Goal: Task Accomplishment & Management: Use online tool/utility

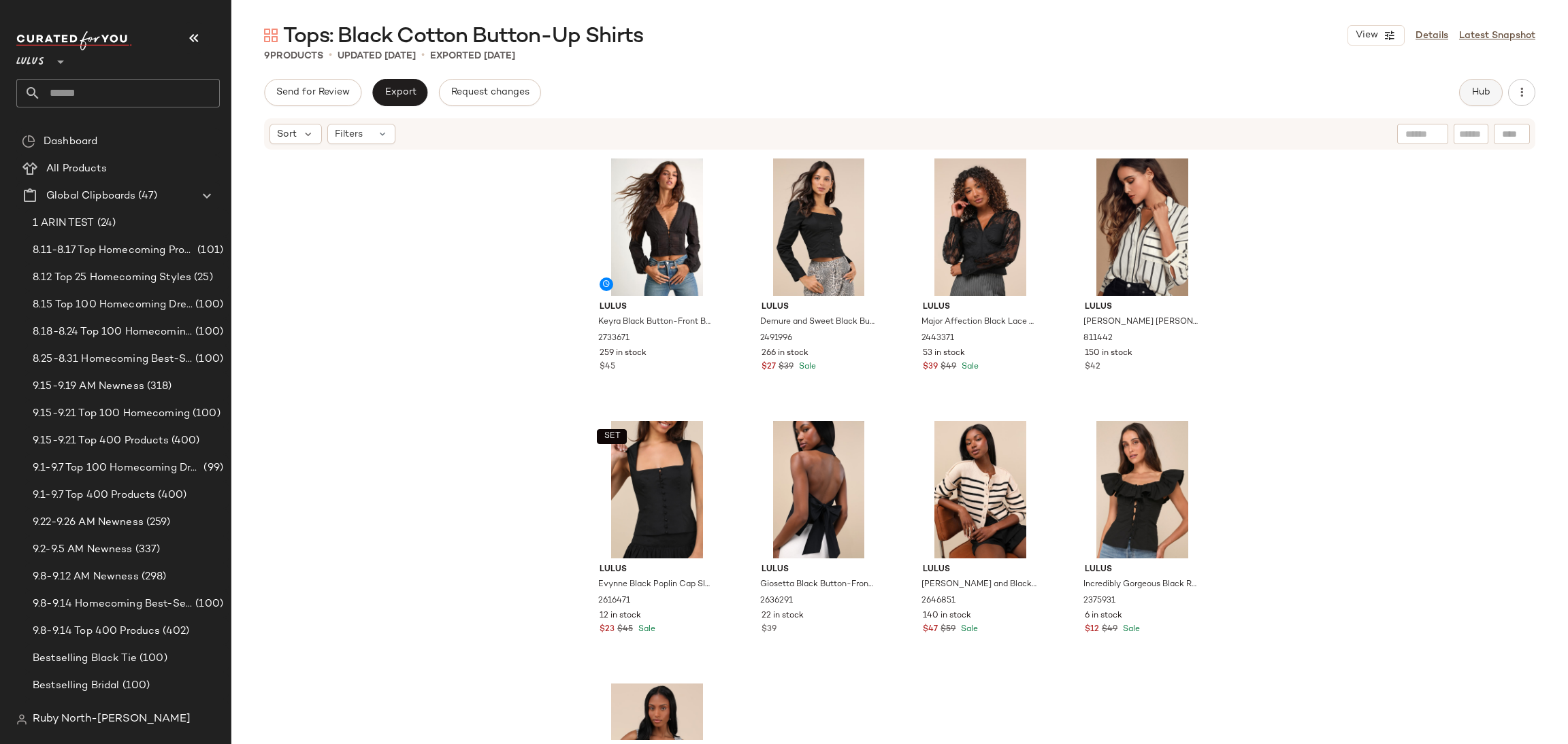
click at [1471, 98] on span "Hub" at bounding box center [1480, 93] width 19 height 11
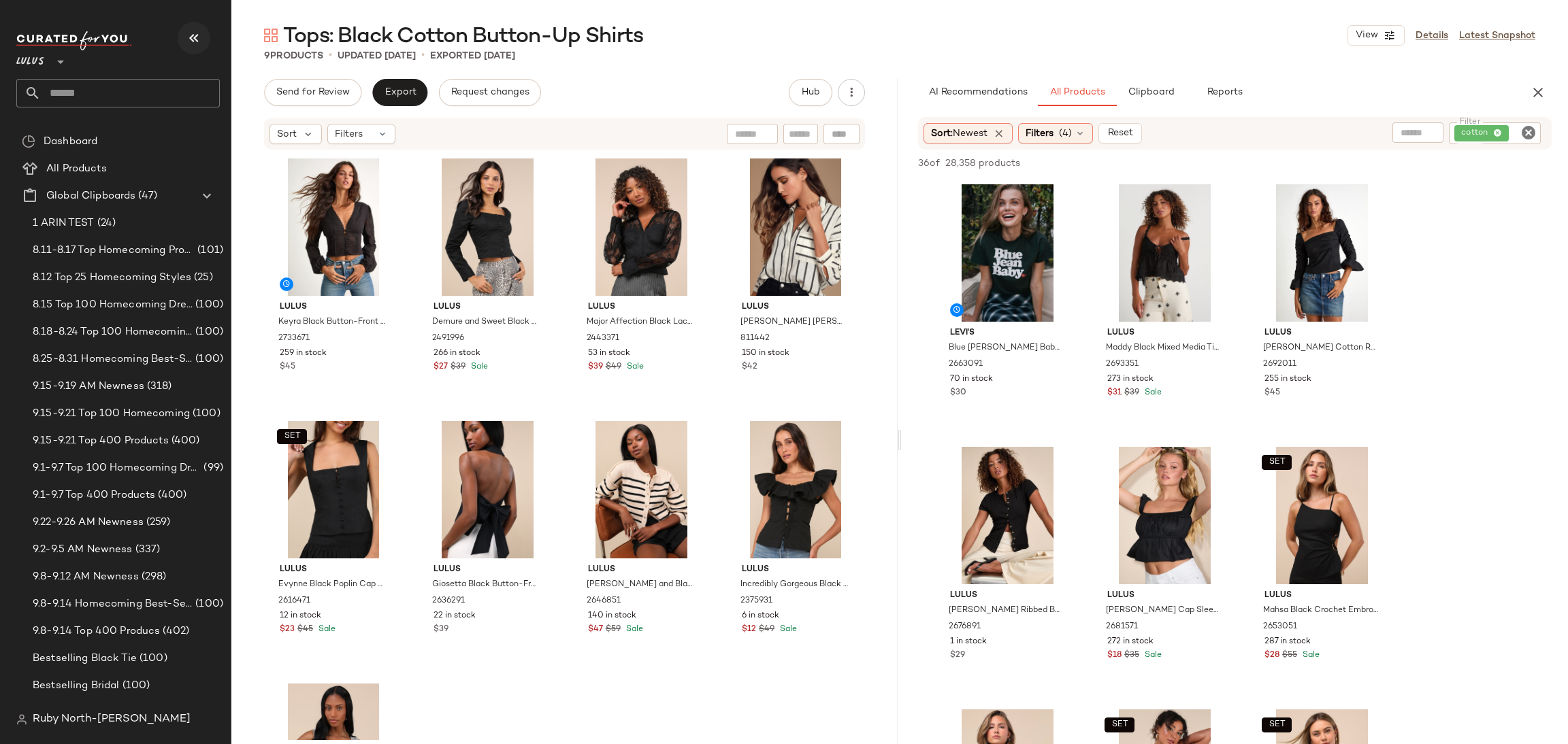
click at [196, 46] on button "button" at bounding box center [194, 38] width 33 height 33
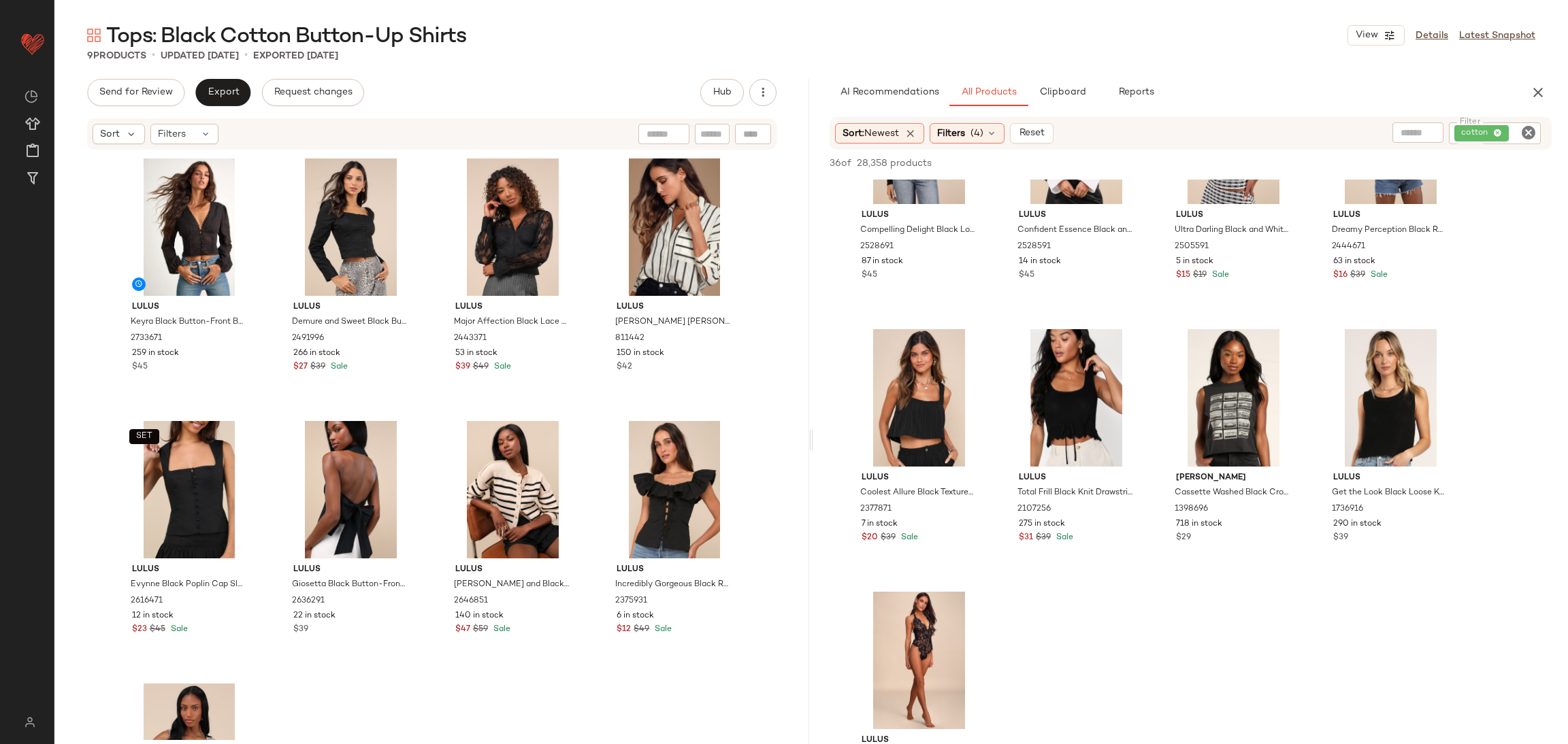
scroll to position [1530, 0]
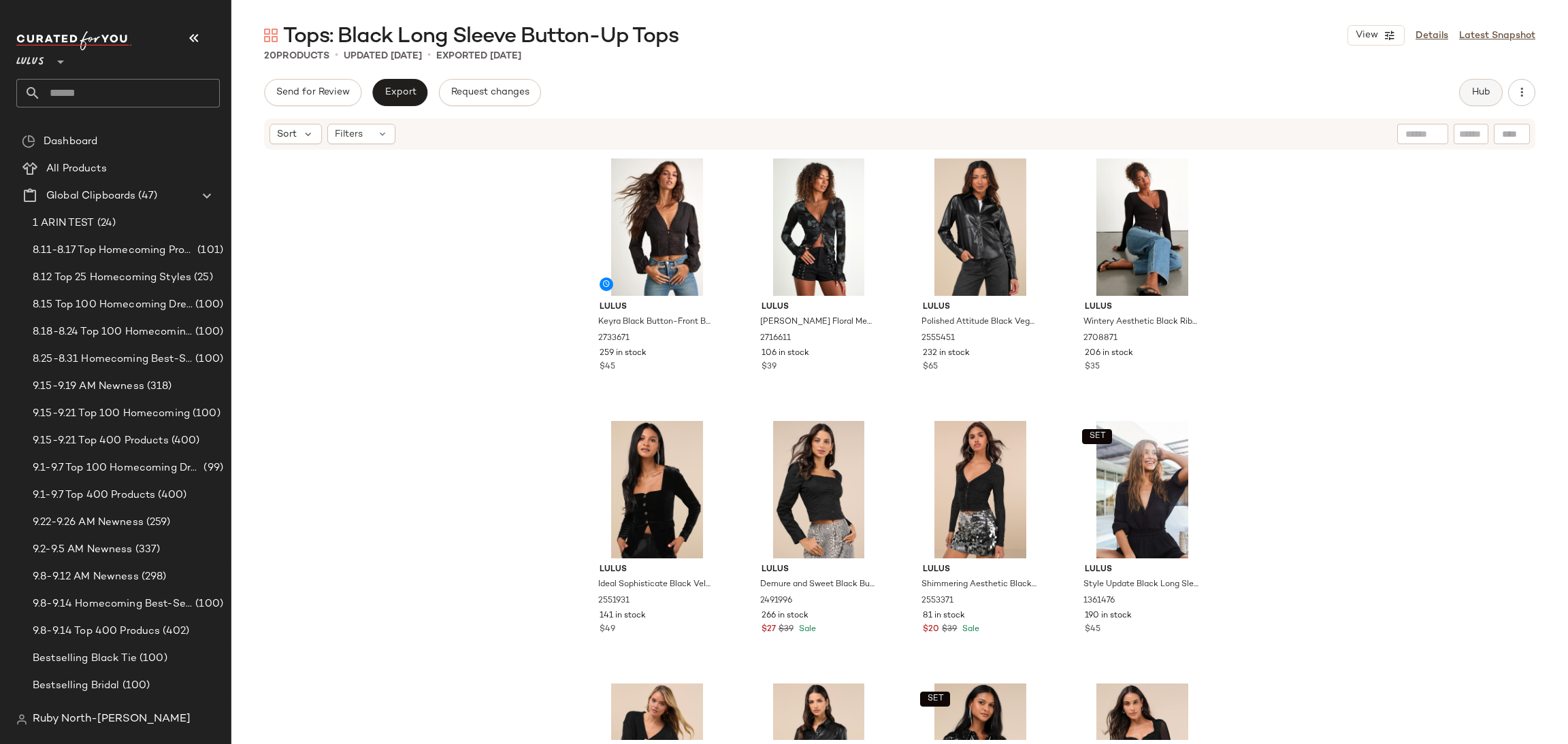
click at [1467, 99] on button "Hub" at bounding box center [1481, 92] width 44 height 27
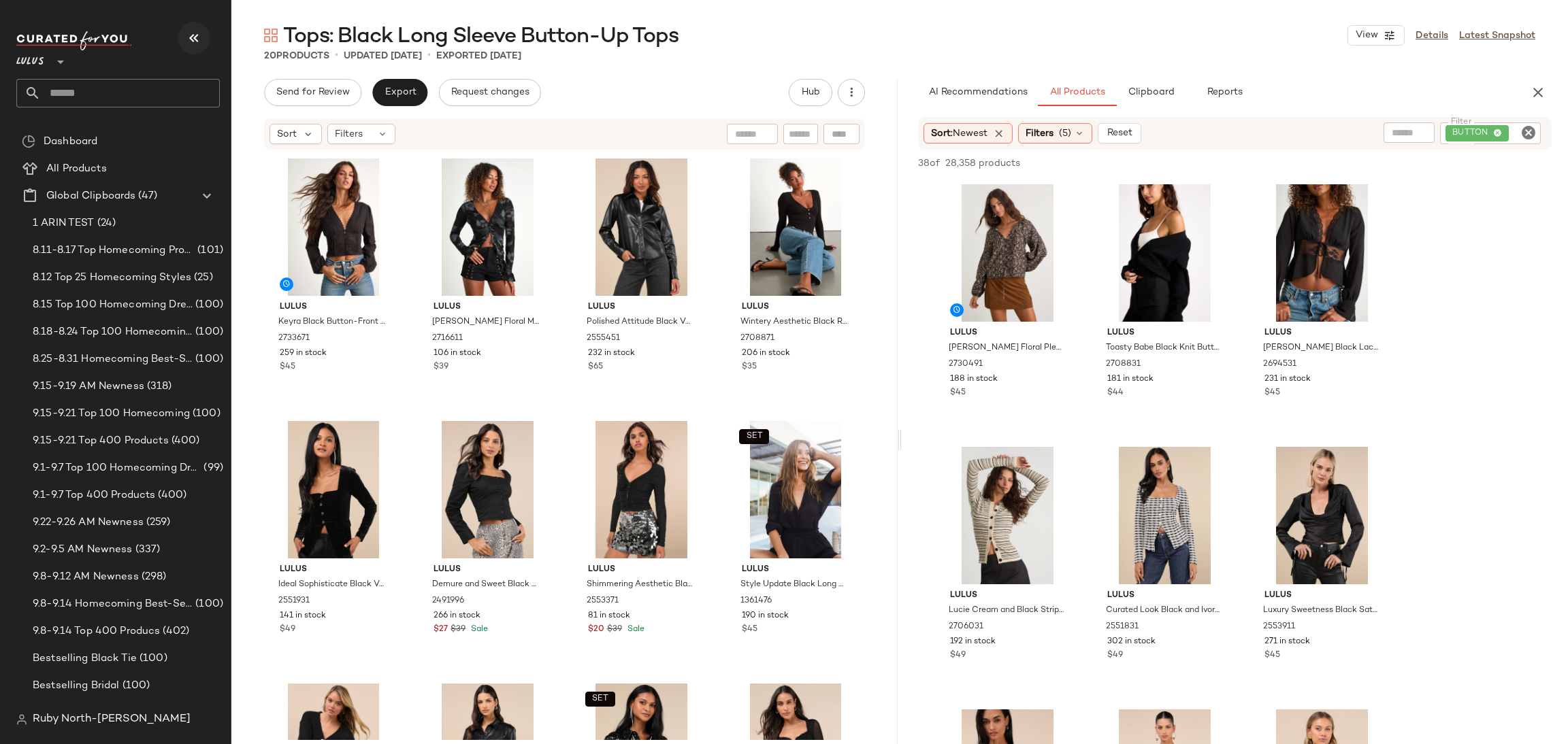
click at [189, 41] on icon "button" at bounding box center [194, 38] width 16 height 16
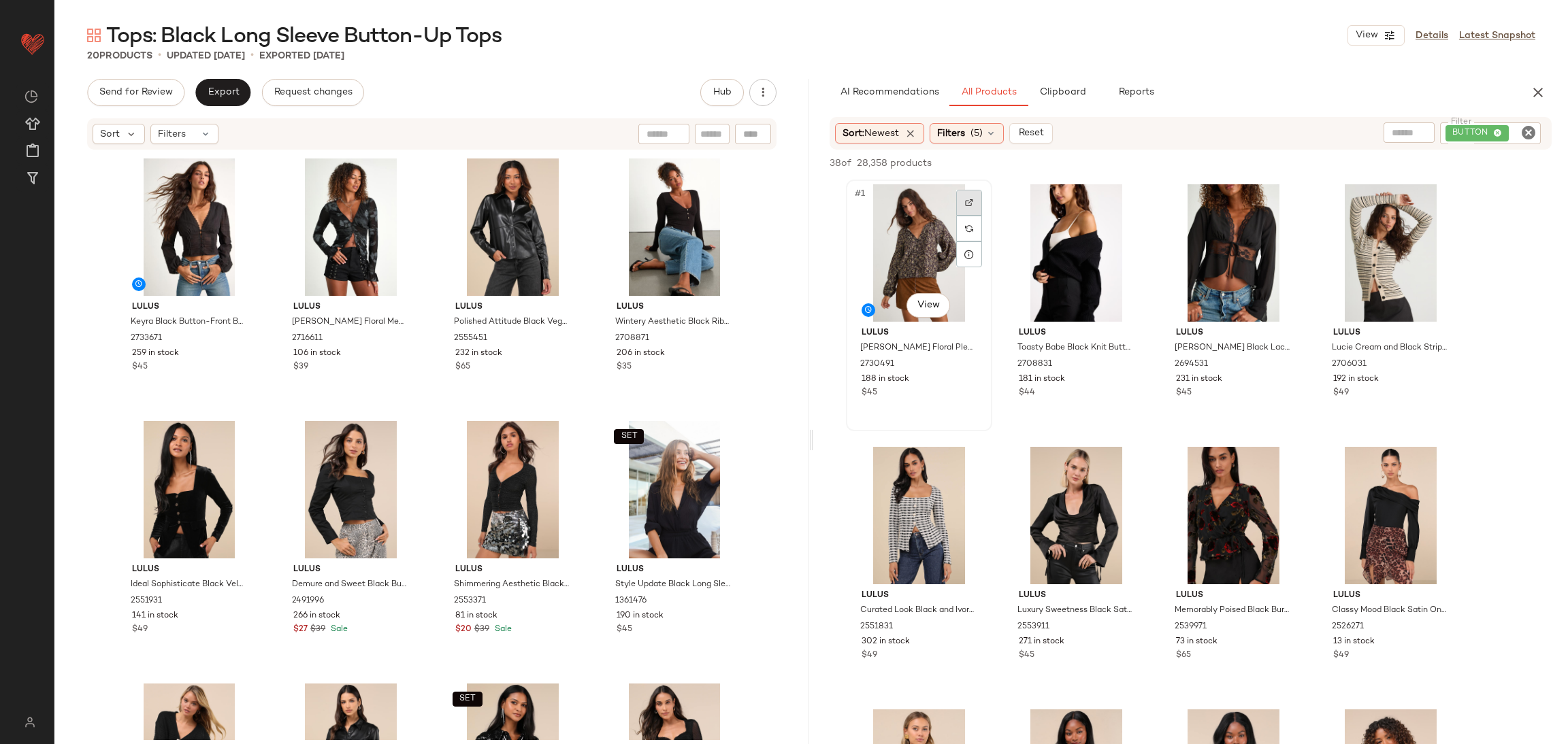
click at [969, 205] on img at bounding box center [969, 203] width 8 height 8
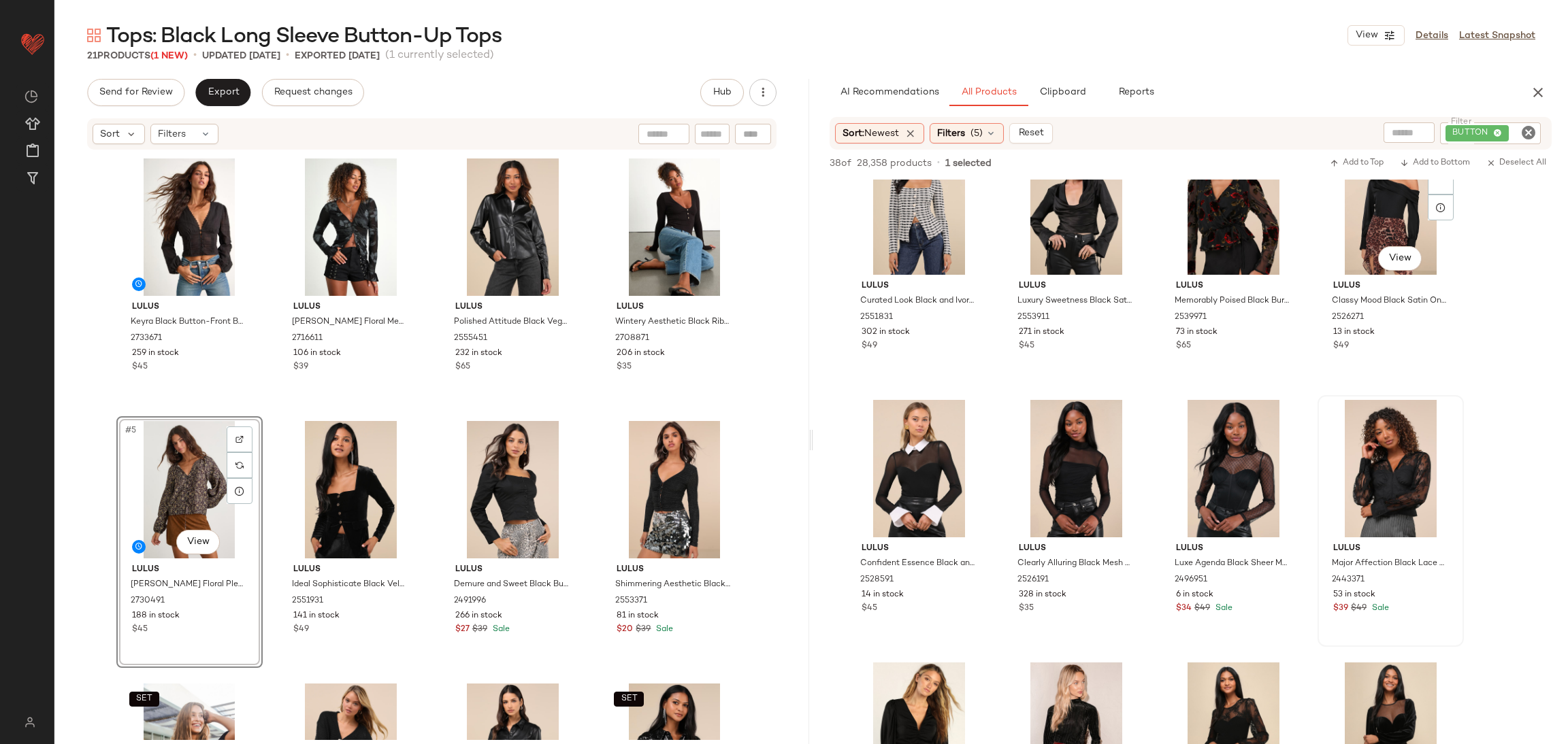
scroll to position [306, 0]
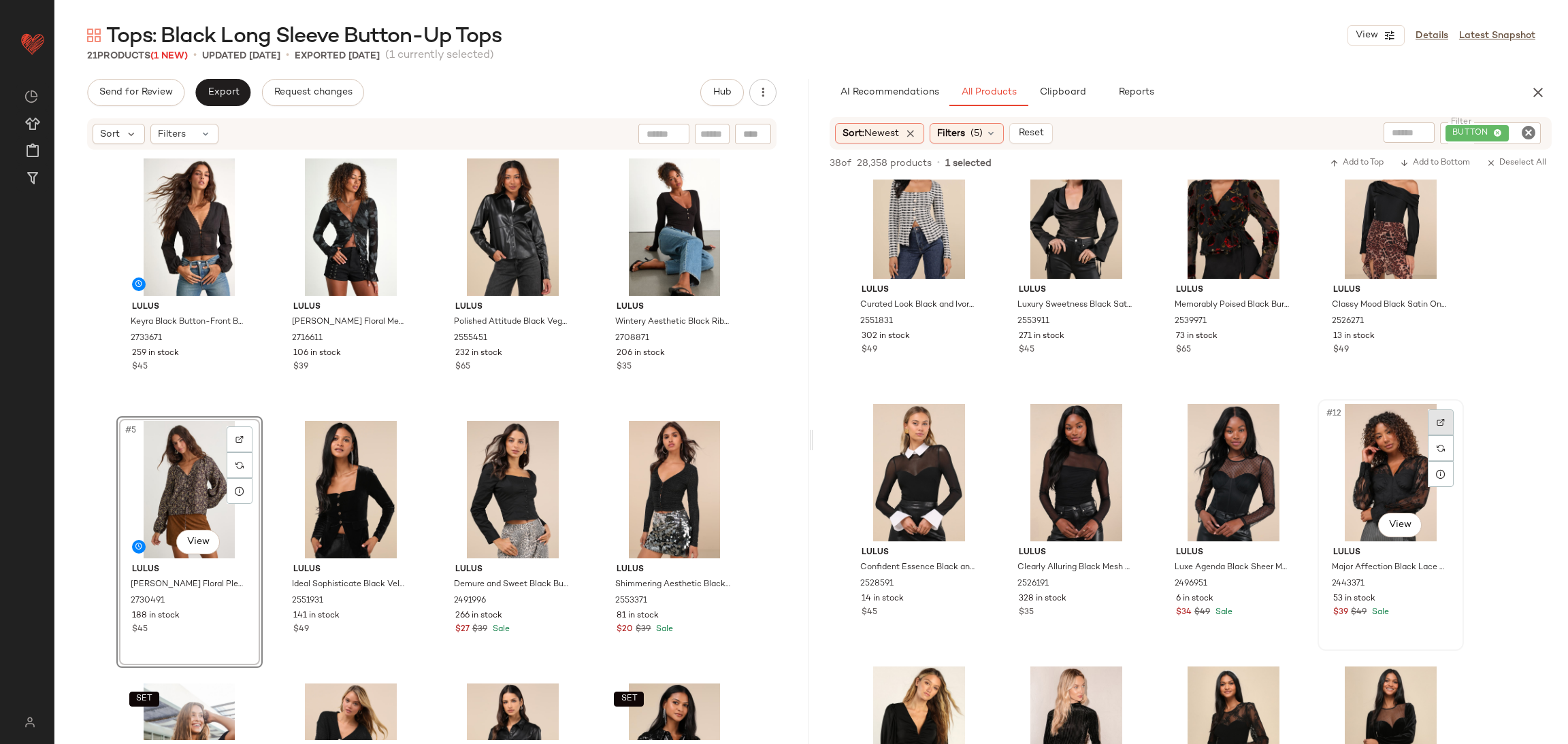
click at [1443, 426] on div at bounding box center [1441, 422] width 26 height 26
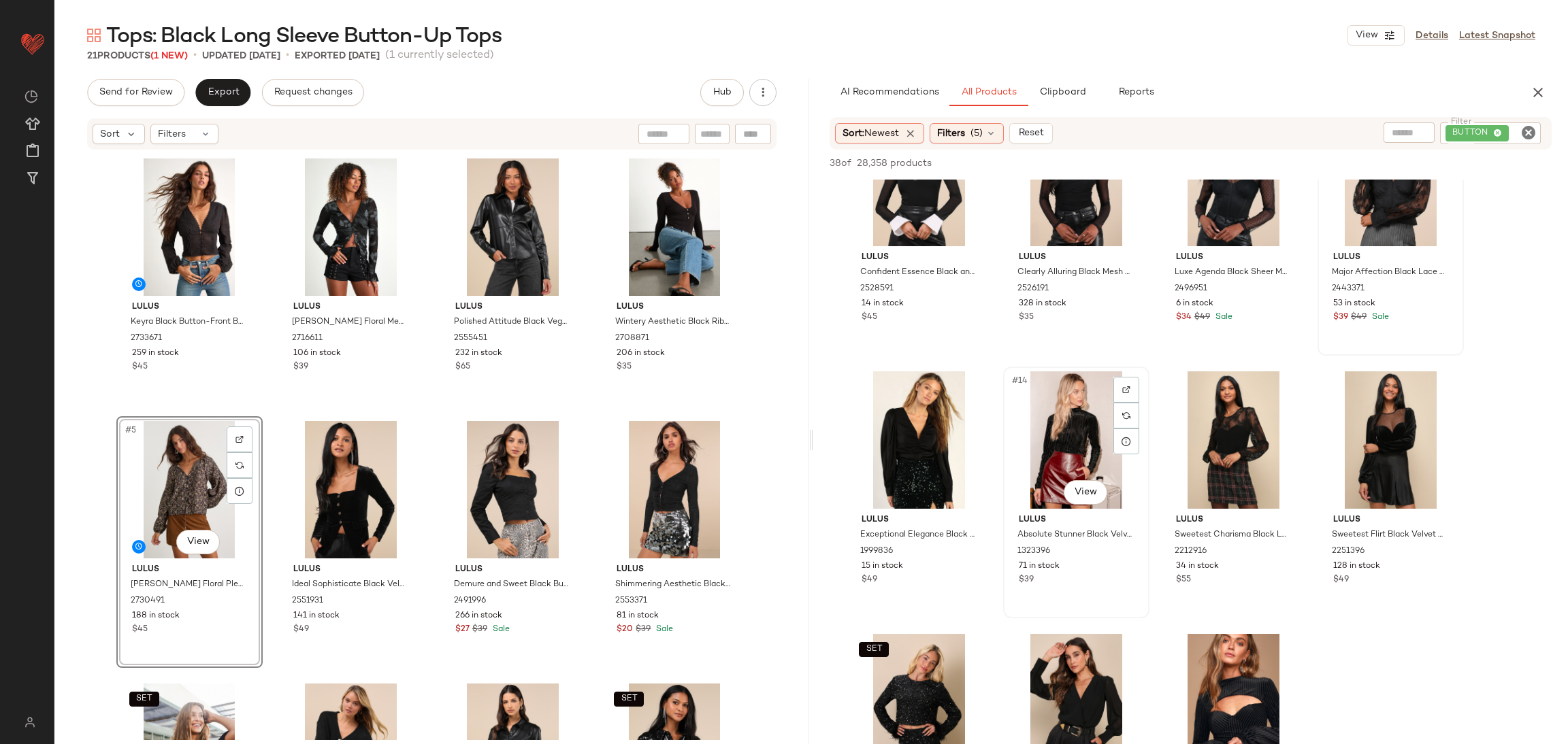
scroll to position [612, 0]
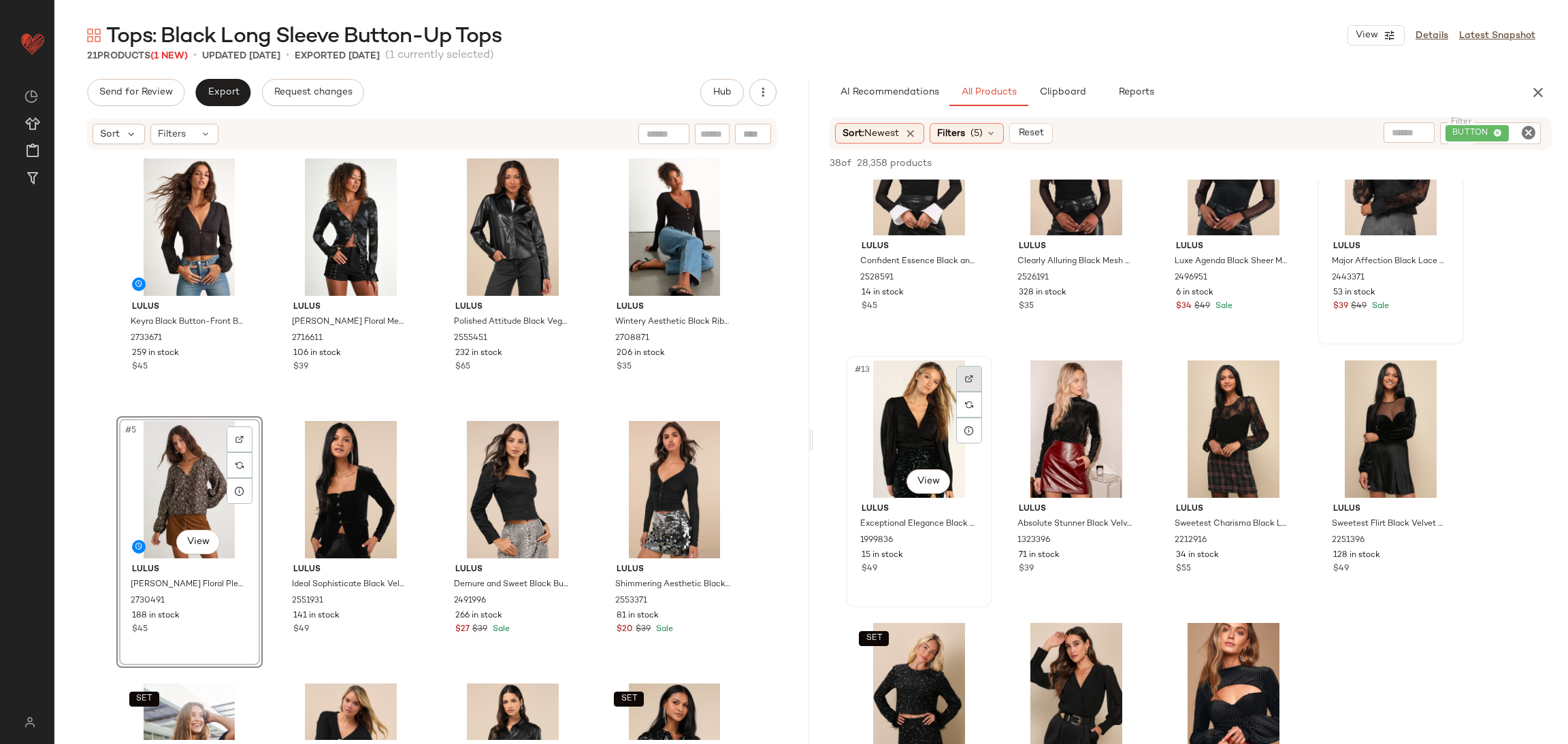
click at [974, 377] on div at bounding box center [969, 379] width 26 height 26
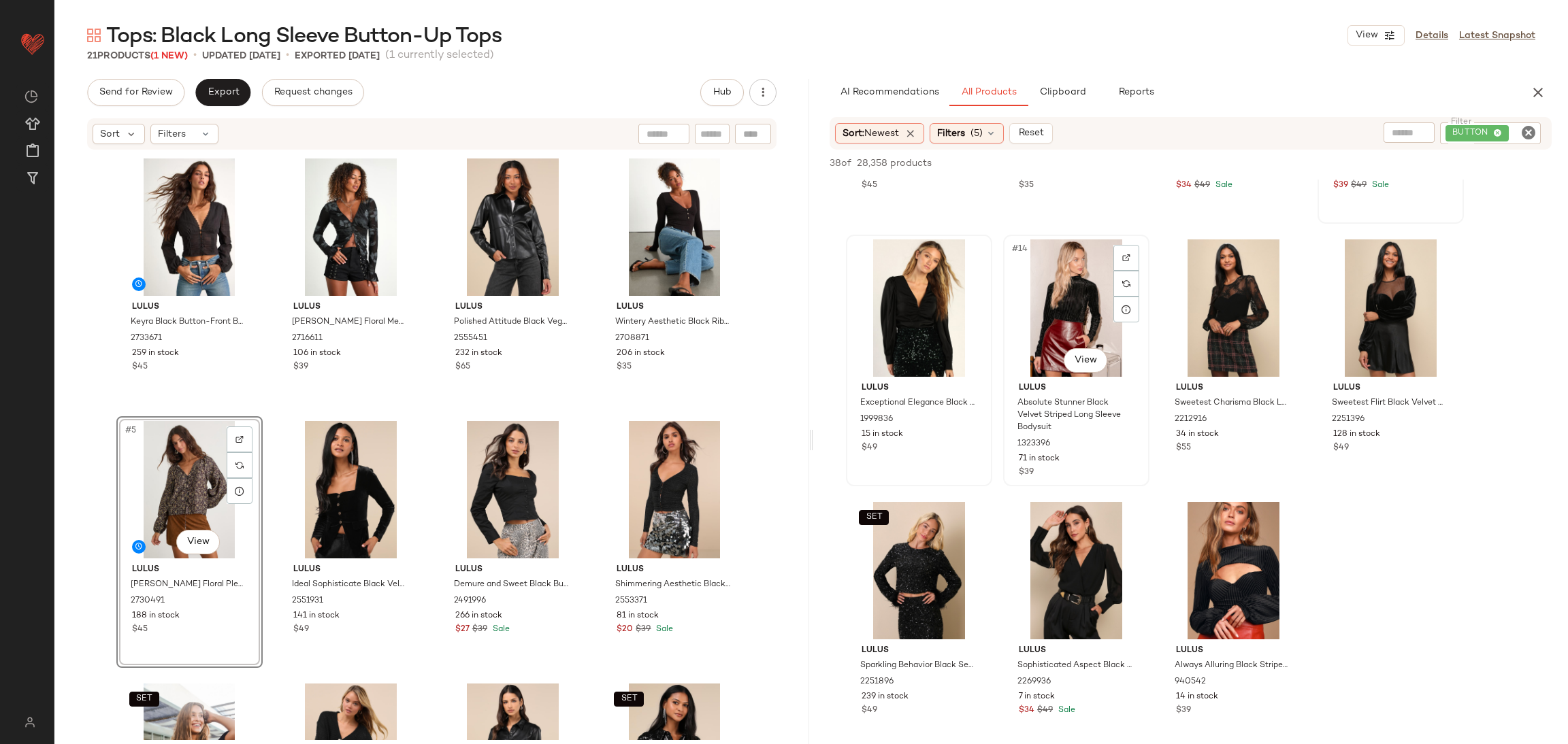
scroll to position [816, 0]
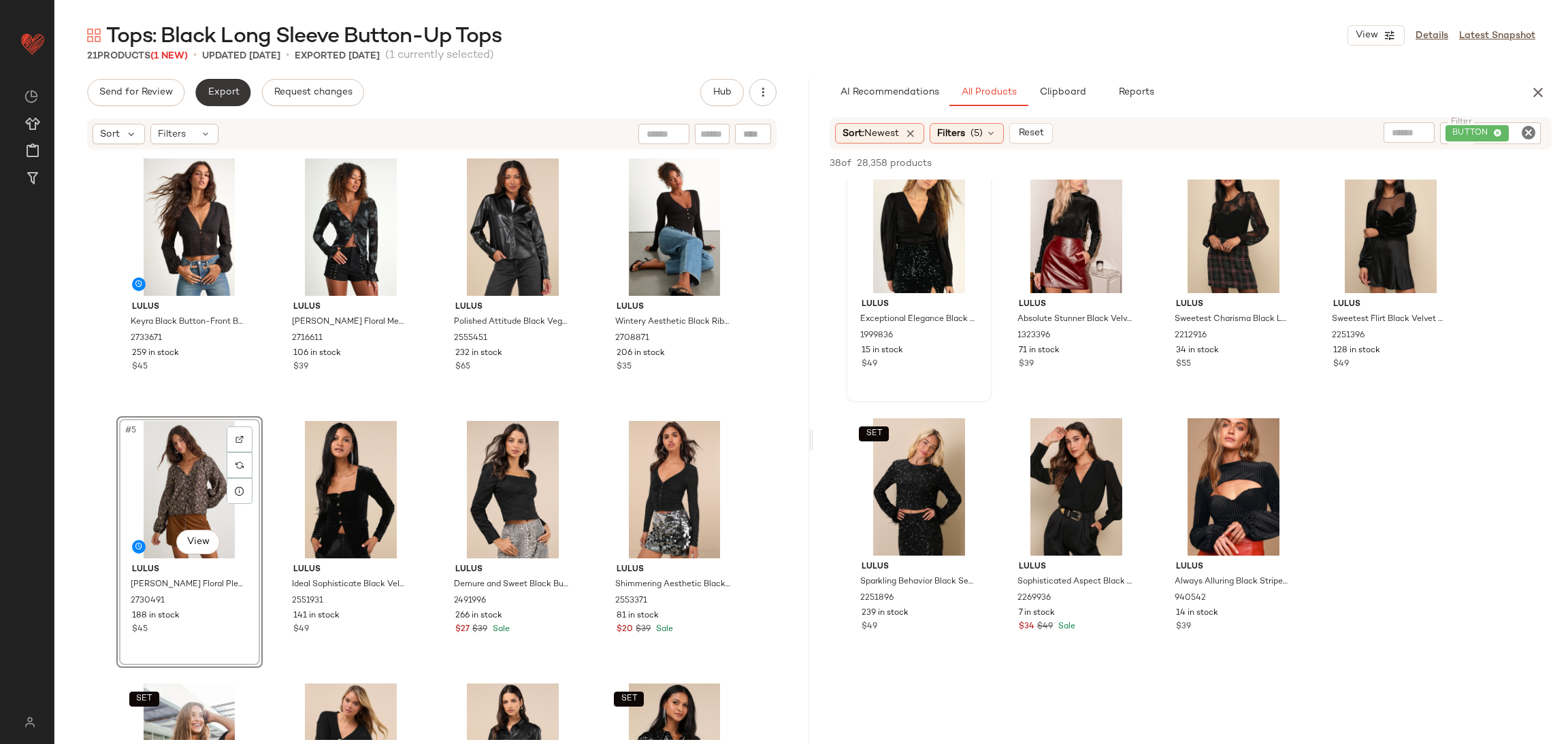
click at [227, 90] on span "Export" at bounding box center [223, 93] width 32 height 11
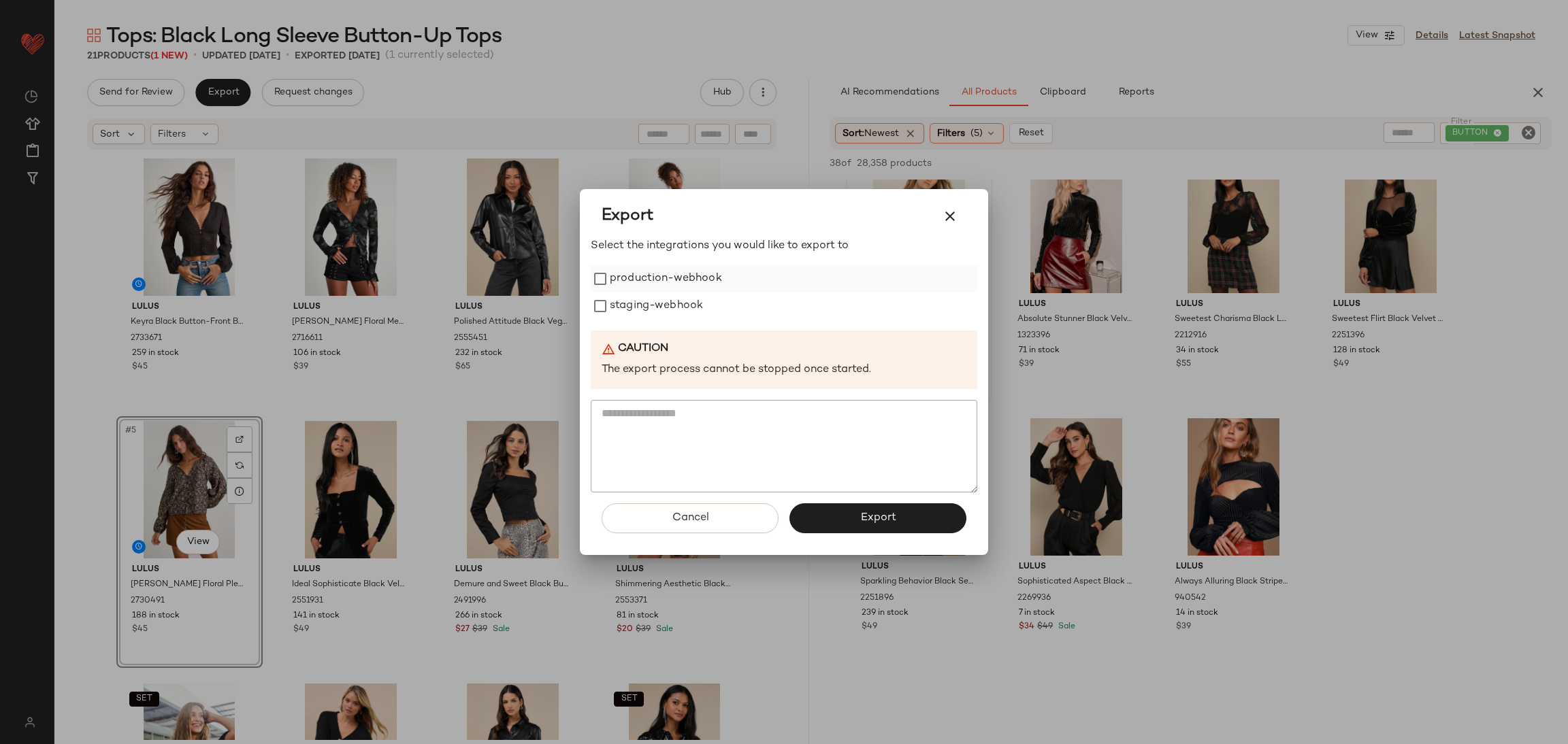
click at [681, 278] on label "production-webhook" at bounding box center [666, 278] width 112 height 27
click at [672, 310] on label "staging-webhook" at bounding box center [657, 306] width 93 height 27
click at [859, 524] on button "Export" at bounding box center [878, 518] width 177 height 30
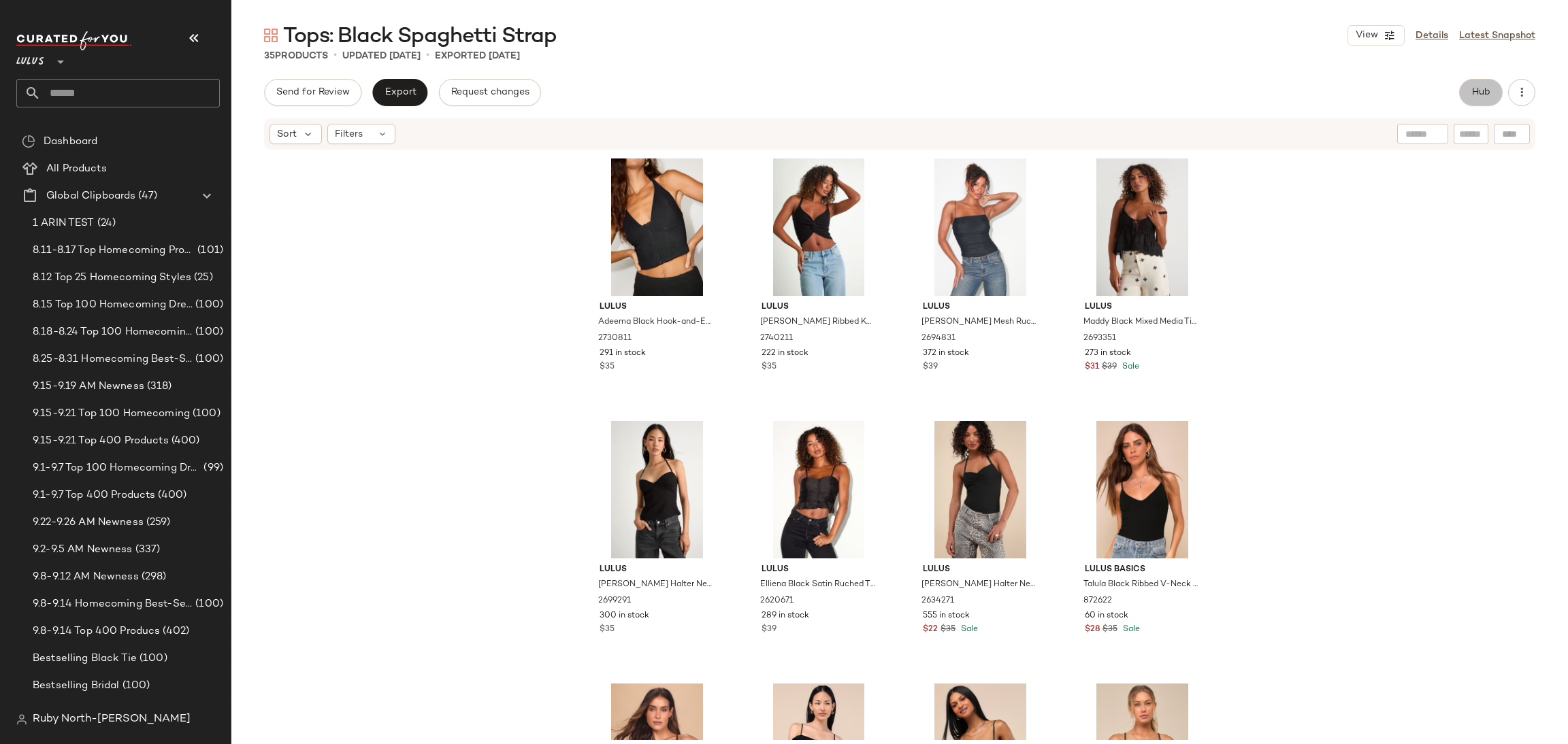
click at [1486, 96] on span "Hub" at bounding box center [1480, 93] width 19 height 11
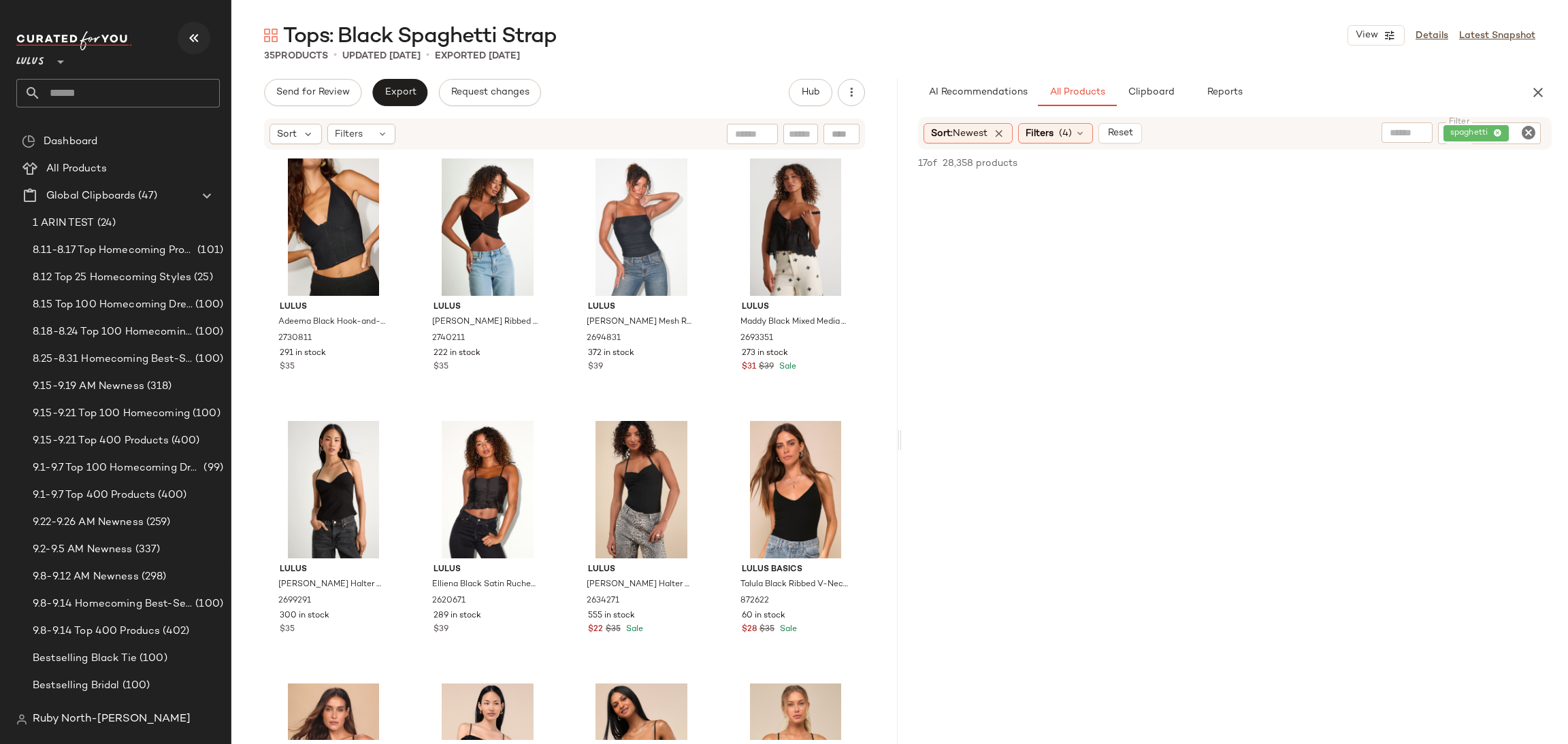
click at [197, 42] on icon "button" at bounding box center [194, 38] width 16 height 16
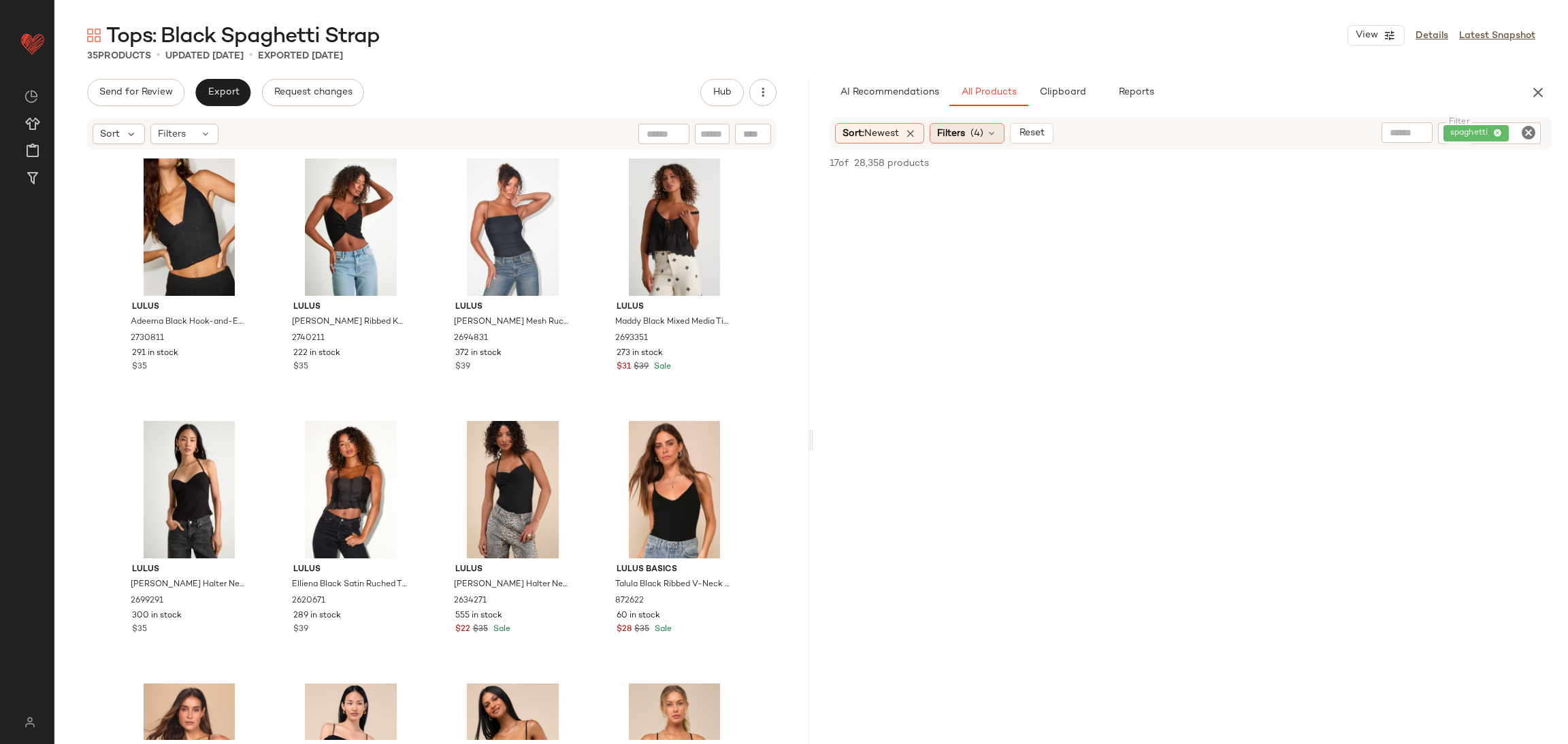
click at [971, 135] on div "Filters (4)" at bounding box center [967, 133] width 75 height 20
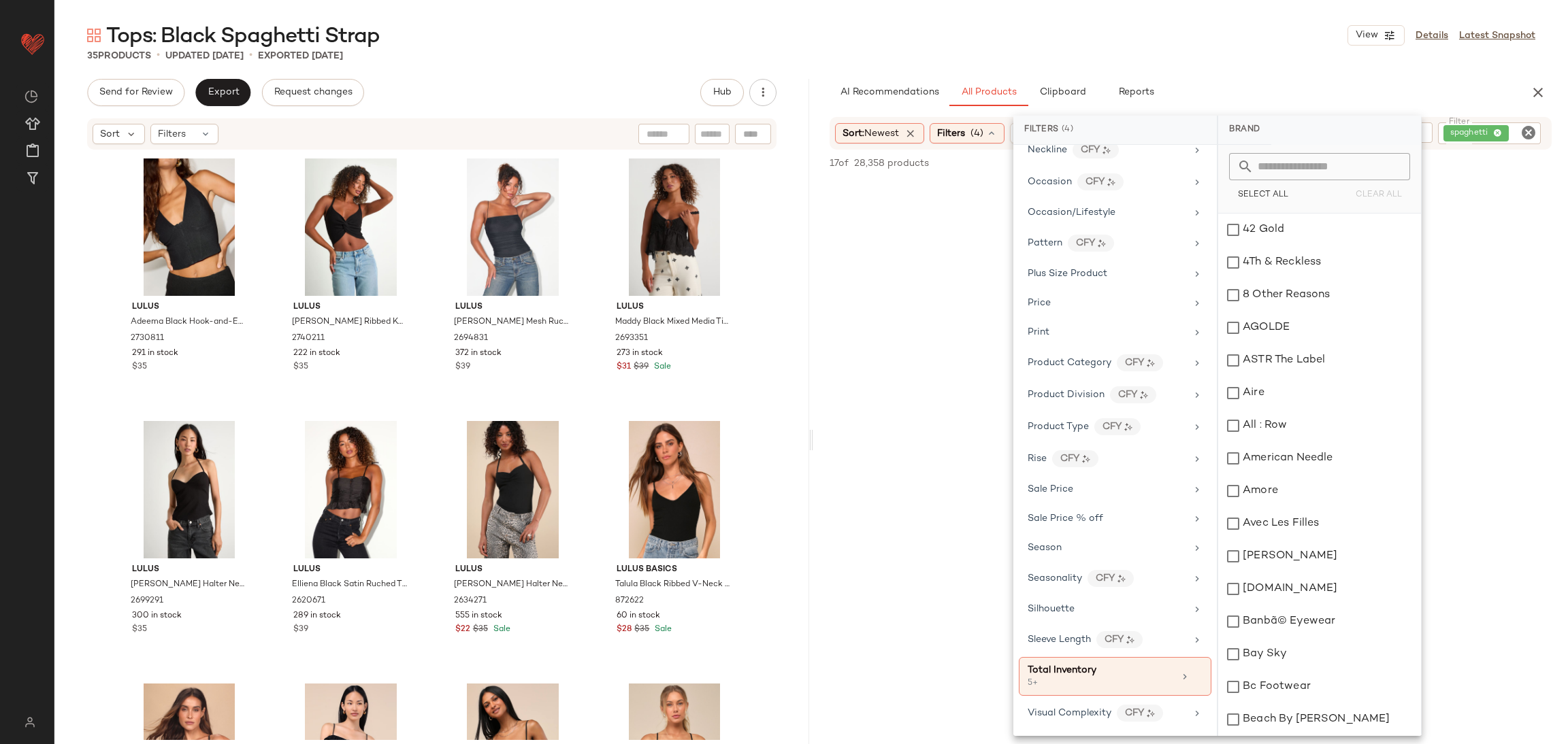
scroll to position [729, 0]
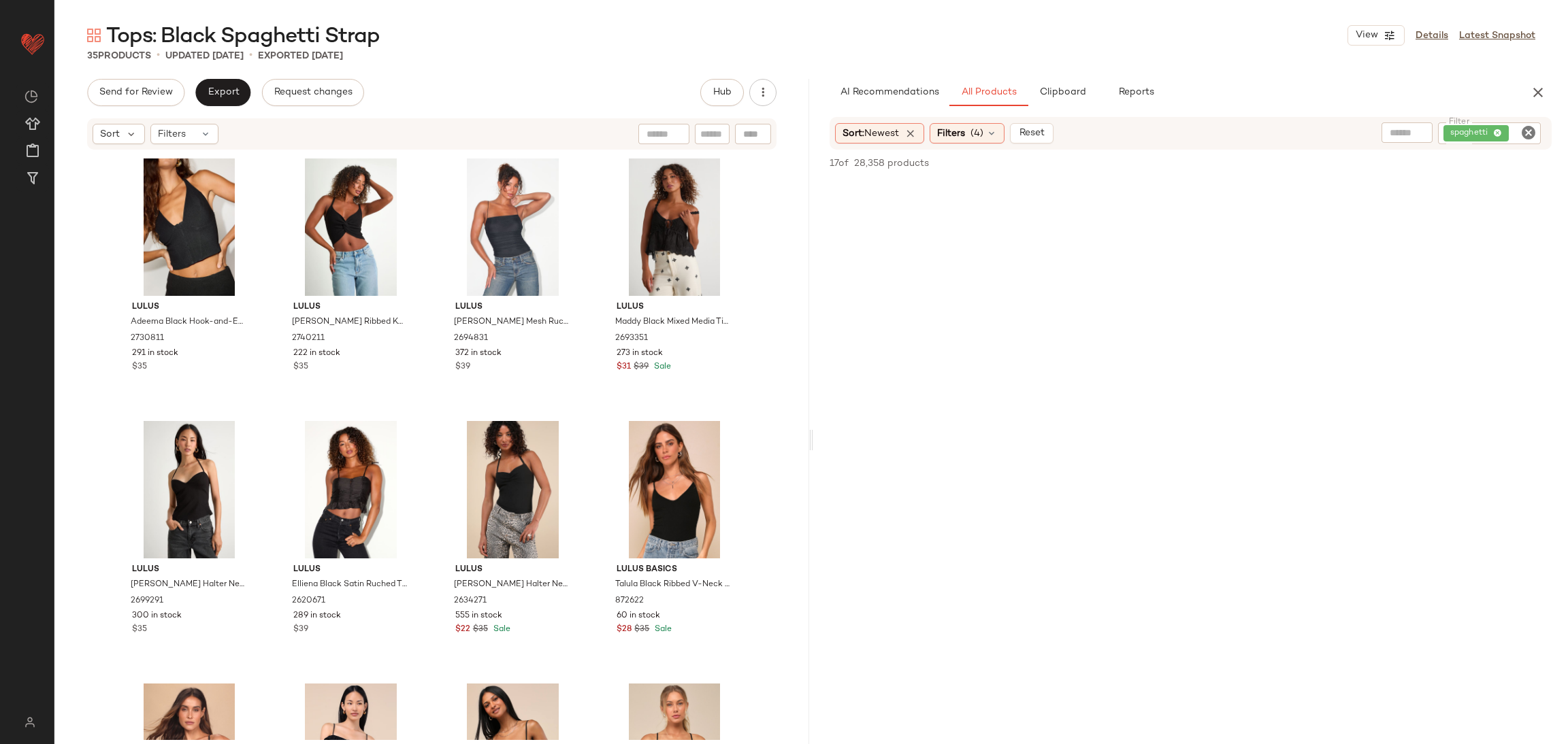
scroll to position [204, 0]
click at [1526, 128] on icon "Clear Filter" at bounding box center [1528, 132] width 16 height 16
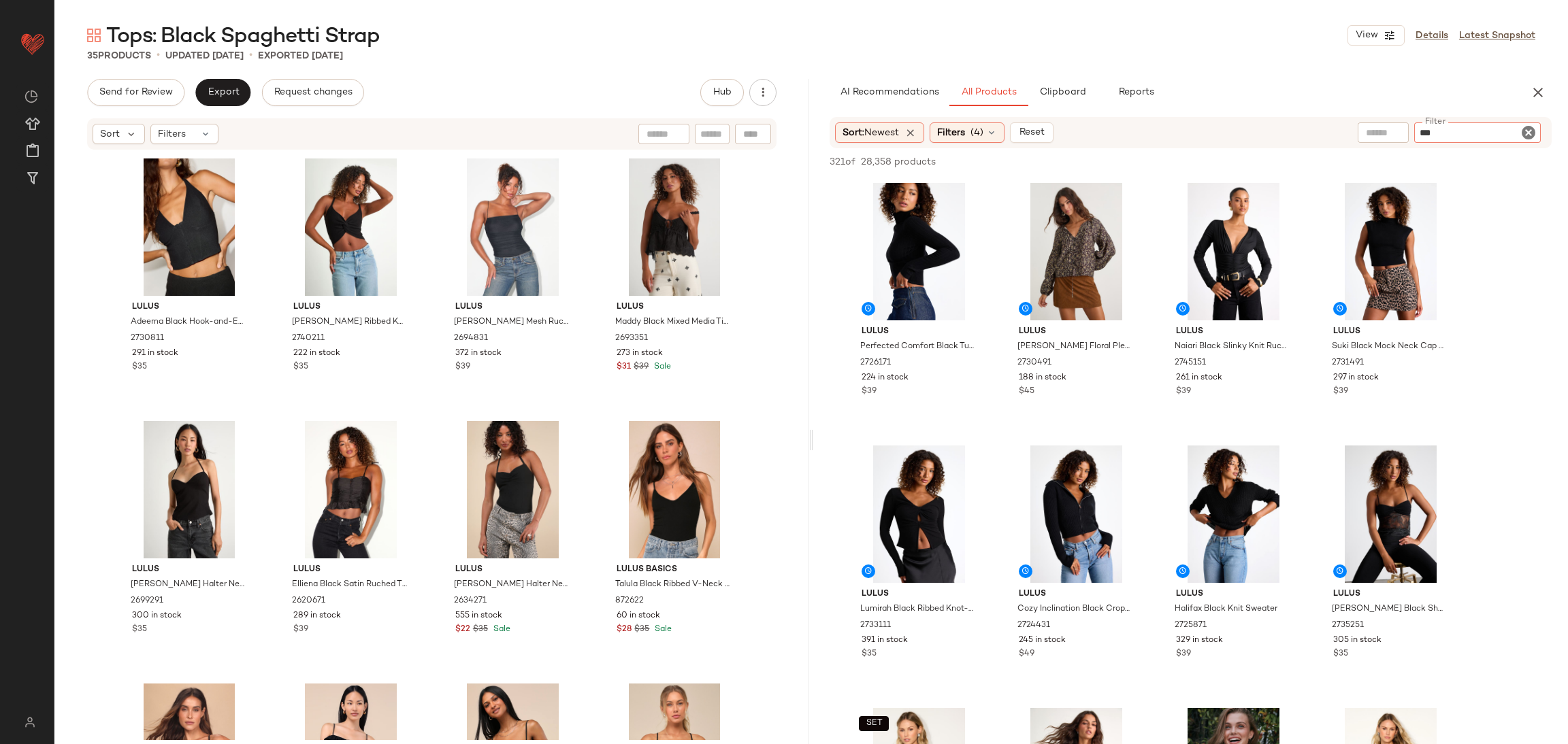
type input "****"
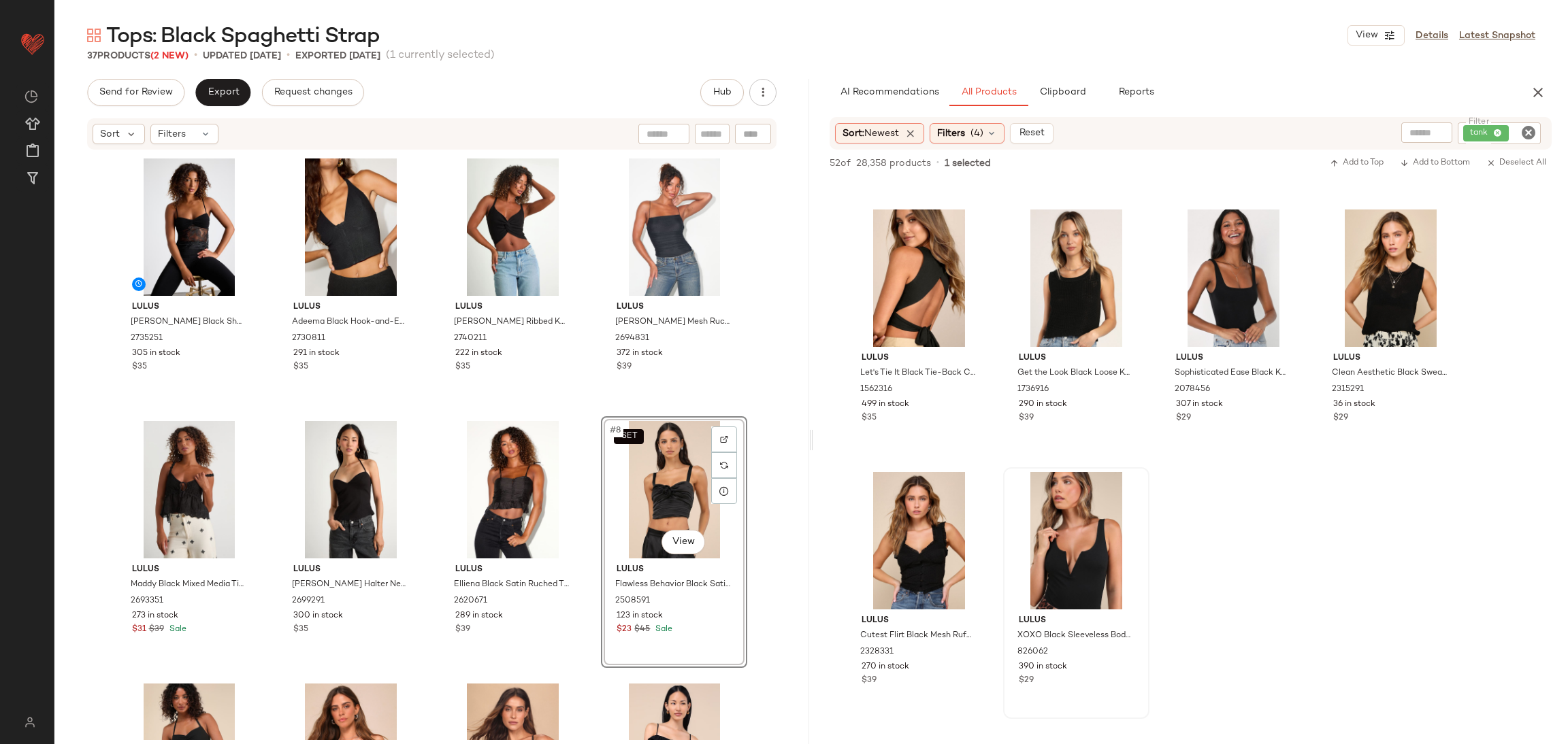
scroll to position [2448, 0]
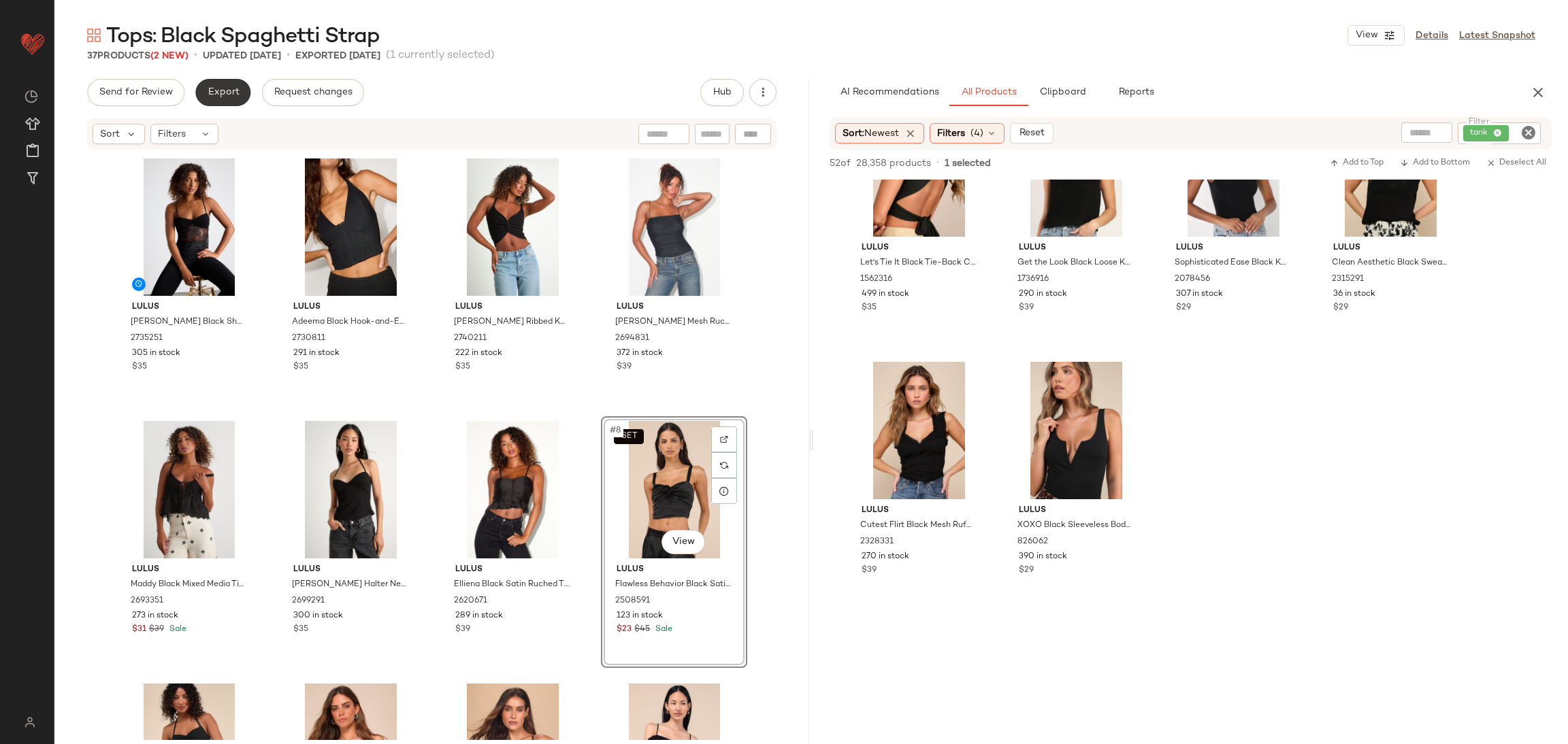
click at [233, 82] on button "Export" at bounding box center [223, 92] width 55 height 27
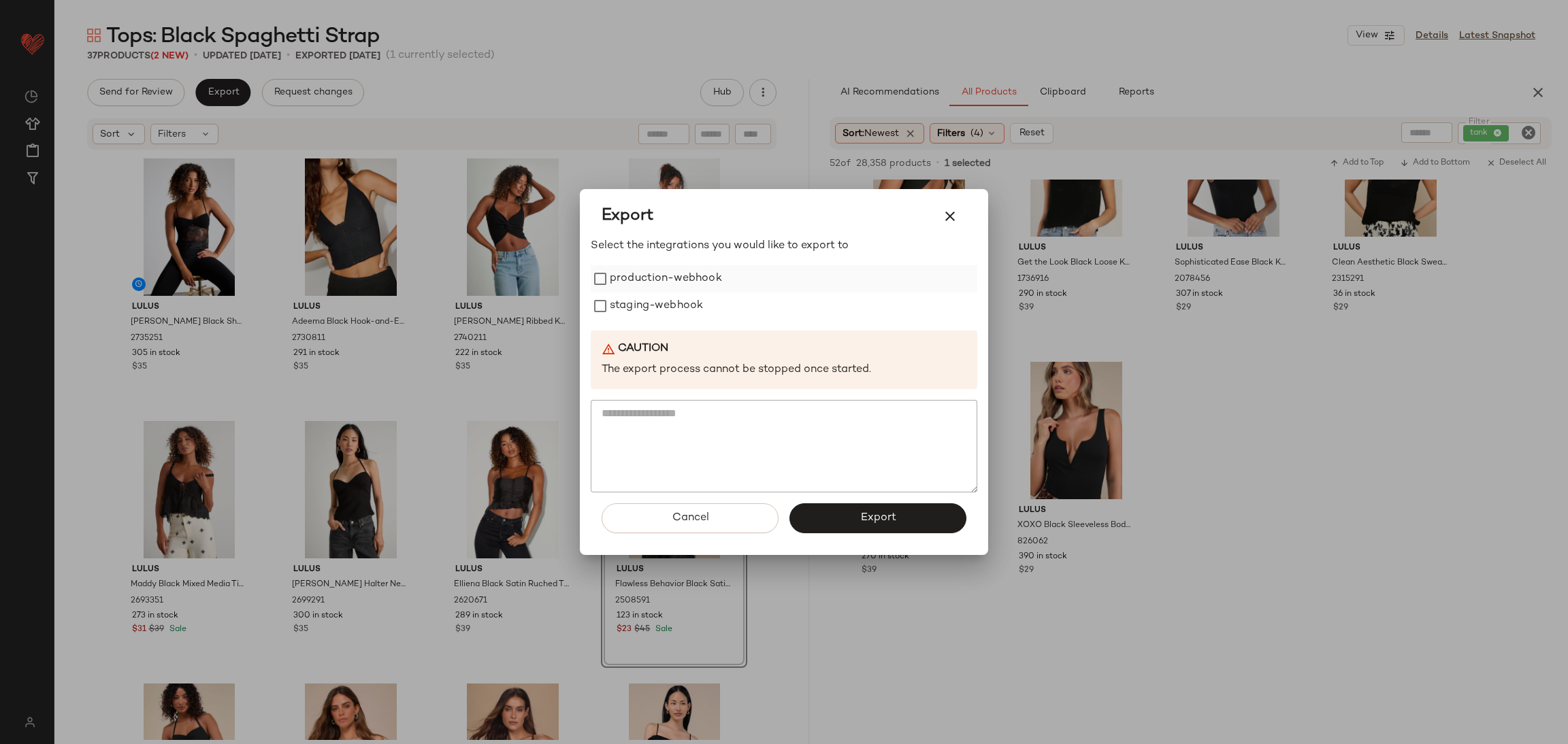
click at [671, 278] on label "production-webhook" at bounding box center [666, 278] width 112 height 27
click at [677, 296] on label "staging-webhook" at bounding box center [657, 306] width 93 height 27
click at [838, 528] on button "Export" at bounding box center [878, 518] width 177 height 30
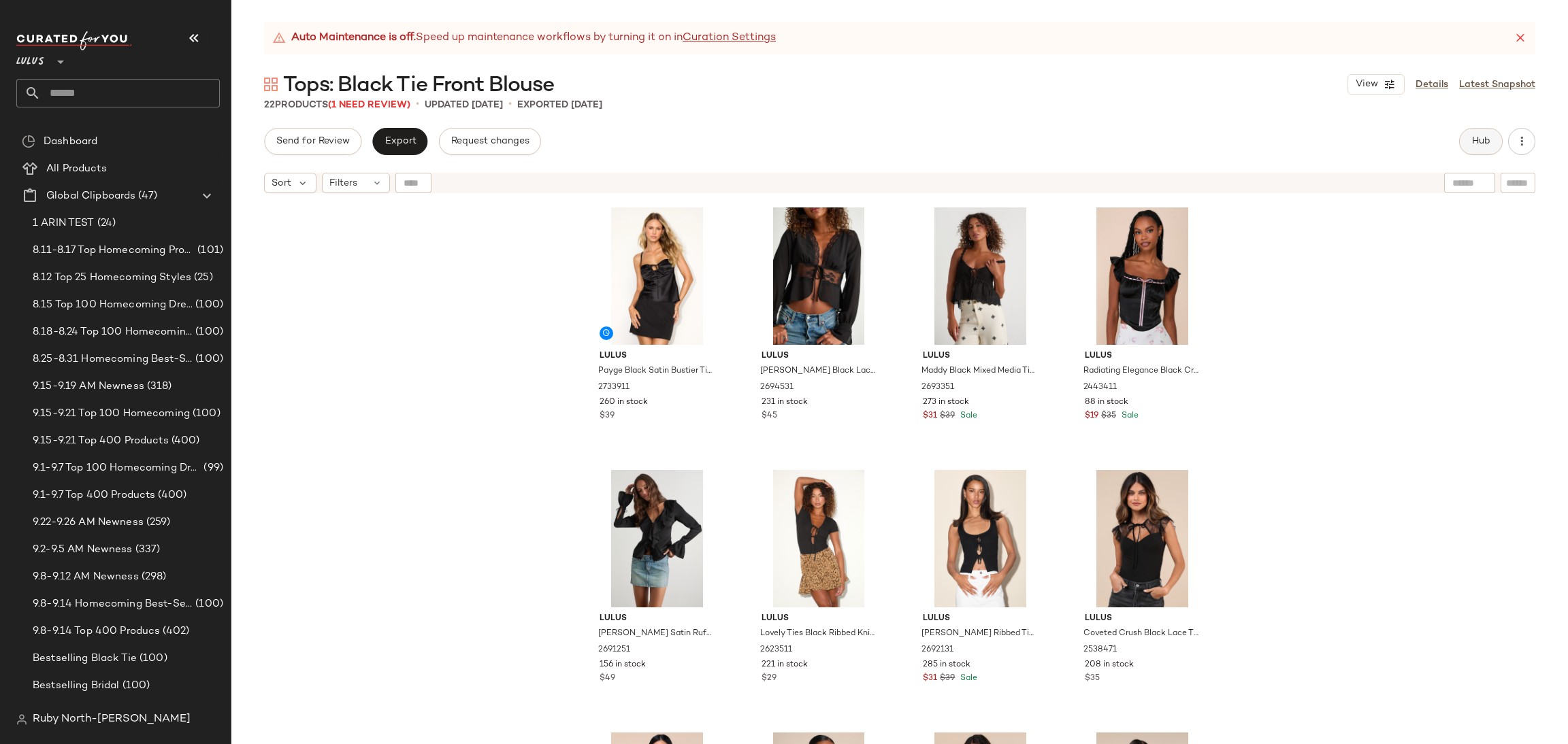
click at [1471, 132] on button "Hub" at bounding box center [1481, 141] width 44 height 27
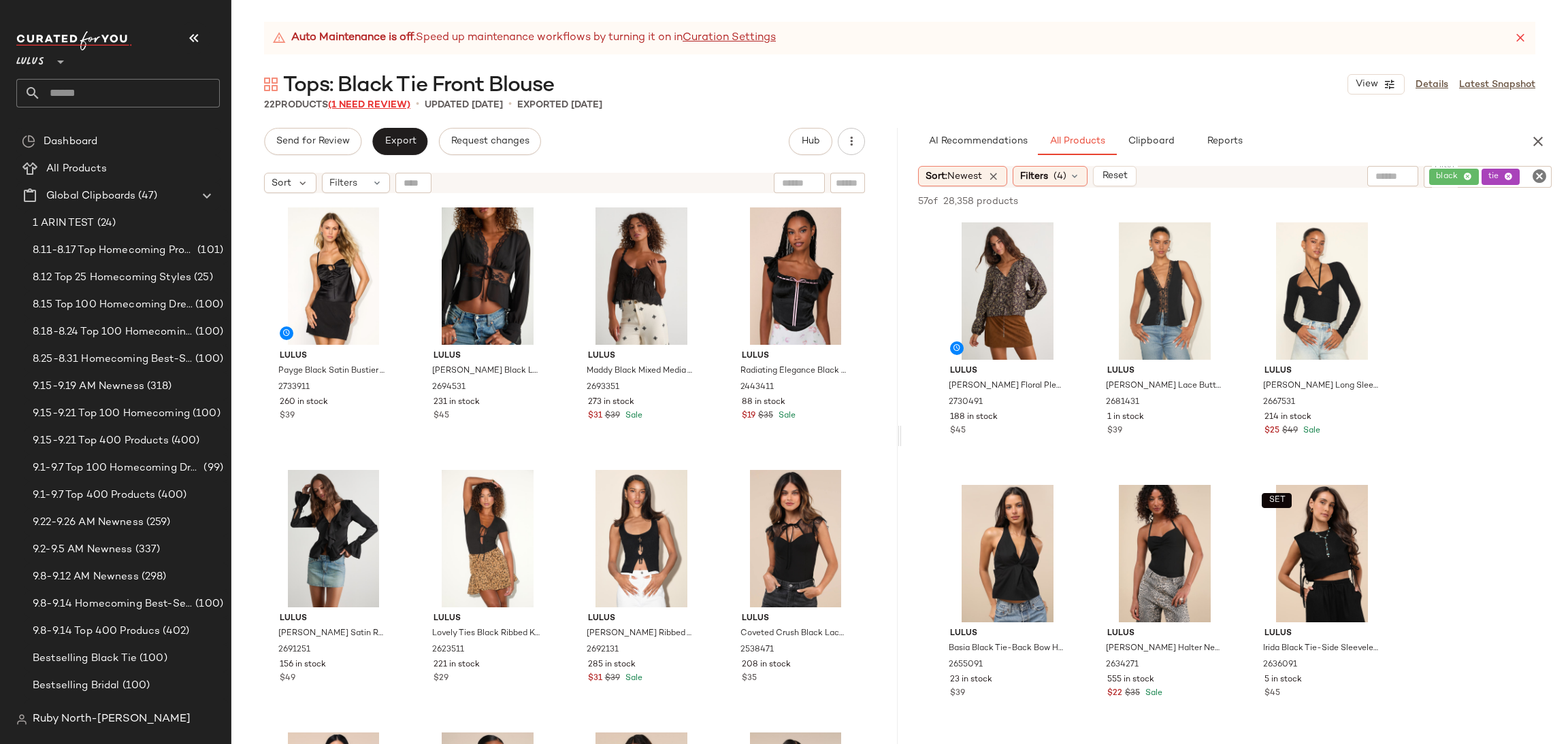
click at [347, 102] on span "(1 Need Review)" at bounding box center [369, 105] width 82 height 10
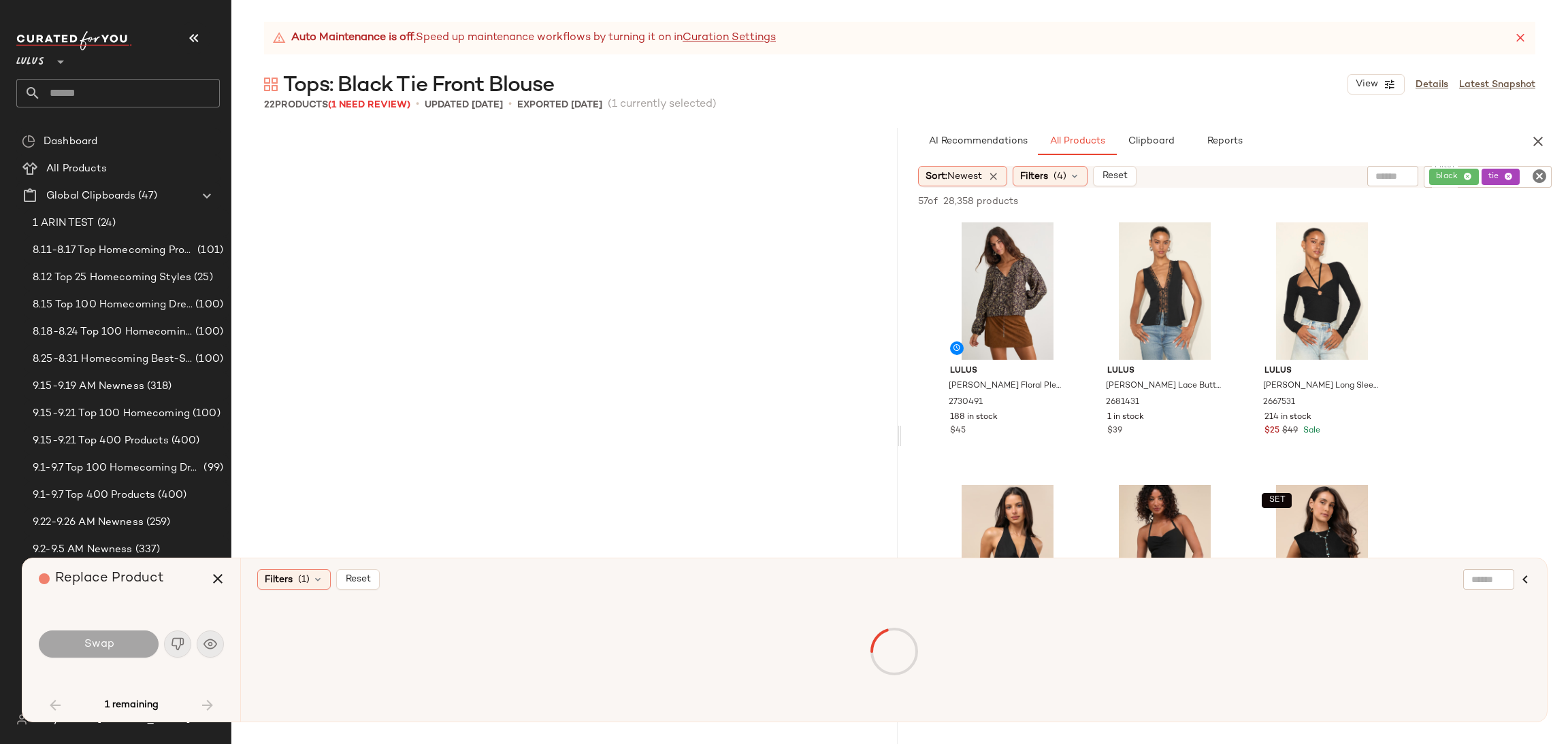
scroll to position [799, 0]
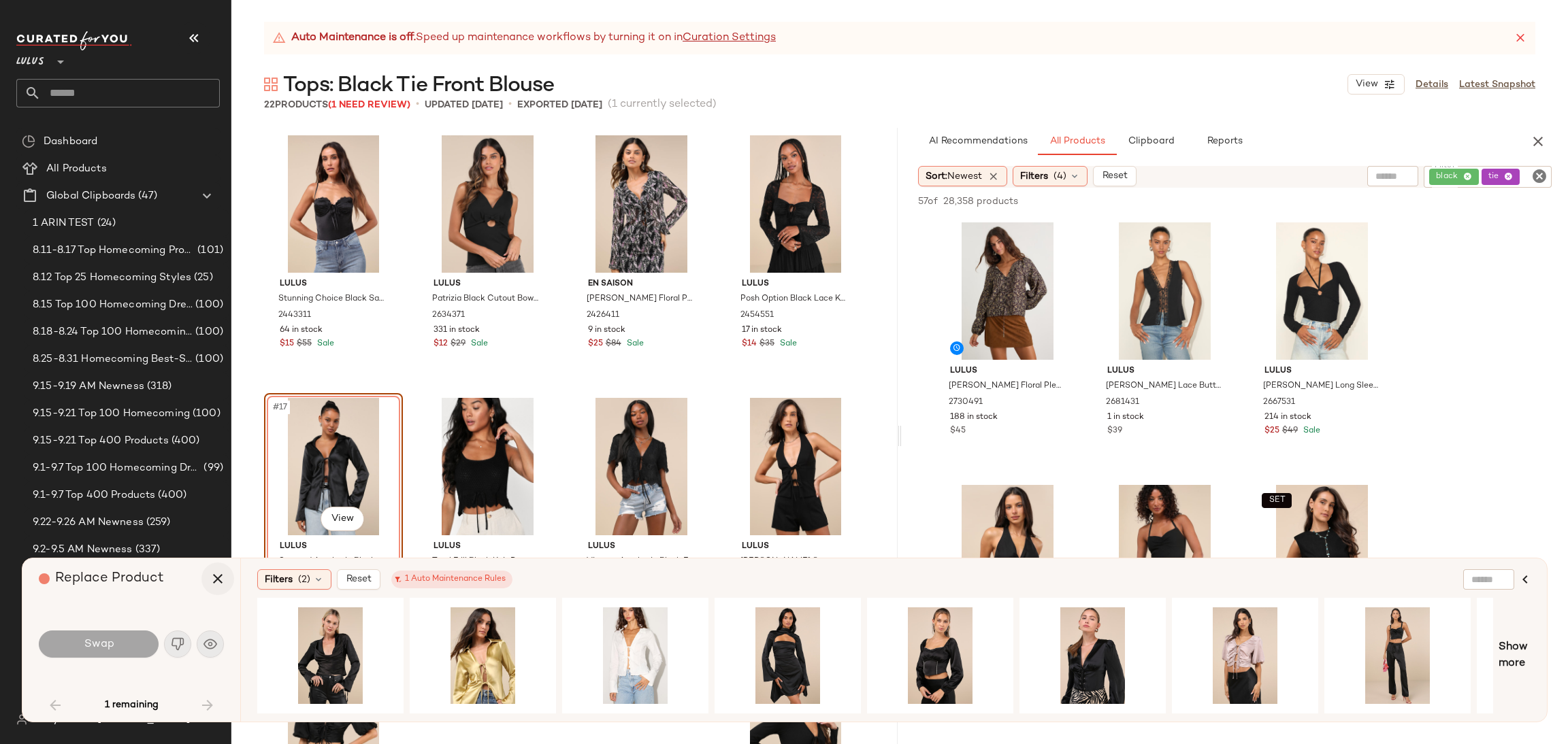
click at [216, 581] on icon "button" at bounding box center [217, 578] width 16 height 16
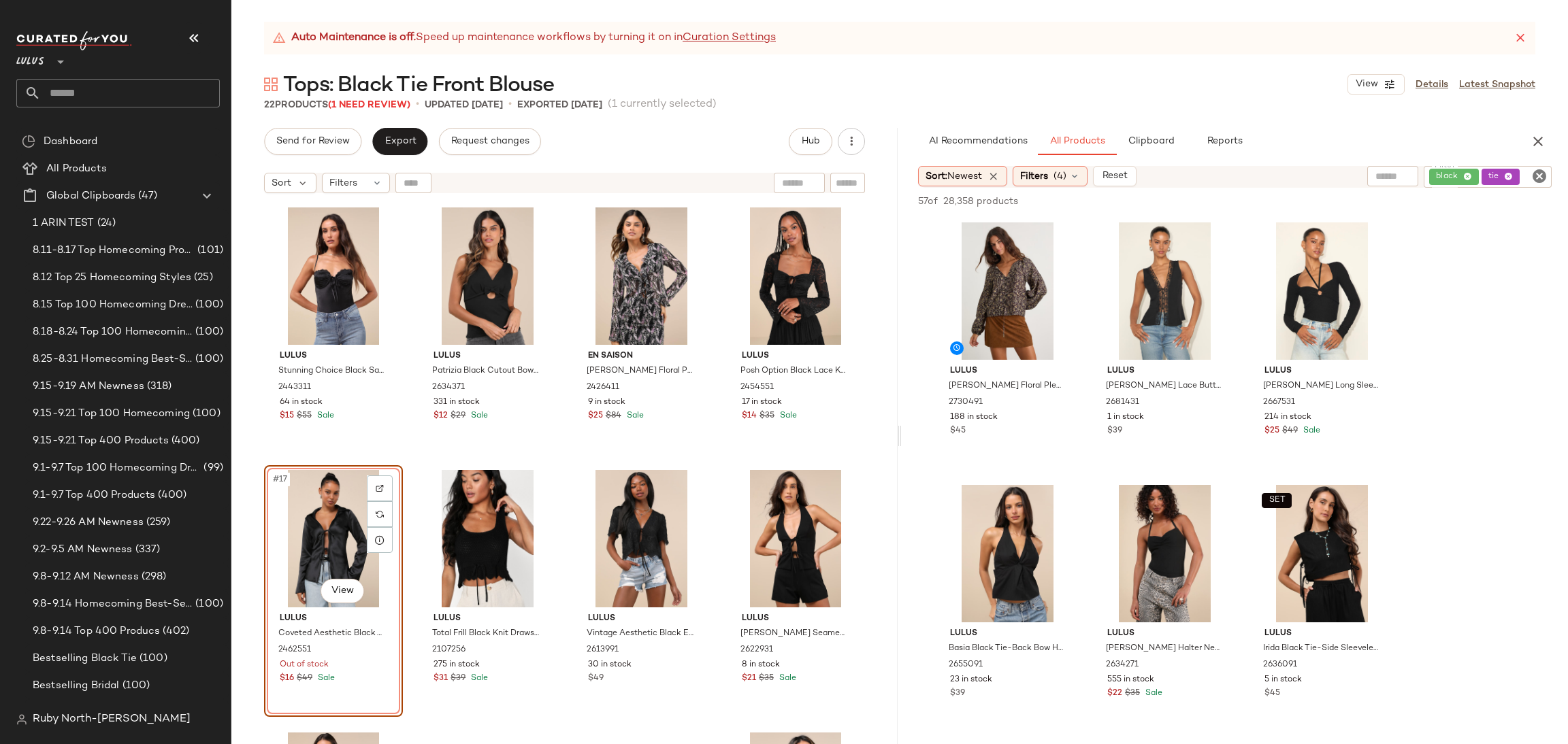
click at [317, 504] on div "#17 View" at bounding box center [334, 538] width 130 height 137
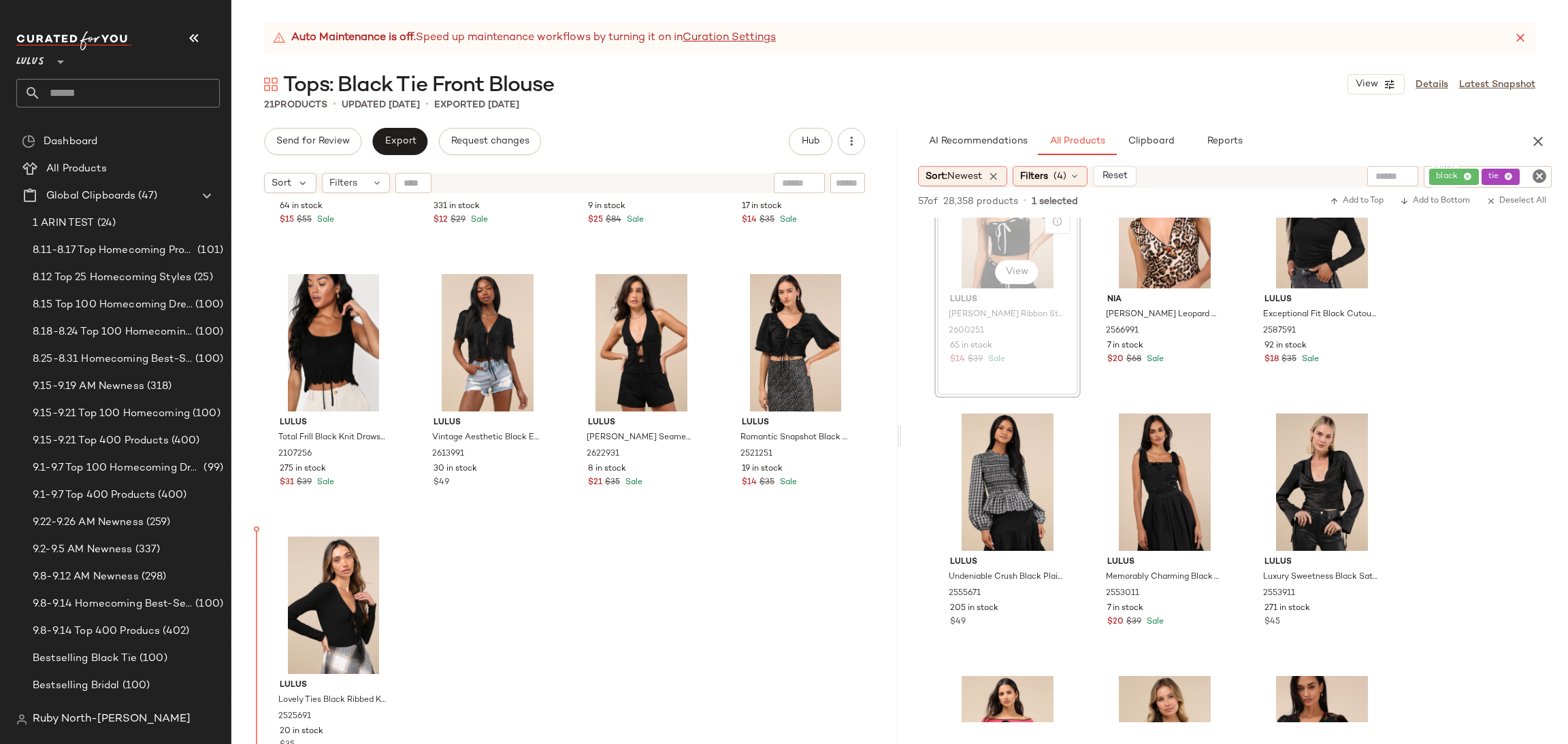
scroll to position [999, 0]
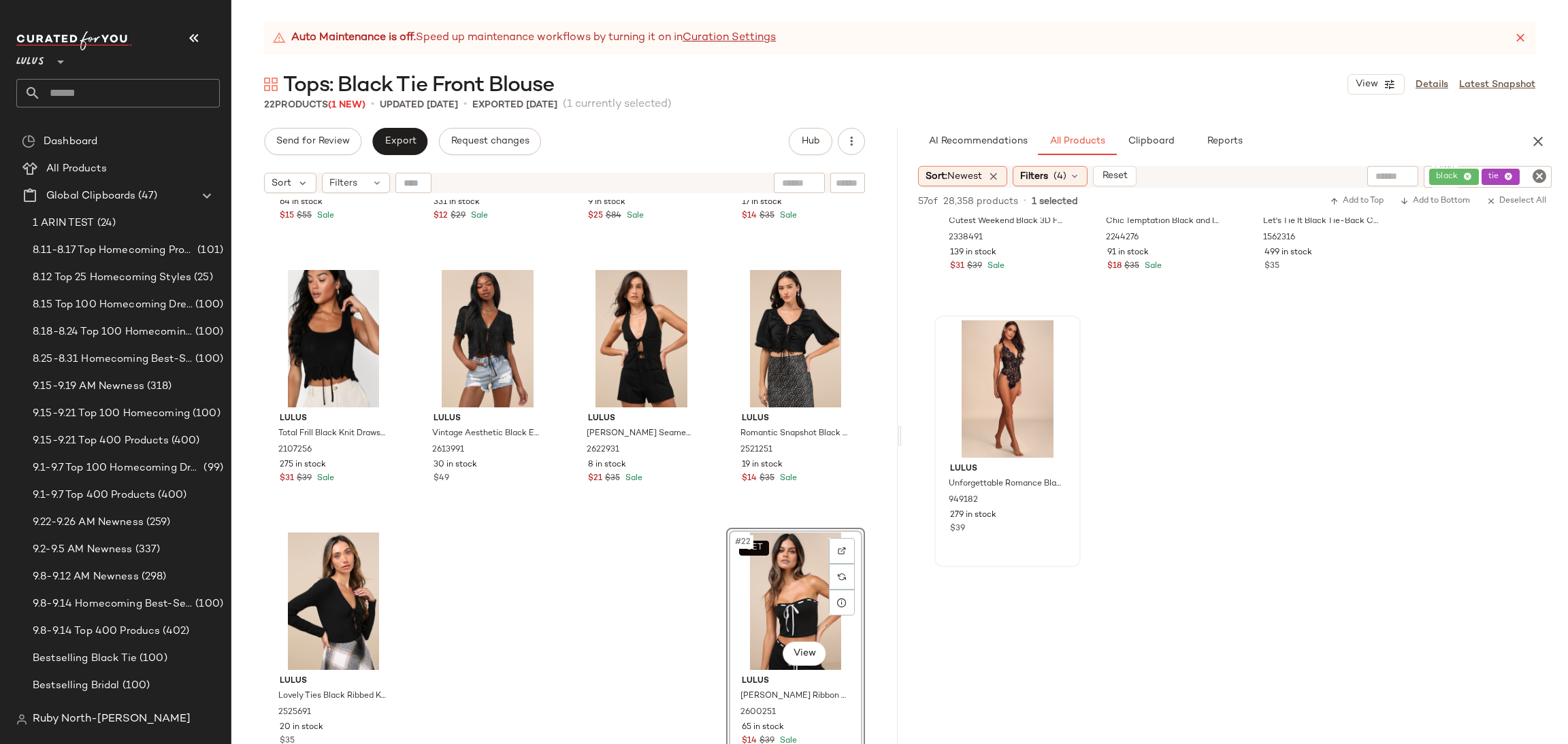
scroll to position [3062, 0]
click at [397, 144] on span "Export" at bounding box center [400, 142] width 32 height 11
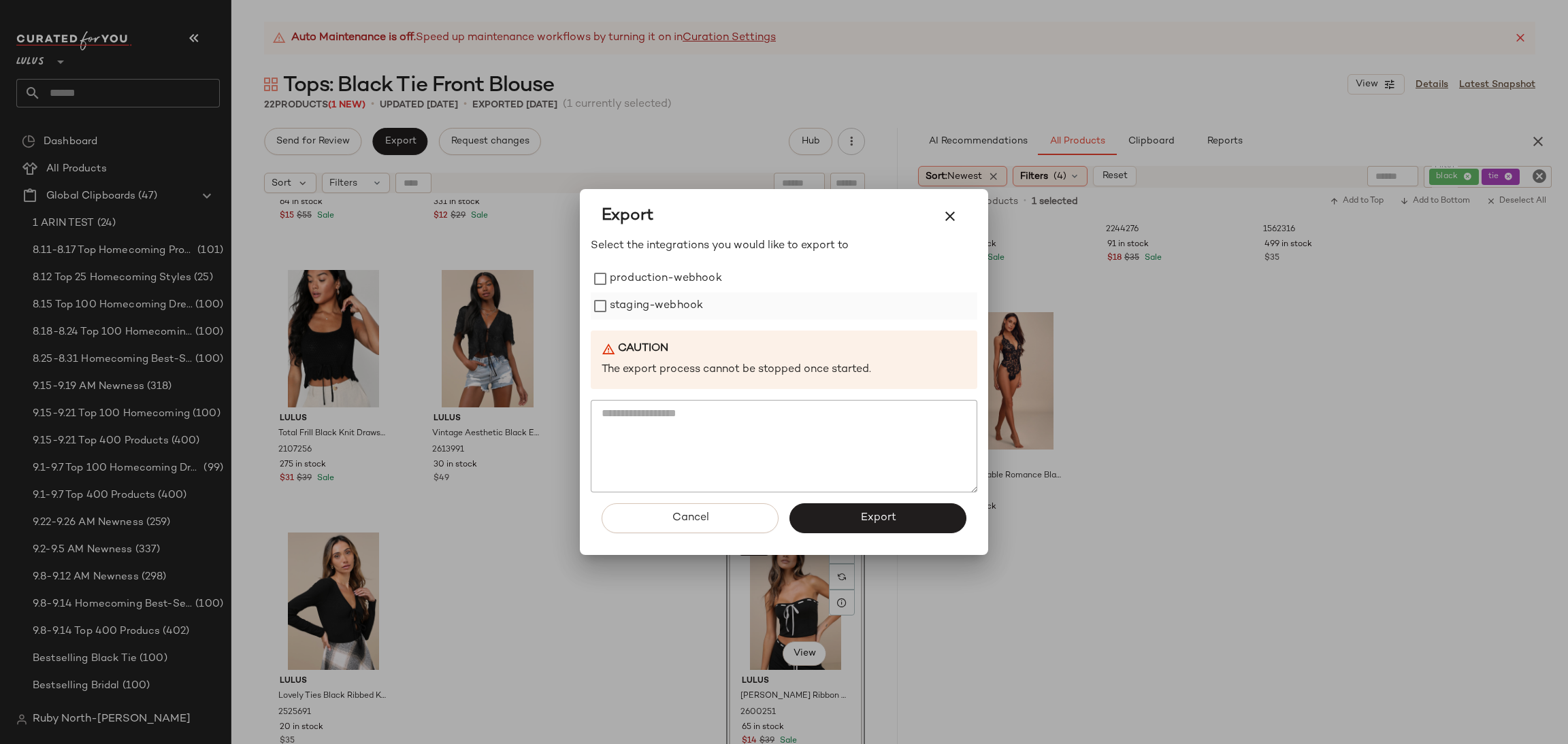
click at [649, 310] on label "staging-webhook" at bounding box center [657, 306] width 93 height 27
click at [499, 560] on div at bounding box center [784, 372] width 1568 height 744
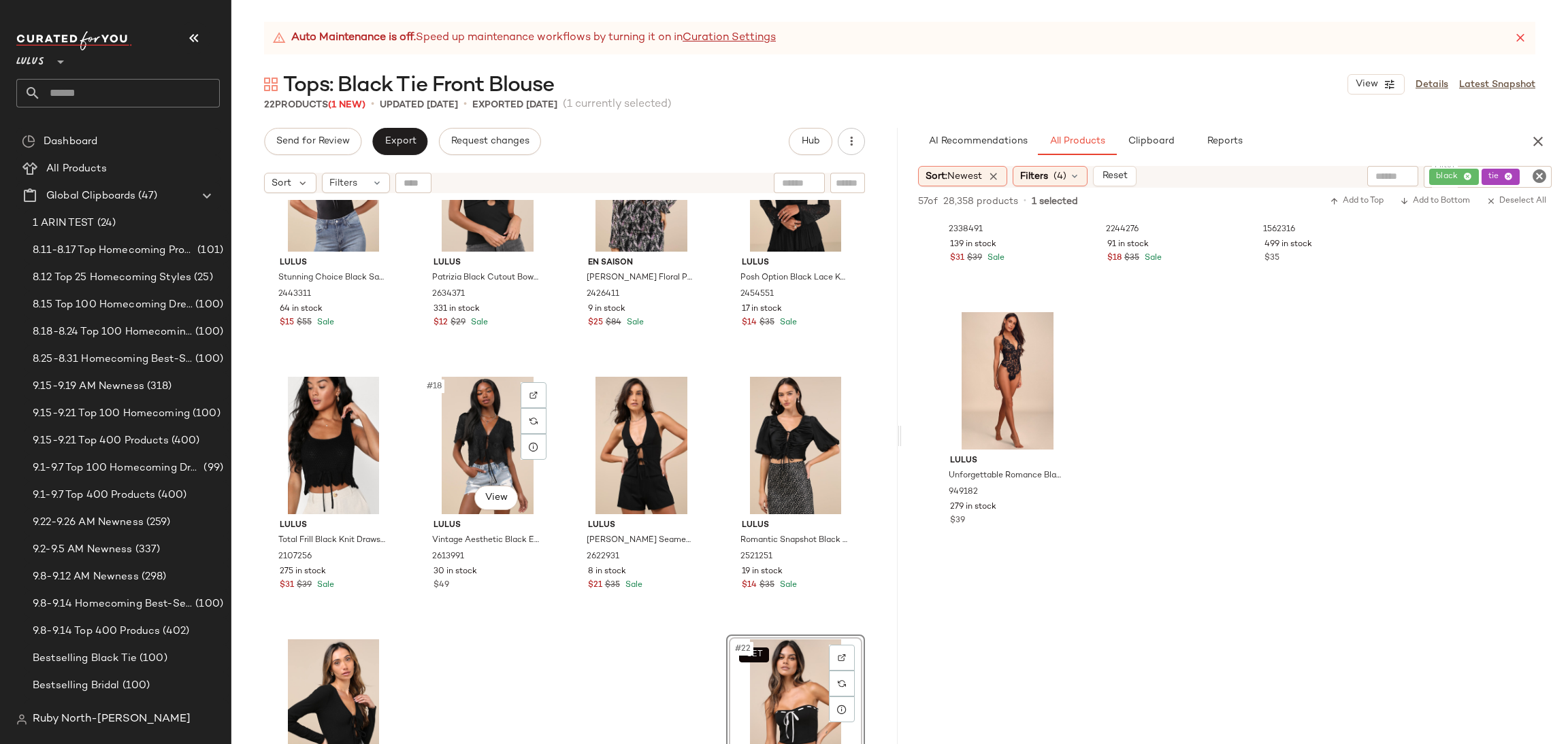
scroll to position [928, 0]
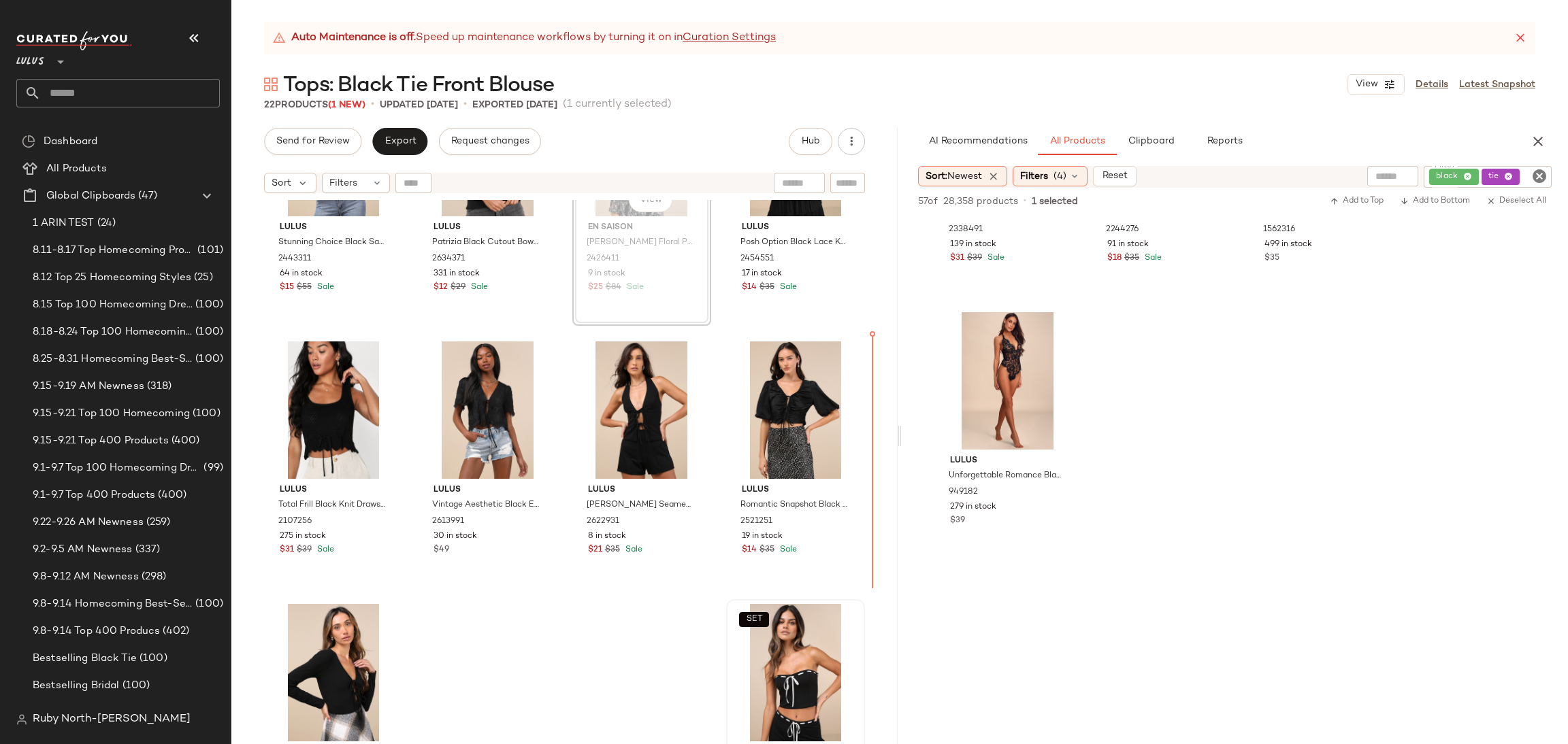
scroll to position [933, 0]
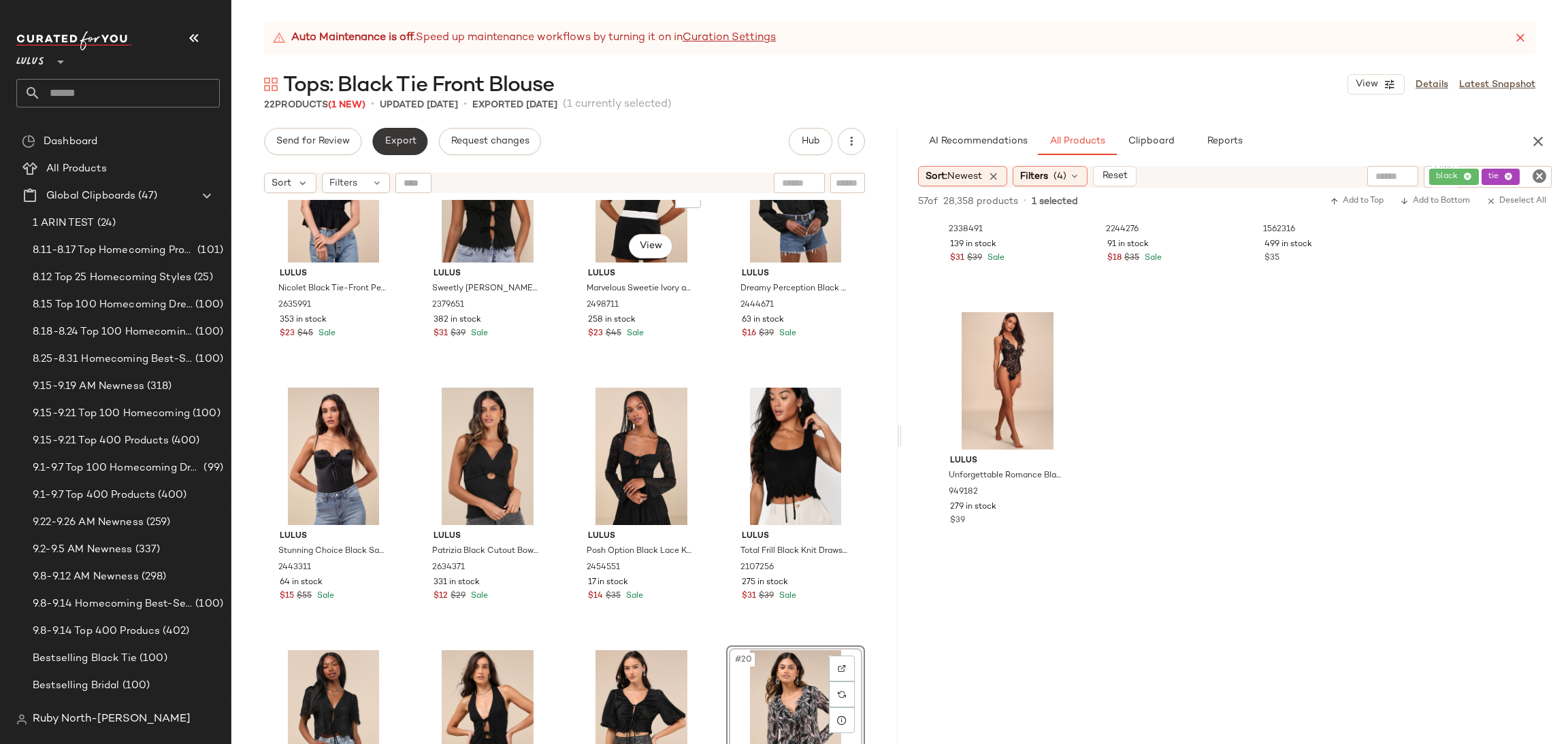
scroll to position [422, 0]
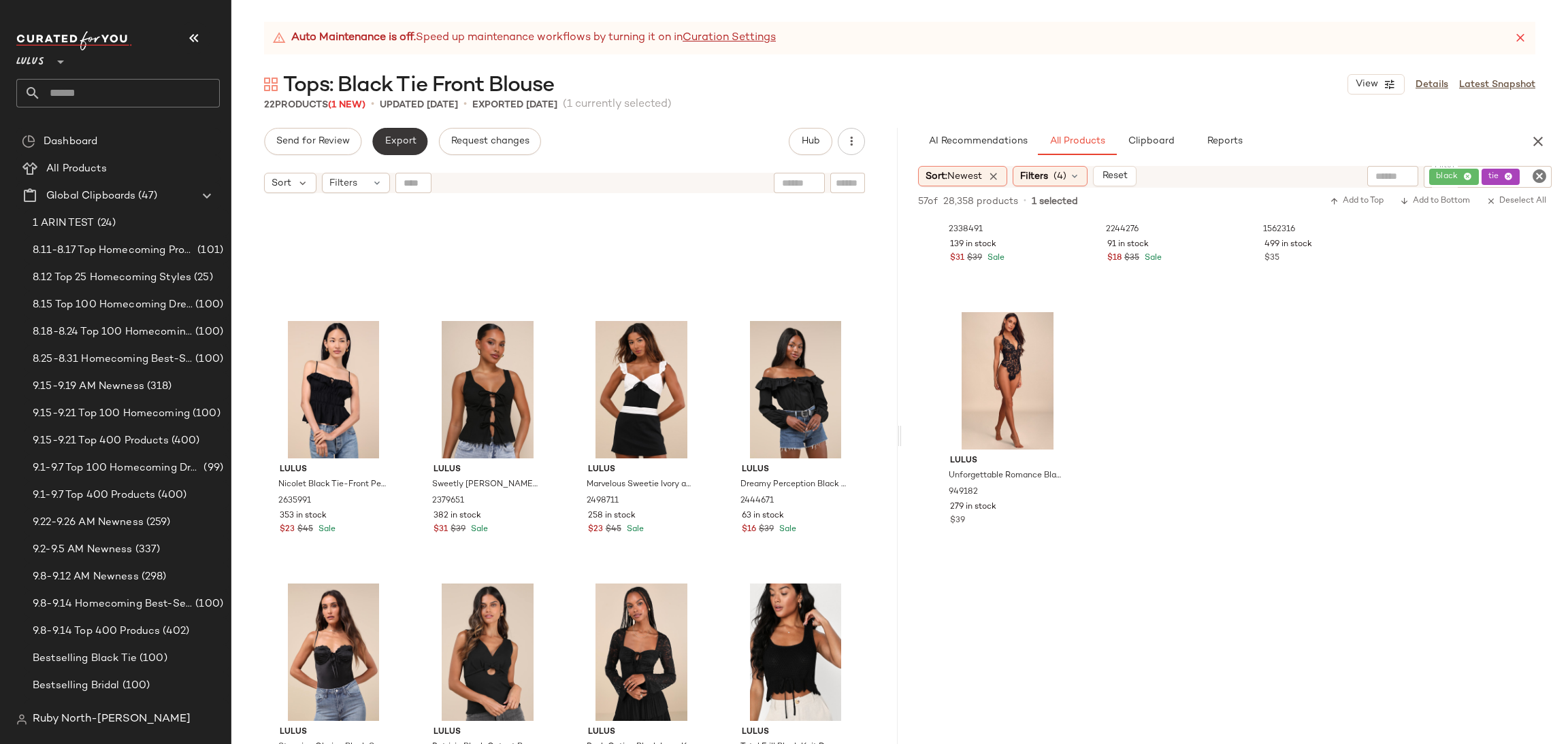
click at [411, 148] on button "Export" at bounding box center [400, 141] width 55 height 27
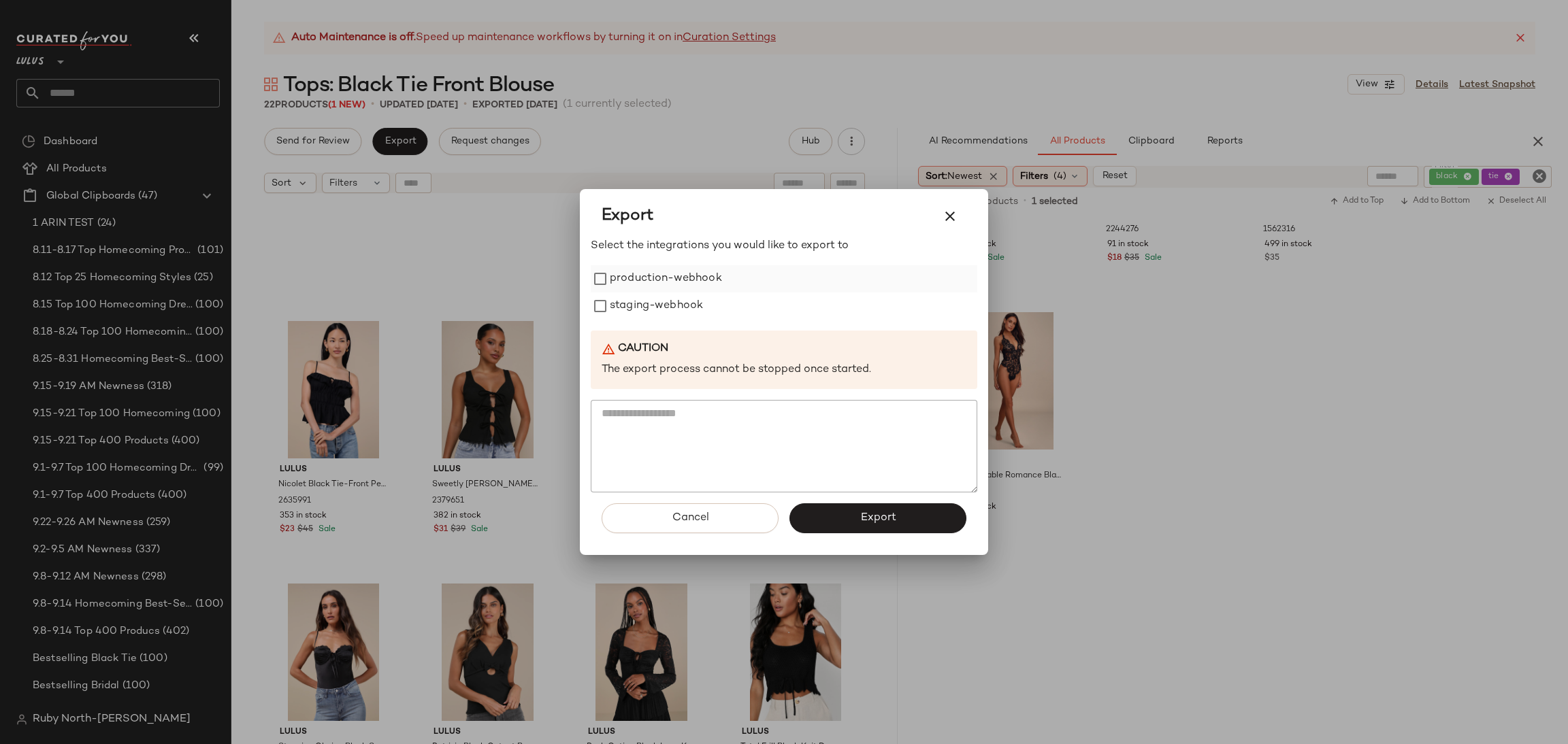
click at [630, 284] on label "production-webhook" at bounding box center [666, 278] width 112 height 27
click at [634, 306] on label "staging-webhook" at bounding box center [657, 306] width 93 height 27
click at [835, 528] on button "Export" at bounding box center [878, 518] width 177 height 30
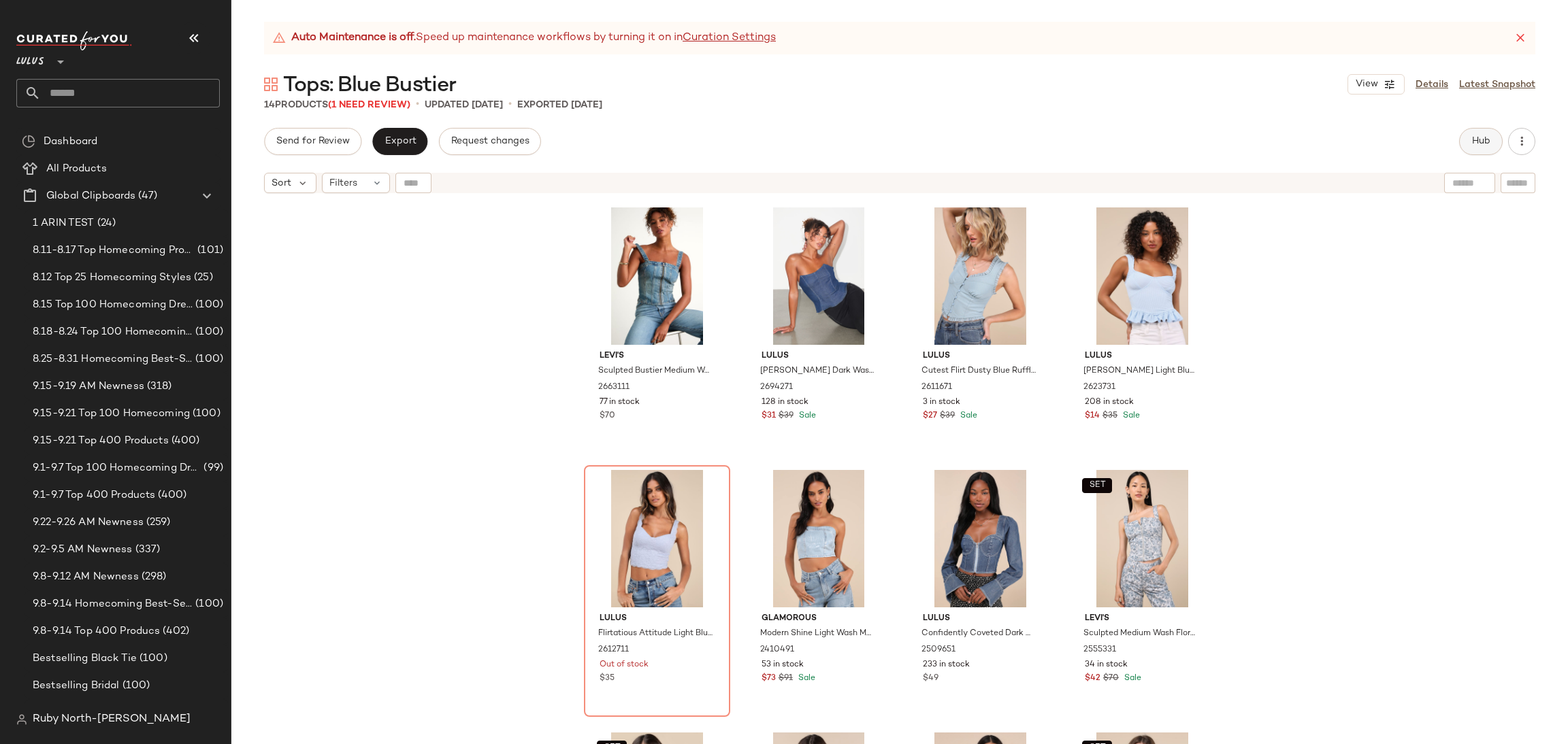
click at [1484, 136] on span "Hub" at bounding box center [1480, 142] width 19 height 11
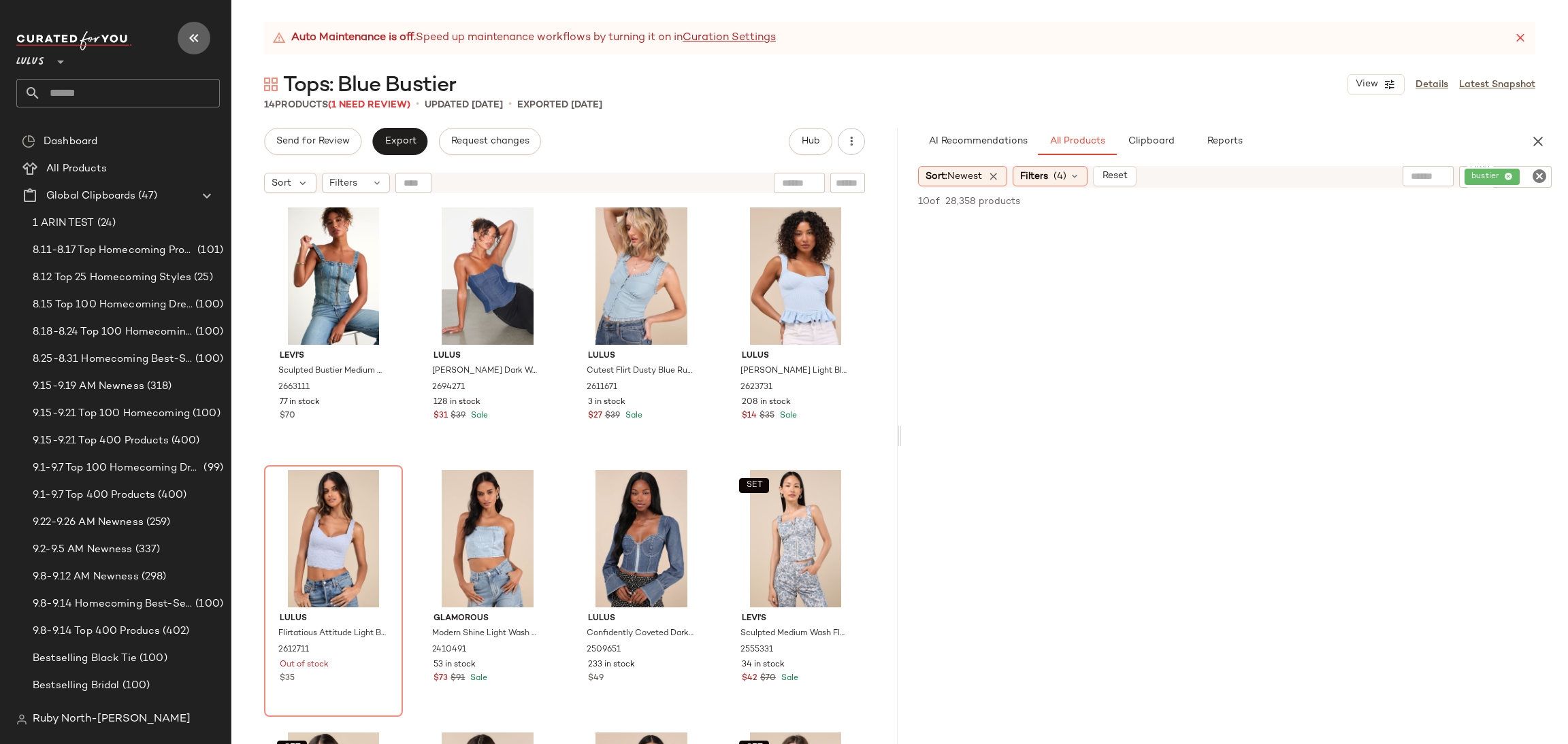
click at [187, 36] on icon "button" at bounding box center [194, 38] width 16 height 16
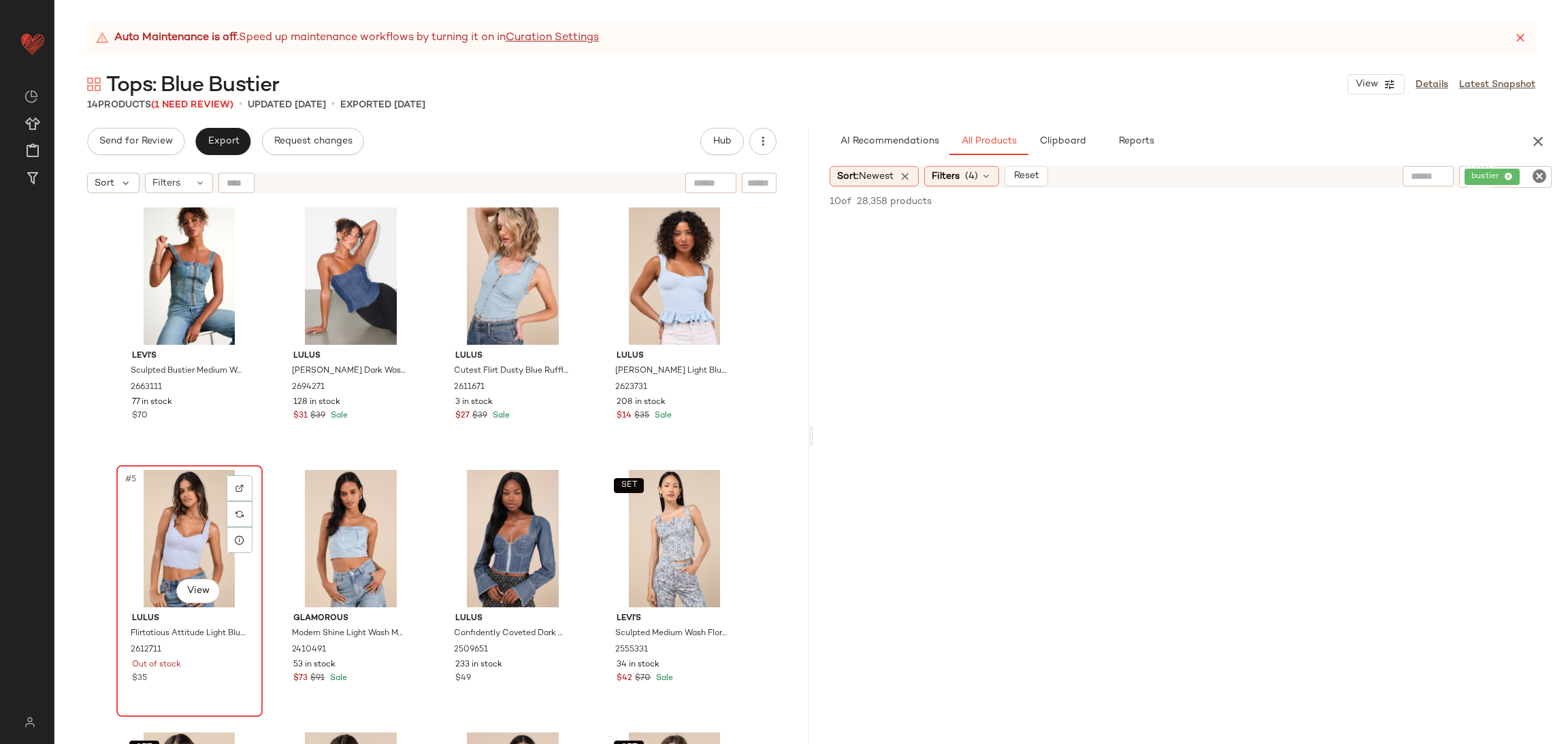
click at [173, 531] on div "#5 View" at bounding box center [189, 538] width 136 height 137
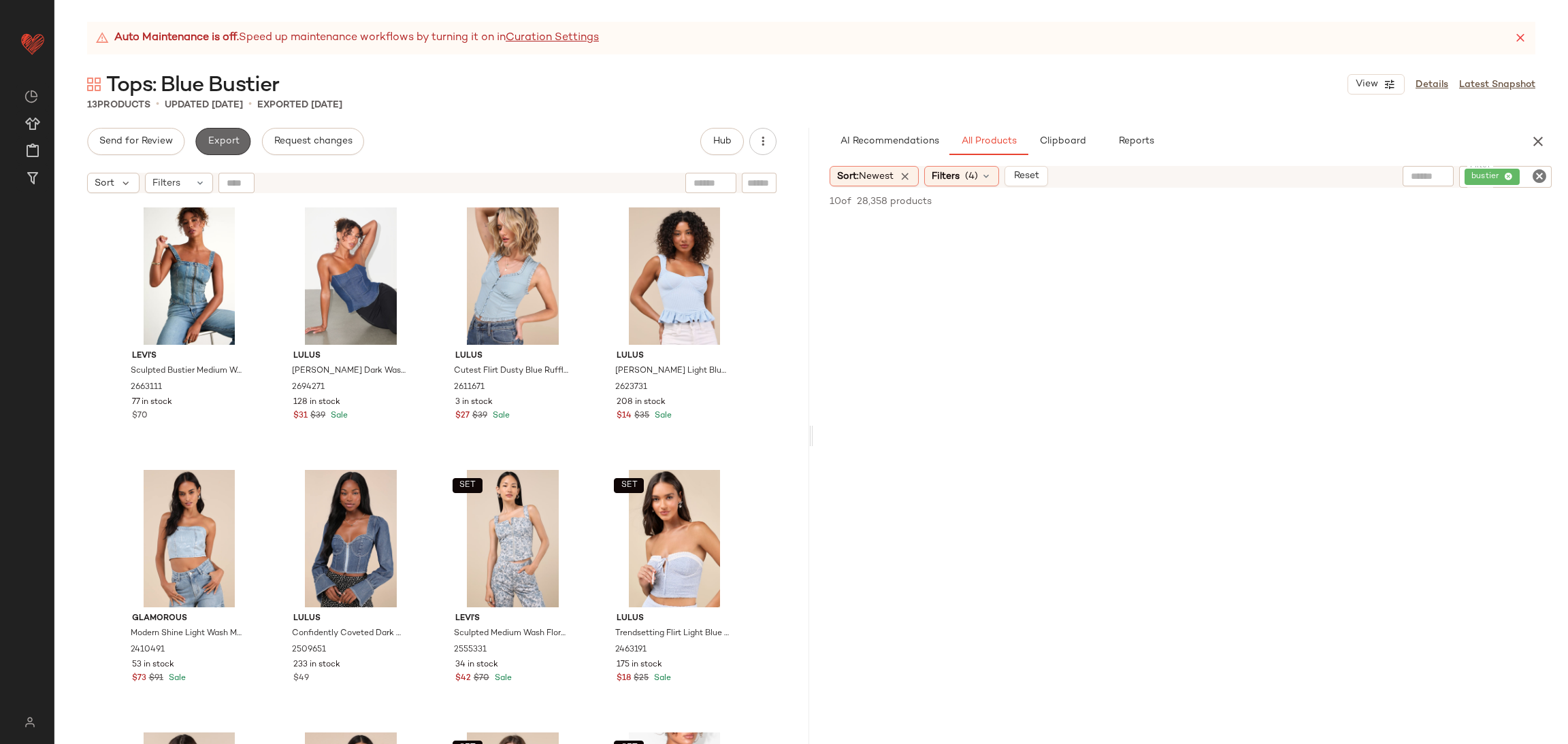
click at [214, 149] on button "Export" at bounding box center [223, 141] width 55 height 27
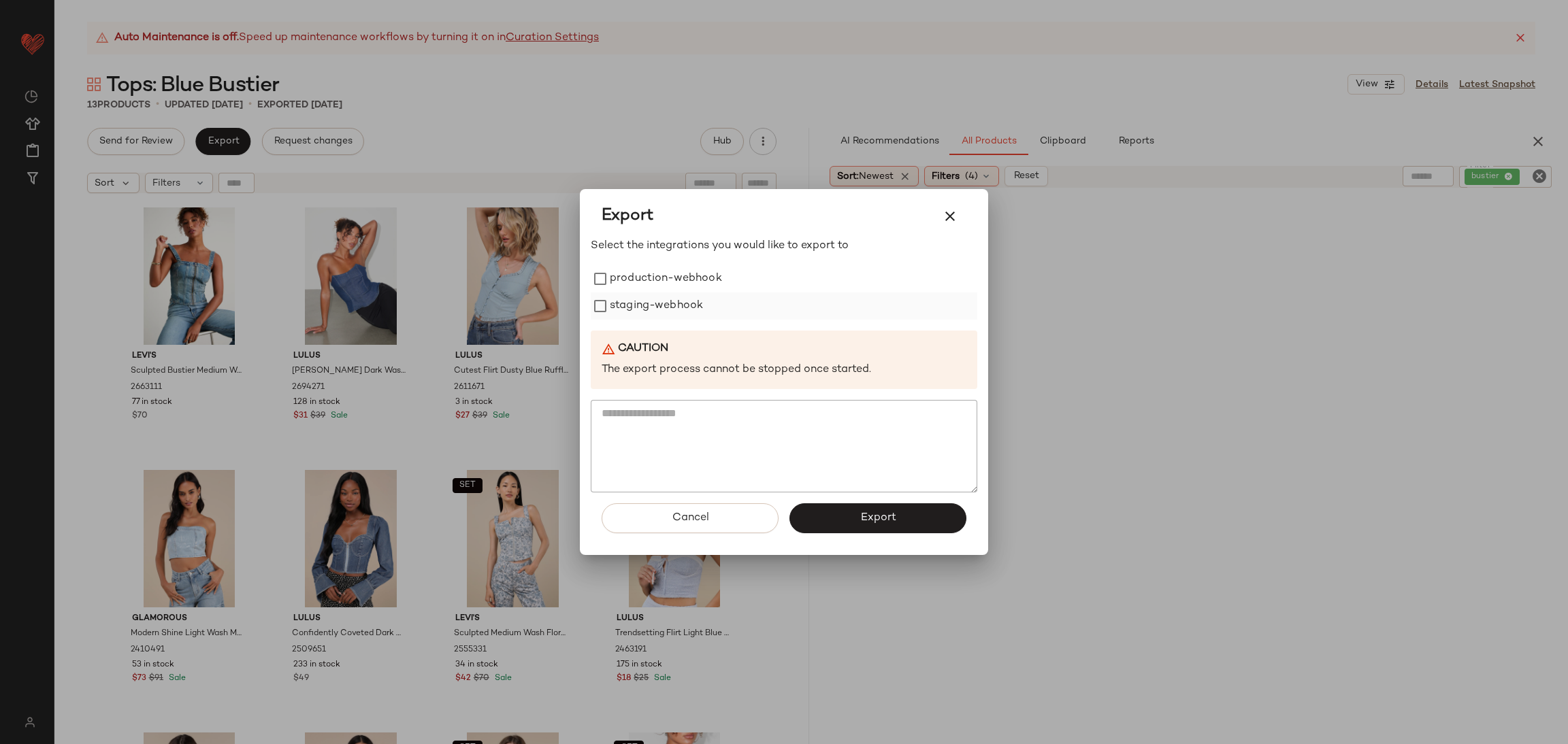
click at [606, 294] on div "staging-webhook" at bounding box center [784, 306] width 386 height 27
click at [616, 318] on label "staging-webhook" at bounding box center [657, 306] width 93 height 27
drag, startPoint x: 1310, startPoint y: 429, endPoint x: 1347, endPoint y: 316, distance: 118.9
click at [1310, 428] on div at bounding box center [784, 372] width 1568 height 744
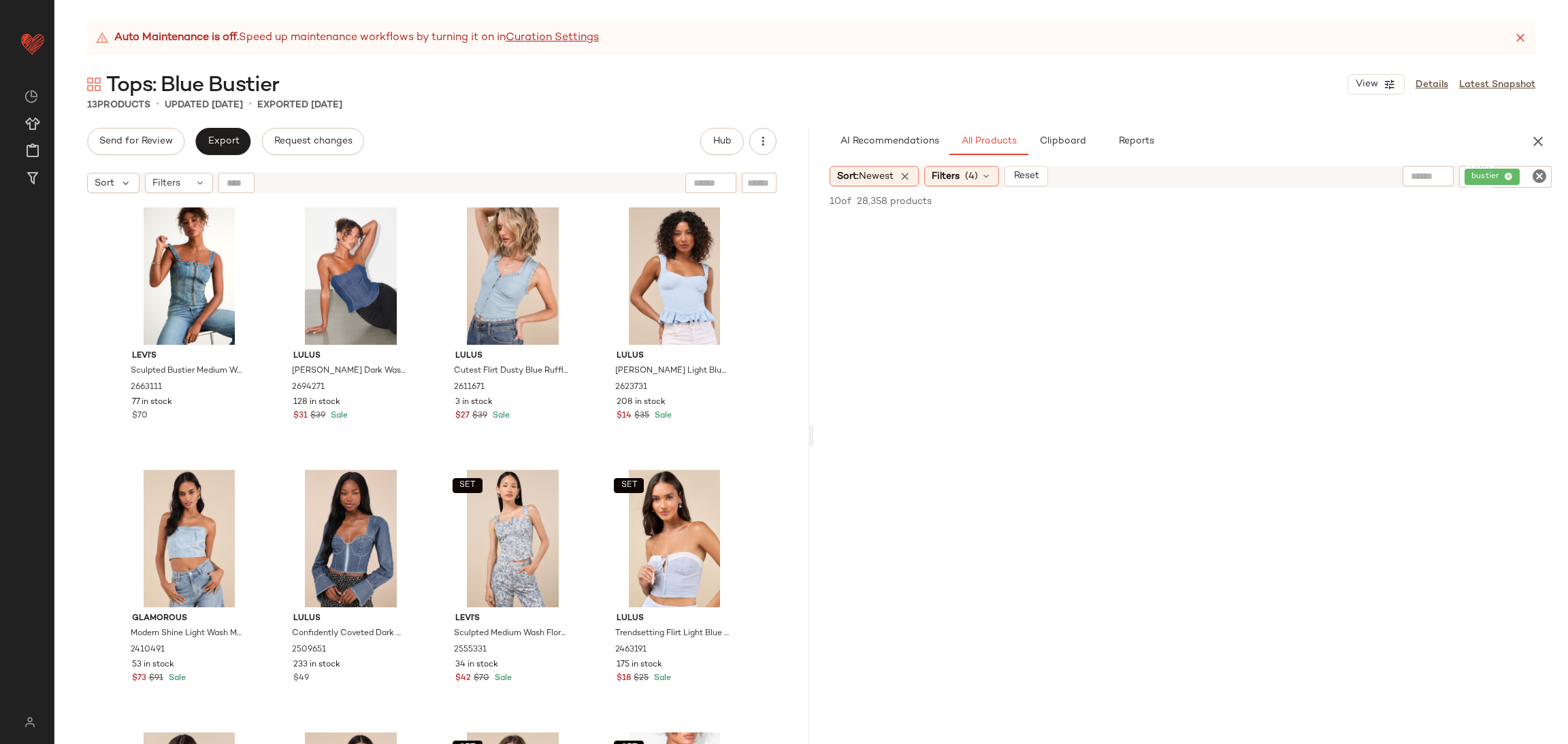
click at [1544, 176] on icon "Clear Filter" at bounding box center [1539, 175] width 16 height 16
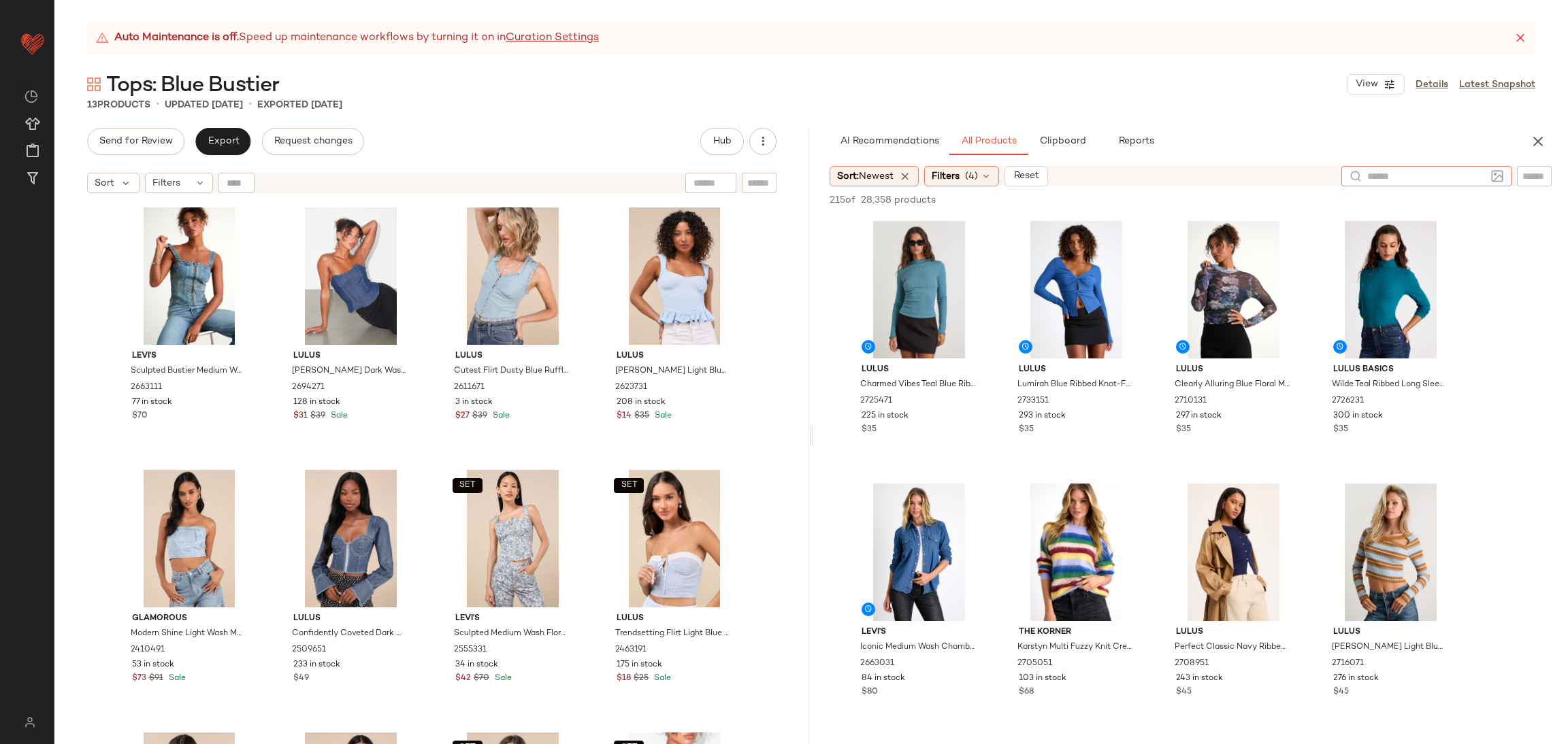
click at [1410, 177] on input "text" at bounding box center [1427, 176] width 118 height 15
type input "*******"
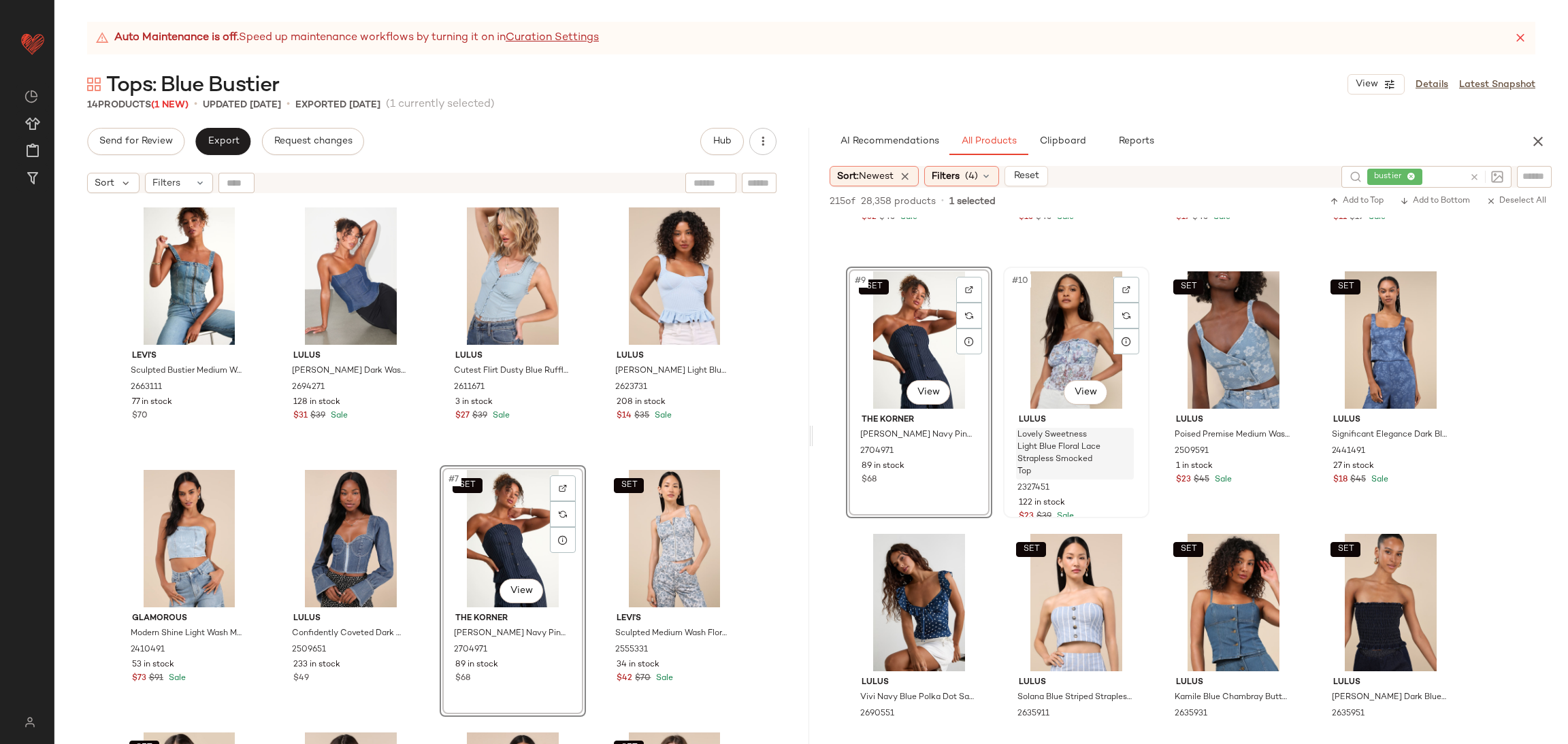
scroll to position [509, 0]
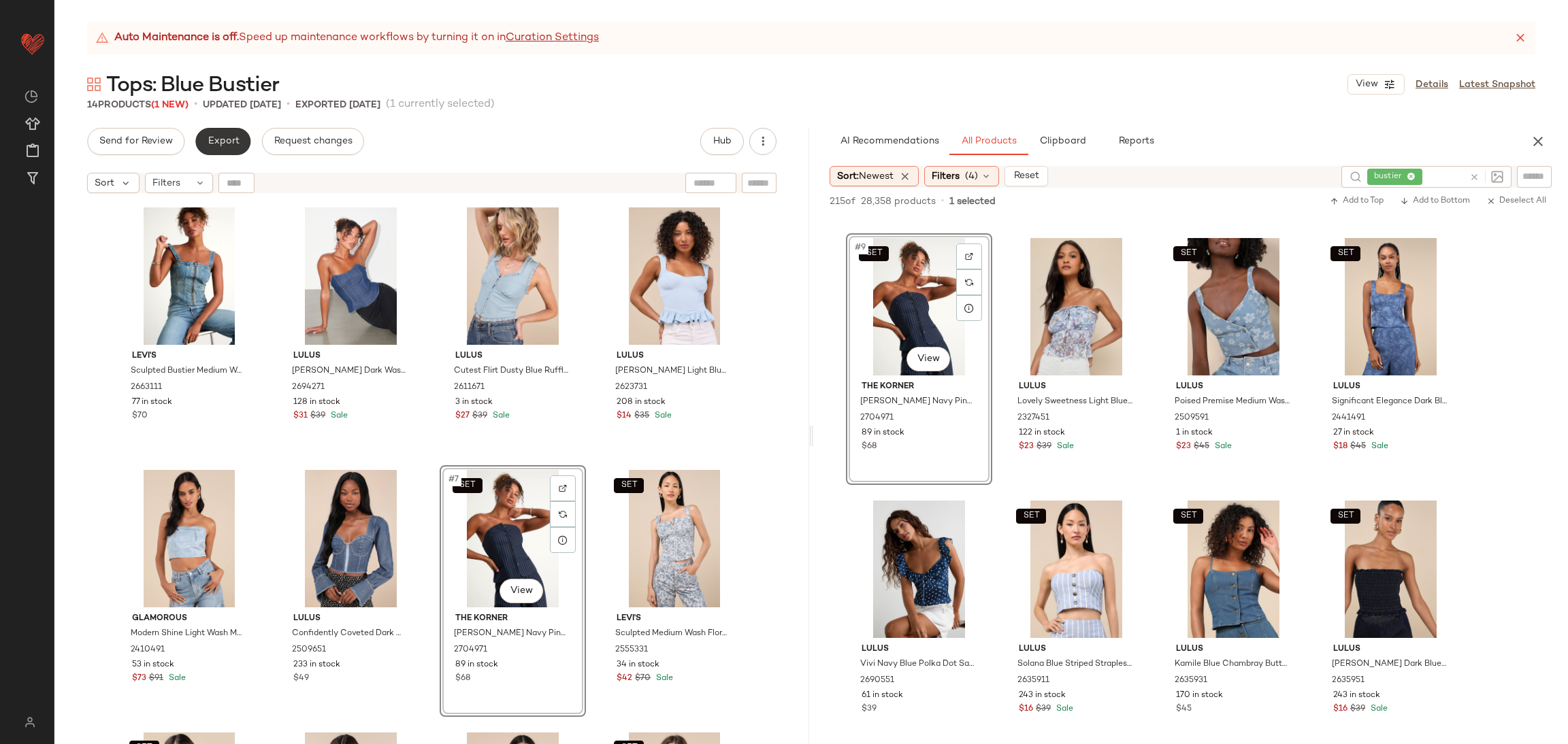
click at [221, 147] on span "Export" at bounding box center [223, 142] width 32 height 11
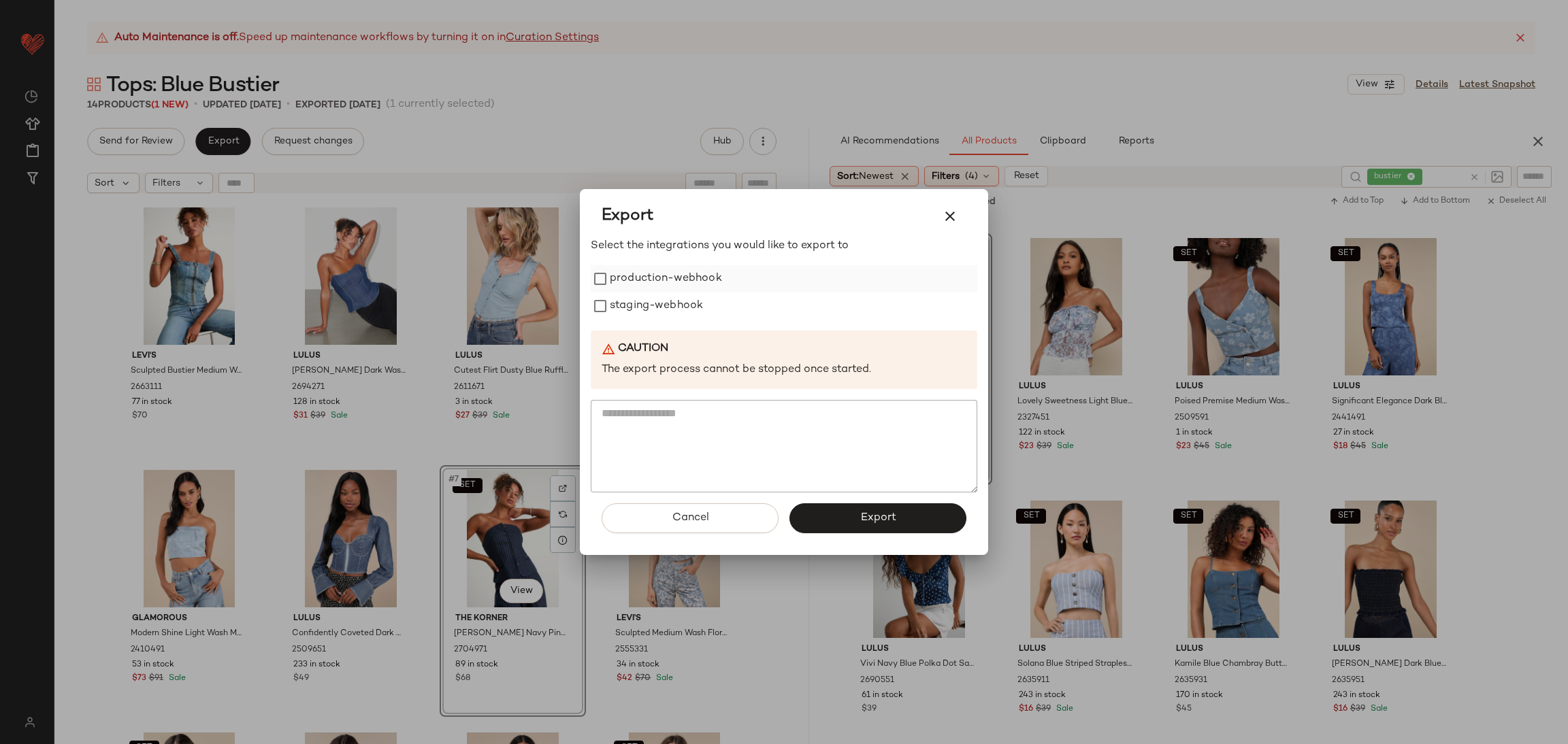
click at [639, 285] on label "production-webhook" at bounding box center [666, 278] width 112 height 27
click at [642, 307] on label "staging-webhook" at bounding box center [657, 306] width 93 height 27
click at [932, 511] on button "Export" at bounding box center [878, 518] width 177 height 30
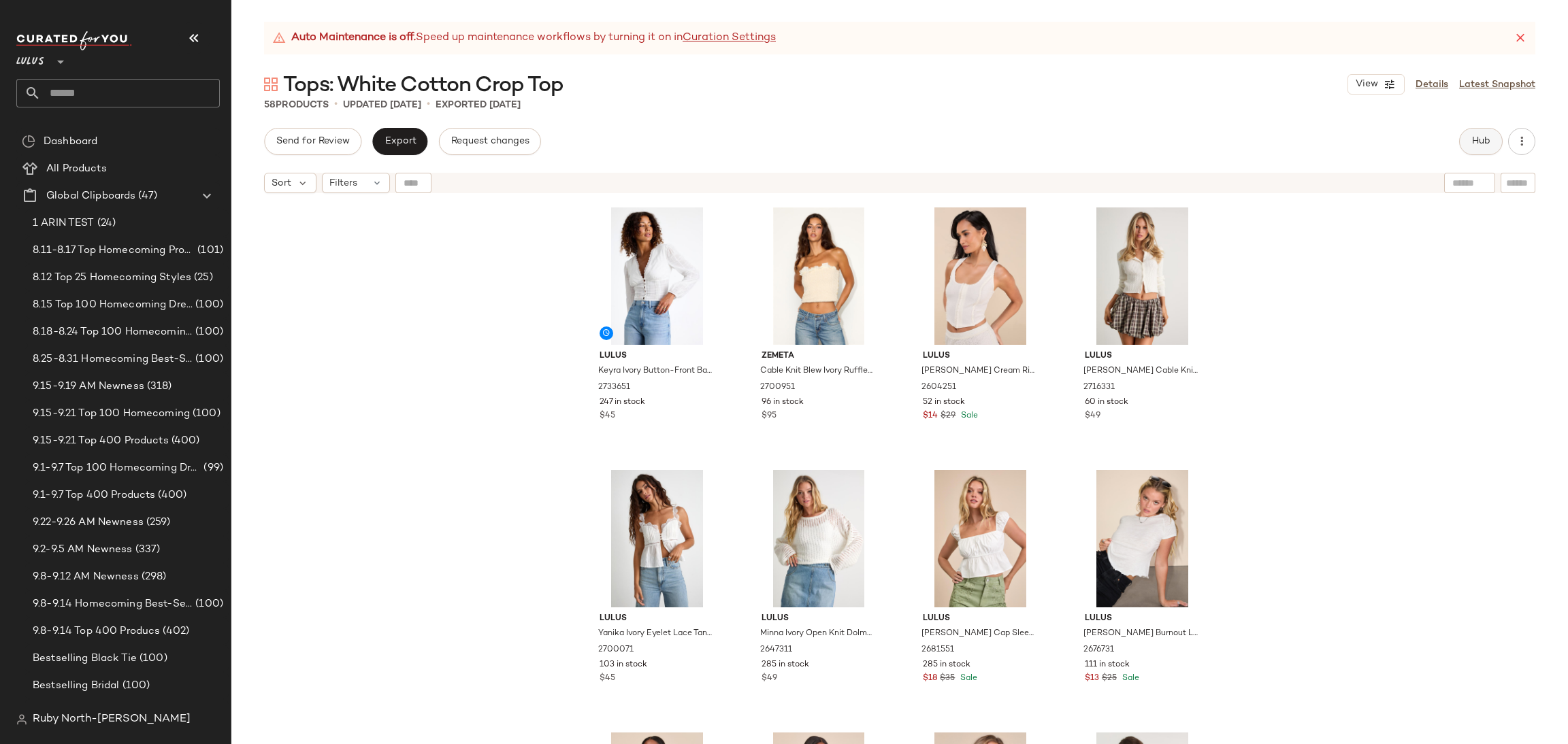
click at [1473, 146] on span "Hub" at bounding box center [1480, 142] width 19 height 11
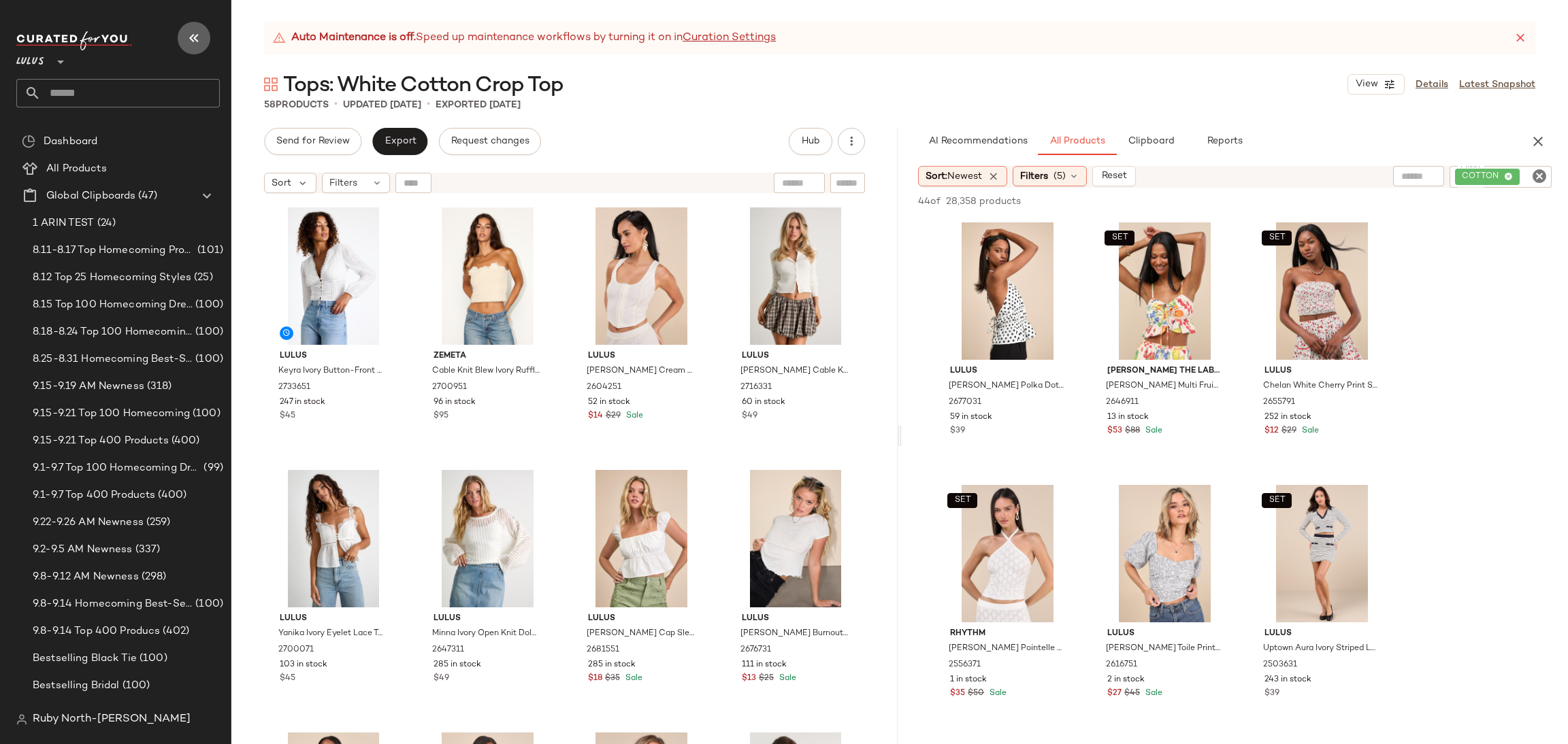
drag, startPoint x: 197, startPoint y: 32, endPoint x: 199, endPoint y: 41, distance: 9.2
click at [199, 41] on icon "button" at bounding box center [194, 38] width 16 height 16
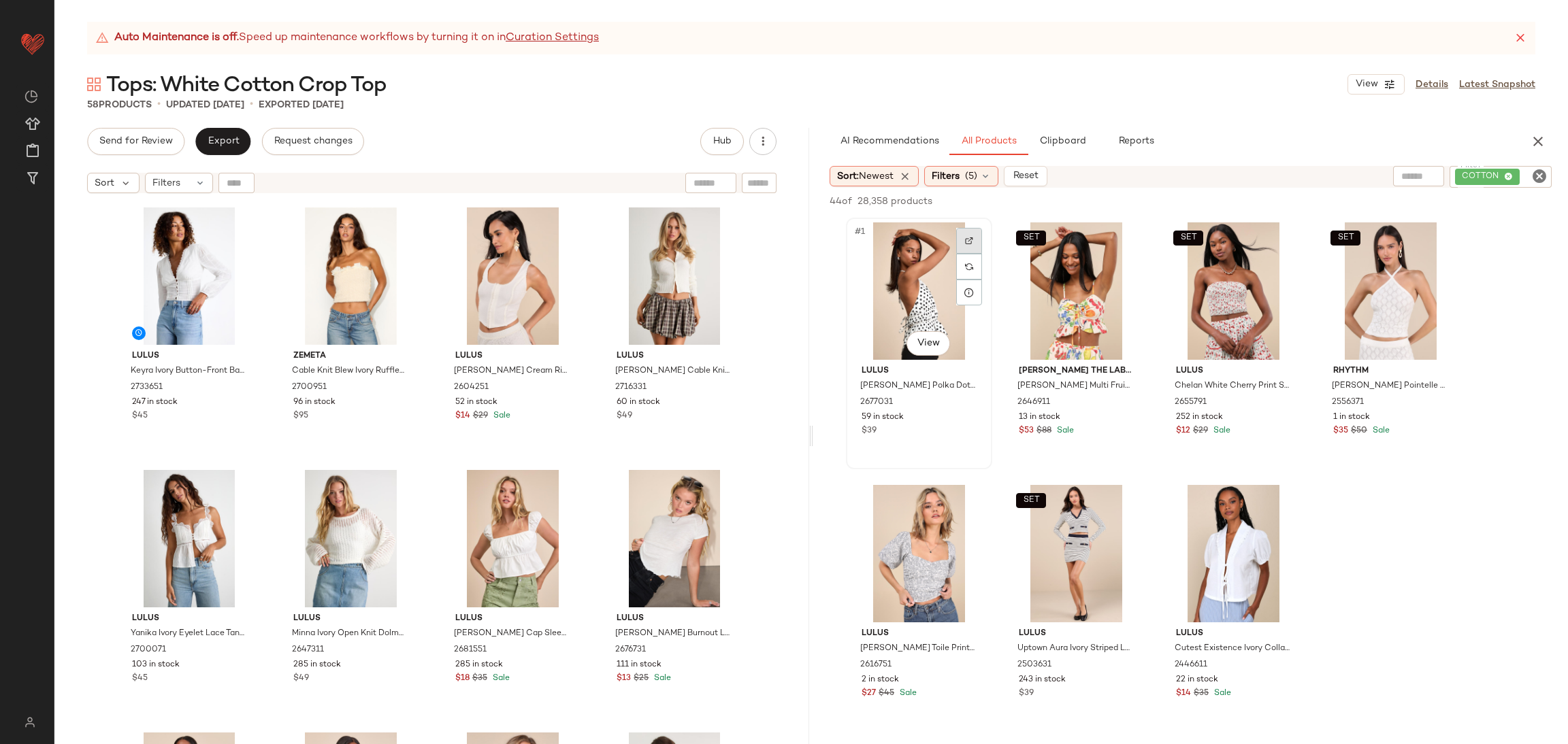
click at [970, 238] on img at bounding box center [969, 241] width 8 height 8
click at [965, 189] on div "44 of 28,358 products • 0 selected Add to Top Add to Bottom Deselect All" at bounding box center [1191, 203] width 755 height 30
click at [959, 180] on span "Filters" at bounding box center [946, 176] width 28 height 15
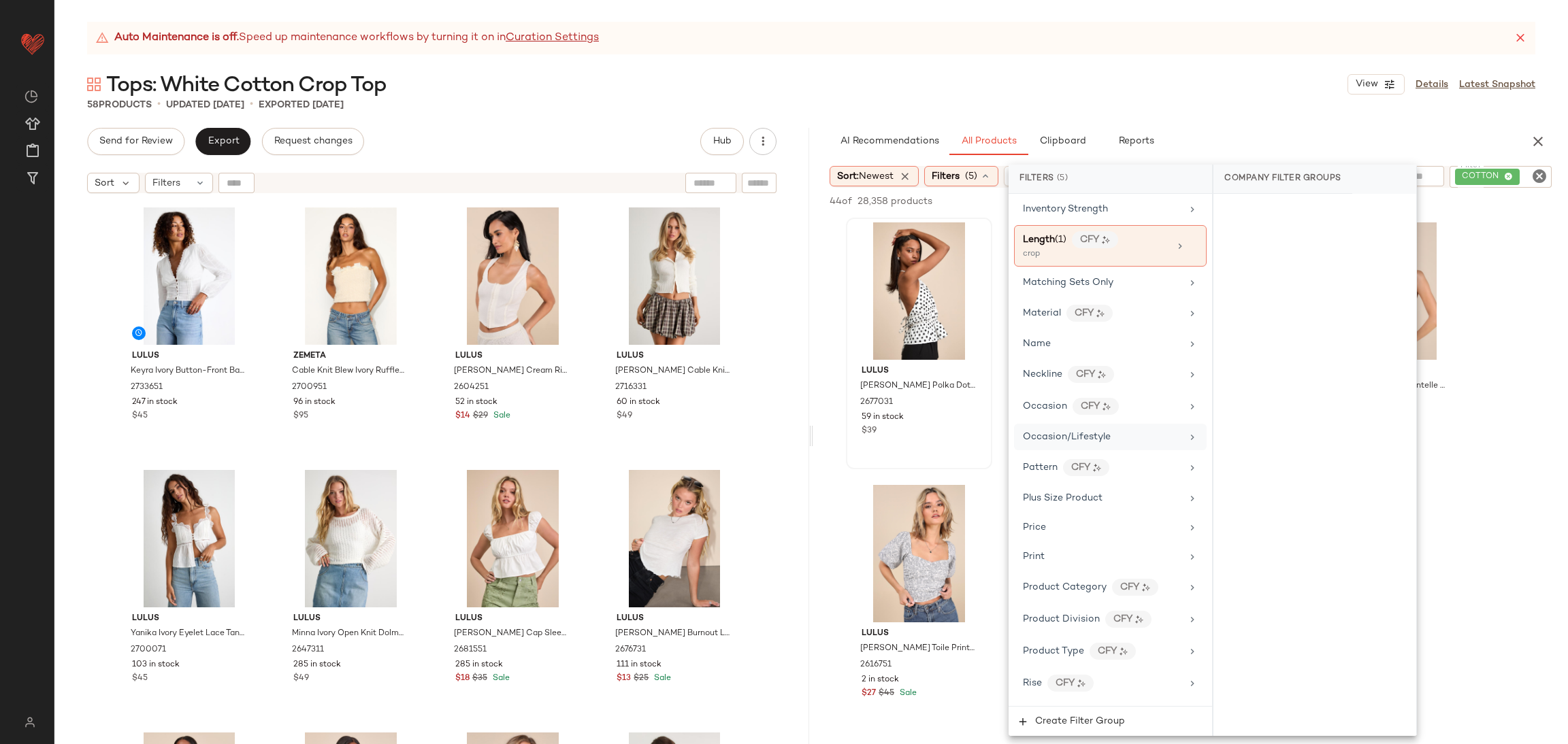
scroll to position [509, 0]
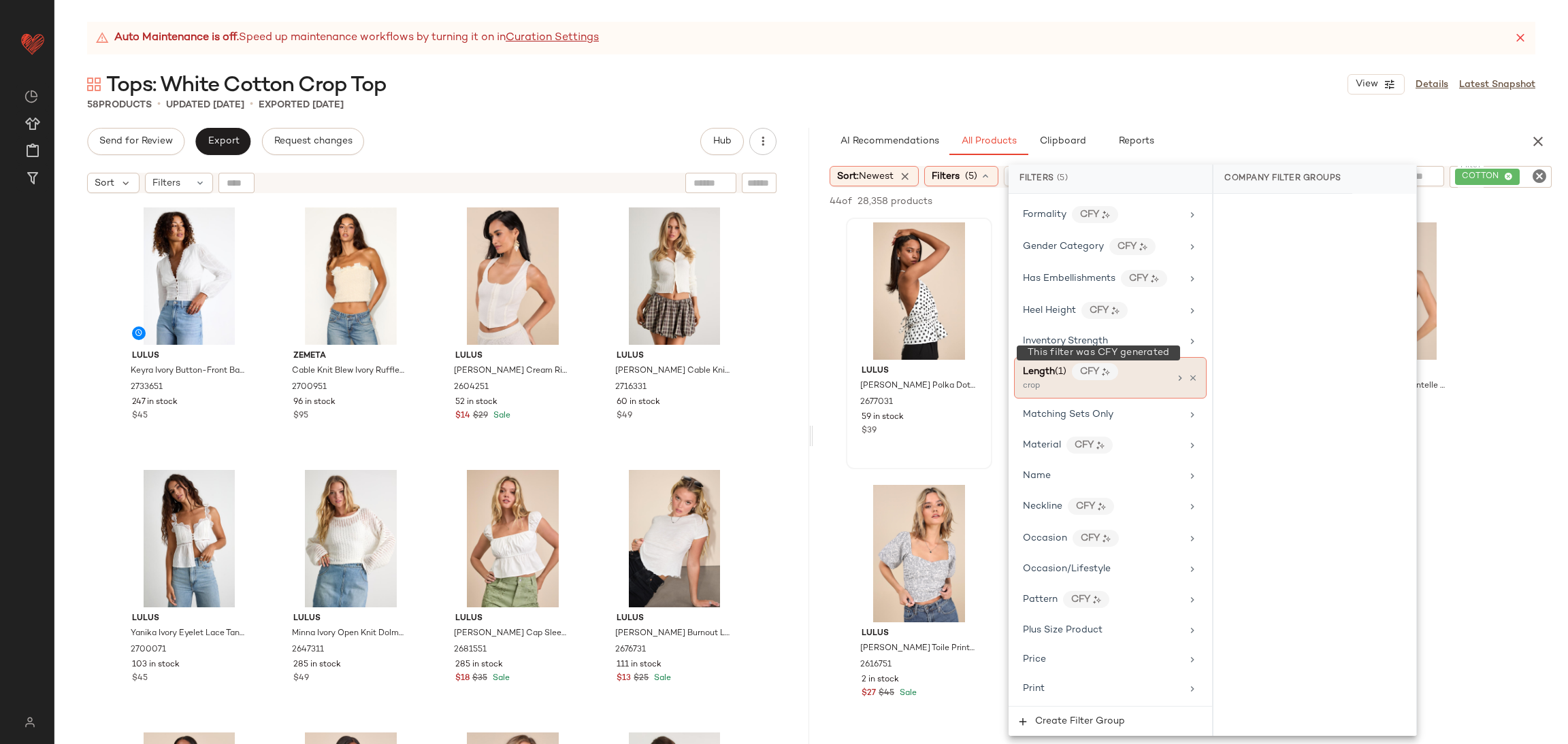
drag, startPoint x: 1079, startPoint y: 383, endPoint x: 1076, endPoint y: 372, distance: 11.4
click at [1077, 380] on div "CFY" at bounding box center [1095, 372] width 46 height 17
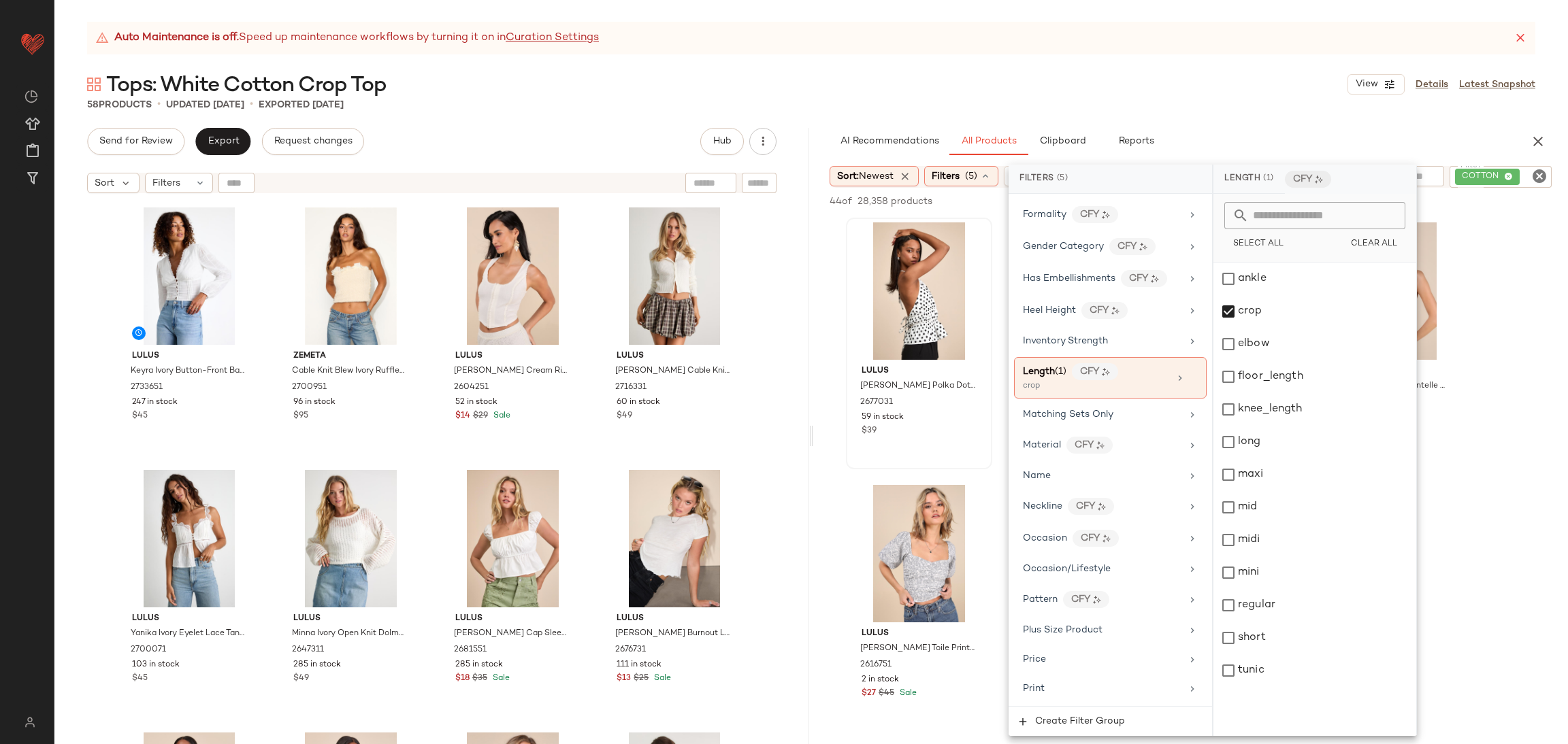
click at [1521, 546] on div "Lulus Maylis White Polka Dot Tie-Back Halter Peplum Top 2677031 59 in stock $39…" at bounding box center [1191, 475] width 755 height 514
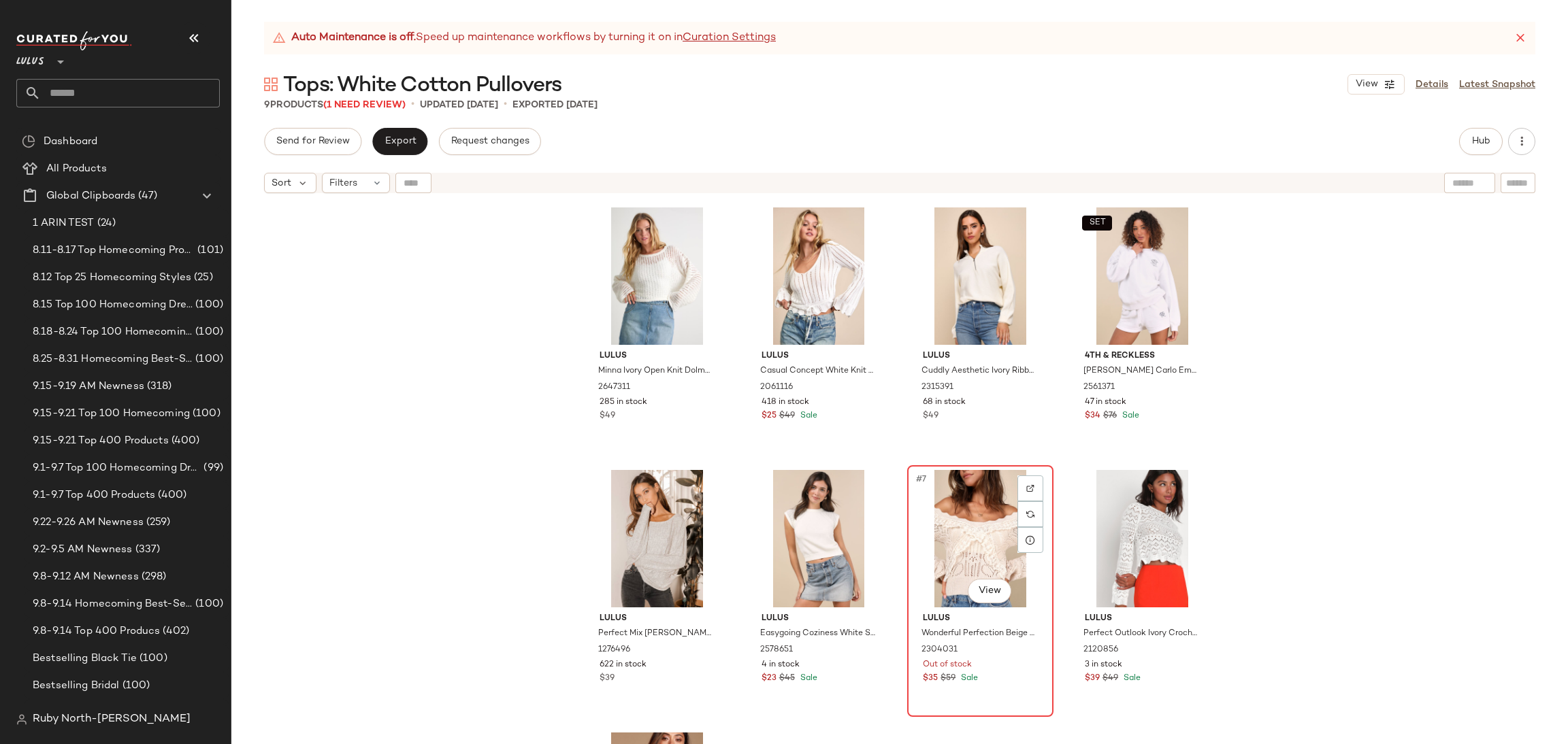
click at [951, 543] on div "#7 View" at bounding box center [980, 538] width 136 height 137
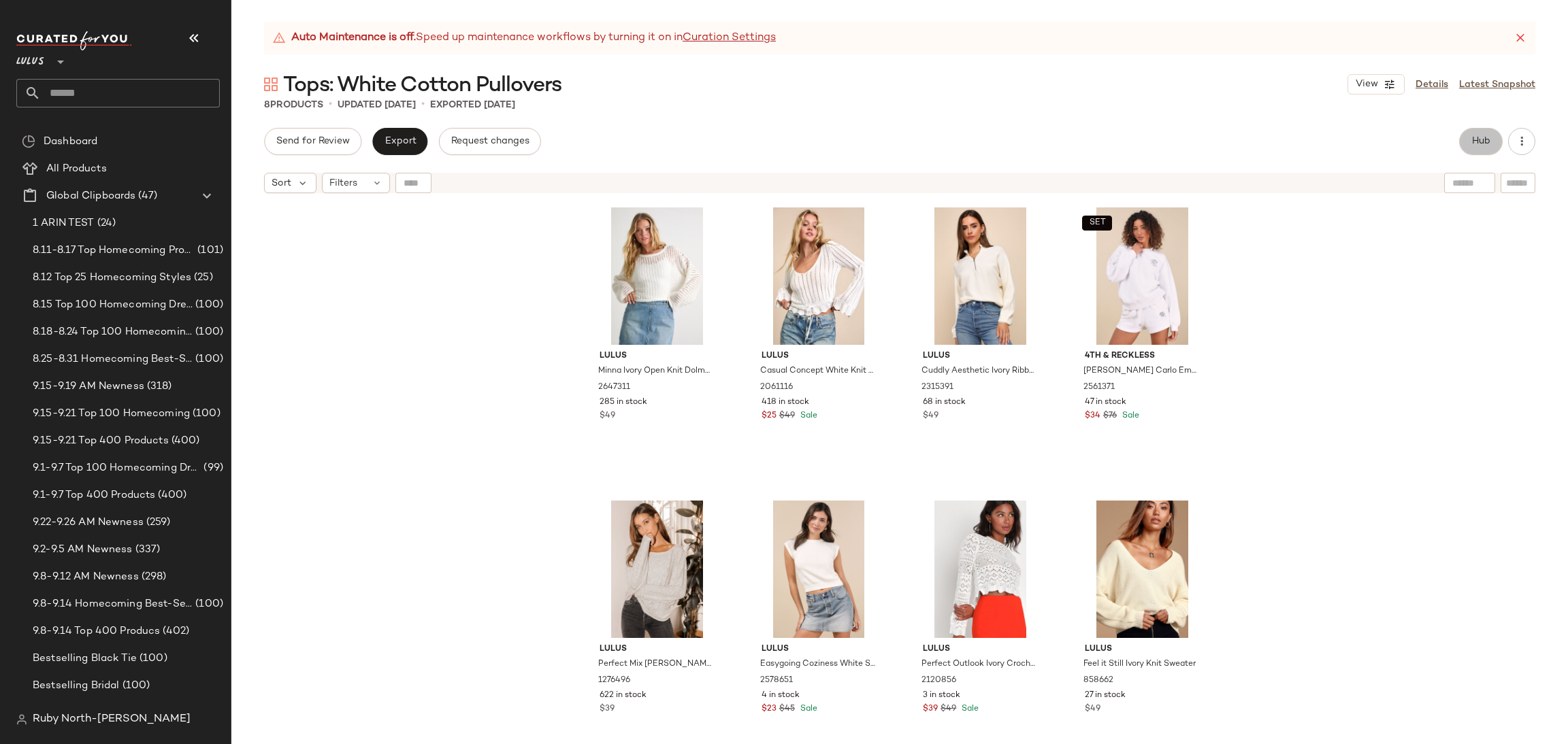
click at [1498, 132] on button "Hub" at bounding box center [1481, 141] width 44 height 27
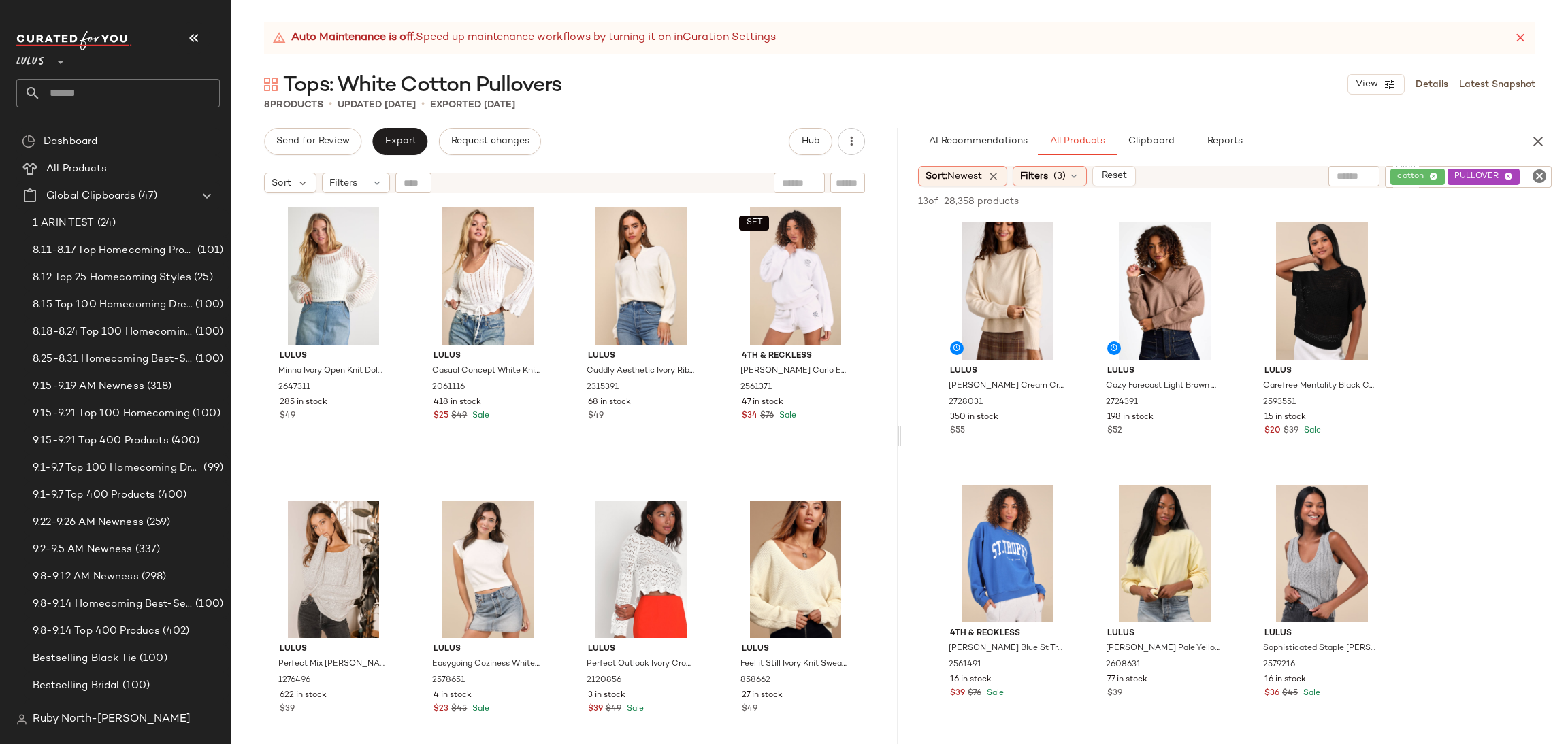
click at [1514, 38] on icon at bounding box center [1521, 38] width 14 height 14
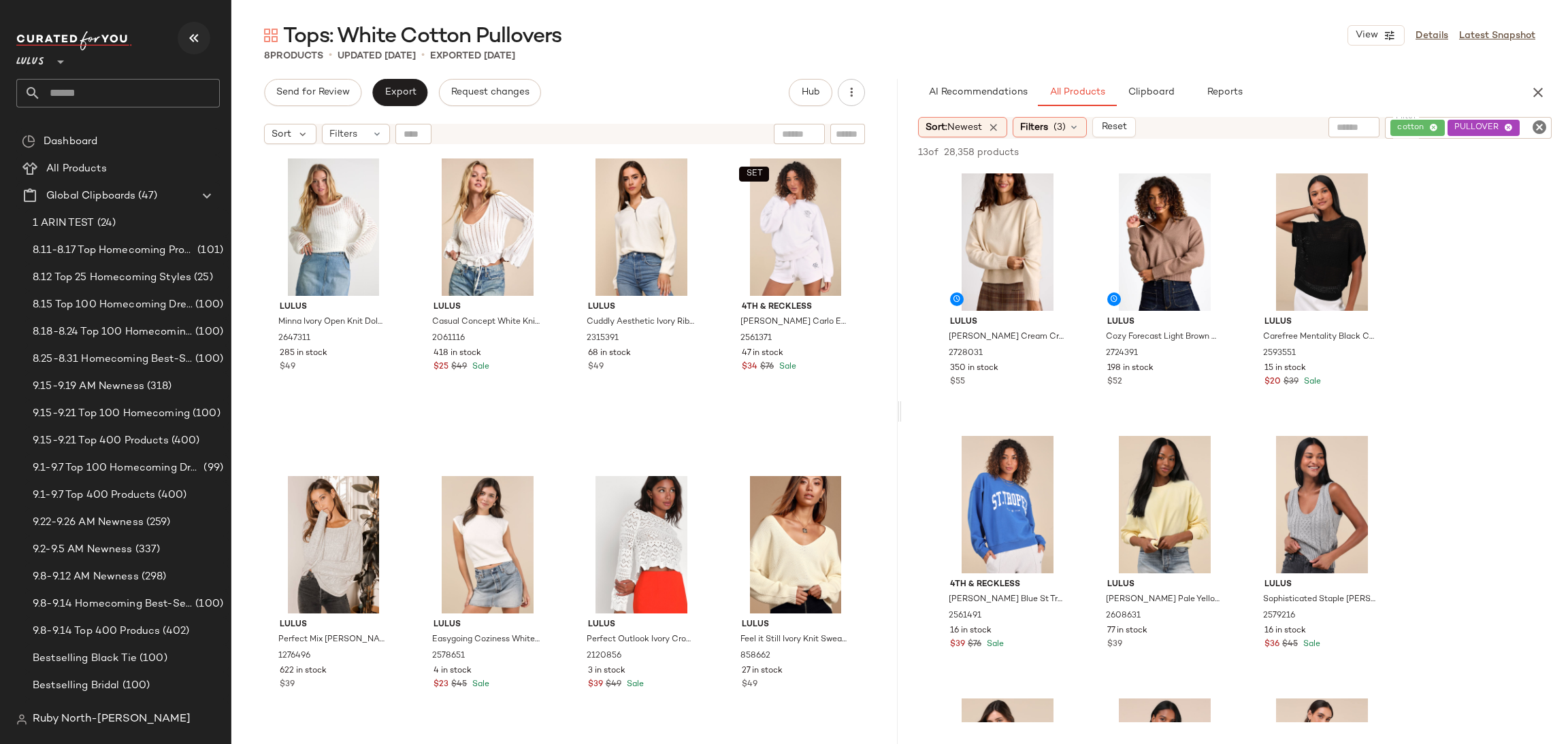
click at [207, 42] on button "button" at bounding box center [194, 38] width 33 height 33
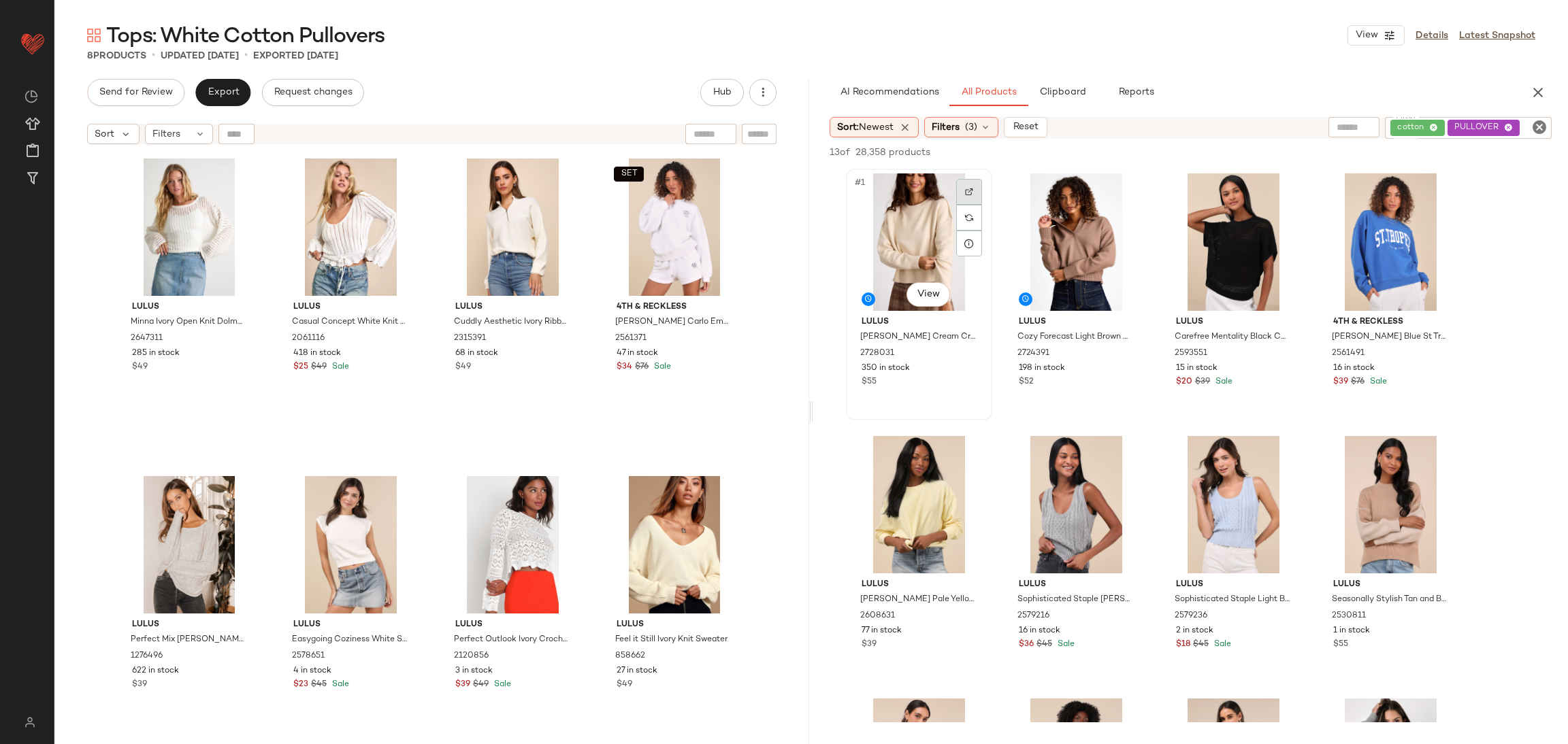
click at [960, 184] on div at bounding box center [969, 191] width 26 height 26
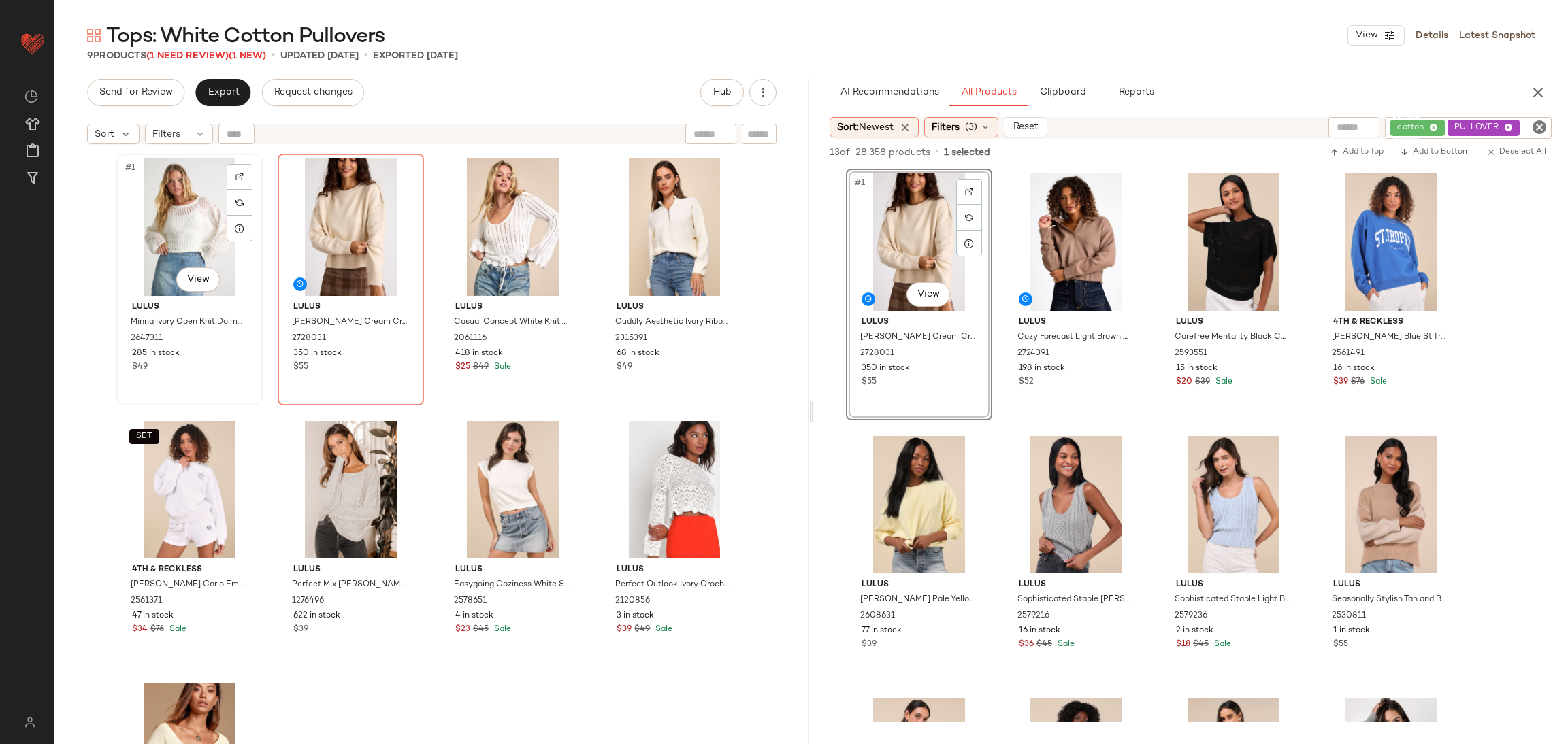
click at [252, 228] on div "#1 View" at bounding box center [189, 227] width 136 height 137
click at [350, 201] on div "#2 View" at bounding box center [351, 227] width 136 height 137
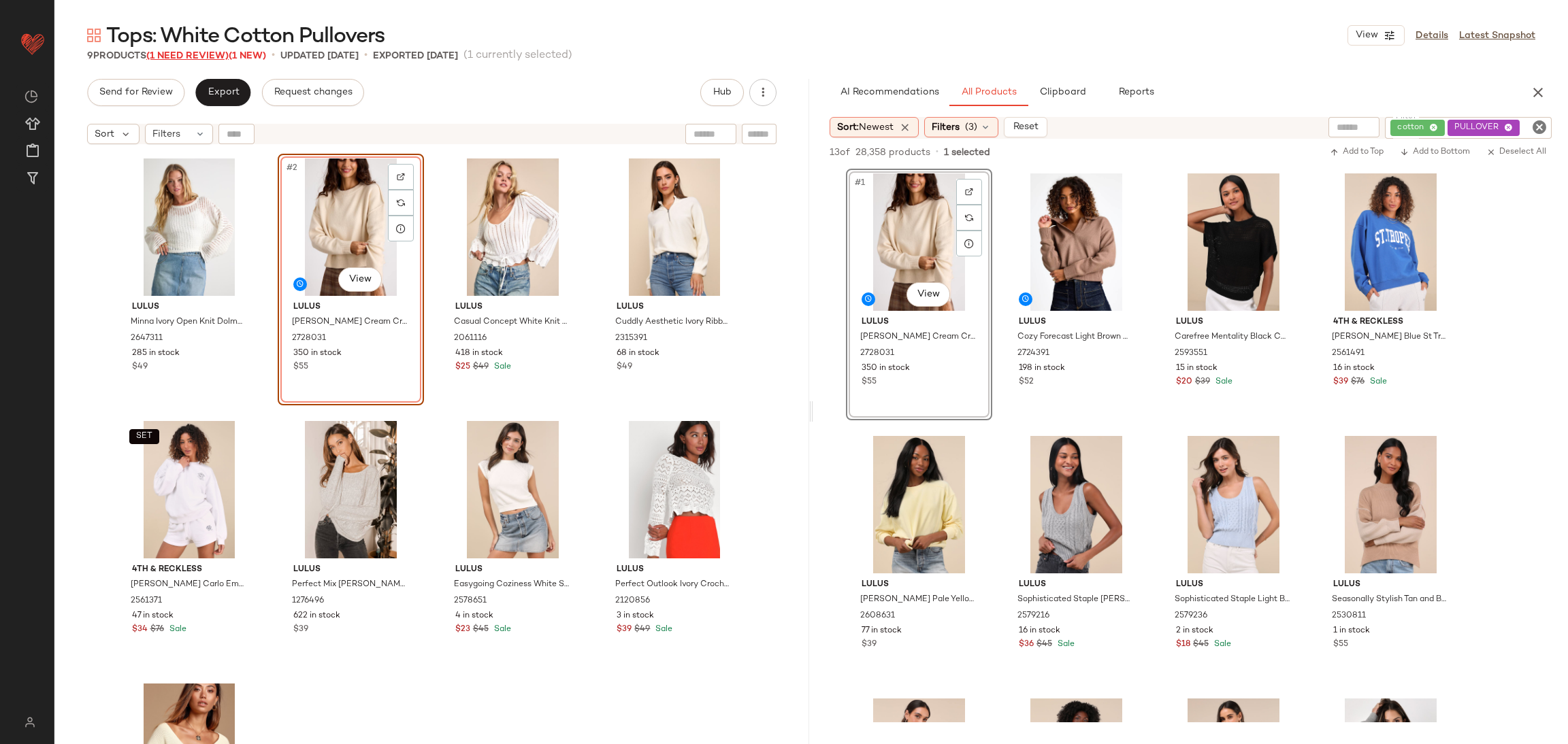
click at [196, 61] on span "(1 Need Review)" at bounding box center [187, 56] width 82 height 10
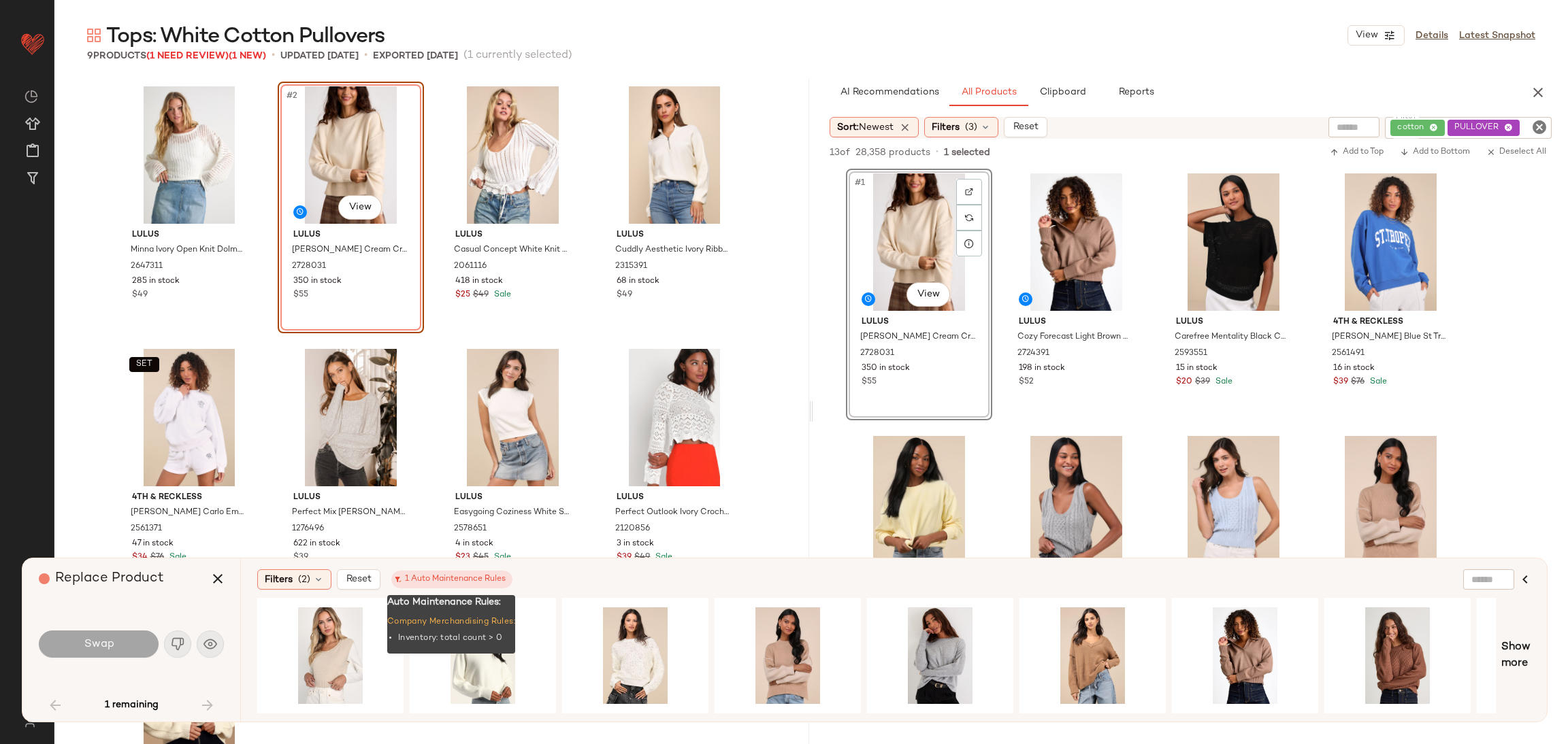
click at [434, 588] on span "1 Auto Maintenance Rules" at bounding box center [452, 579] width 121 height 17
click at [220, 575] on icon "button" at bounding box center [217, 578] width 16 height 16
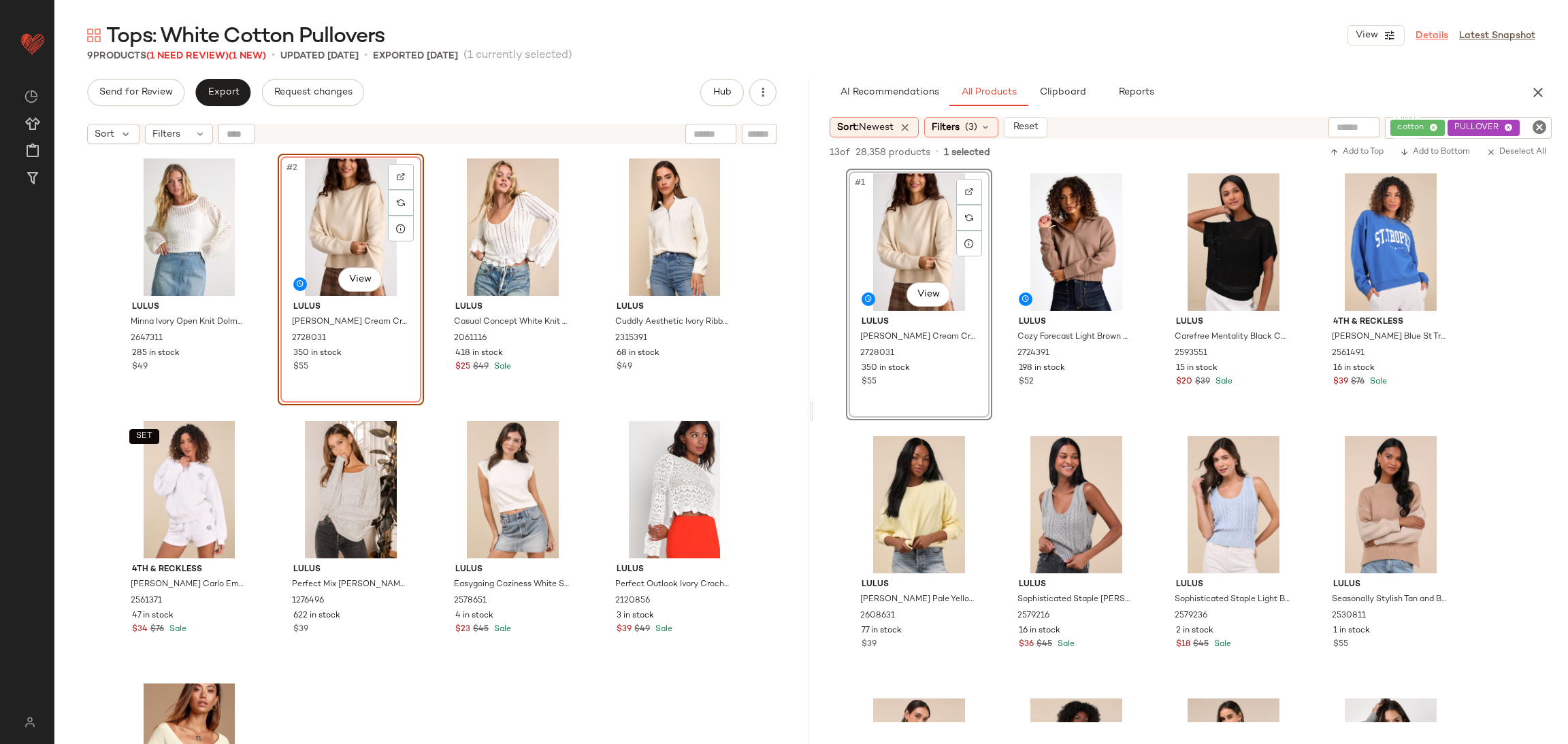
click at [1443, 31] on link "Details" at bounding box center [1432, 35] width 33 height 15
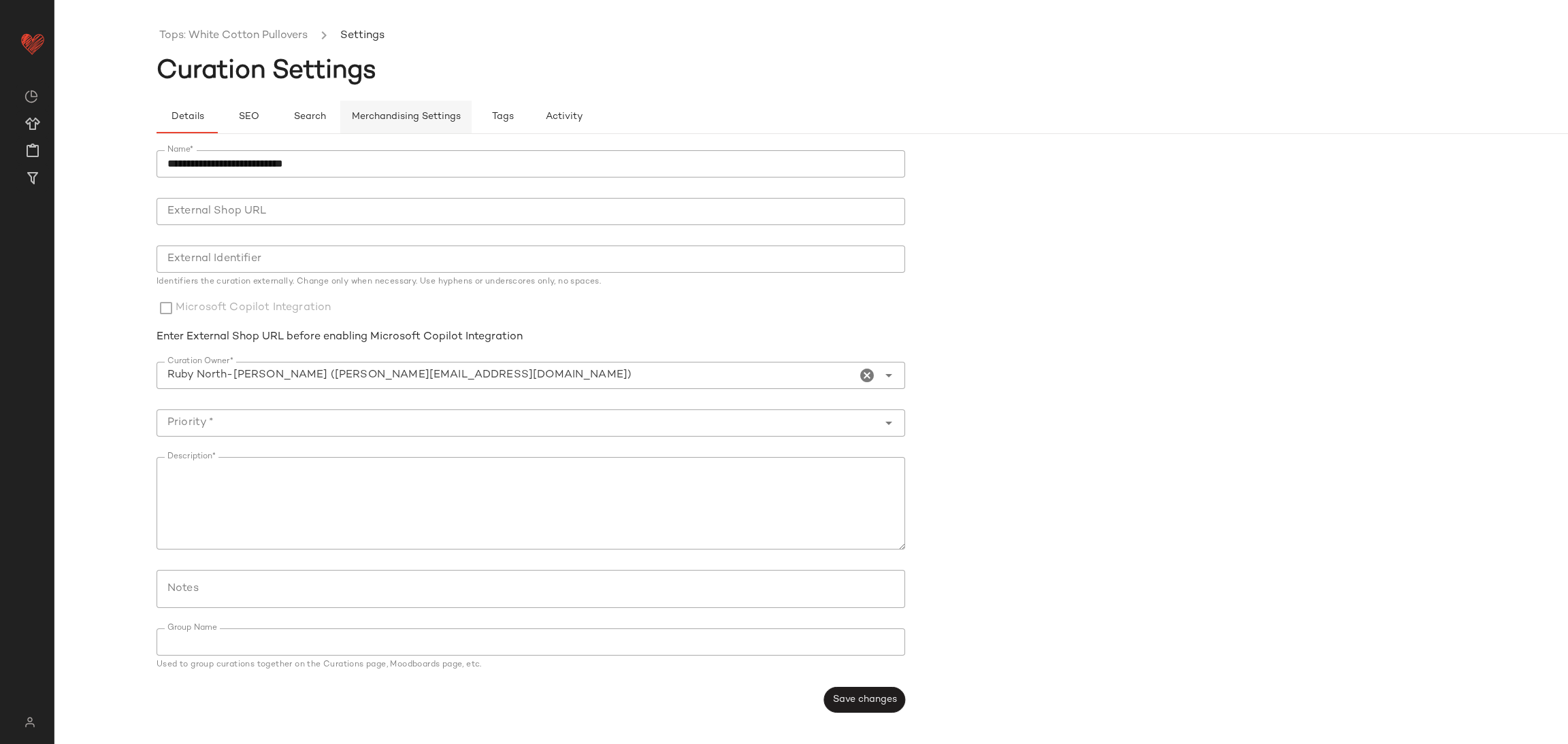
click at [453, 120] on span "Merchandising Settings" at bounding box center [405, 117] width 109 height 11
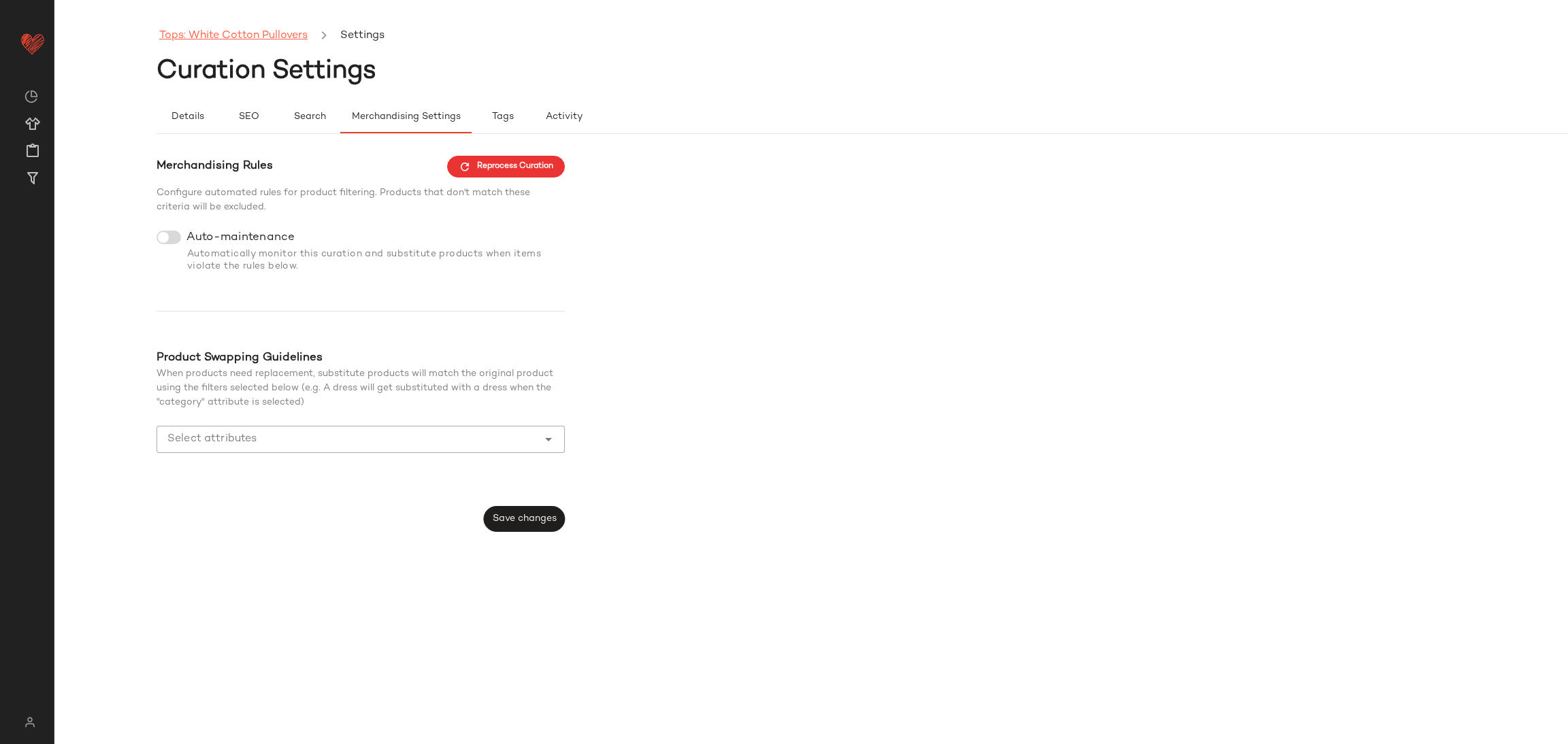
click at [250, 42] on link "Tops: White Cotton Pullovers" at bounding box center [233, 35] width 148 height 17
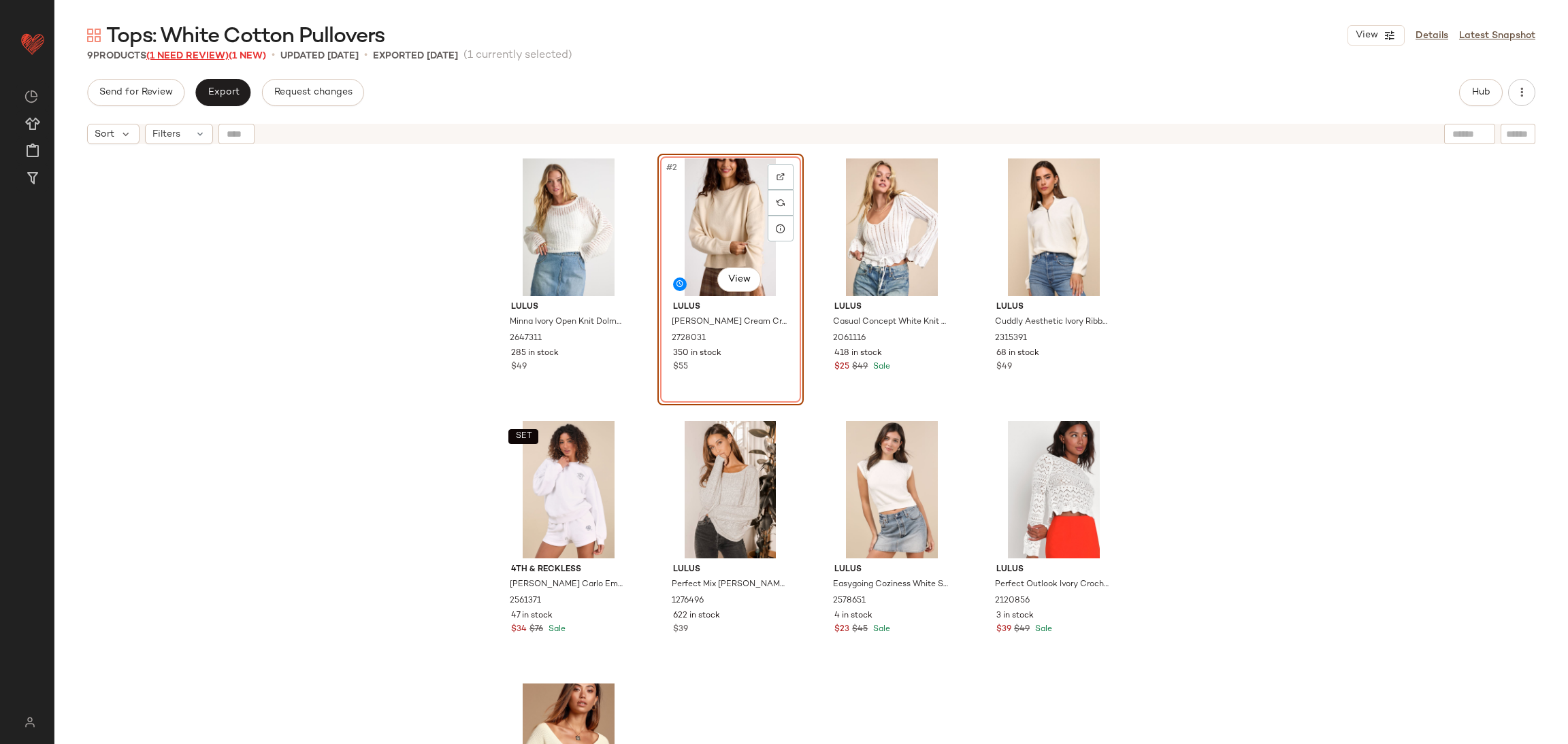
click at [191, 55] on span "(1 Need Review)" at bounding box center [187, 56] width 82 height 10
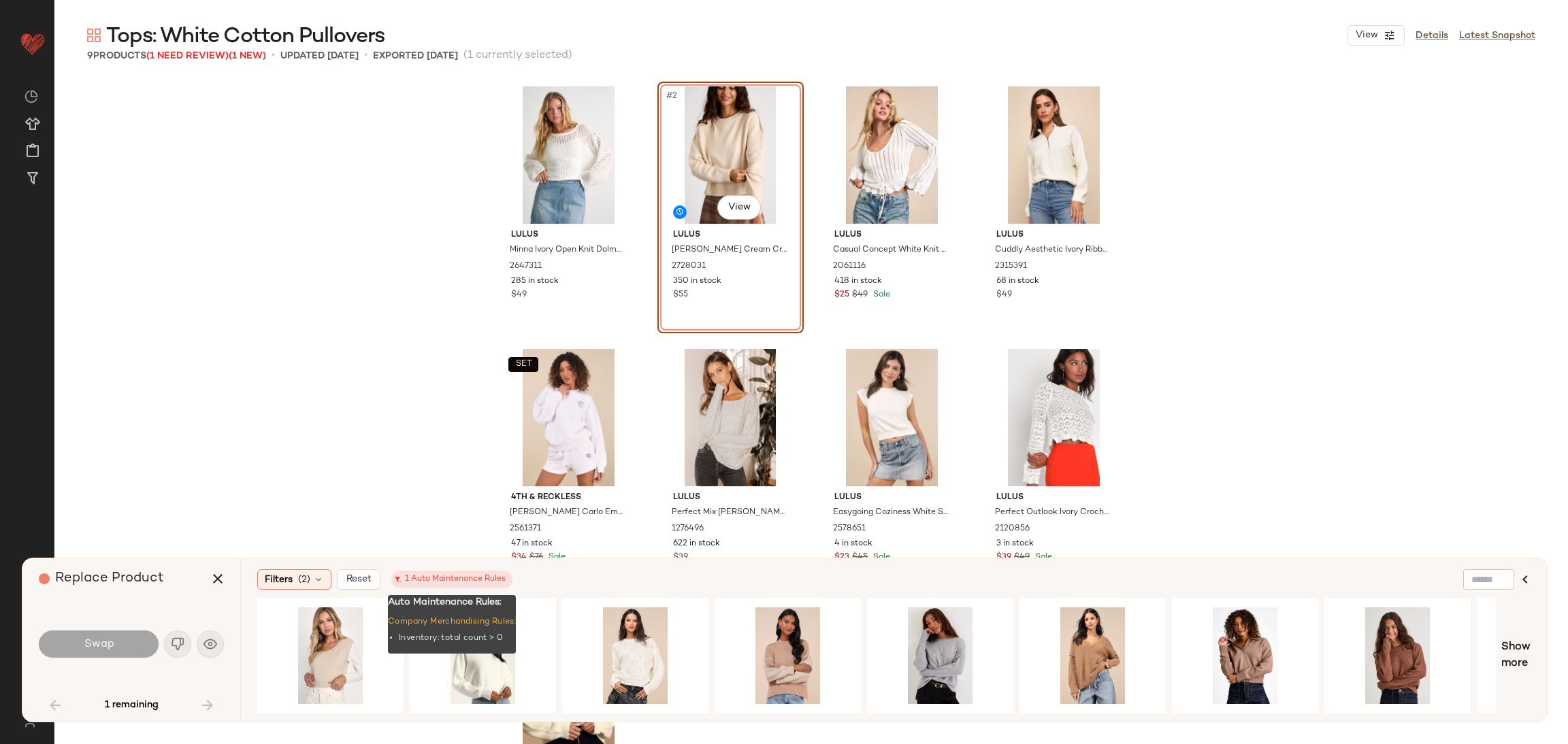
click at [481, 582] on div "1 Auto Maintenance Rules" at bounding box center [452, 580] width 107 height 13
click at [288, 232] on div "Lulus Minna Ivory Open Knit Dolman Sleeve Sweater 2647311 285 in stock $49 #2 V…" at bounding box center [811, 411] width 1514 height 665
click at [215, 588] on button "button" at bounding box center [217, 578] width 33 height 33
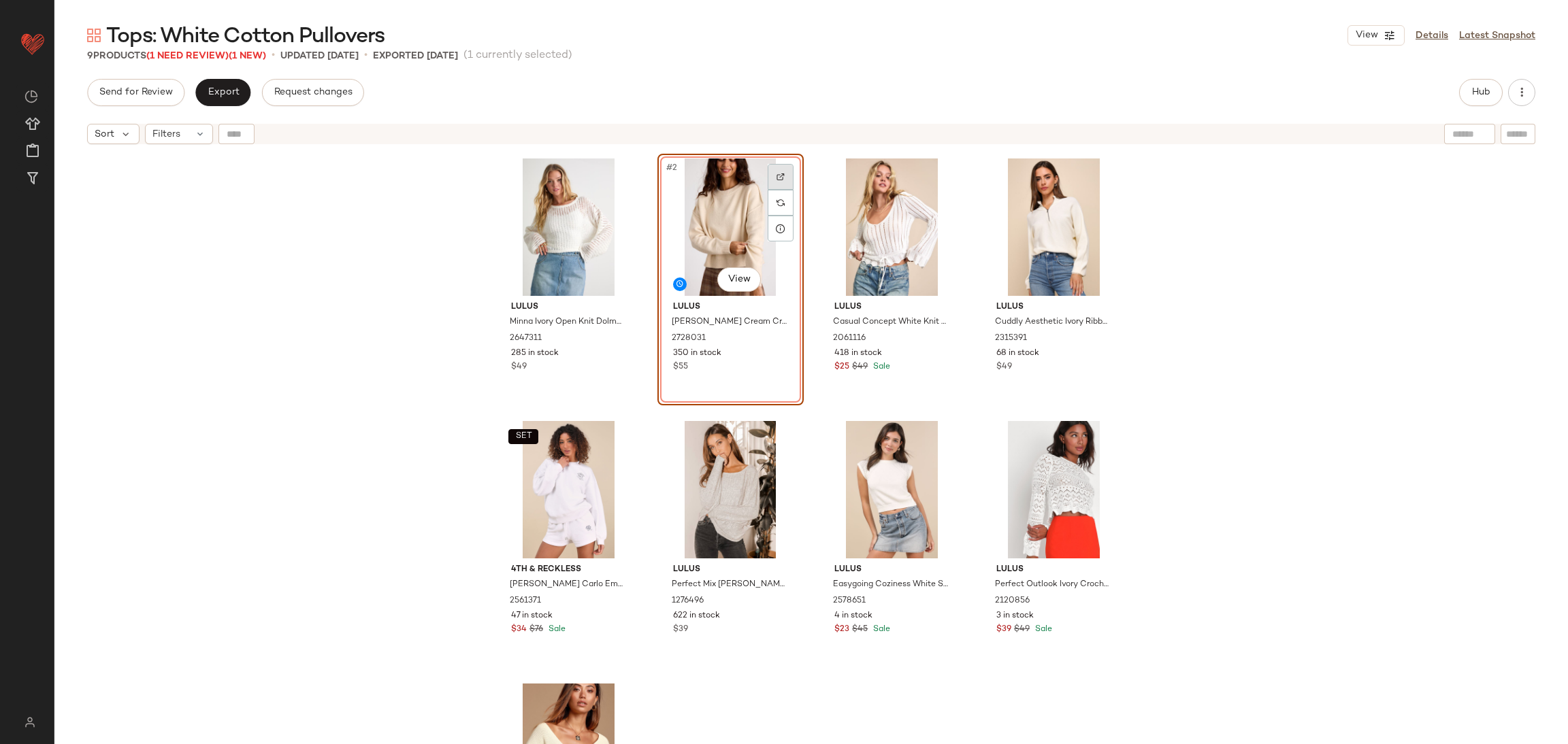
click at [773, 183] on div at bounding box center [781, 177] width 26 height 26
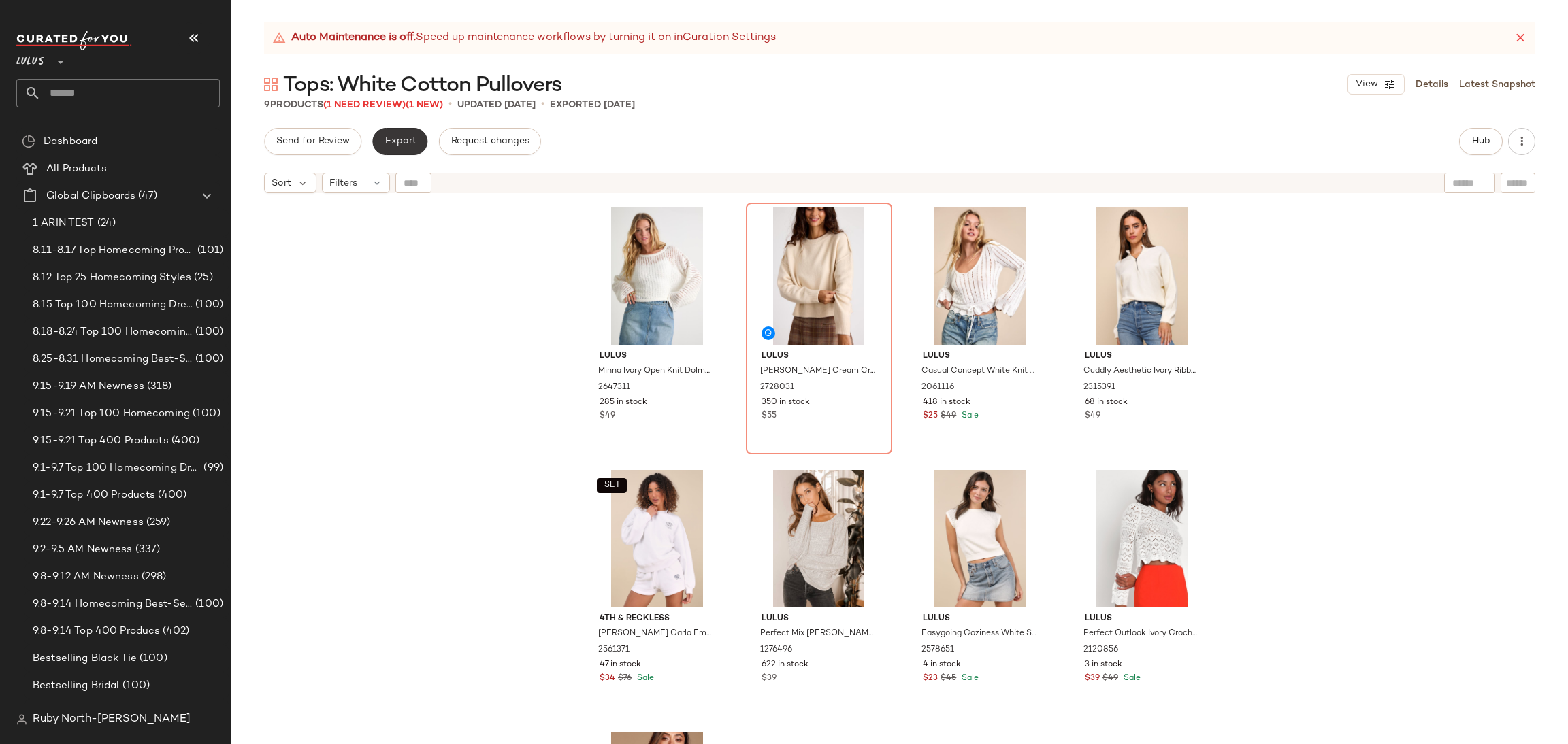
click at [398, 148] on button "Export" at bounding box center [400, 141] width 55 height 27
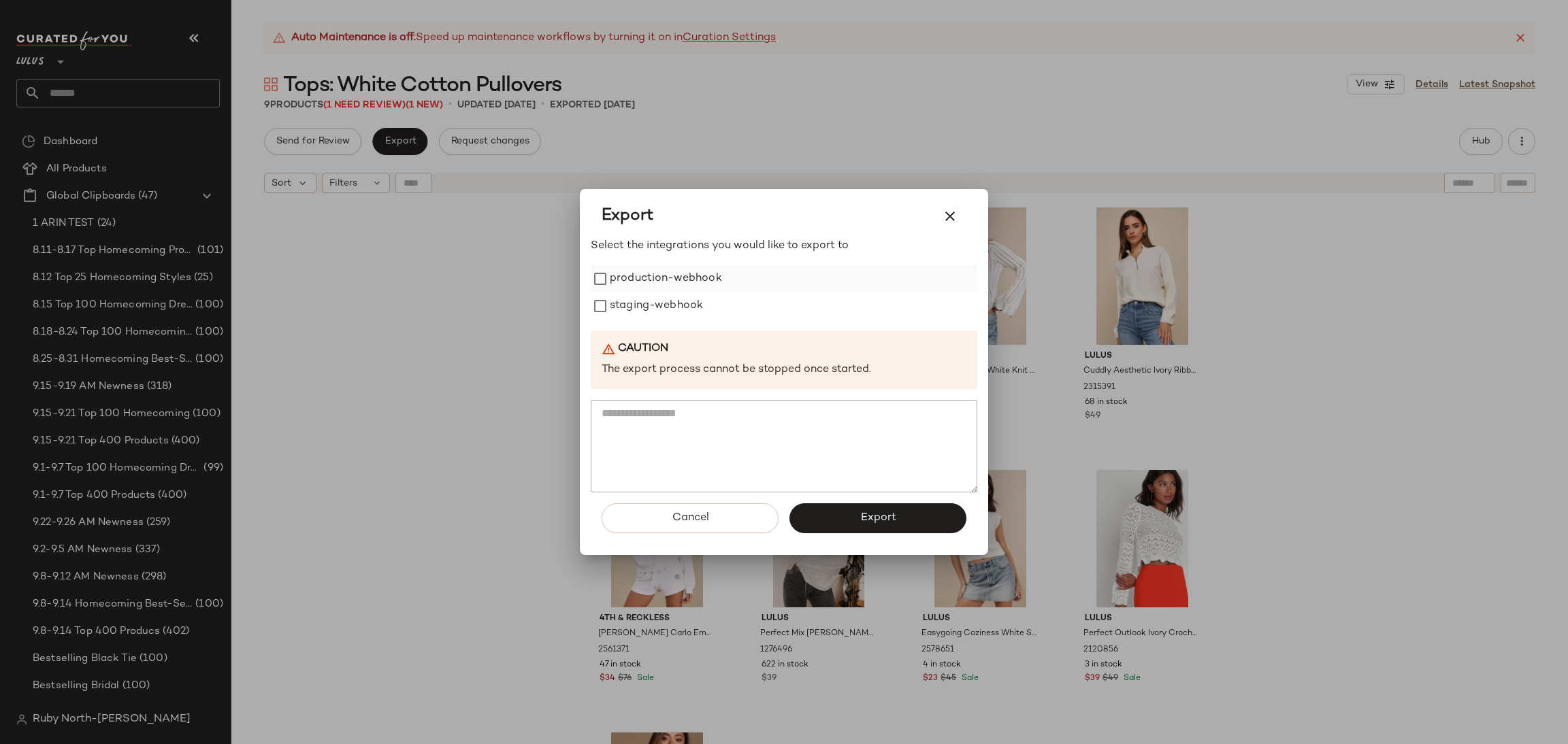
drag, startPoint x: 664, startPoint y: 306, endPoint x: 659, endPoint y: 287, distance: 19.6
click at [664, 306] on label "staging-webhook" at bounding box center [657, 306] width 93 height 27
click at [659, 286] on label "production-webhook" at bounding box center [666, 278] width 112 height 27
click at [884, 515] on span "Export" at bounding box center [878, 518] width 36 height 13
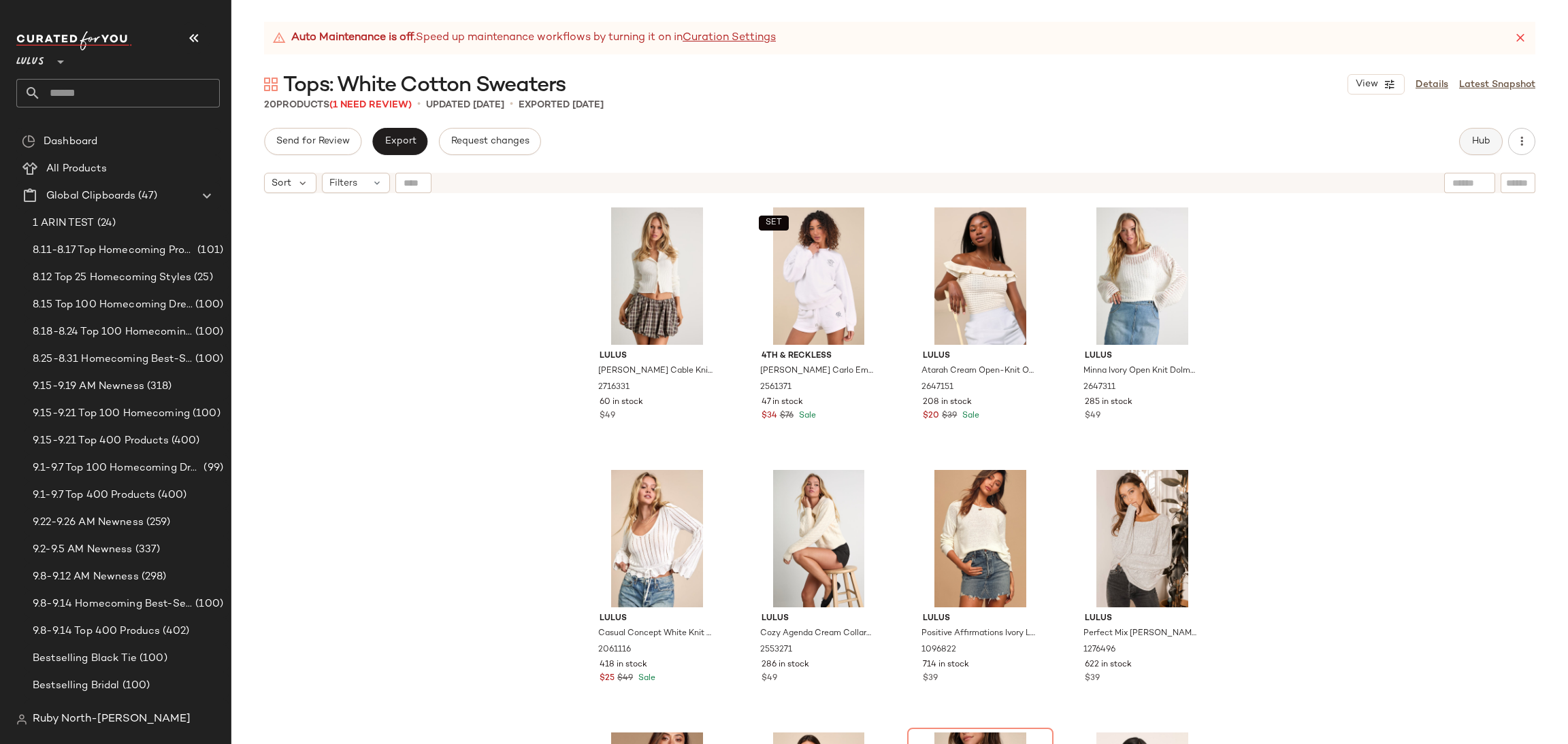
click at [1484, 138] on span "Hub" at bounding box center [1480, 142] width 19 height 11
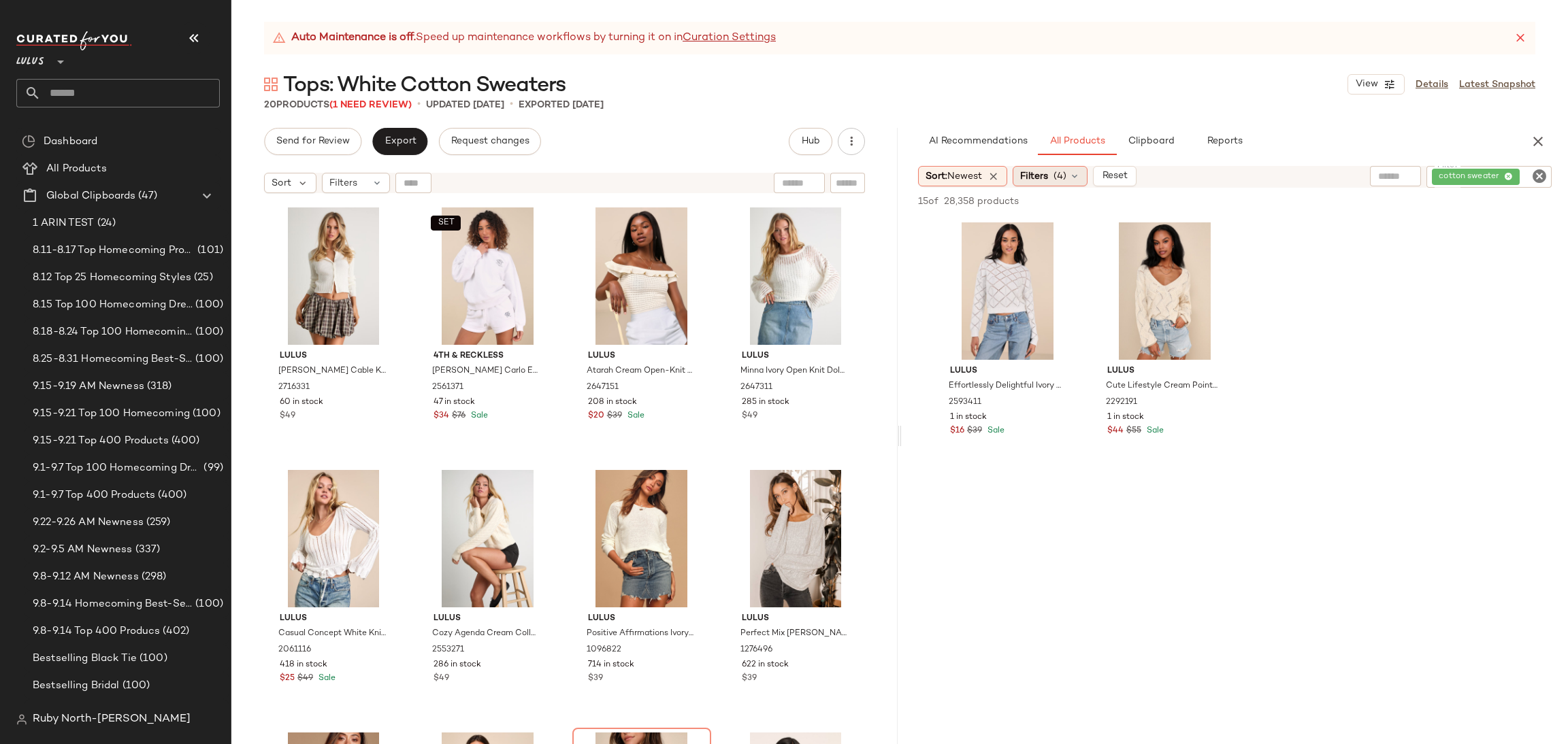
click at [1060, 167] on div "Filters (4)" at bounding box center [1051, 176] width 75 height 20
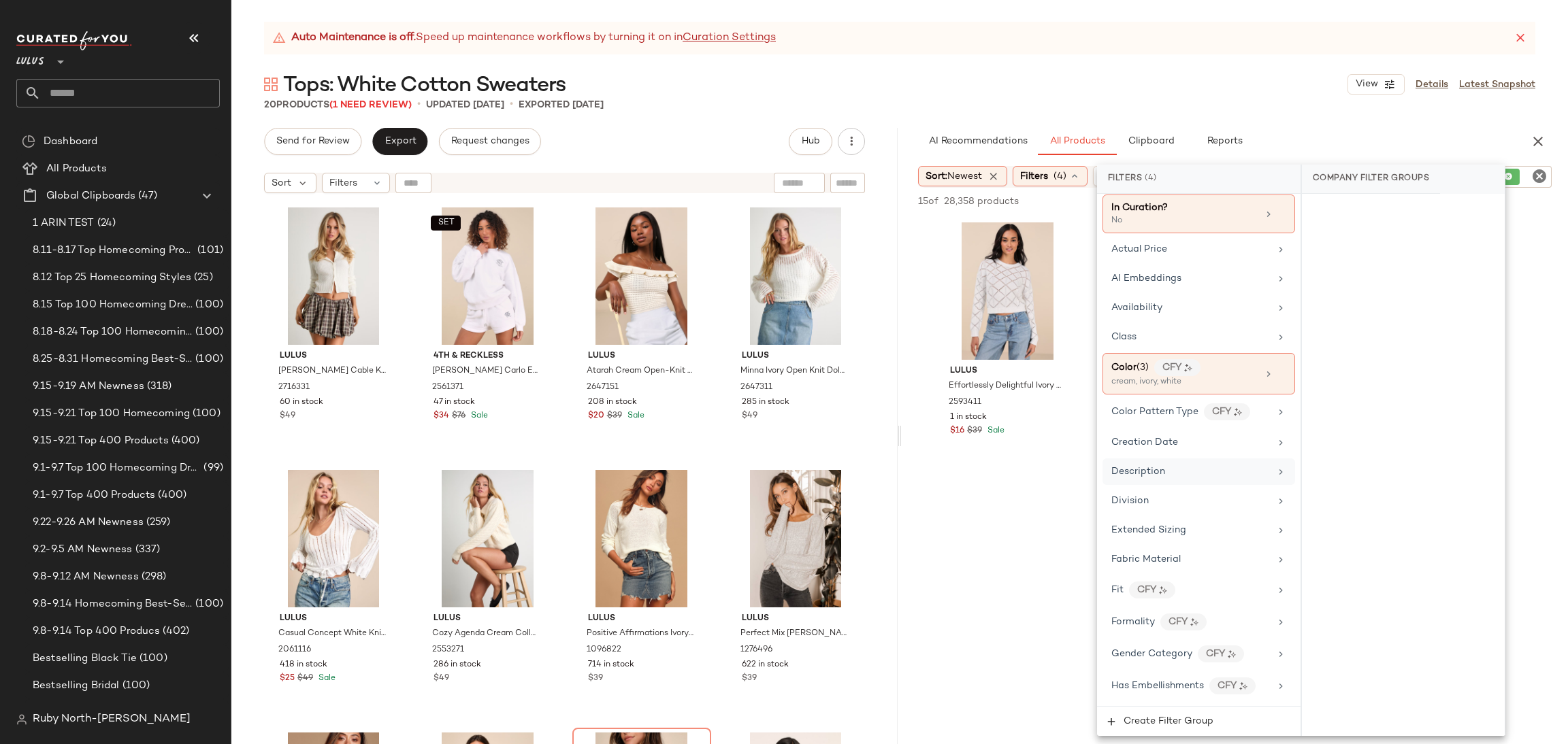
scroll to position [204, 0]
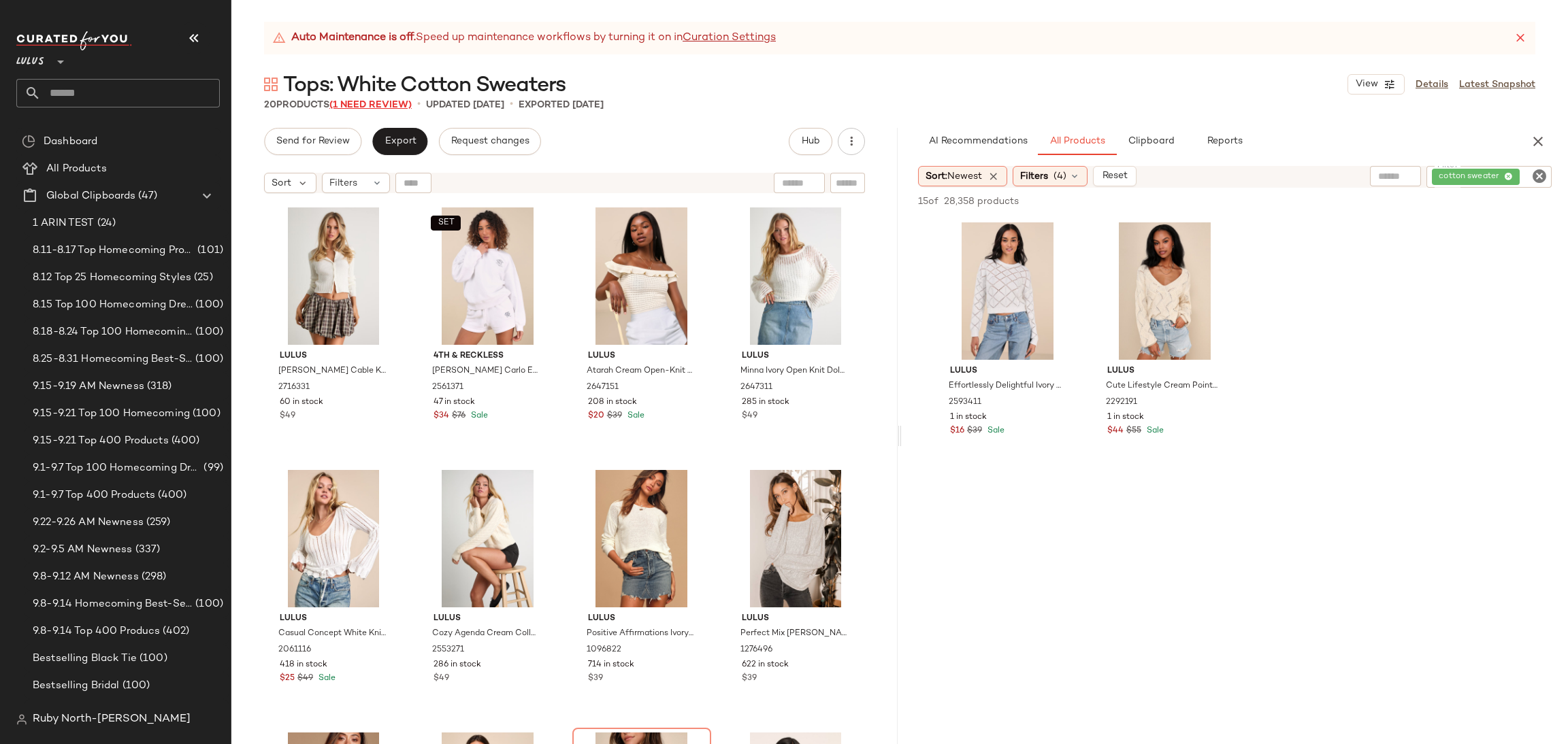
click at [371, 106] on span "(1 Need Review)" at bounding box center [370, 105] width 82 height 10
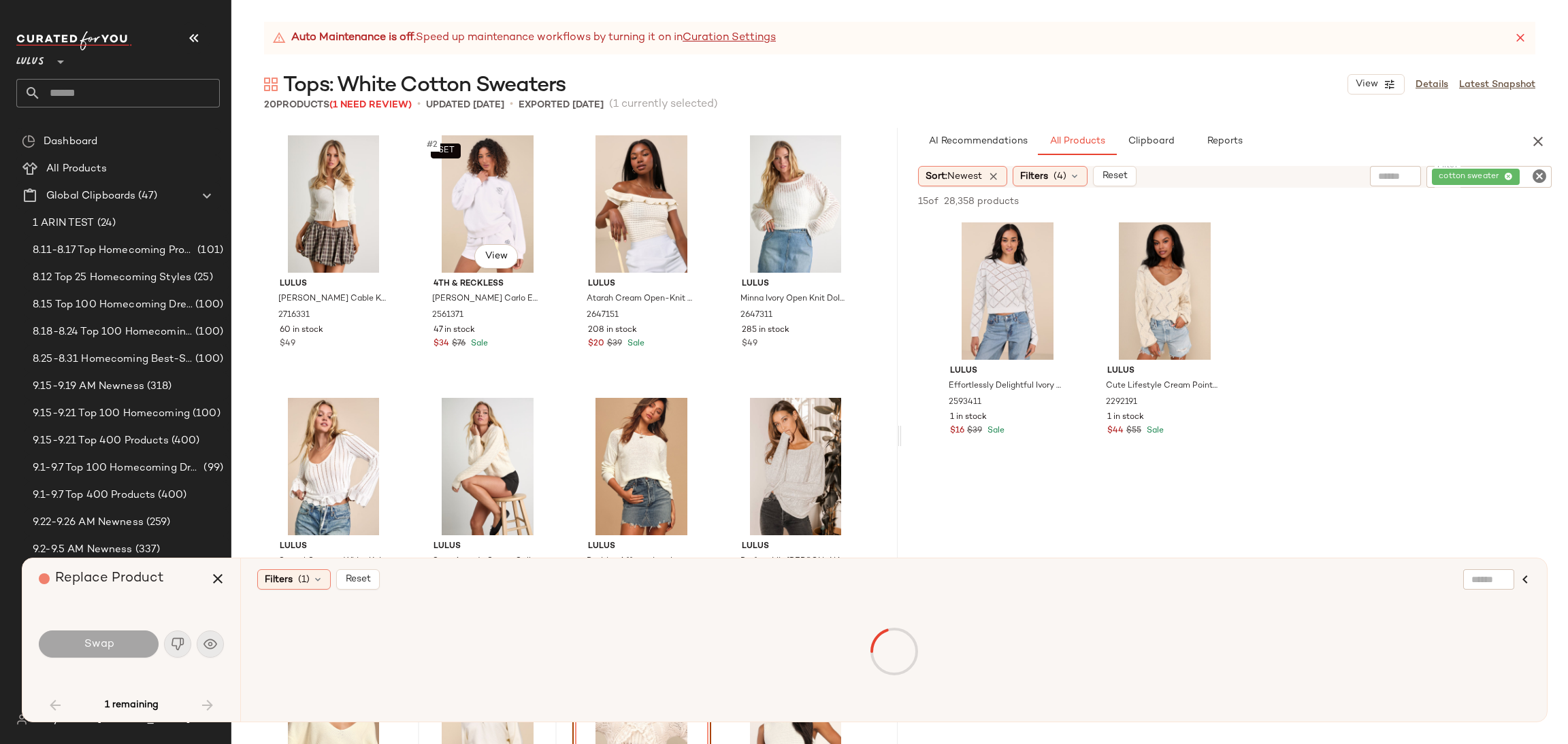
scroll to position [273, 0]
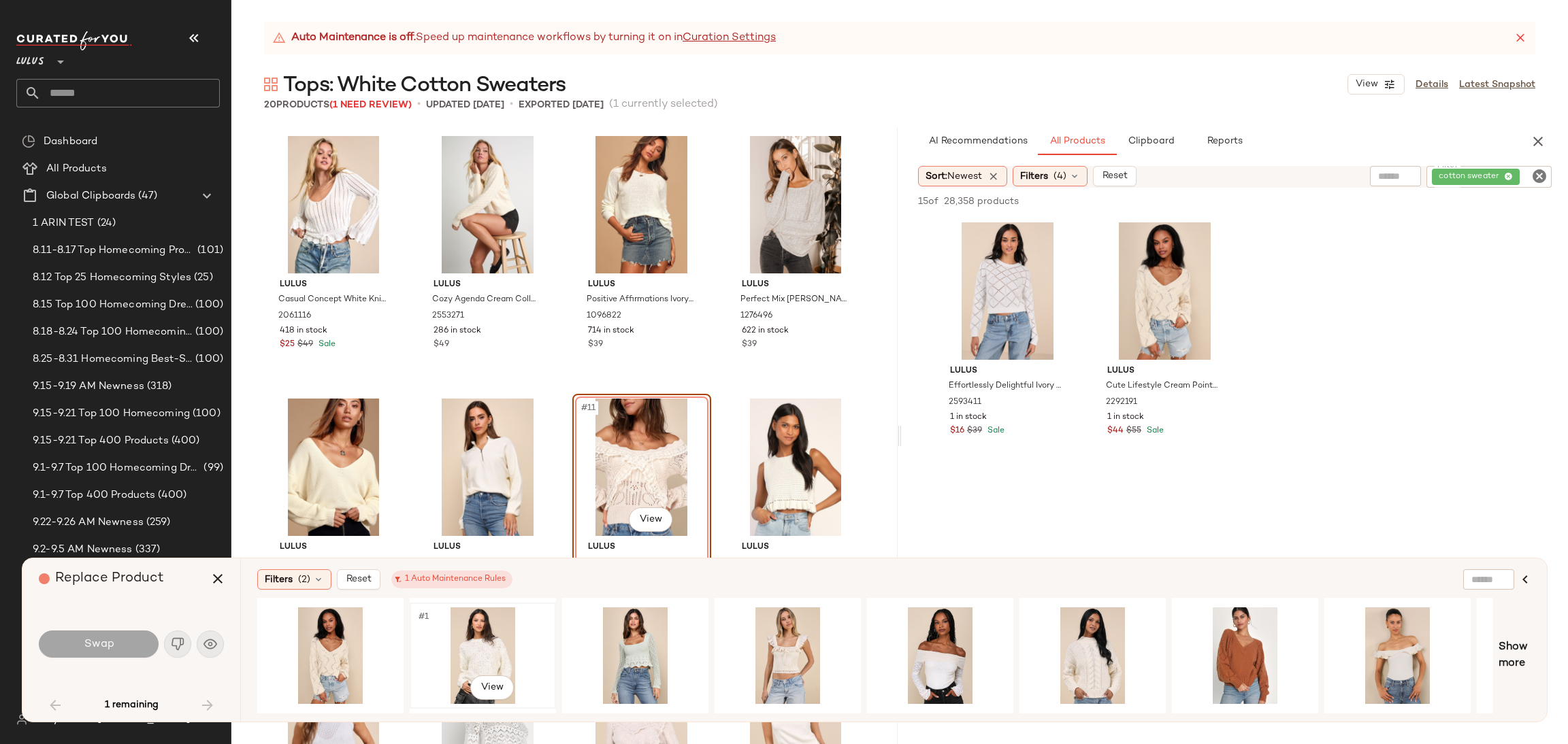
click at [444, 638] on div "#1 View" at bounding box center [483, 656] width 136 height 97
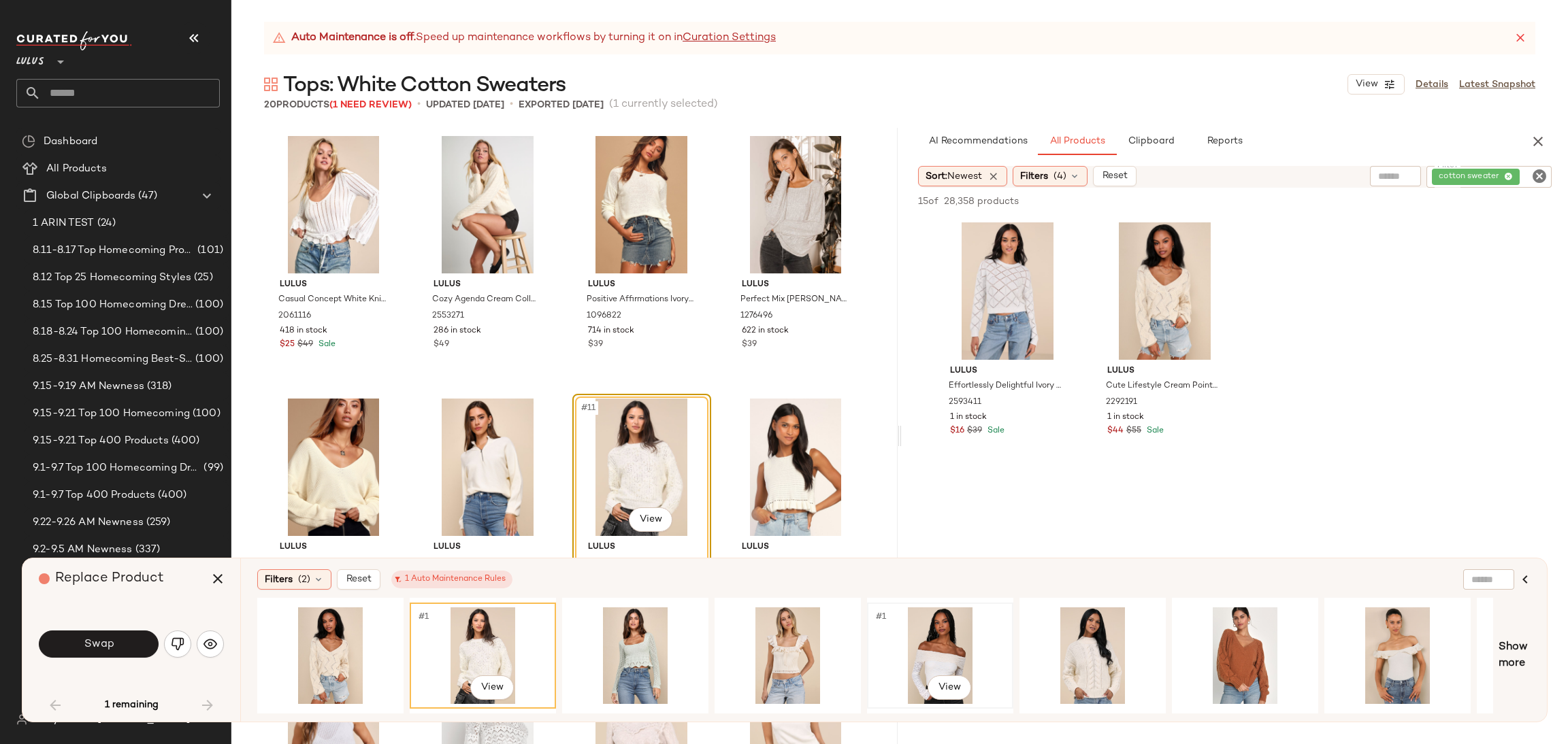
drag, startPoint x: 969, startPoint y: 649, endPoint x: 914, endPoint y: 641, distance: 55.6
click at [966, 647] on div "#1 View" at bounding box center [940, 656] width 136 height 97
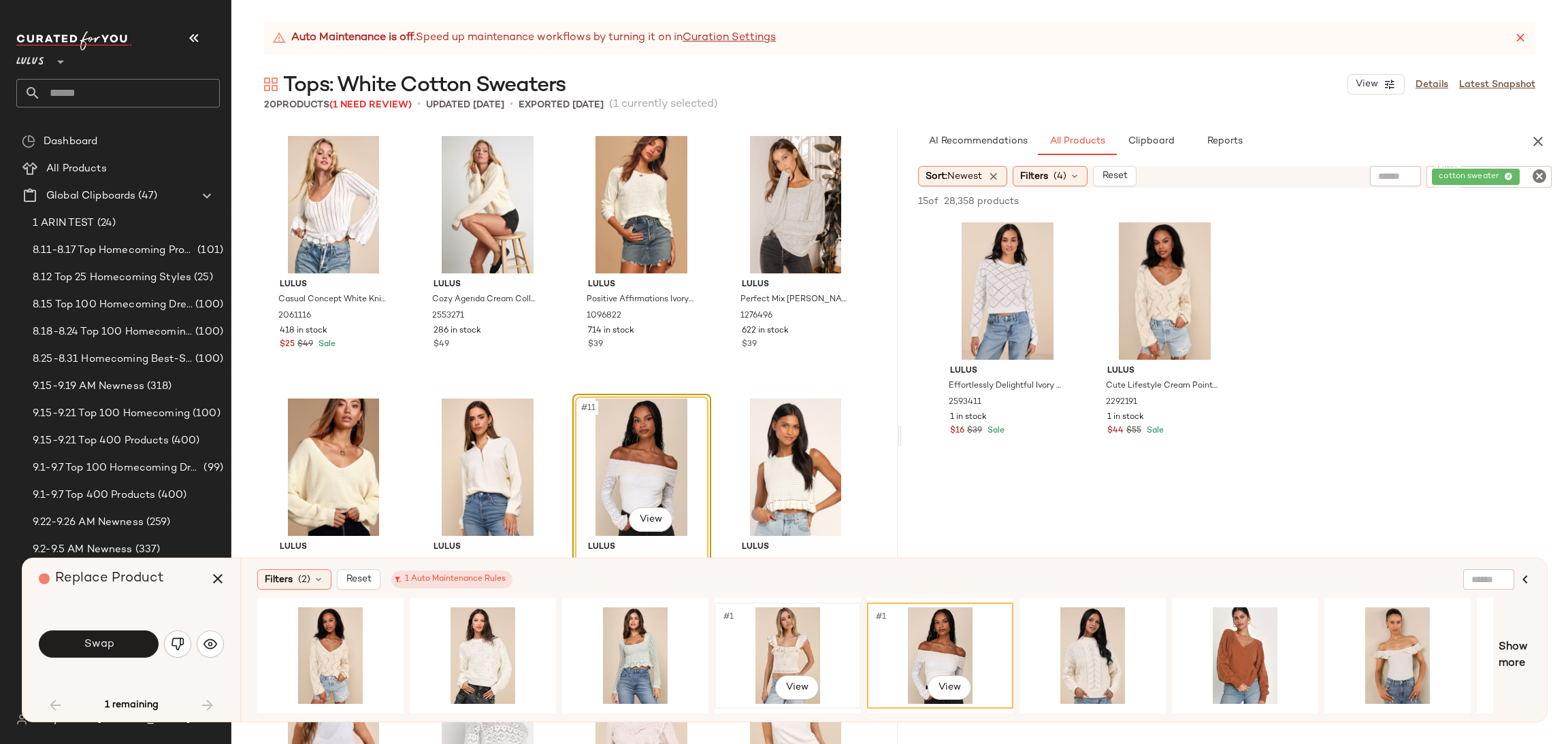
click at [808, 649] on div "#1 View" at bounding box center [787, 656] width 136 height 97
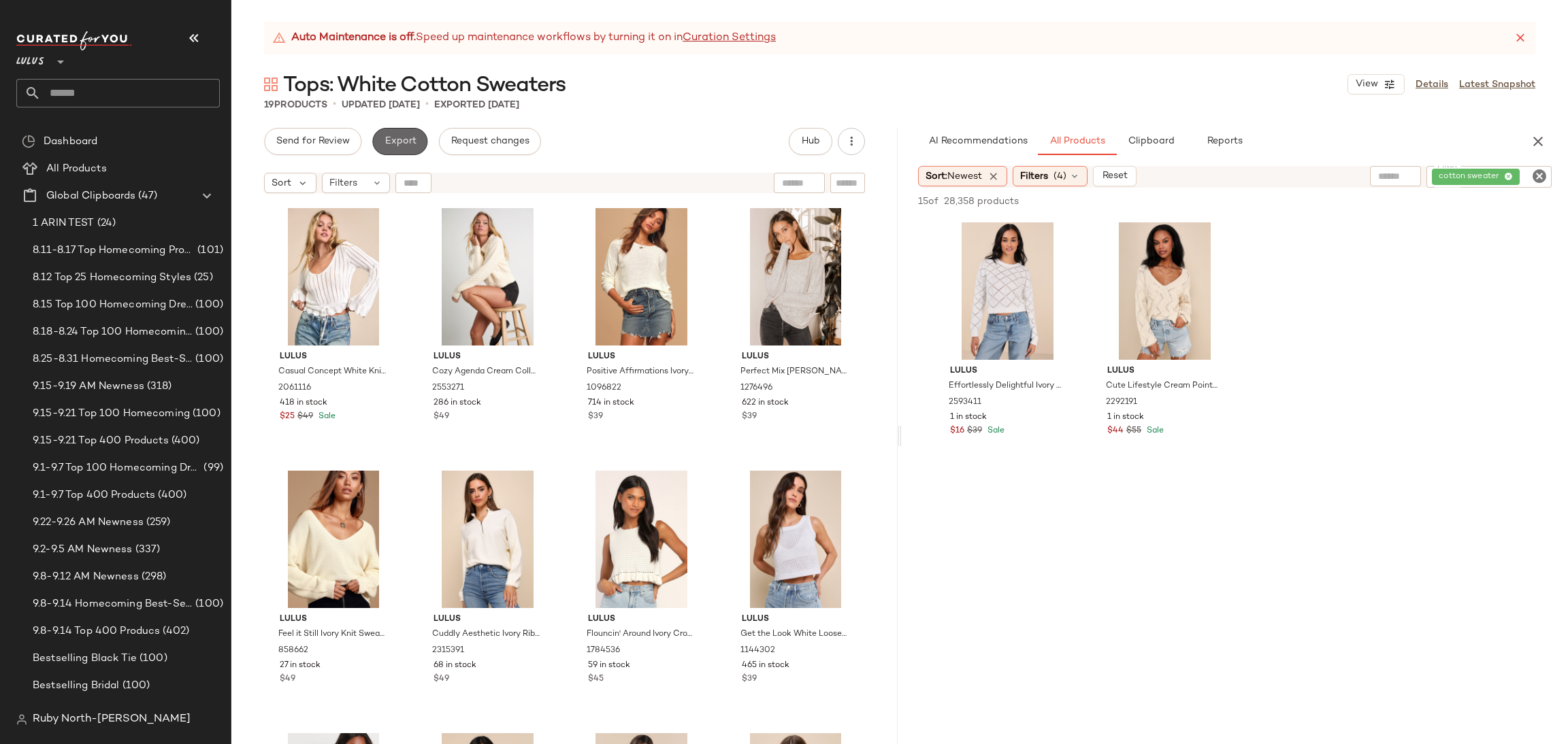
click at [393, 142] on span "Export" at bounding box center [400, 142] width 32 height 11
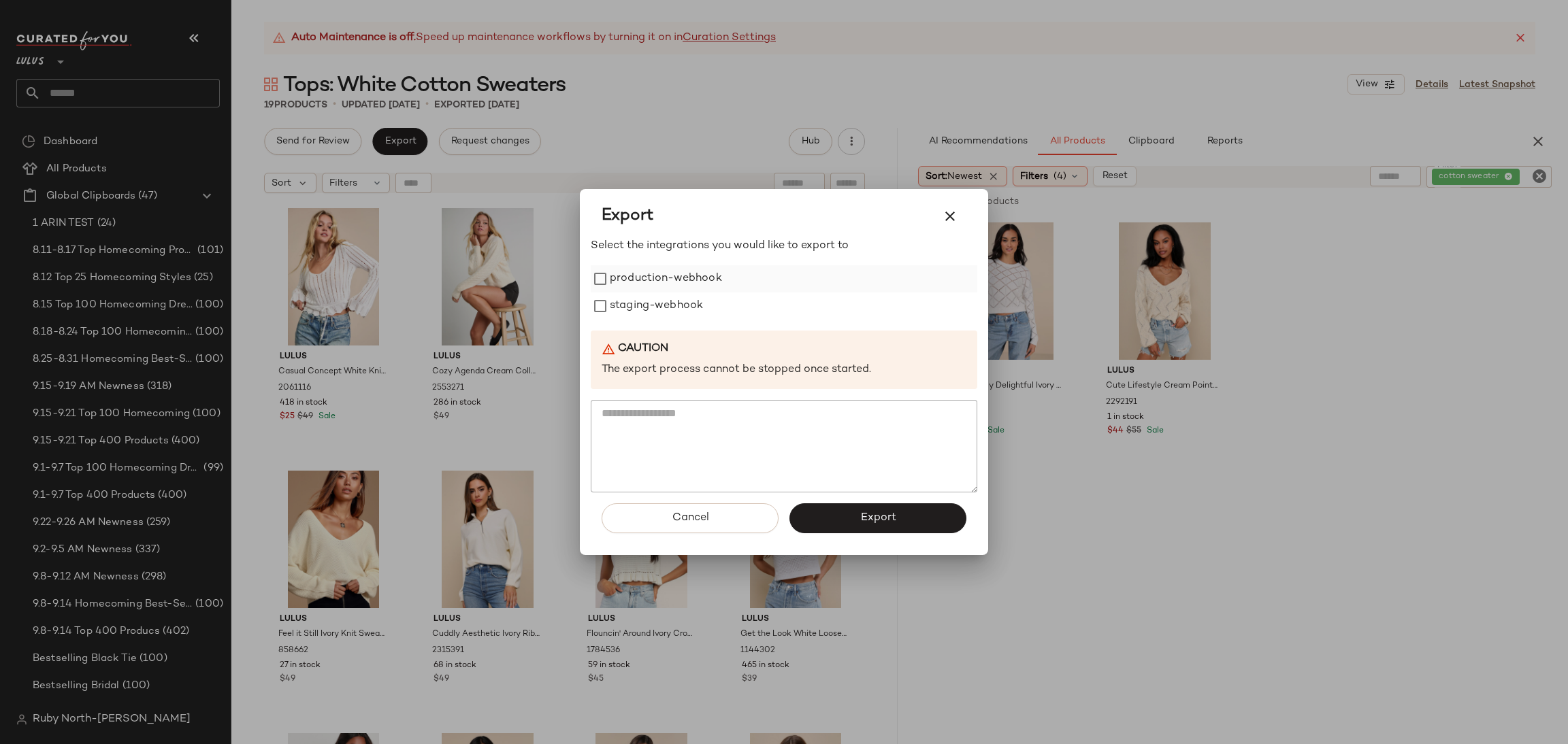
click at [680, 278] on label "production-webhook" at bounding box center [666, 278] width 112 height 27
click at [668, 312] on label "staging-webhook" at bounding box center [657, 306] width 93 height 27
click at [864, 512] on span "Export" at bounding box center [878, 518] width 36 height 13
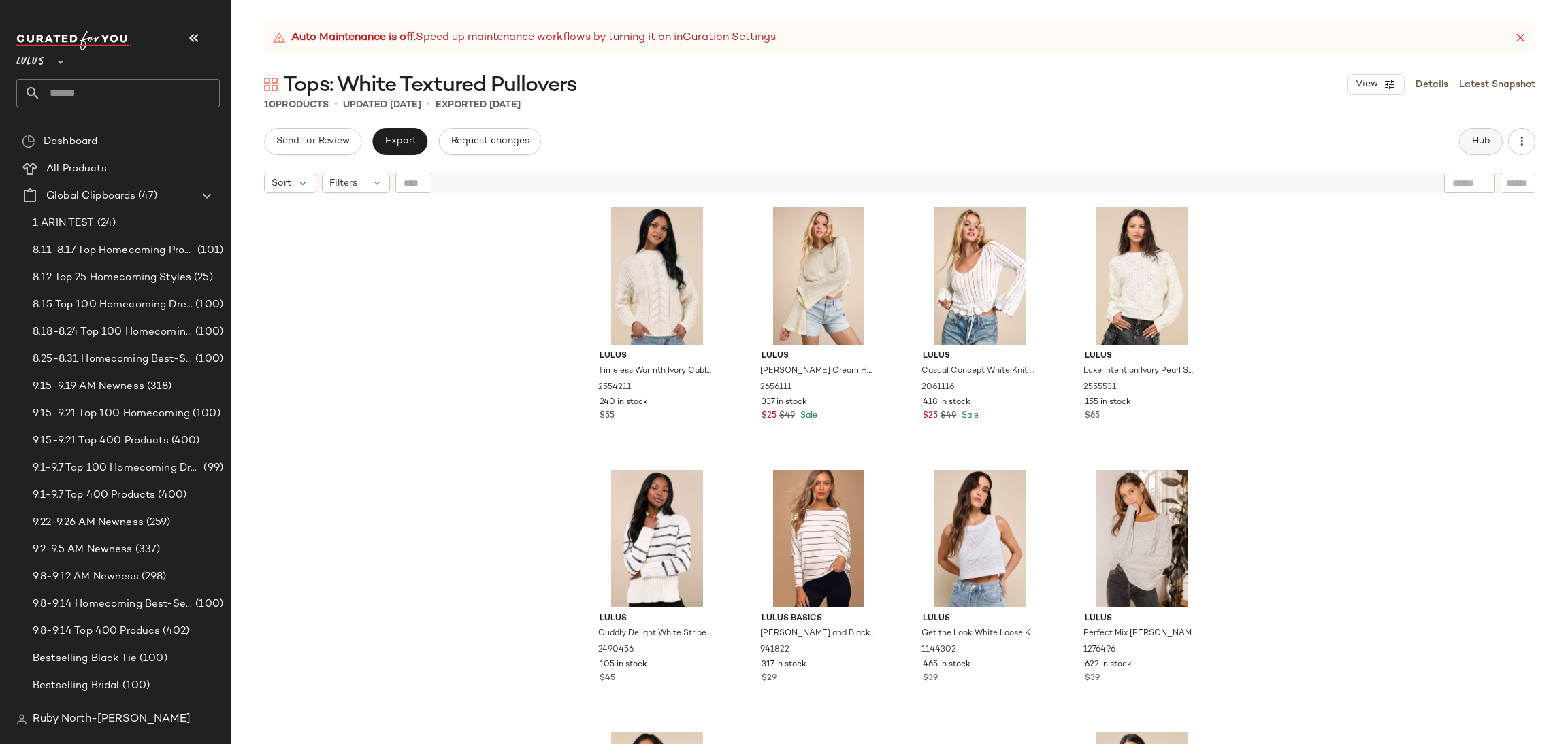
click at [1469, 148] on button "Hub" at bounding box center [1481, 141] width 44 height 27
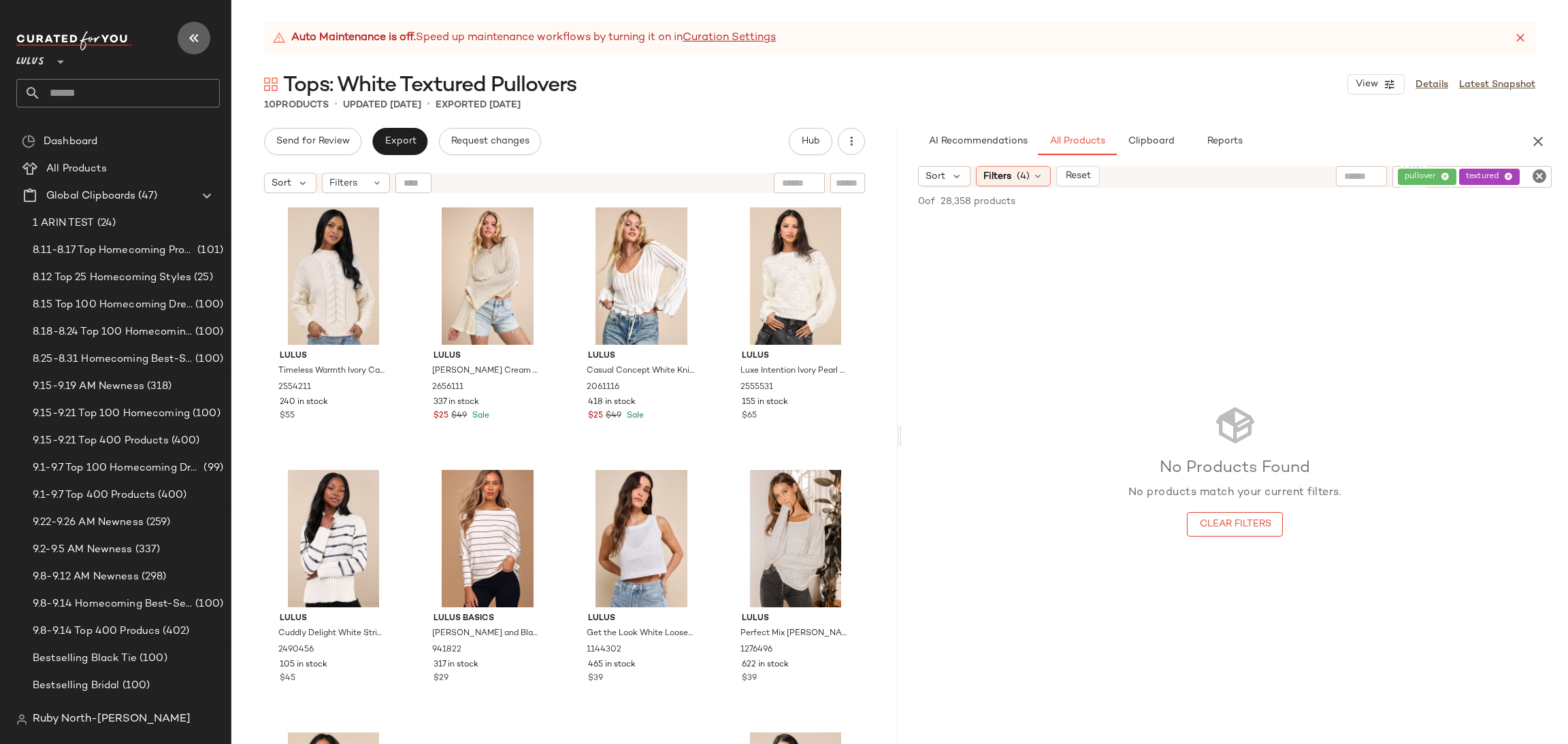
click at [197, 40] on icon "button" at bounding box center [194, 38] width 16 height 16
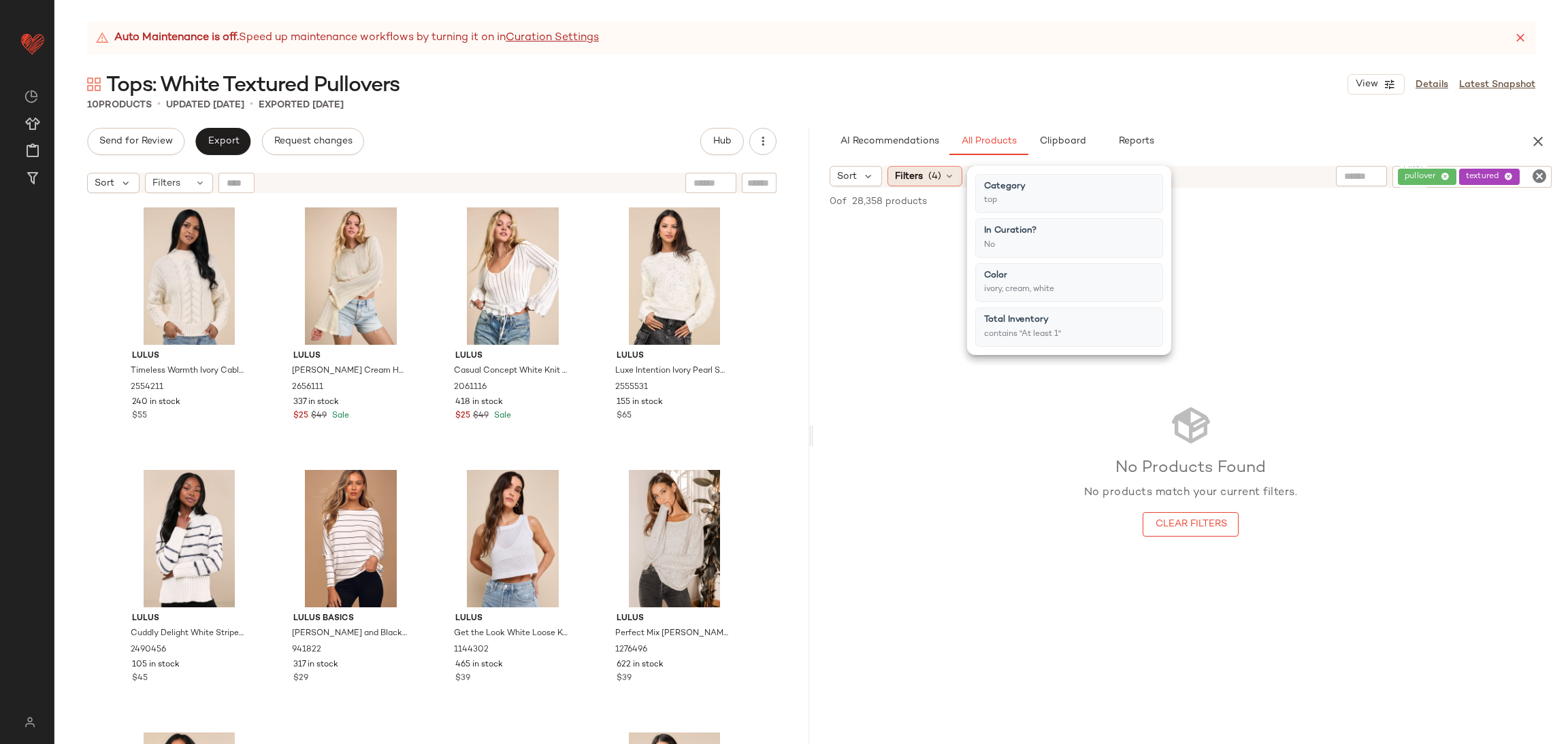
click at [923, 177] on div "Filters (4)" at bounding box center [925, 176] width 75 height 20
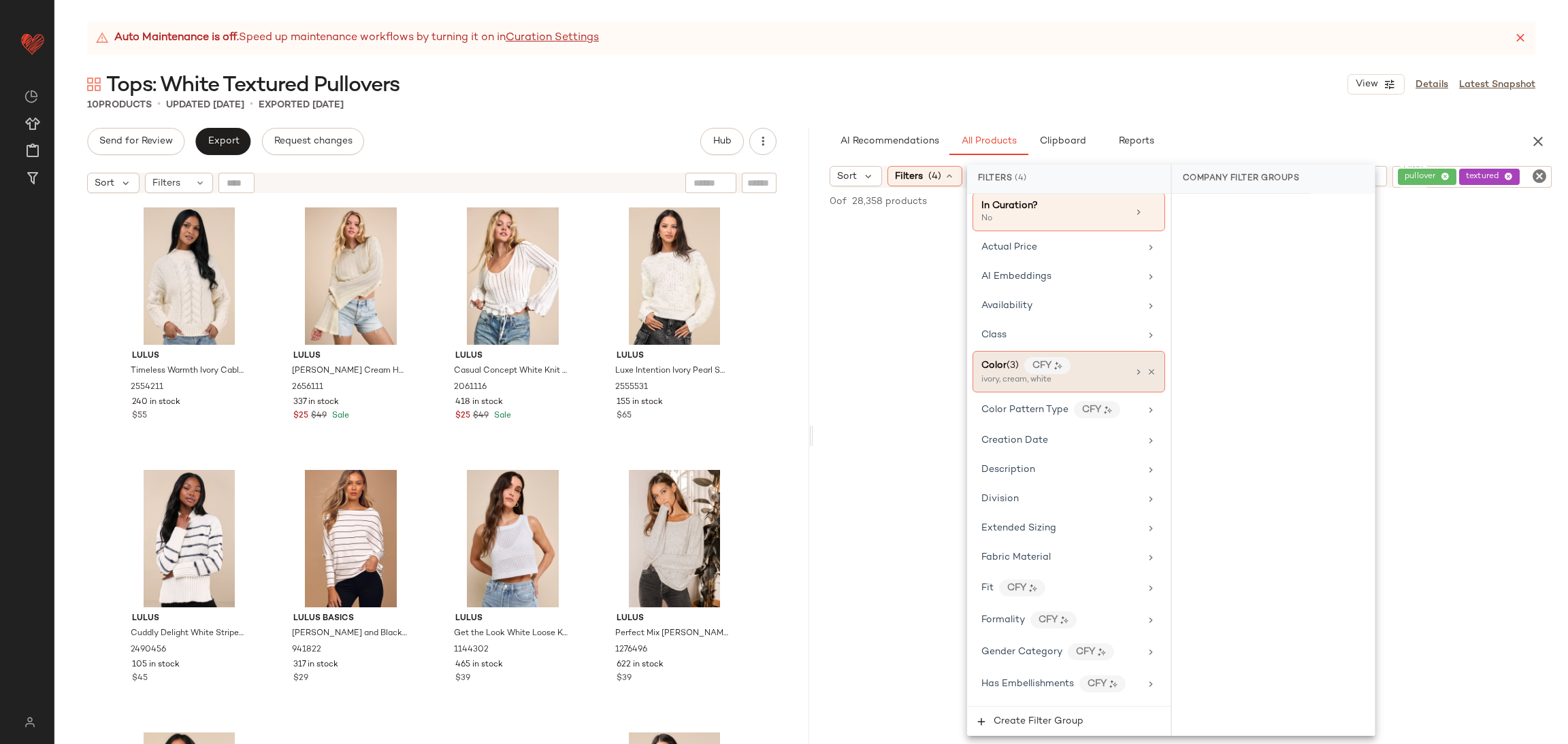
scroll to position [72, 0]
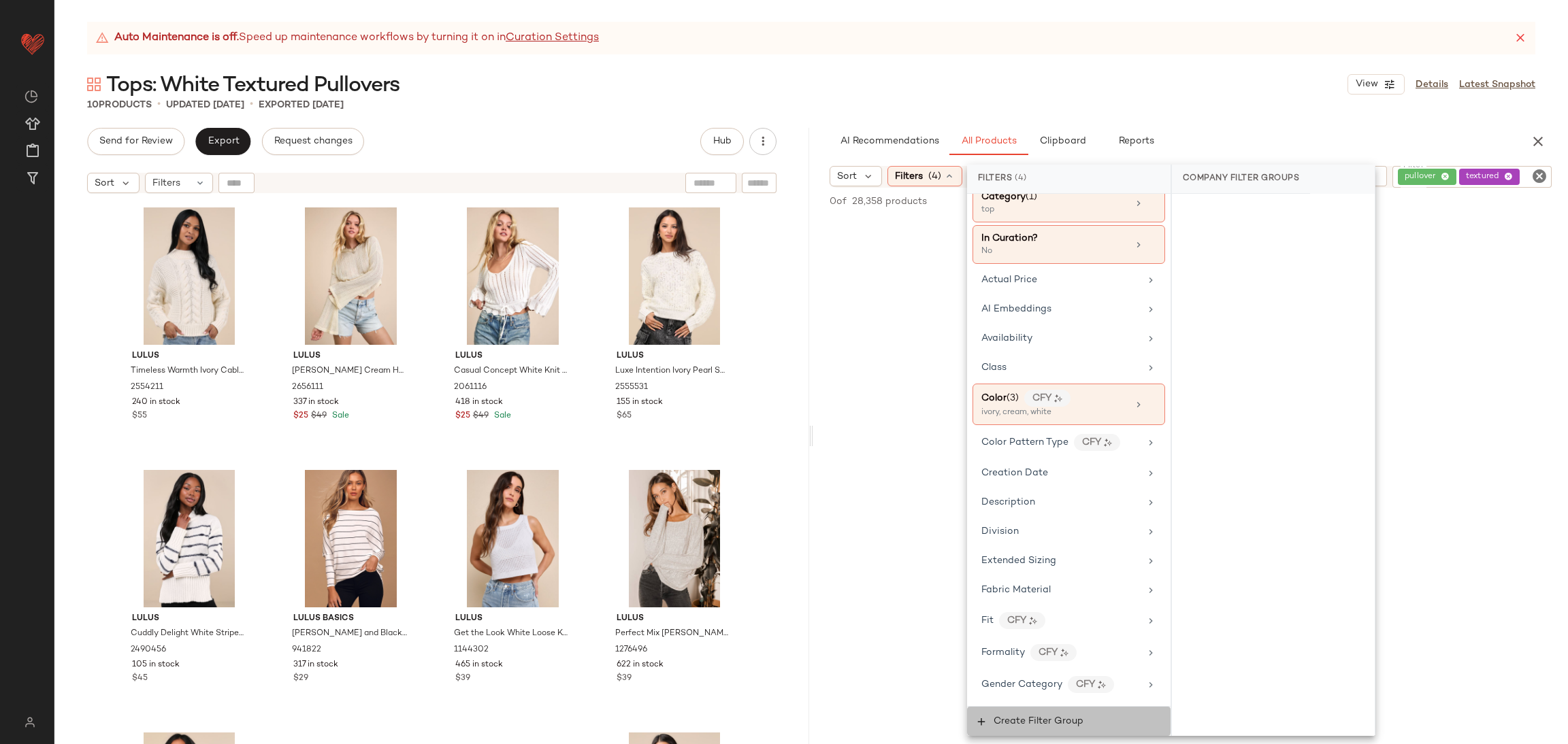
click at [1043, 720] on span "Create Filter Group" at bounding box center [1038, 722] width 91 height 11
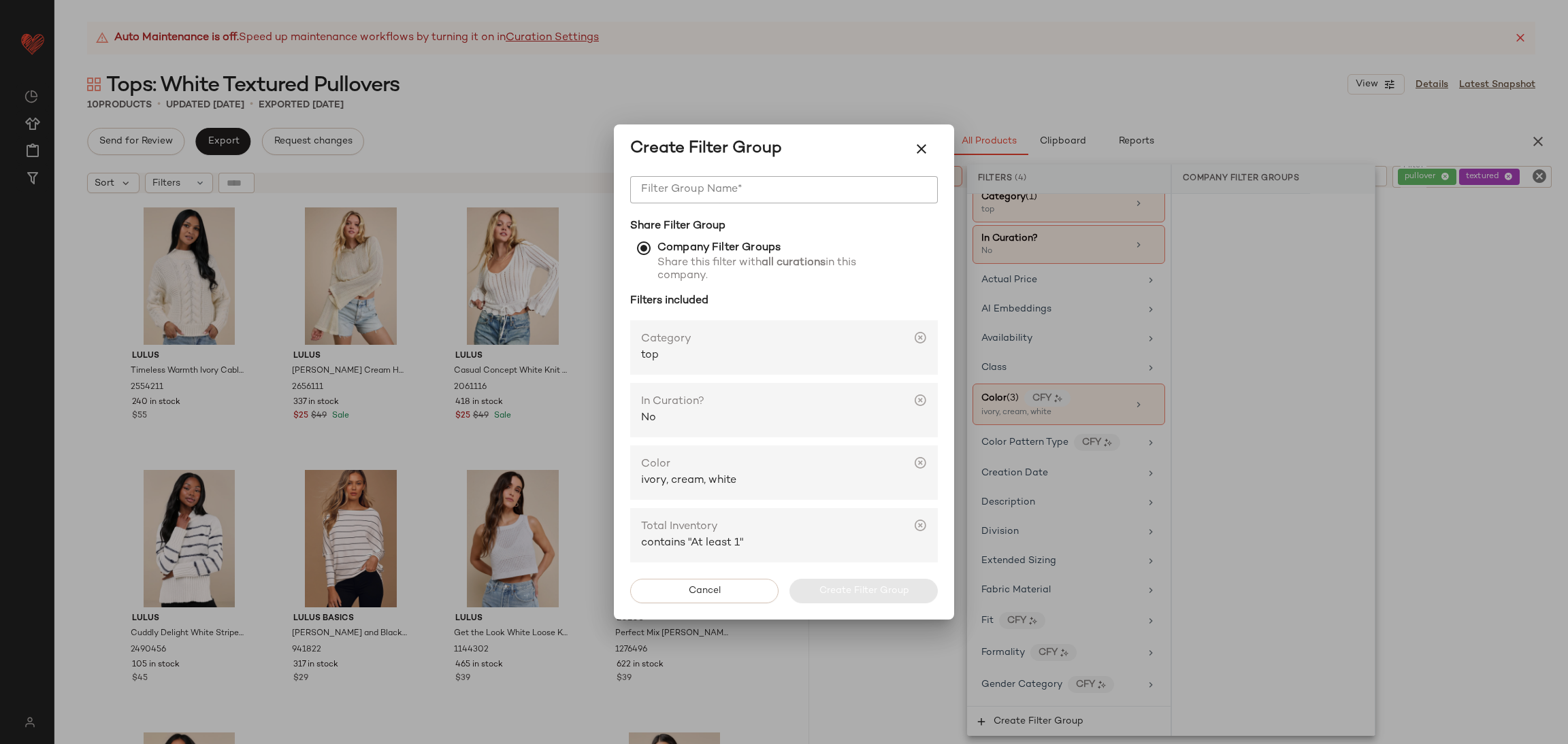
click at [705, 267] on span "Share this filter with all curations in this company." at bounding box center [749, 269] width 238 height 26
drag, startPoint x: 1251, startPoint y: 539, endPoint x: 1240, endPoint y: 538, distance: 11.0
click at [1252, 539] on div at bounding box center [784, 372] width 1568 height 744
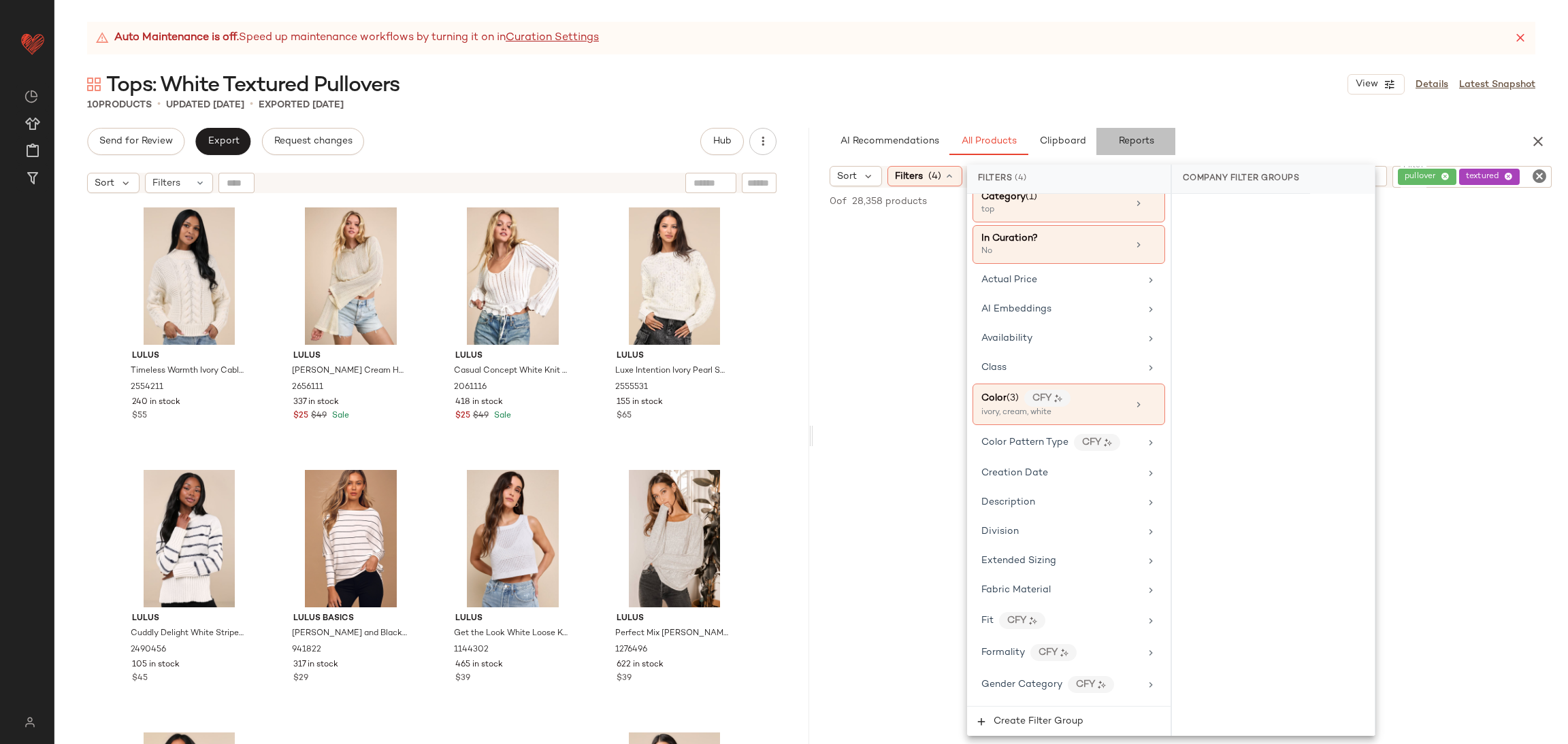
click at [1142, 138] on span "Reports" at bounding box center [1136, 142] width 36 height 11
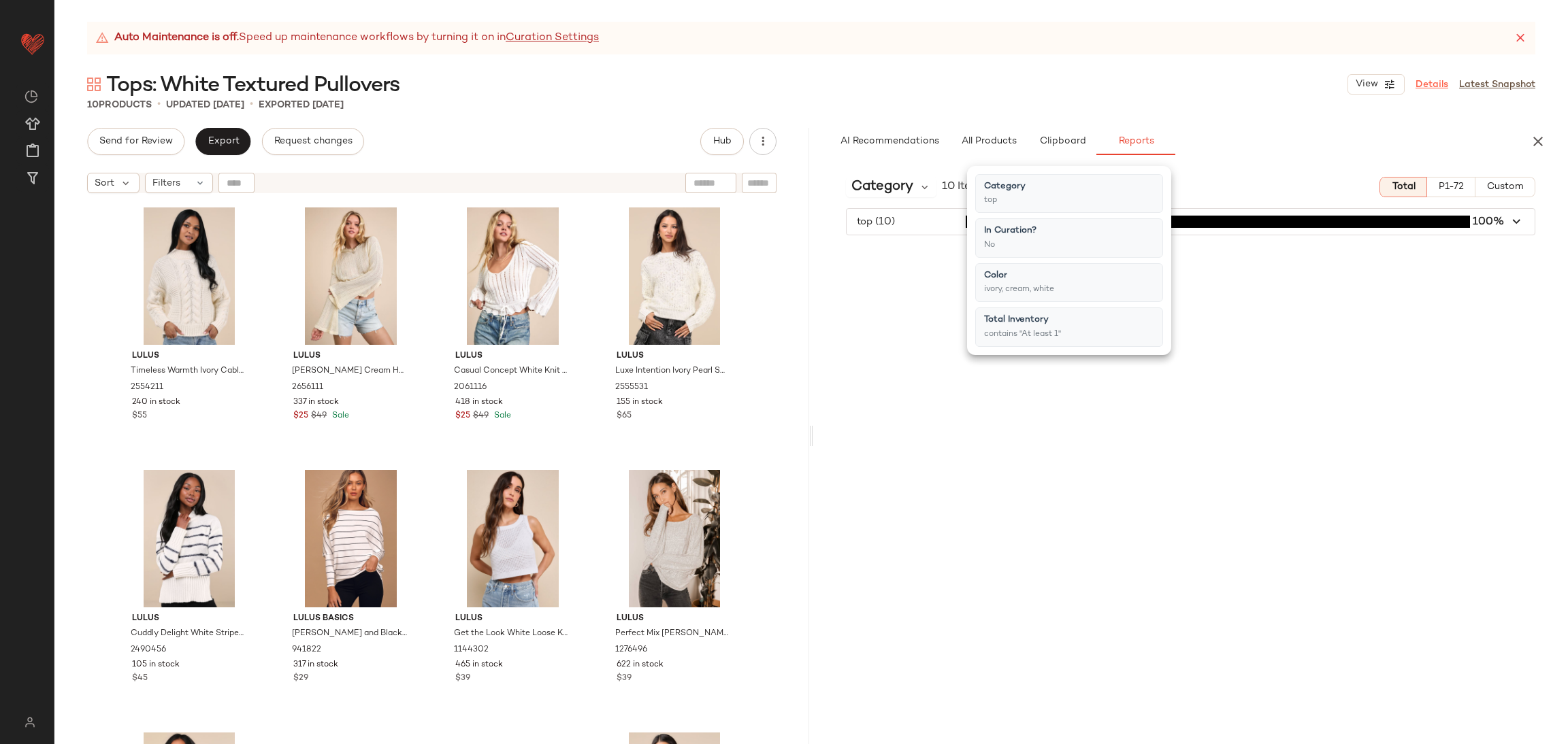
click at [1429, 84] on link "Details" at bounding box center [1432, 84] width 33 height 15
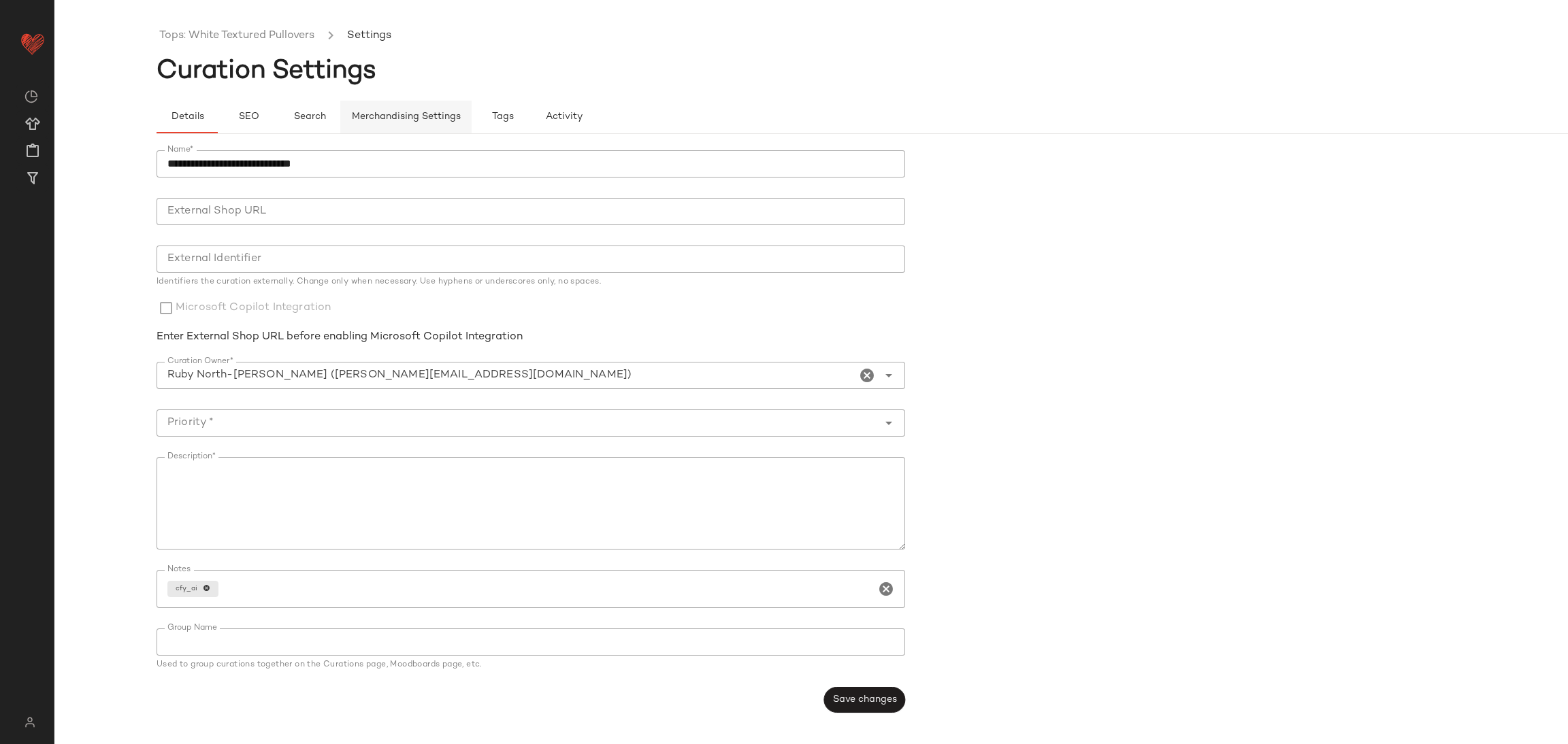
click at [395, 111] on span "Merchandising Settings" at bounding box center [405, 117] width 109 height 11
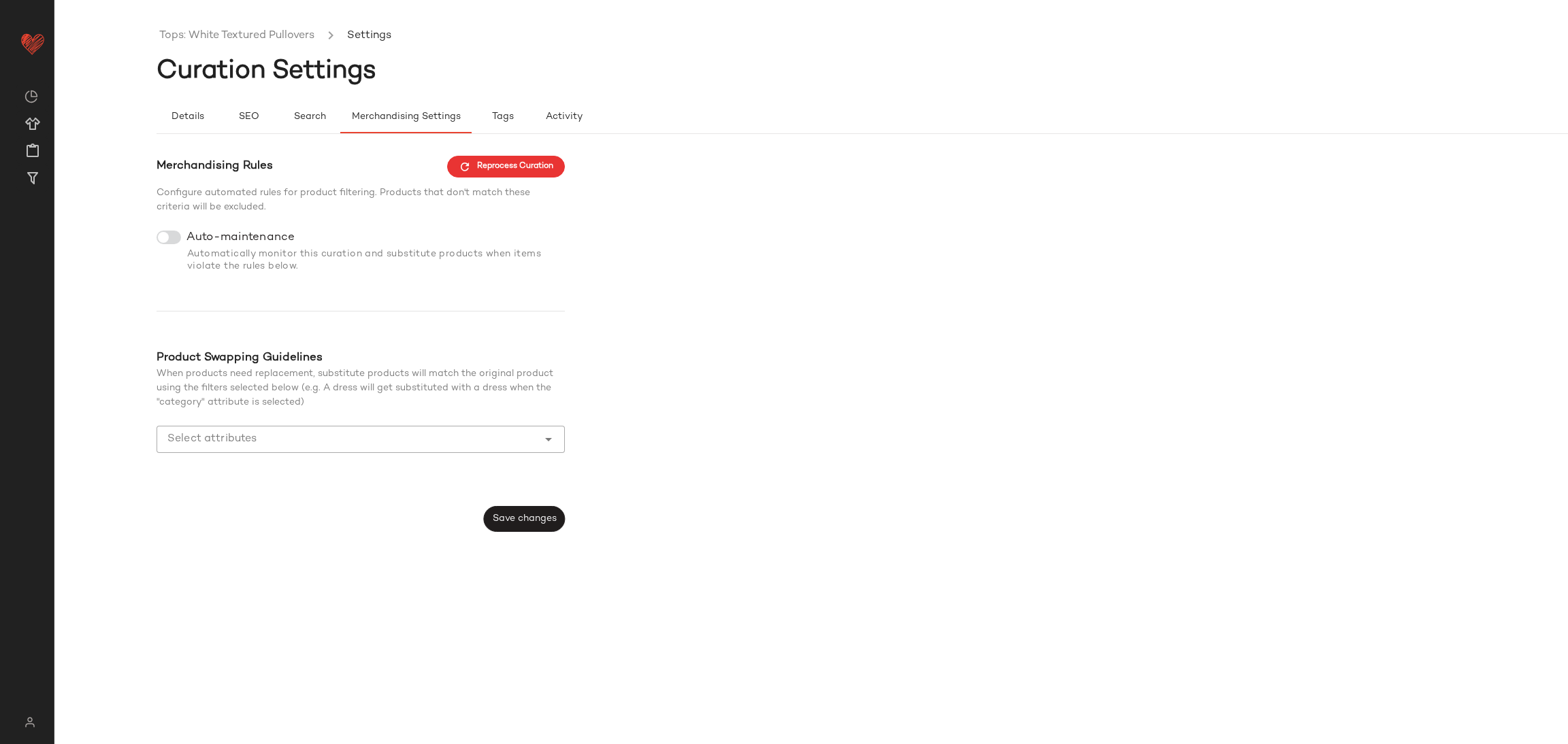
click at [334, 446] on input "Select attributes" at bounding box center [350, 439] width 366 height 16
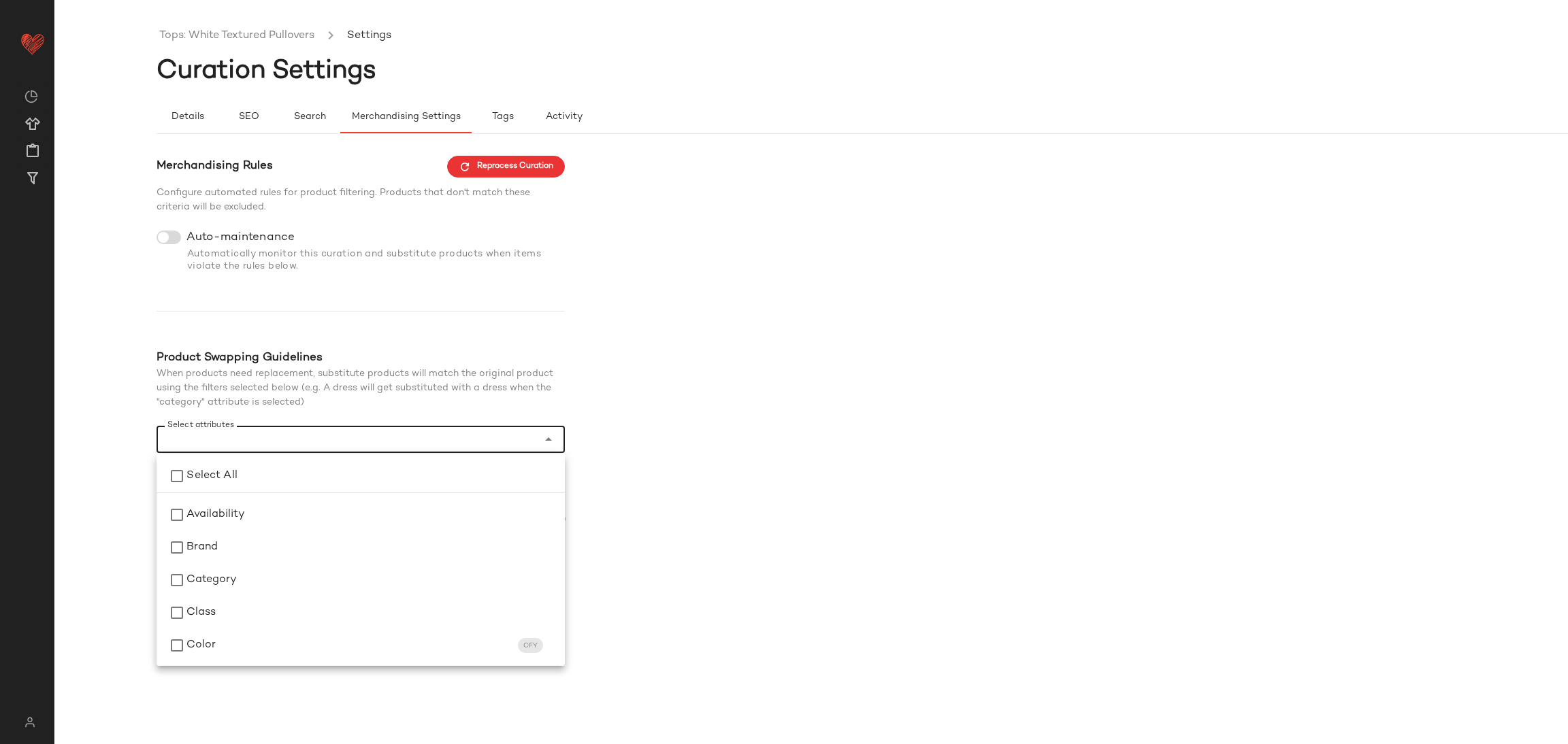
click at [334, 446] on input "Select attributes" at bounding box center [350, 439] width 366 height 16
click at [621, 395] on div "Merchandising Rules Reprocess Curation Configure automated rules for product fi…" at bounding box center [914, 345] width 1514 height 377
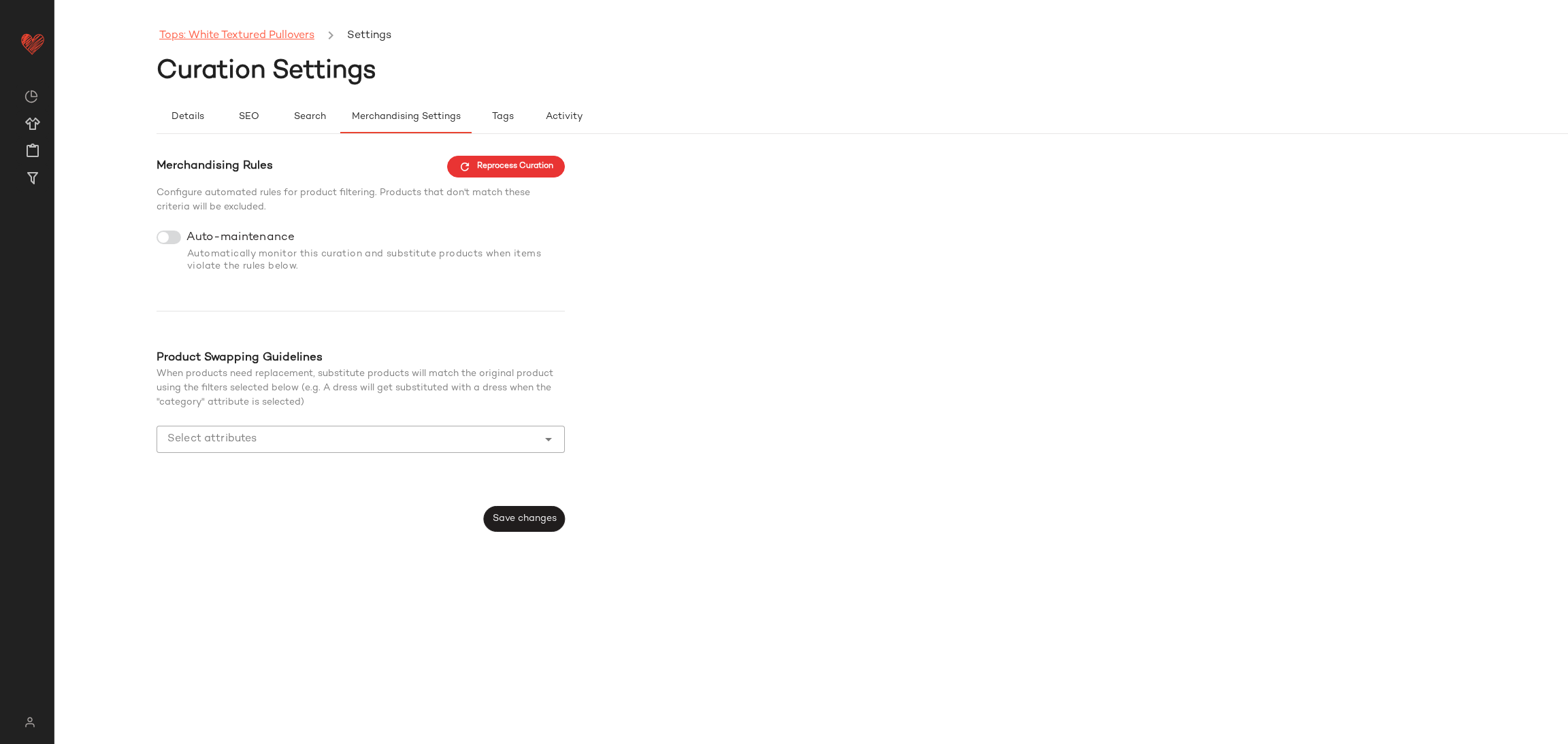
click at [281, 40] on link "Tops: White Textured Pullovers" at bounding box center [237, 35] width 155 height 17
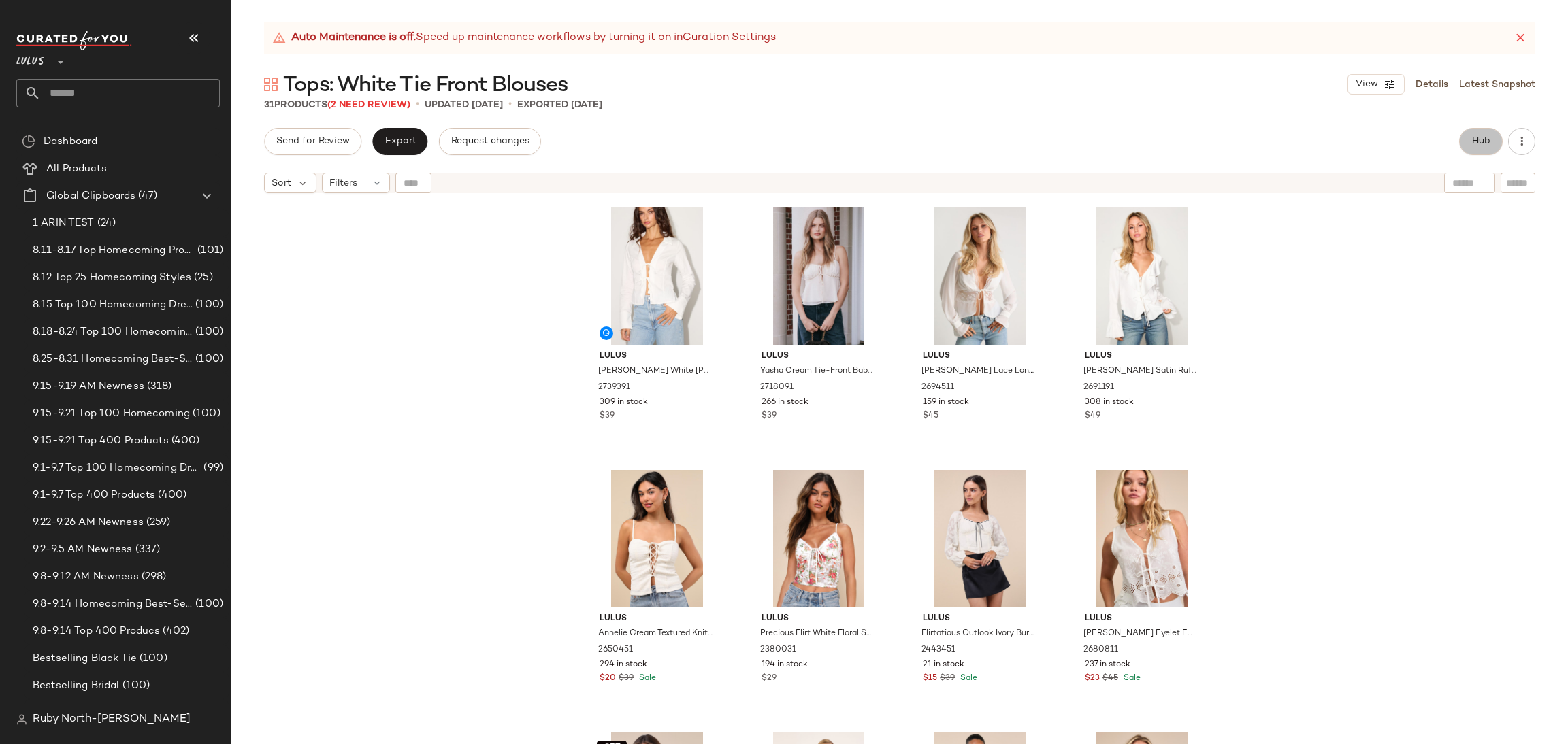
click at [1471, 148] on button "Hub" at bounding box center [1481, 141] width 44 height 27
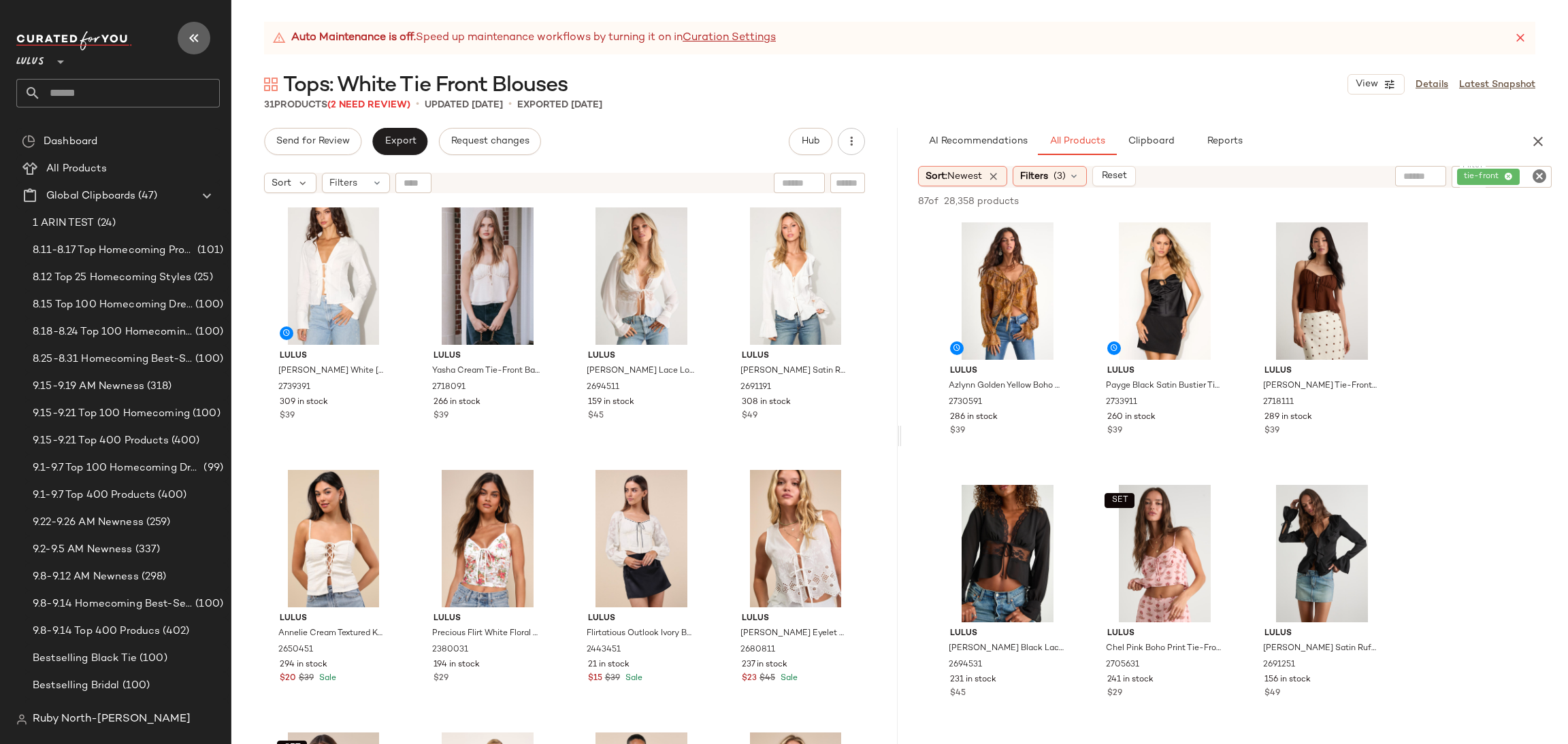
click at [205, 37] on button "button" at bounding box center [194, 38] width 33 height 33
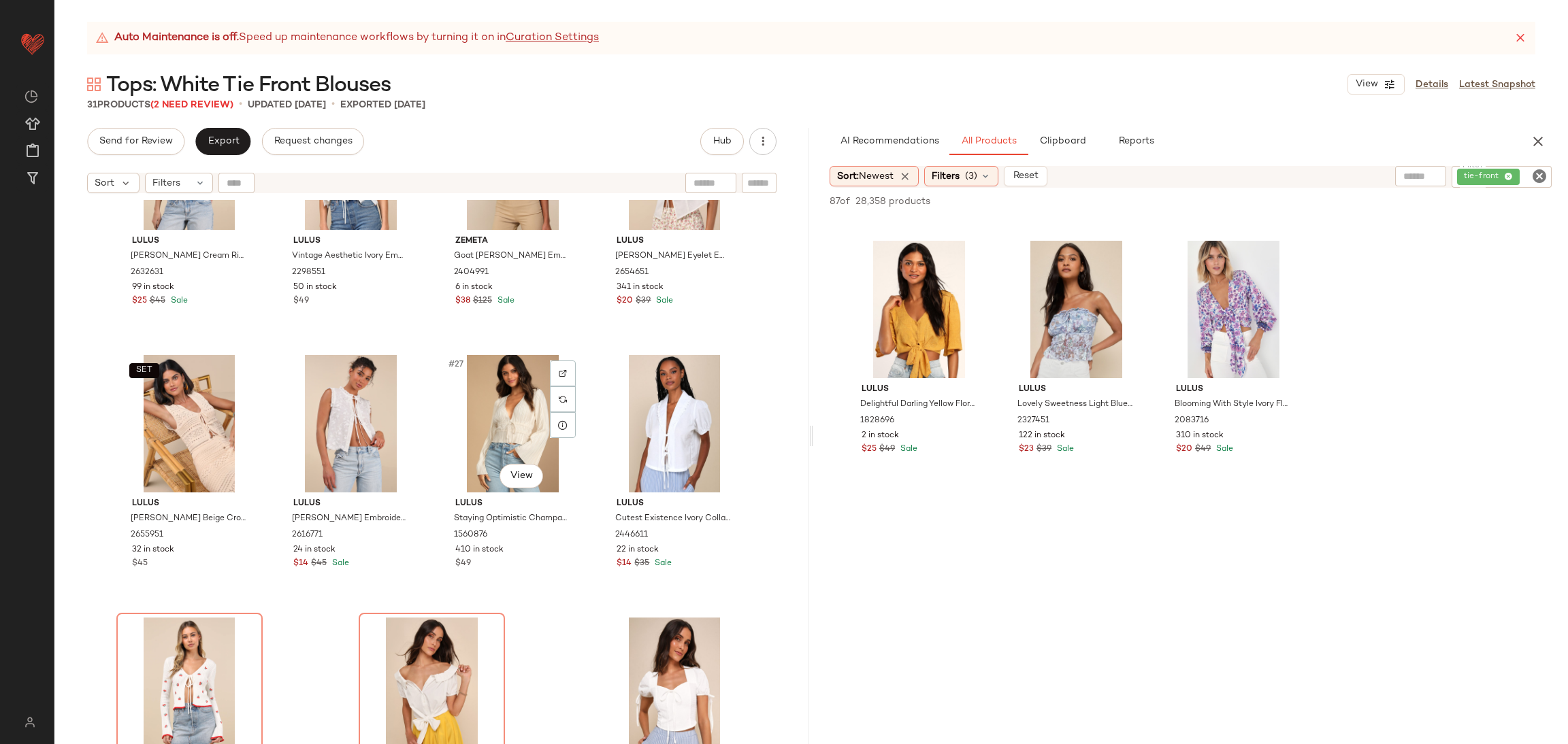
scroll to position [1525, 0]
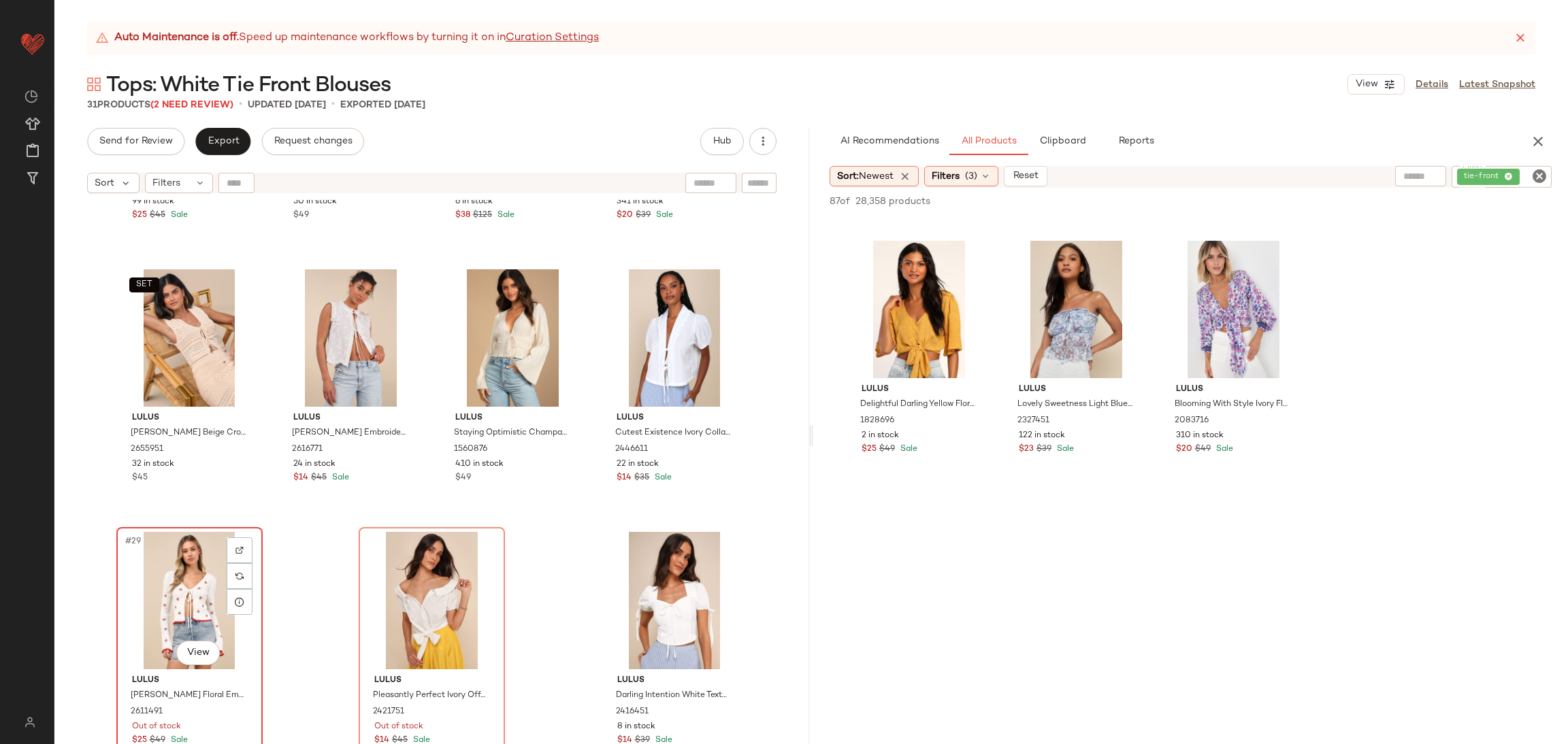
click at [199, 551] on div "#29 View" at bounding box center [189, 600] width 136 height 137
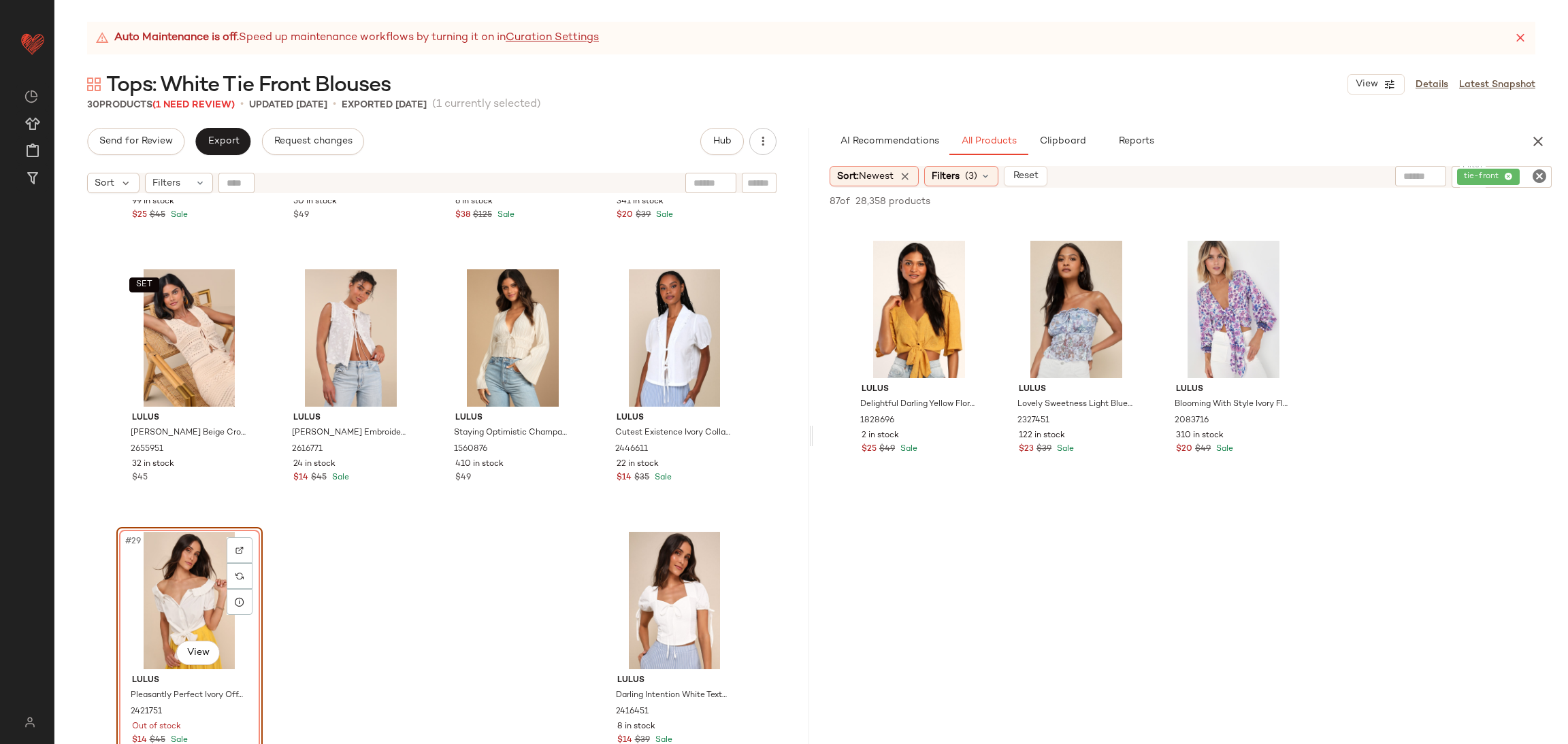
click at [213, 581] on div "#29 View" at bounding box center [189, 600] width 136 height 137
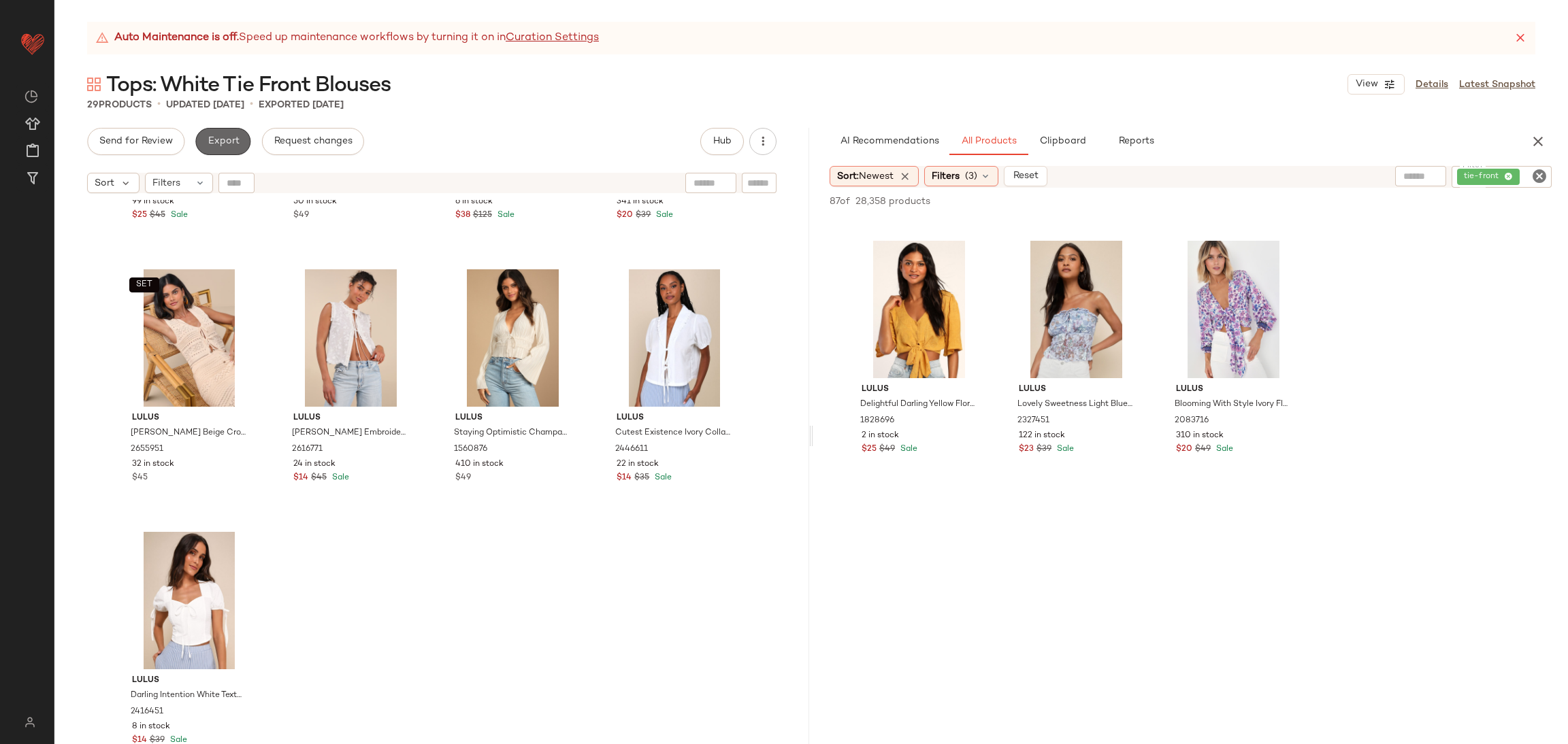
click at [229, 140] on span "Export" at bounding box center [223, 142] width 32 height 11
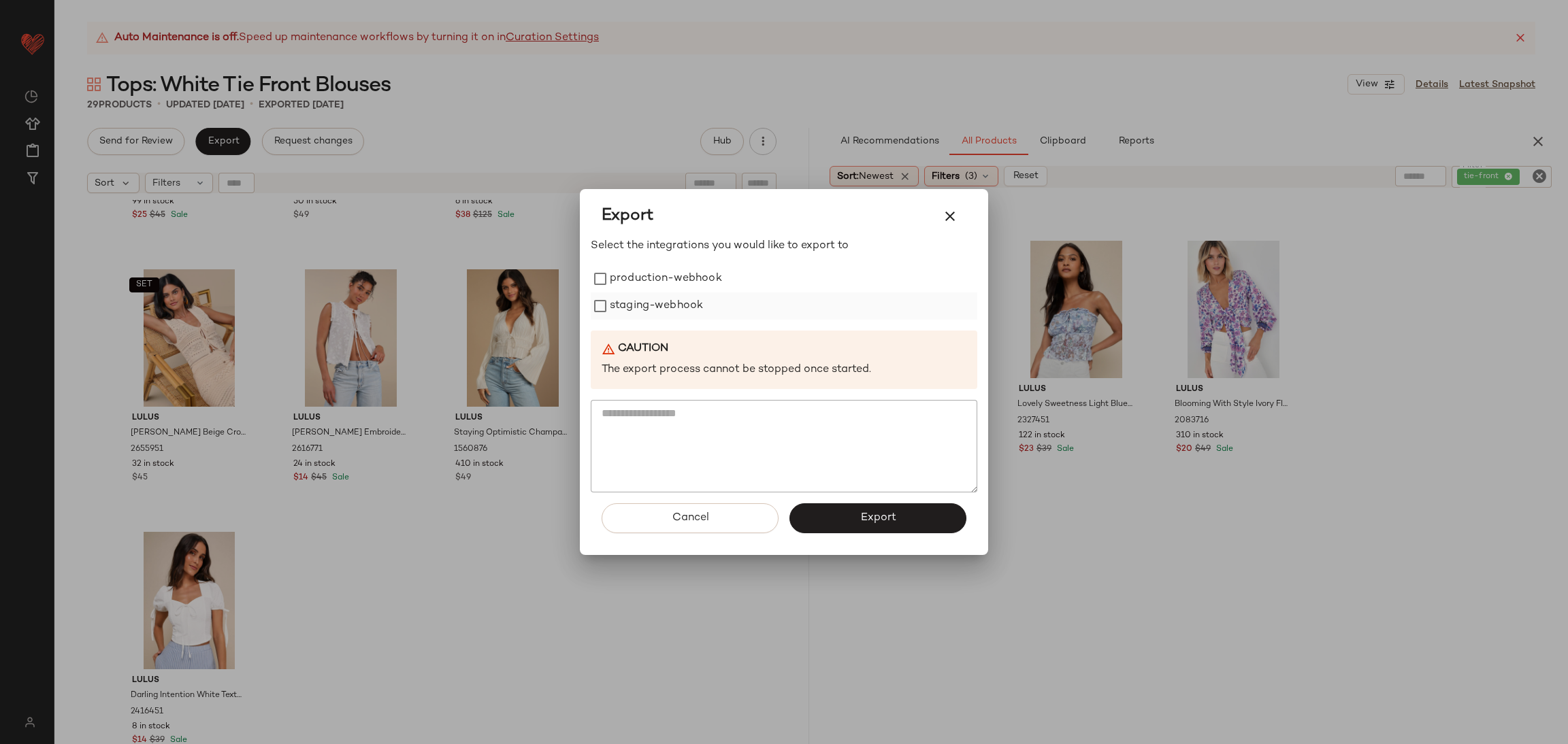
click at [619, 308] on label "staging-webhook" at bounding box center [657, 306] width 93 height 27
click at [614, 276] on label "production-webhook" at bounding box center [666, 278] width 112 height 27
click at [395, 528] on div at bounding box center [784, 372] width 1568 height 744
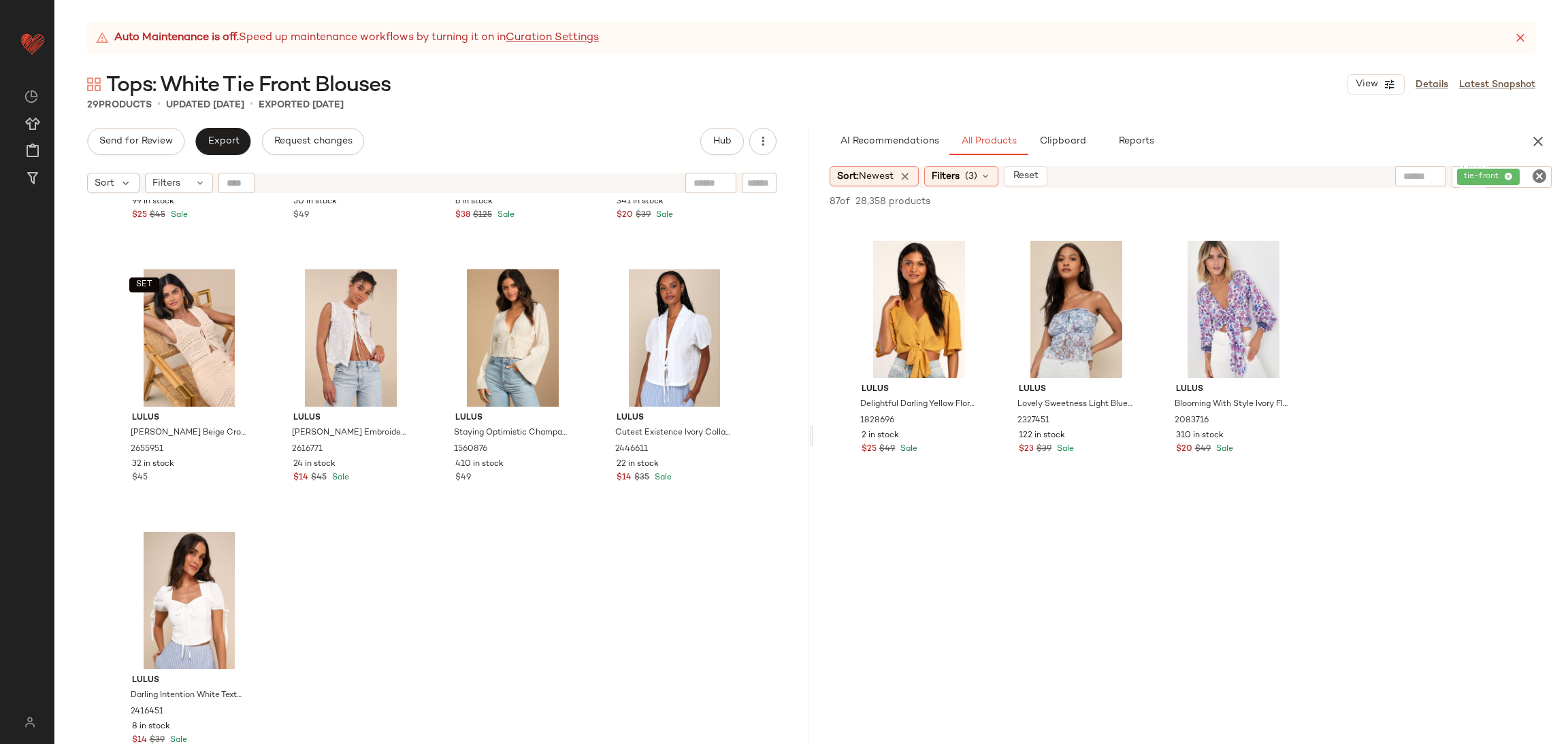
scroll to position [1116, 0]
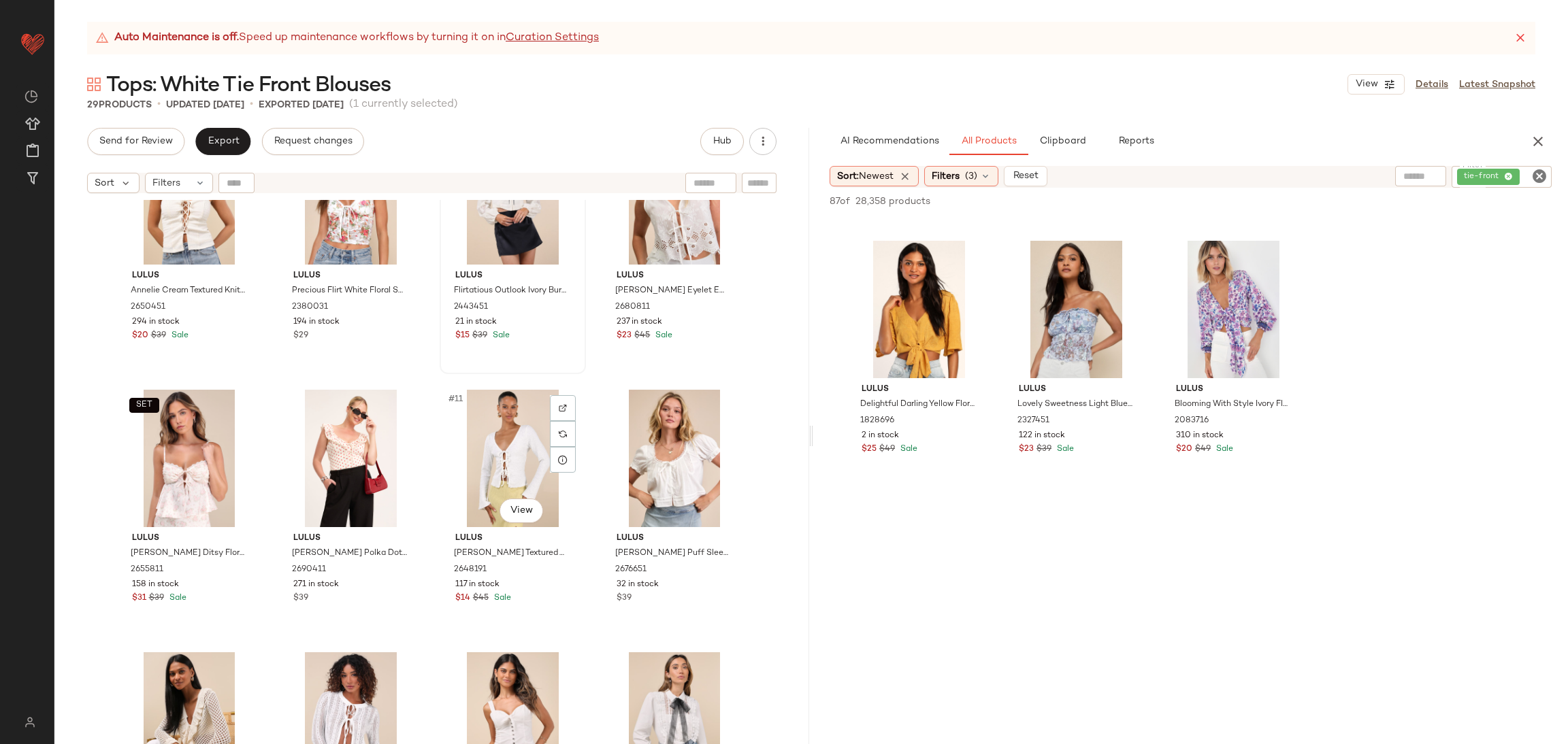
scroll to position [139, 0]
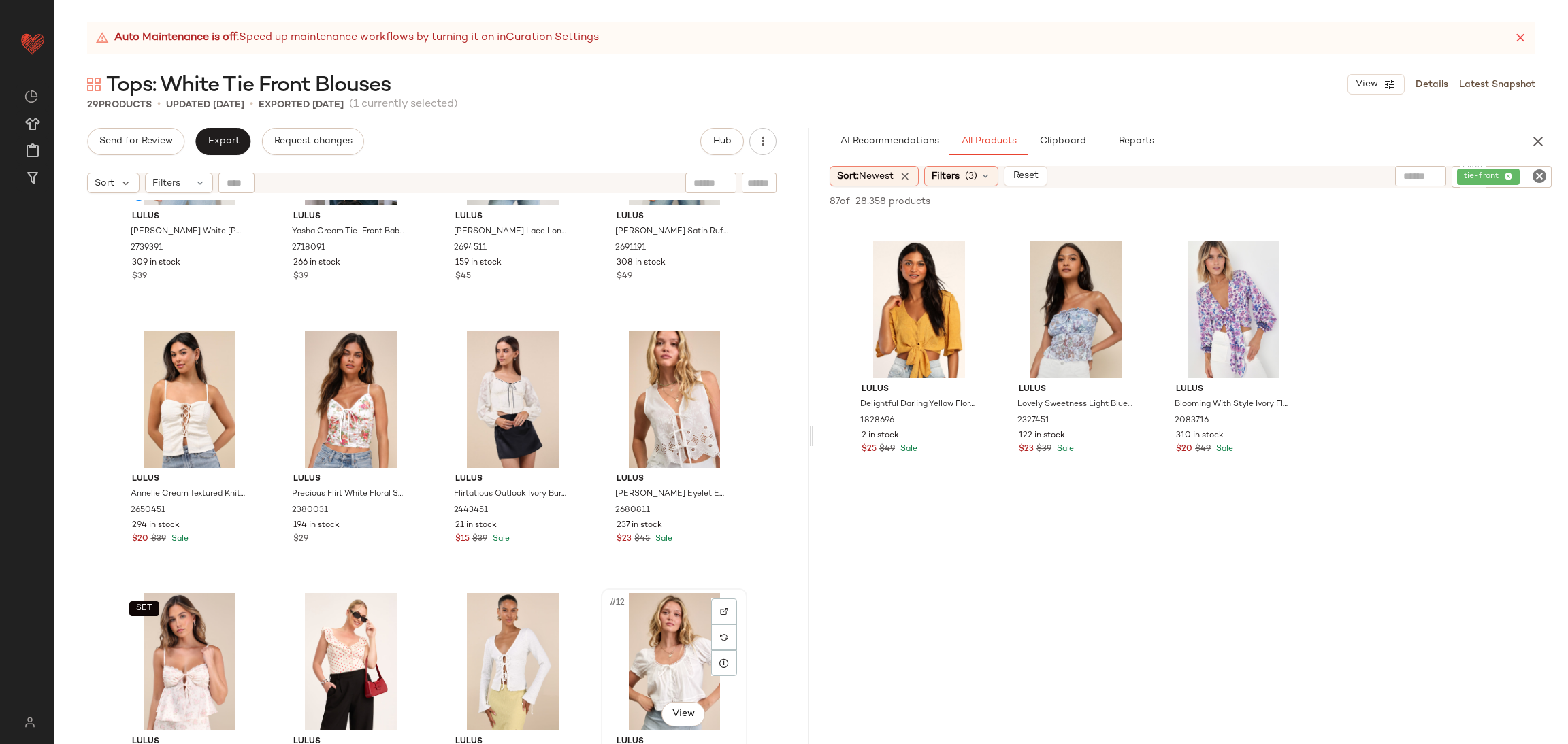
click at [645, 605] on div "#12 View" at bounding box center [674, 661] width 136 height 137
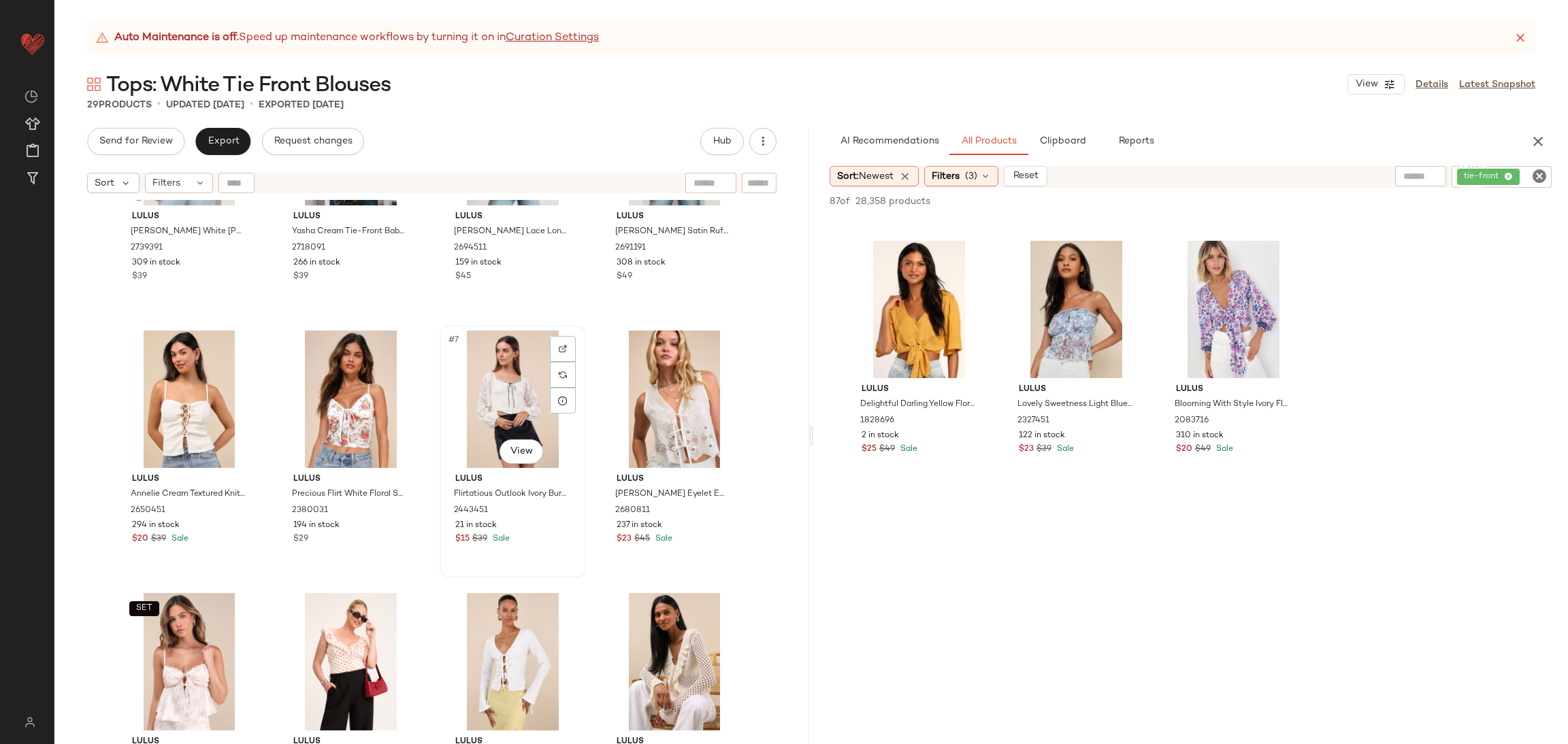
click at [511, 395] on div "#7 View" at bounding box center [512, 399] width 136 height 137
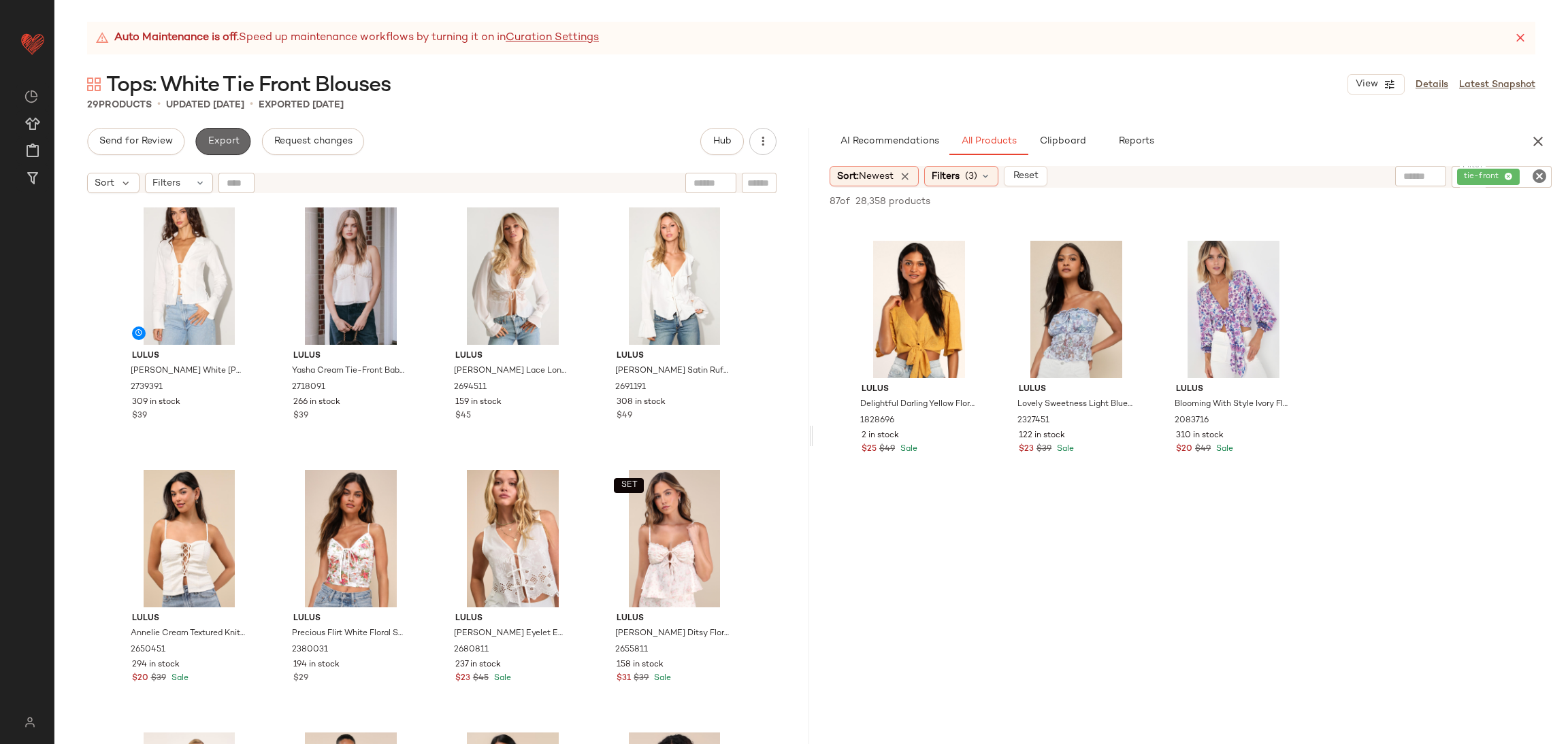
click at [221, 139] on span "Export" at bounding box center [223, 142] width 32 height 11
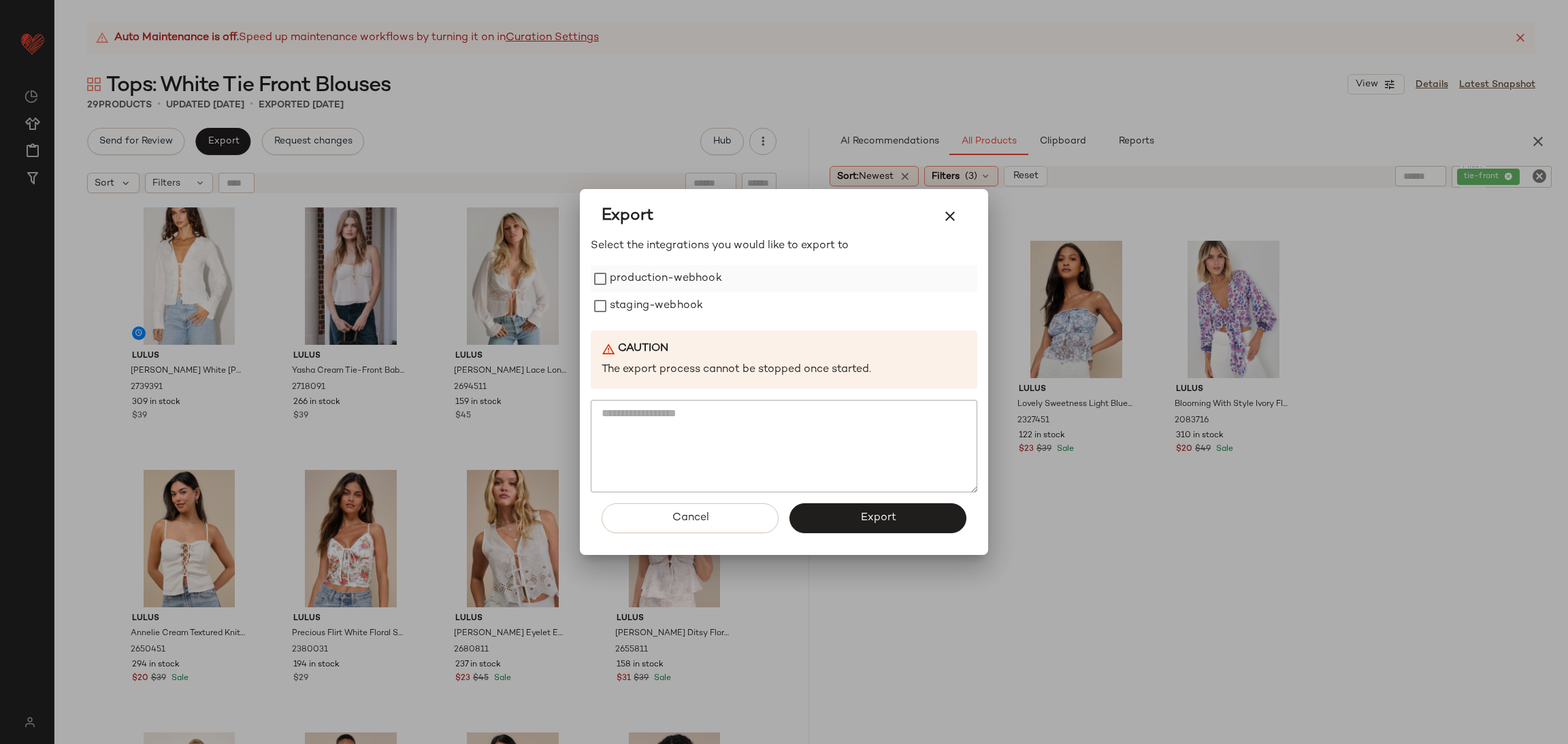
click at [675, 278] on label "production-webhook" at bounding box center [666, 278] width 112 height 27
click at [673, 304] on label "staging-webhook" at bounding box center [657, 306] width 93 height 27
click at [896, 507] on button "Export" at bounding box center [878, 518] width 177 height 30
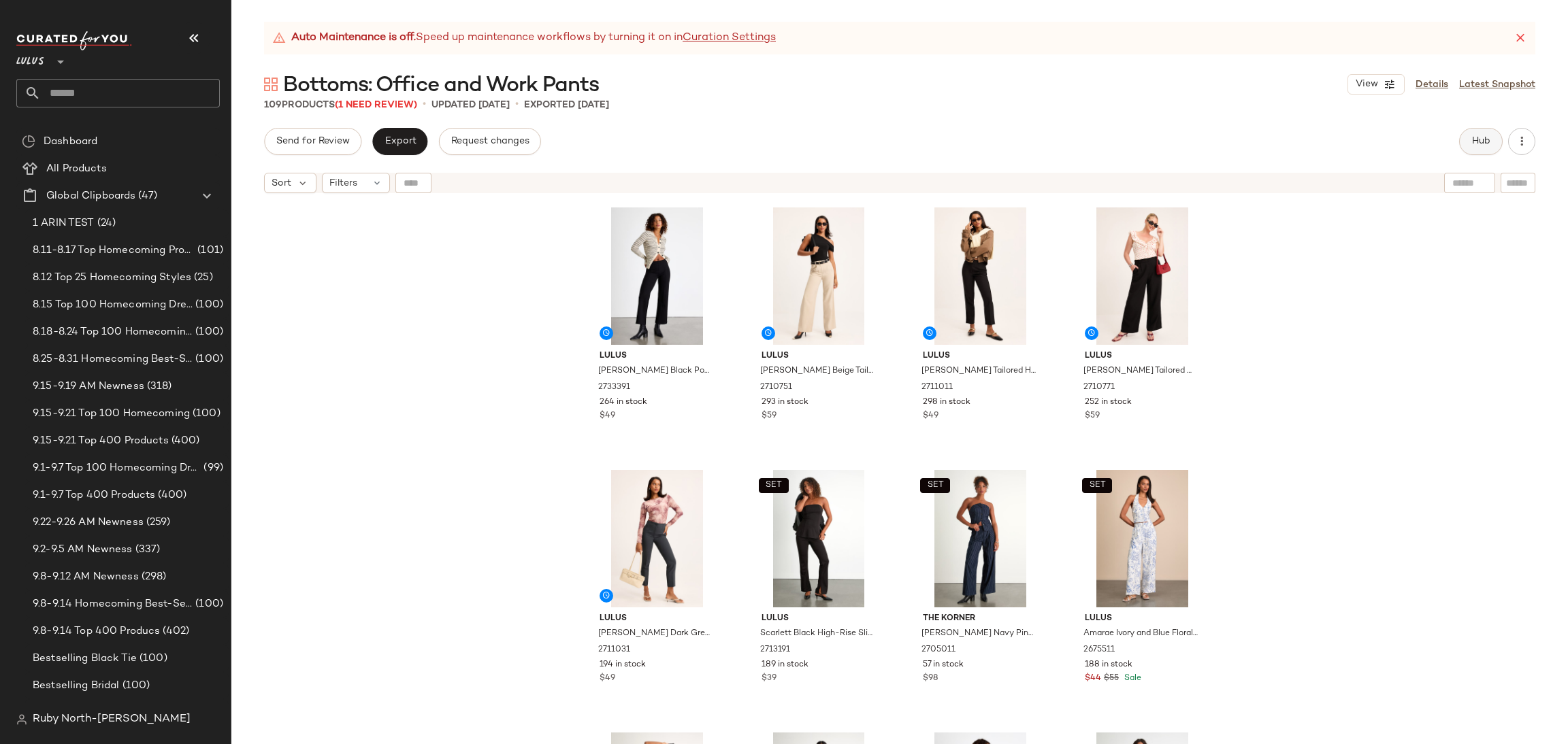
click at [1473, 147] on span "Hub" at bounding box center [1480, 142] width 19 height 11
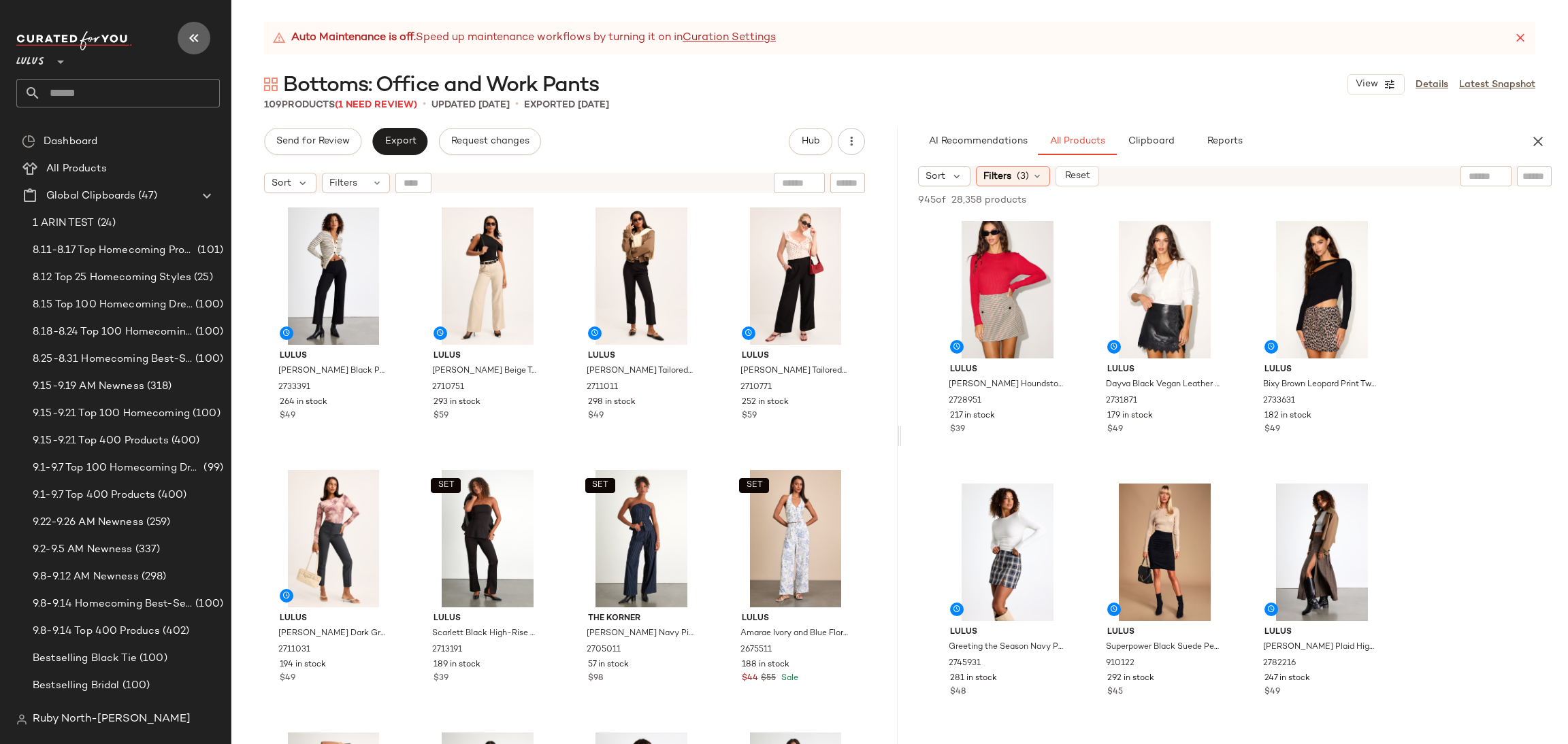
click at [190, 36] on icon "button" at bounding box center [194, 38] width 16 height 16
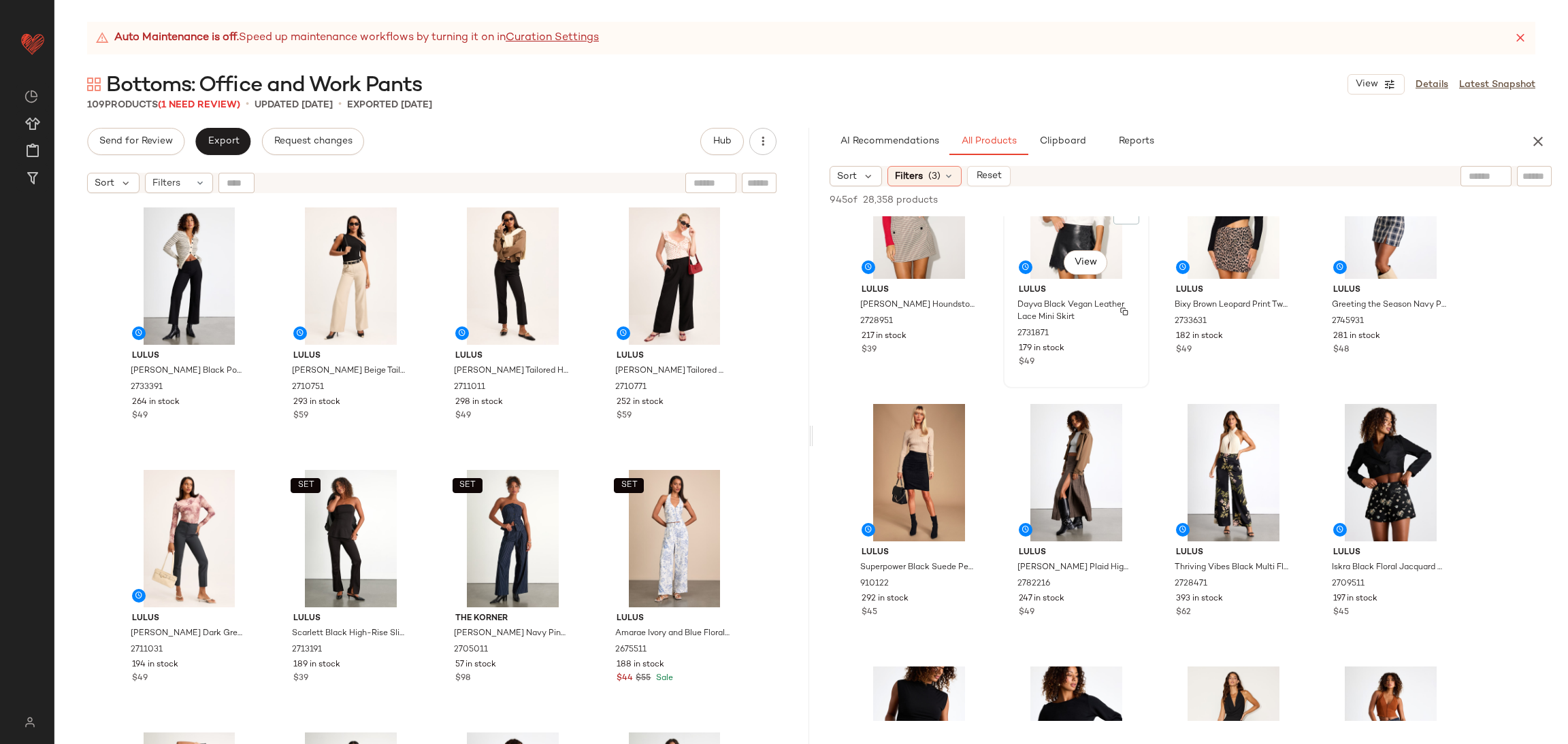
scroll to position [102, 0]
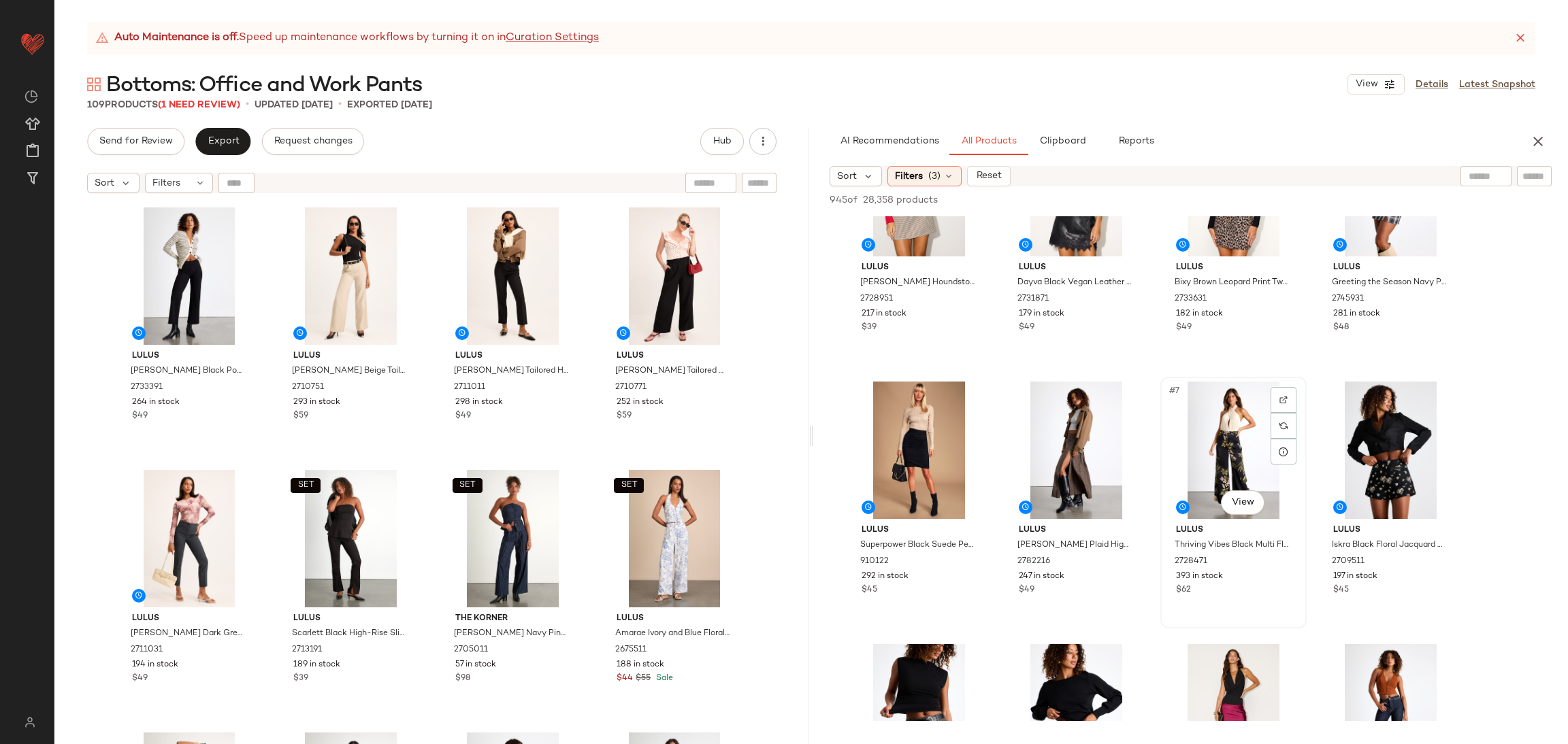
click at [1284, 390] on div at bounding box center [1283, 399] width 26 height 26
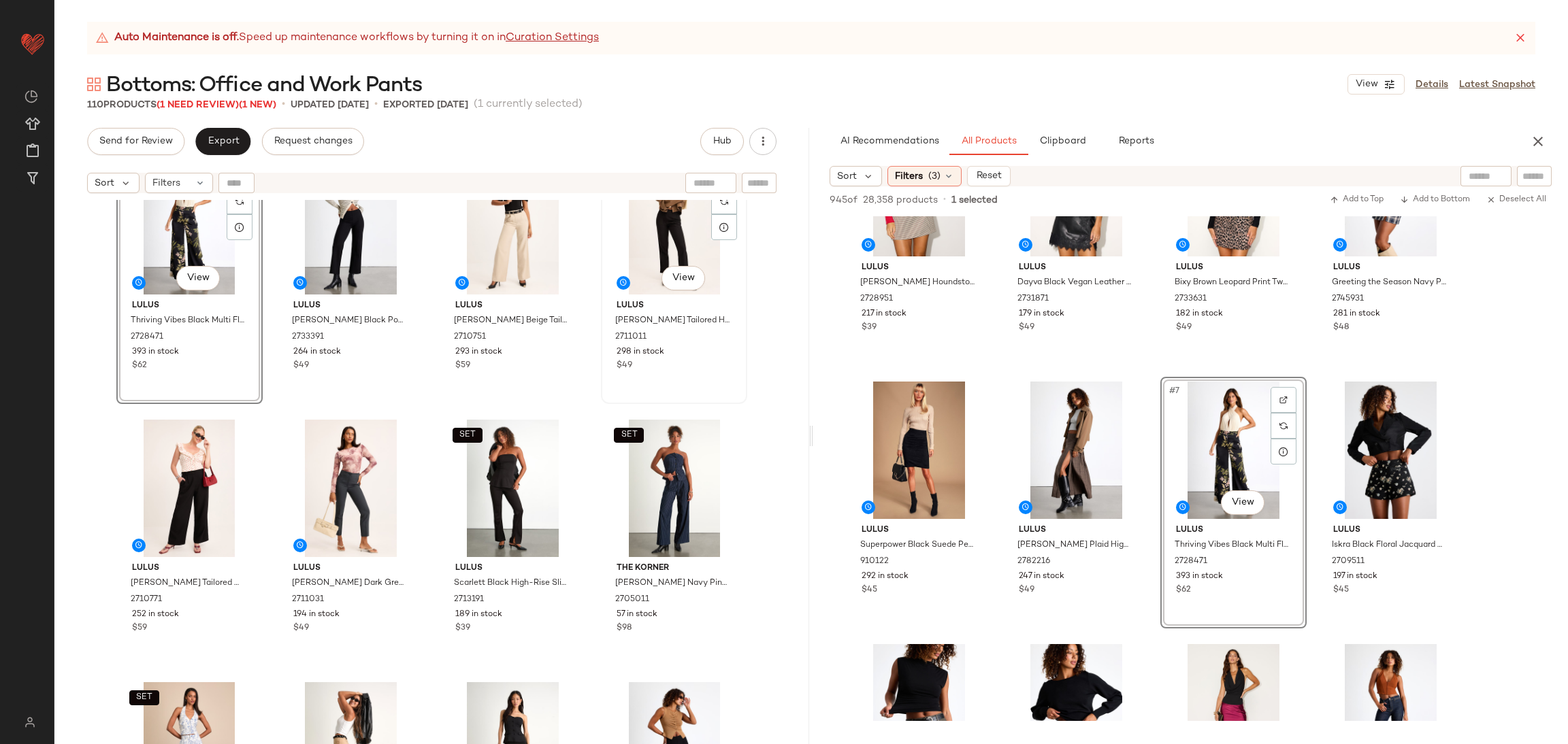
scroll to position [0, 0]
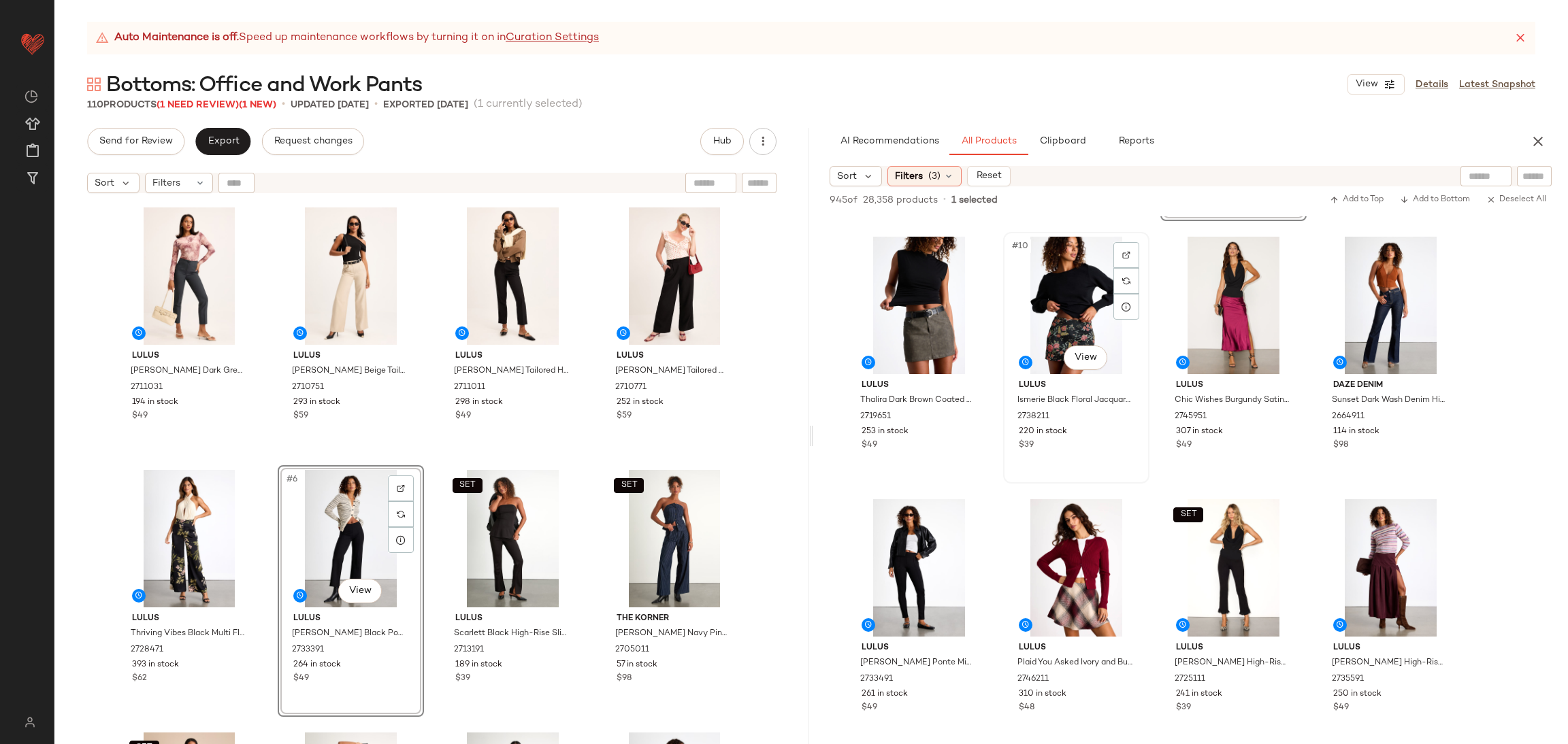
scroll to position [612, 0]
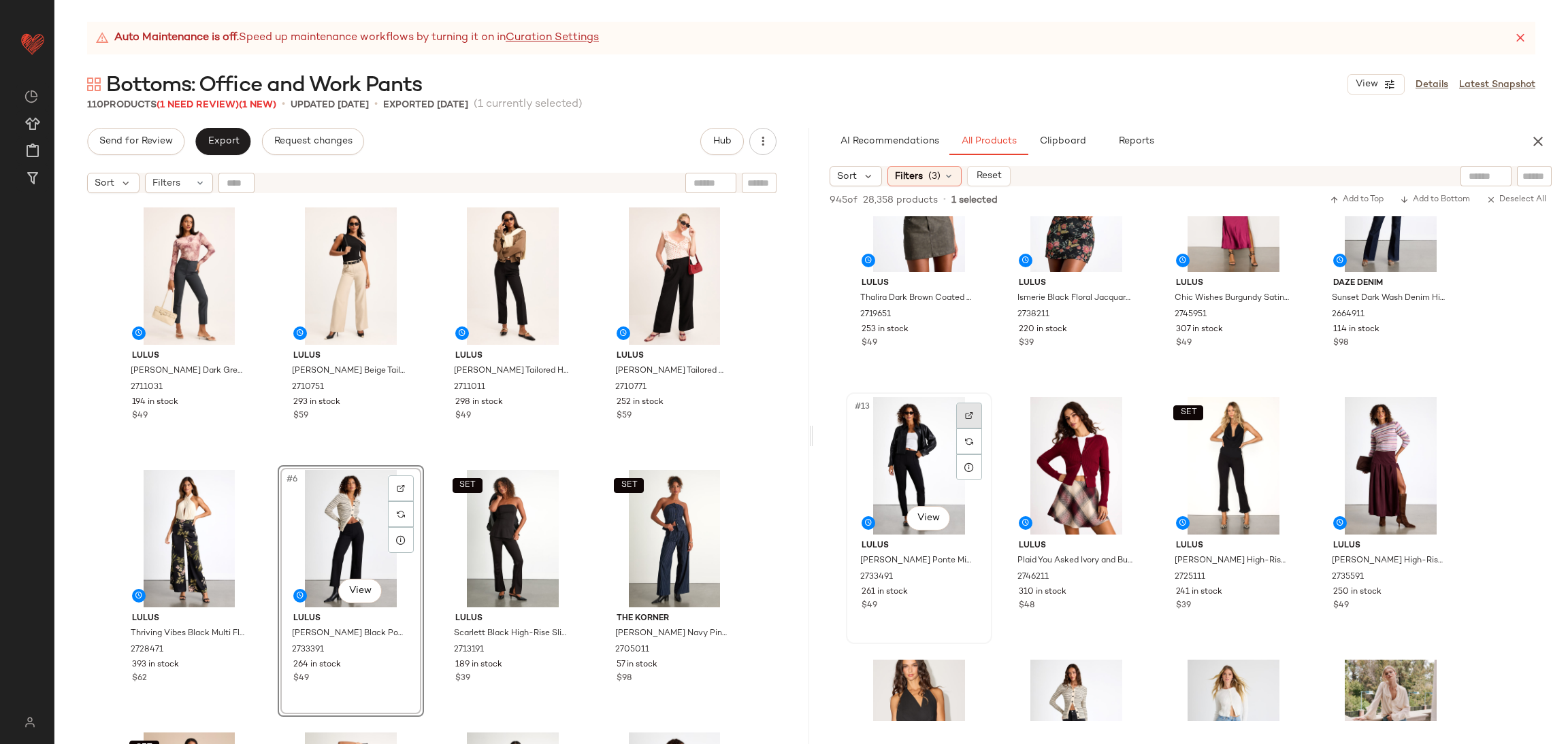
click at [966, 421] on div at bounding box center [969, 415] width 26 height 26
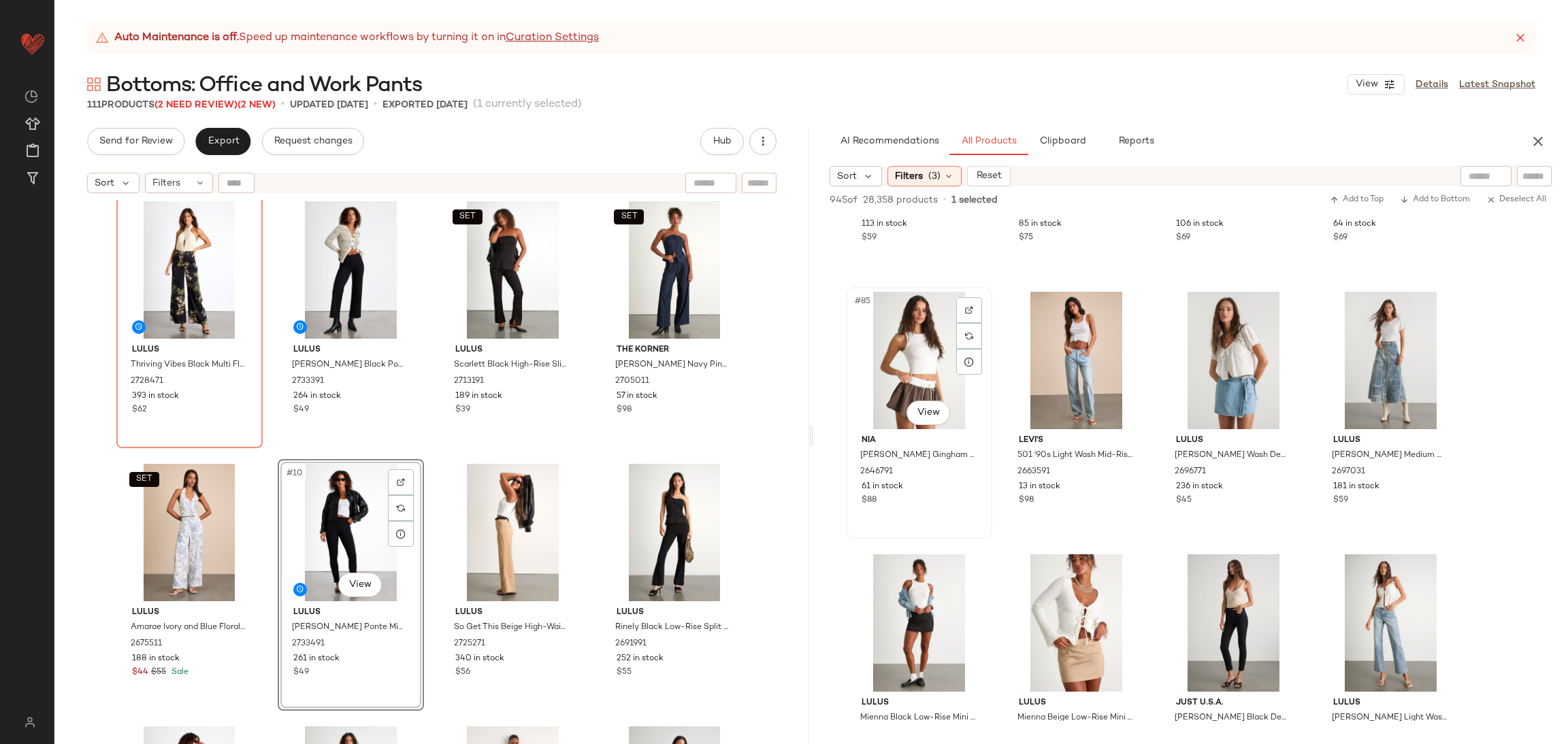
scroll to position [5613, 0]
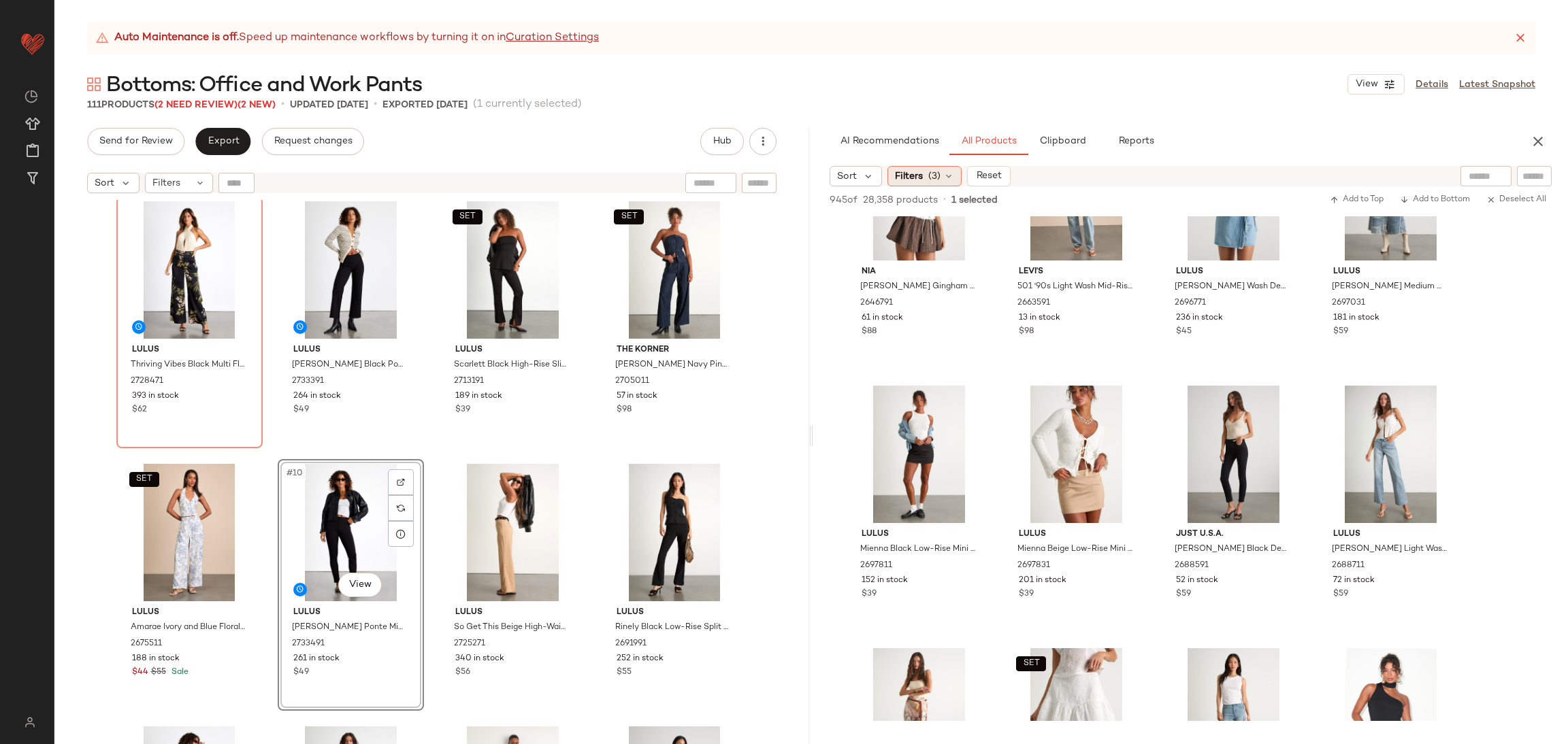
click at [911, 166] on div "Filters (3)" at bounding box center [925, 176] width 75 height 20
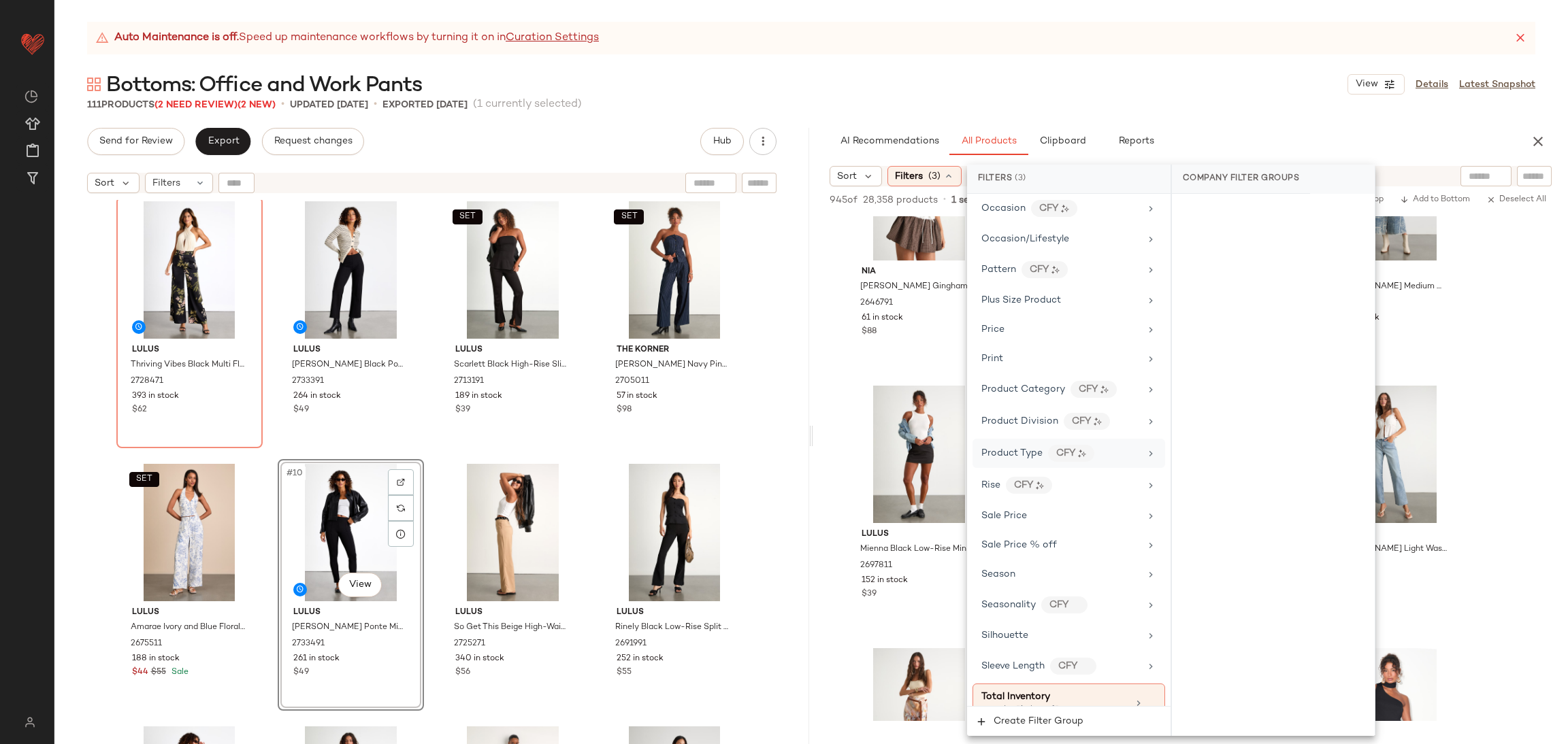
scroll to position [816, 0]
click at [1012, 393] on span "Product Category" at bounding box center [1024, 388] width 84 height 10
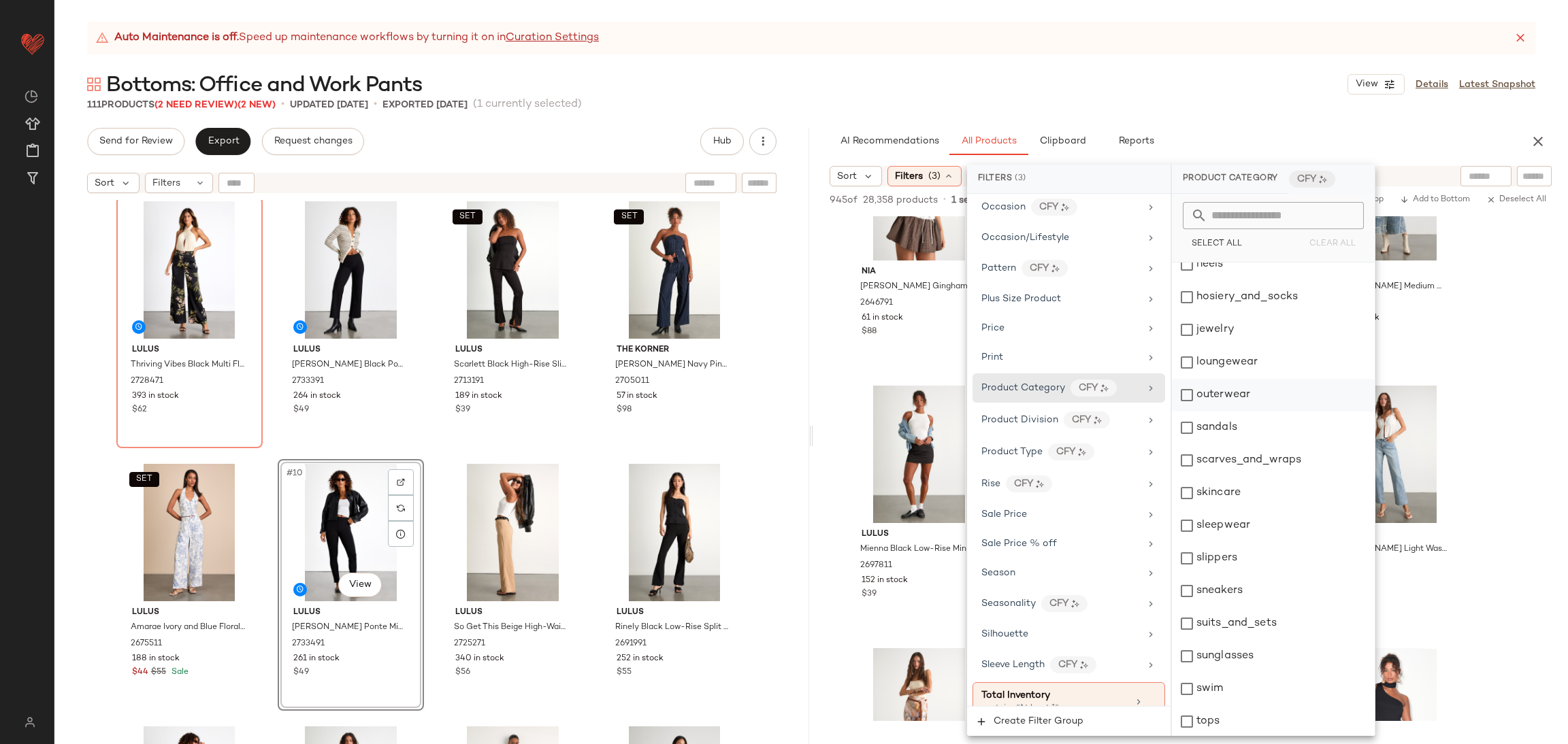
scroll to position [409, 0]
click at [1030, 425] on span "Product Division" at bounding box center [1020, 420] width 77 height 10
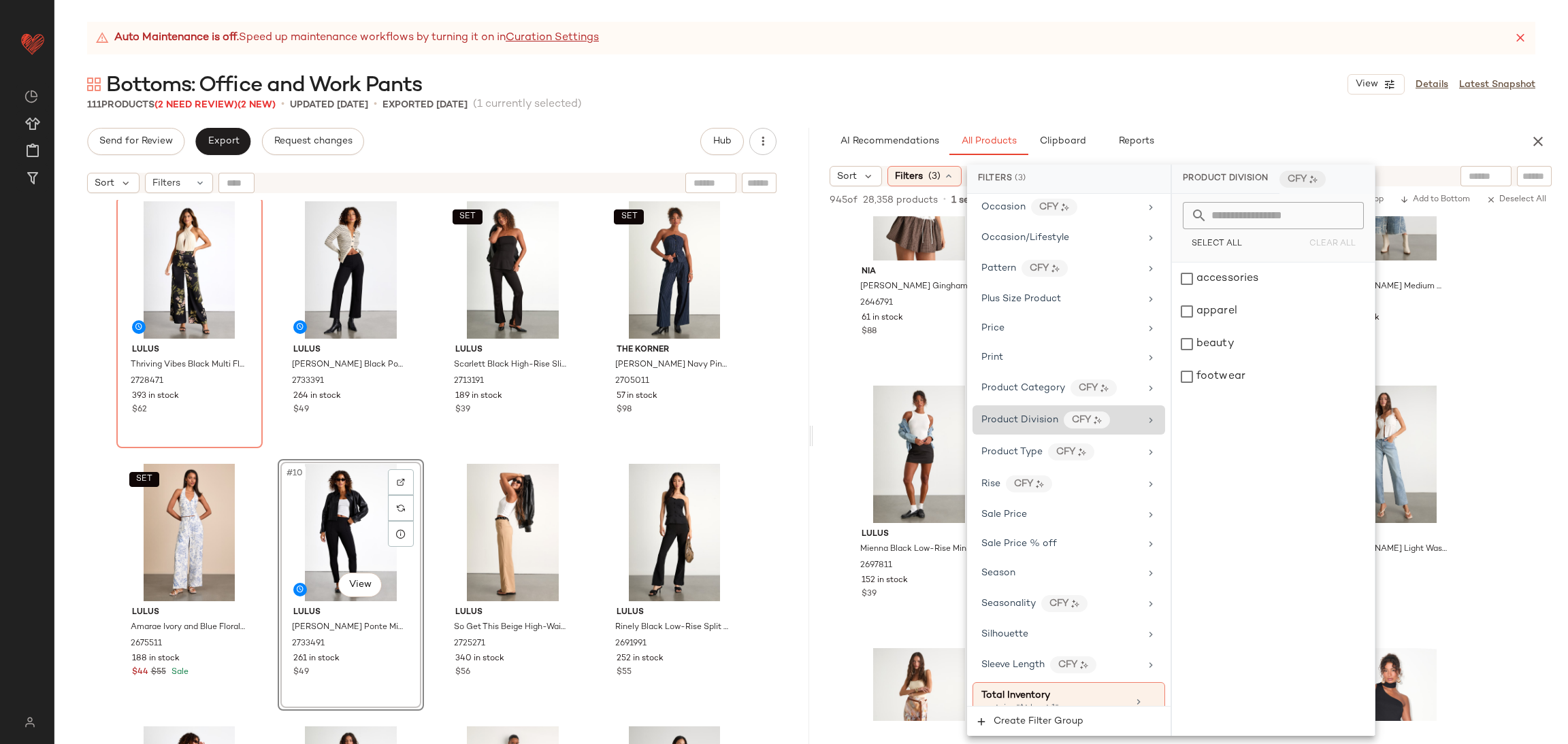
scroll to position [0, 0]
click at [1026, 457] on span "Product Type" at bounding box center [1012, 452] width 61 height 10
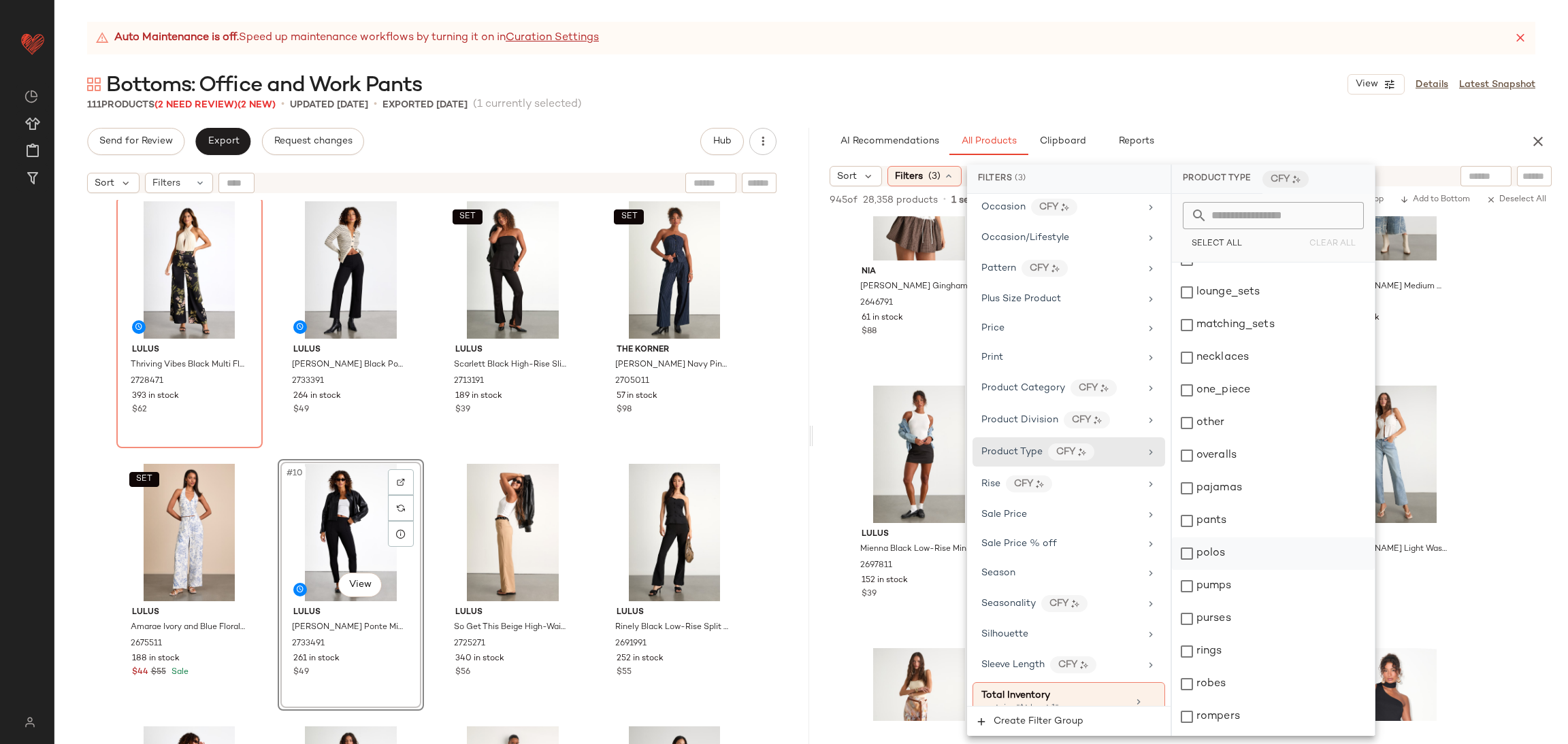
scroll to position [1224, 0]
click at [1244, 223] on input "text" at bounding box center [1281, 215] width 148 height 27
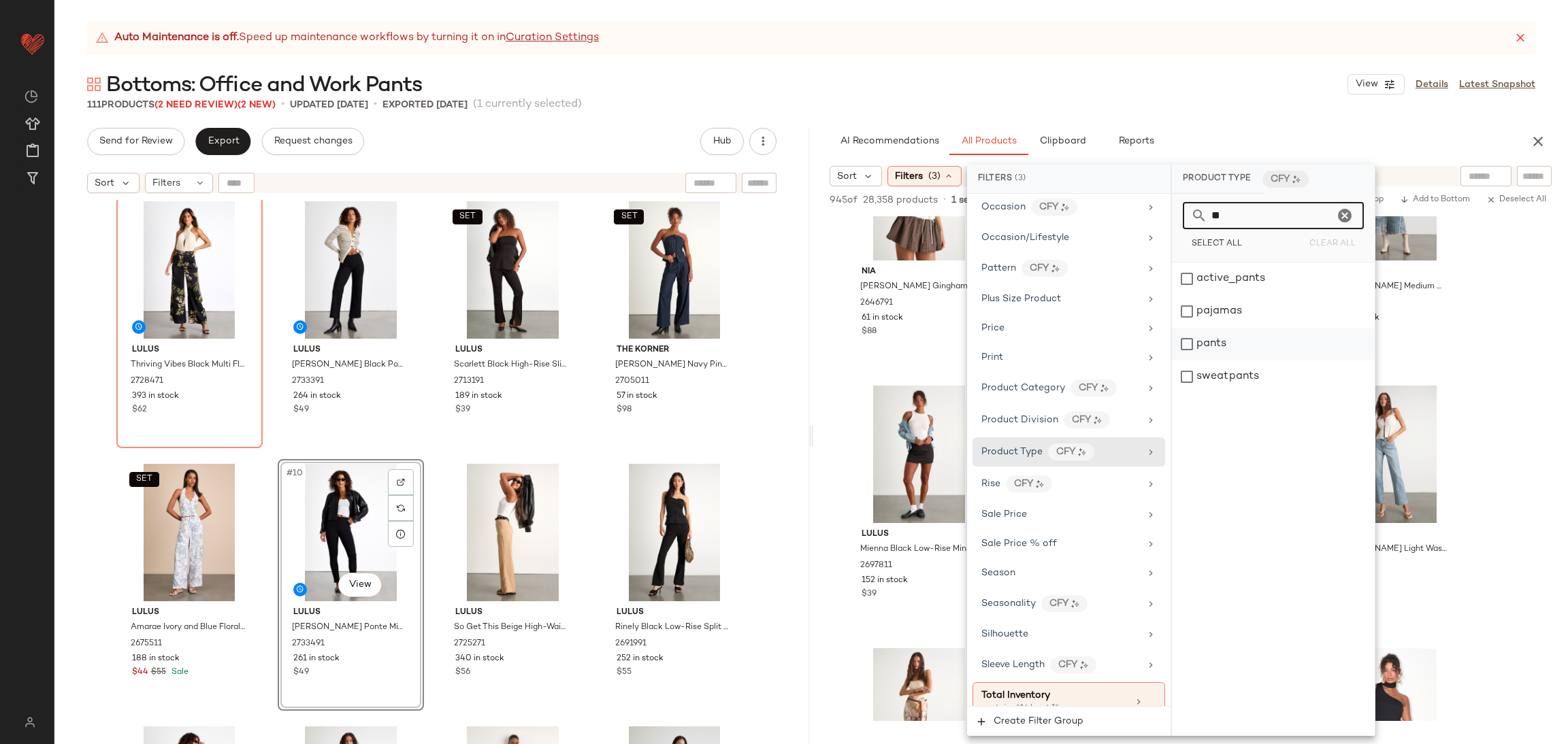
type input "**"
click at [1235, 345] on div "pants" at bounding box center [1273, 344] width 203 height 33
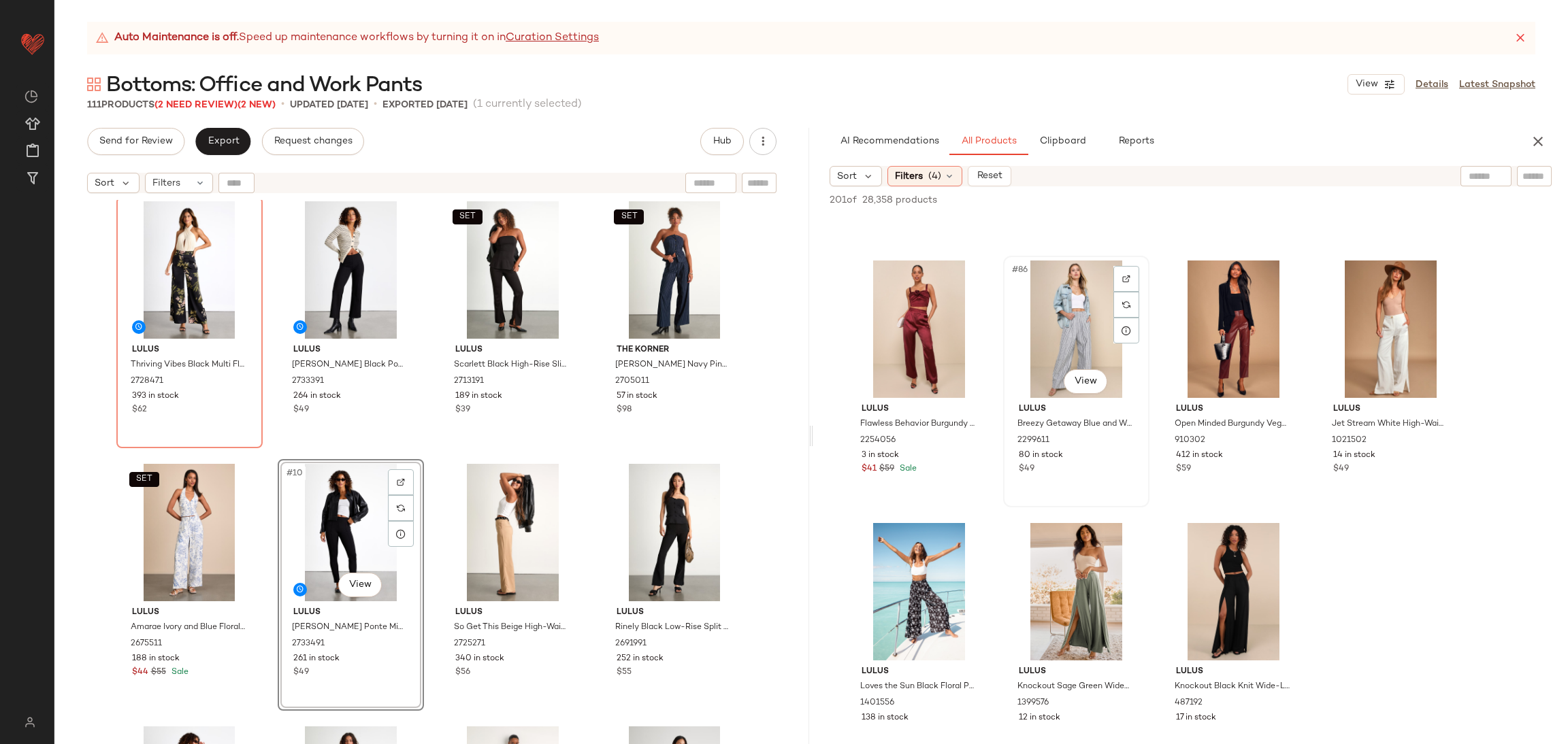
scroll to position [5510, 0]
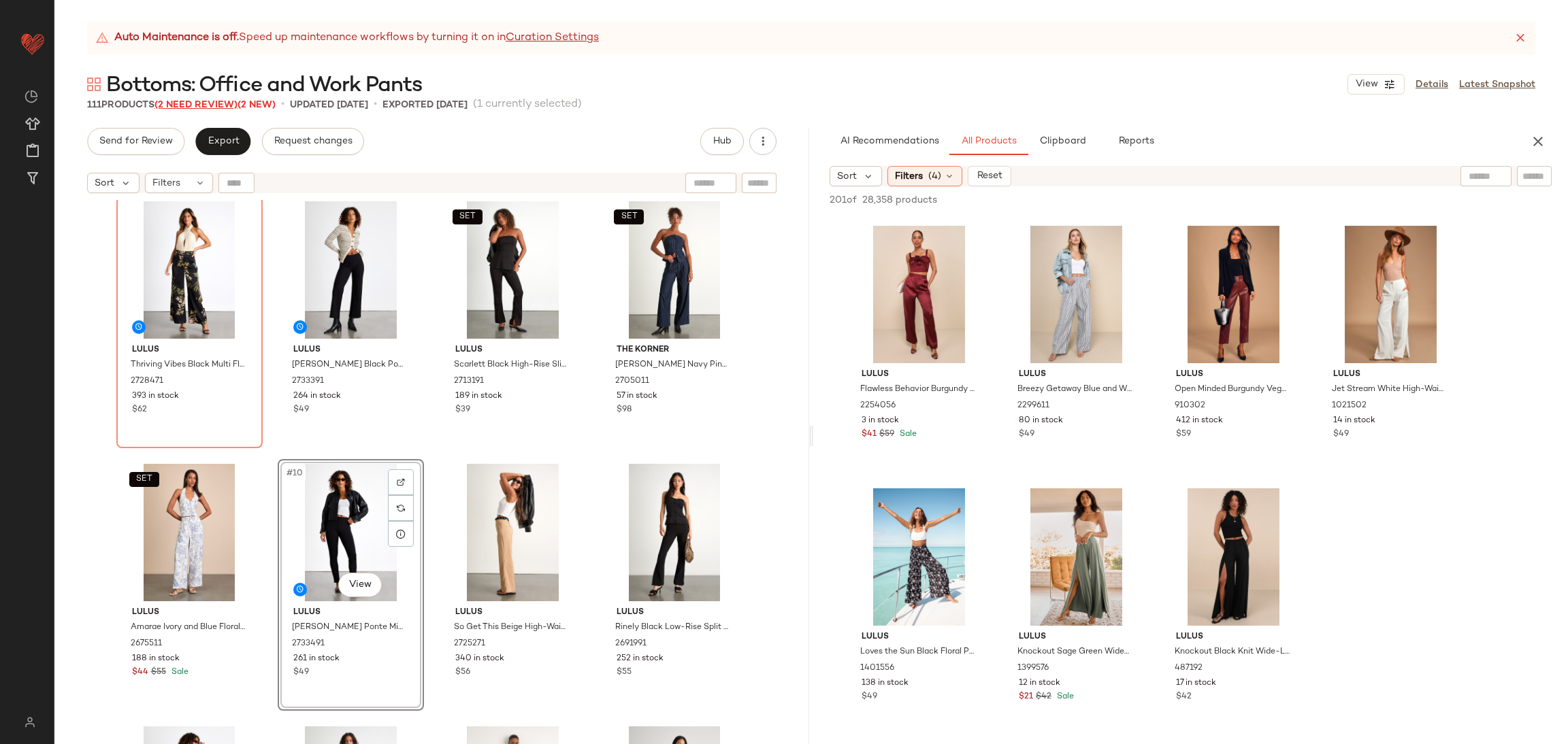
click at [223, 104] on span "(2 Need Review)" at bounding box center [196, 105] width 83 height 10
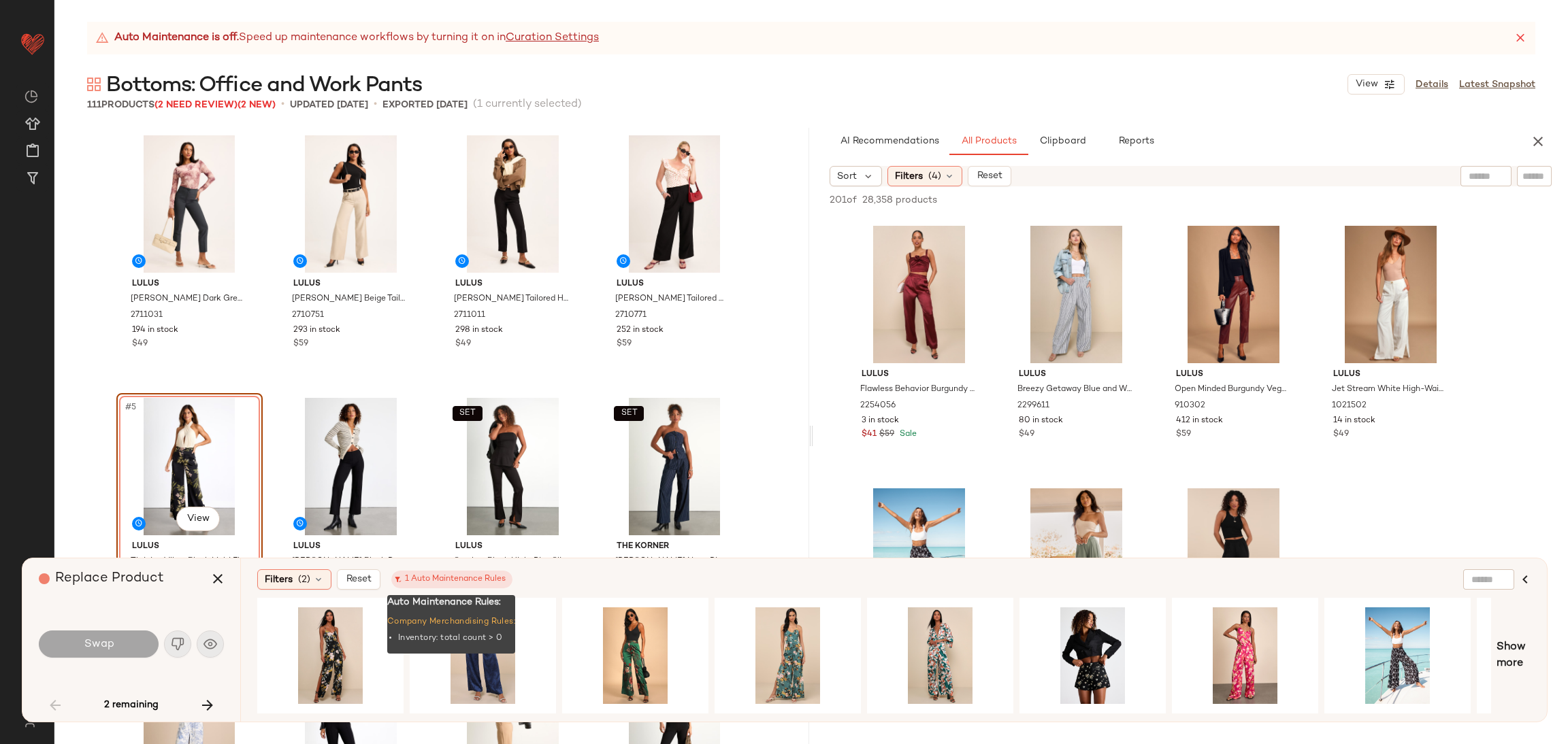
click at [455, 579] on div "1 Auto Maintenance Rules" at bounding box center [452, 580] width 107 height 13
click at [210, 573] on icon "button" at bounding box center [217, 578] width 16 height 16
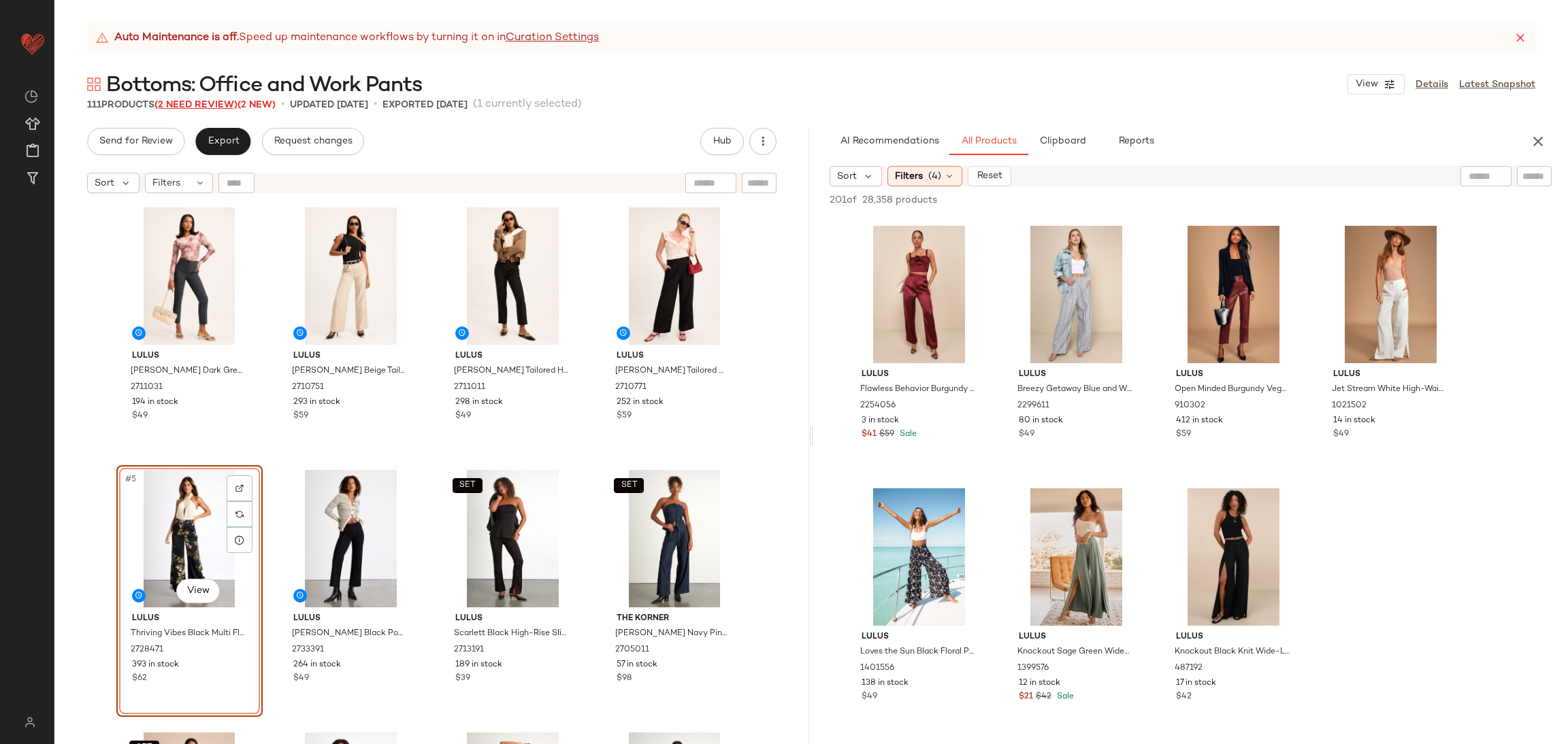
click at [207, 100] on span "(2 Need Review)" at bounding box center [196, 105] width 83 height 10
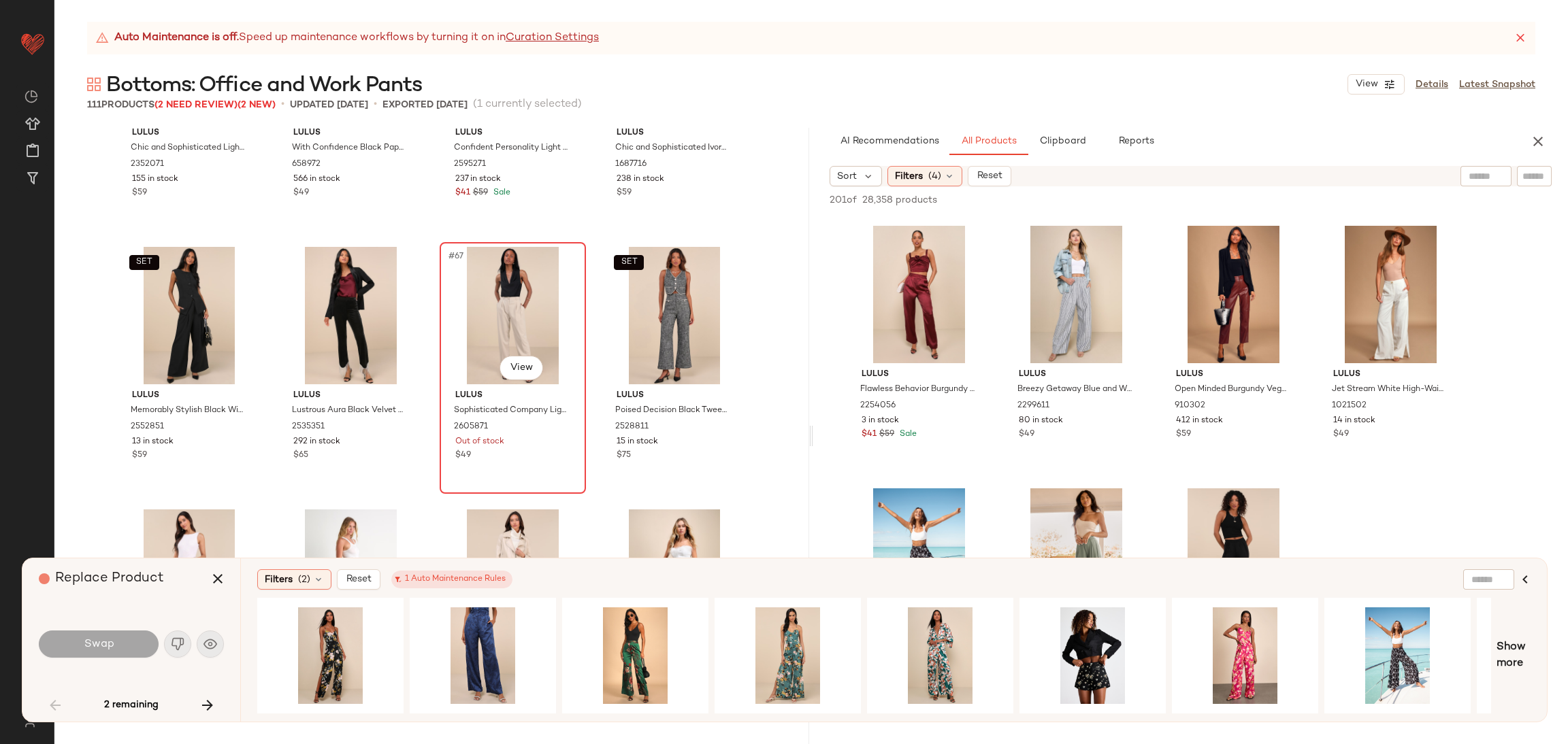
scroll to position [4092, 0]
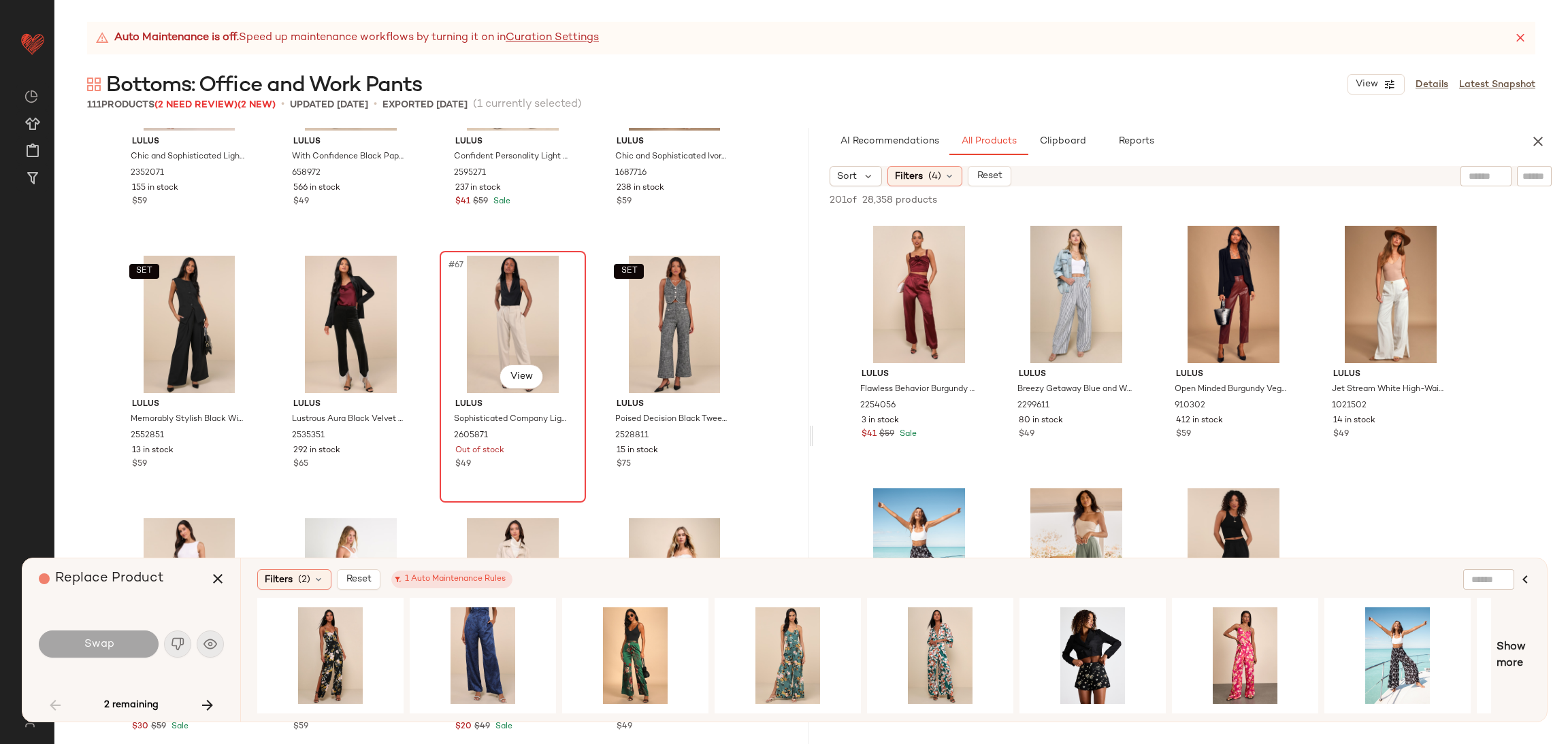
click at [487, 300] on div "#67 View" at bounding box center [512, 324] width 136 height 137
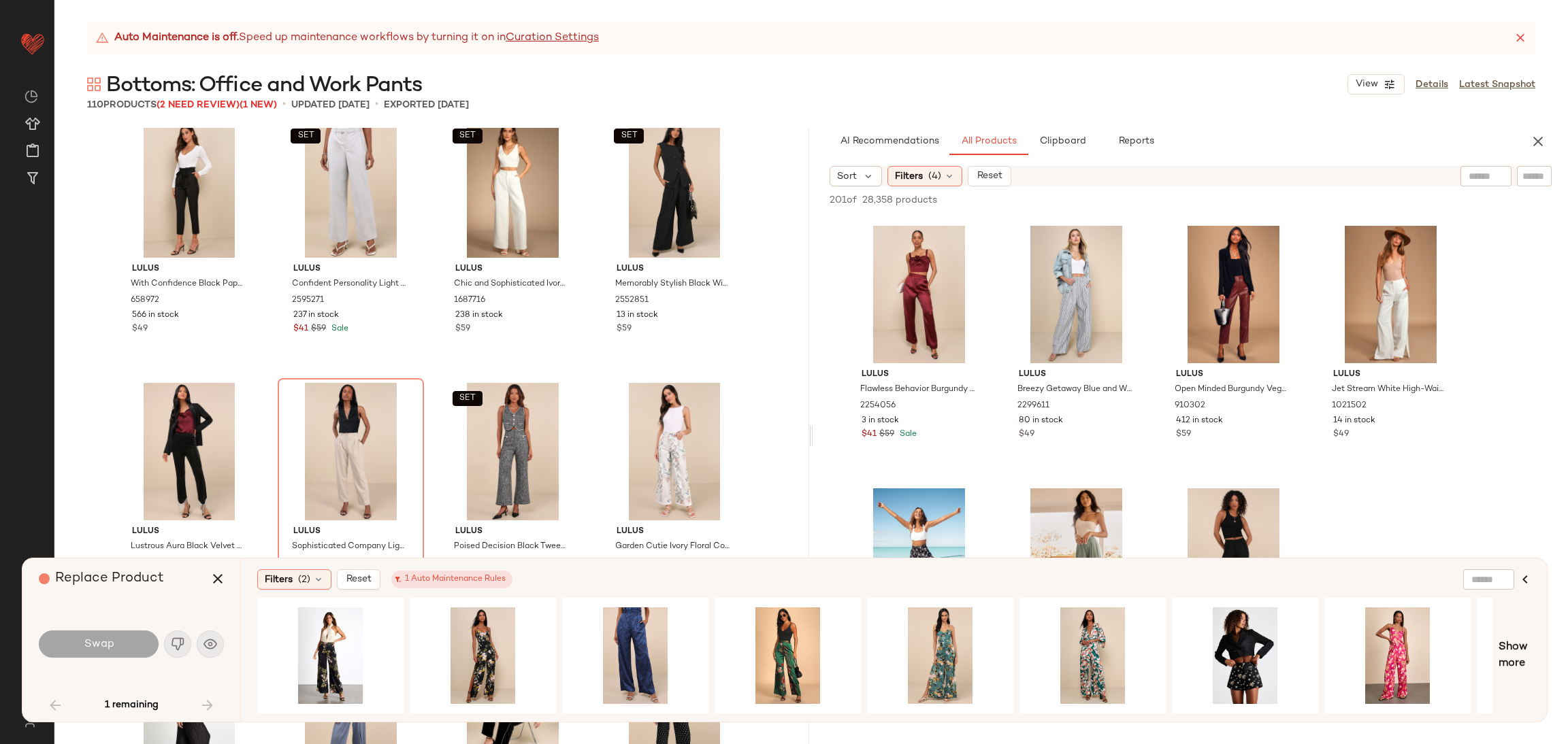
scroll to position [4195, 0]
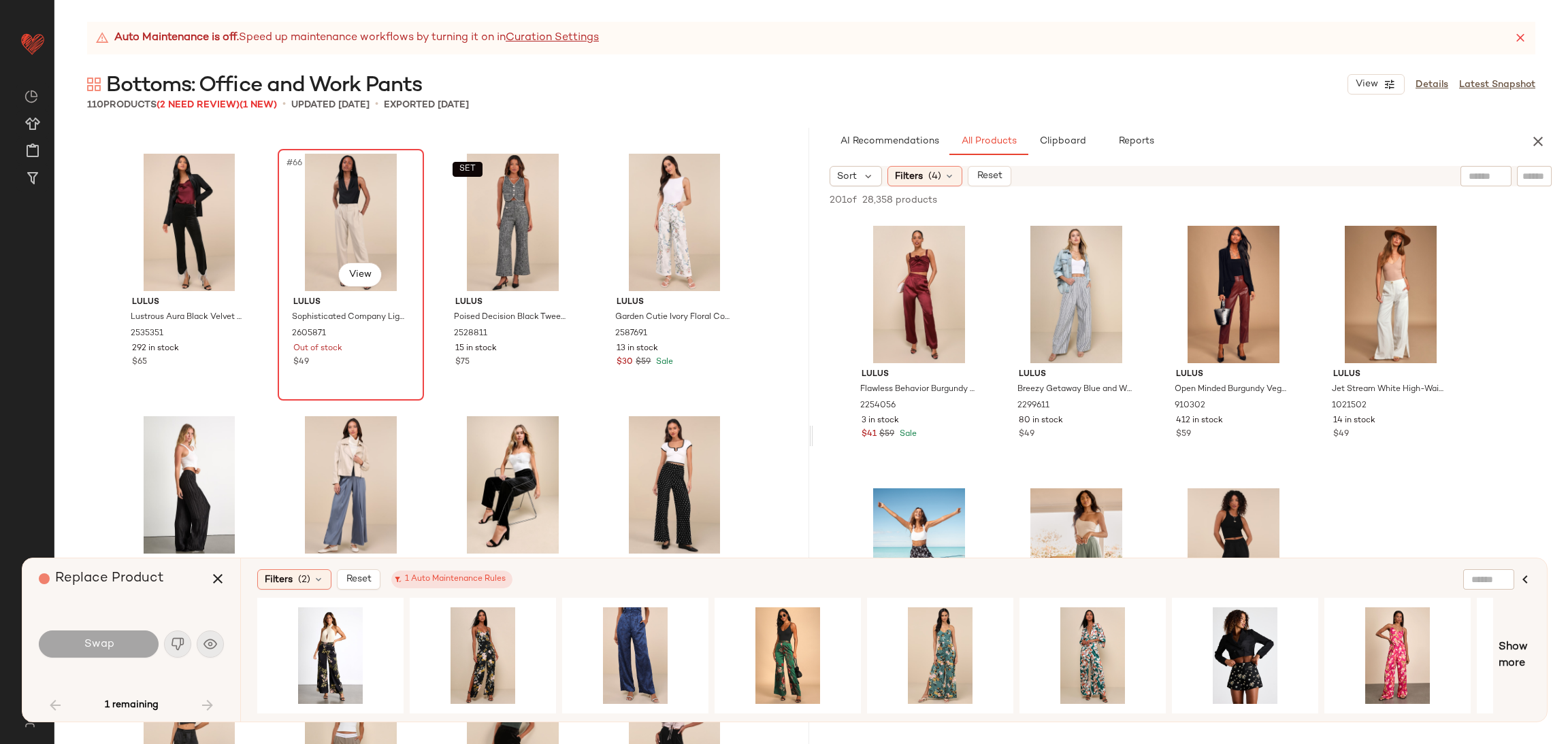
click at [328, 238] on div "#66 View" at bounding box center [351, 222] width 136 height 137
click at [216, 571] on icon "button" at bounding box center [217, 578] width 16 height 16
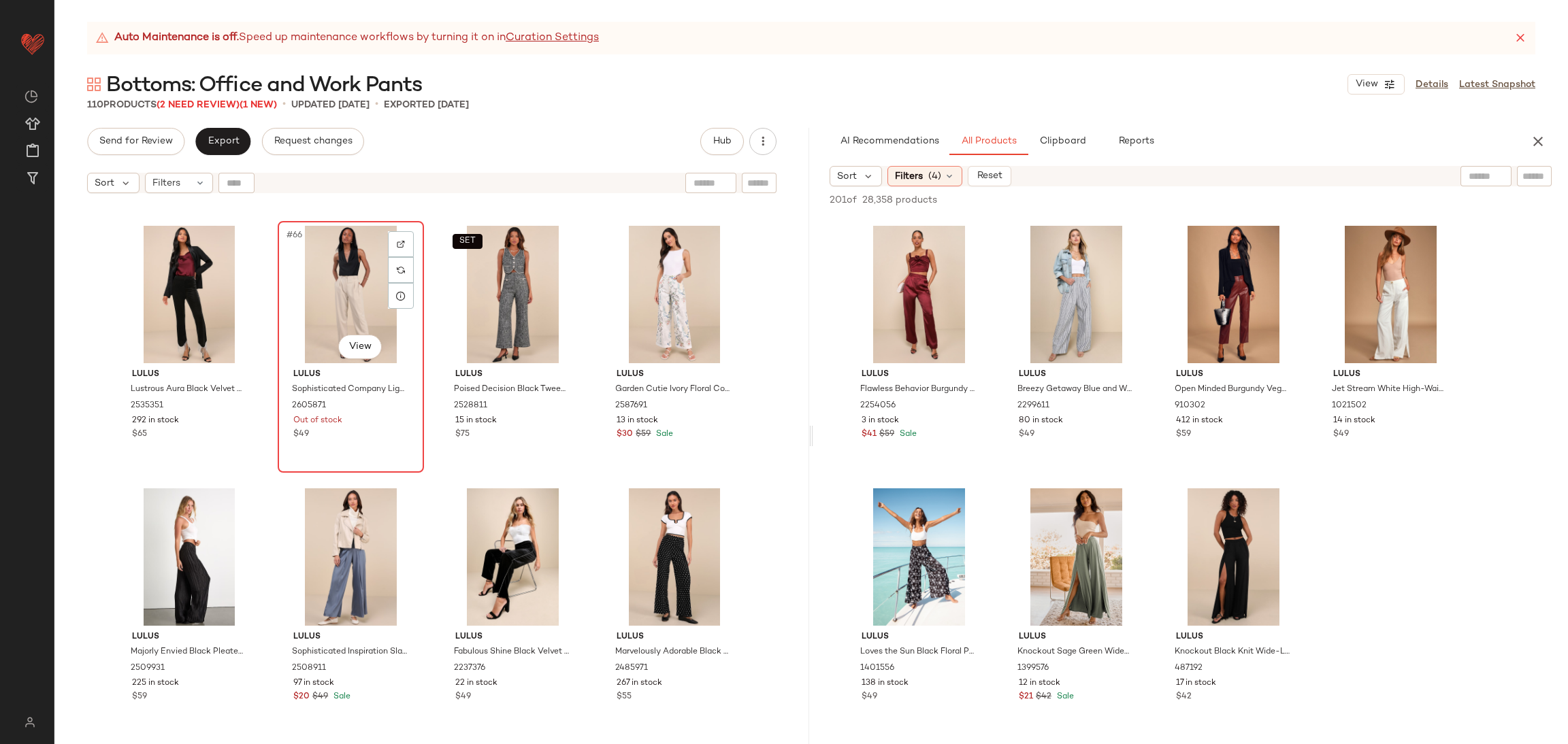
click at [346, 251] on div "#66 View" at bounding box center [351, 294] width 136 height 137
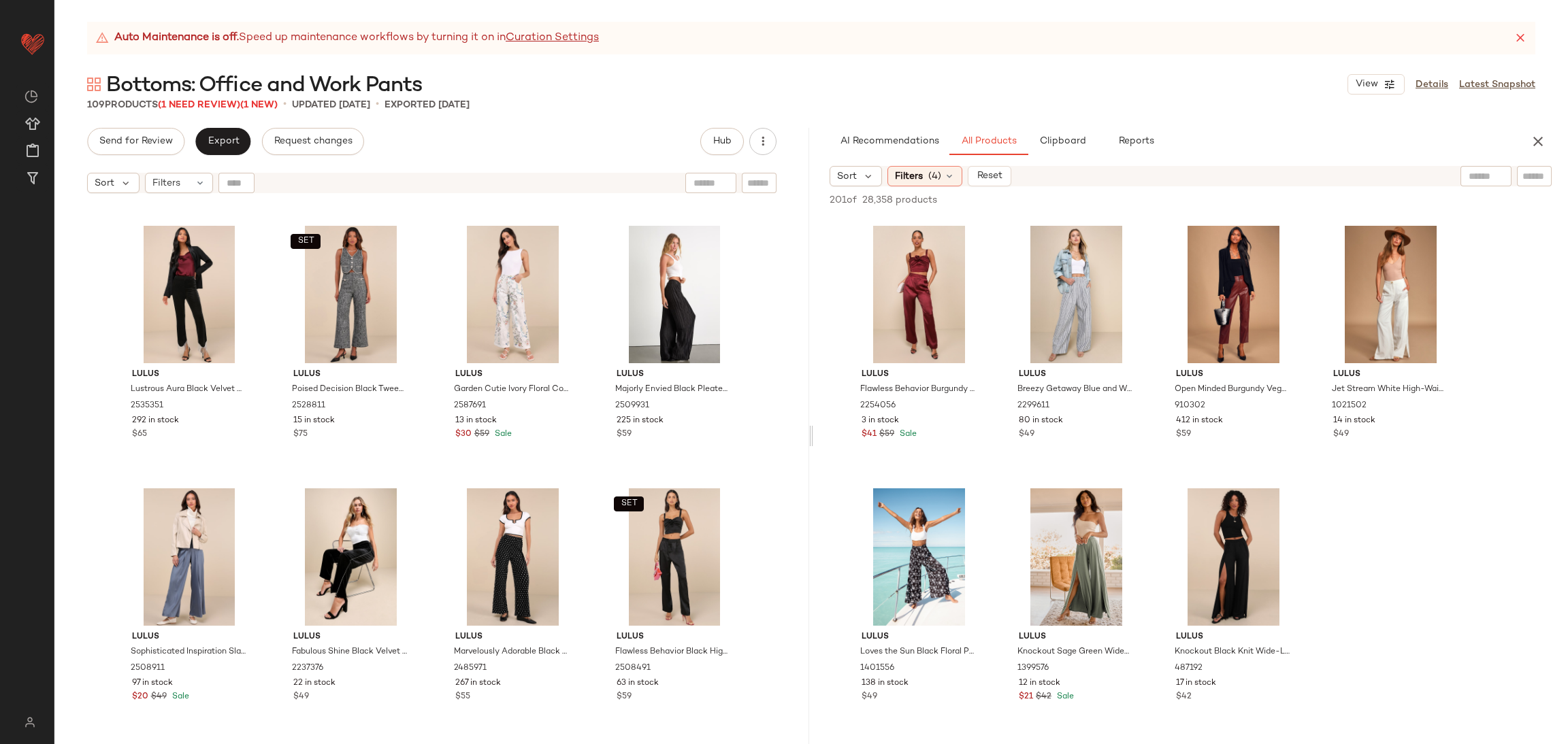
click at [809, 544] on div at bounding box center [810, 436] width 5 height 617
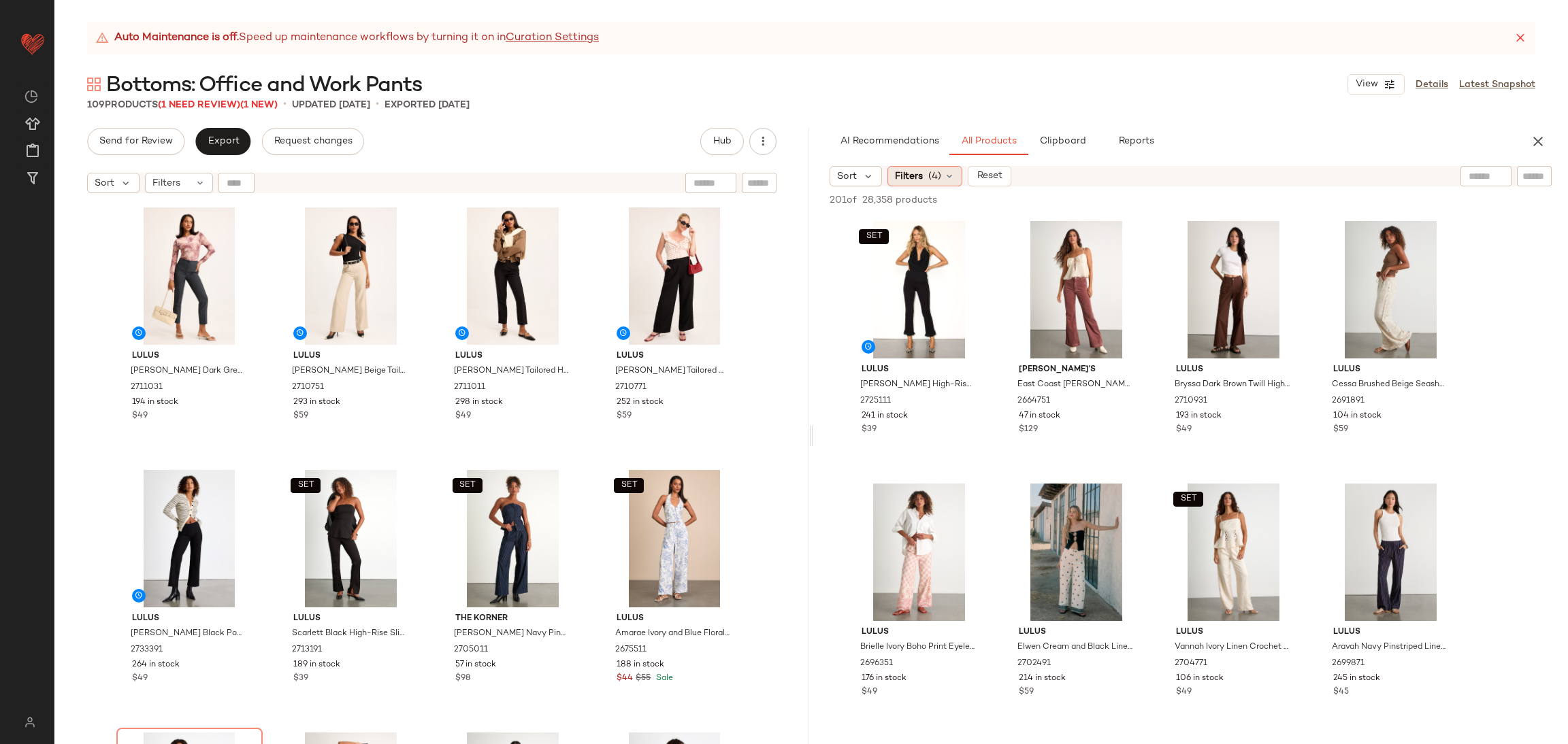
click at [893, 173] on div "Filters (4)" at bounding box center [925, 176] width 75 height 20
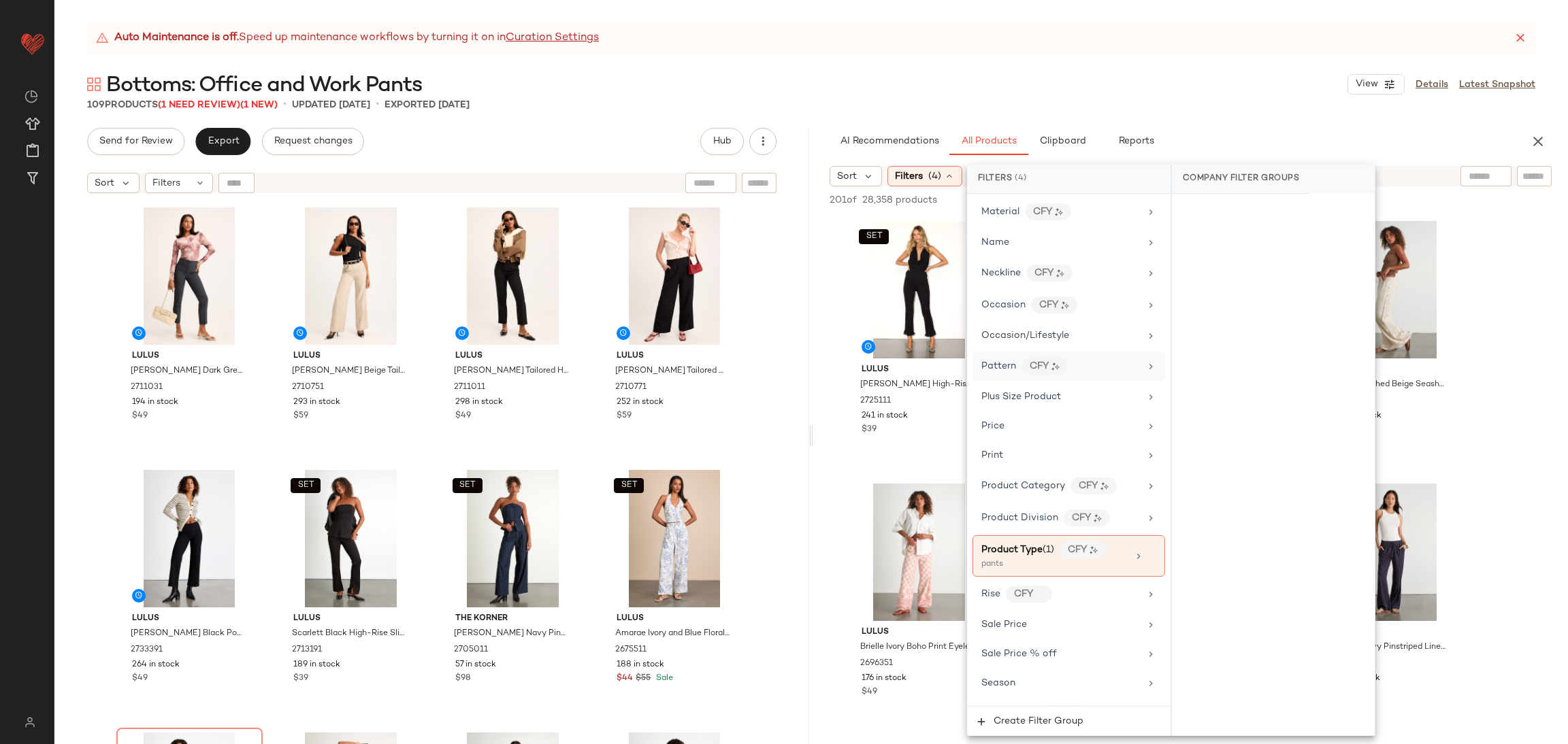
scroll to position [888, 0]
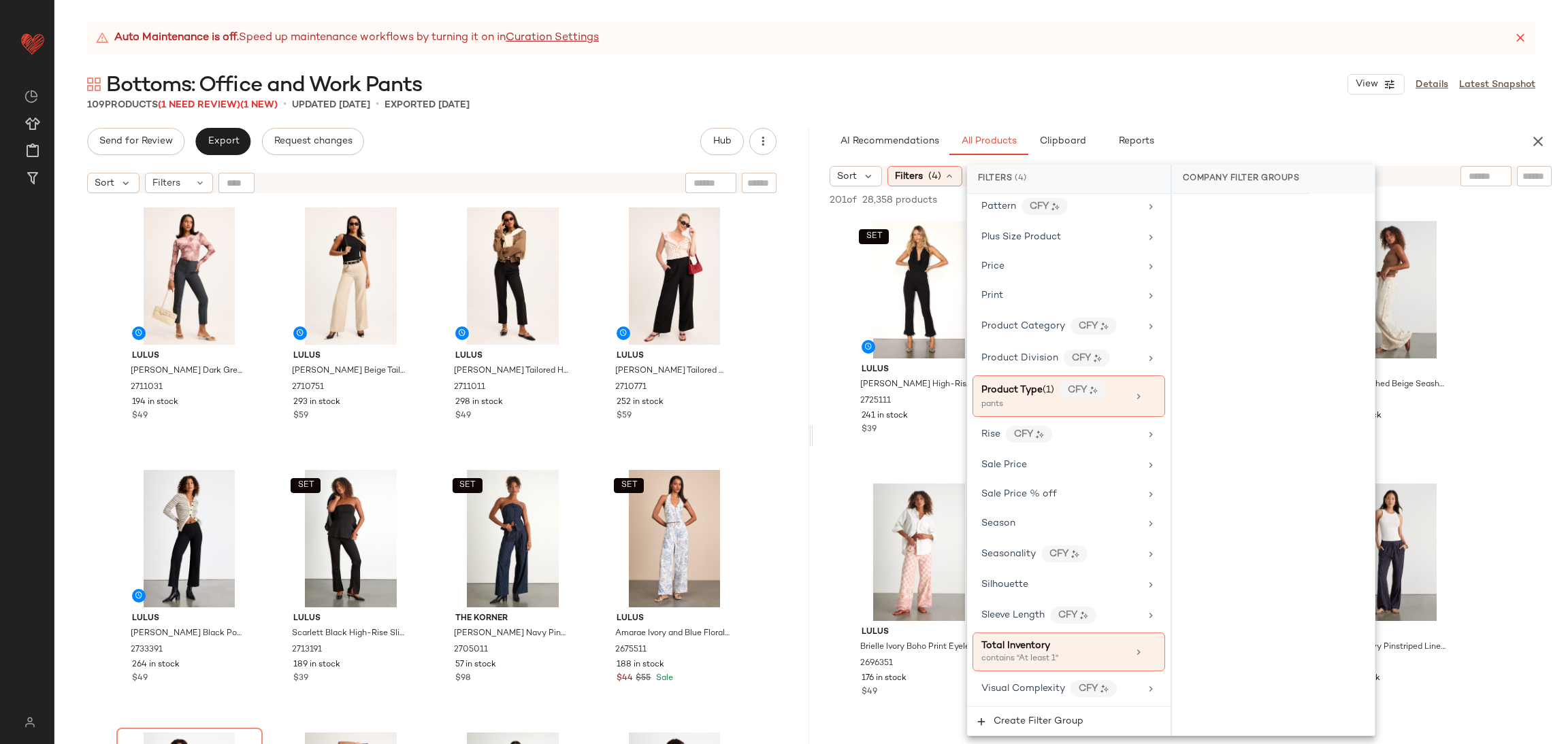
drag, startPoint x: 1484, startPoint y: 344, endPoint x: 1493, endPoint y: 333, distance: 14.2
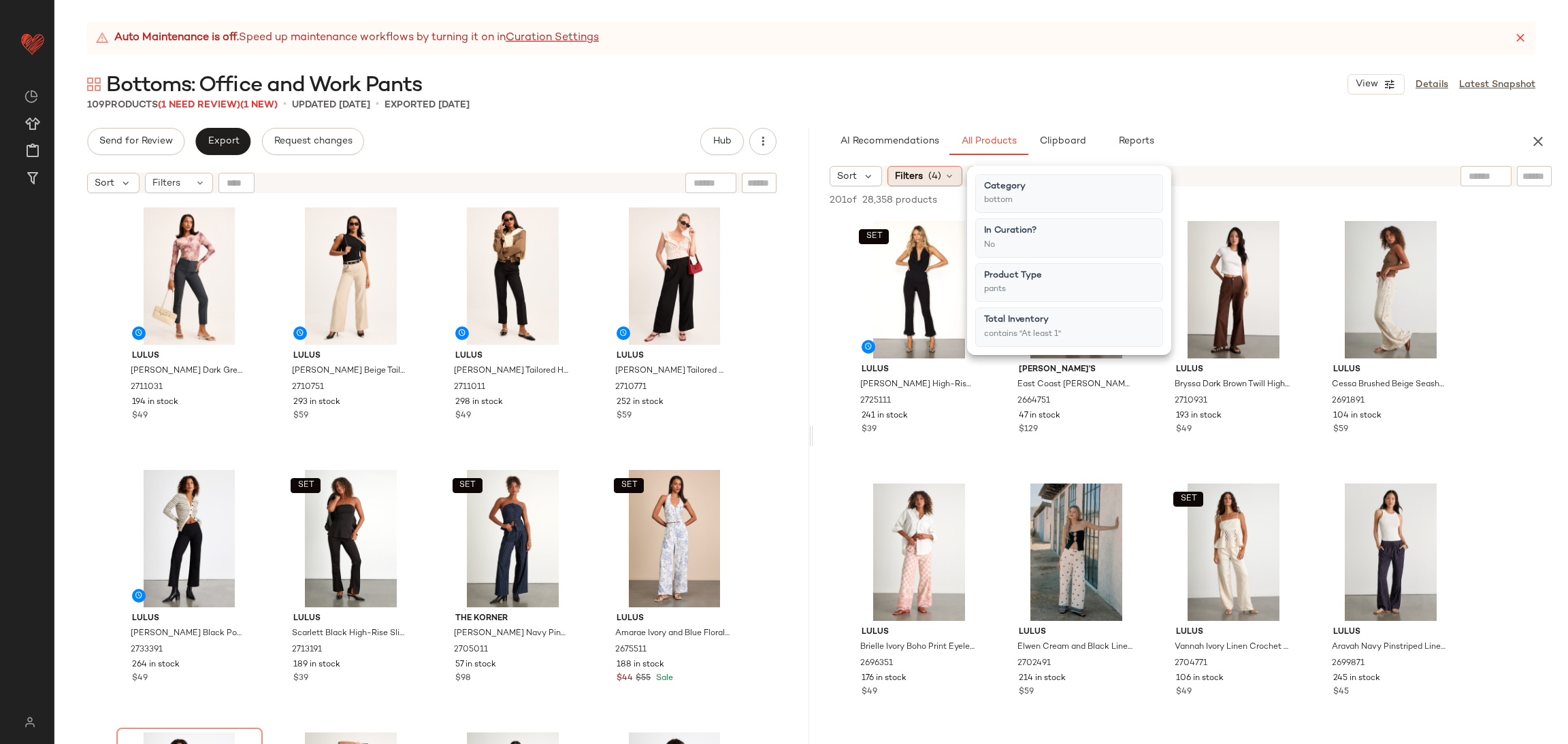
click at [914, 177] on span "Filters" at bounding box center [909, 176] width 28 height 15
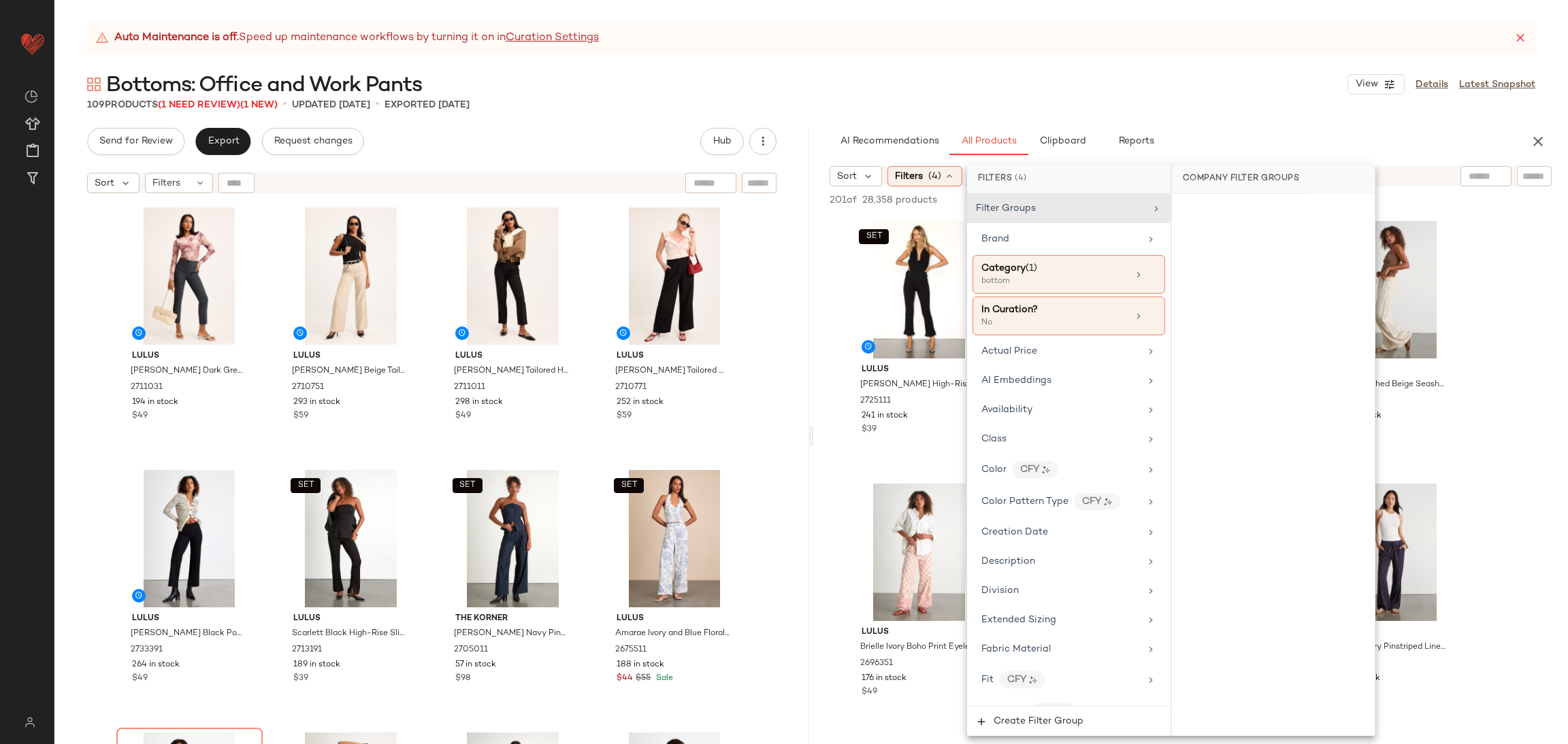
scroll to position [442, 0]
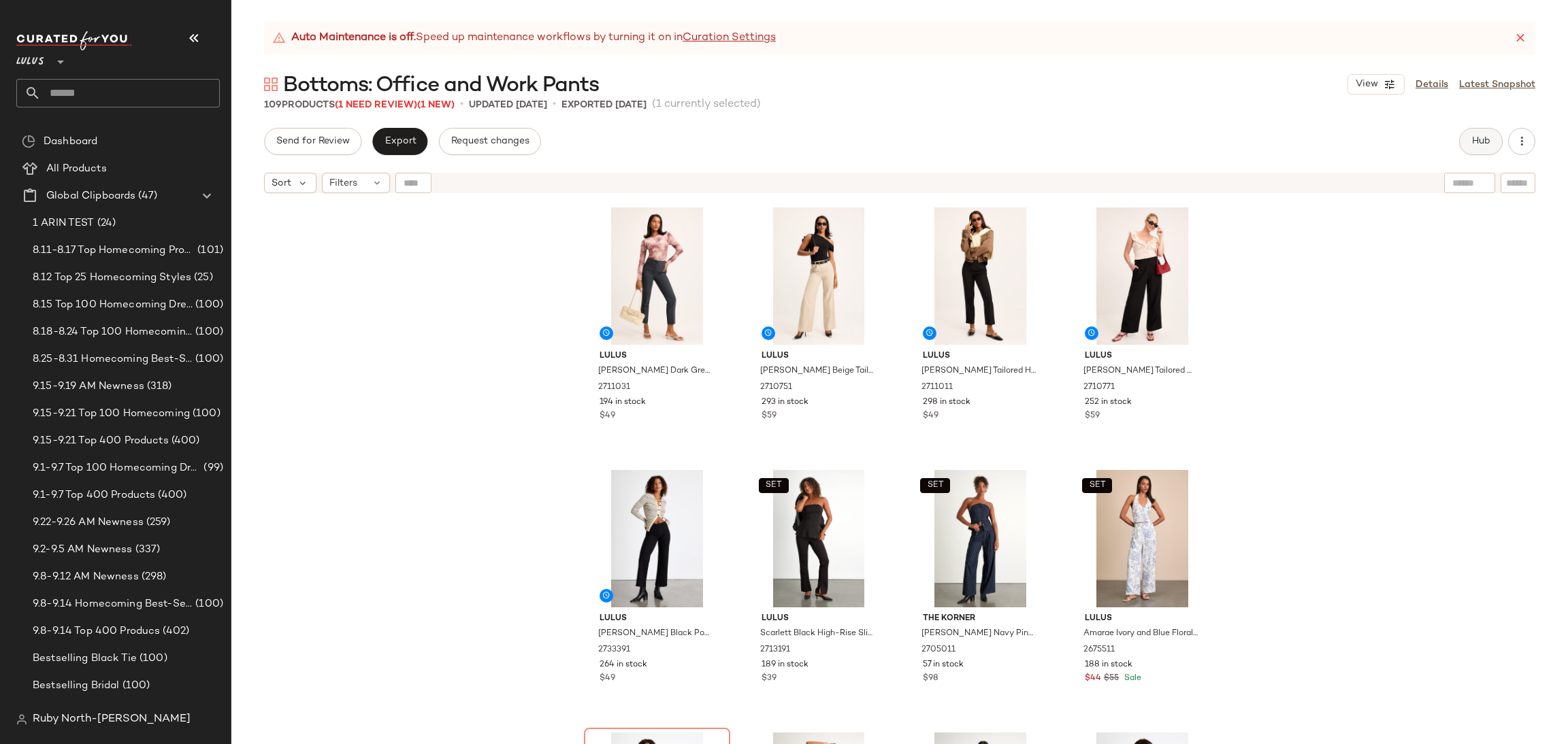
click at [1490, 142] on span "Hub" at bounding box center [1480, 142] width 19 height 11
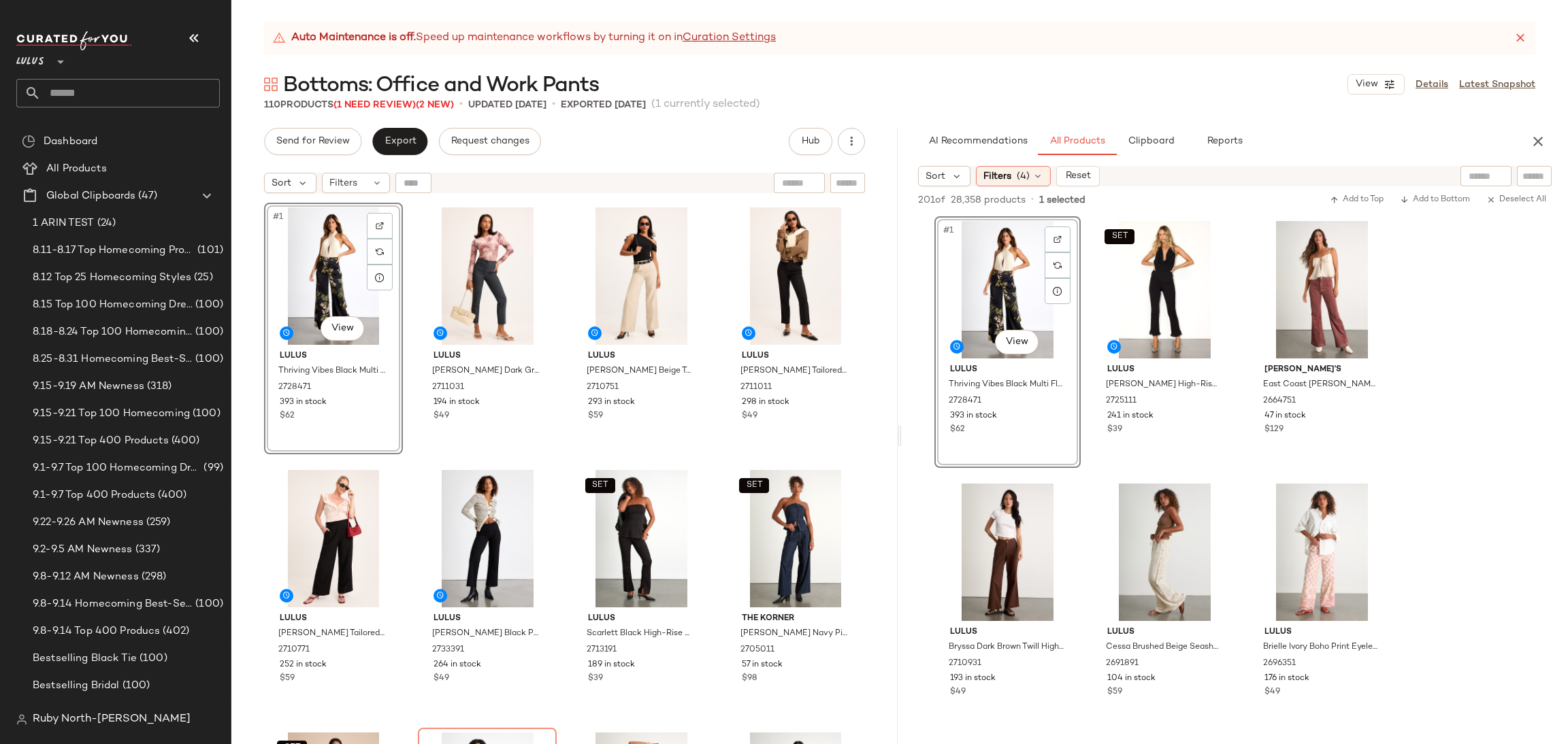
click at [409, 157] on div "Send for Review Export Request changes Hub Sort Filters #1 View Lulus Thriving …" at bounding box center [564, 436] width 666 height 617
click at [414, 148] on button "Export" at bounding box center [400, 141] width 55 height 27
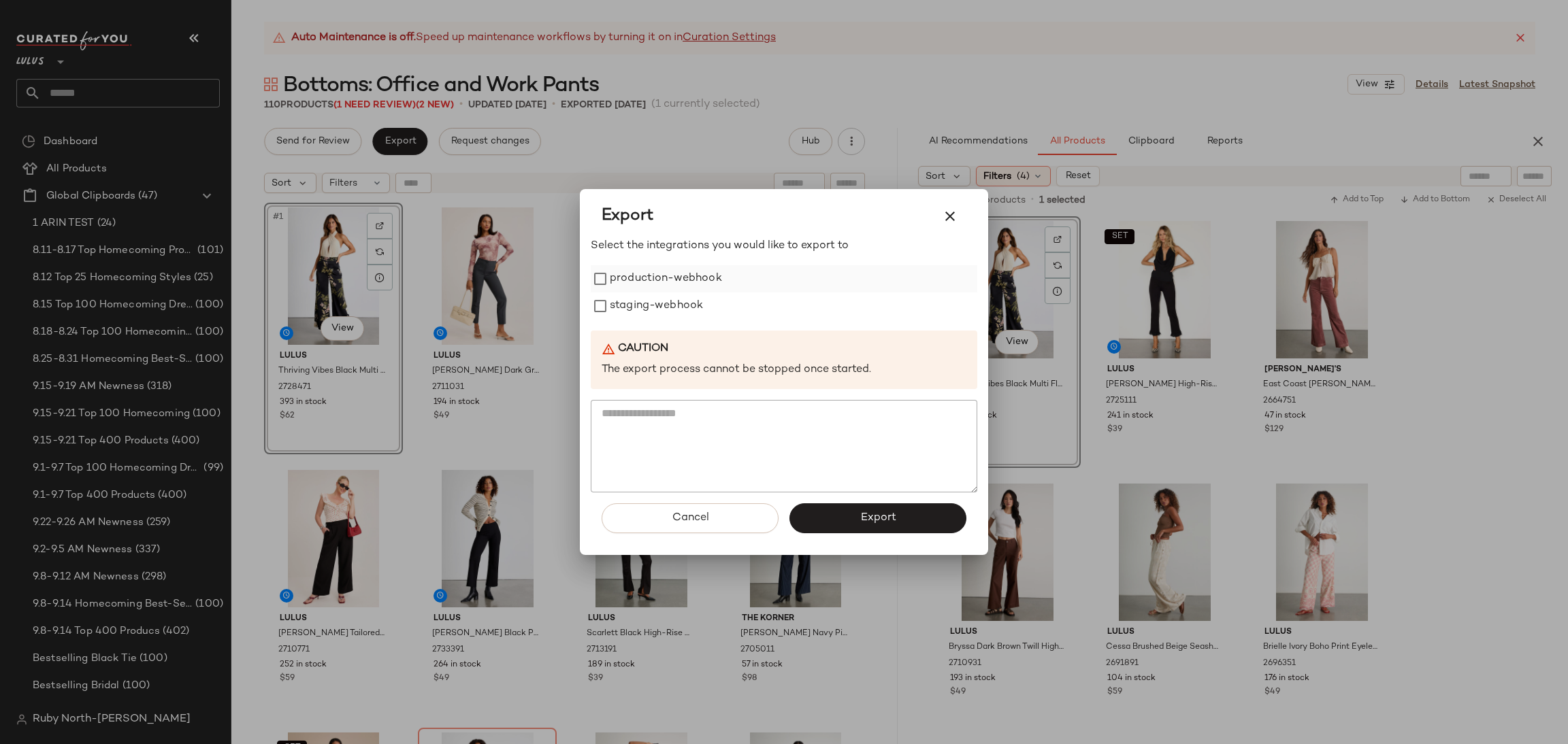
click at [684, 287] on label "production-webhook" at bounding box center [666, 278] width 112 height 27
drag, startPoint x: 682, startPoint y: 284, endPoint x: 699, endPoint y: 294, distance: 19.7
click at [691, 287] on label "production-webhook" at bounding box center [666, 278] width 112 height 27
drag, startPoint x: 661, startPoint y: 297, endPoint x: 672, endPoint y: 276, distance: 23.7
click at [663, 297] on label "staging-webhook" at bounding box center [657, 306] width 93 height 27
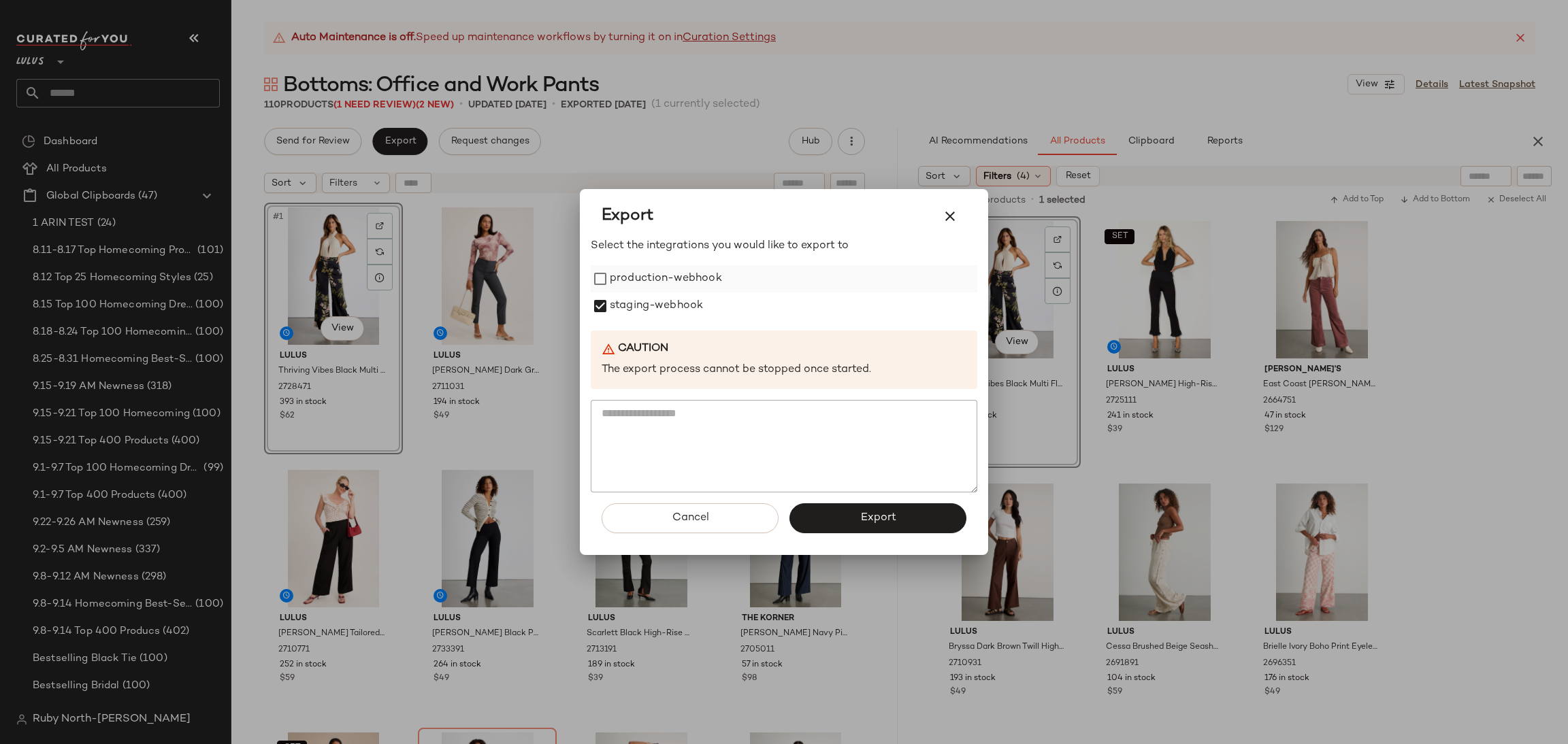
click at [673, 266] on label "production-webhook" at bounding box center [666, 278] width 112 height 27
click at [923, 514] on button "Export" at bounding box center [878, 518] width 177 height 30
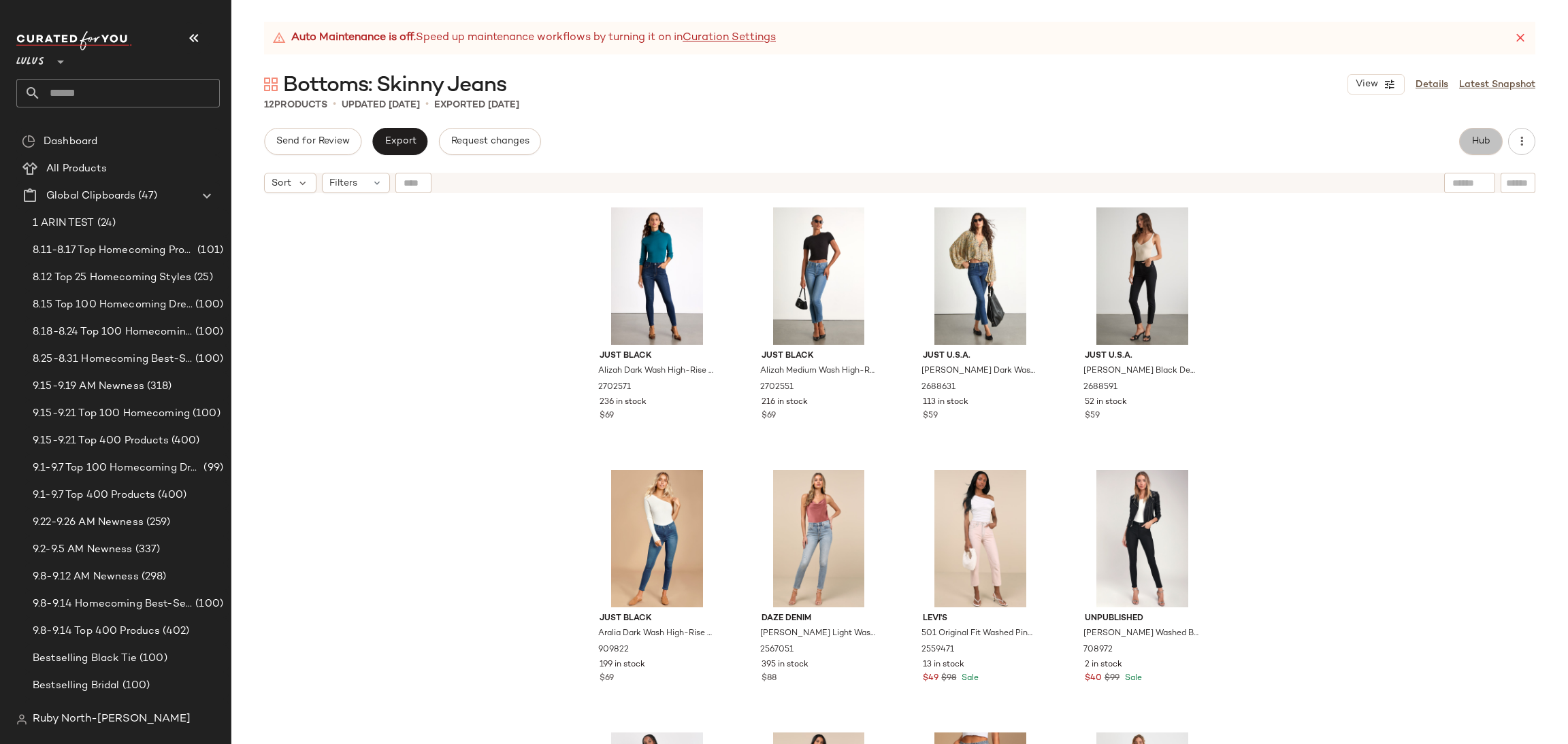
click at [1479, 140] on span "Hub" at bounding box center [1480, 142] width 19 height 11
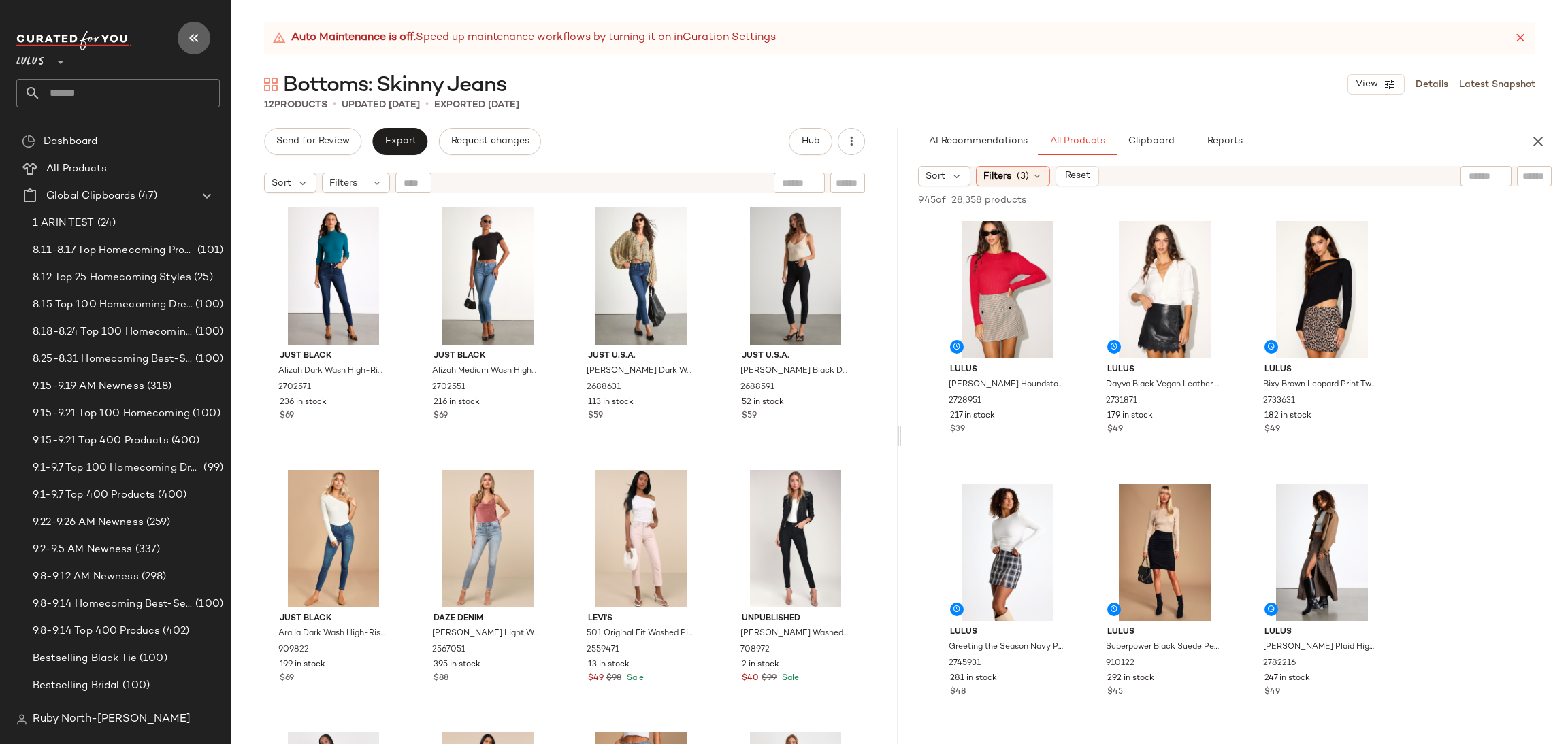
click at [196, 37] on icon "button" at bounding box center [194, 38] width 16 height 16
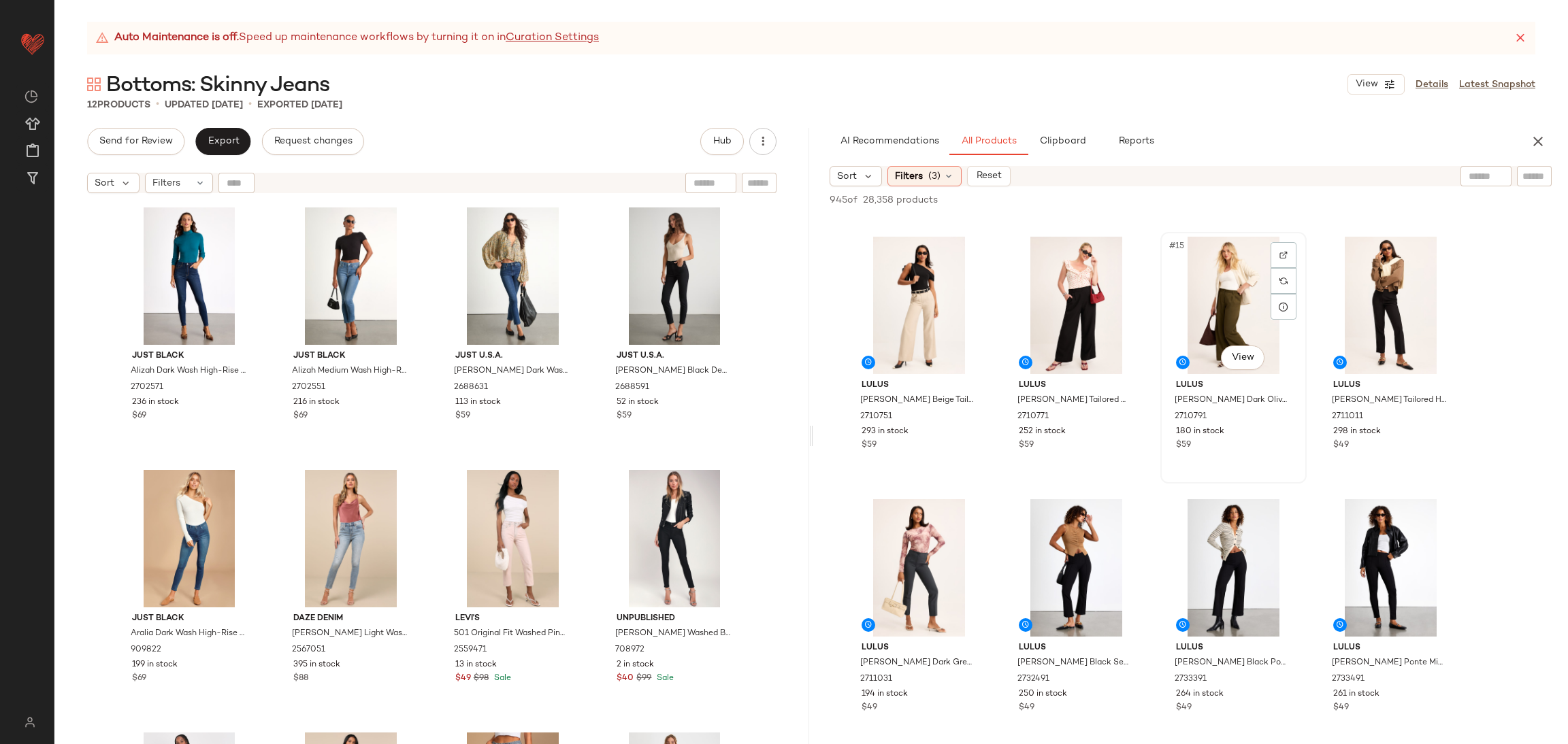
scroll to position [918, 0]
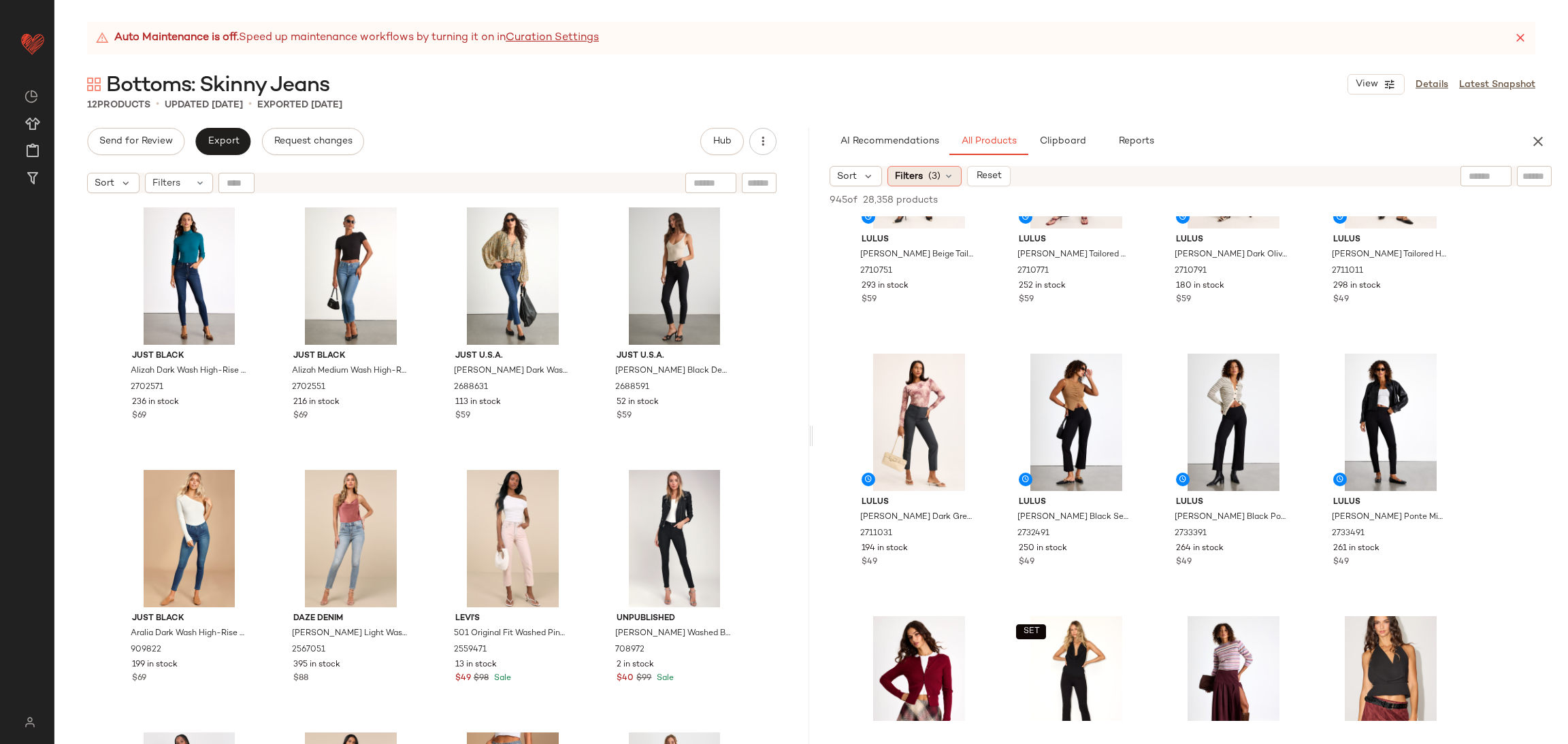
click at [909, 180] on span "Filters" at bounding box center [909, 176] width 28 height 15
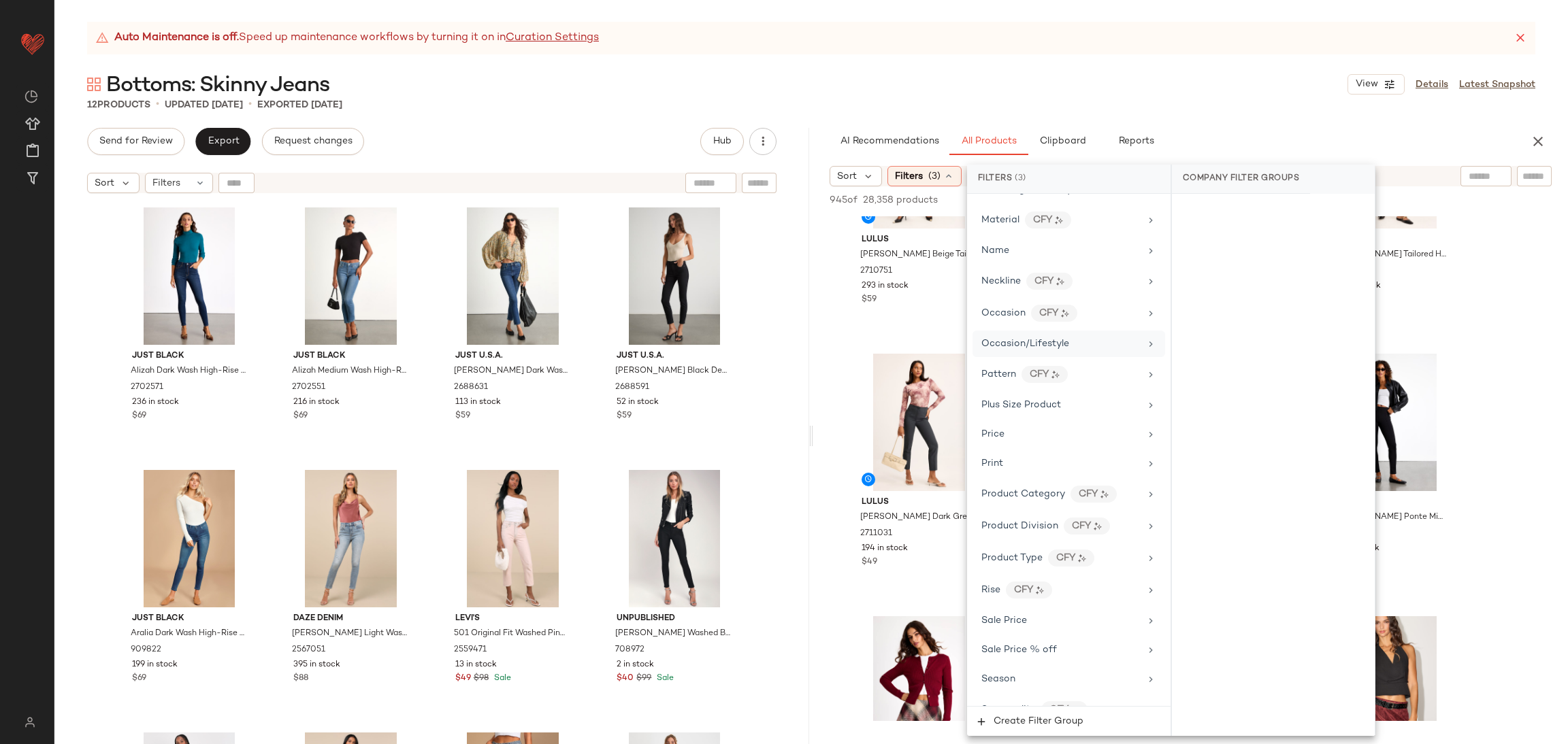
scroll to position [876, 0]
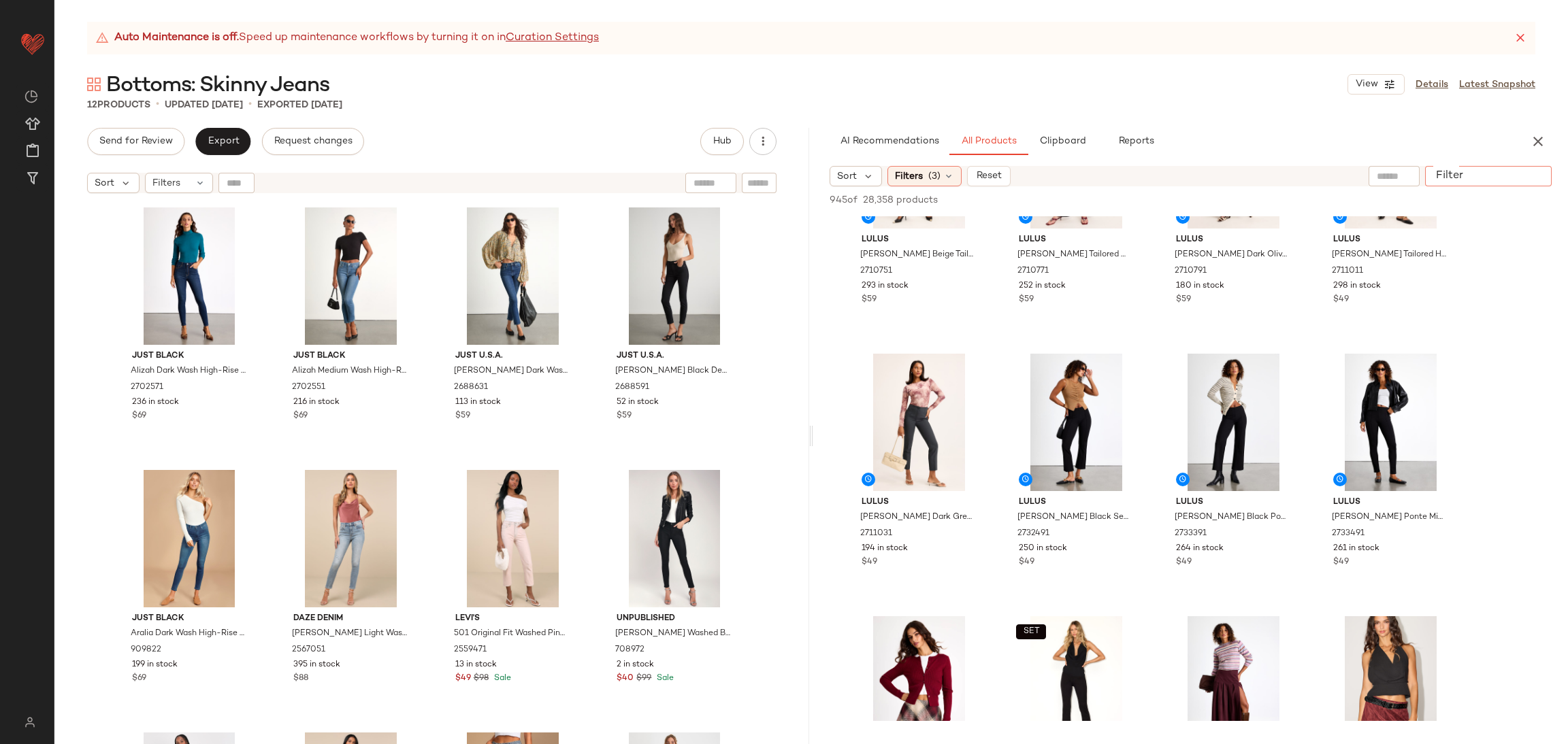
click at [1528, 181] on input "Filter" at bounding box center [1489, 176] width 116 height 15
type input "*****"
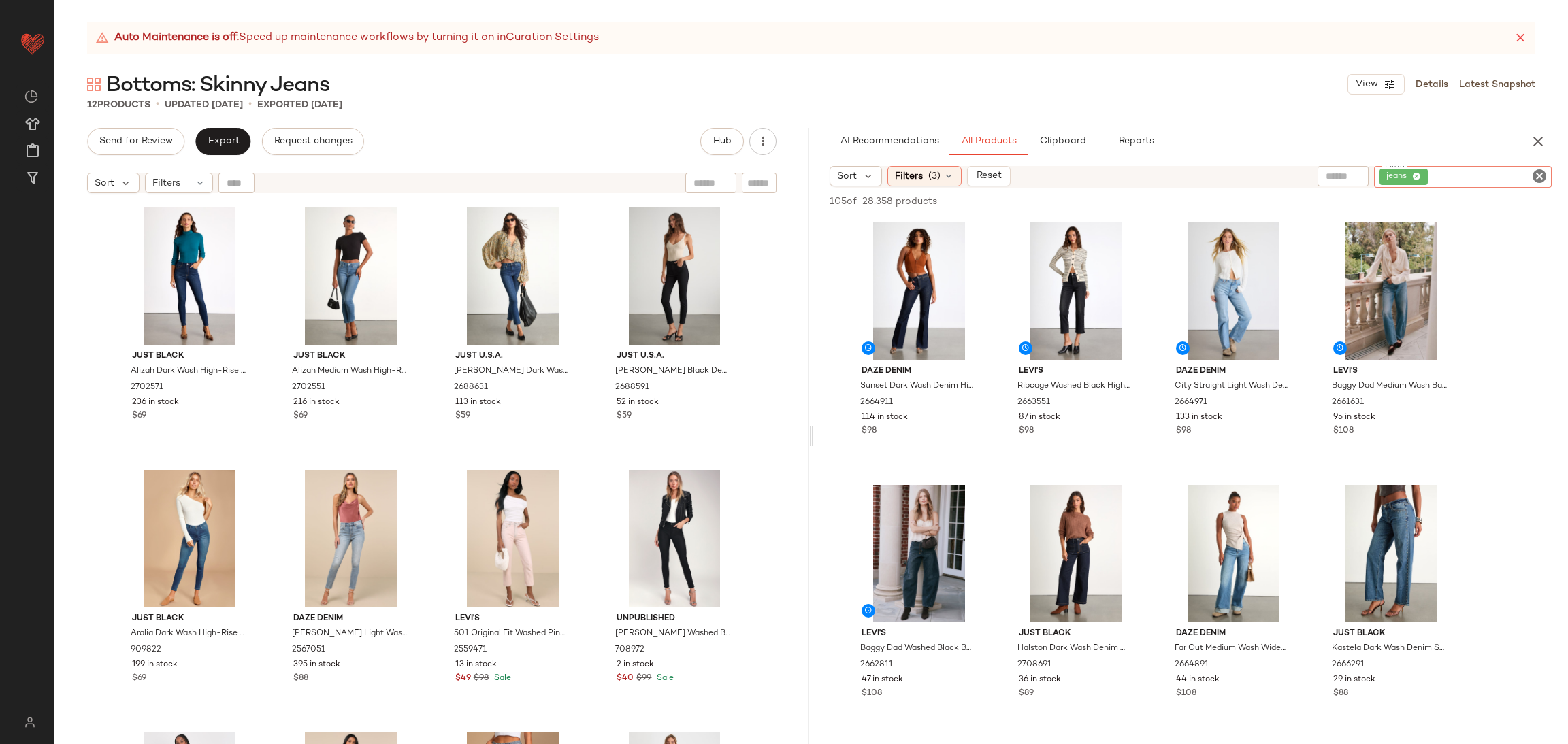
click at [1438, 182] on input "Filter" at bounding box center [1489, 177] width 116 height 15
type input "******"
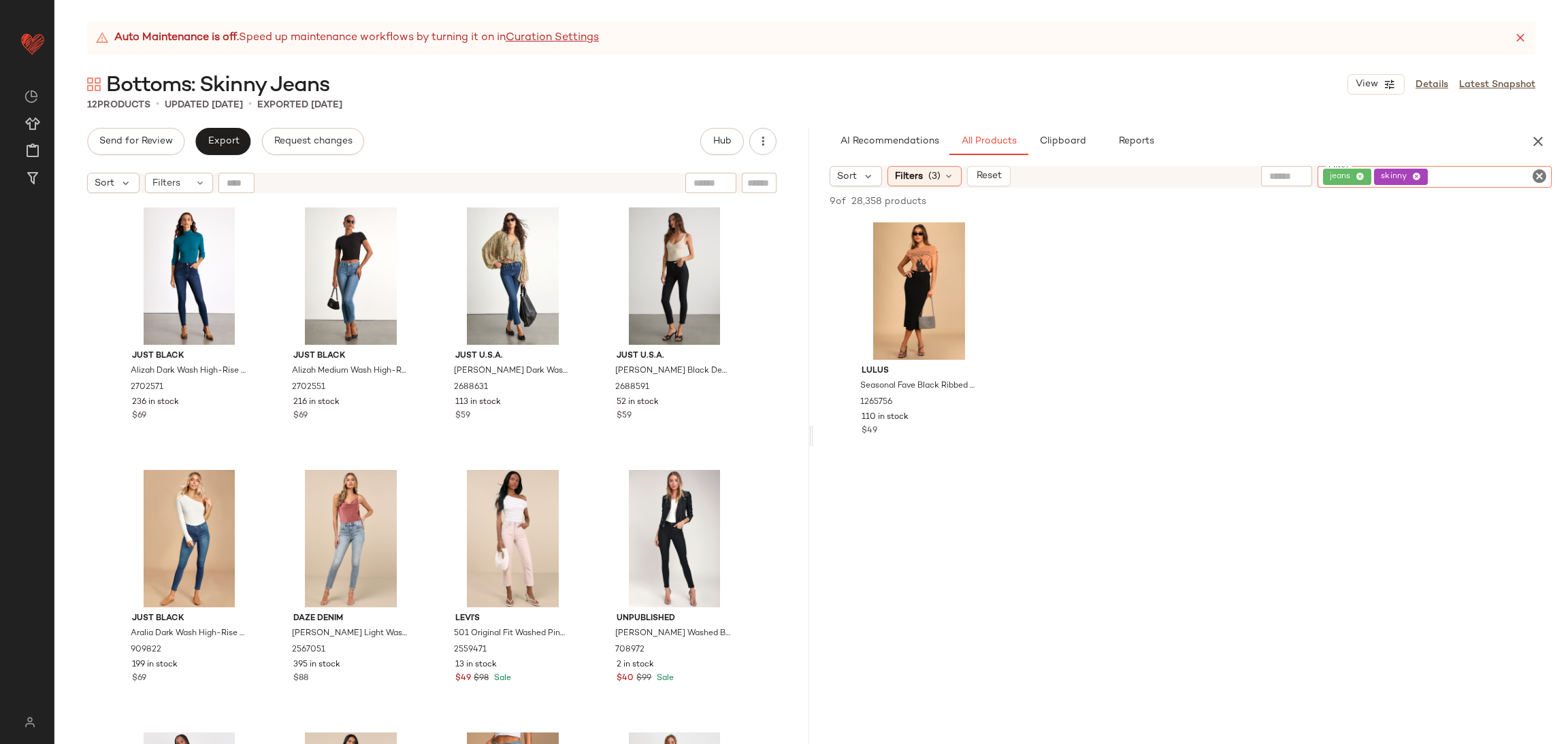
click at [1414, 179] on icon at bounding box center [1416, 177] width 9 height 9
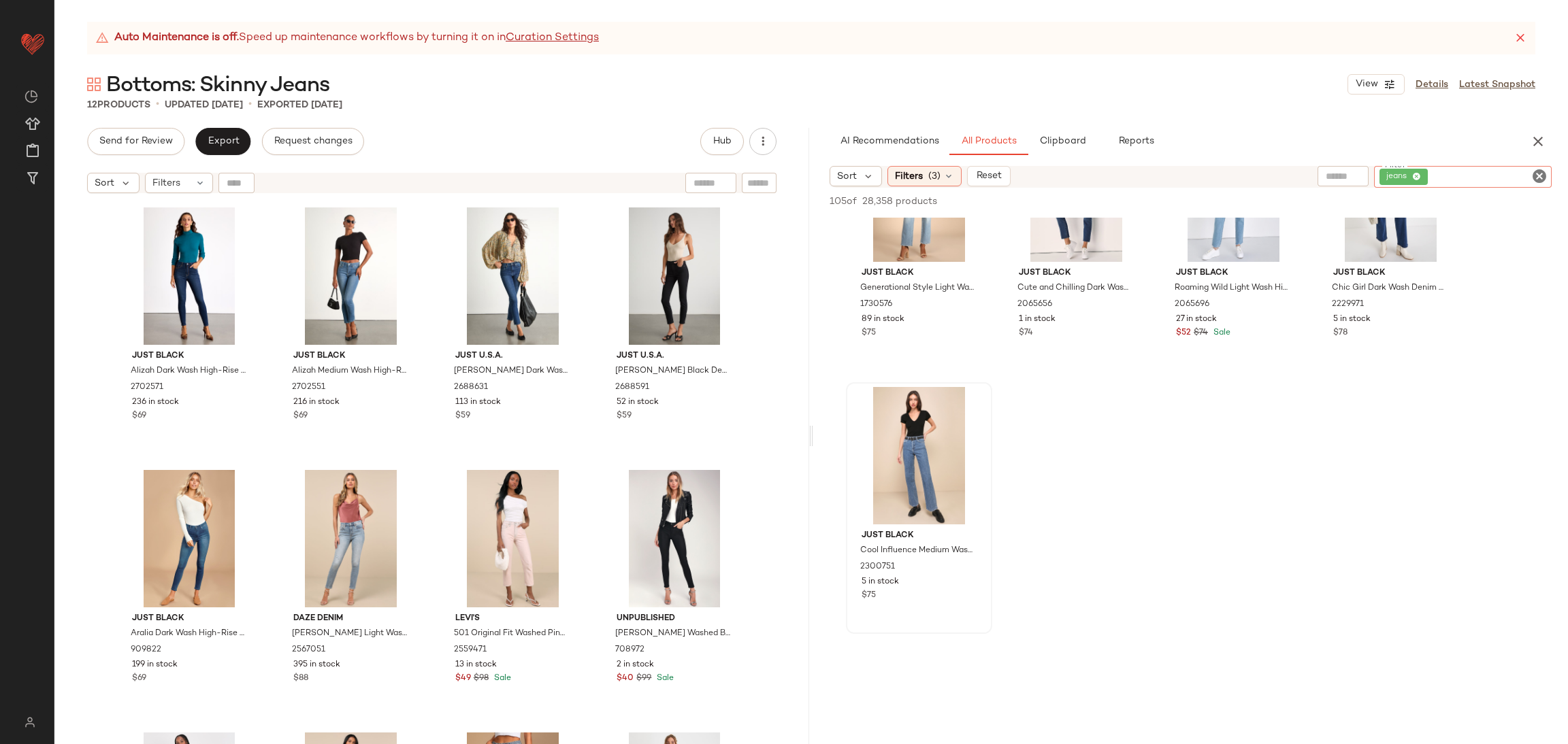
scroll to position [6021, 0]
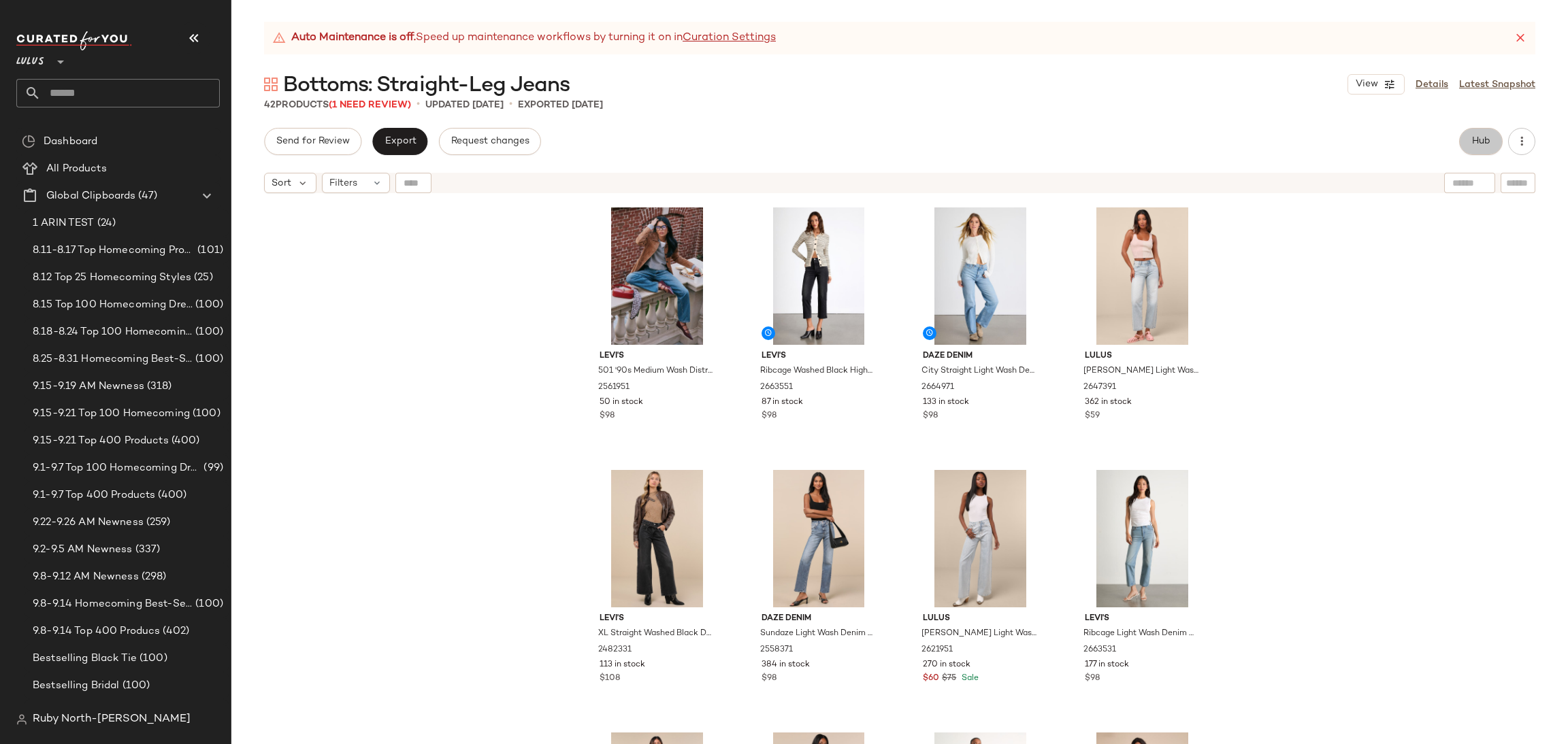
drag, startPoint x: 1477, startPoint y: 140, endPoint x: 1117, endPoint y: 122, distance: 360.4
click at [1472, 140] on span "Hub" at bounding box center [1480, 142] width 19 height 11
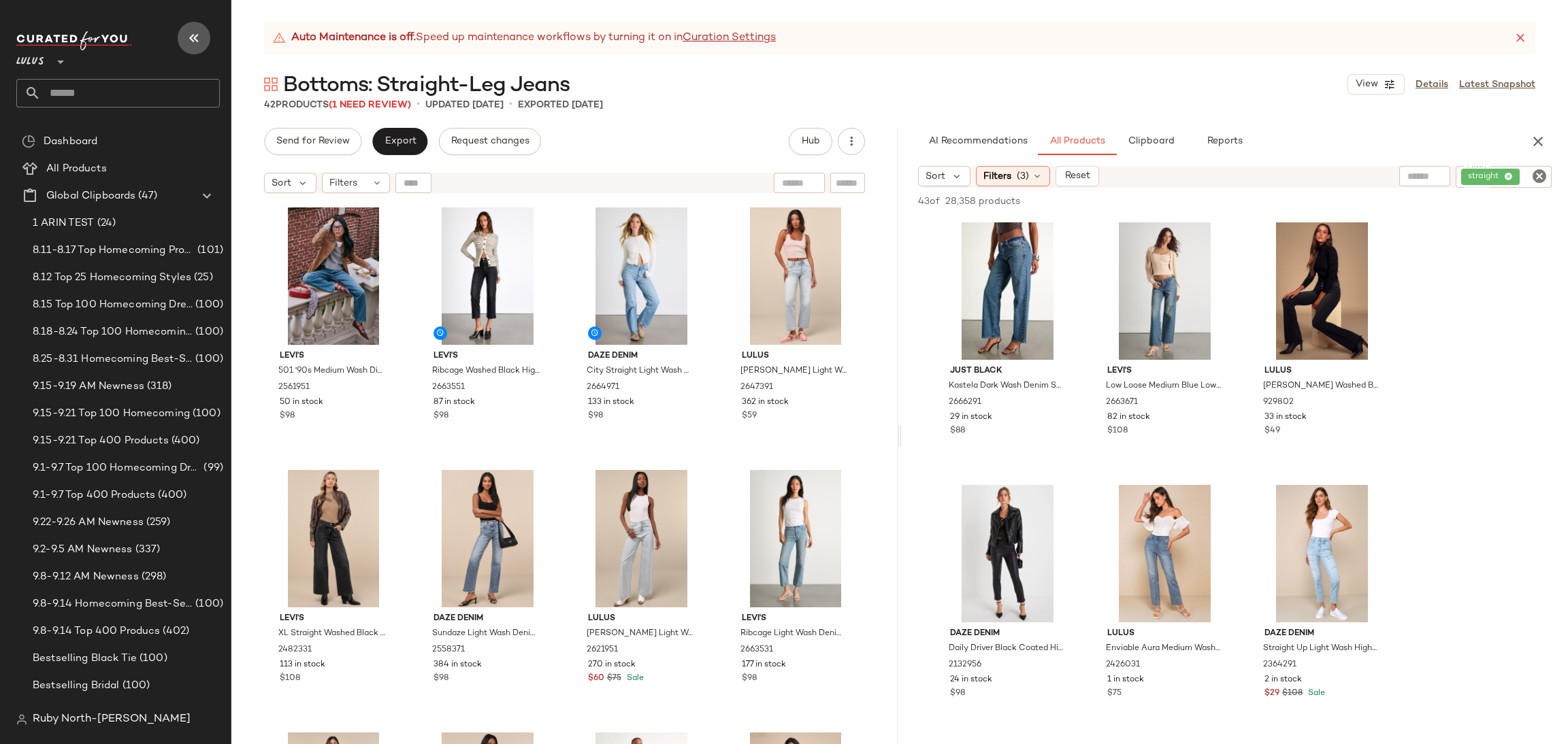
drag, startPoint x: 195, startPoint y: 39, endPoint x: 202, endPoint y: 43, distance: 8.1
click at [198, 43] on icon "button" at bounding box center [194, 38] width 16 height 16
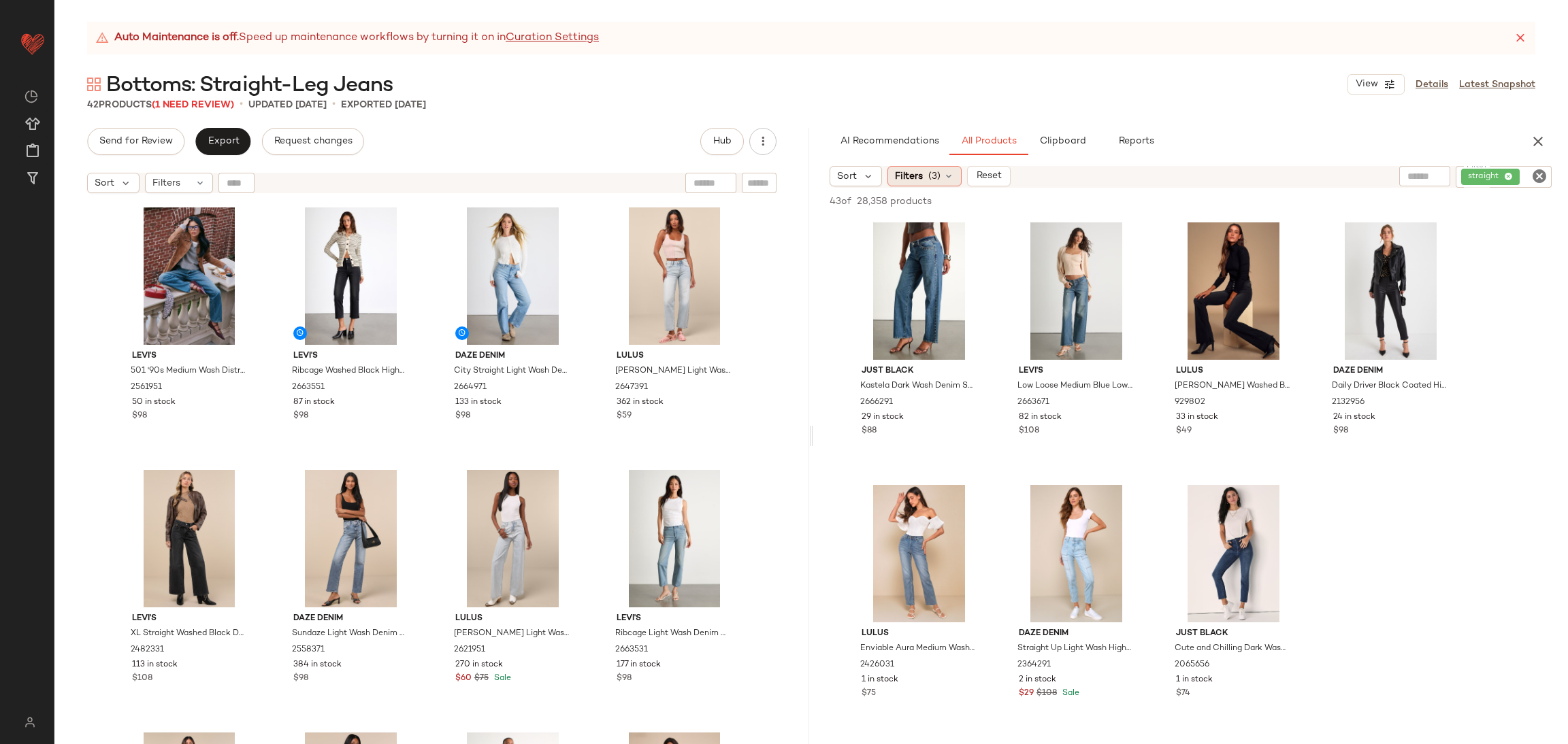
click at [911, 182] on span "Filters" at bounding box center [909, 176] width 28 height 15
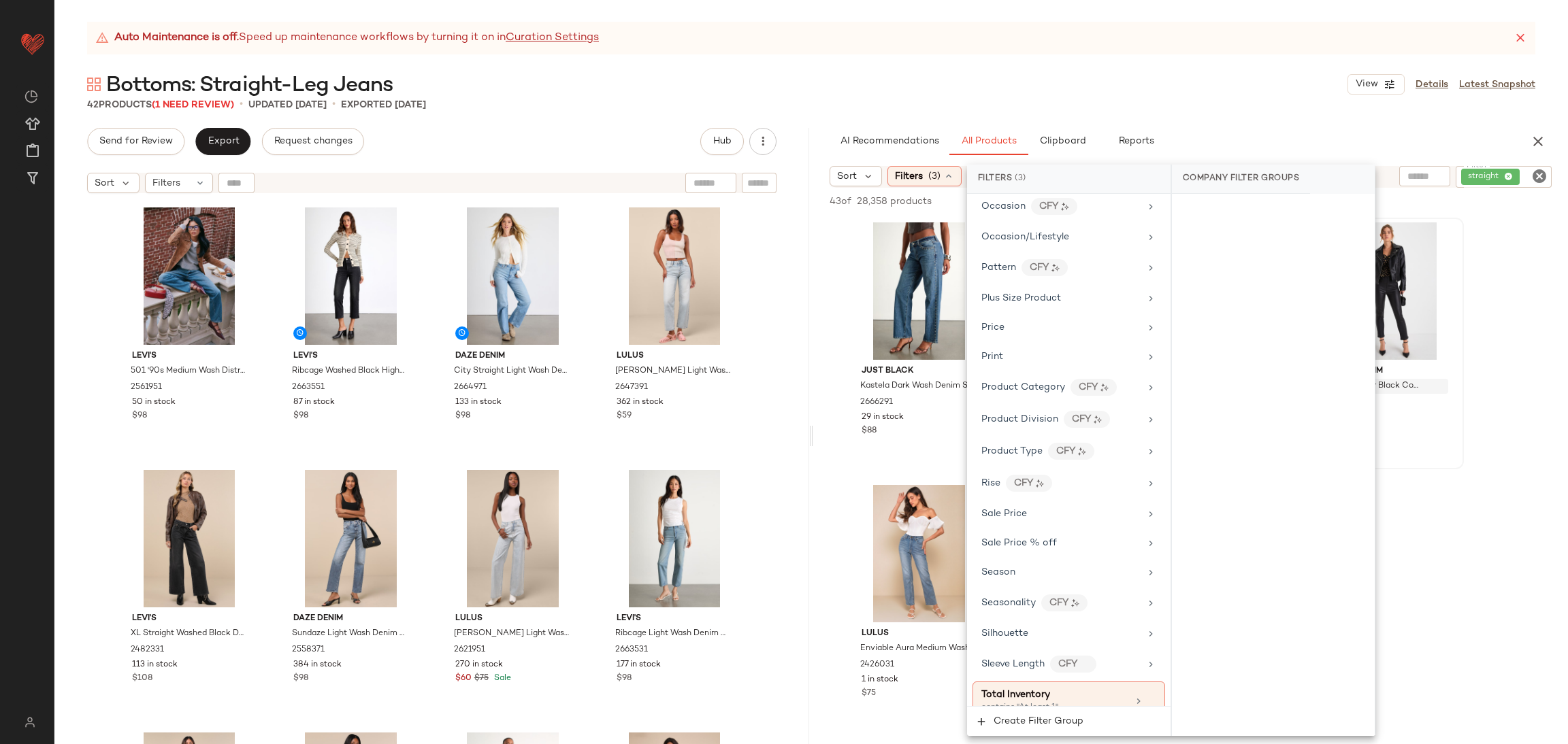
scroll to position [876, 0]
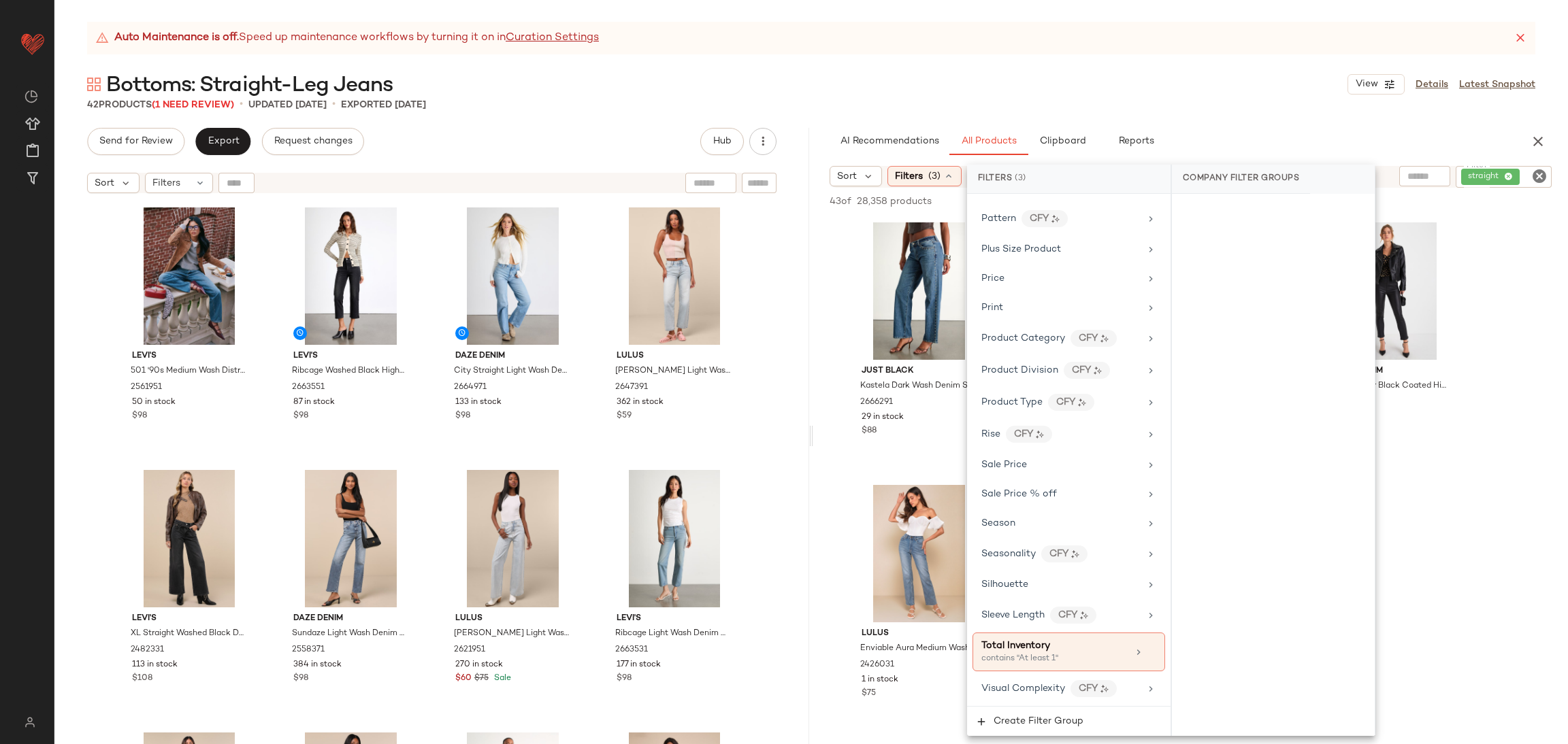
click at [1554, 491] on div "Just Black Kastela Dark Wash Denim Studded Low-Rise Jeans 2666291 29 in stock $…" at bounding box center [1191, 475] width 755 height 514
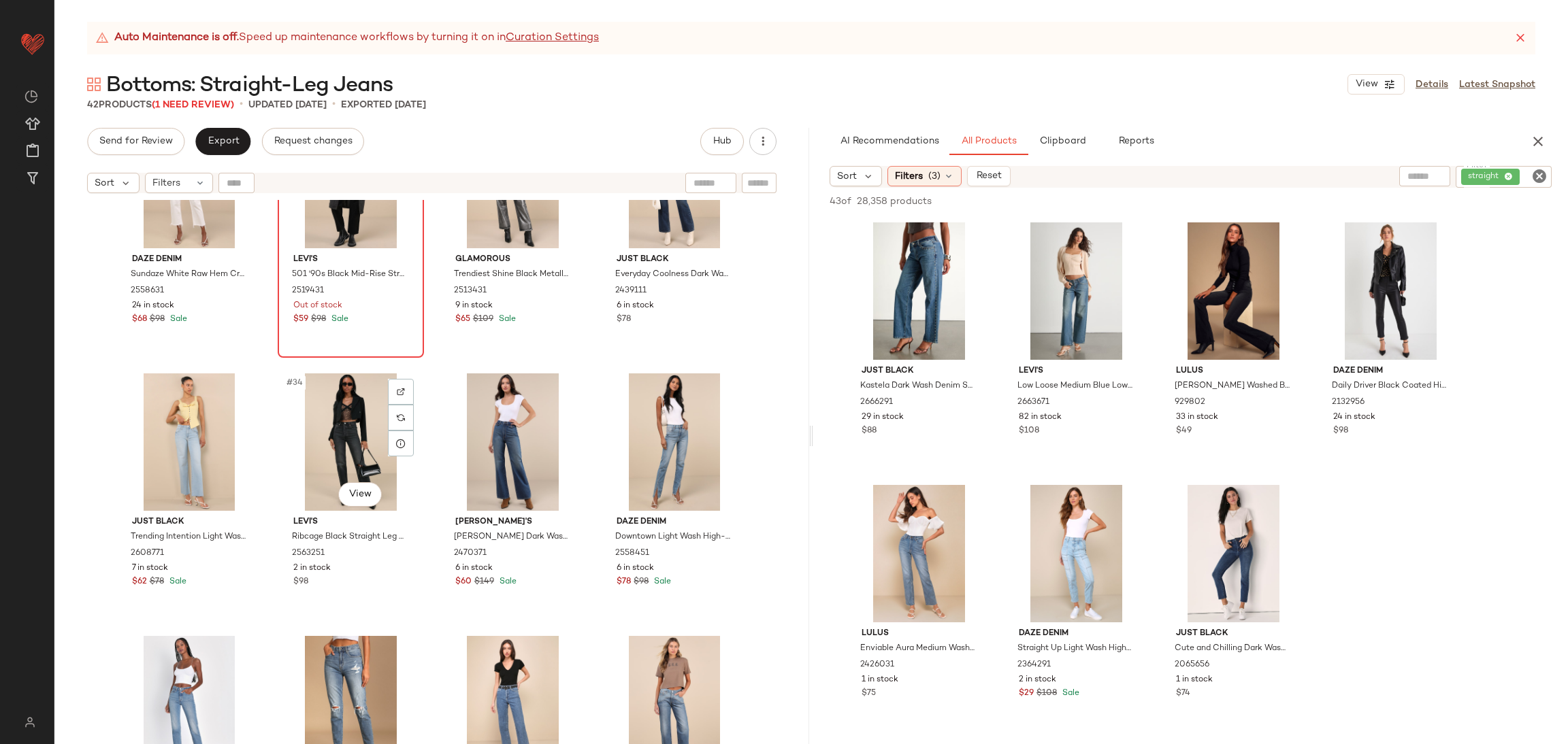
scroll to position [1949, 0]
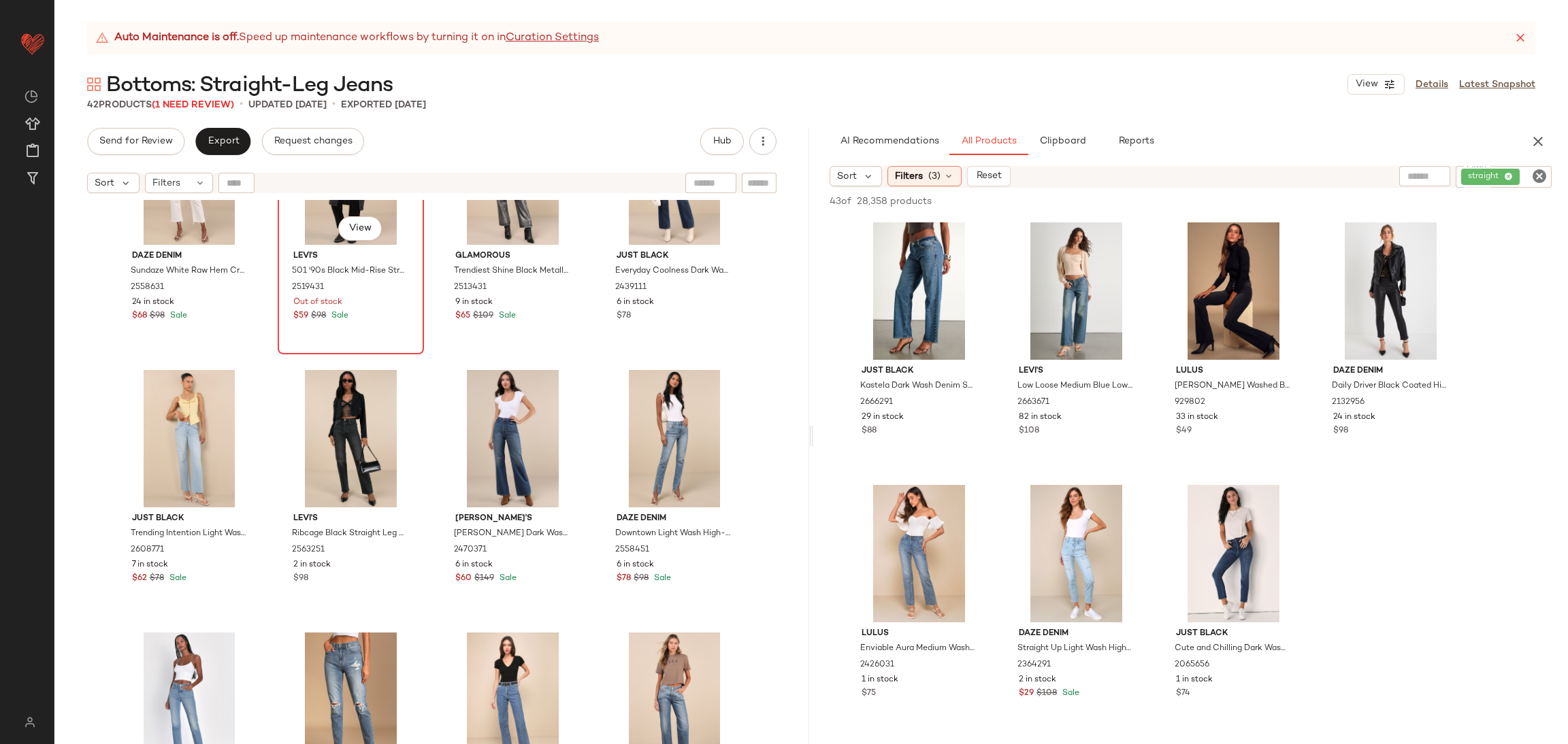
click at [398, 337] on div "#30 View [PERSON_NAME]'s 501 '90s Black Mid-Rise Straight Leg Denim Jeans 25194…" at bounding box center [351, 229] width 143 height 249
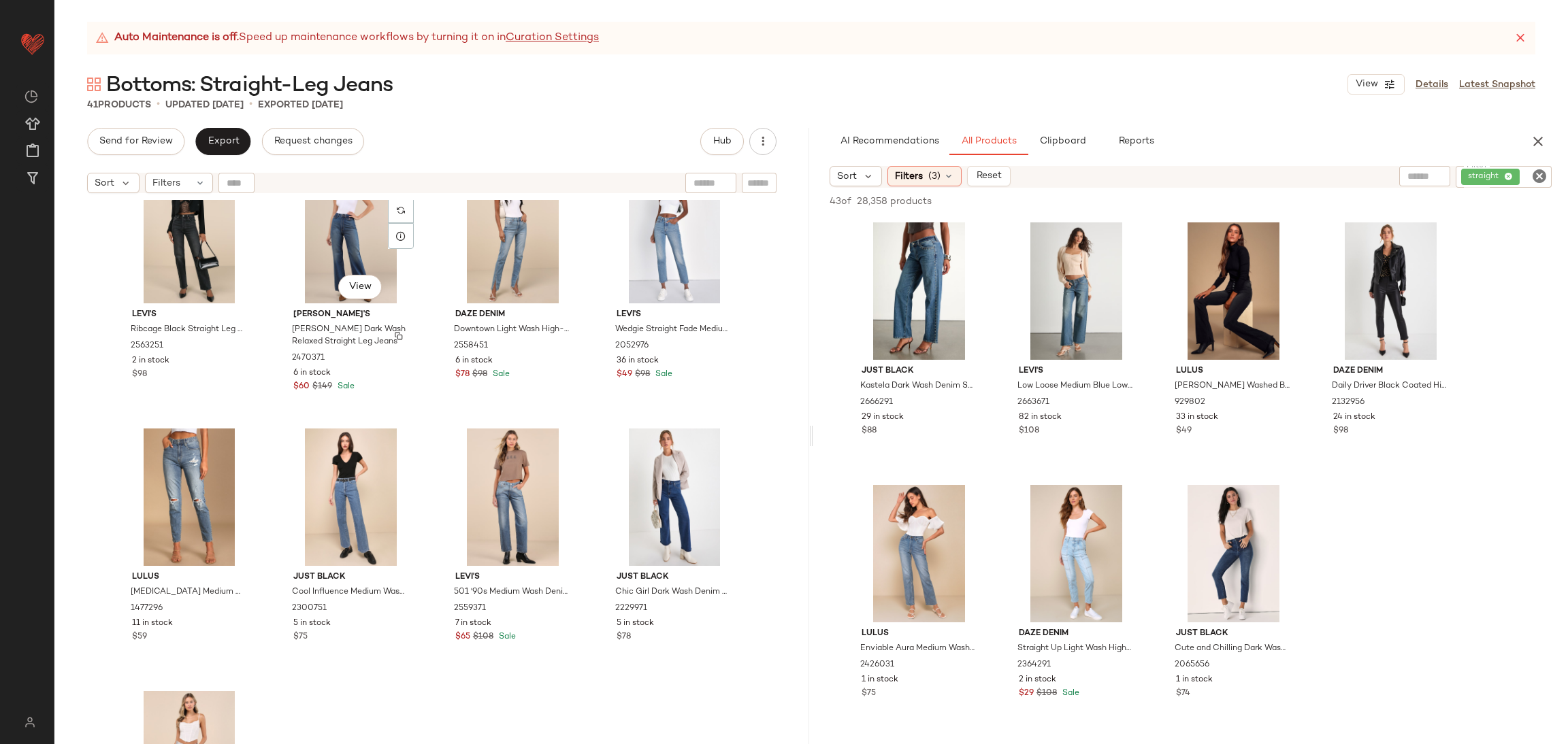
scroll to position [2313, 0]
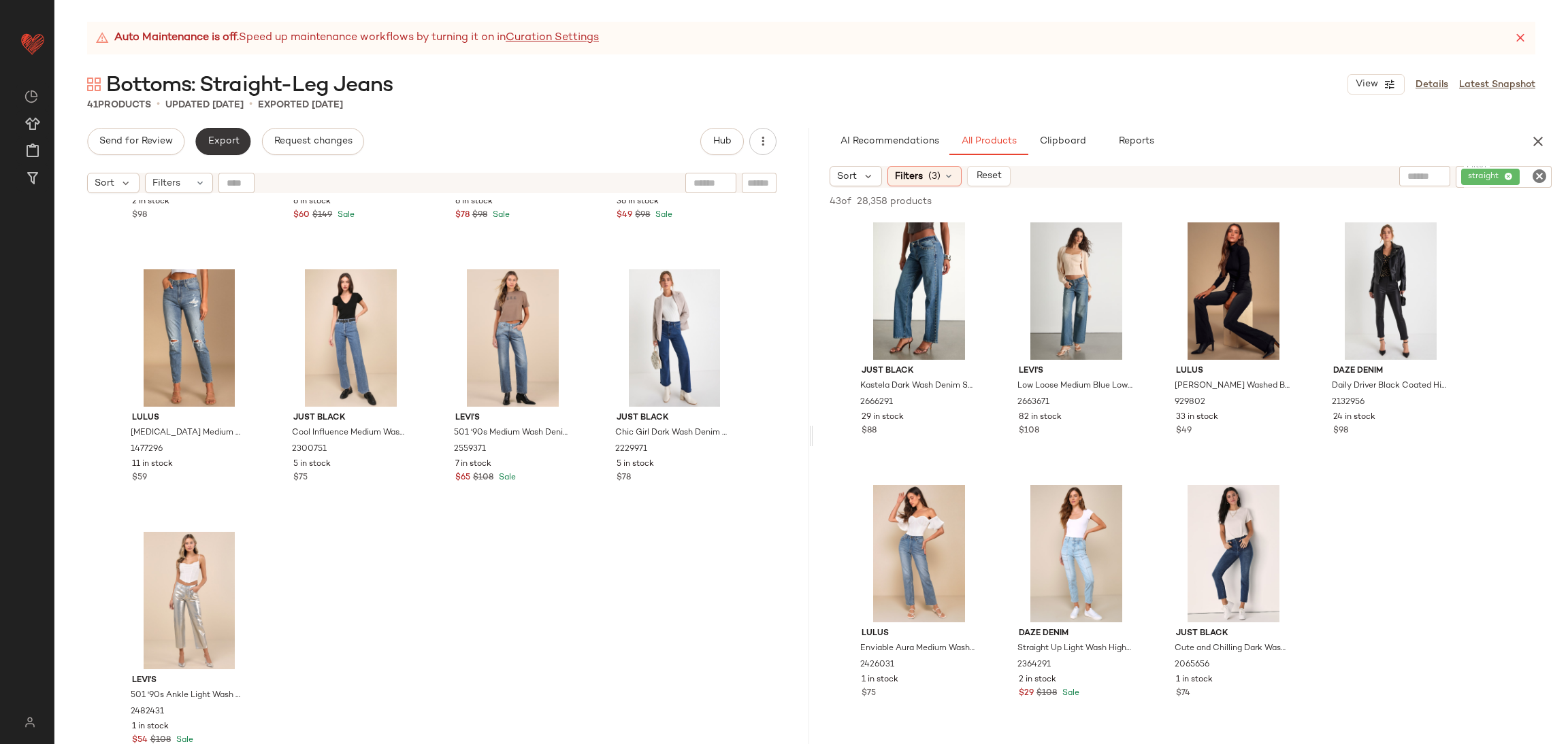
click at [220, 143] on span "Export" at bounding box center [223, 142] width 32 height 11
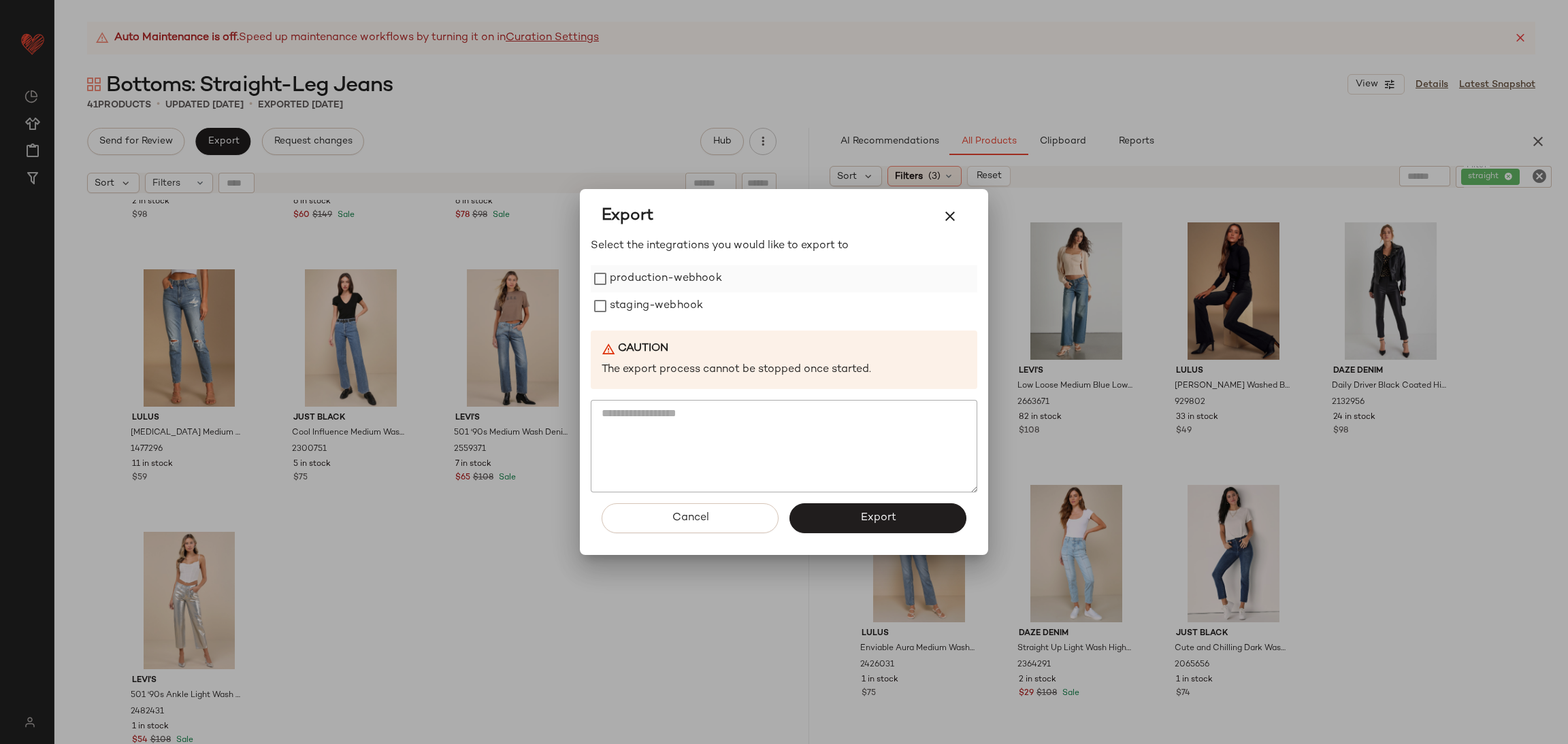
click at [676, 284] on label "production-webhook" at bounding box center [666, 278] width 112 height 27
drag, startPoint x: 668, startPoint y: 298, endPoint x: 775, endPoint y: 363, distance: 125.2
click at [671, 299] on label "staging-webhook" at bounding box center [657, 306] width 93 height 27
click at [872, 512] on span "Export" at bounding box center [878, 518] width 36 height 13
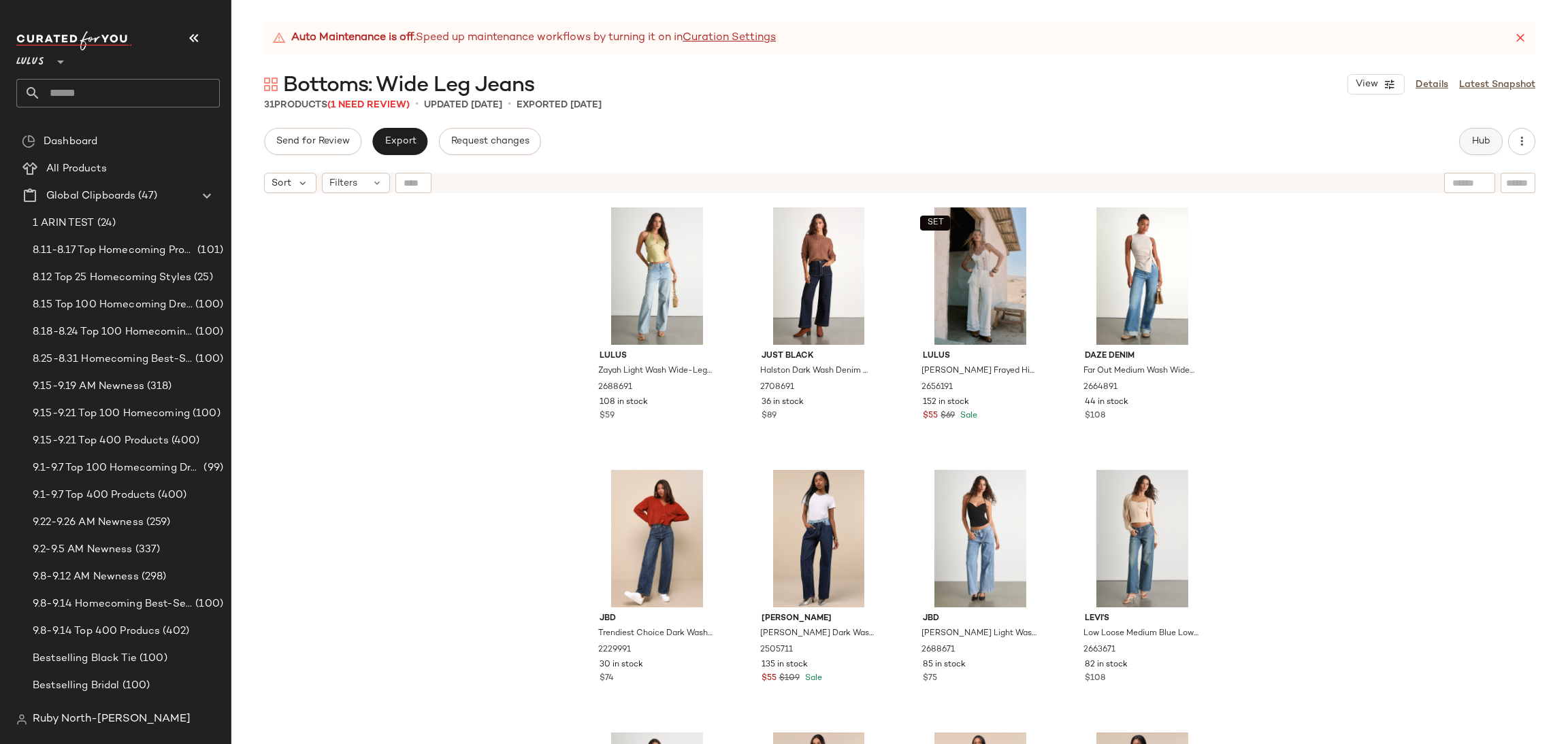
click at [1484, 138] on span "Hub" at bounding box center [1480, 142] width 19 height 11
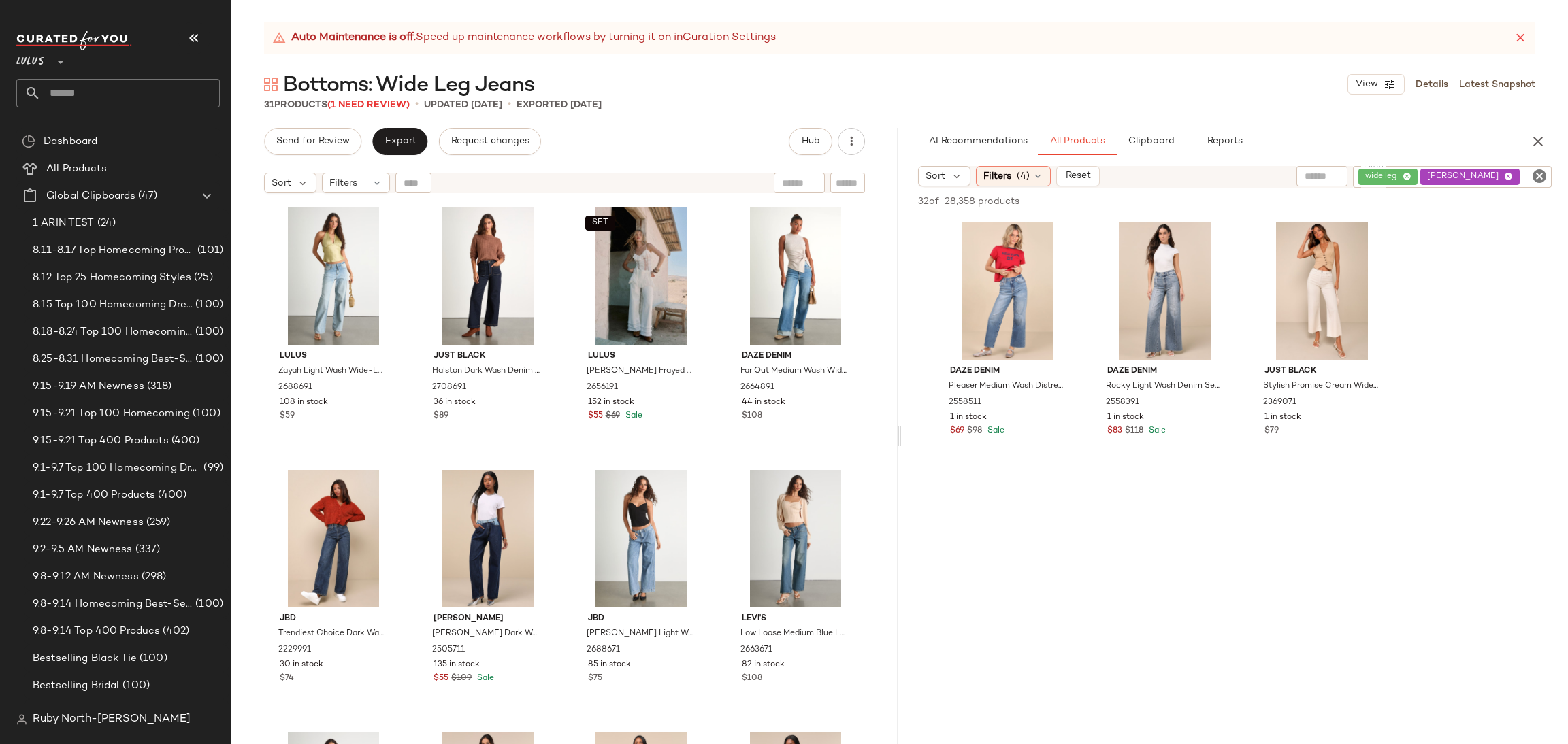
click at [1008, 188] on div "32 of 28,358 products • 0 selected Add to Top Add to Bottom Deselect All" at bounding box center [1234, 203] width 666 height 30
click at [1026, 169] on span "(4)" at bounding box center [1023, 176] width 13 height 15
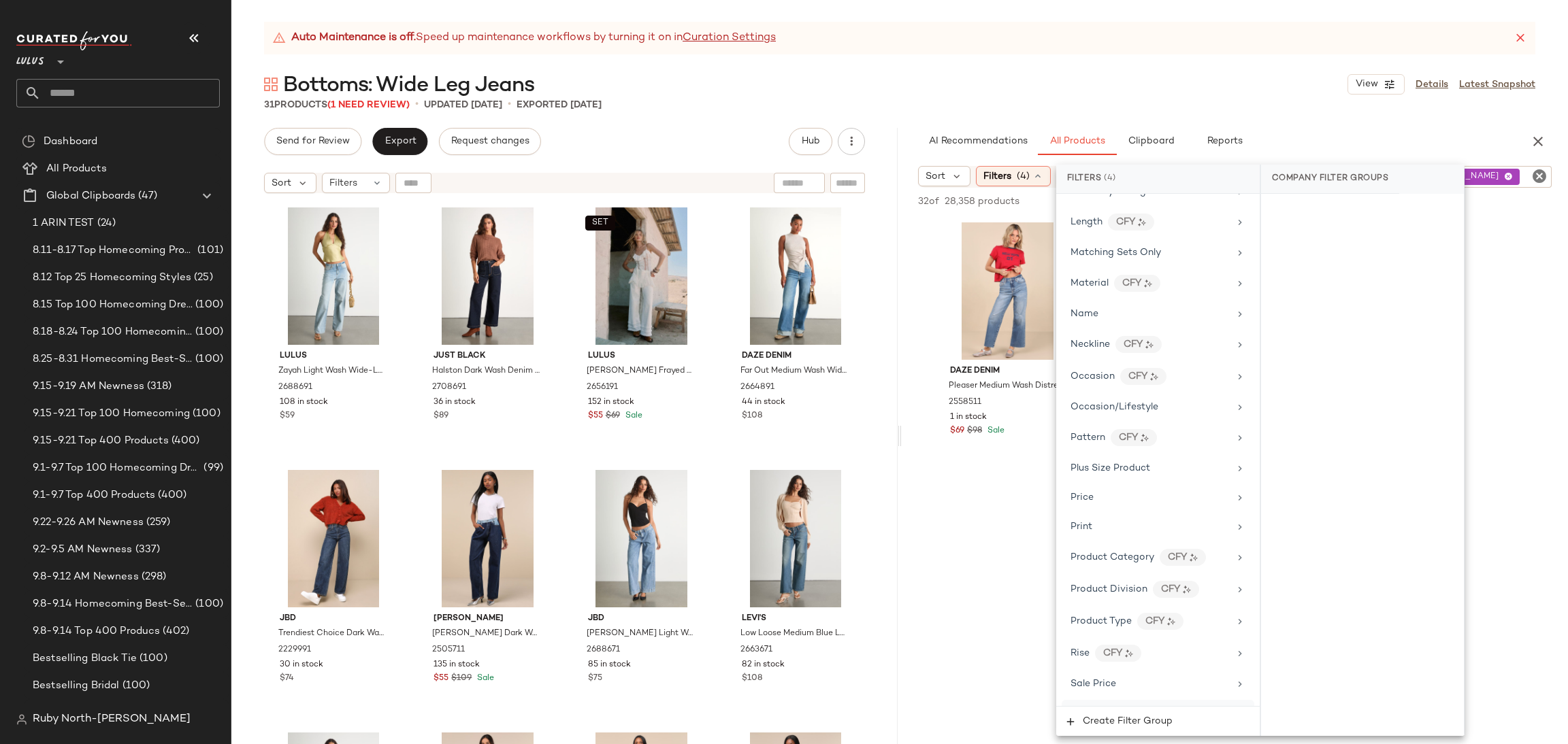
scroll to position [876, 0]
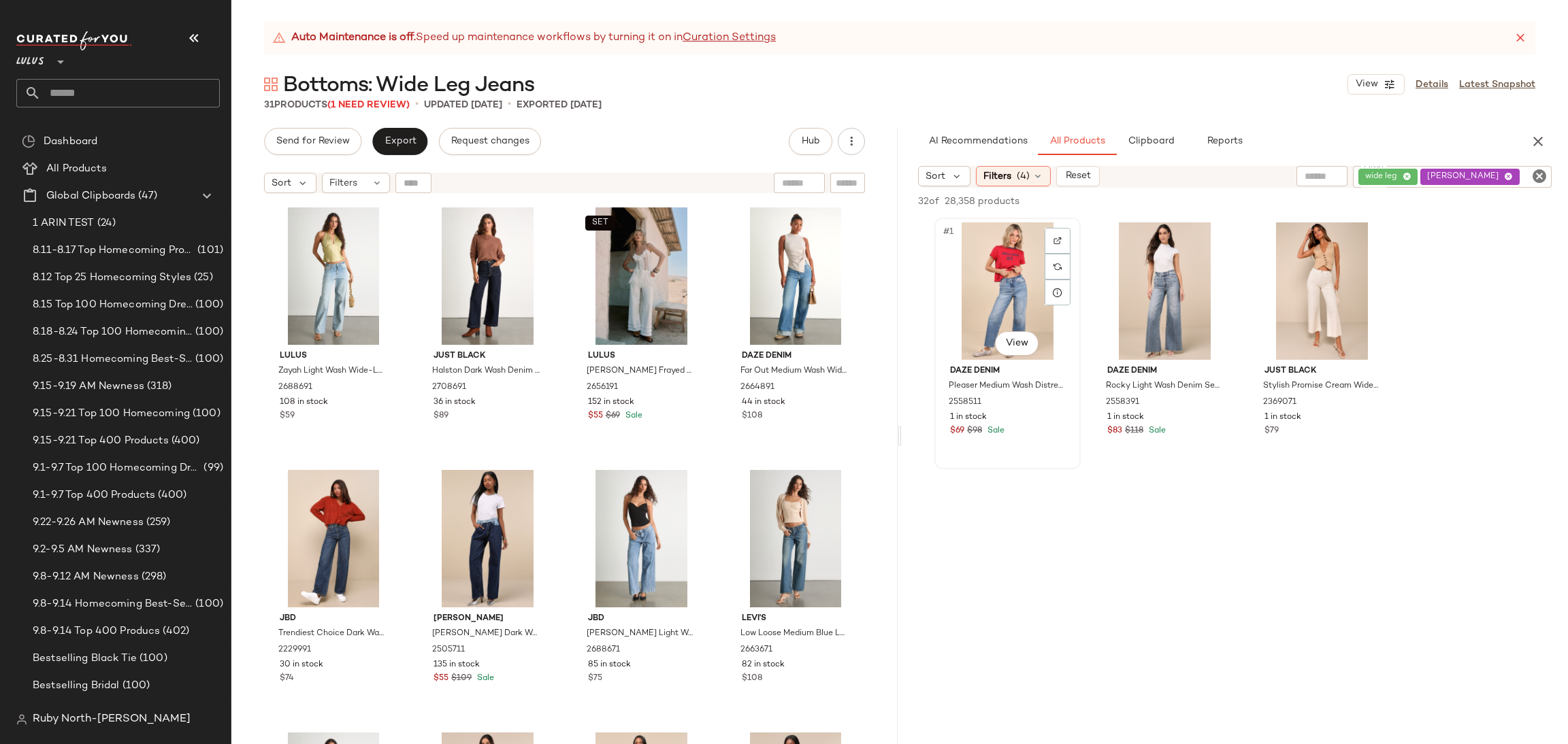
click at [958, 303] on div "#1 View" at bounding box center [1008, 291] width 136 height 137
click at [1442, 194] on button "Add to Bottom" at bounding box center [1435, 201] width 81 height 16
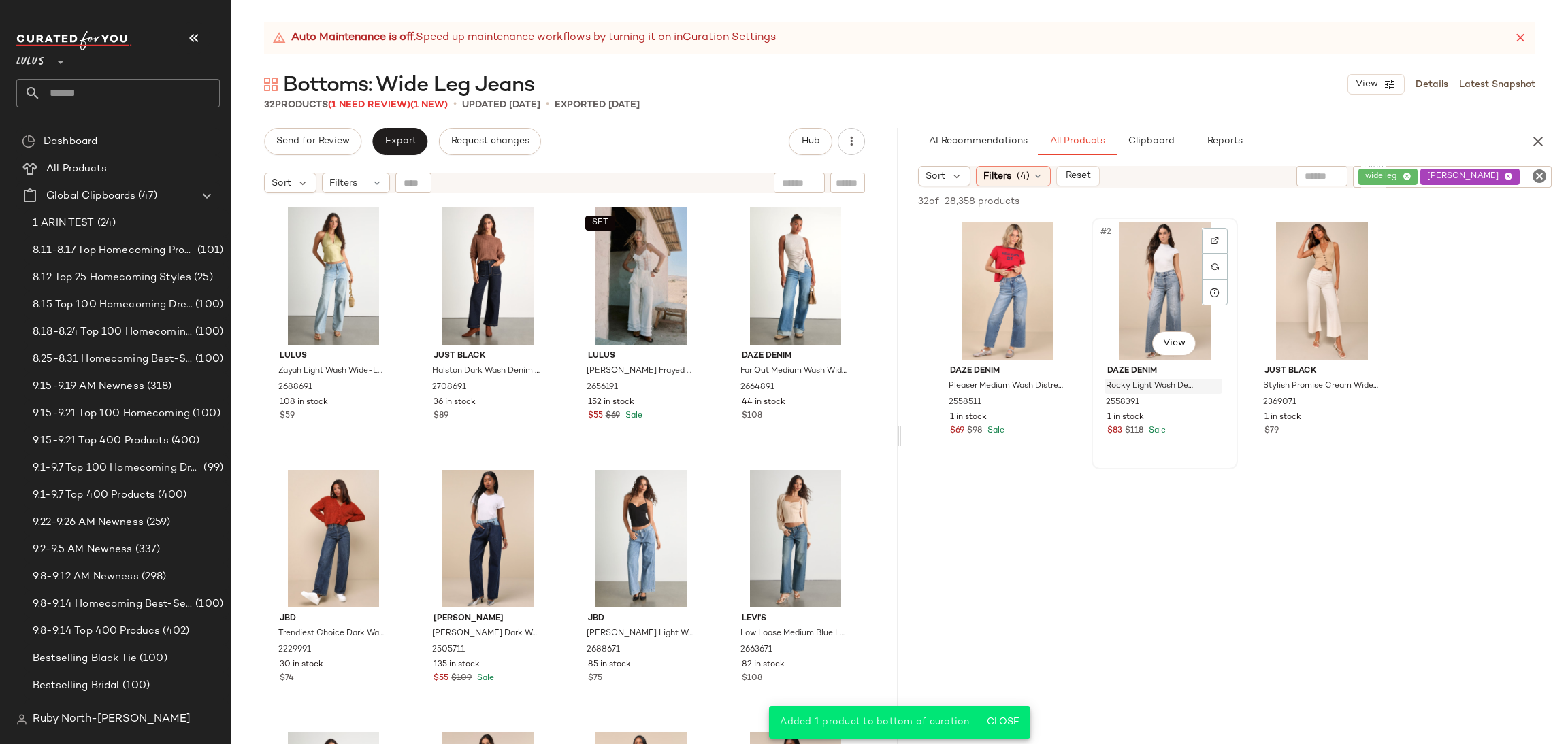
click at [1136, 383] on span "Rocky Light Wash Denim Seamed Wide-Leg Jeans" at bounding box center [1150, 386] width 89 height 13
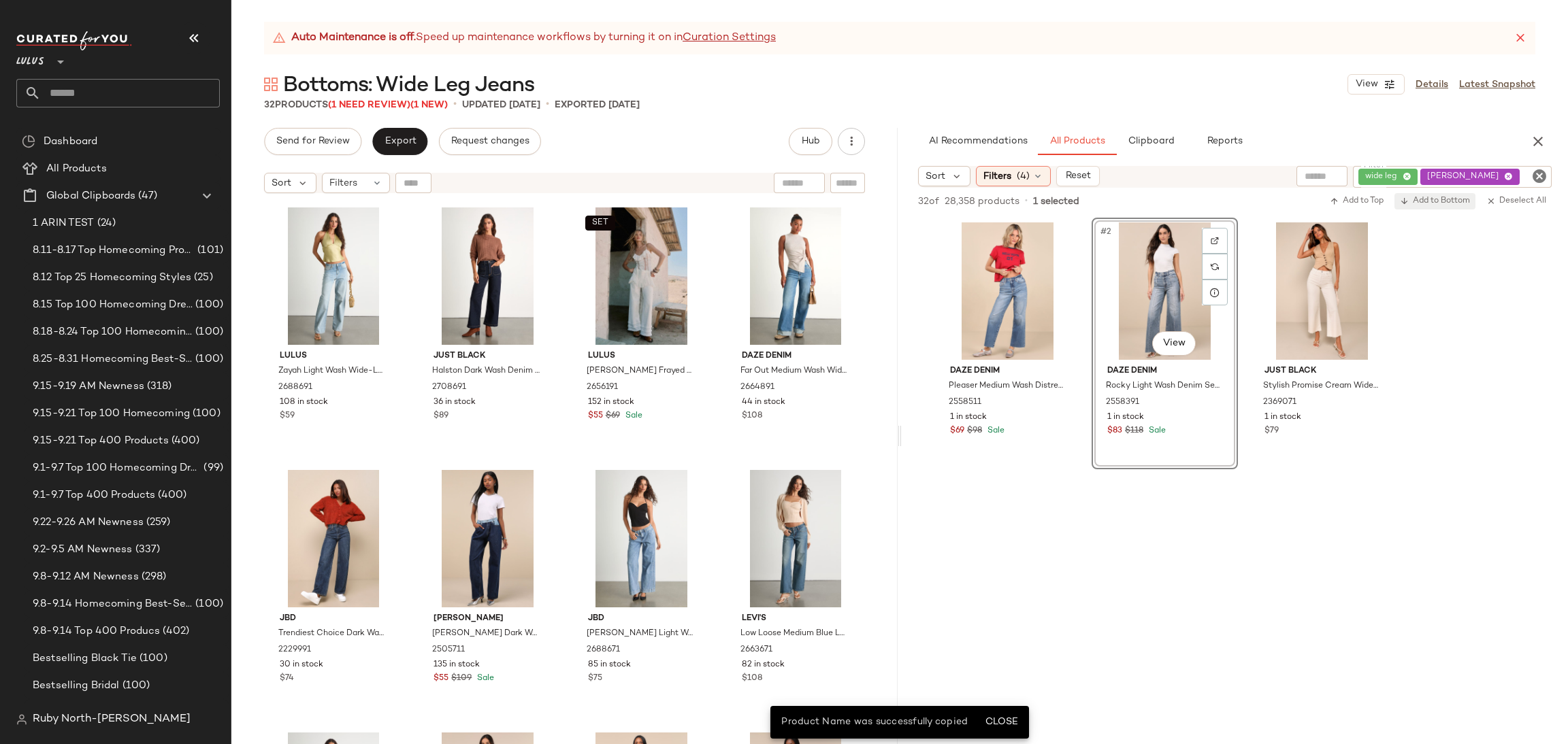
click at [1439, 200] on span "Add to Bottom" at bounding box center [1435, 202] width 70 height 10
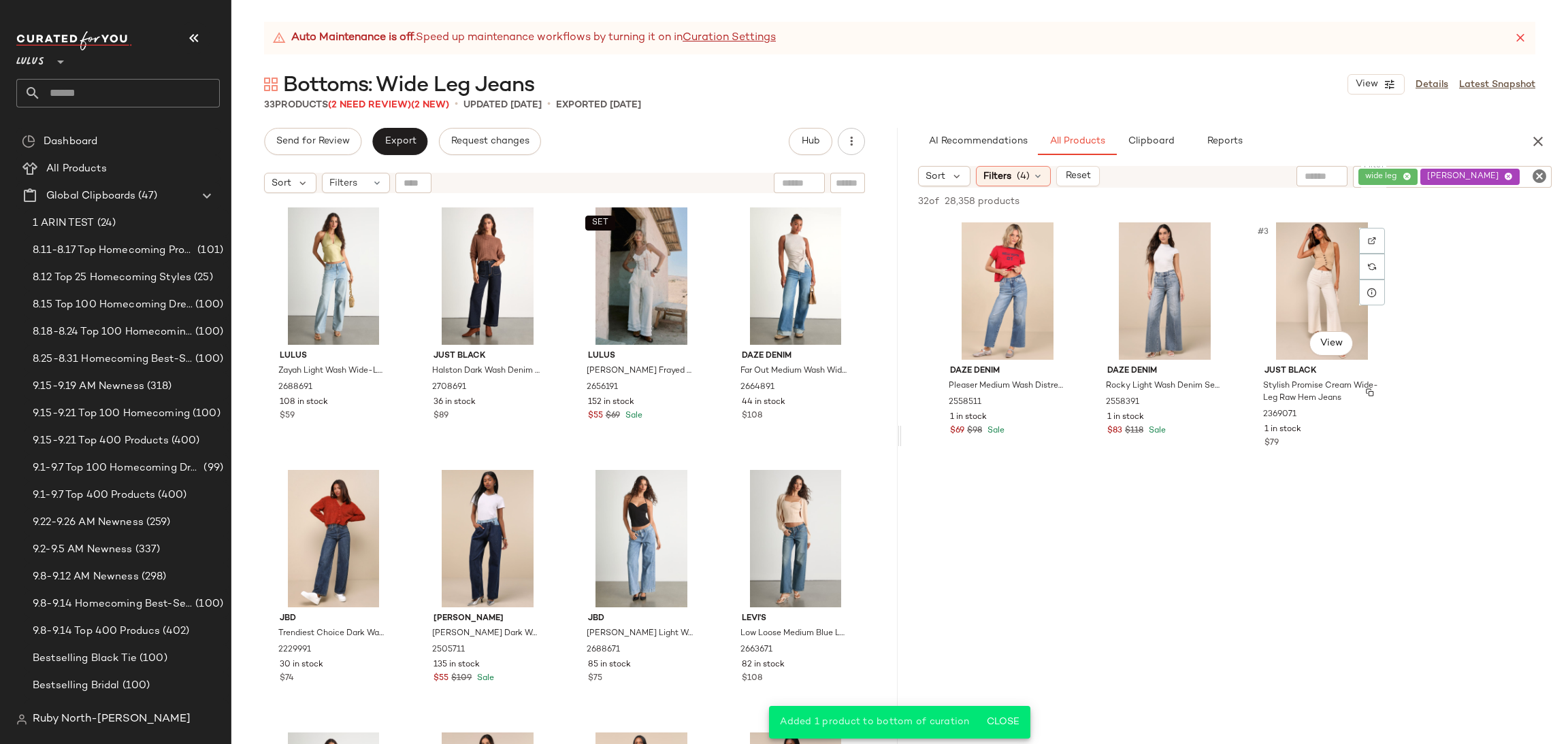
drag, startPoint x: 1310, startPoint y: 400, endPoint x: 1518, endPoint y: 221, distance: 274.4
click at [1312, 399] on span "Stylish Promise Cream Wide-Leg Raw Hem Jeans" at bounding box center [1320, 392] width 115 height 24
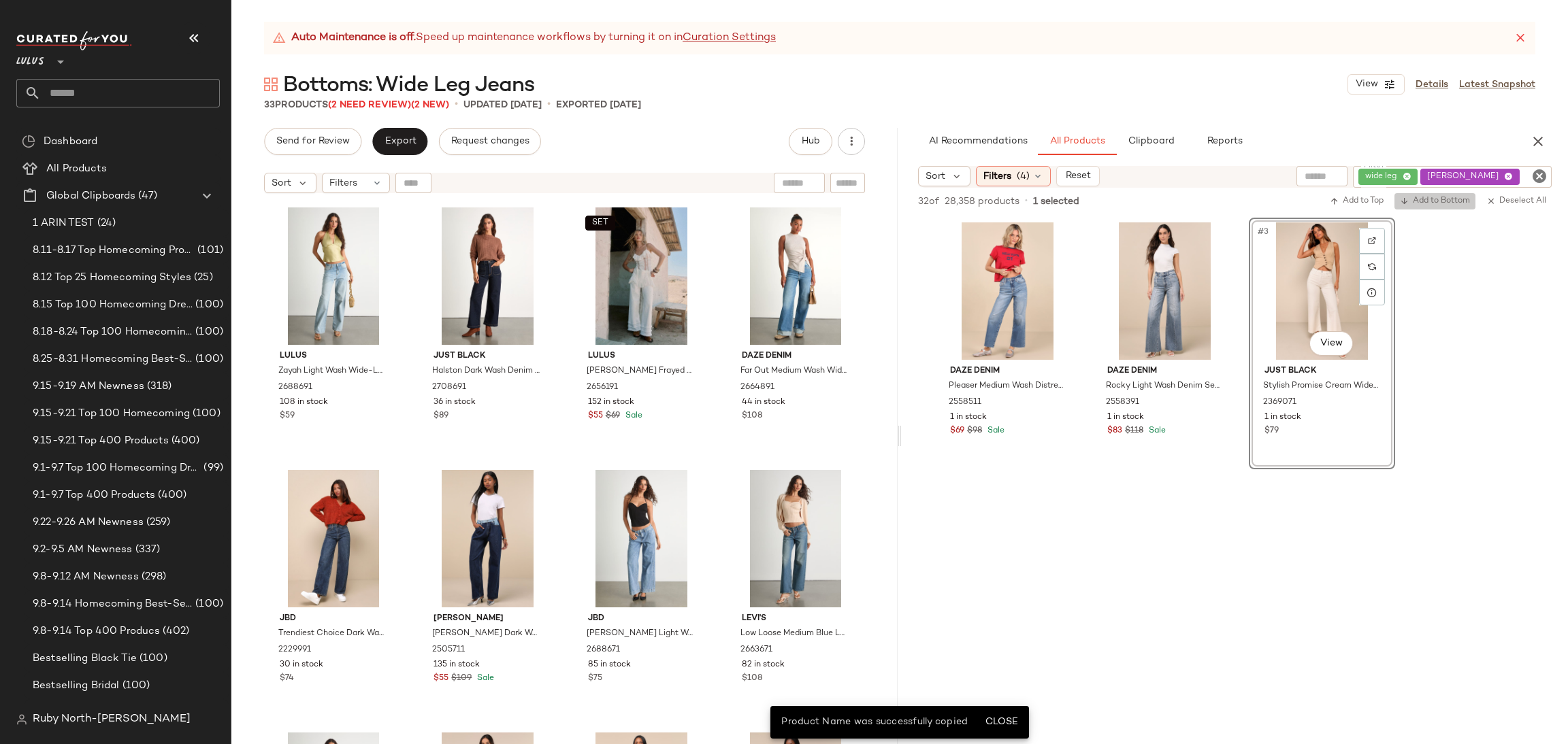
click at [1448, 203] on span "Add to Bottom" at bounding box center [1435, 202] width 70 height 10
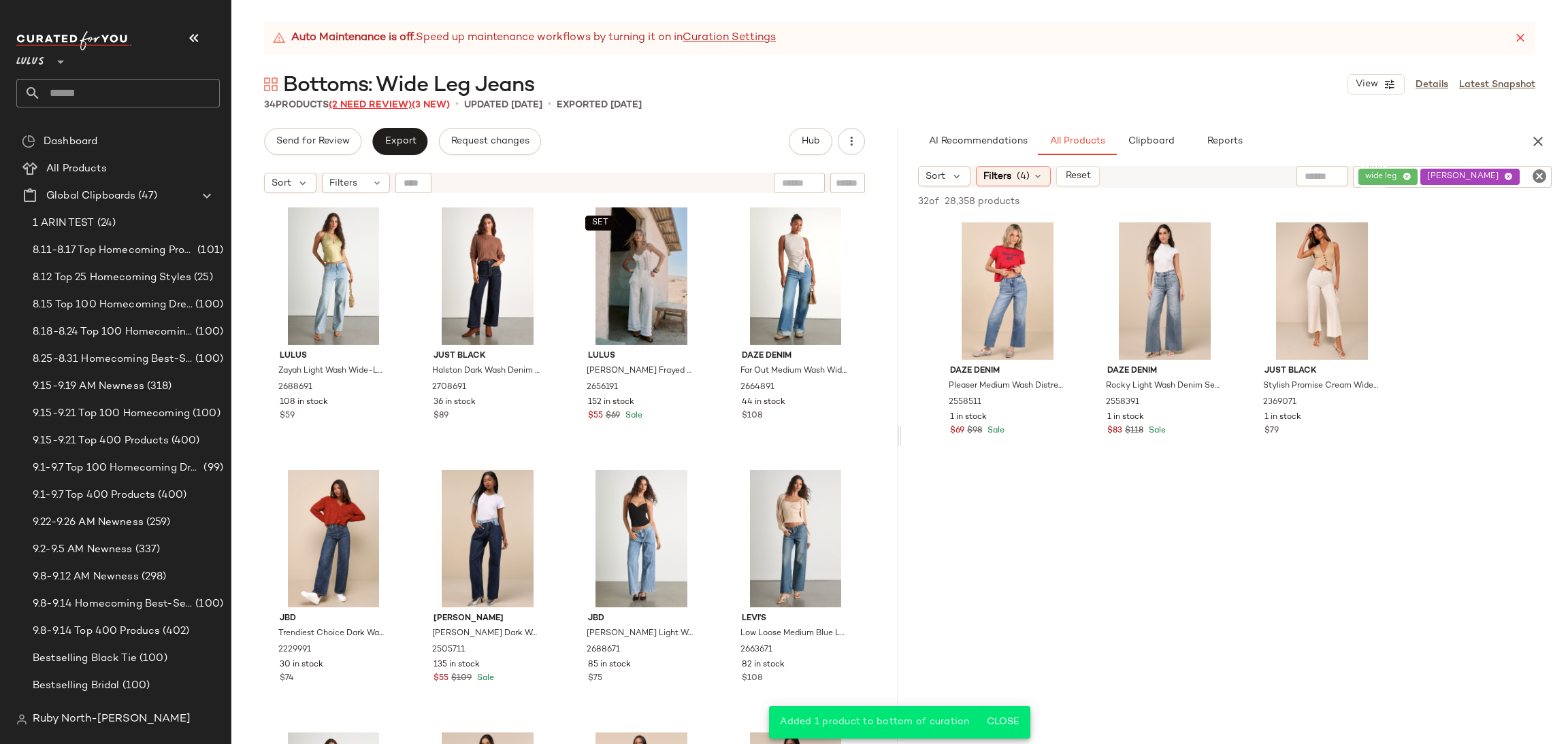
click at [370, 106] on span "(2 Need Review)" at bounding box center [370, 105] width 83 height 10
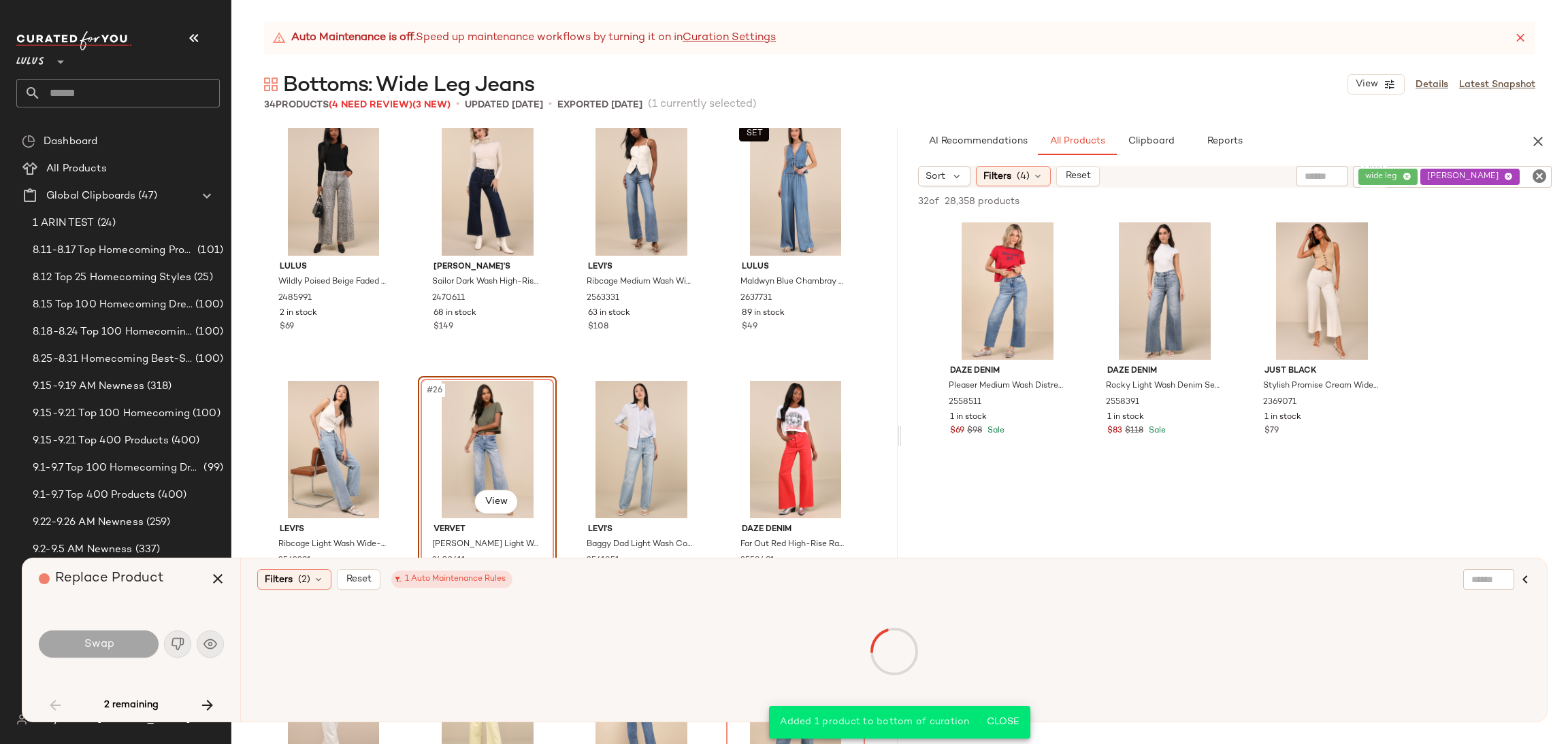
scroll to position [1545, 0]
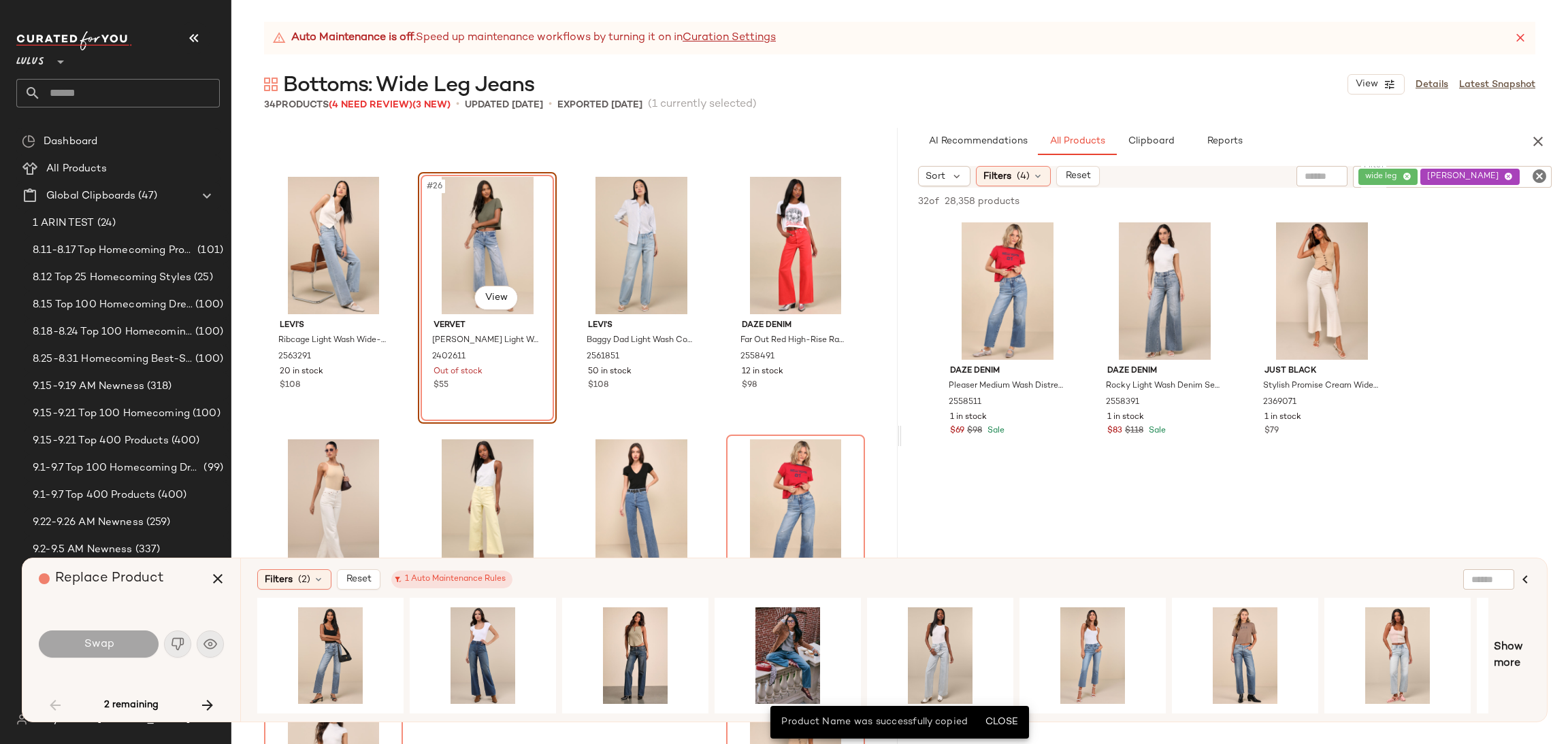
click at [489, 389] on div "#26 View Vervet Olivia Light Wash Distressed Mid-Rise Cropped Denim Jeans 24026…" at bounding box center [487, 298] width 139 height 252
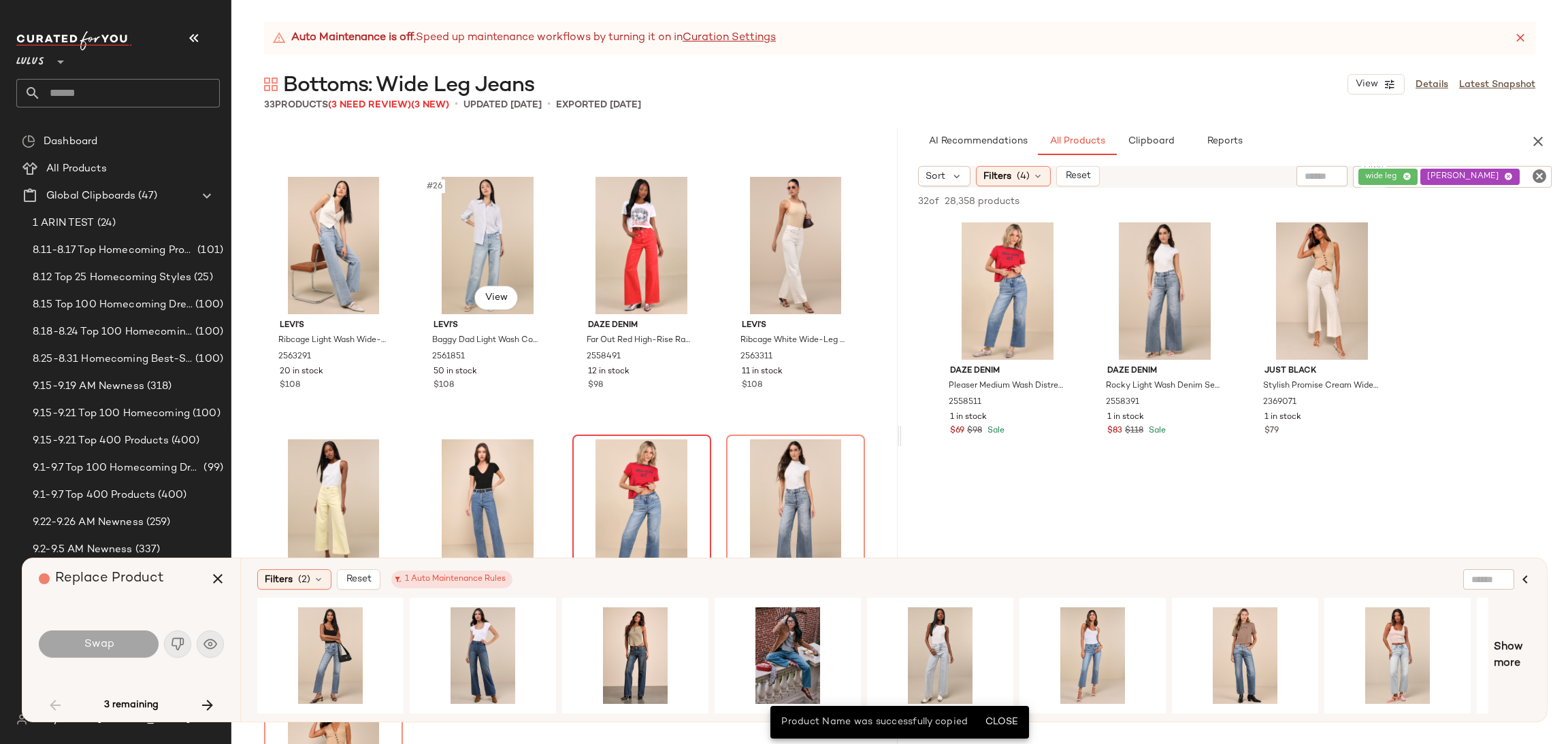
scroll to position [1647, 0]
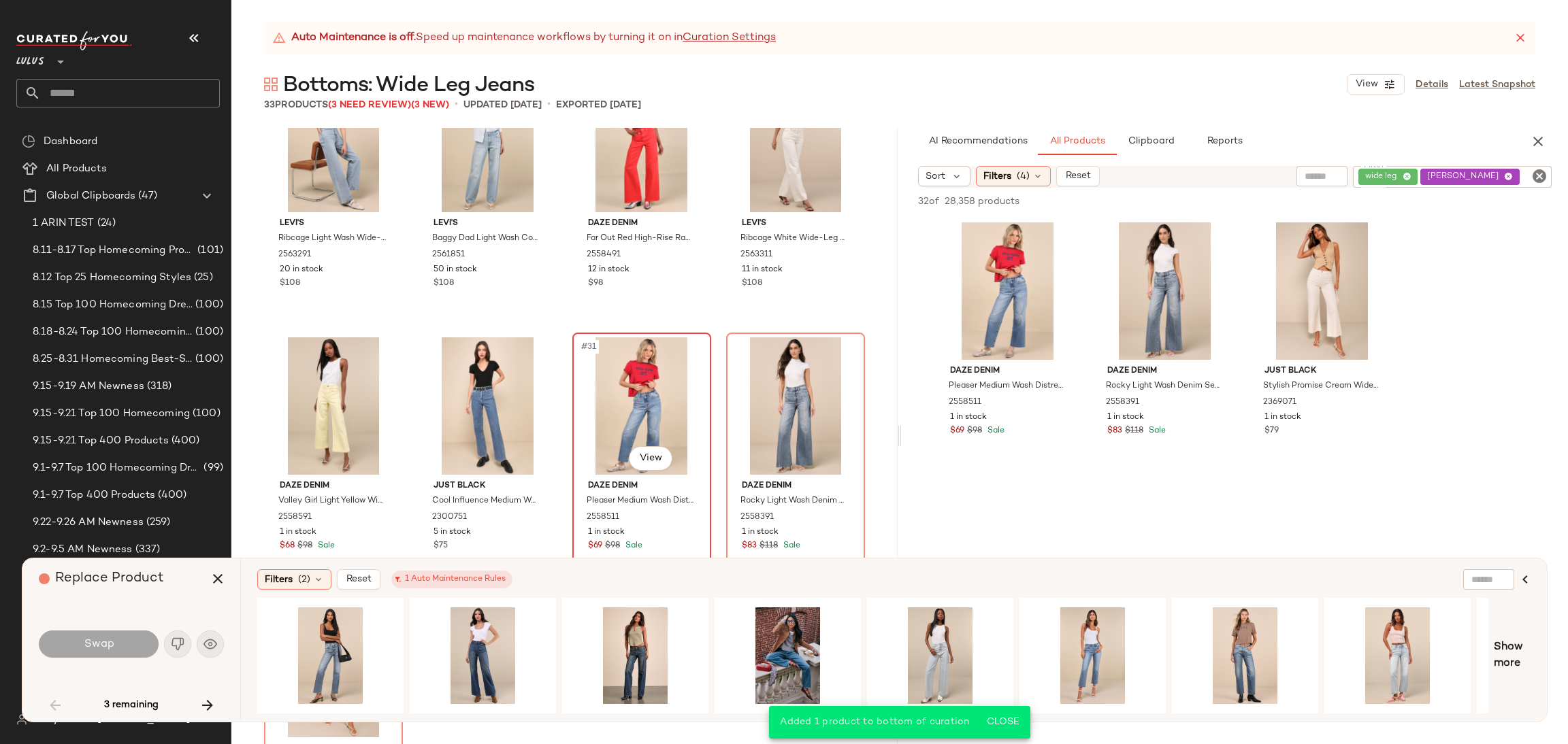
click at [605, 376] on div "#31 View" at bounding box center [642, 406] width 130 height 137
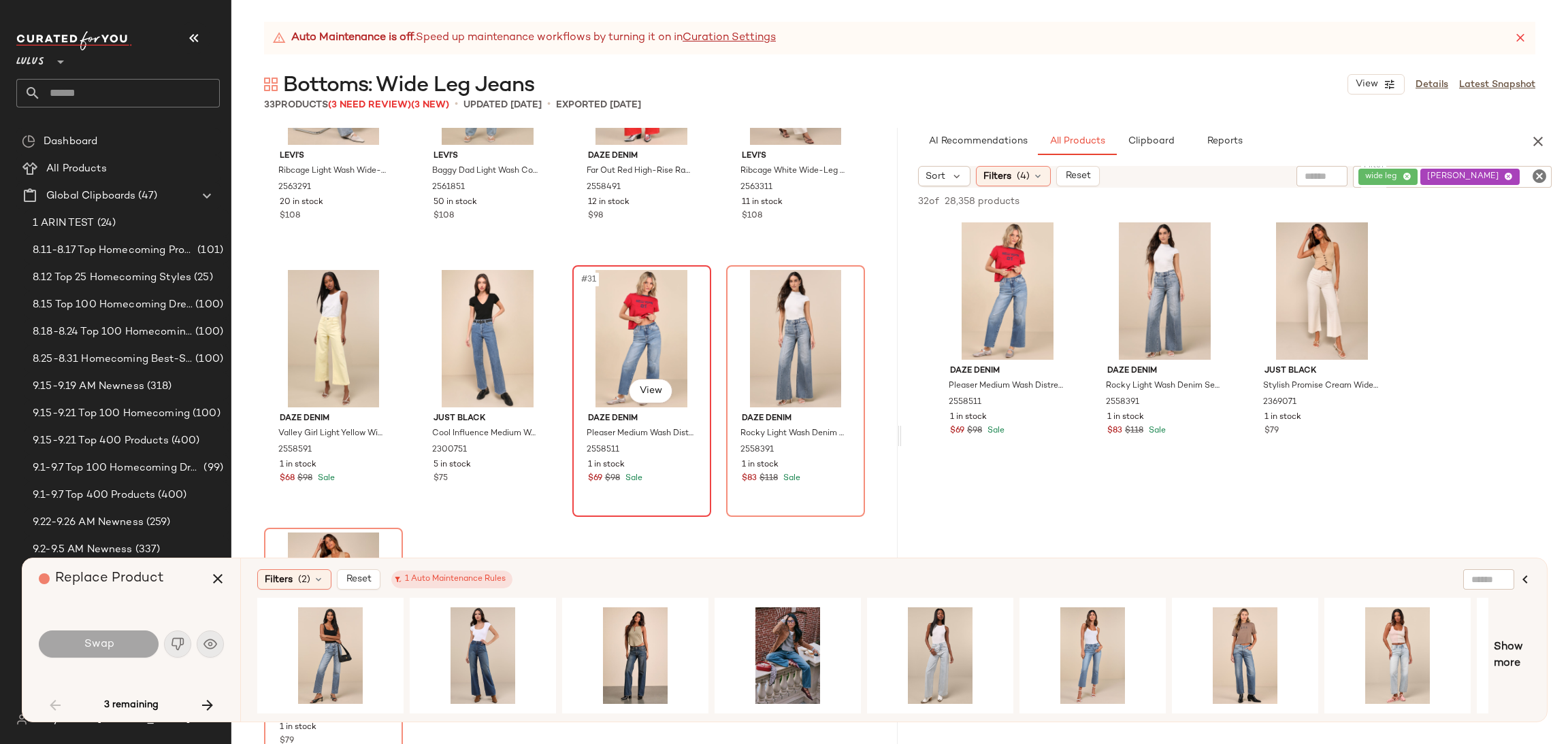
scroll to position [1749, 0]
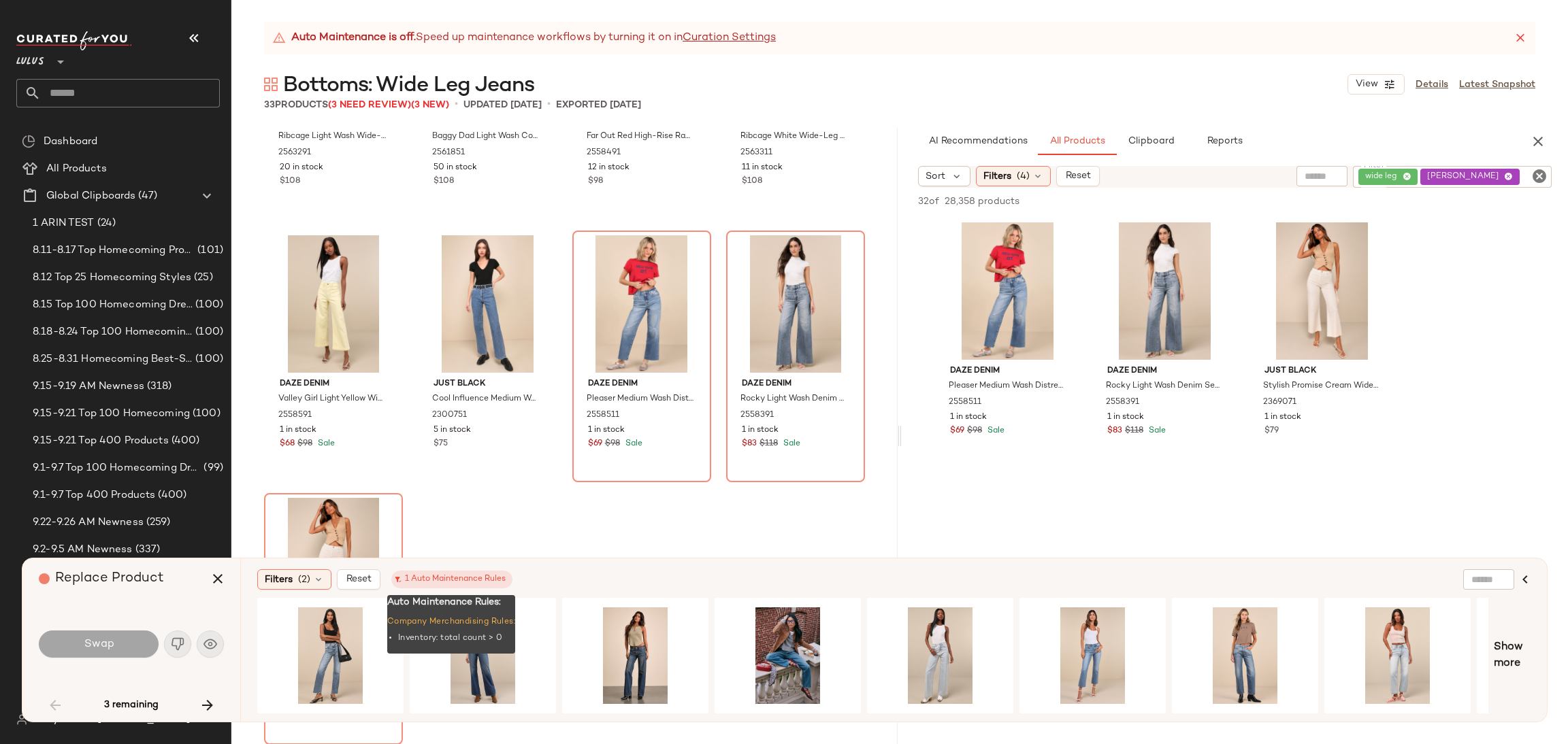
click at [488, 571] on span "1 Auto Maintenance Rules" at bounding box center [452, 579] width 121 height 17
click at [487, 585] on div "1 Auto Maintenance Rules" at bounding box center [452, 580] width 107 height 13
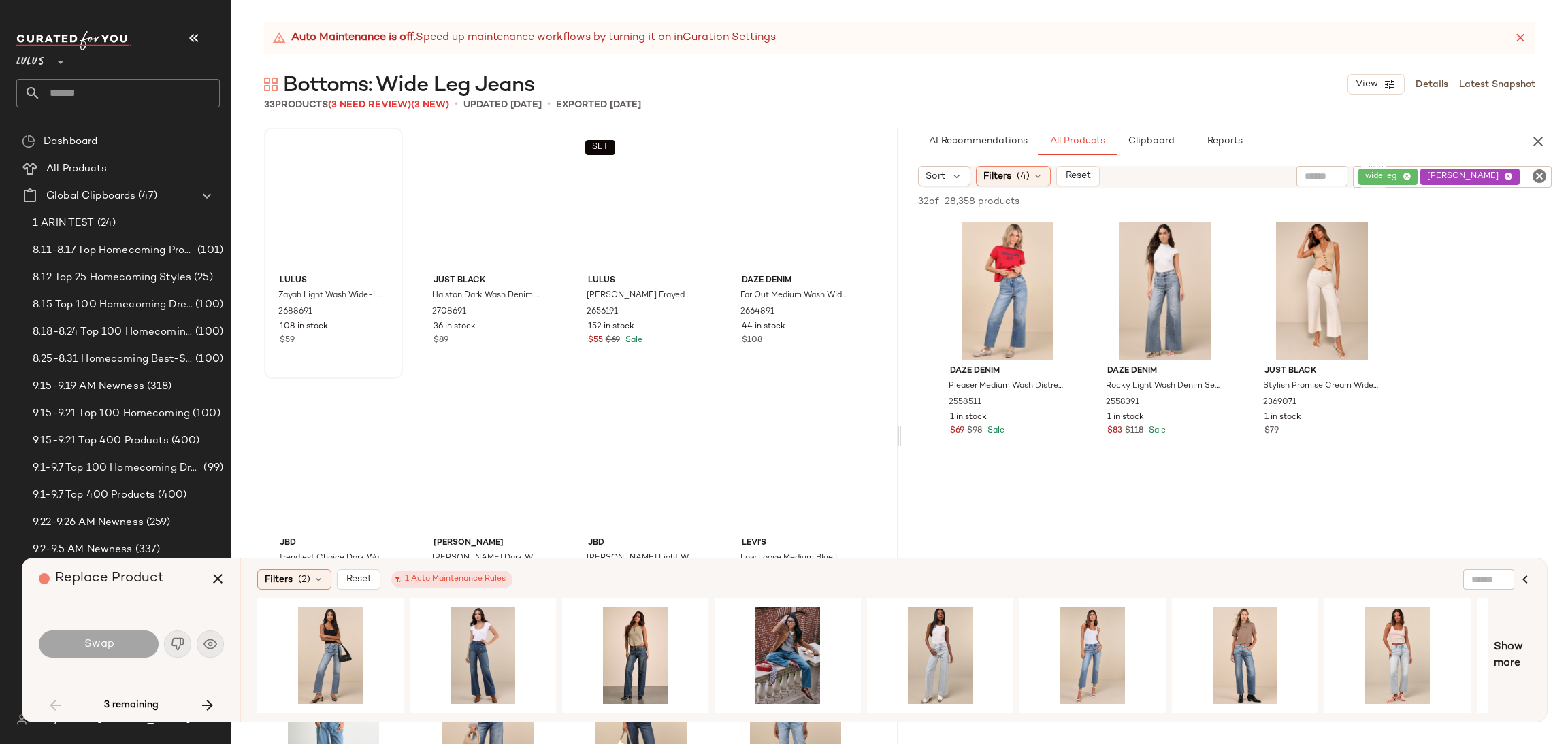
scroll to position [0, 0]
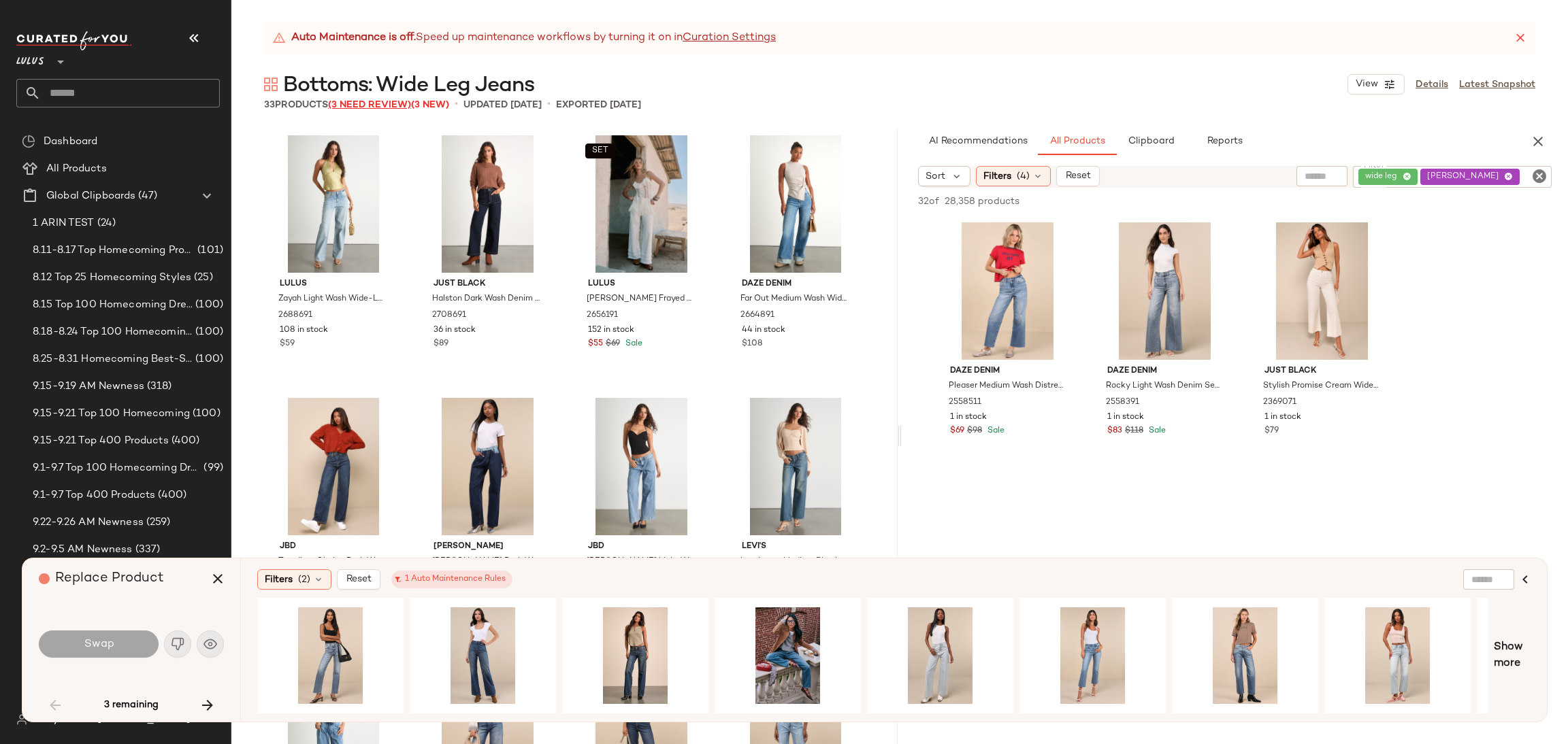
click at [385, 109] on span "(3 Need Review)" at bounding box center [369, 105] width 83 height 10
click at [211, 581] on icon "button" at bounding box center [217, 578] width 16 height 16
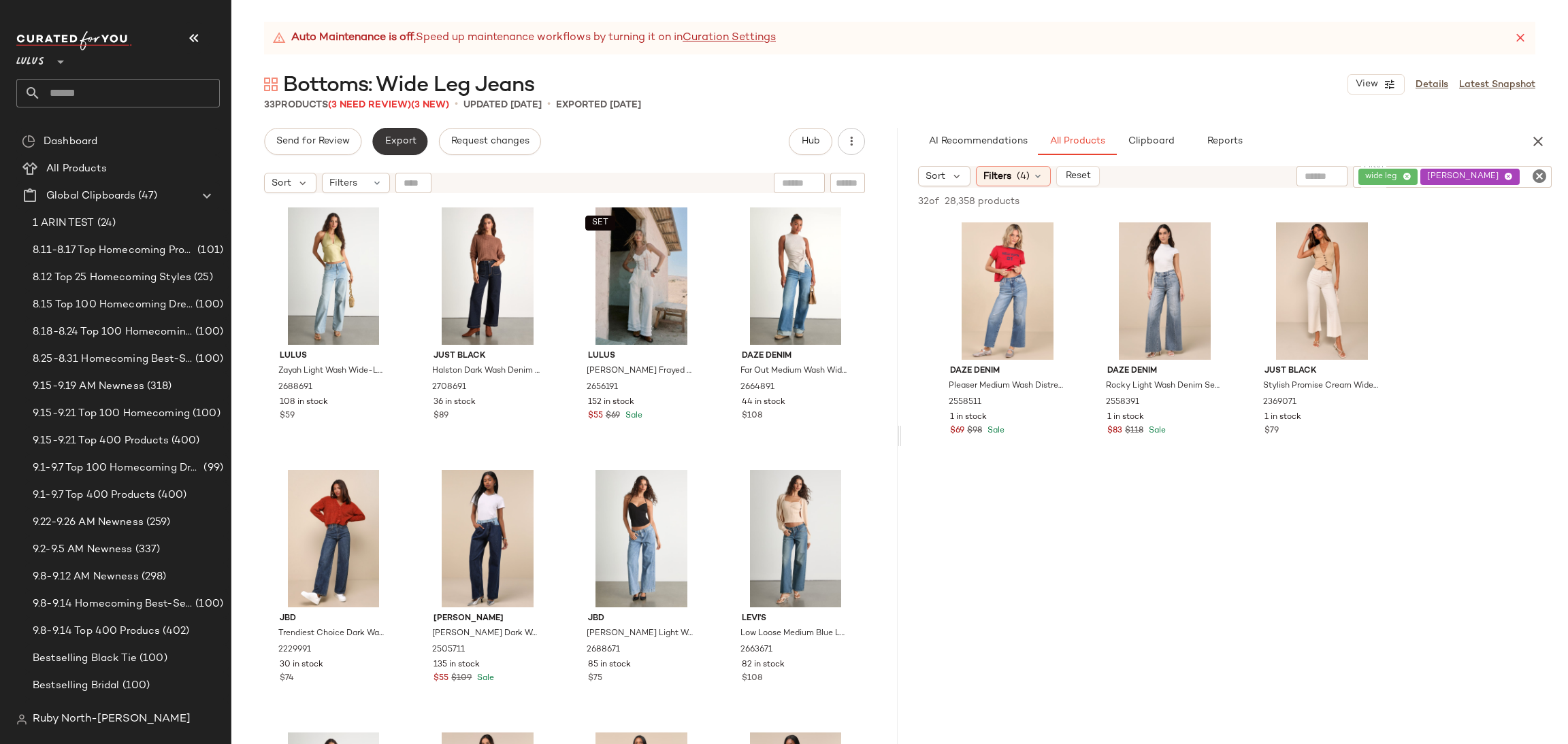
click at [400, 143] on span "Export" at bounding box center [400, 142] width 32 height 11
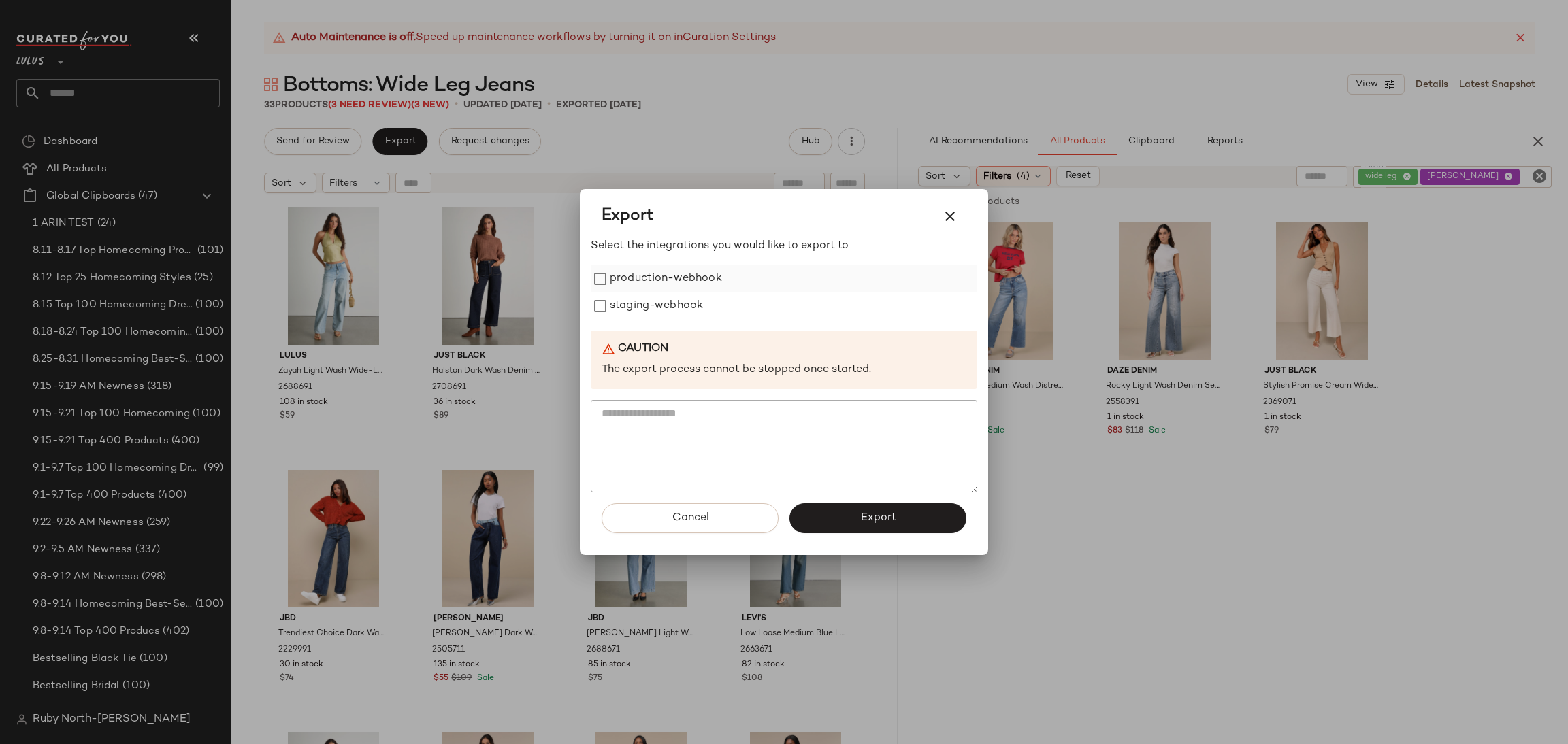
click at [652, 274] on label "production-webhook" at bounding box center [666, 278] width 112 height 27
click at [656, 303] on label "staging-webhook" at bounding box center [657, 306] width 93 height 27
click at [846, 498] on div "Cancel Export" at bounding box center [784, 524] width 386 height 63
click at [842, 508] on button "Export" at bounding box center [878, 518] width 177 height 30
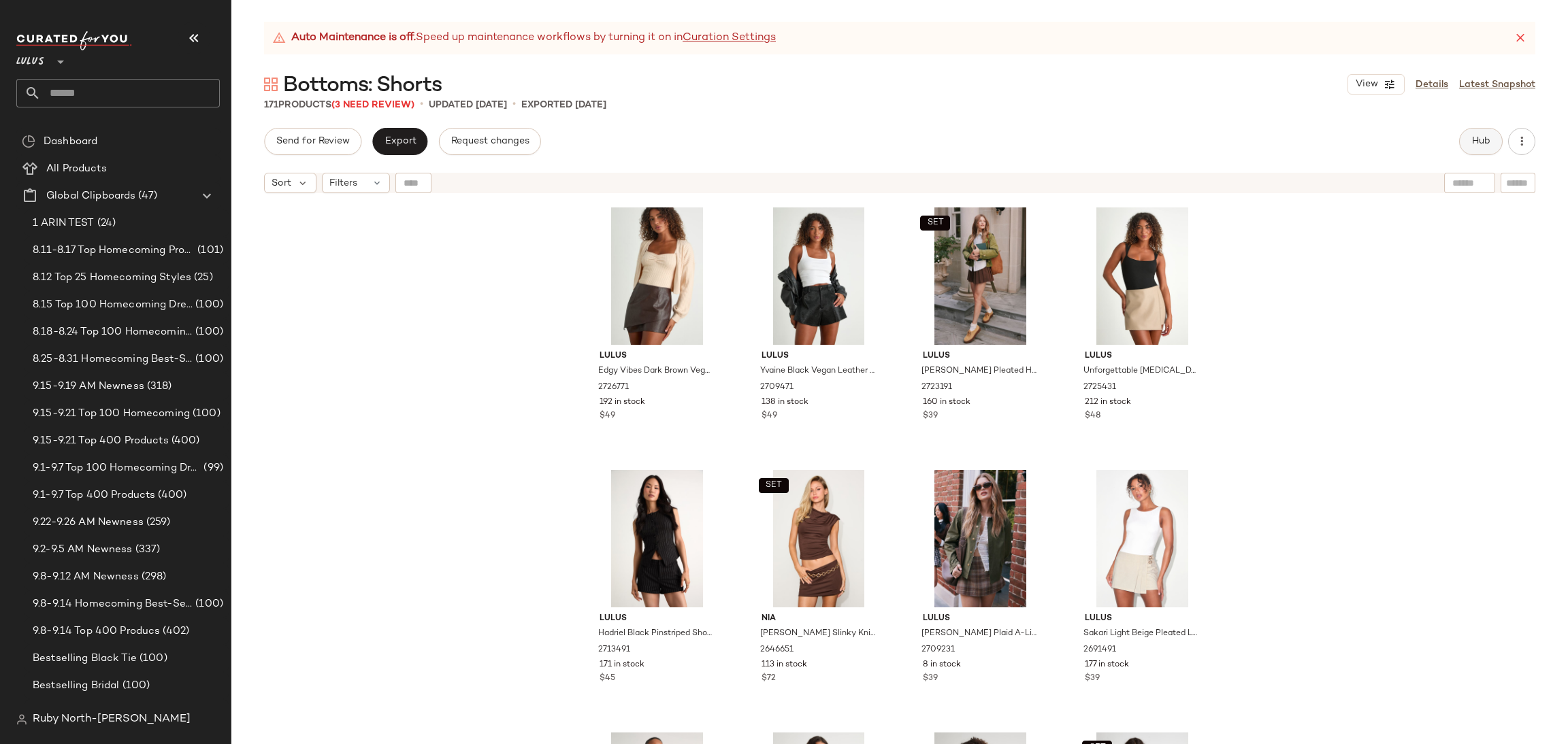
click at [1489, 131] on button "Hub" at bounding box center [1481, 141] width 44 height 27
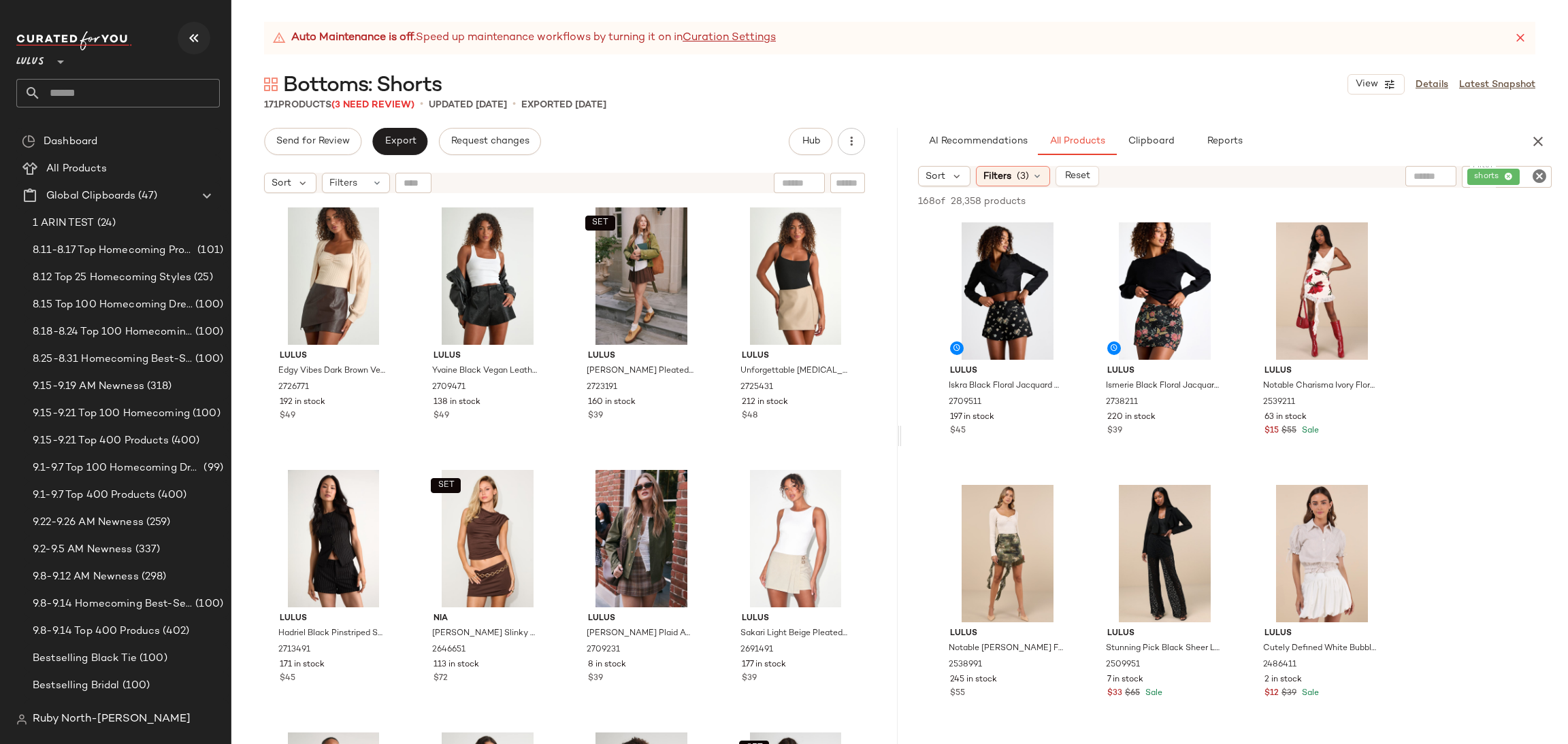
click at [197, 38] on icon "button" at bounding box center [194, 38] width 16 height 16
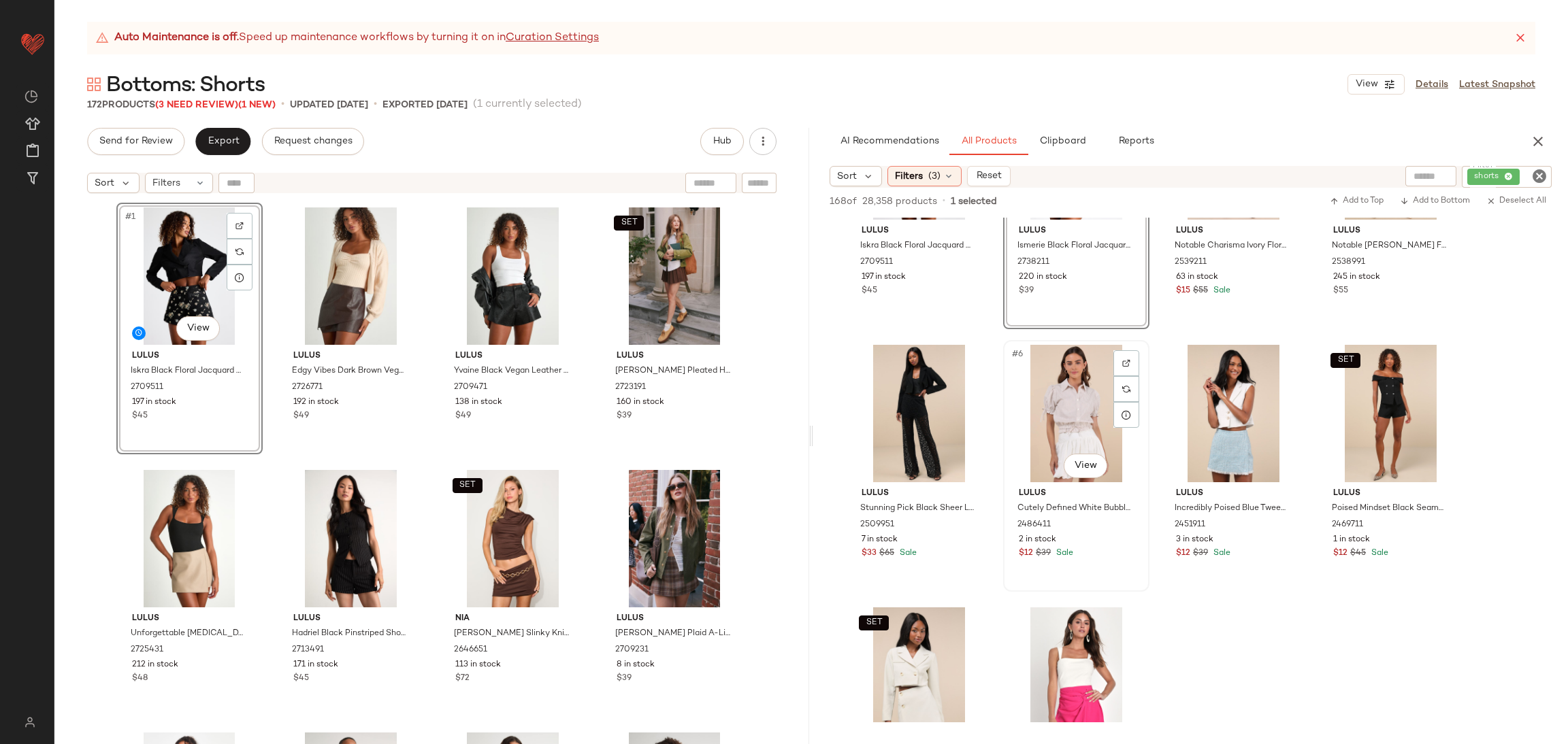
scroll to position [204, 0]
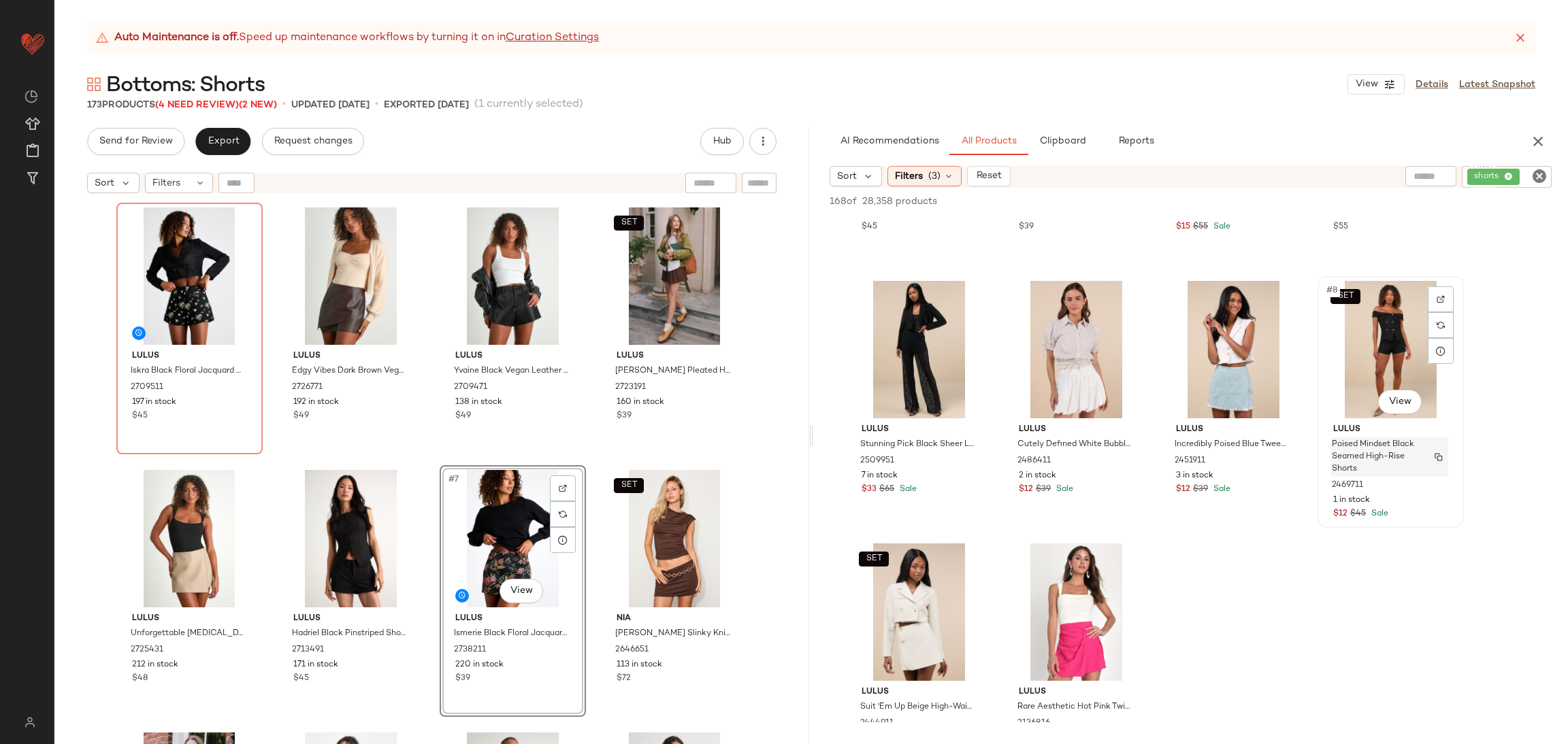
click at [1406, 468] on span "Poised Mindset Black Seamed High-Rise Shorts" at bounding box center [1377, 457] width 89 height 37
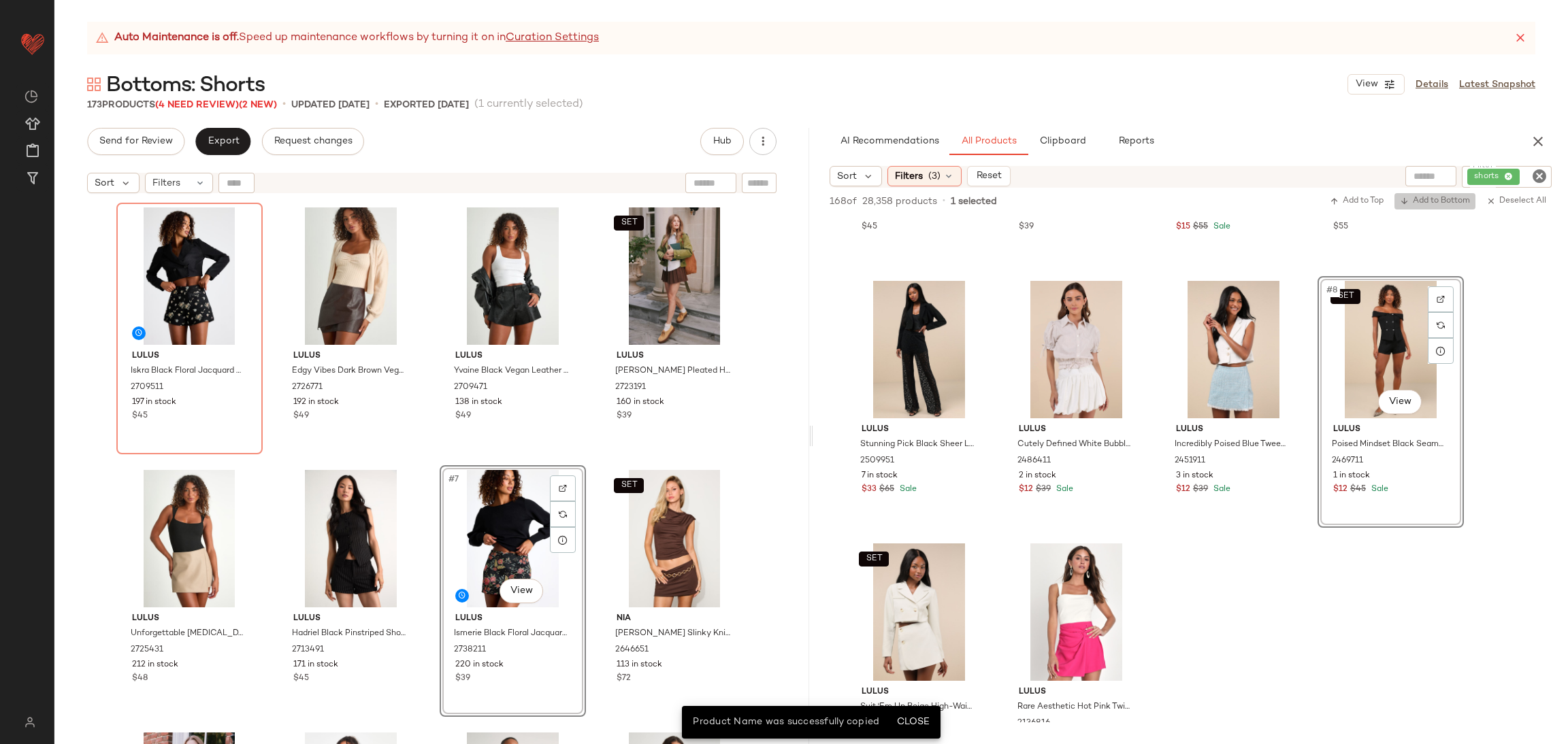
click at [1446, 197] on span "Add to Bottom" at bounding box center [1435, 202] width 70 height 10
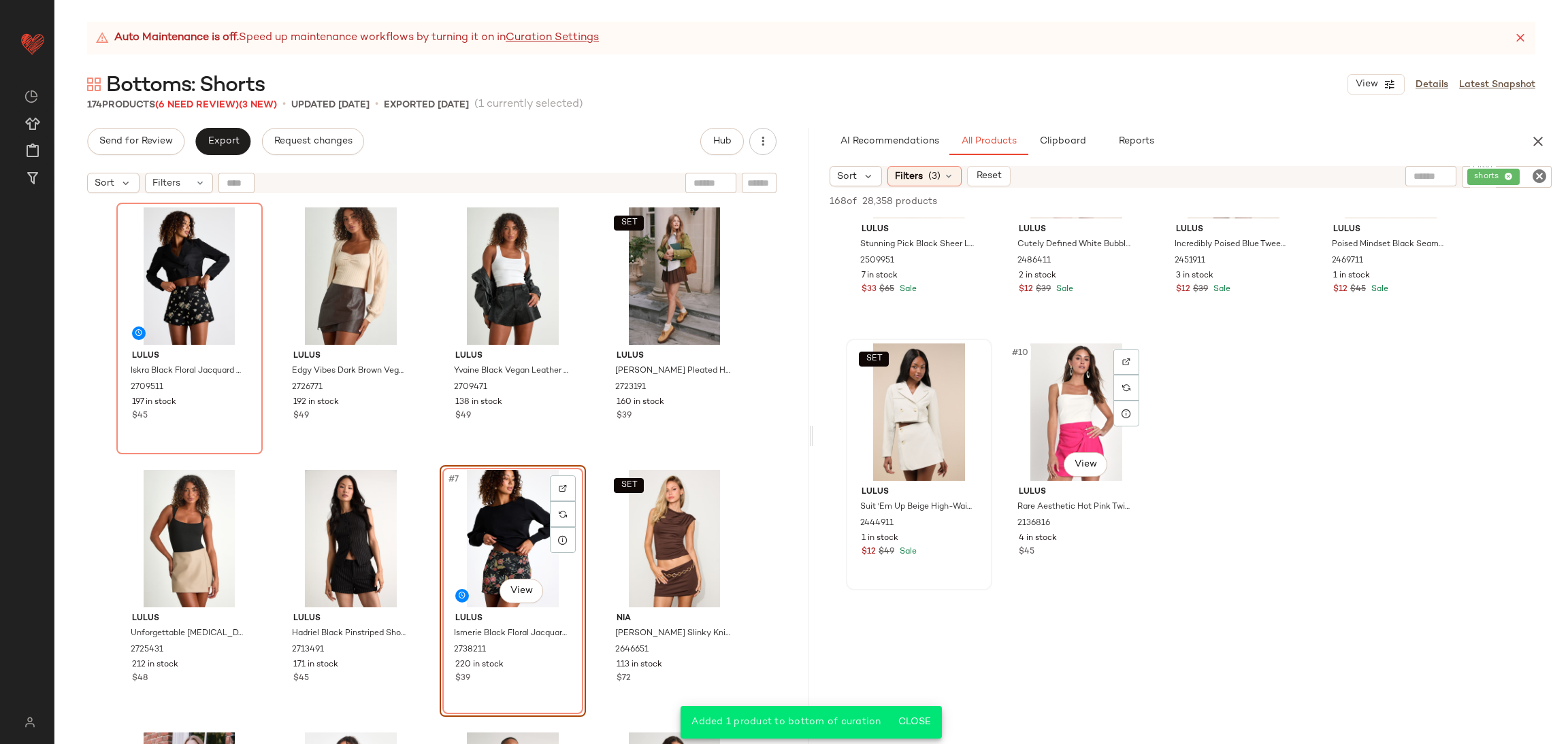
scroll to position [409, 0]
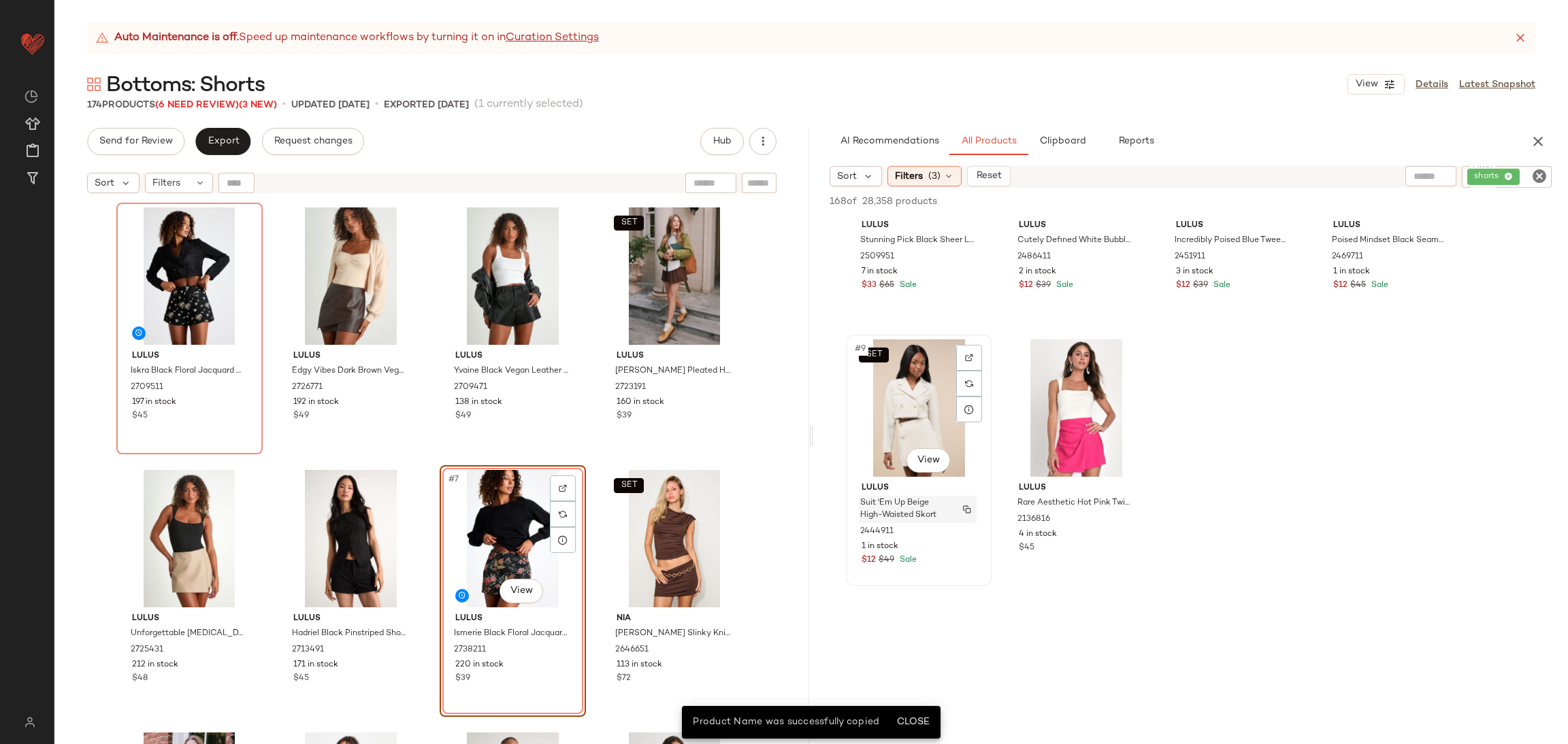
click at [940, 514] on span "Suit 'Em Up Beige High-Waisted Skort" at bounding box center [905, 509] width 89 height 24
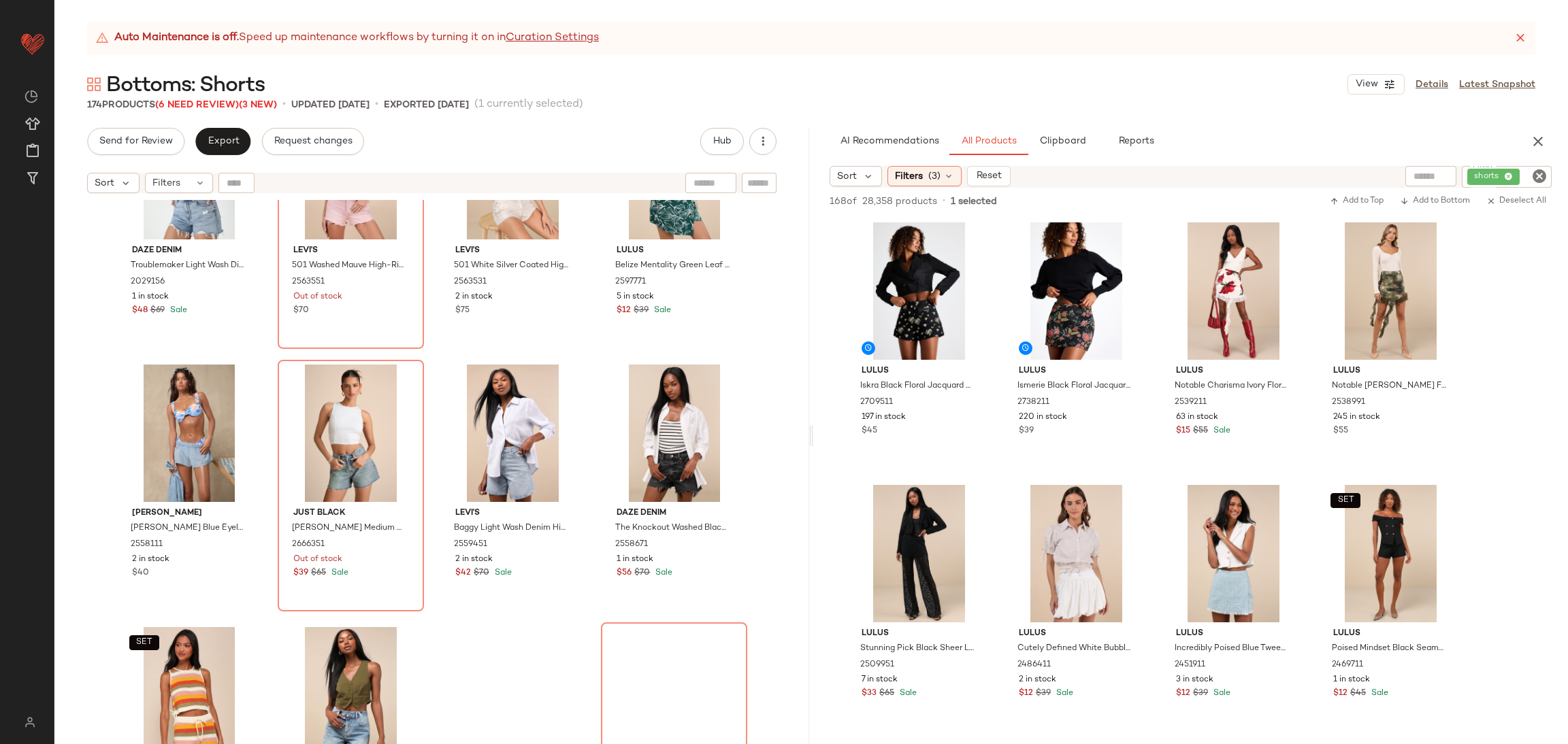
scroll to position [10623, 0]
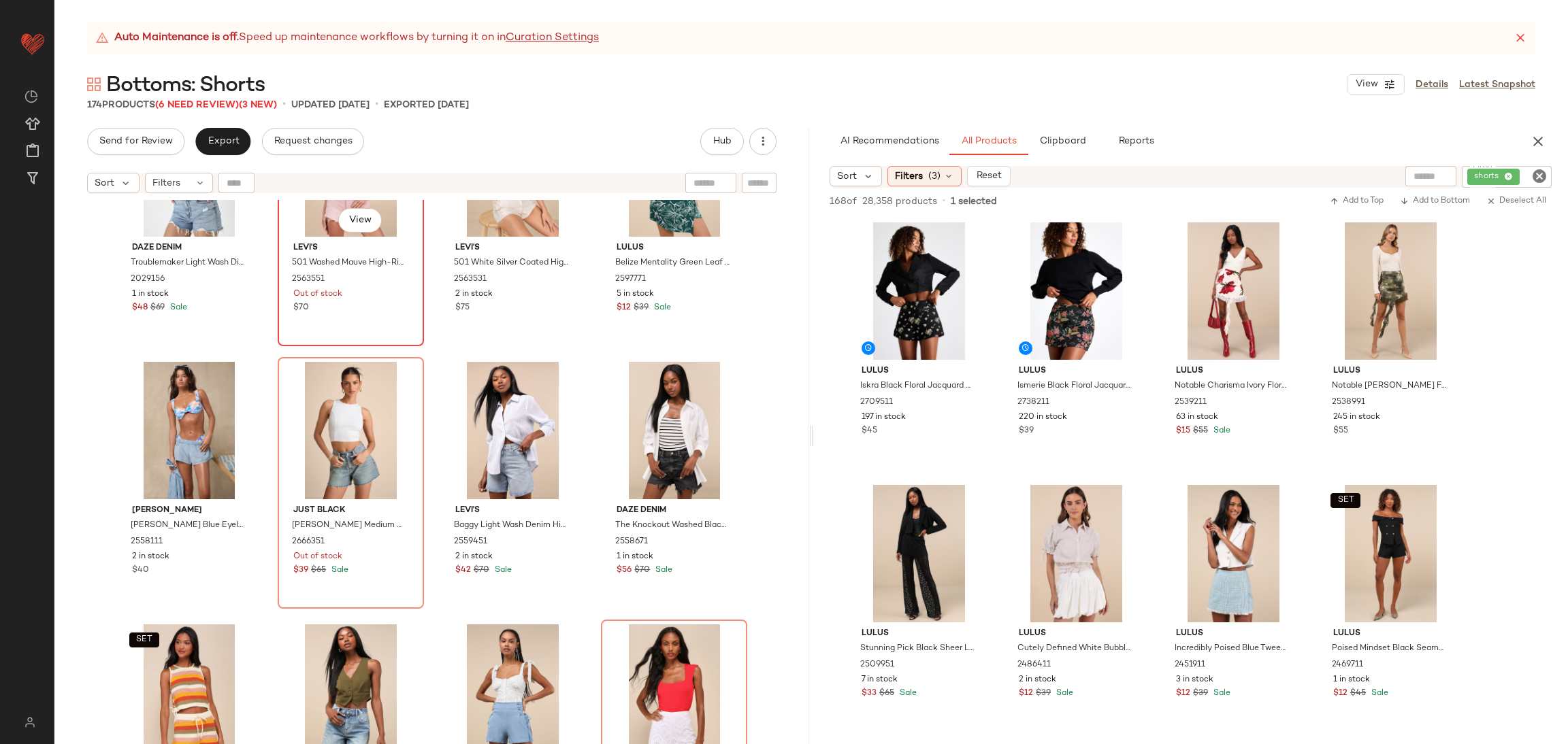
click at [338, 326] on div "#162 View Levi's 501 Washed Mauve High-Rise Denim Cutoff Shorts 2563551 Out of …" at bounding box center [351, 221] width 143 height 249
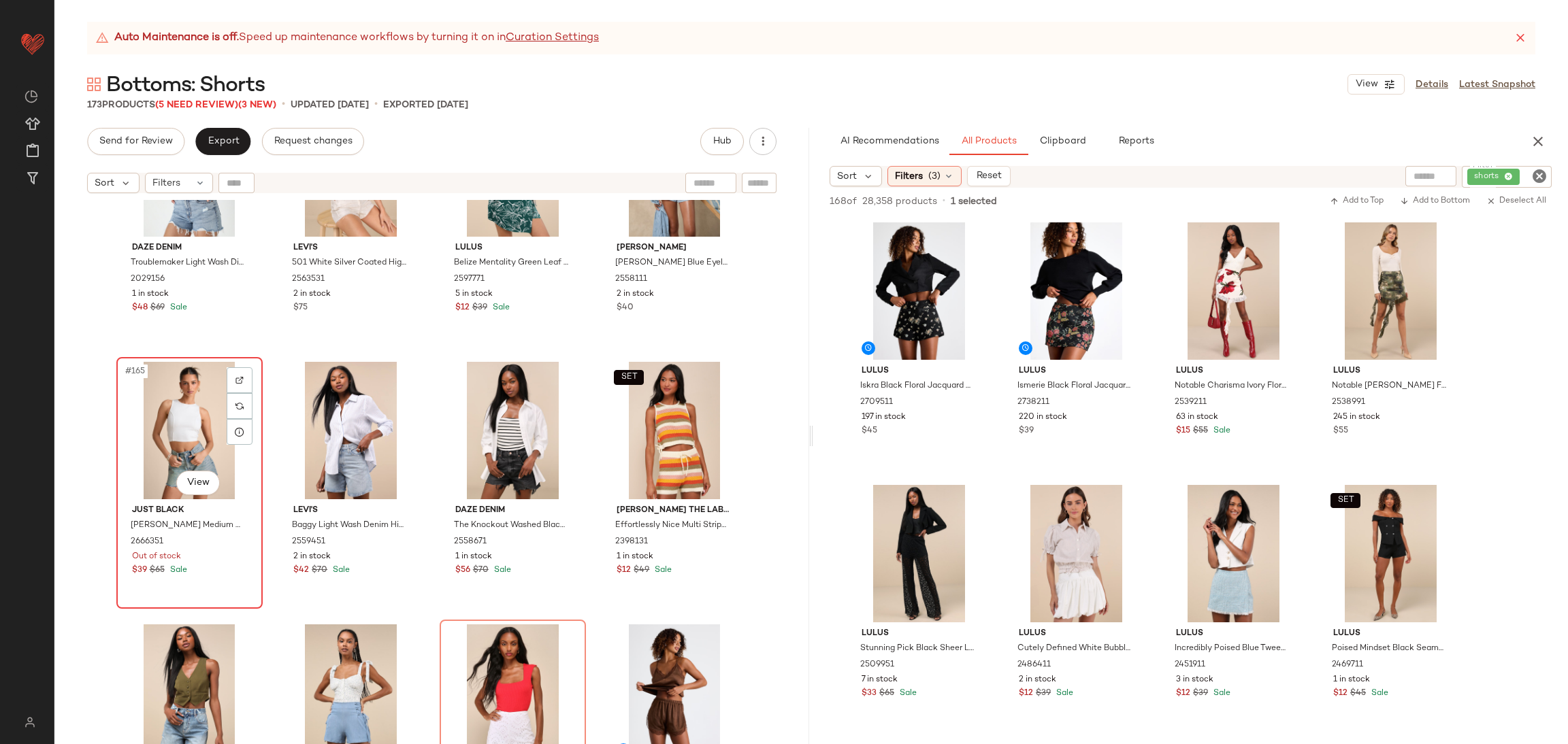
click at [178, 425] on div "#165 View" at bounding box center [189, 430] width 136 height 137
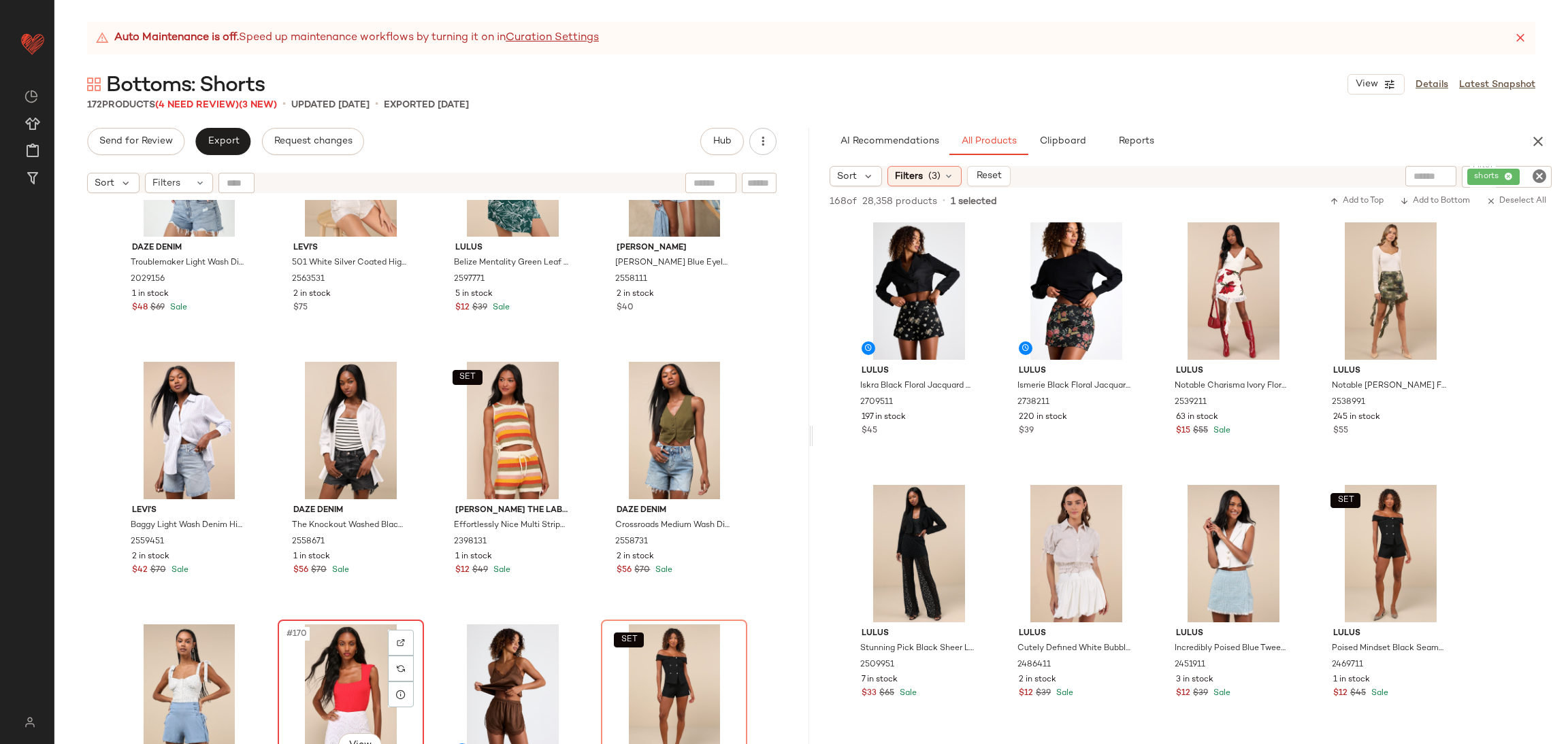
click at [337, 673] on div "#170 View" at bounding box center [351, 692] width 136 height 137
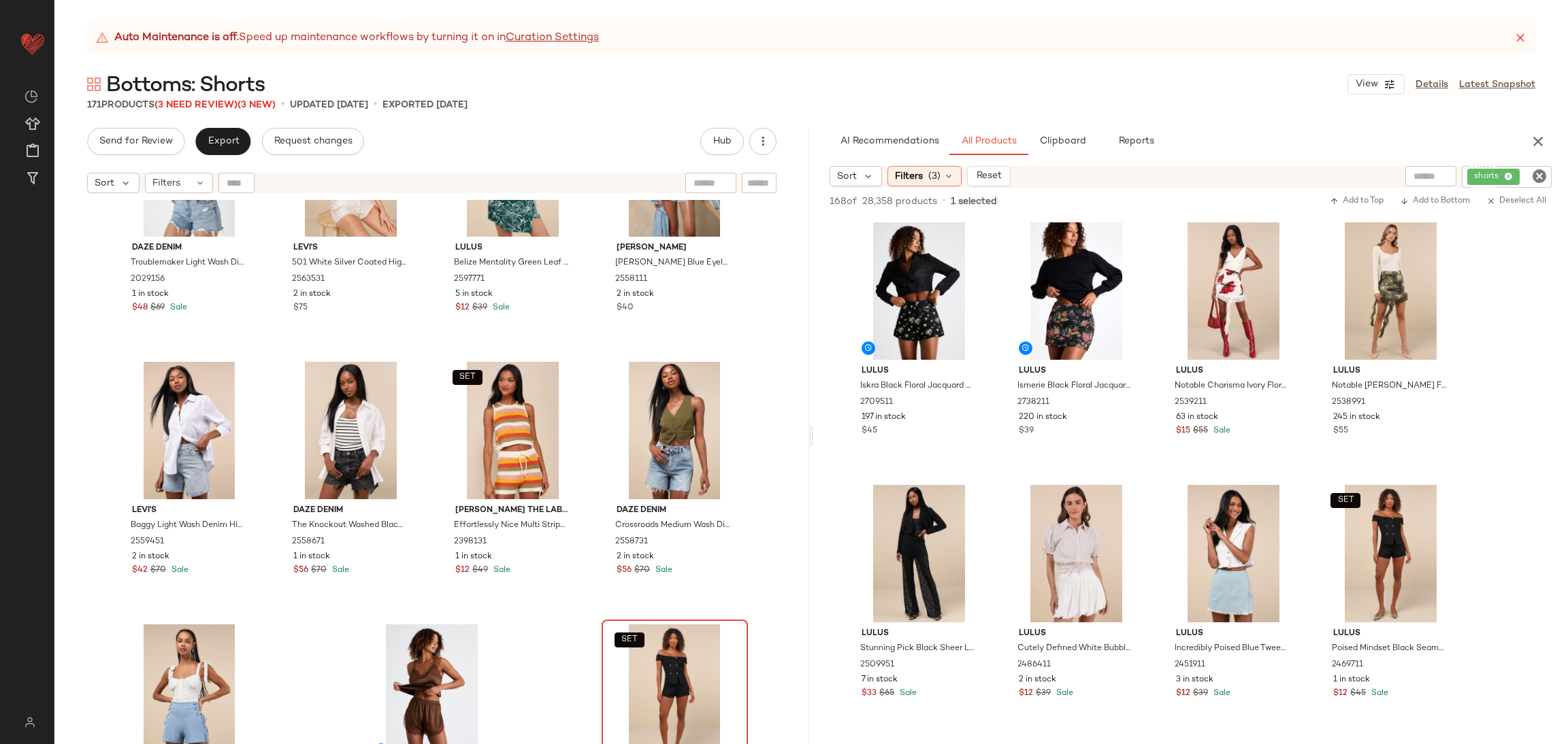
click at [603, 667] on div "SET Lulus Poised Mindset Black Seamed High-Rise Shorts 2469711 1 in stock $12 $…" at bounding box center [675, 745] width 143 height 249
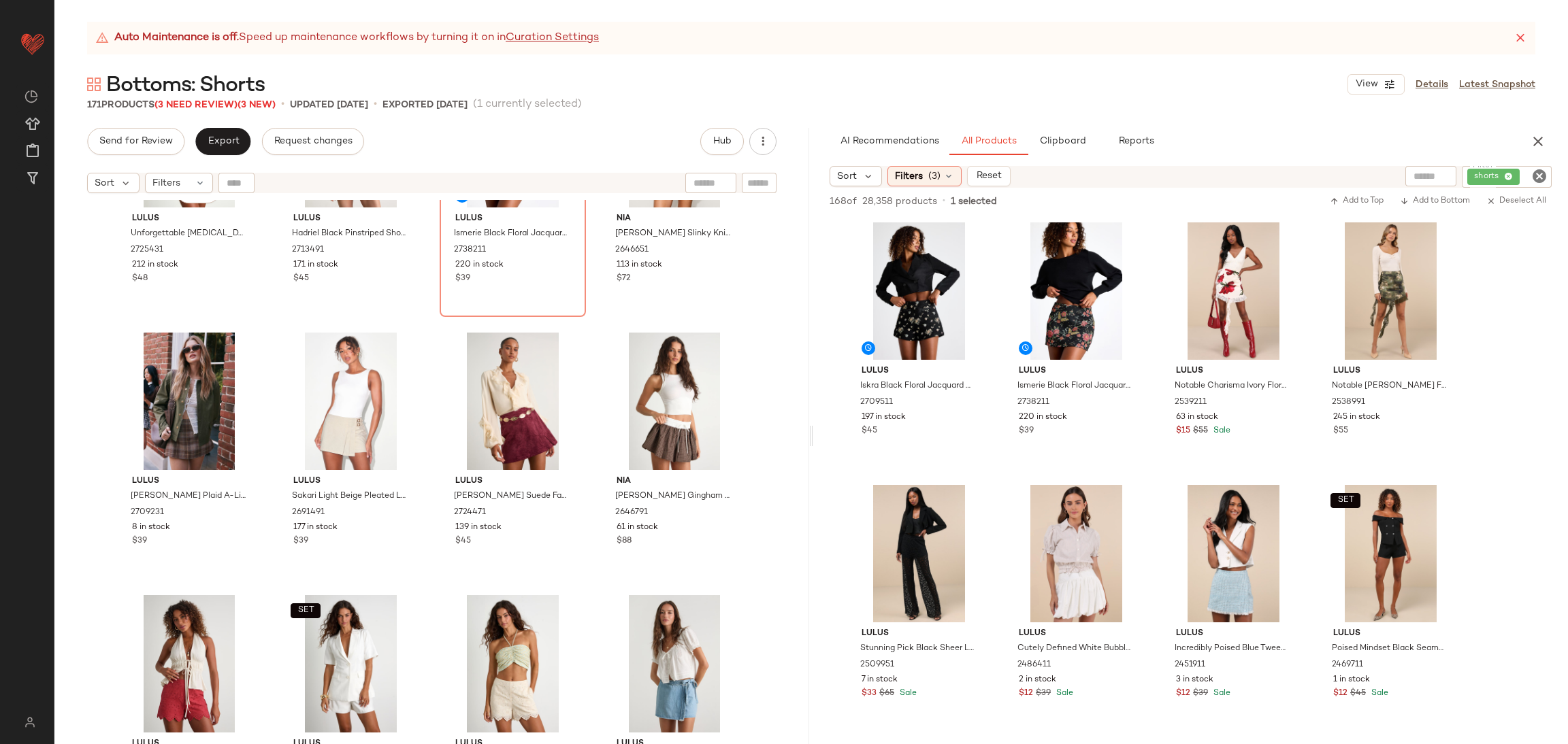
scroll to position [418, 0]
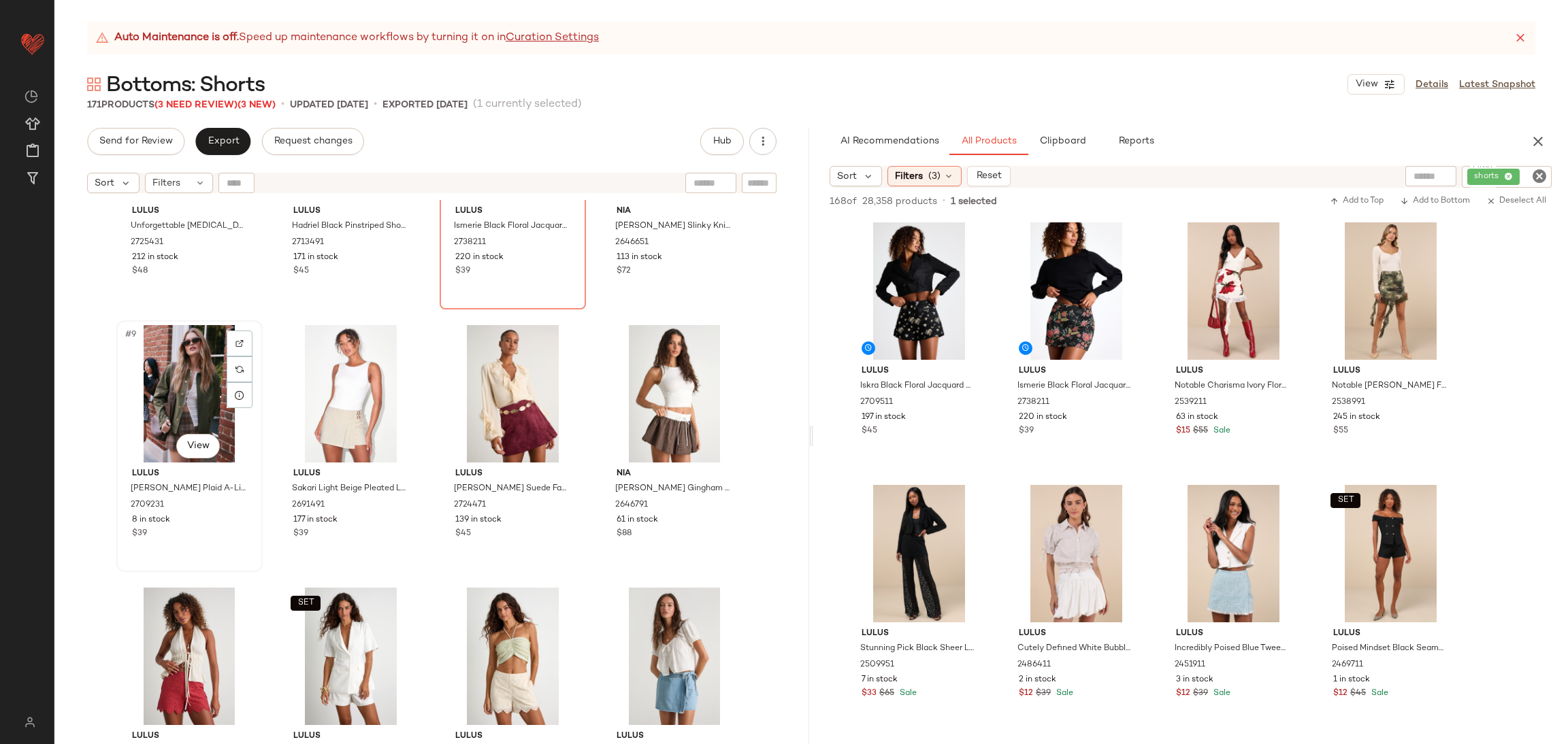
click at [125, 402] on div "#9 View" at bounding box center [189, 393] width 136 height 137
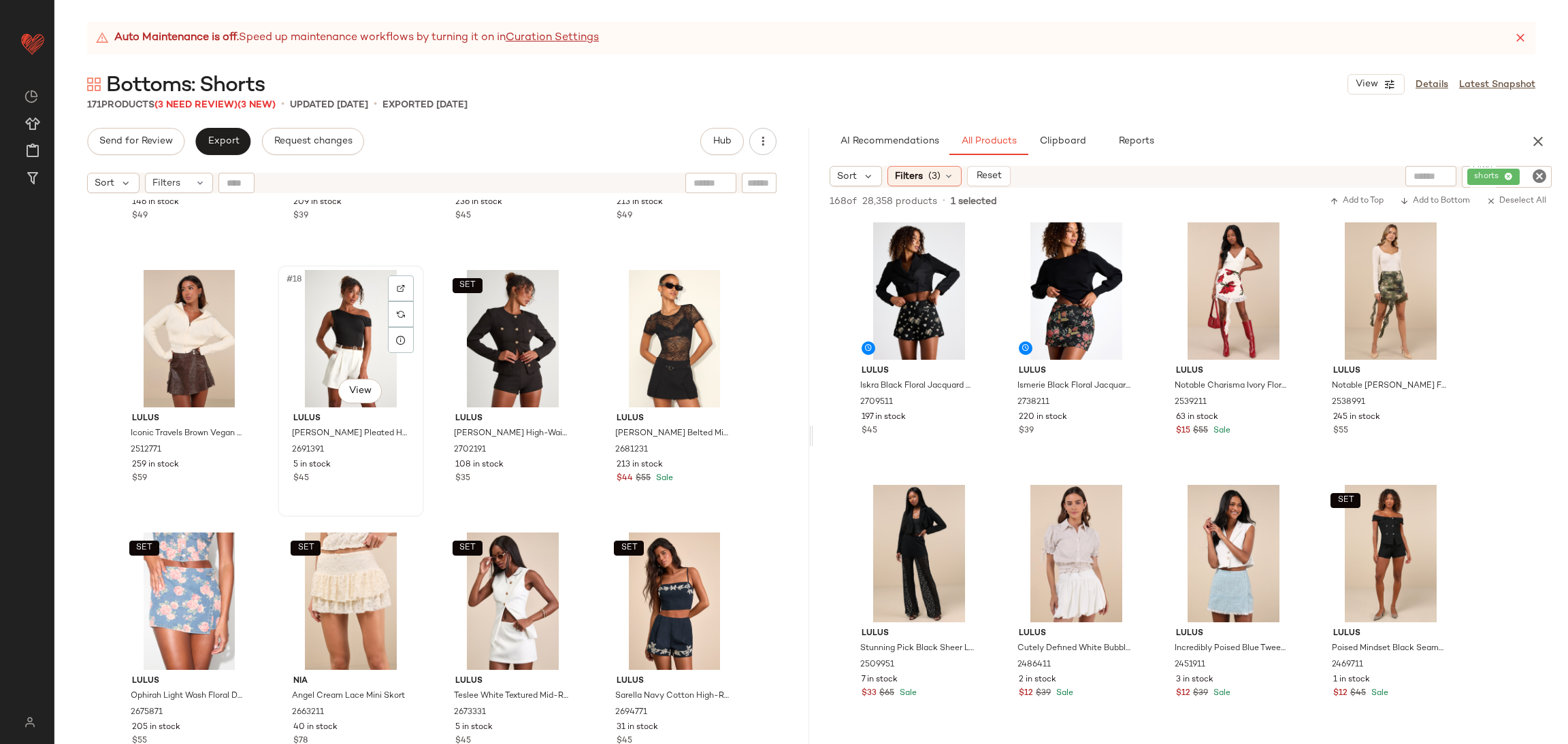
scroll to position [1031, 0]
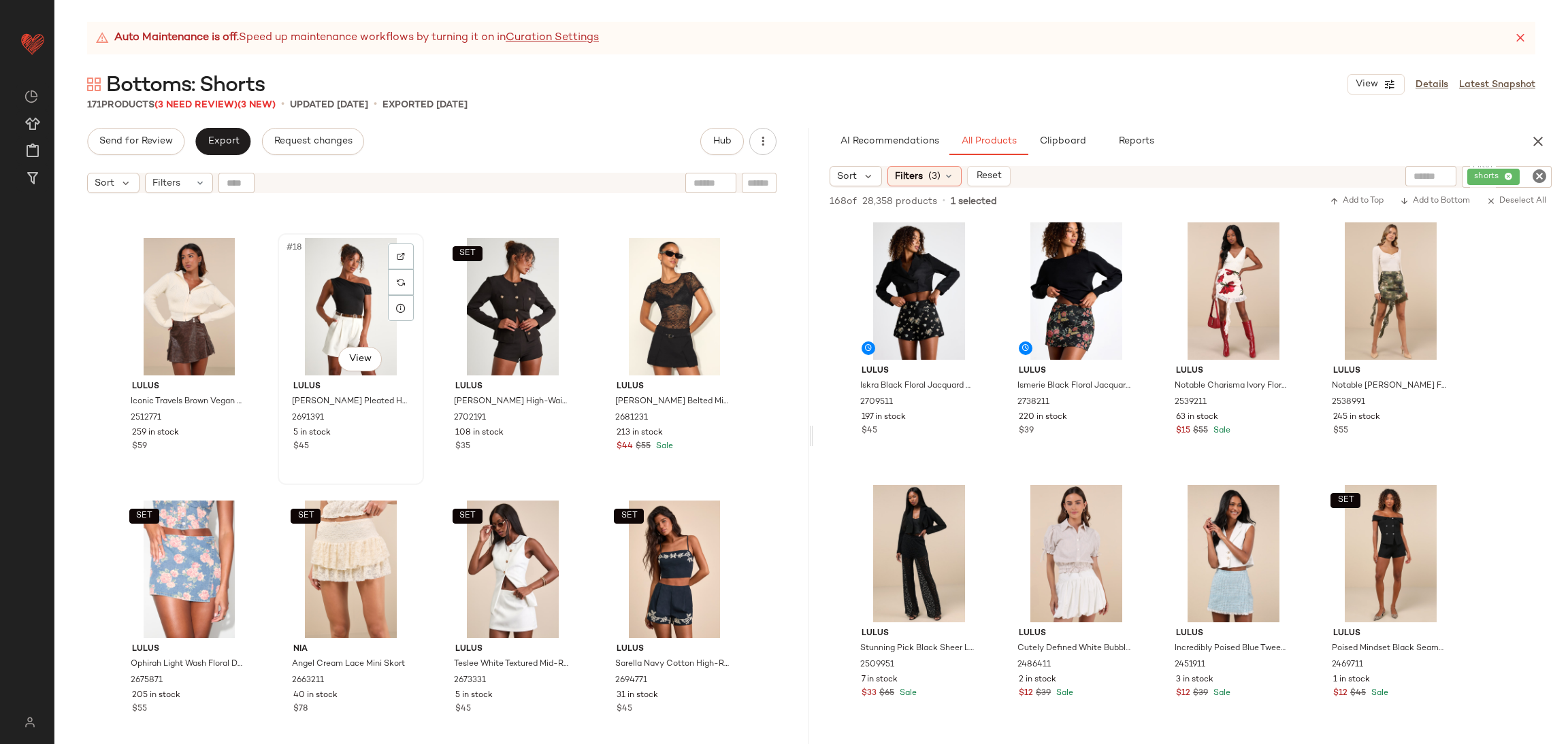
click at [341, 429] on div "5 in stock" at bounding box center [350, 434] width 115 height 13
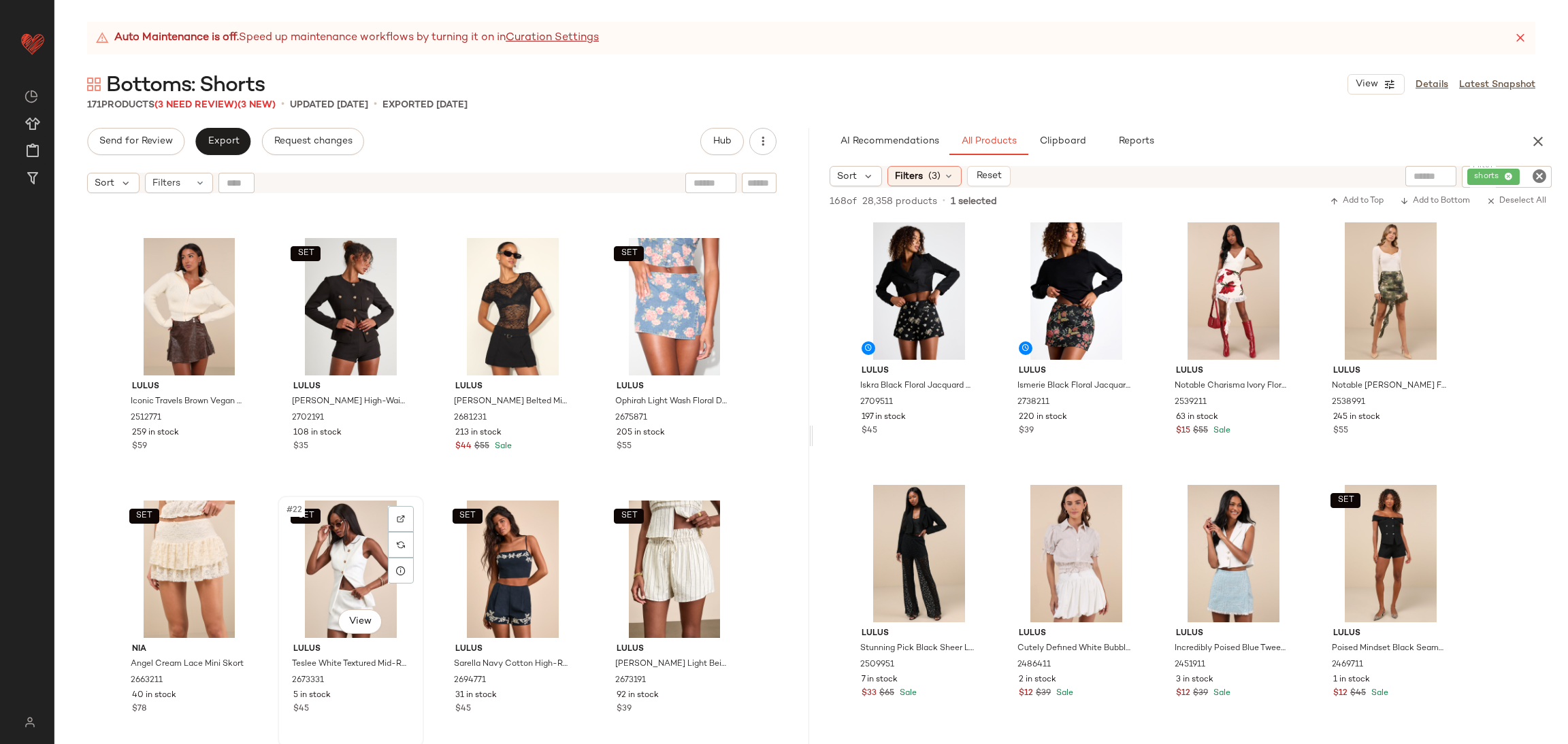
click at [324, 596] on div "SET #22 View" at bounding box center [351, 569] width 136 height 137
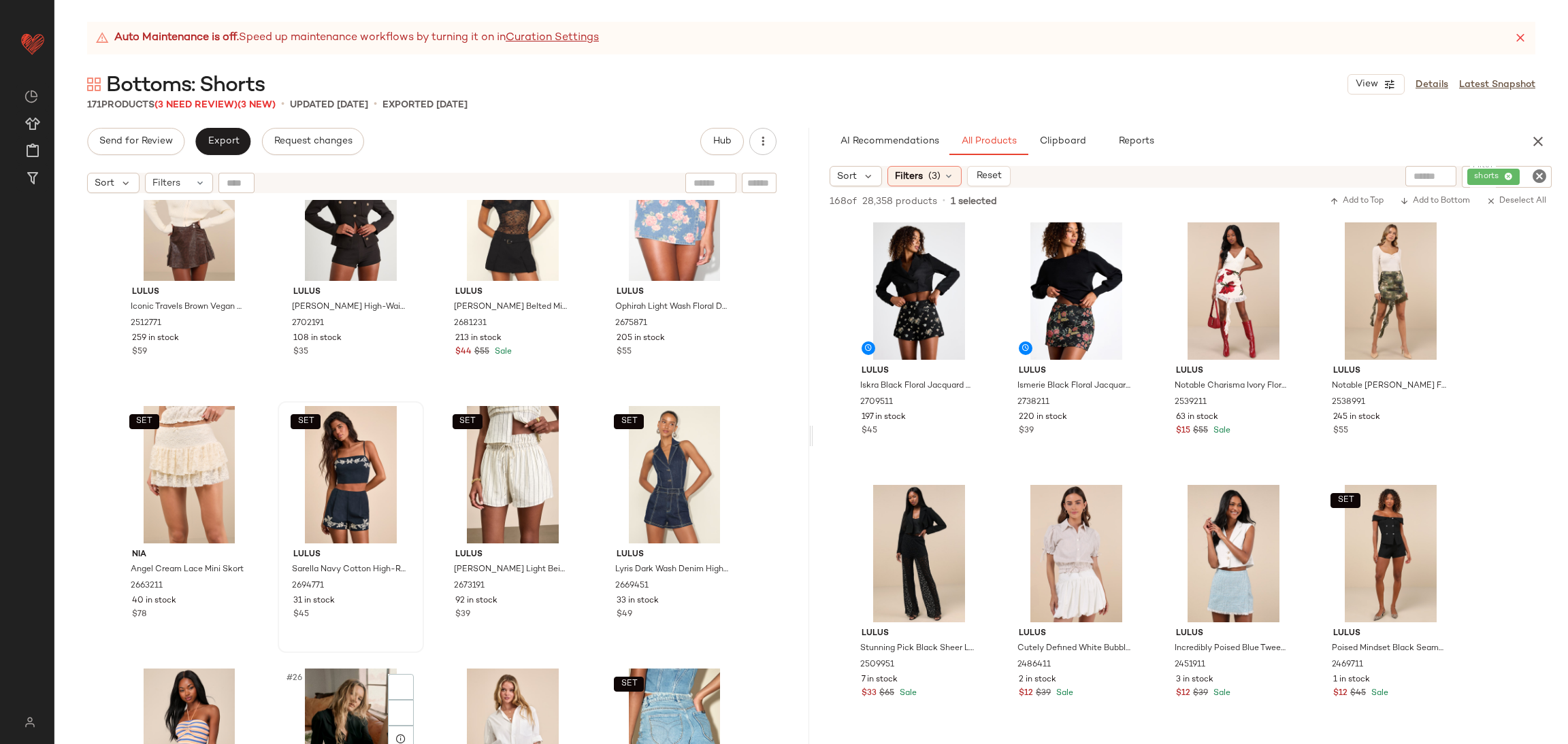
scroll to position [1439, 0]
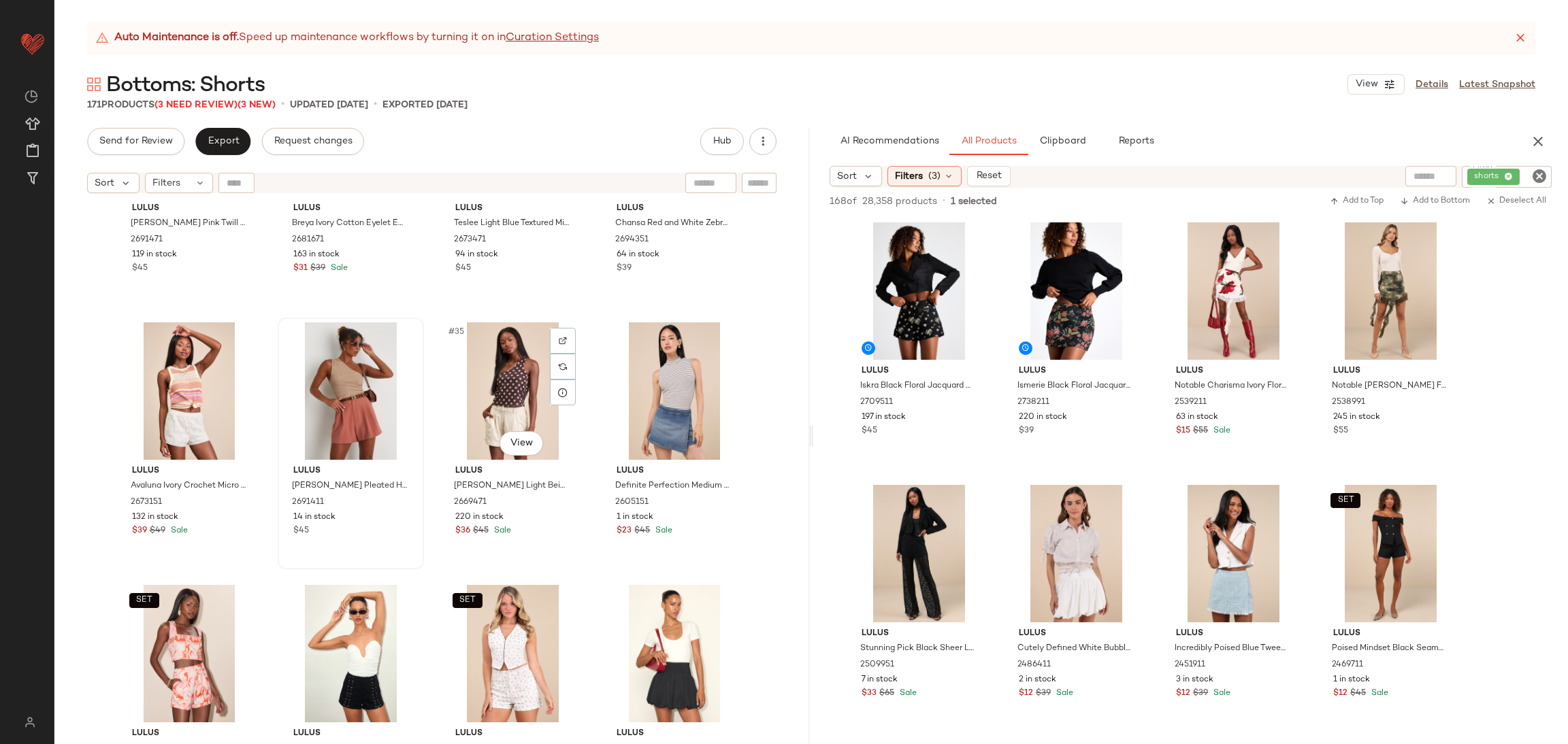
scroll to position [2048, 0]
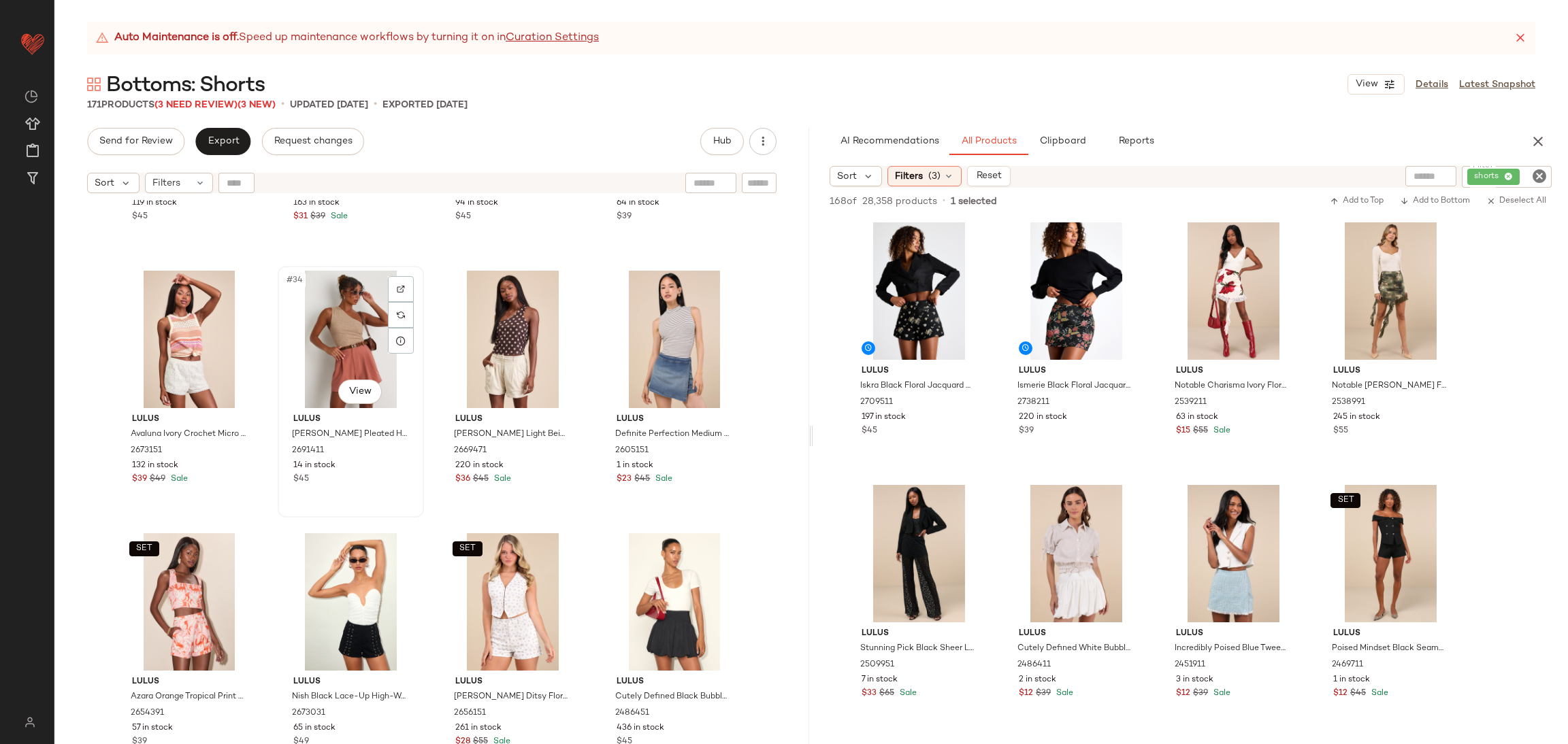
click at [320, 361] on div "#34 View" at bounding box center [351, 339] width 136 height 137
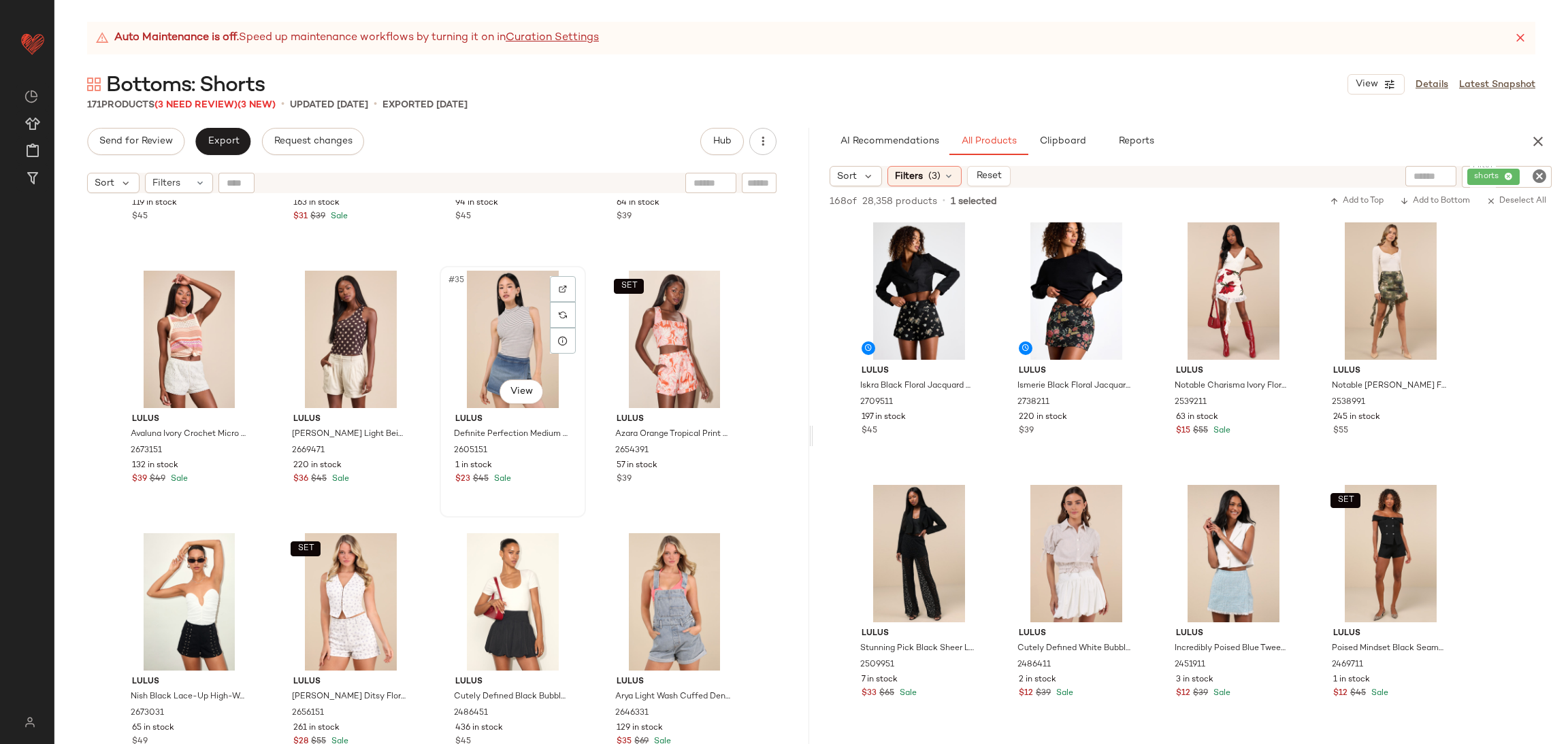
click at [515, 341] on div "#35 View" at bounding box center [512, 339] width 136 height 137
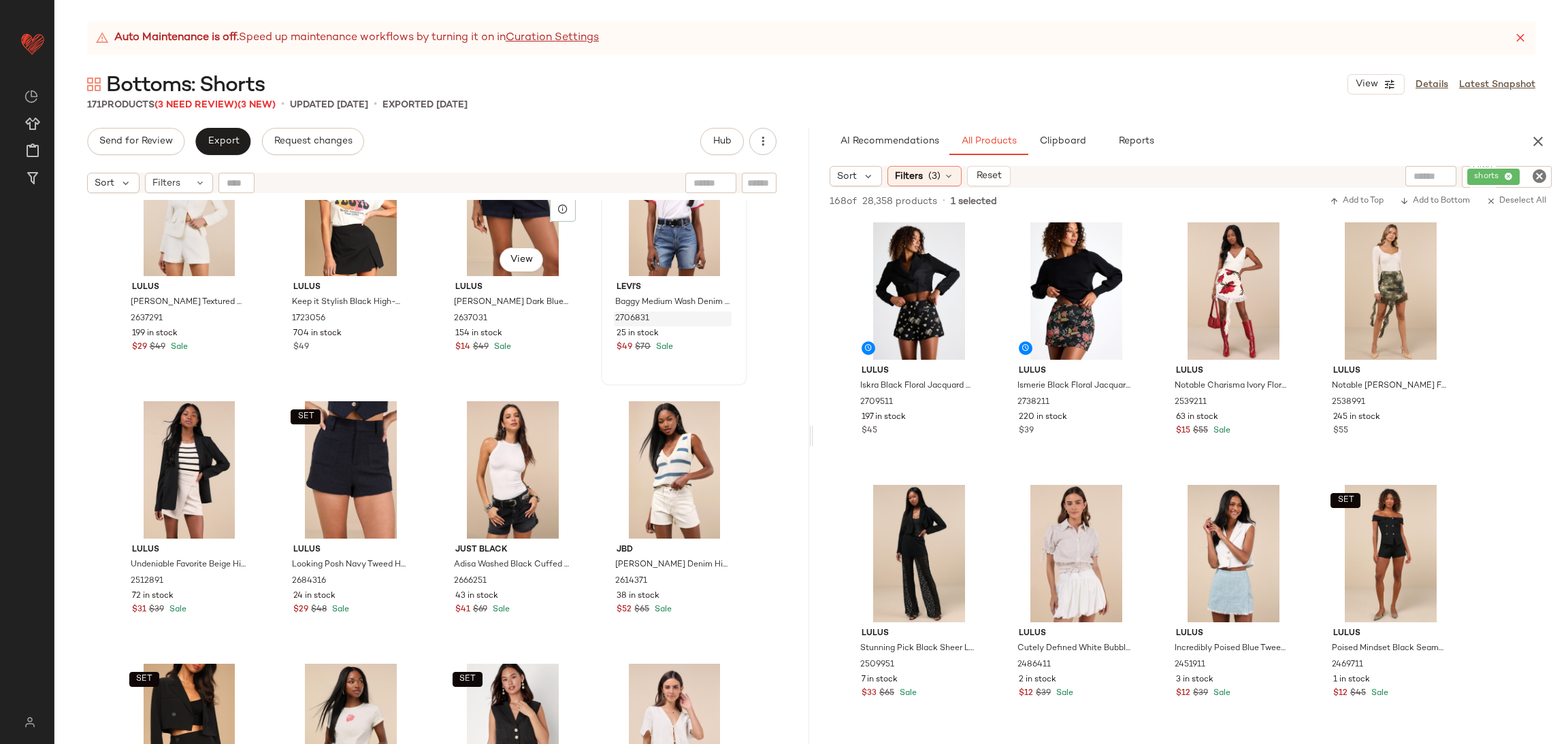
scroll to position [2968, 0]
click at [681, 344] on div "$49 $70 Sale" at bounding box center [674, 349] width 115 height 13
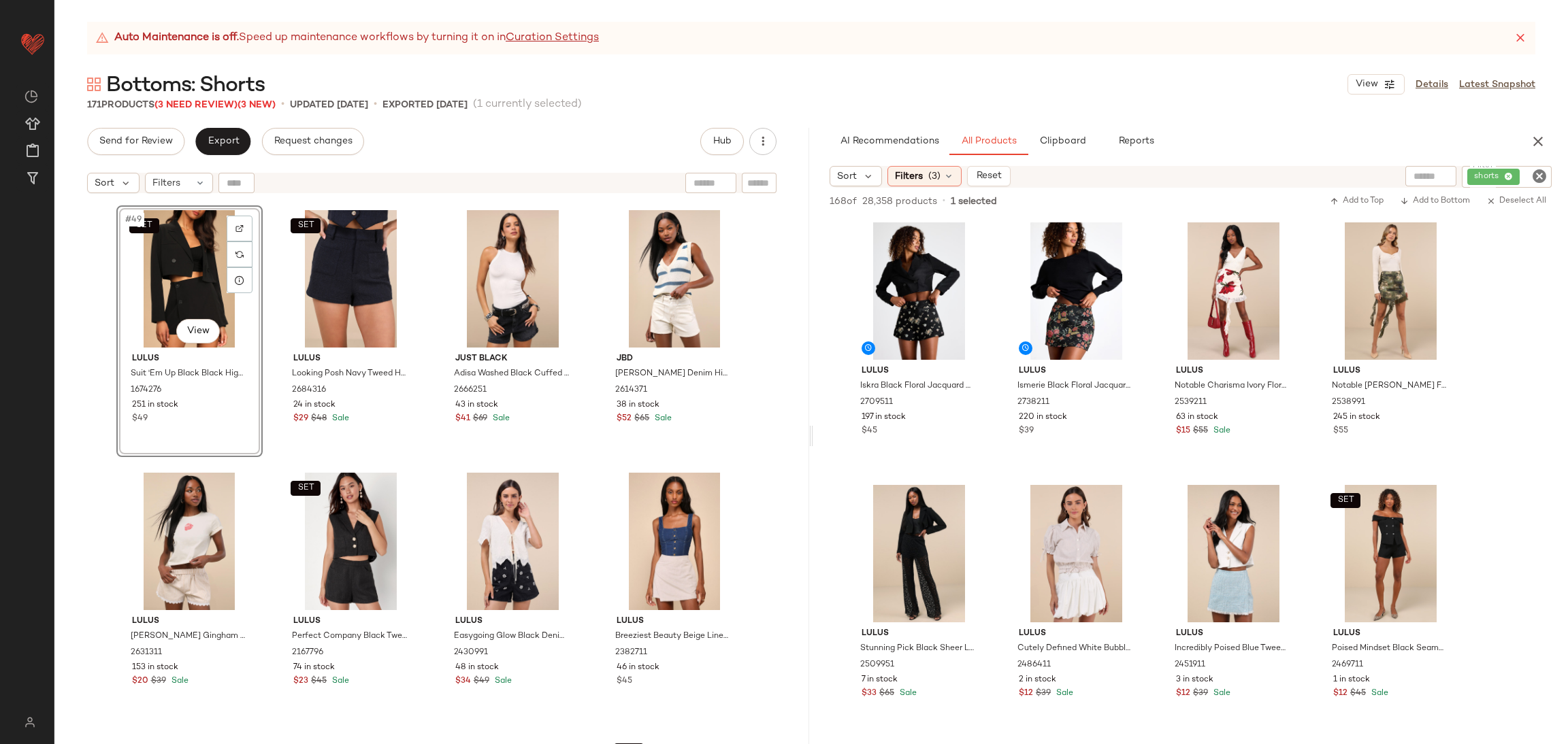
scroll to position [3172, 0]
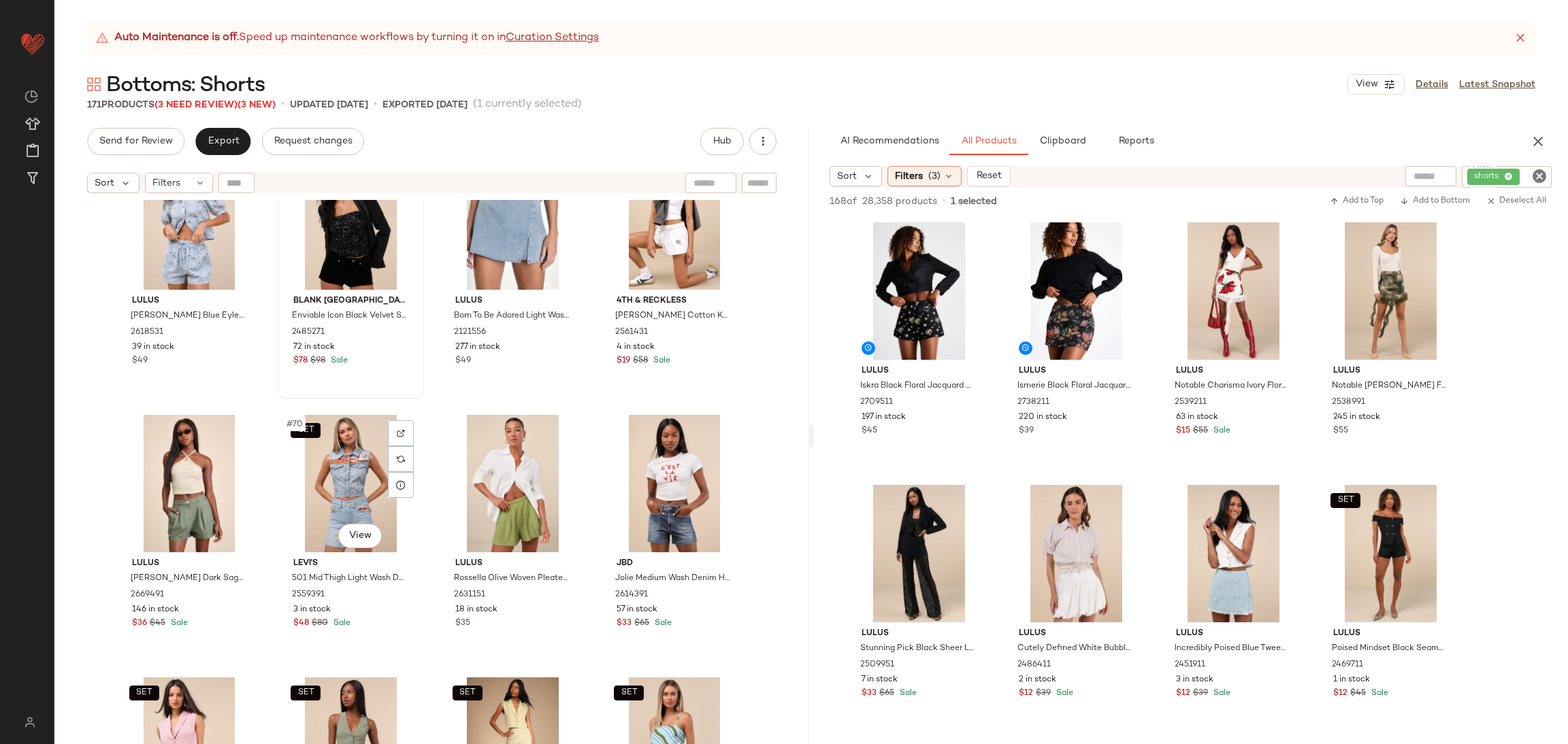
scroll to position [4293, 0]
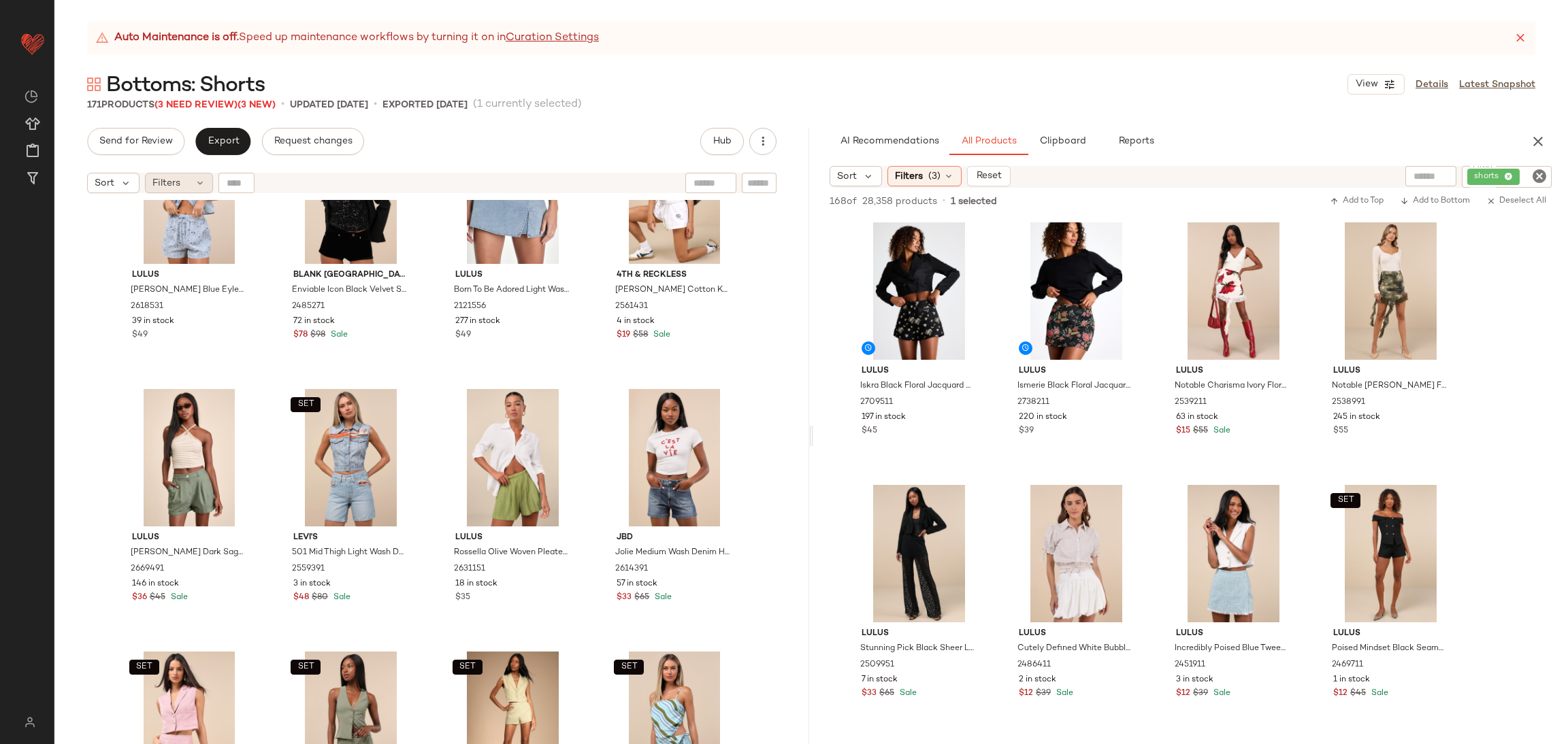
click at [185, 179] on div "Filters" at bounding box center [179, 182] width 68 height 20
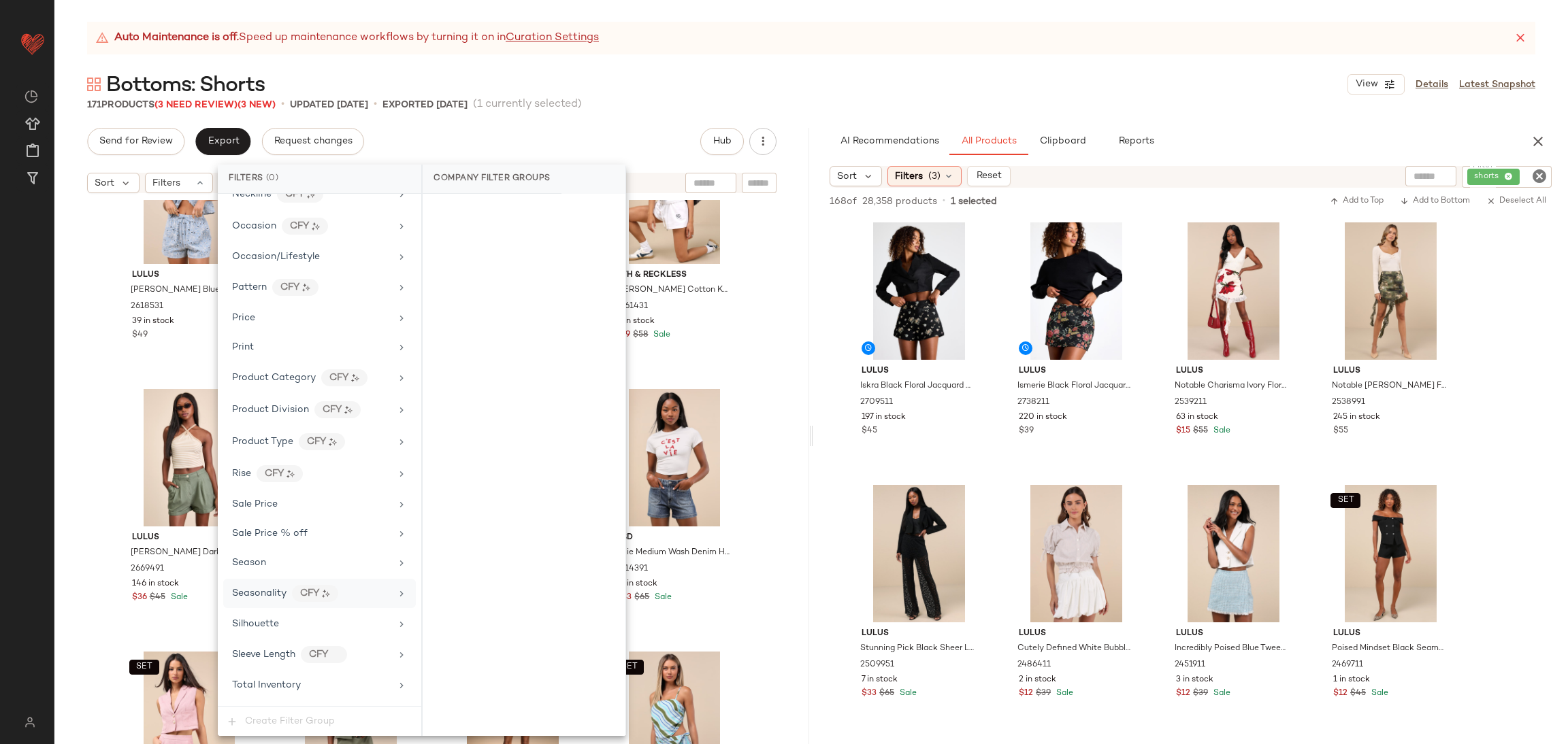
scroll to position [777, 0]
click at [260, 647] on div "Total Inventory" at bounding box center [320, 658] width 193 height 26
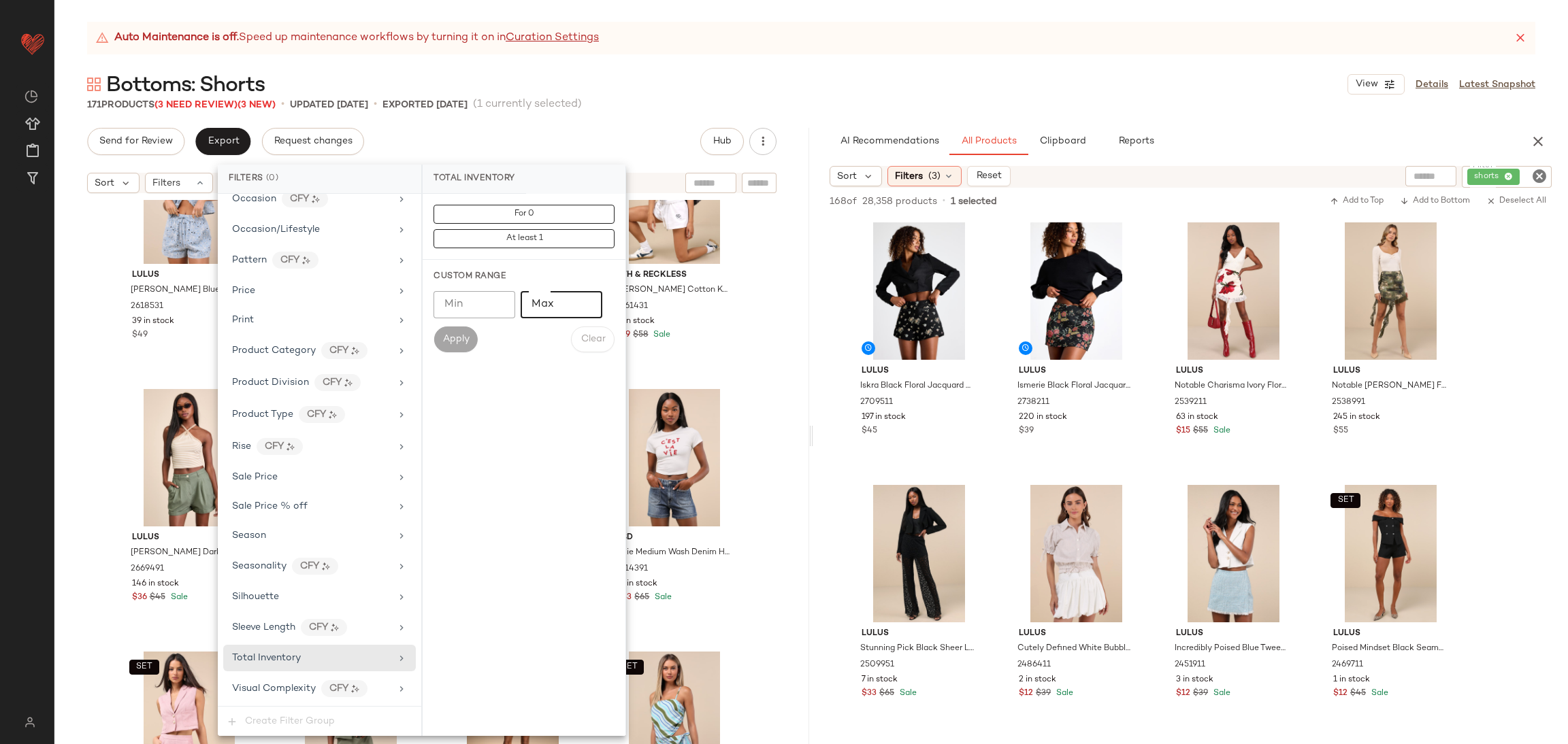
click at [570, 303] on input "Max" at bounding box center [561, 304] width 81 height 27
type input "**"
click at [439, 340] on button "Apply" at bounding box center [455, 339] width 44 height 26
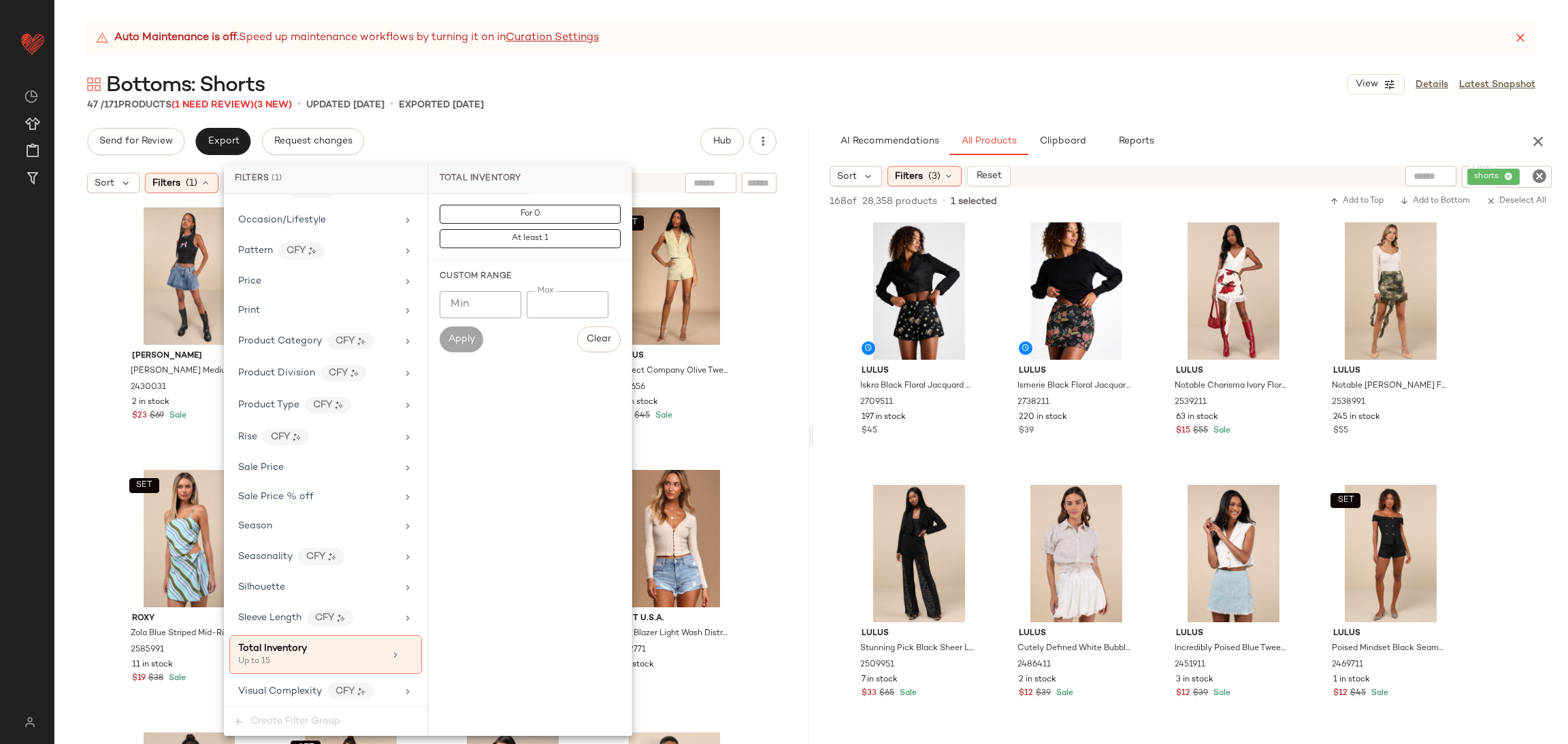
click at [756, 328] on div "Steve Madden Marlowe Medium Wash Pleated Denim Skort 2430031 2 in stock $23 $69…" at bounding box center [432, 489] width 755 height 578
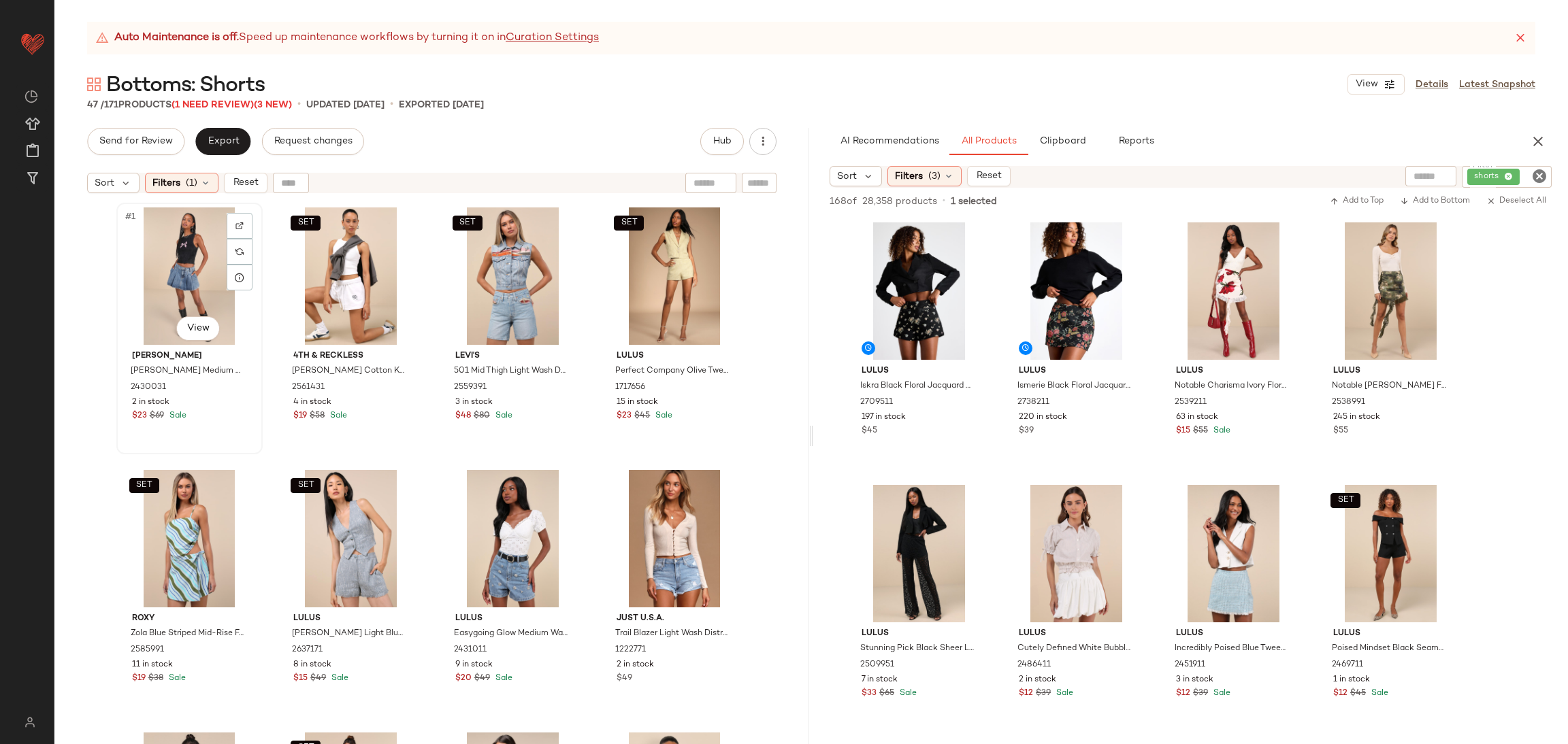
click at [182, 246] on div "#1 View" at bounding box center [189, 276] width 136 height 137
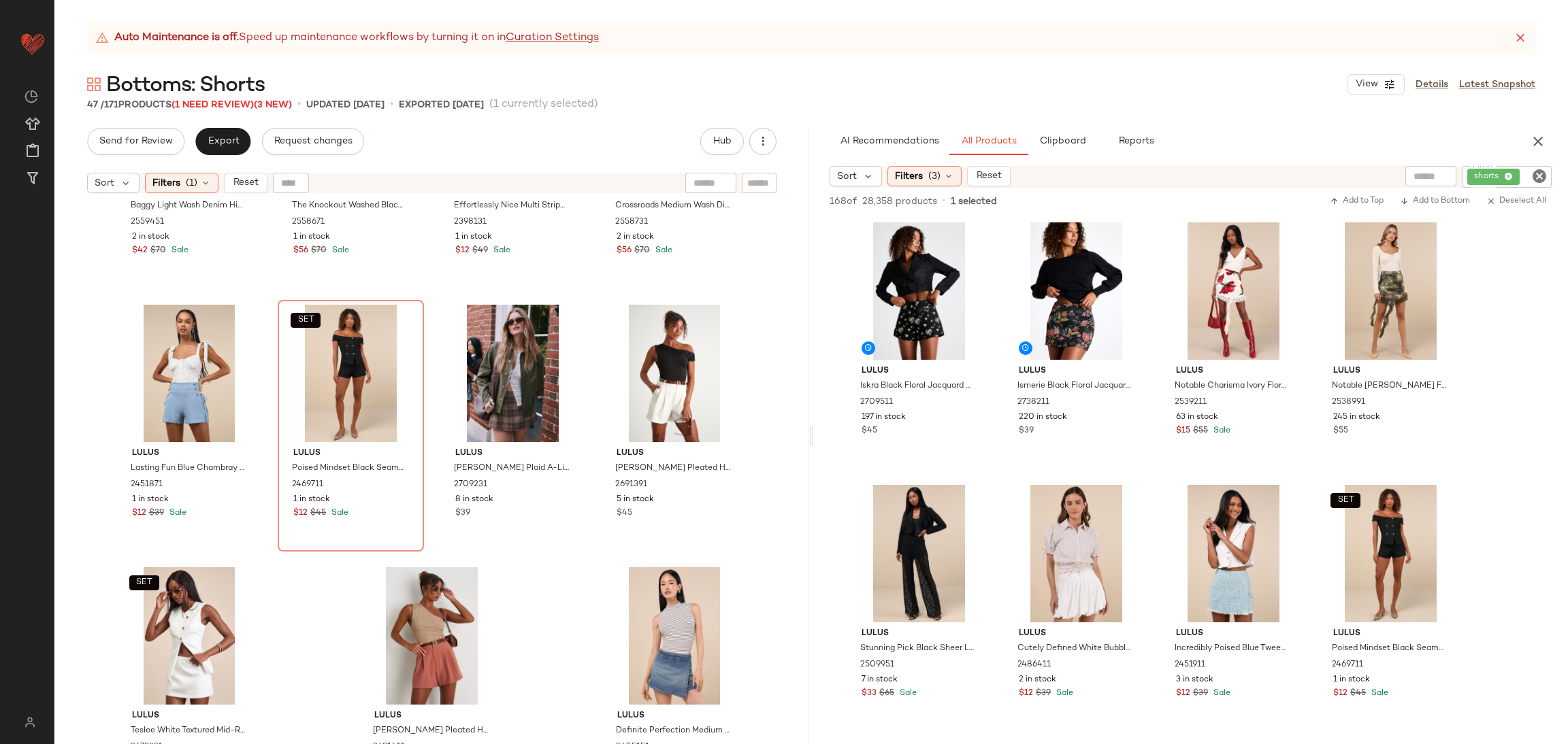
scroll to position [2574, 0]
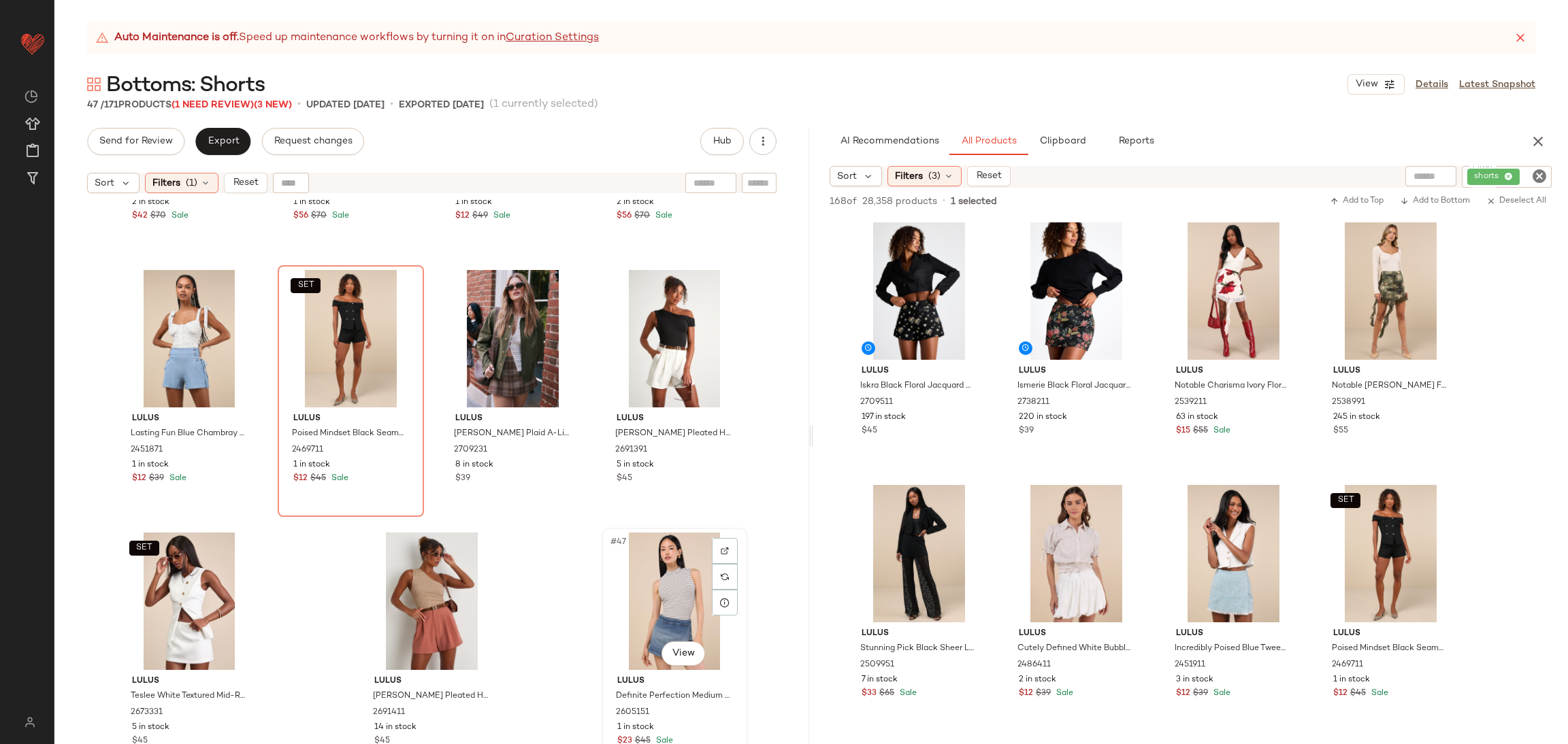
click at [668, 586] on div "#47 View" at bounding box center [675, 601] width 136 height 137
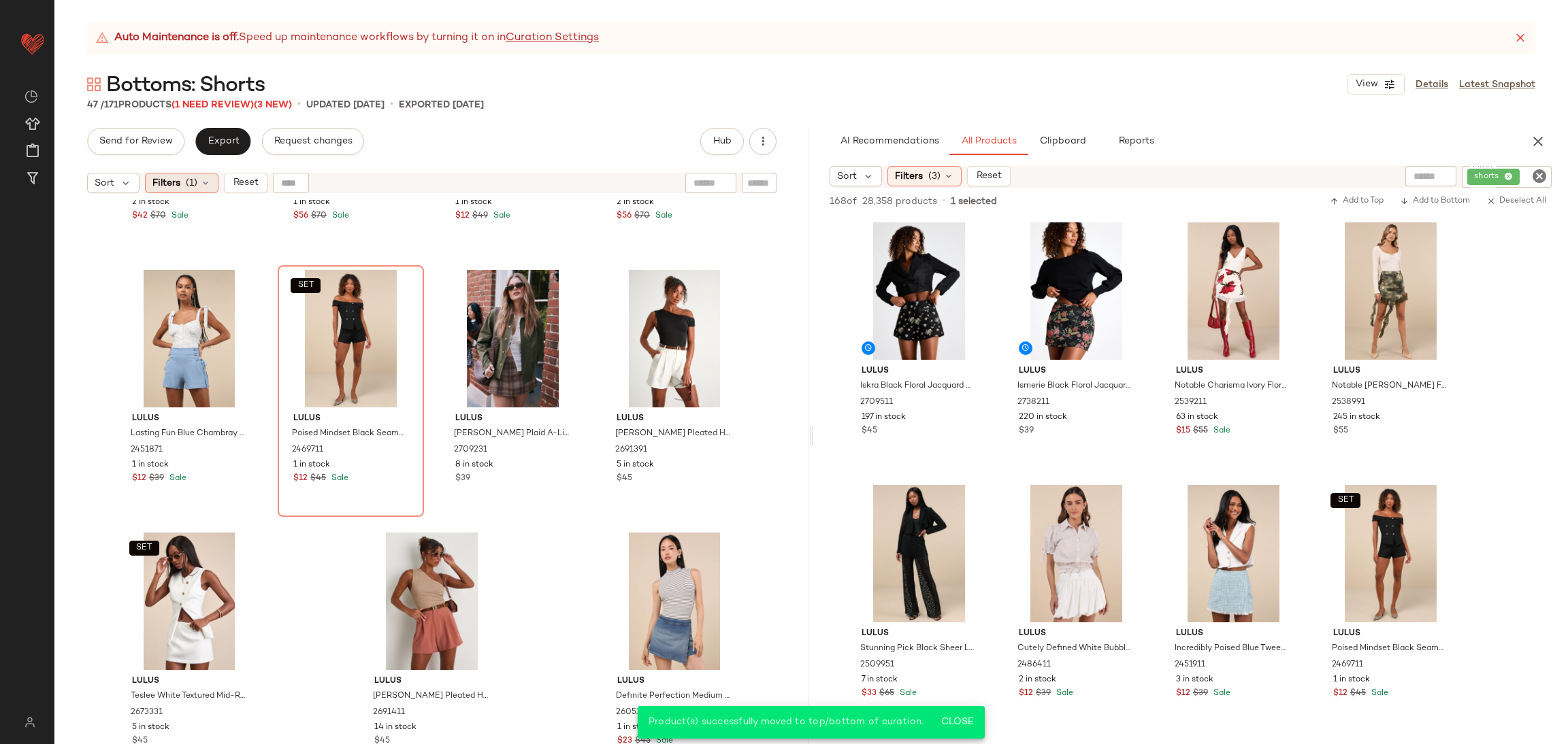
click at [193, 184] on span "(1)" at bounding box center [191, 183] width 12 height 15
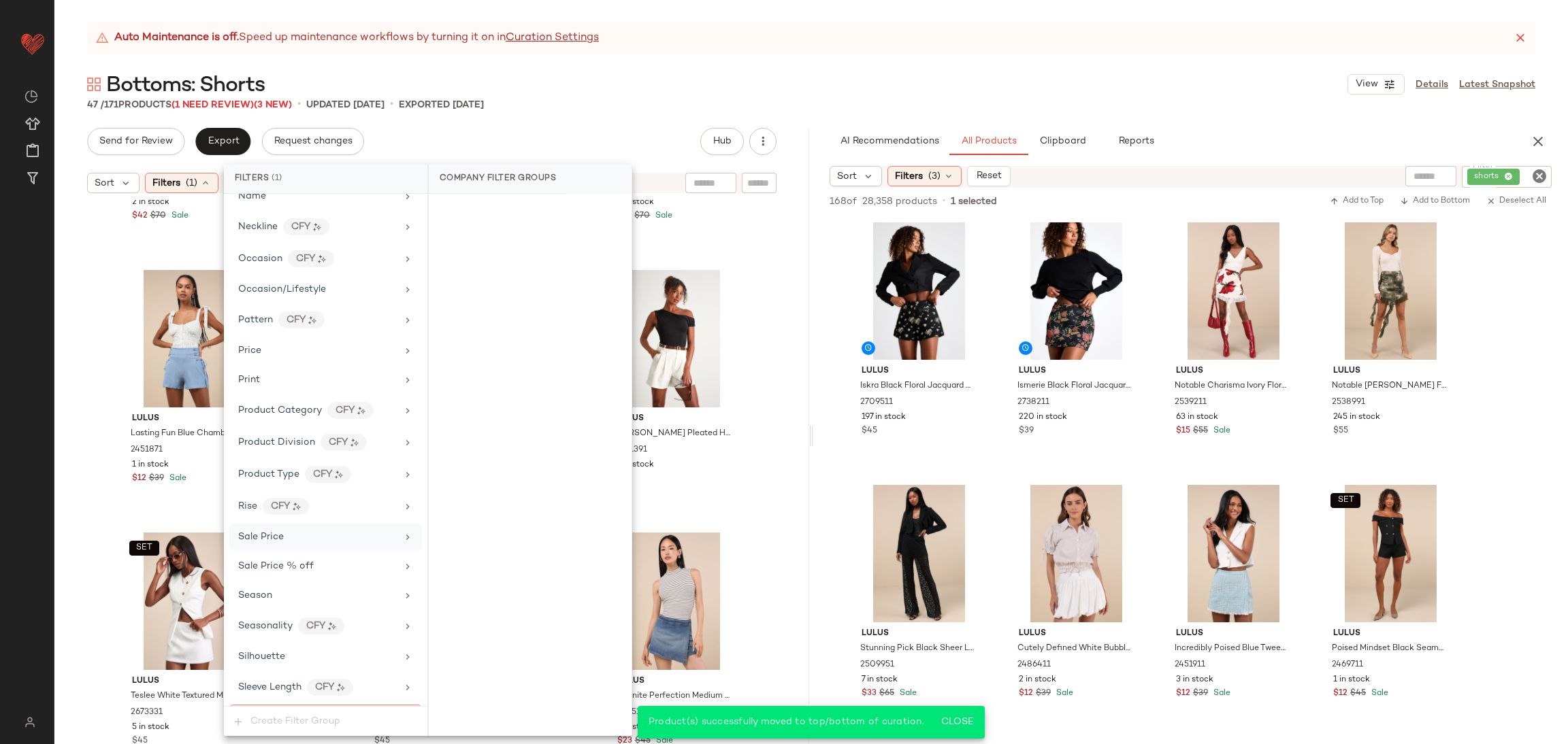
scroll to position [790, 0]
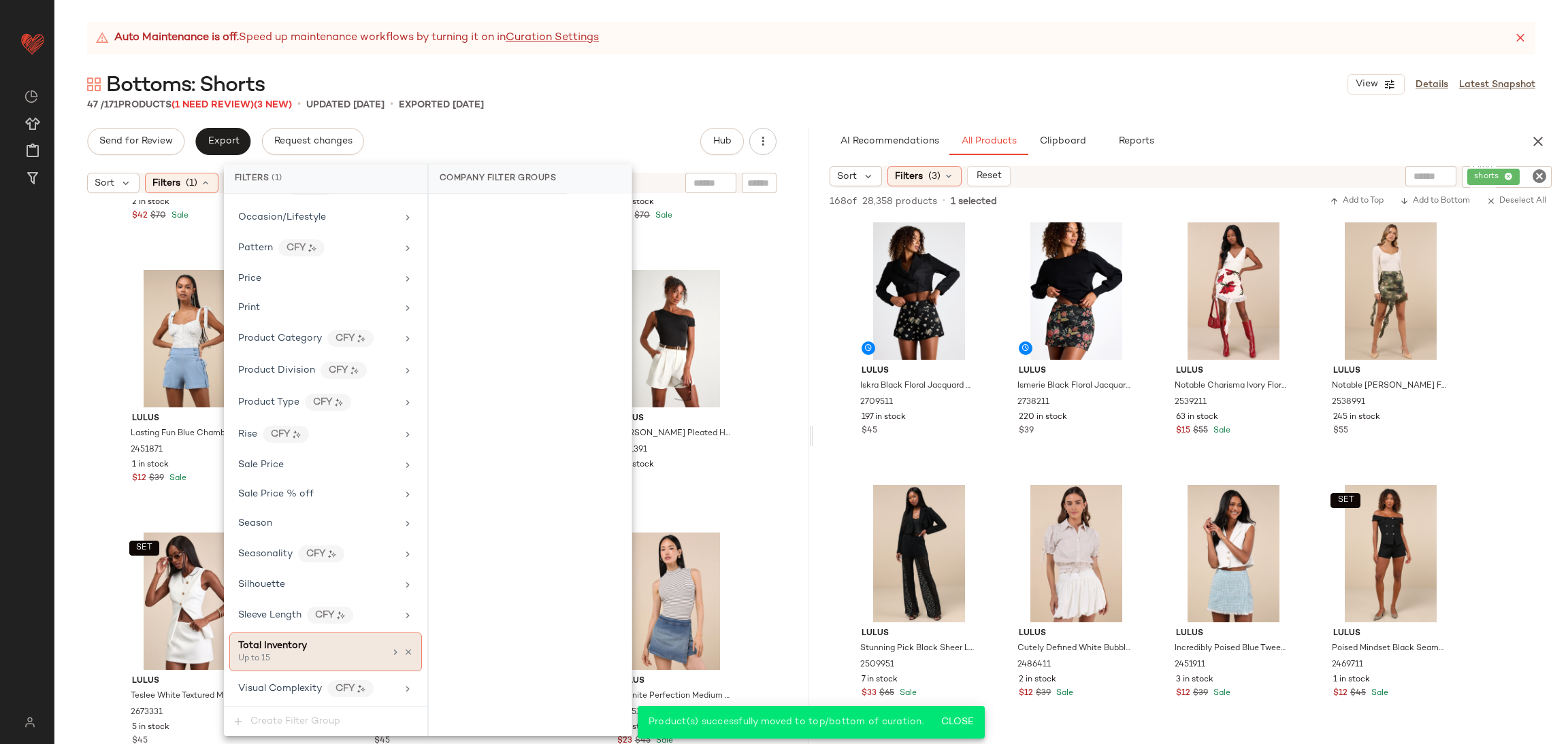
click at [404, 650] on icon at bounding box center [409, 653] width 10 height 10
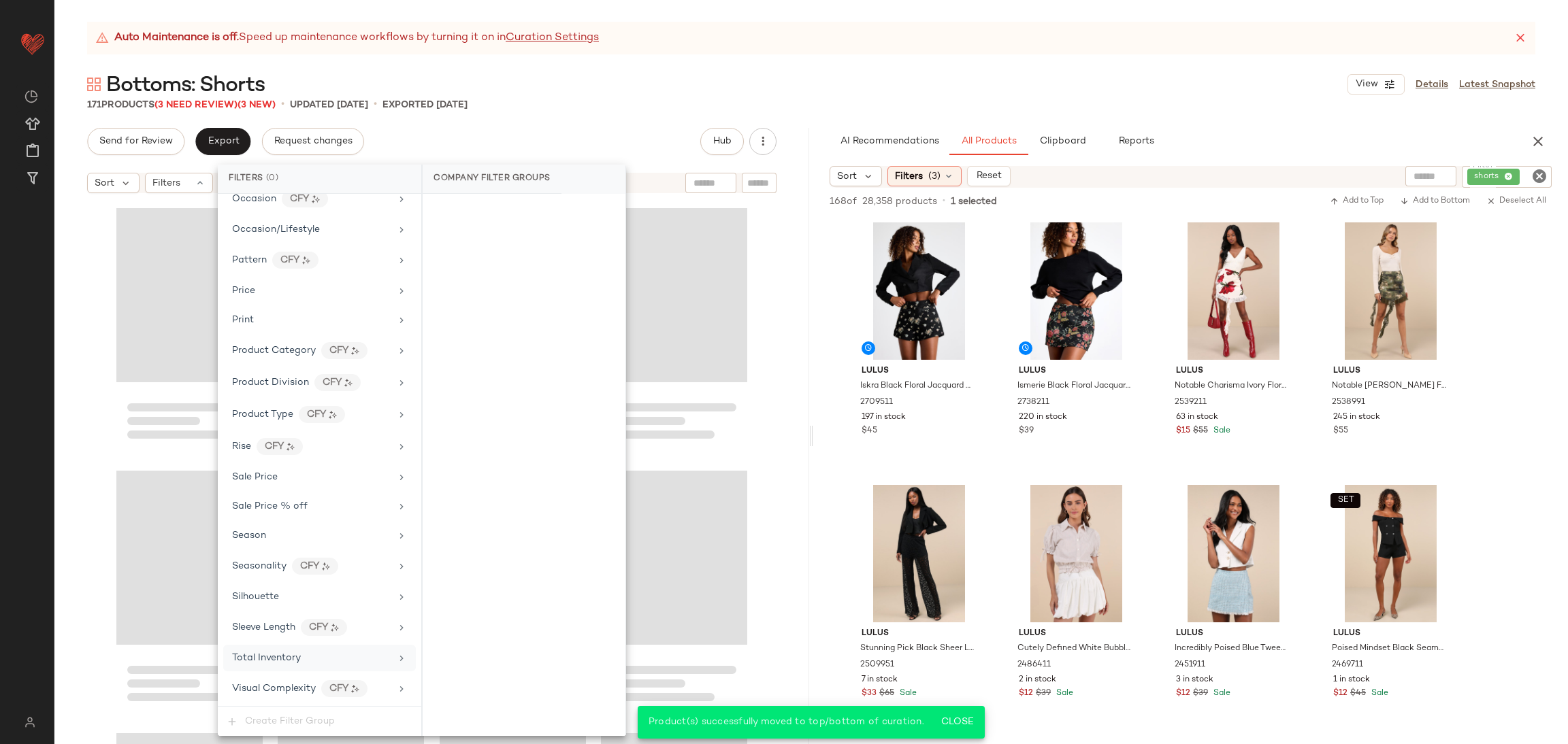
scroll to position [10716, 0]
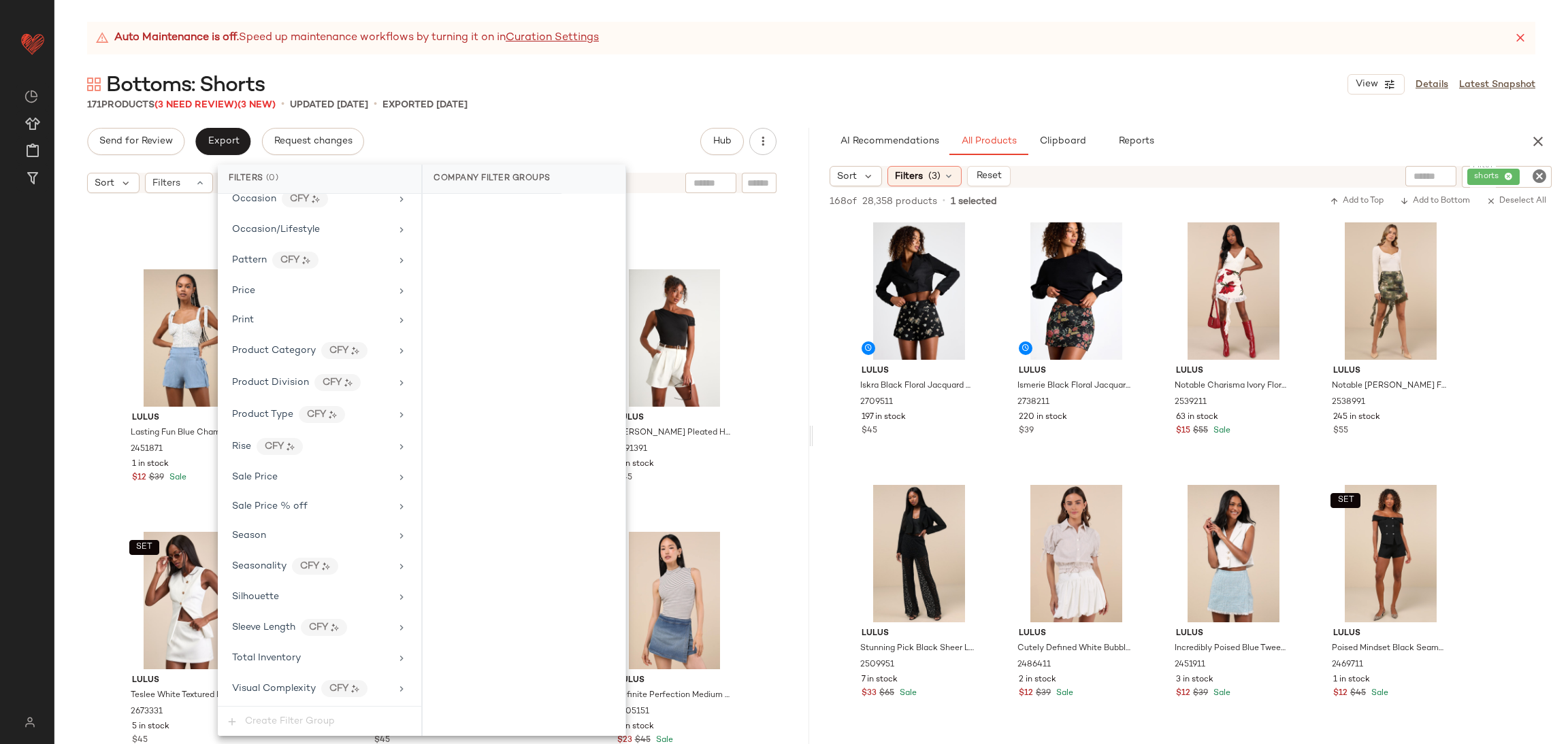
click at [774, 454] on div "Lulus Lasting Fun Blue Chambray Lace-Up High-Rise Shorts 2451871 1 in stock $12…" at bounding box center [432, 489] width 755 height 578
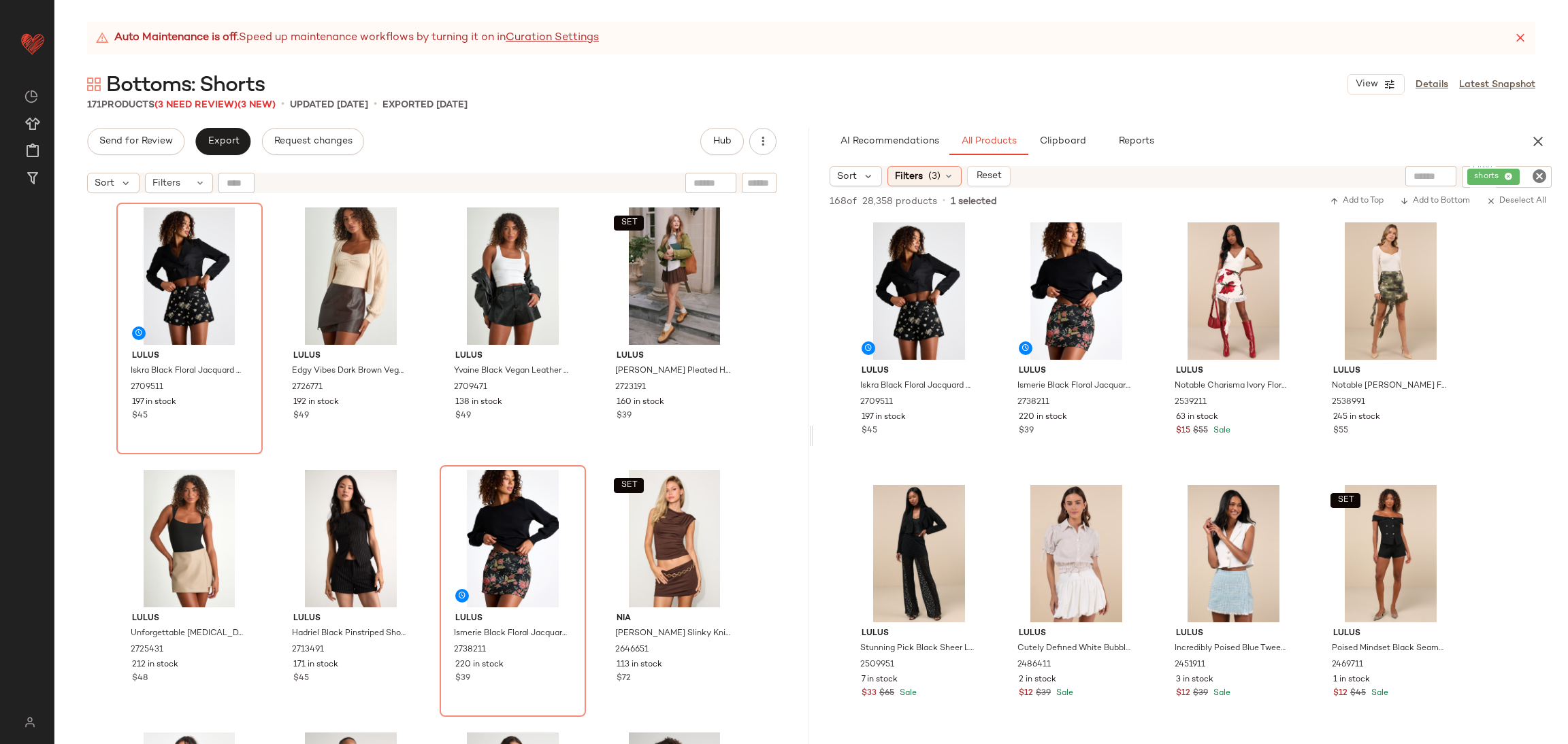
click at [215, 99] on span "Bottoms: Shorts" at bounding box center [185, 86] width 159 height 27
click at [215, 146] on span "Export" at bounding box center [223, 142] width 32 height 11
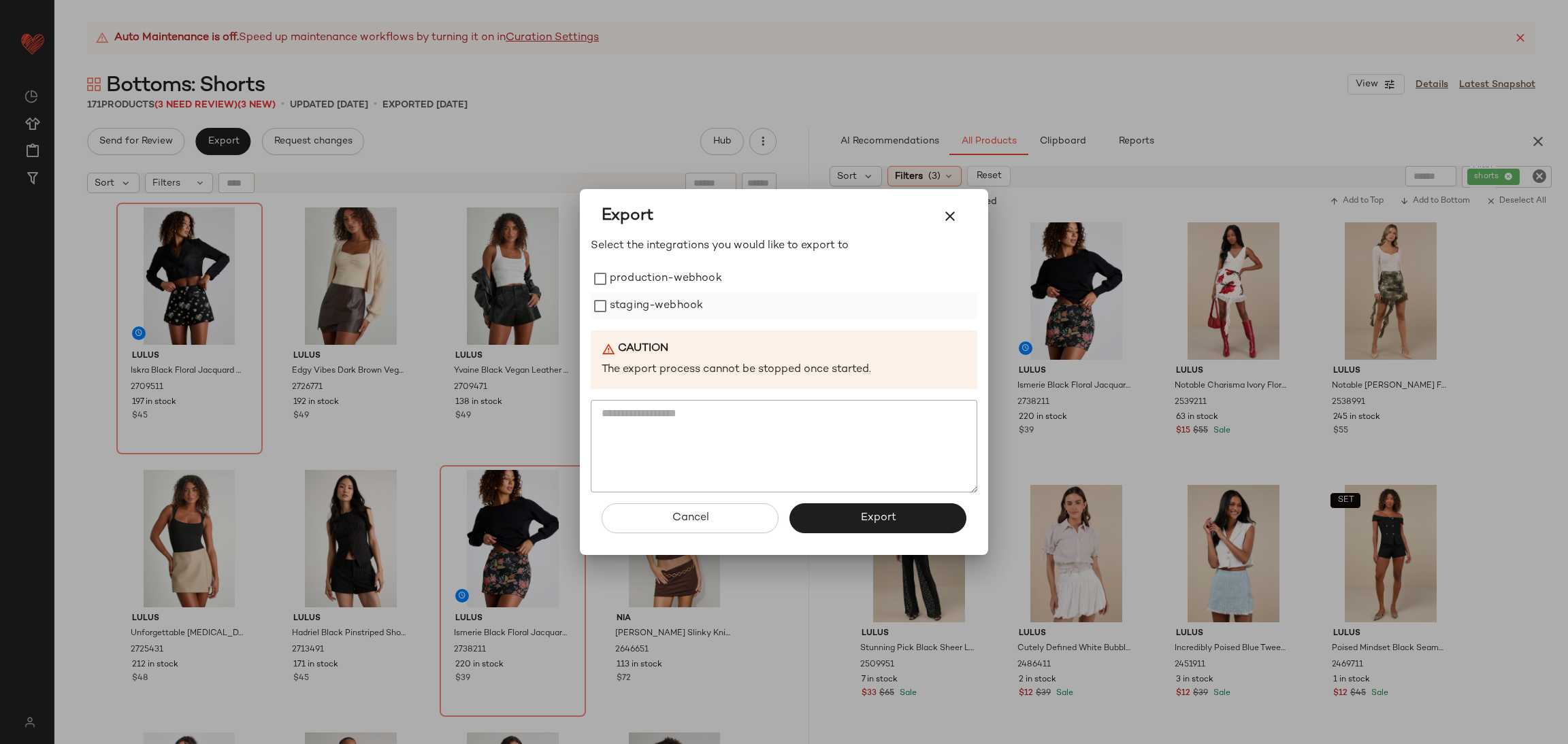
click at [635, 306] on label "staging-webhook" at bounding box center [657, 306] width 93 height 27
click at [625, 283] on label "production-webhook" at bounding box center [666, 278] width 112 height 27
click at [886, 514] on span "Export" at bounding box center [878, 518] width 36 height 13
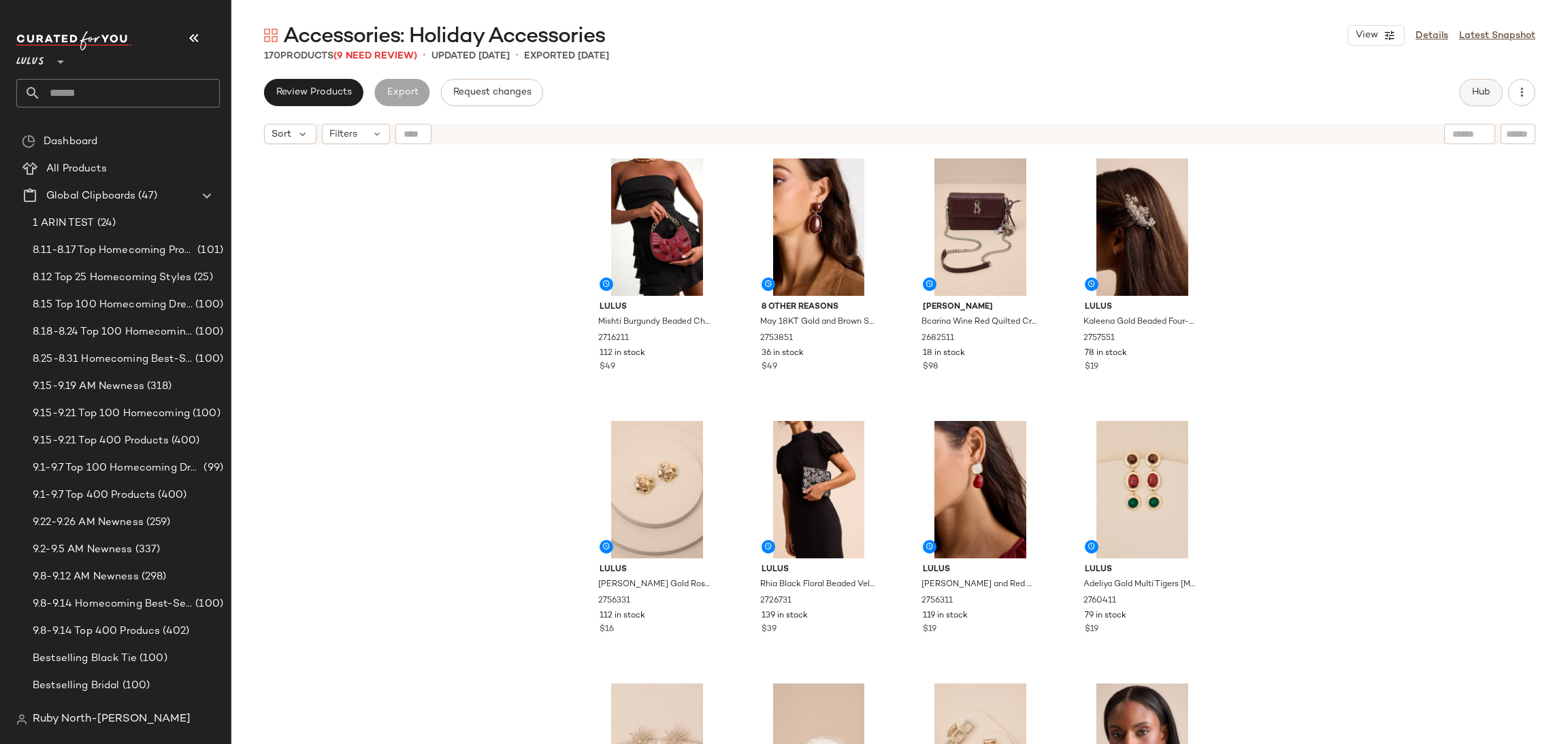
click at [1481, 82] on button "Hub" at bounding box center [1481, 92] width 44 height 27
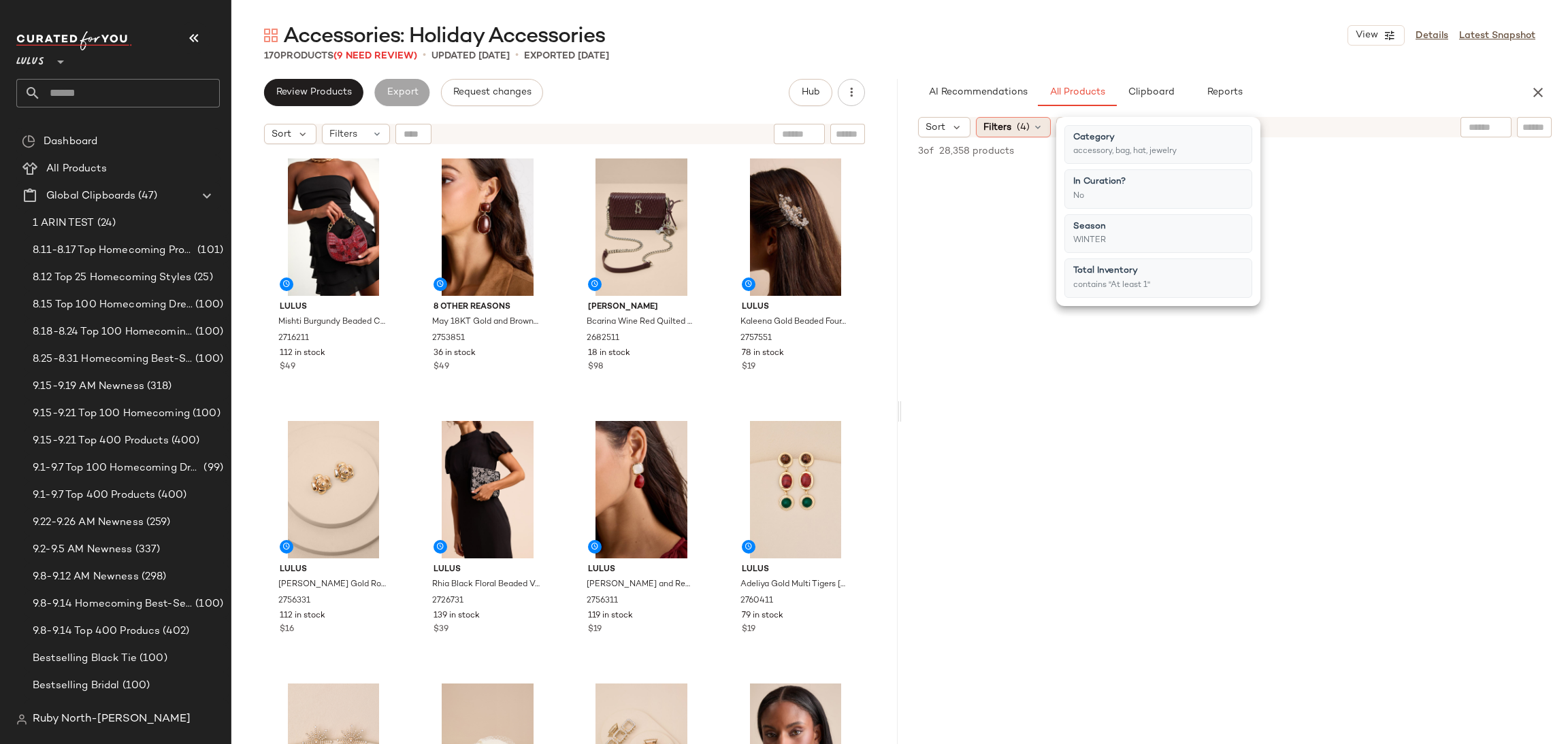
click at [999, 129] on span "Filters" at bounding box center [998, 127] width 28 height 15
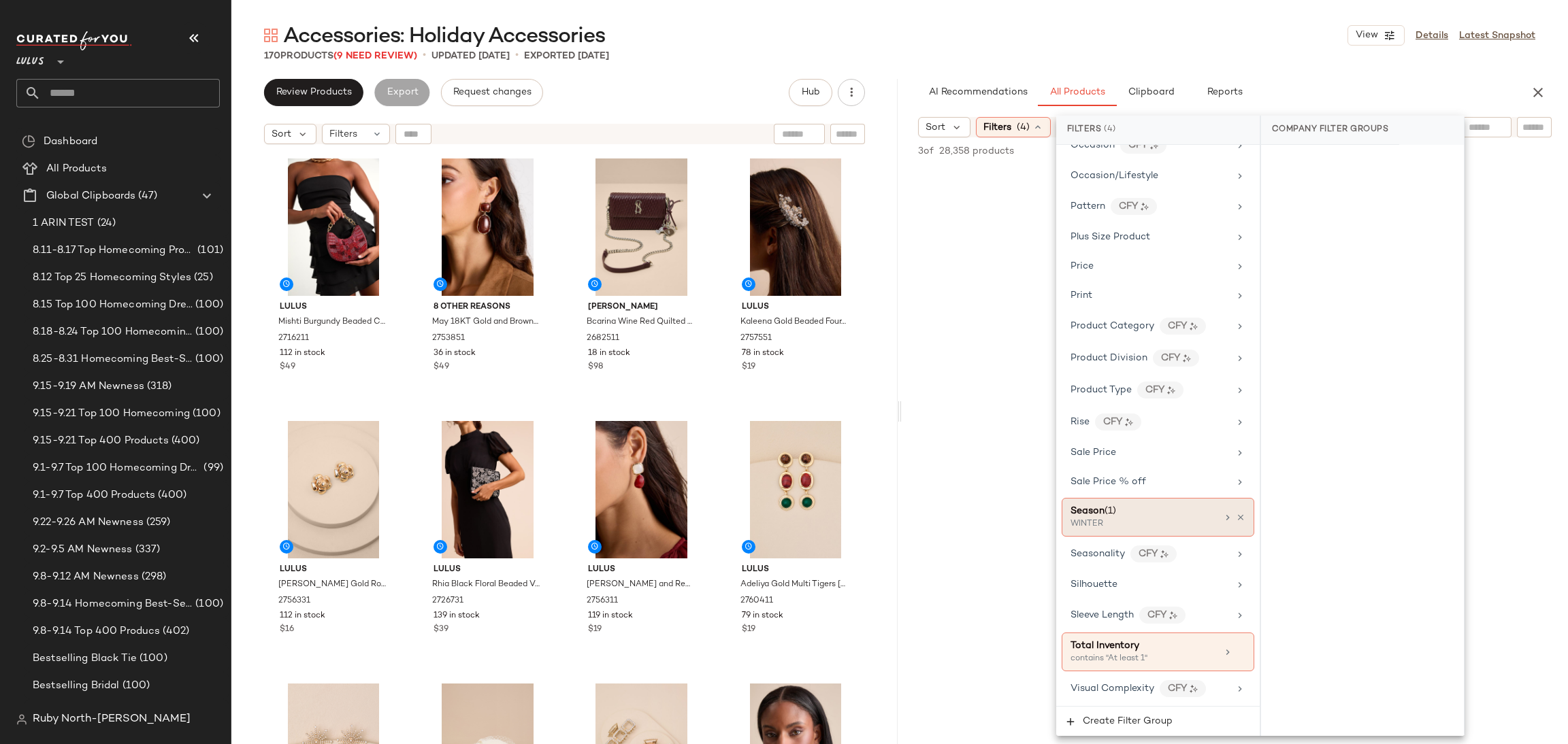
scroll to position [839, 0]
click at [1136, 514] on div "Season (1)" at bounding box center [1144, 511] width 146 height 15
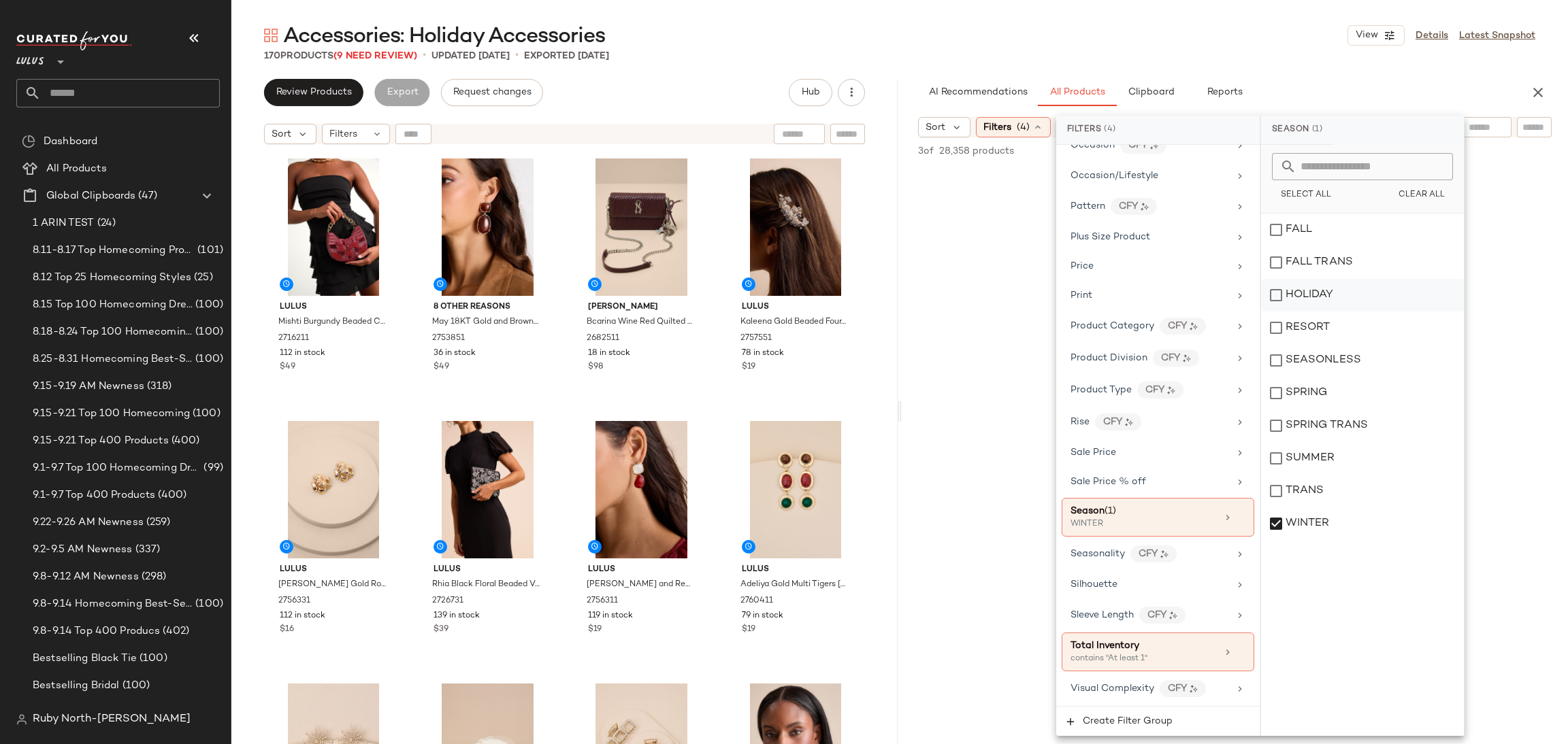
click at [1318, 304] on div "HOLIDAY" at bounding box center [1362, 295] width 203 height 33
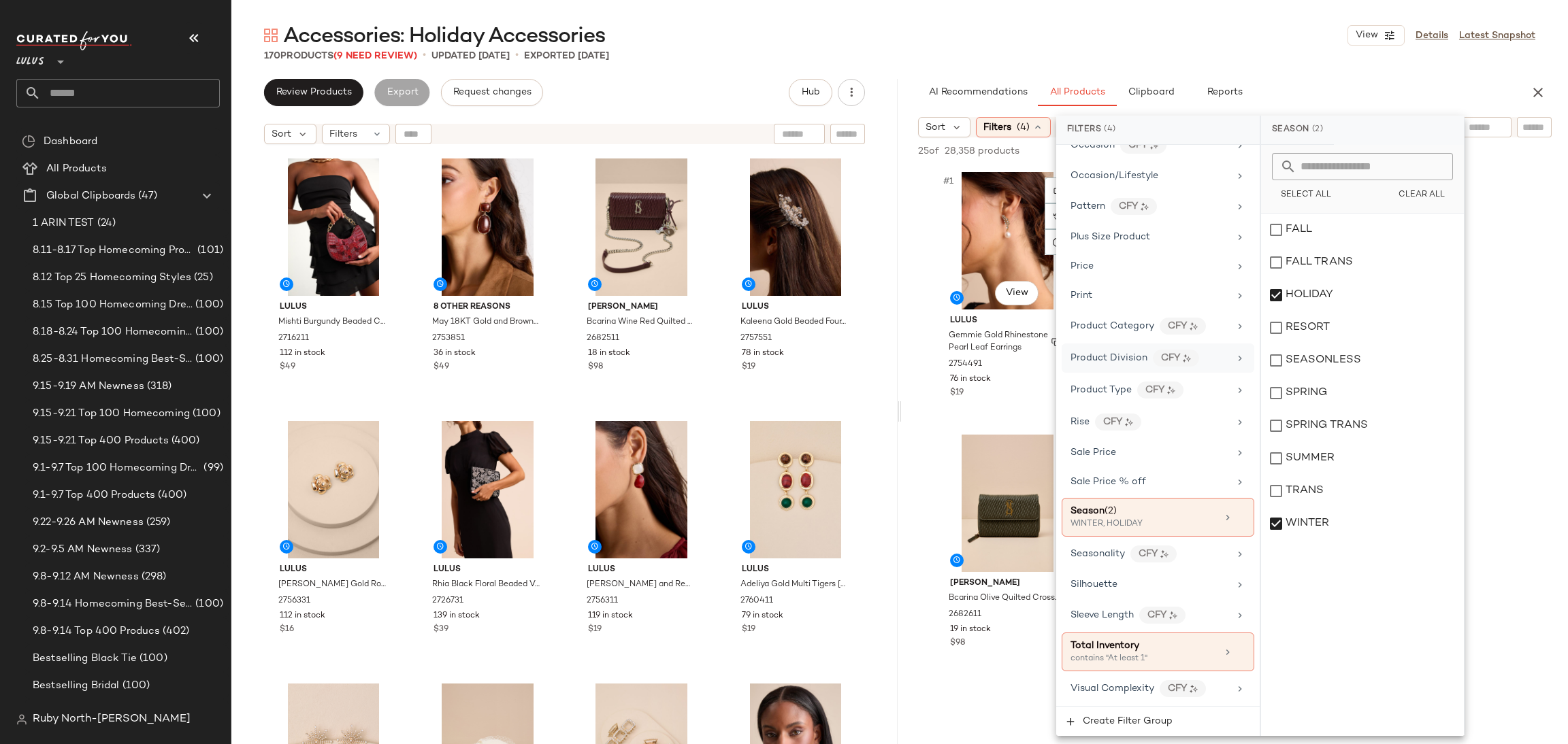
click at [1005, 333] on span "Gemmie Gold Rhinestone Pearl Leaf Earrings" at bounding box center [1006, 342] width 115 height 24
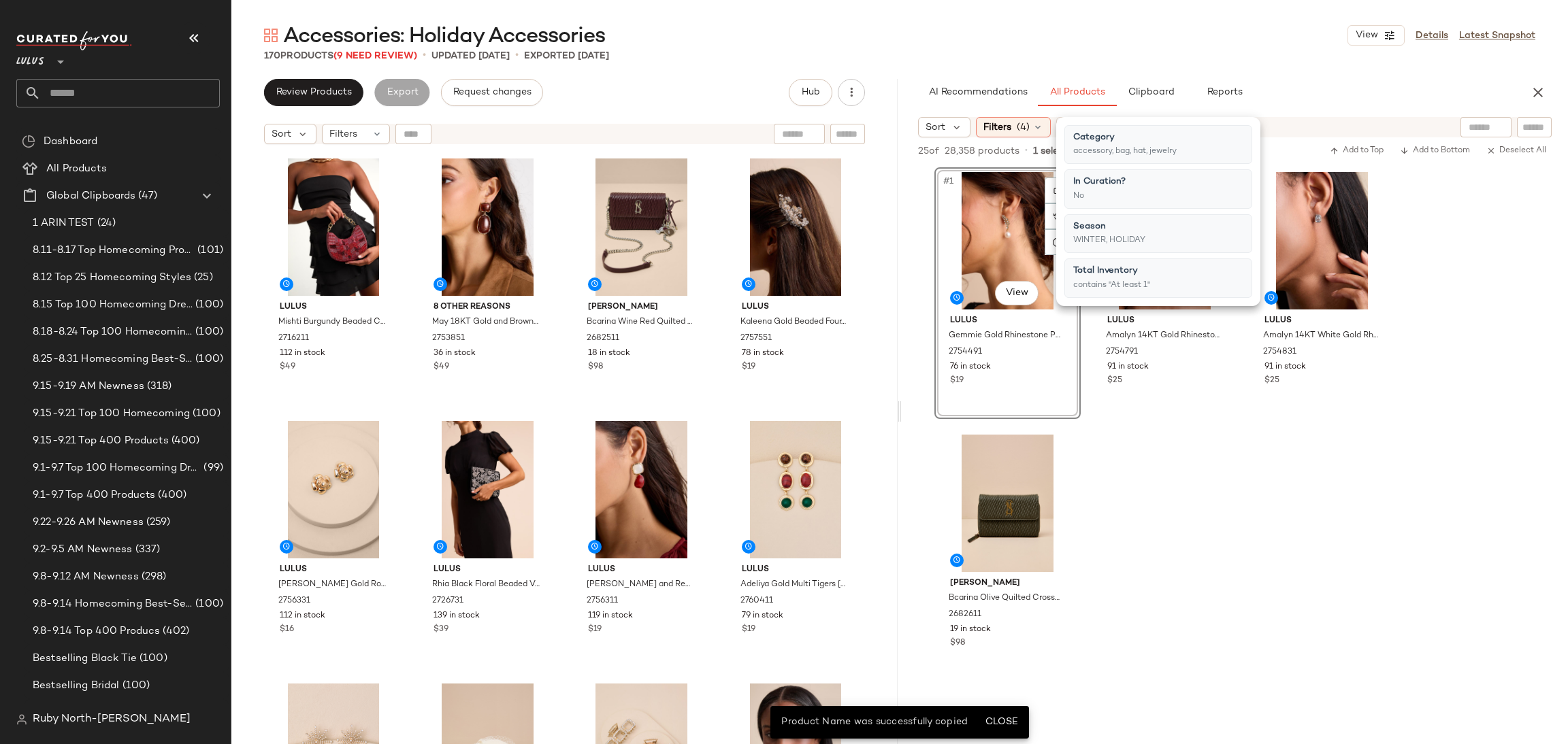
click at [1163, 463] on div "#1 View Lulus Gemmie Gold Rhinestone Pearl Leaf Earrings 2754491 76 in stock $1…" at bounding box center [1234, 424] width 666 height 514
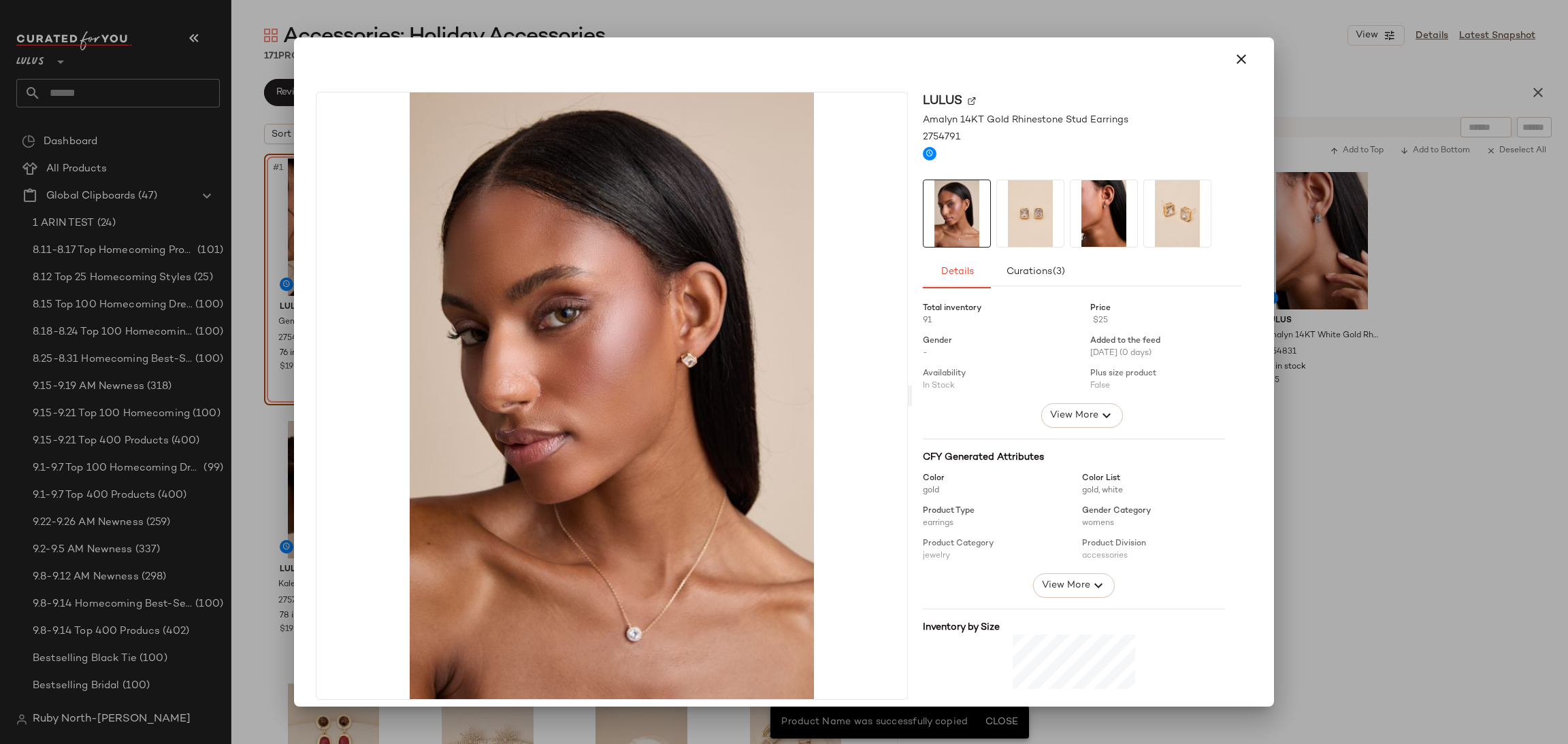
click at [1399, 425] on div at bounding box center [784, 372] width 1568 height 744
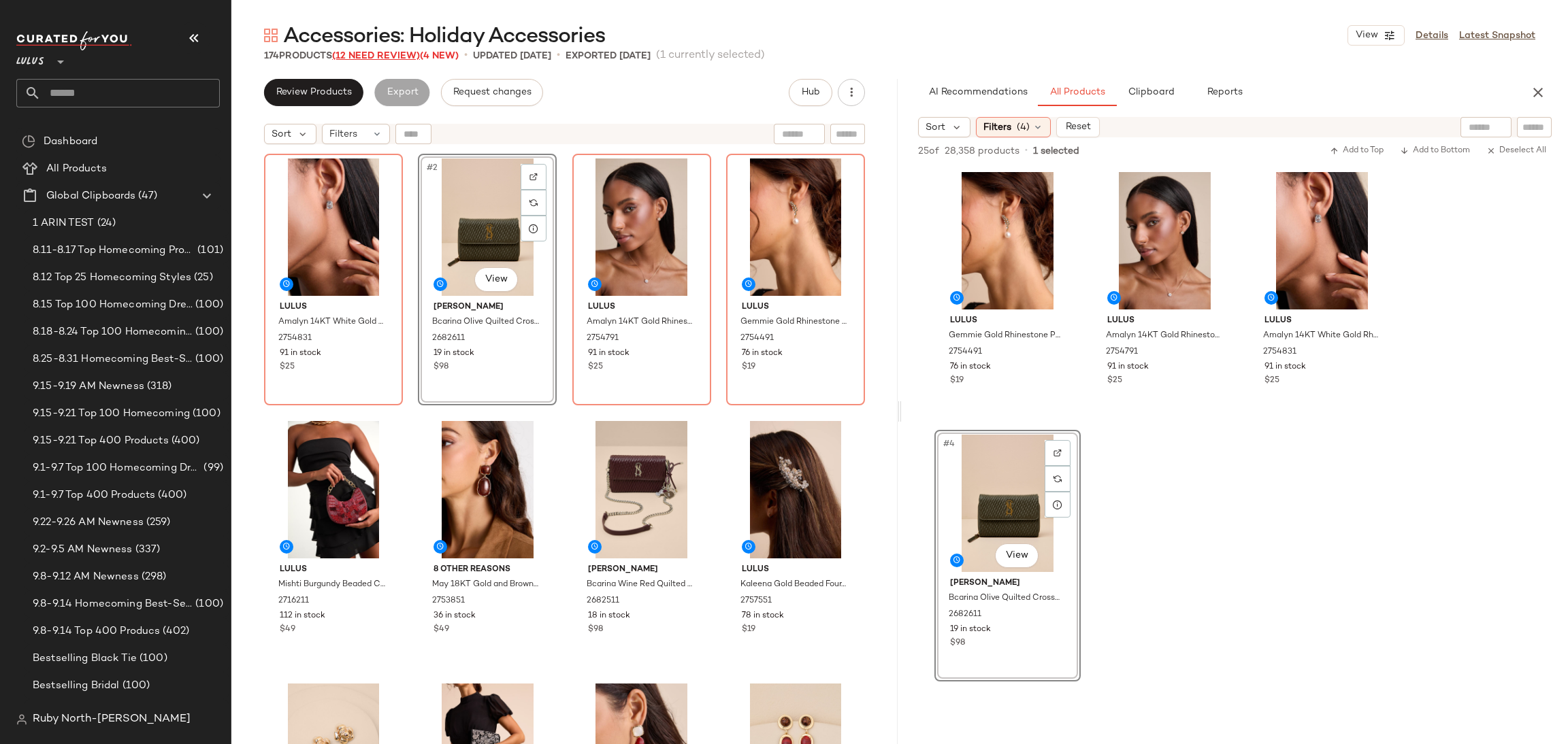
click at [377, 51] on span "(12 Need Review)" at bounding box center [376, 56] width 88 height 10
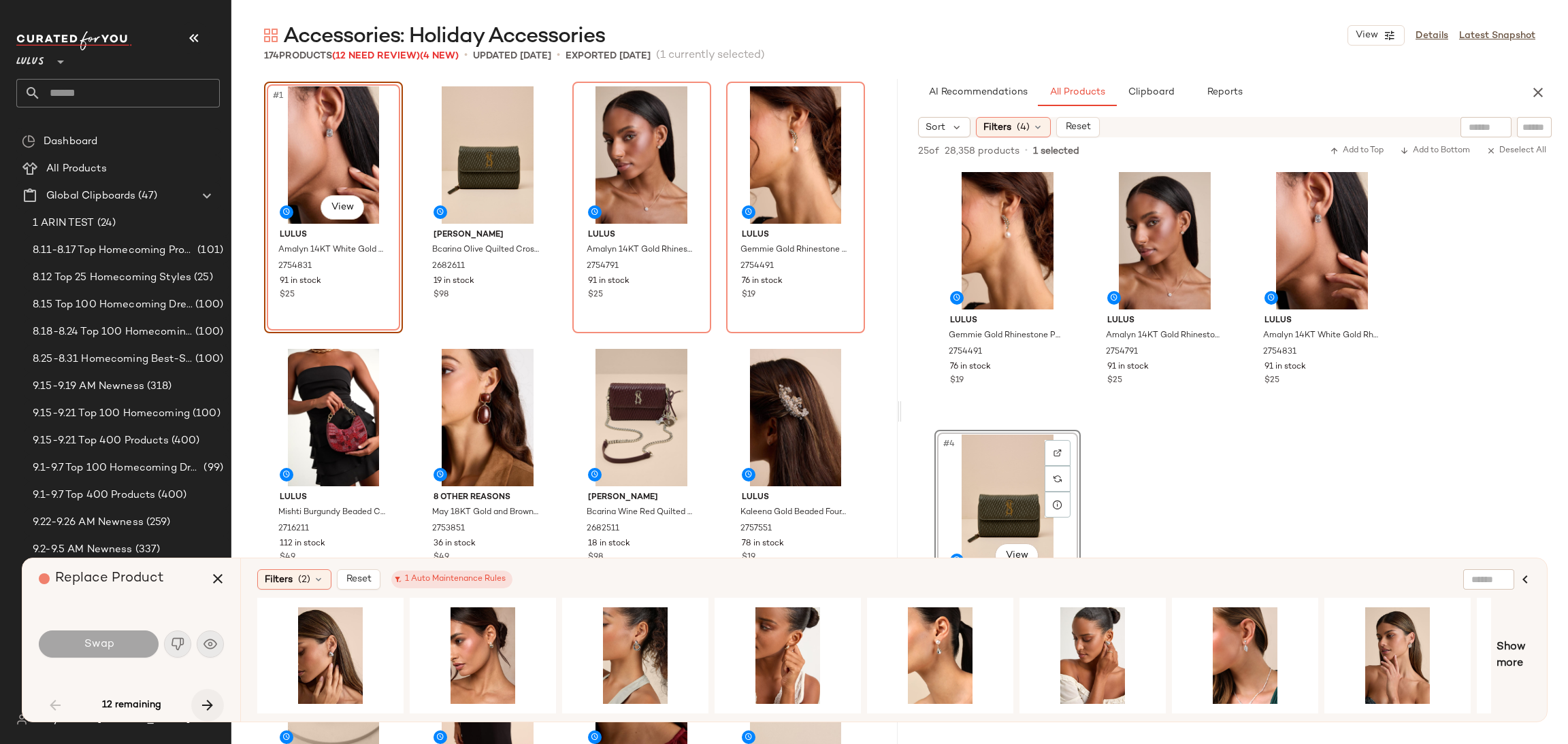
click at [207, 702] on icon "button" at bounding box center [207, 705] width 16 height 16
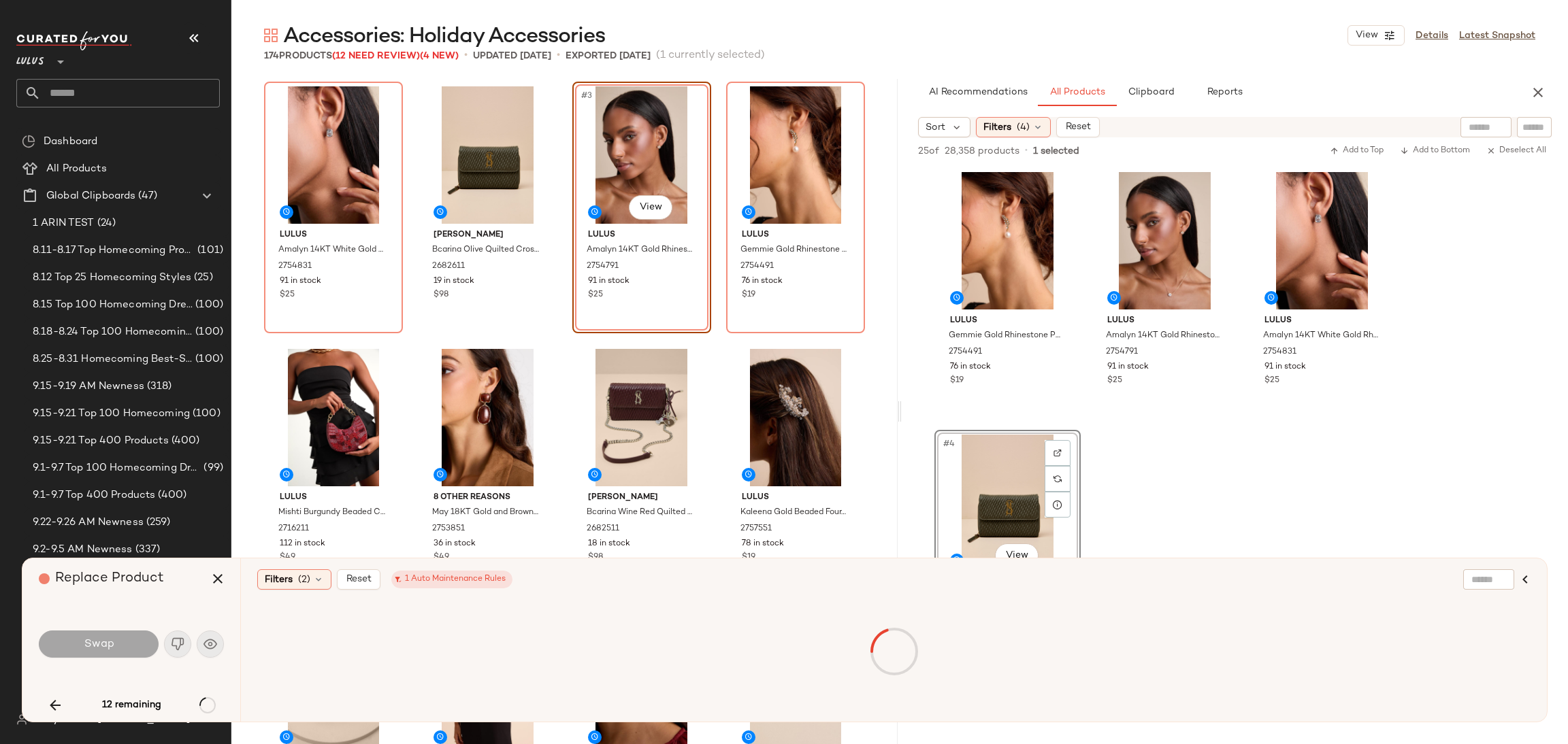
click at [210, 704] on div "12 remaining" at bounding box center [132, 705] width 185 height 33
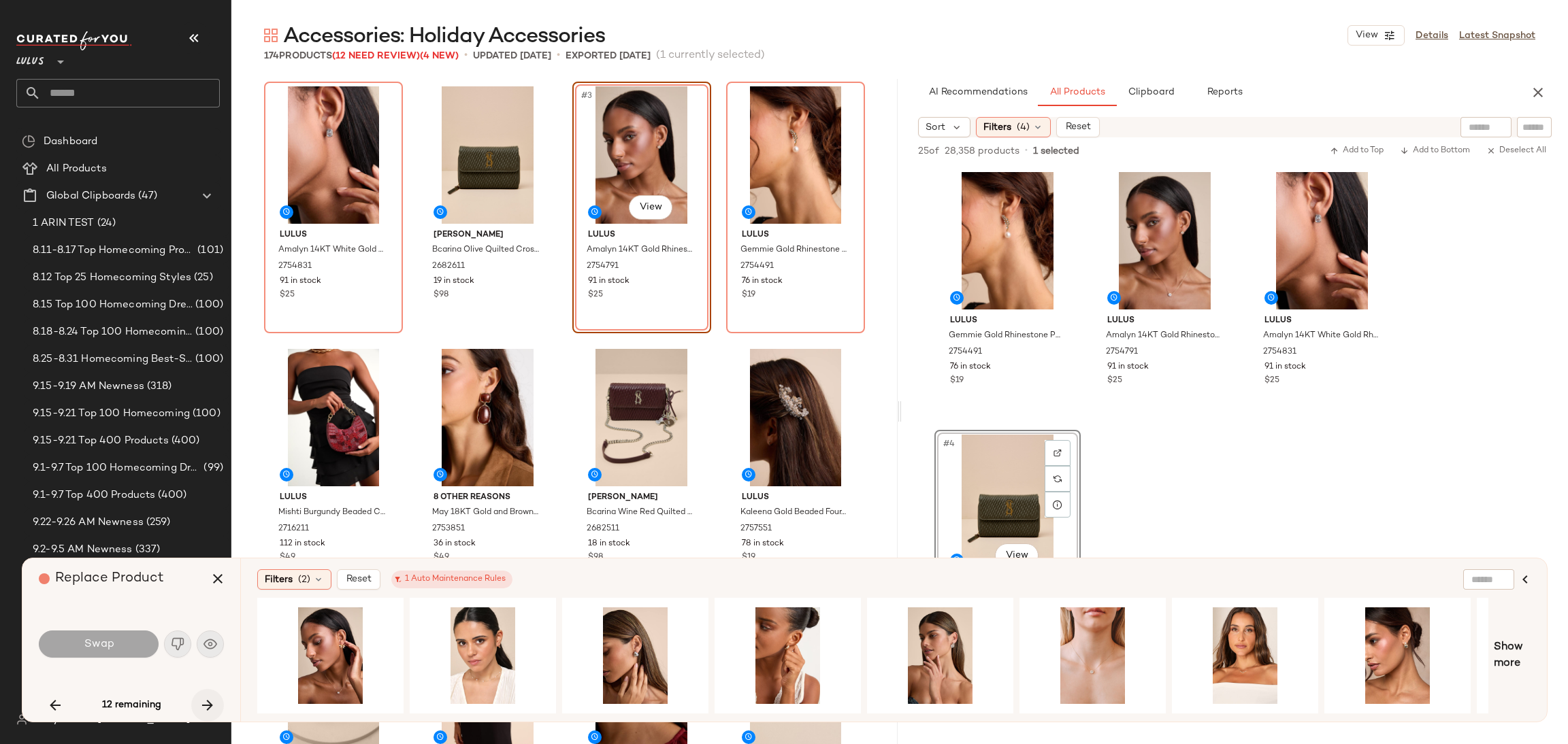
click at [210, 708] on icon "button" at bounding box center [207, 705] width 16 height 16
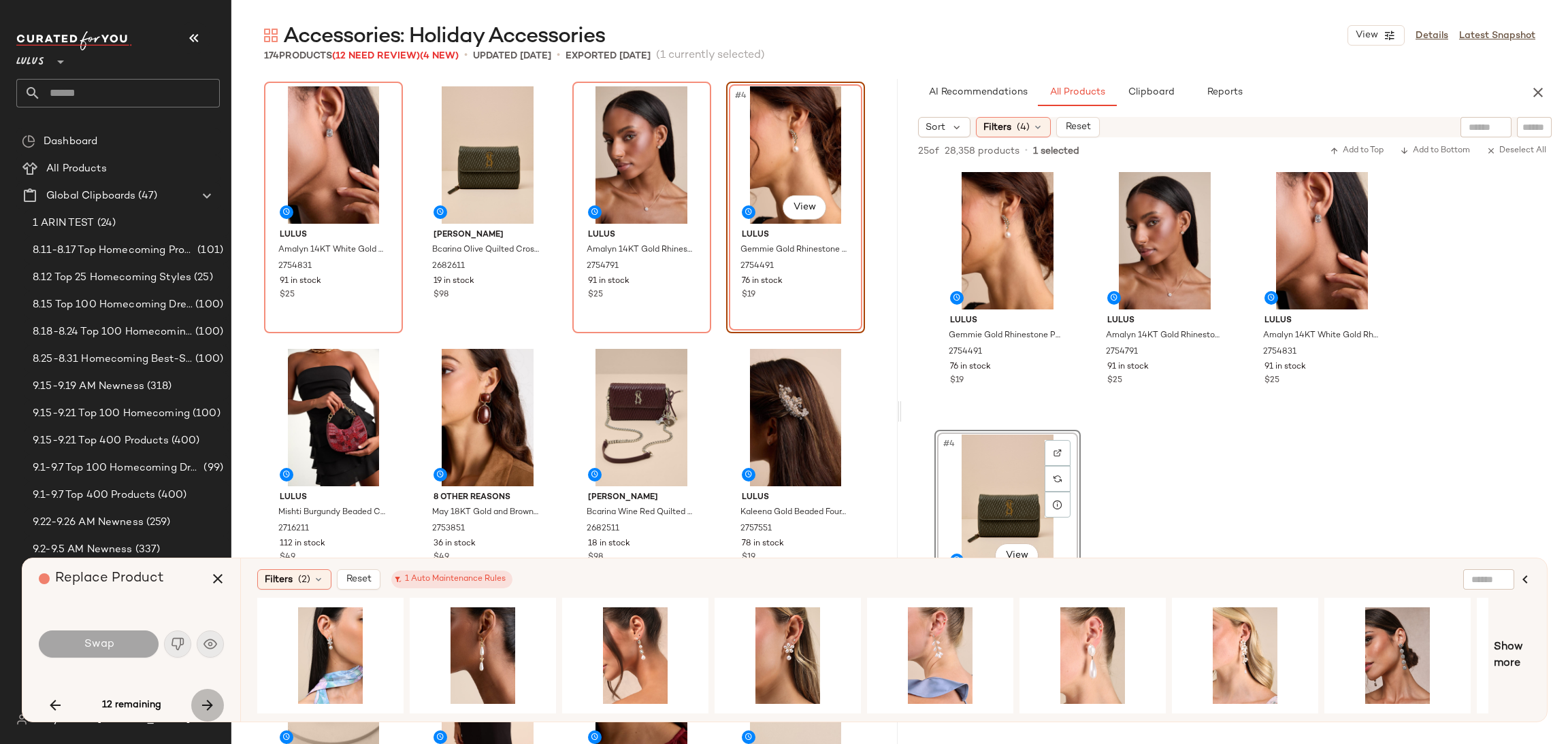
click at [203, 703] on icon "button" at bounding box center [207, 705] width 16 height 16
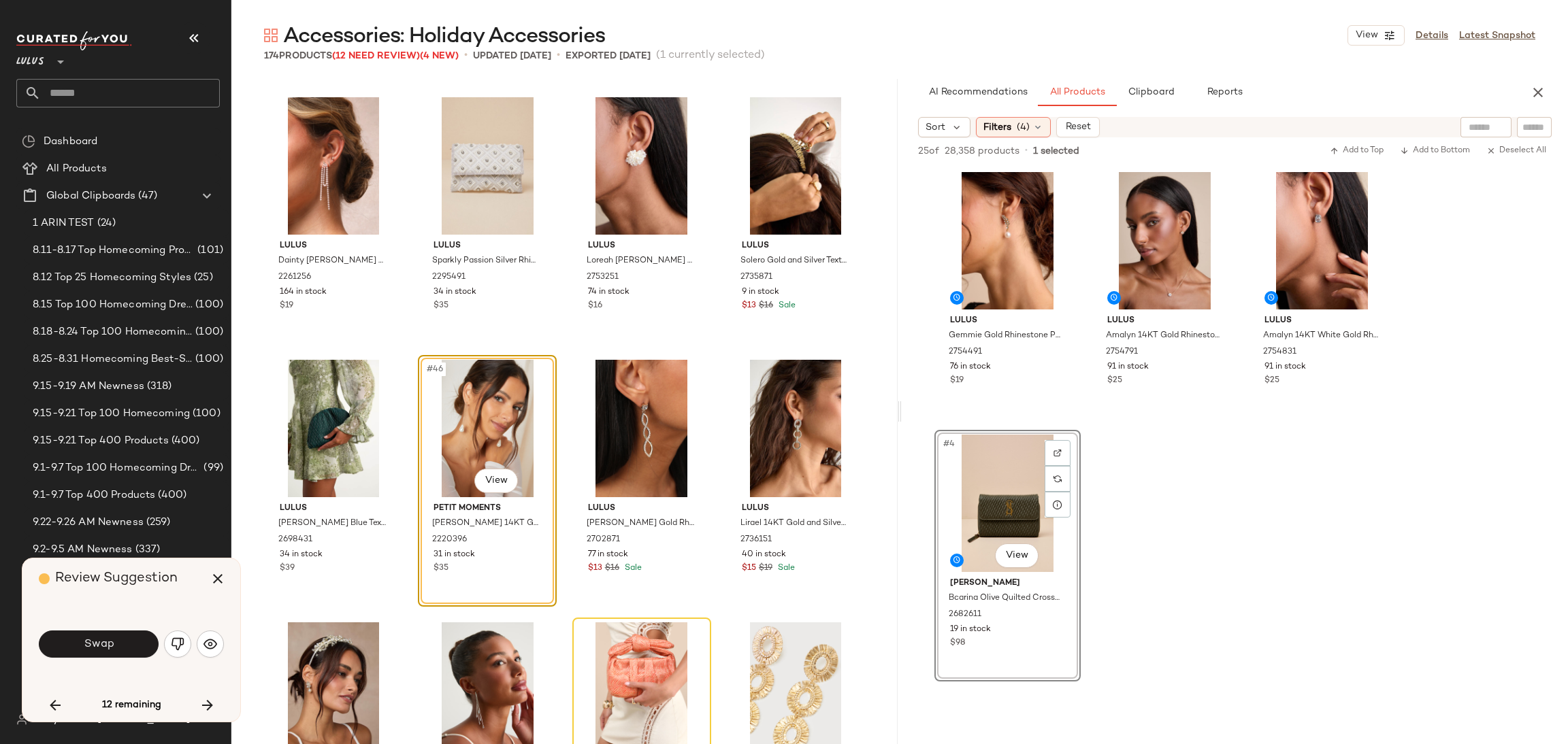
click at [141, 624] on div "Swap" at bounding box center [132, 644] width 185 height 74
click at [137, 640] on button "Swap" at bounding box center [99, 644] width 120 height 27
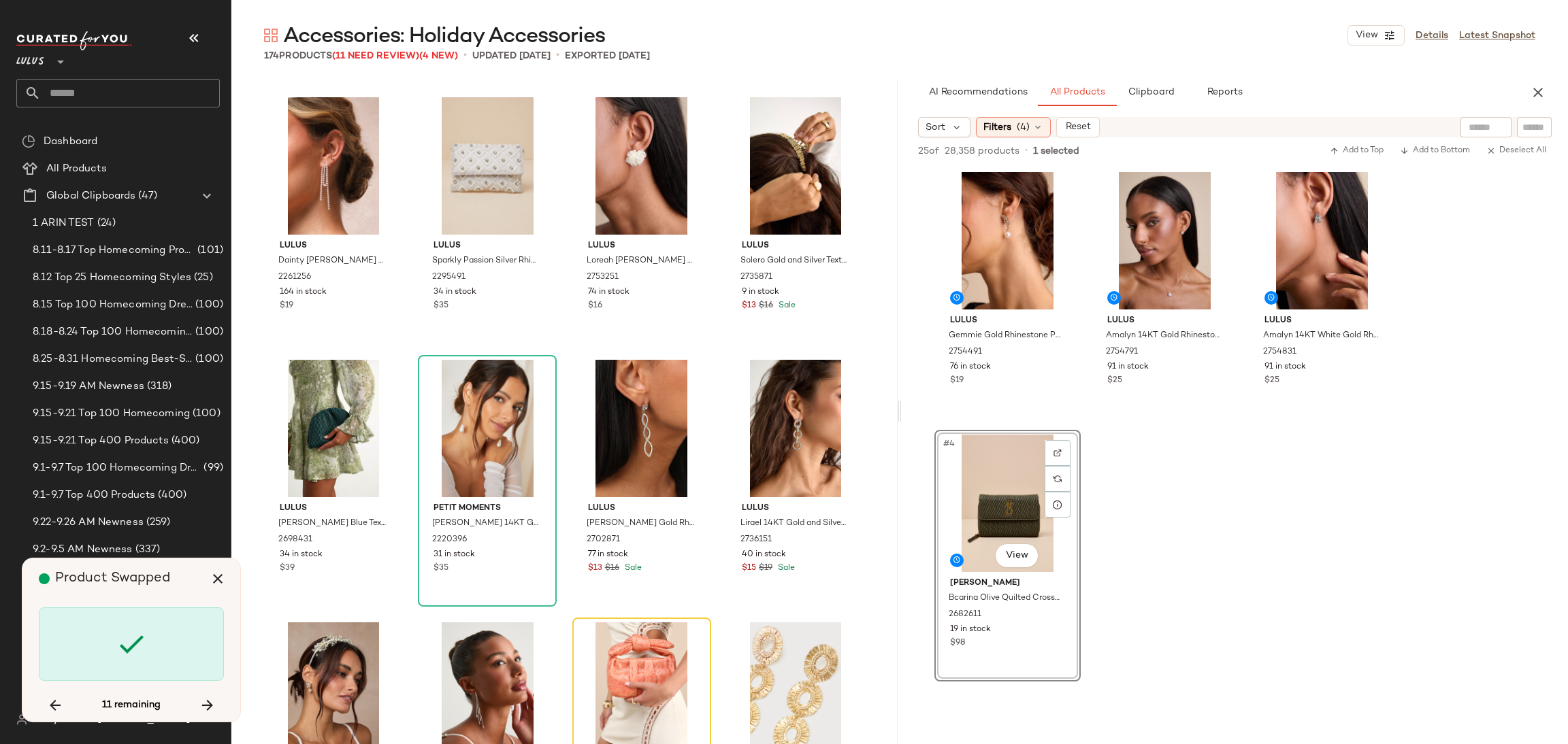
scroll to position [2888, 0]
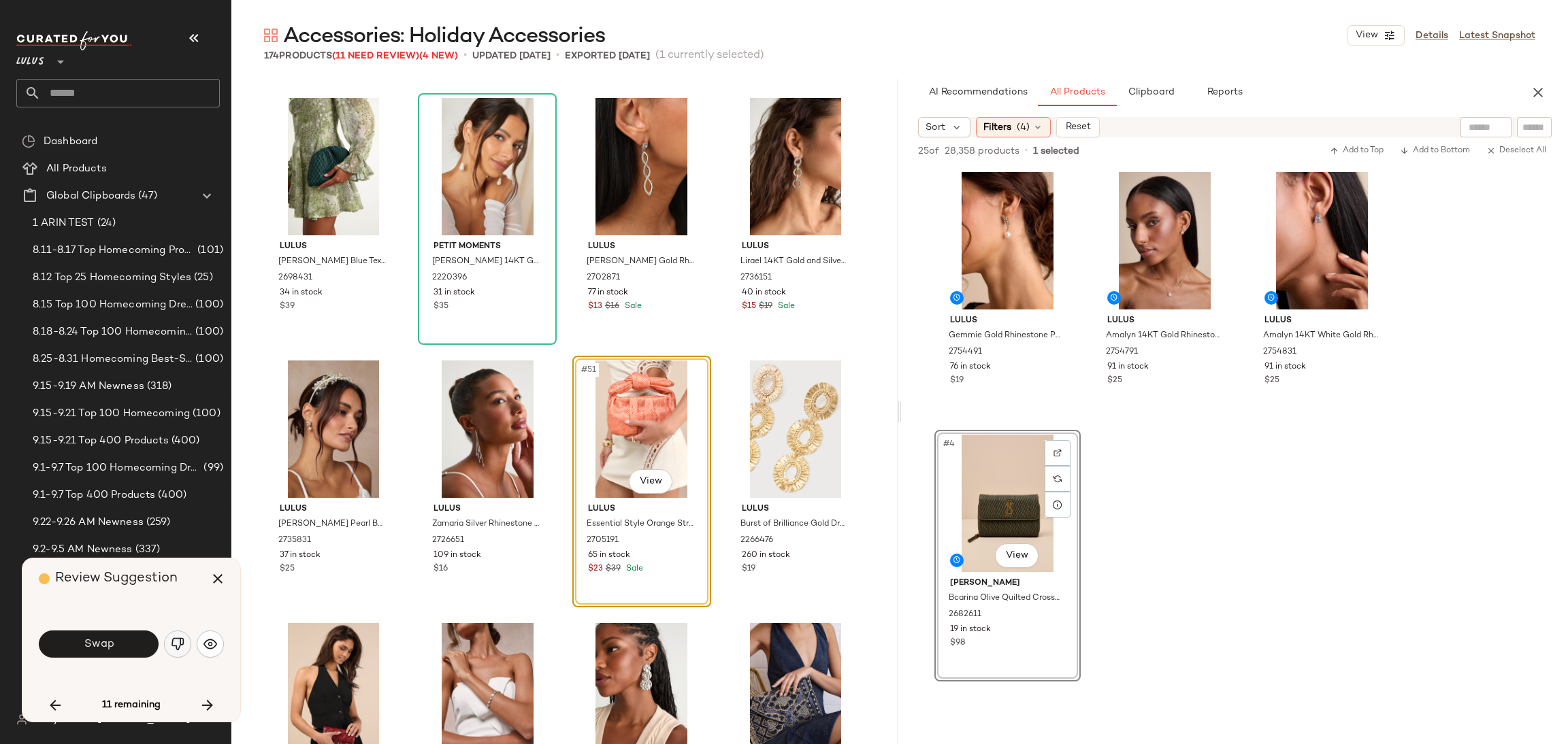
click at [182, 638] on img "button" at bounding box center [178, 644] width 14 height 14
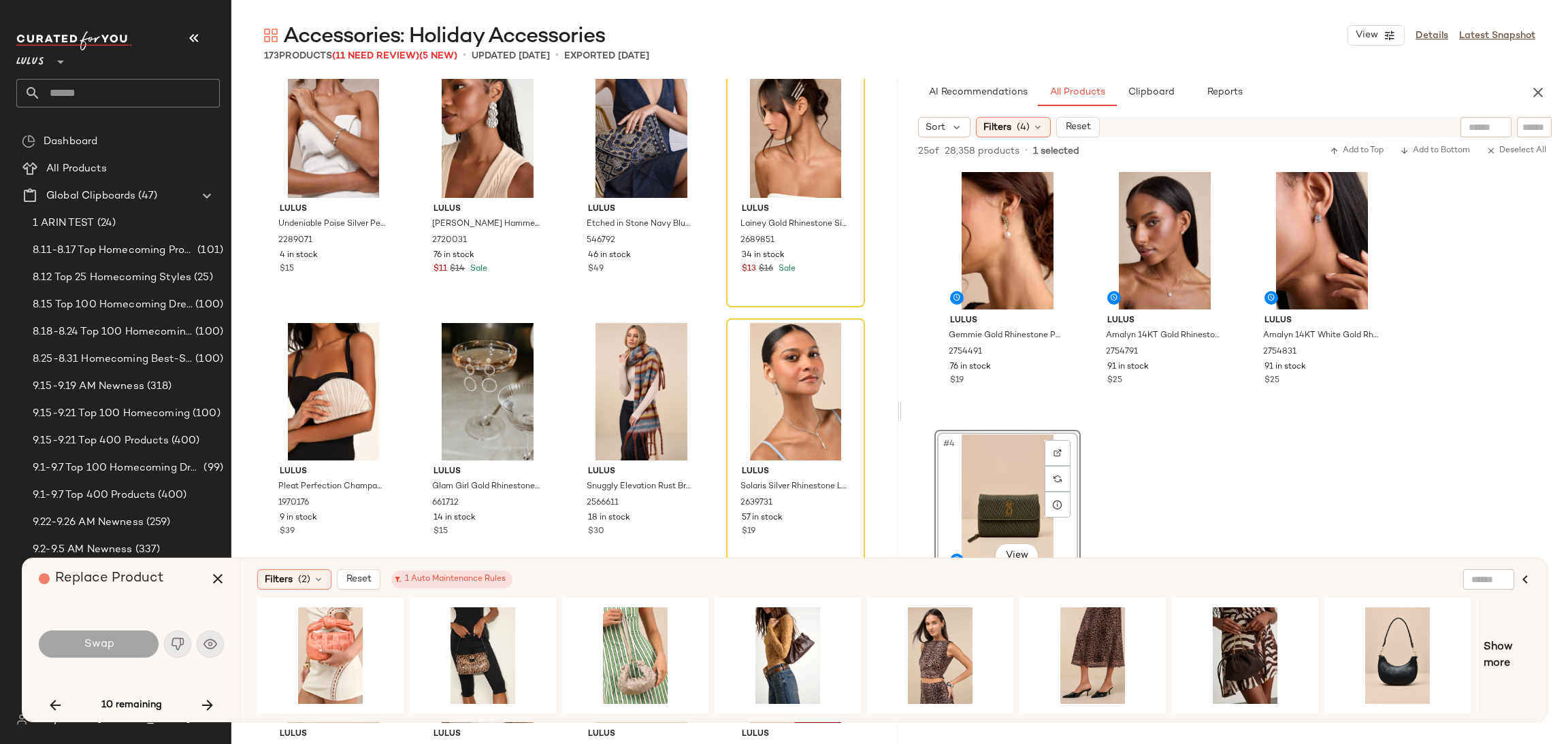
scroll to position [3500, 0]
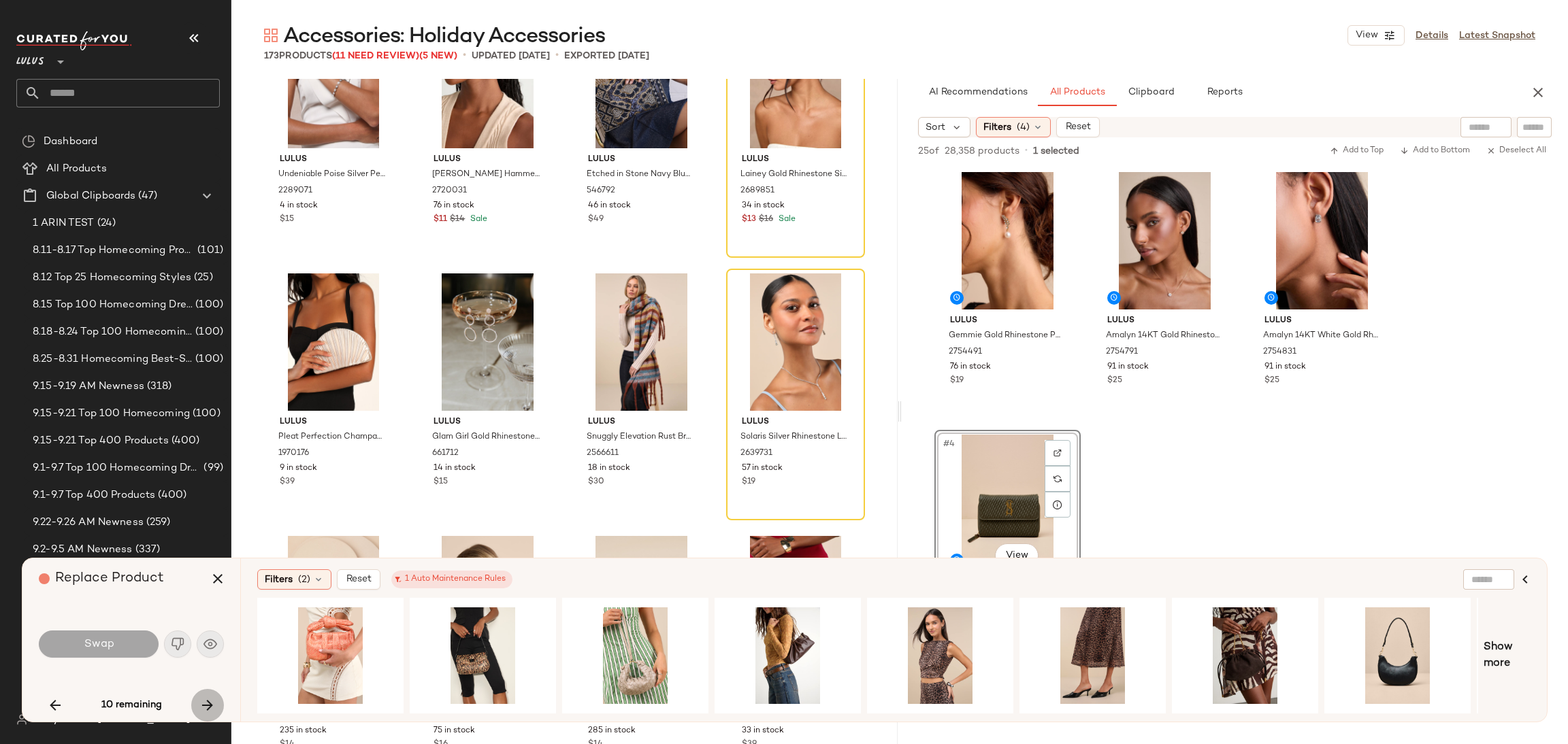
click at [210, 698] on icon "button" at bounding box center [207, 705] width 16 height 16
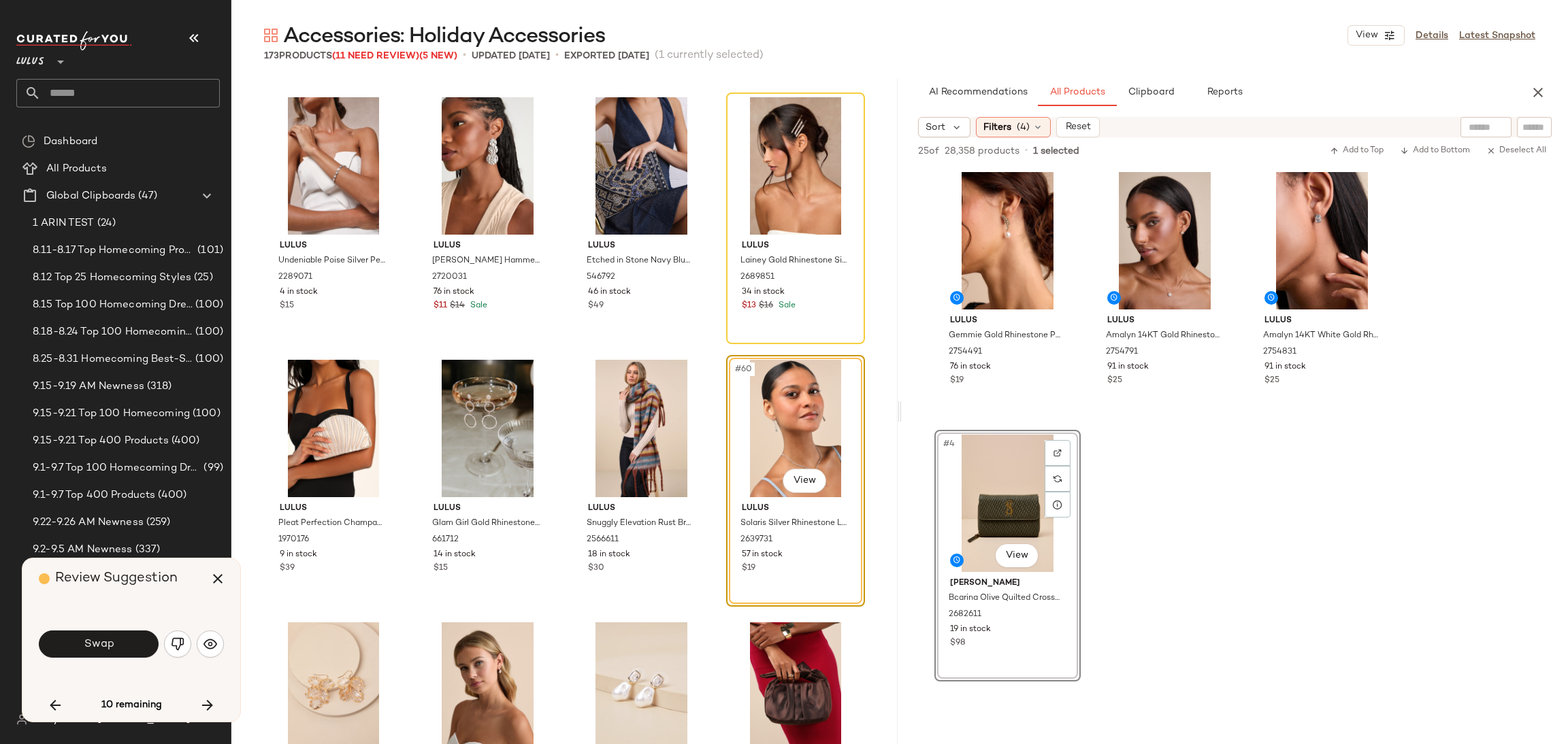
click at [133, 616] on div "Swap" at bounding box center [132, 644] width 185 height 74
click at [88, 642] on span "Swap" at bounding box center [98, 644] width 31 height 13
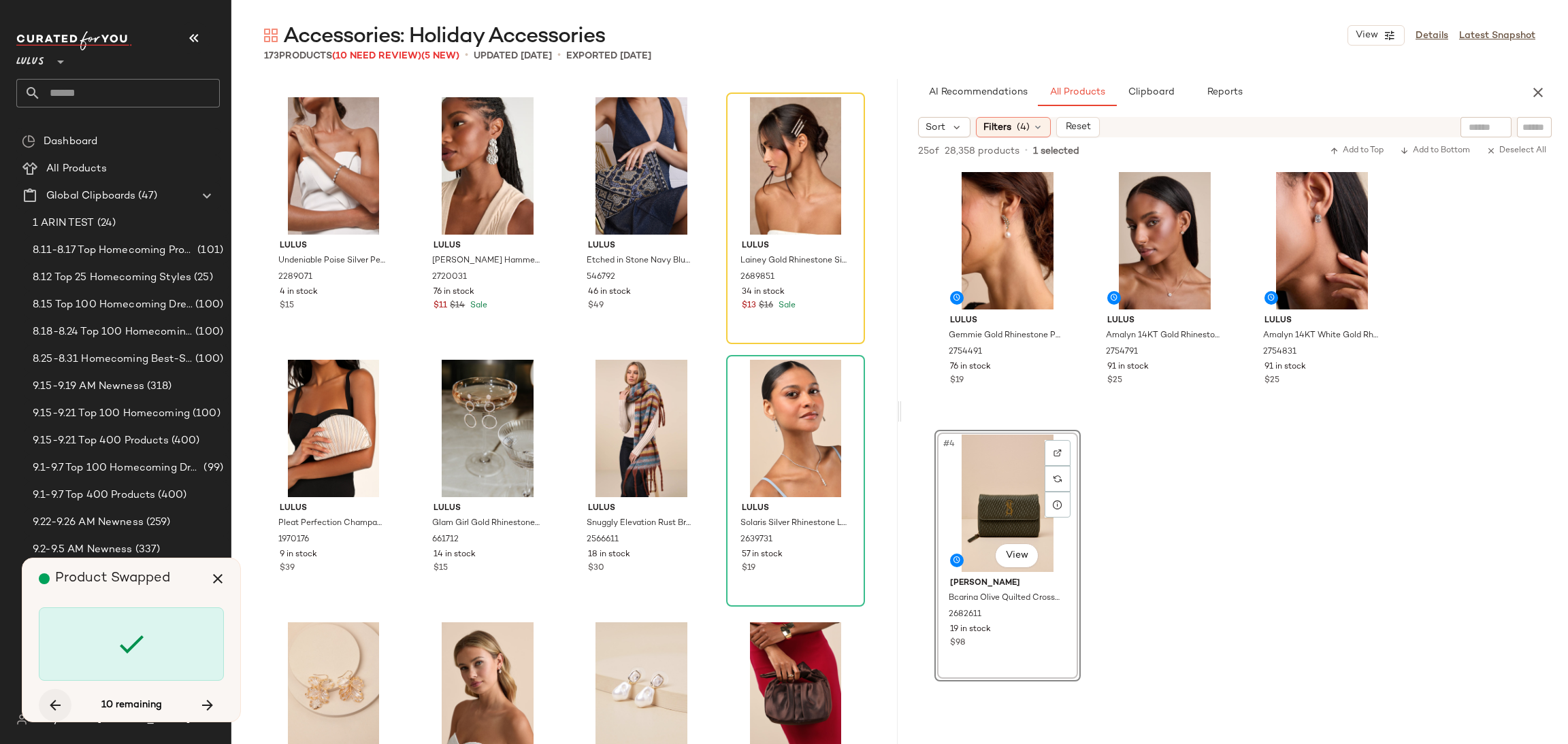
click at [56, 697] on icon "button" at bounding box center [54, 705] width 16 height 16
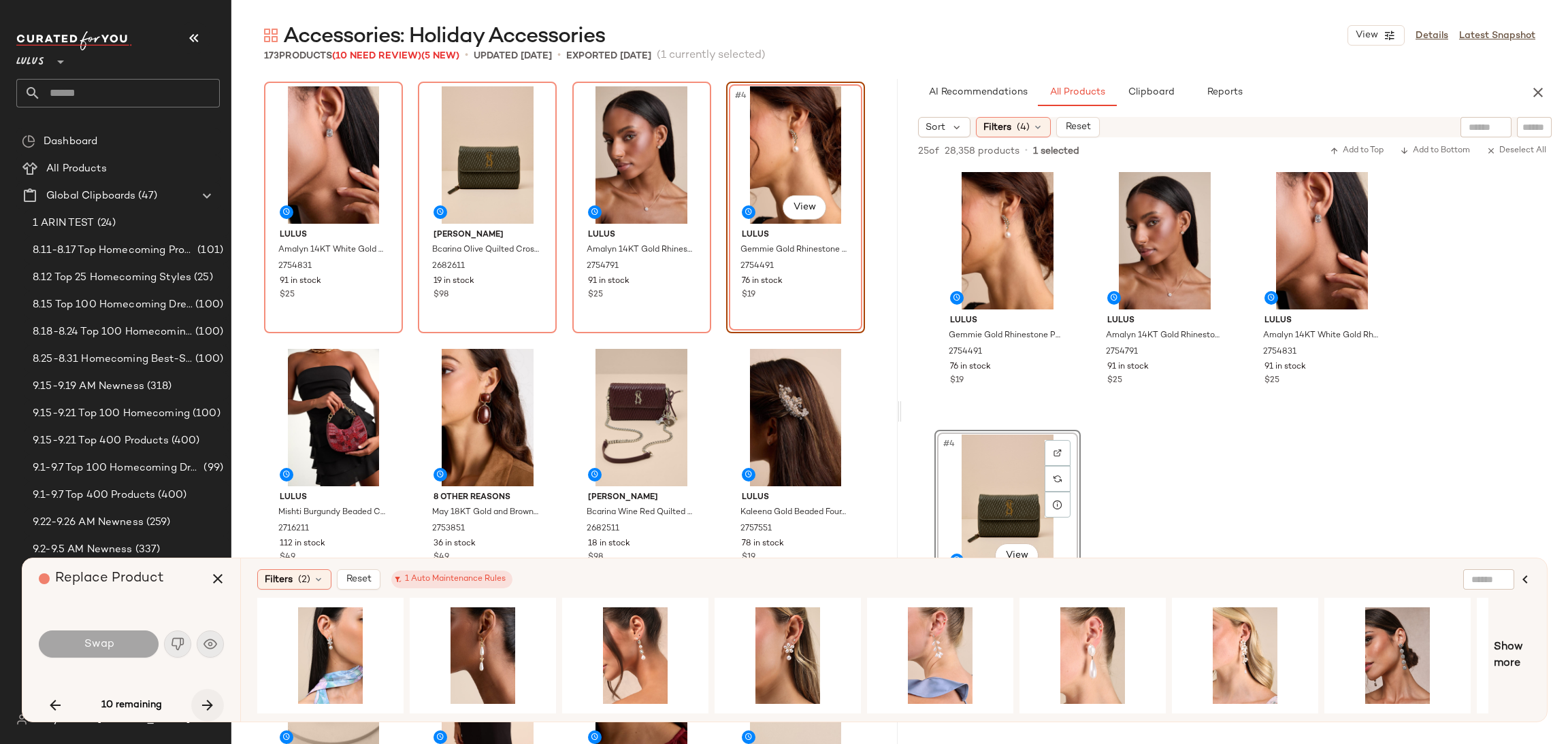
click at [197, 692] on button "button" at bounding box center [207, 705] width 33 height 33
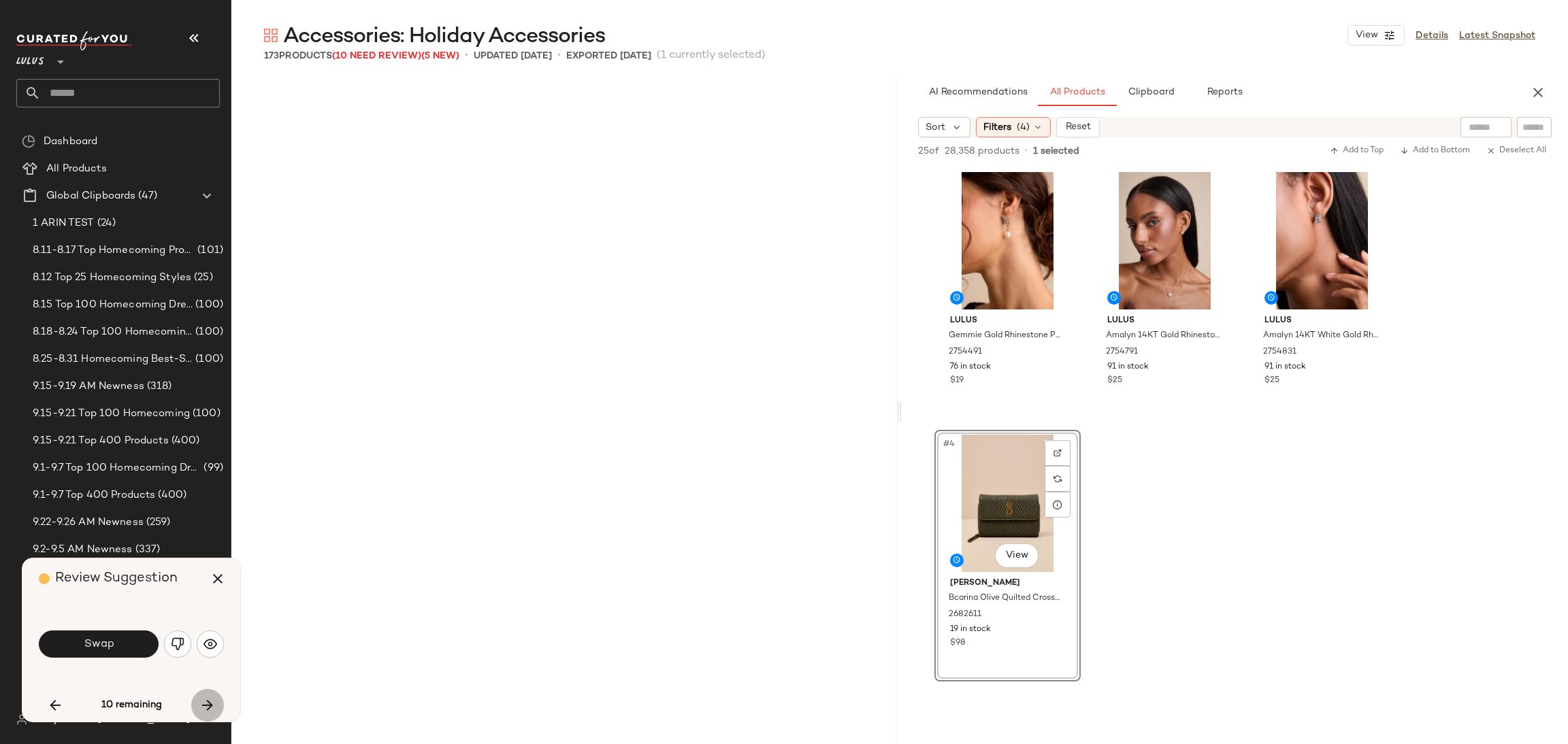
scroll to position [3151, 0]
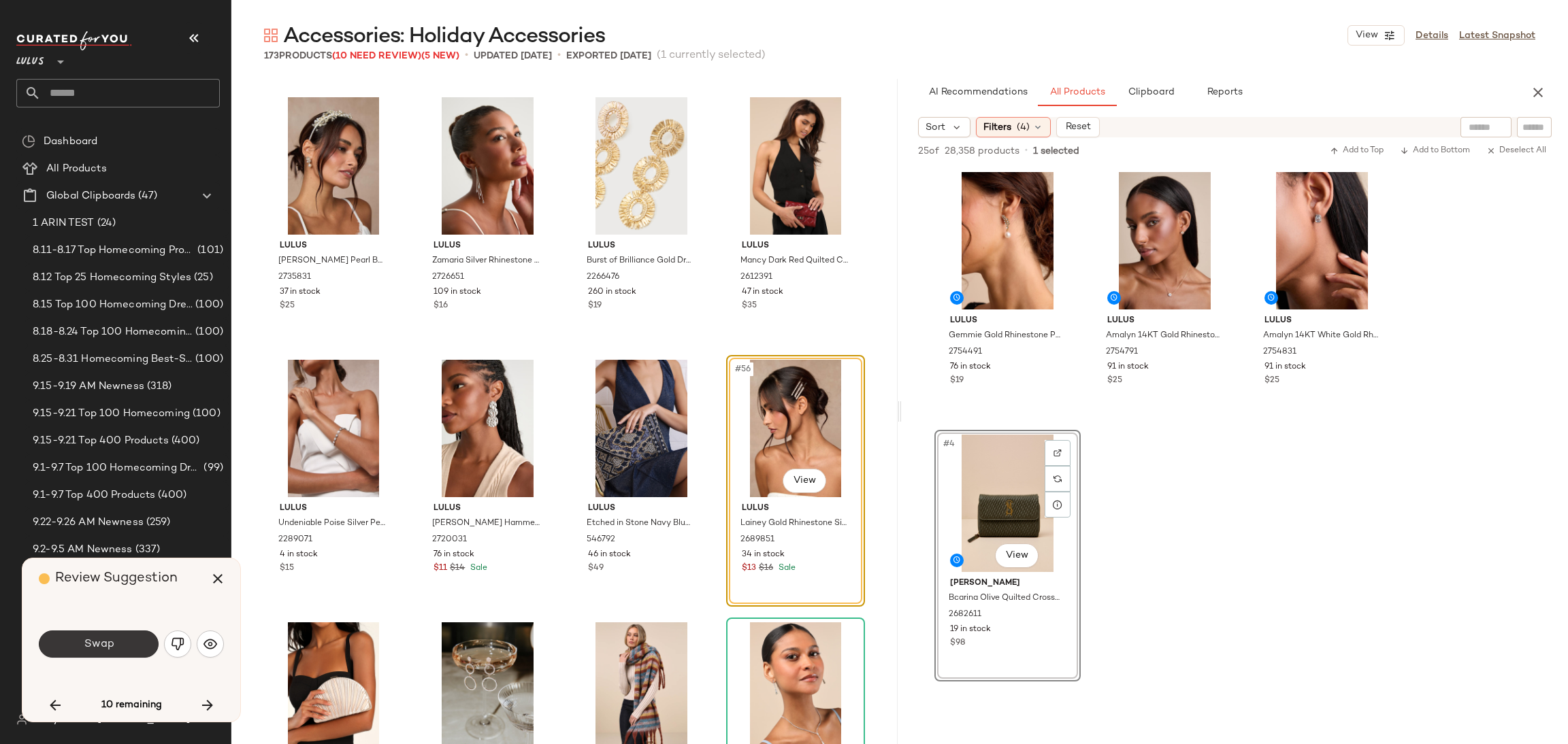
click at [139, 636] on button "Swap" at bounding box center [99, 644] width 120 height 27
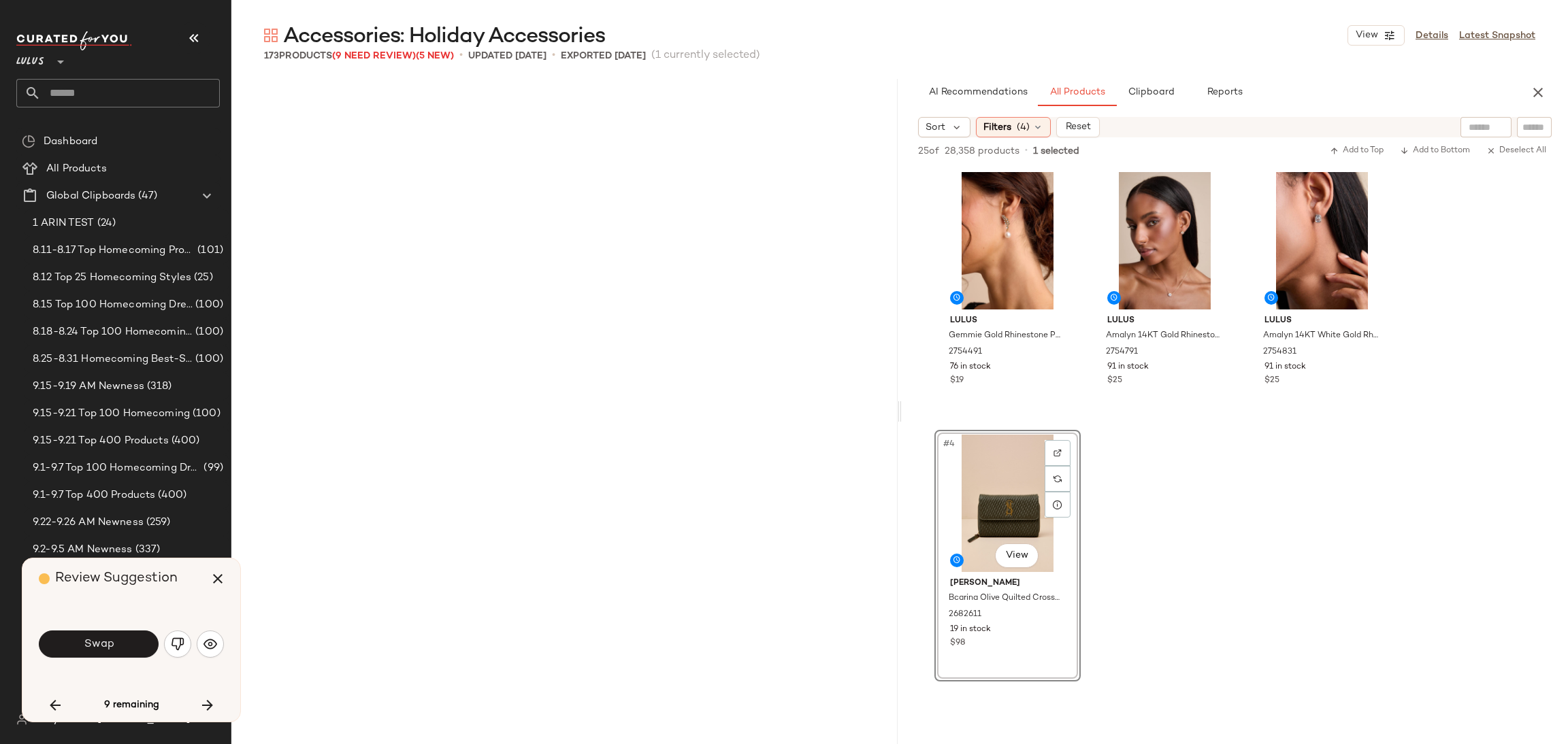
scroll to position [4202, 0]
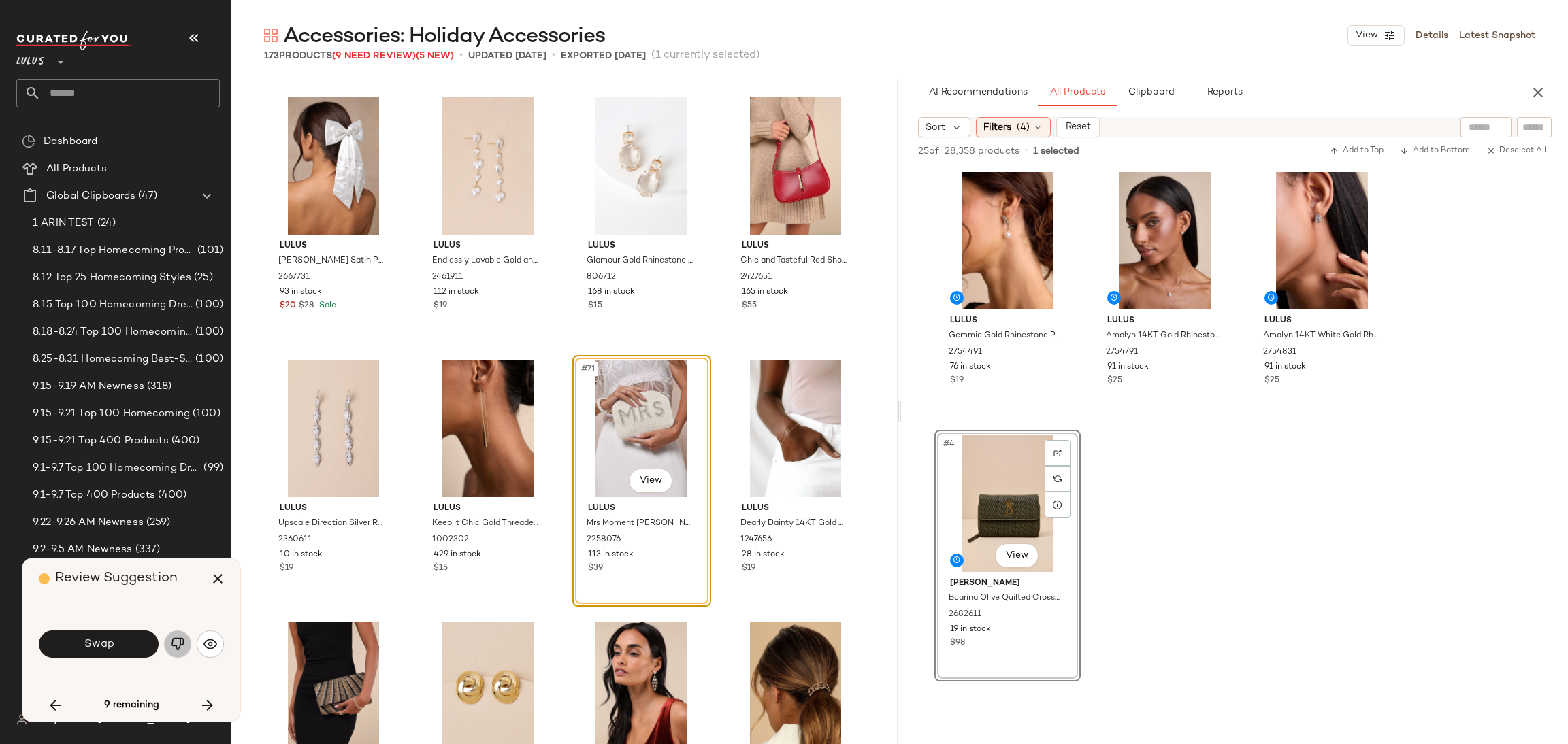
click at [178, 642] on img "button" at bounding box center [178, 644] width 14 height 14
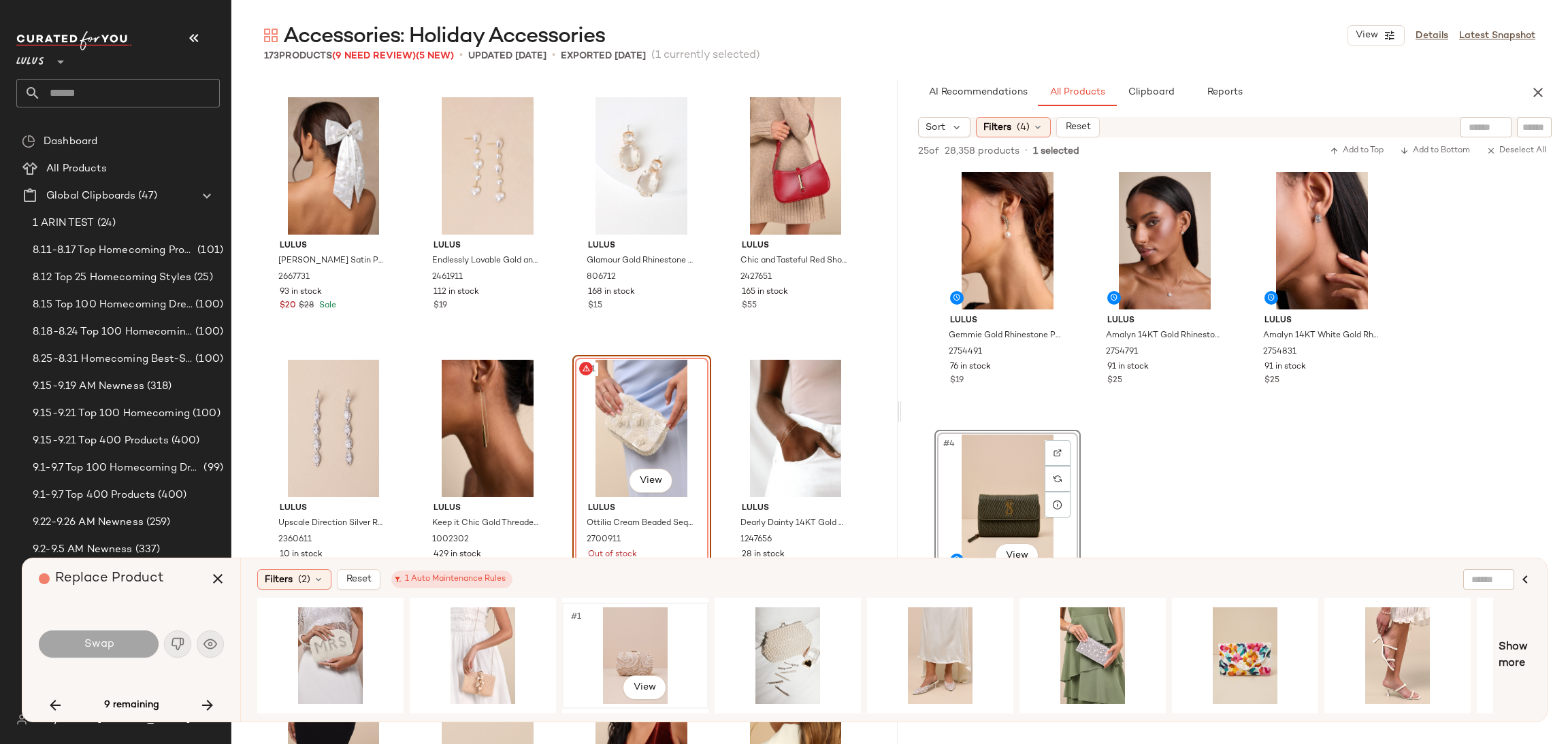
click at [654, 642] on div "#1 View" at bounding box center [635, 656] width 136 height 97
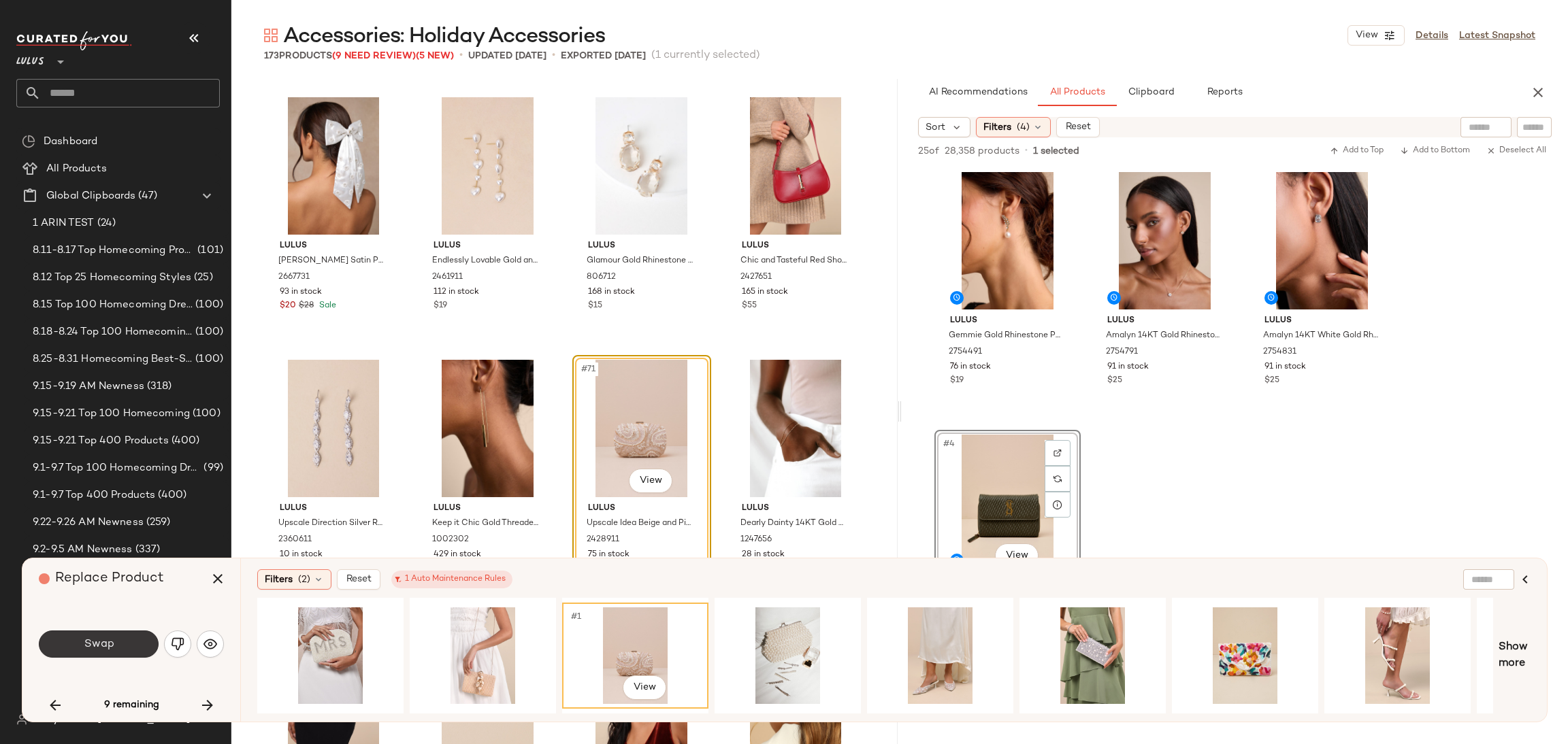
click at [59, 649] on button "Swap" at bounding box center [99, 644] width 120 height 27
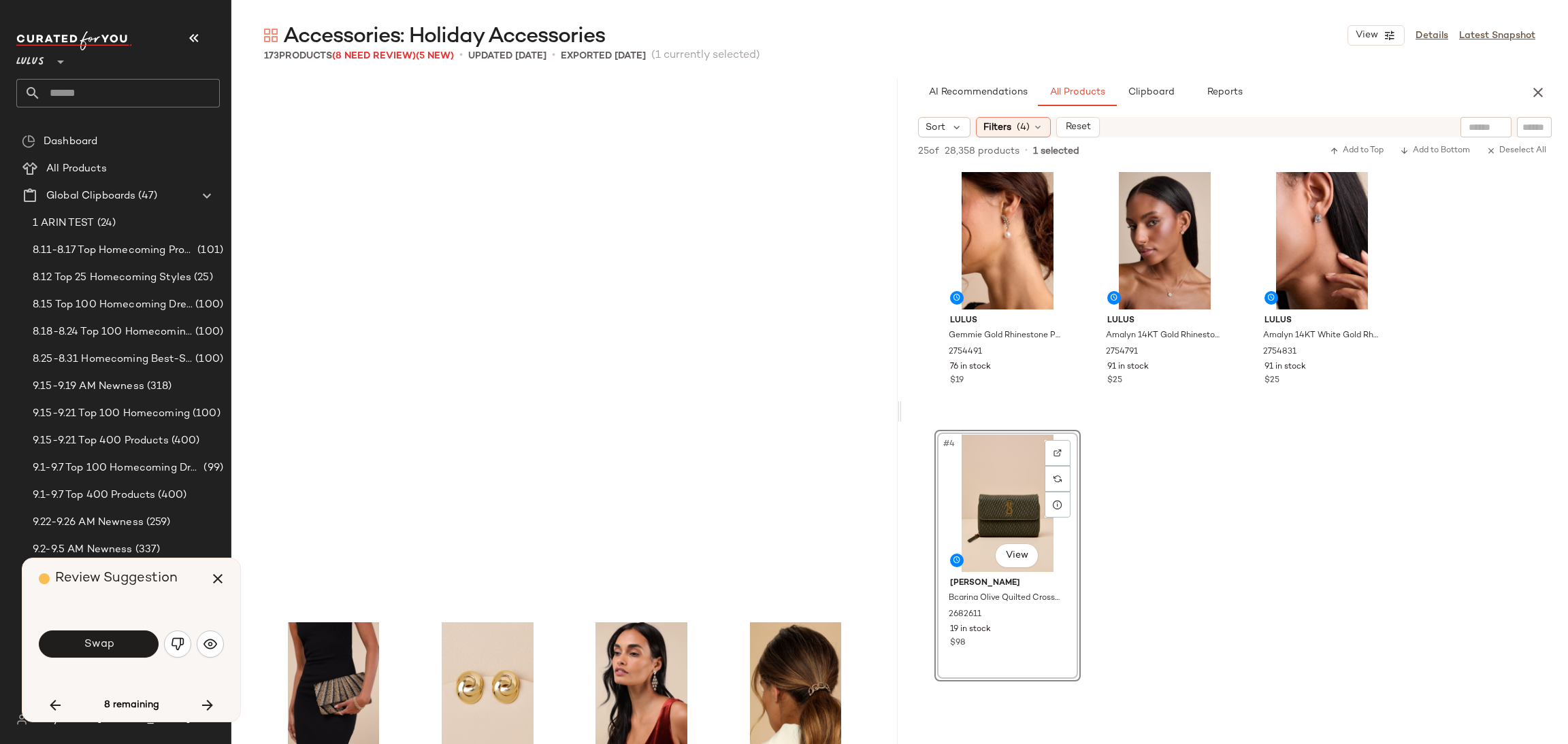
scroll to position [4726, 0]
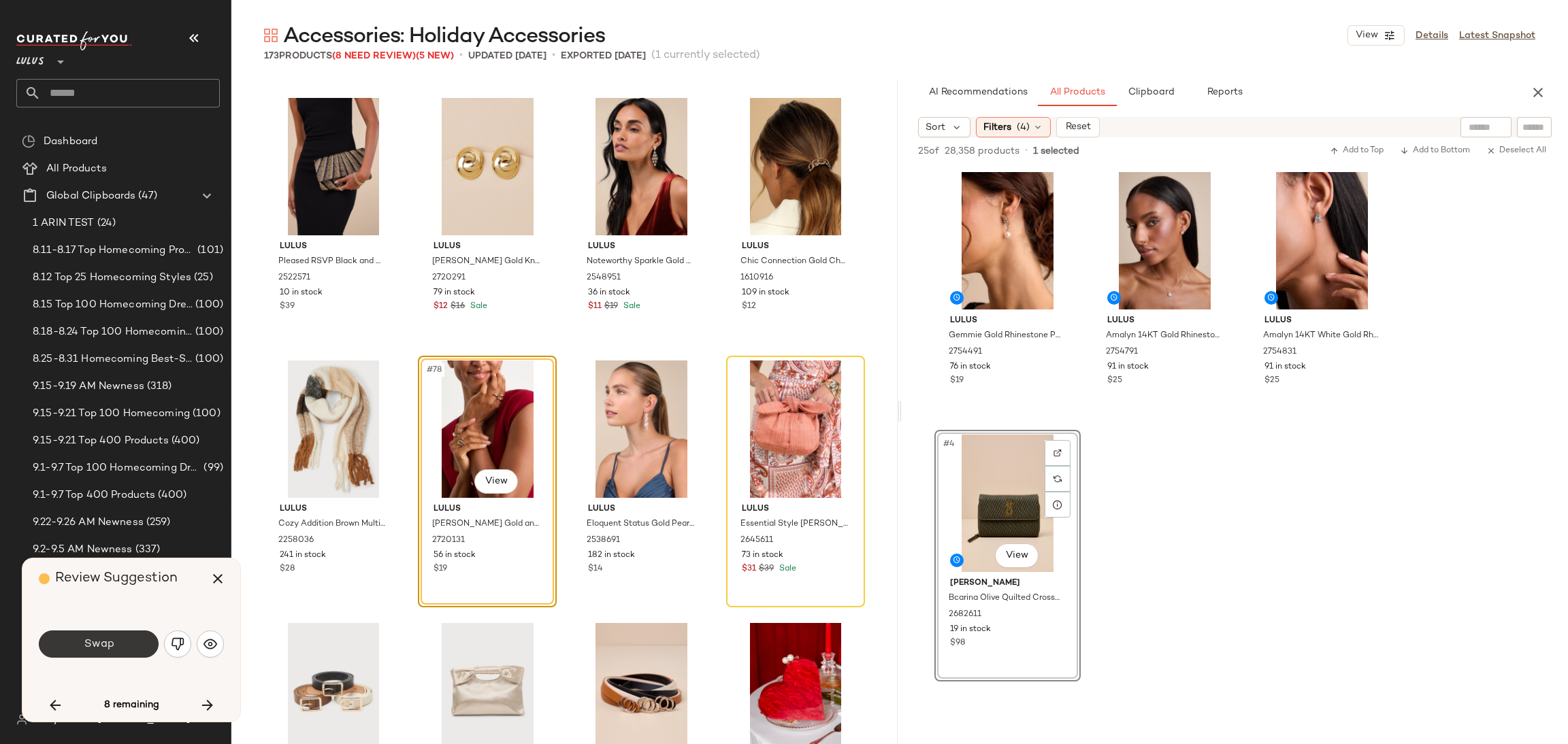
click at [112, 640] on span "Swap" at bounding box center [98, 644] width 31 height 13
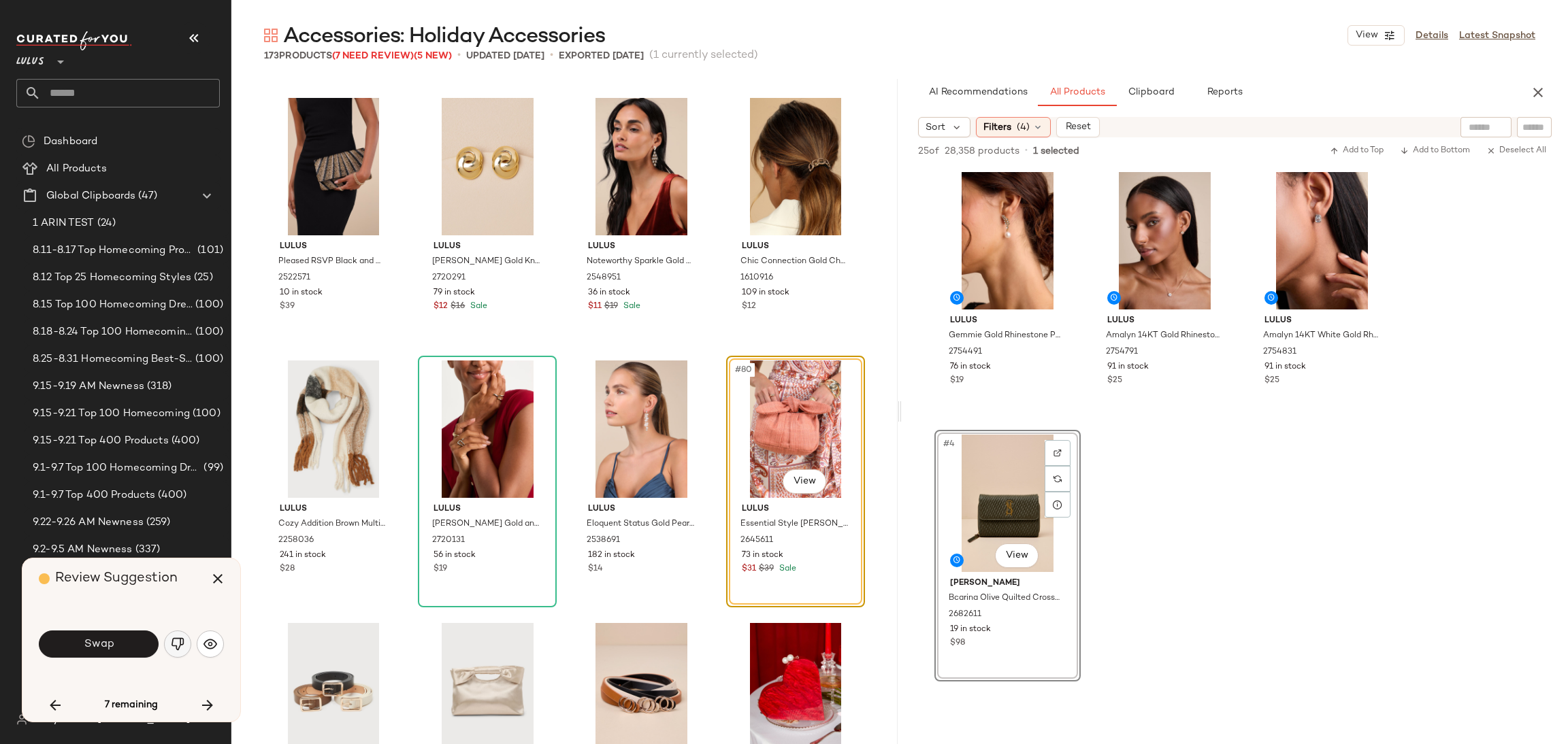
click at [181, 638] on img "button" at bounding box center [178, 644] width 14 height 14
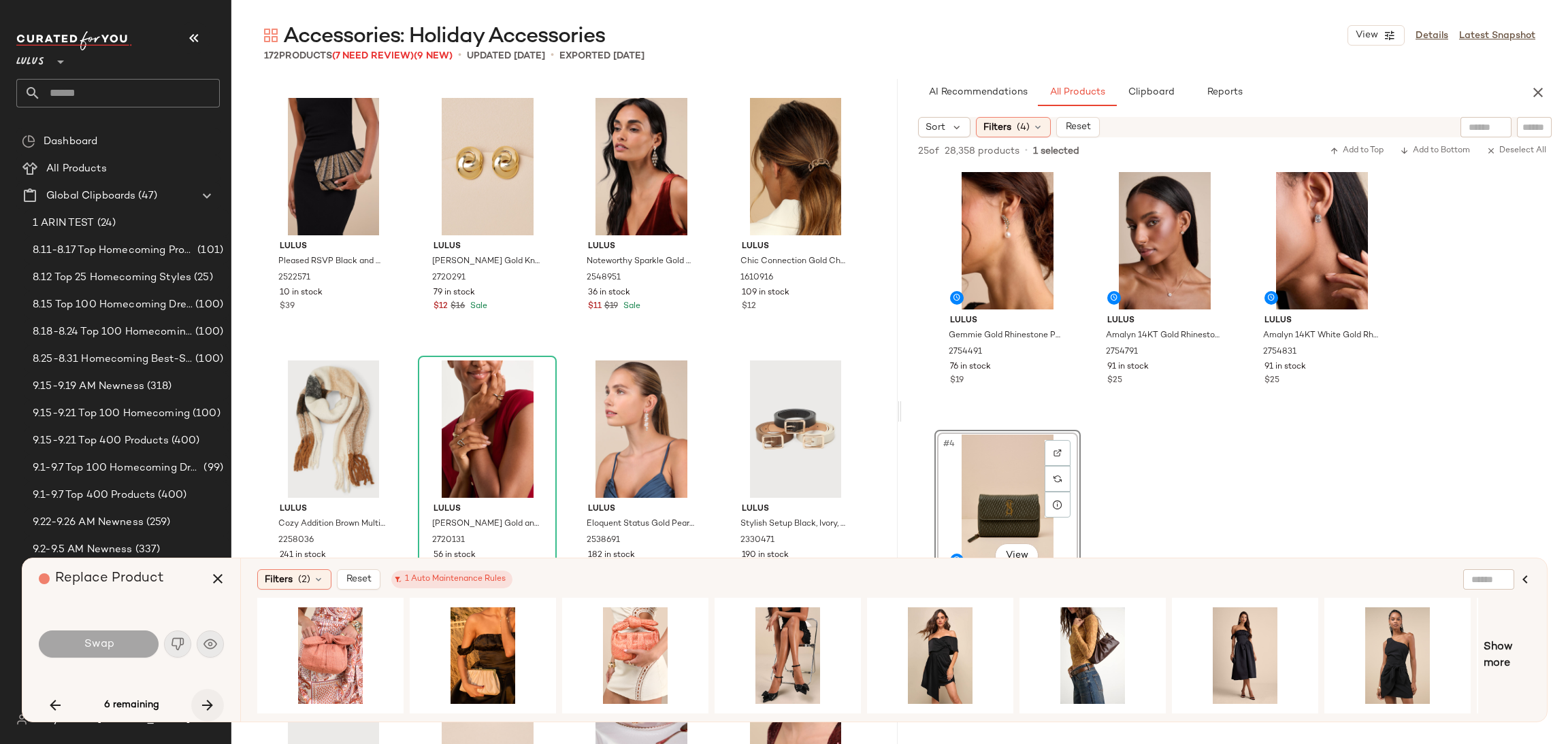
click at [198, 712] on button "button" at bounding box center [207, 705] width 33 height 33
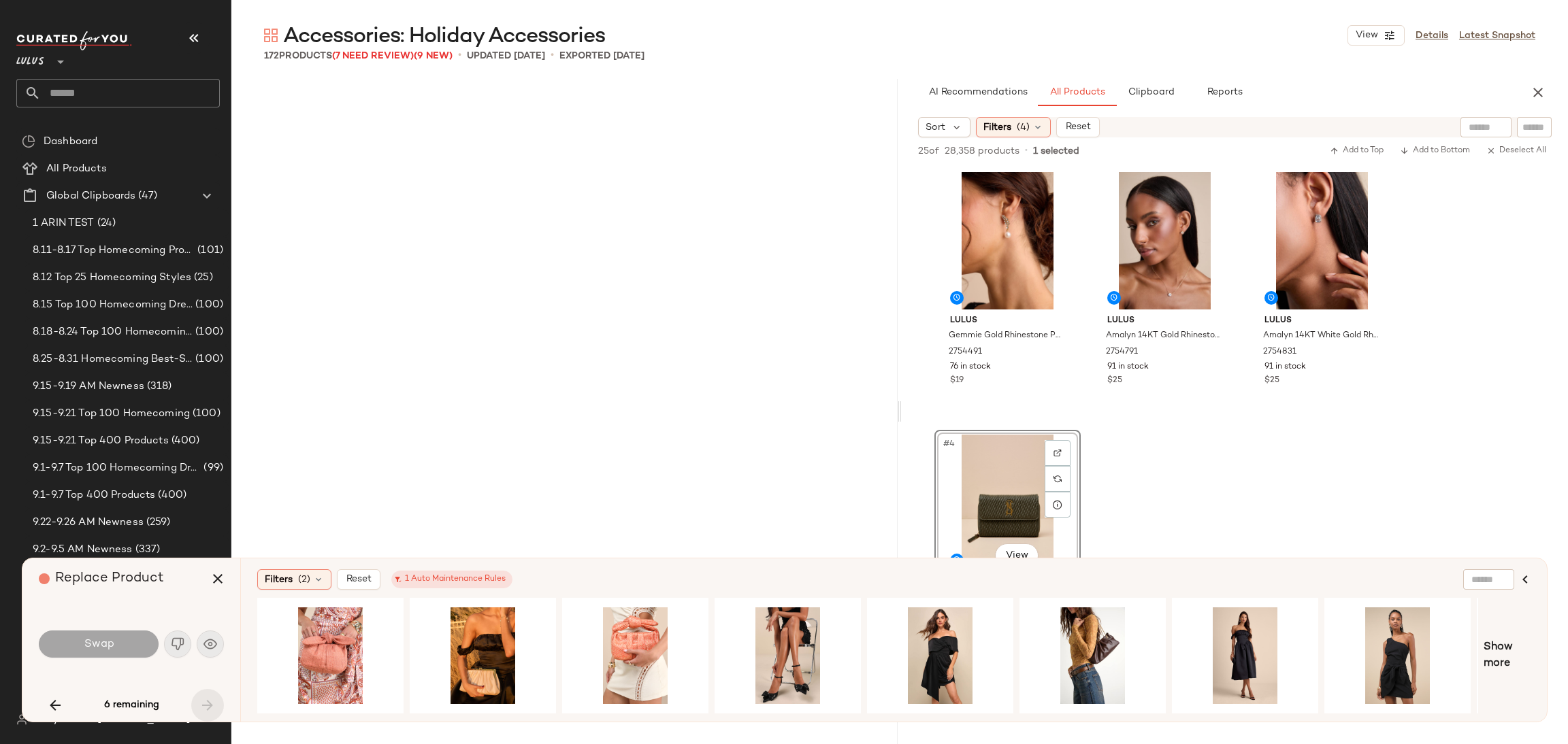
scroll to position [9979, 0]
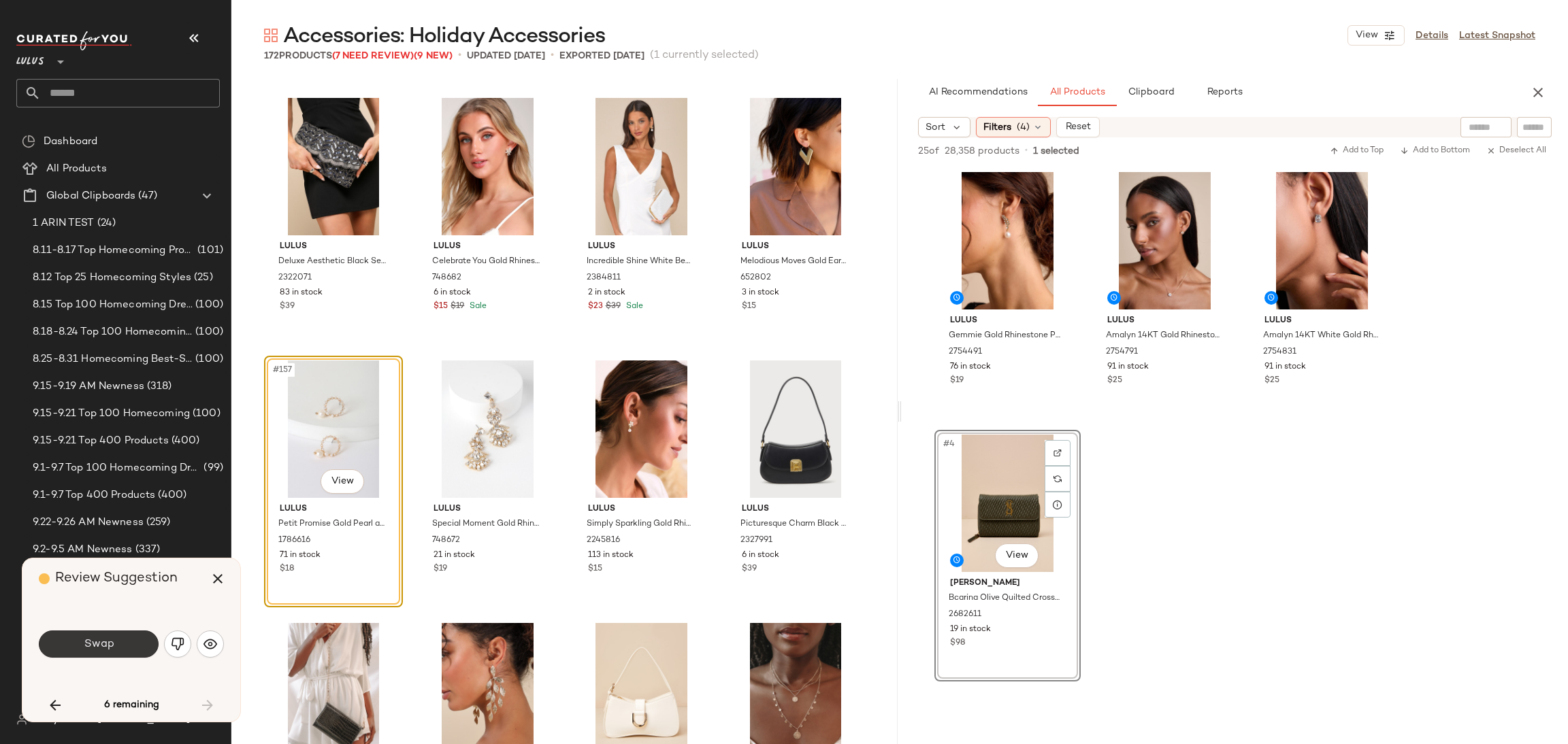
click at [123, 652] on button "Swap" at bounding box center [99, 644] width 120 height 27
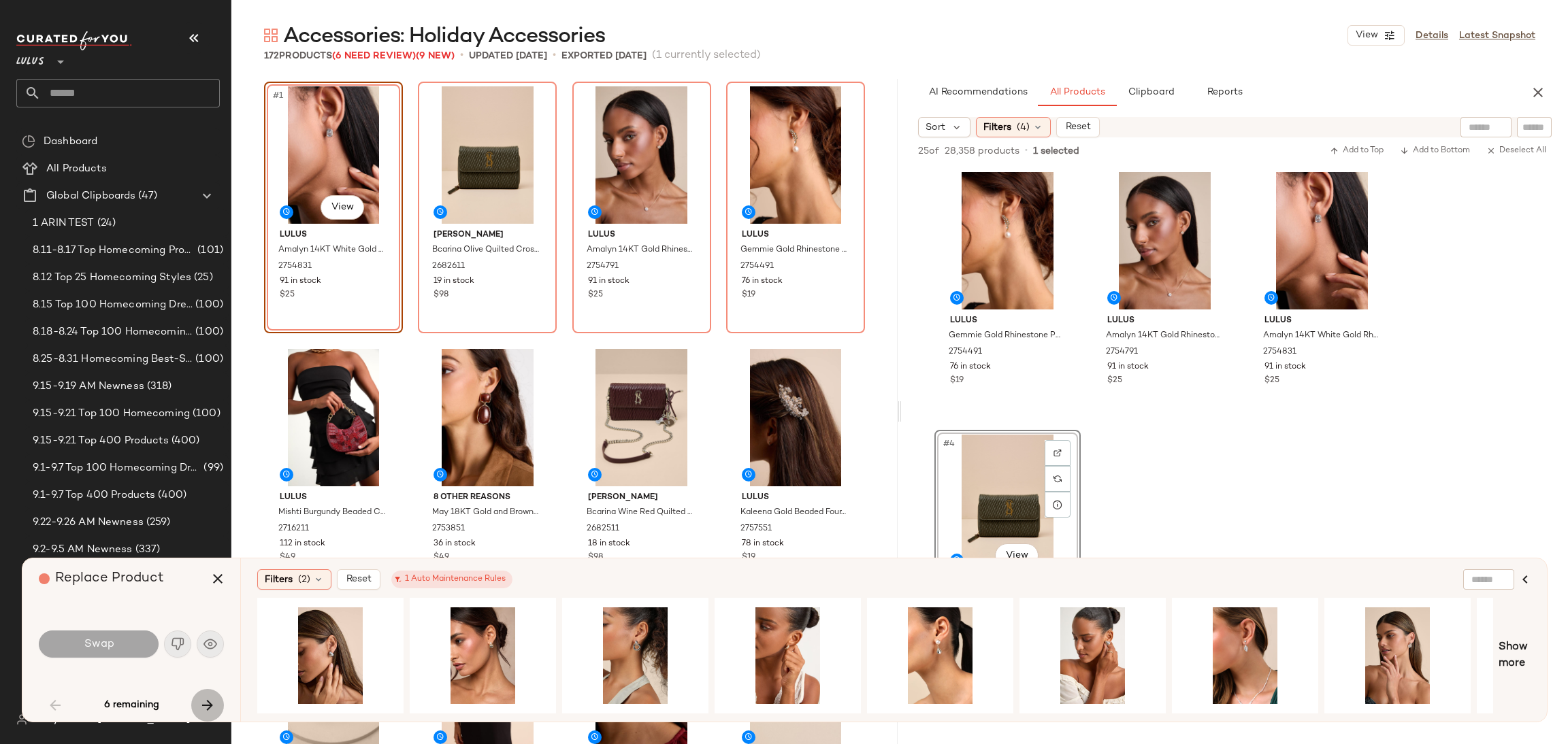
click at [209, 702] on icon "button" at bounding box center [207, 705] width 16 height 16
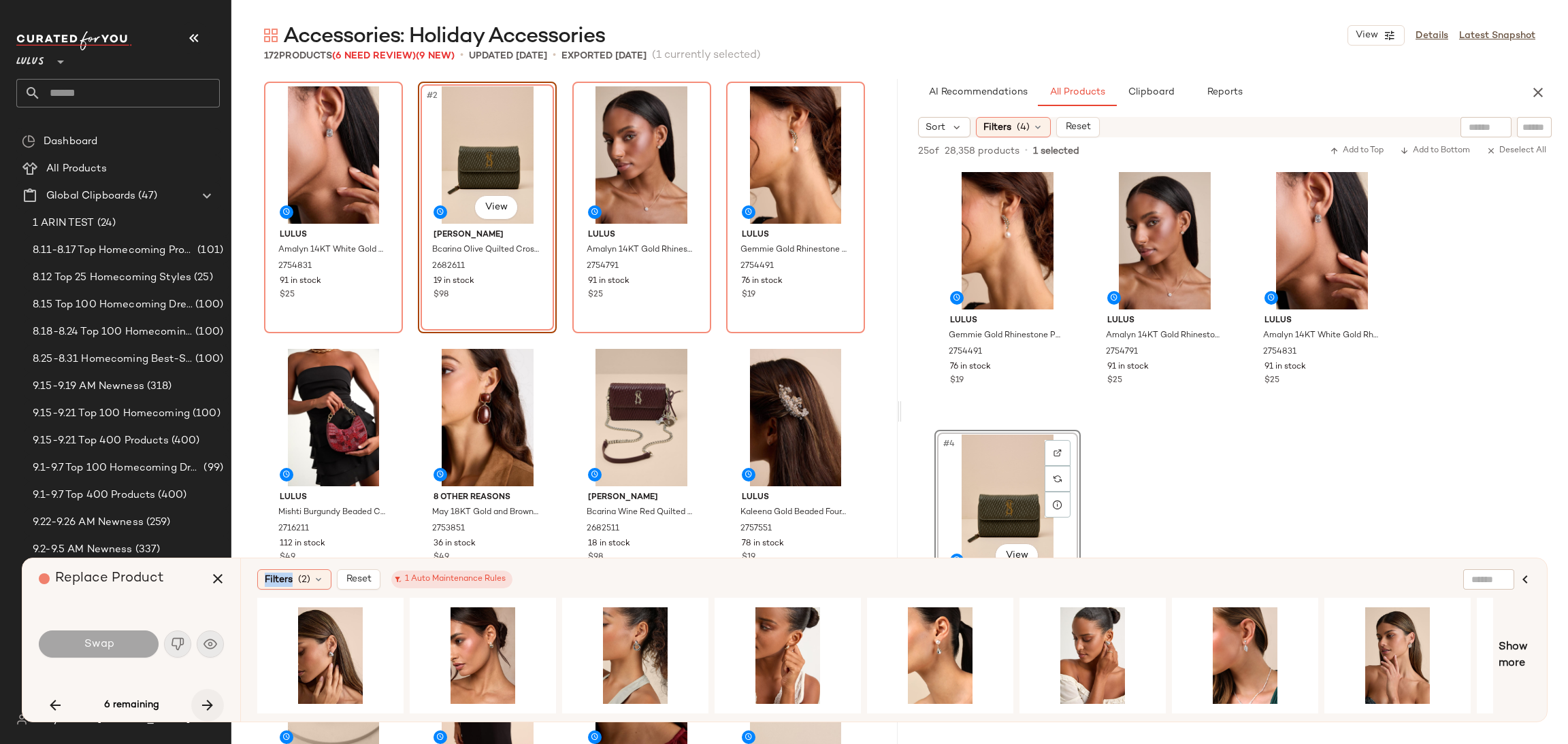
click at [209, 702] on div "6 remaining" at bounding box center [132, 705] width 185 height 33
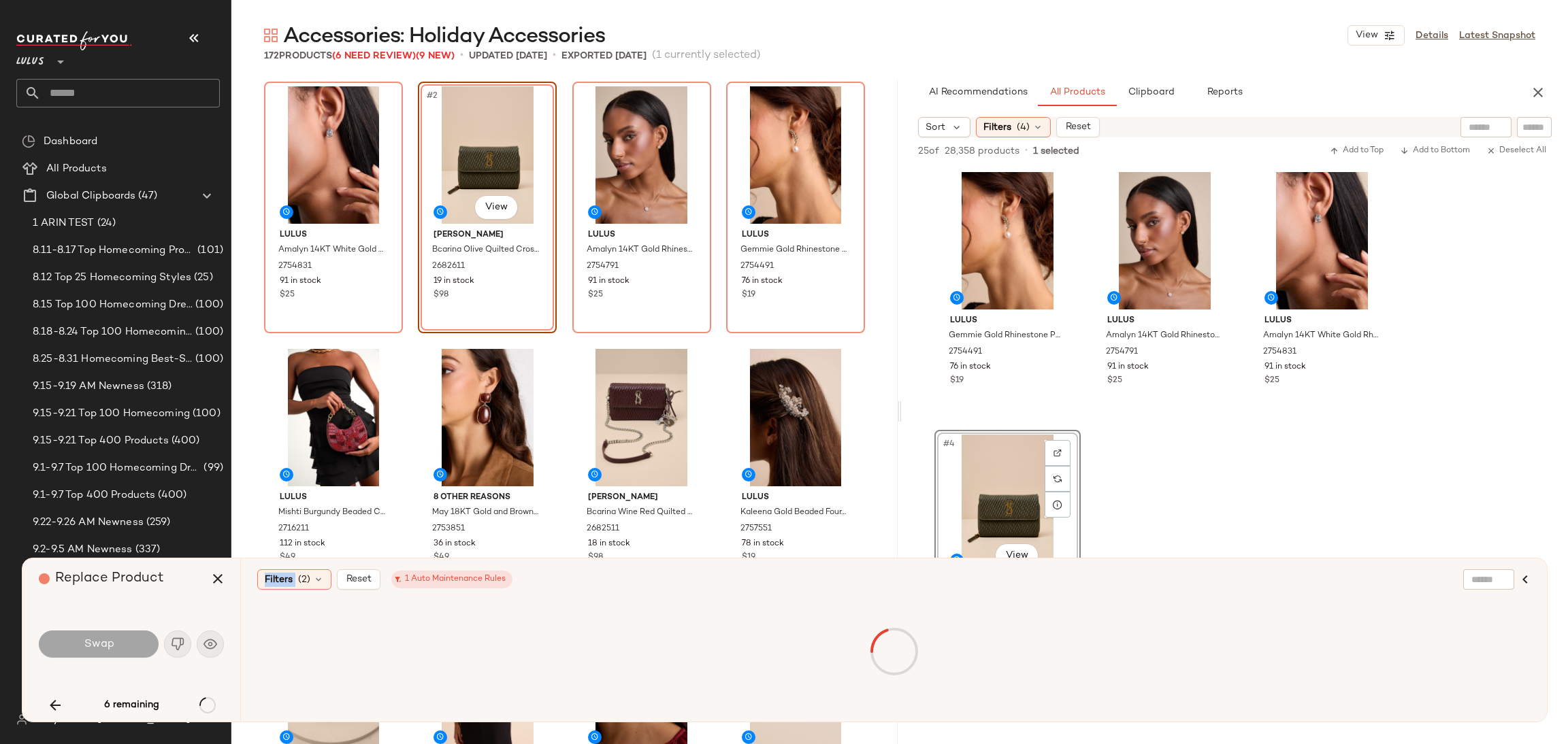
click at [209, 700] on div "6 remaining" at bounding box center [132, 705] width 185 height 33
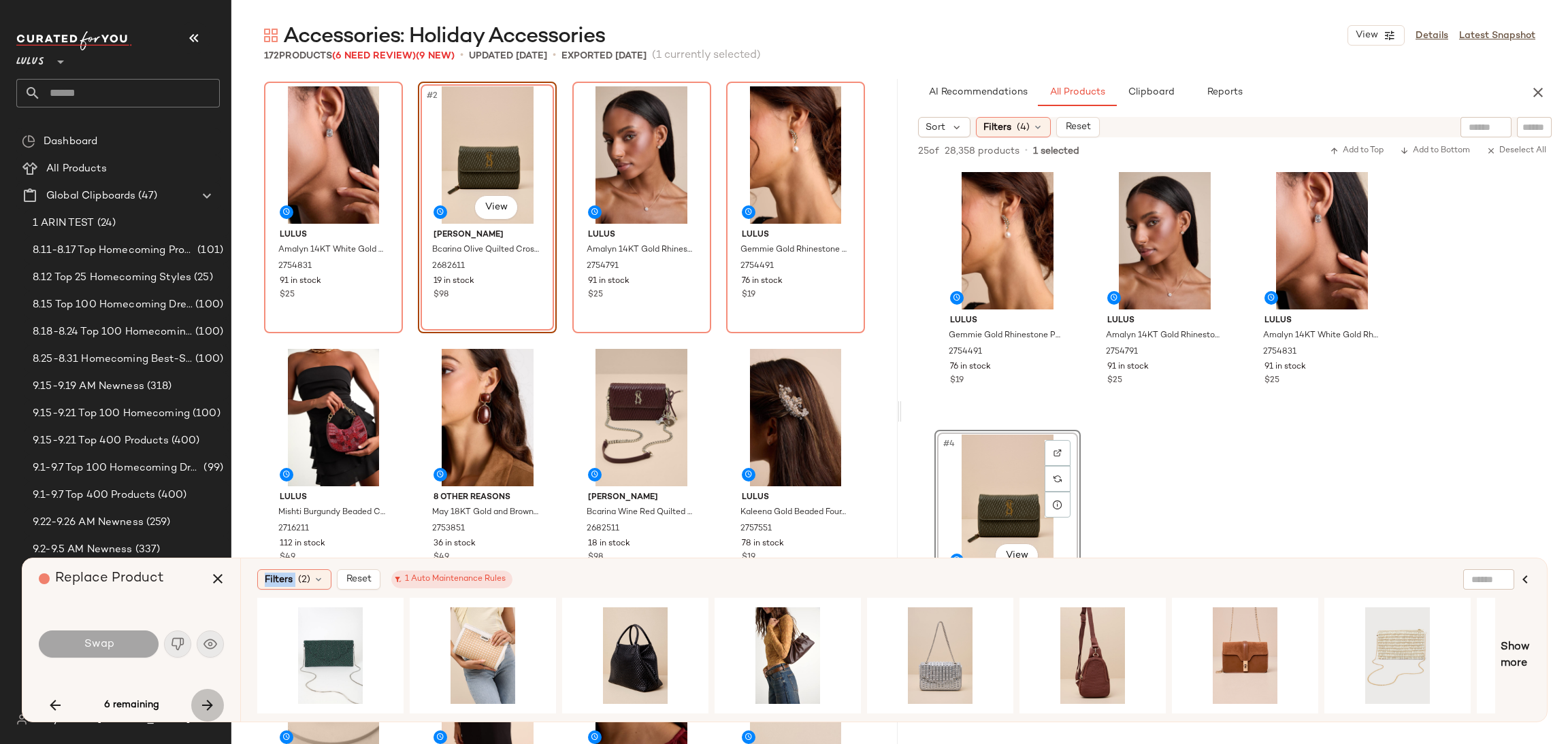
click at [209, 700] on icon "button" at bounding box center [207, 705] width 16 height 16
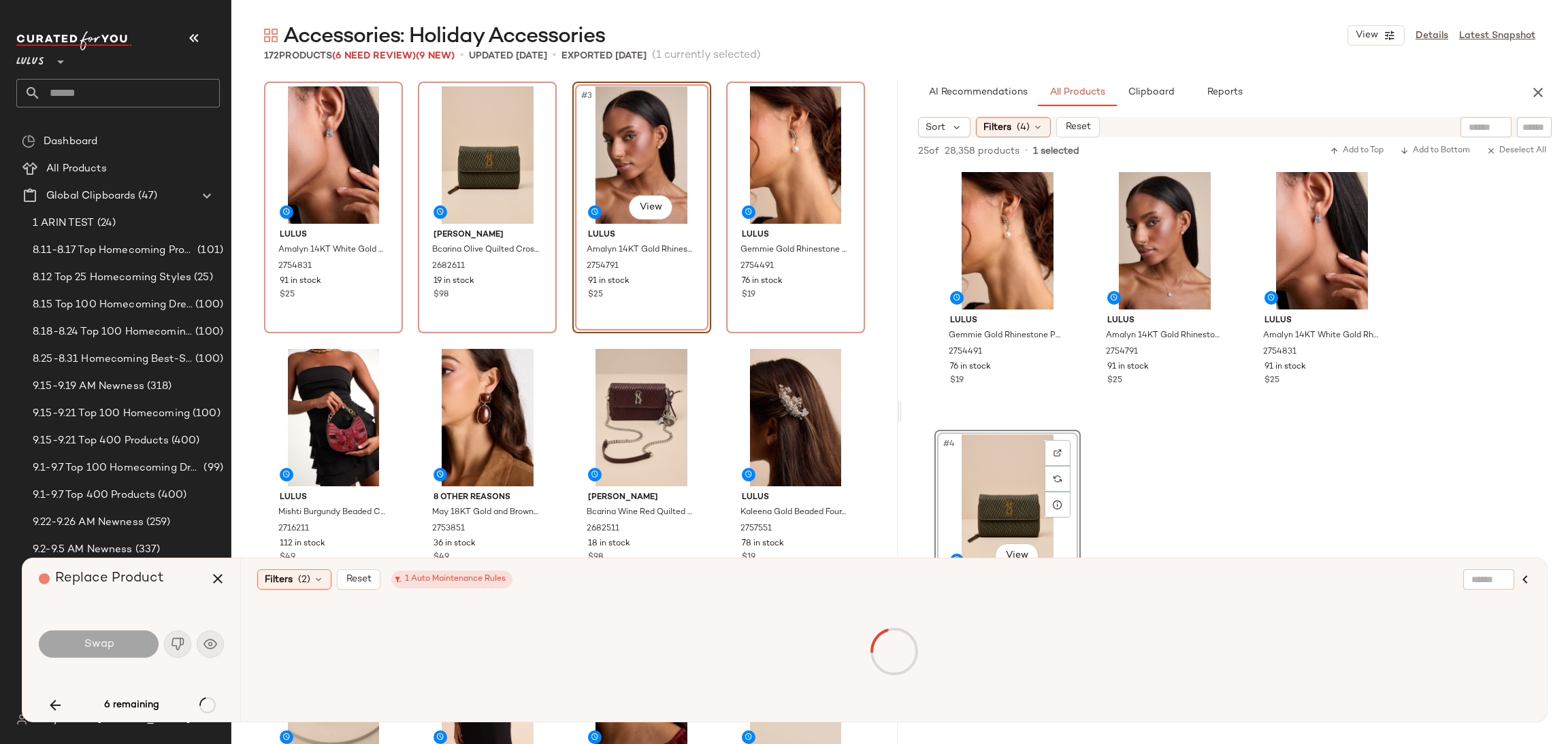
click at [207, 700] on div "6 remaining" at bounding box center [132, 705] width 185 height 33
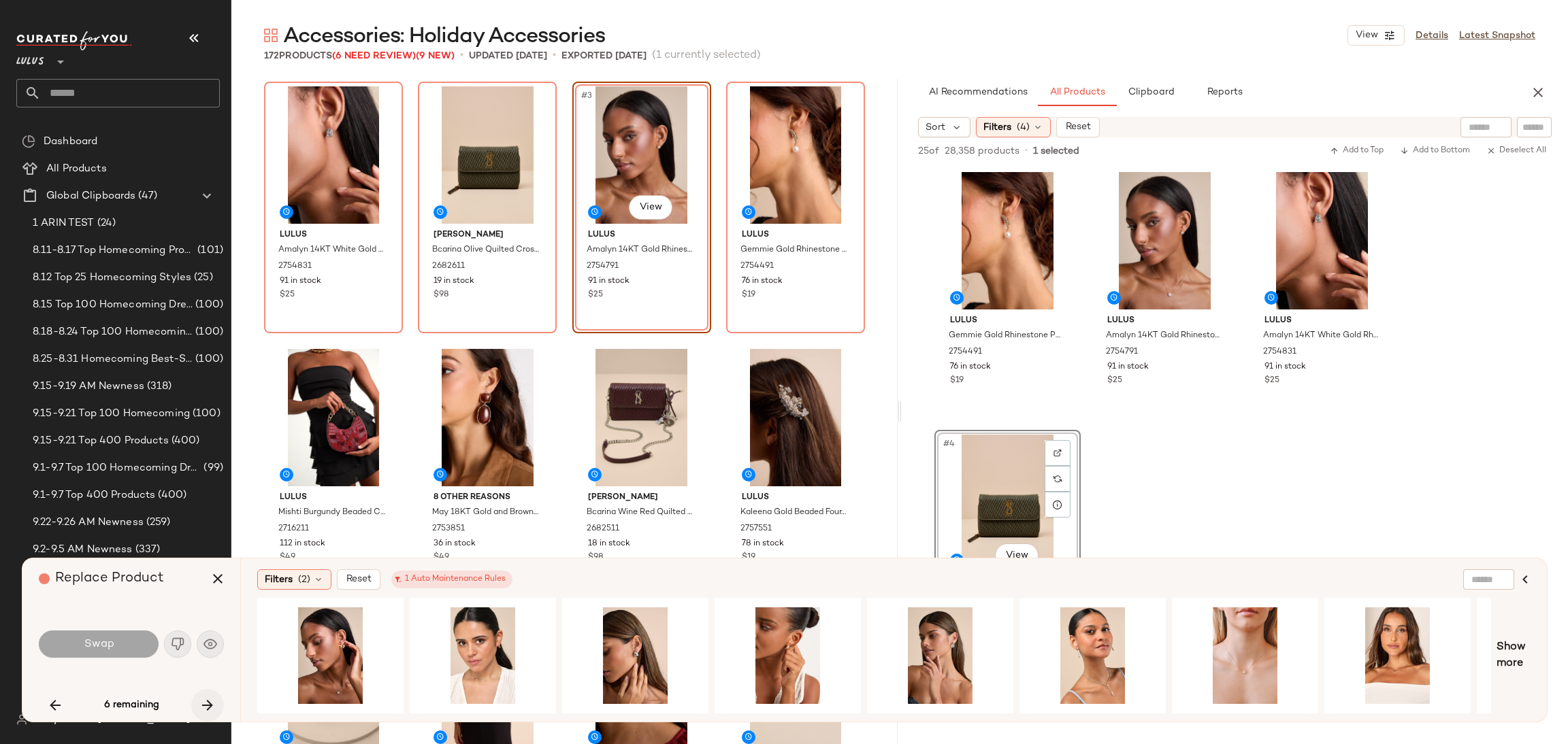
click at [207, 703] on icon "button" at bounding box center [207, 705] width 16 height 16
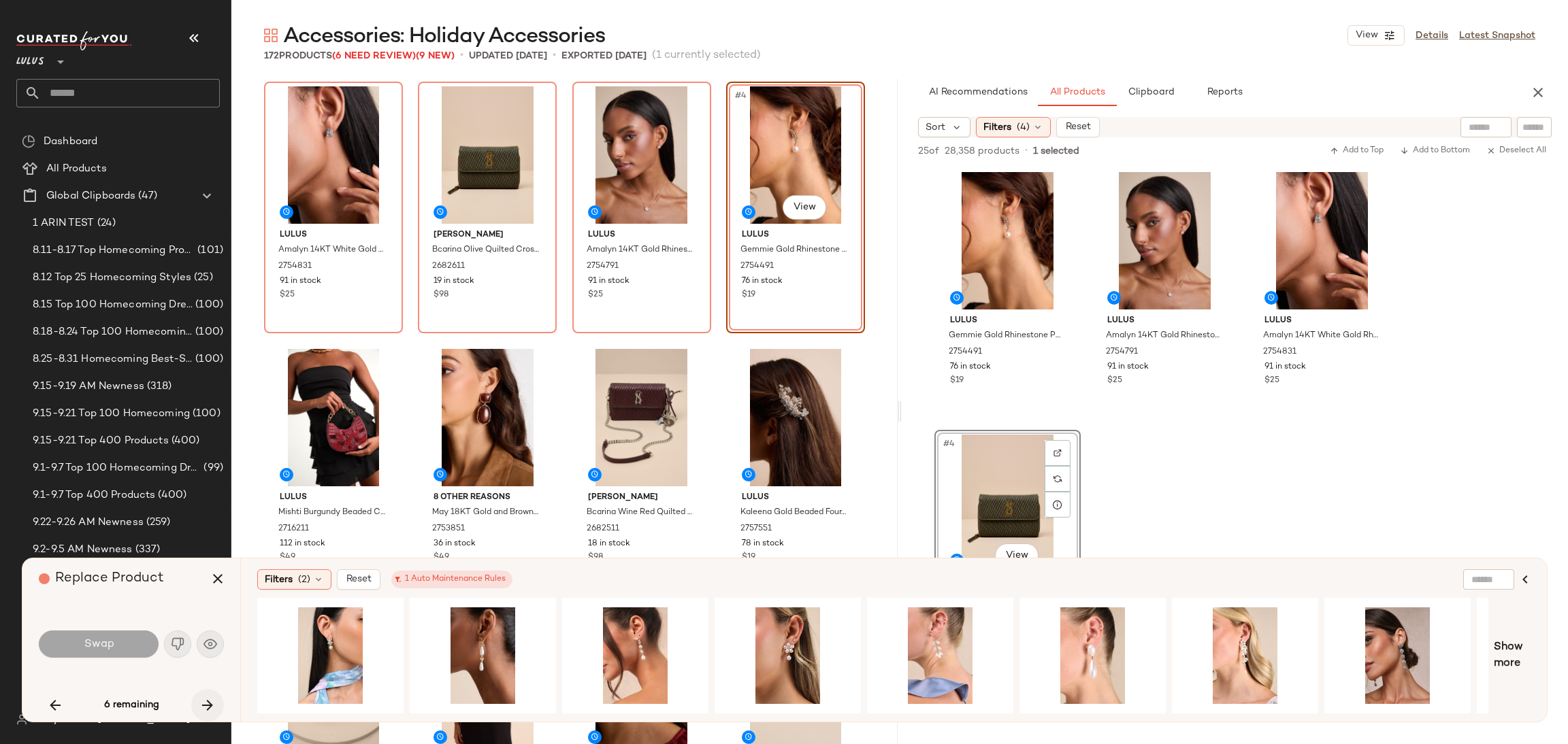
click at [207, 703] on icon "button" at bounding box center [207, 705] width 16 height 16
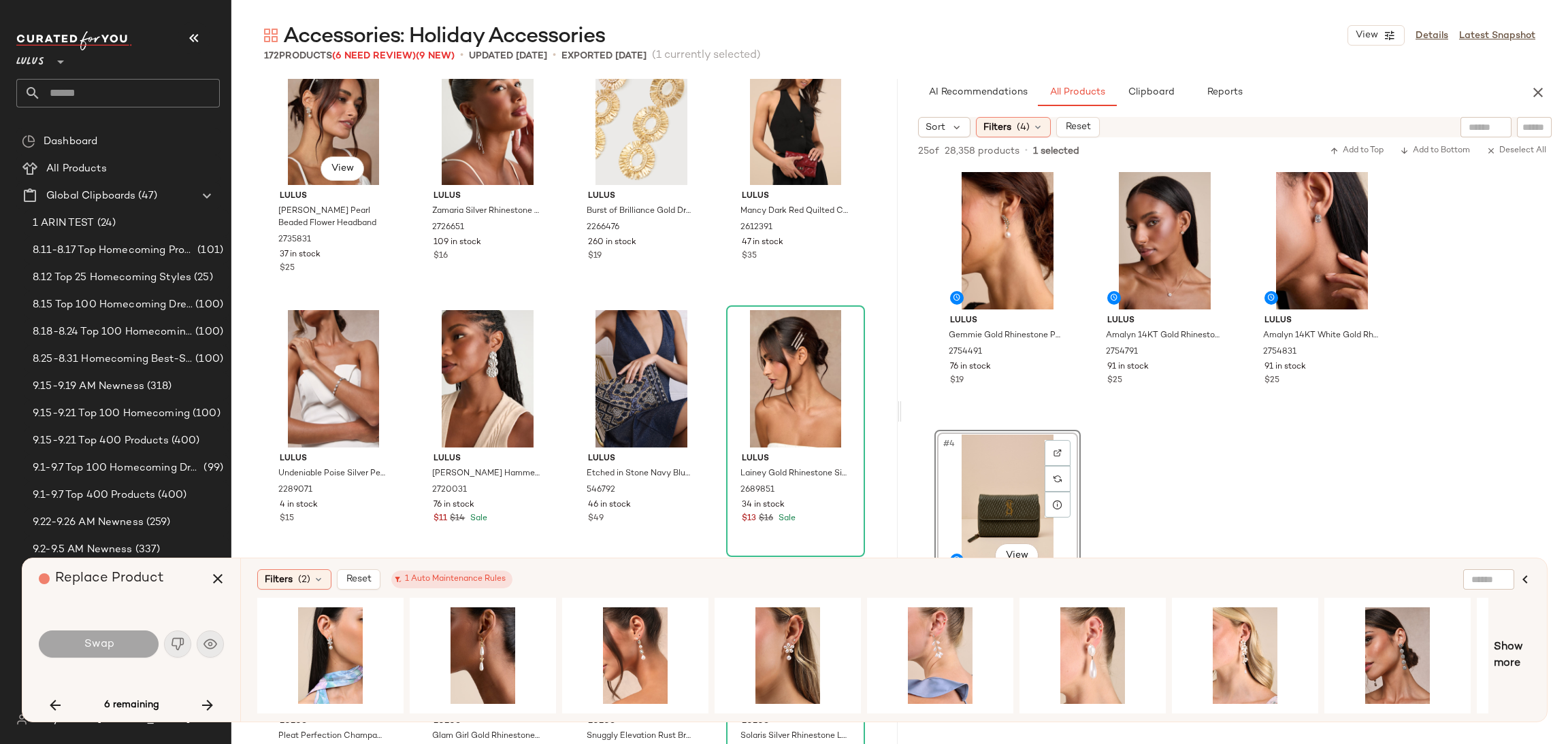
scroll to position [3378, 0]
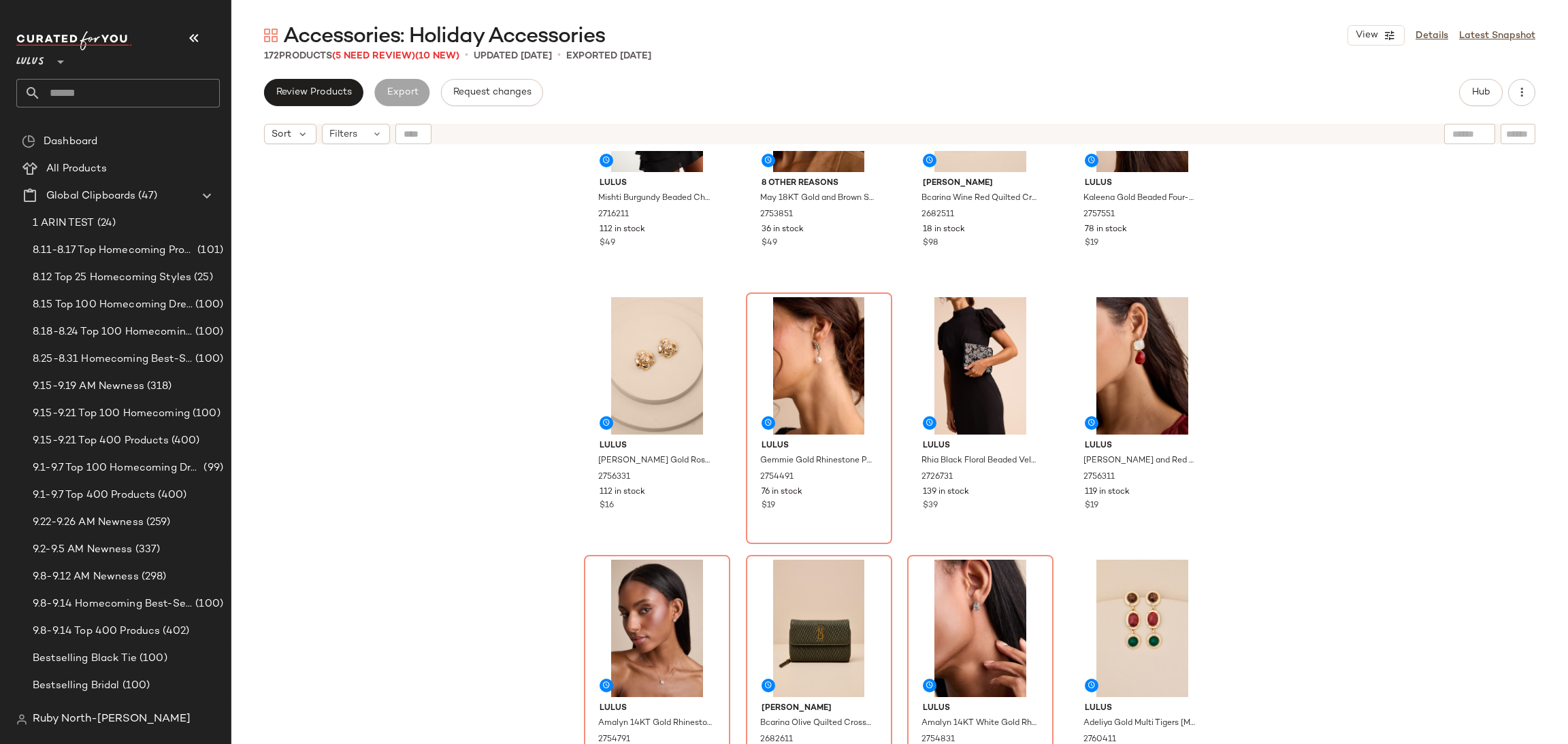
scroll to position [102, 0]
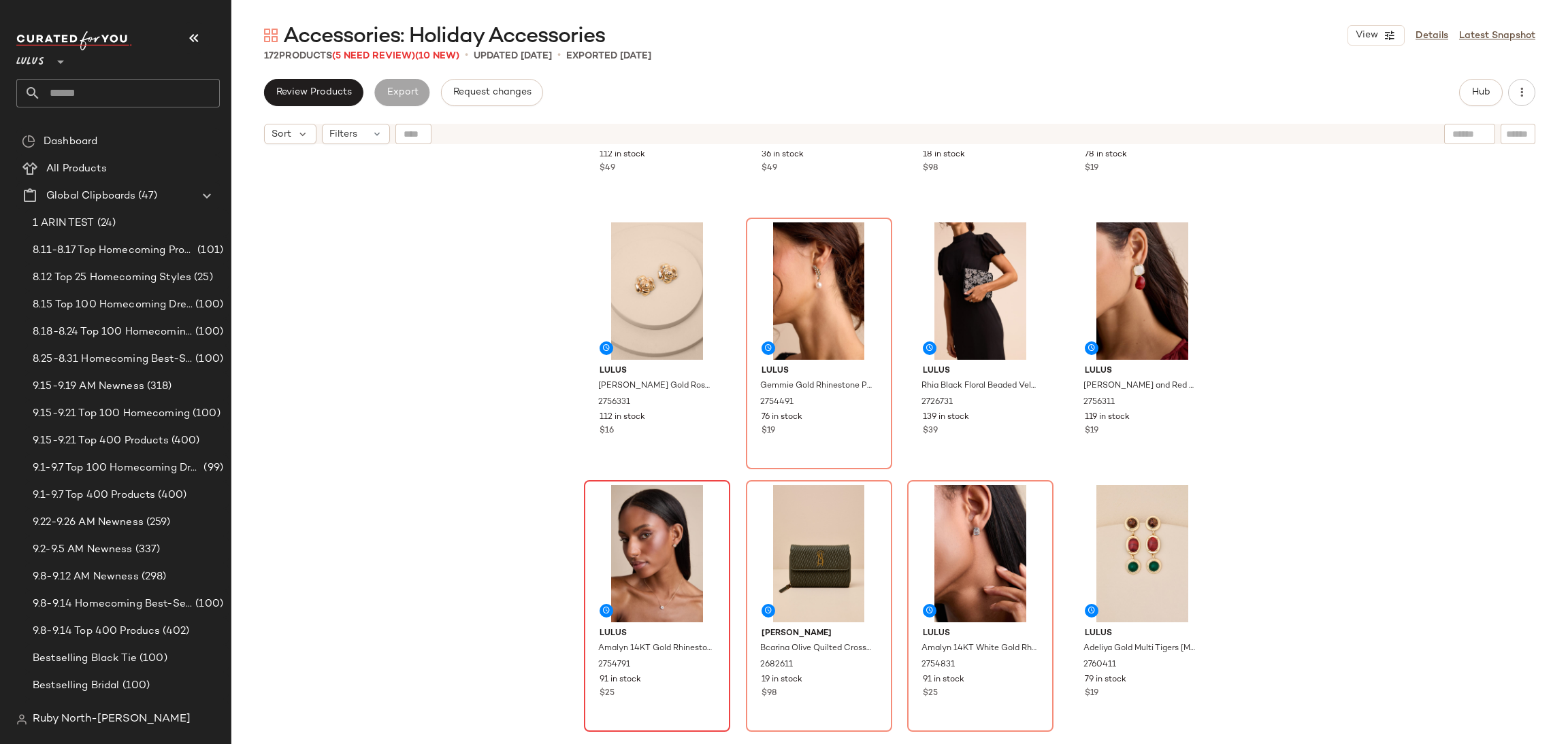
scroll to position [204, 0]
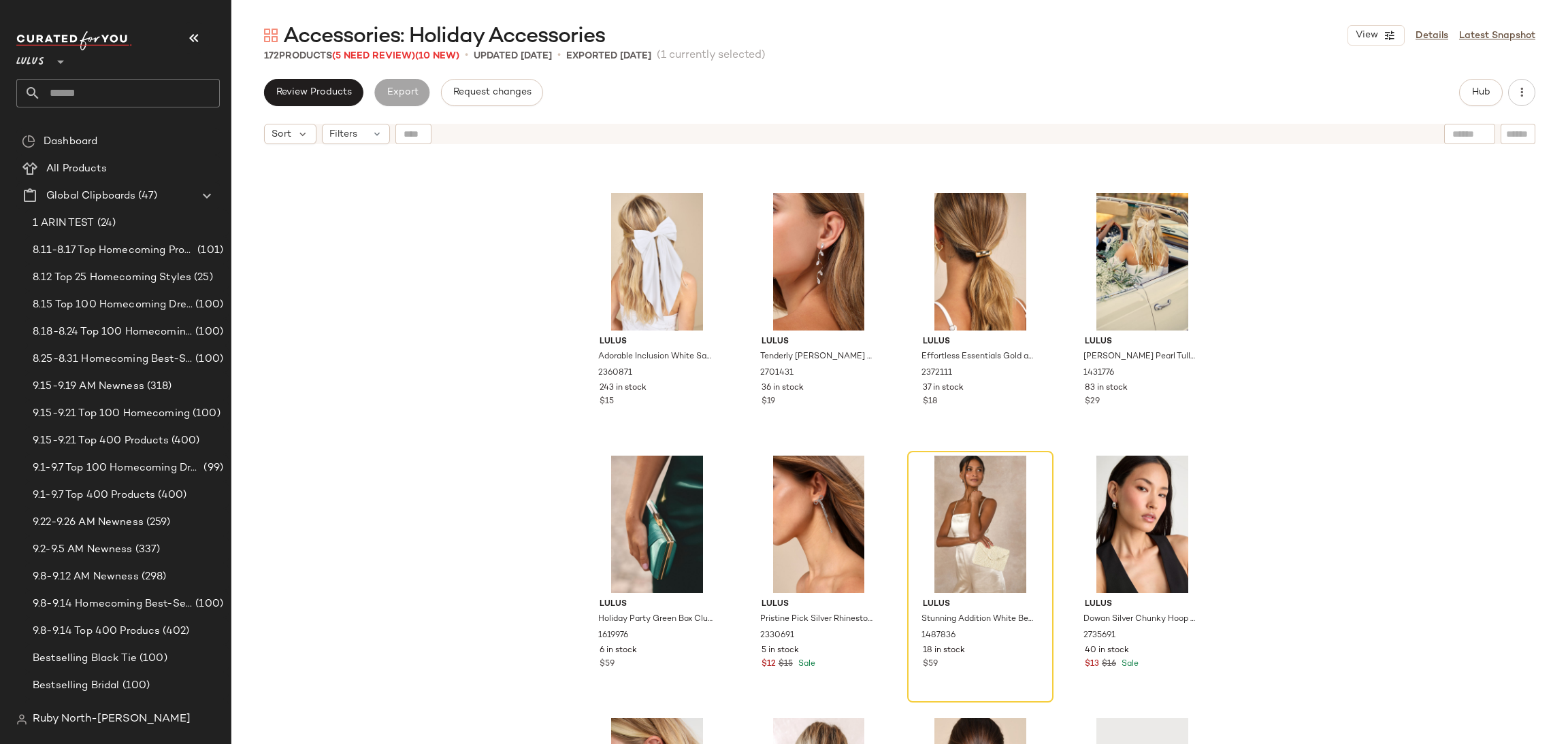
scroll to position [7052, 0]
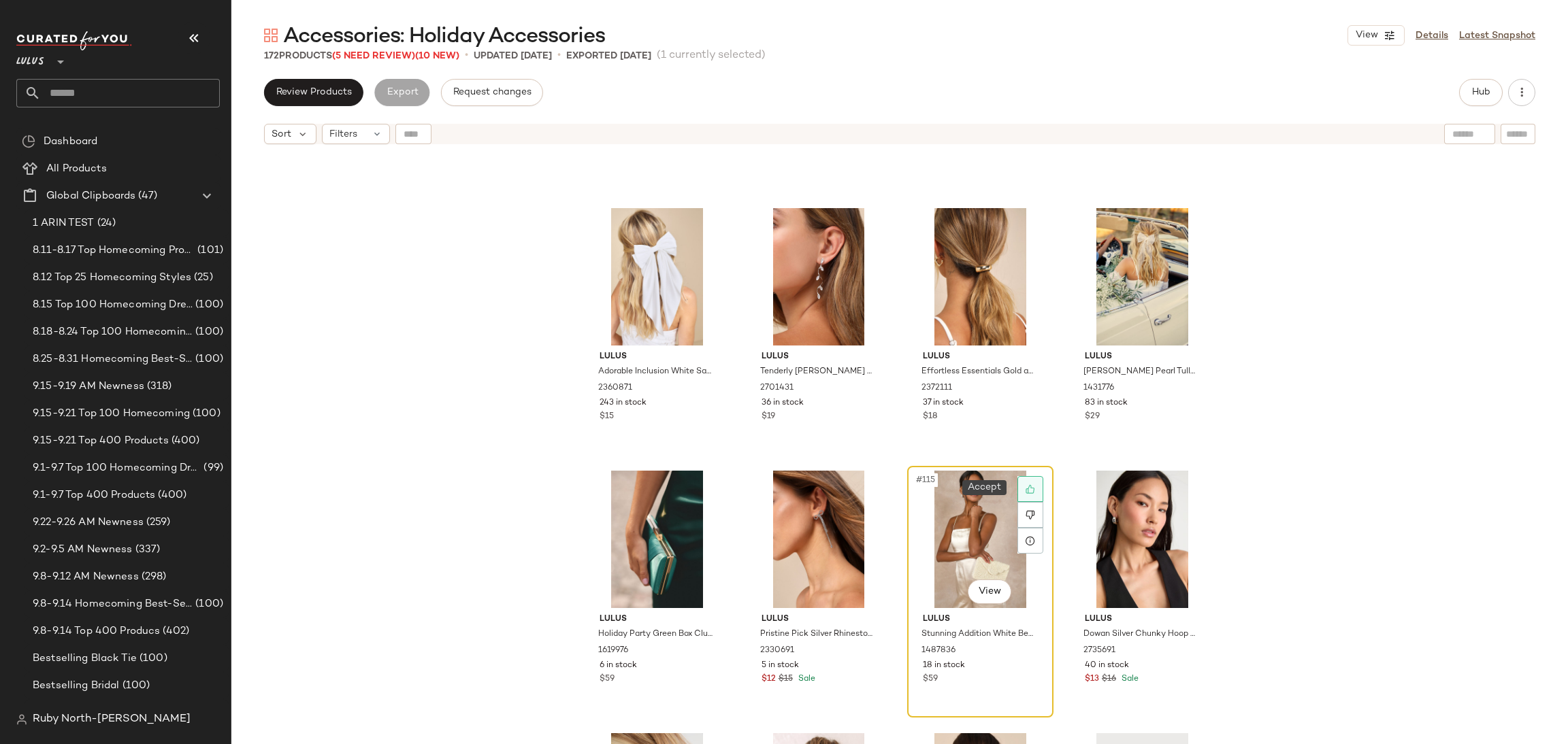
click at [1023, 479] on div at bounding box center [1030, 489] width 26 height 26
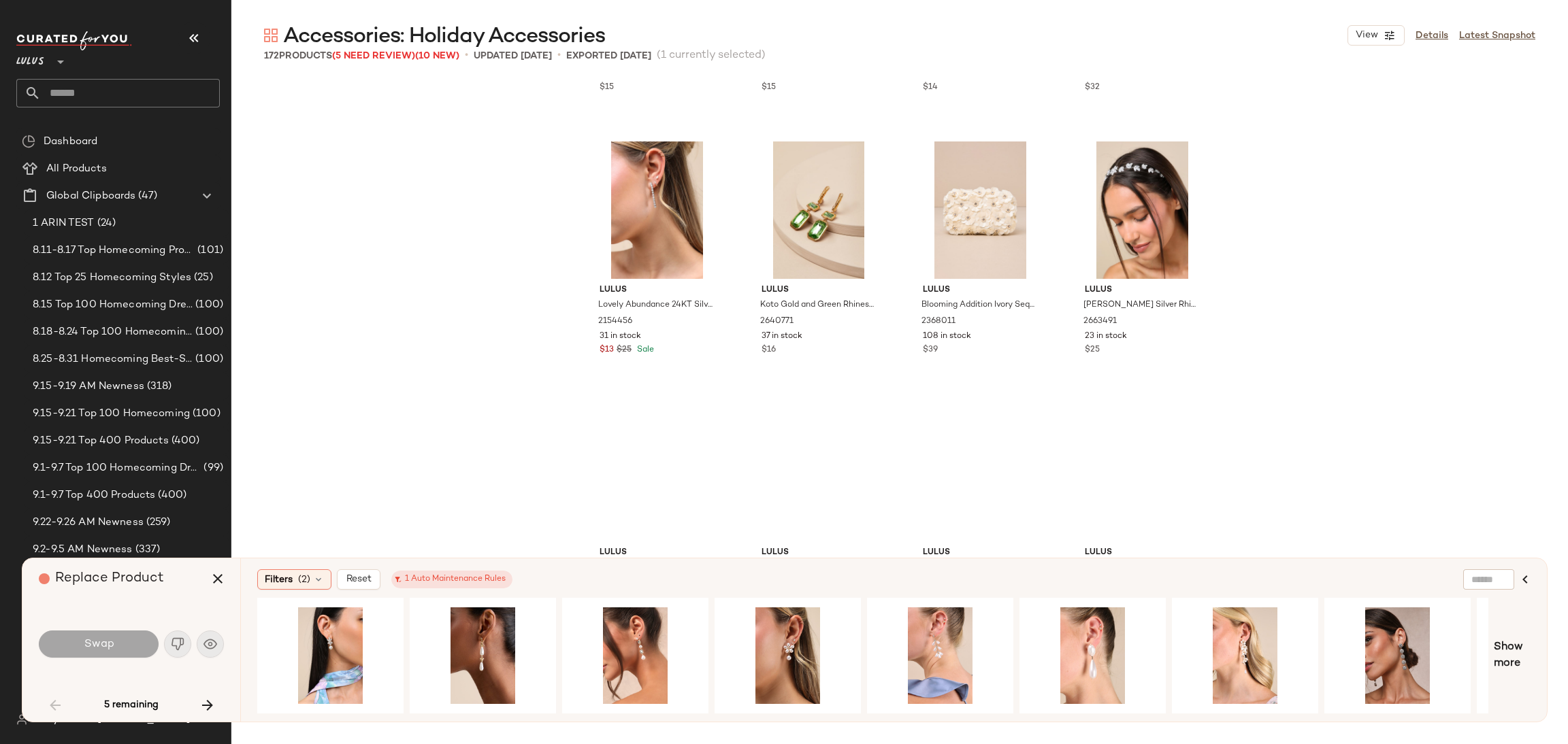
scroll to position [2256, 0]
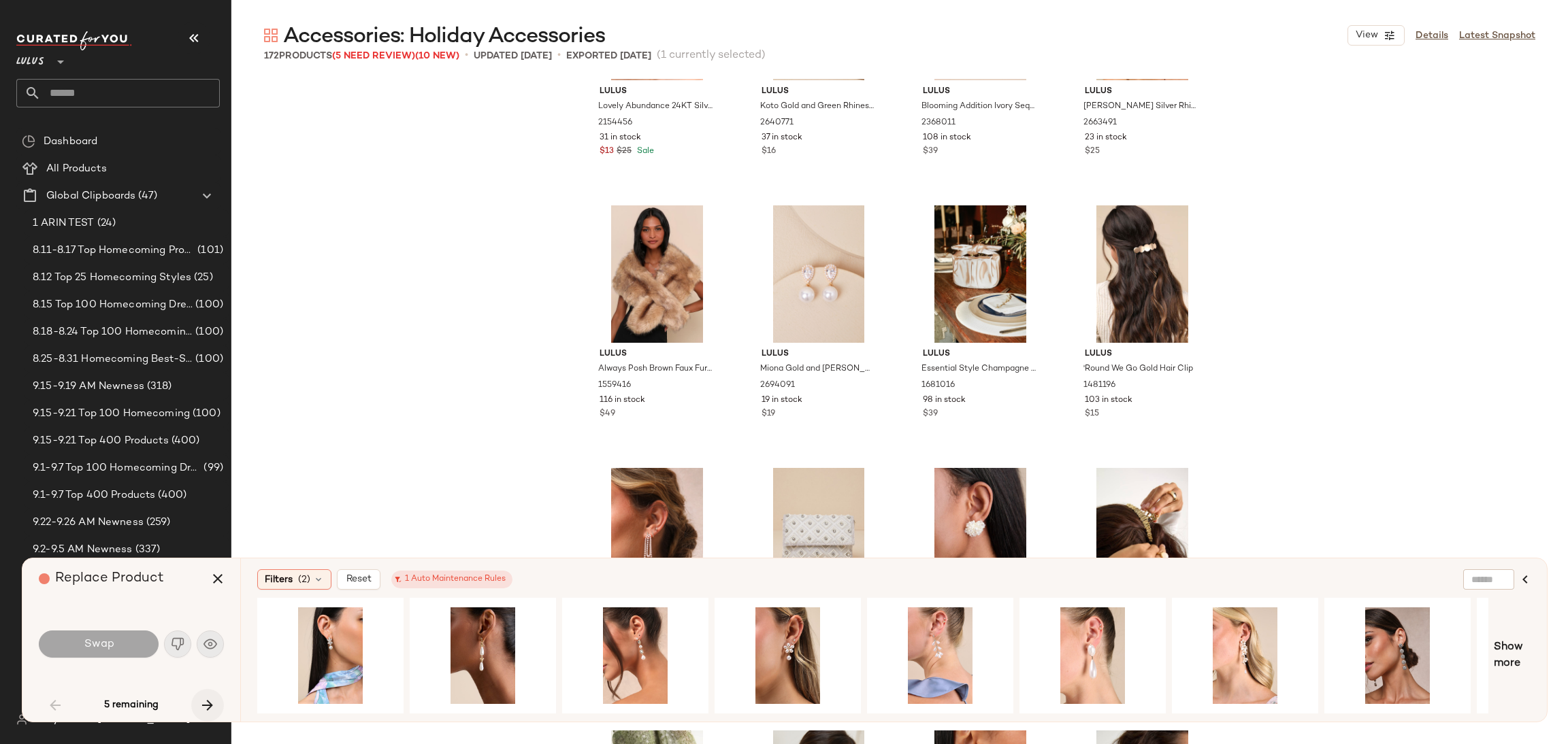
click at [198, 709] on button "button" at bounding box center [207, 705] width 33 height 33
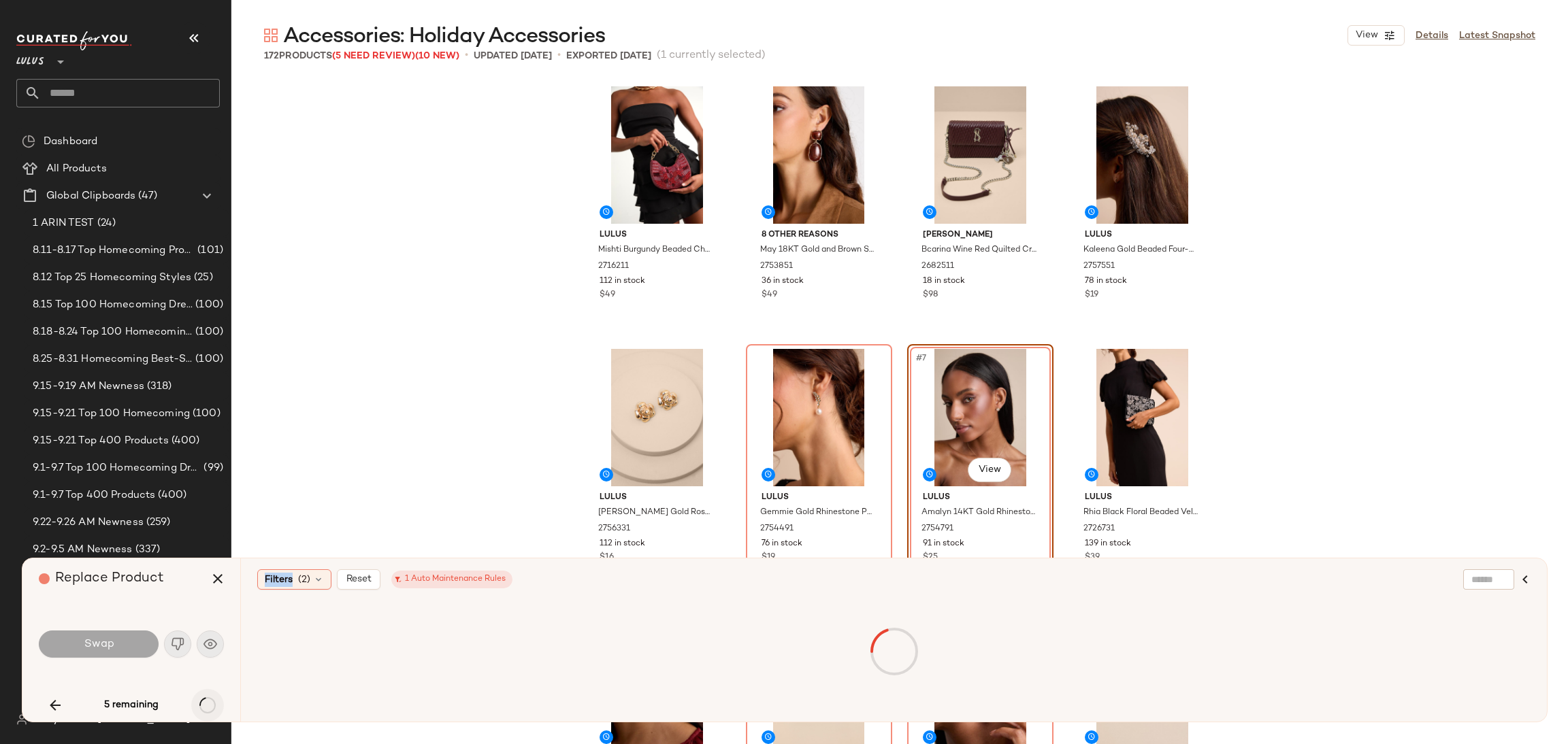
click at [198, 709] on div "5 remaining" at bounding box center [132, 705] width 185 height 33
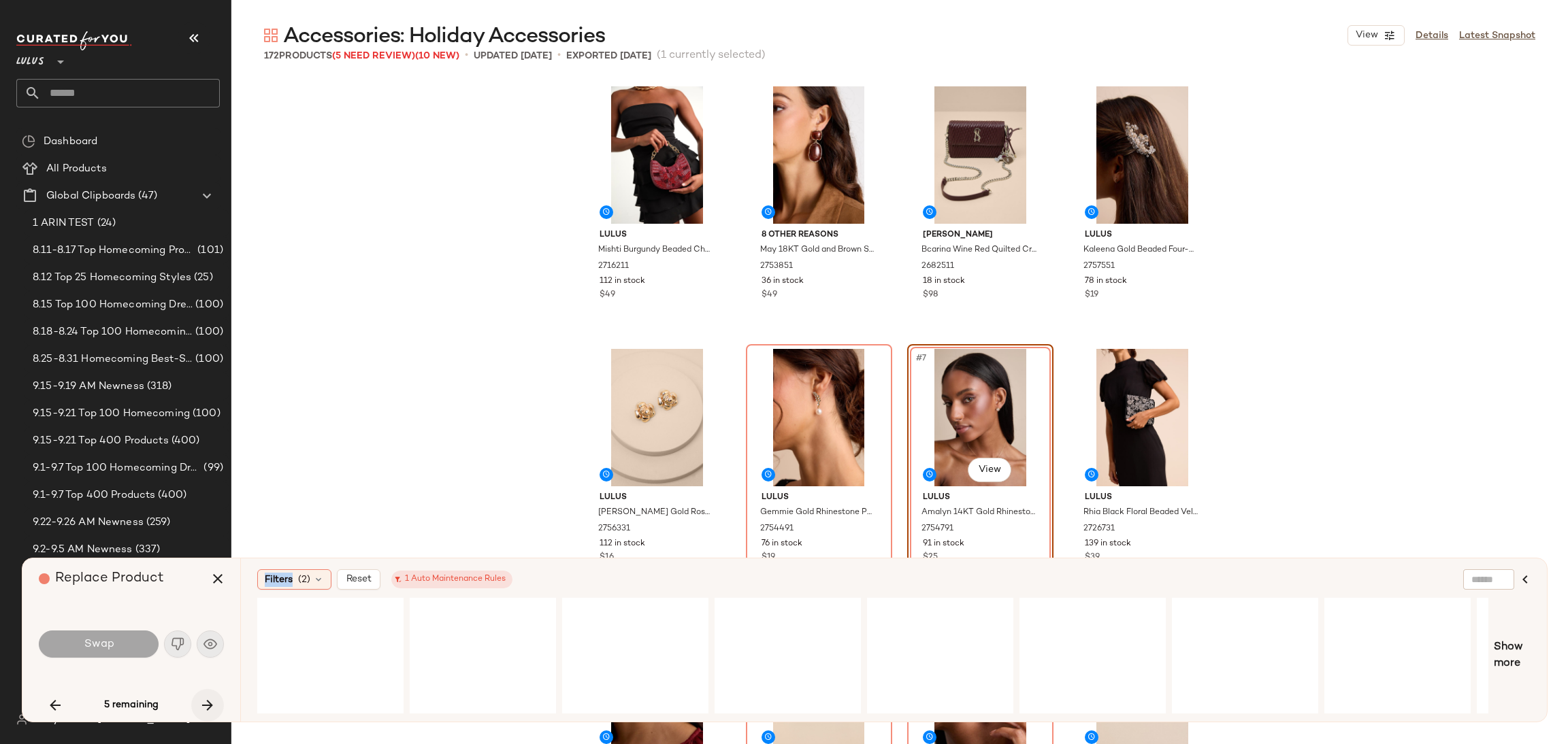
click at [198, 709] on button "button" at bounding box center [207, 705] width 33 height 33
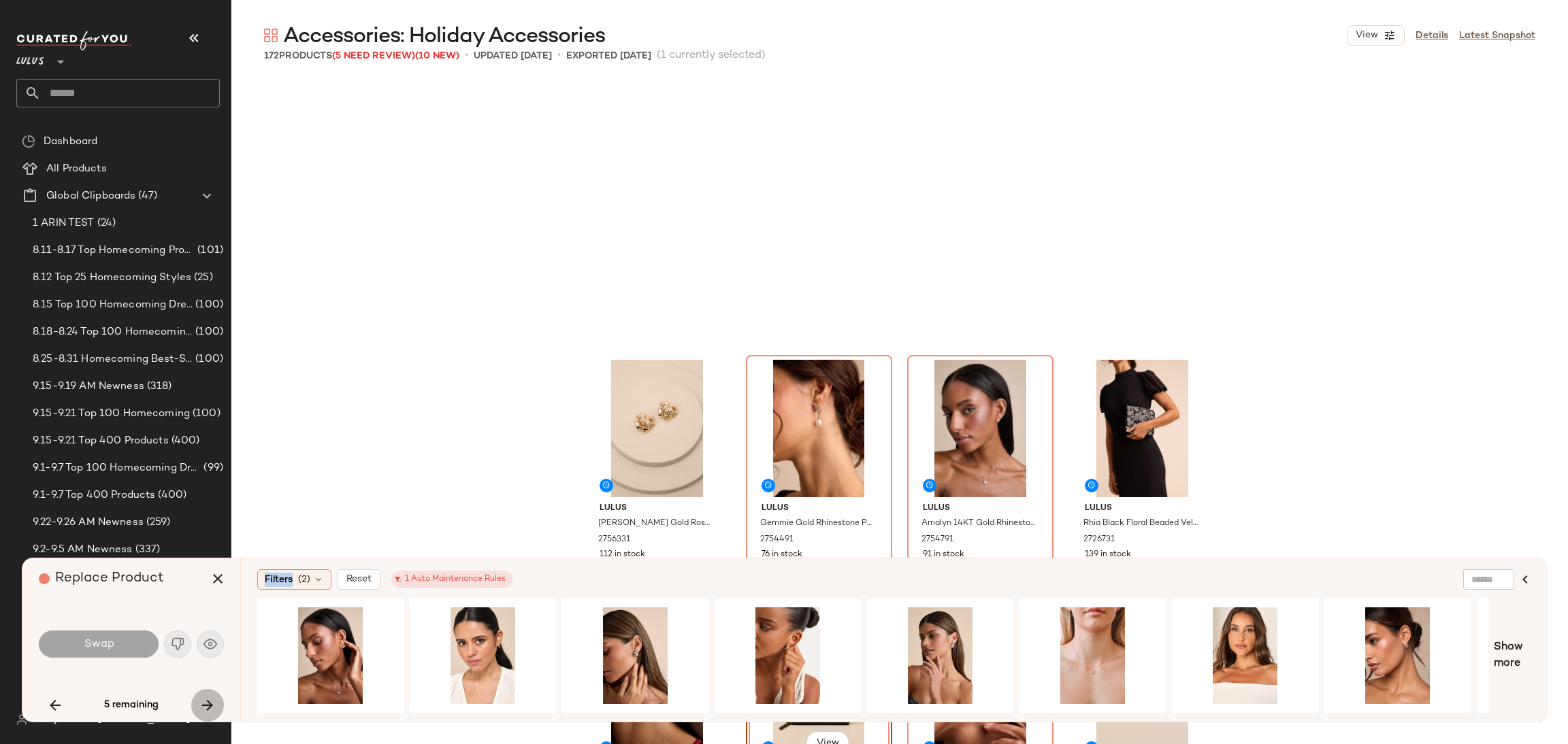
scroll to position [273, 0]
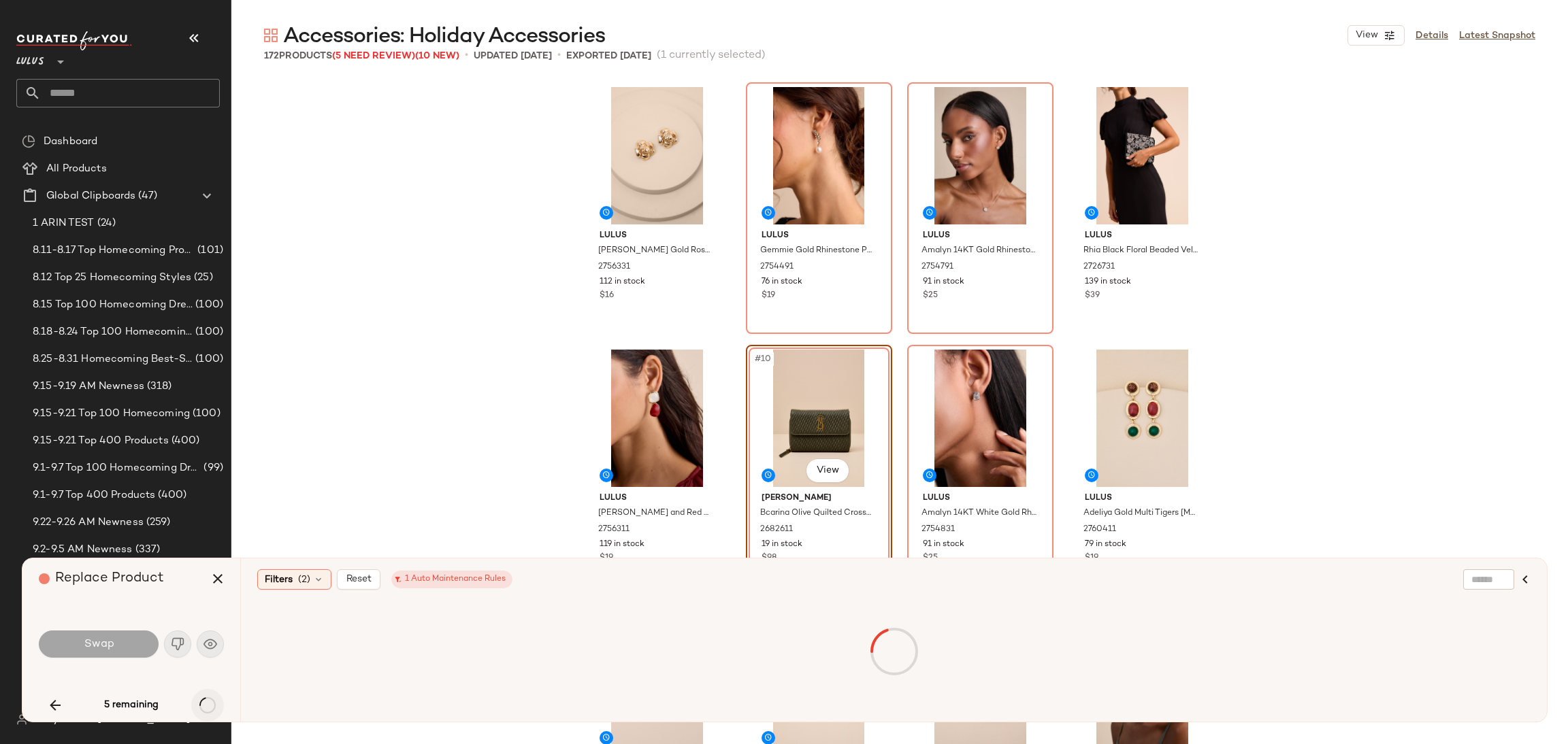
click at [198, 709] on div "5 remaining" at bounding box center [132, 705] width 185 height 33
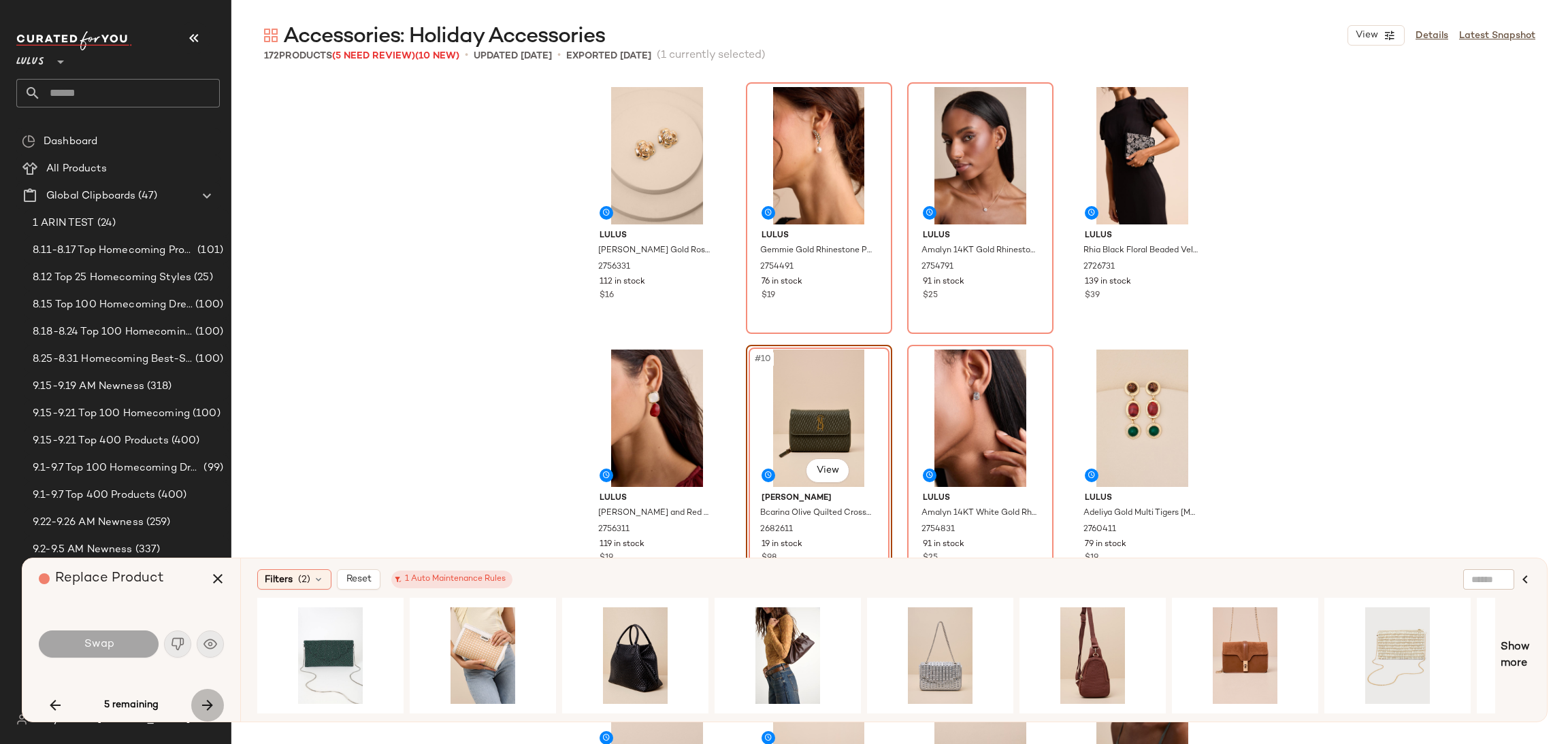
click at [198, 709] on button "button" at bounding box center [207, 705] width 33 height 33
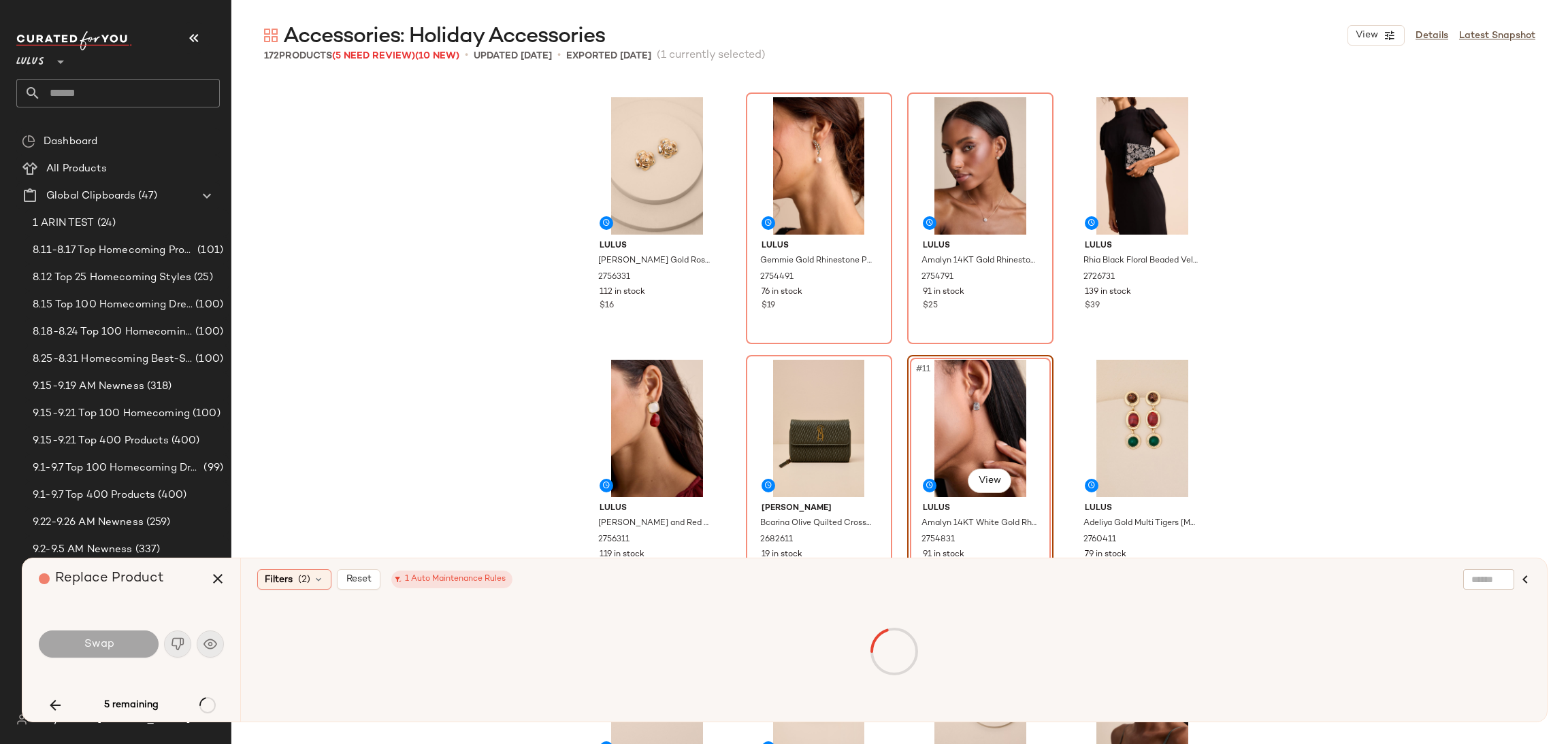
click at [198, 707] on div "5 remaining" at bounding box center [132, 705] width 185 height 33
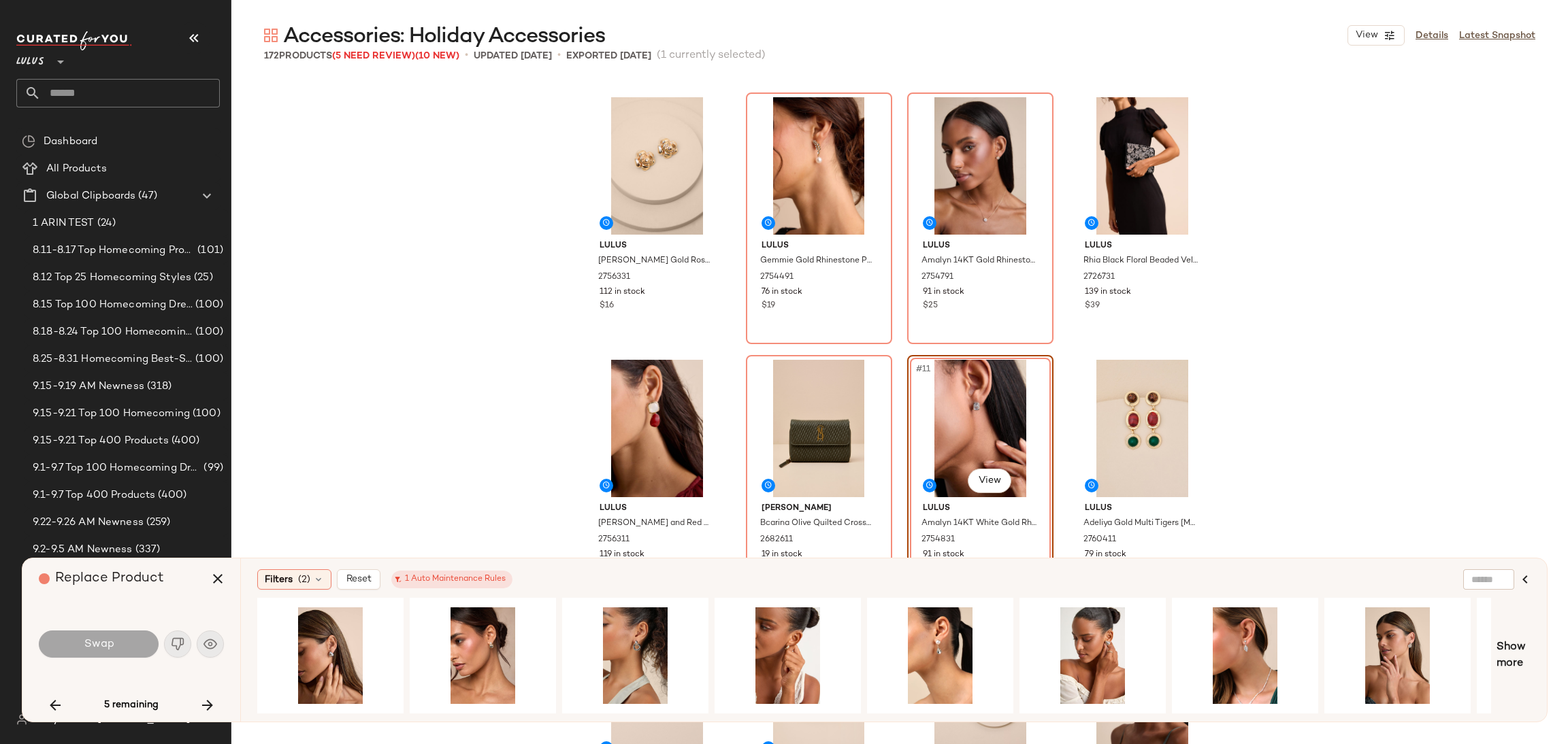
click at [199, 707] on icon "button" at bounding box center [207, 705] width 16 height 16
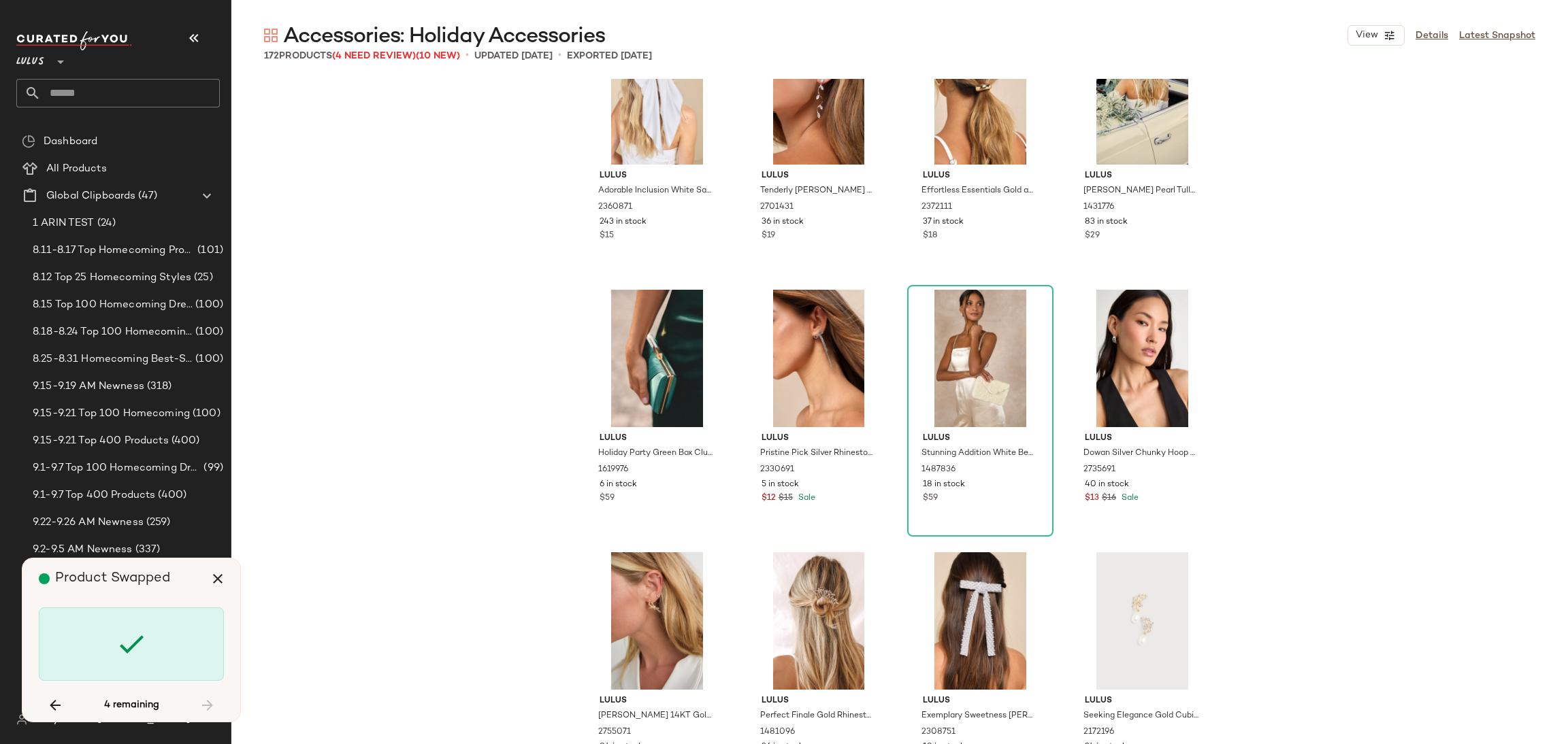
scroll to position [7287, 0]
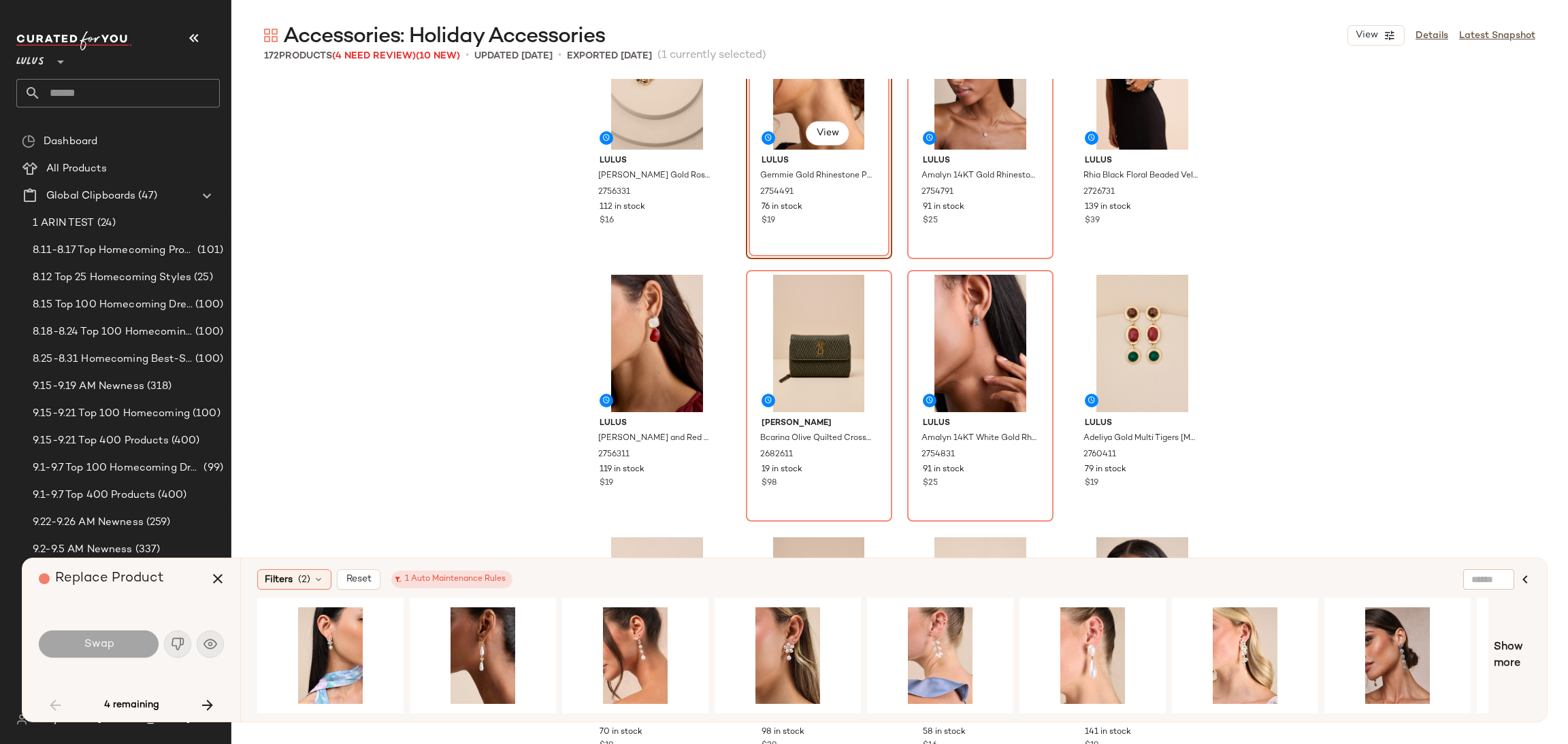
scroll to position [317, 0]
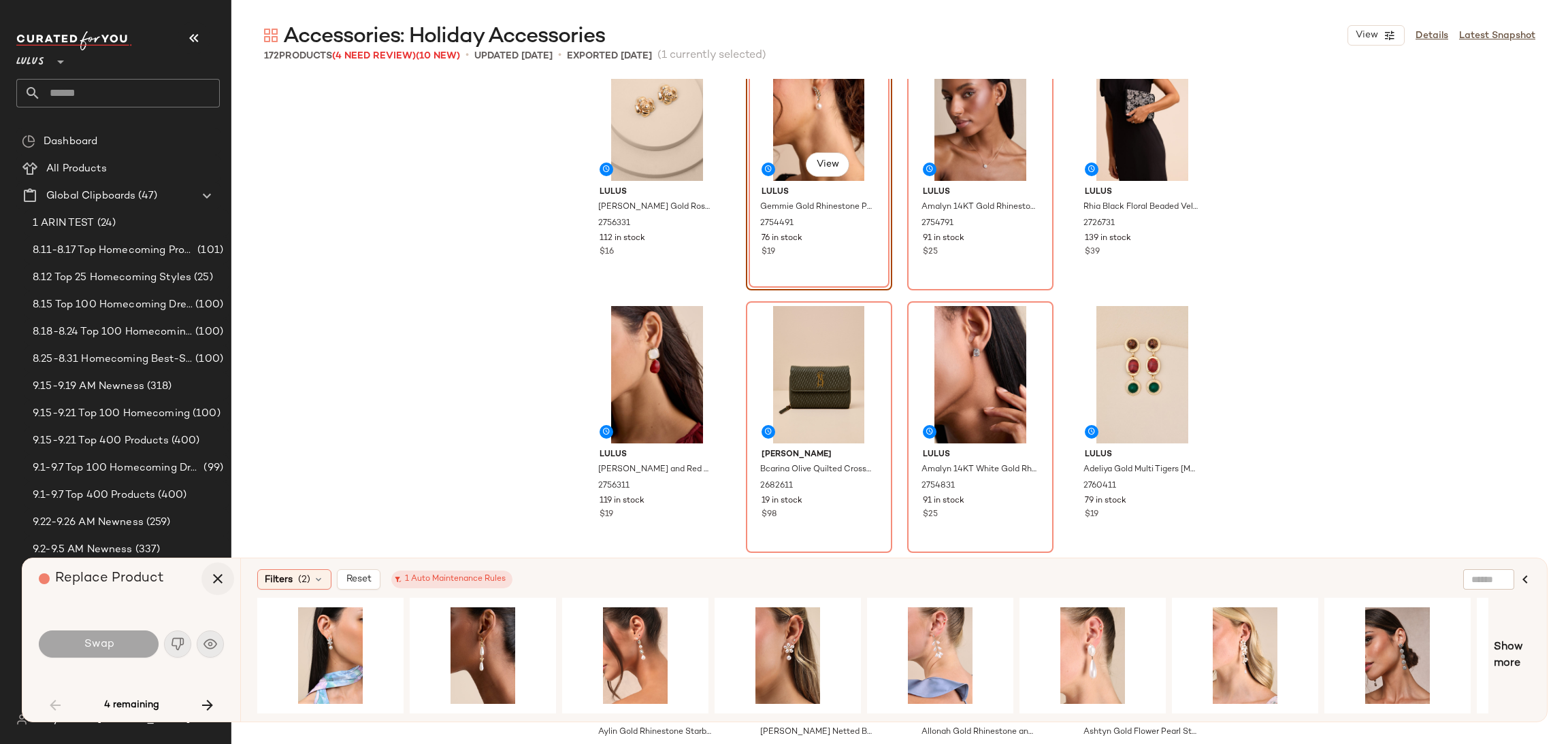
click at [209, 587] on button "button" at bounding box center [217, 578] width 33 height 33
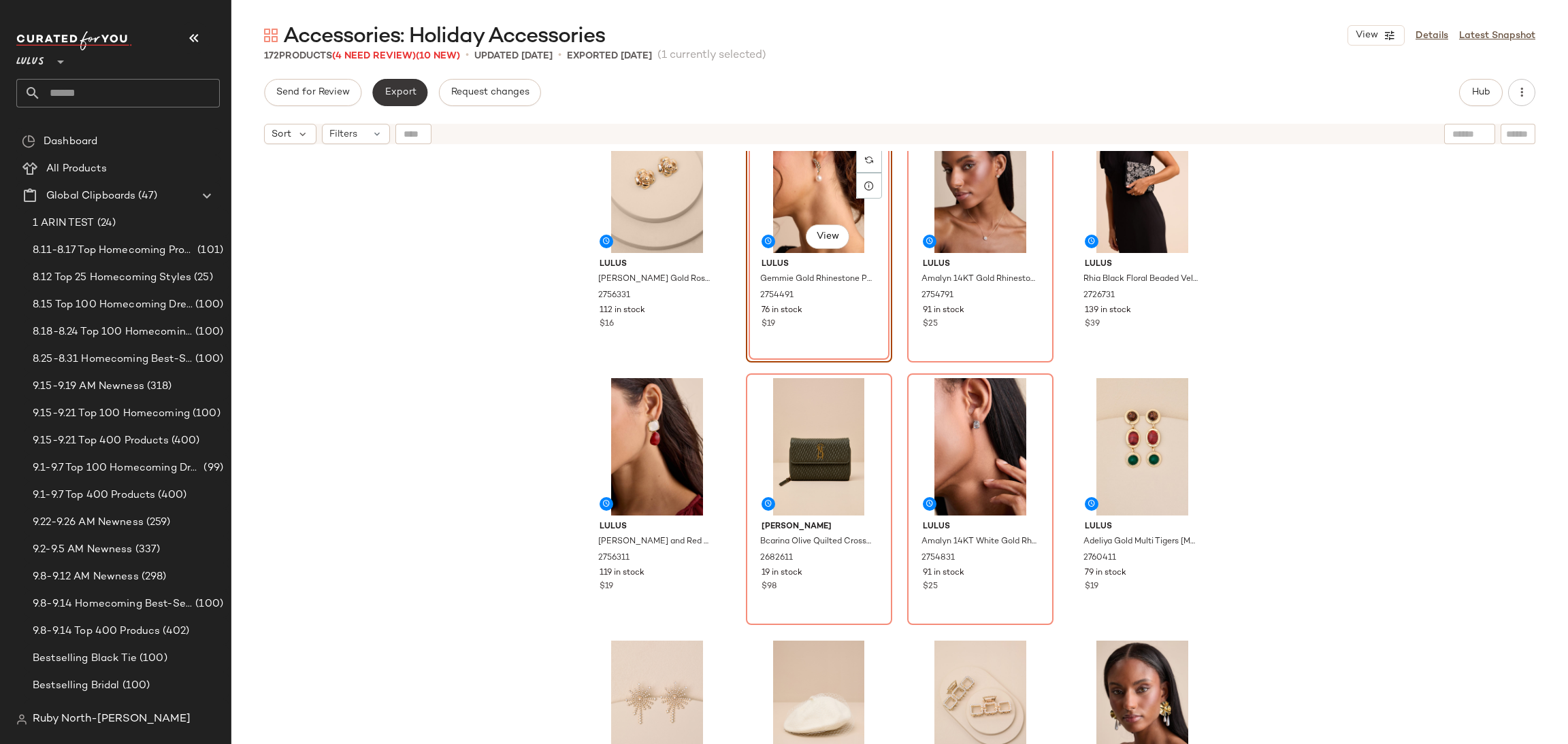
click at [395, 88] on span "Export" at bounding box center [400, 93] width 32 height 11
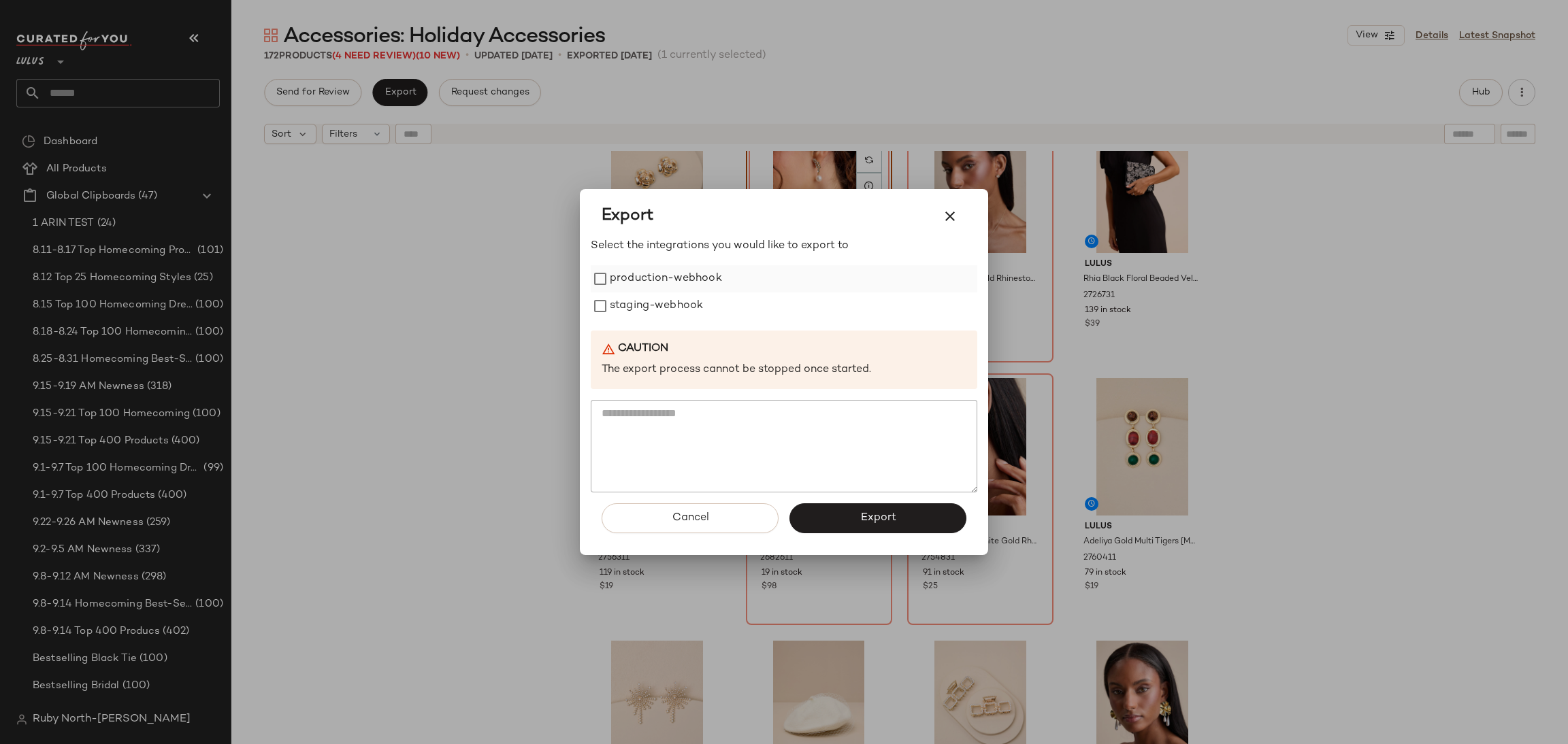
click at [660, 269] on label "production-webhook" at bounding box center [666, 278] width 112 height 27
click at [663, 310] on label "staging-webhook" at bounding box center [657, 306] width 93 height 27
click at [842, 515] on button "Export" at bounding box center [878, 518] width 177 height 30
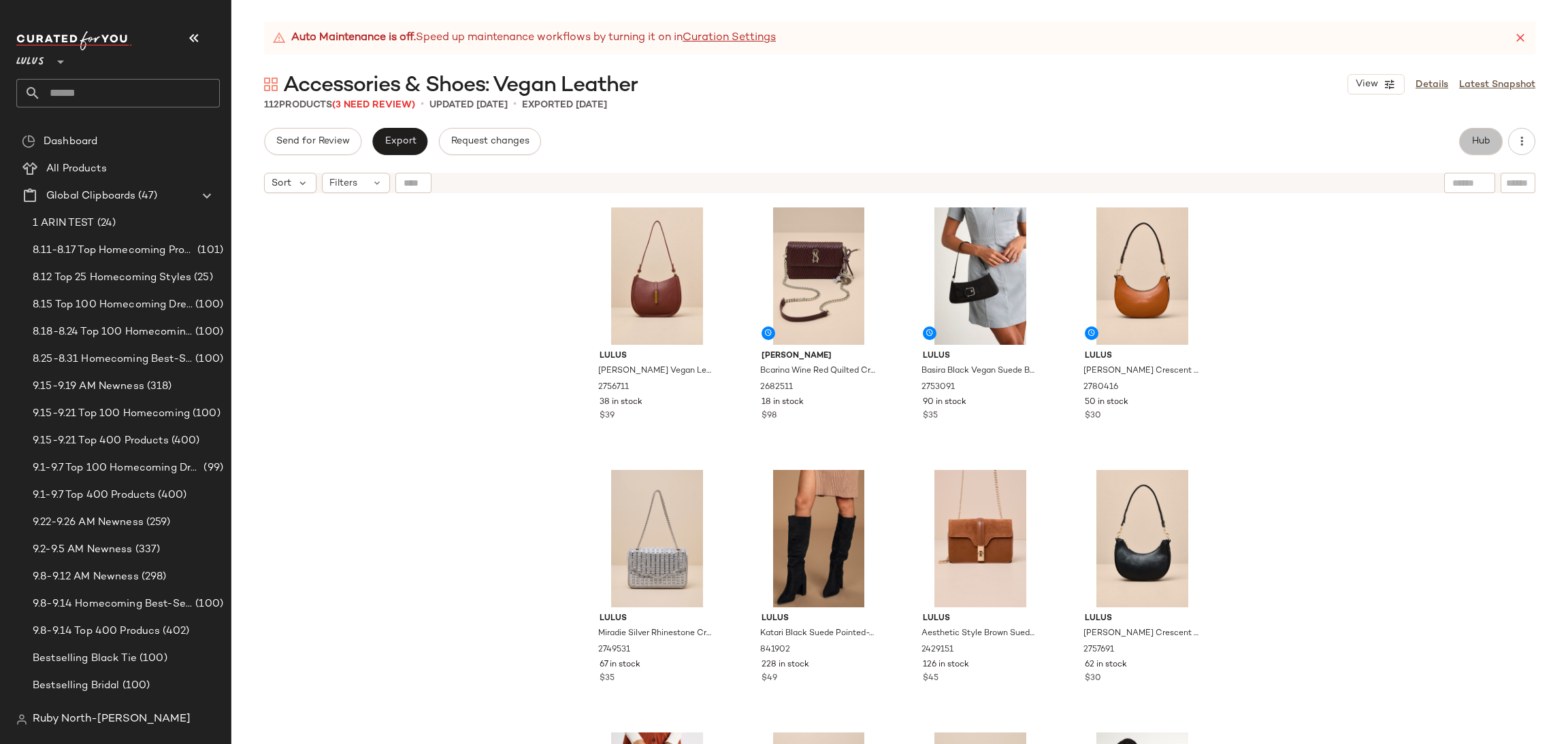
click at [1493, 142] on button "Hub" at bounding box center [1481, 141] width 44 height 27
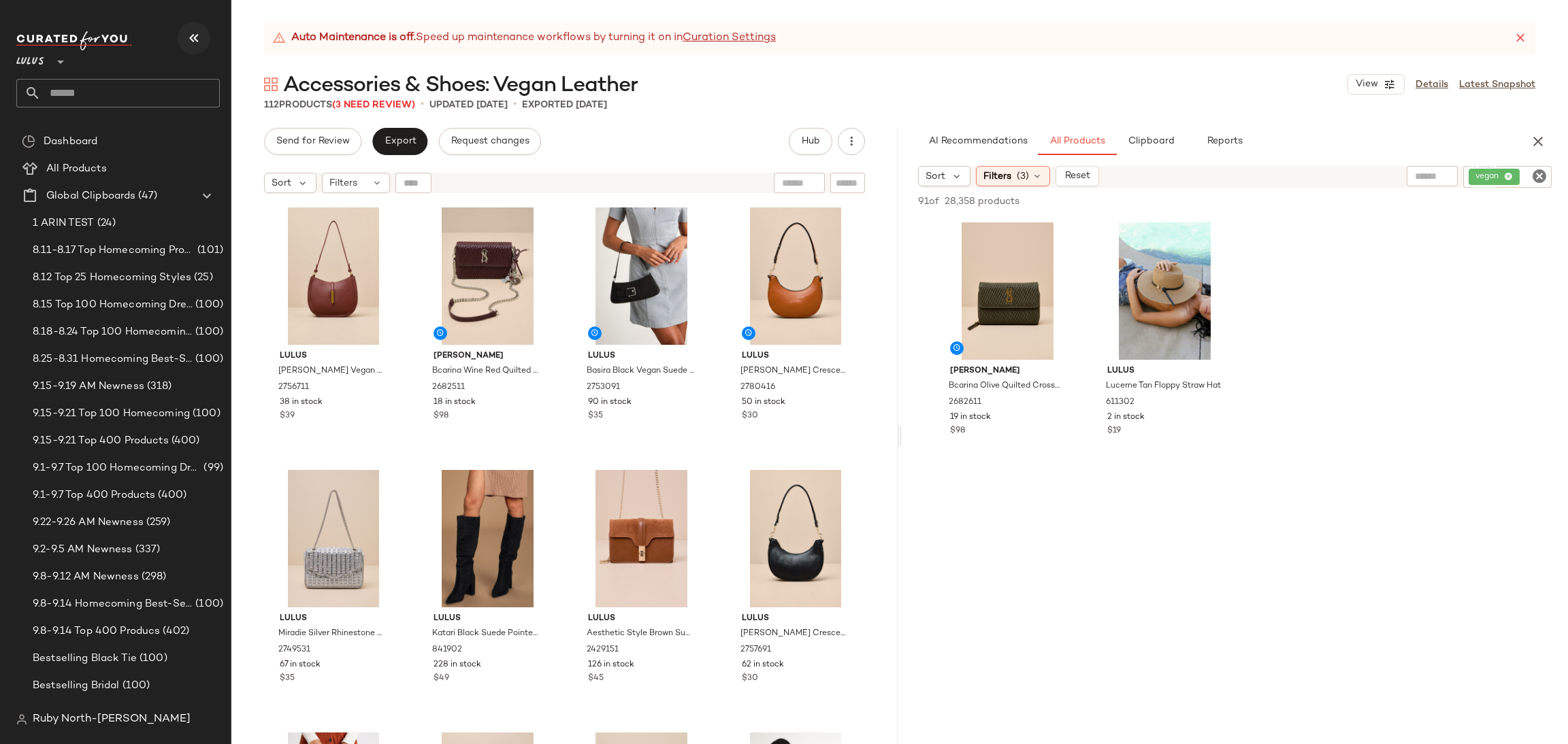
click at [195, 33] on icon "button" at bounding box center [194, 38] width 16 height 16
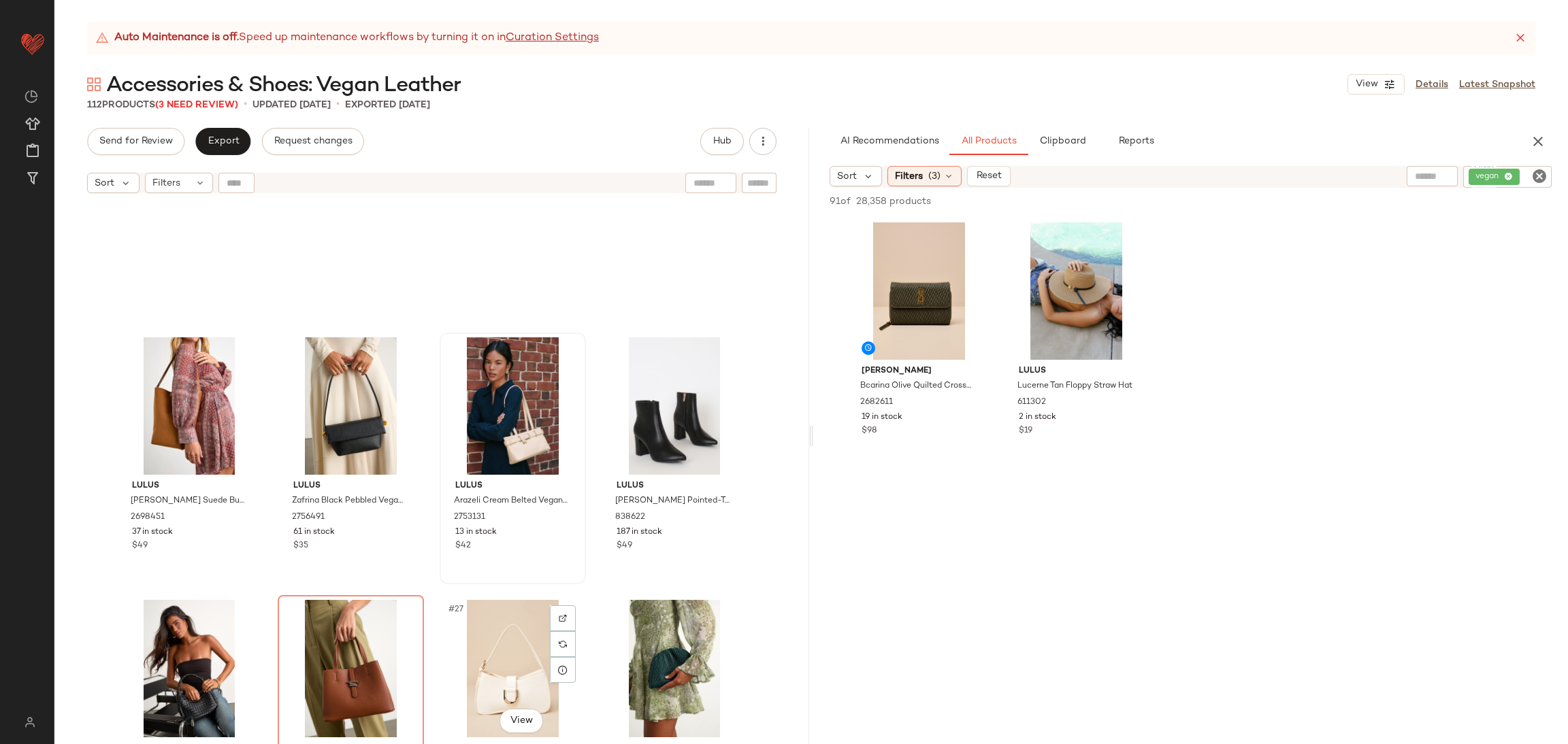
scroll to position [1031, 0]
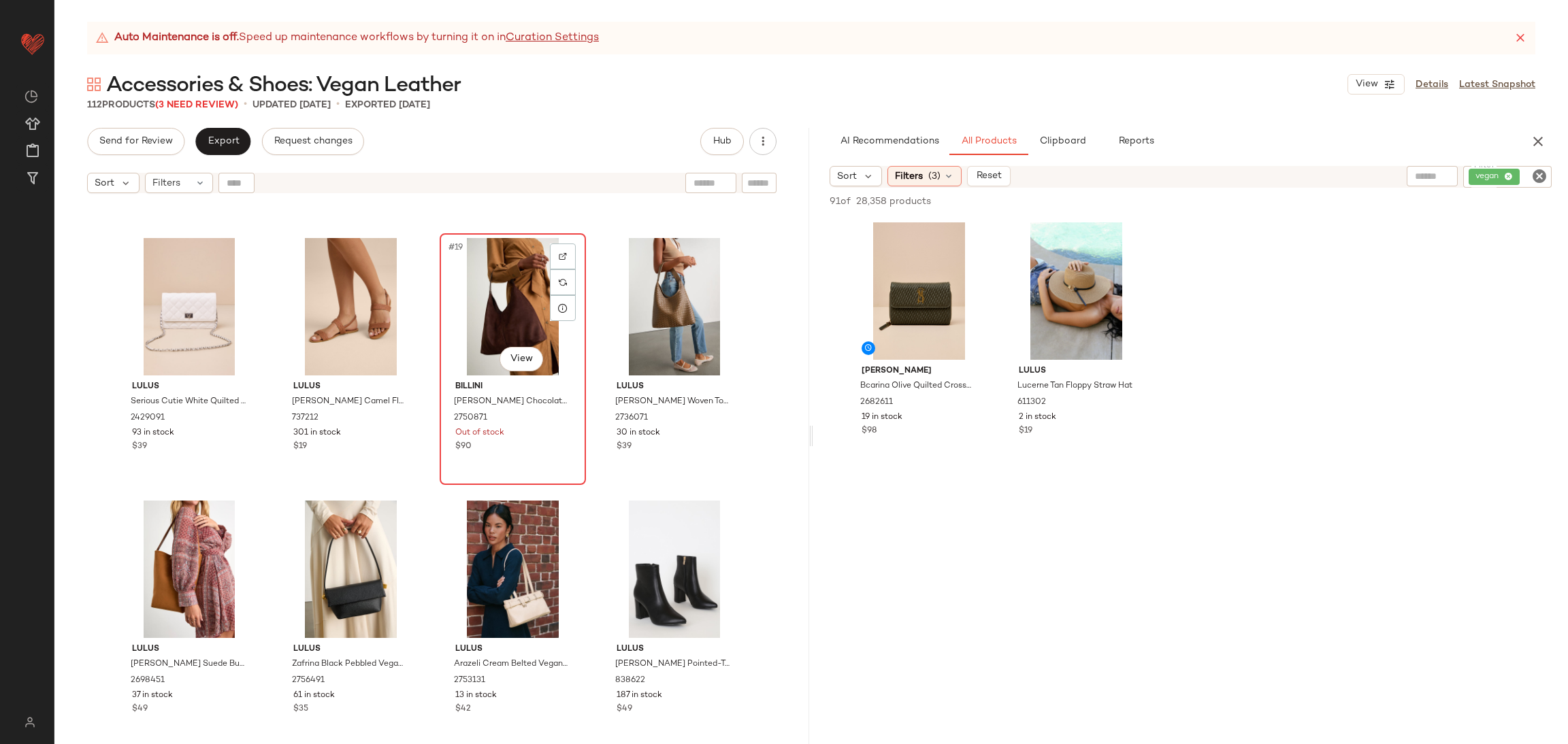
click at [526, 465] on div "#19 View Billini Tammy Chocolate Brown Suede Shoulder Bag 2750871 Out of stock …" at bounding box center [512, 359] width 143 height 249
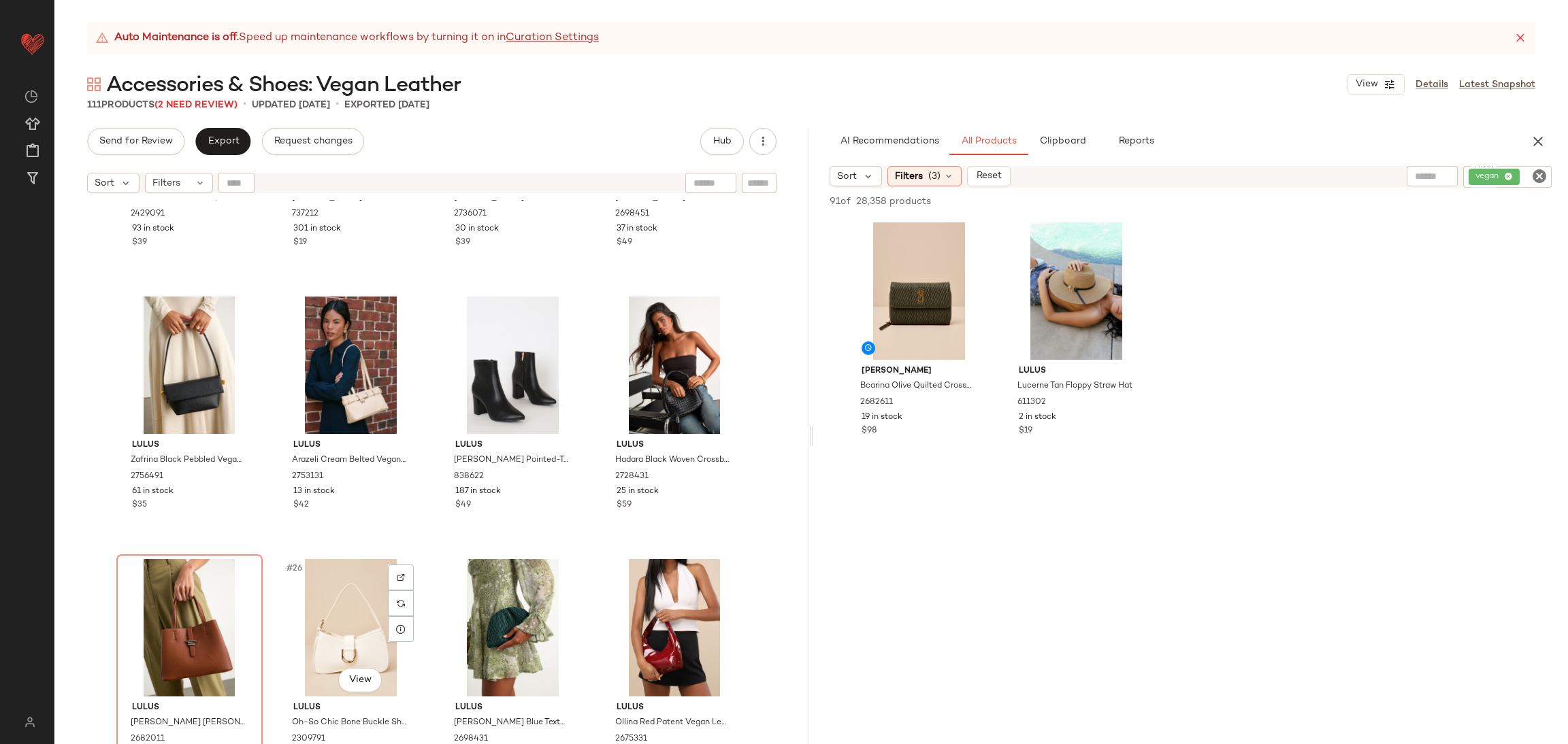
scroll to position [1541, 0]
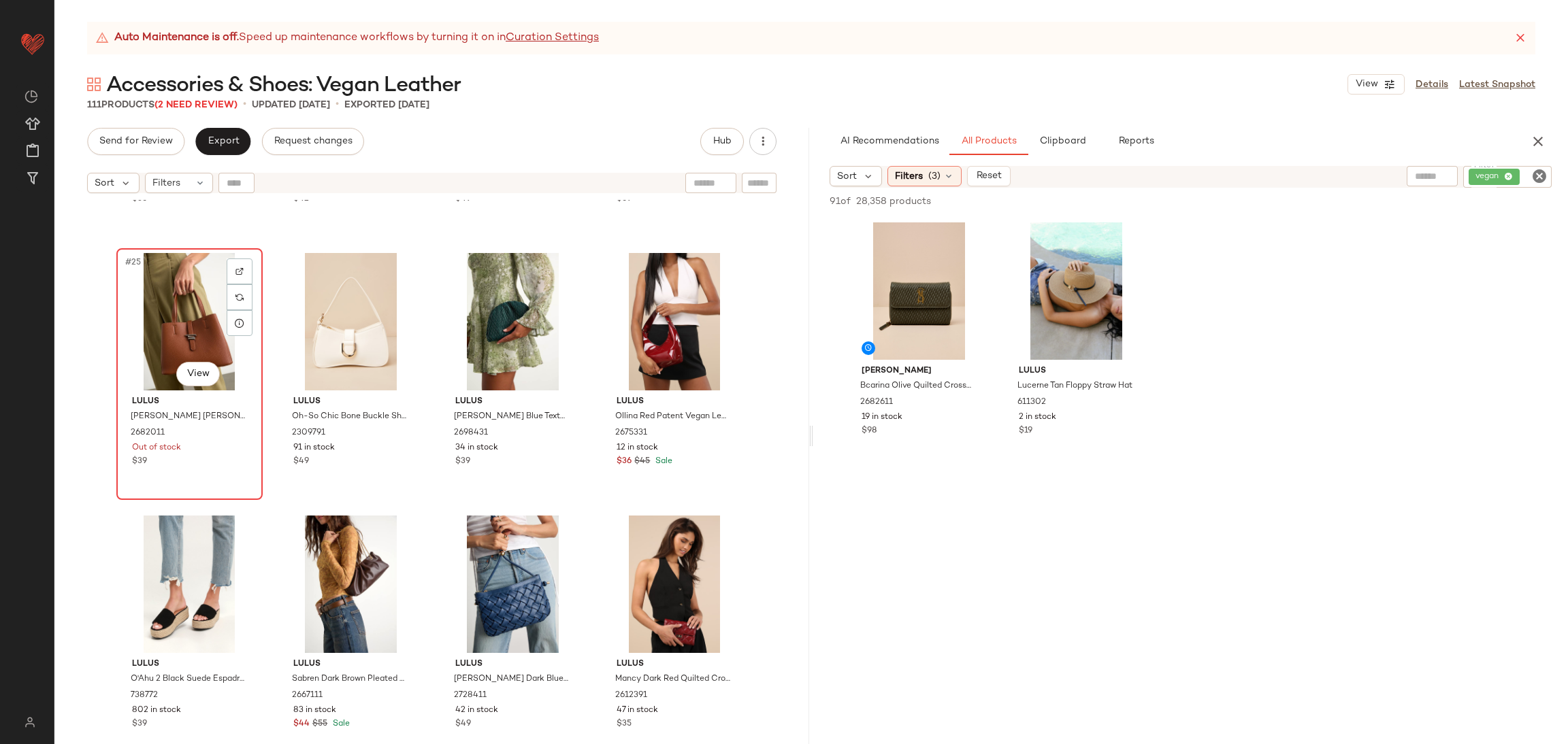
click at [198, 303] on div "#25 View" at bounding box center [189, 322] width 136 height 137
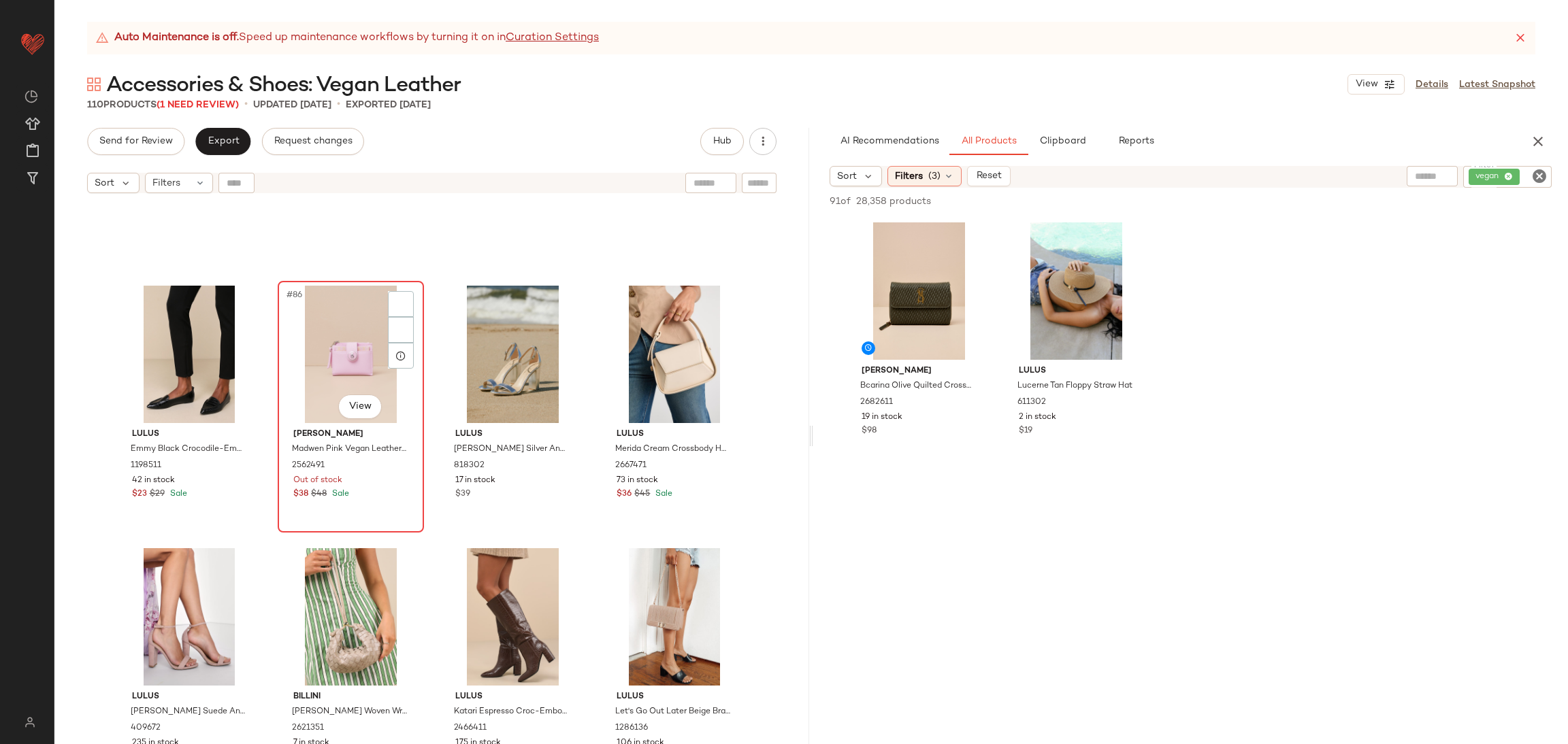
scroll to position [5419, 0]
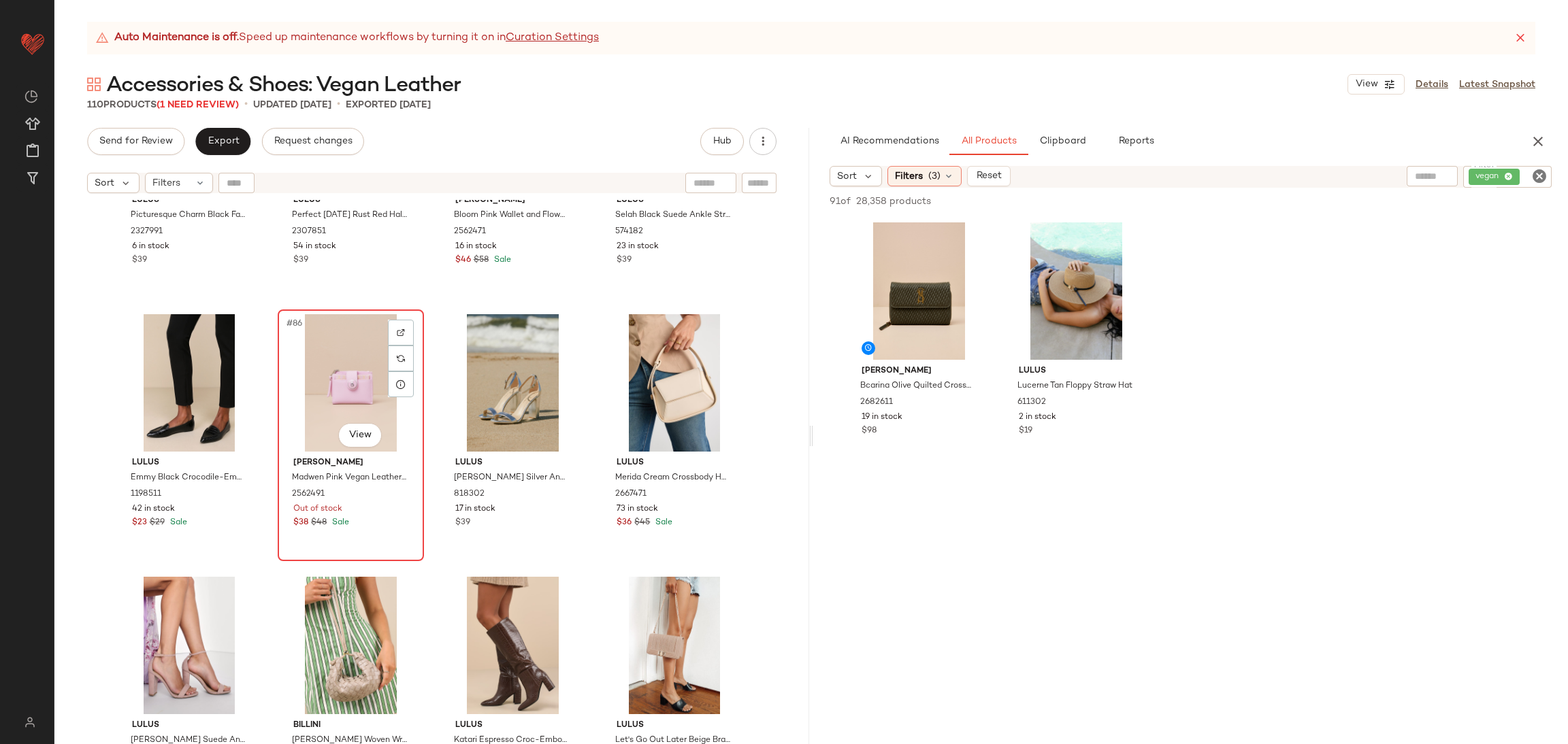
click at [321, 348] on div "#86 View" at bounding box center [351, 383] width 136 height 137
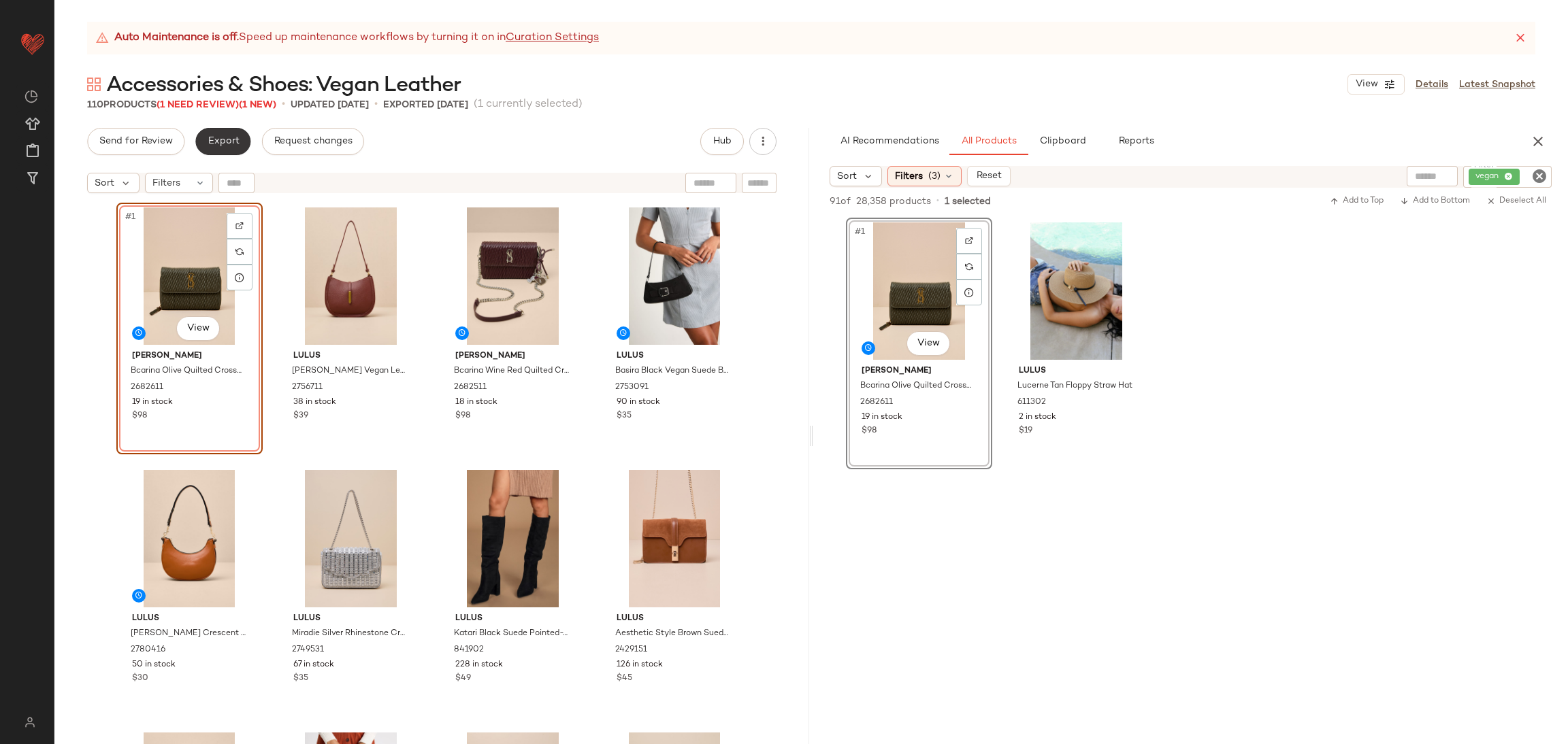
click at [232, 149] on button "Export" at bounding box center [223, 141] width 55 height 27
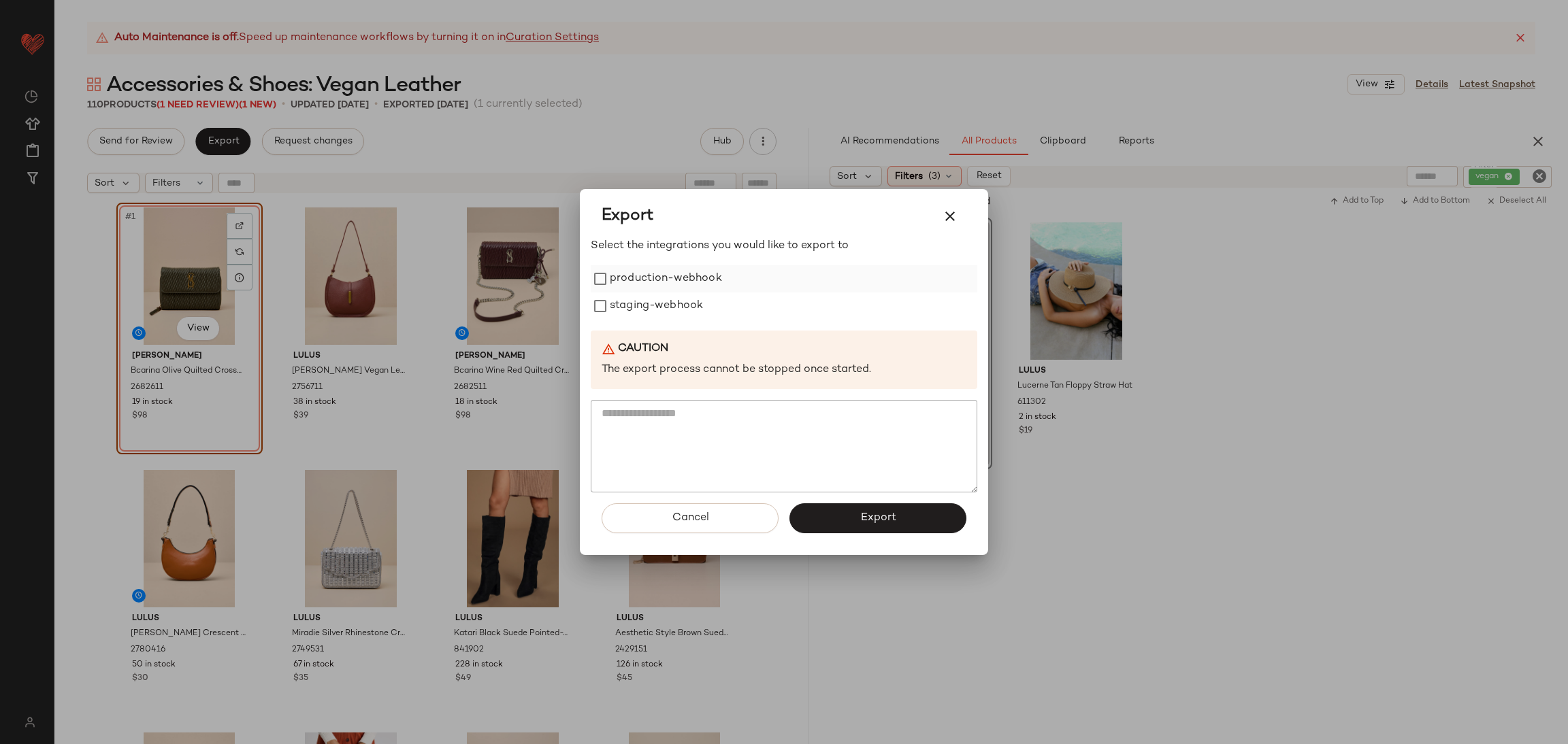
click at [663, 278] on label "production-webhook" at bounding box center [666, 278] width 112 height 27
click at [664, 318] on label "staging-webhook" at bounding box center [657, 306] width 93 height 27
click at [886, 519] on span "Export" at bounding box center [878, 518] width 36 height 13
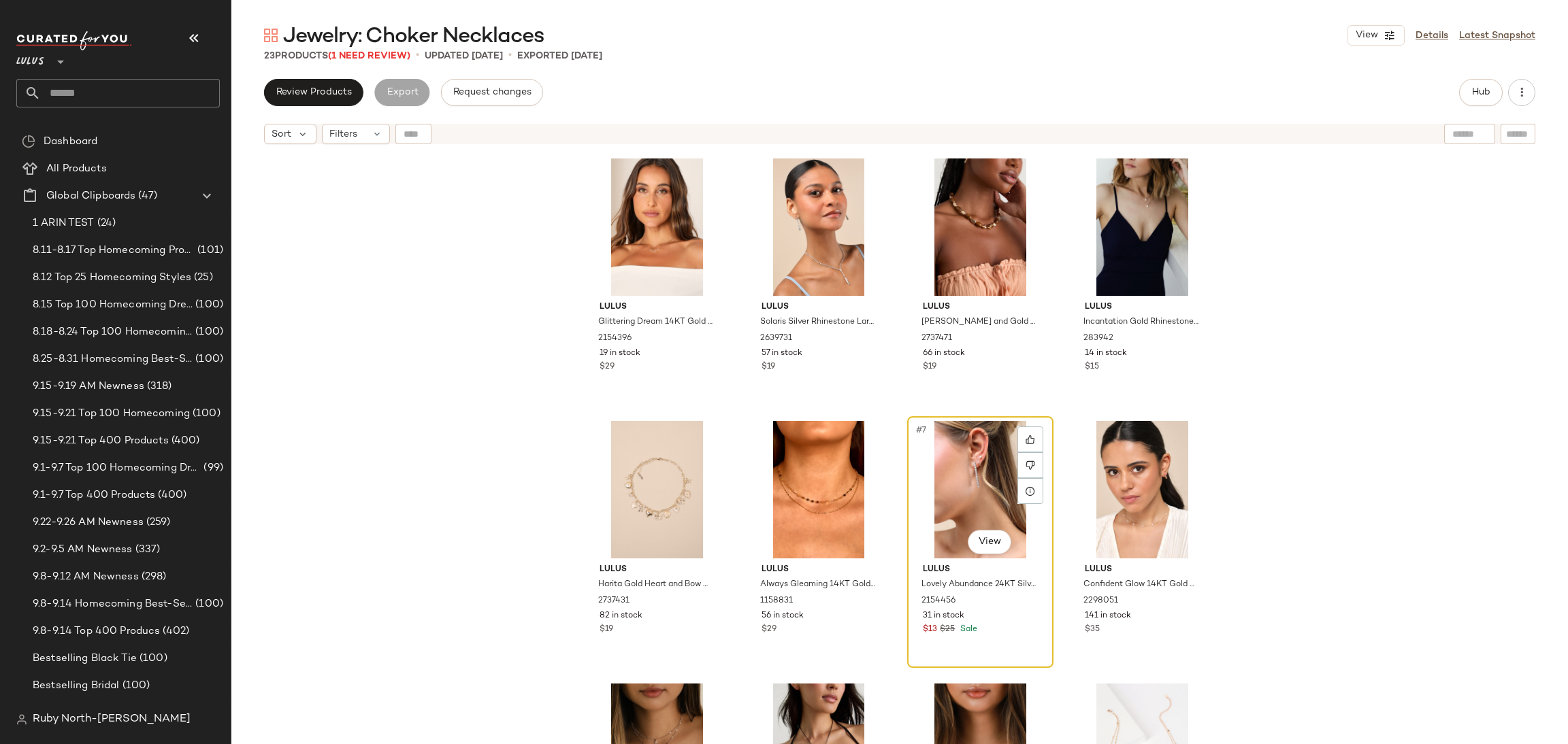
click at [984, 485] on div "#7 View" at bounding box center [980, 489] width 136 height 137
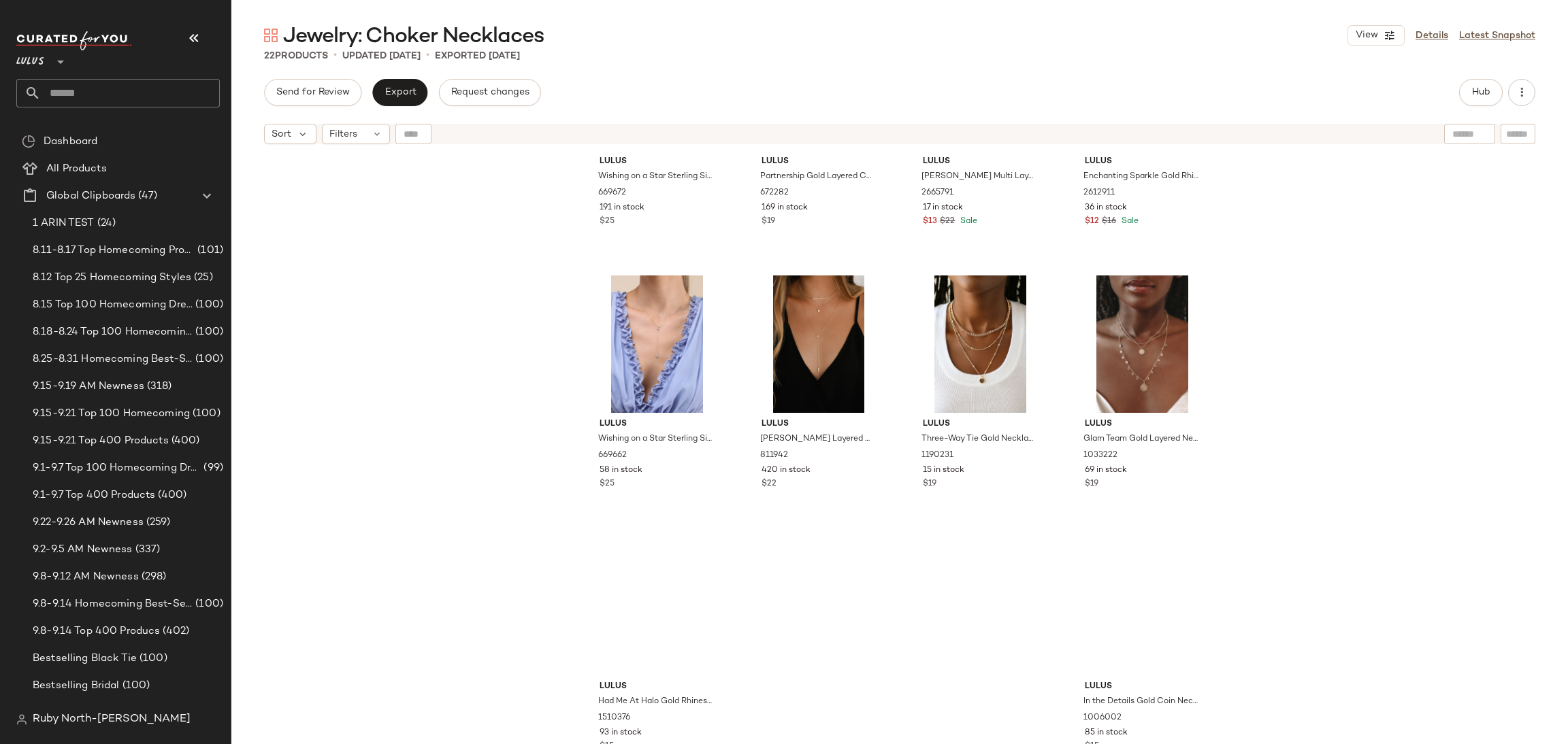
scroll to position [950, 0]
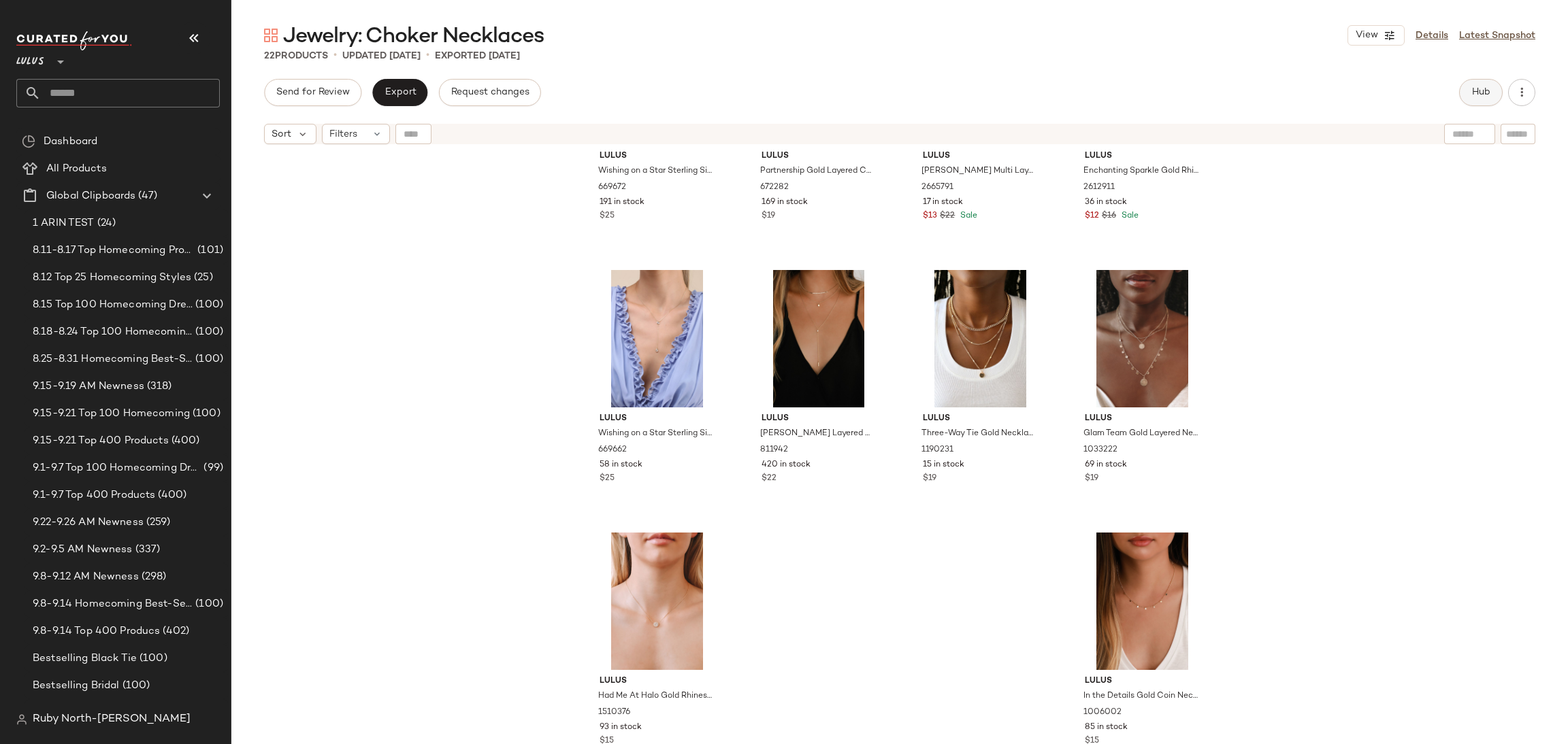
click at [1468, 95] on button "Hub" at bounding box center [1481, 92] width 44 height 27
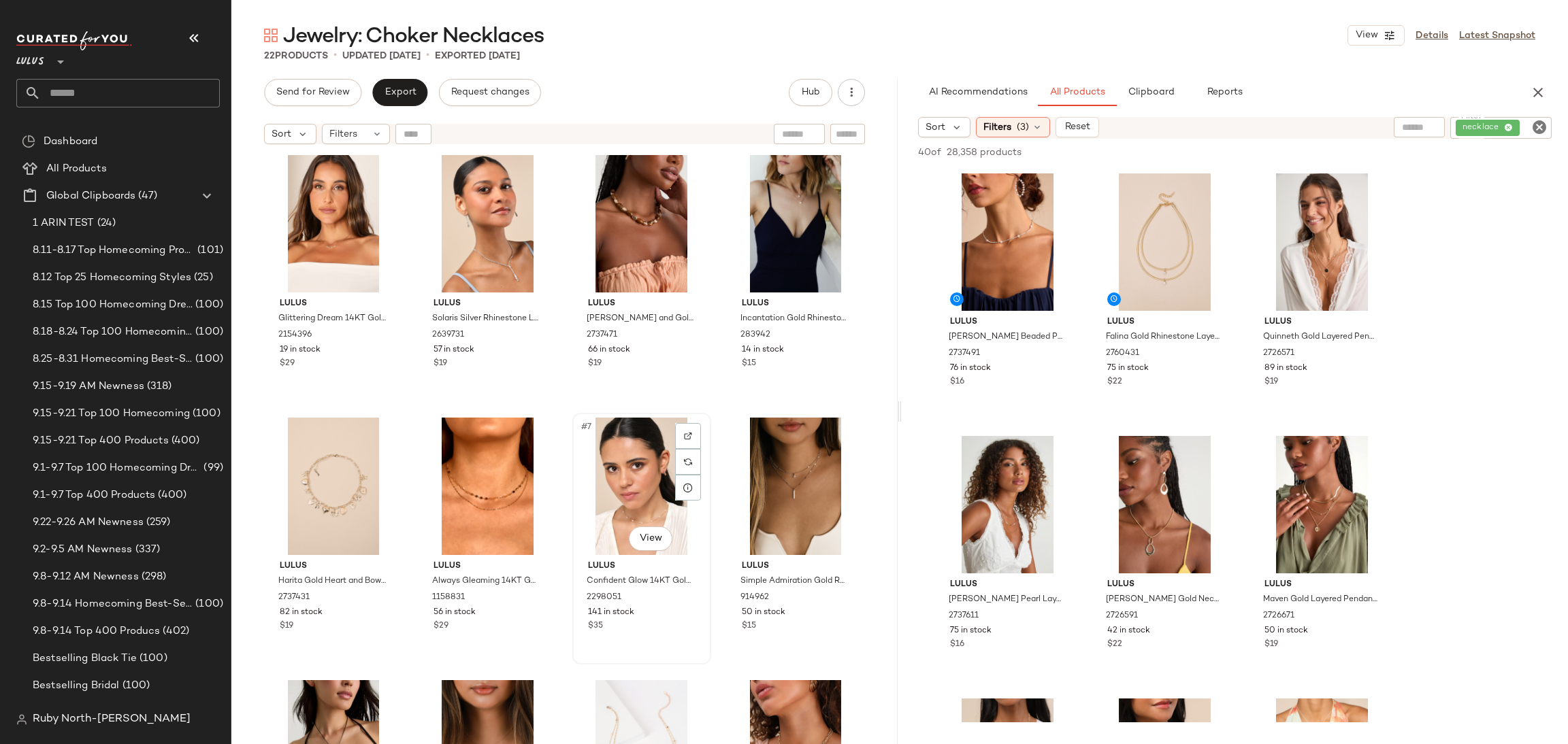
scroll to position [0, 0]
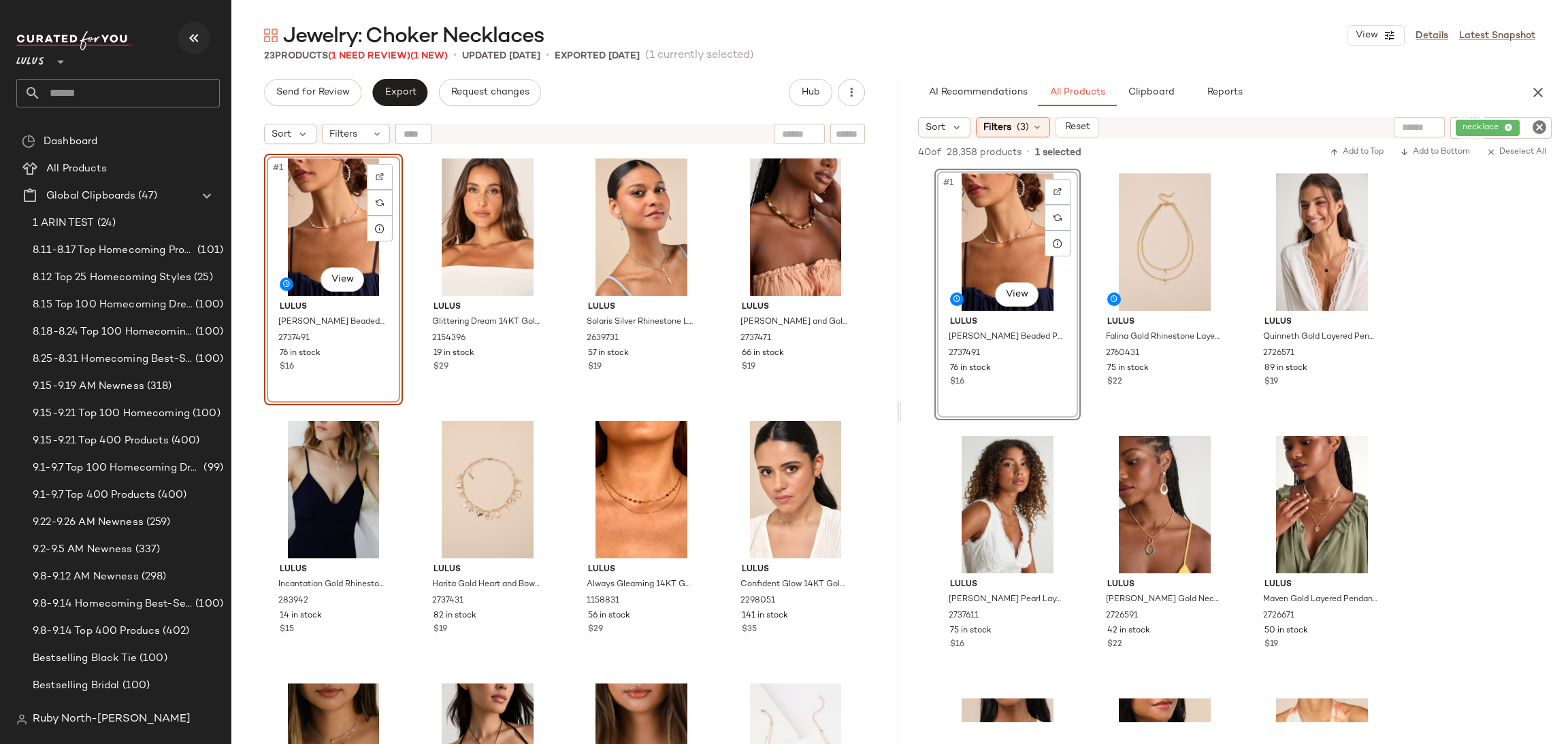
click at [189, 30] on icon "button" at bounding box center [194, 38] width 16 height 16
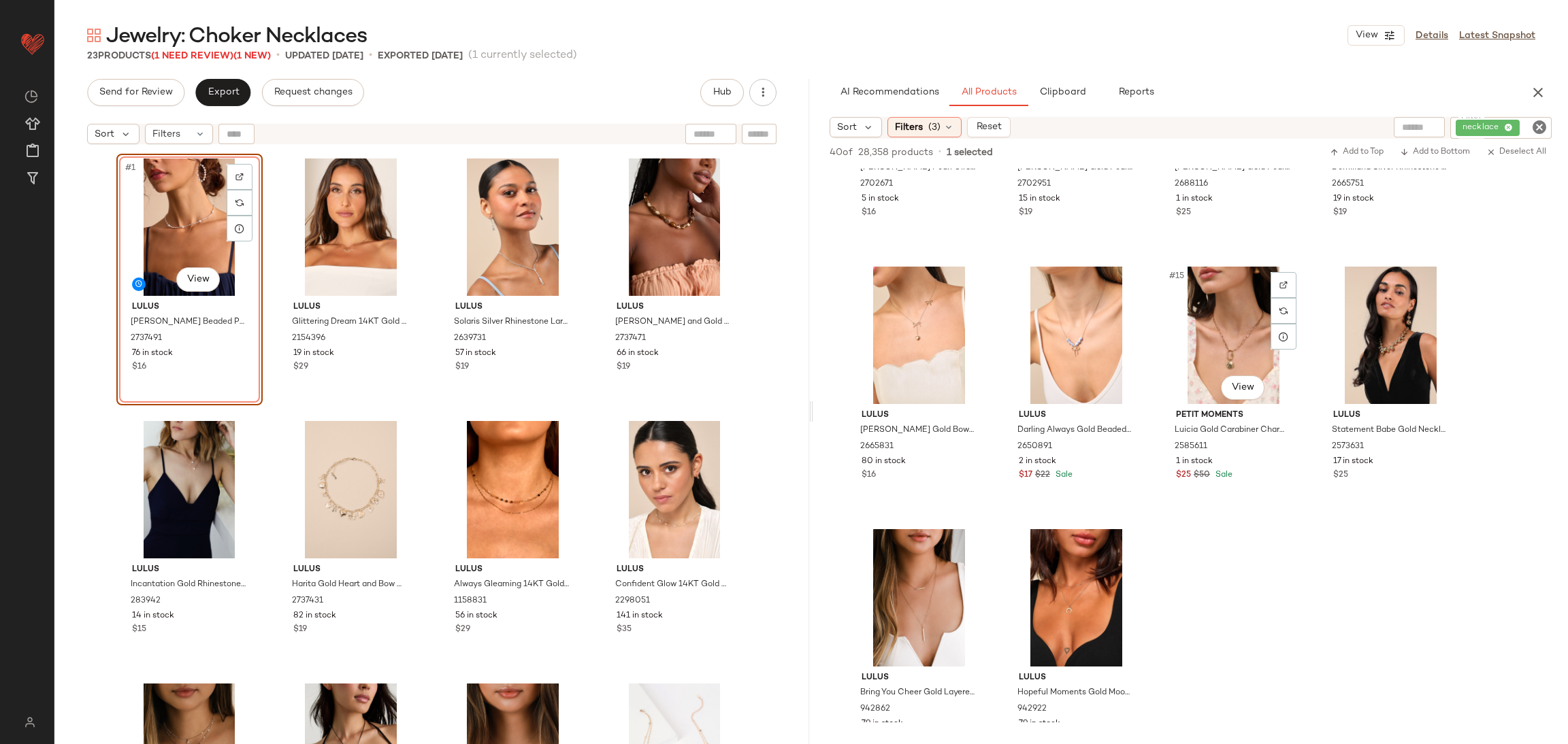
scroll to position [816, 0]
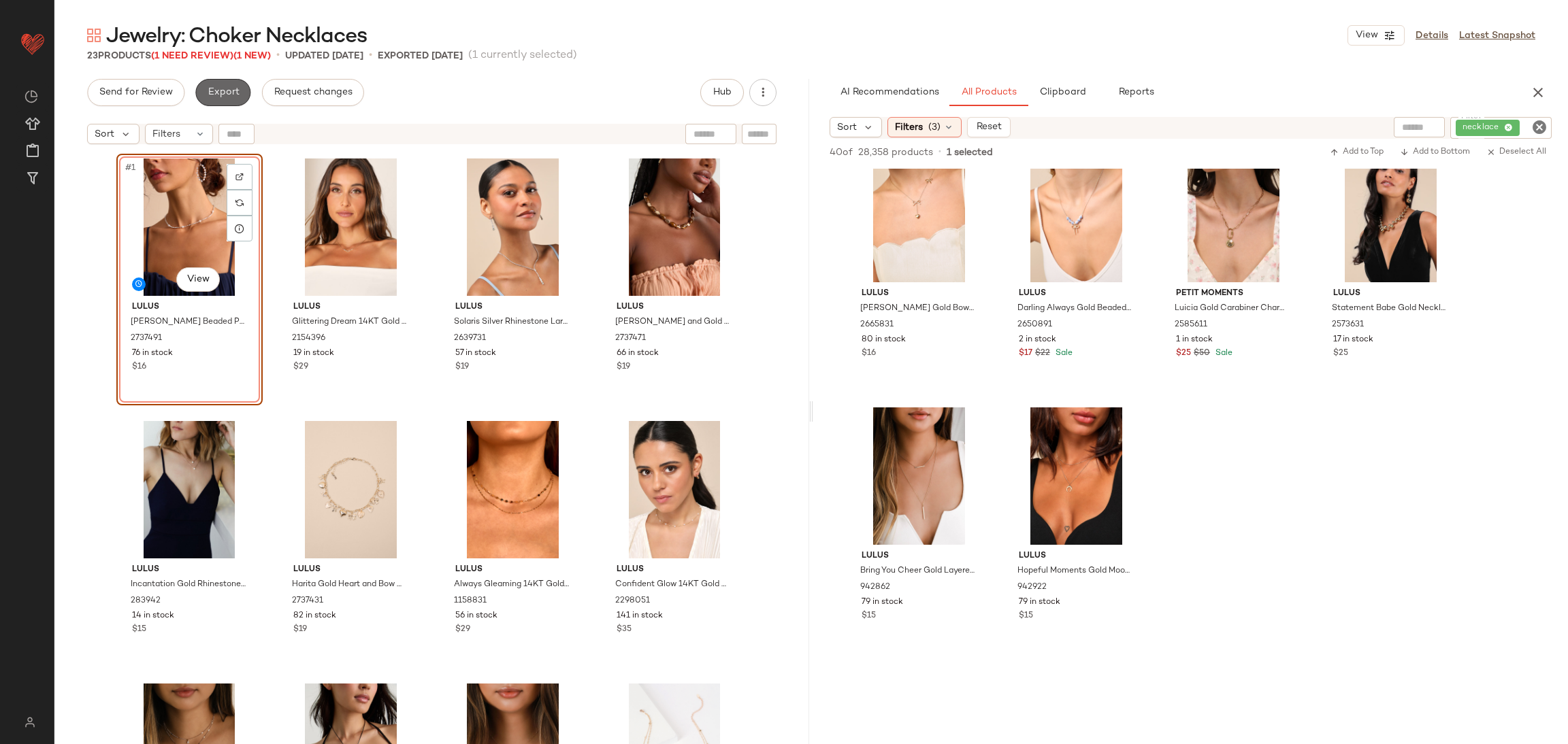
click at [231, 89] on span "Export" at bounding box center [223, 93] width 32 height 11
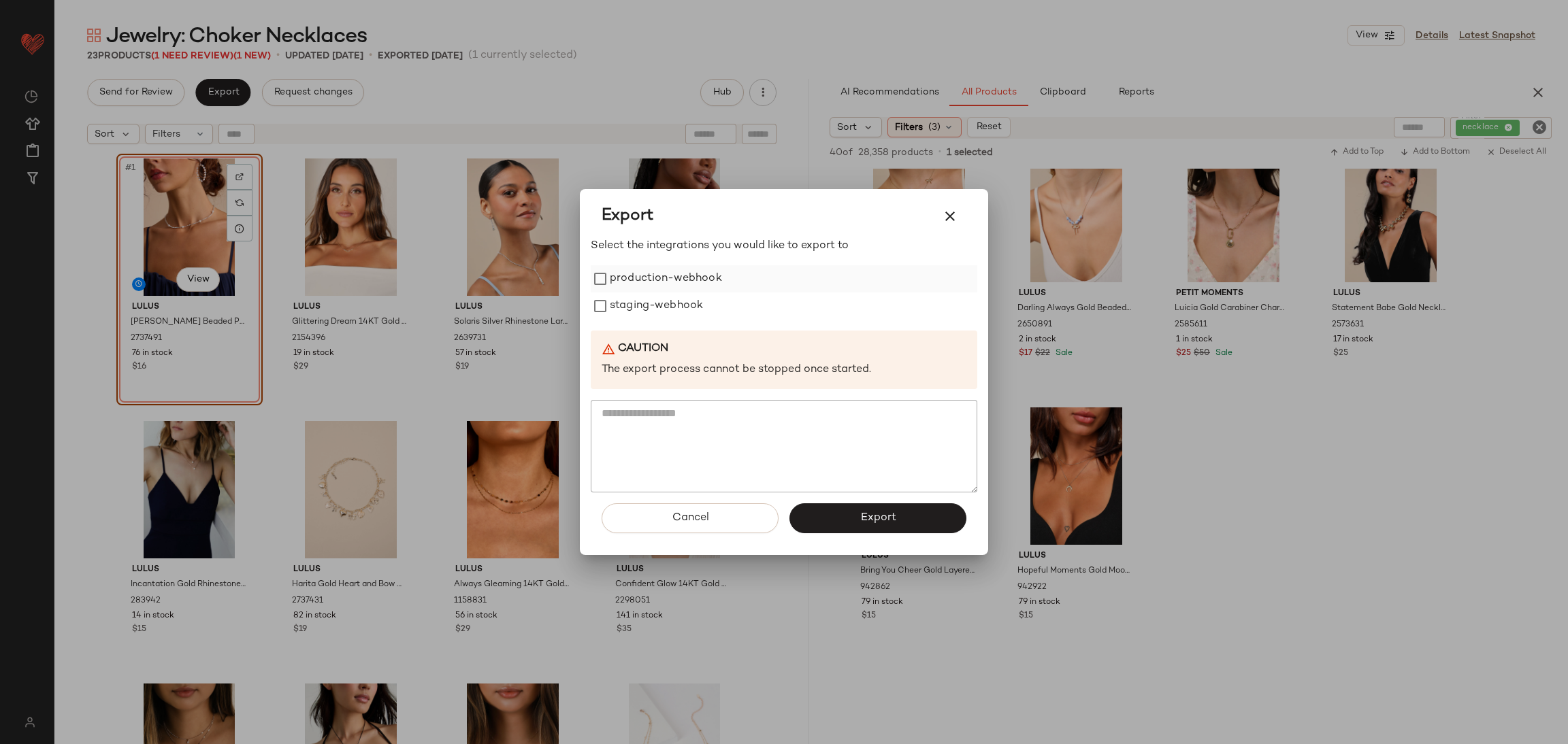
click at [668, 277] on label "production-webhook" at bounding box center [666, 278] width 112 height 27
click at [681, 316] on label "staging-webhook" at bounding box center [657, 306] width 93 height 27
click at [857, 511] on button "Export" at bounding box center [878, 518] width 177 height 30
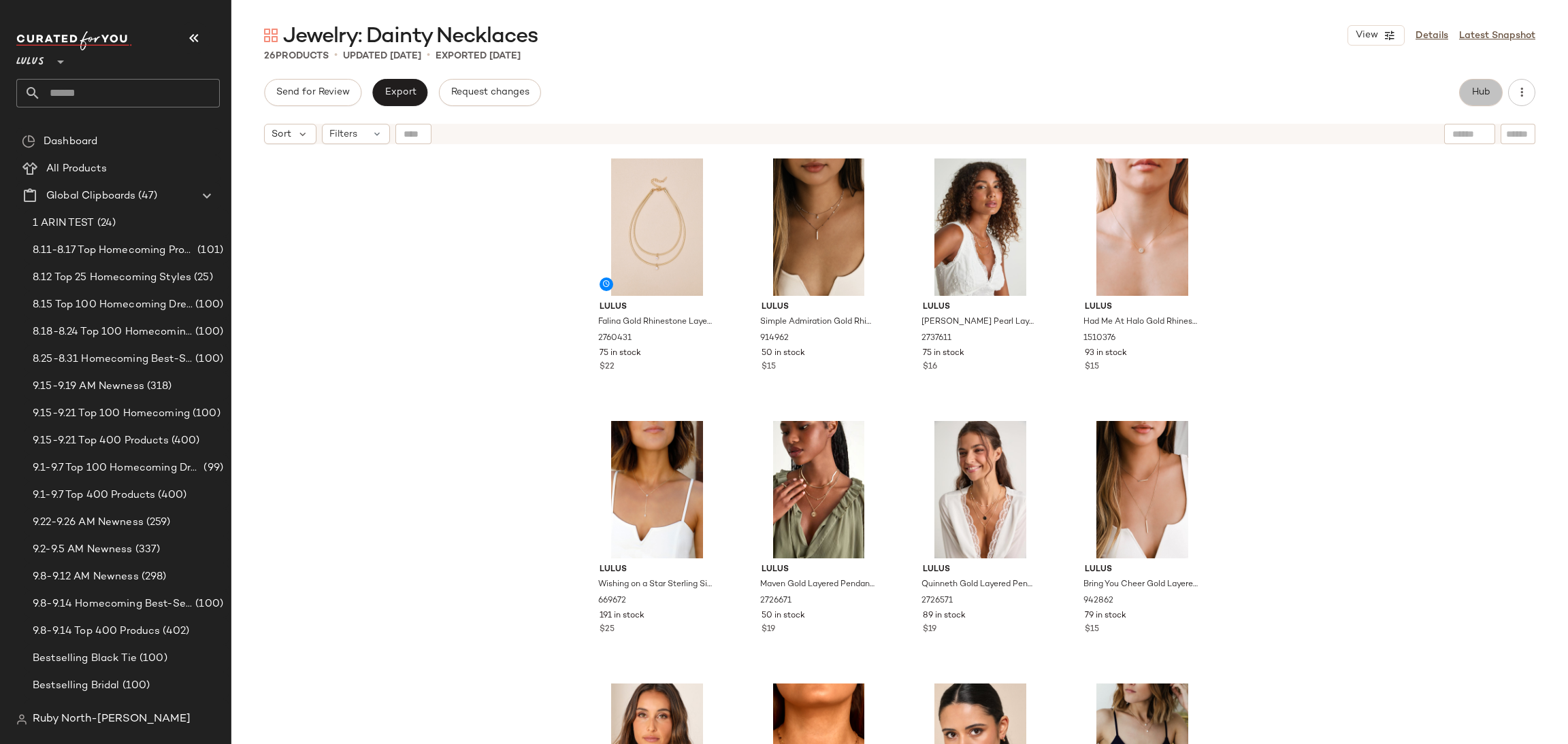
click at [1484, 96] on span "Hub" at bounding box center [1480, 93] width 19 height 11
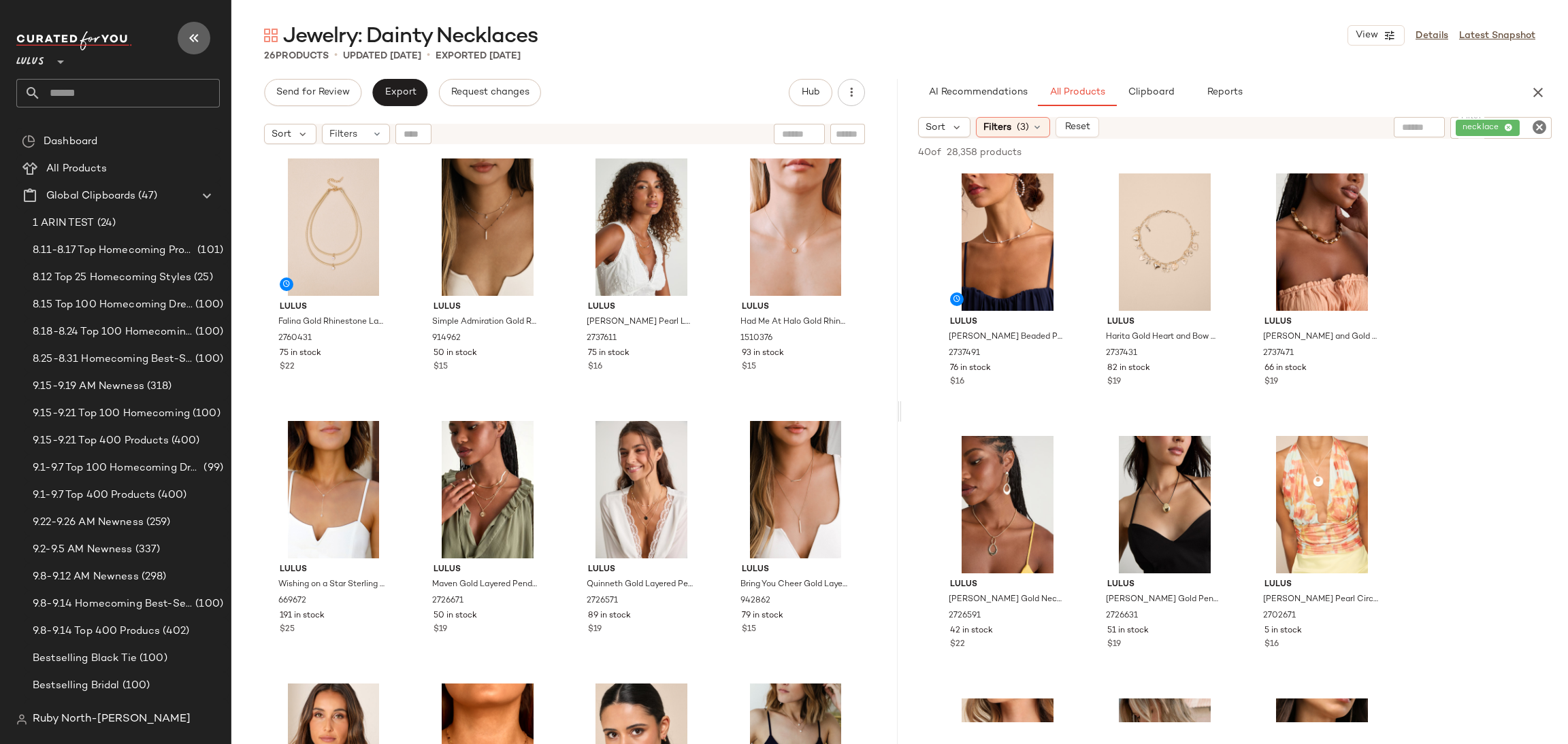
click at [199, 49] on button "button" at bounding box center [194, 38] width 33 height 33
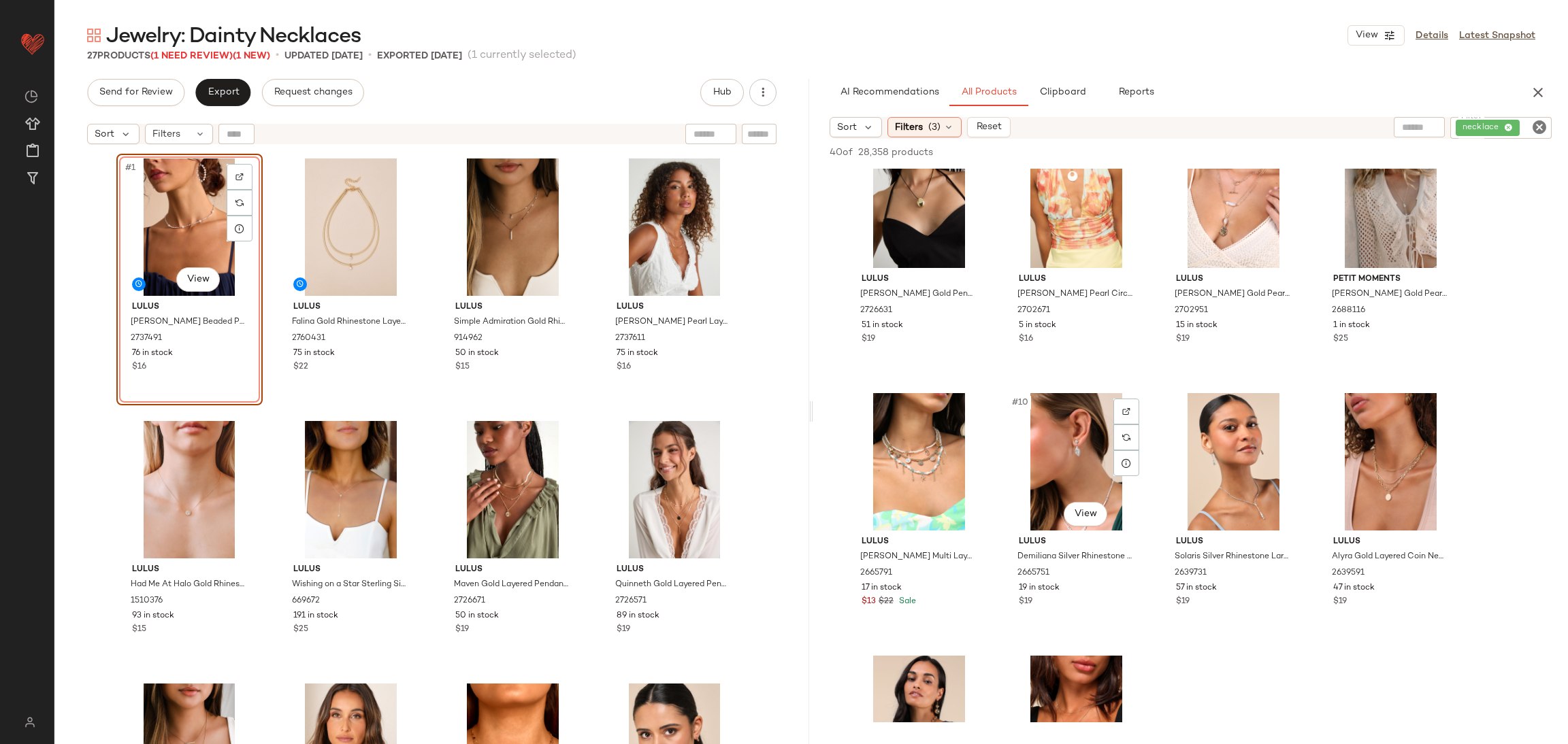
click at [1137, 391] on div "#10 View Lulus Demiliana Silver Rhinestone Necklace and Earring Set 2665751 19 …" at bounding box center [1076, 514] width 143 height 249
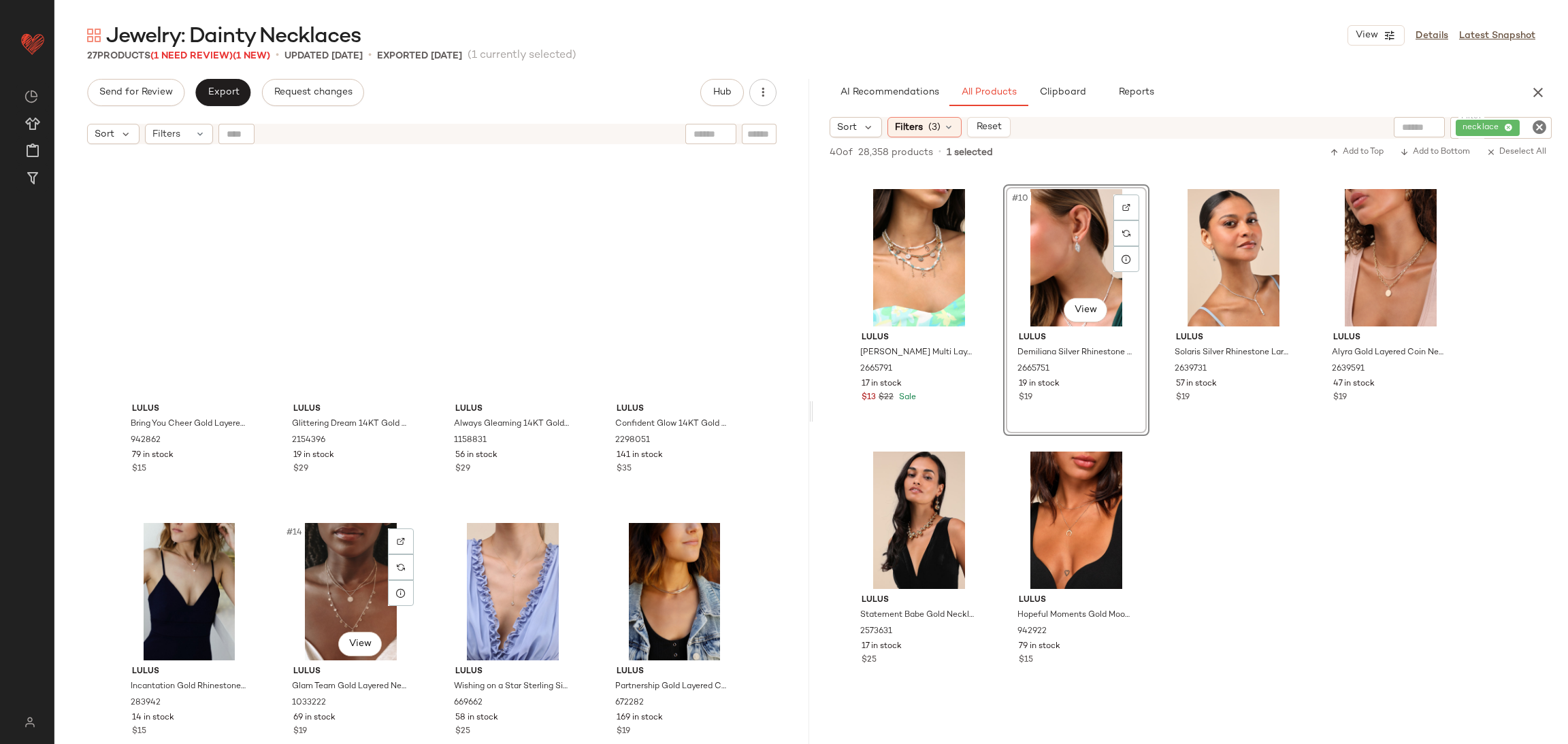
scroll to position [182, 0]
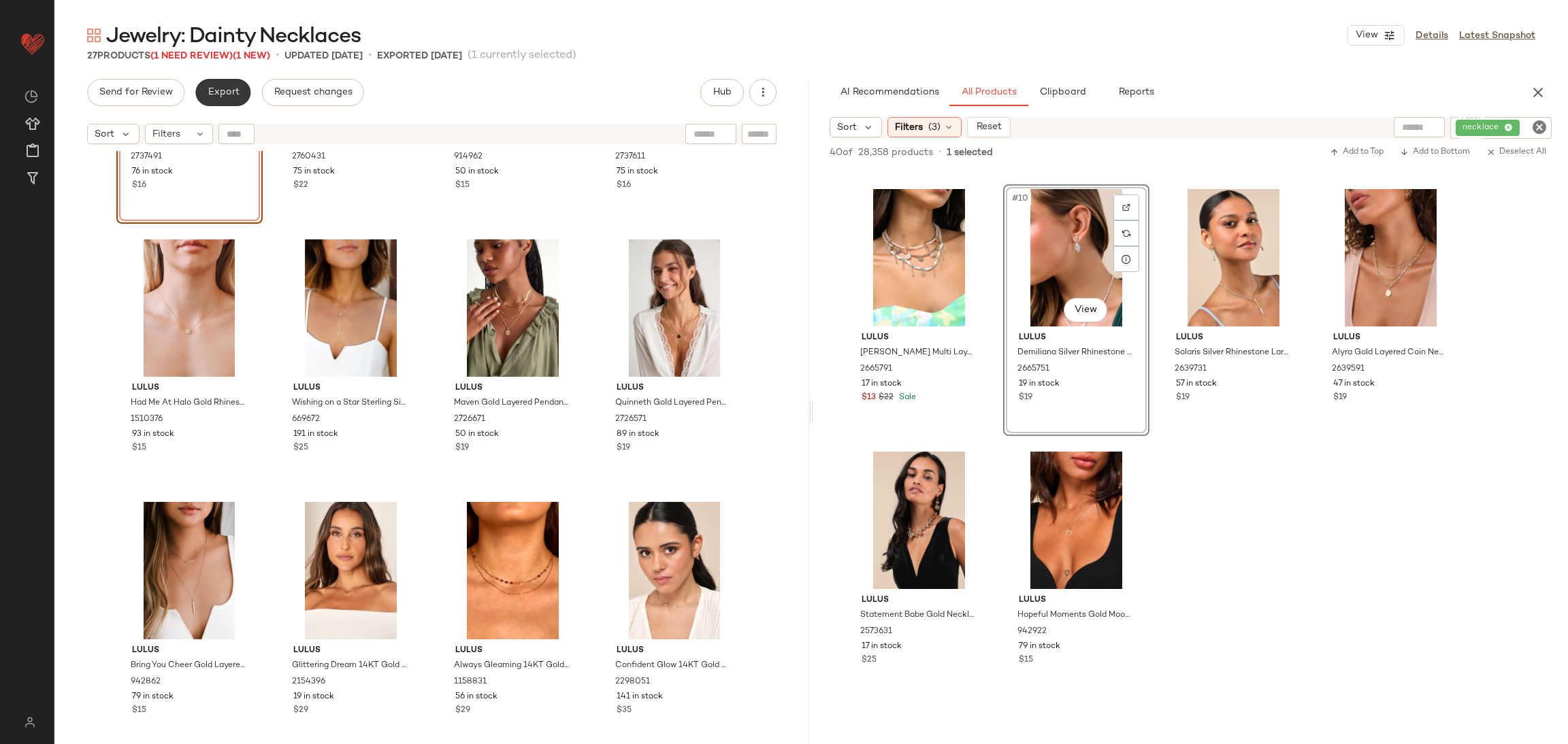
click at [235, 97] on span "Export" at bounding box center [223, 93] width 32 height 11
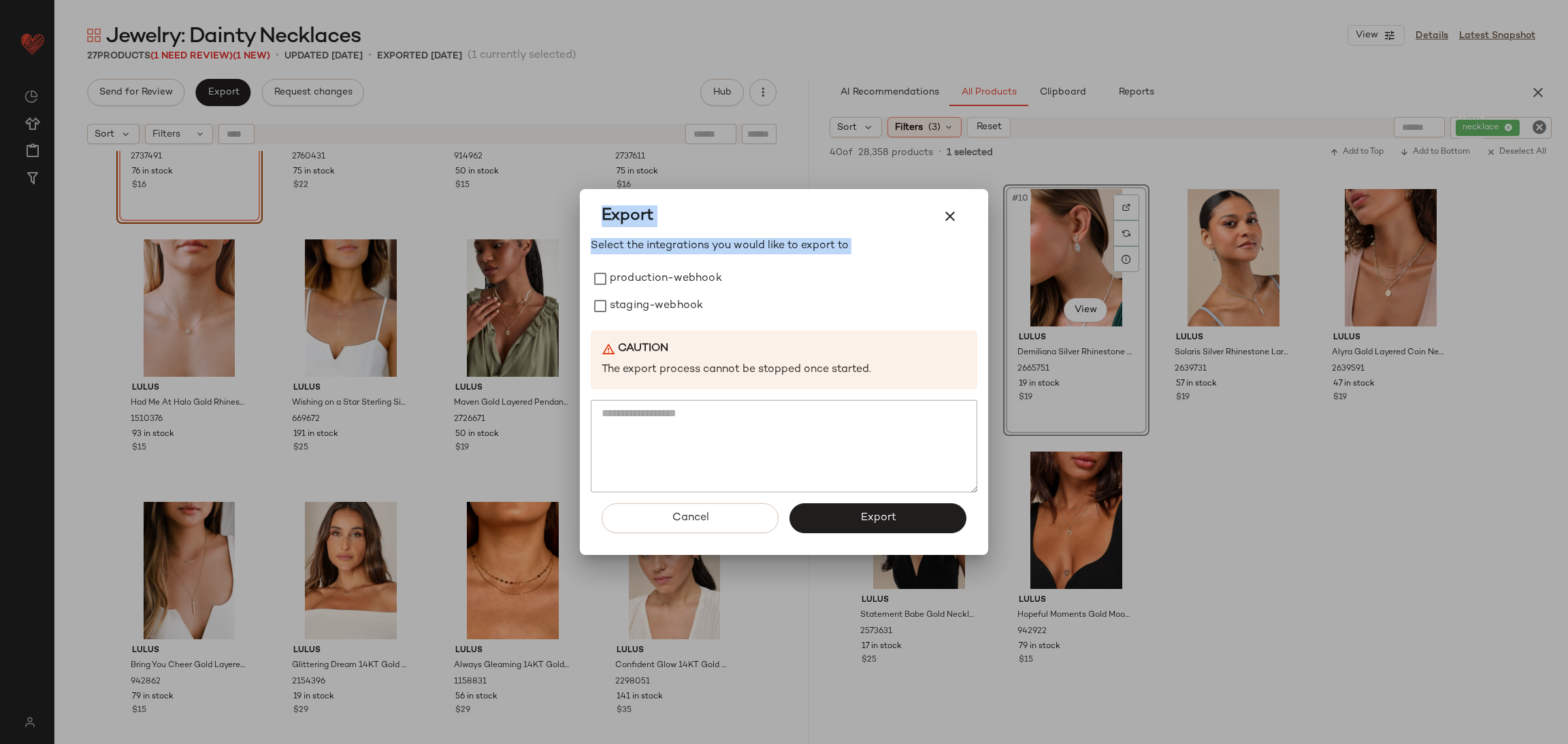
drag, startPoint x: 577, startPoint y: 297, endPoint x: 587, endPoint y: 297, distance: 10.0
click at [586, 297] on div "Export Select the integrations you would like to export to production-webhook s…" at bounding box center [784, 372] width 1568 height 744
click at [619, 286] on label "production-webhook" at bounding box center [666, 278] width 112 height 27
click at [873, 521] on span "Export" at bounding box center [878, 518] width 36 height 13
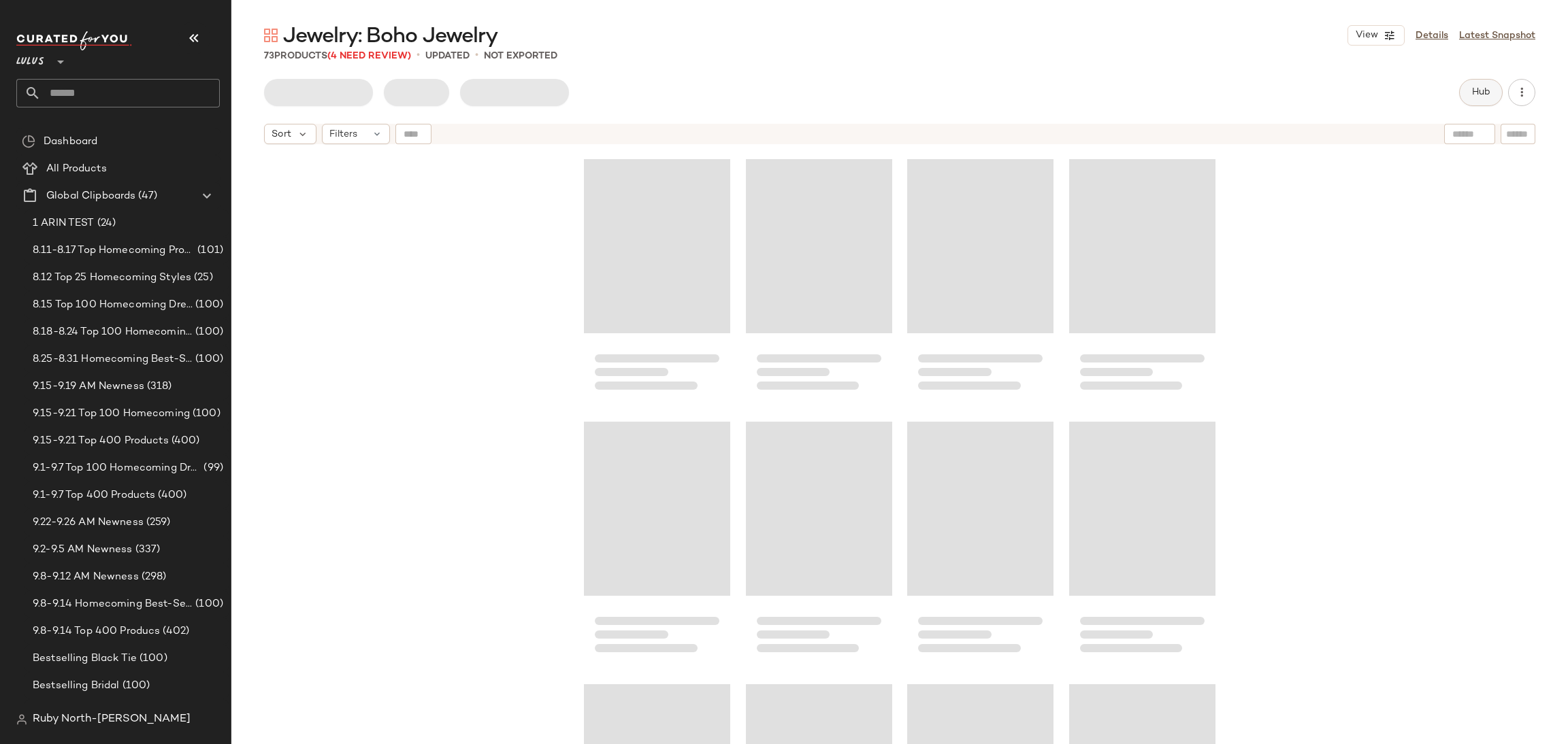
click at [1482, 92] on span "Hub" at bounding box center [1480, 93] width 19 height 11
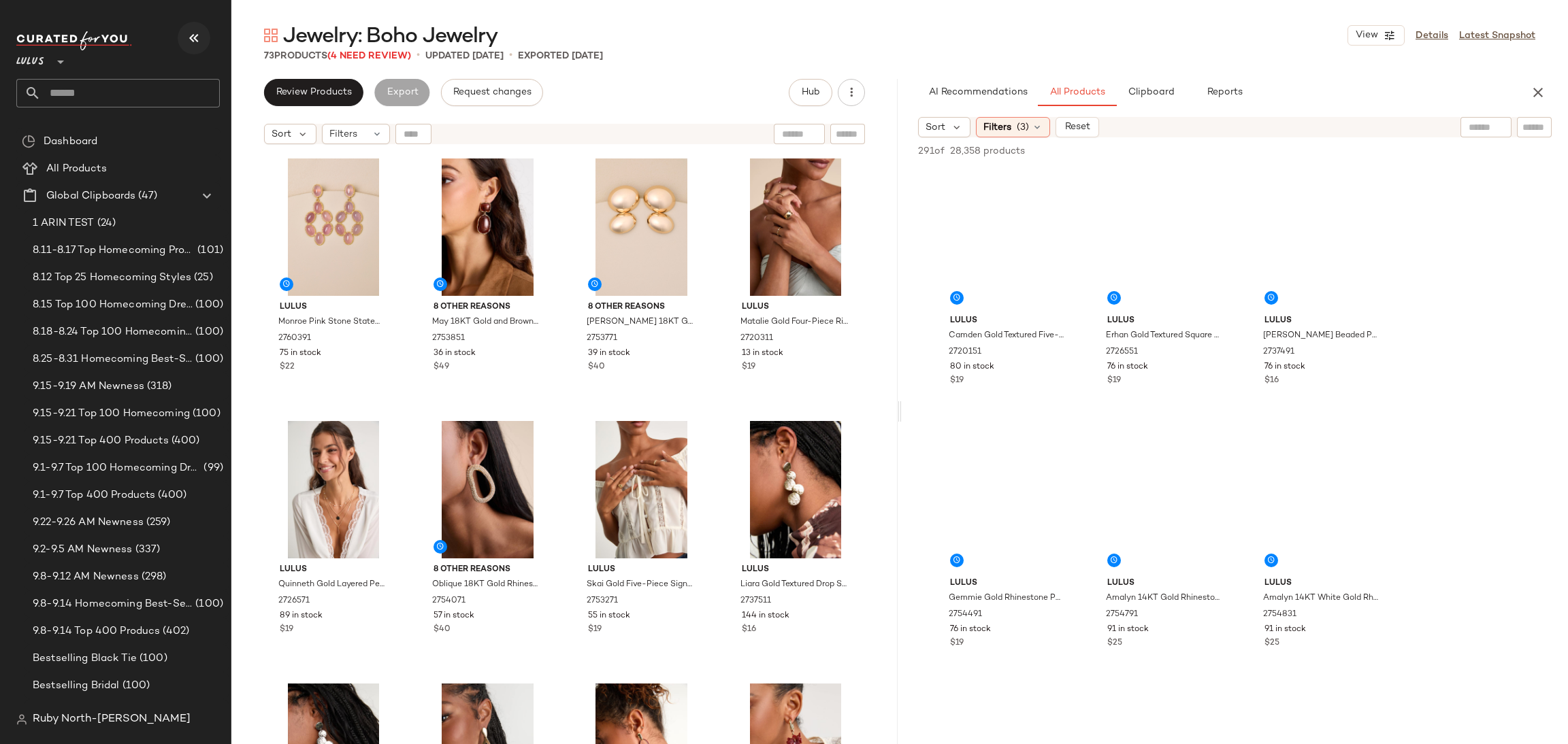
click at [189, 34] on icon "button" at bounding box center [194, 38] width 16 height 16
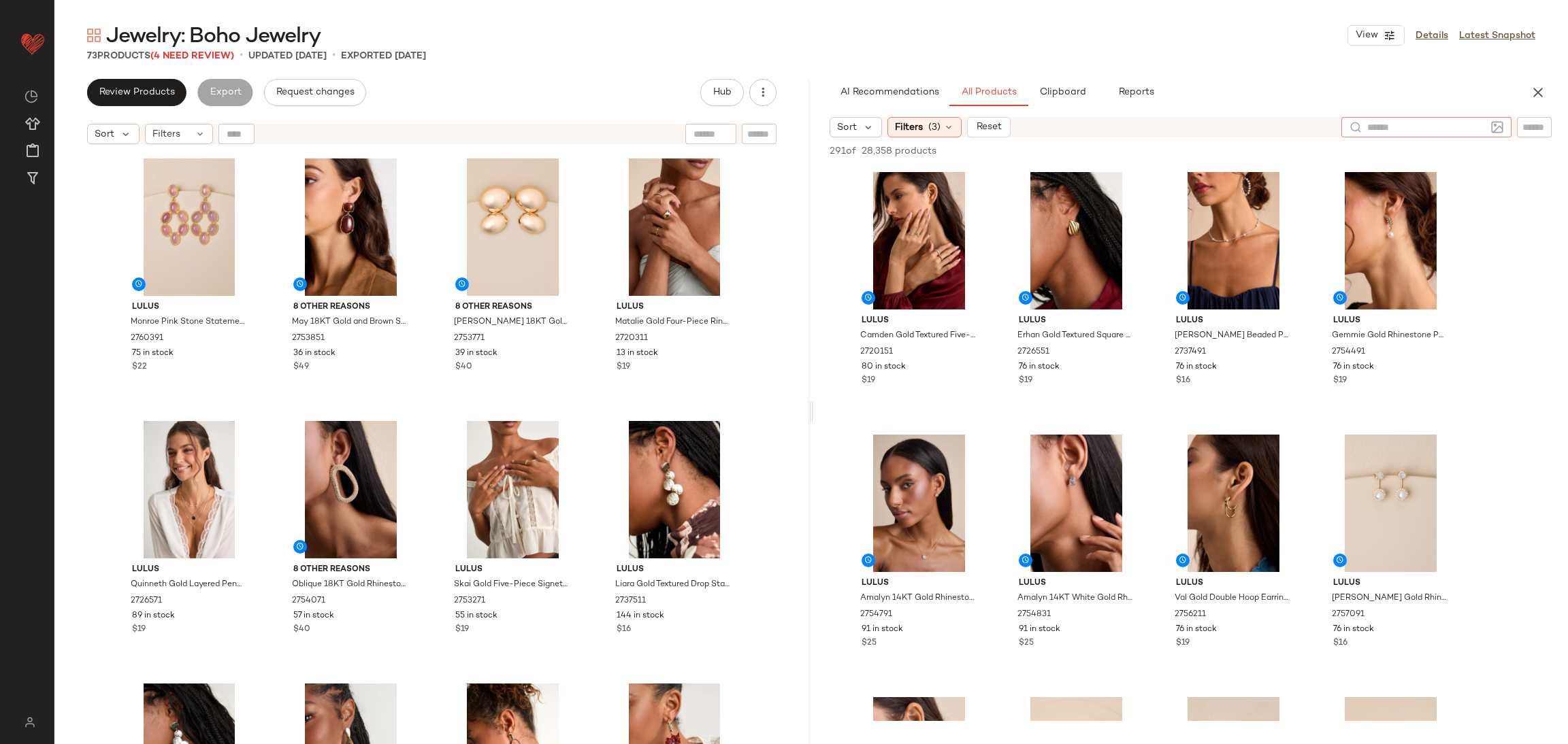
click at [1501, 132] on div at bounding box center [1427, 127] width 170 height 20
type input "****"
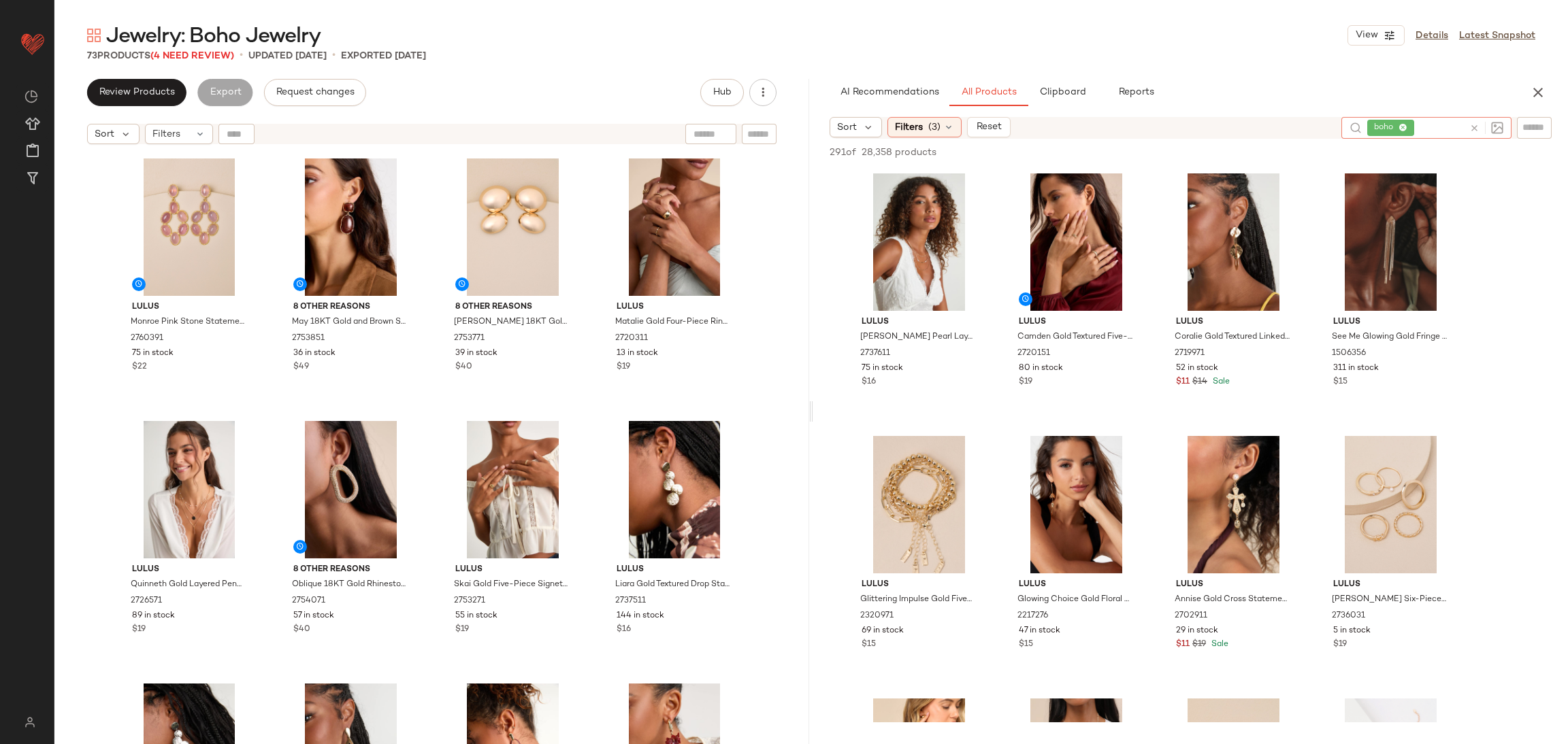
click at [1475, 127] on icon at bounding box center [1475, 128] width 10 height 10
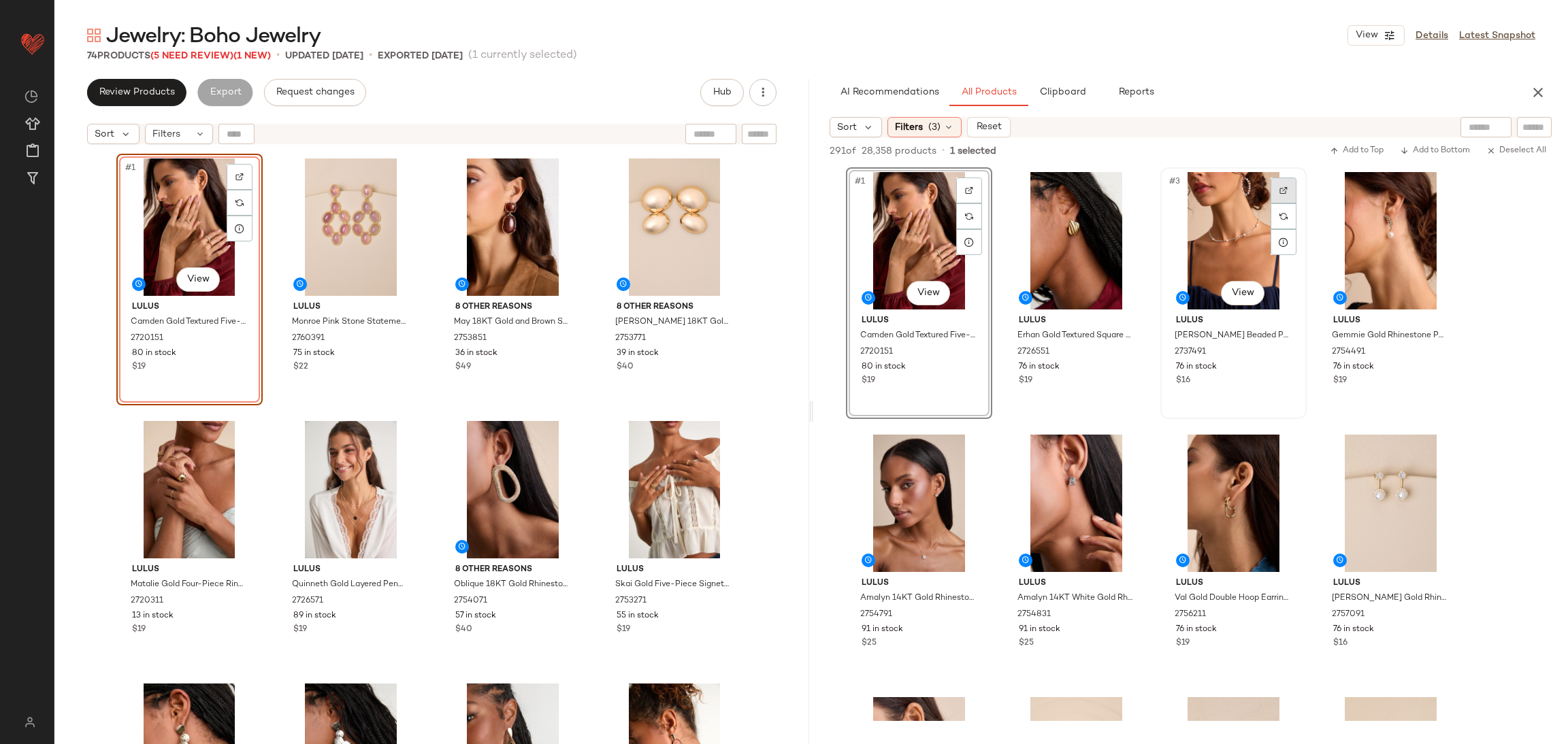
click at [1292, 190] on div at bounding box center [1283, 190] width 26 height 26
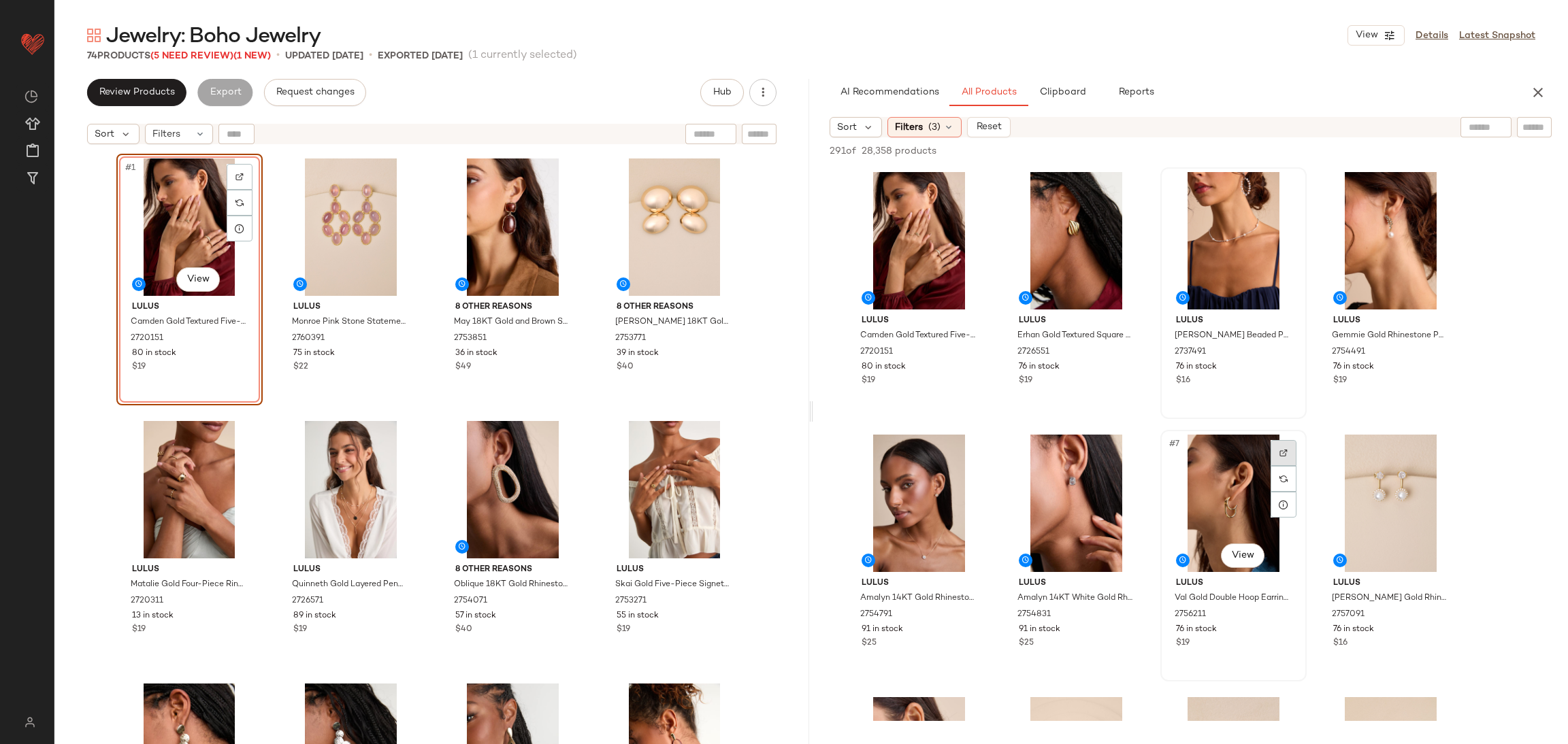
click at [1284, 445] on div at bounding box center [1283, 452] width 26 height 26
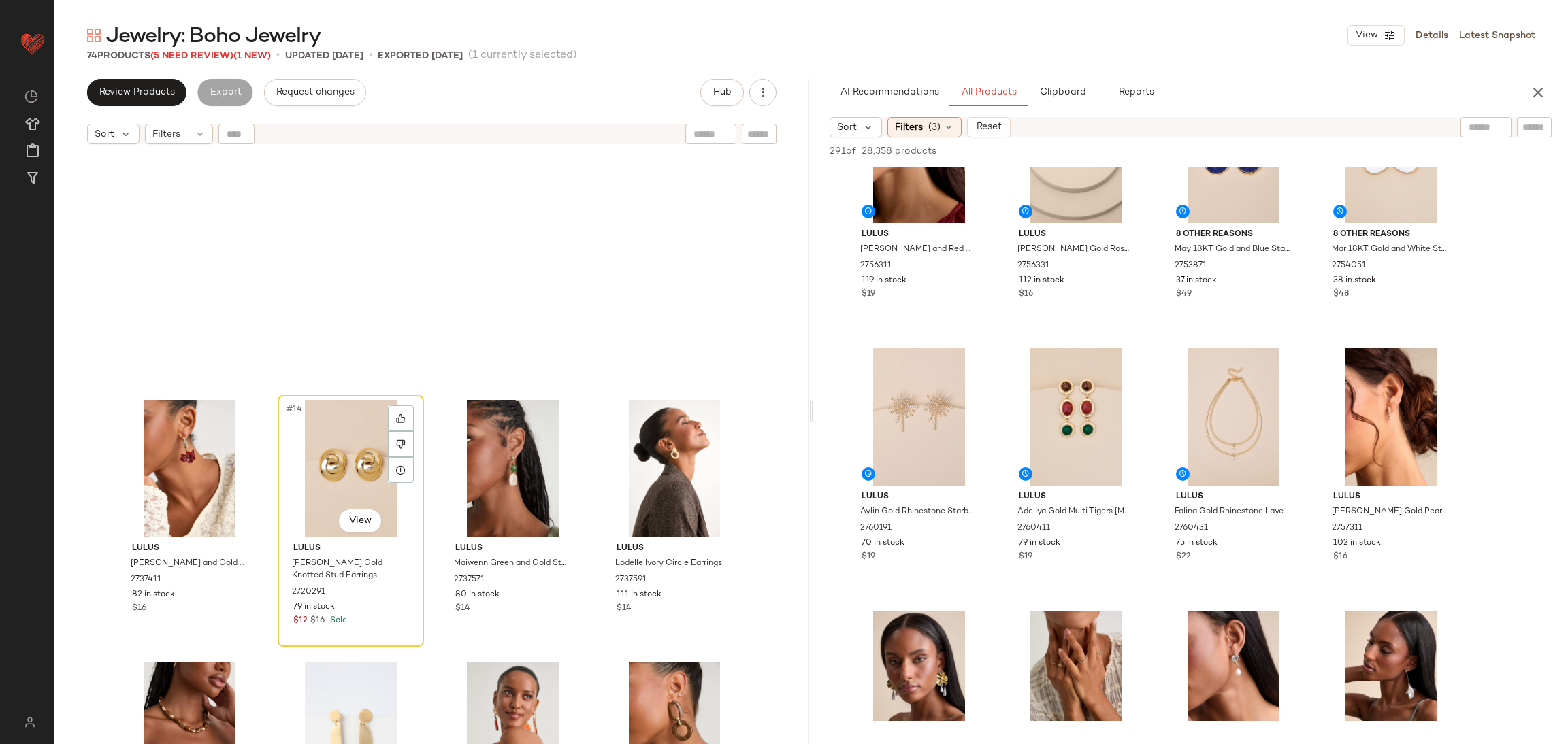
scroll to position [827, 0]
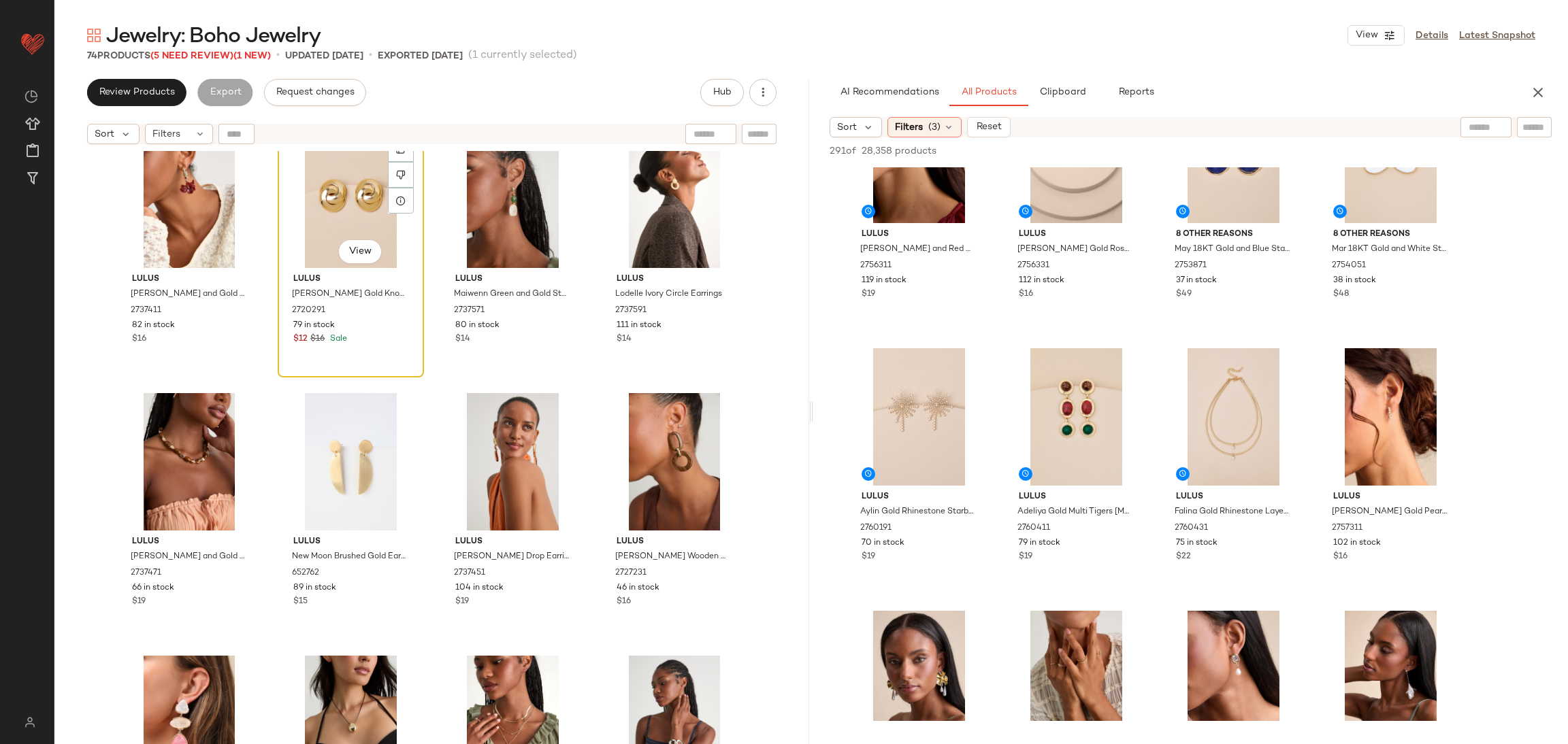
click at [381, 367] on div "#14 View Lulus [PERSON_NAME] Gold Knotted Stud Earrings 2720291 79 in stock $12…" at bounding box center [351, 252] width 143 height 249
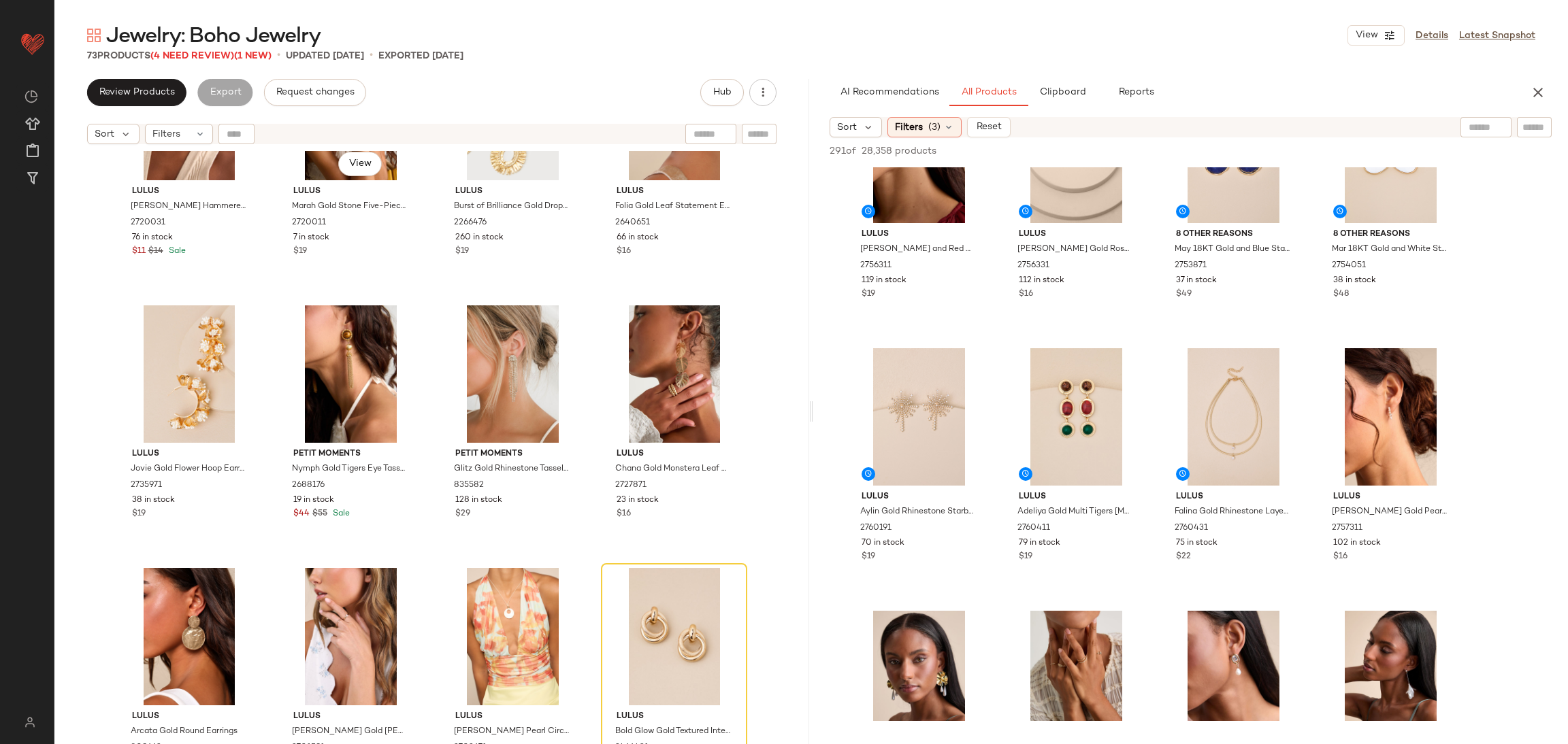
scroll to position [1745, 0]
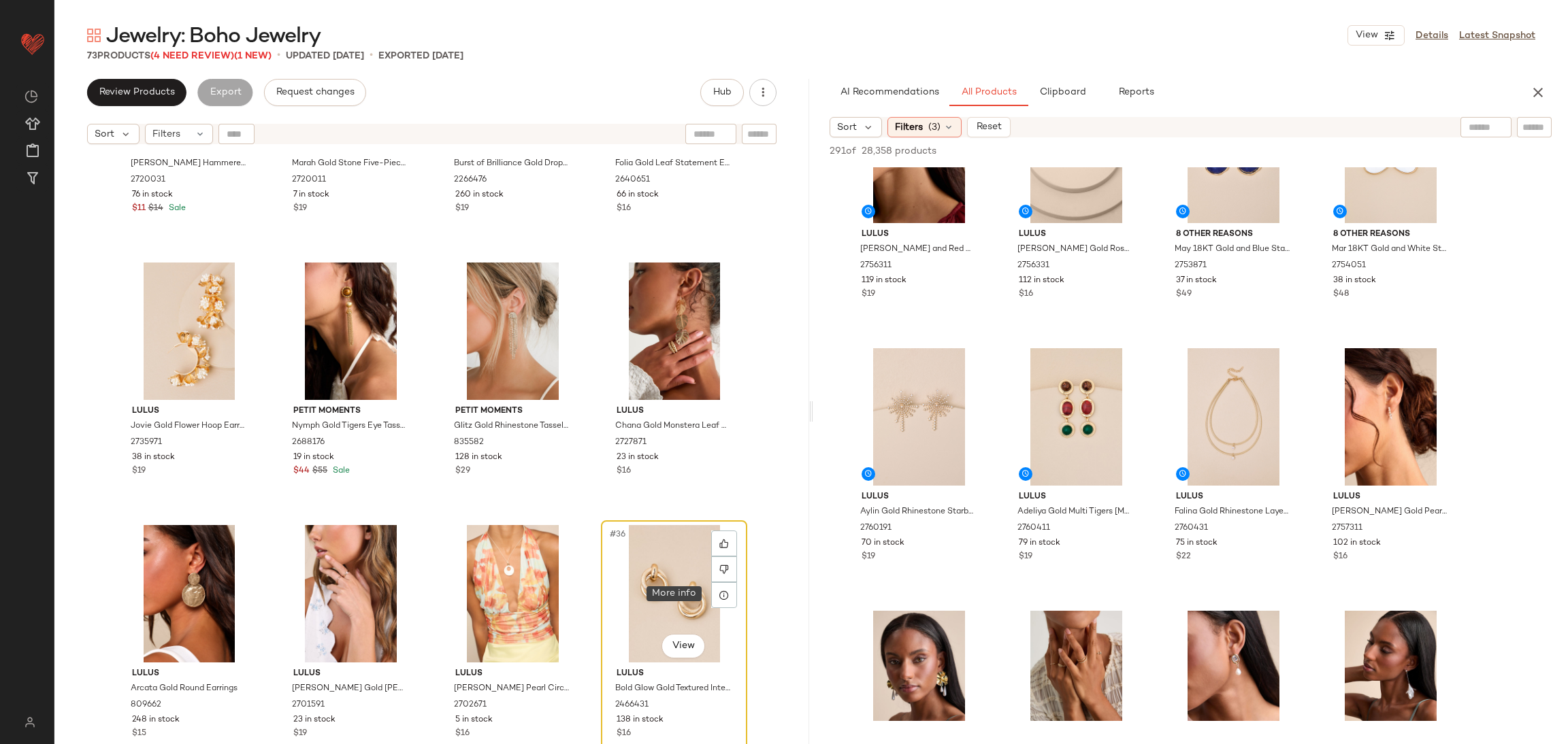
click at [705, 591] on div "#36 View" at bounding box center [674, 594] width 136 height 137
click at [652, 587] on div "#36 View" at bounding box center [674, 594] width 136 height 137
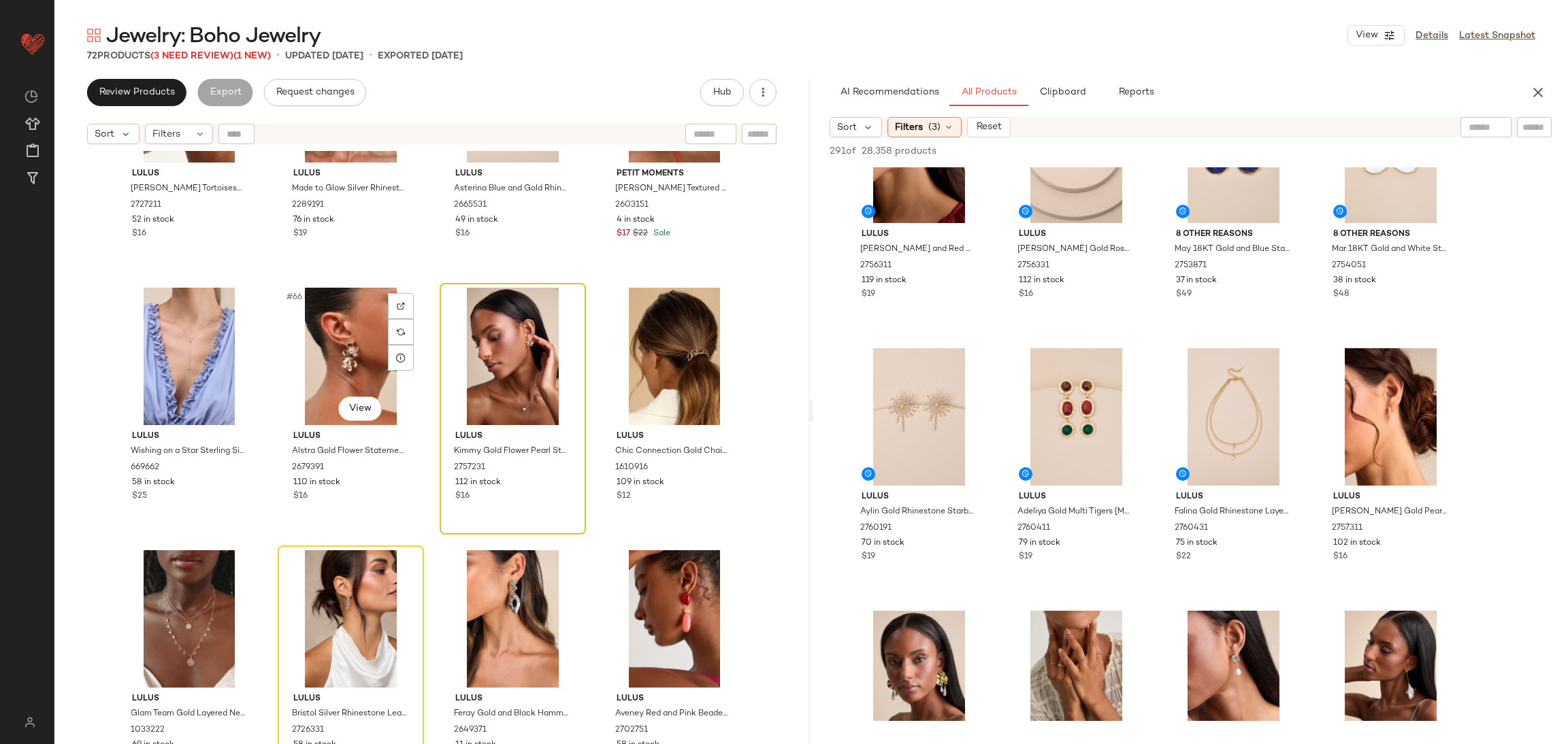
scroll to position [4101, 0]
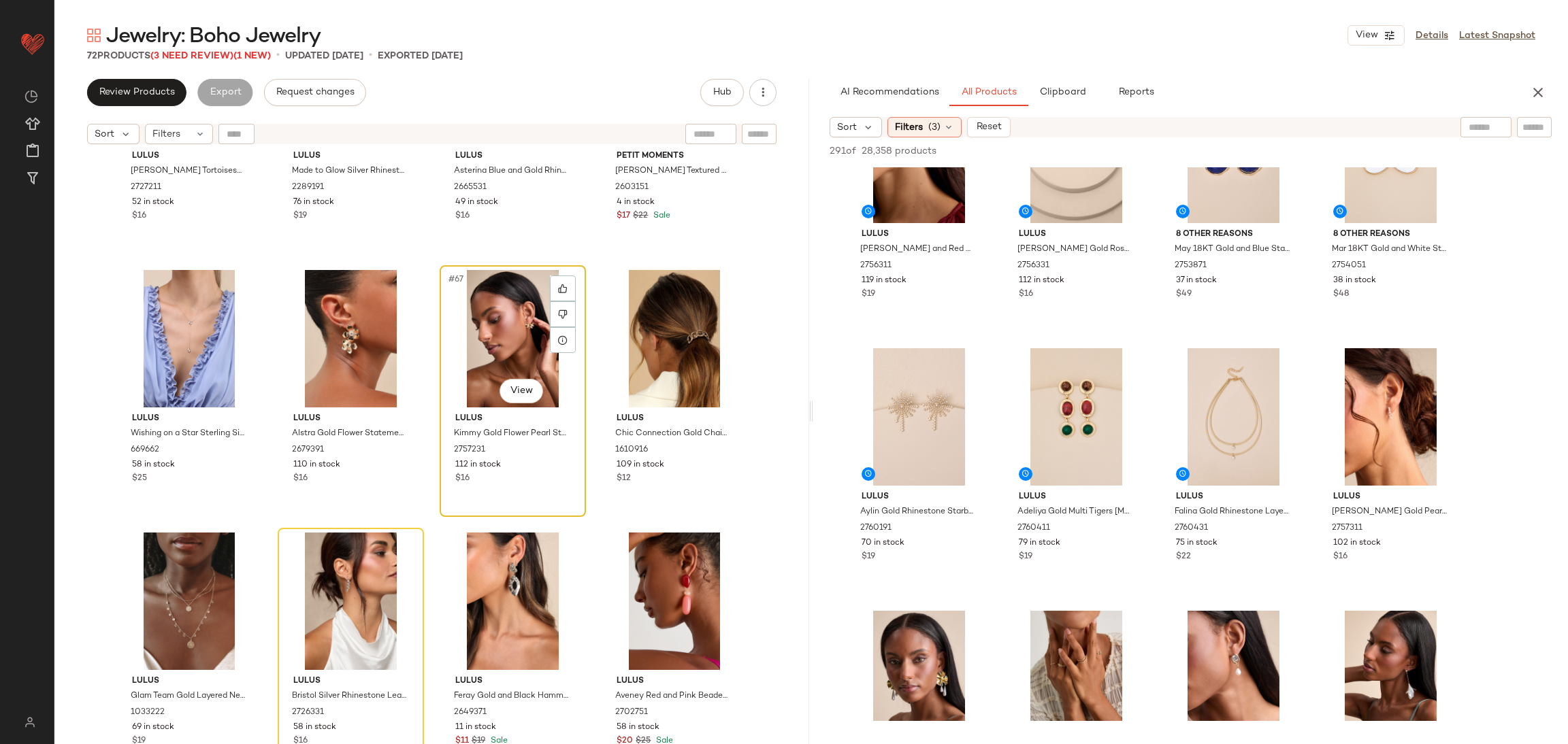
click at [468, 379] on div "#67 View" at bounding box center [512, 338] width 136 height 137
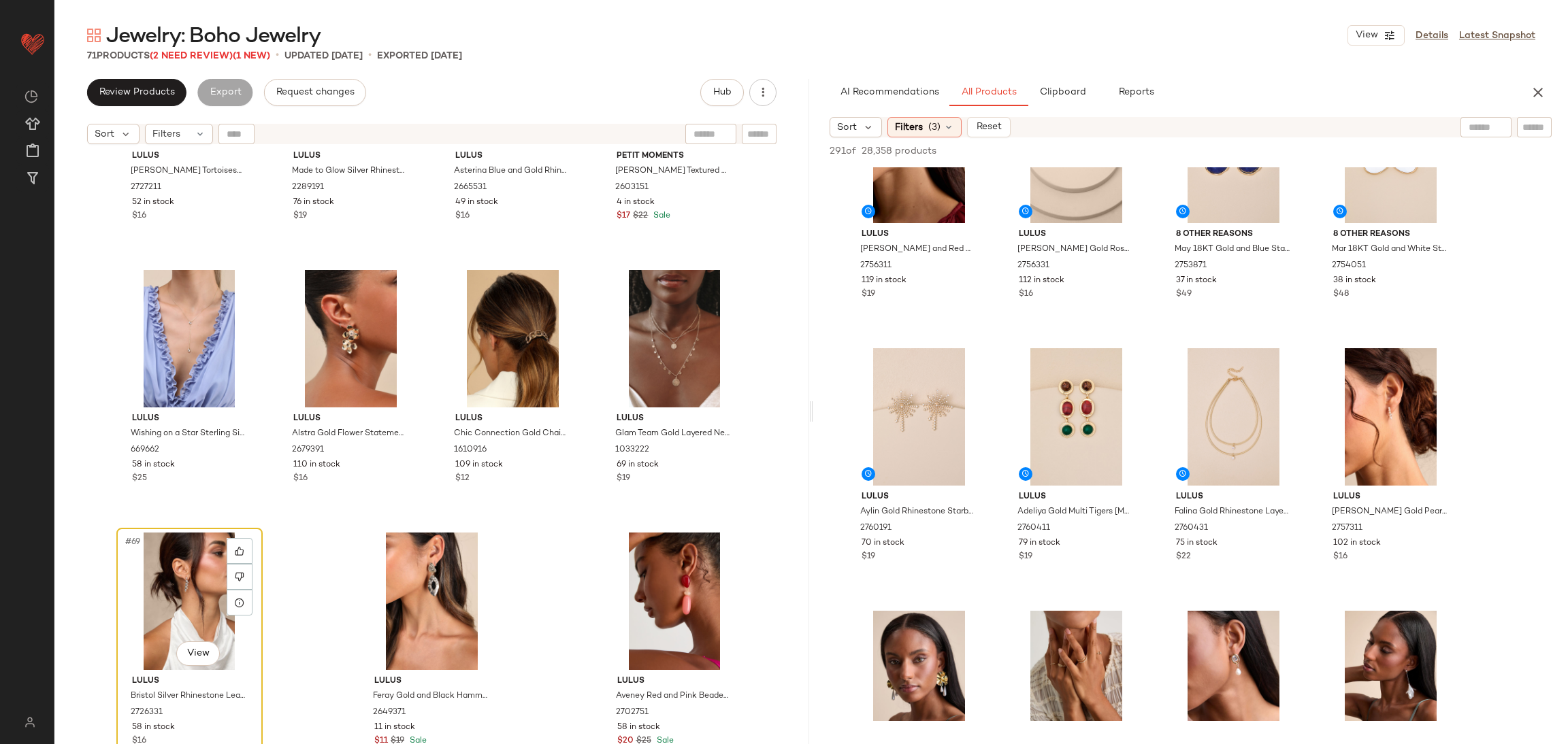
click at [205, 584] on div "#69 View" at bounding box center [189, 601] width 136 height 137
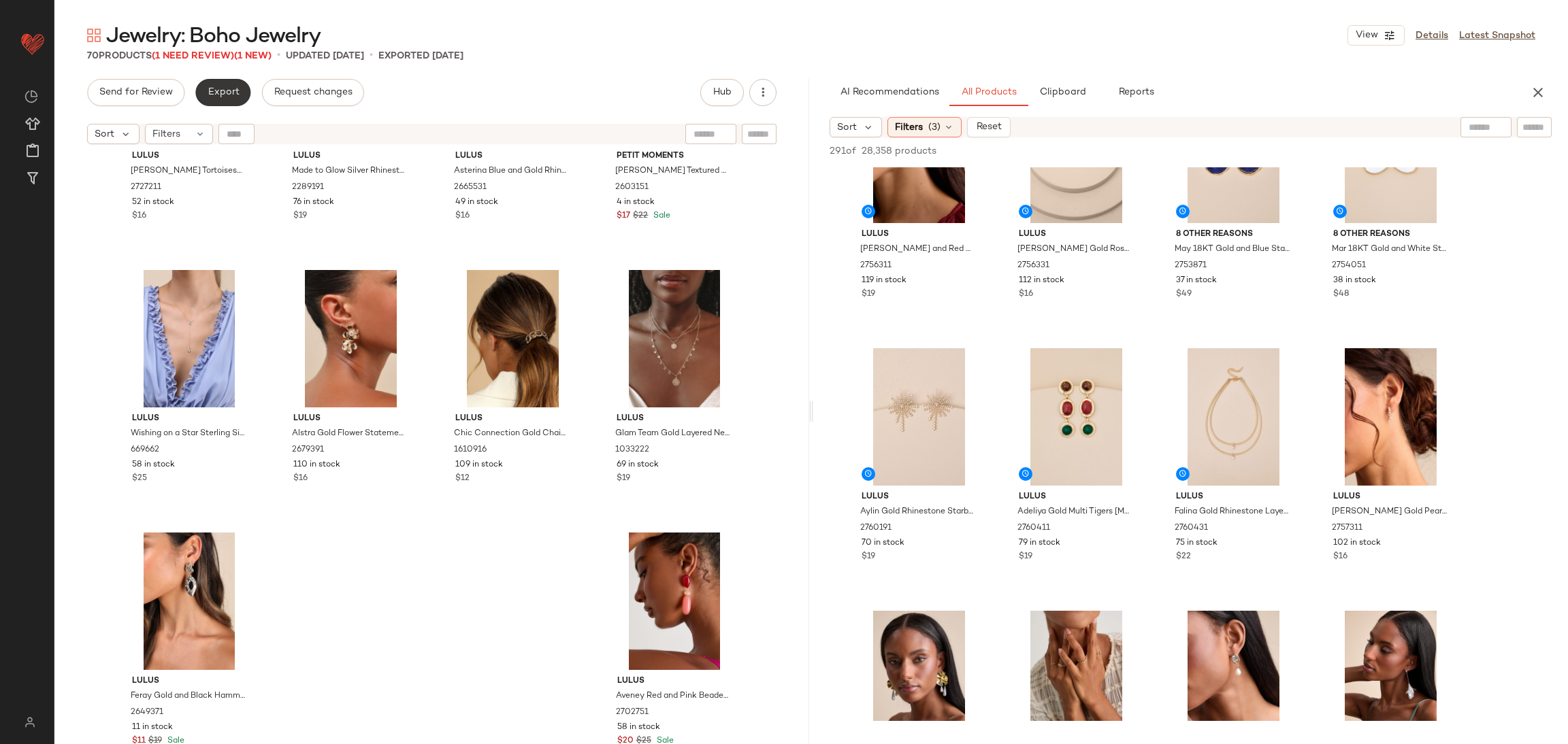
click at [235, 92] on span "Export" at bounding box center [223, 93] width 32 height 11
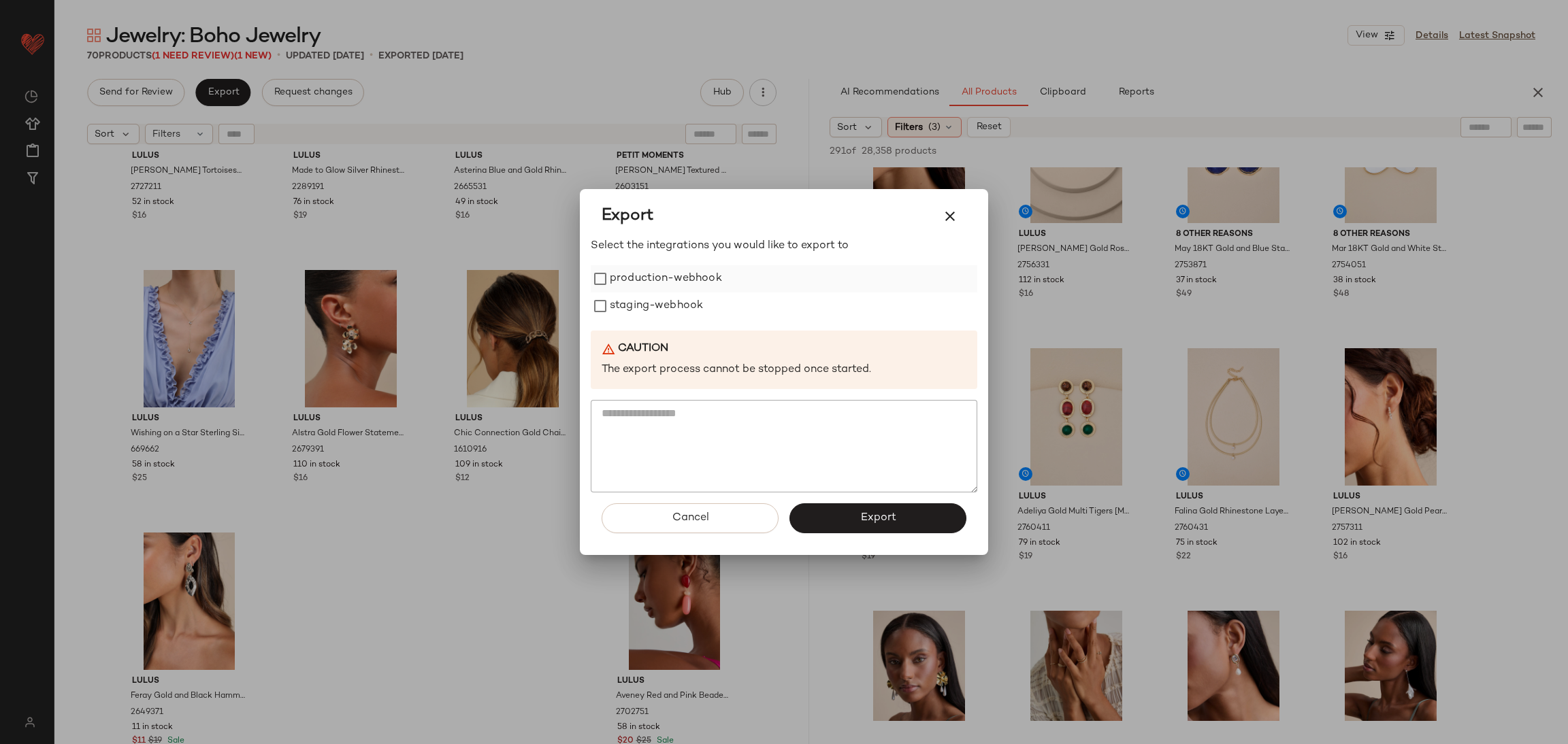
click at [638, 278] on label "production-webhook" at bounding box center [666, 278] width 112 height 27
click at [642, 306] on label "staging-webhook" at bounding box center [657, 306] width 93 height 27
click at [877, 512] on span "Export" at bounding box center [878, 518] width 36 height 13
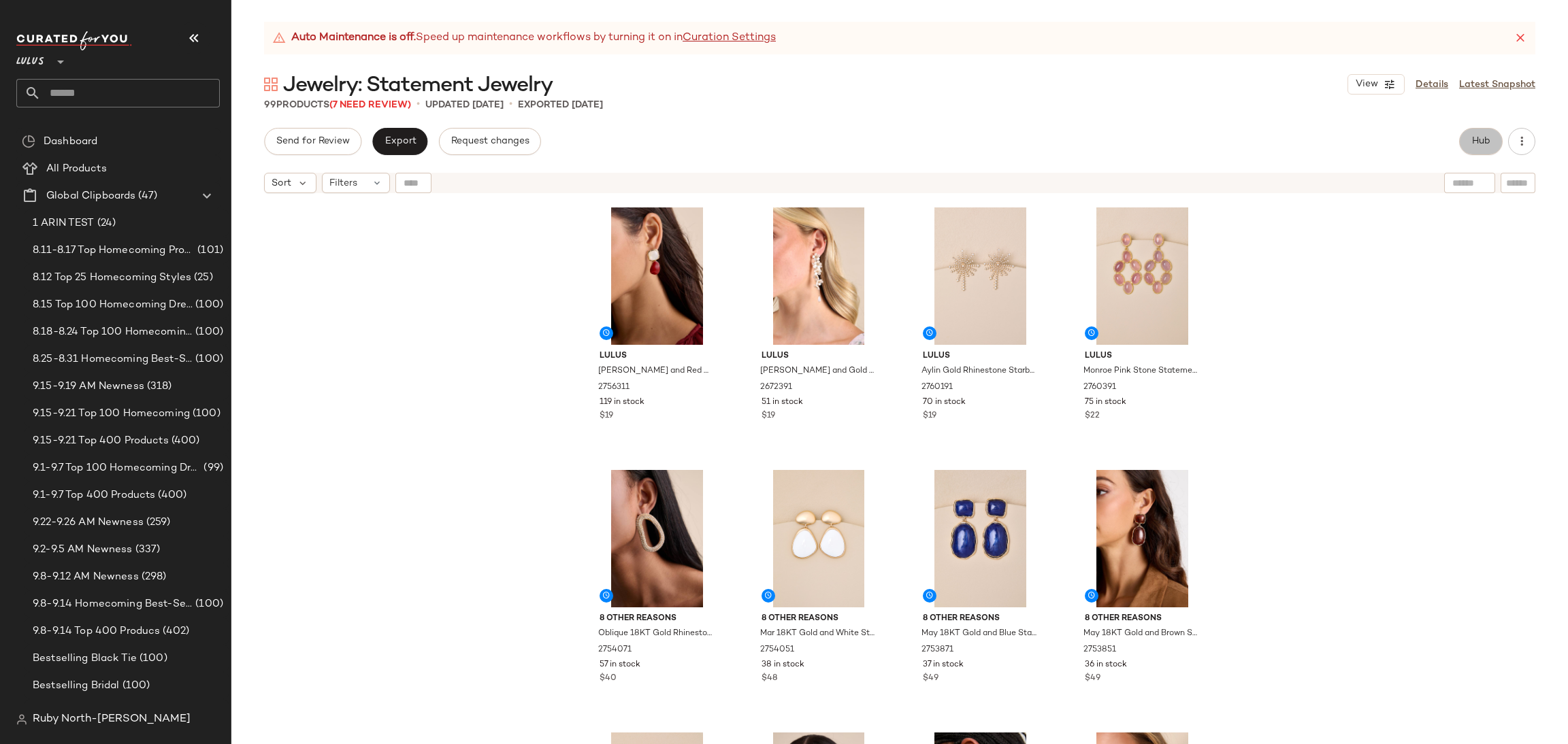
click at [1469, 143] on button "Hub" at bounding box center [1481, 141] width 44 height 27
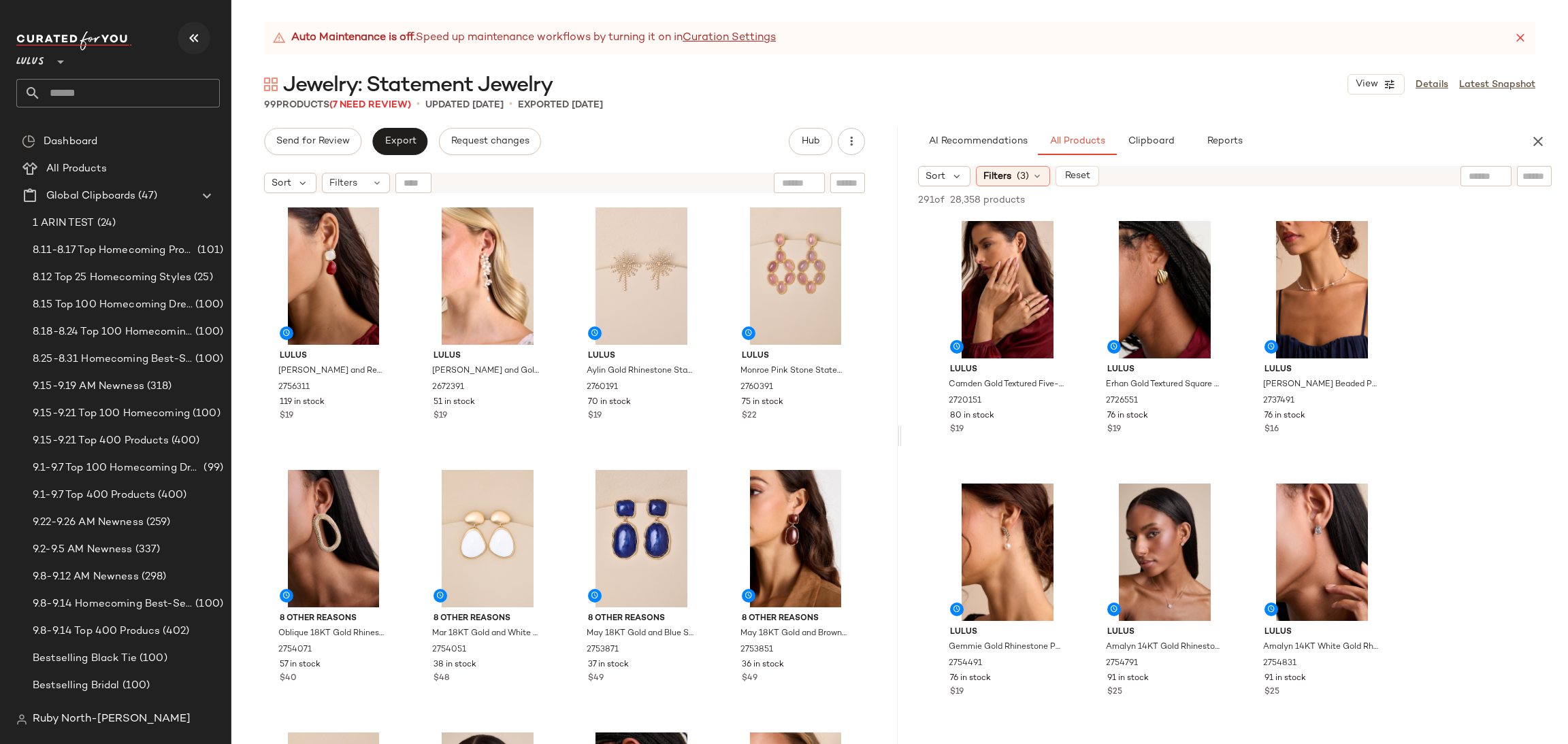
click at [198, 38] on icon "button" at bounding box center [194, 38] width 16 height 16
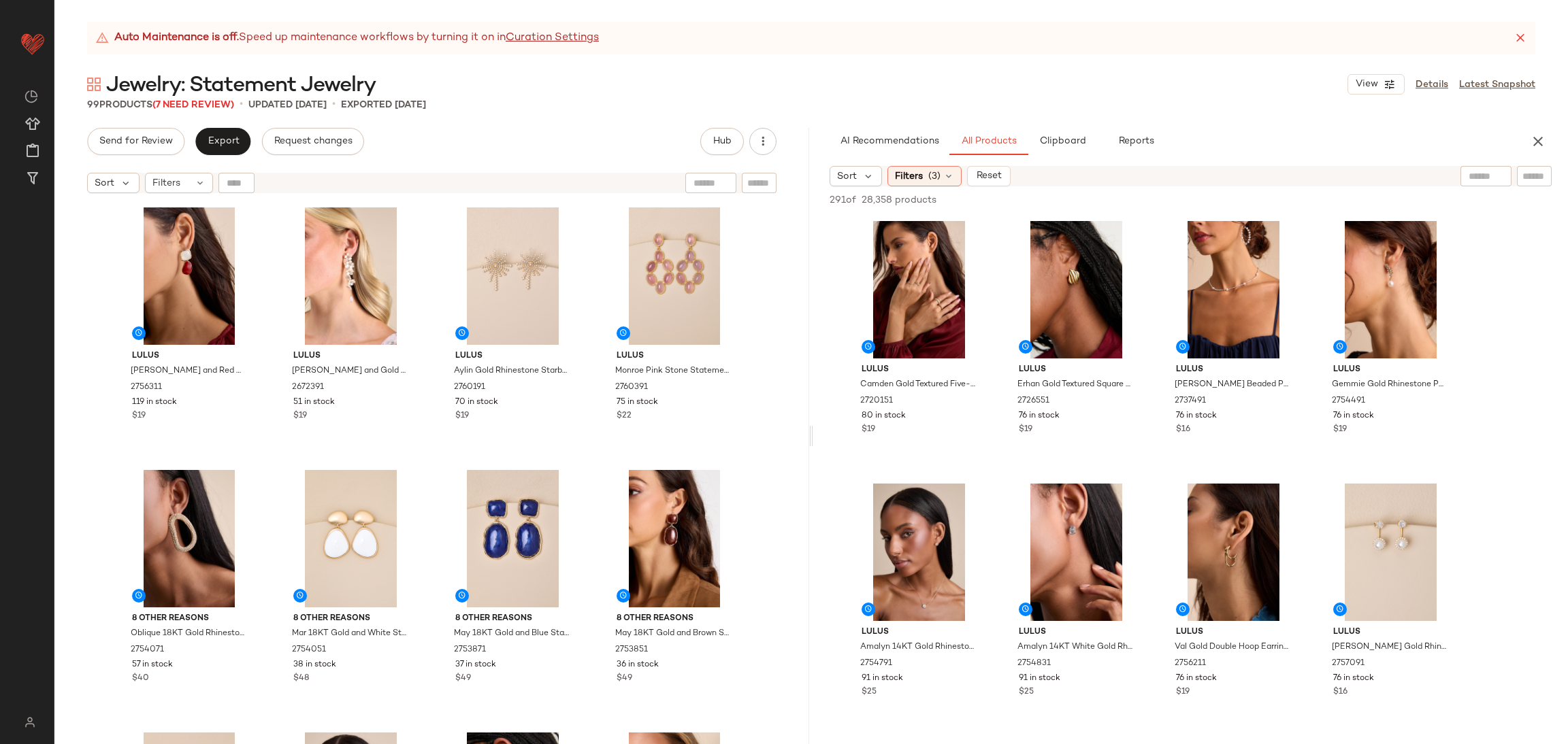
drag, startPoint x: 1542, startPoint y: 173, endPoint x: 1537, endPoint y: 181, distance: 9.4
click at [1537, 181] on input "text" at bounding box center [1535, 176] width 24 height 15
type input "*********"
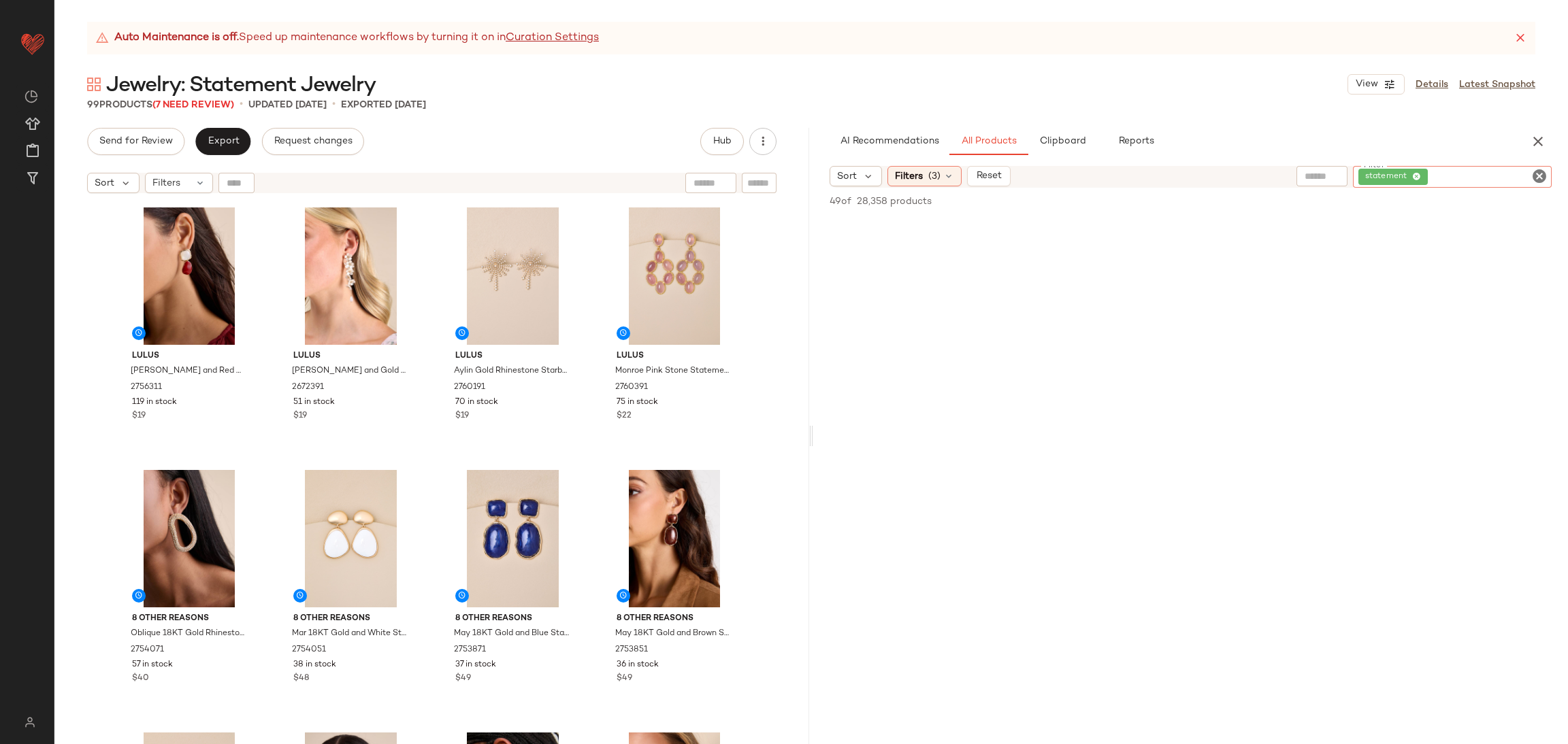
scroll to position [509, 0]
click at [1545, 176] on icon "Clear Filter" at bounding box center [1539, 175] width 16 height 16
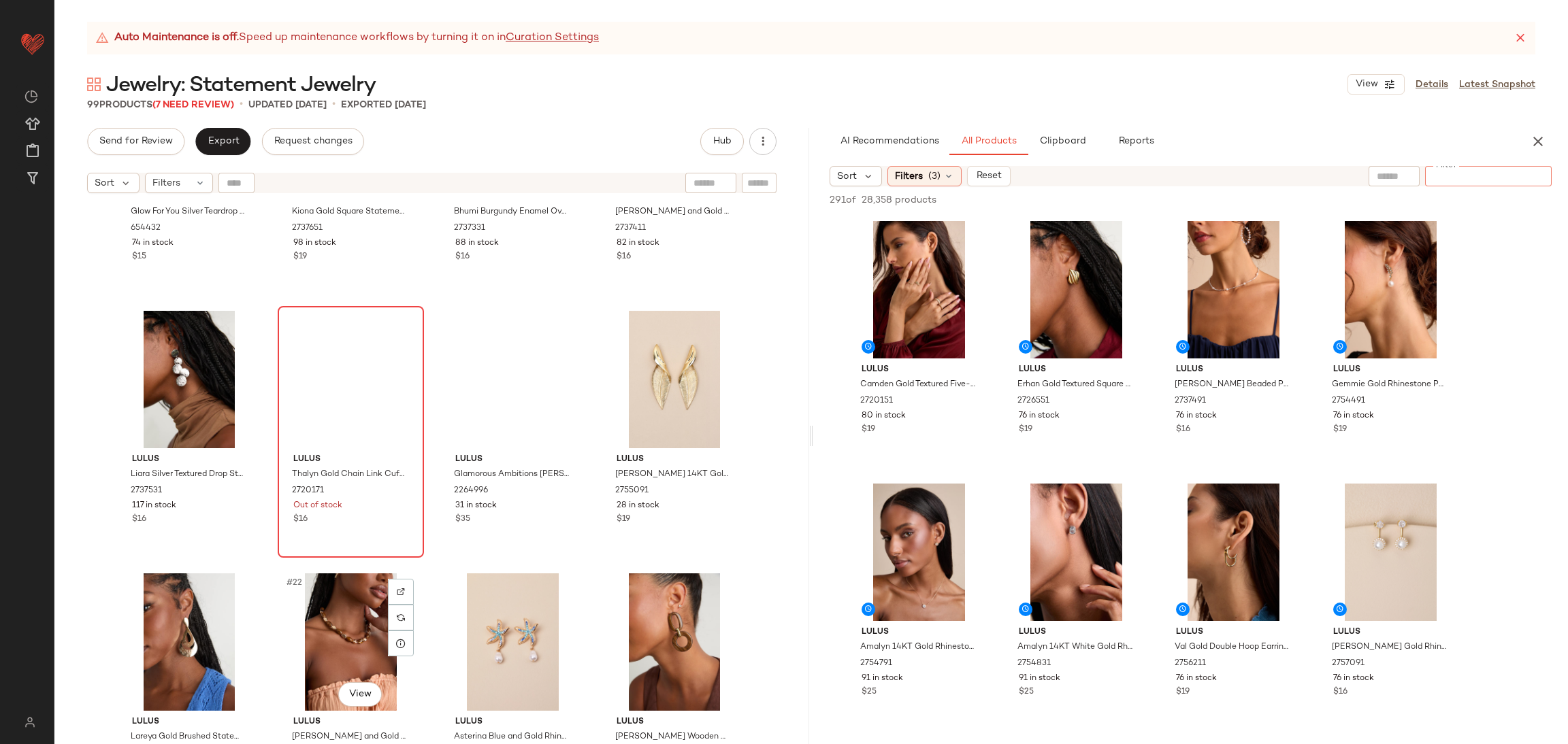
scroll to position [928, 0]
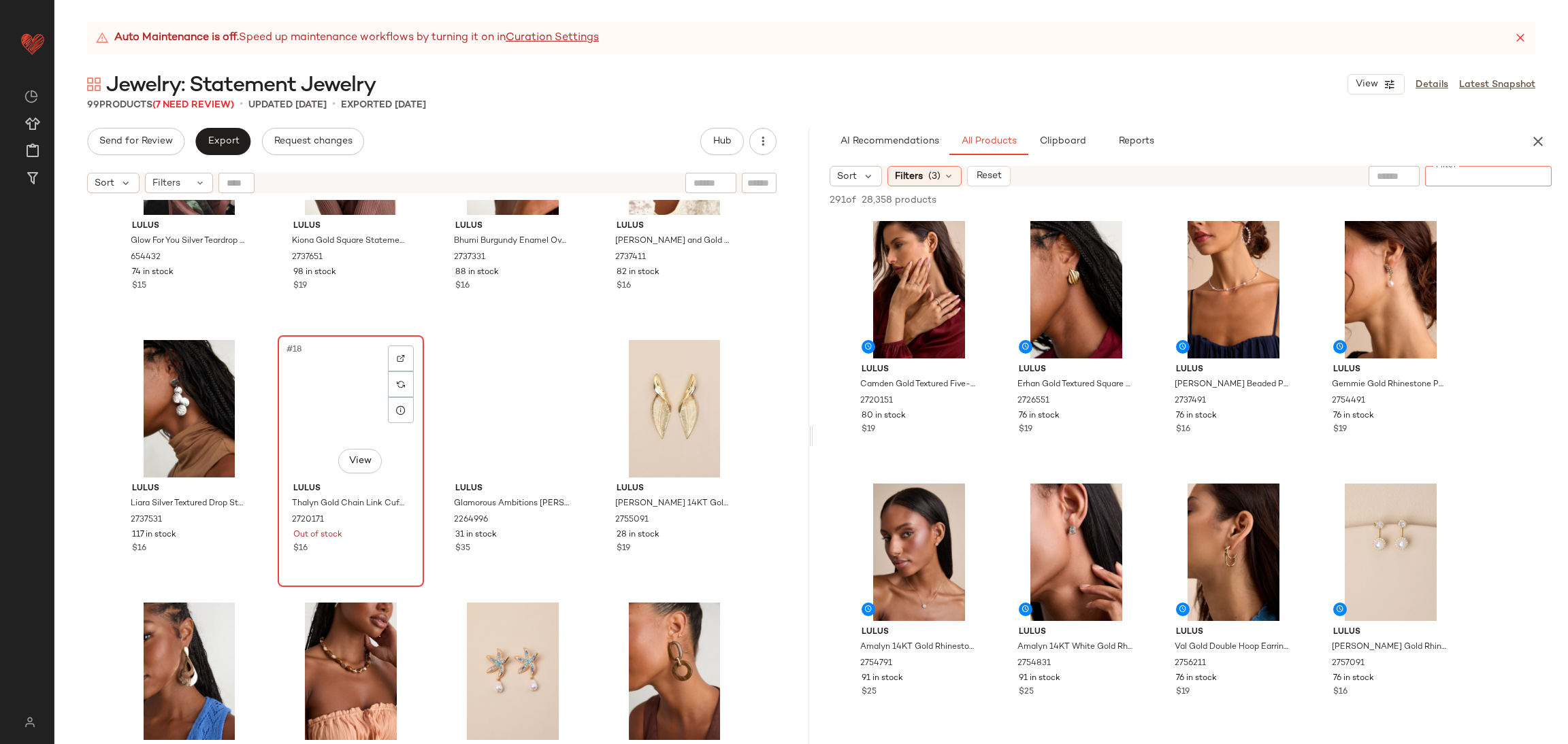
click at [324, 373] on div "#18 View" at bounding box center [351, 409] width 136 height 137
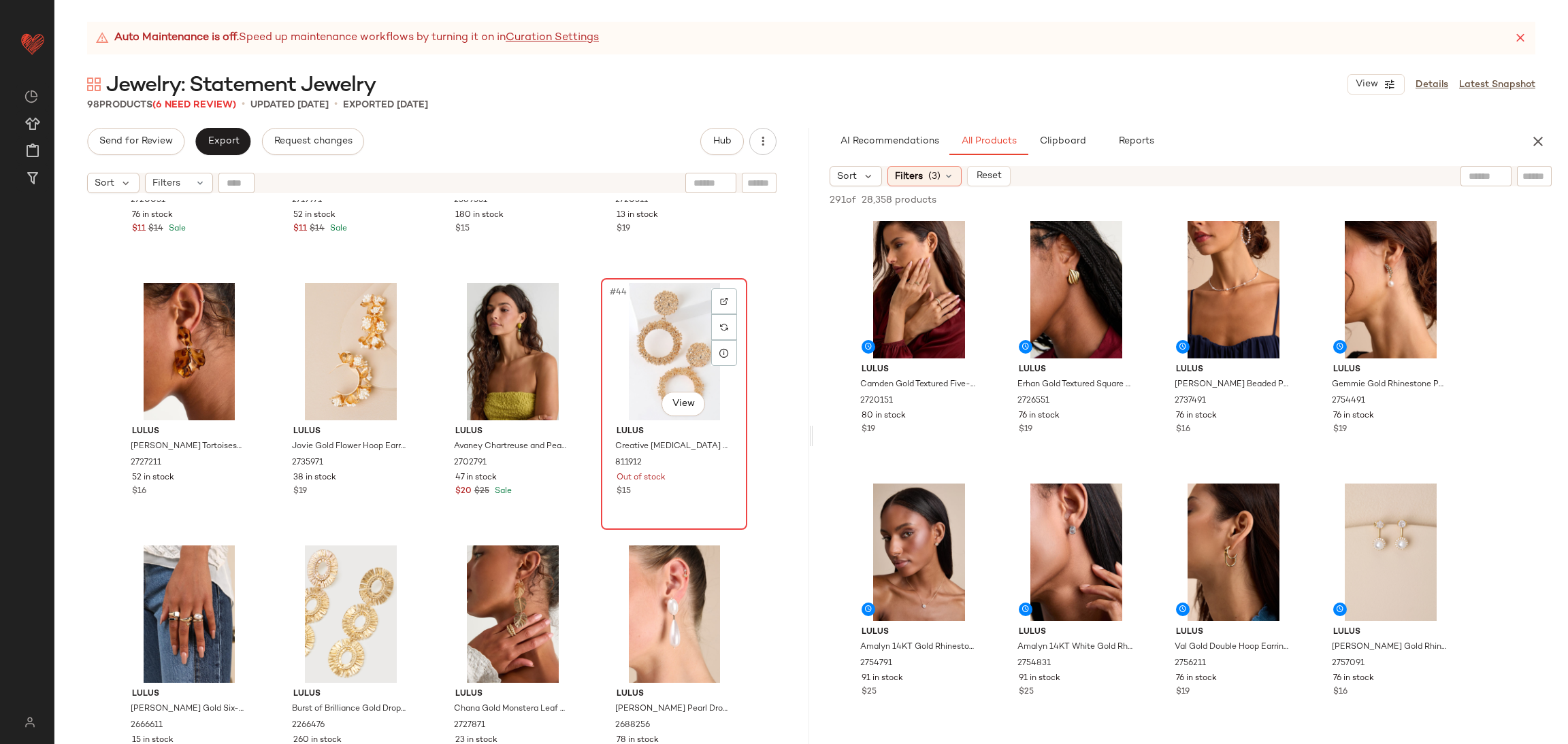
click div "#44 View"
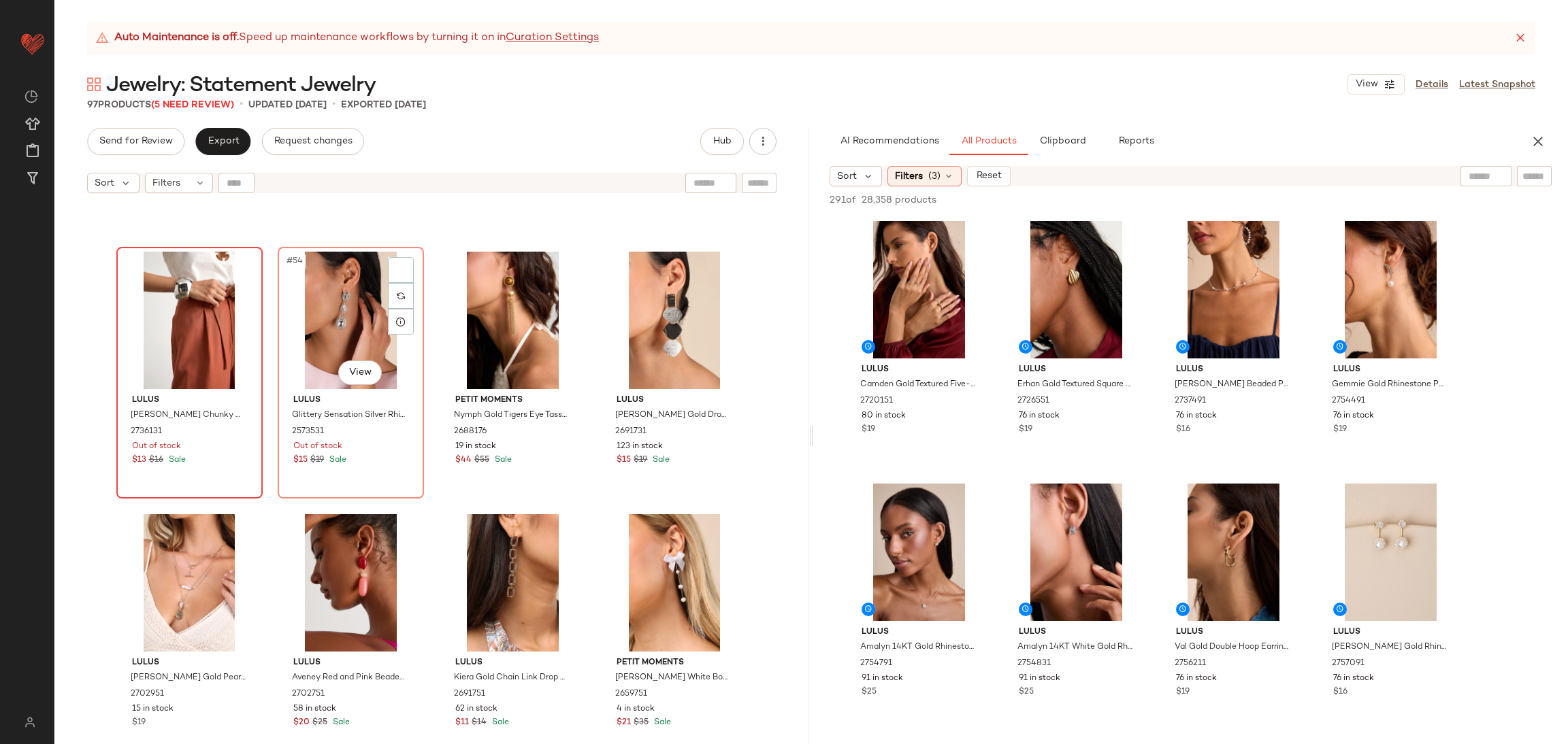
scroll to position [3378, 0]
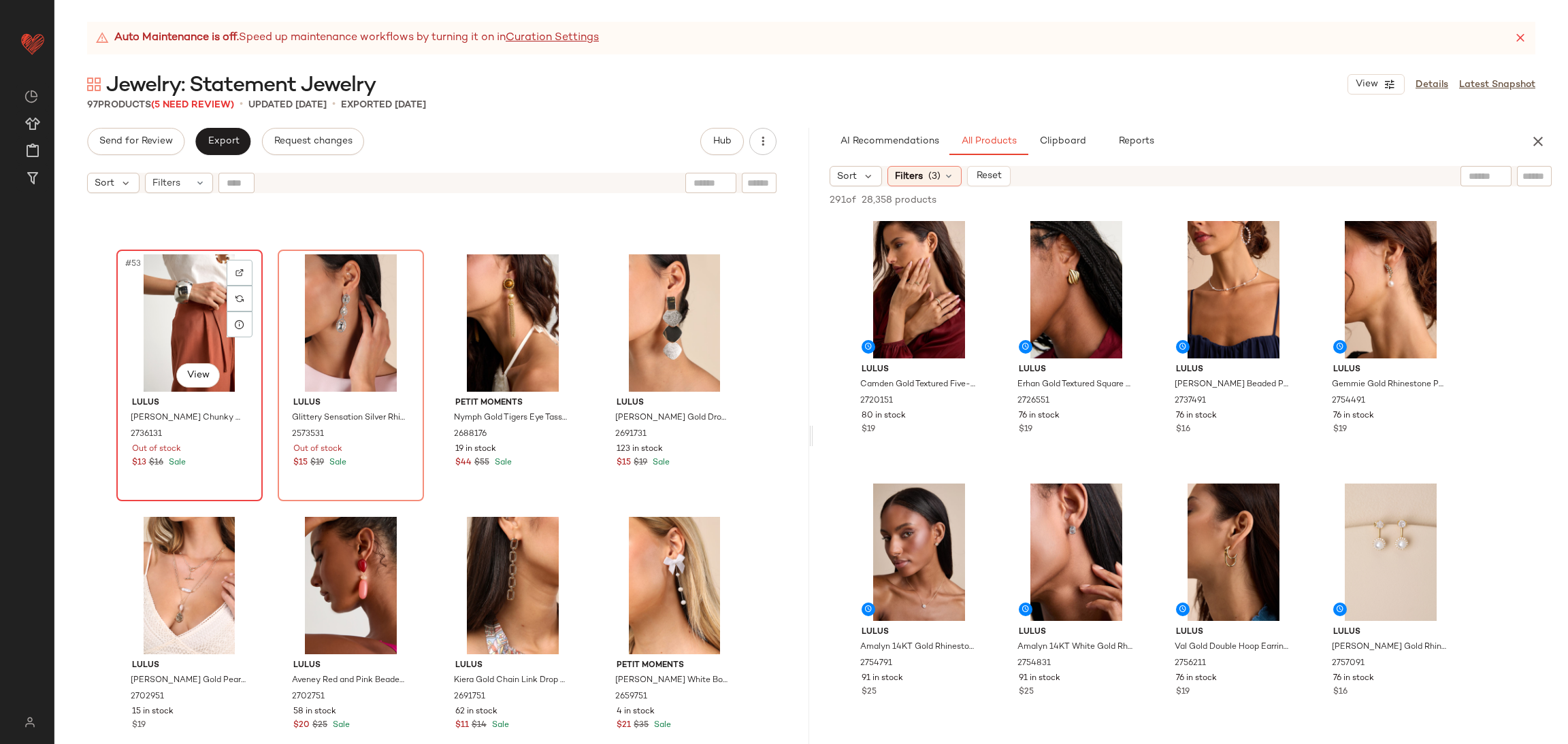
click div "#53 View"
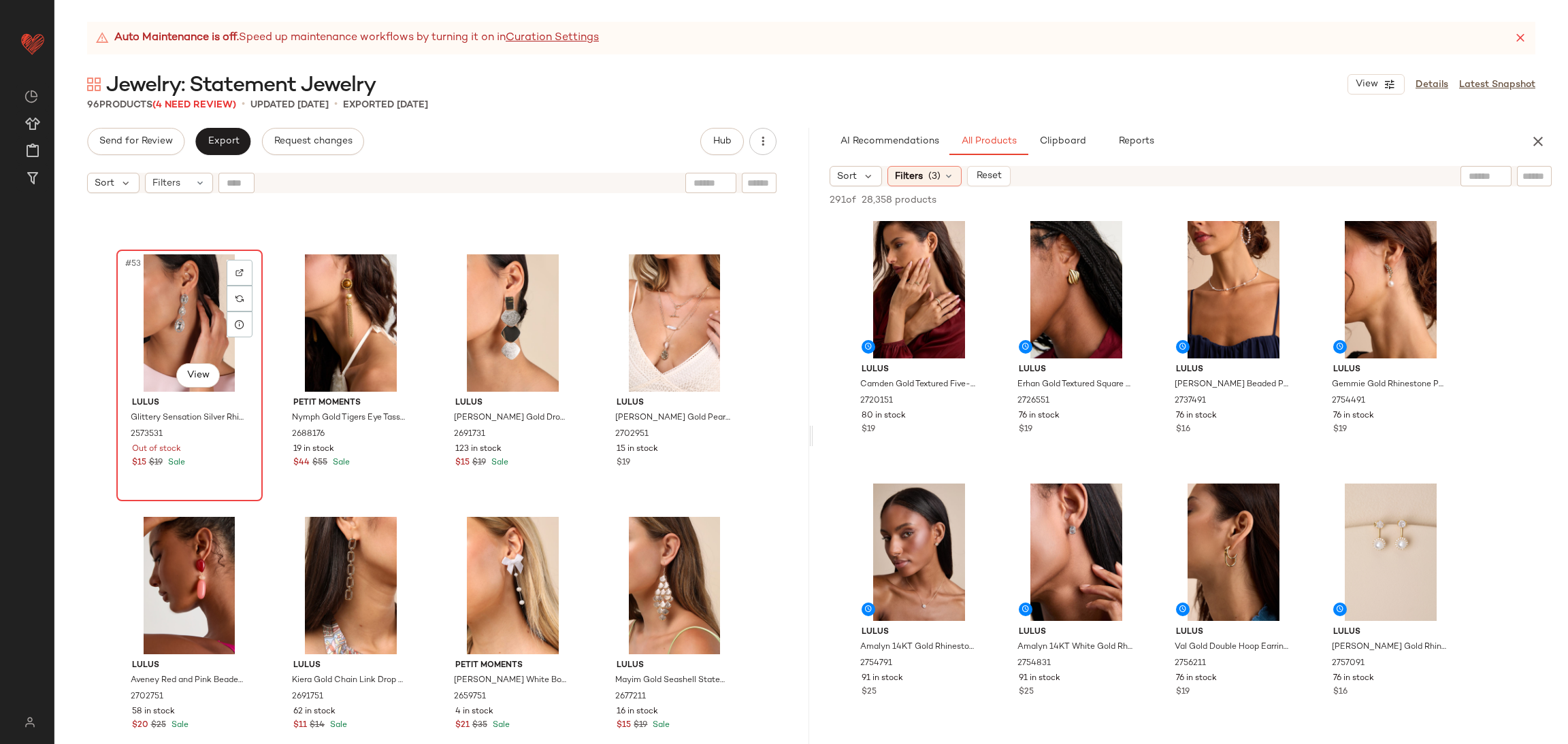
click div "#53 View"
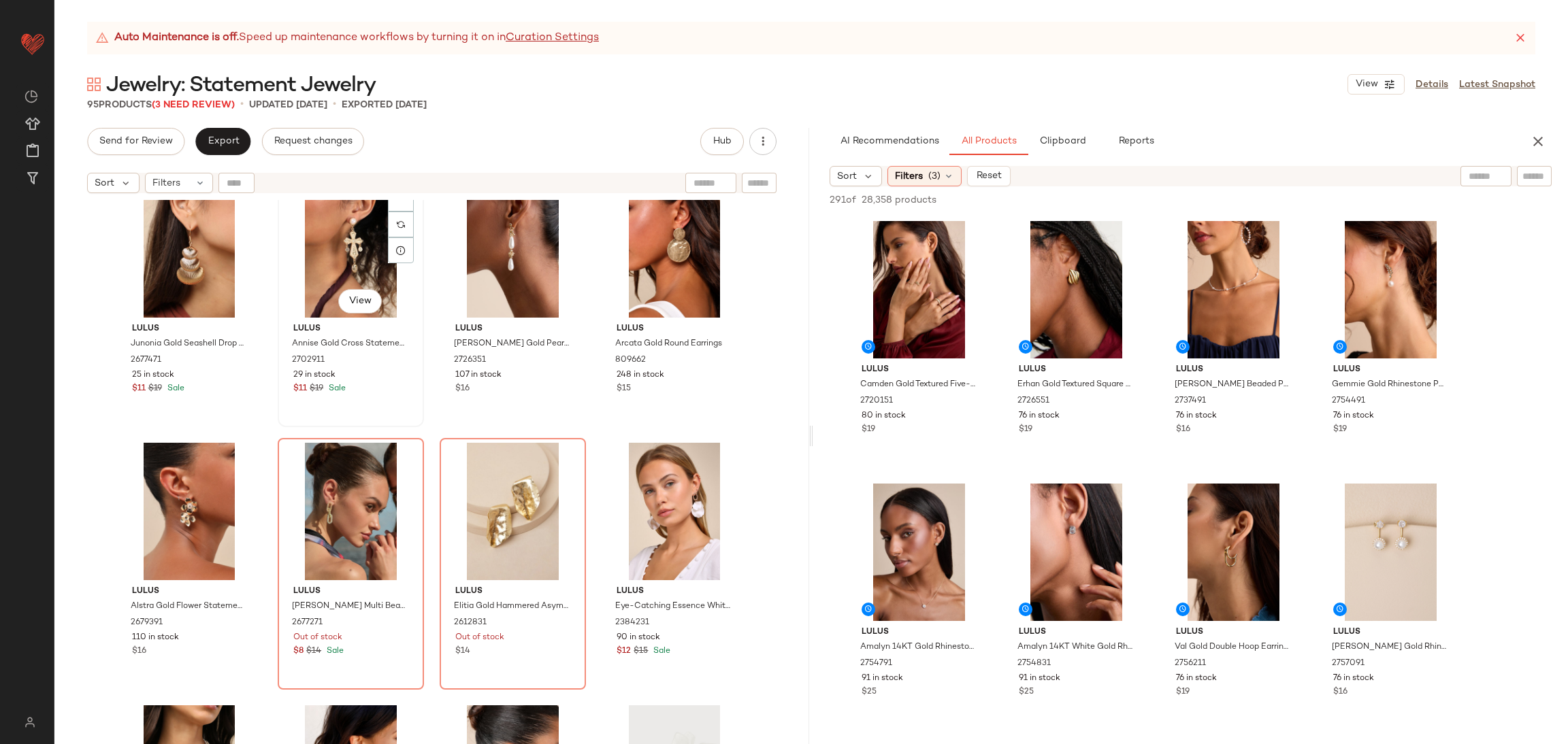
scroll to position [3990, 0]
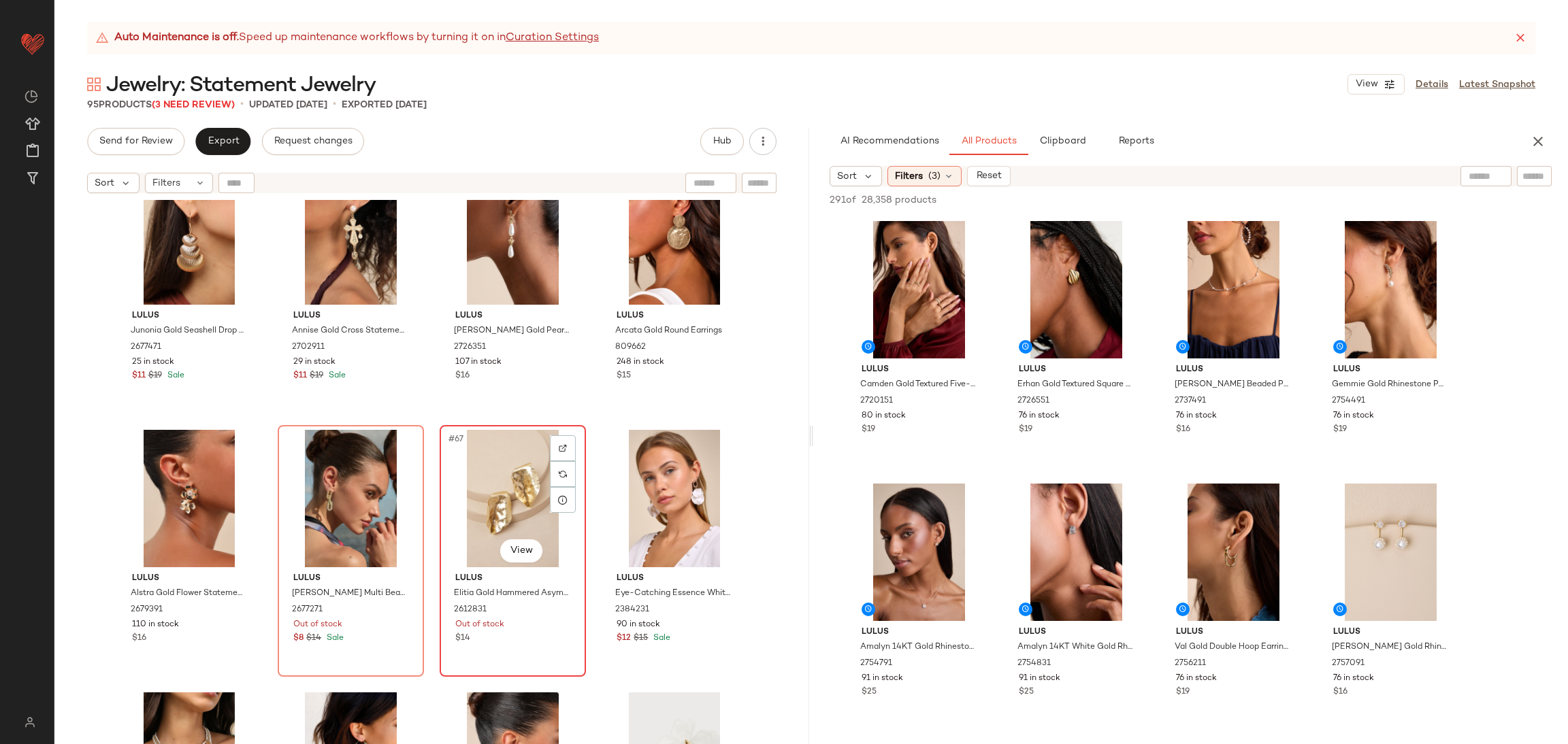
click div "#67 View"
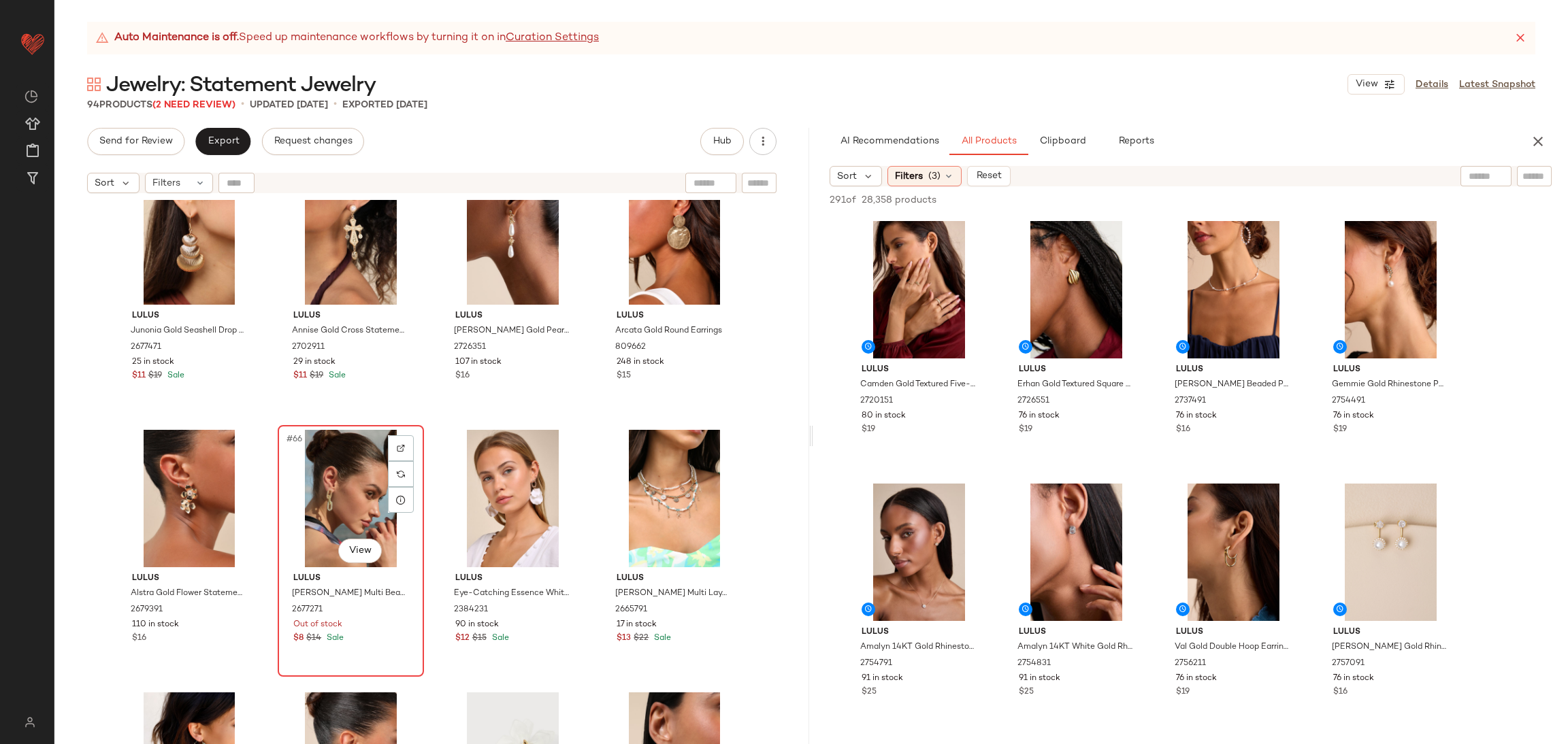
click div "#66 View"
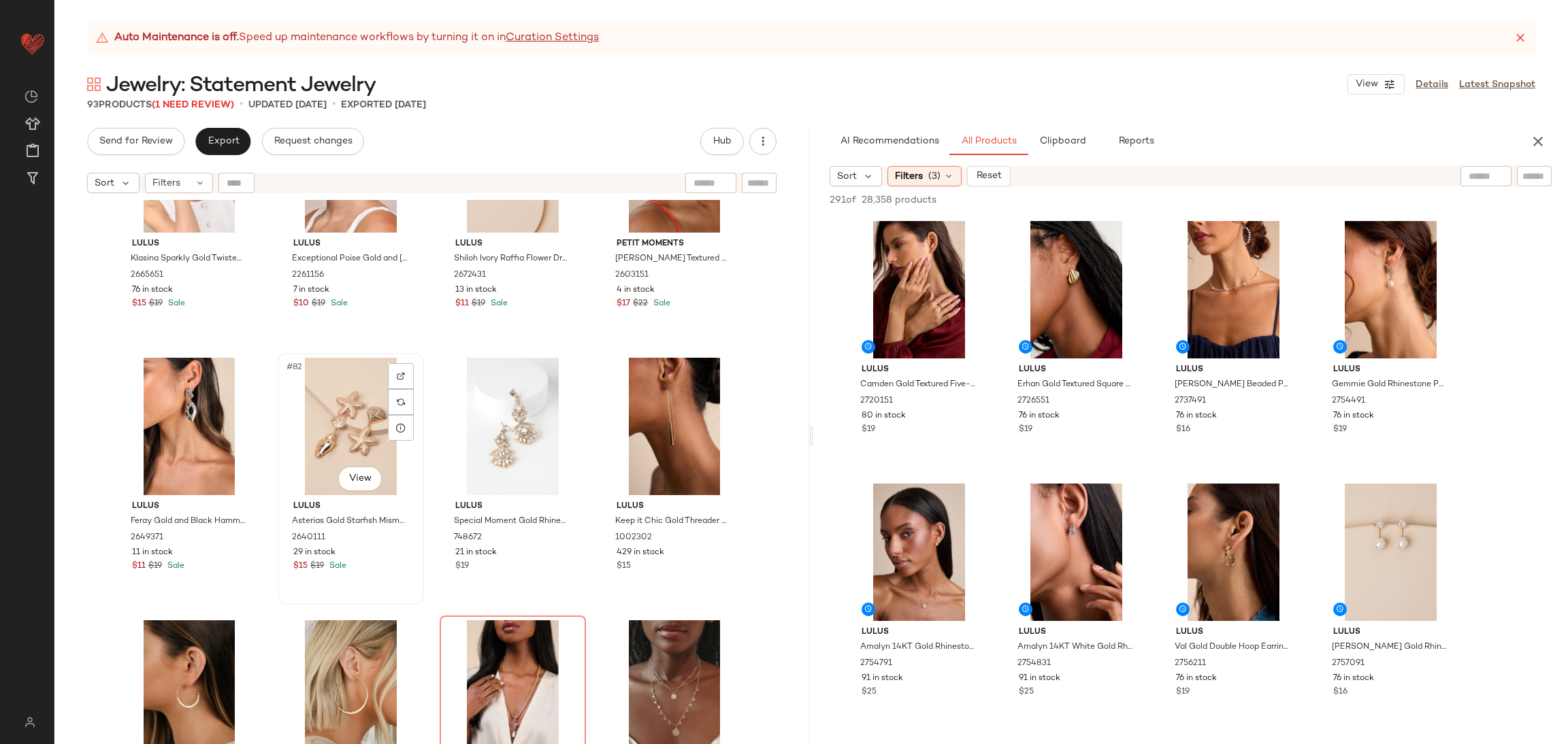
scroll to position [5419, 0]
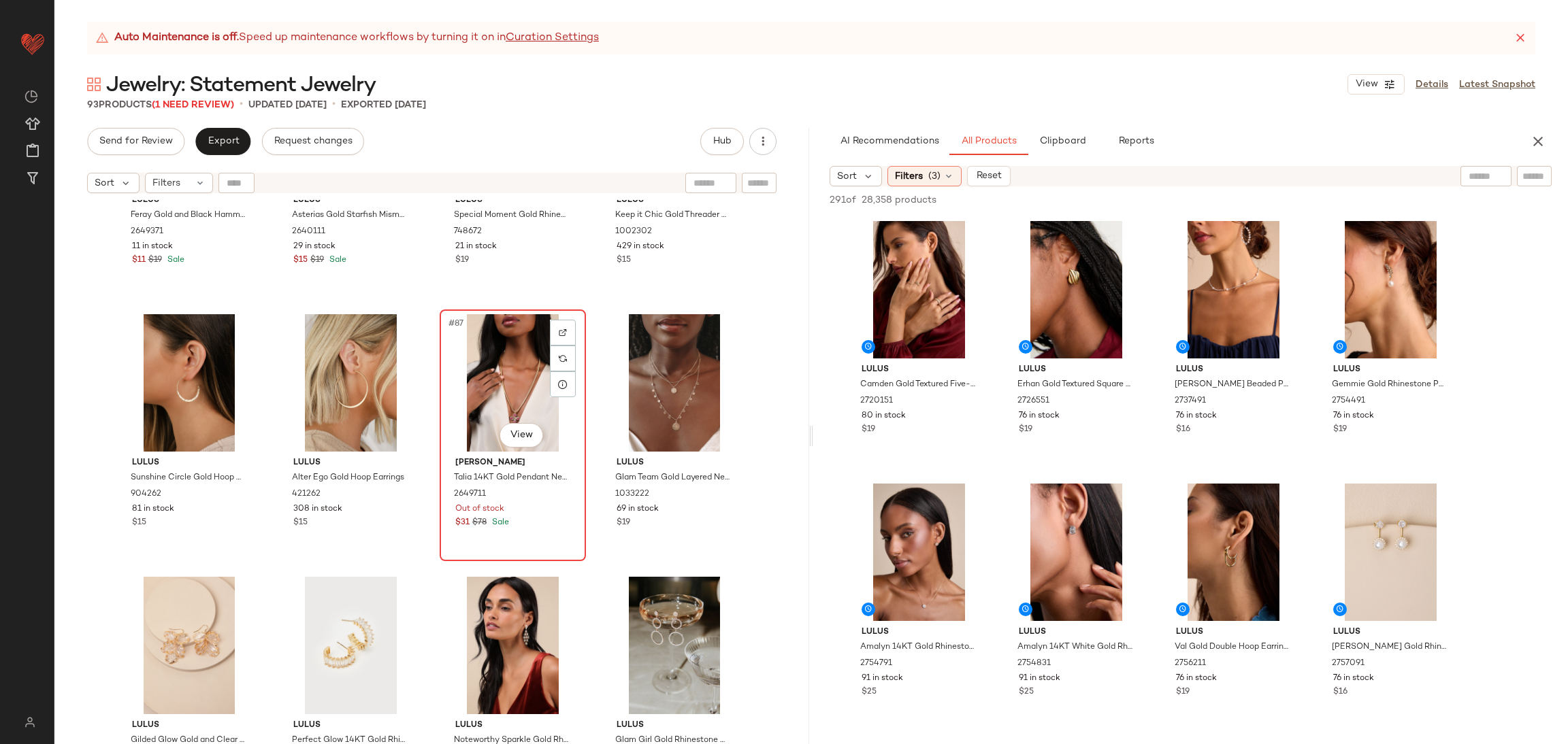
click div "#87 View"
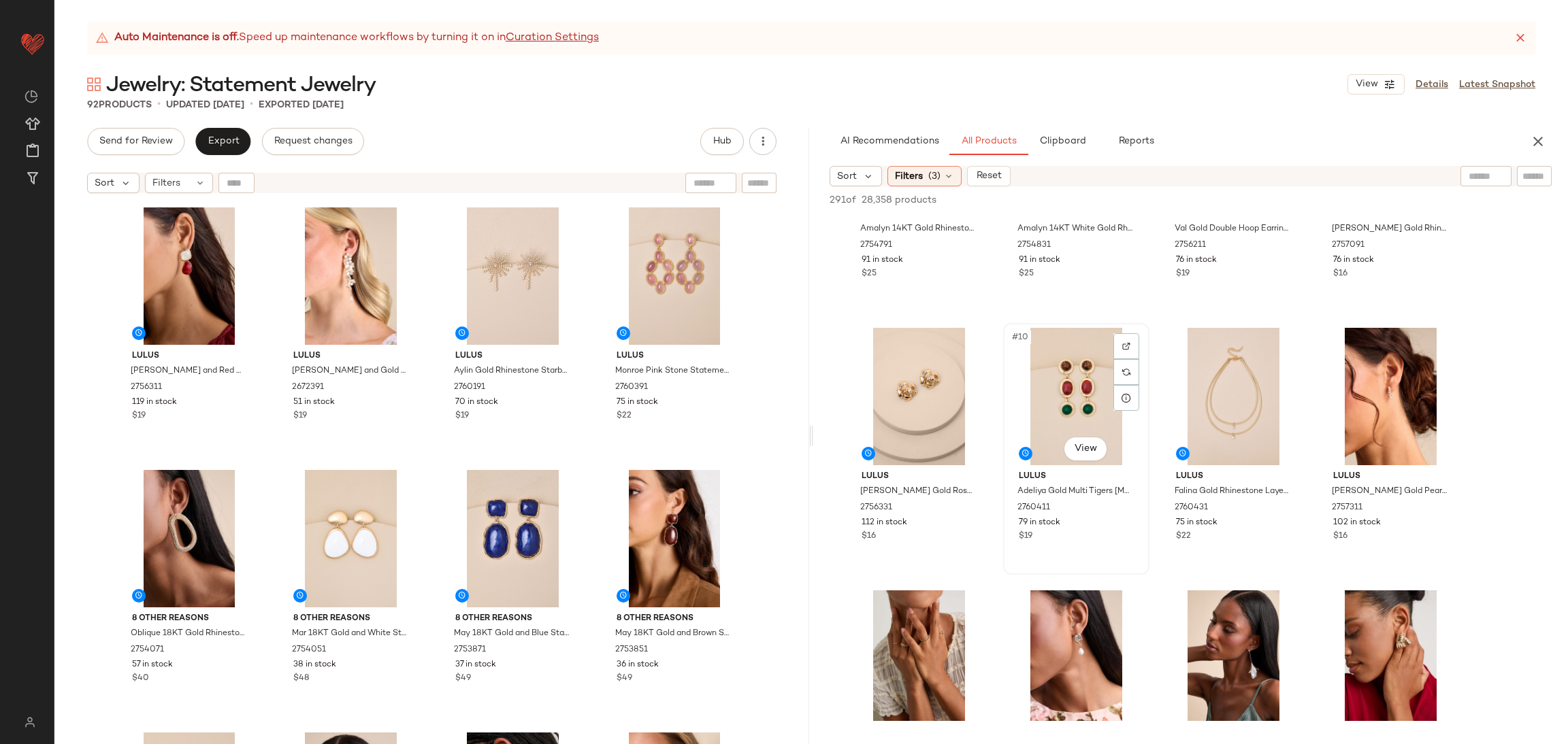
scroll to position [409, 0]
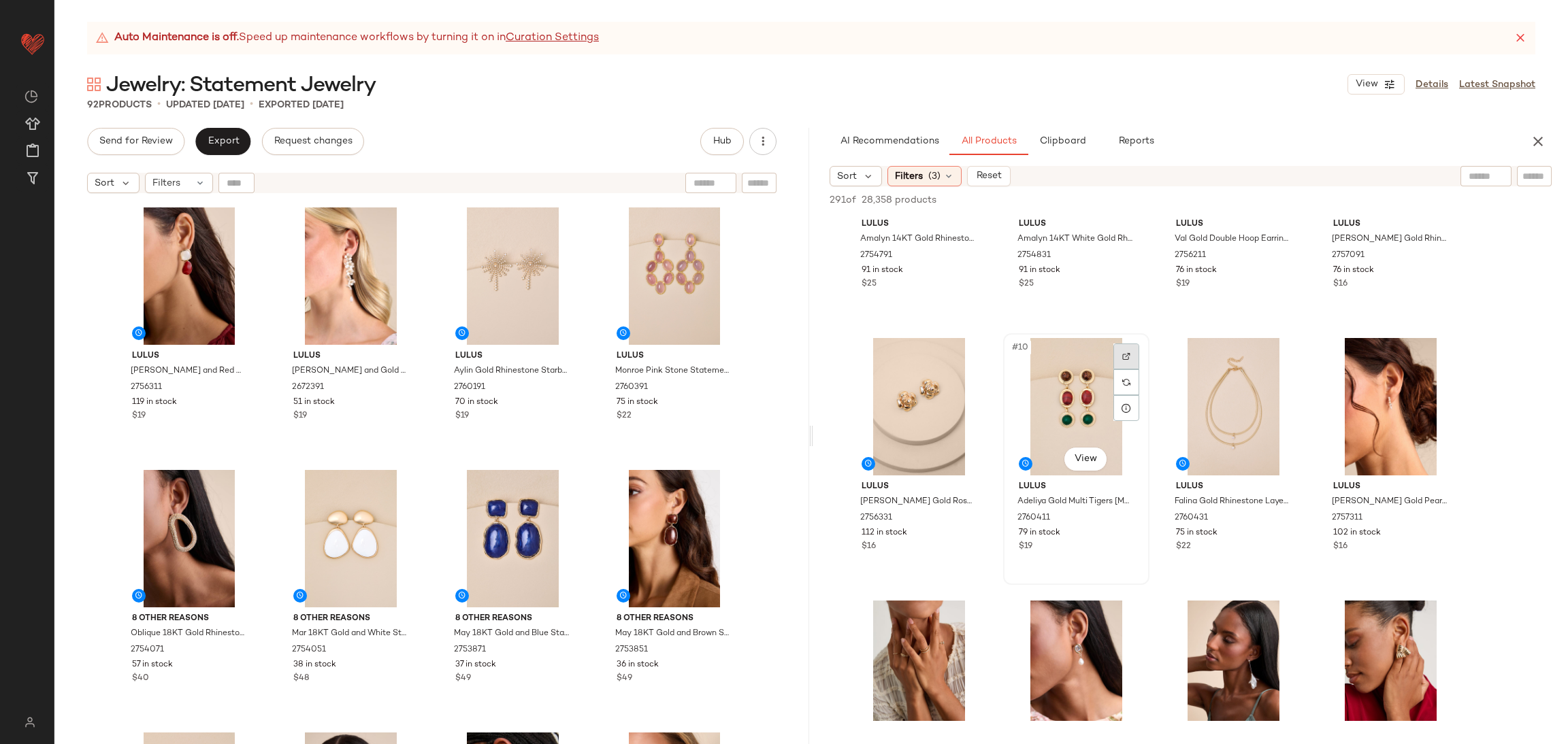
click div
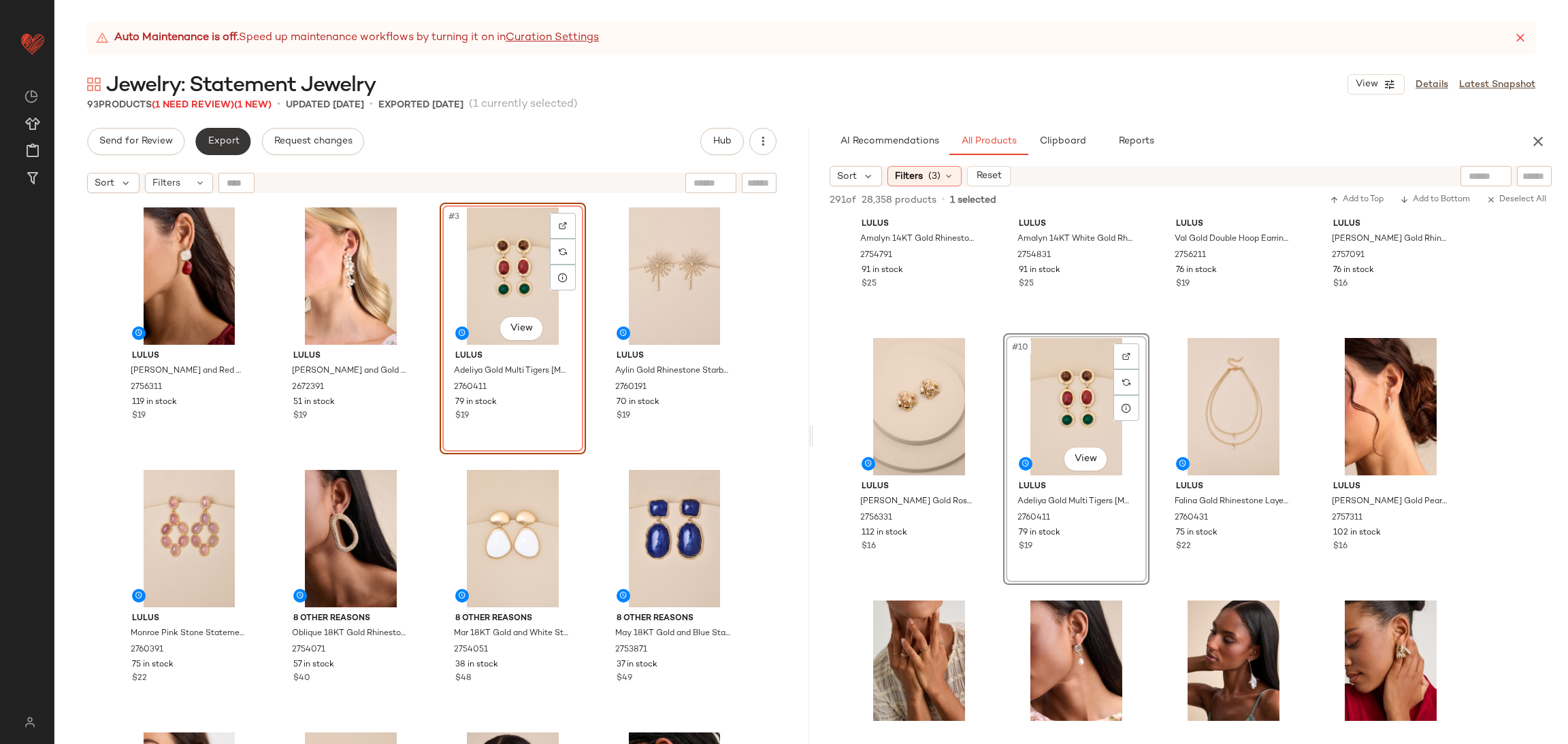
click span "Export"
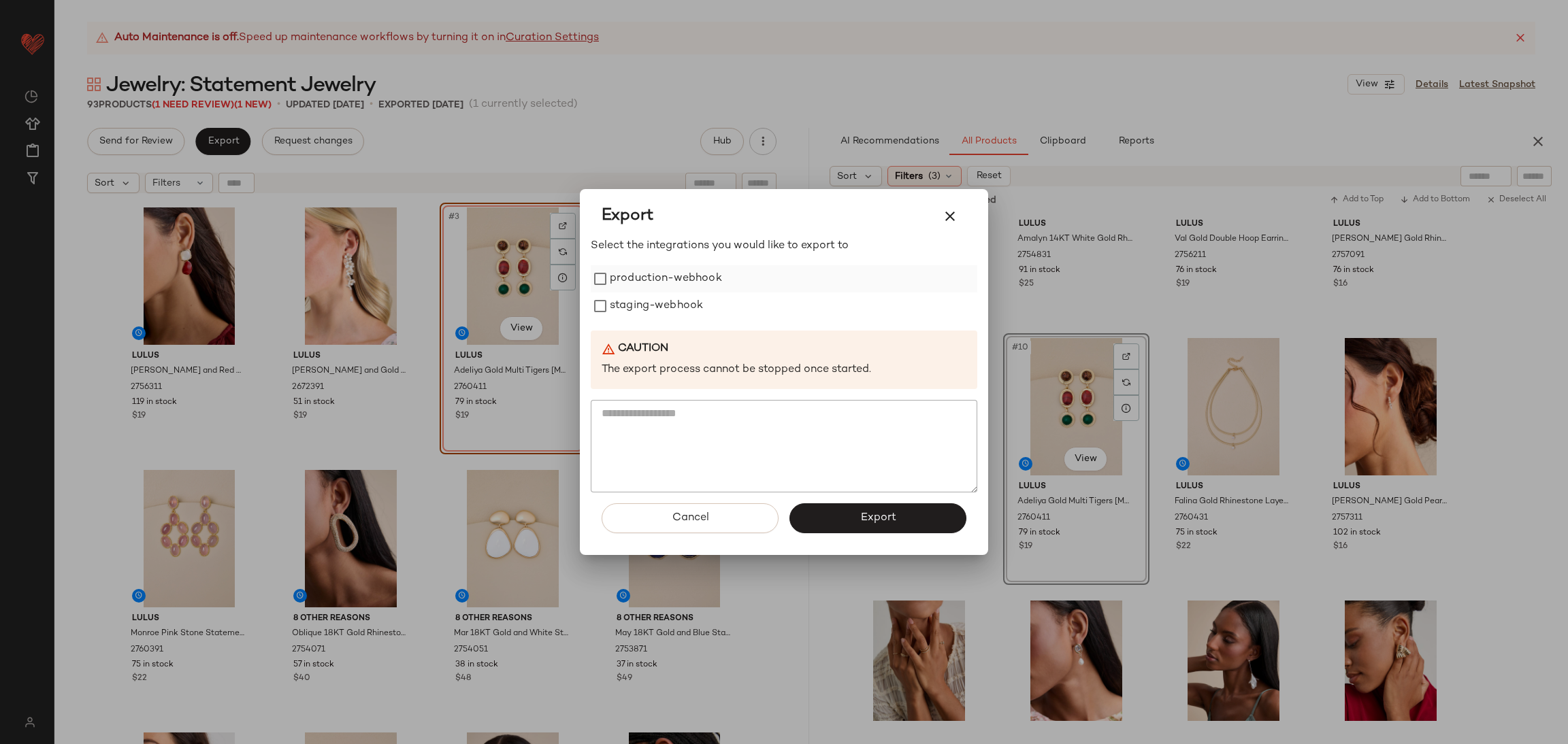
click label "production-webhook"
click label "staging-webhook"
click div
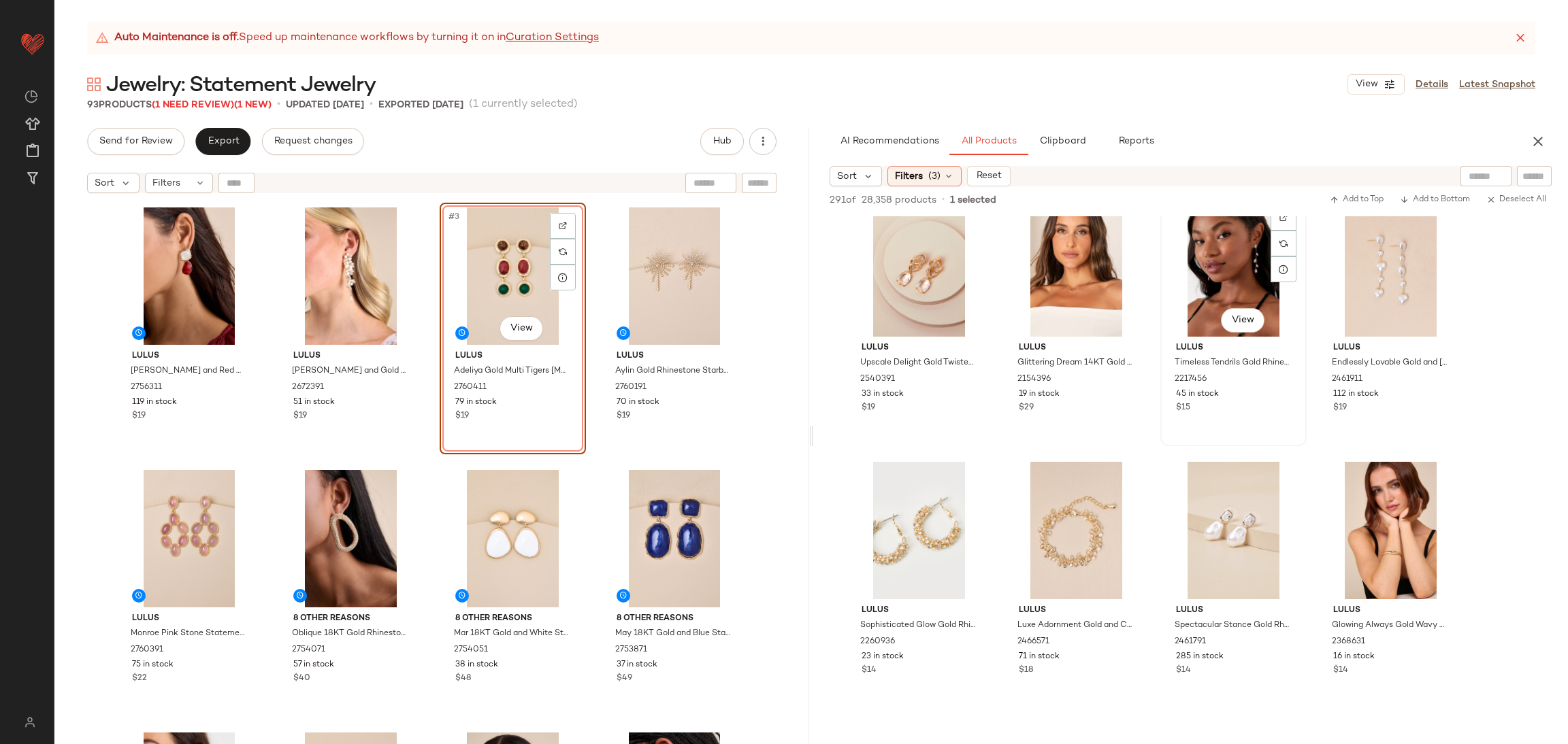
scroll to position [8163, 0]
click input "text"
type input "*"
click input "text"
type input "*********"
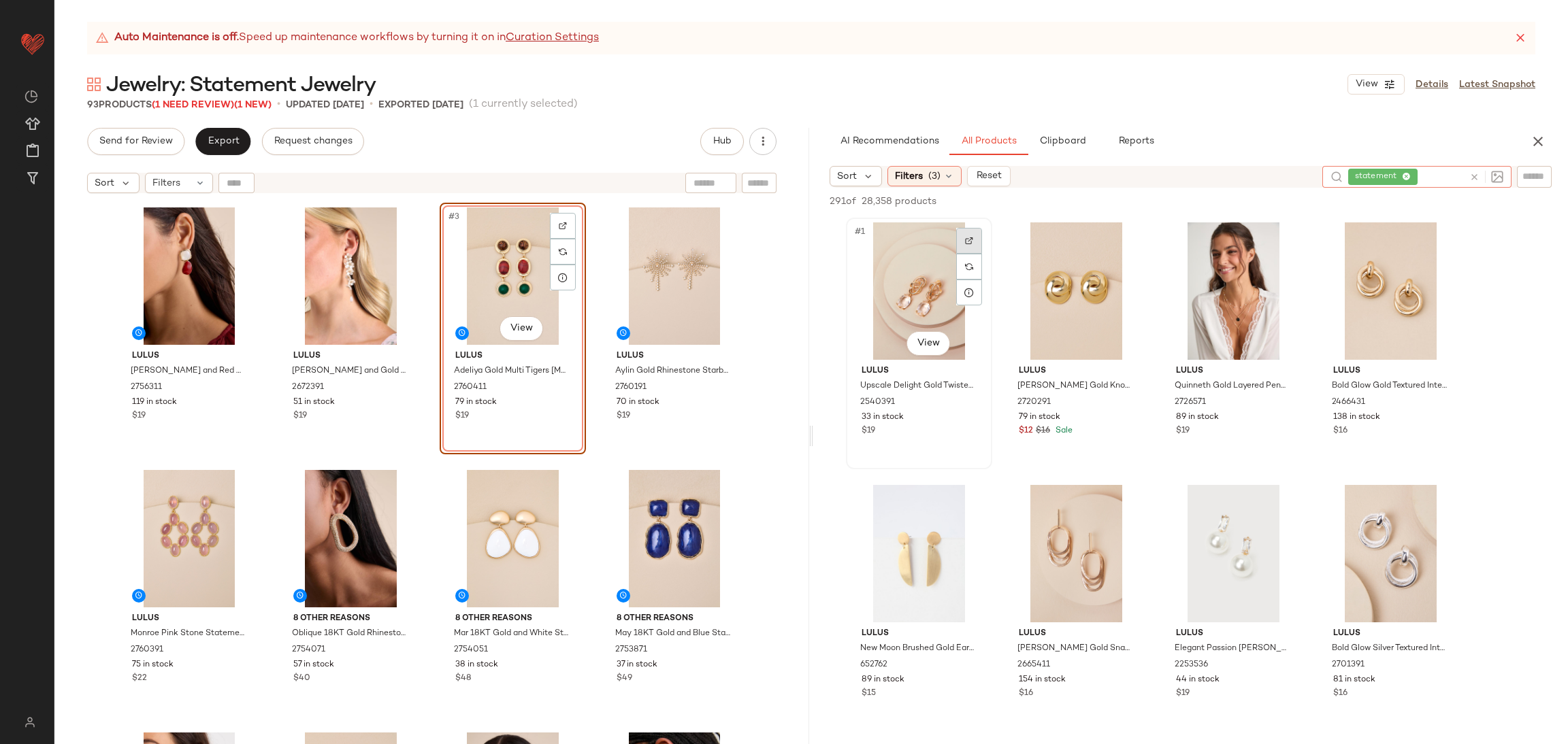
click div
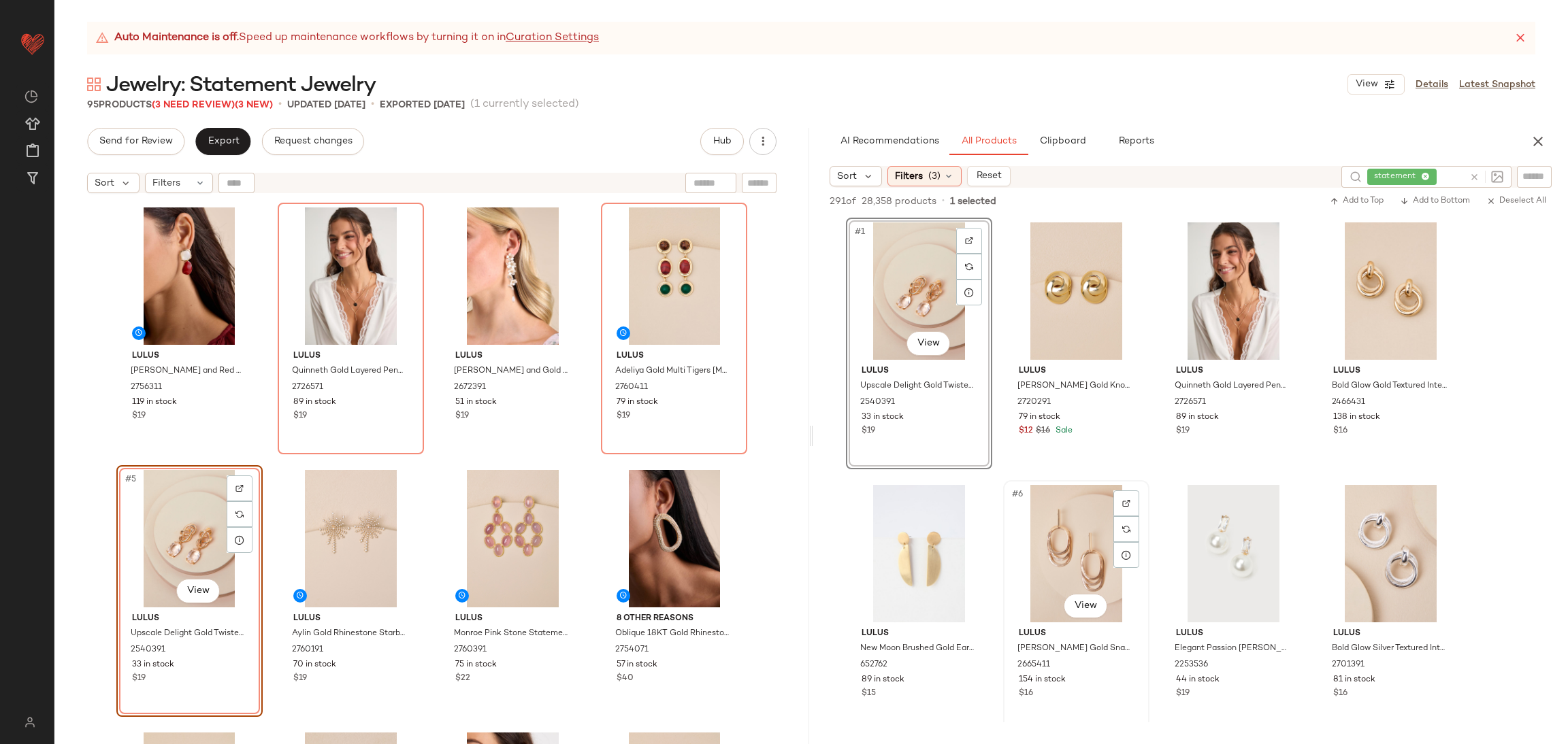
scroll to position [306, 0]
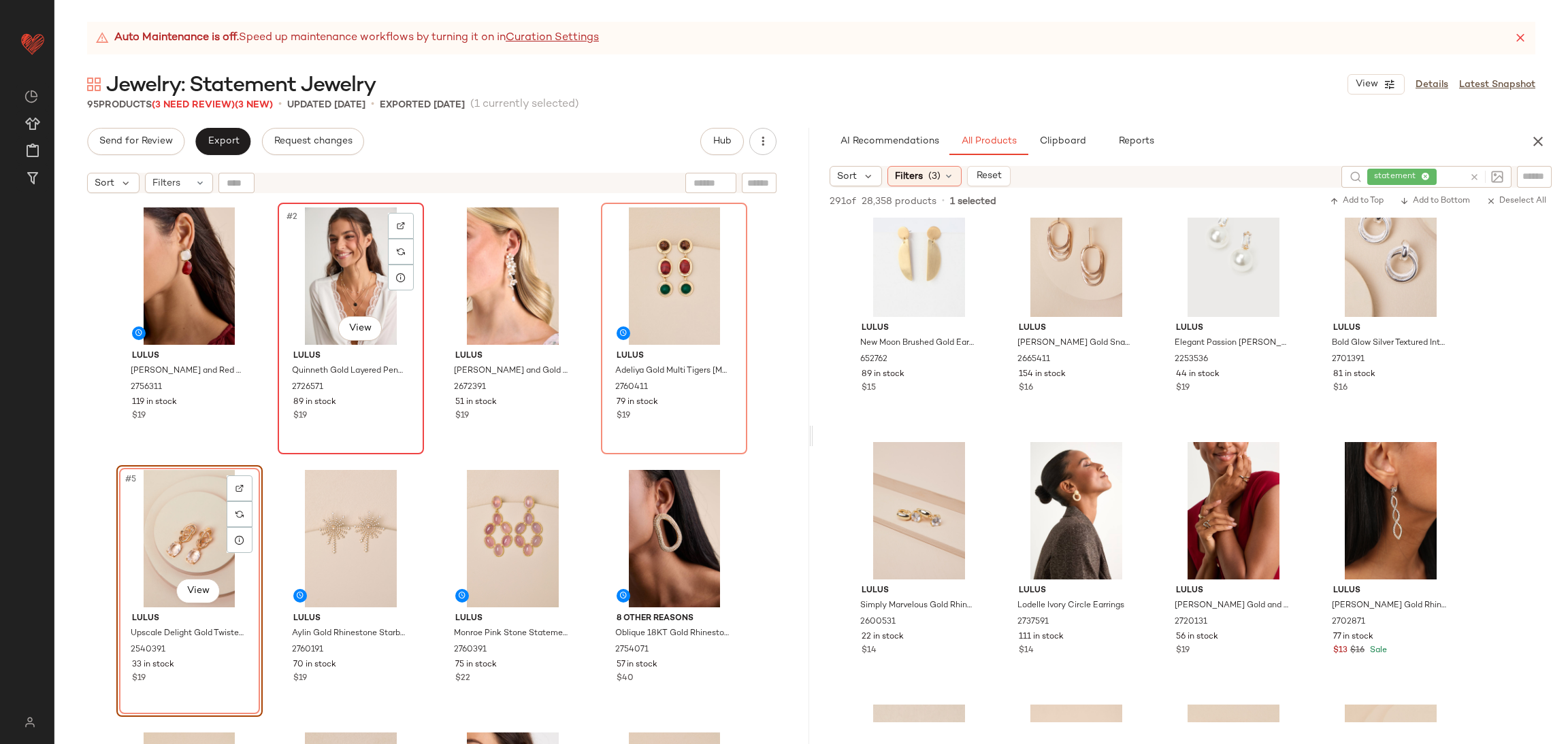
click div "#2 View"
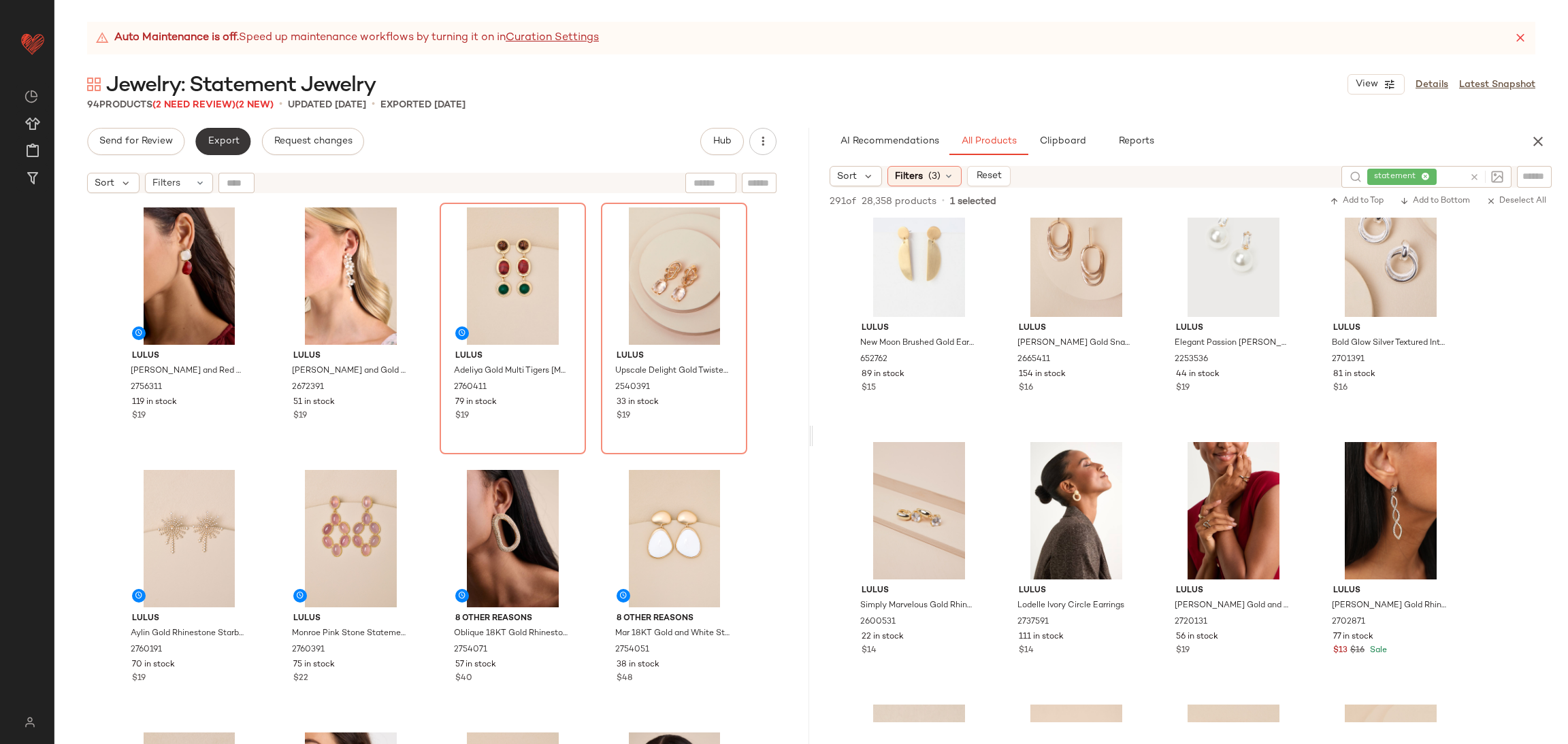
click span "Export"
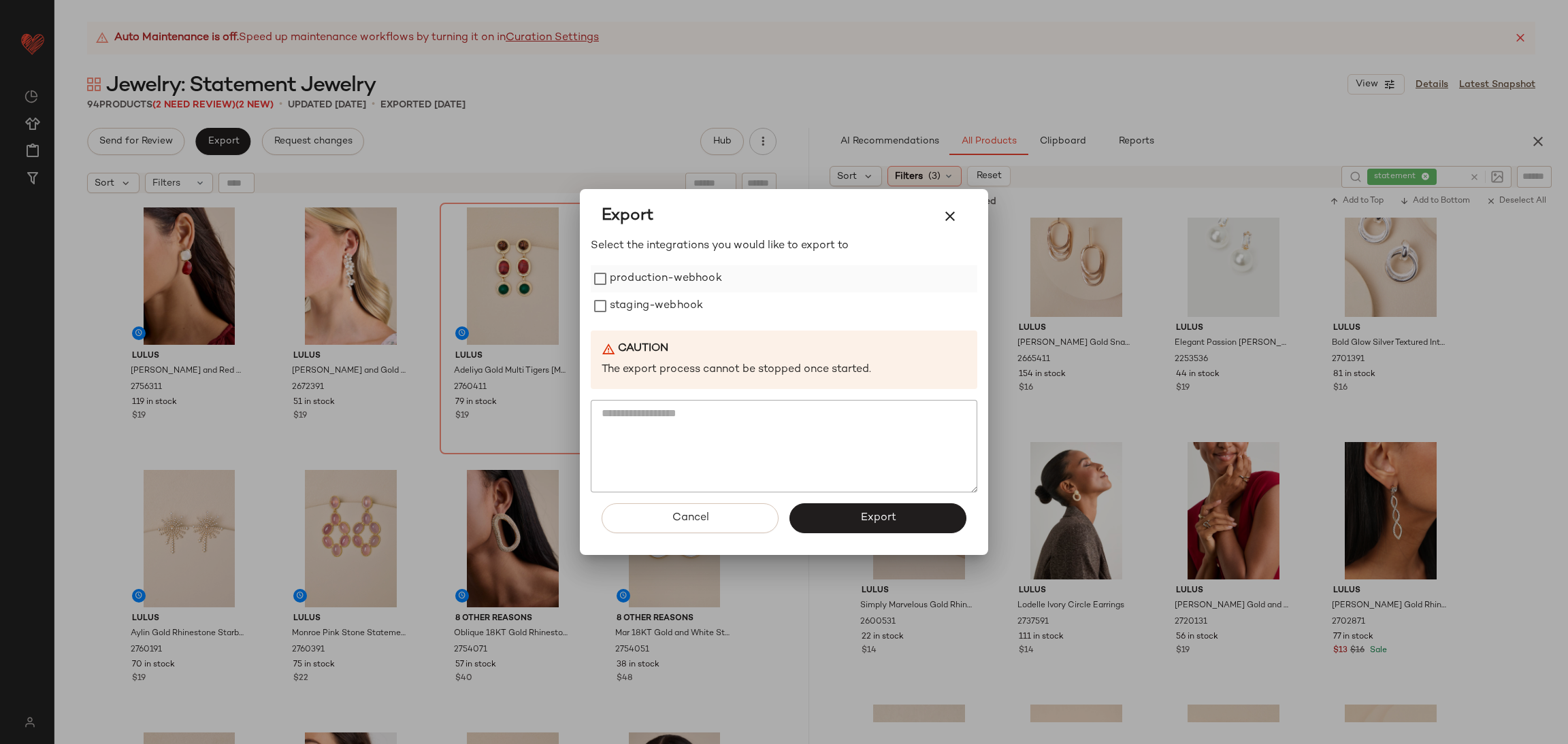
click label "production-webhook"
click label "staging-webhook"
click button "Export"
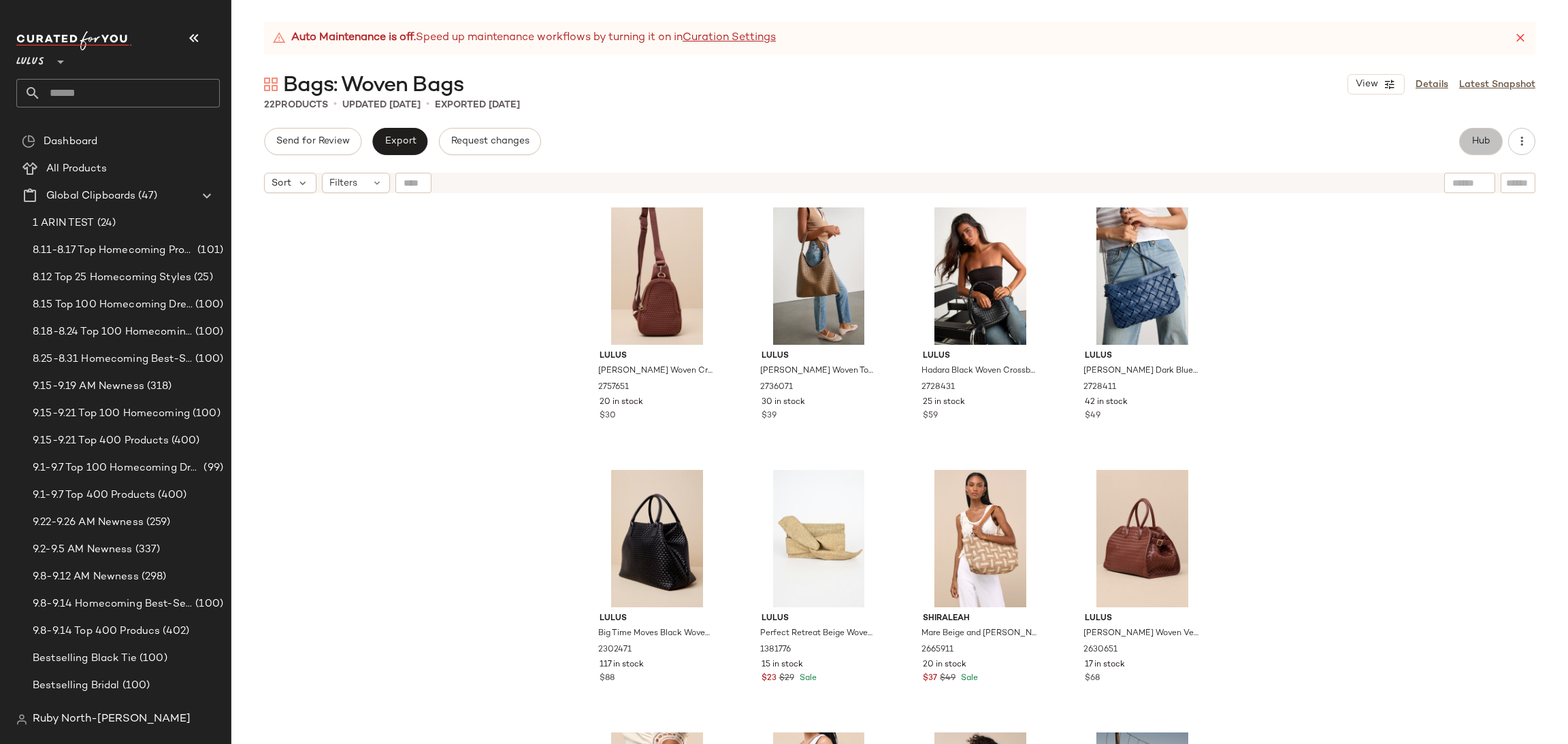
click at [1466, 138] on button "Hub" at bounding box center [1481, 141] width 44 height 27
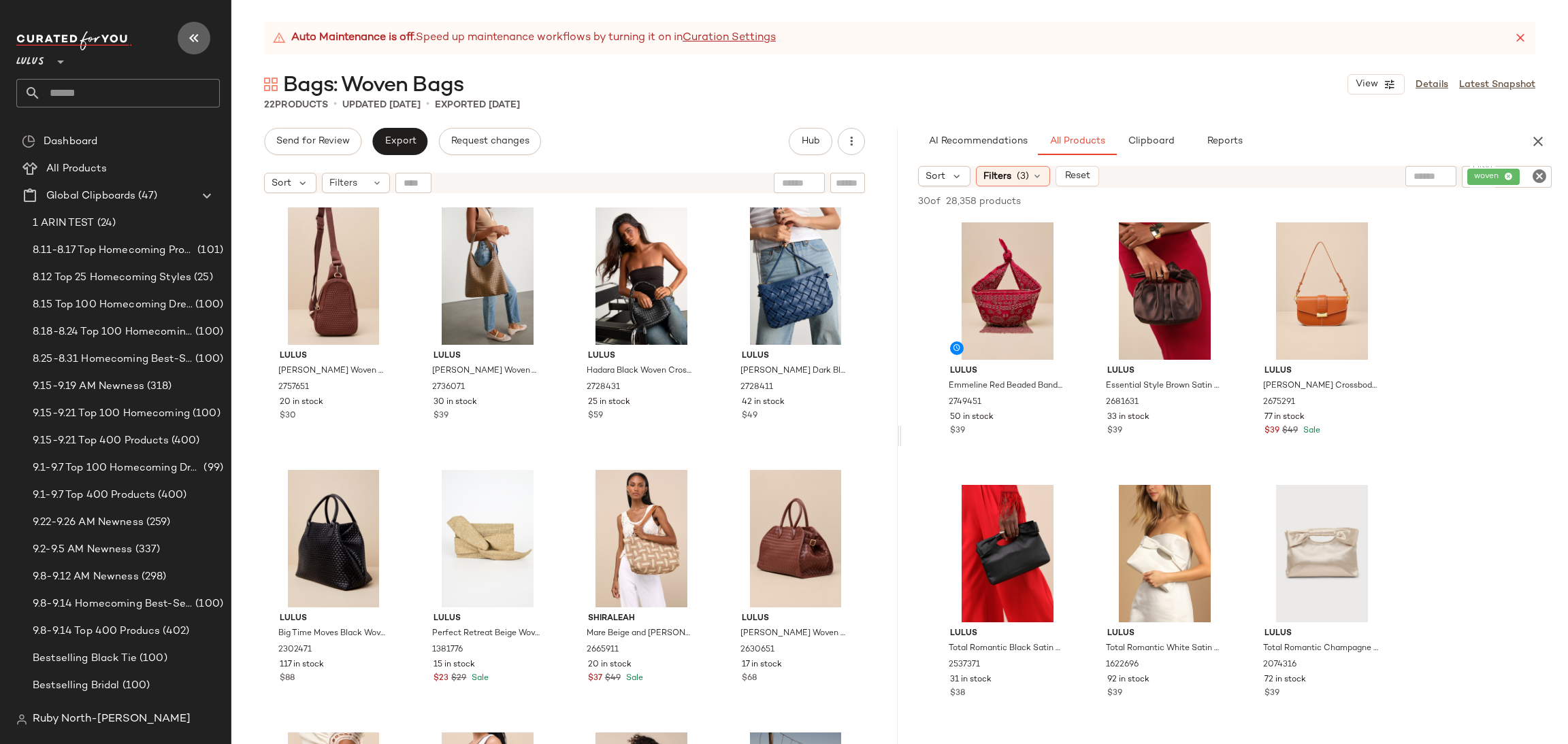
click at [206, 47] on button "button" at bounding box center [194, 38] width 33 height 33
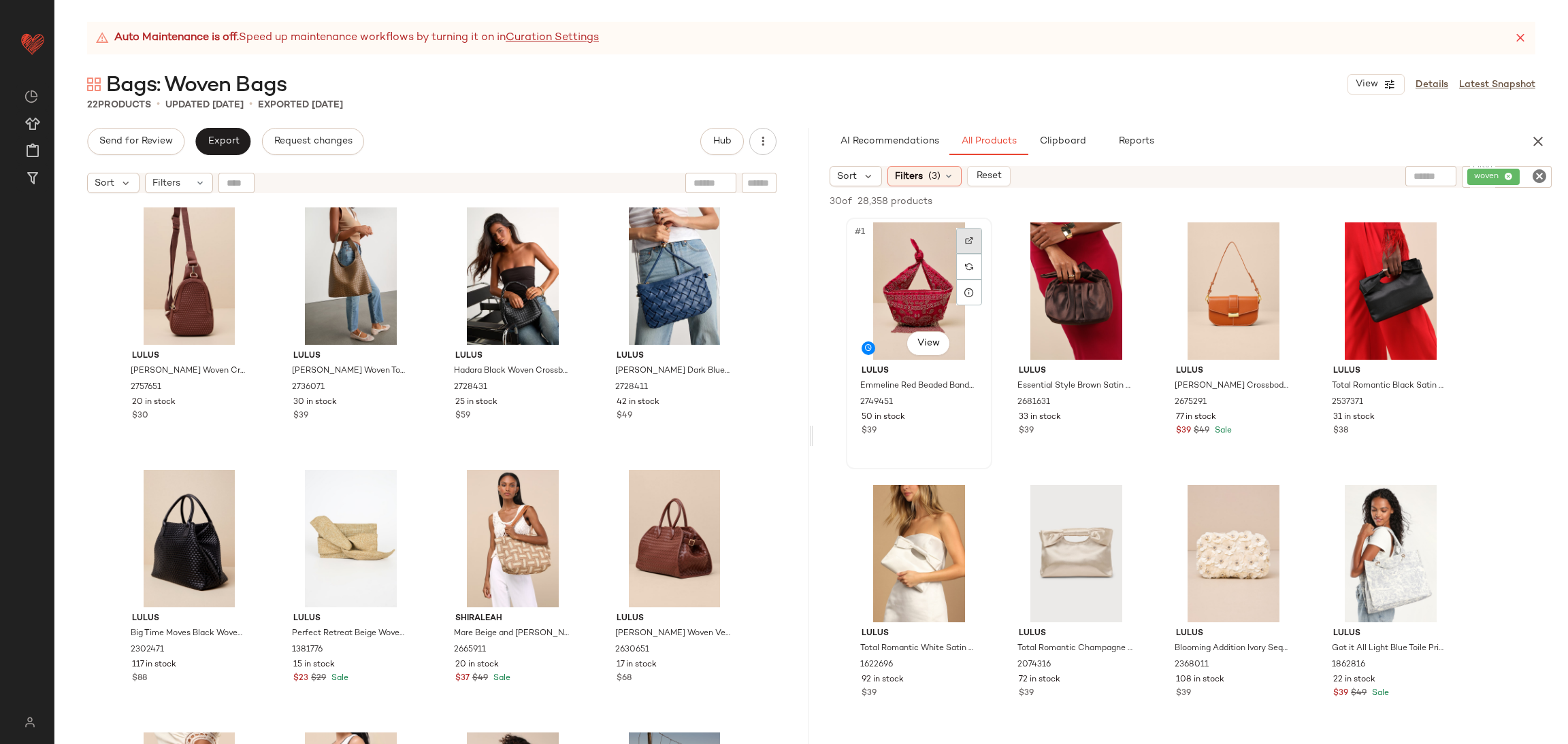
click at [975, 237] on div at bounding box center [969, 240] width 26 height 26
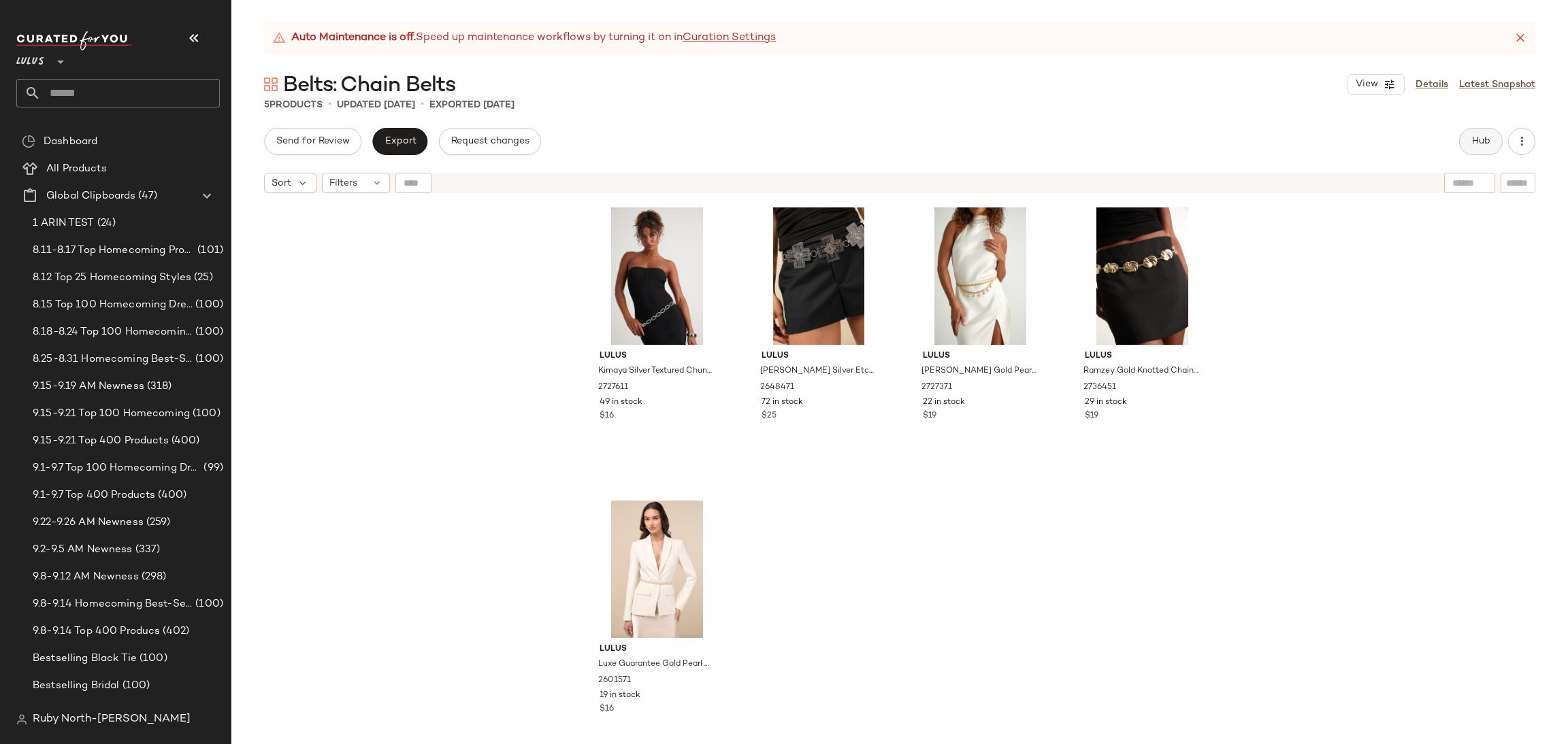
click at [1473, 153] on button "Hub" at bounding box center [1481, 141] width 44 height 27
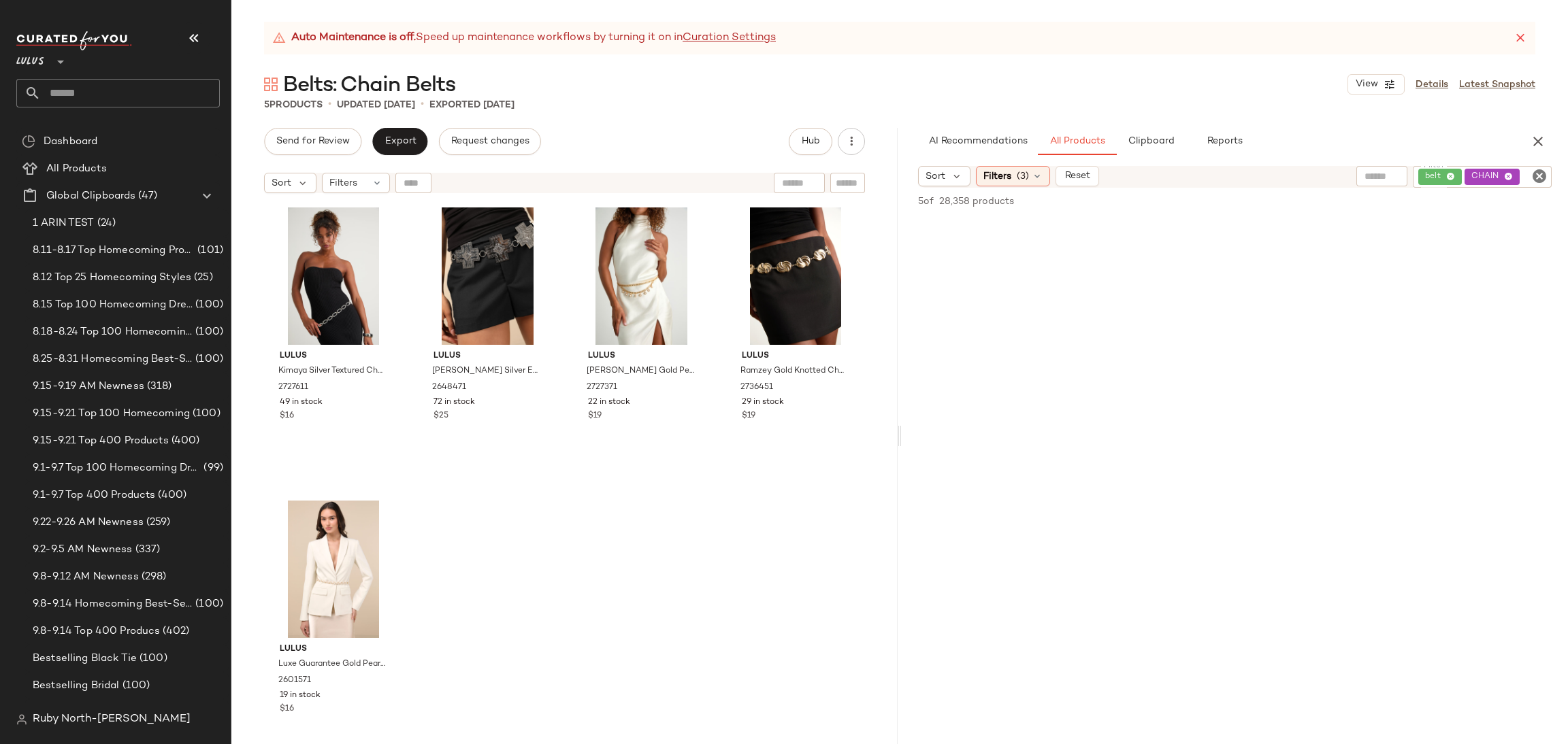
scroll to position [2347, 0]
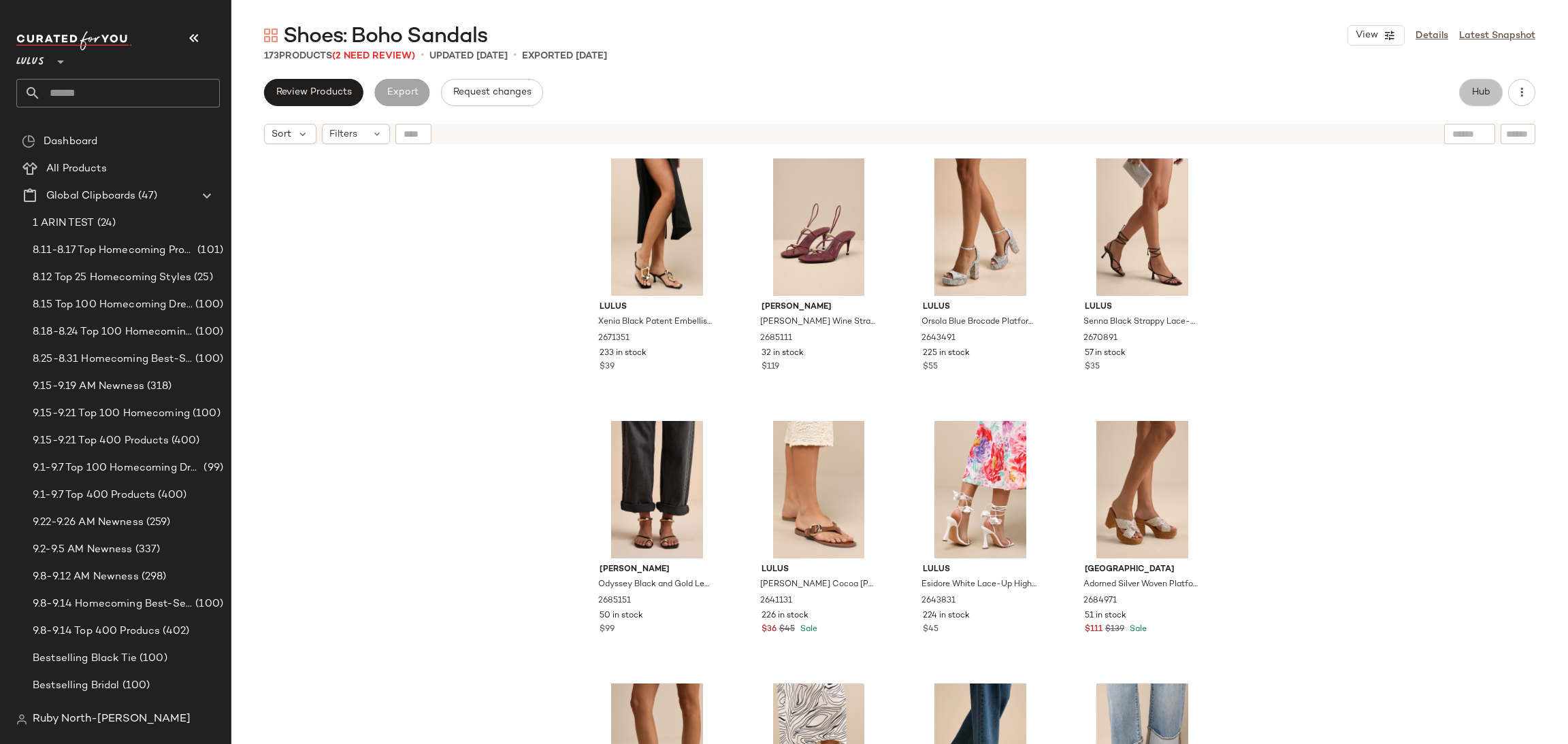
click at [1487, 94] on span "Hub" at bounding box center [1480, 93] width 19 height 11
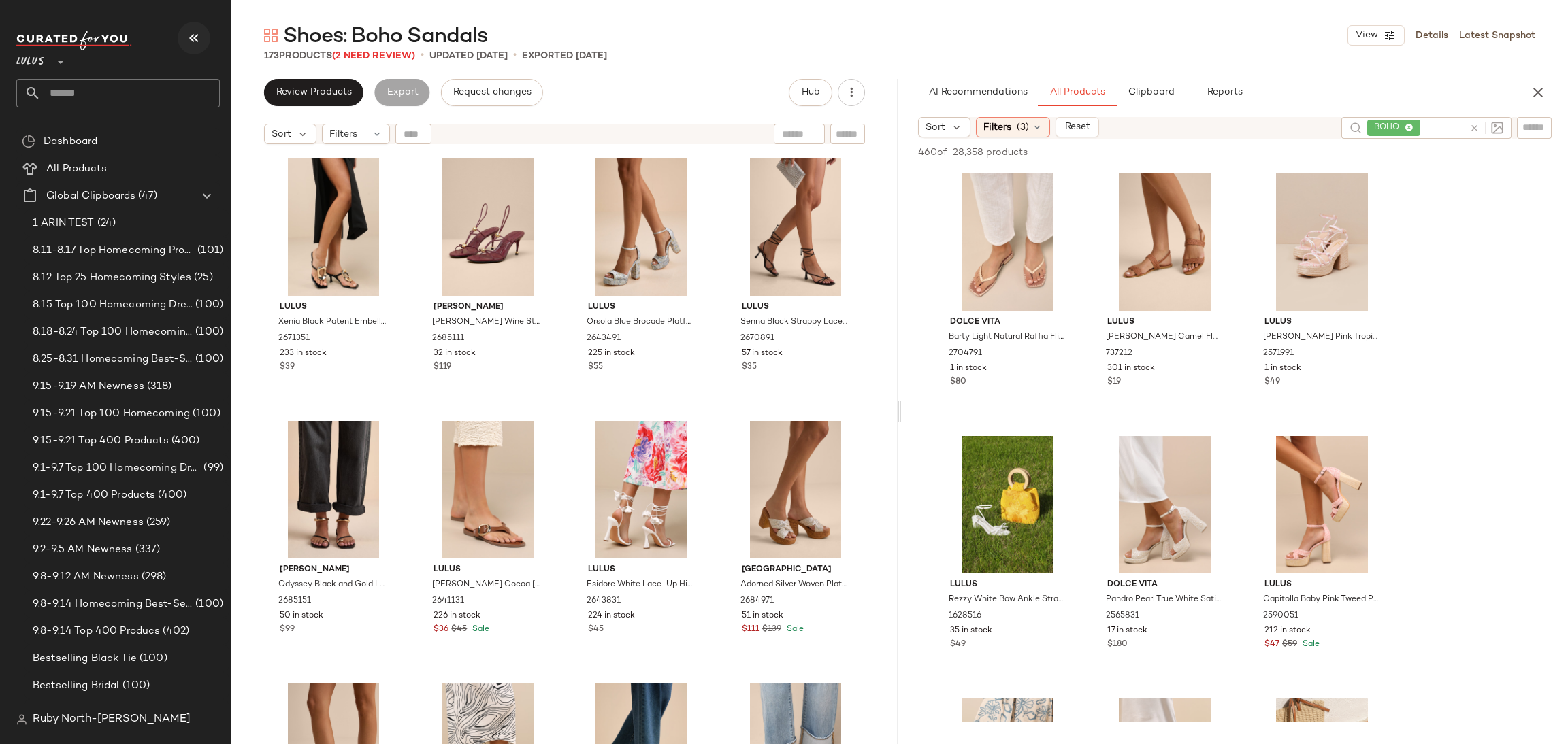
click at [198, 45] on icon "button" at bounding box center [194, 38] width 16 height 16
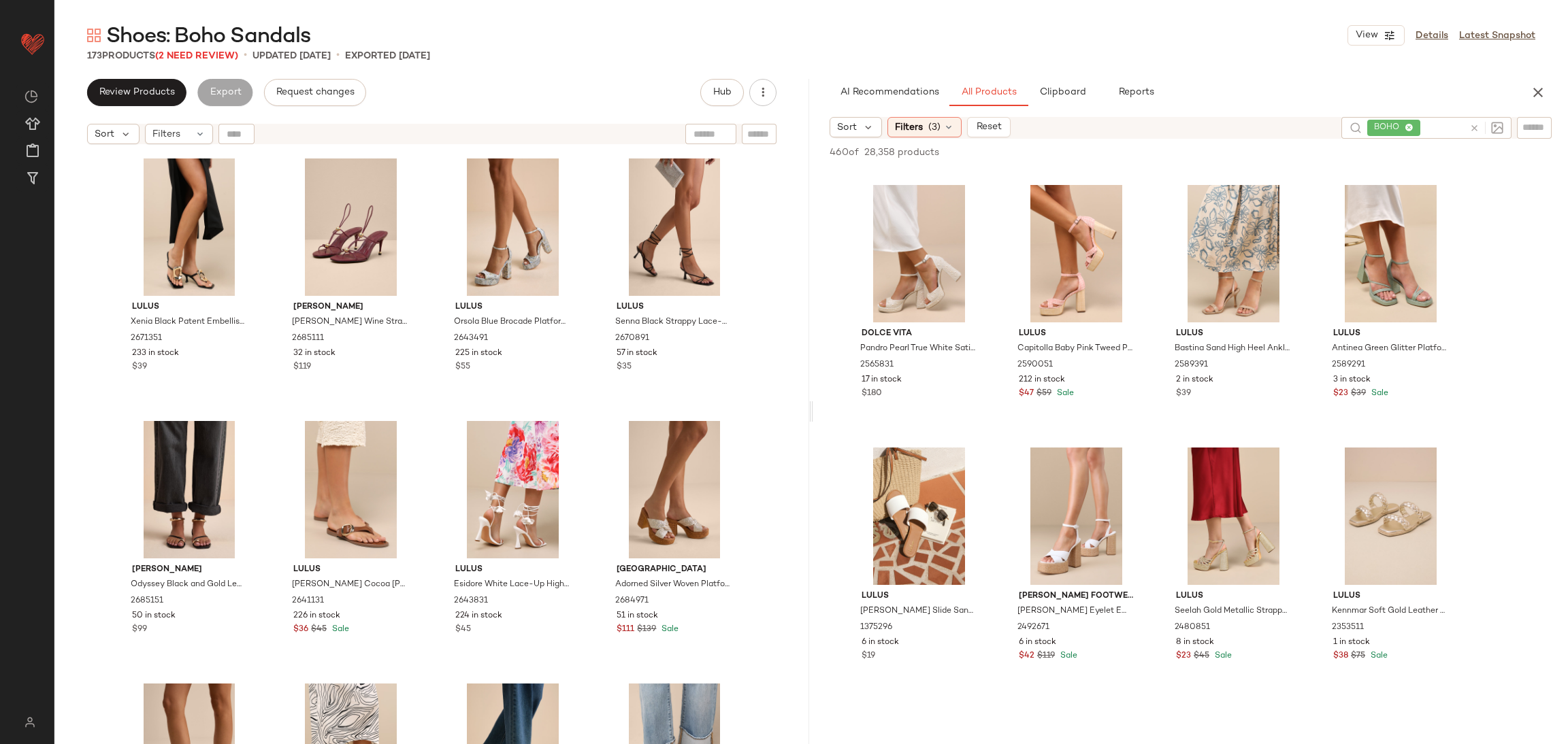
scroll to position [409, 0]
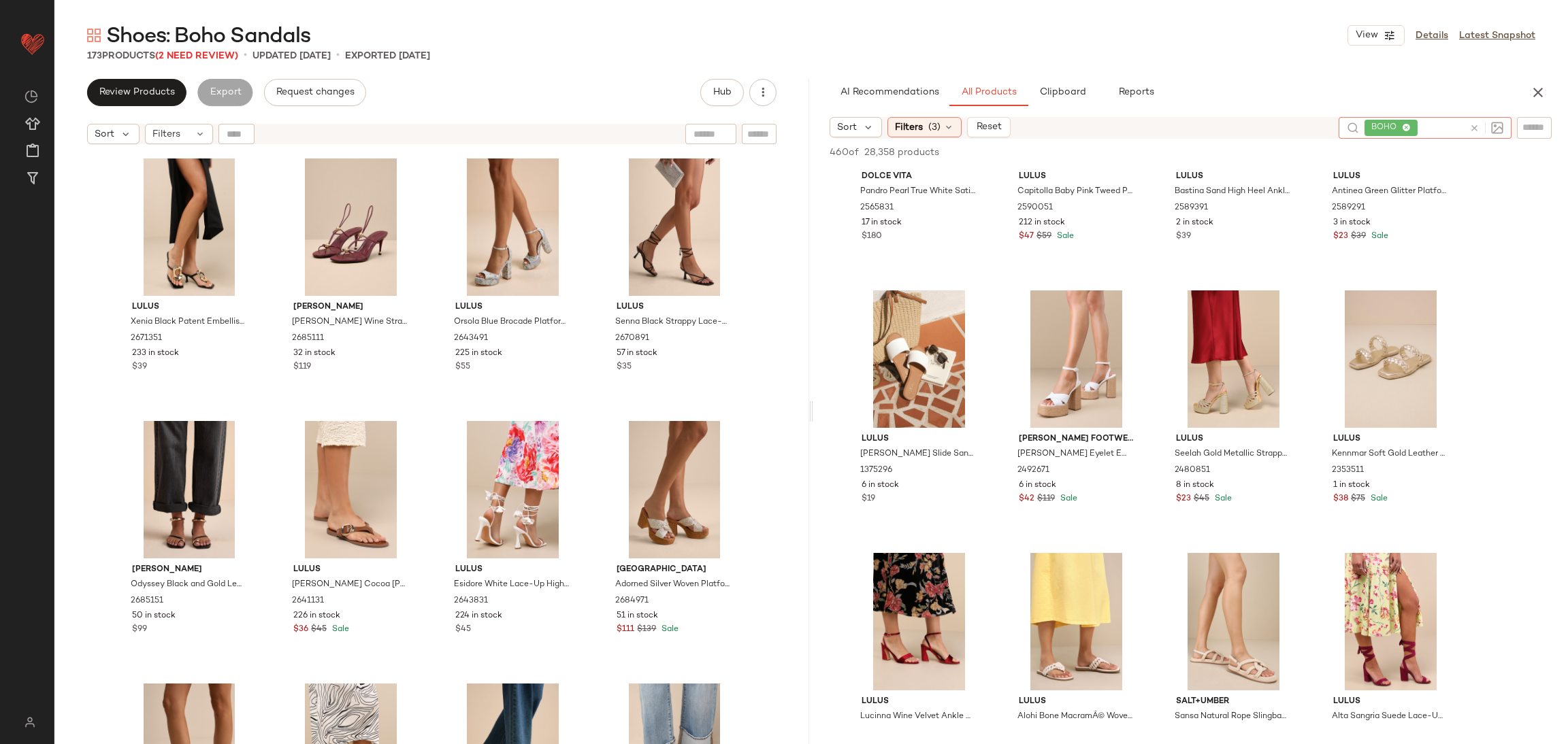
click at [1477, 125] on icon at bounding box center [1475, 128] width 10 height 10
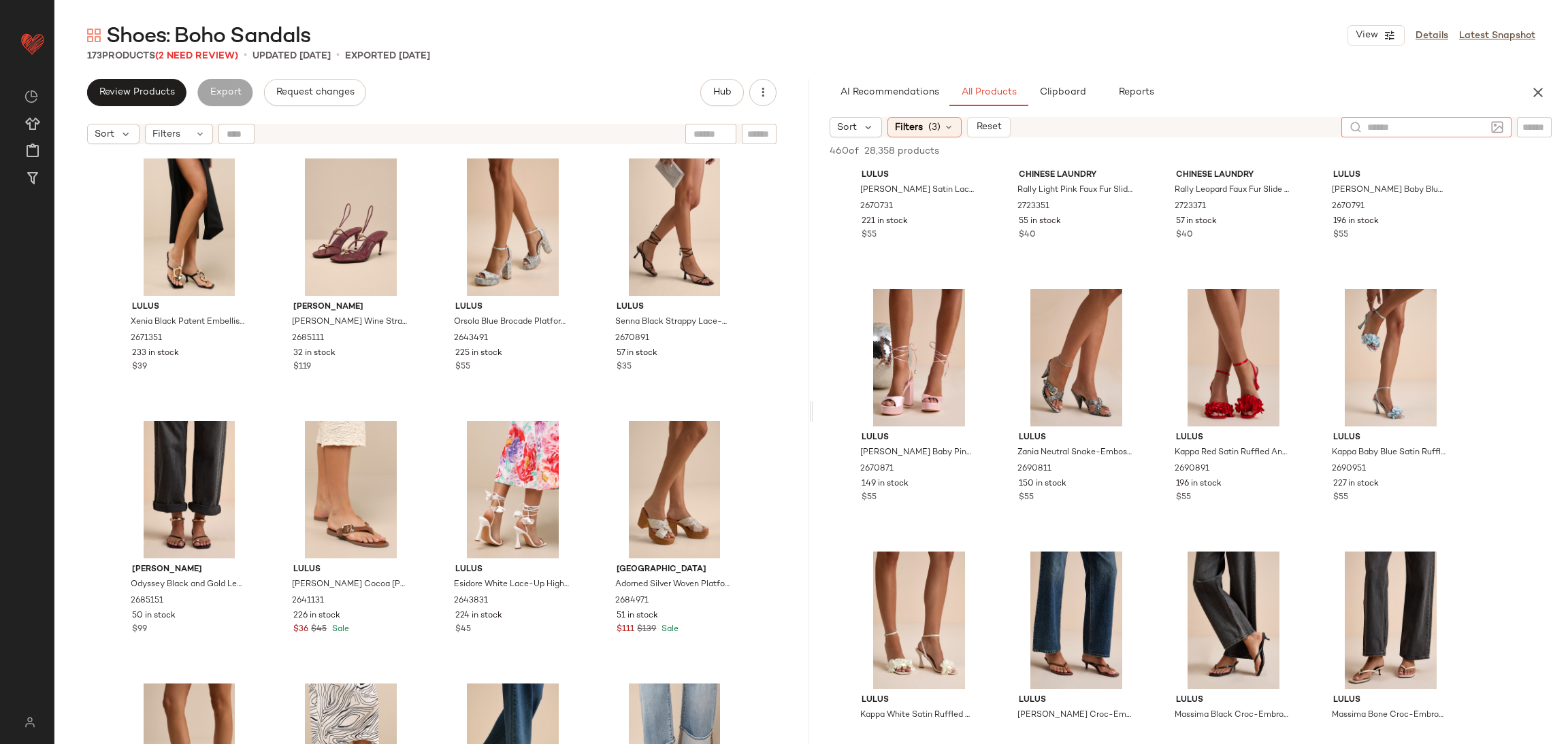
scroll to position [612, 0]
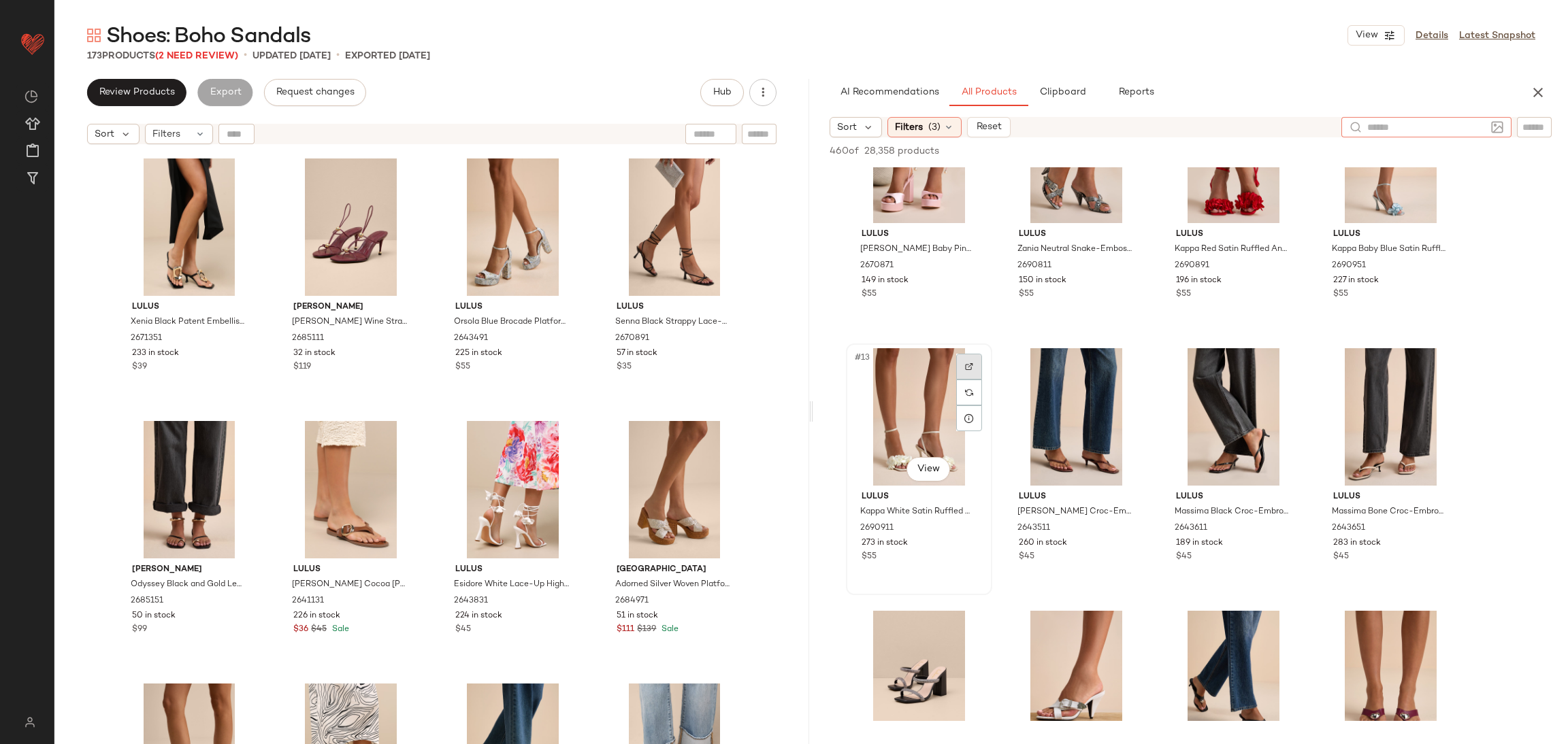
click at [964, 359] on div at bounding box center [969, 366] width 26 height 26
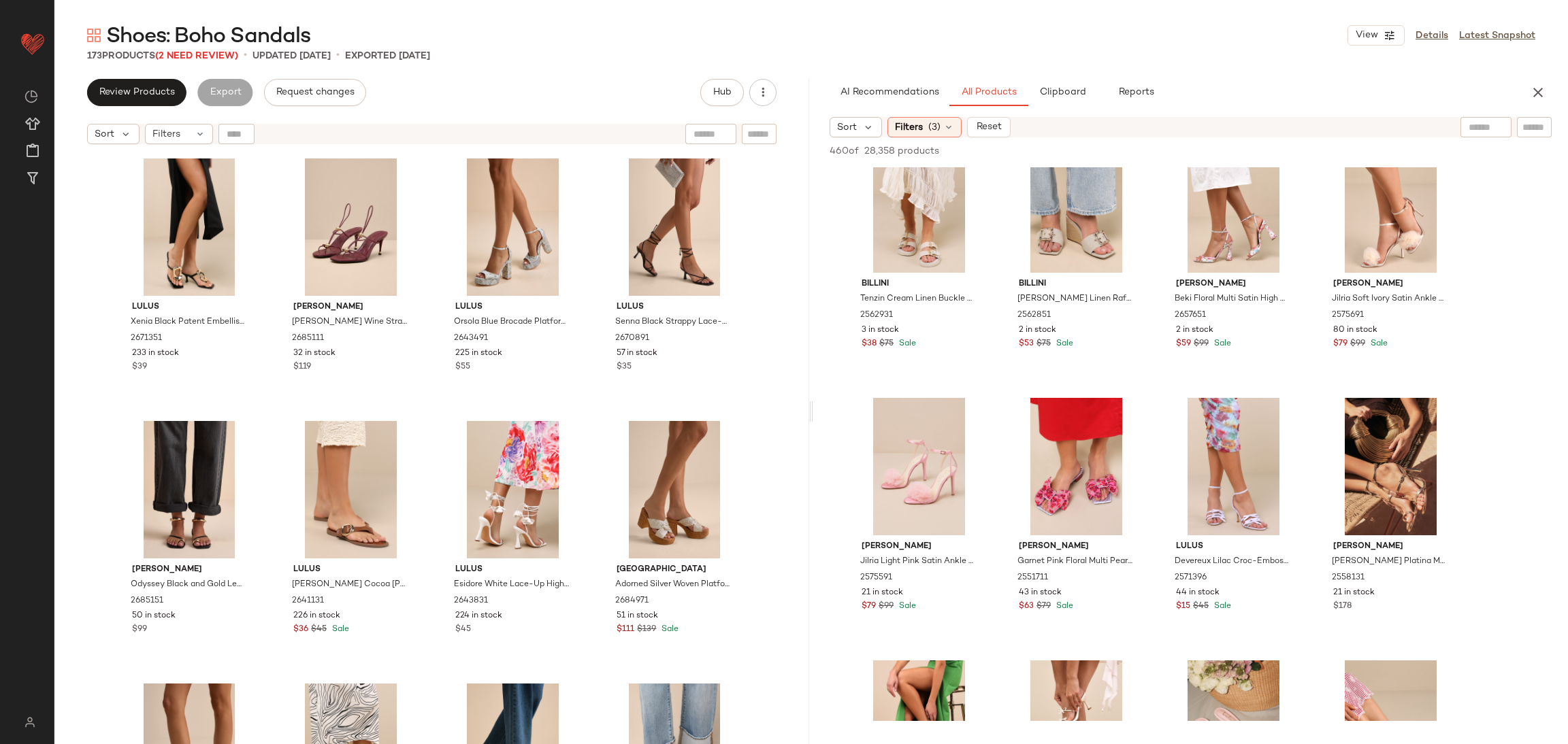
scroll to position [9490, 0]
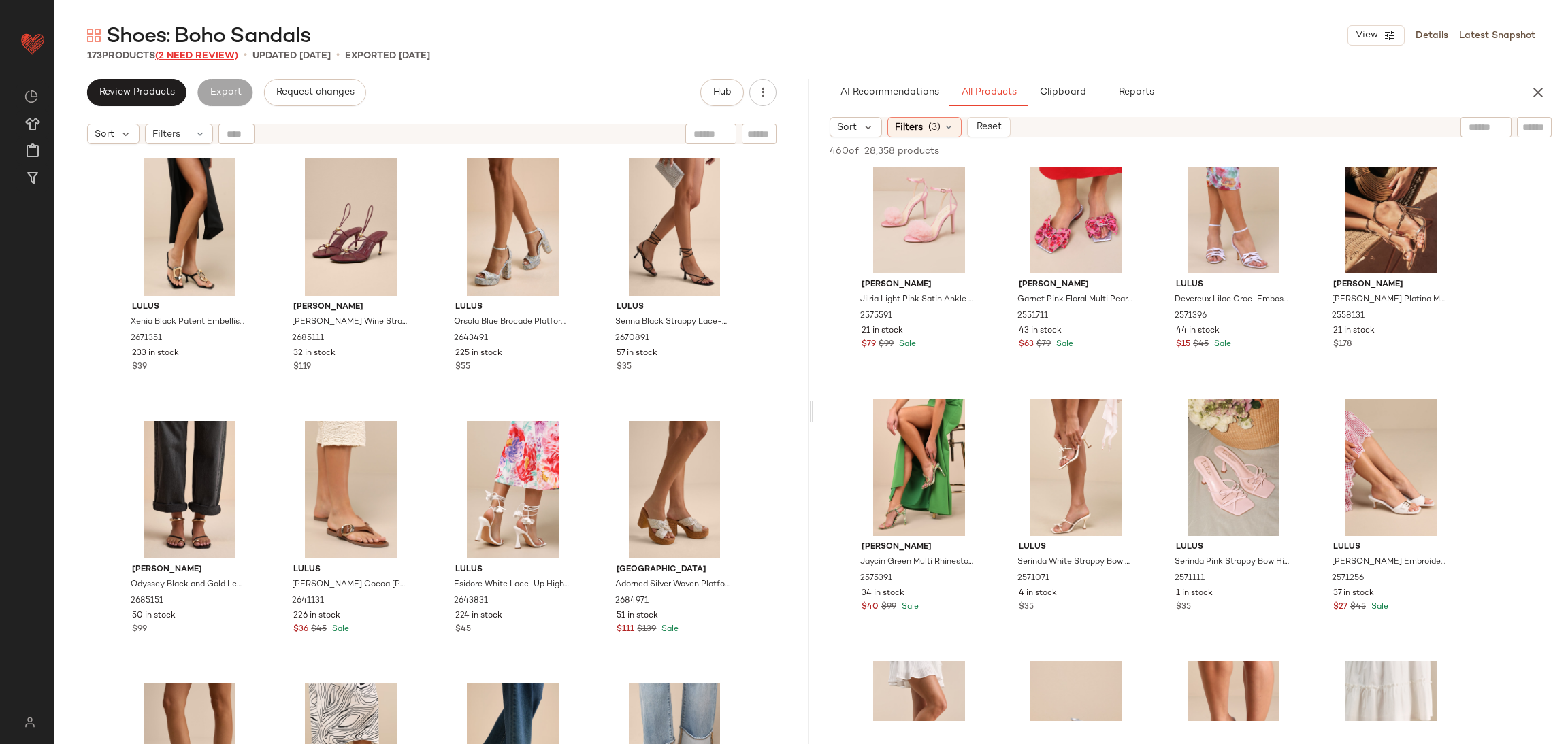
click at [185, 54] on span "(2 Need Review)" at bounding box center [196, 56] width 83 height 10
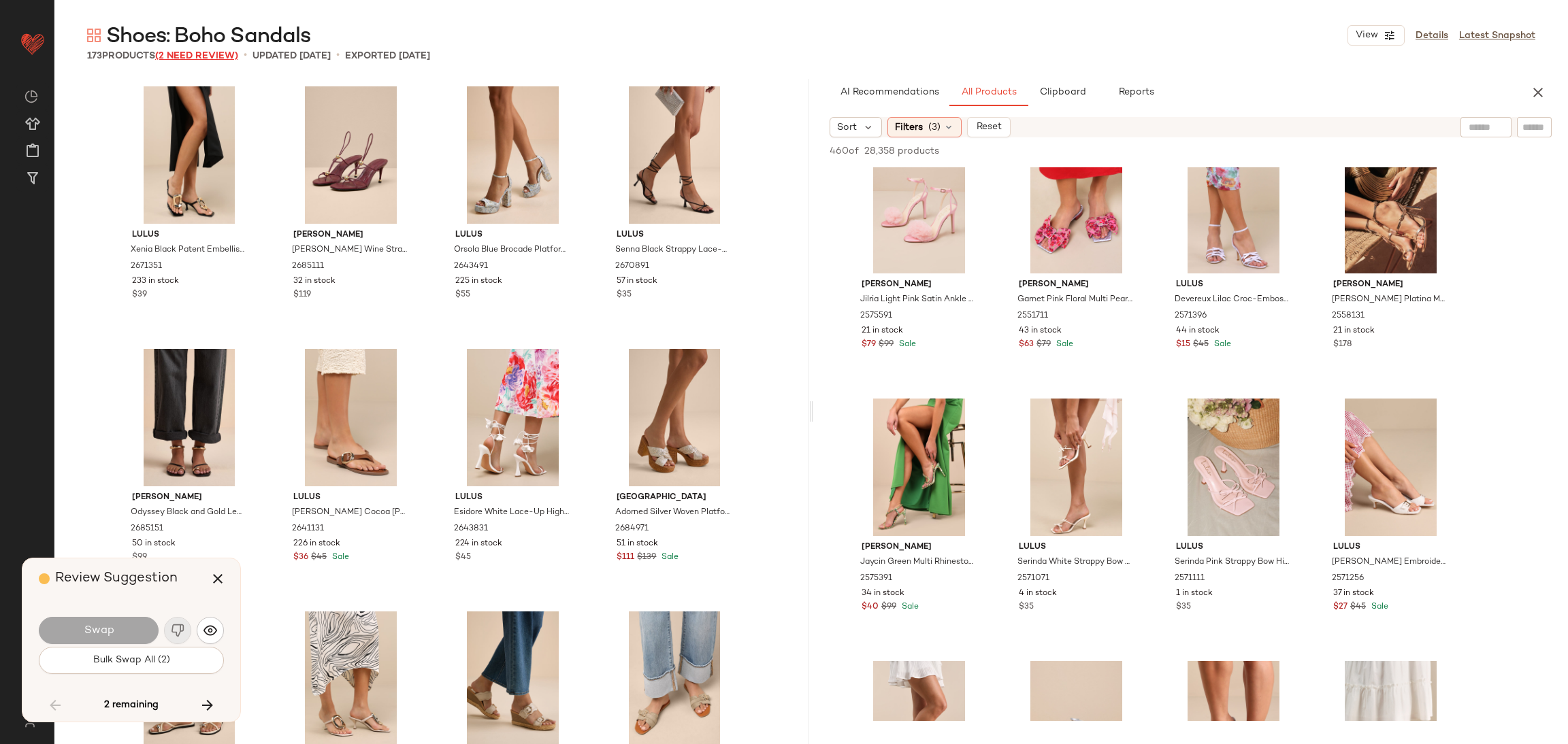
scroll to position [6040, 0]
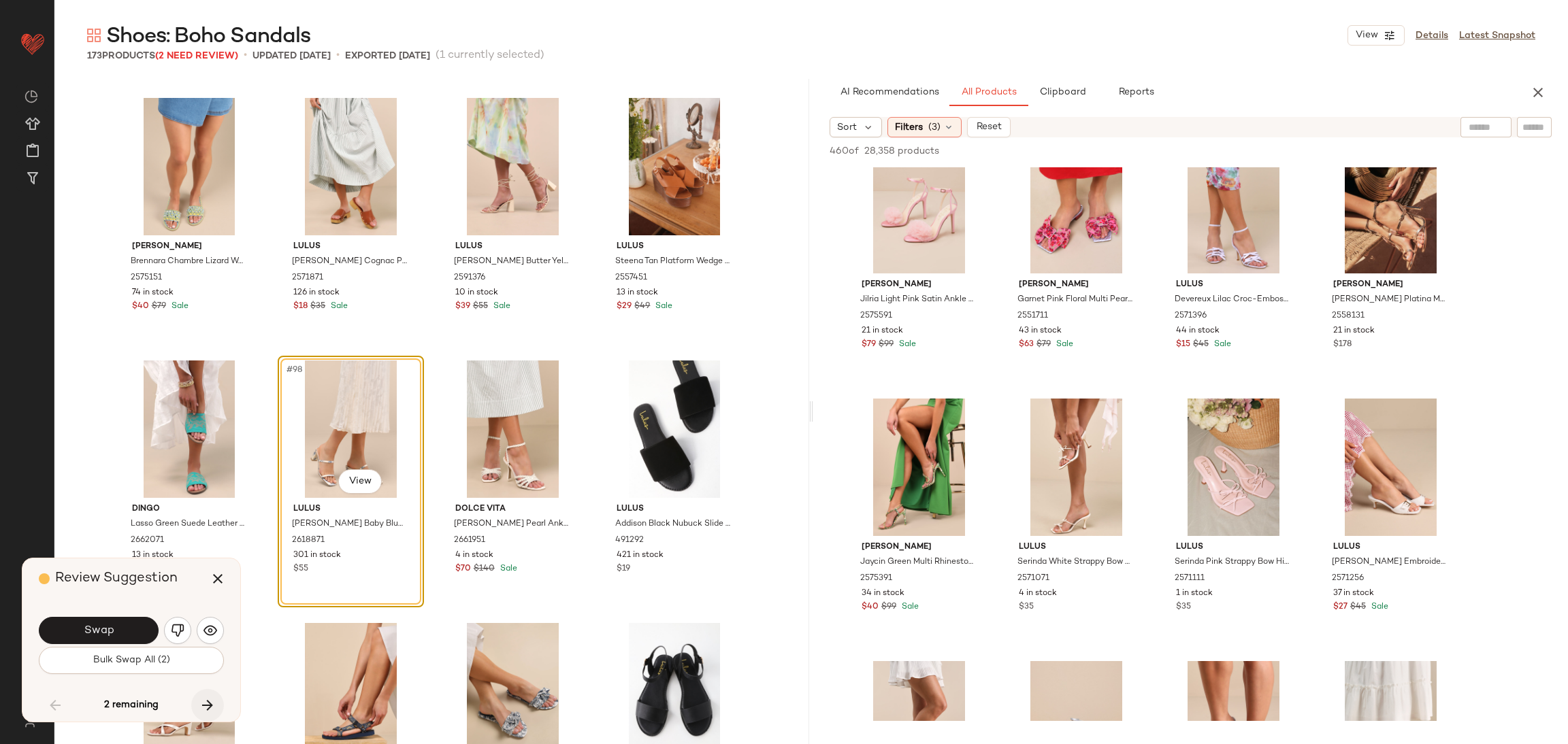
click at [215, 703] on icon "button" at bounding box center [207, 705] width 16 height 16
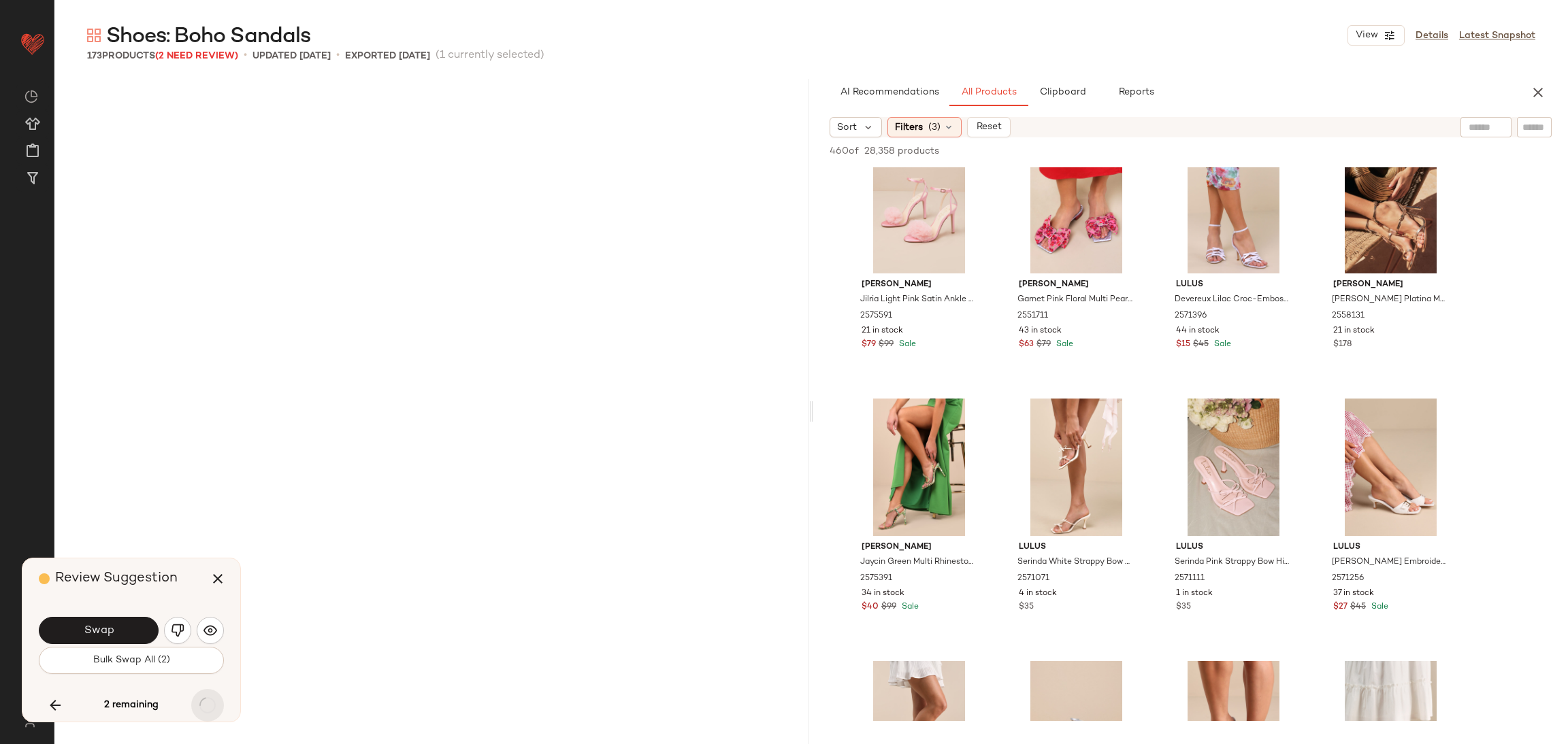
scroll to position [8141, 0]
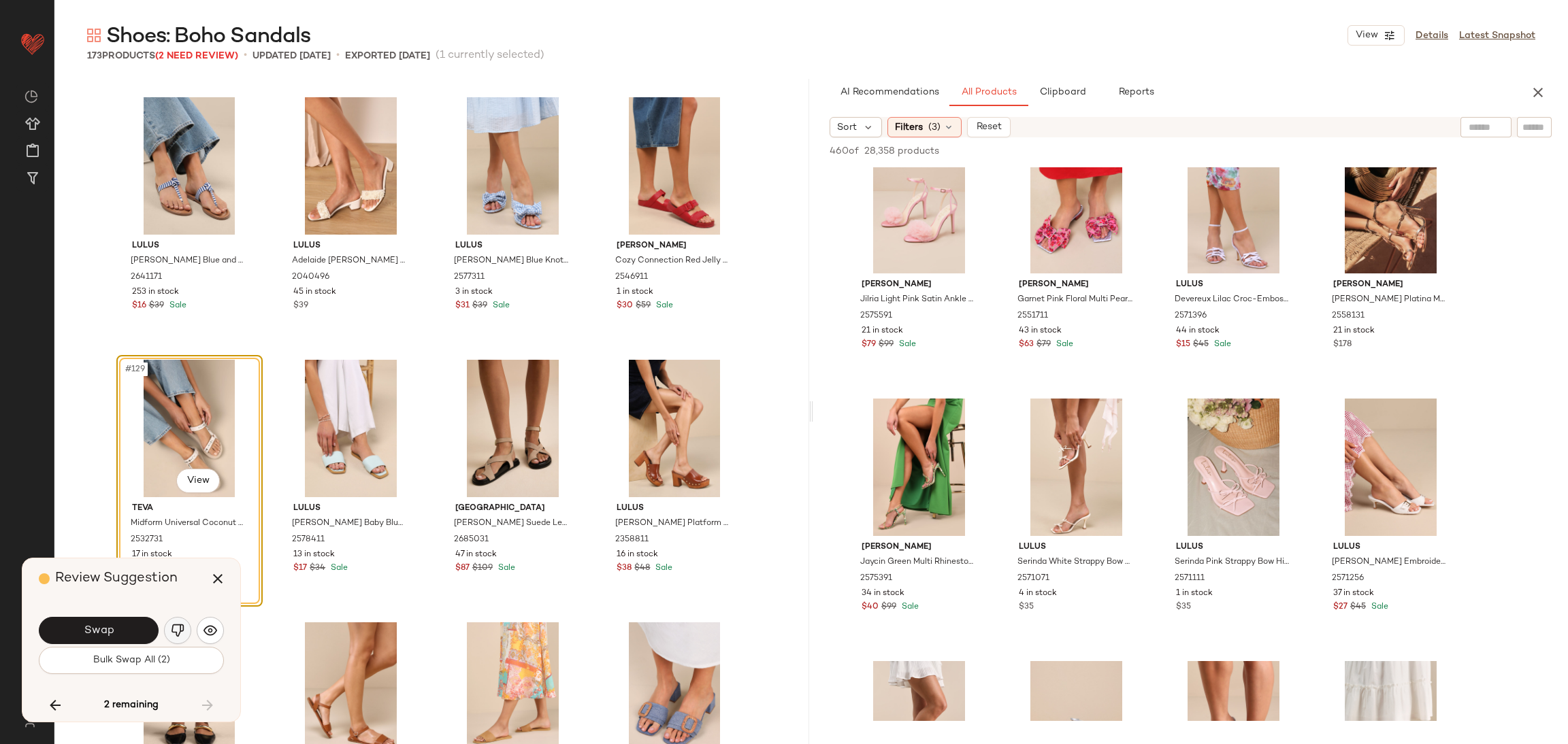
click at [176, 633] on img "button" at bounding box center [178, 631] width 14 height 14
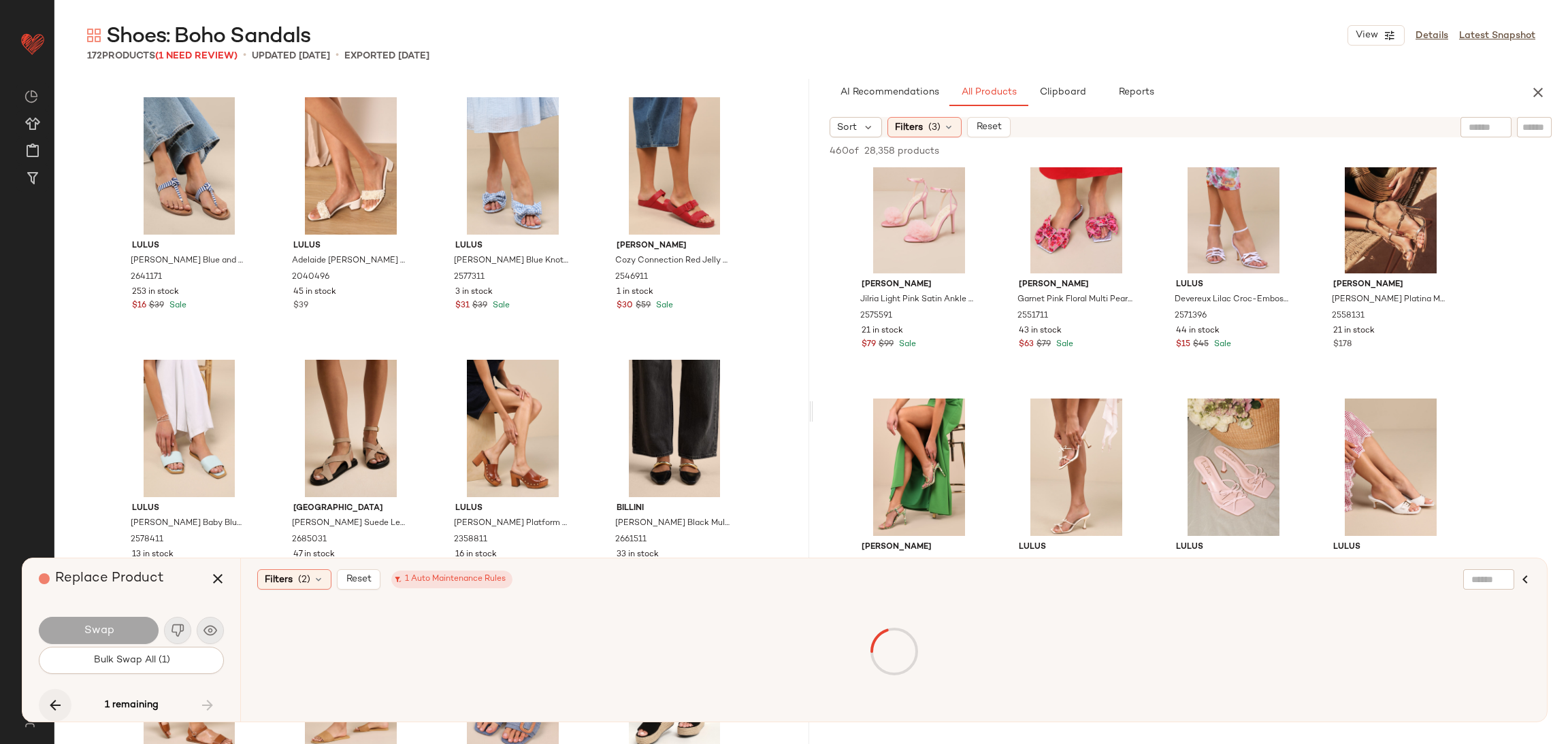
click at [51, 704] on icon "button" at bounding box center [54, 705] width 16 height 16
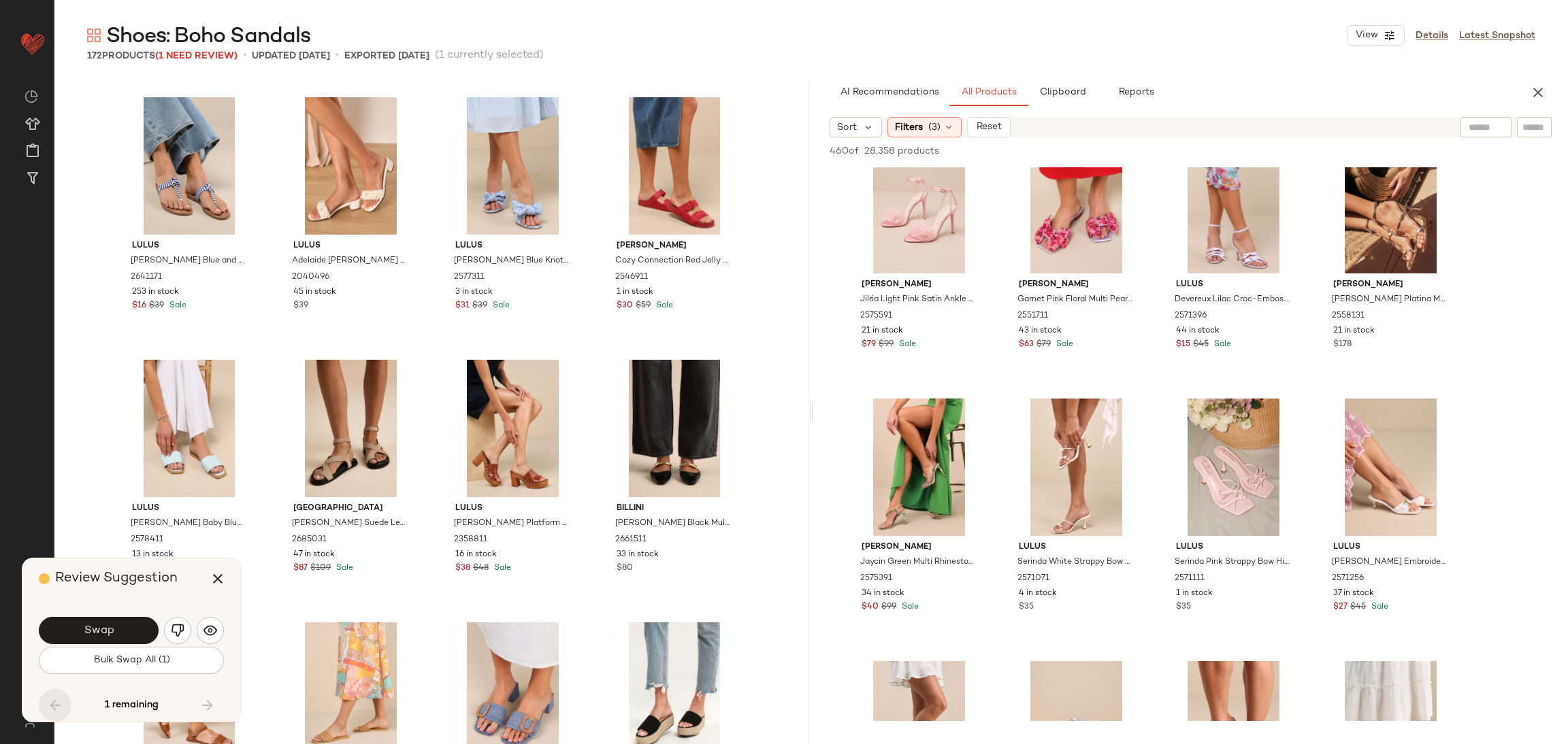
scroll to position [6040, 0]
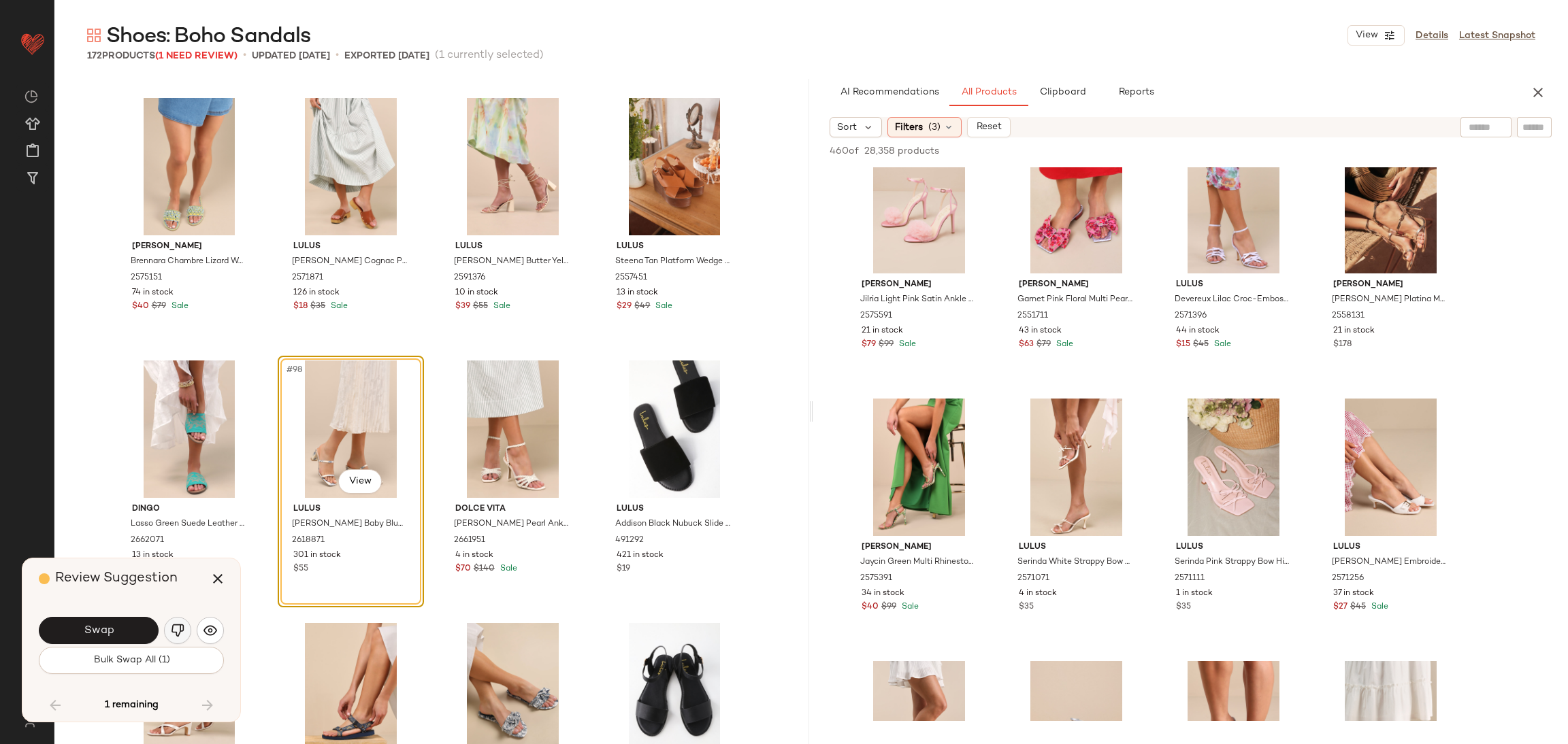
click at [183, 628] on img "button" at bounding box center [178, 631] width 14 height 14
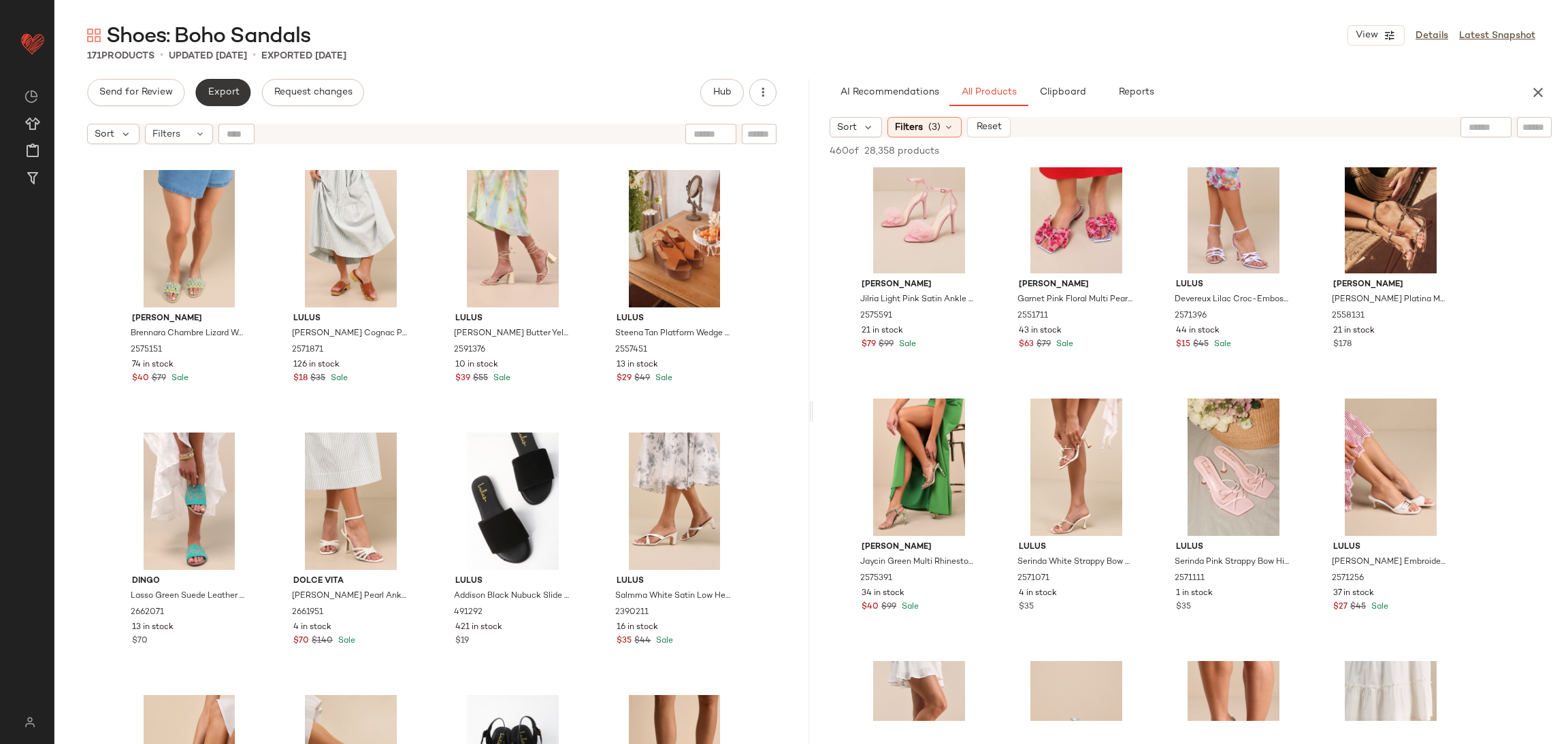
click at [218, 95] on span "Export" at bounding box center [223, 93] width 32 height 11
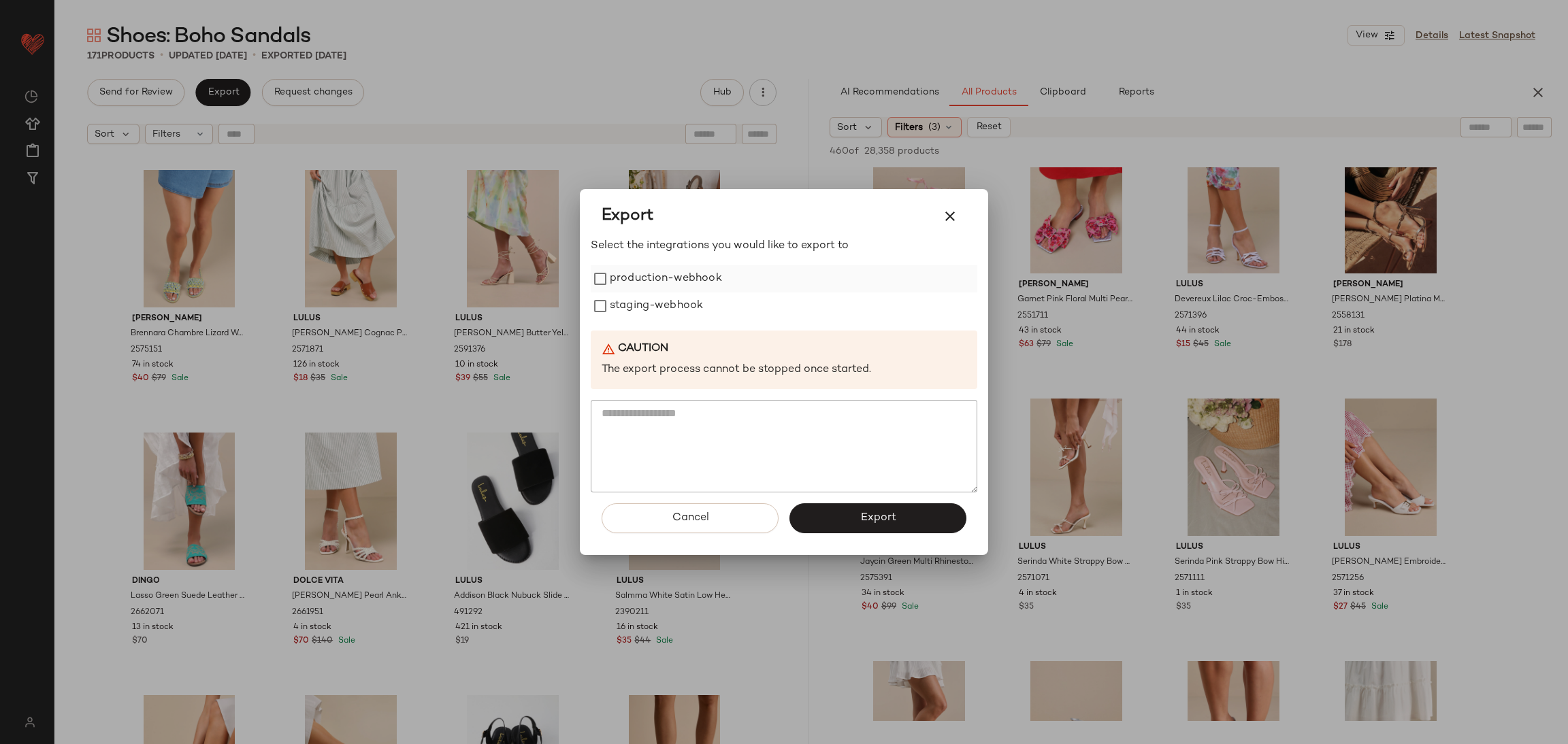
click at [652, 286] on label "production-webhook" at bounding box center [666, 278] width 112 height 27
click at [652, 299] on label "staging-webhook" at bounding box center [657, 306] width 93 height 27
click at [879, 520] on span "Export" at bounding box center [878, 518] width 36 height 13
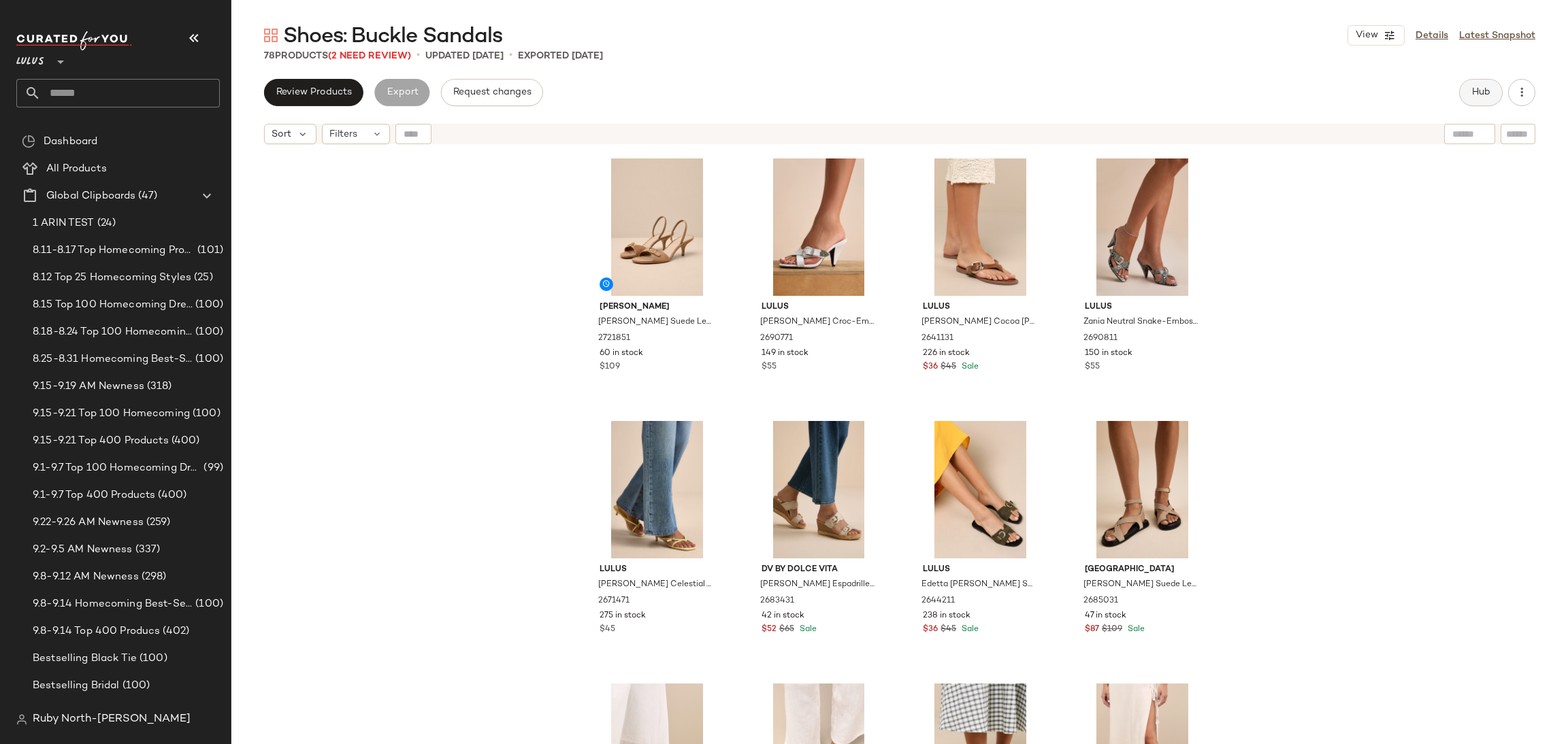
click at [1475, 90] on span "Hub" at bounding box center [1480, 93] width 19 height 11
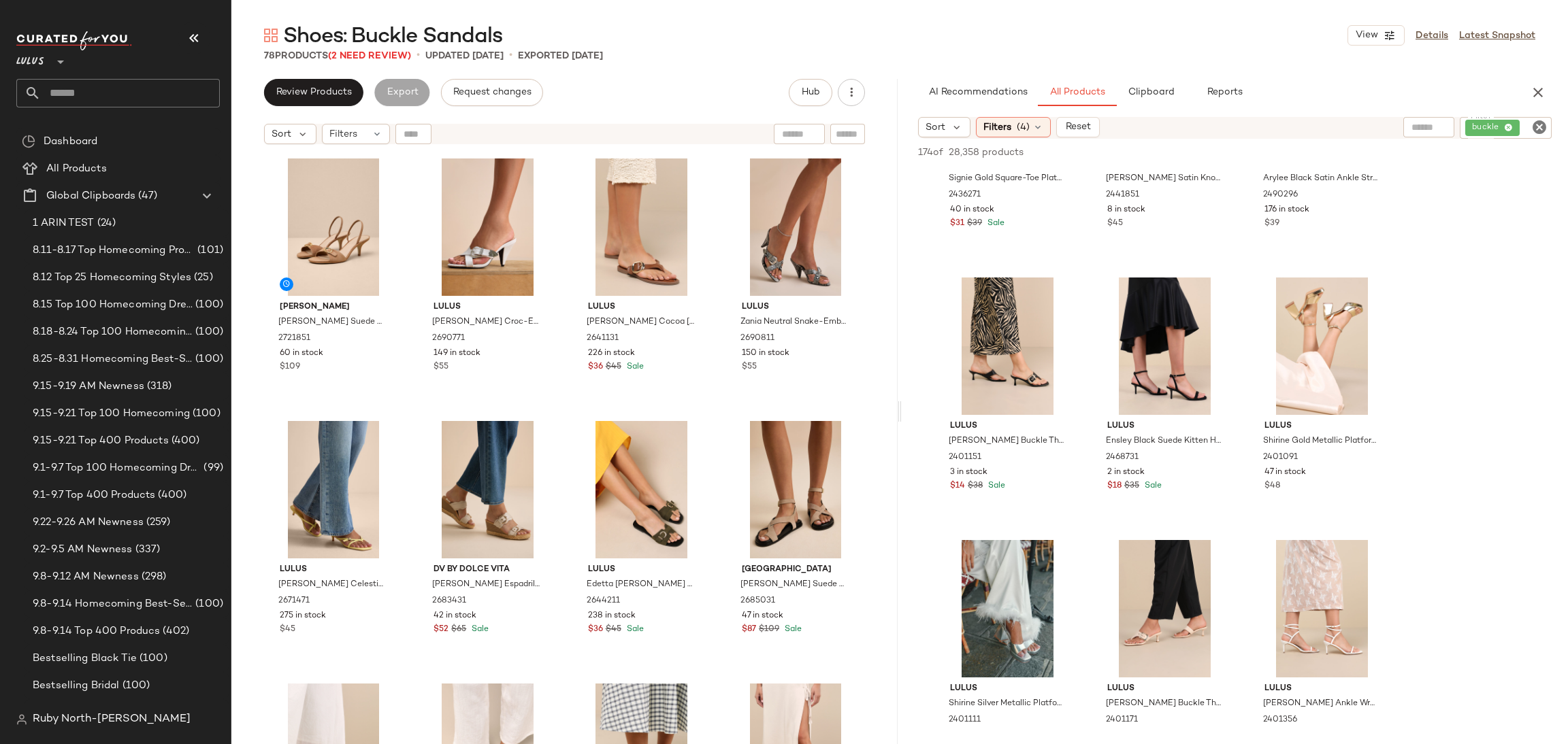
scroll to position [2959, 0]
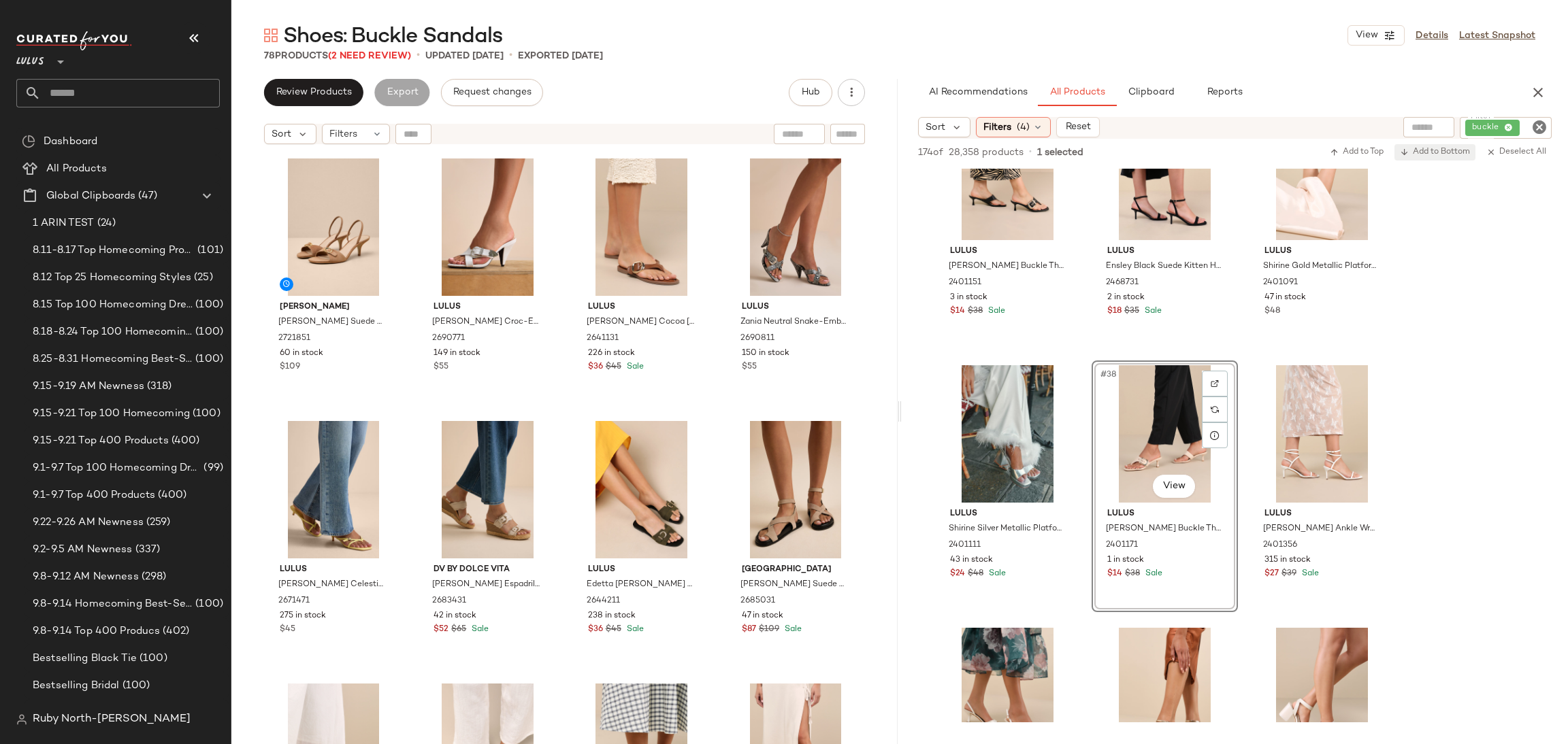
click at [1427, 152] on span "Add to Bottom" at bounding box center [1435, 152] width 70 height 10
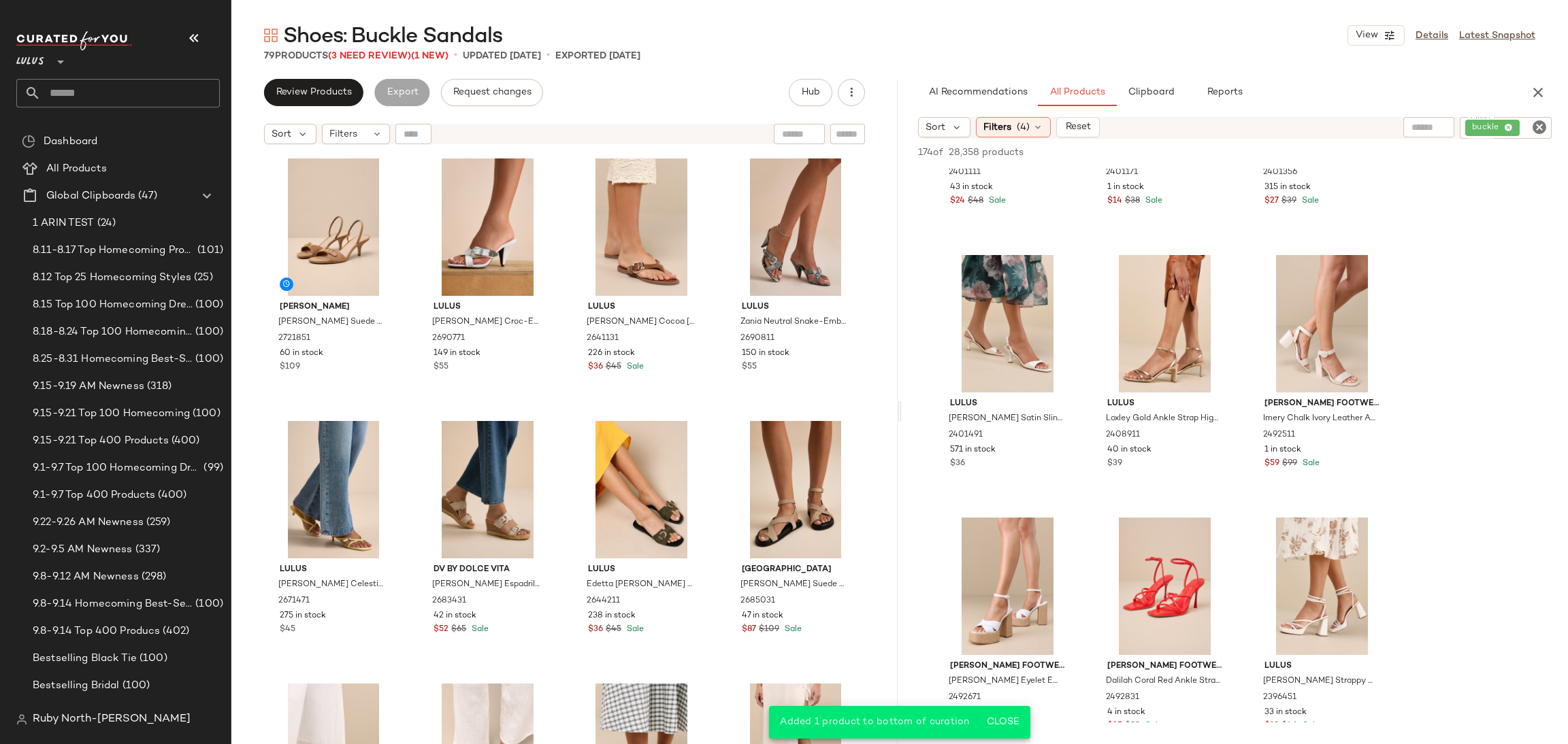
scroll to position [3368, 0]
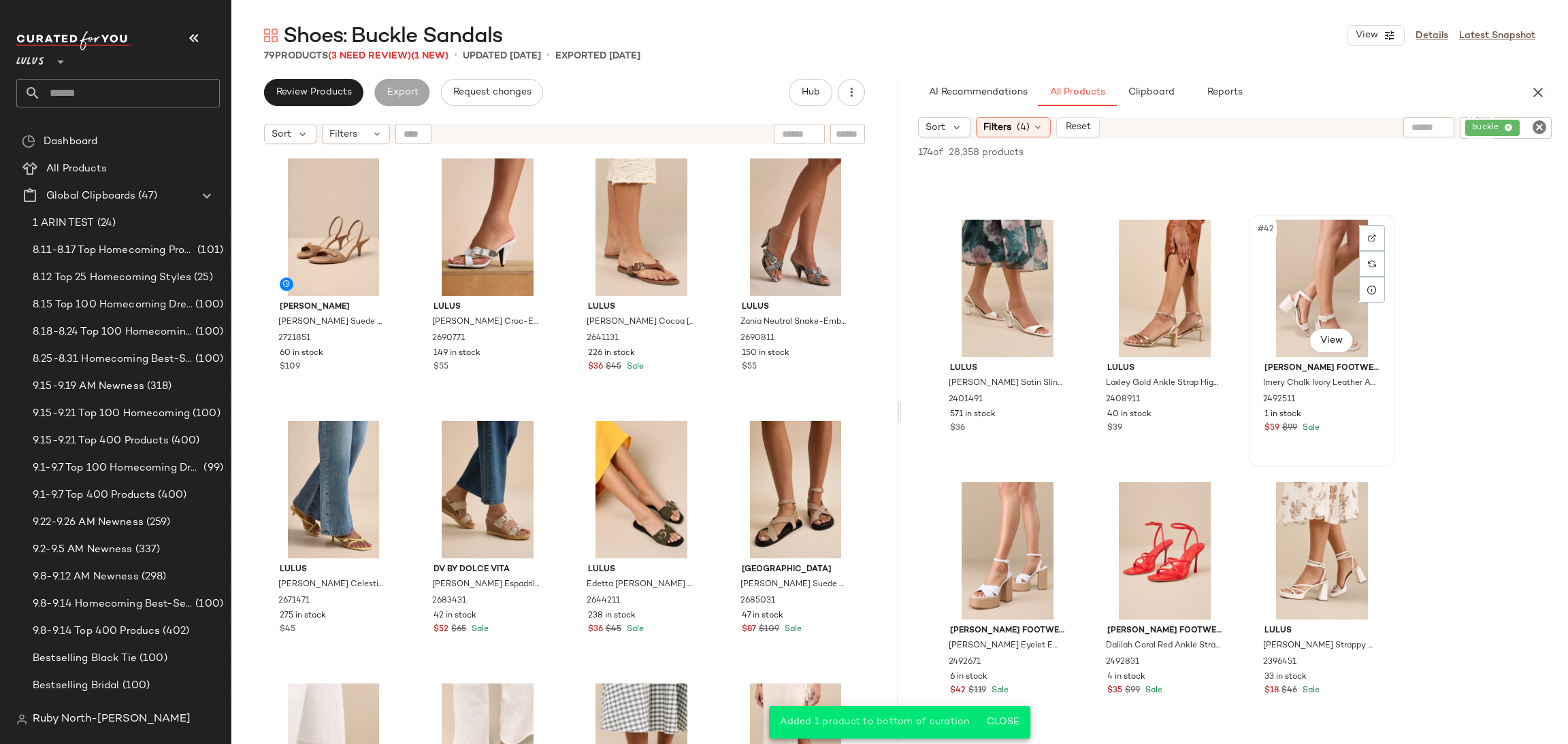
click at [1310, 269] on div "#42 View" at bounding box center [1322, 288] width 136 height 137
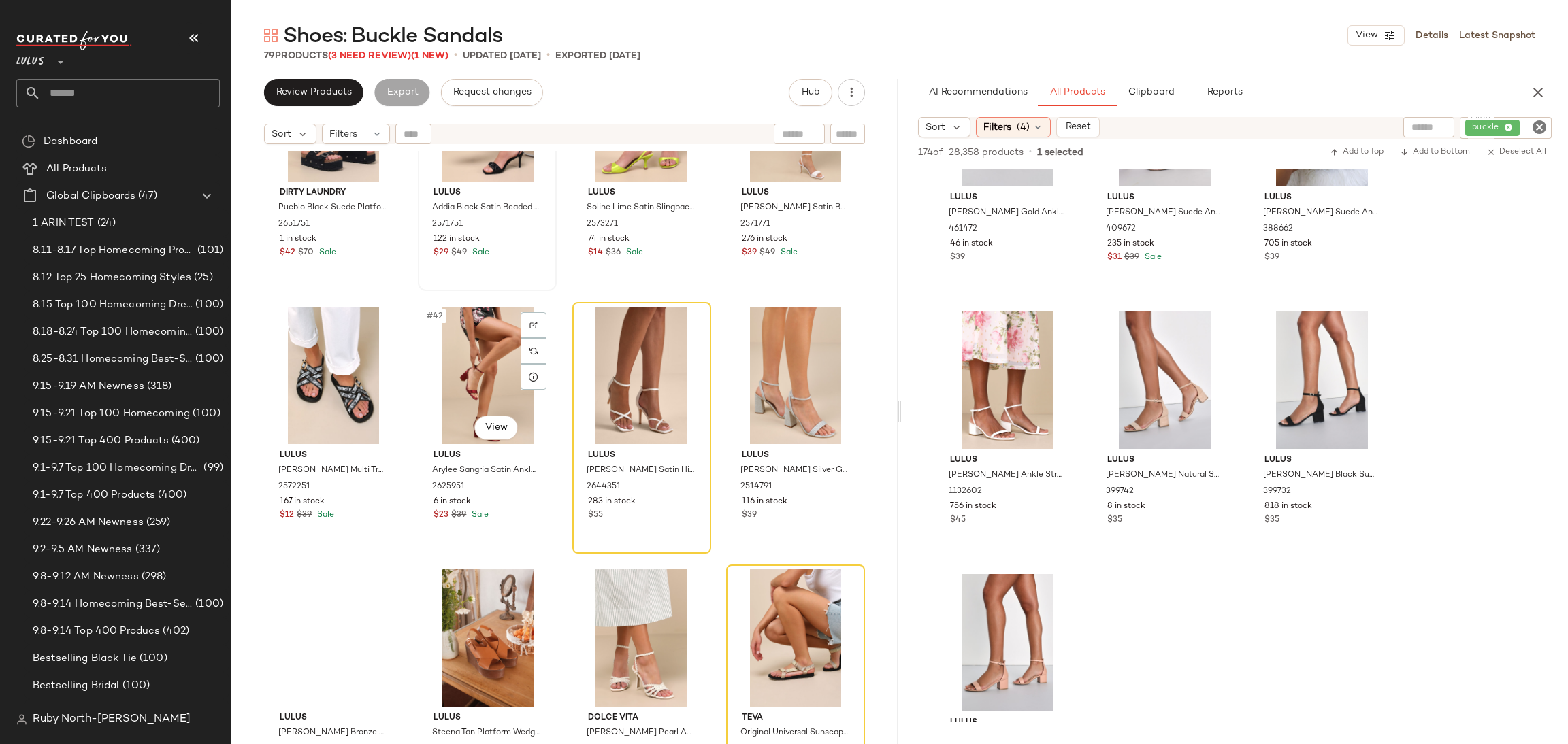
scroll to position [2664, 0]
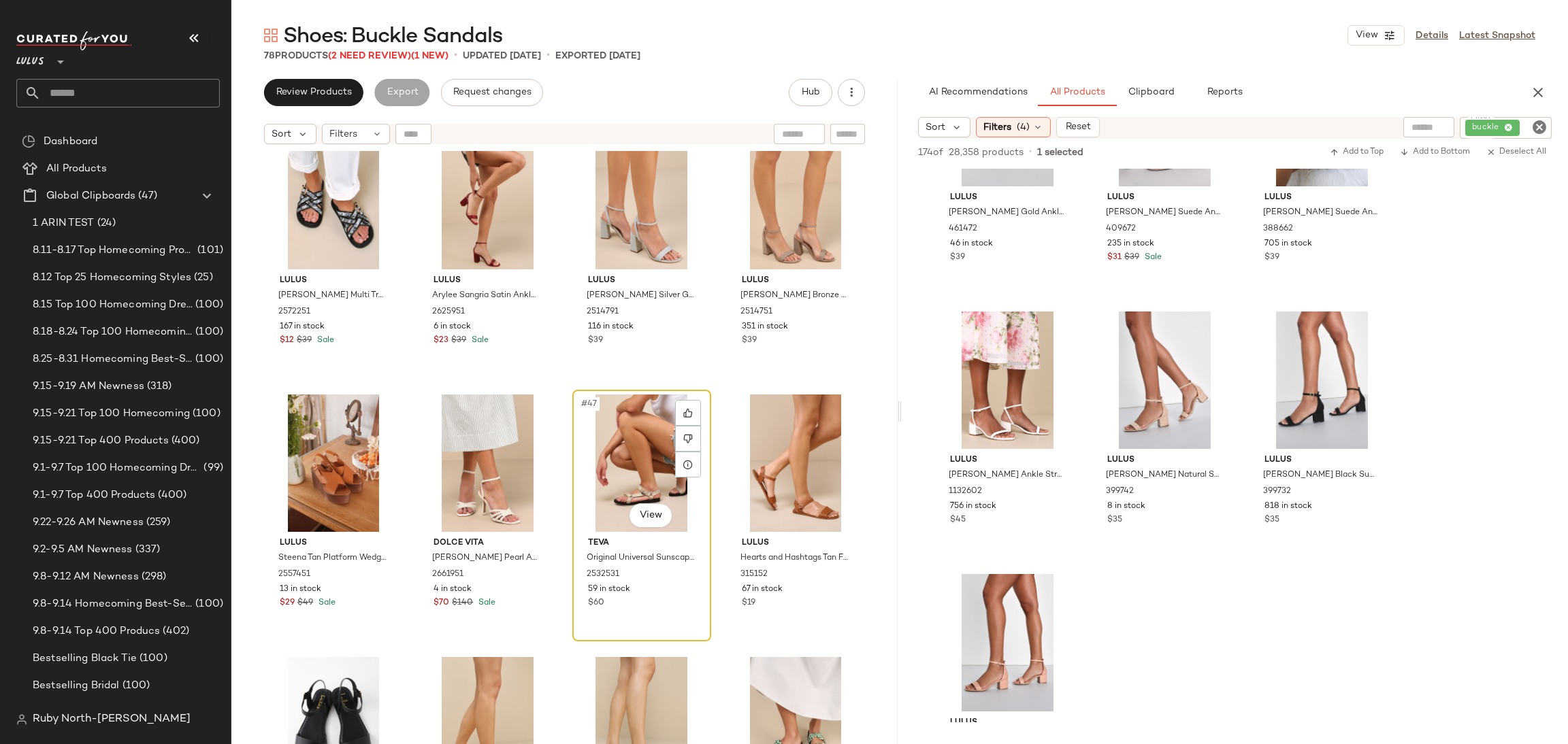
click at [643, 434] on div "#47 View" at bounding box center [642, 463] width 130 height 137
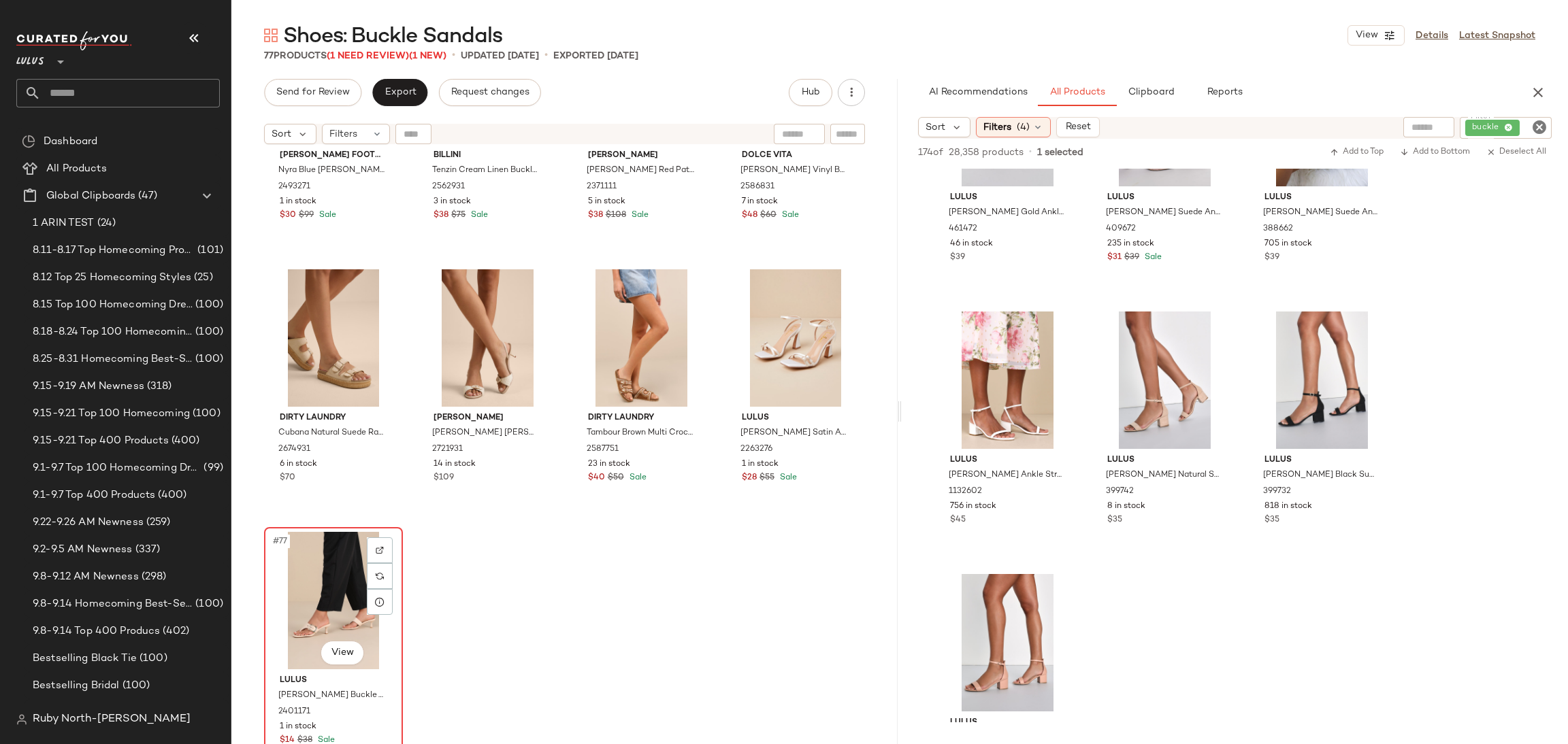
click at [328, 559] on div "#77 View" at bounding box center [334, 600] width 130 height 137
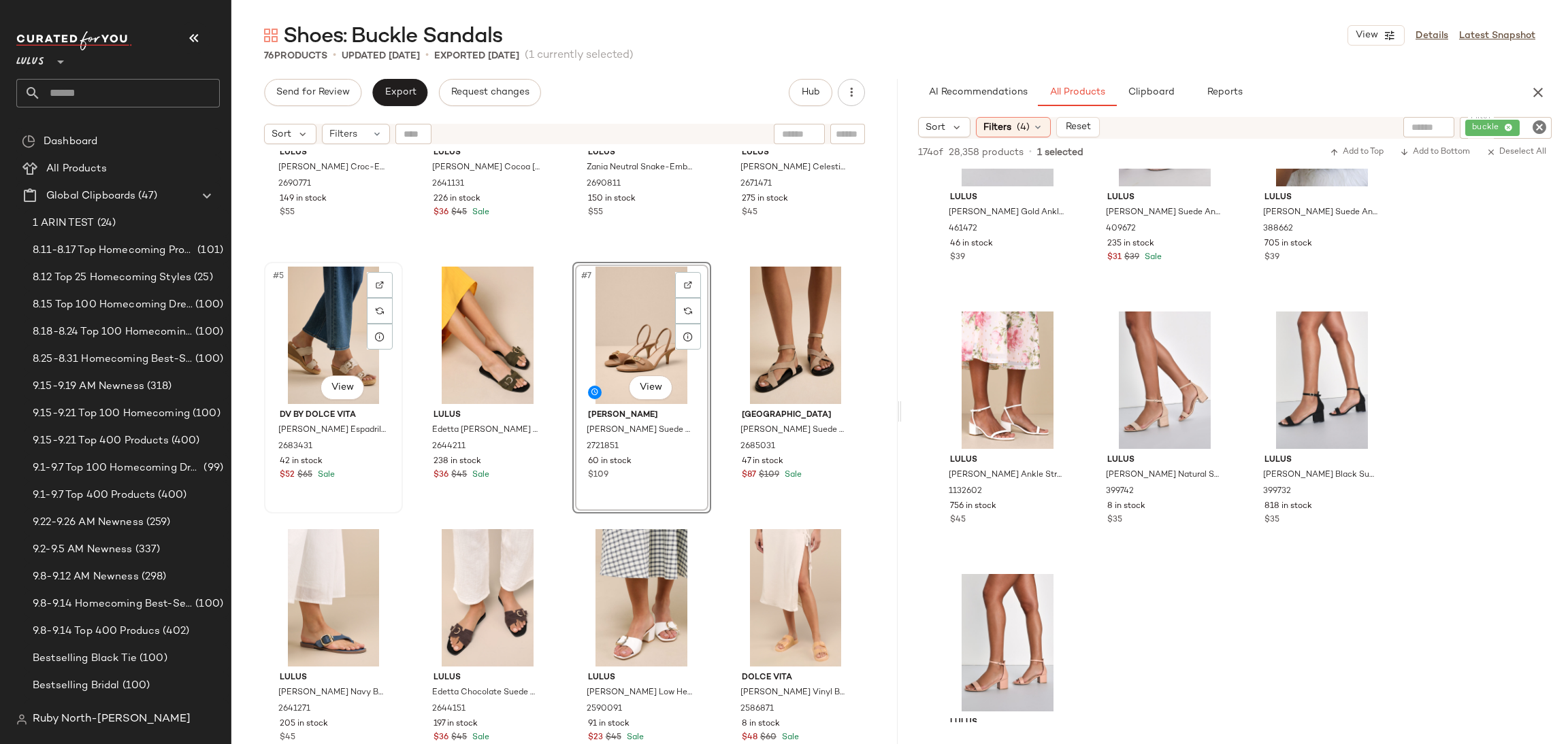
scroll to position [102, 0]
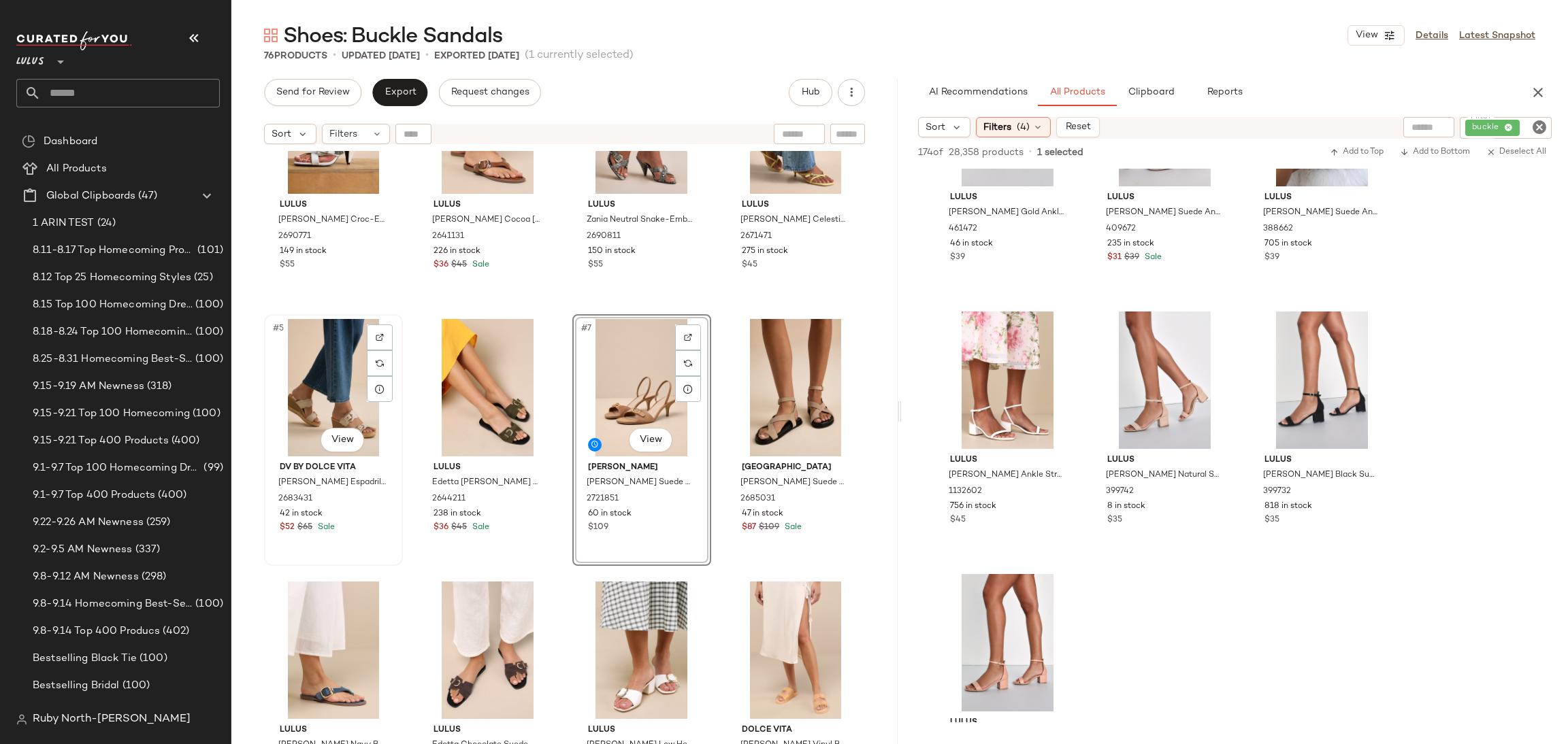
click at [329, 404] on div "#5 View" at bounding box center [334, 387] width 130 height 137
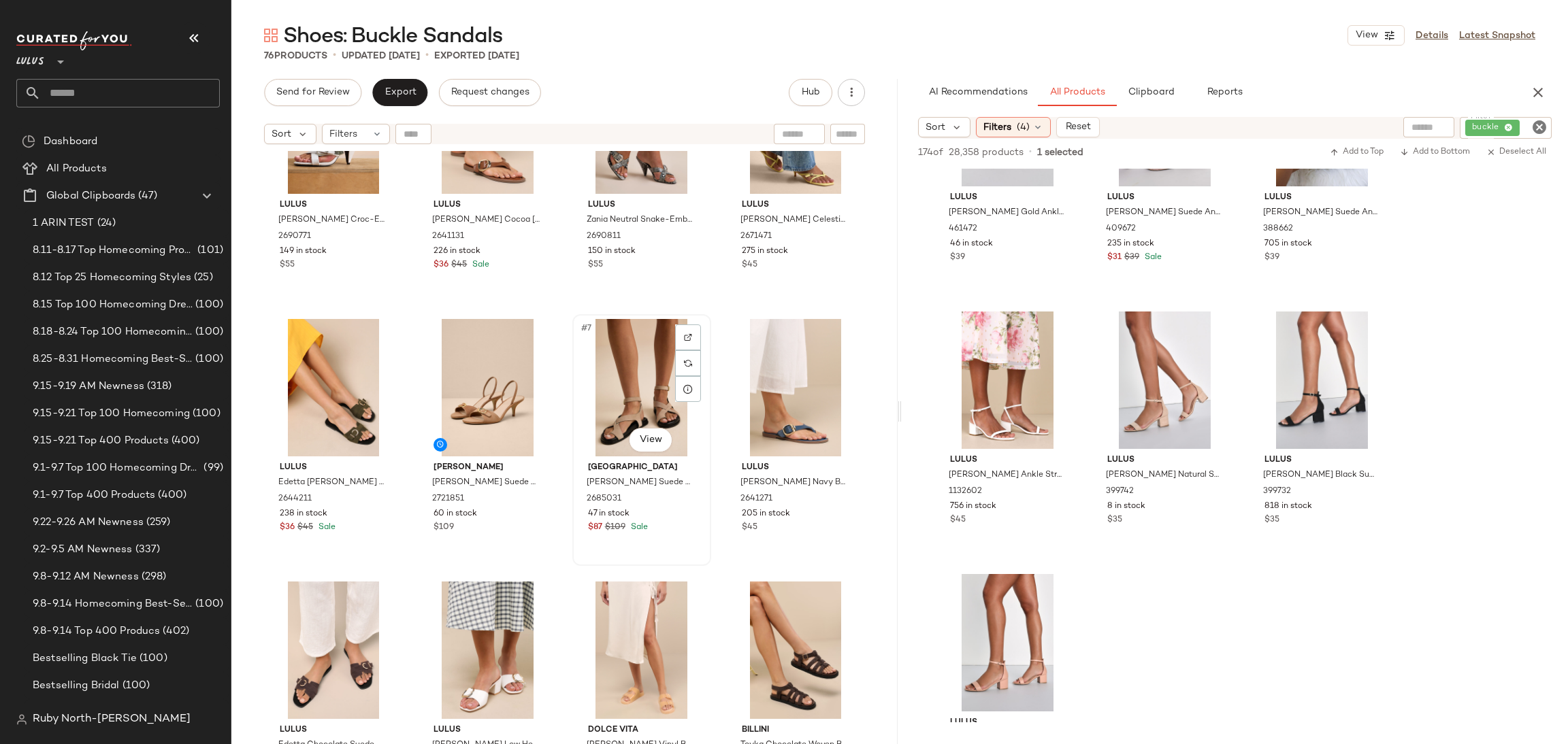
click at [597, 378] on div "#7 View" at bounding box center [642, 387] width 130 height 137
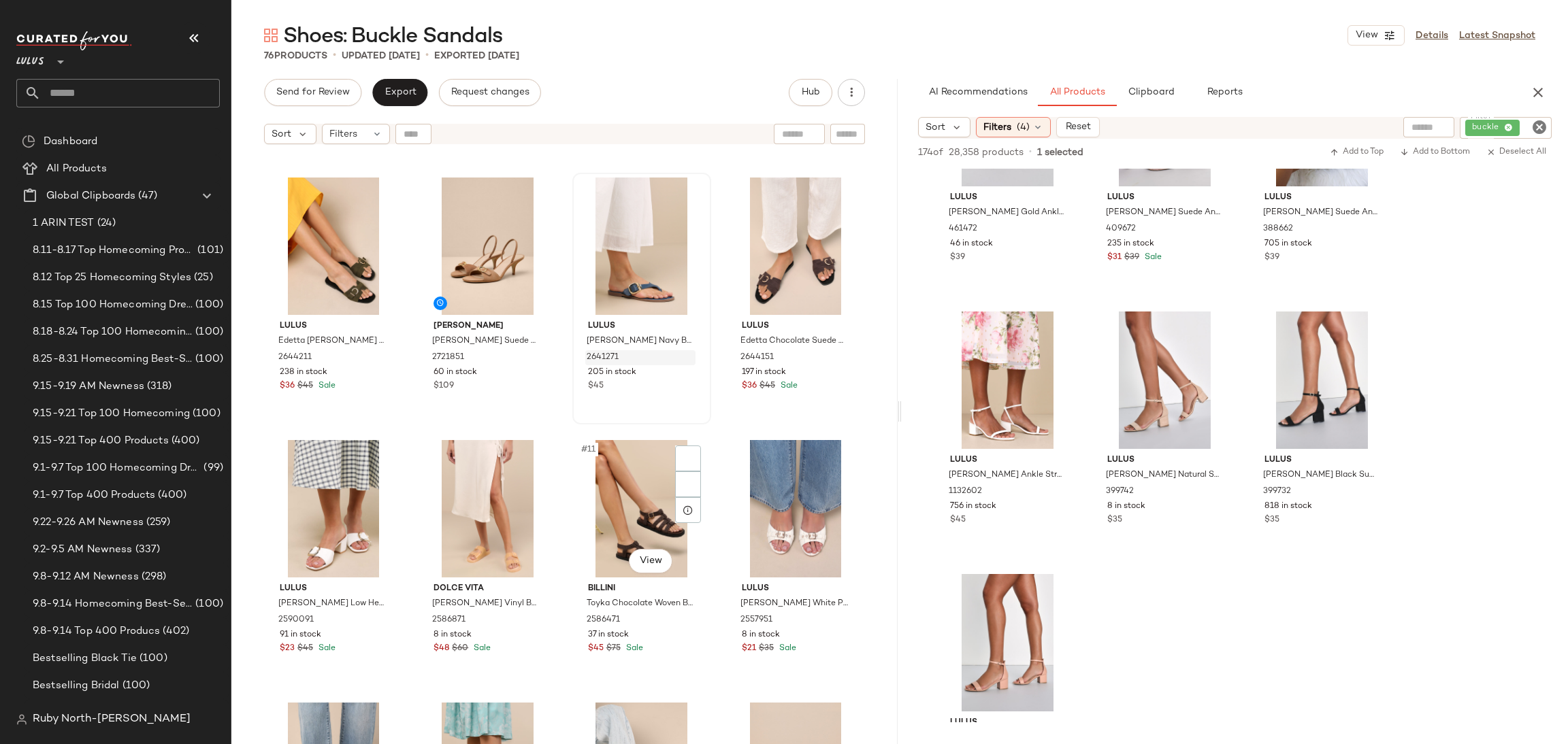
scroll to position [418, 0]
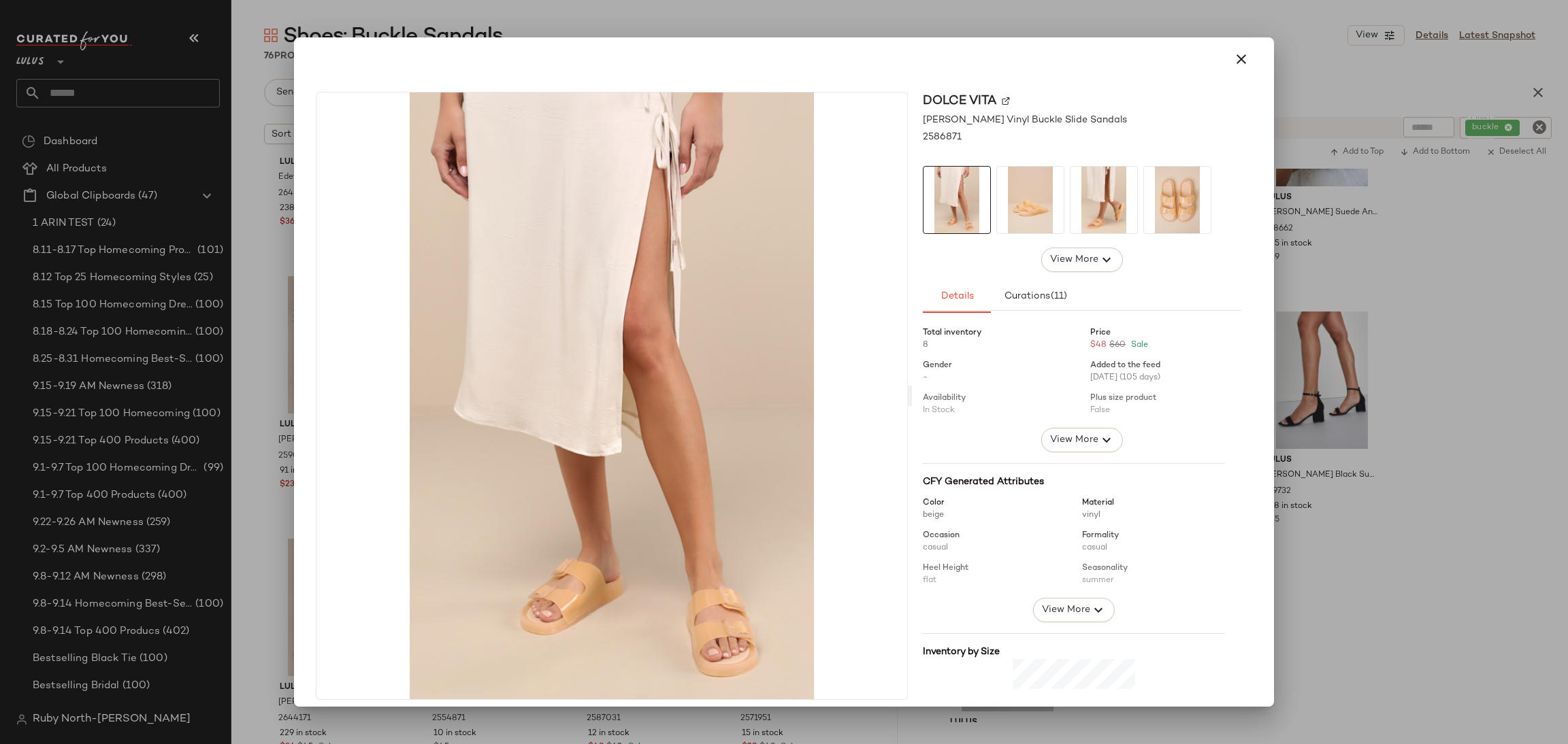
click at [283, 388] on div at bounding box center [784, 372] width 1568 height 744
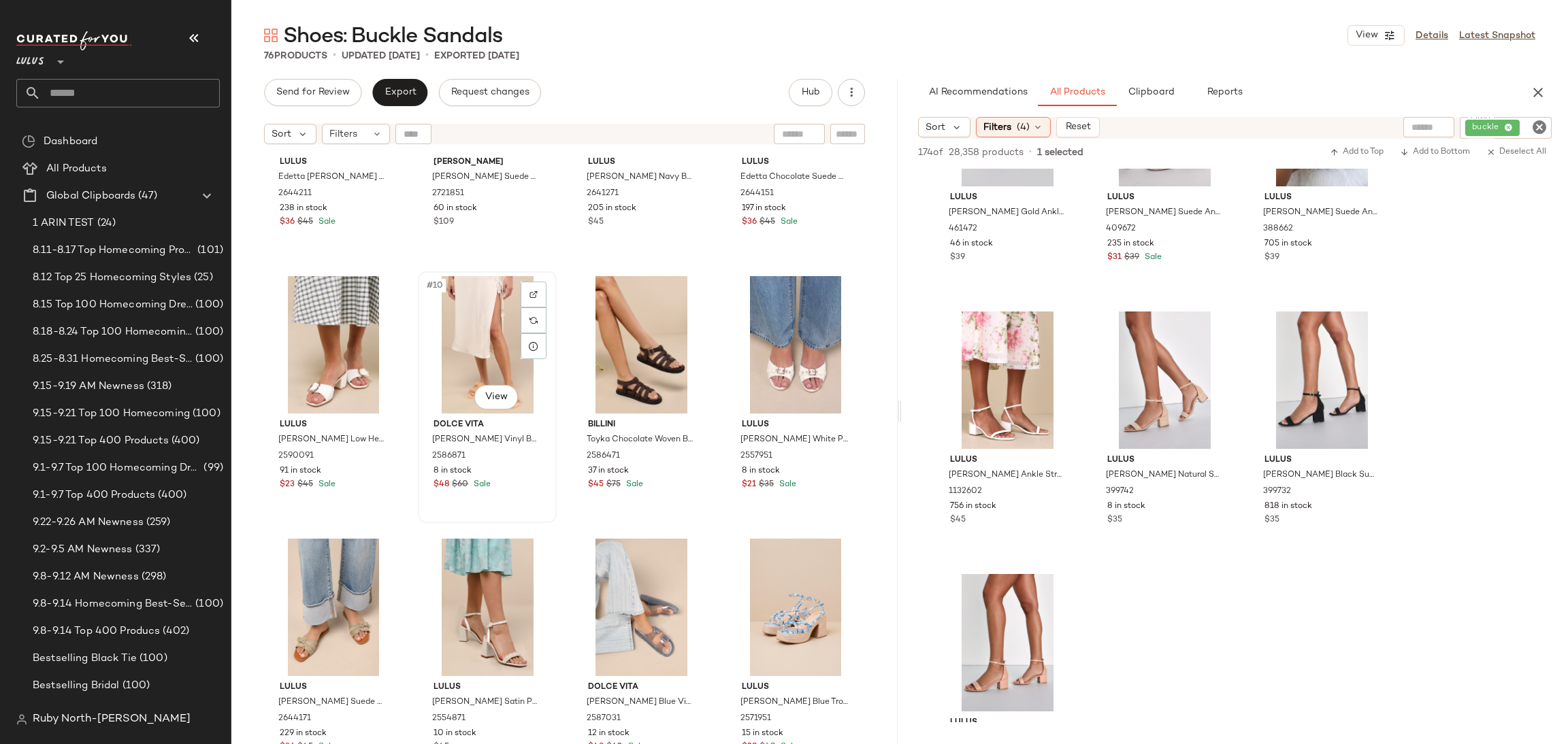
click at [484, 364] on div "#10 View" at bounding box center [487, 345] width 130 height 137
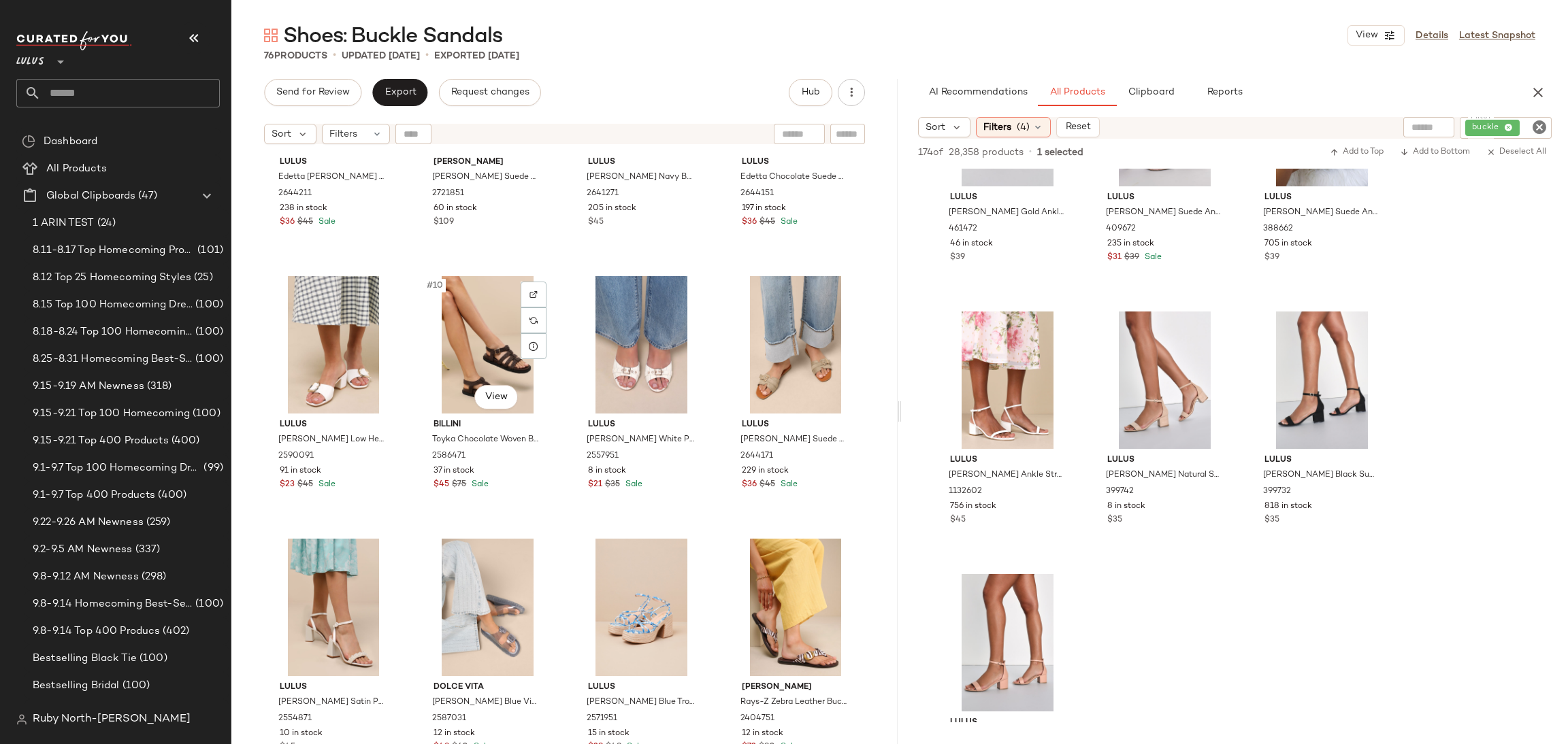
click at [484, 364] on div "#10 View" at bounding box center [487, 345] width 130 height 137
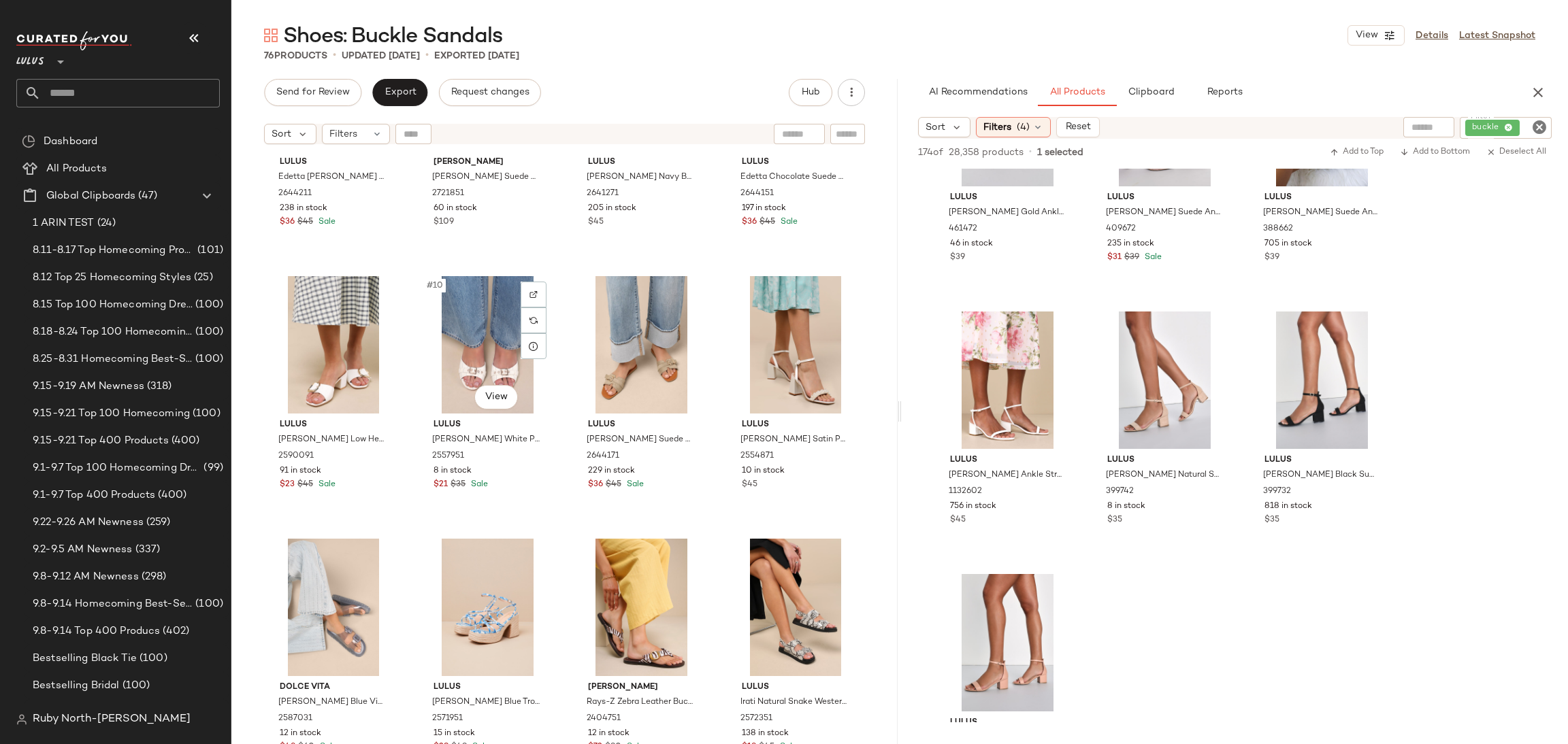
click at [484, 364] on div "#10 View" at bounding box center [487, 345] width 130 height 137
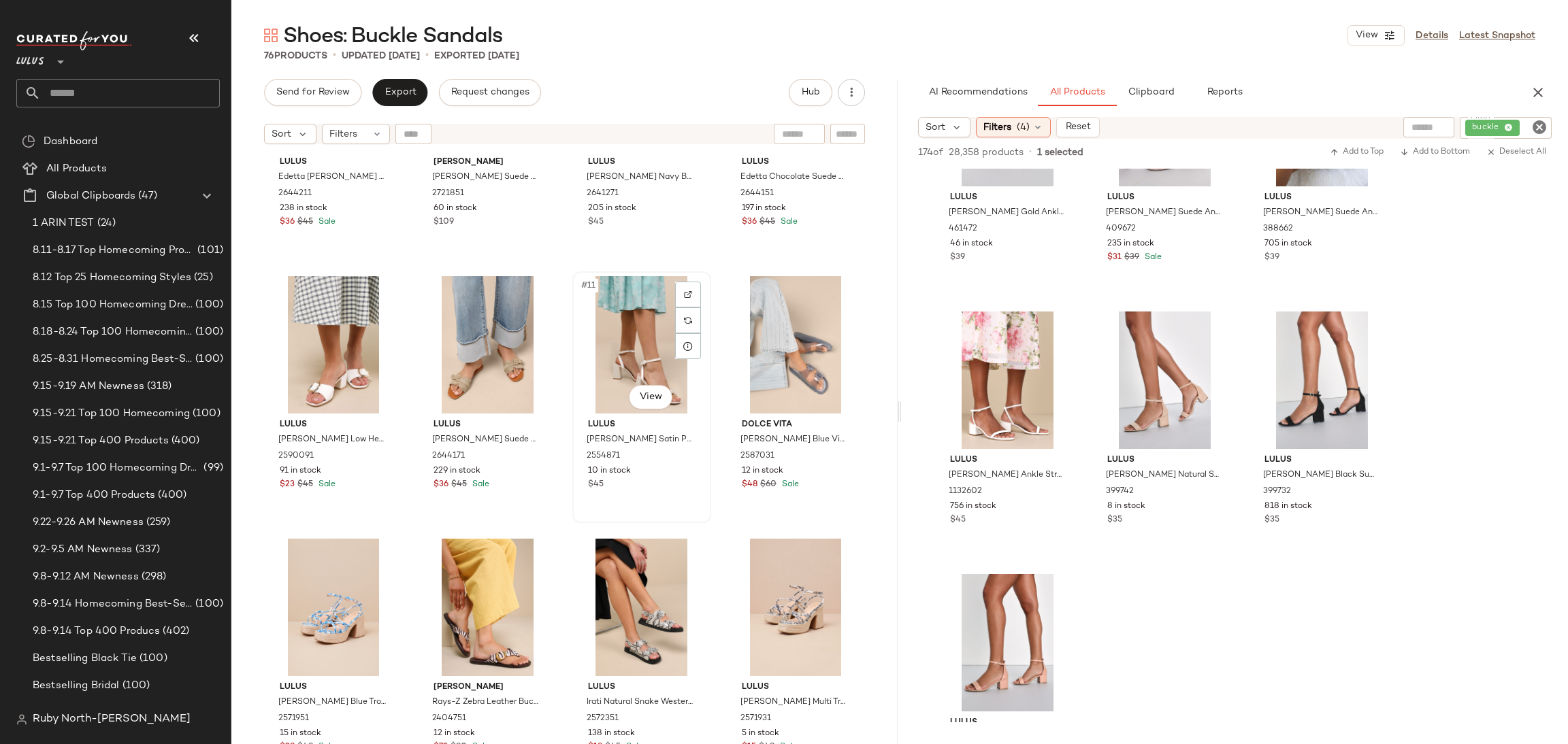
click at [645, 345] on div "#11 View" at bounding box center [642, 345] width 130 height 137
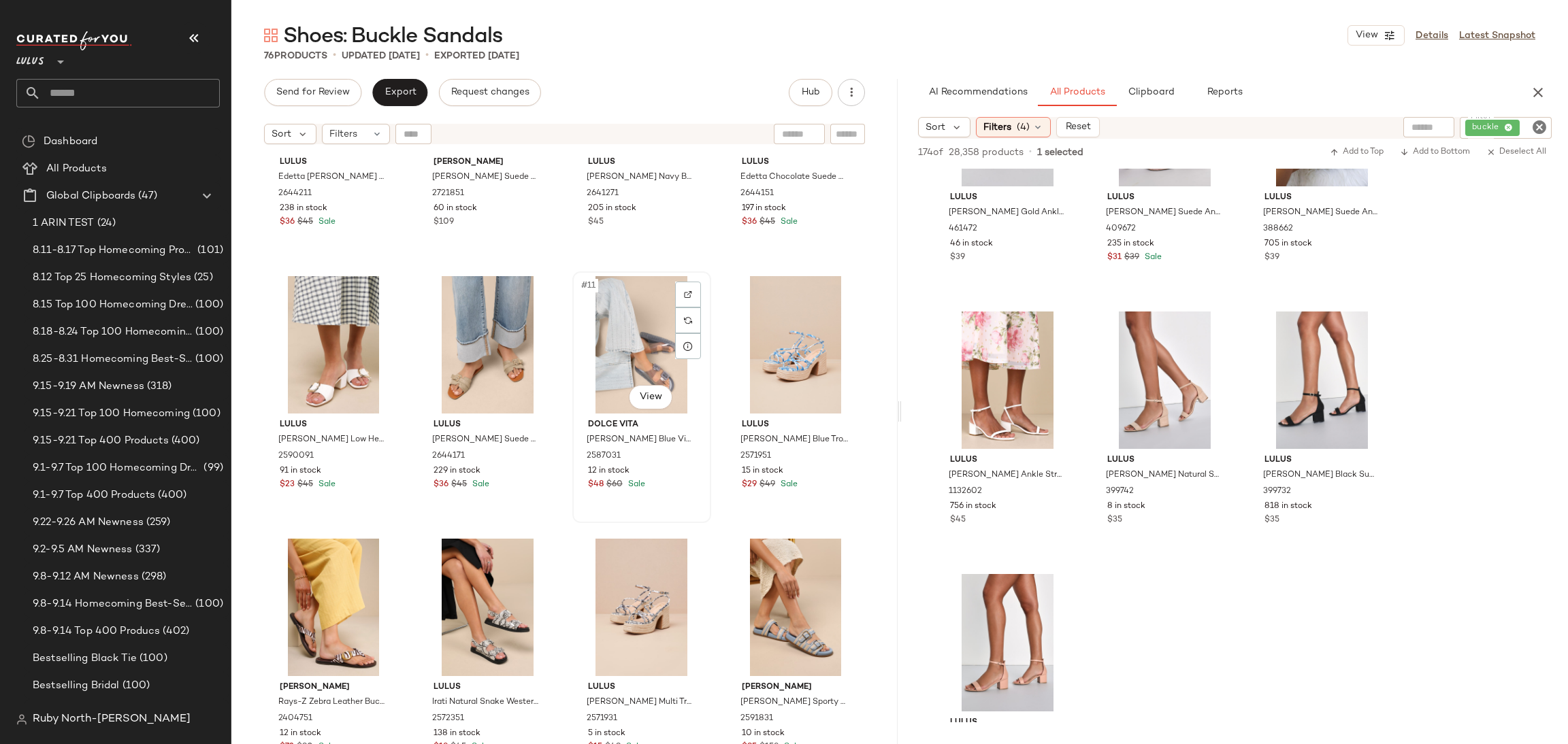
click at [640, 345] on div "#11 View" at bounding box center [642, 345] width 130 height 137
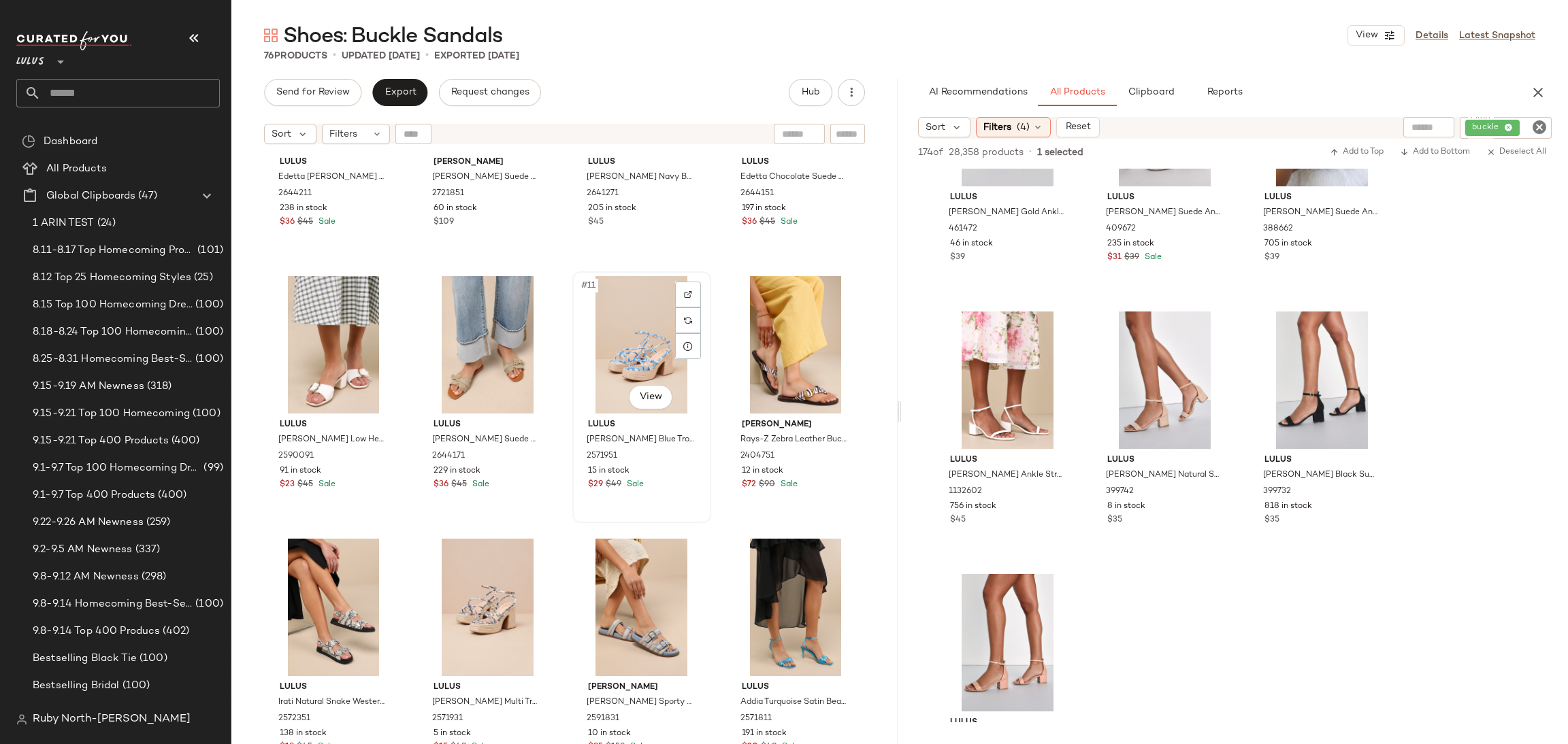
click at [643, 339] on div "#11 View" at bounding box center [642, 345] width 130 height 137
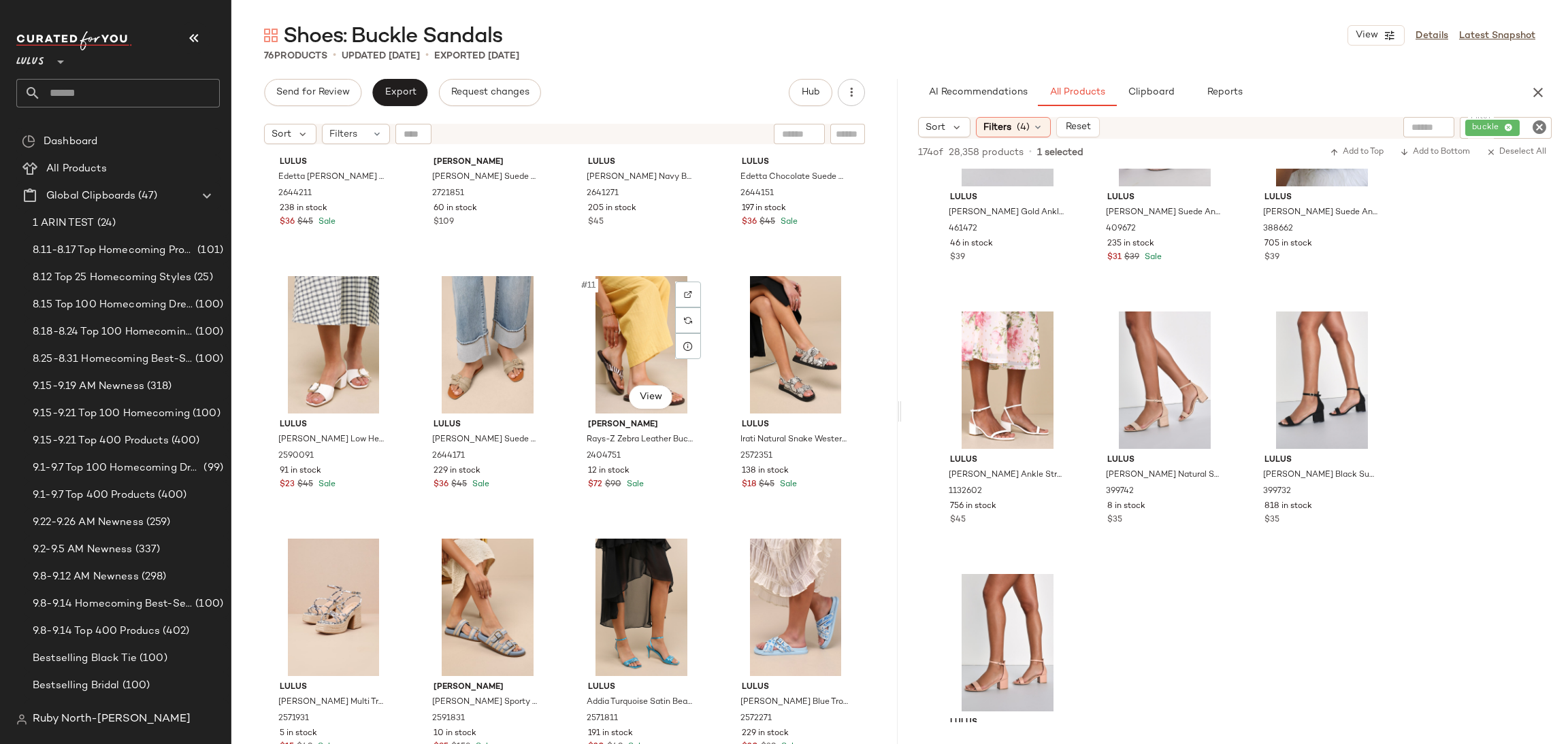
click at [643, 339] on div "#11 View" at bounding box center [642, 345] width 130 height 137
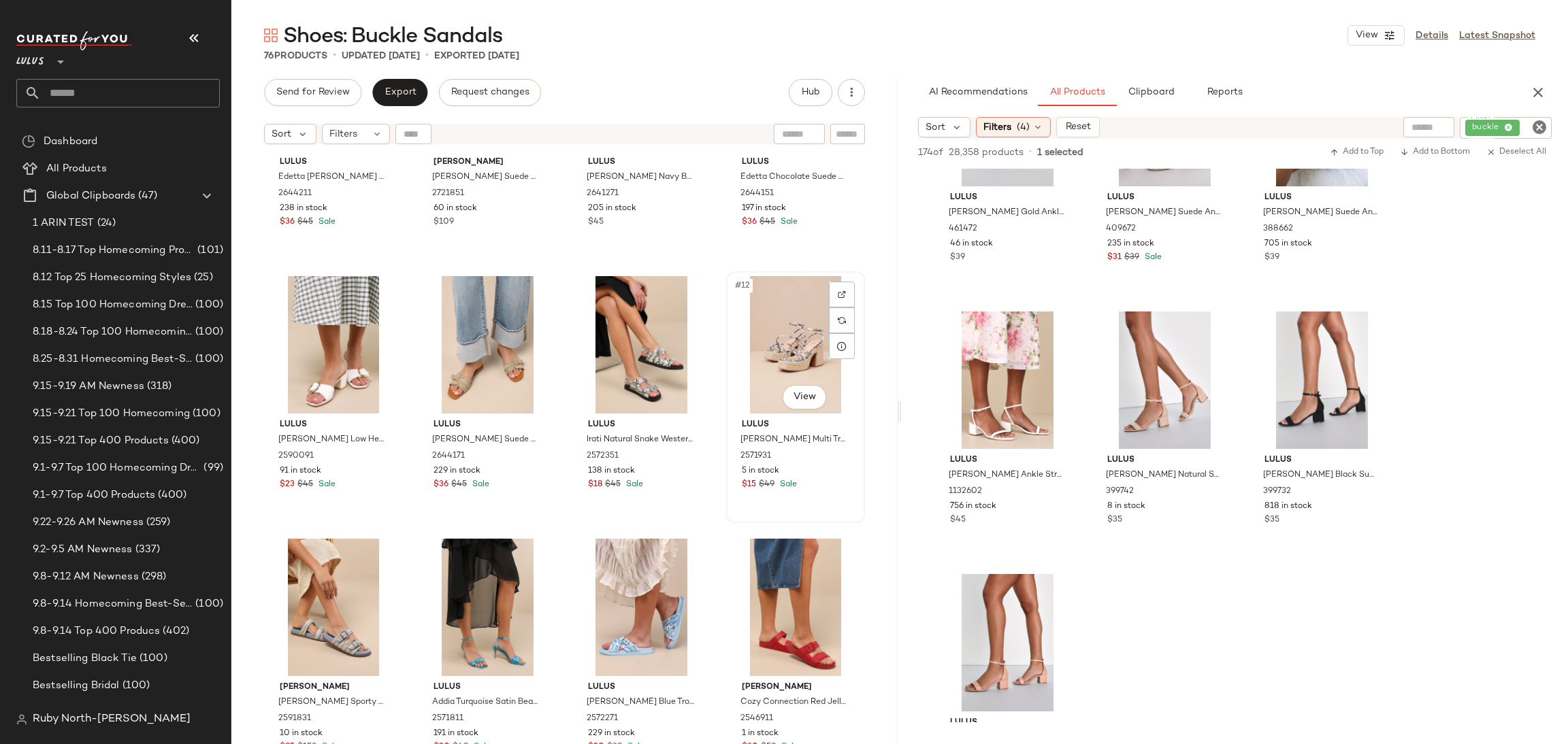
click at [758, 356] on div "#12 View" at bounding box center [796, 345] width 130 height 137
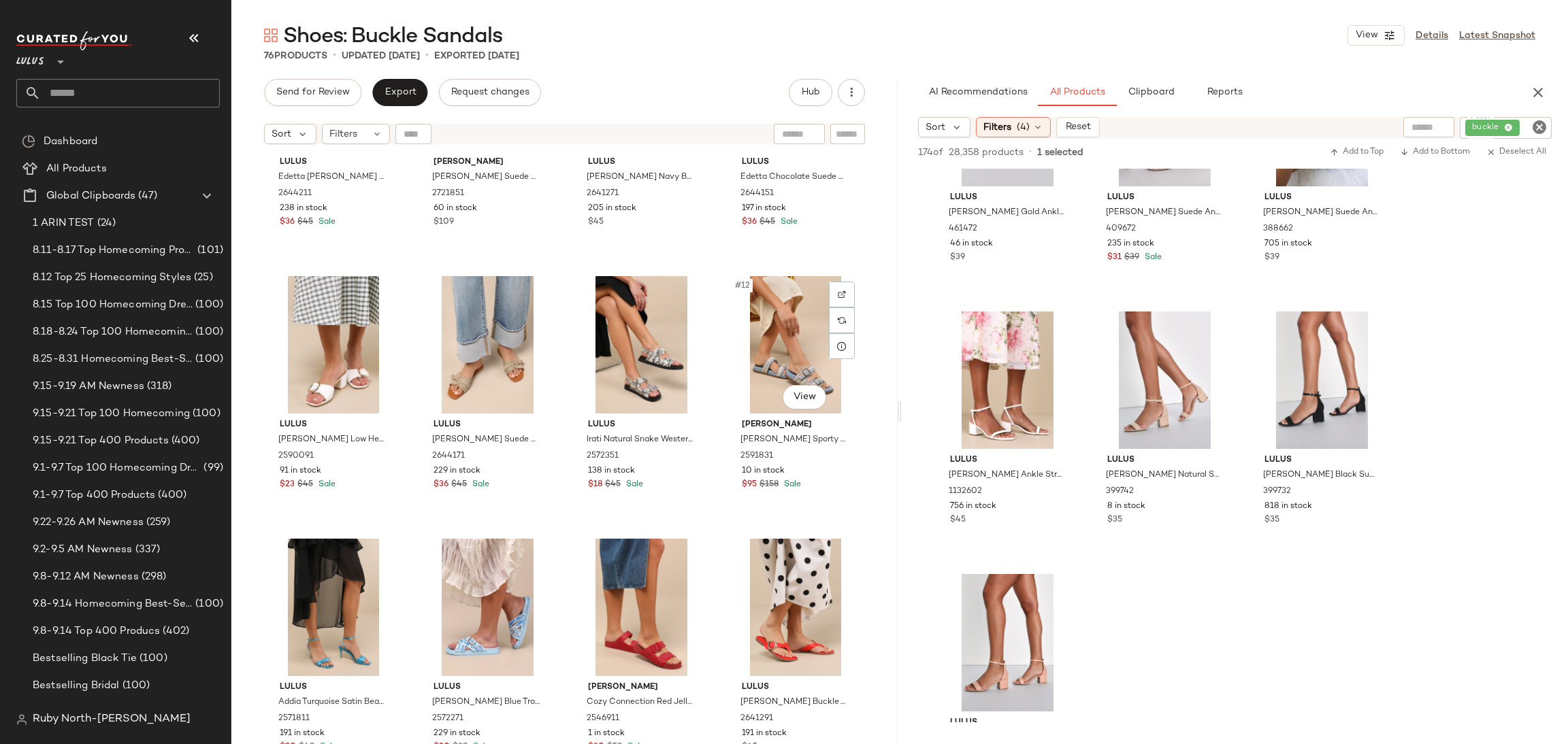
click at [758, 356] on div "#12 View" at bounding box center [796, 345] width 130 height 137
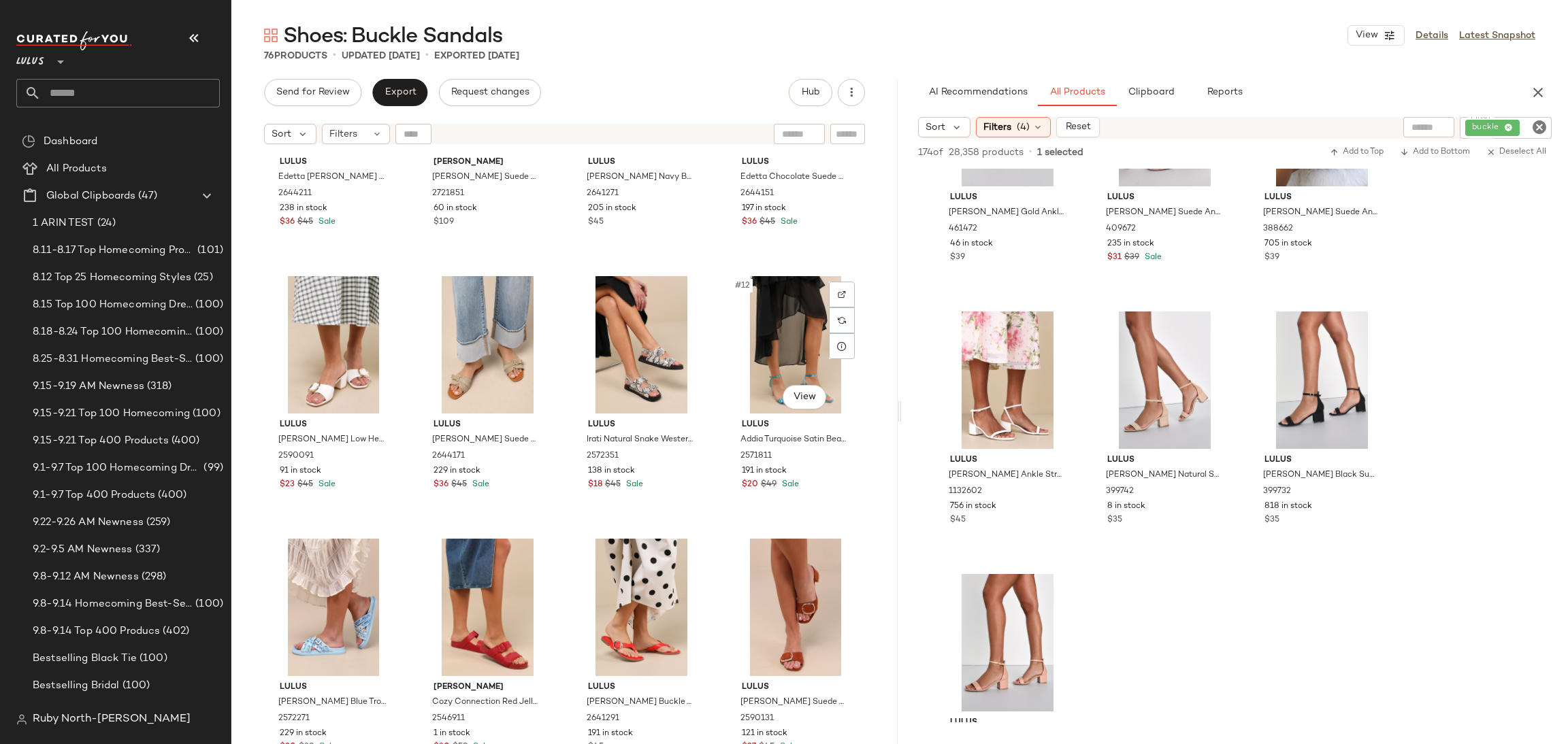
click at [758, 356] on div "#12 View" at bounding box center [796, 345] width 130 height 137
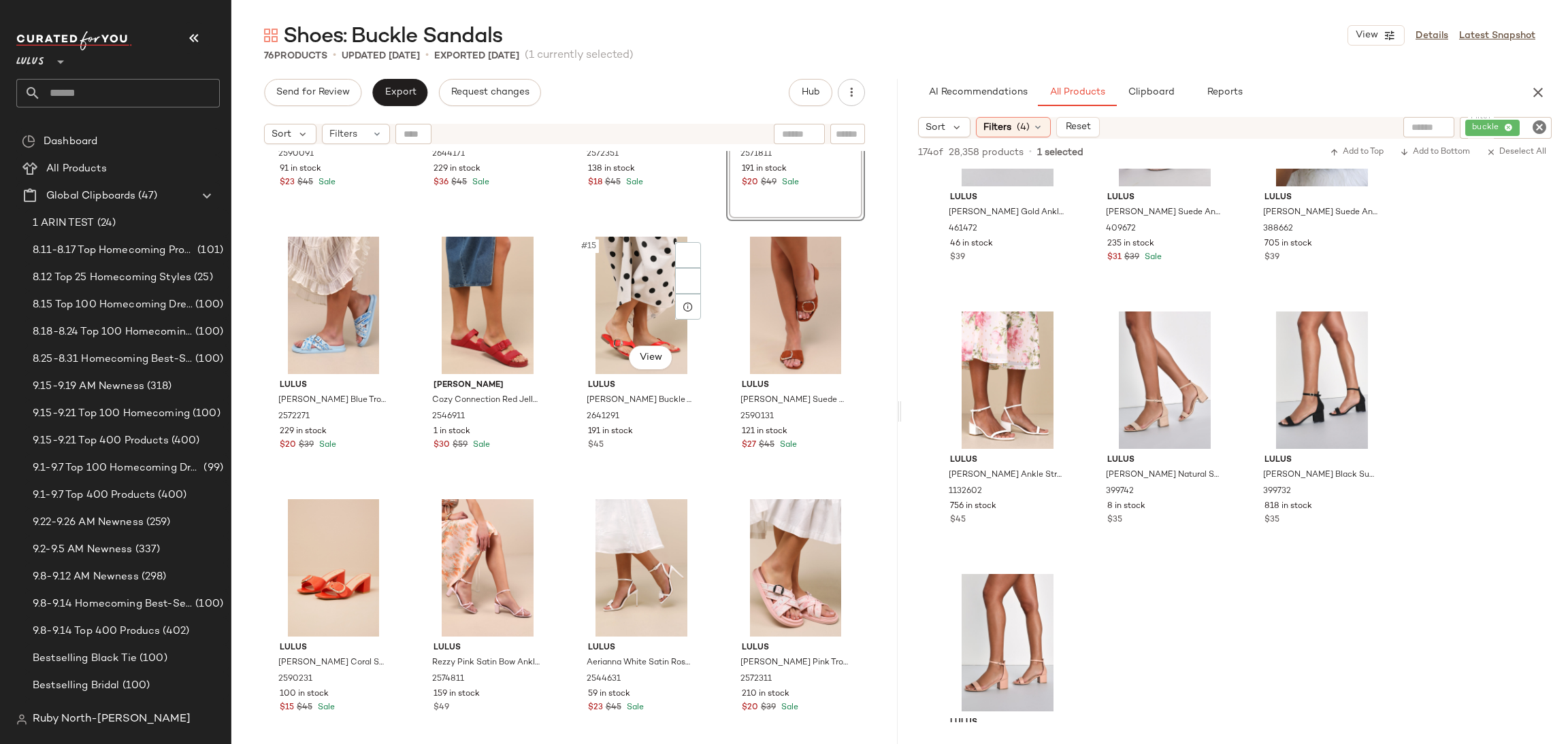
scroll to position [725, 0]
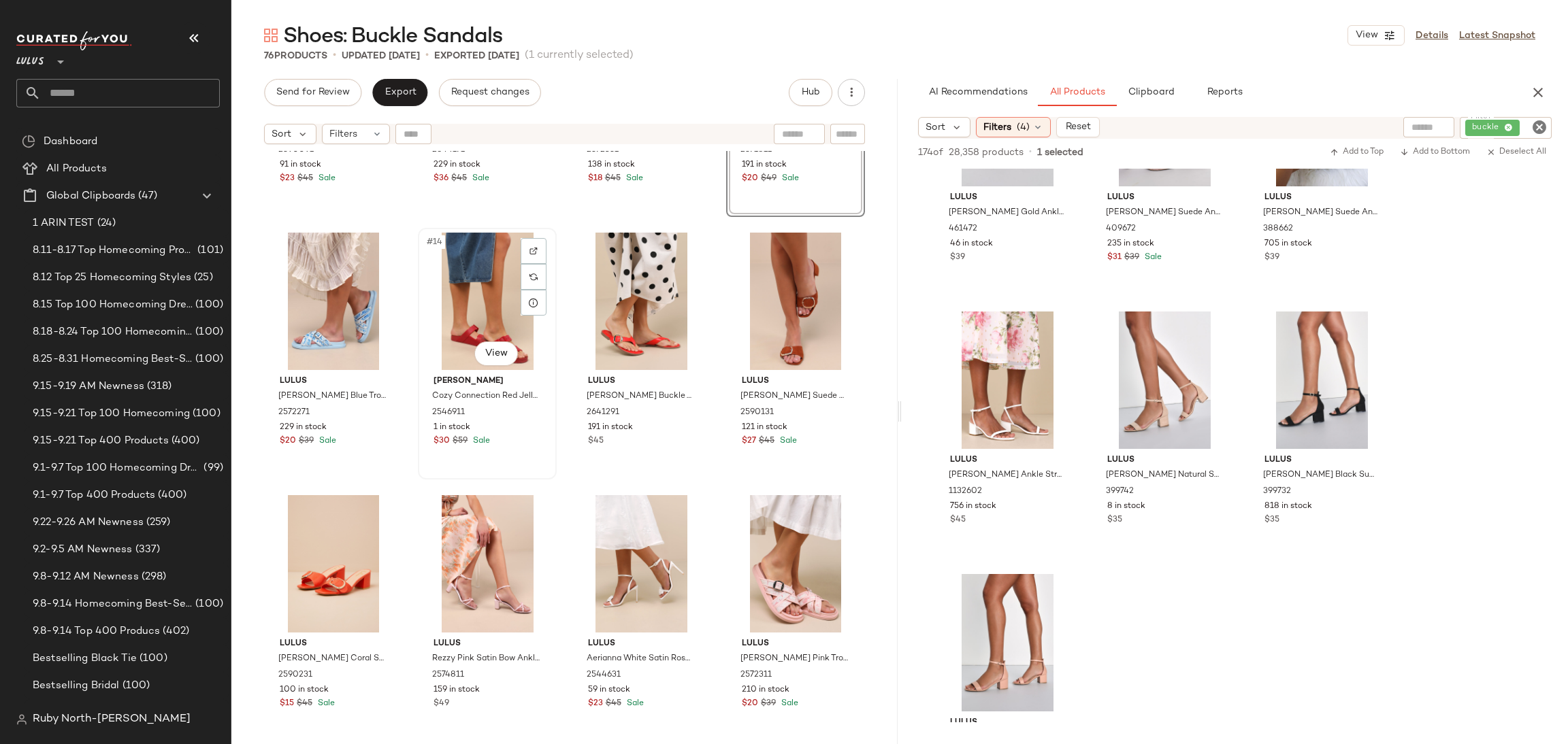
click at [512, 289] on div "#14 View" at bounding box center [487, 301] width 130 height 137
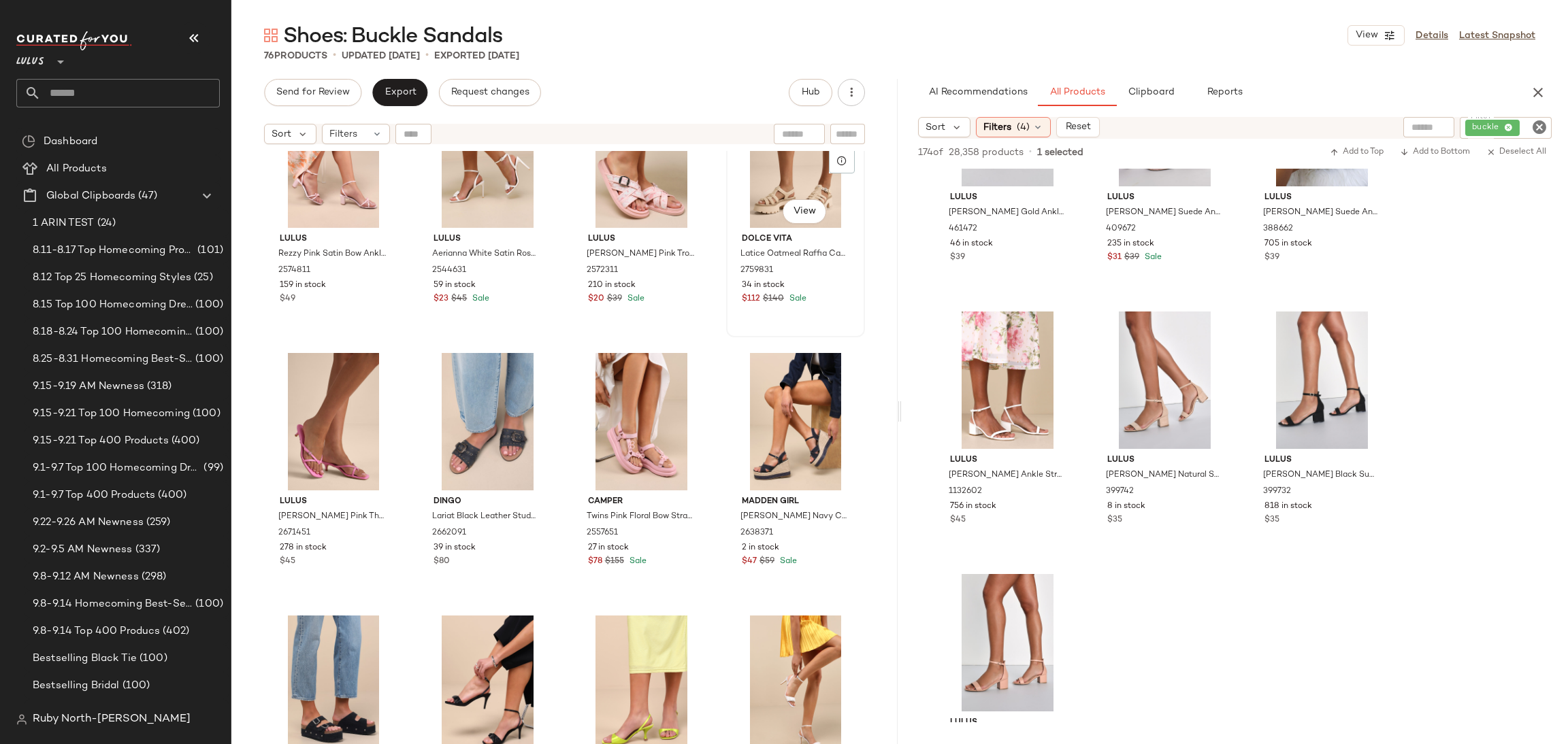
scroll to position [1133, 0]
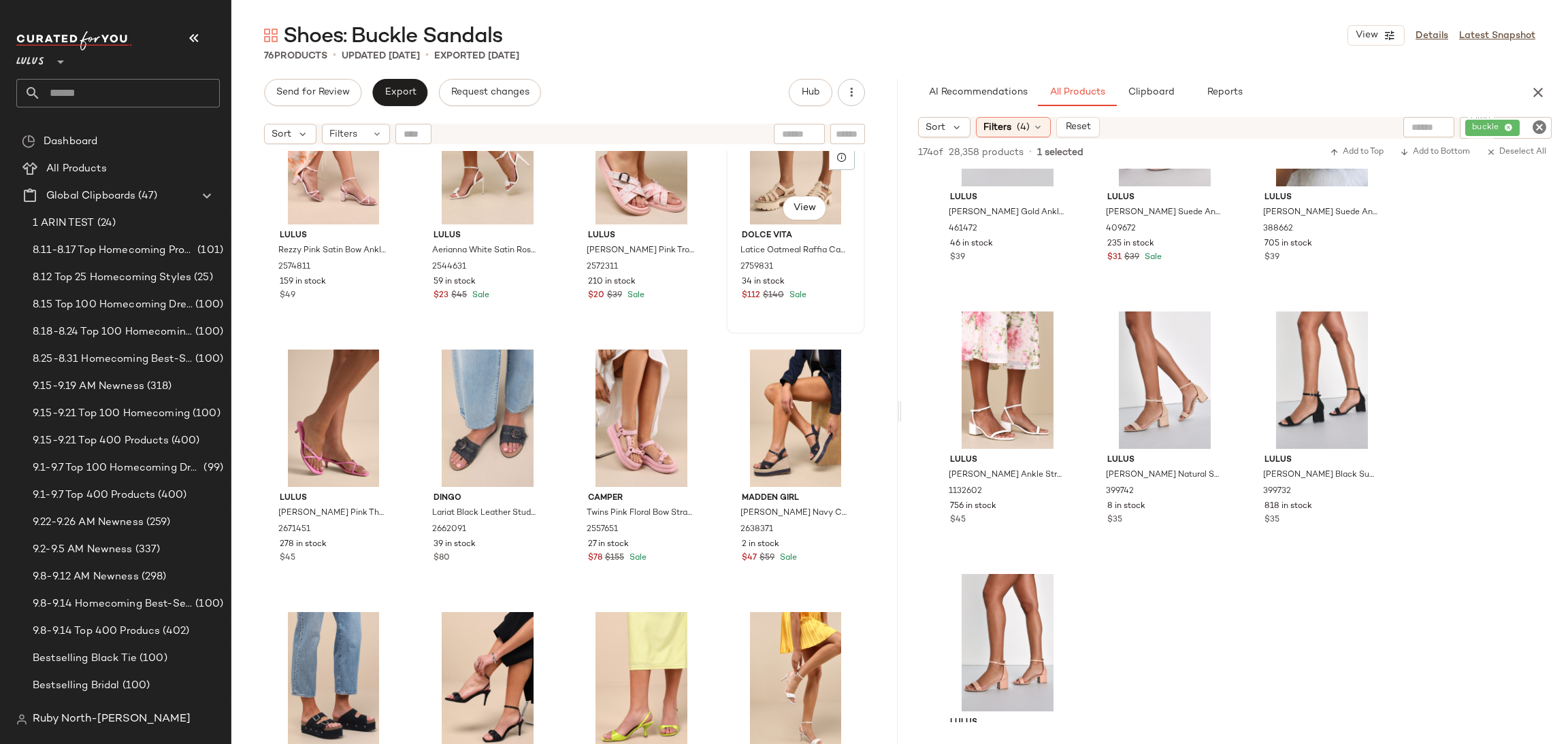
click at [795, 173] on div "#20 View" at bounding box center [796, 155] width 130 height 137
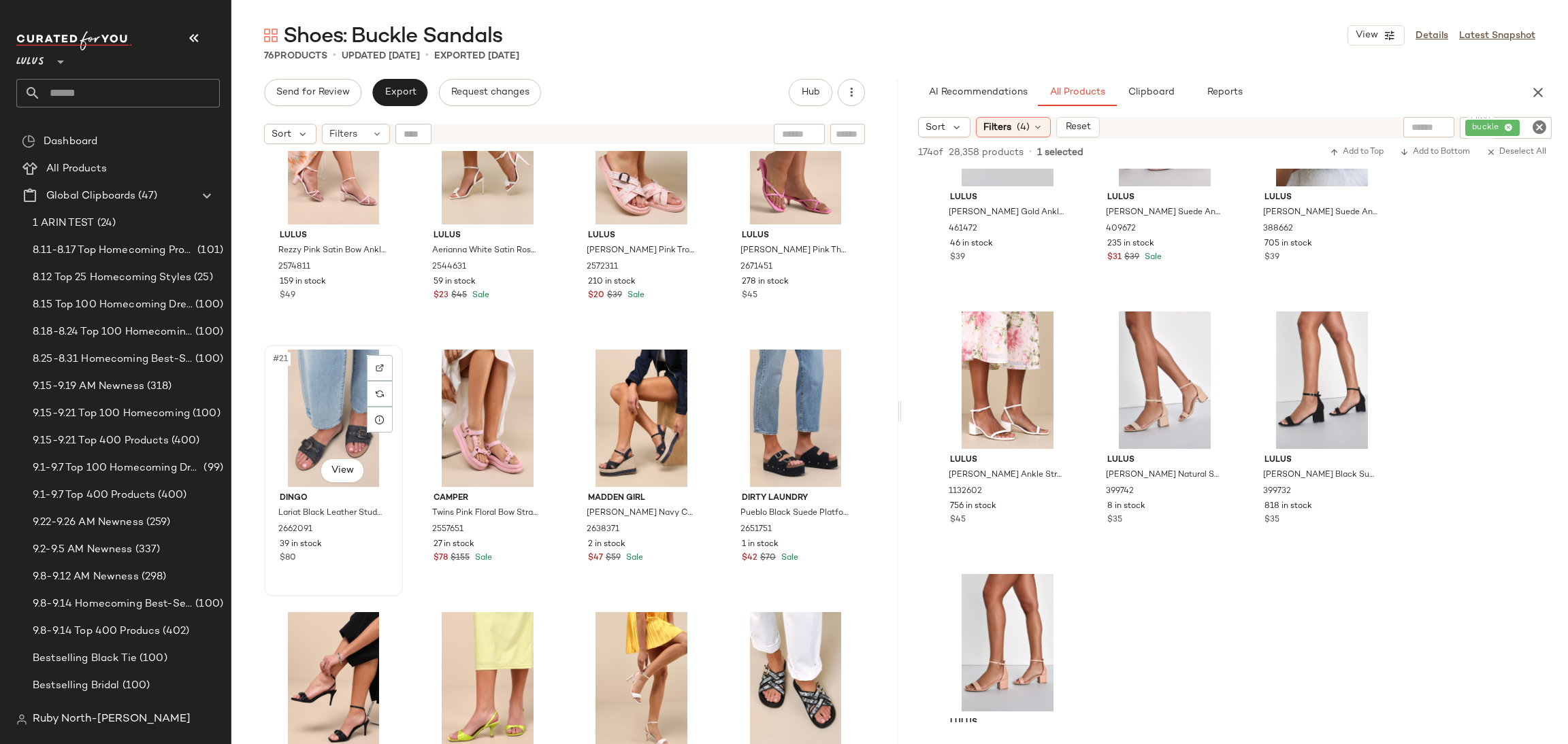
click at [343, 422] on div "#21 View" at bounding box center [334, 418] width 130 height 137
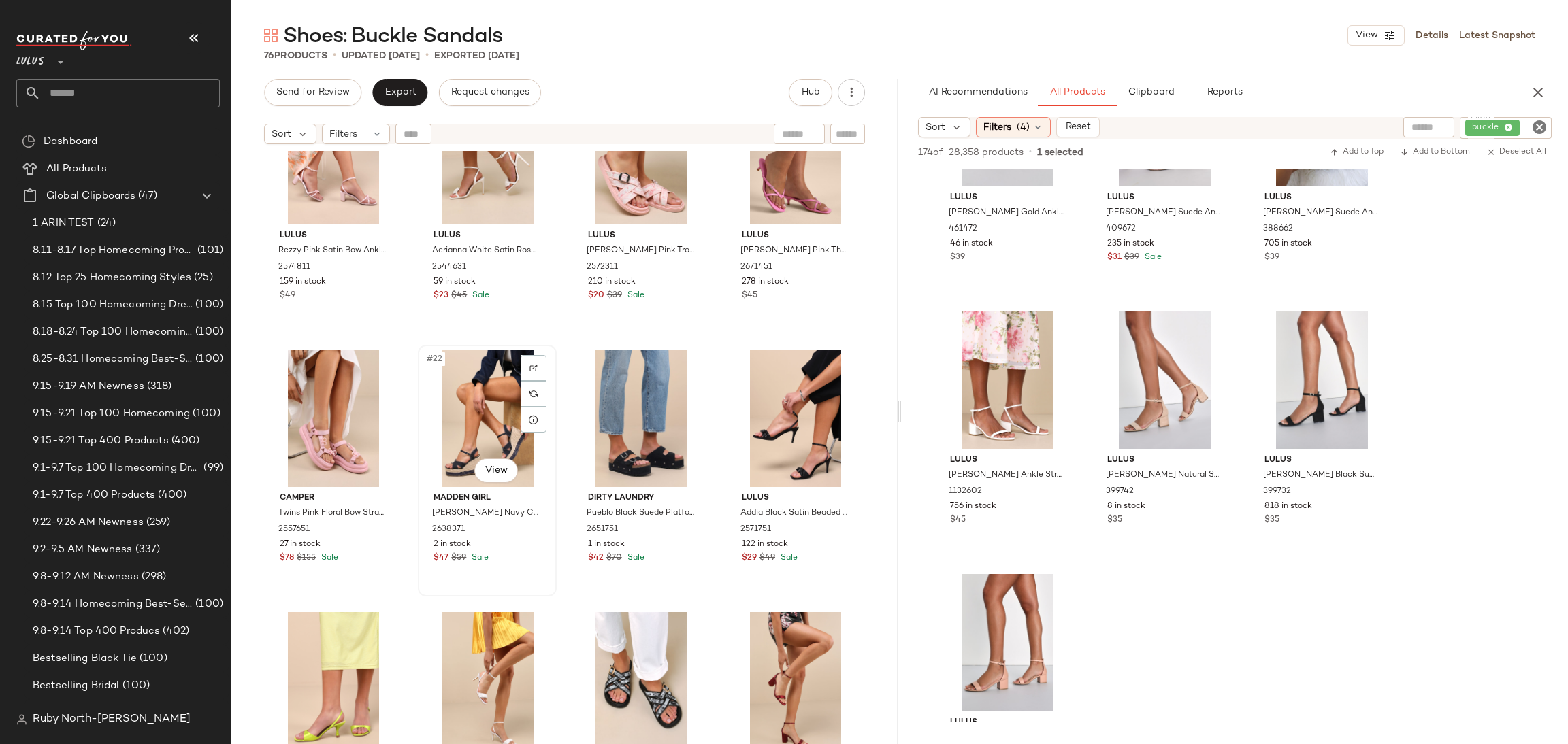
click at [489, 429] on div "#22 View" at bounding box center [487, 418] width 130 height 137
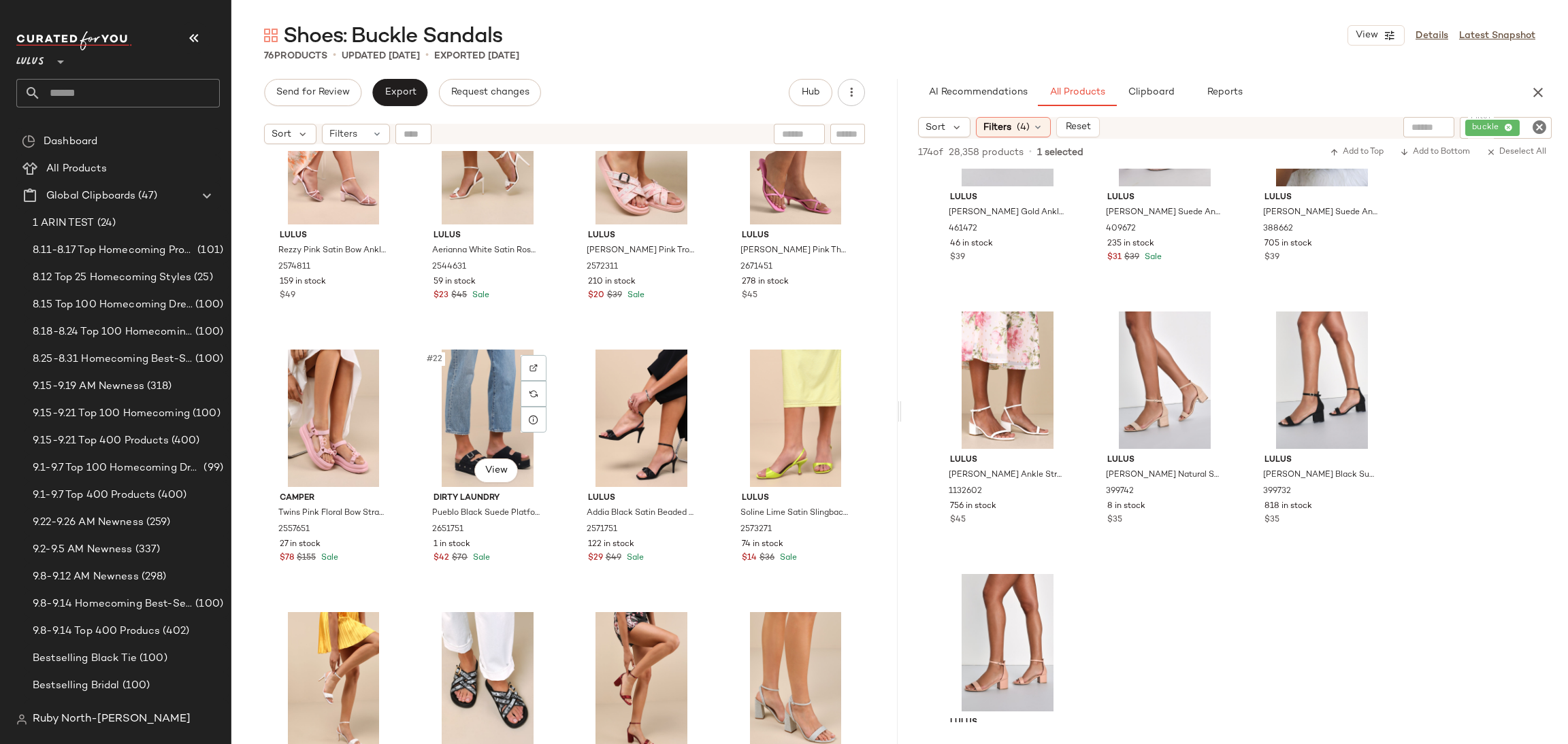
click at [489, 429] on div "#22 View" at bounding box center [487, 418] width 130 height 137
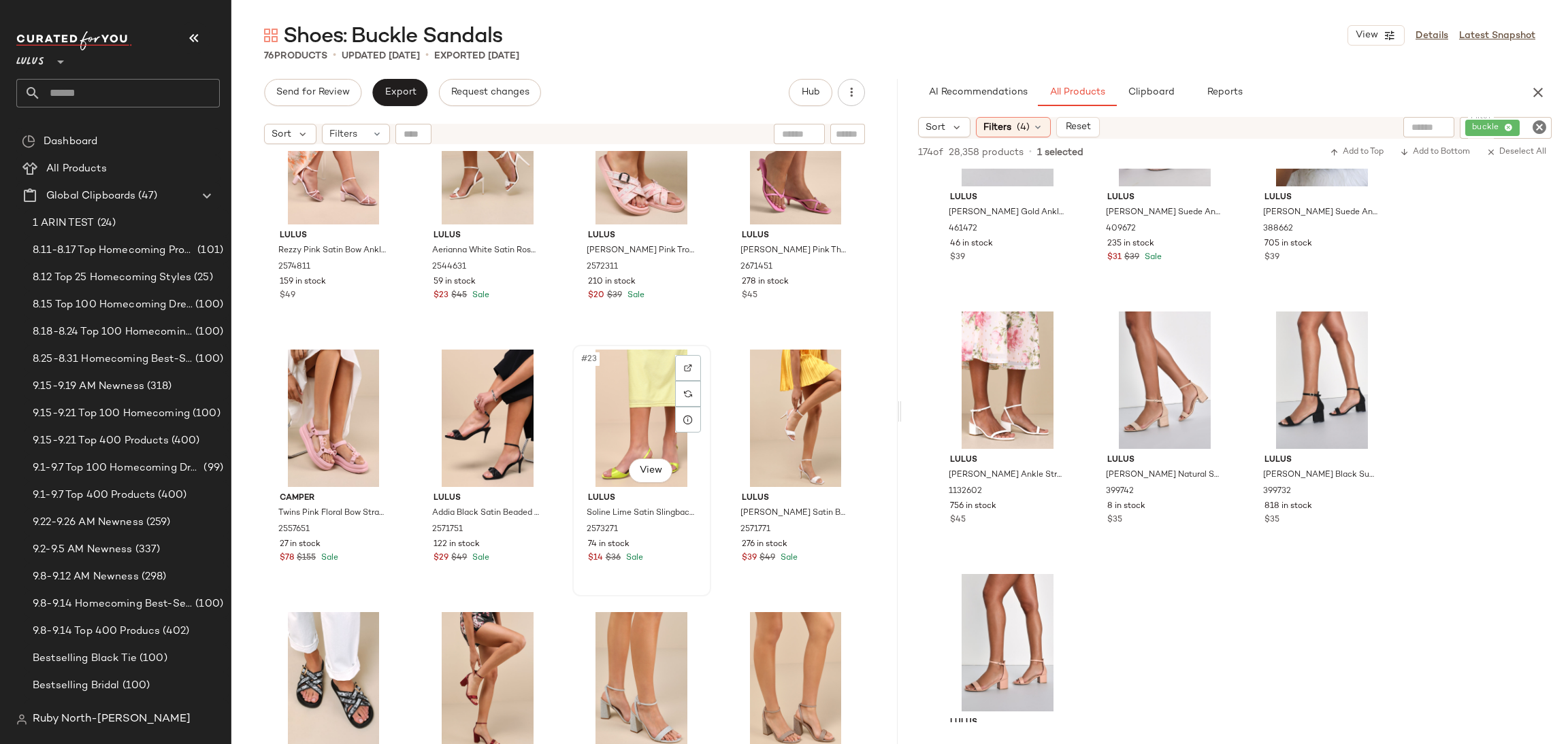
click at [628, 425] on div "#23 View" at bounding box center [642, 418] width 130 height 137
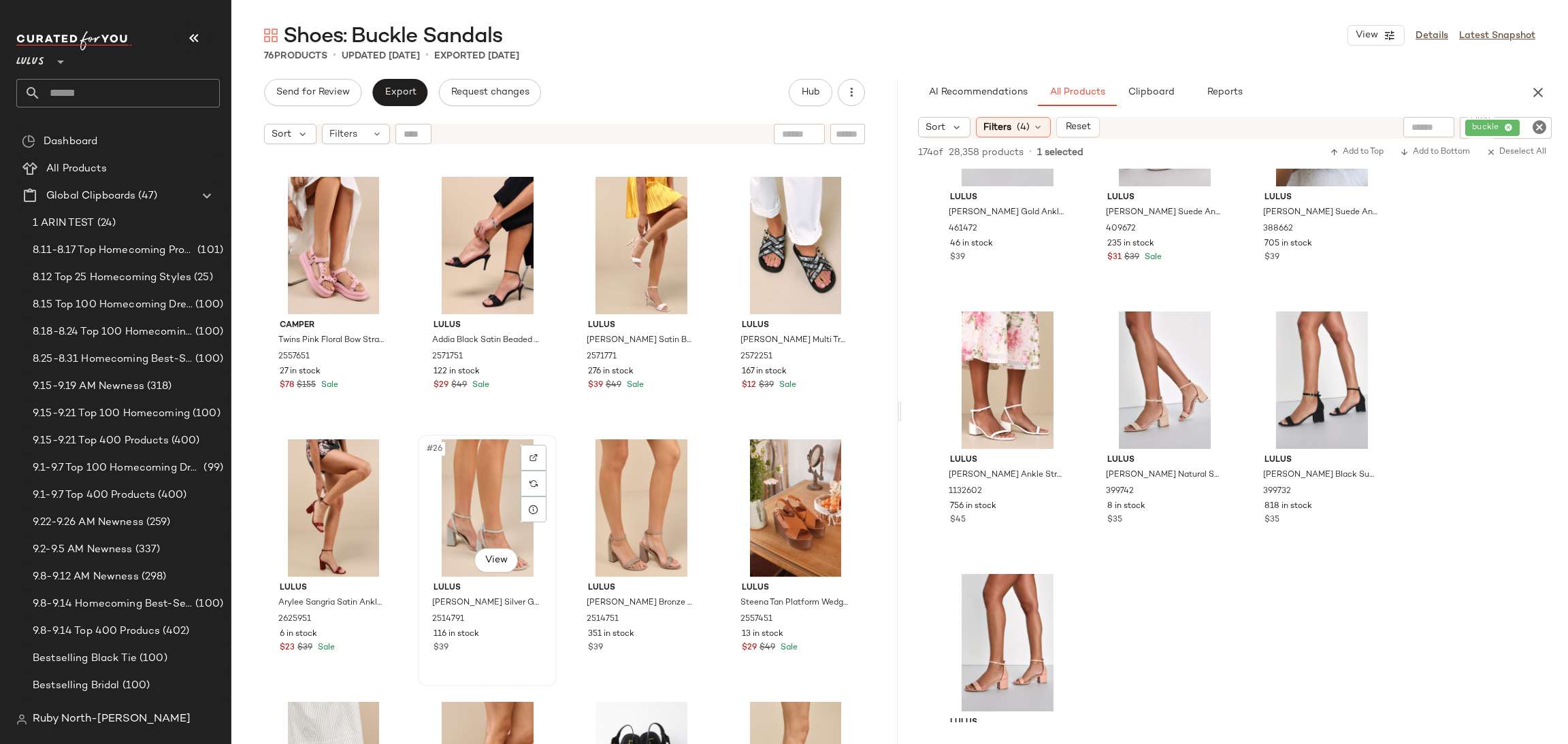
scroll to position [1541, 0]
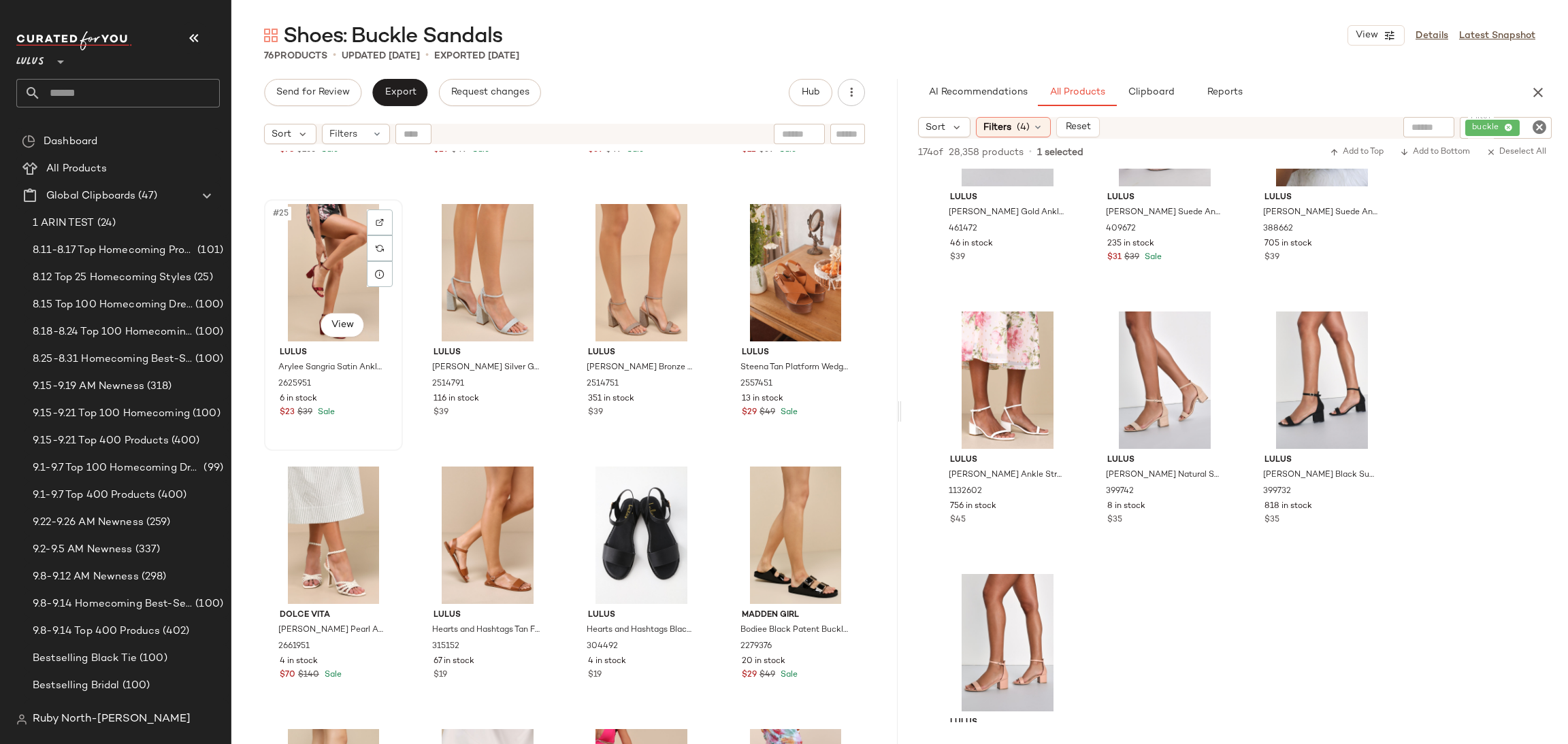
click at [327, 283] on div "#25 View" at bounding box center [334, 272] width 130 height 137
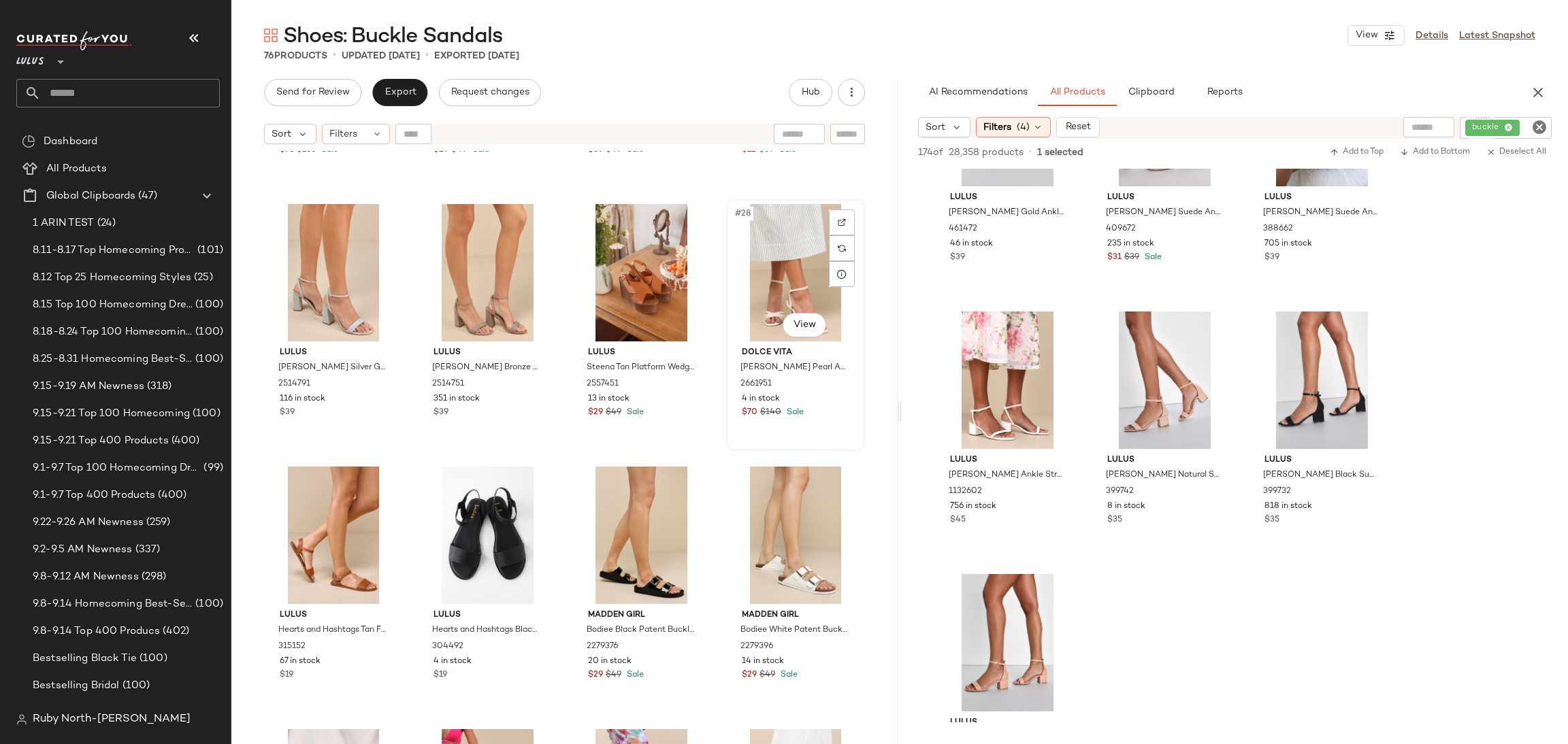
click at [794, 280] on div "#28 View" at bounding box center [796, 272] width 130 height 137
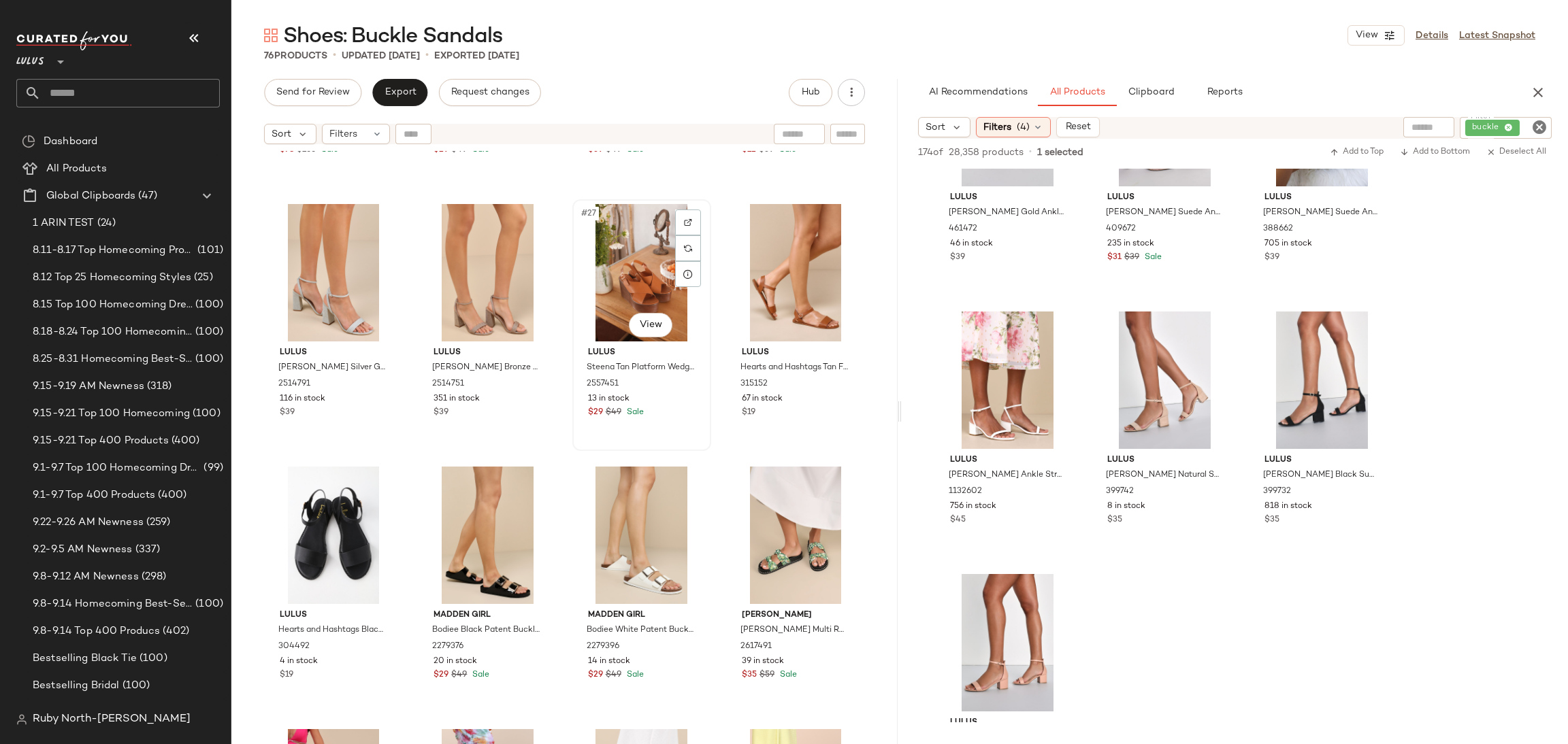
click at [642, 271] on div "#27 View" at bounding box center [642, 272] width 130 height 137
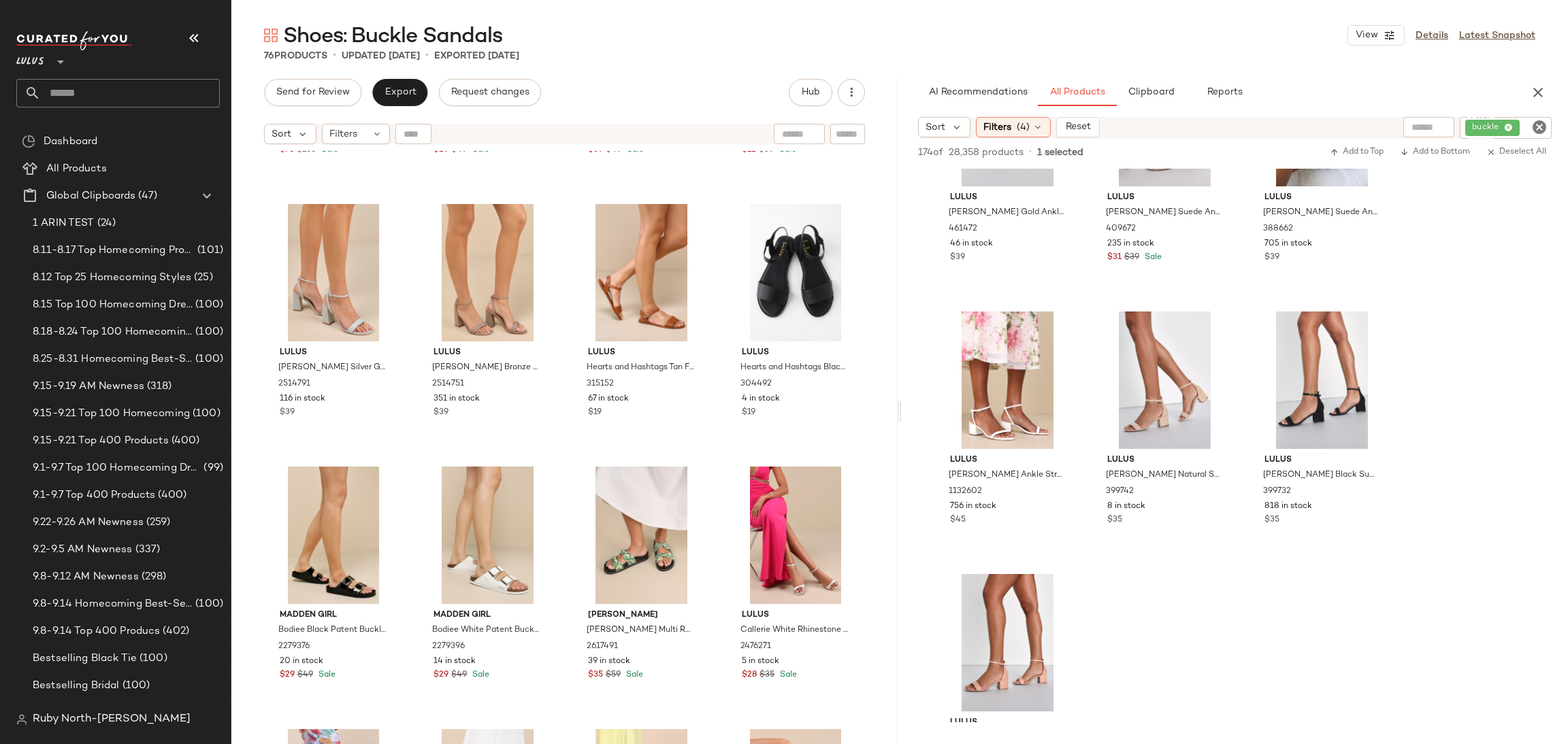
click at [395, 77] on div "Shoes: Buckle Sandals View Details Latest Snapshot 76 Products • updated Sep 23…" at bounding box center [900, 383] width 1337 height 722
click at [411, 104] on button "Export" at bounding box center [400, 92] width 55 height 27
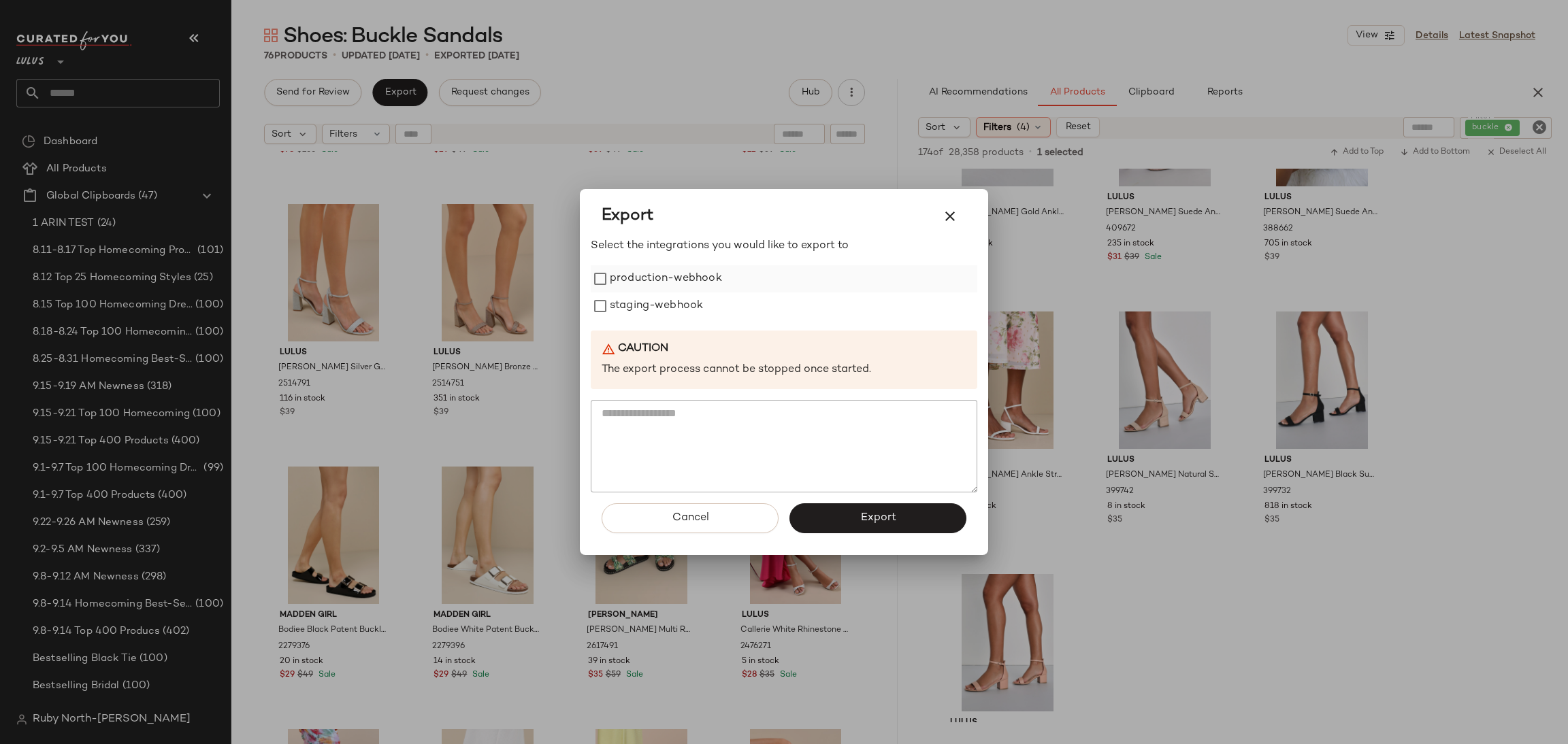
click at [676, 278] on label "production-webhook" at bounding box center [666, 278] width 112 height 27
click at [668, 310] on label "staging-webhook" at bounding box center [657, 306] width 93 height 27
click at [859, 512] on button "Export" at bounding box center [878, 518] width 177 height 30
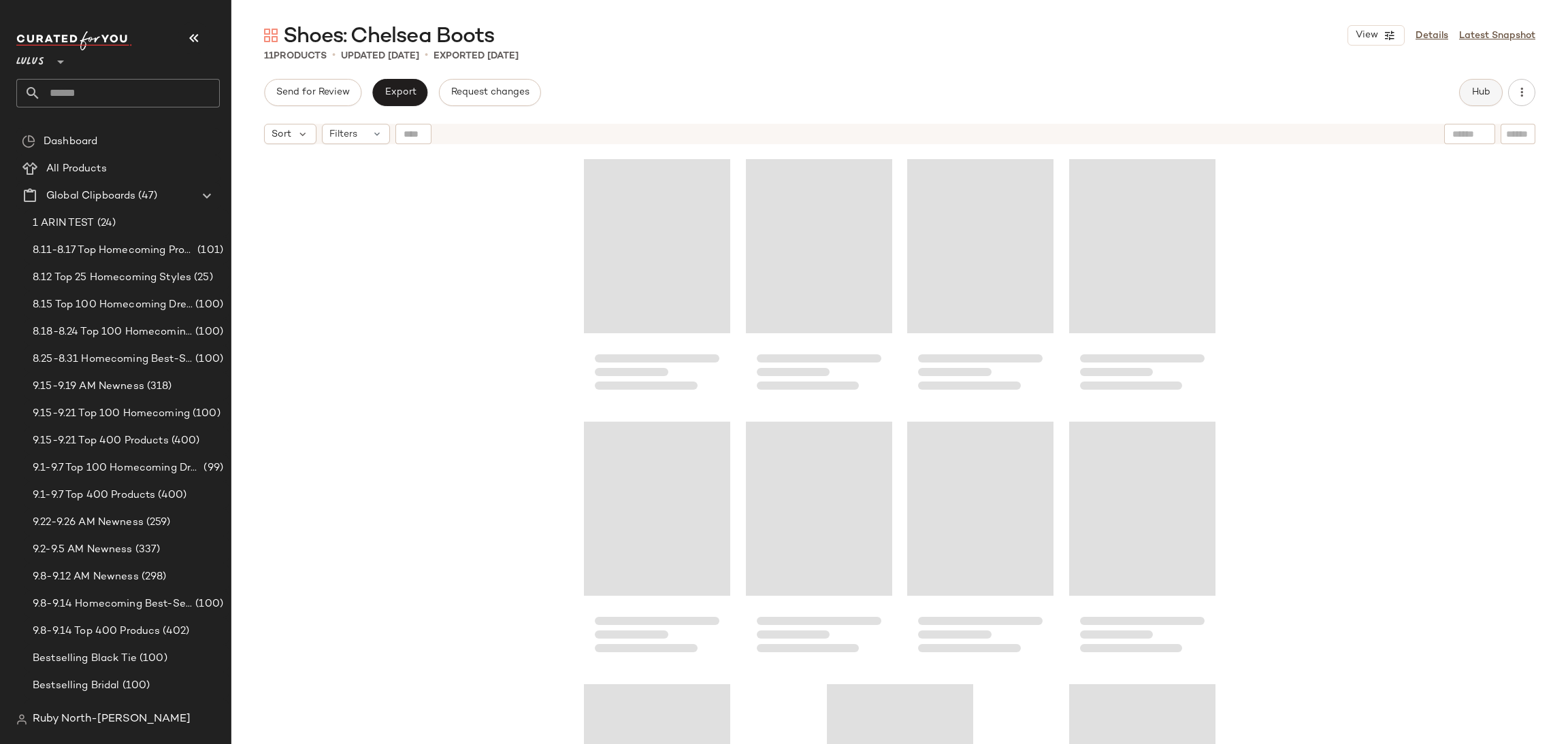
click at [1475, 98] on span "Hub" at bounding box center [1480, 93] width 19 height 11
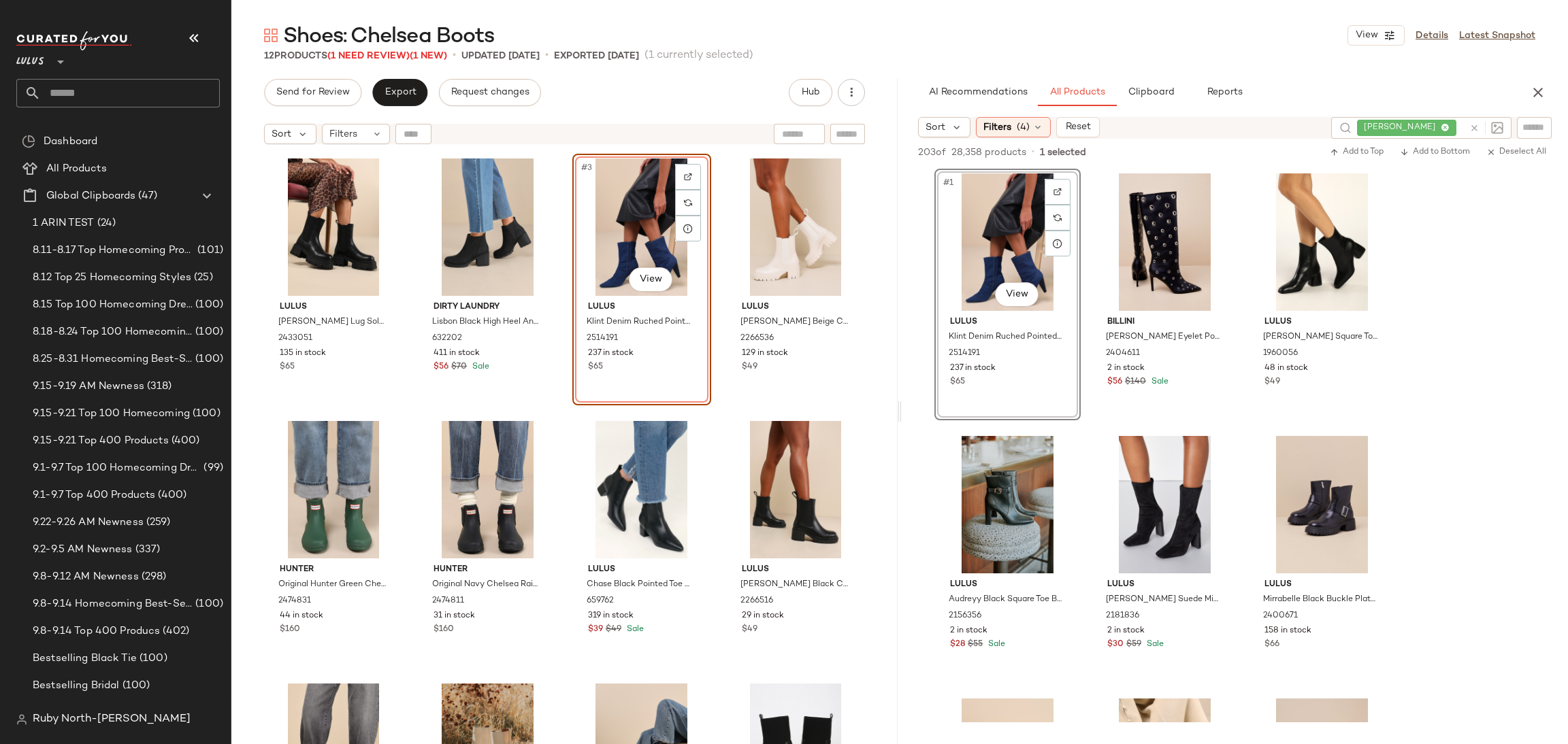
click at [411, 63] on div "Shoes: Chelsea Boots View Details Latest Snapshot 12 Products (1 Need Review) (…" at bounding box center [900, 383] width 1337 height 722
click at [379, 54] on span "(1 Need Review)" at bounding box center [368, 56] width 82 height 10
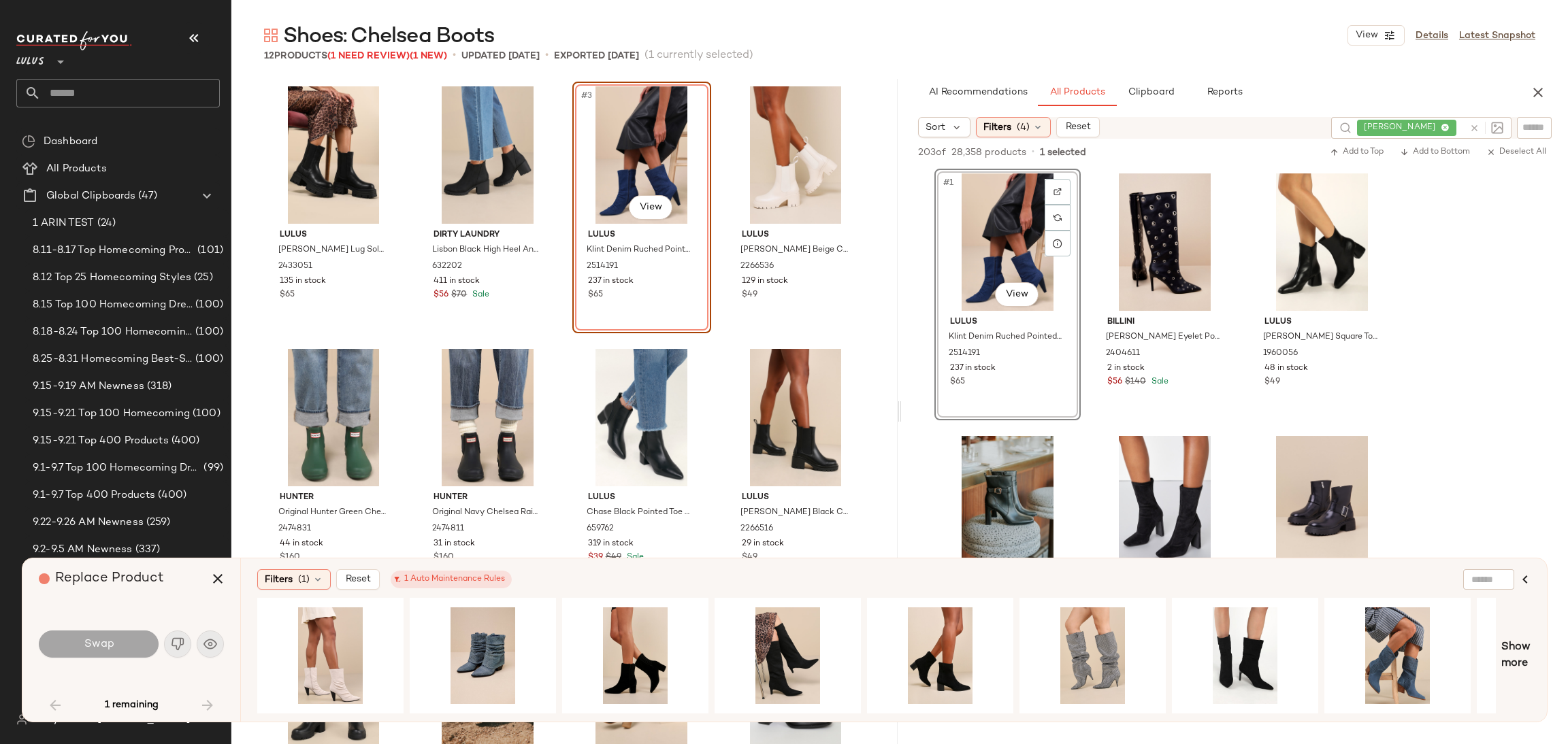
click at [642, 136] on div "#3 View" at bounding box center [642, 155] width 130 height 137
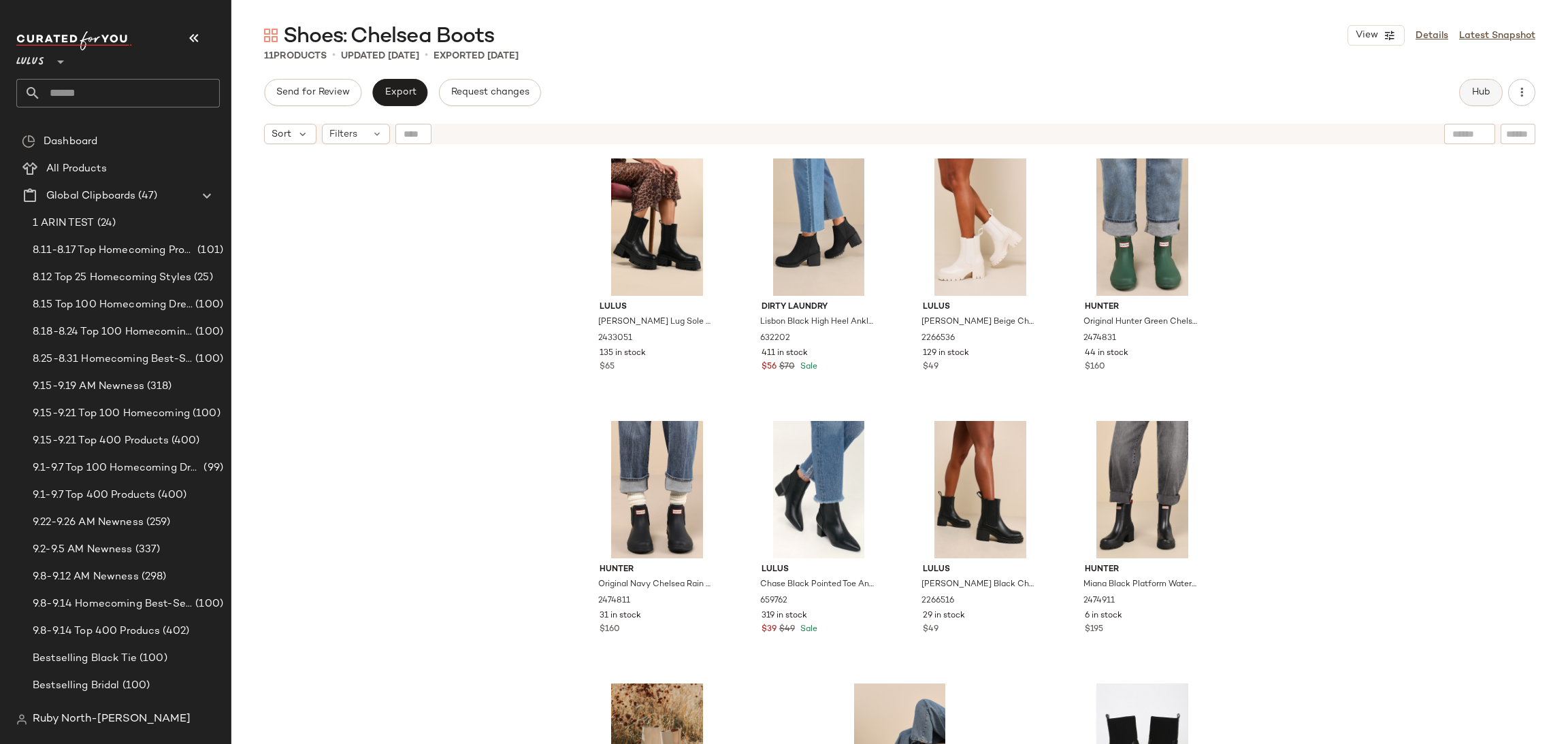
click at [1492, 87] on button "Hub" at bounding box center [1481, 92] width 44 height 27
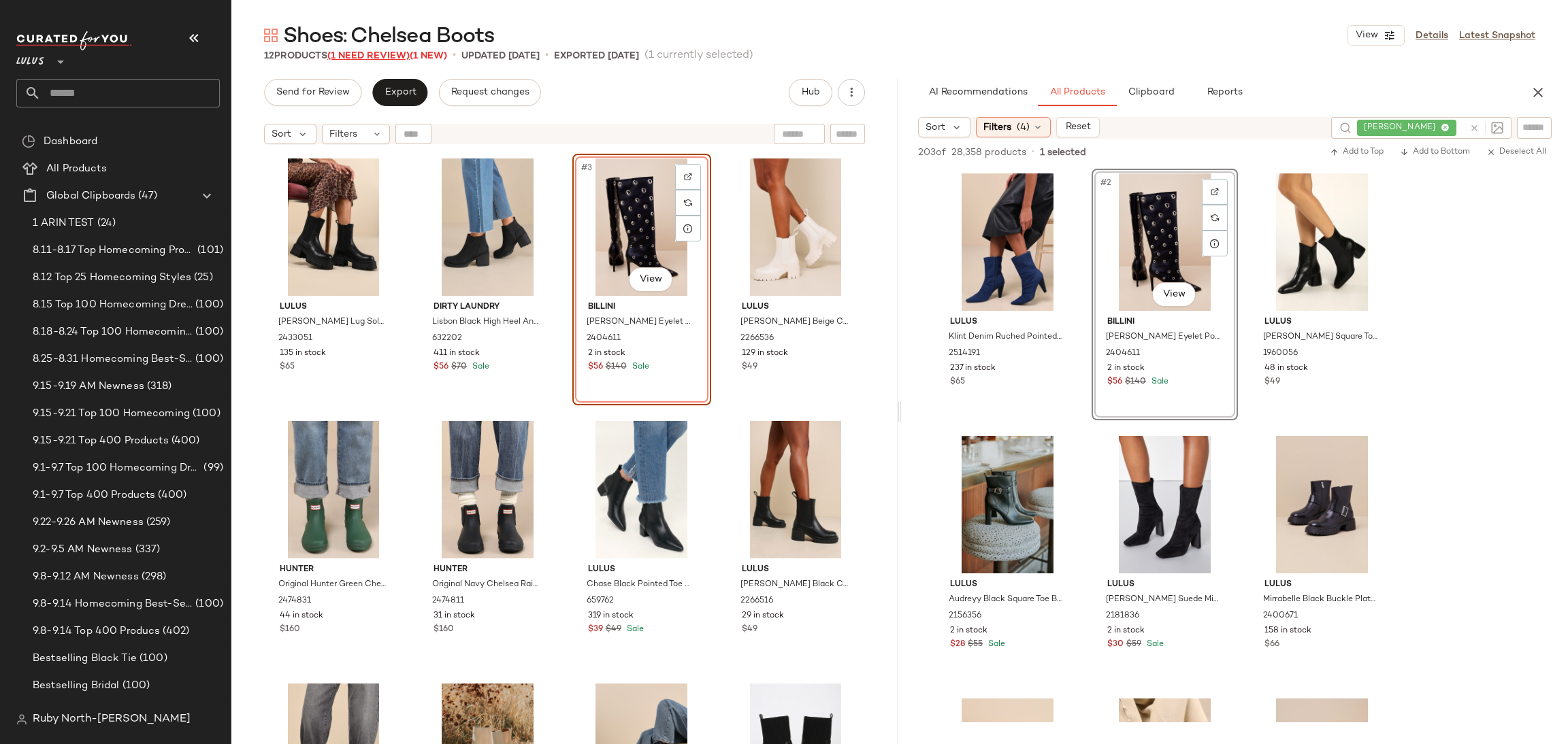
click at [390, 52] on span "(1 Need Review)" at bounding box center [368, 56] width 82 height 10
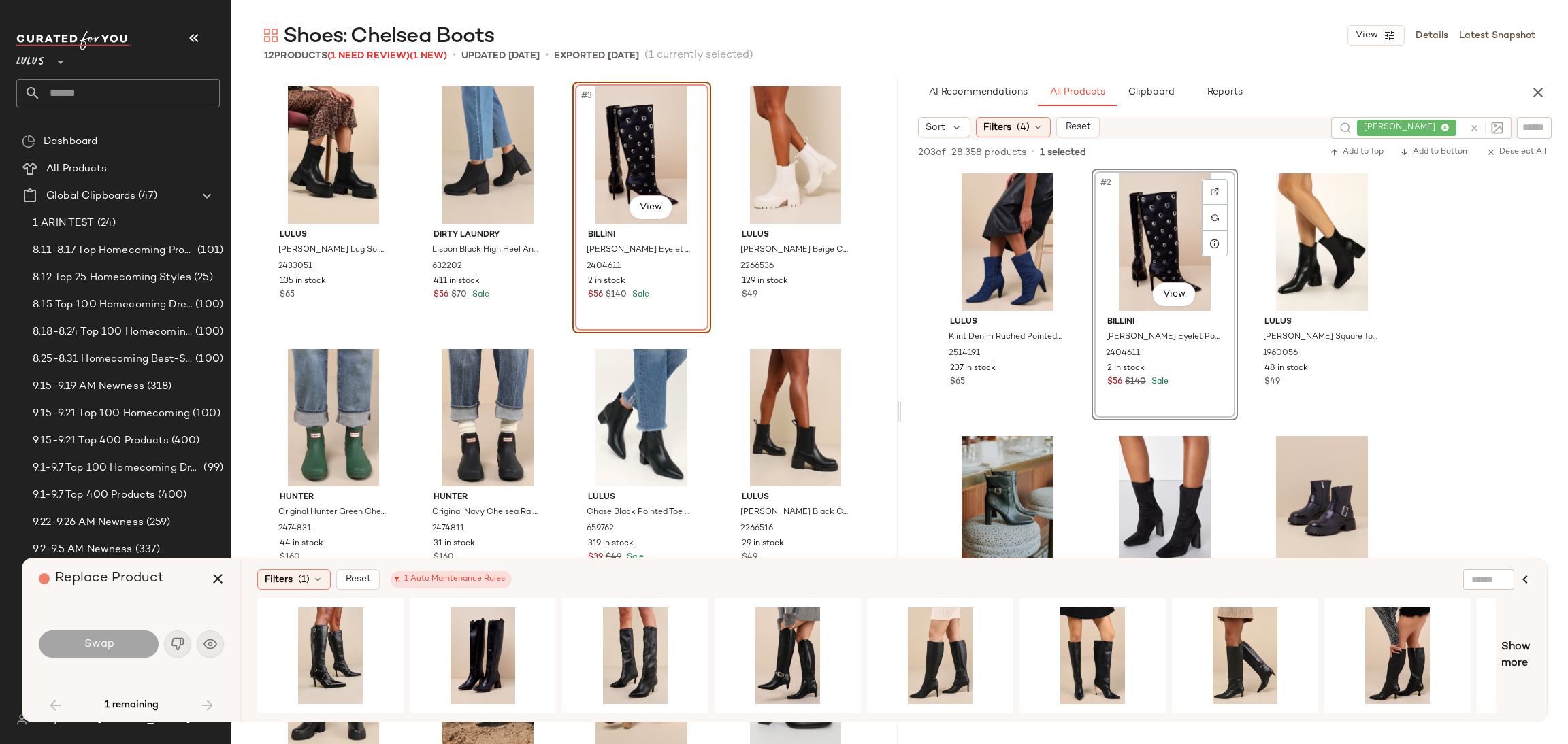
click at [579, 136] on div "#3 View" at bounding box center [642, 155] width 130 height 137
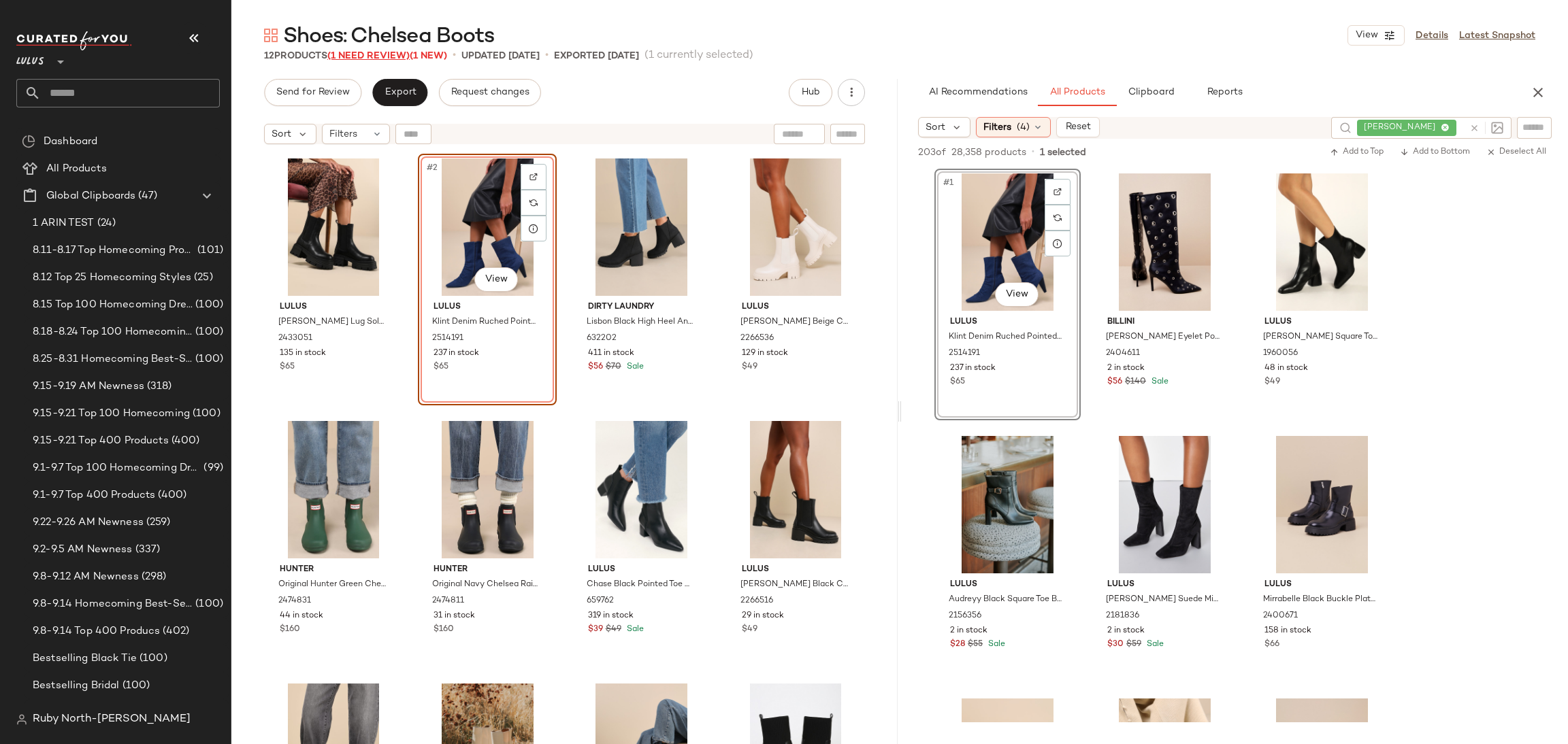
click at [379, 59] on span "(1 Need Review)" at bounding box center [368, 56] width 82 height 10
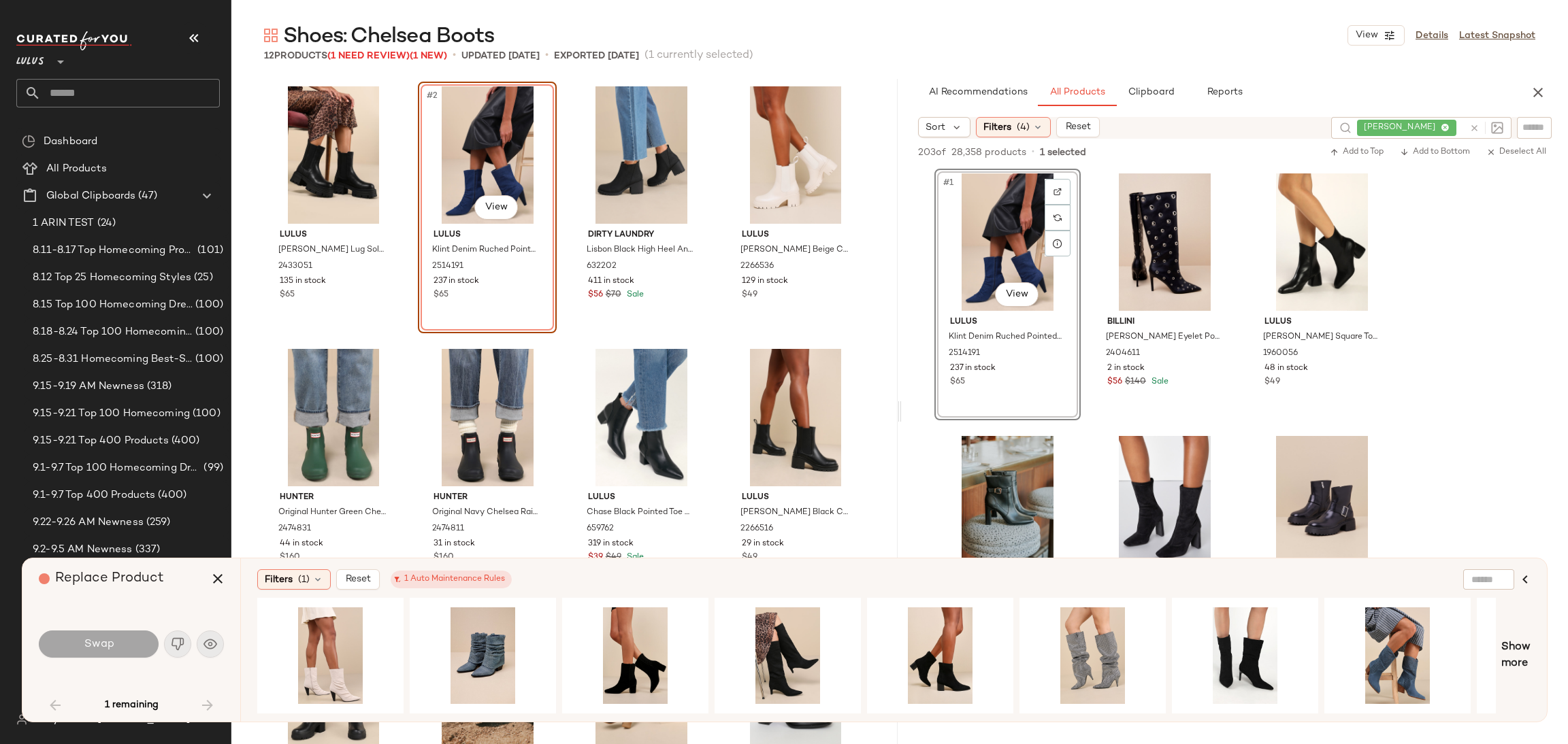
click at [468, 140] on div "#2 View" at bounding box center [487, 155] width 130 height 137
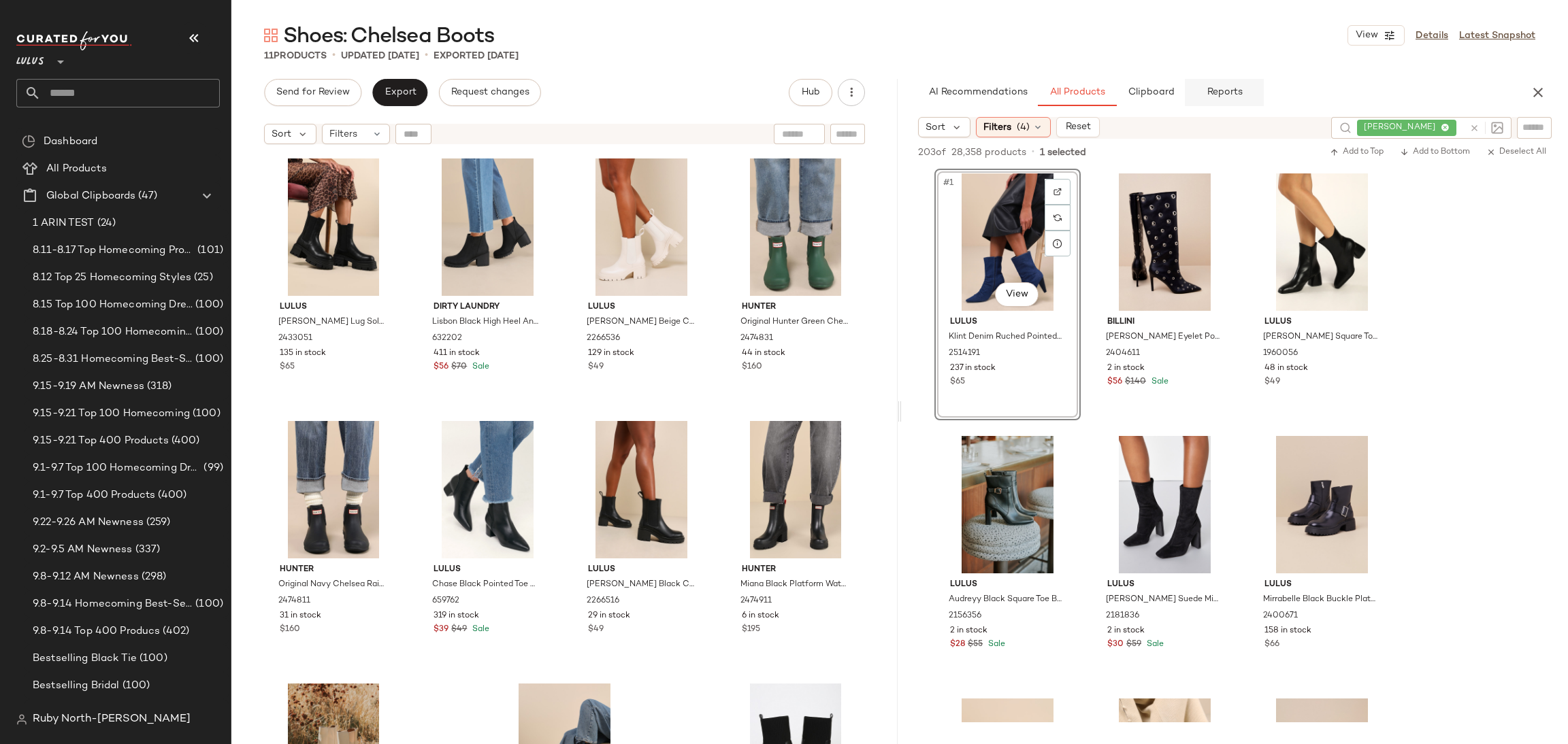
click at [1235, 100] on button "Reports" at bounding box center [1224, 92] width 79 height 27
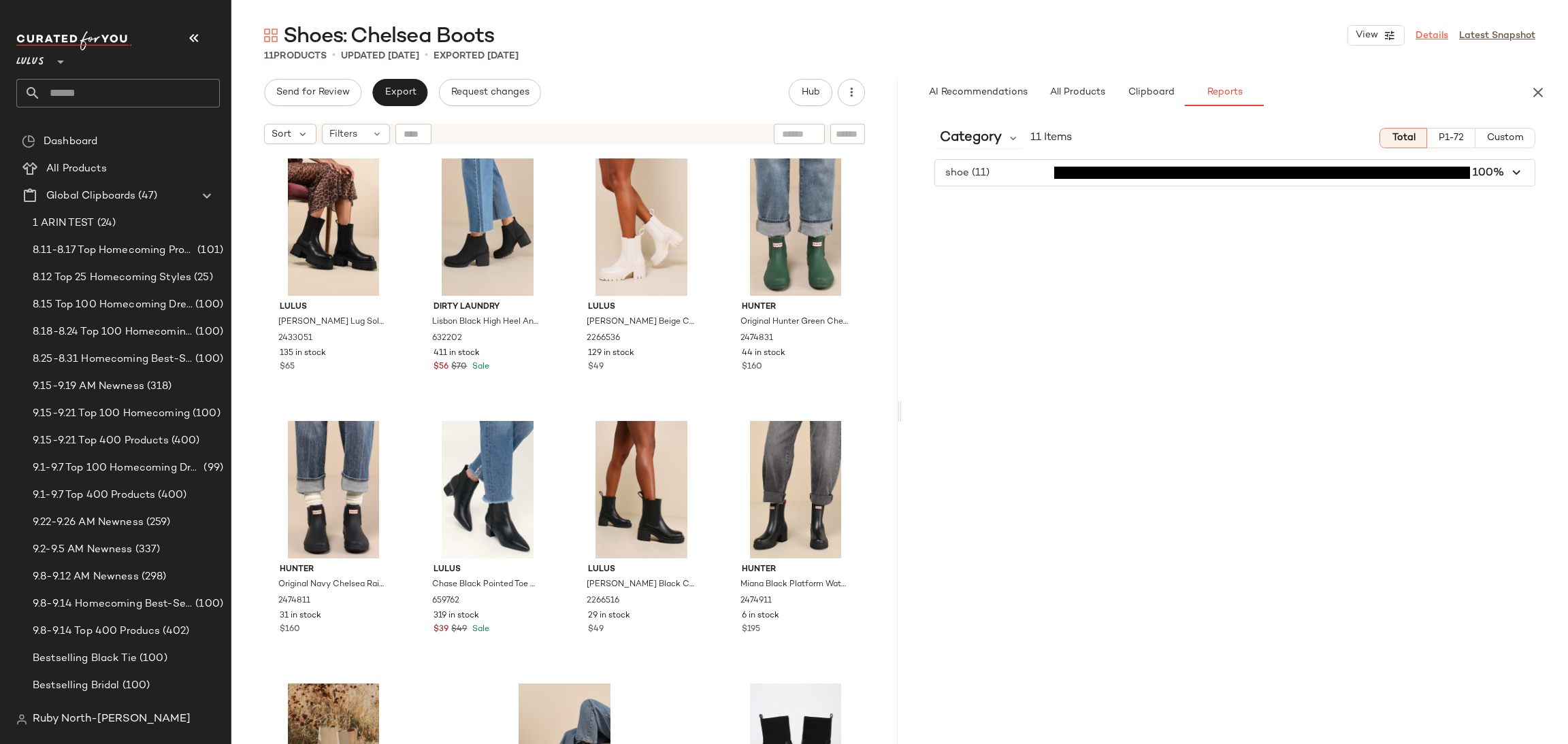
click at [1439, 36] on link "Details" at bounding box center [1432, 35] width 33 height 15
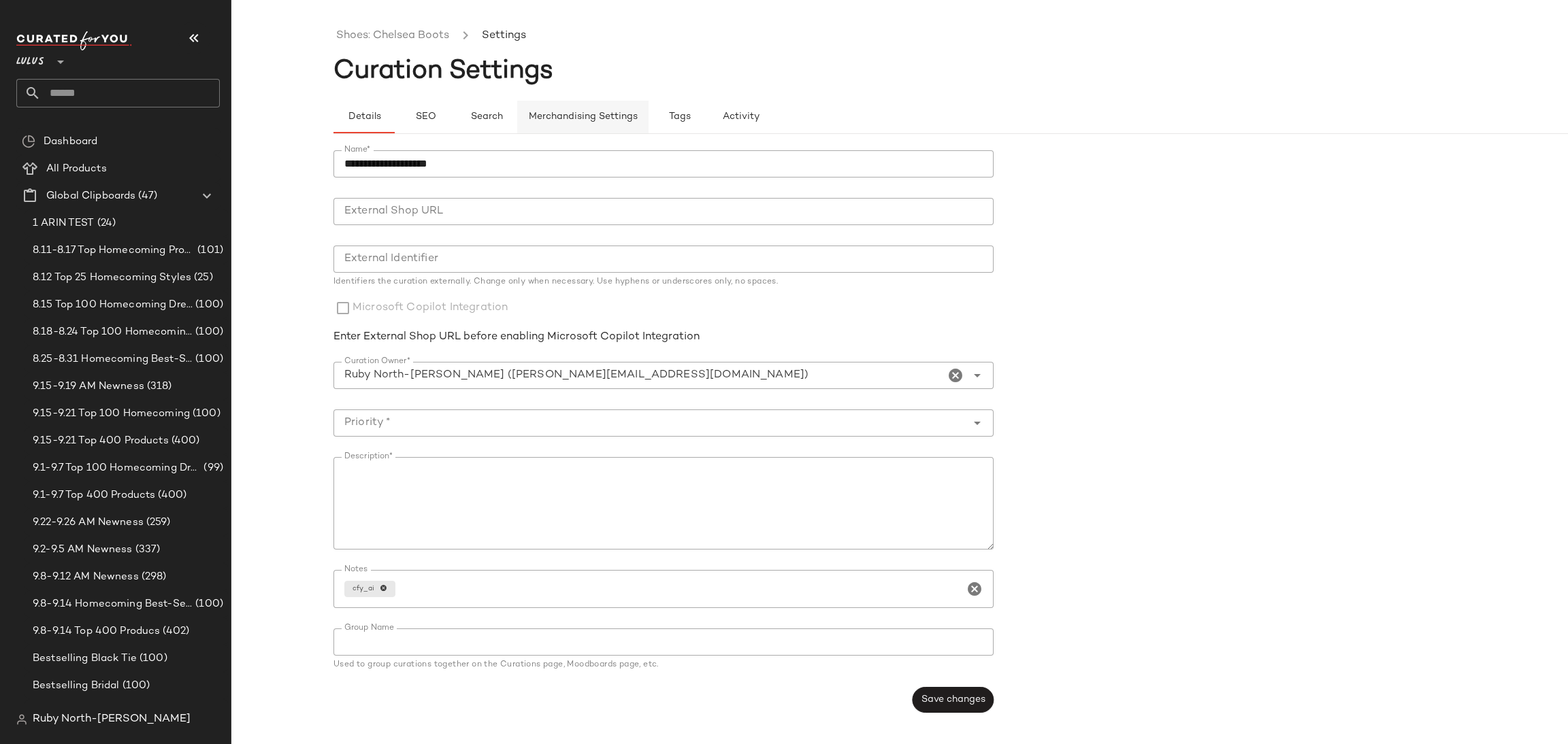
click at [619, 106] on button "Merchandising Settings" at bounding box center [583, 117] width 132 height 33
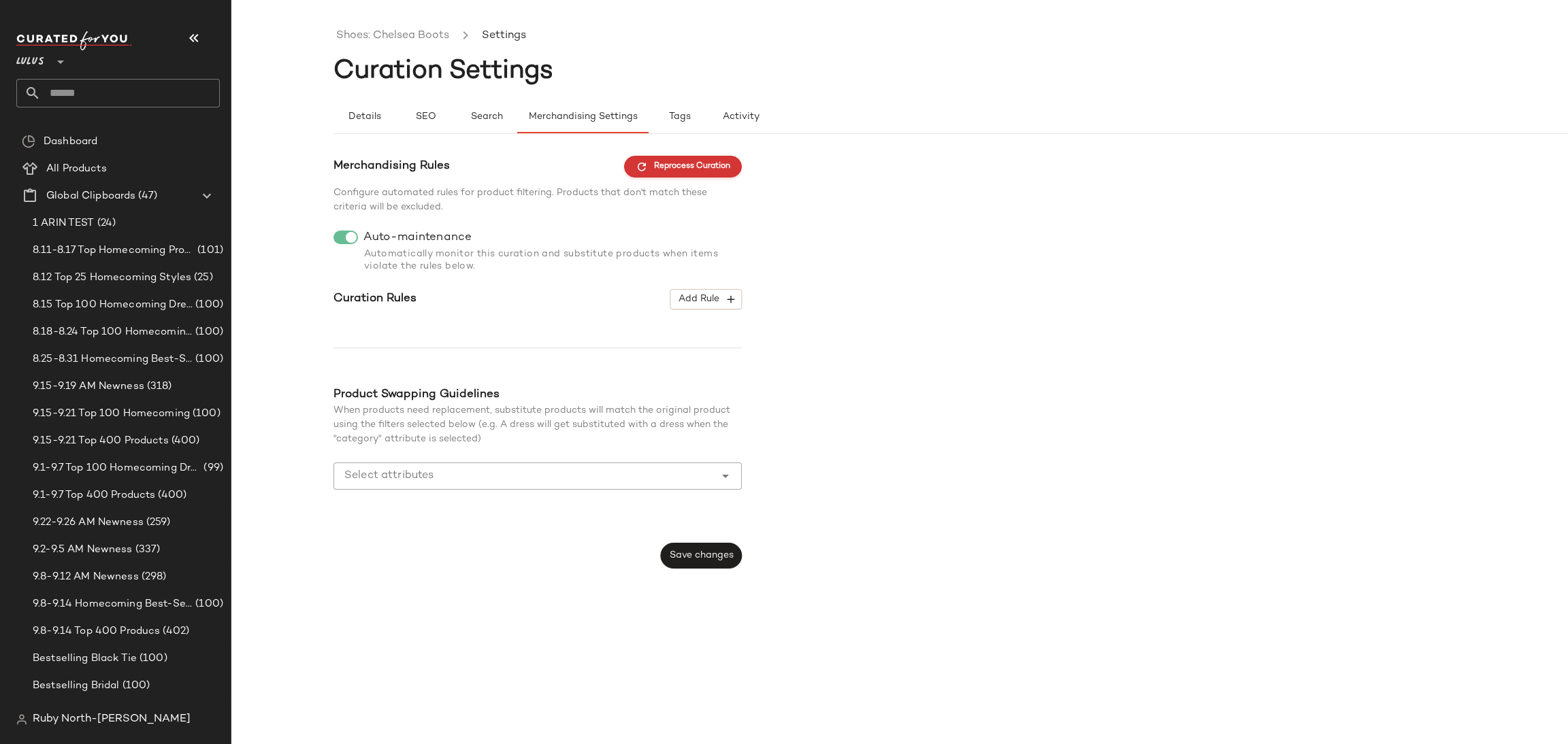
click at [673, 173] on button "Reprocess Curation" at bounding box center [682, 166] width 118 height 22
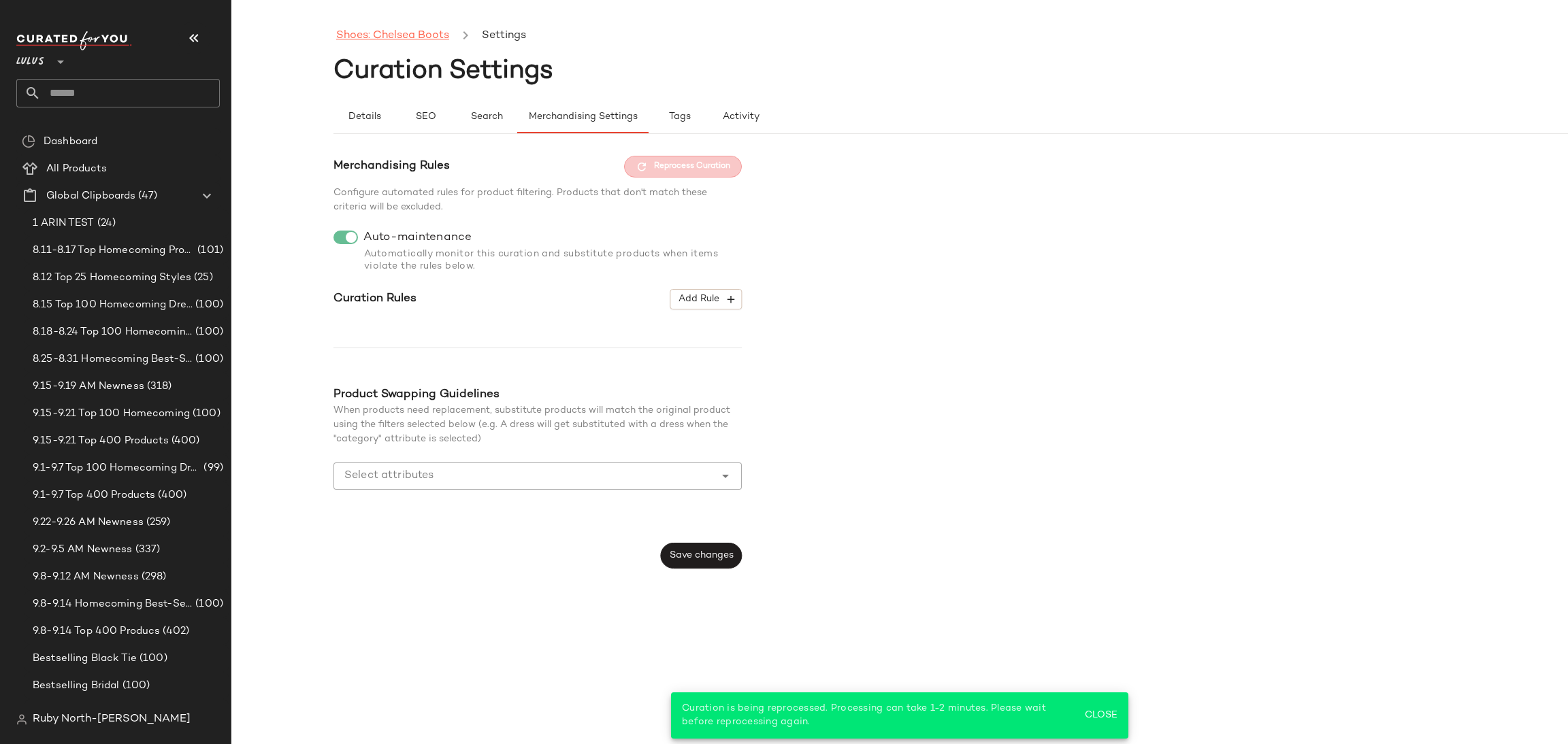
click at [395, 37] on link "Shoes: Chelsea Boots" at bounding box center [393, 35] width 113 height 17
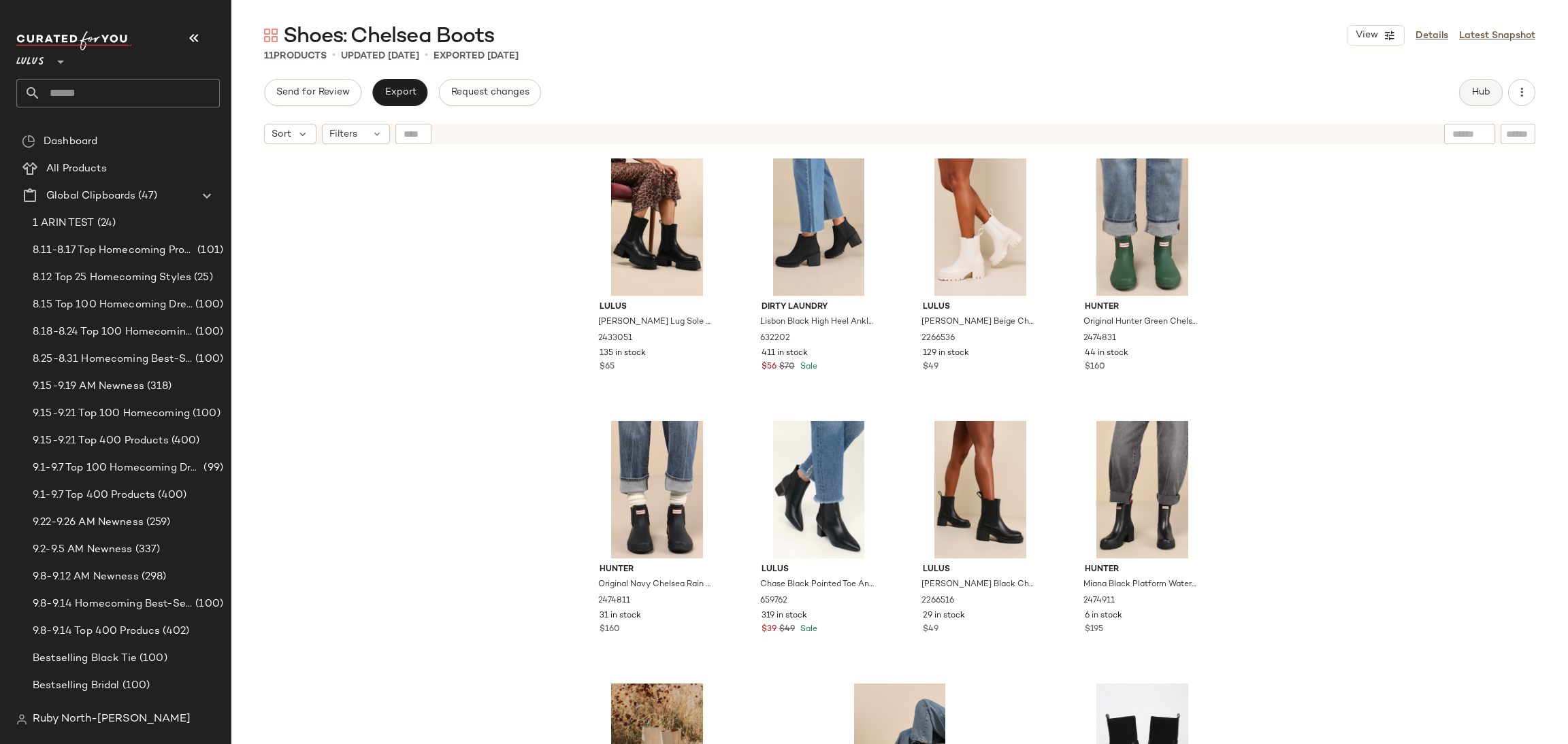
click at [1480, 93] on span "Hub" at bounding box center [1480, 93] width 19 height 11
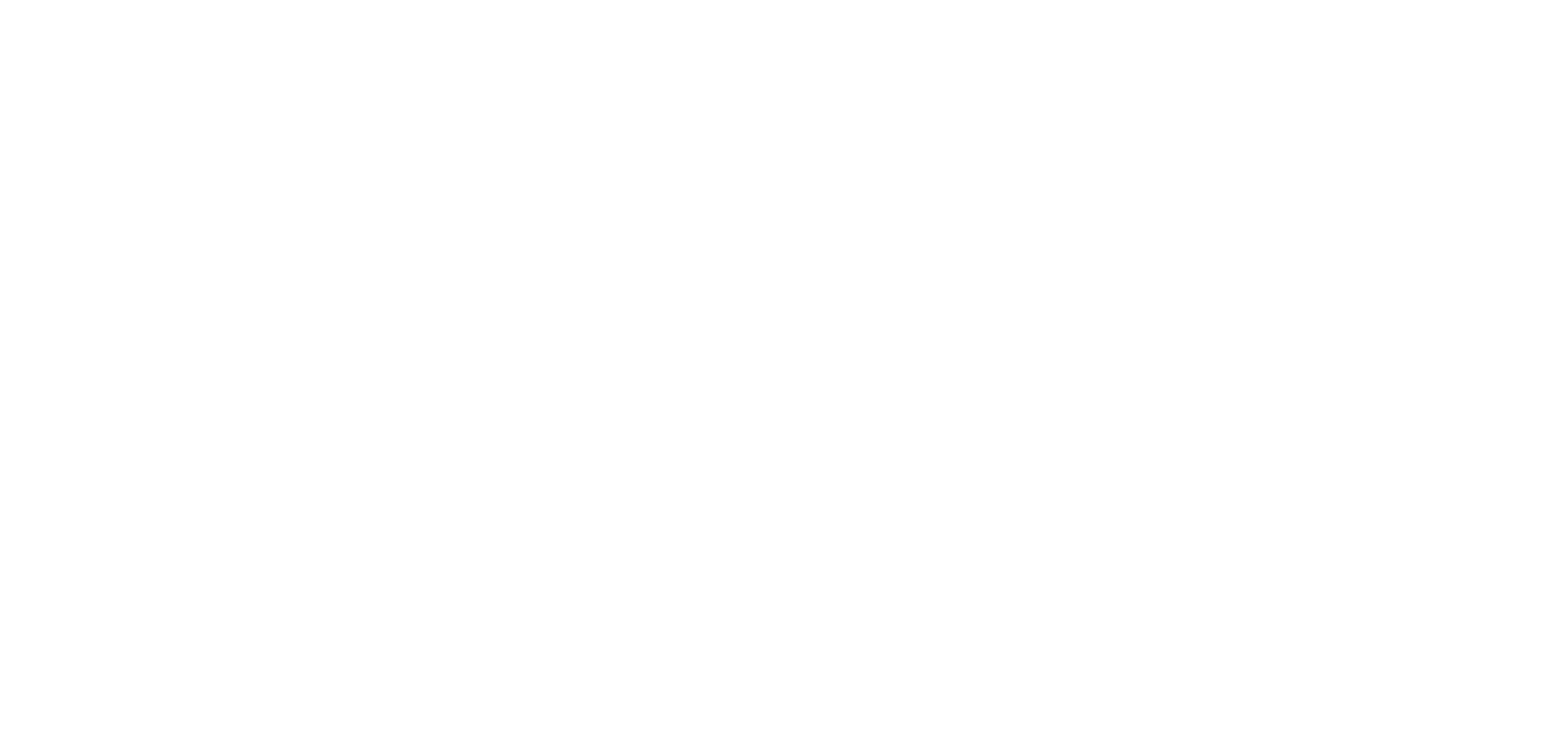
click at [191, 0] on html at bounding box center [784, 0] width 1568 height 0
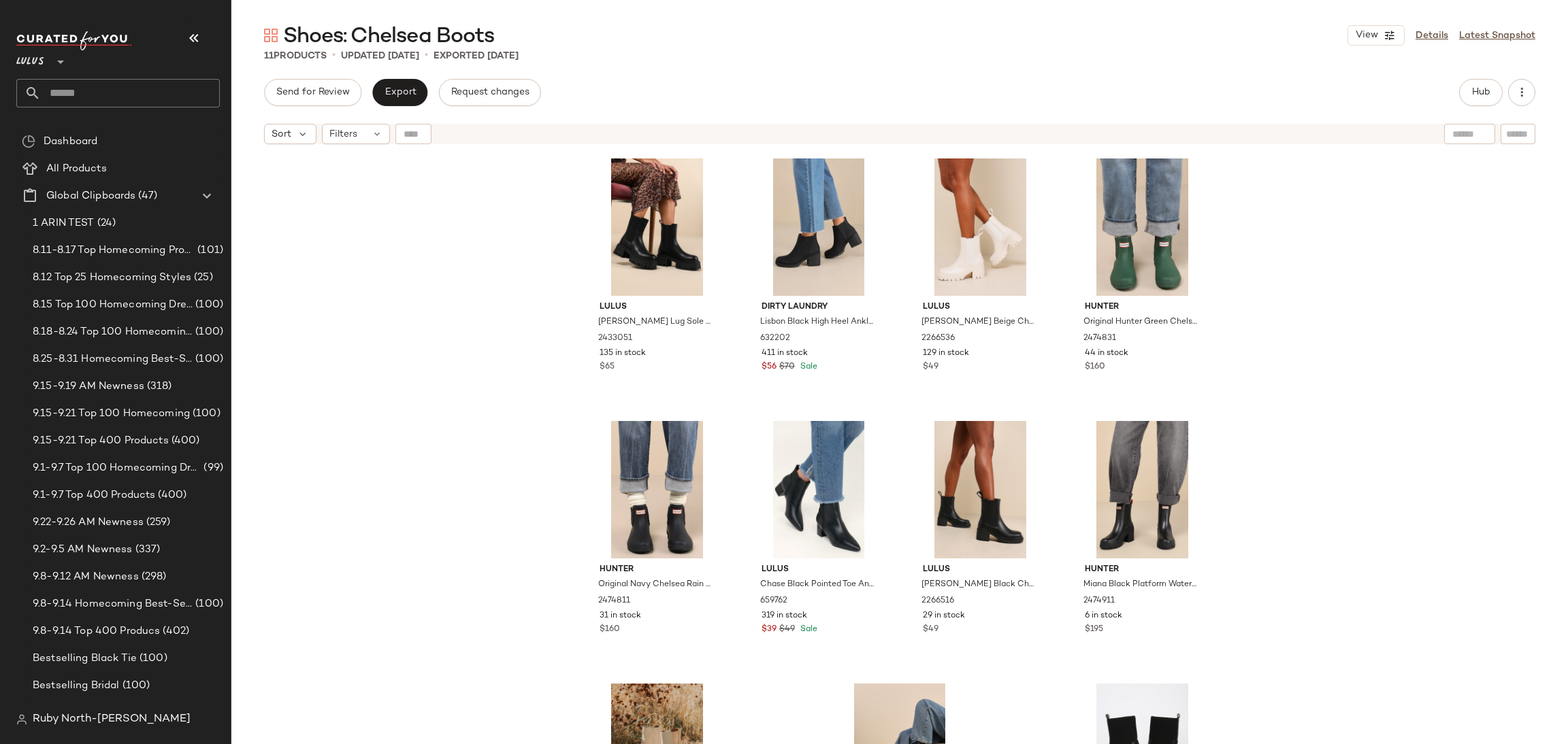
click at [206, 17] on nav "Lulus ** Dashboard All Products Global Clipboards (47) 1 ARIN TEST (24) 8.11-8.…" at bounding box center [116, 372] width 231 height 744
click at [219, 34] on div "Lulus **" at bounding box center [123, 69] width 214 height 84
click at [213, 37] on div "Lulus **" at bounding box center [118, 54] width 203 height 34
click at [205, 36] on button "button" at bounding box center [194, 38] width 33 height 33
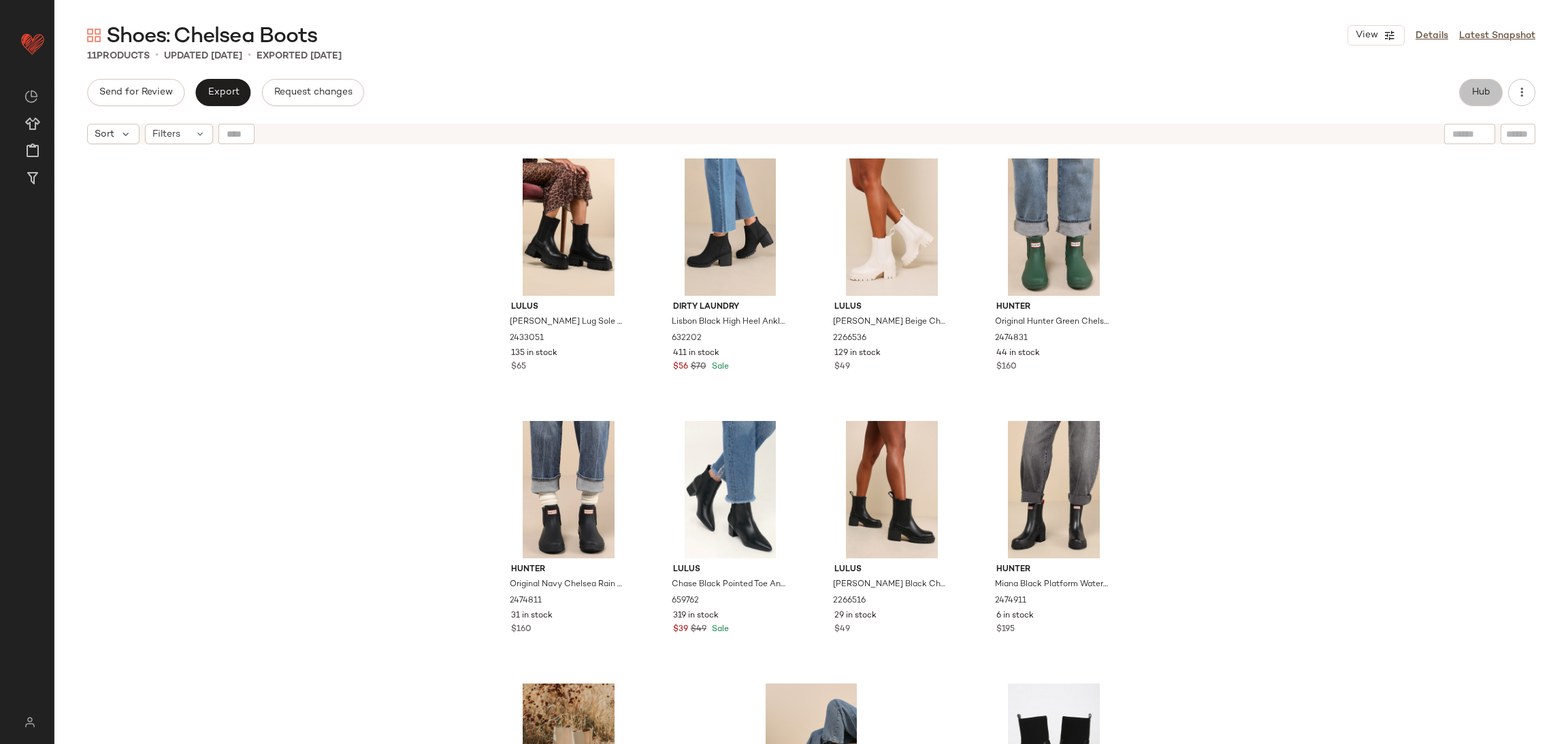
click at [1471, 83] on button "Hub" at bounding box center [1481, 92] width 44 height 27
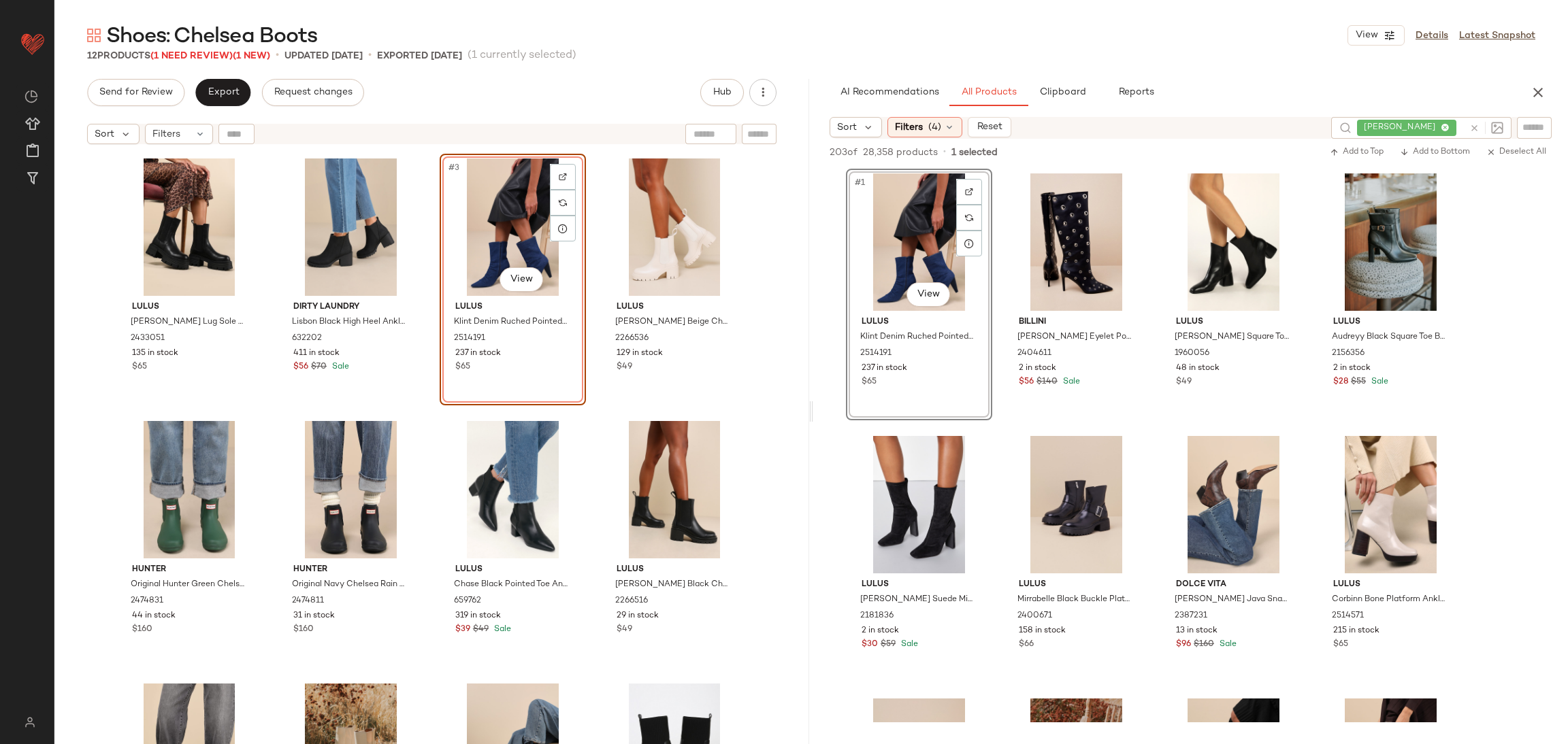
click at [496, 221] on div "#3 View" at bounding box center [512, 227] width 136 height 137
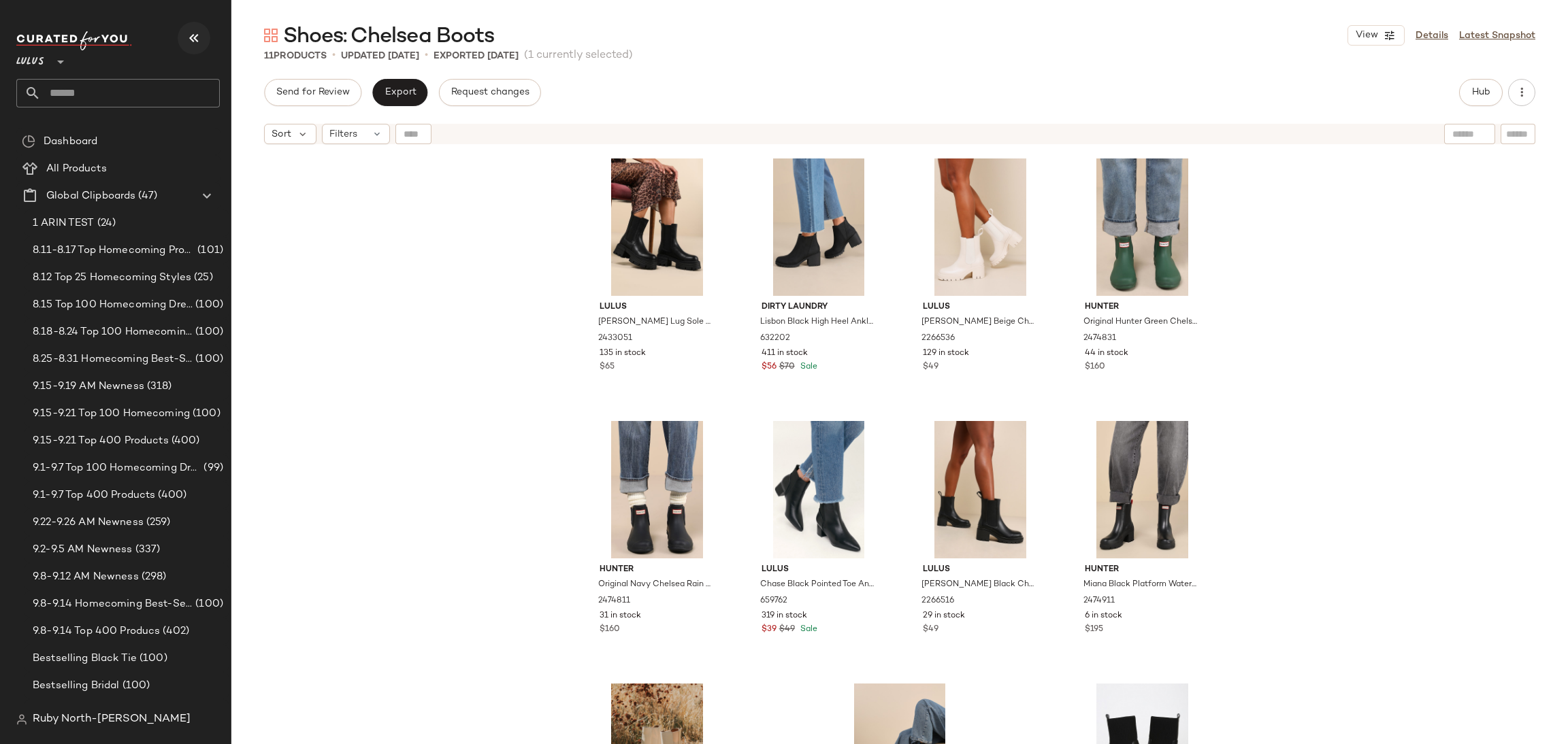
click at [186, 32] on icon "button" at bounding box center [194, 38] width 16 height 16
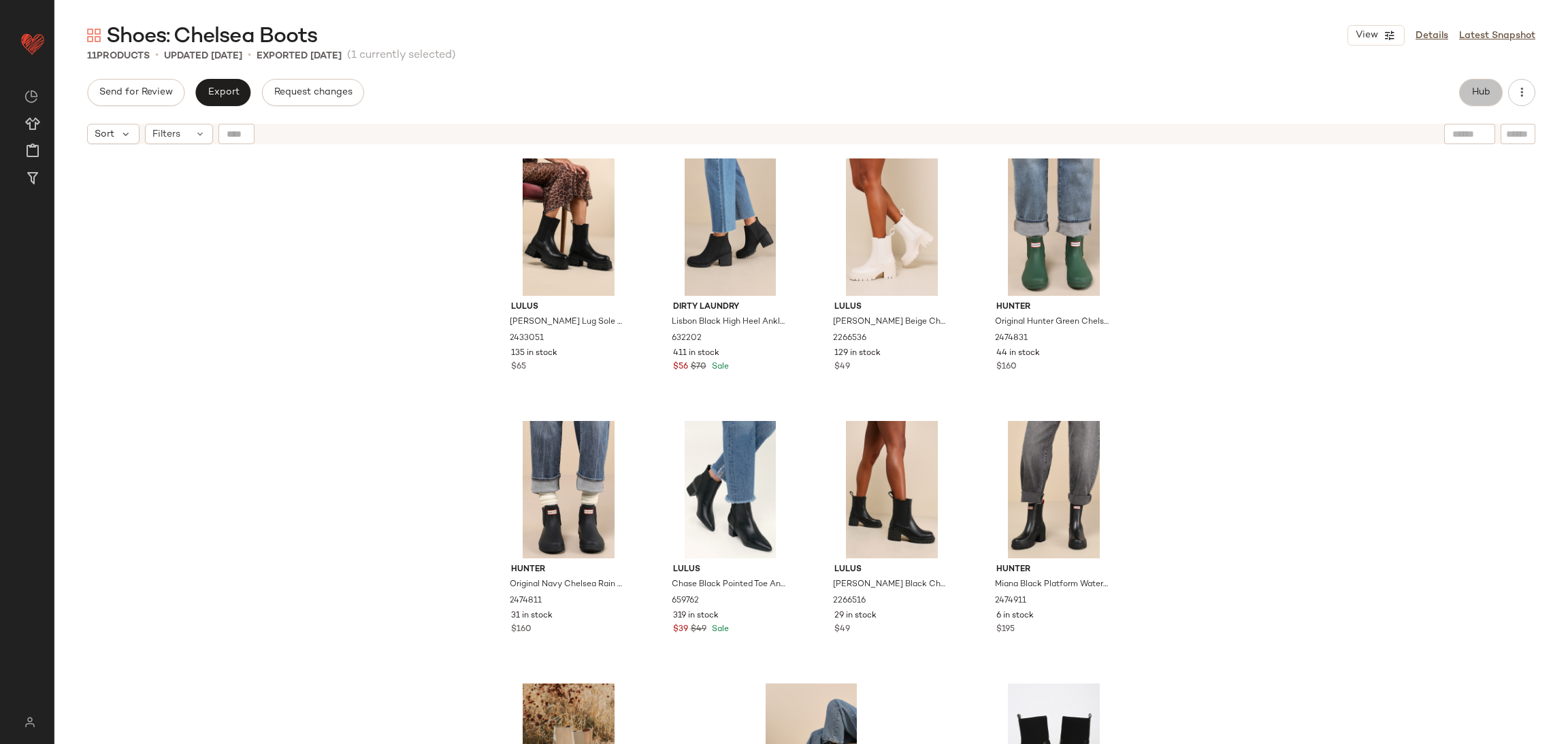
click at [1483, 98] on span "Hub" at bounding box center [1480, 93] width 19 height 11
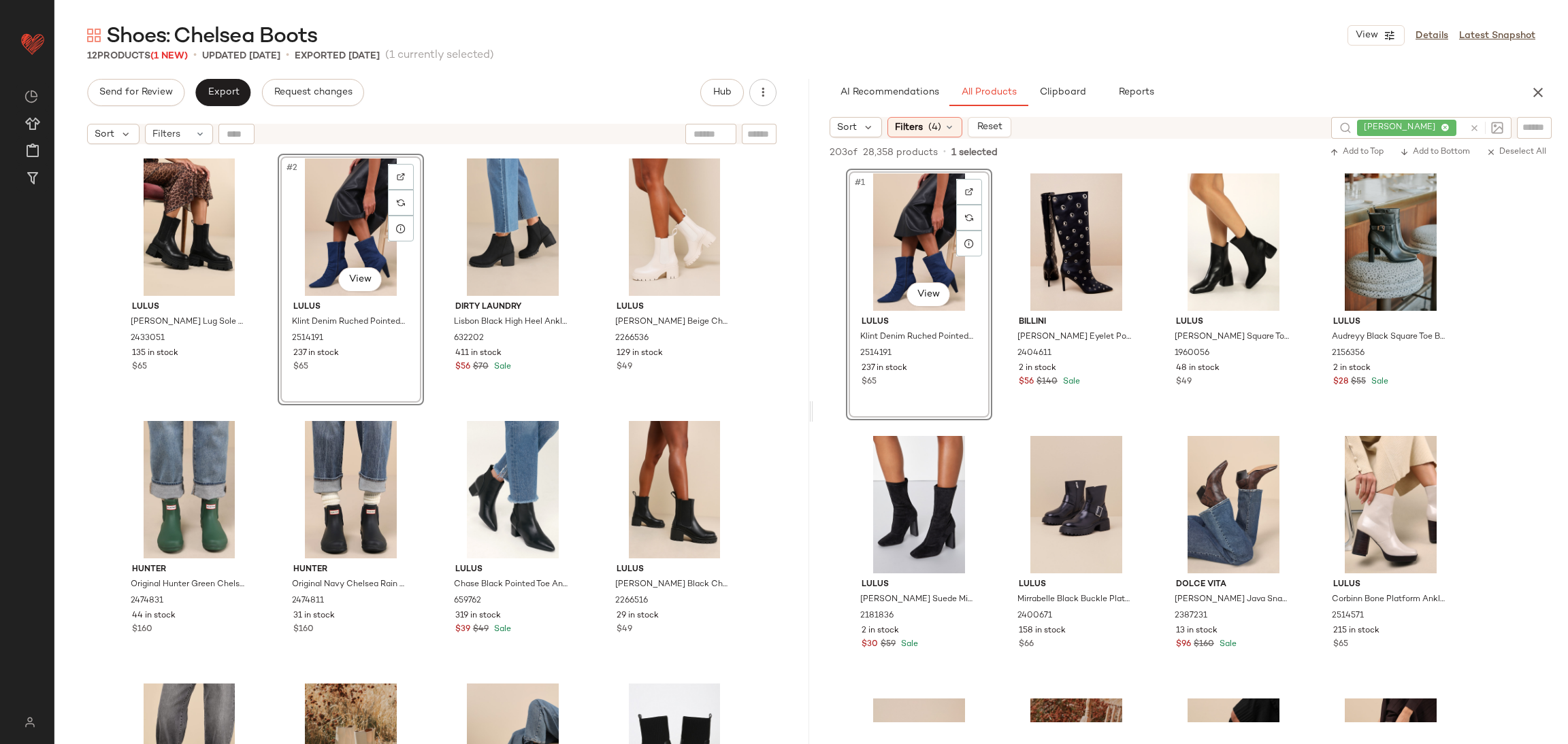
click at [338, 226] on div "#2 View" at bounding box center [351, 227] width 136 height 137
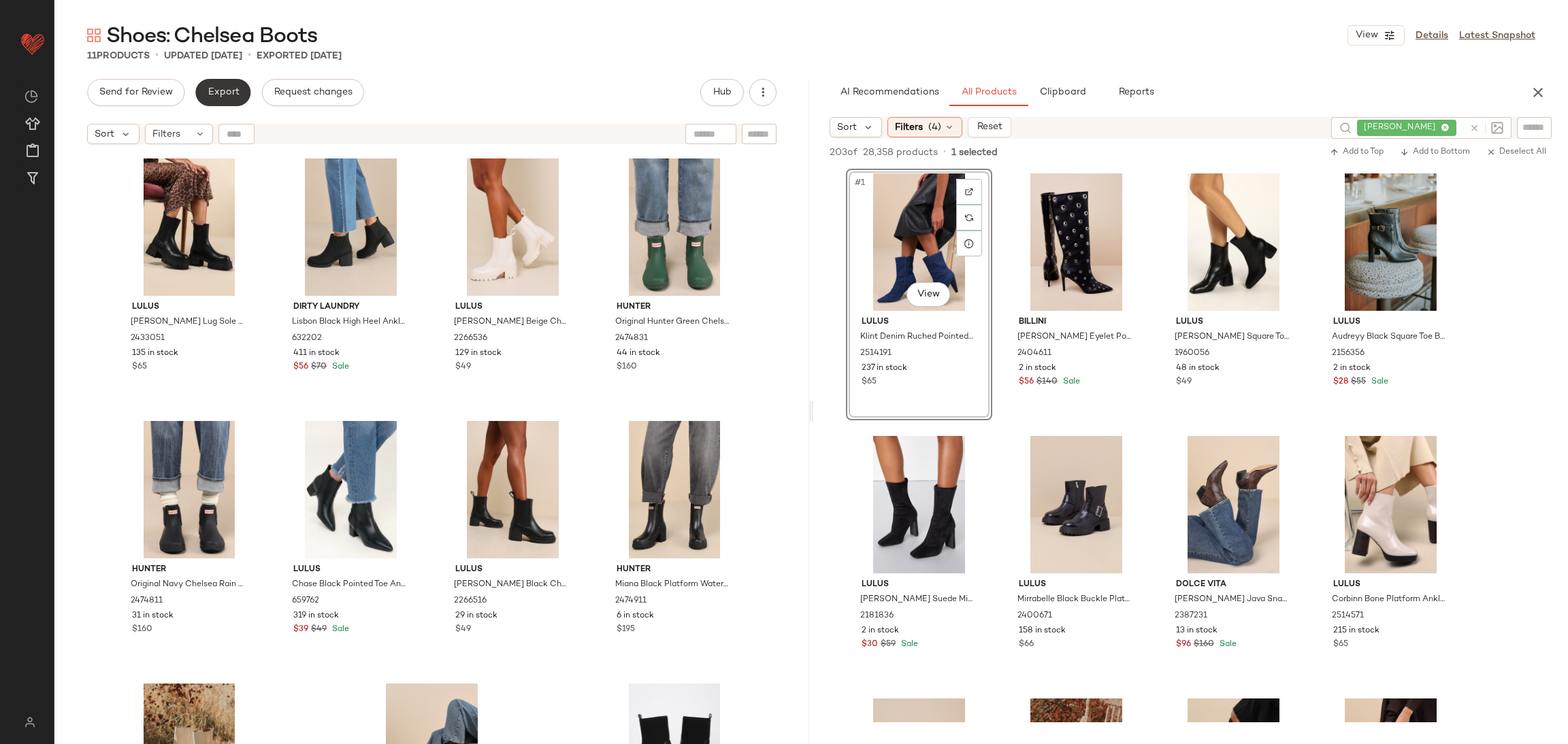
click at [224, 85] on button "Export" at bounding box center [223, 92] width 55 height 27
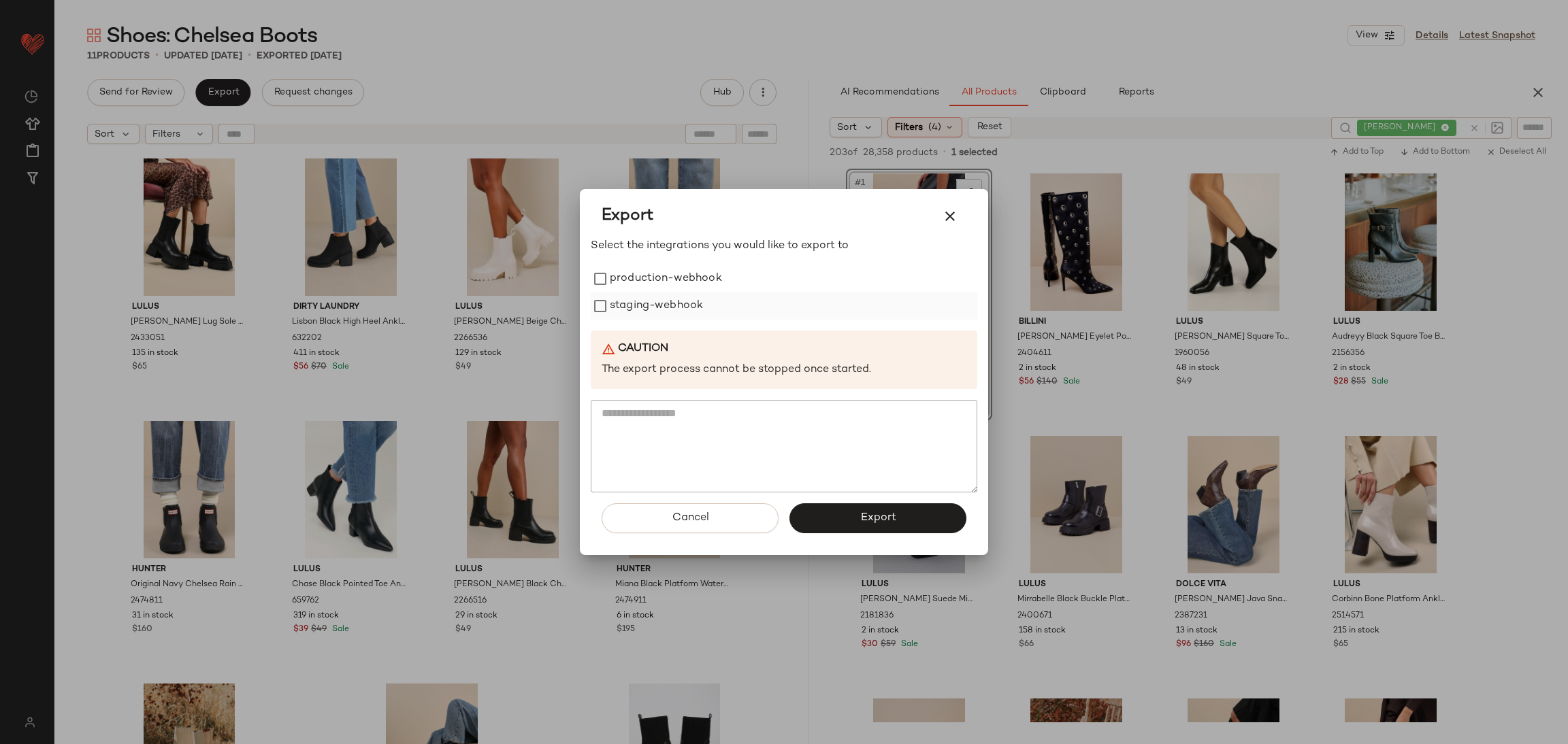
click at [680, 300] on label "staging-webhook" at bounding box center [657, 306] width 93 height 27
click at [677, 271] on label "production-webhook" at bounding box center [666, 278] width 112 height 27
click at [860, 531] on button "Export" at bounding box center [878, 518] width 177 height 30
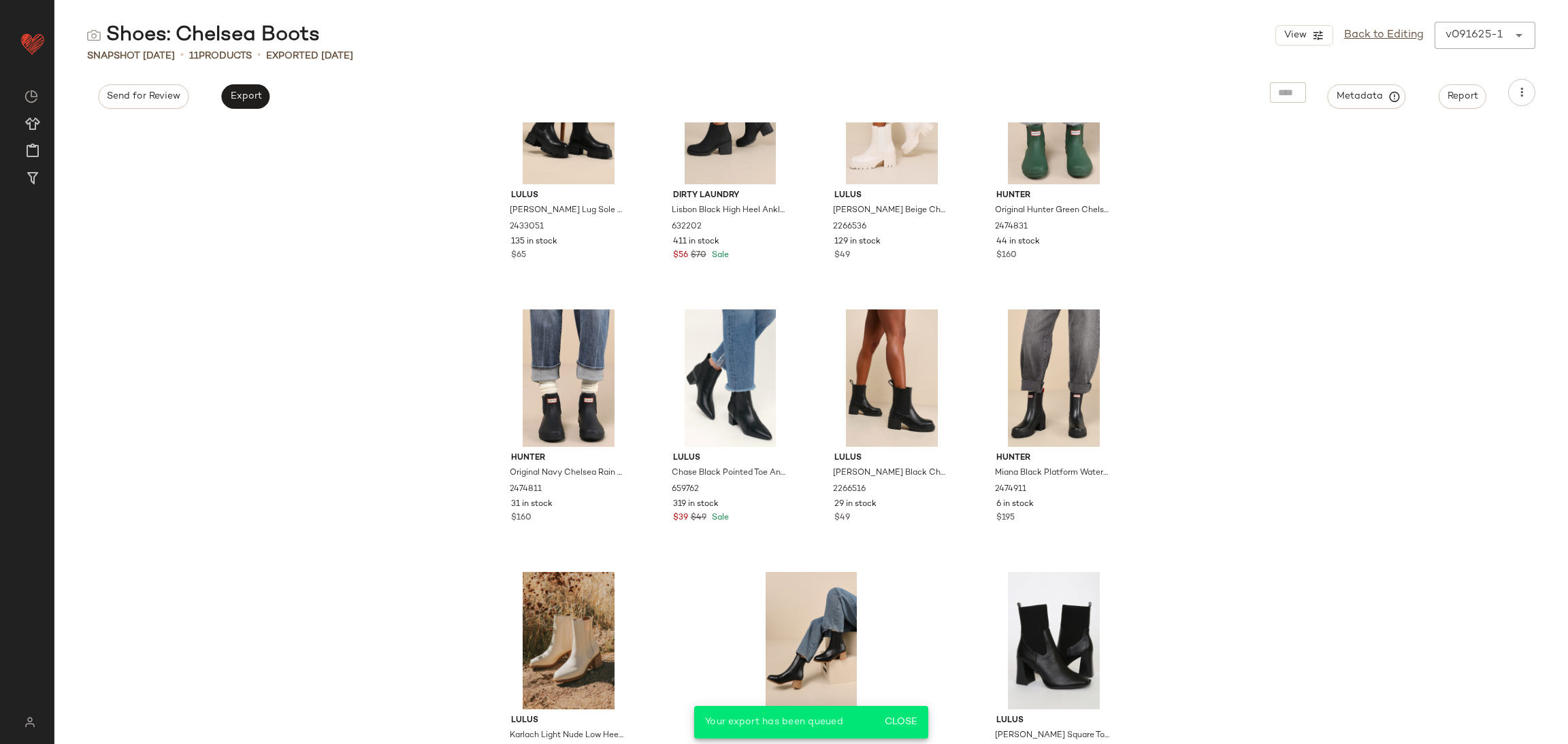
scroll to position [157, 0]
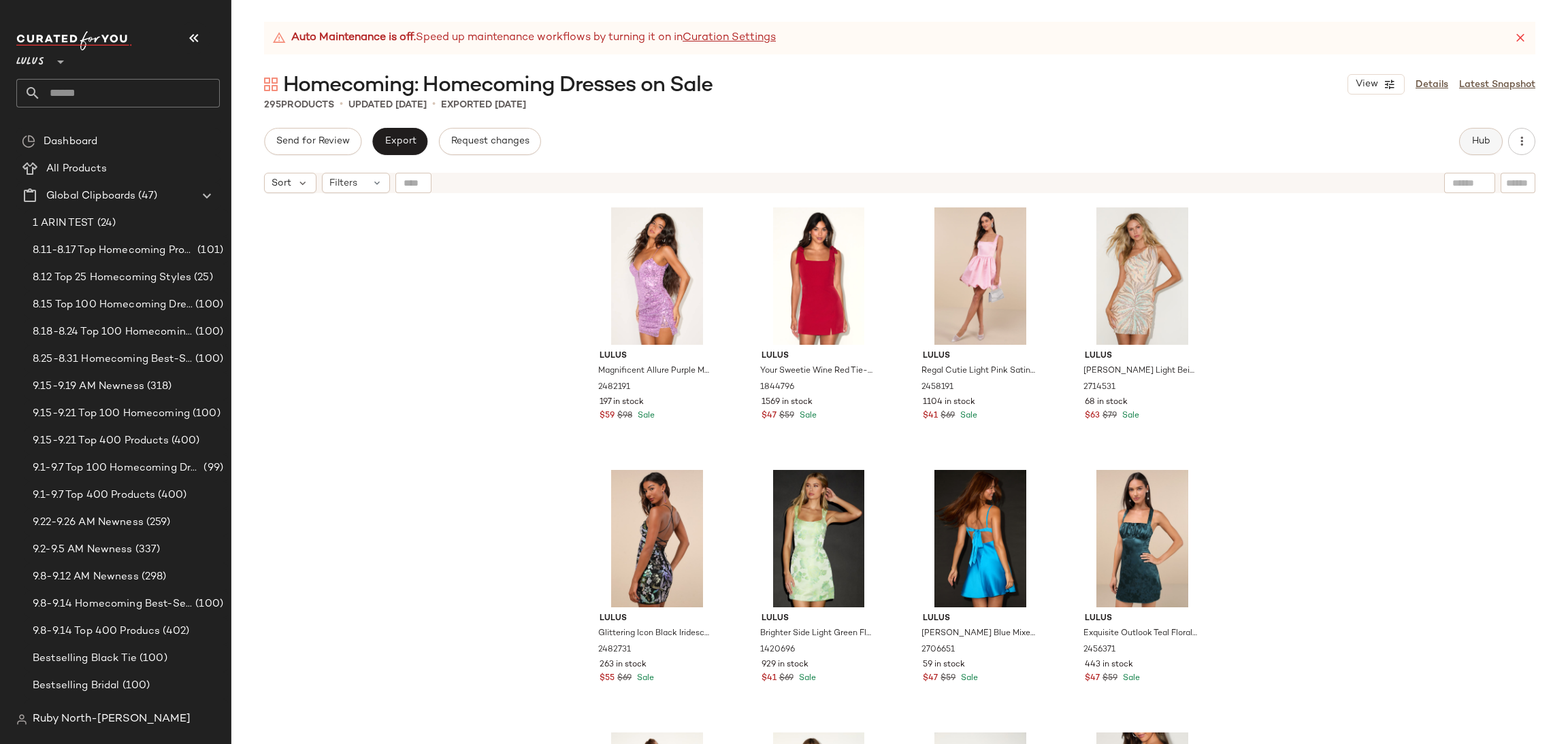
click at [1467, 143] on button "Hub" at bounding box center [1481, 141] width 44 height 27
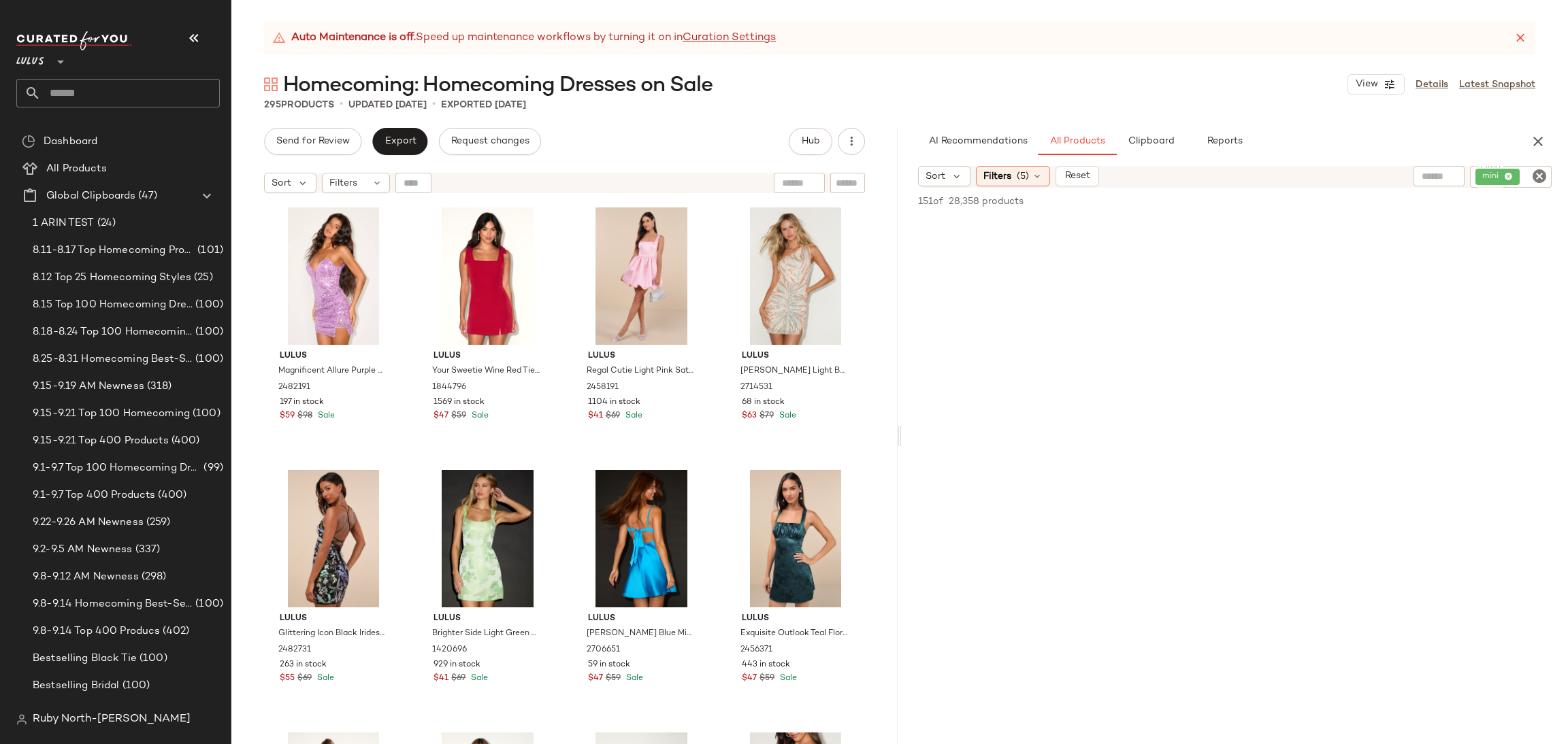
click at [210, 42] on div "Lulus **" at bounding box center [118, 54] width 203 height 34
click at [198, 37] on icon "button" at bounding box center [194, 38] width 16 height 16
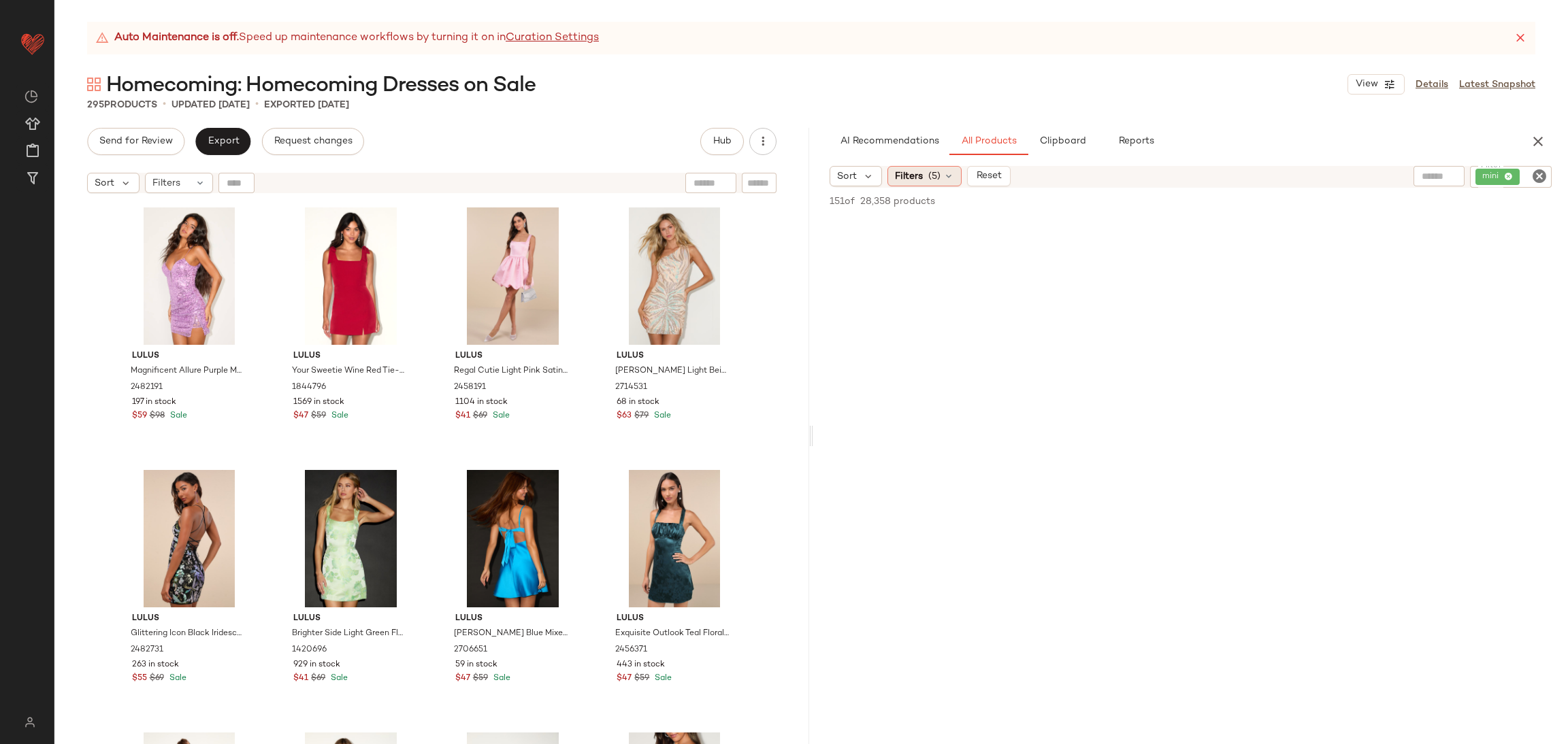
click at [922, 179] on span "Filters" at bounding box center [909, 176] width 28 height 15
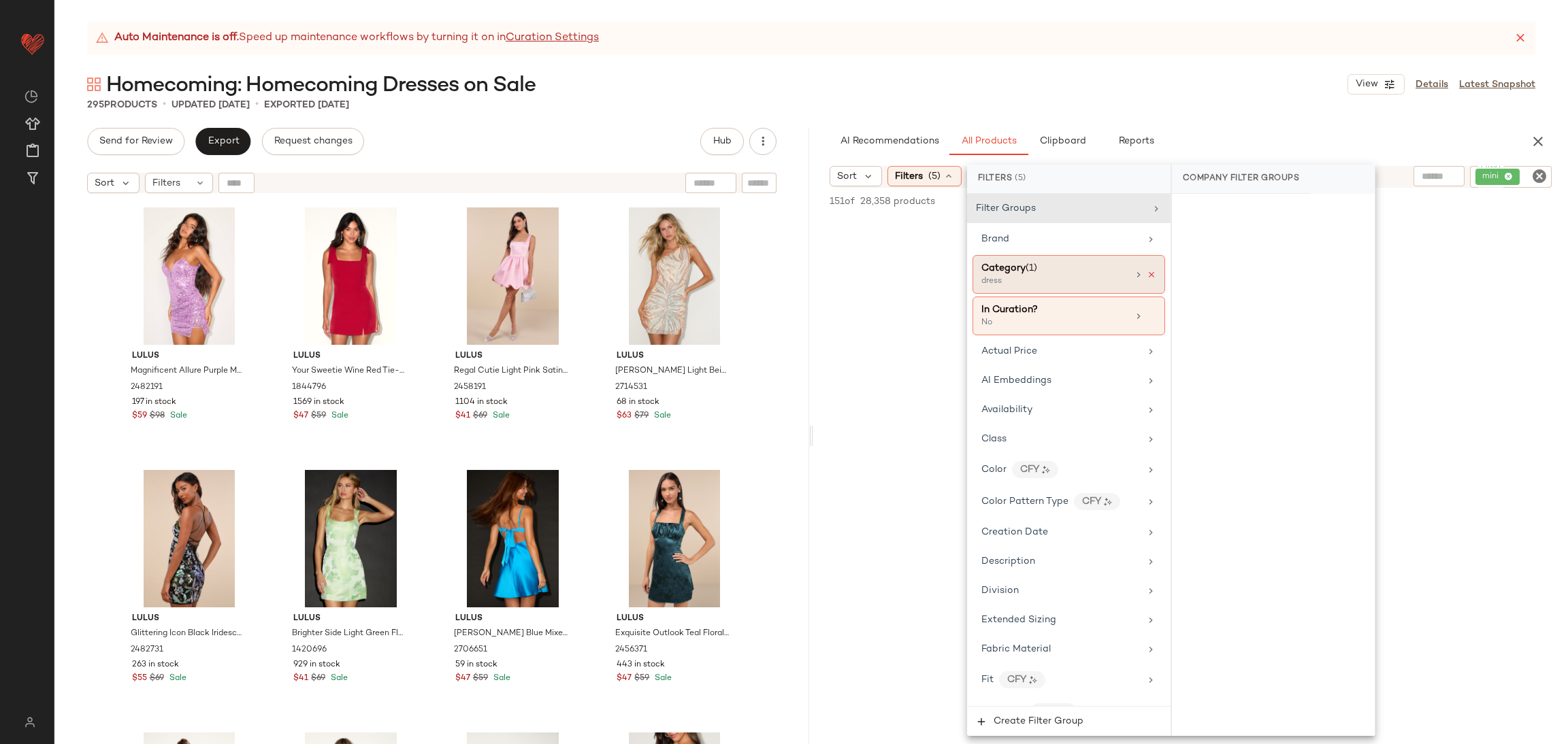
click at [1147, 273] on icon at bounding box center [1152, 275] width 10 height 10
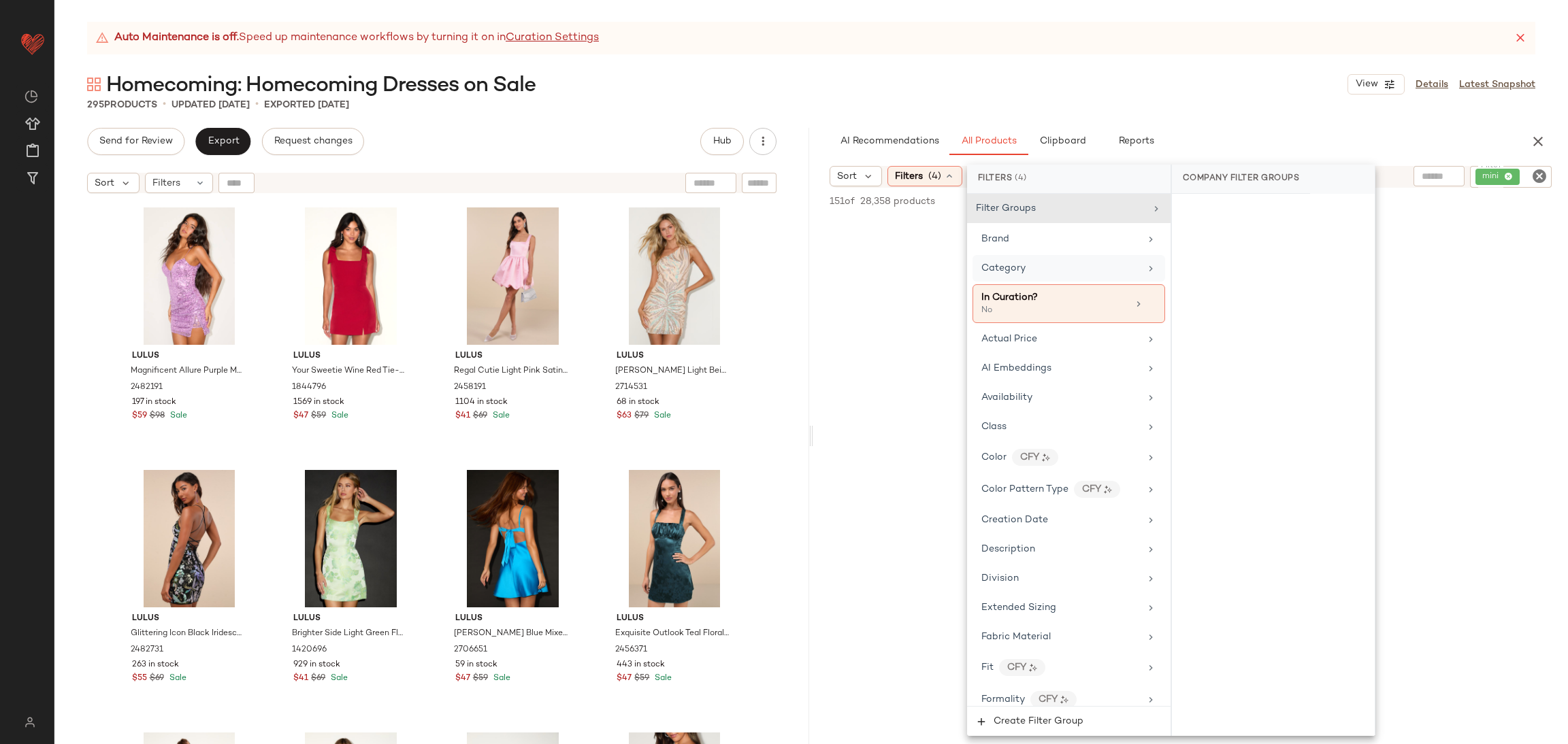
click at [1117, 266] on div "Category" at bounding box center [1061, 268] width 159 height 15
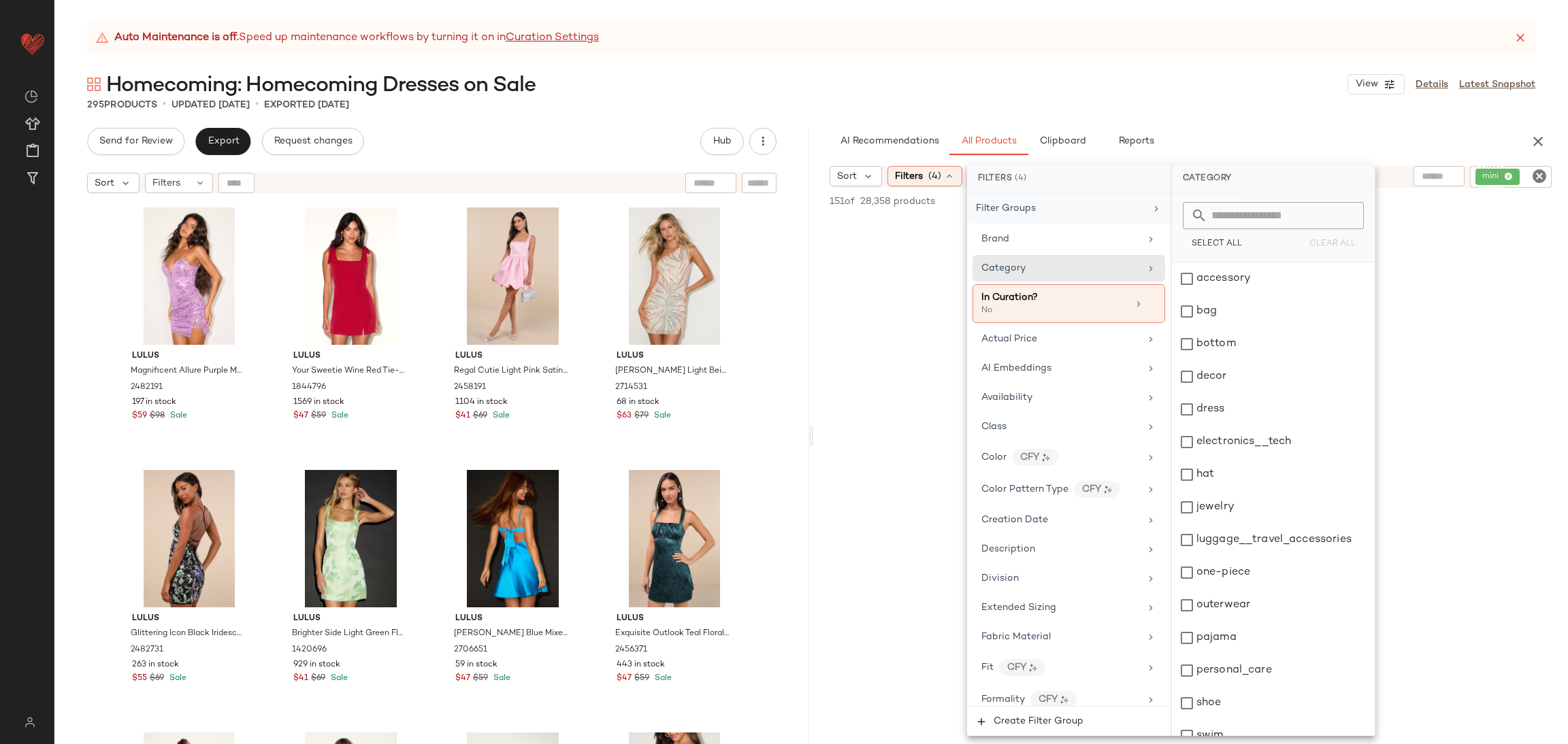
click at [1118, 220] on div "Filter Groups" at bounding box center [1069, 209] width 203 height 29
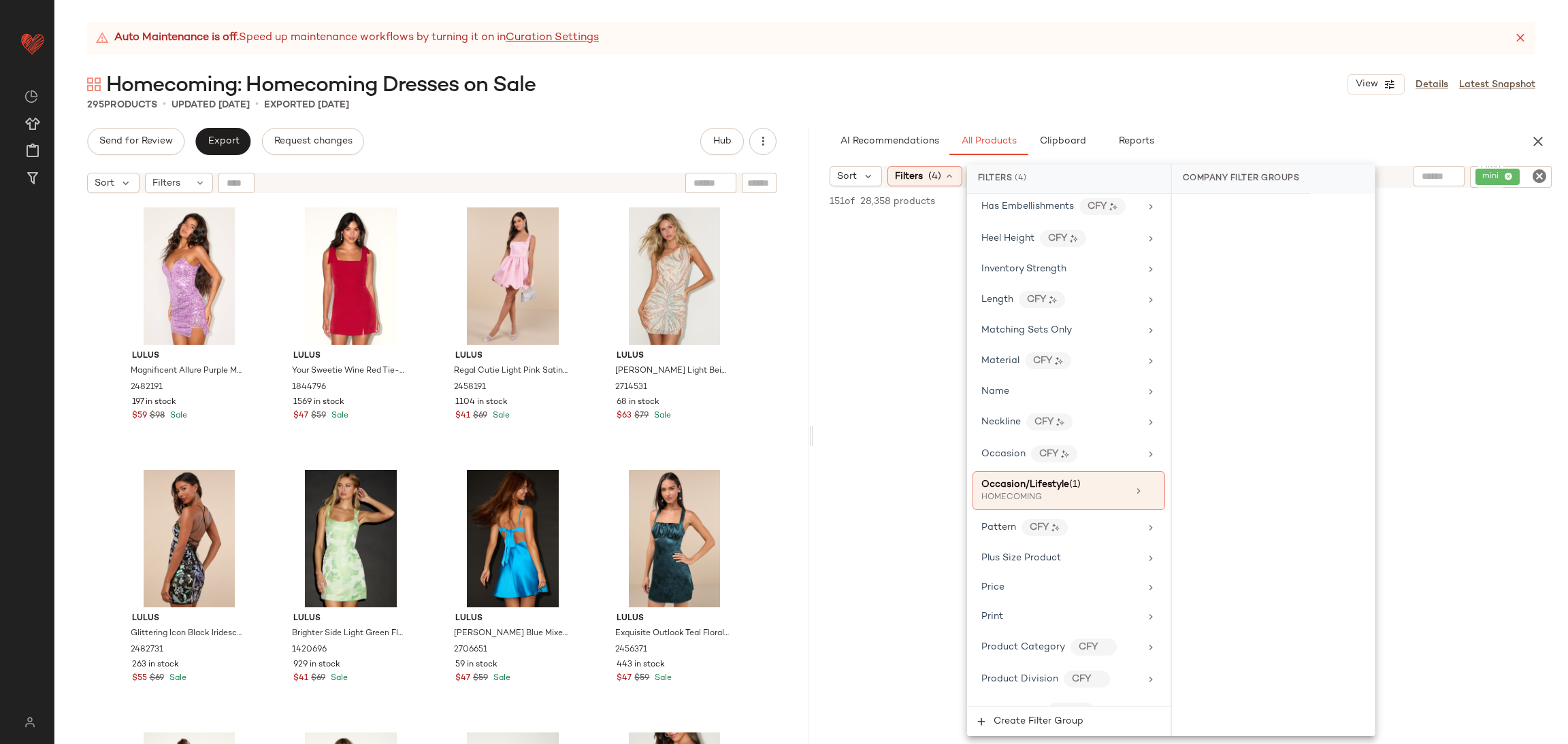
scroll to position [816, 0]
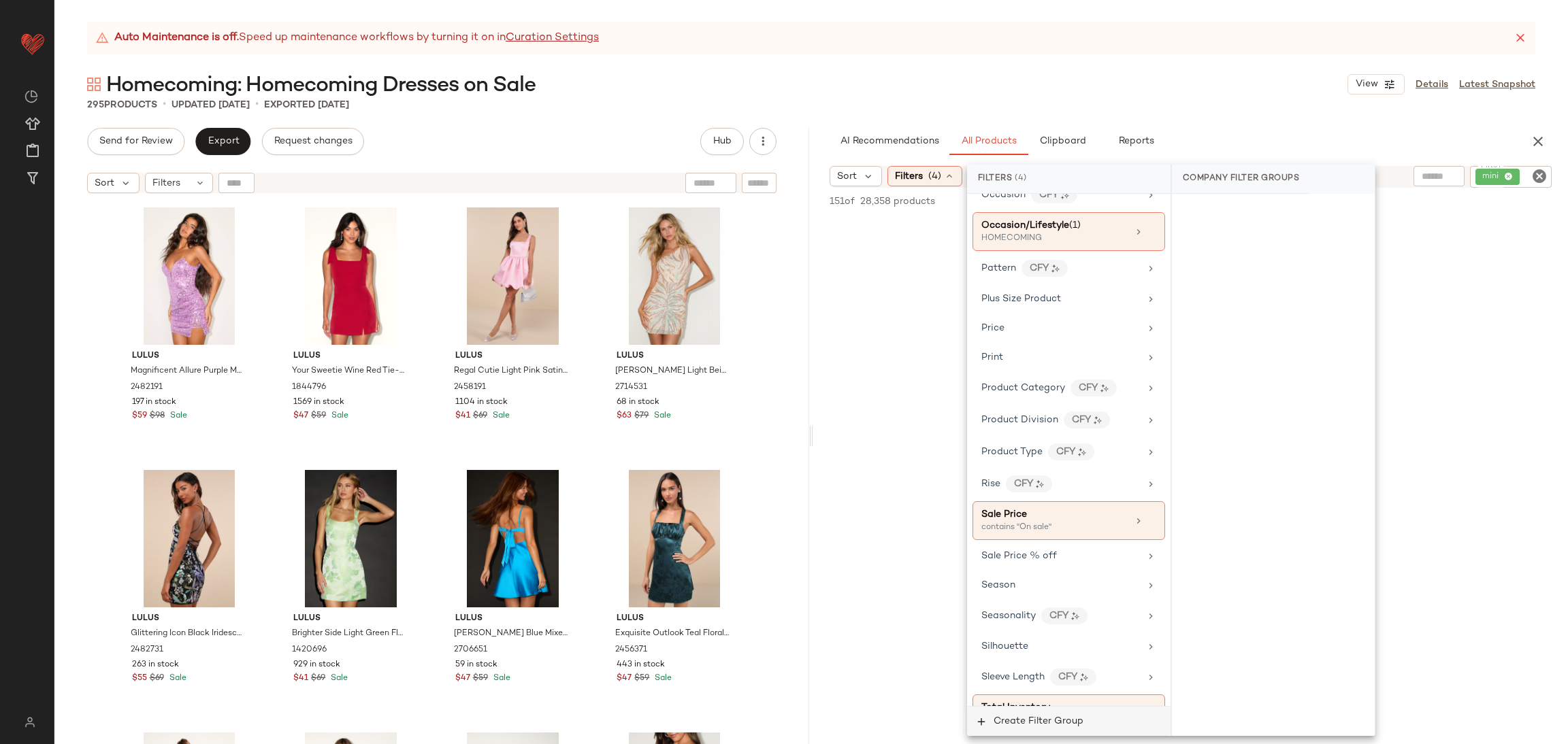
click at [1092, 720] on button "Create Filter Group" at bounding box center [1069, 722] width 203 height 29
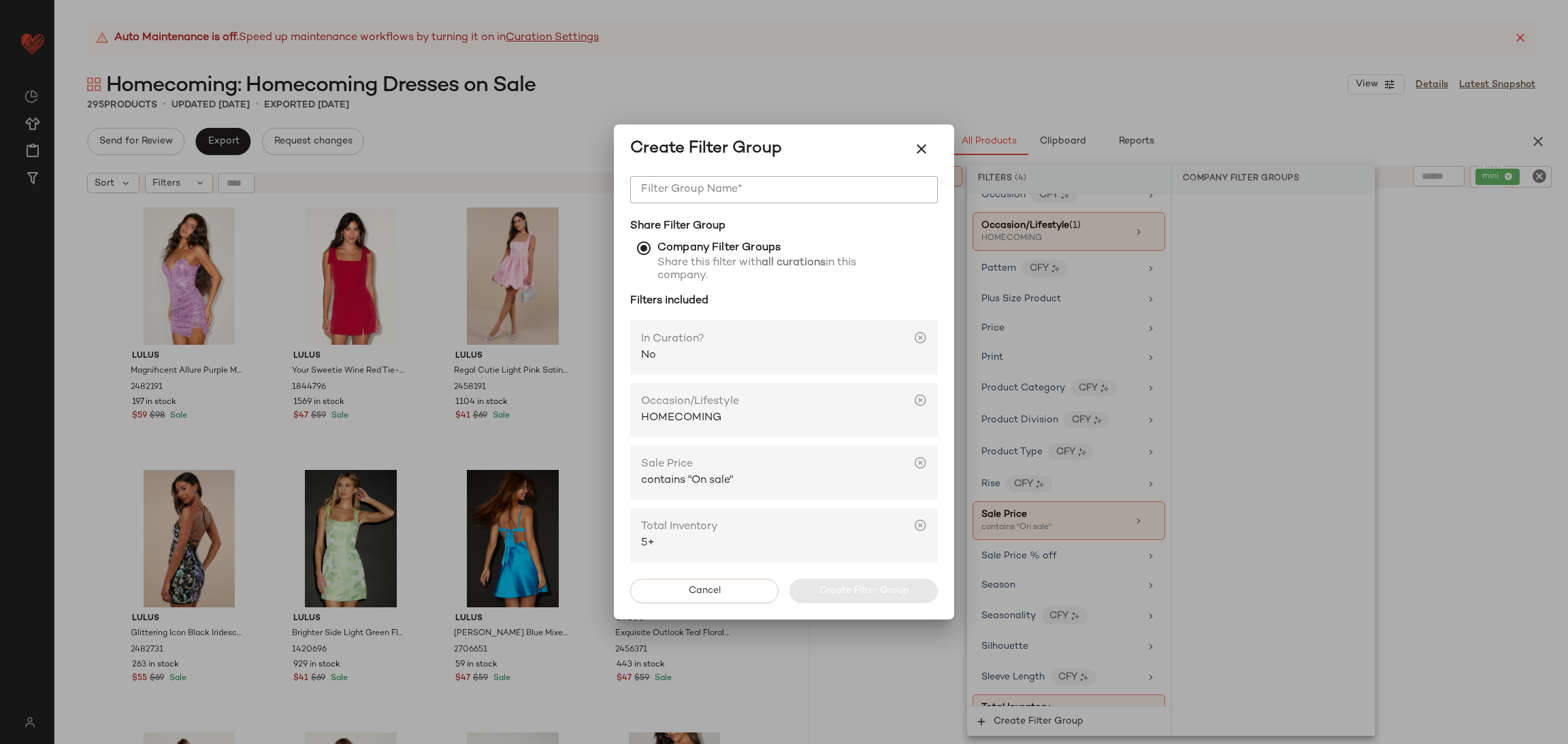
click at [728, 273] on span "Share this filter with all curations in this company." at bounding box center [749, 269] width 238 height 26
click at [660, 258] on span "Share this filter with all curations in this company." at bounding box center [749, 269] width 238 height 26
click at [673, 247] on strong "Company Filter Groups" at bounding box center [719, 248] width 123 height 12
click at [917, 149] on icon "button" at bounding box center [921, 148] width 16 height 16
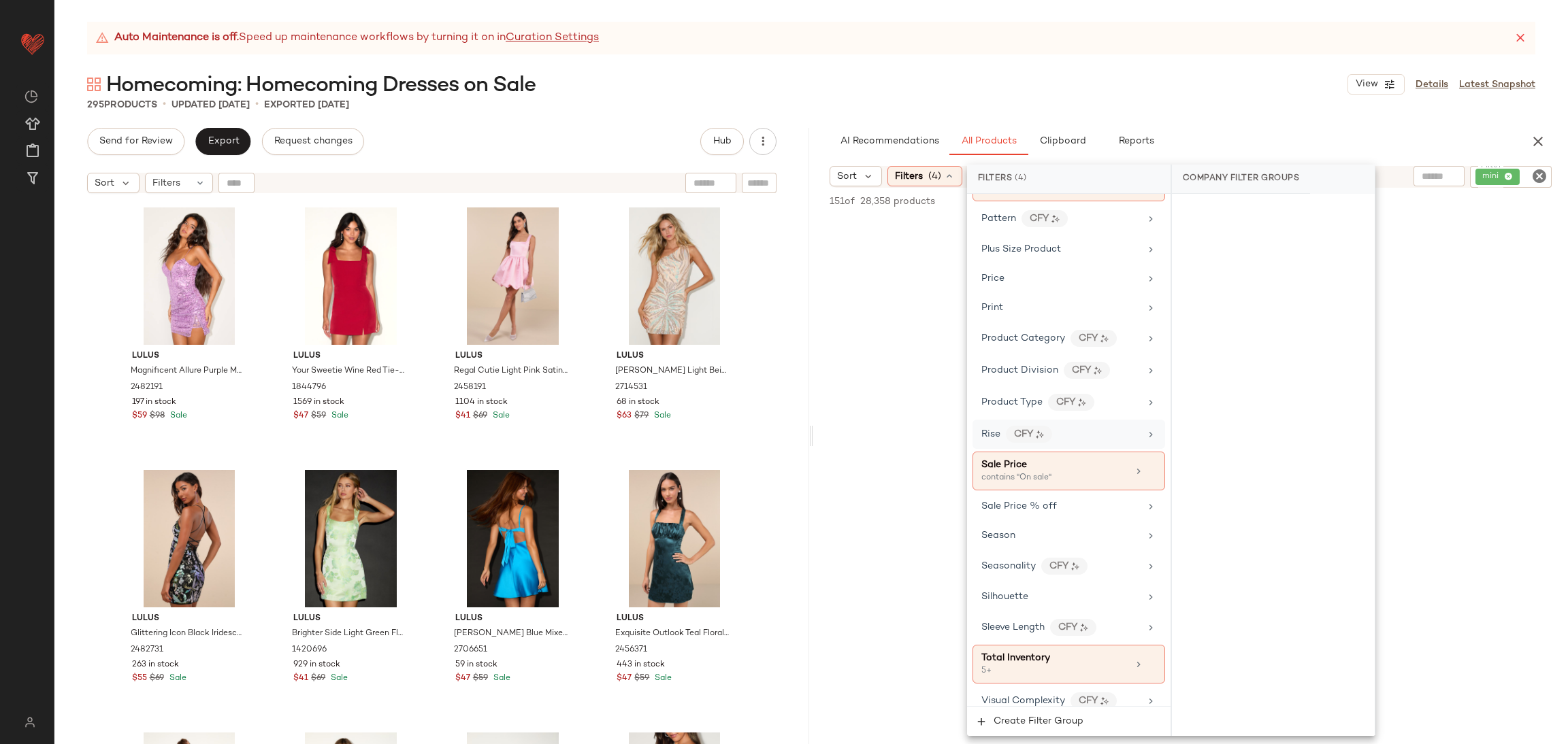
scroll to position [888, 0]
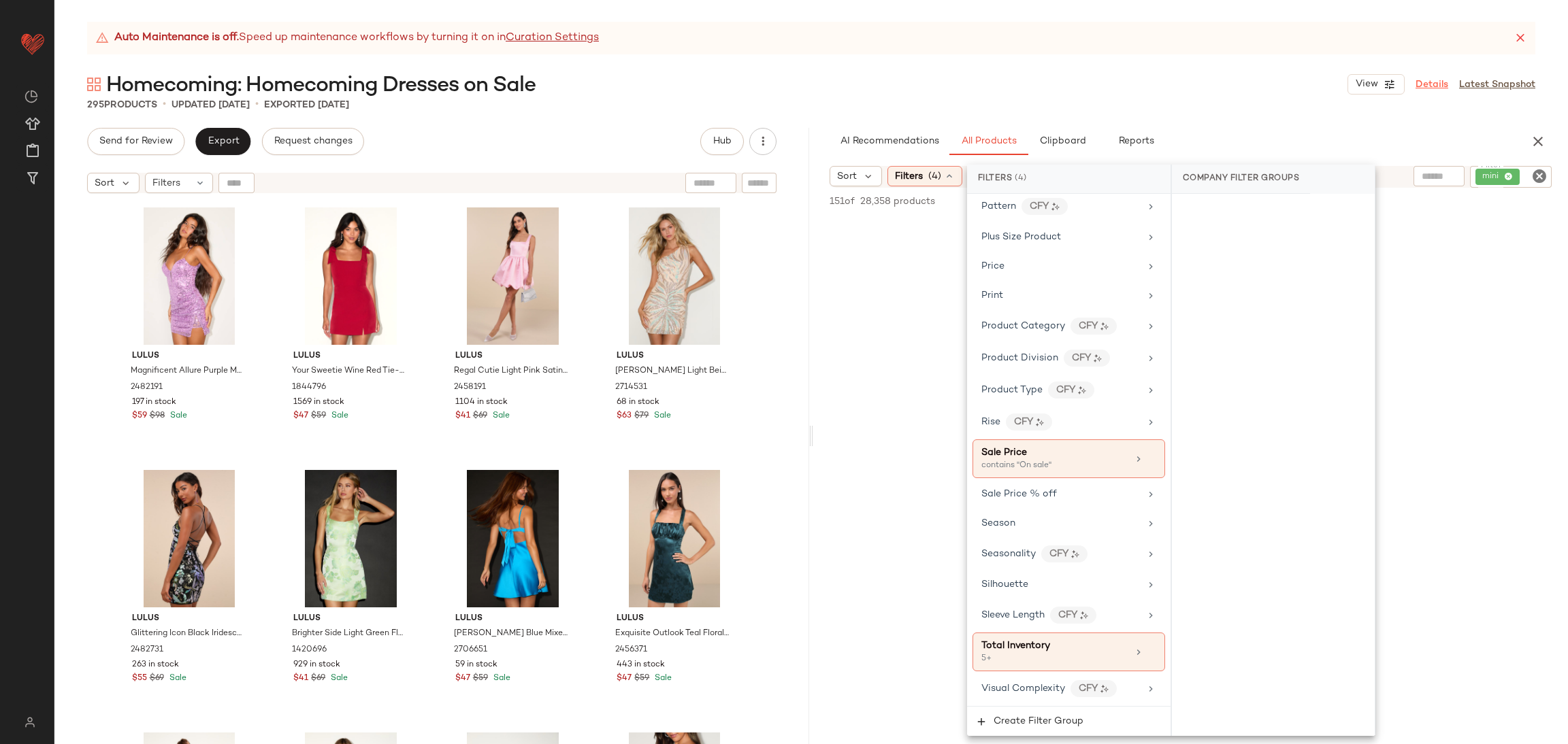
click at [1441, 77] on link "Details" at bounding box center [1432, 84] width 33 height 15
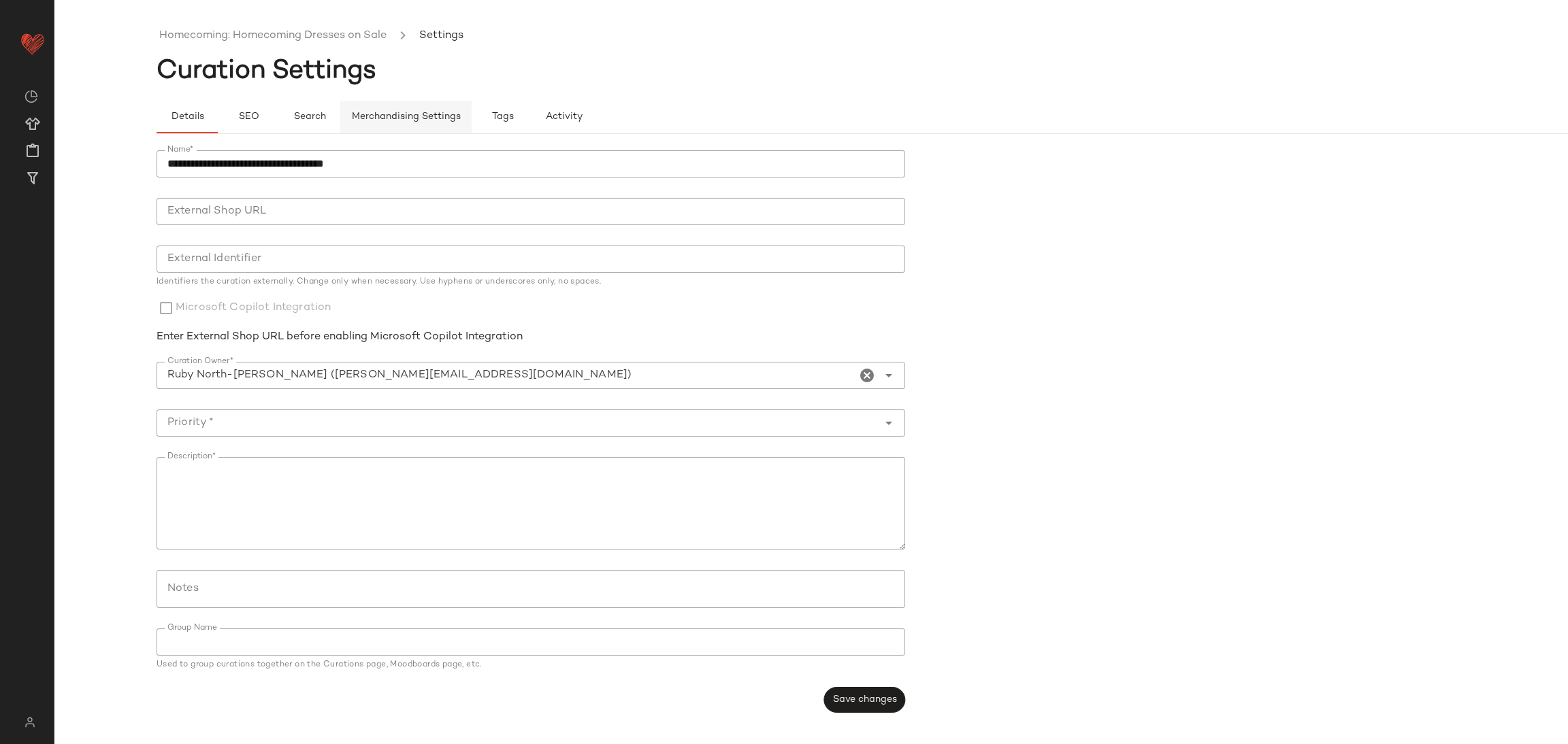
click at [430, 106] on button "Merchandising Settings" at bounding box center [406, 117] width 132 height 33
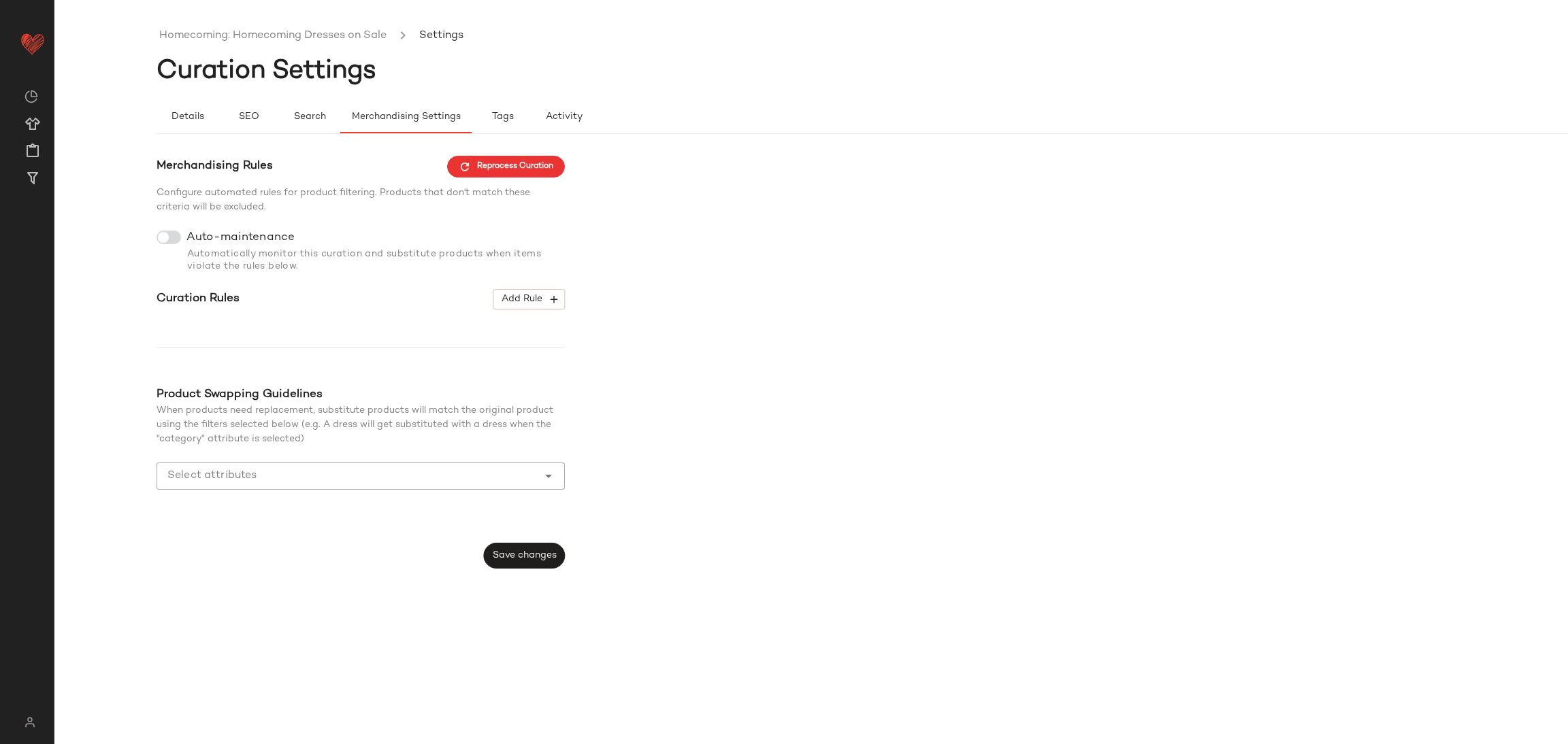
click at [260, 484] on input "Select attributes" at bounding box center [350, 476] width 366 height 16
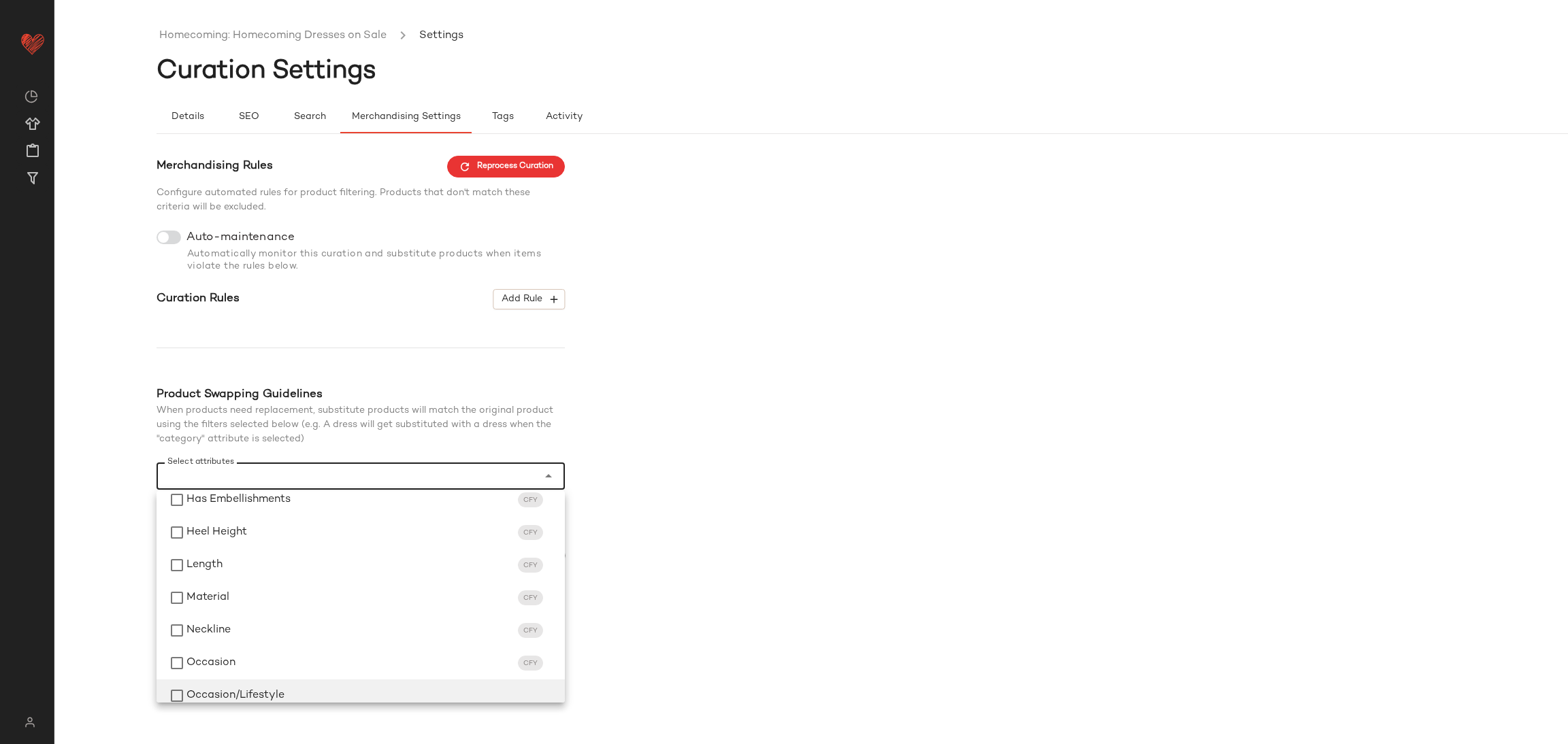
scroll to position [409, 0]
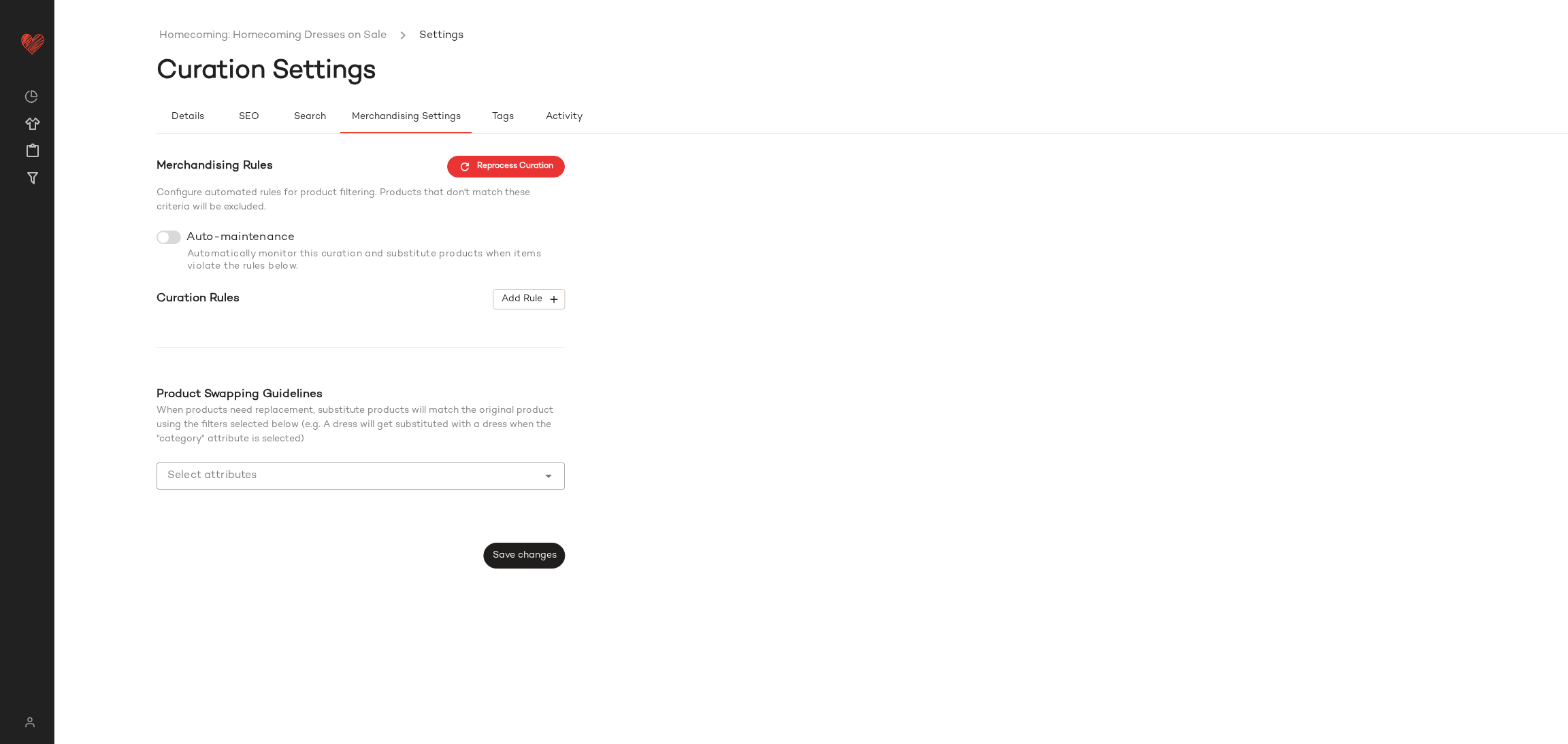
click at [730, 645] on div "Homecoming: Homecoming Dresses on Sale Settings Curation Settings Details SEO S…" at bounding box center [914, 383] width 1514 height 722
click at [414, 481] on input "Select attributes" at bounding box center [350, 476] width 366 height 16
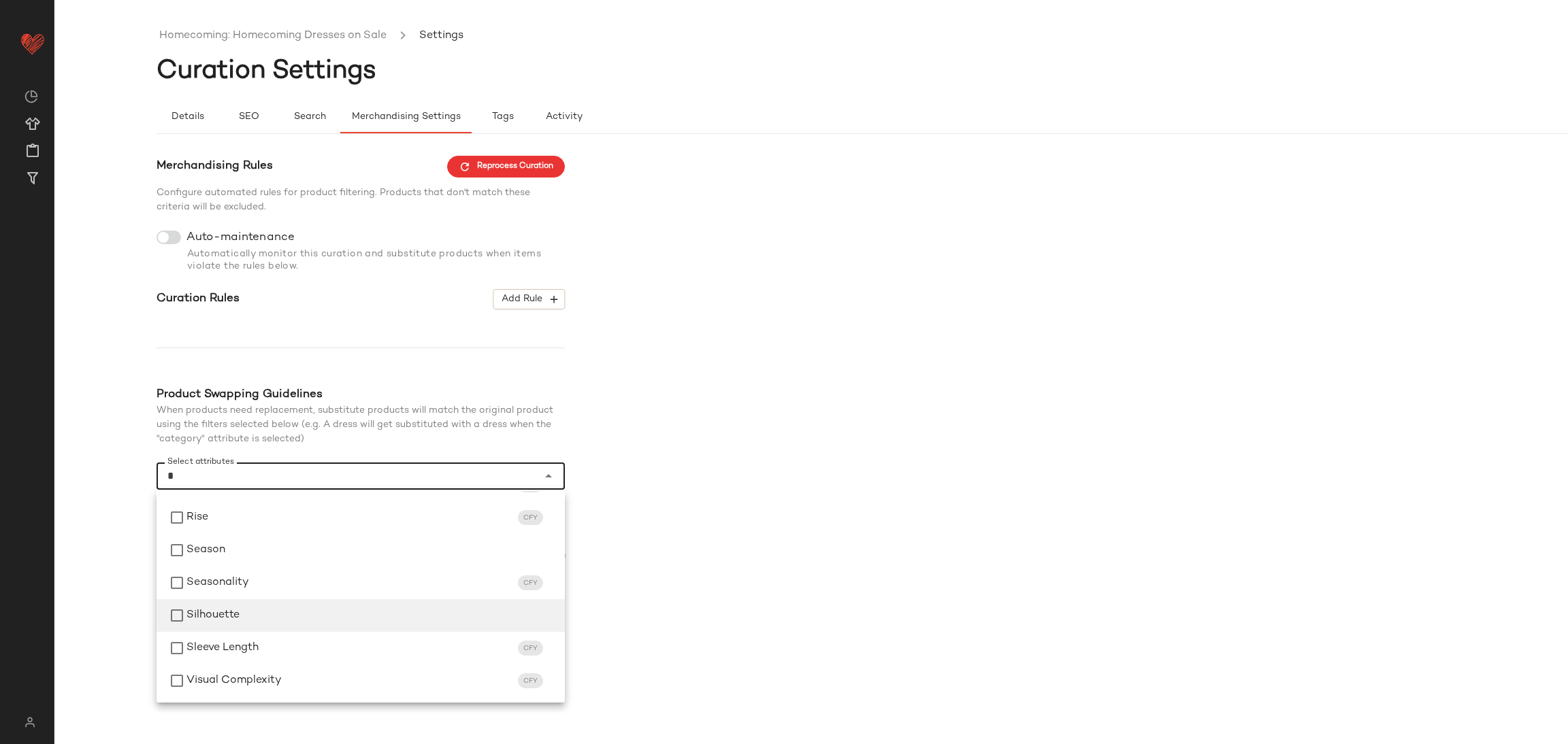
scroll to position [0, 0]
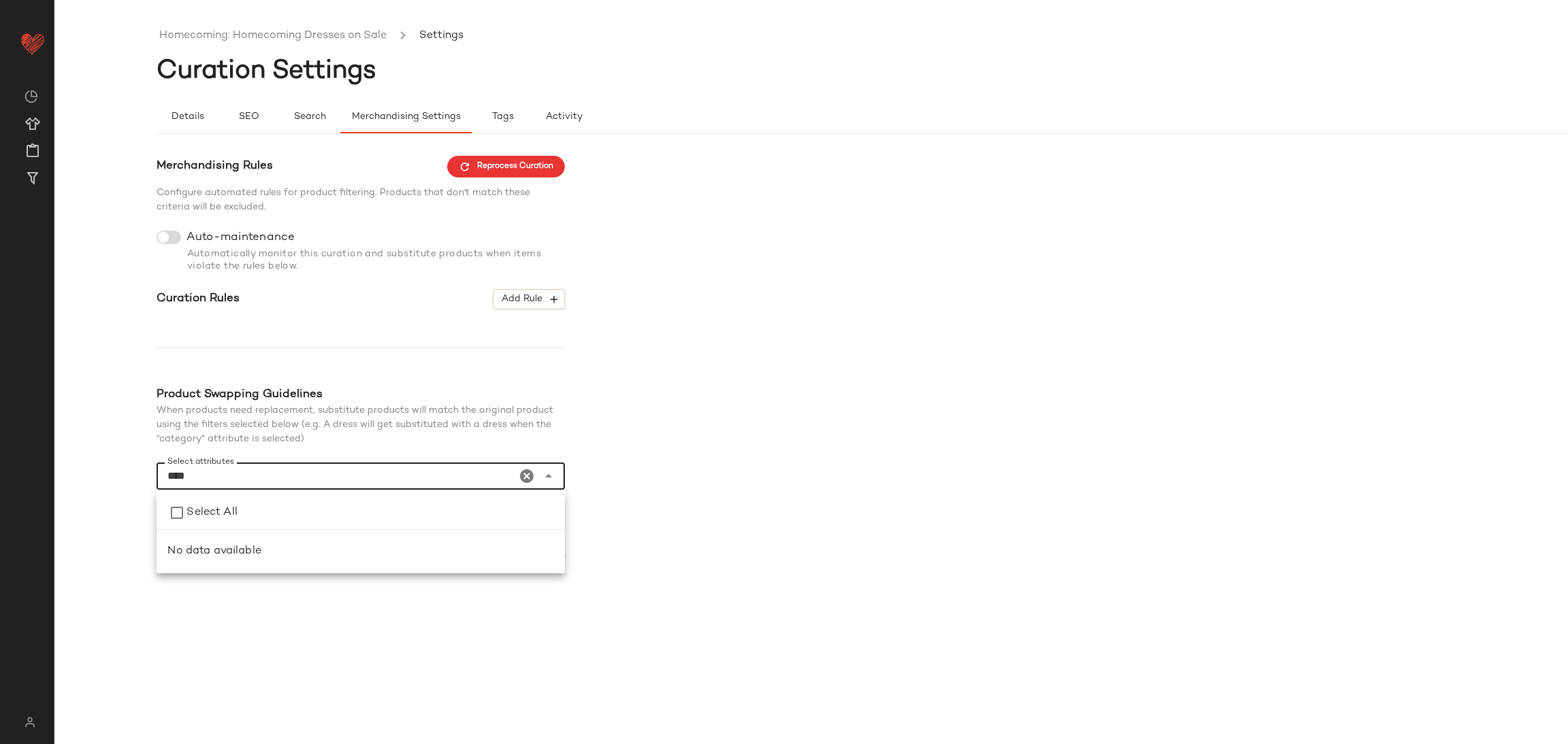
type input "****"
click at [803, 442] on div "Merchandising Rules Reprocess Curation Configure automated rules for product fi…" at bounding box center [914, 363] width 1514 height 413
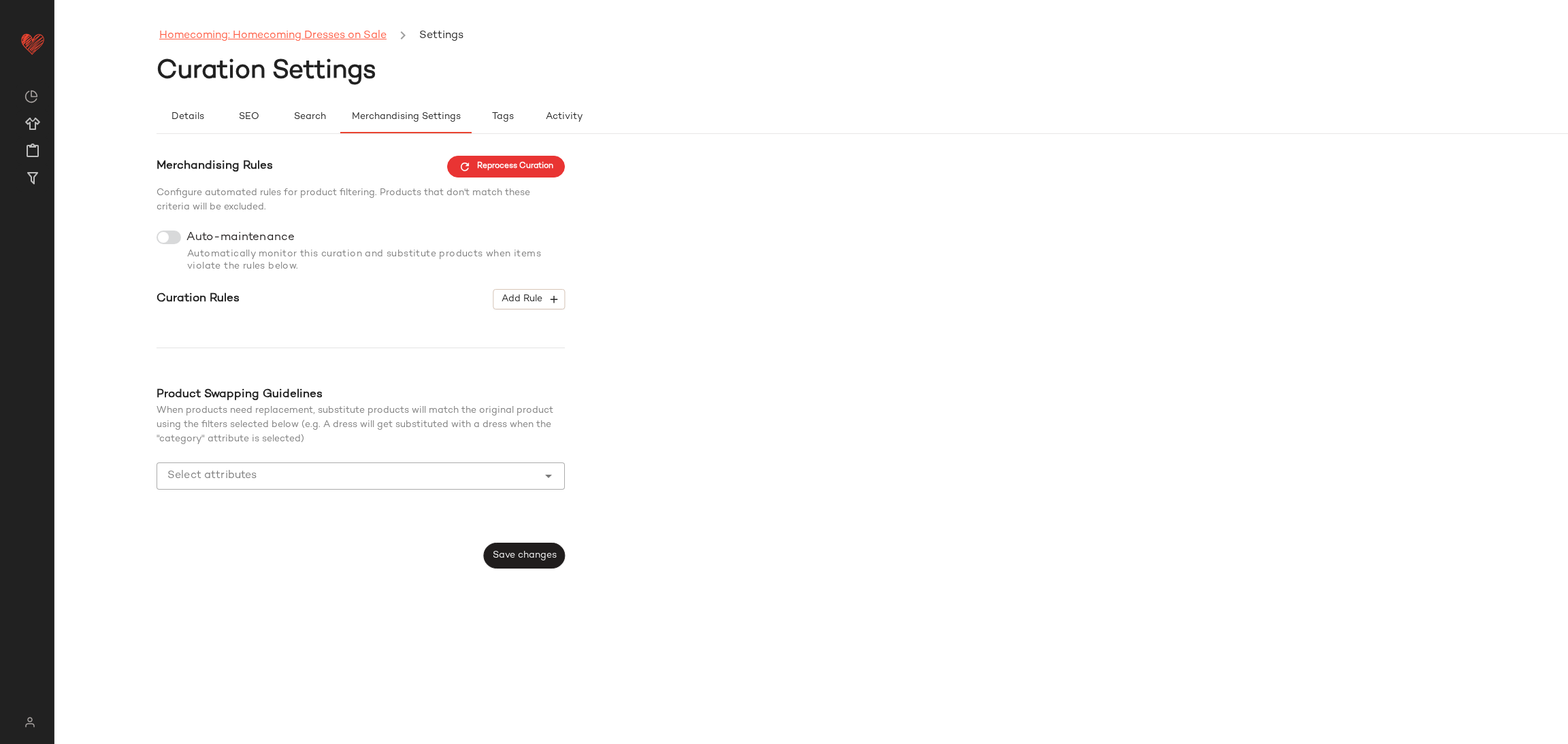
click at [252, 32] on link "Homecoming: Homecoming Dresses on Sale" at bounding box center [273, 35] width 227 height 17
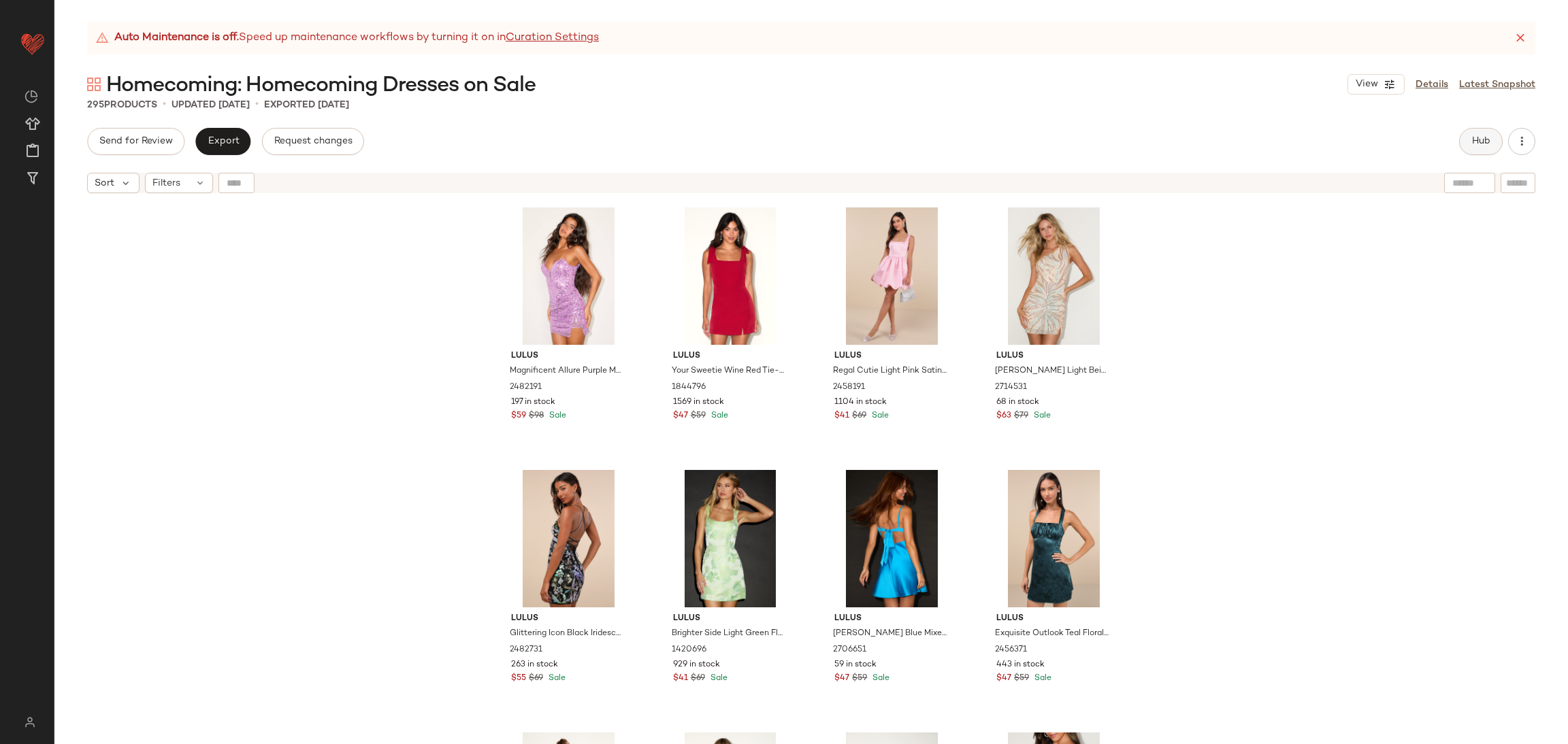
click at [1489, 140] on span "Hub" at bounding box center [1480, 142] width 19 height 11
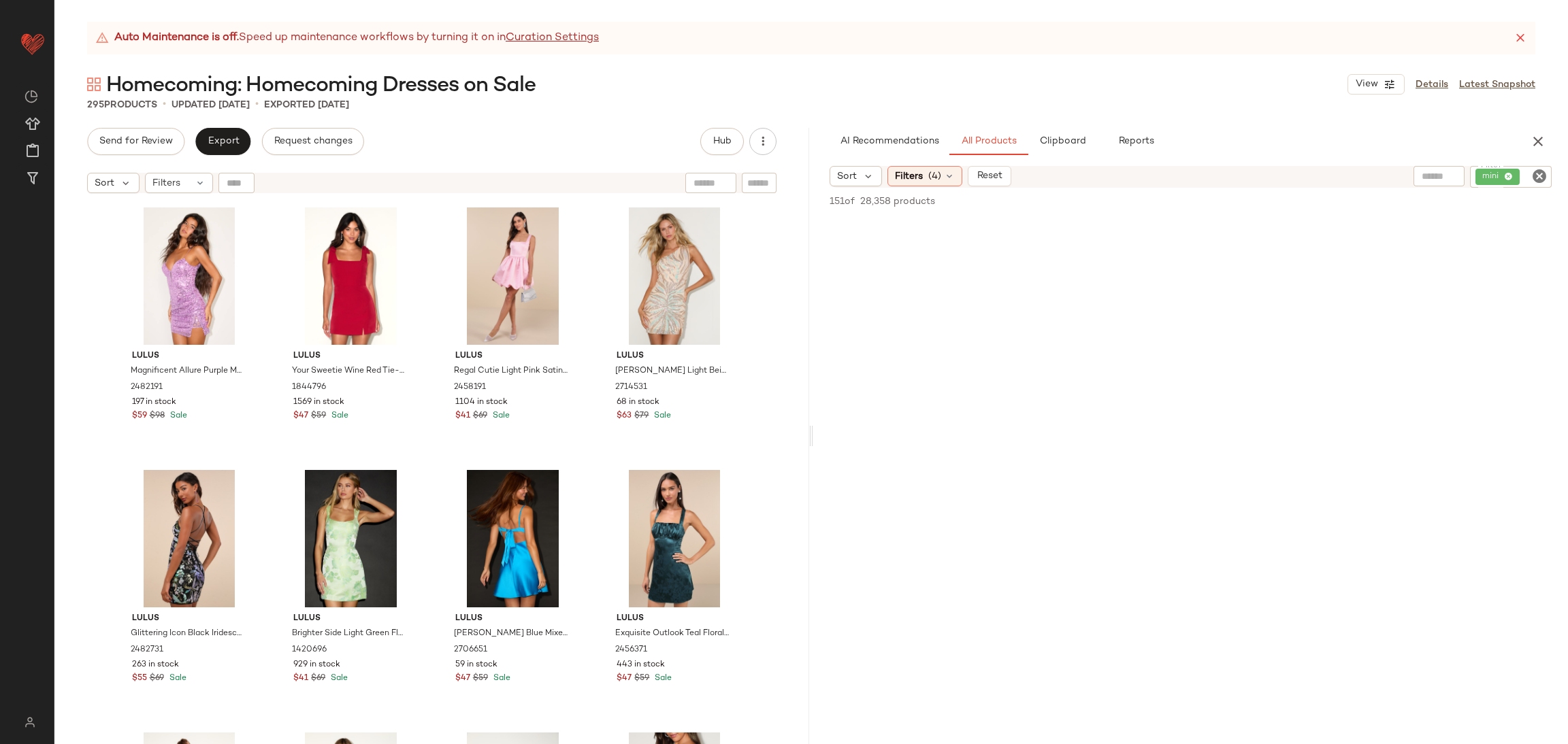
drag, startPoint x: 912, startPoint y: 175, endPoint x: 920, endPoint y: 236, distance: 61.5
click at [914, 177] on span "Filters" at bounding box center [909, 176] width 28 height 15
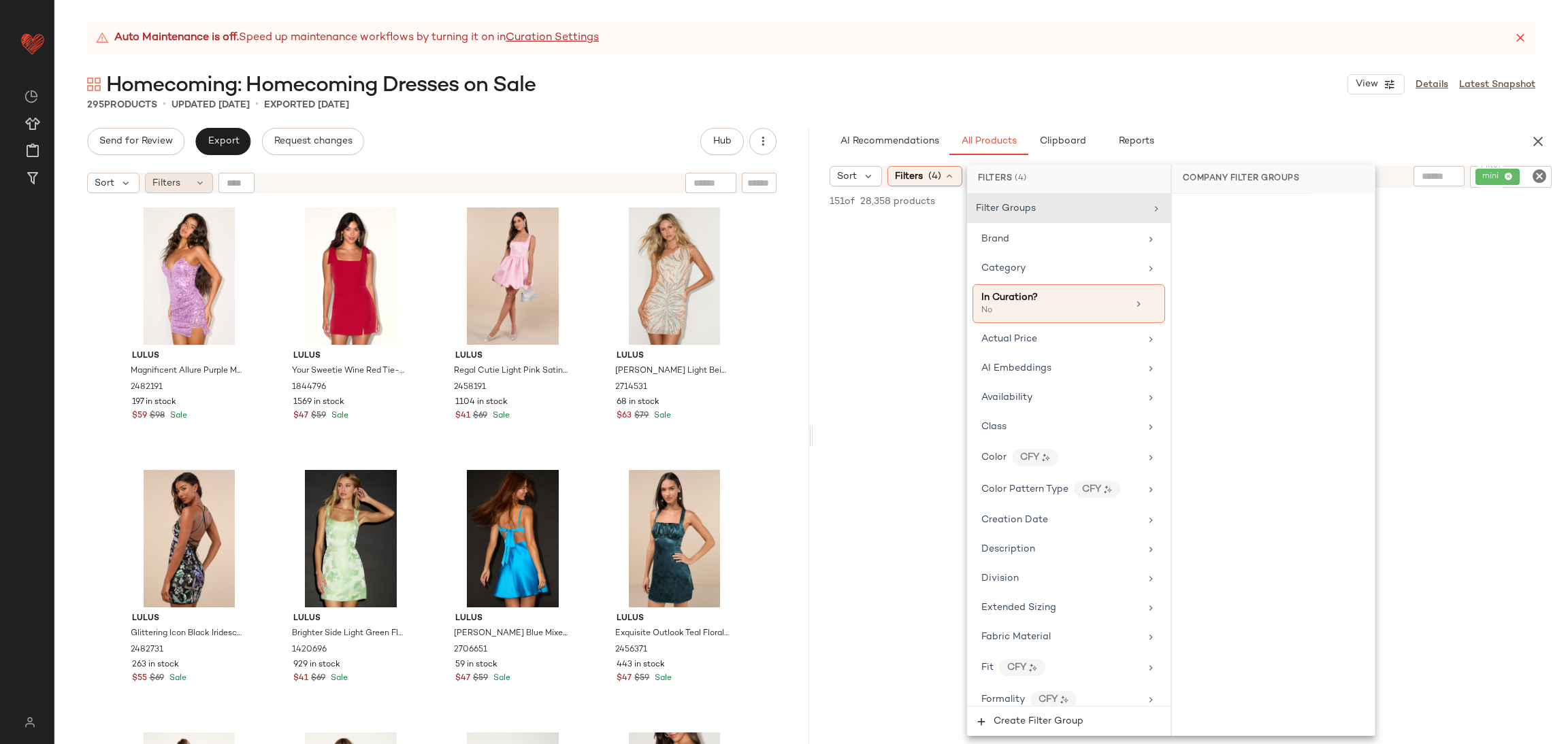
click at [187, 189] on div "Filters" at bounding box center [179, 182] width 68 height 20
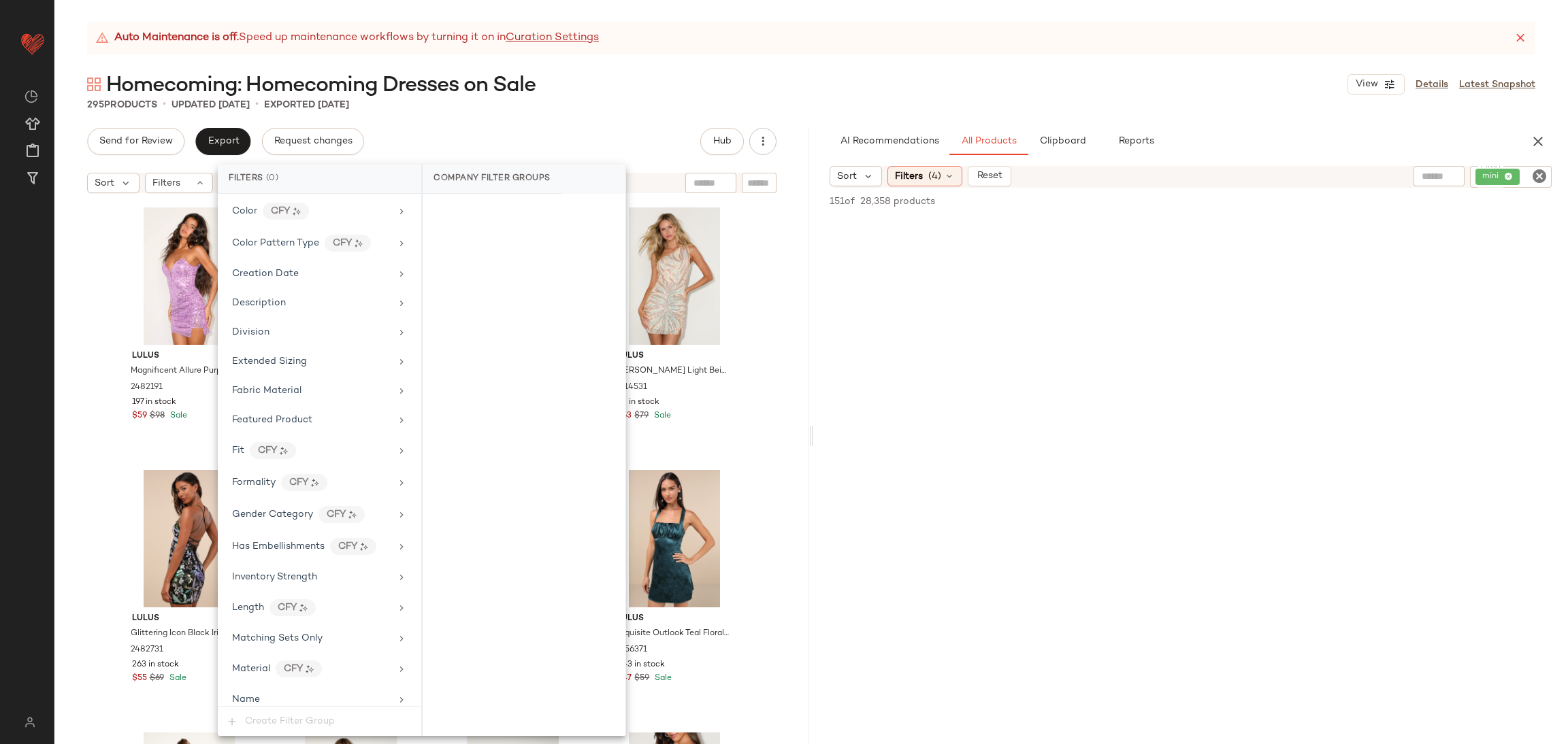
scroll to position [409, 0]
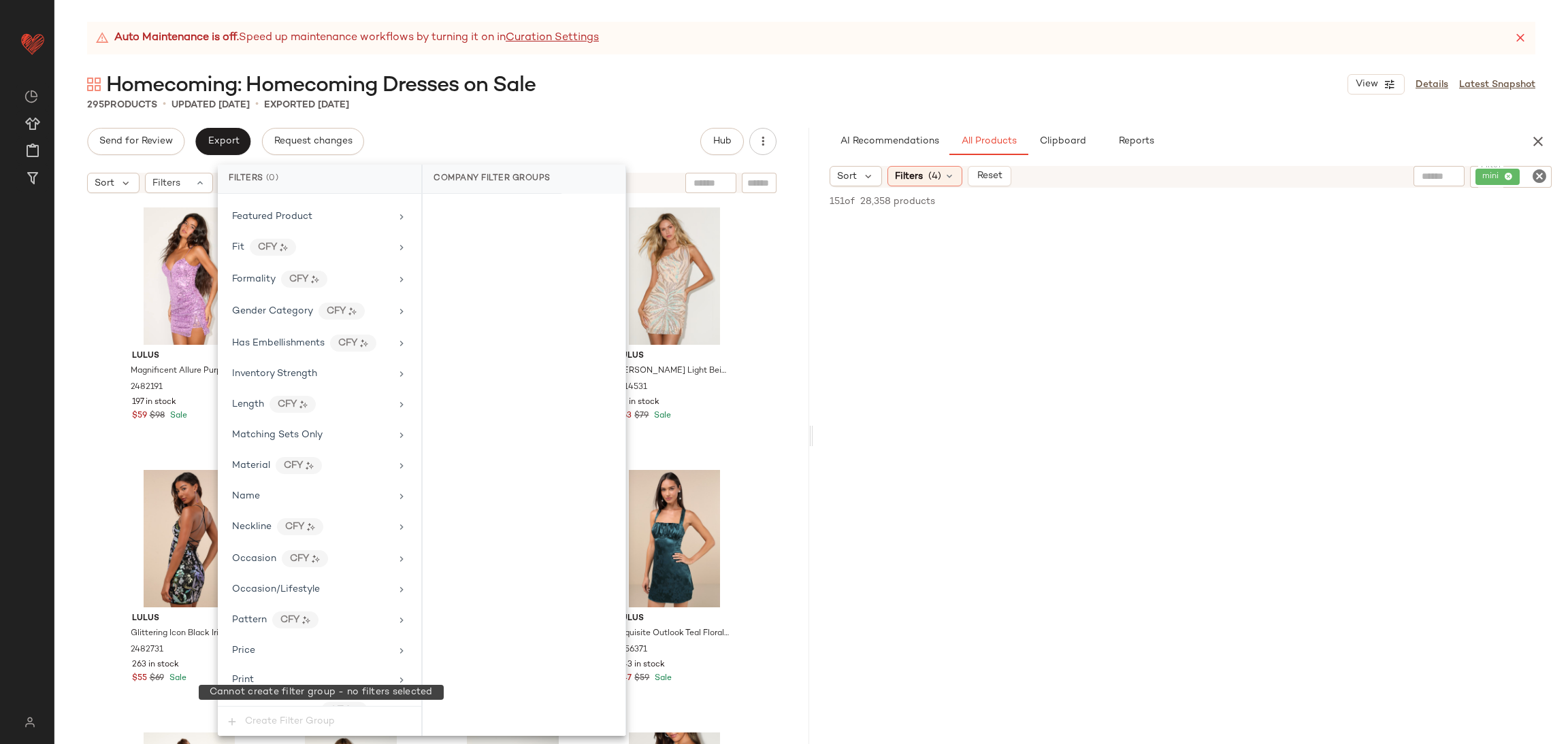
click at [318, 718] on span "Create Filter Group" at bounding box center [320, 722] width 203 height 29
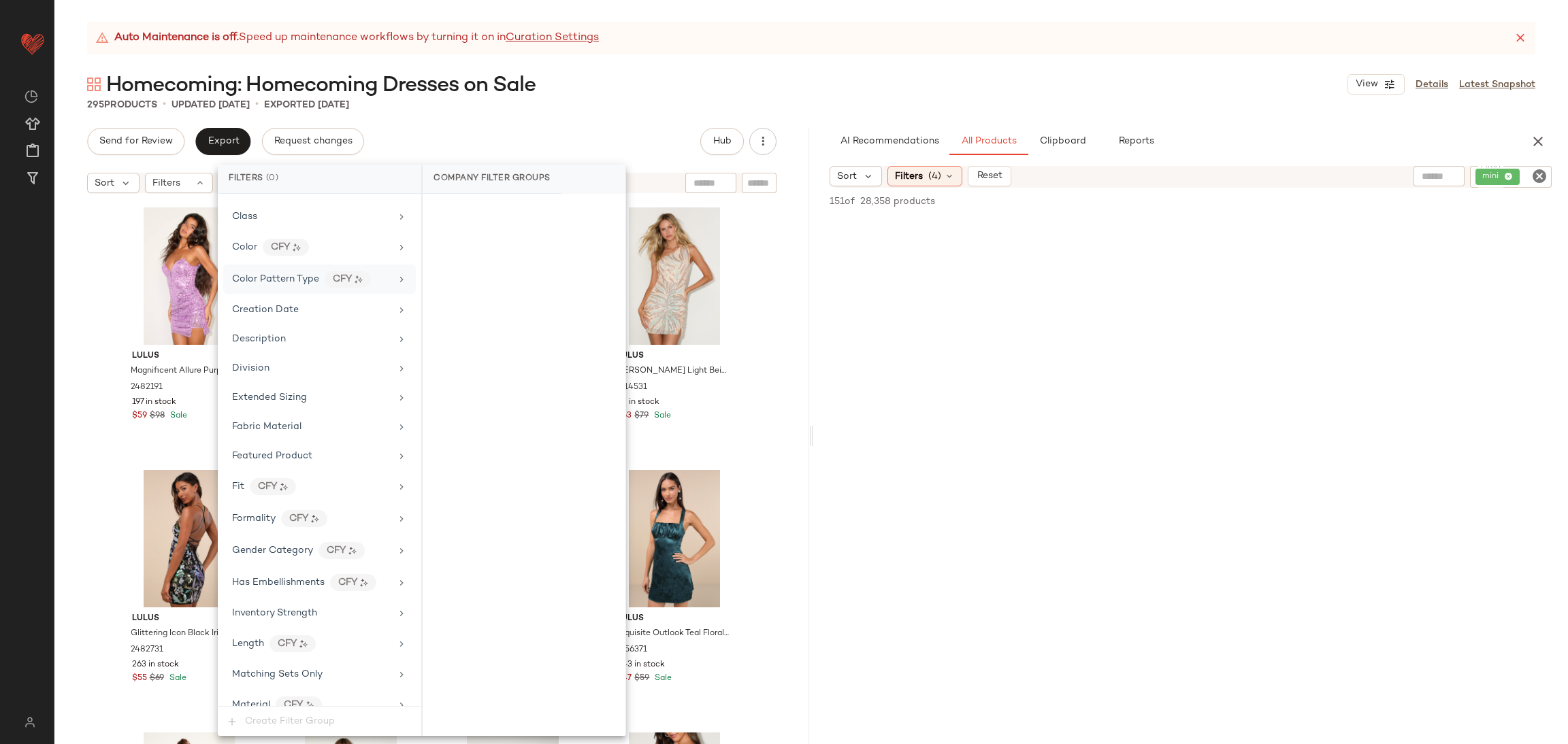
scroll to position [0, 0]
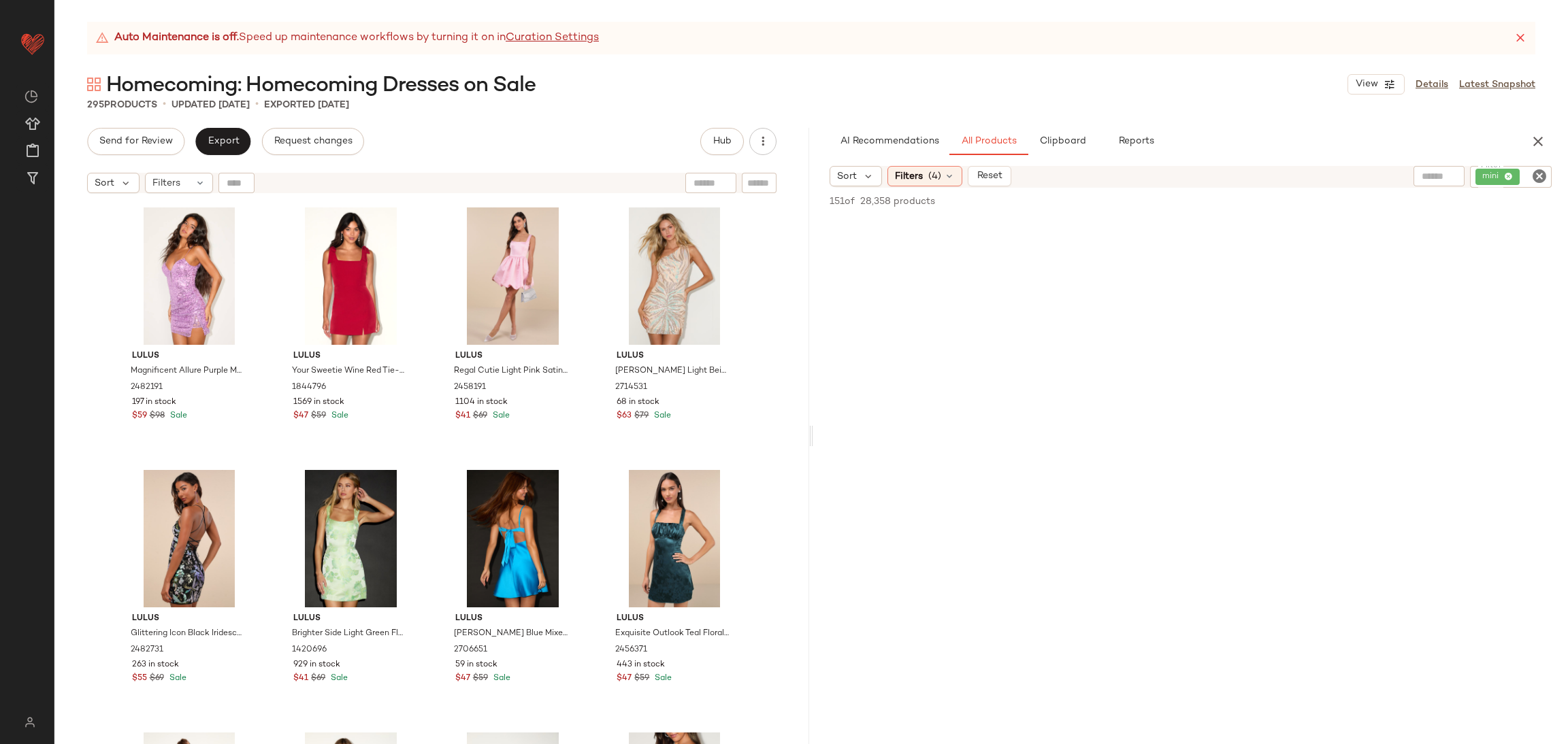
click at [1542, 171] on icon "Clear Filter" at bounding box center [1539, 175] width 16 height 16
click at [941, 176] on div "Filters (4)" at bounding box center [925, 176] width 75 height 20
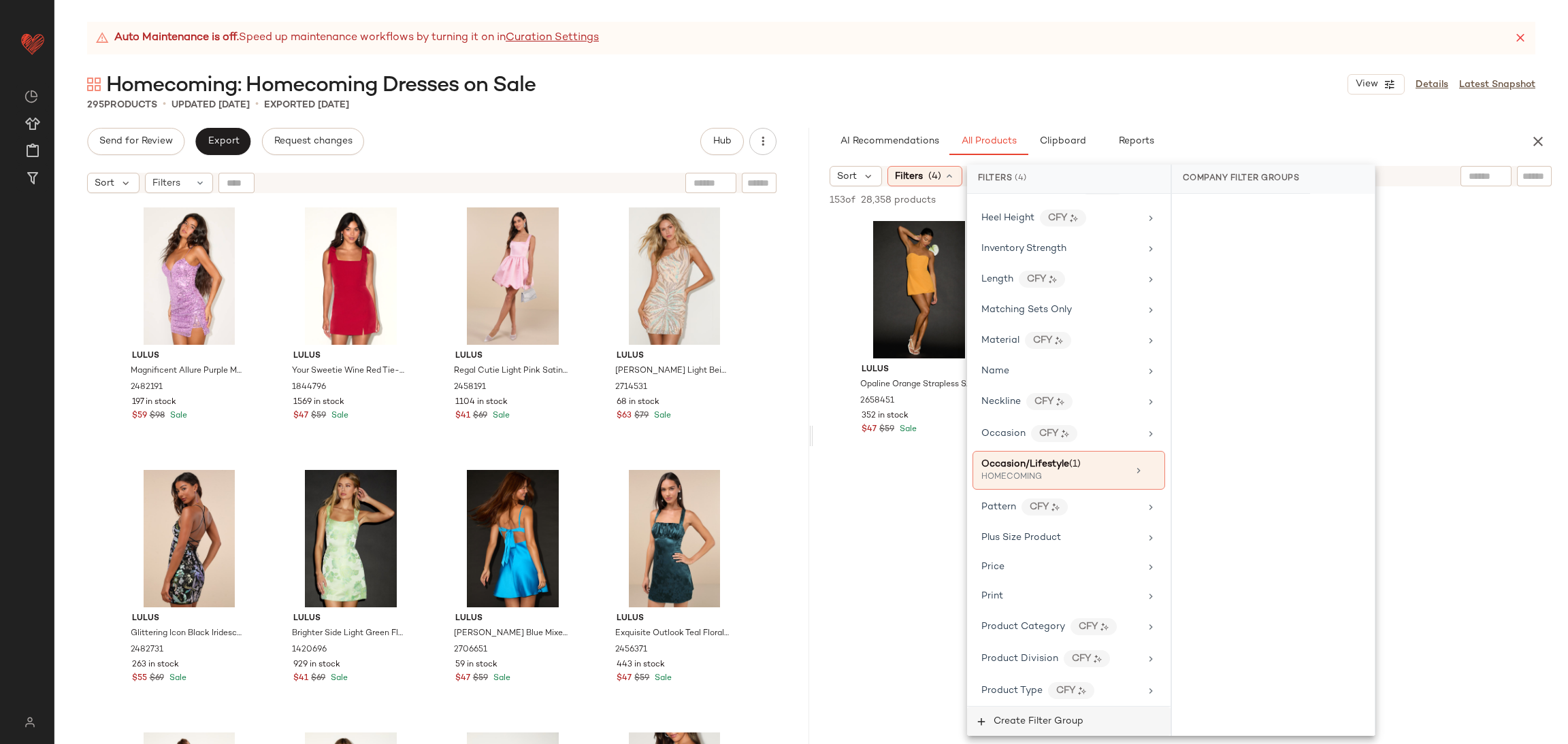
scroll to position [612, 0]
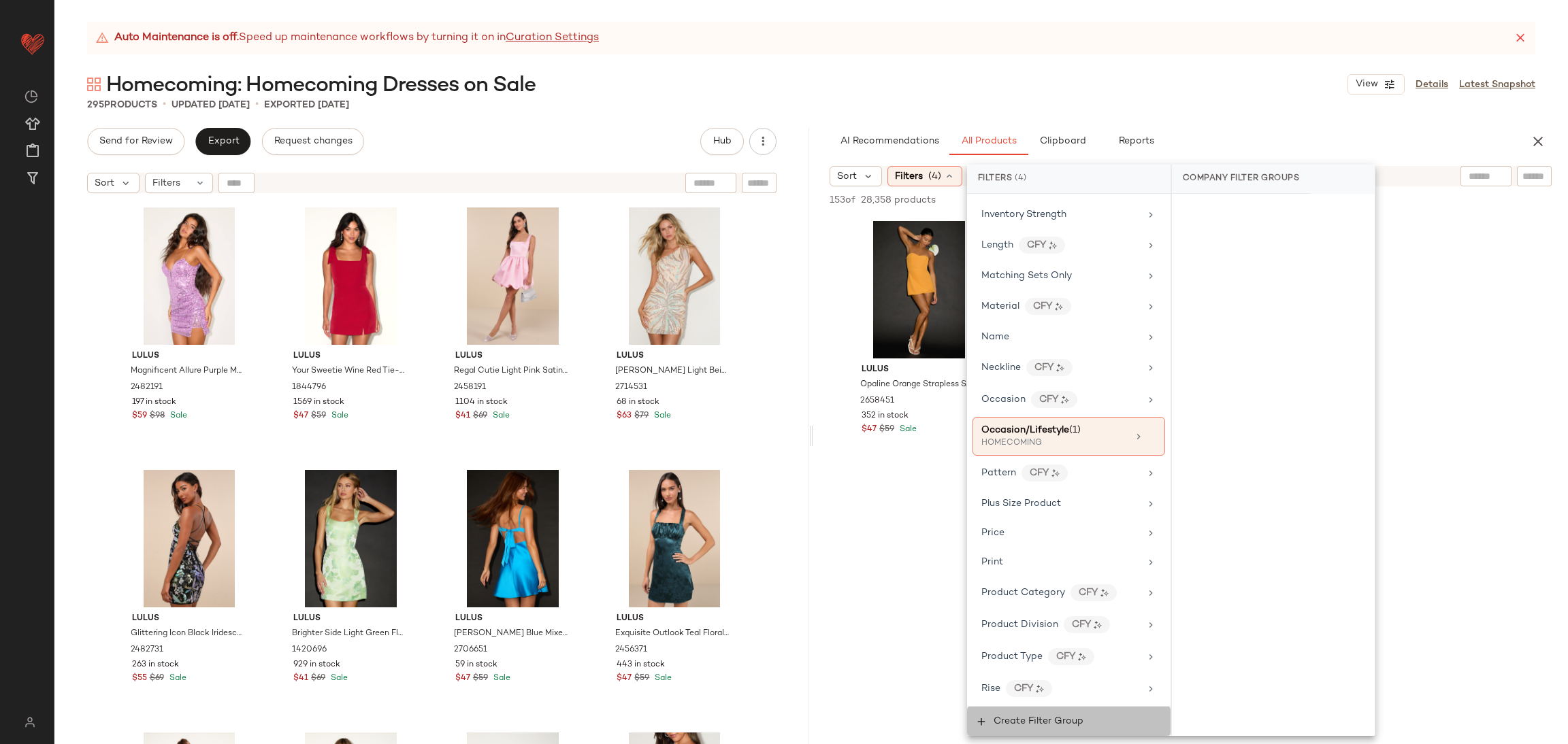
click at [1056, 726] on span "Create Filter Group" at bounding box center [1038, 722] width 91 height 11
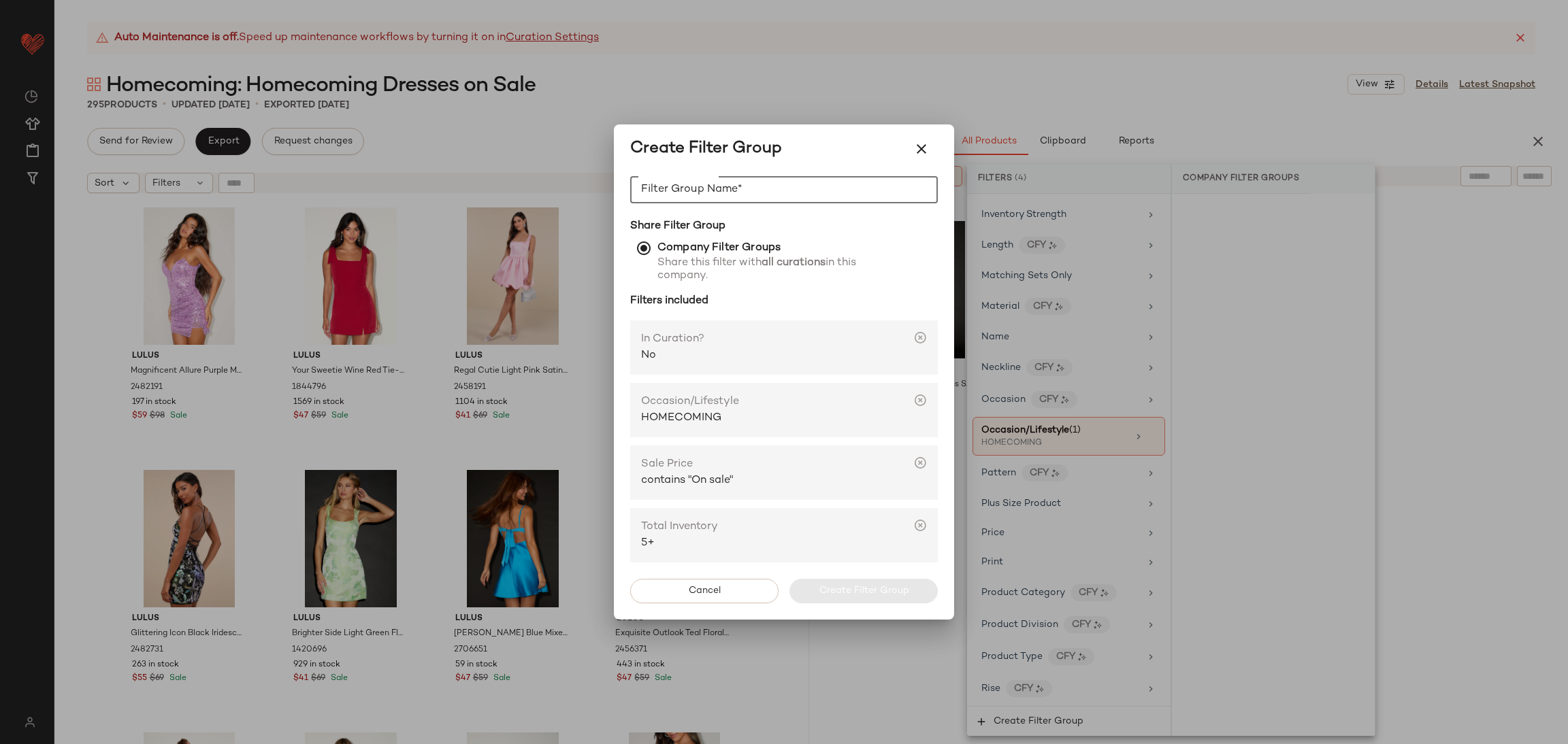
click at [750, 200] on input "Filter Group Name*" at bounding box center [784, 189] width 308 height 27
click at [1436, 363] on div at bounding box center [784, 372] width 1568 height 744
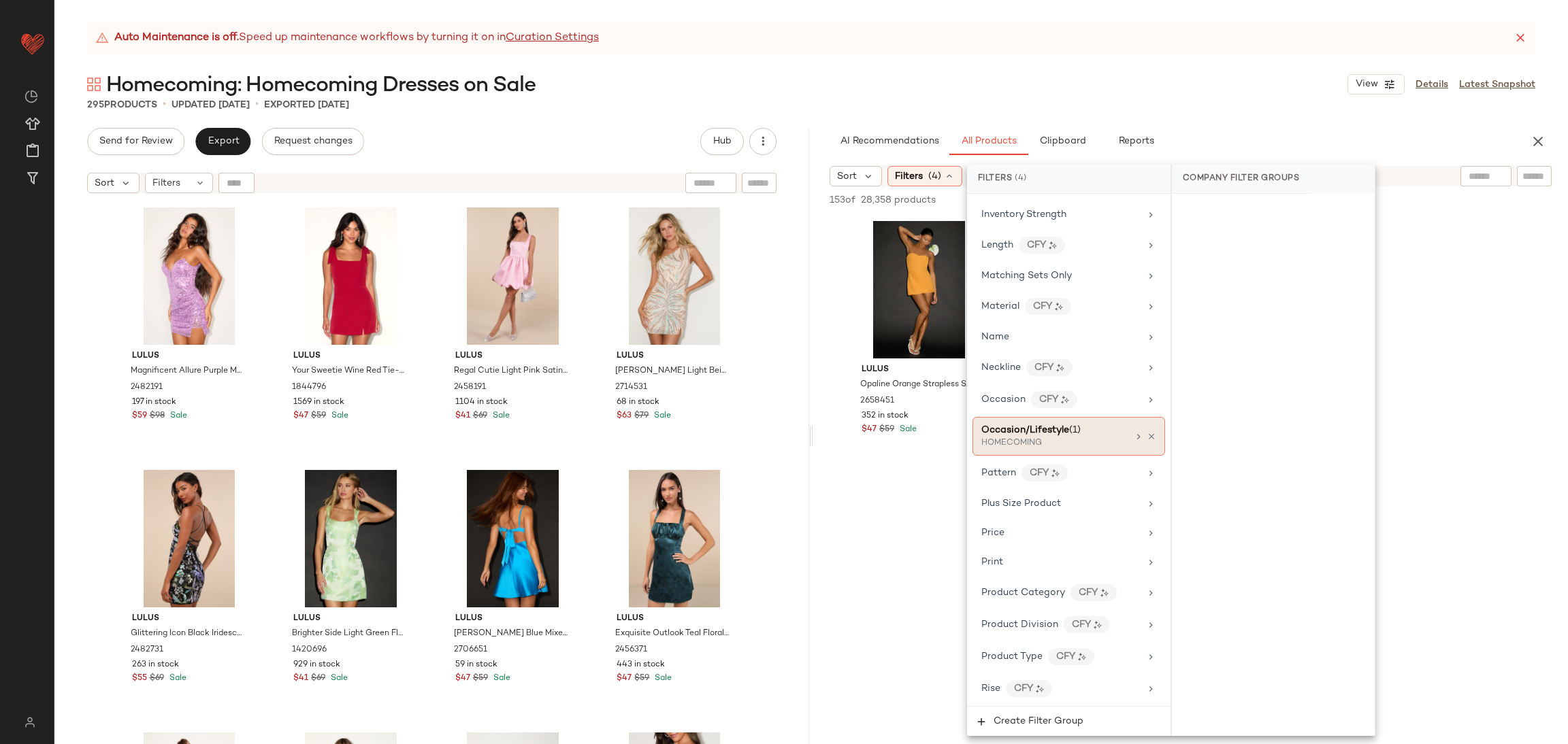
click at [1072, 447] on div "HOMECOMING" at bounding box center [1050, 444] width 136 height 13
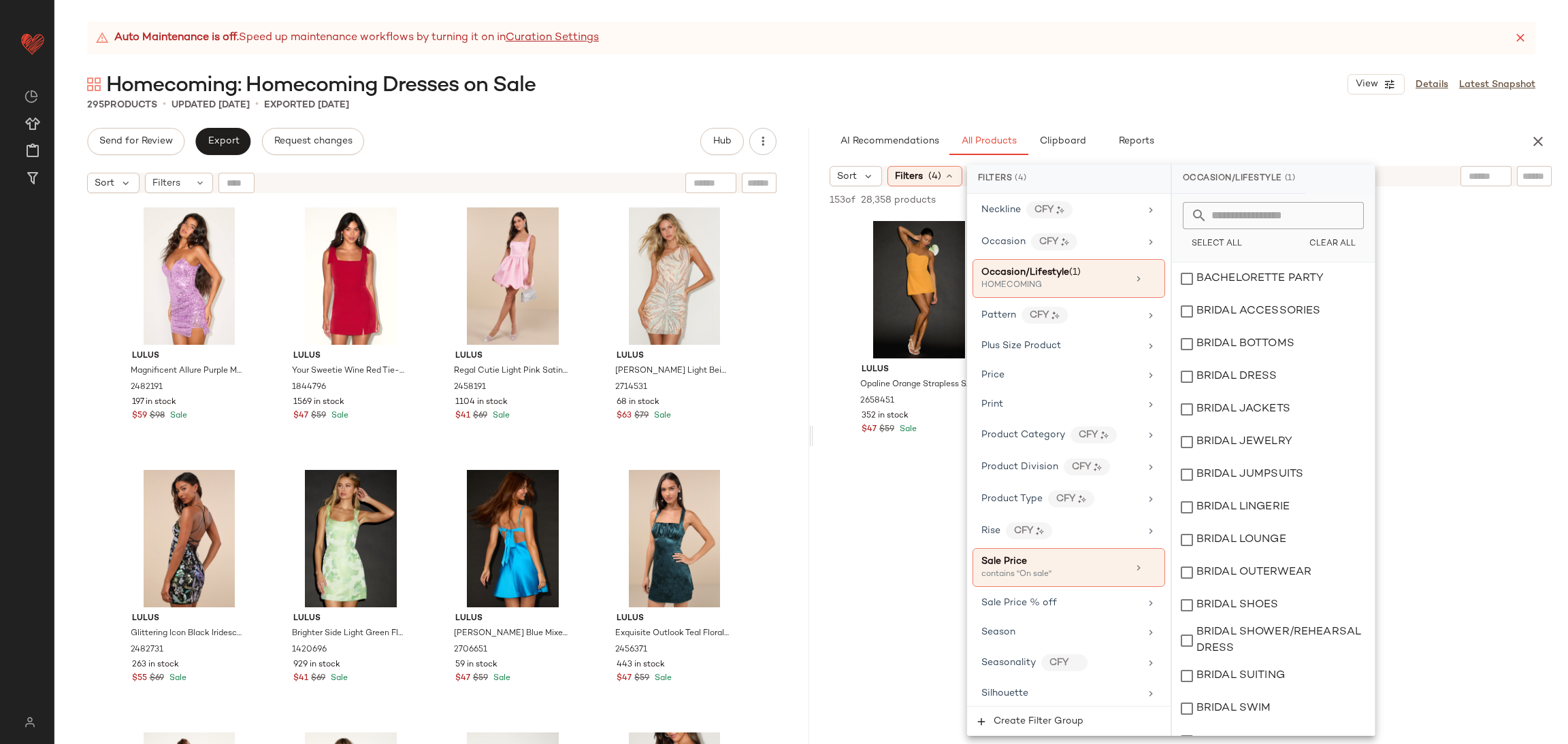
scroll to position [888, 0]
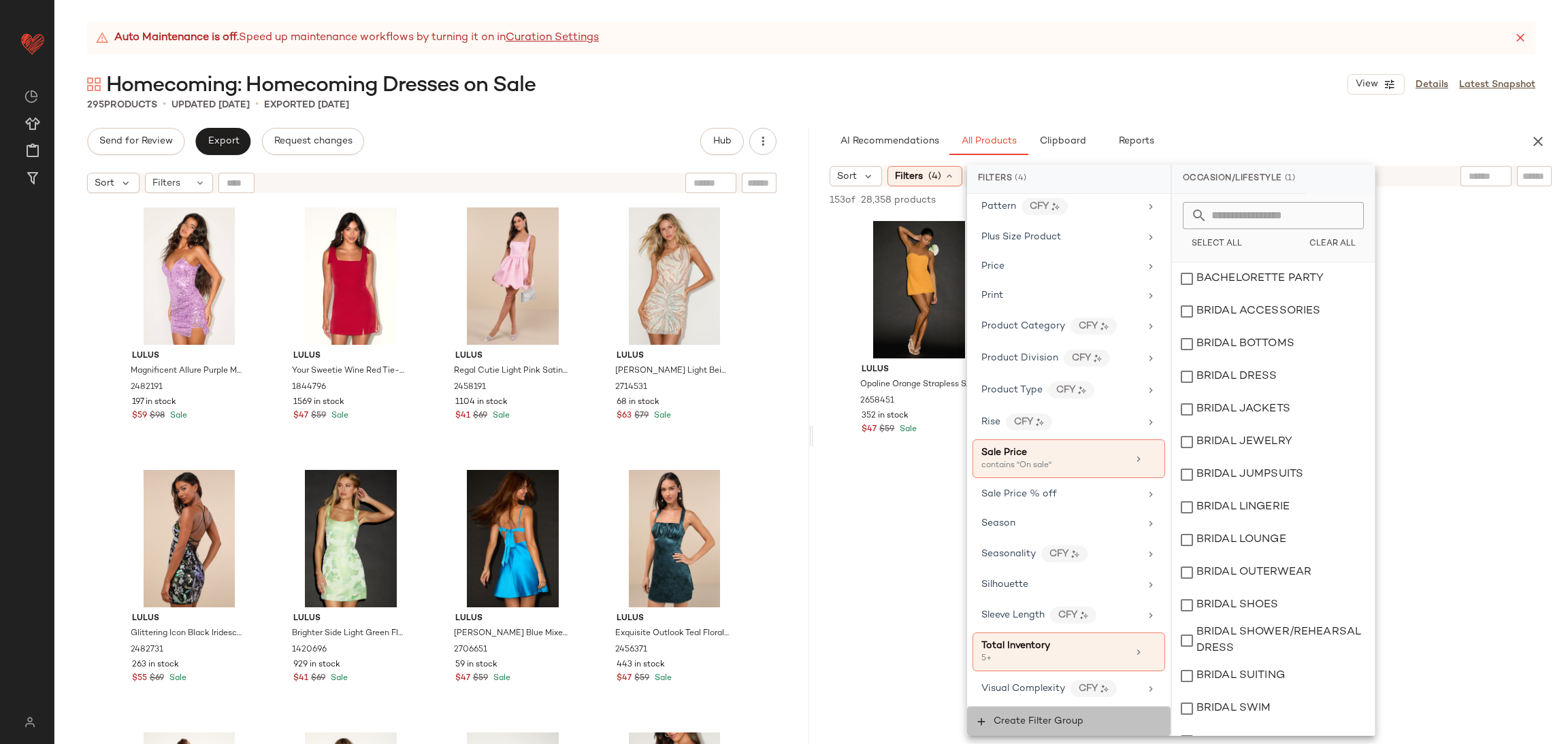
click at [1030, 722] on span "Create Filter Group" at bounding box center [1038, 722] width 91 height 11
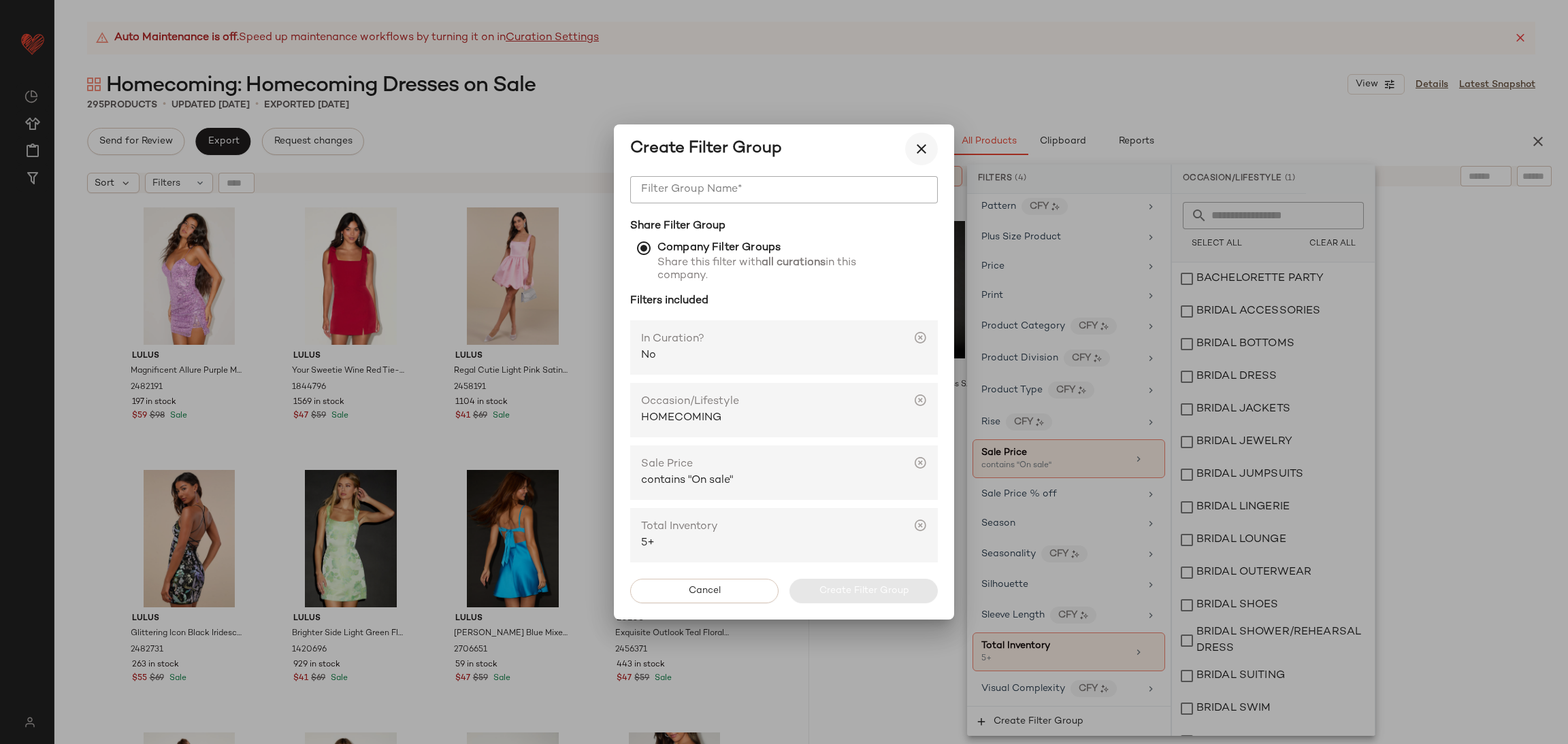
click at [912, 143] on button "button" at bounding box center [921, 149] width 33 height 33
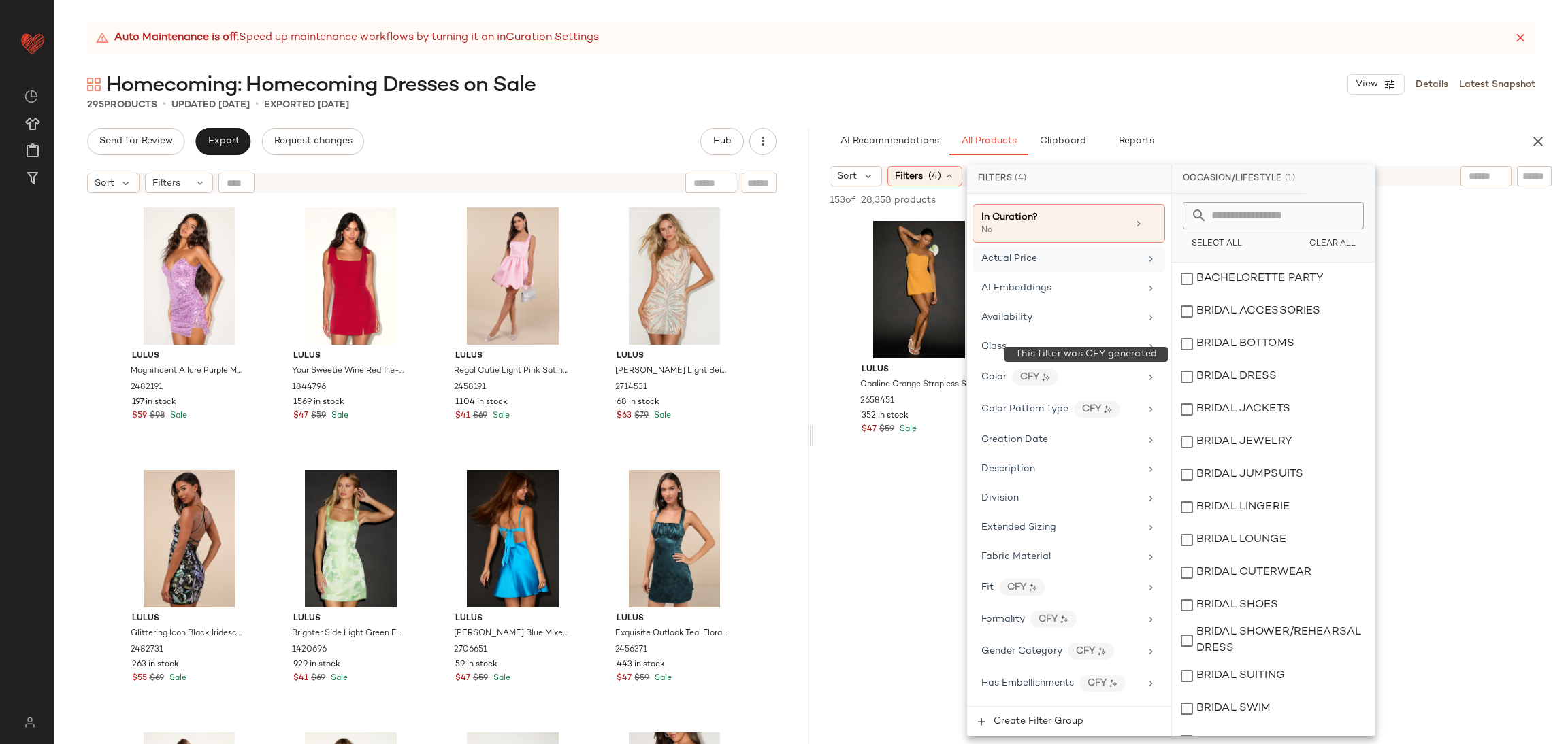
scroll to position [0, 0]
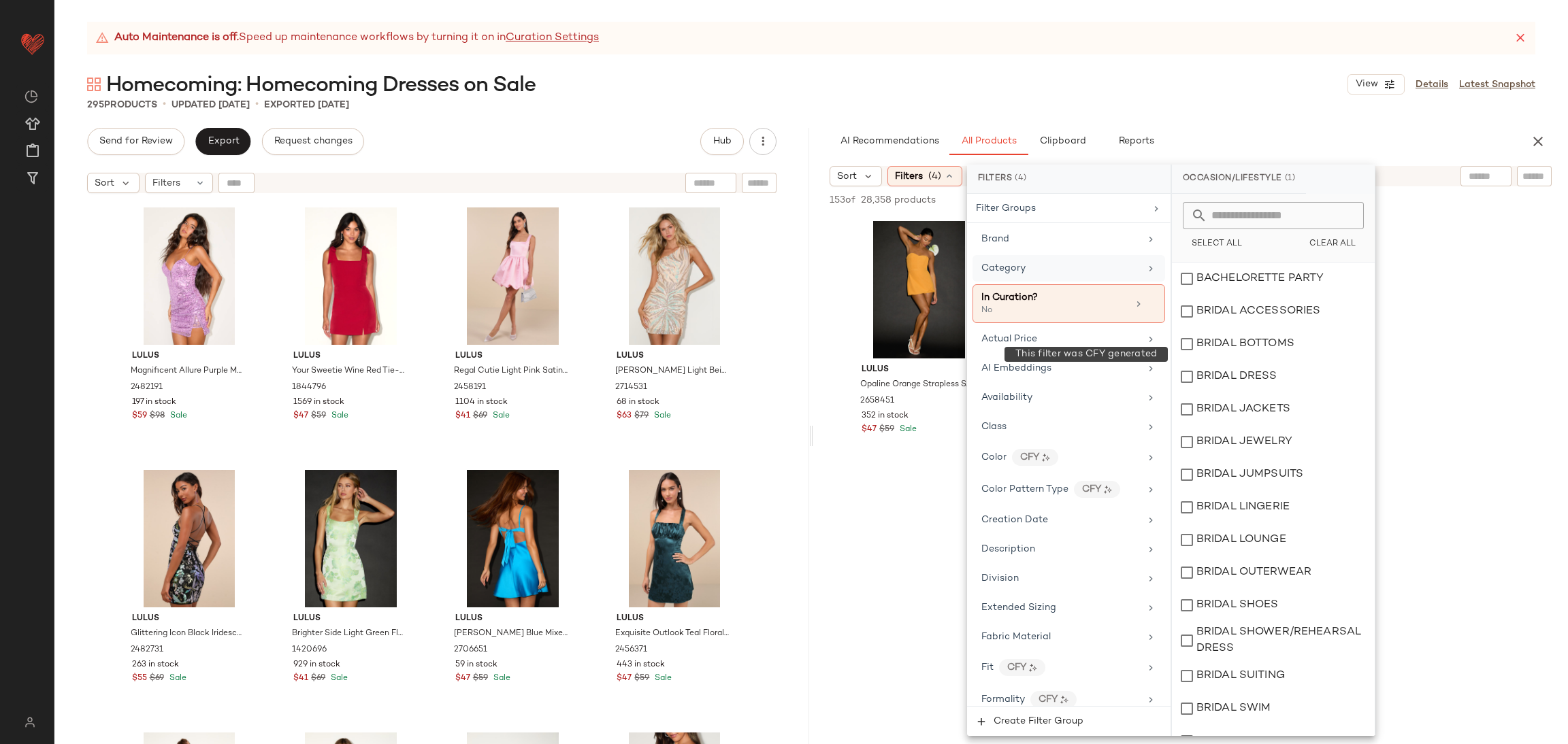
click at [1028, 267] on div "Category" at bounding box center [1061, 268] width 159 height 15
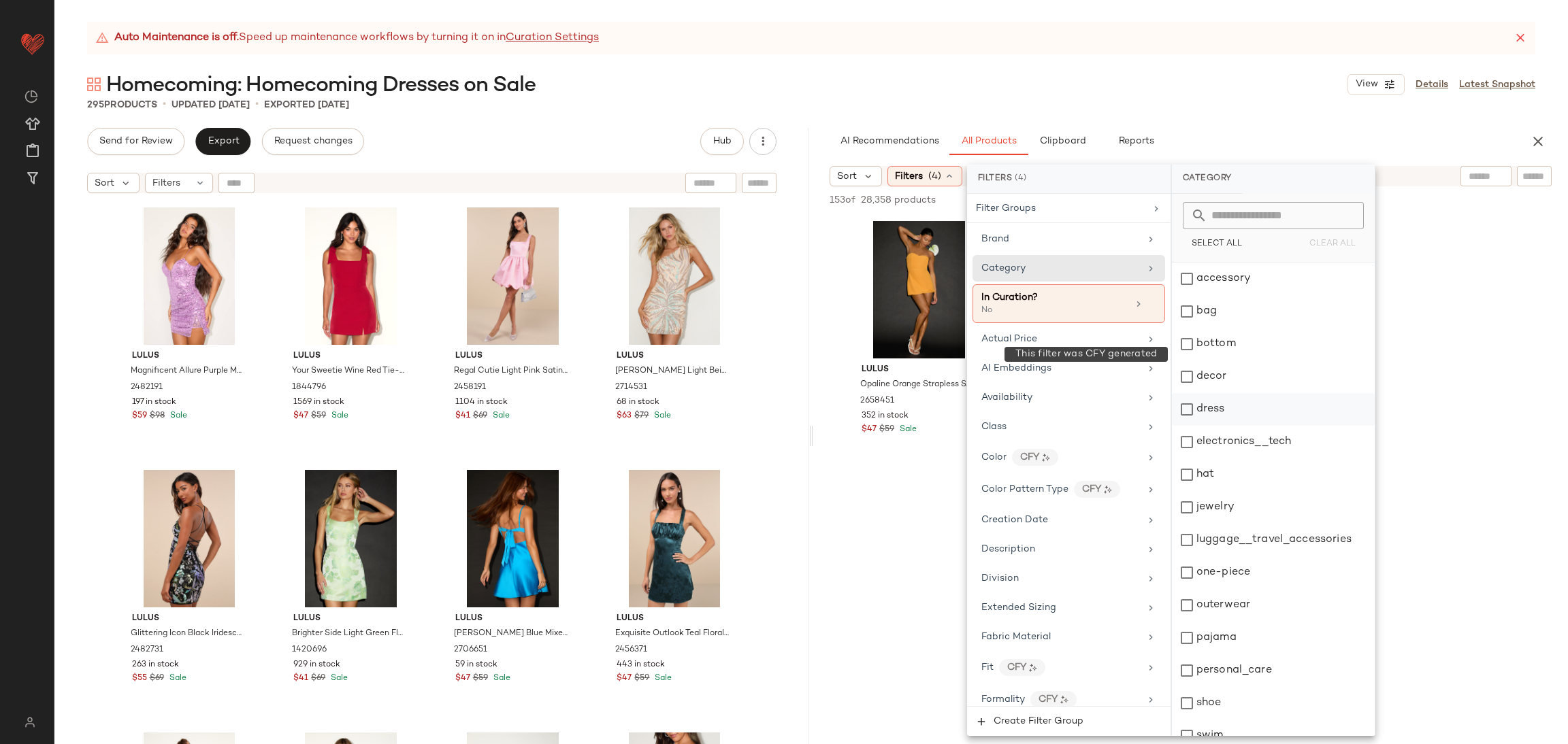
click at [1227, 405] on div "dress" at bounding box center [1273, 409] width 203 height 33
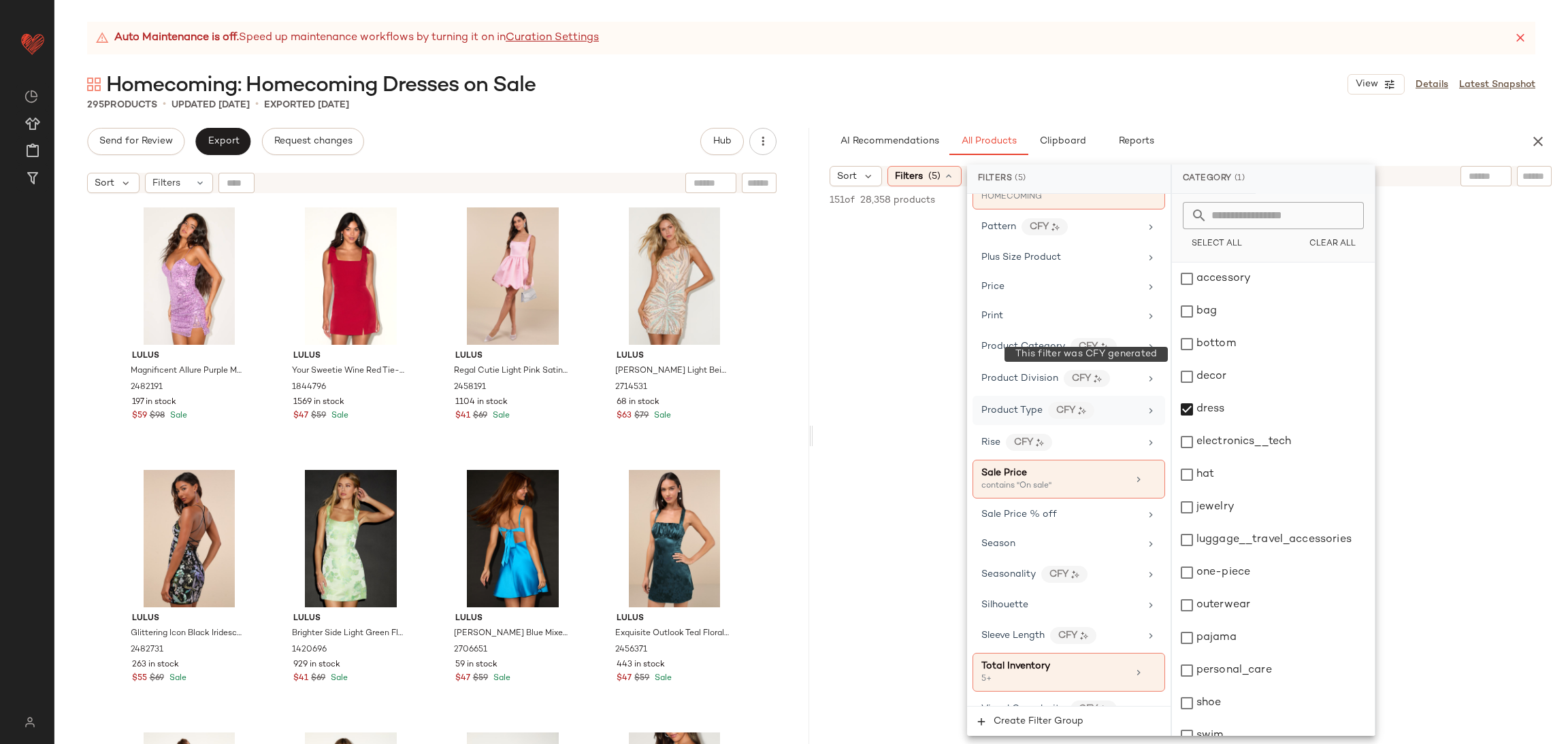
scroll to position [900, 0]
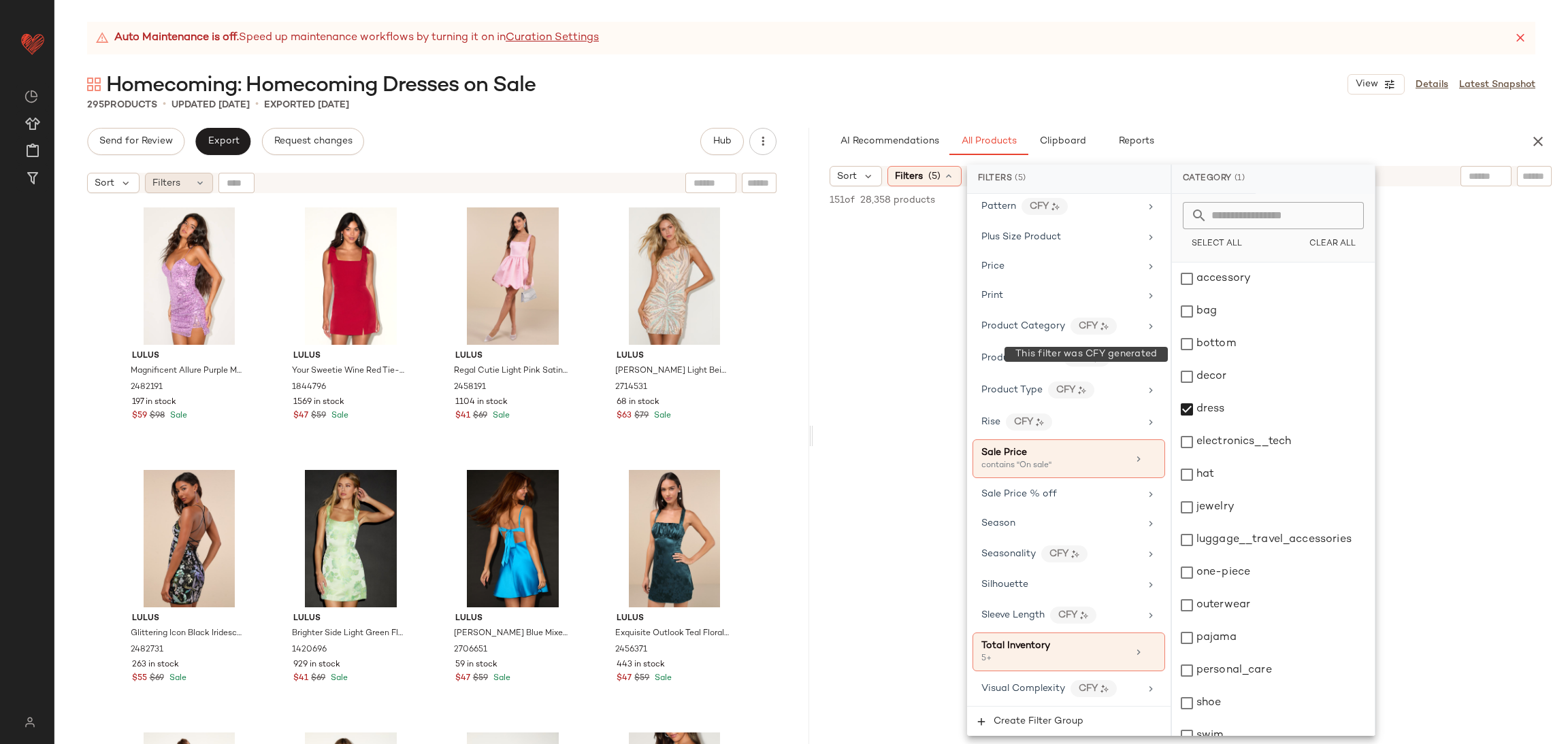
click at [176, 191] on div "Filters" at bounding box center [179, 182] width 68 height 20
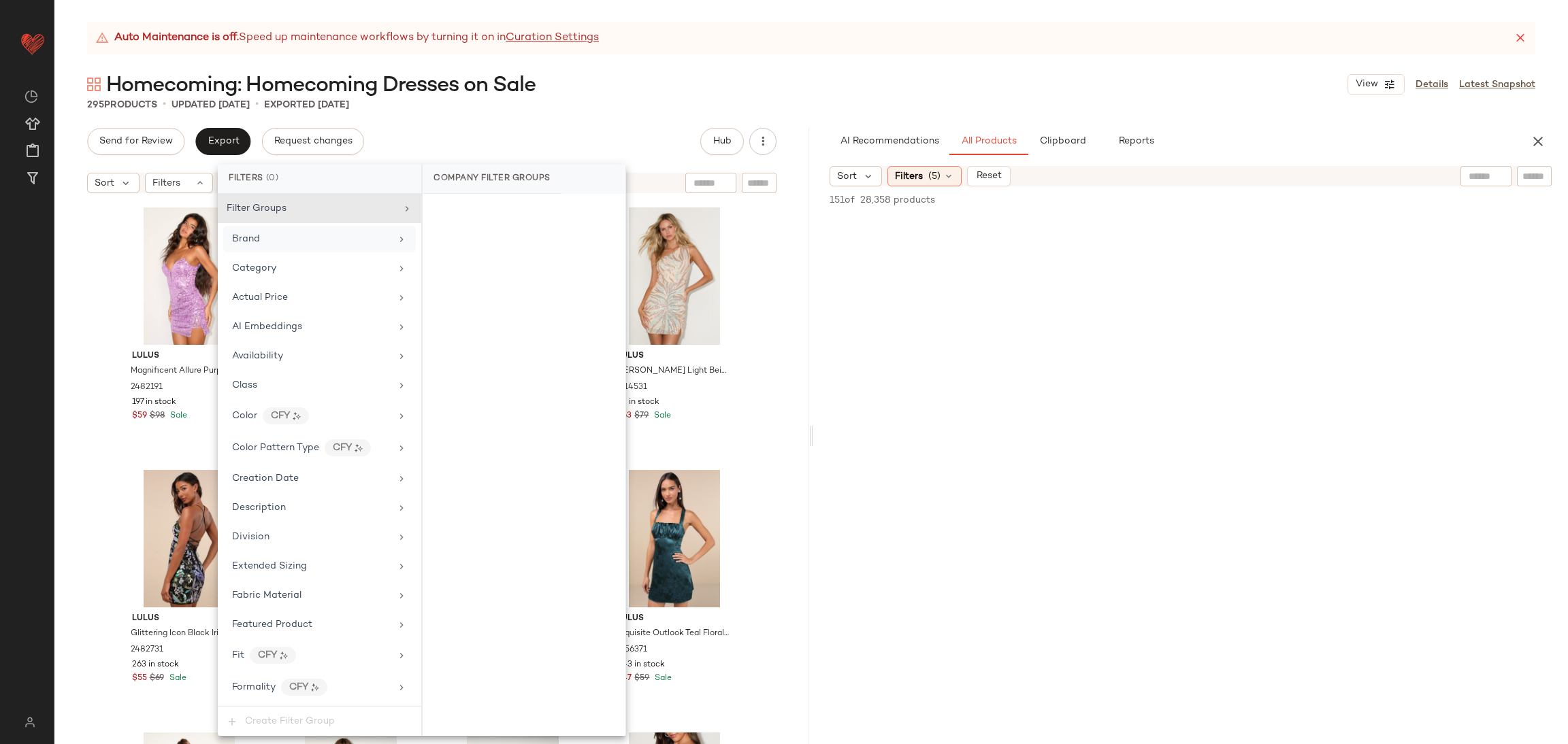
click at [315, 243] on div "Brand" at bounding box center [311, 239] width 159 height 15
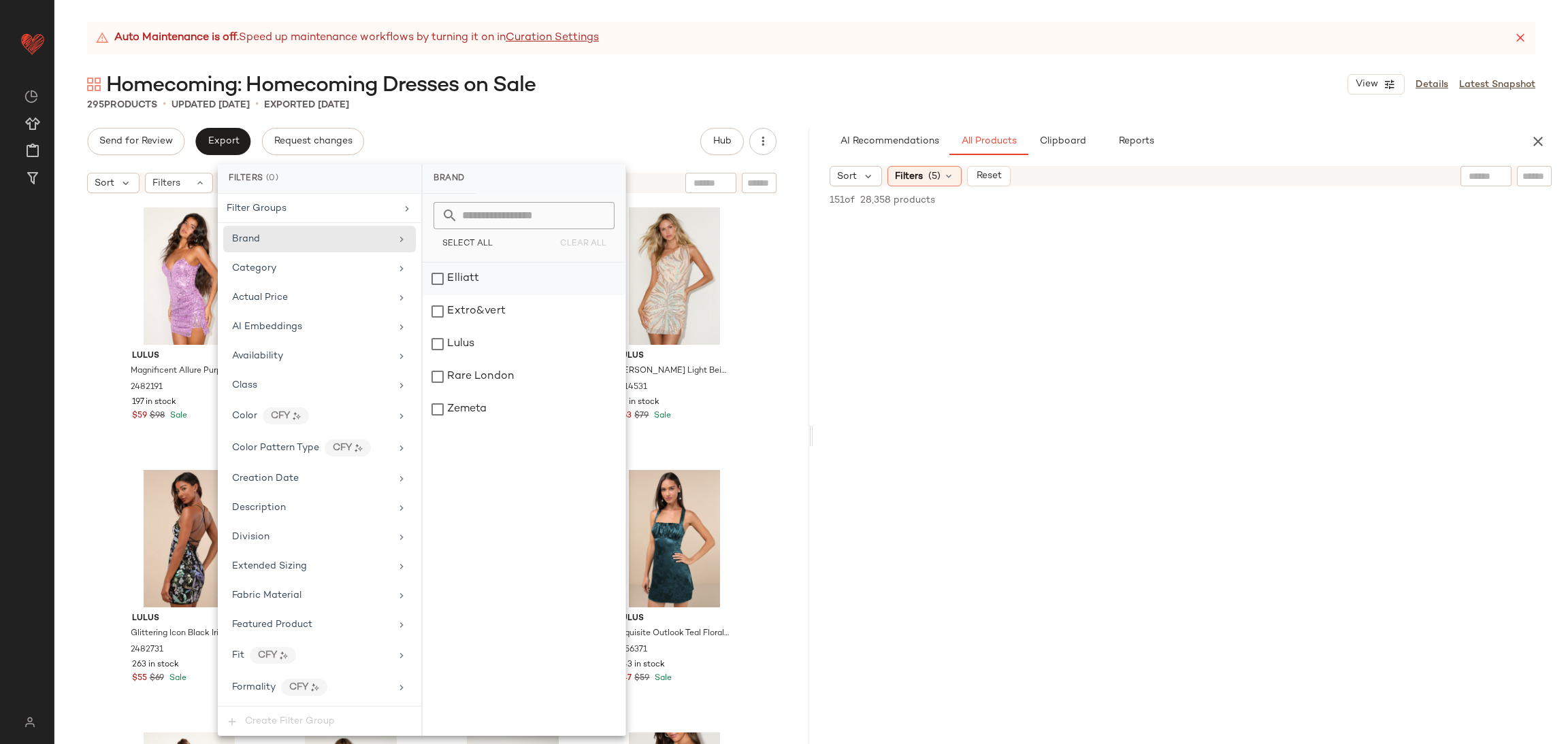
click at [505, 284] on div "Elliatt" at bounding box center [524, 278] width 203 height 33
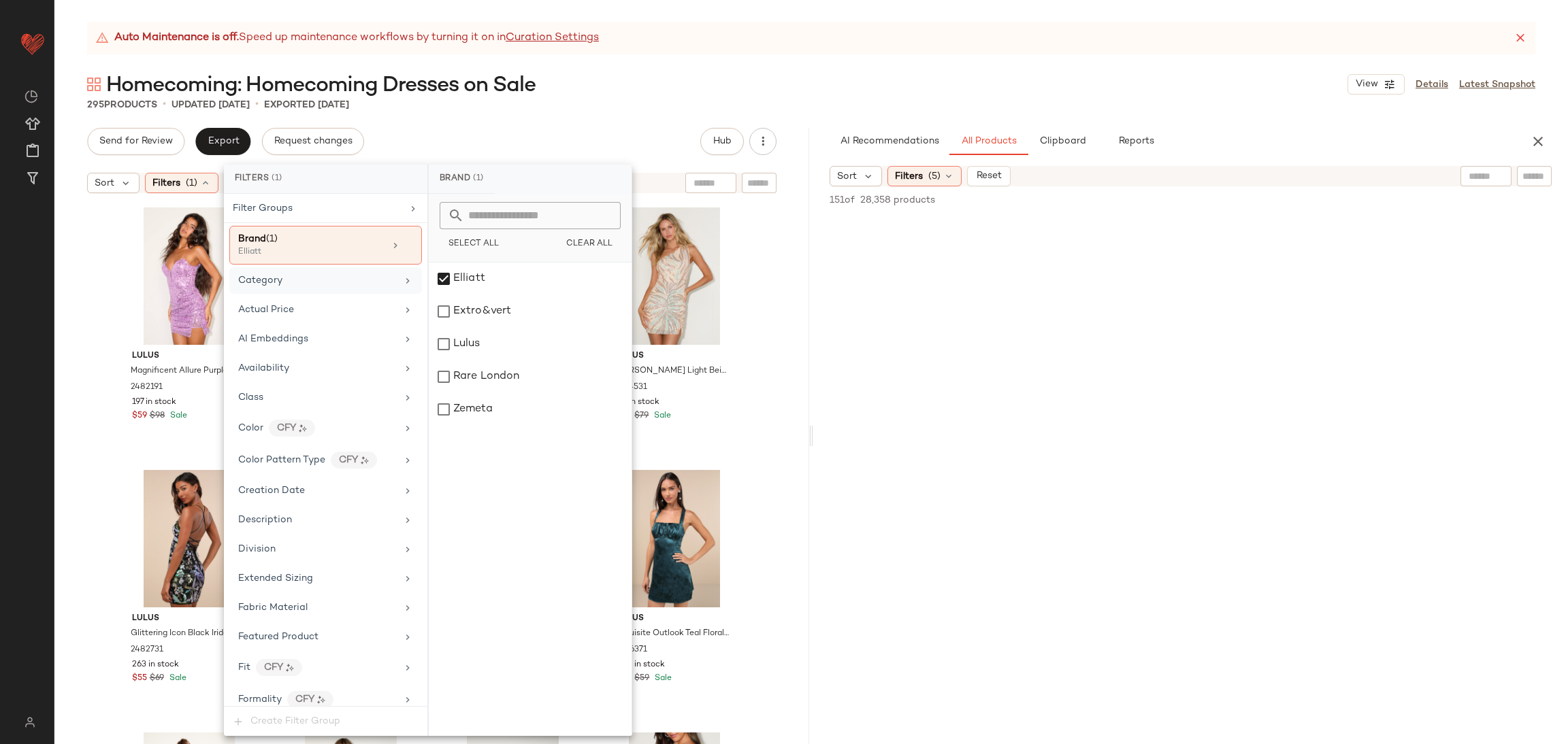
click at [356, 274] on div "Category" at bounding box center [325, 280] width 193 height 26
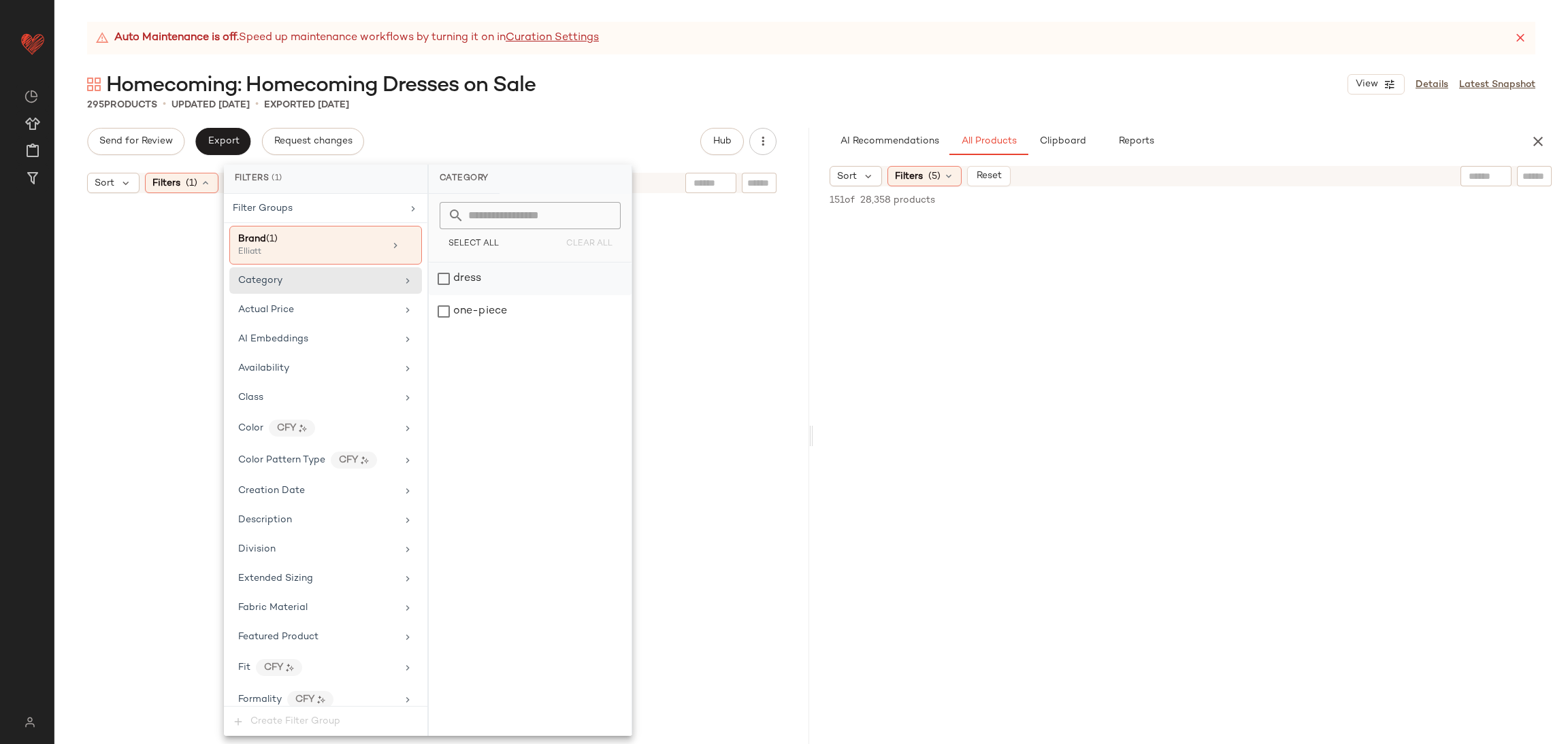
click at [462, 275] on div "dress" at bounding box center [530, 278] width 203 height 33
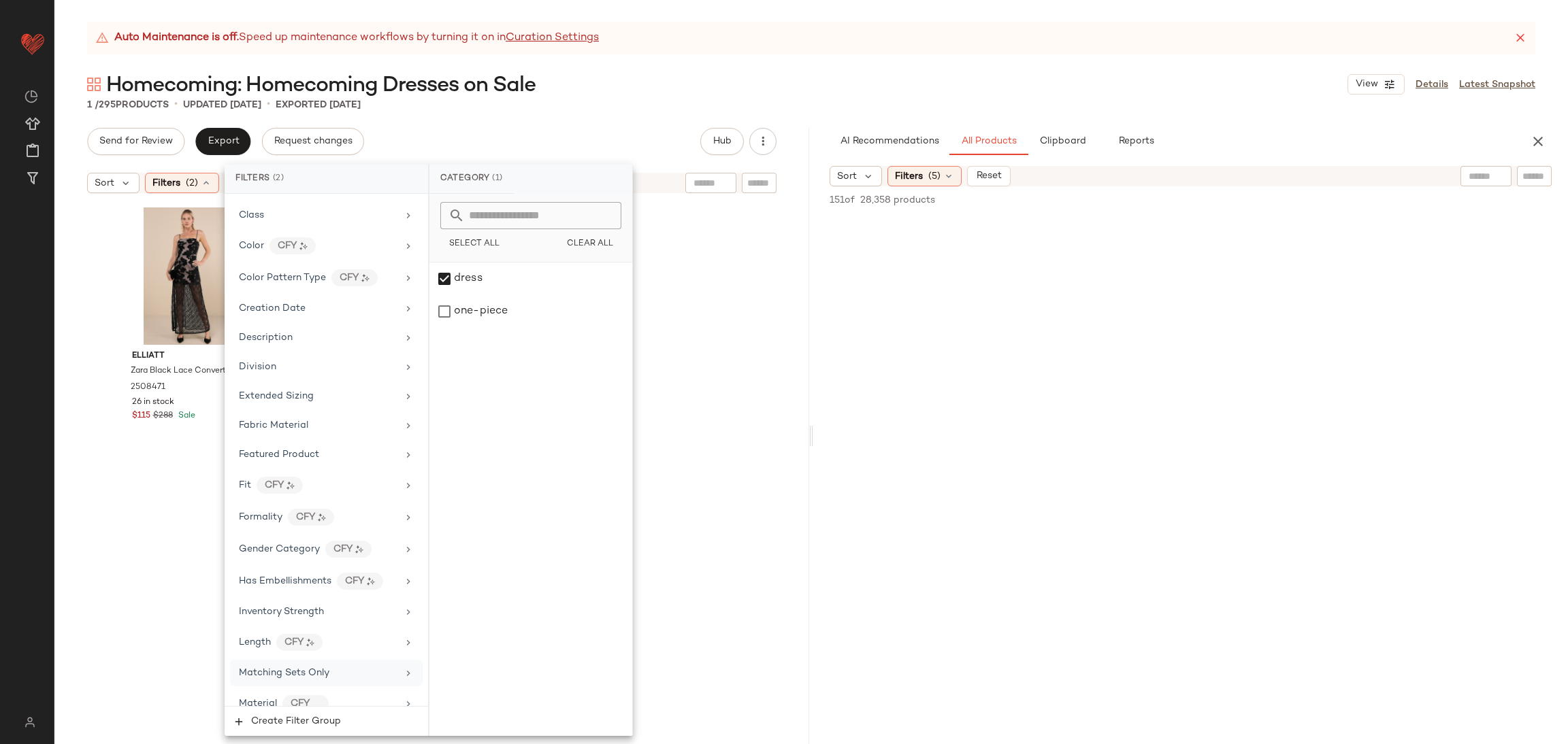
scroll to position [204, 0]
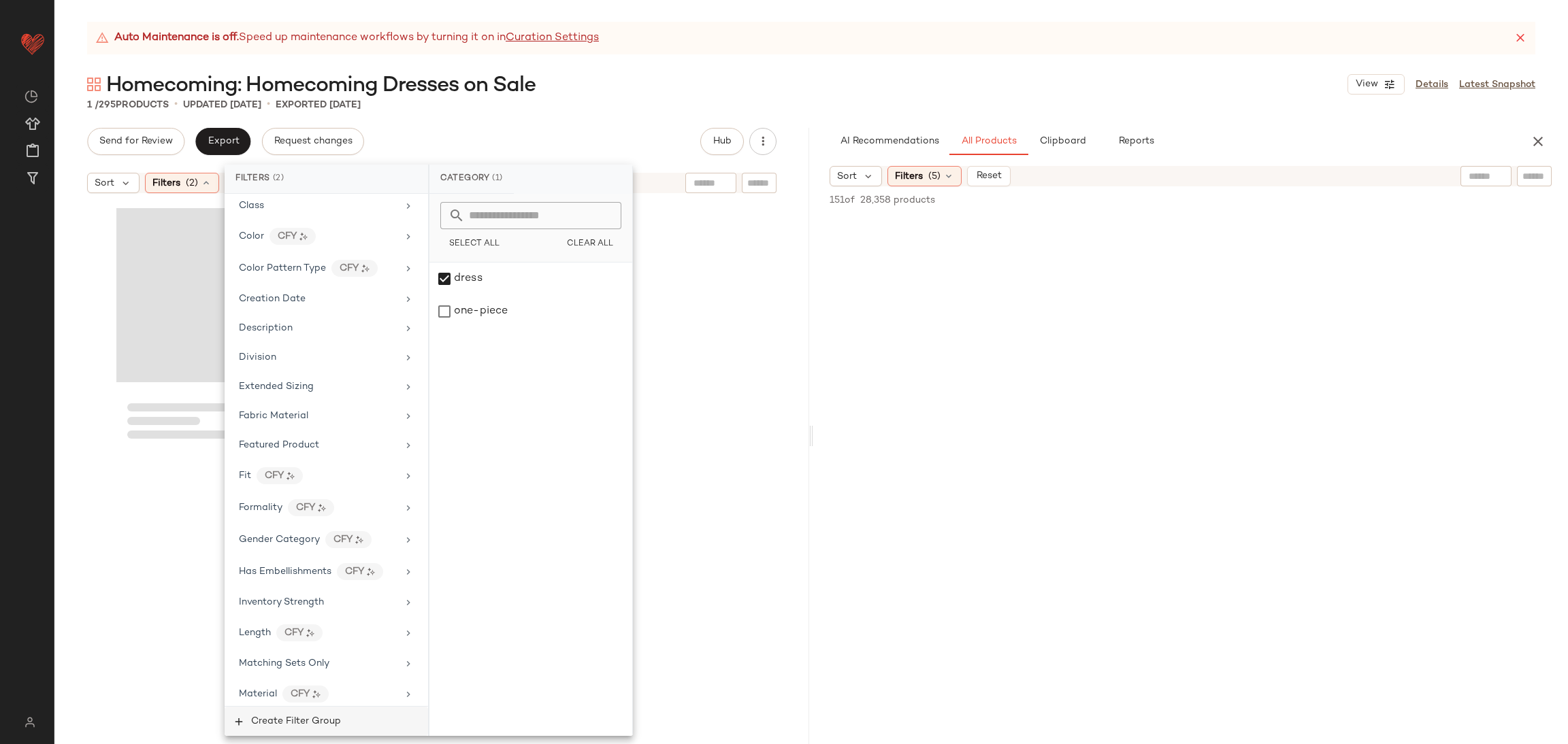
click at [360, 713] on button "Create Filter Group" at bounding box center [327, 722] width 203 height 29
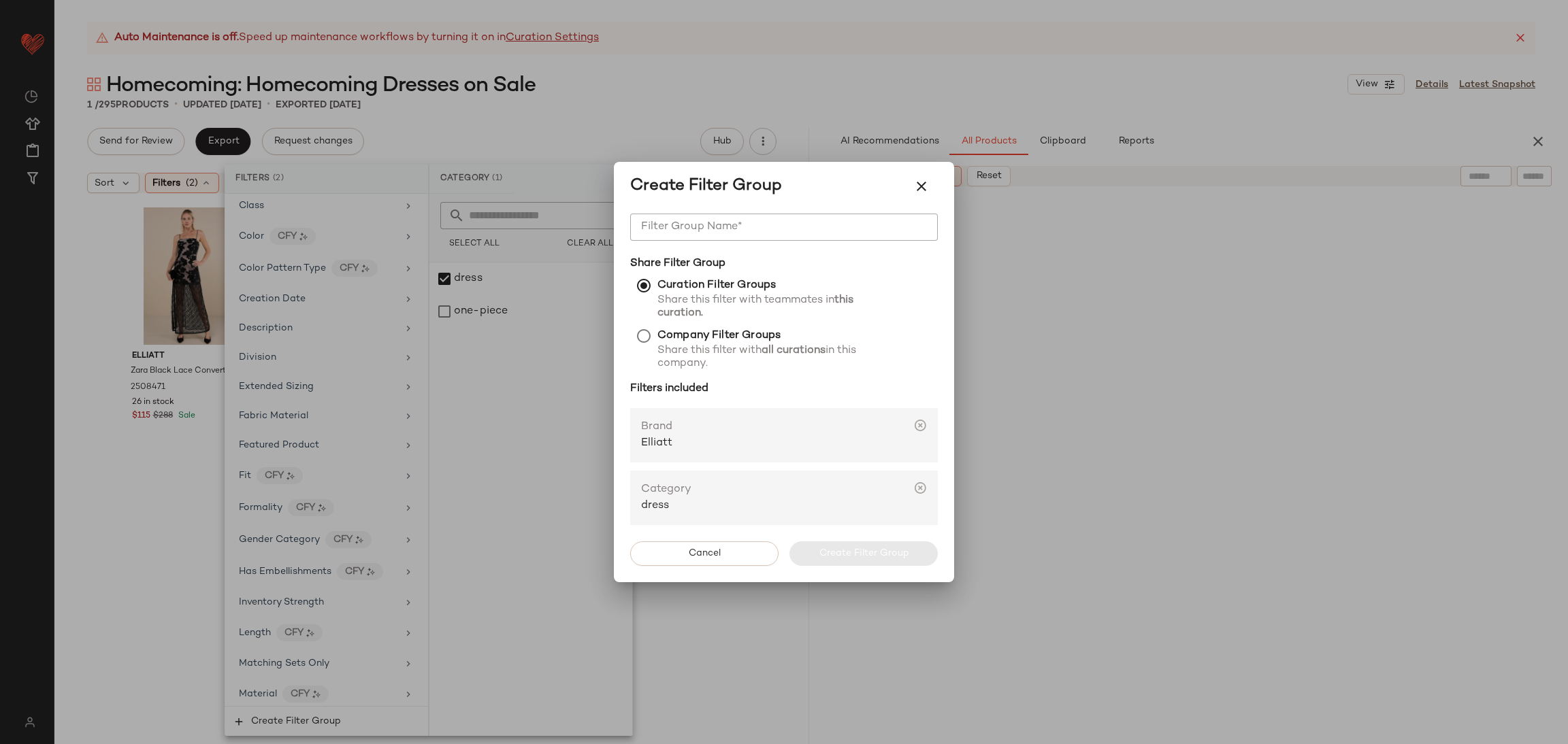
click at [1352, 221] on div at bounding box center [784, 372] width 1568 height 744
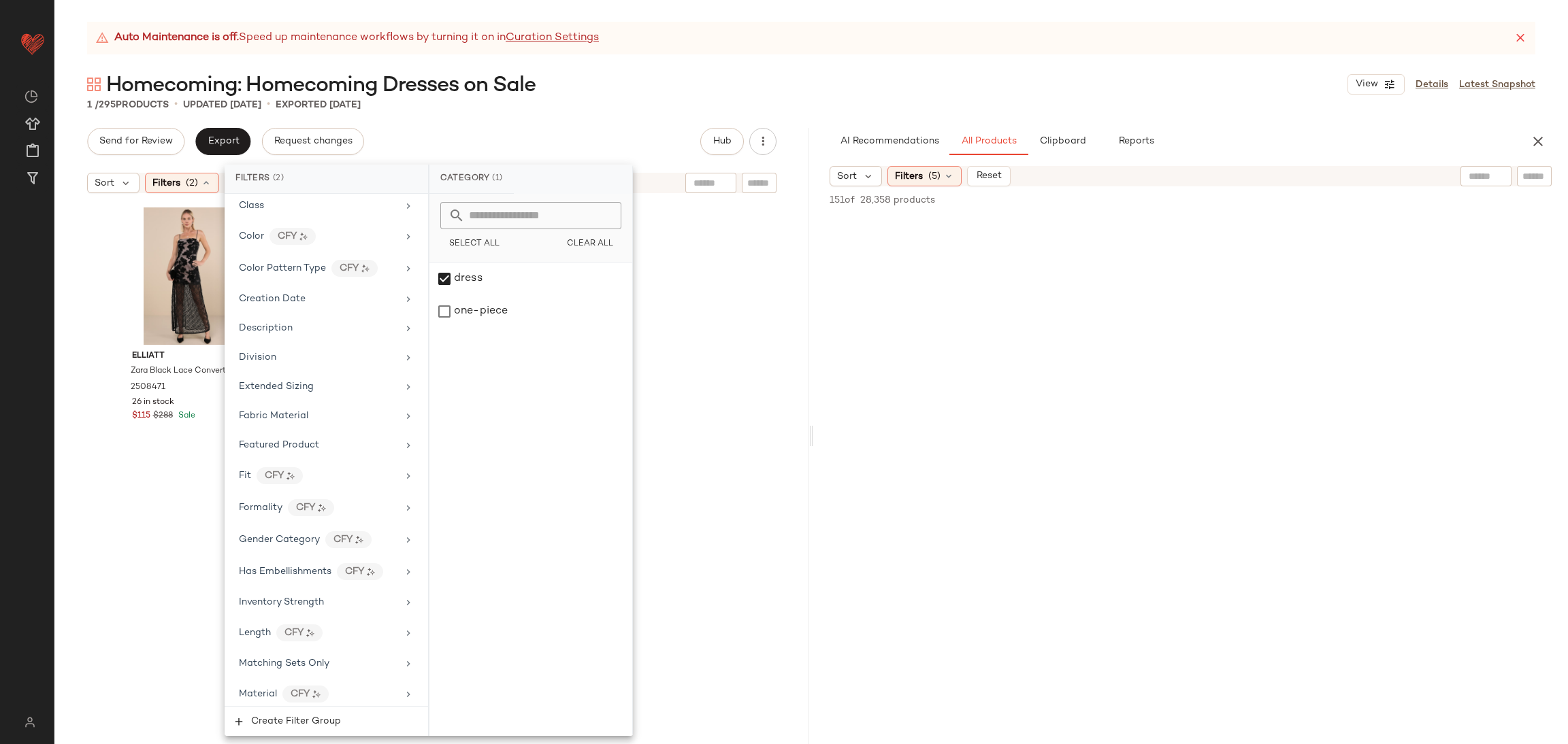
click at [939, 164] on div "AI Recommendations All Products Clipboard Reports Sort Filters (5) Reset 151 of…" at bounding box center [1191, 436] width 755 height 617
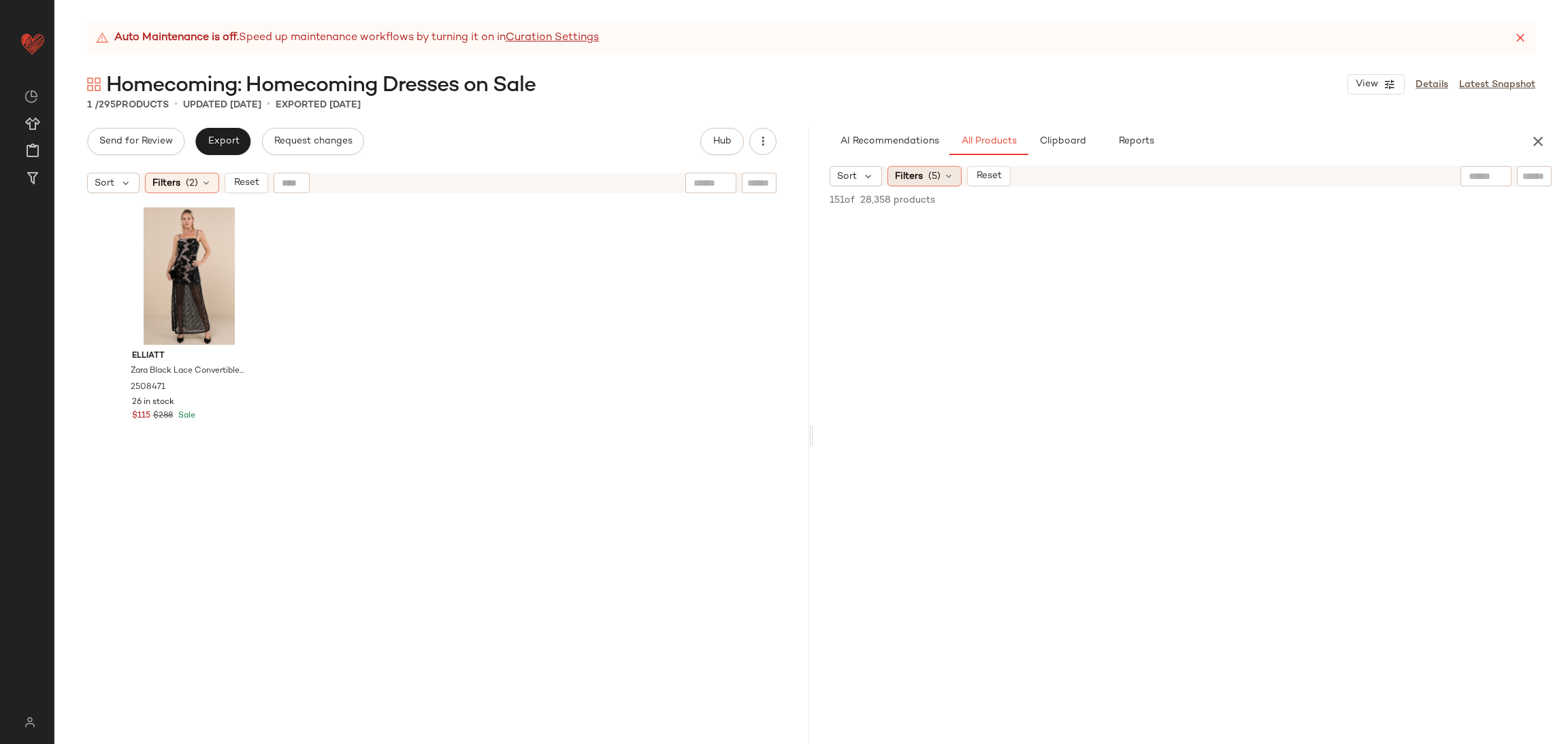
click at [928, 181] on span "(5)" at bounding box center [934, 176] width 13 height 15
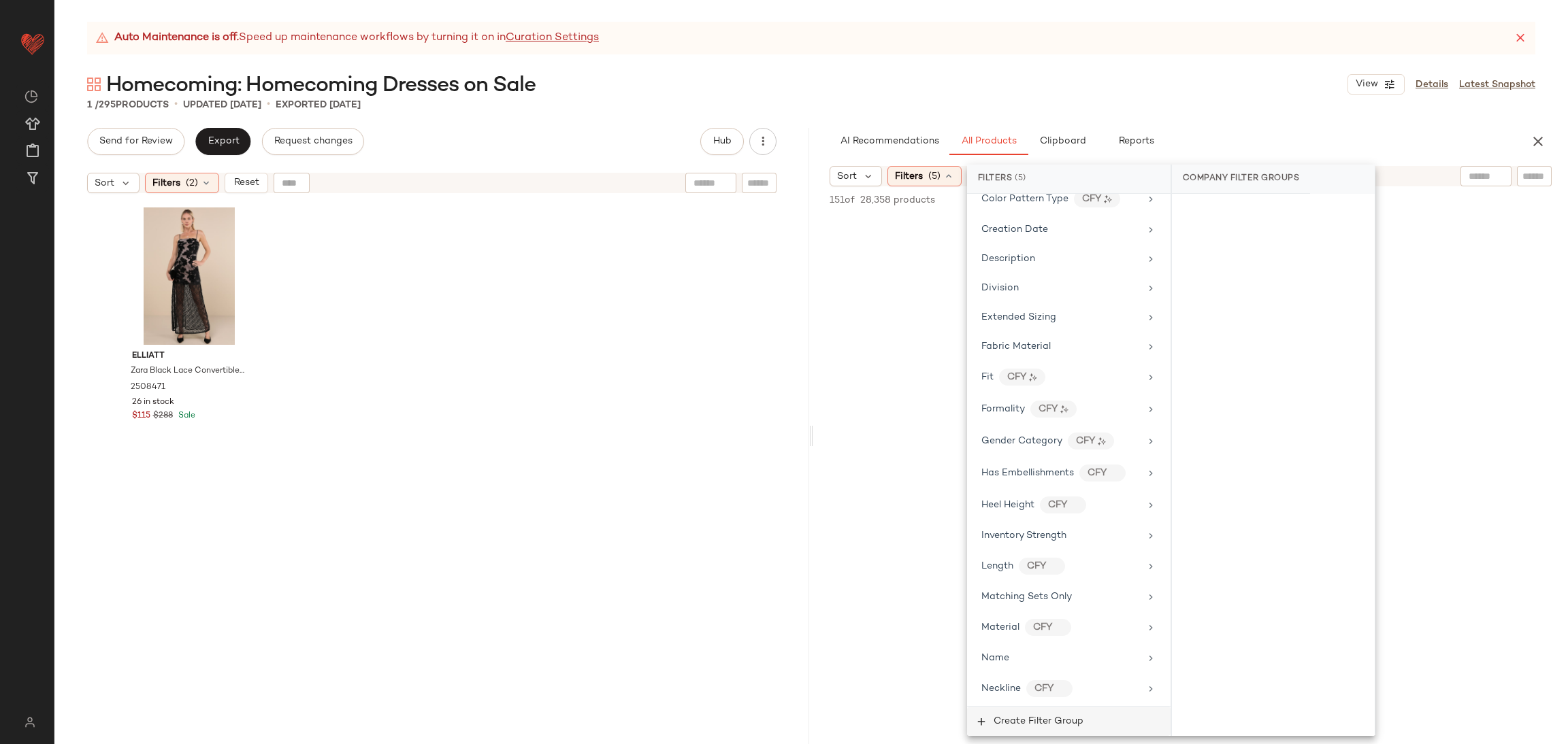
scroll to position [306, 0]
click at [1050, 732] on button "Create Filter Group" at bounding box center [1069, 722] width 203 height 29
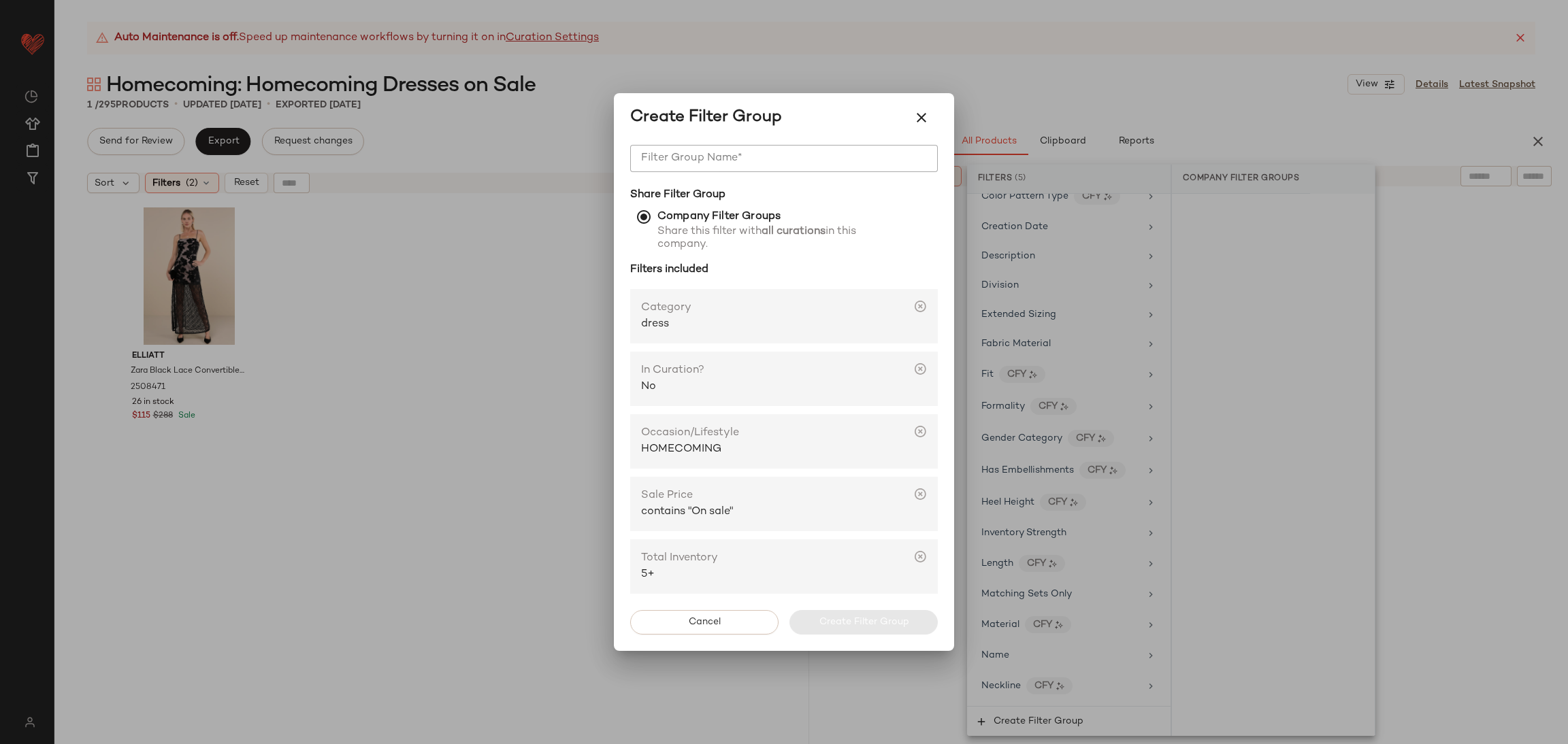
click at [166, 202] on div at bounding box center [784, 372] width 1568 height 744
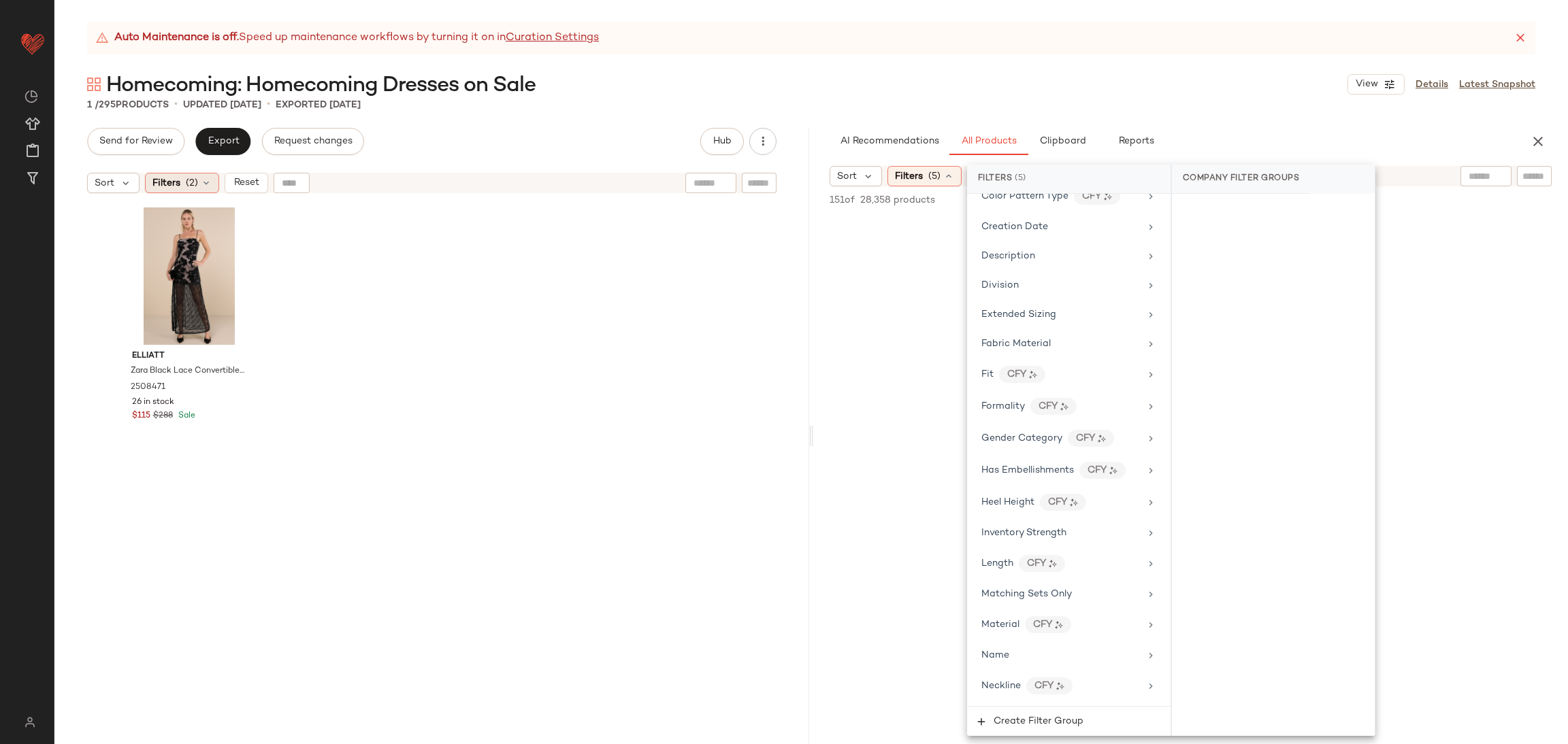
click at [194, 188] on span "(2)" at bounding box center [192, 183] width 13 height 15
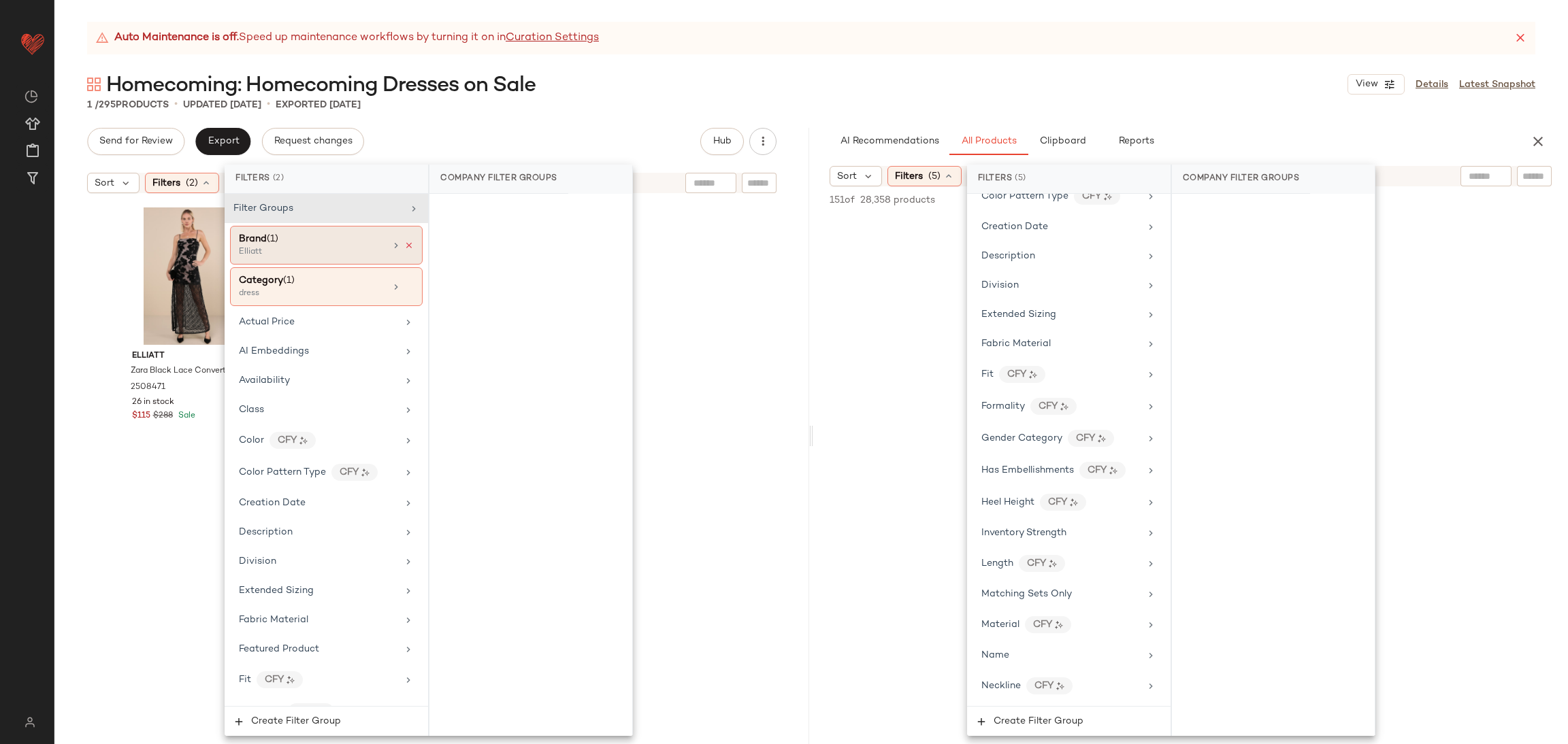
click at [407, 242] on icon at bounding box center [409, 246] width 10 height 10
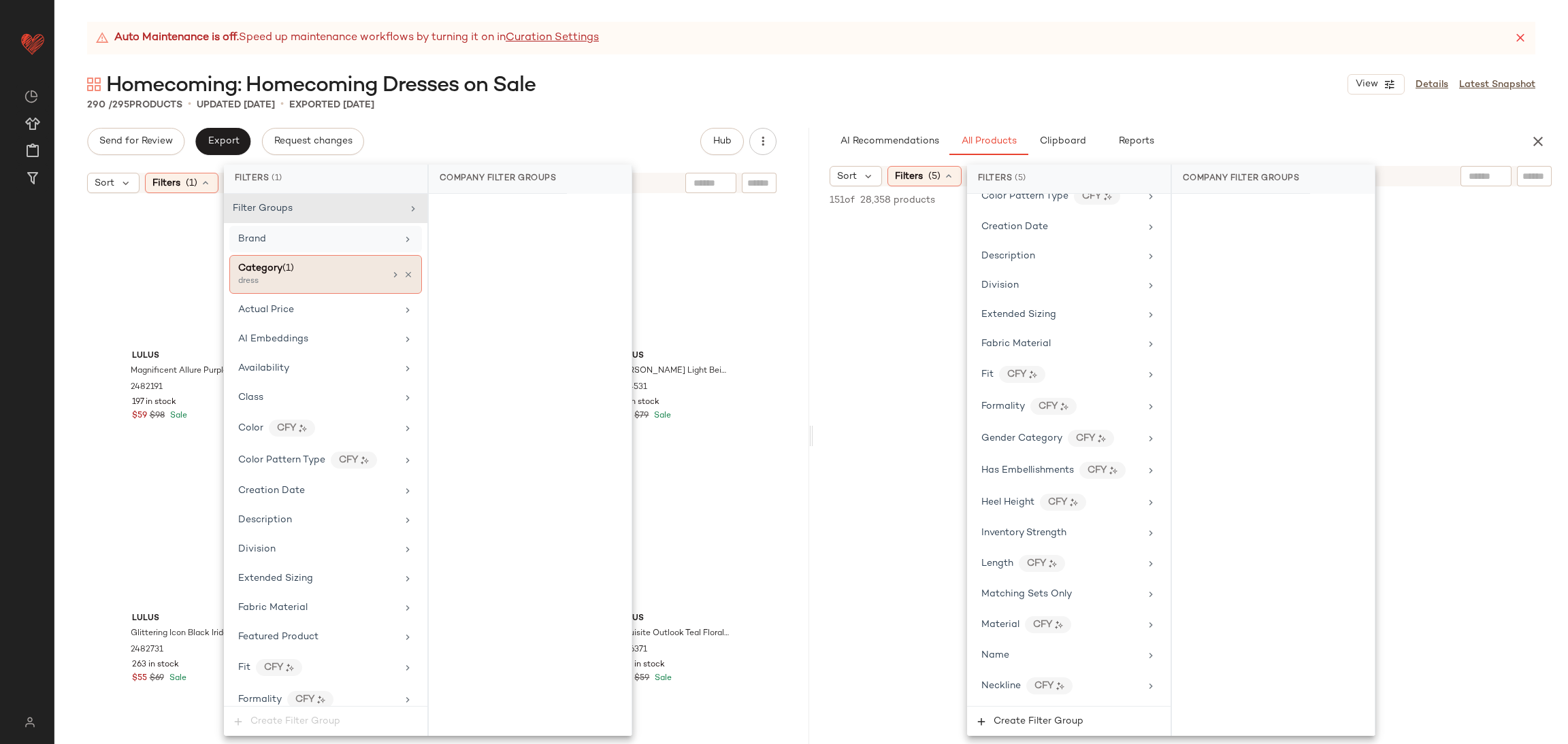
click at [404, 265] on div "Category (1) dress" at bounding box center [325, 275] width 193 height 39
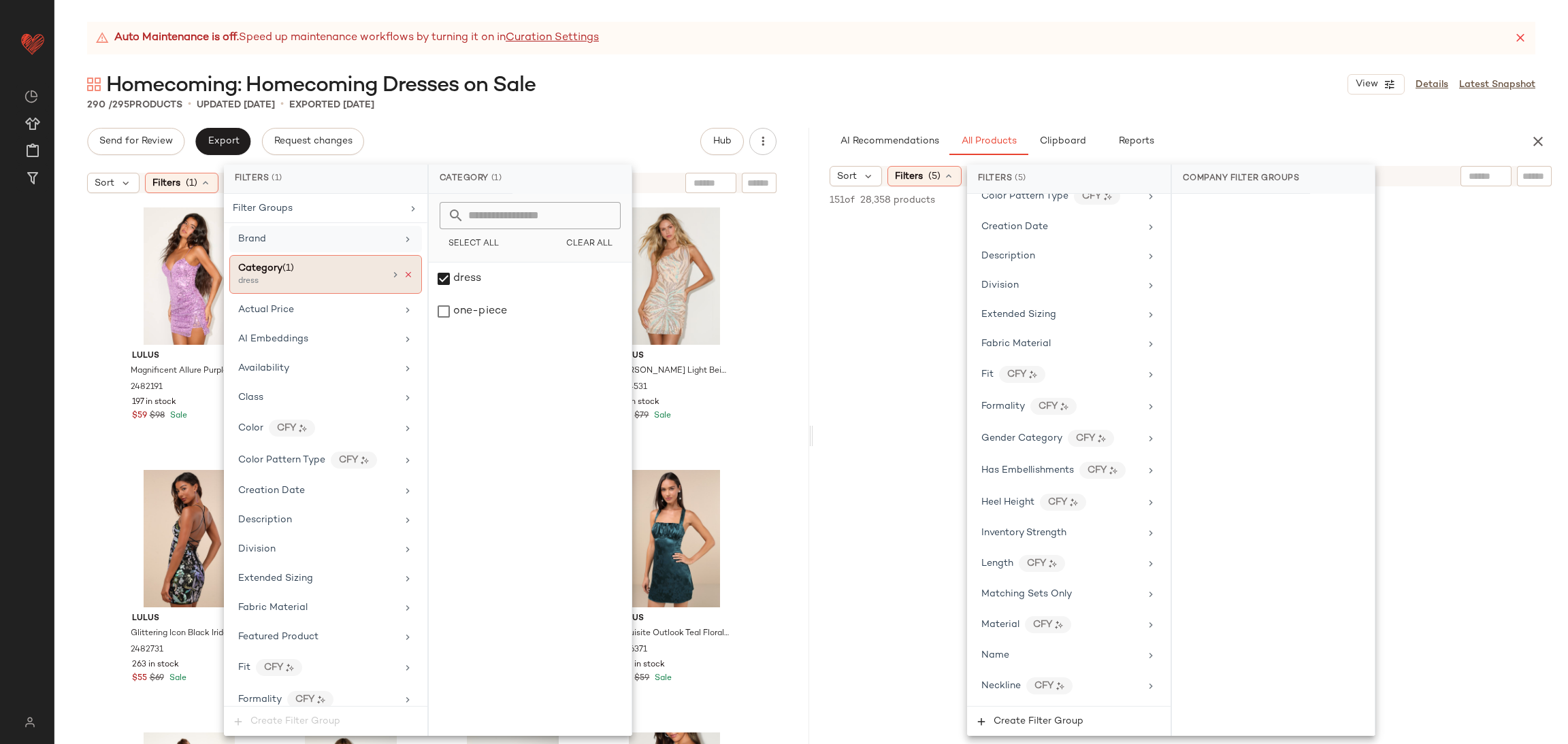
click at [404, 269] on div "Category (1) dress" at bounding box center [325, 275] width 193 height 39
click at [405, 276] on icon at bounding box center [409, 275] width 10 height 10
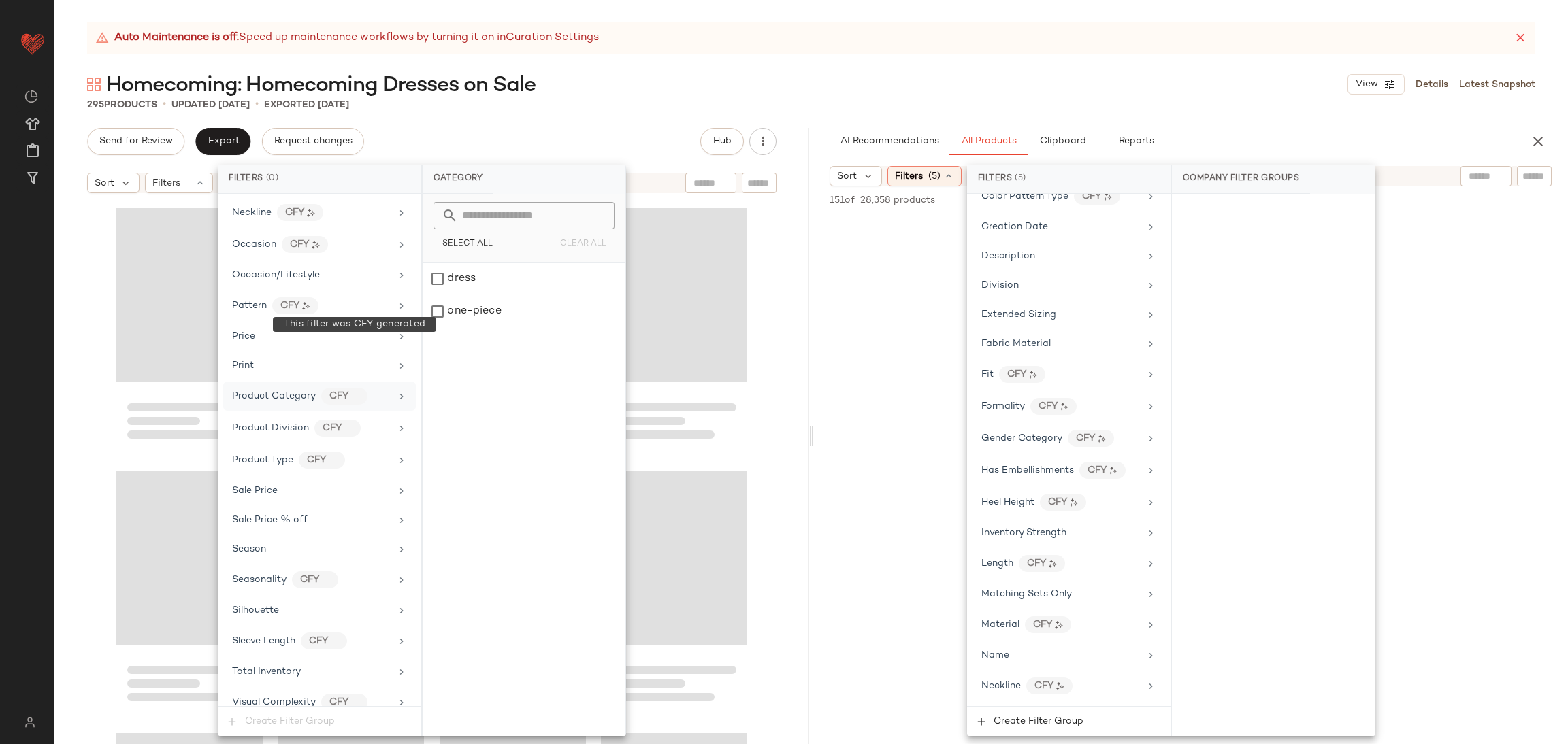
scroll to position [745, 0]
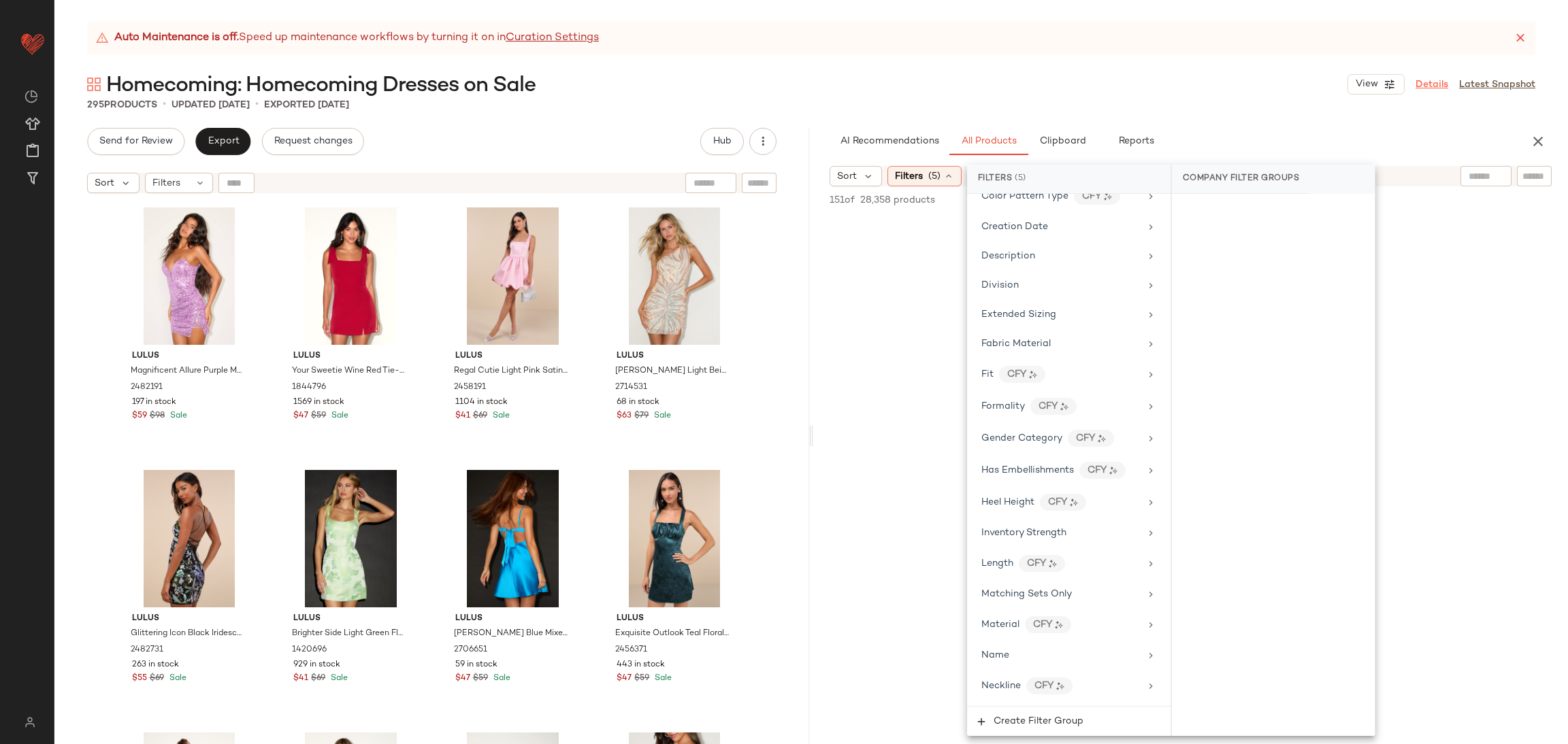
click at [1446, 86] on link "Details" at bounding box center [1432, 84] width 33 height 15
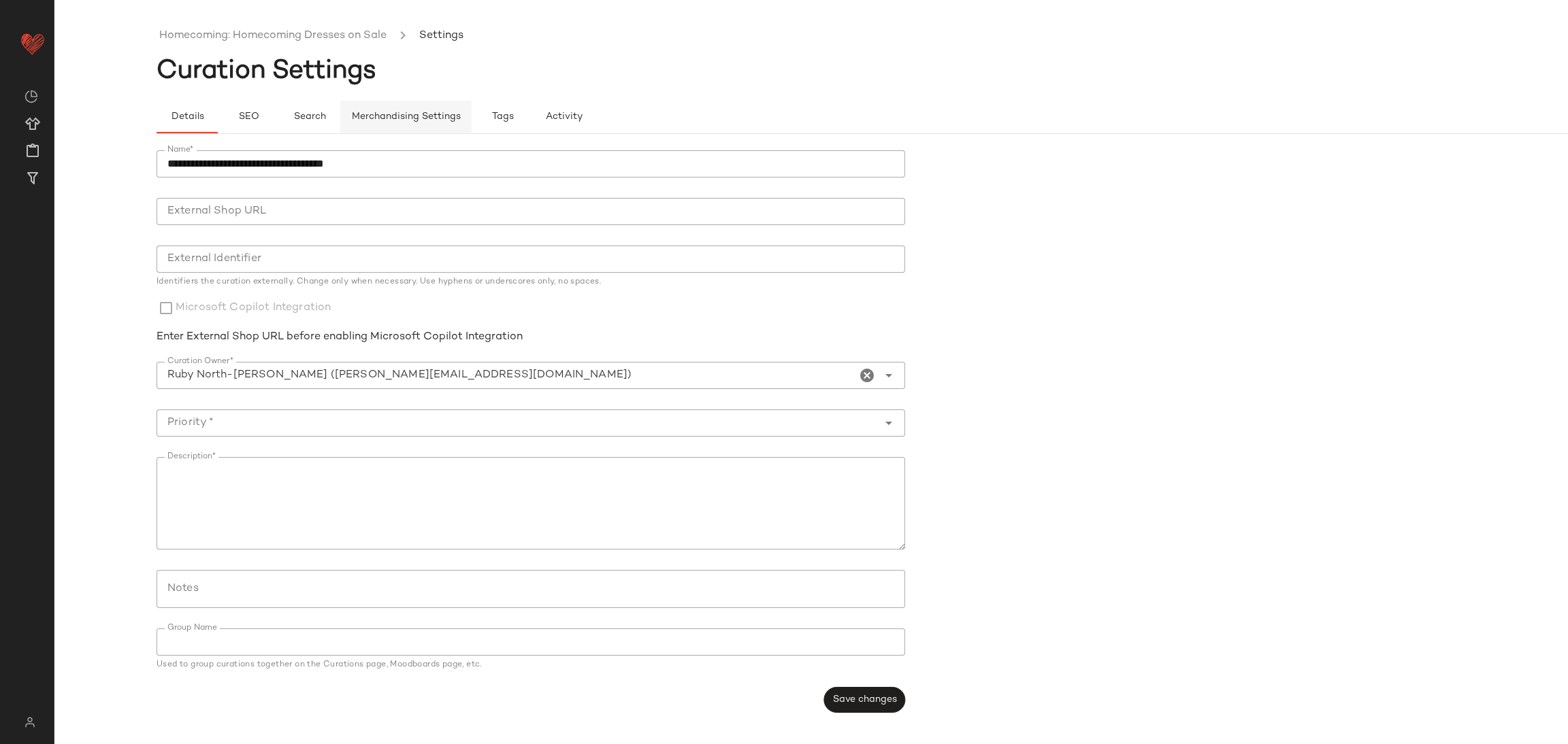
click at [408, 119] on span "Merchandising Settings" at bounding box center [405, 117] width 109 height 11
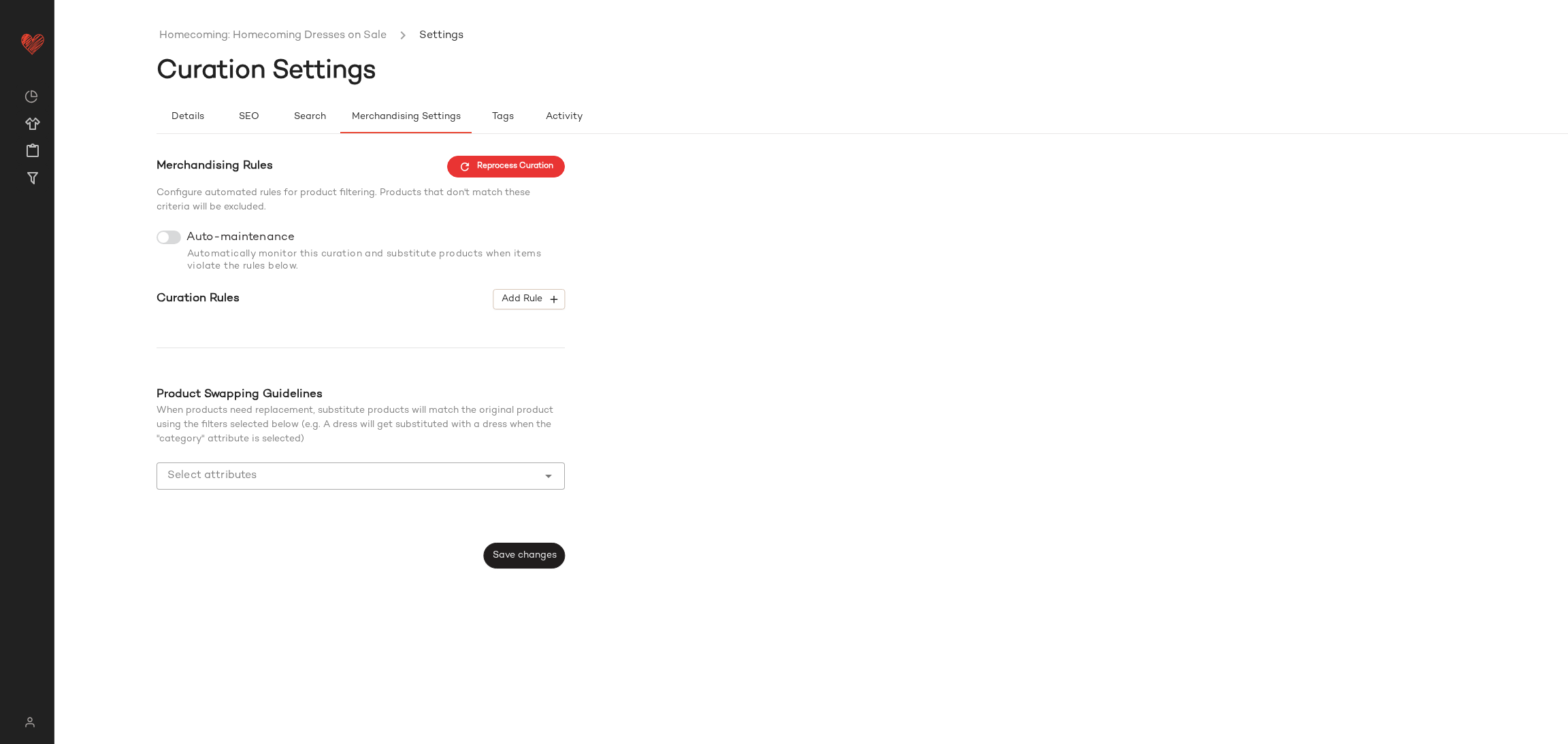
click at [295, 475] on input "Select attributes" at bounding box center [350, 476] width 366 height 16
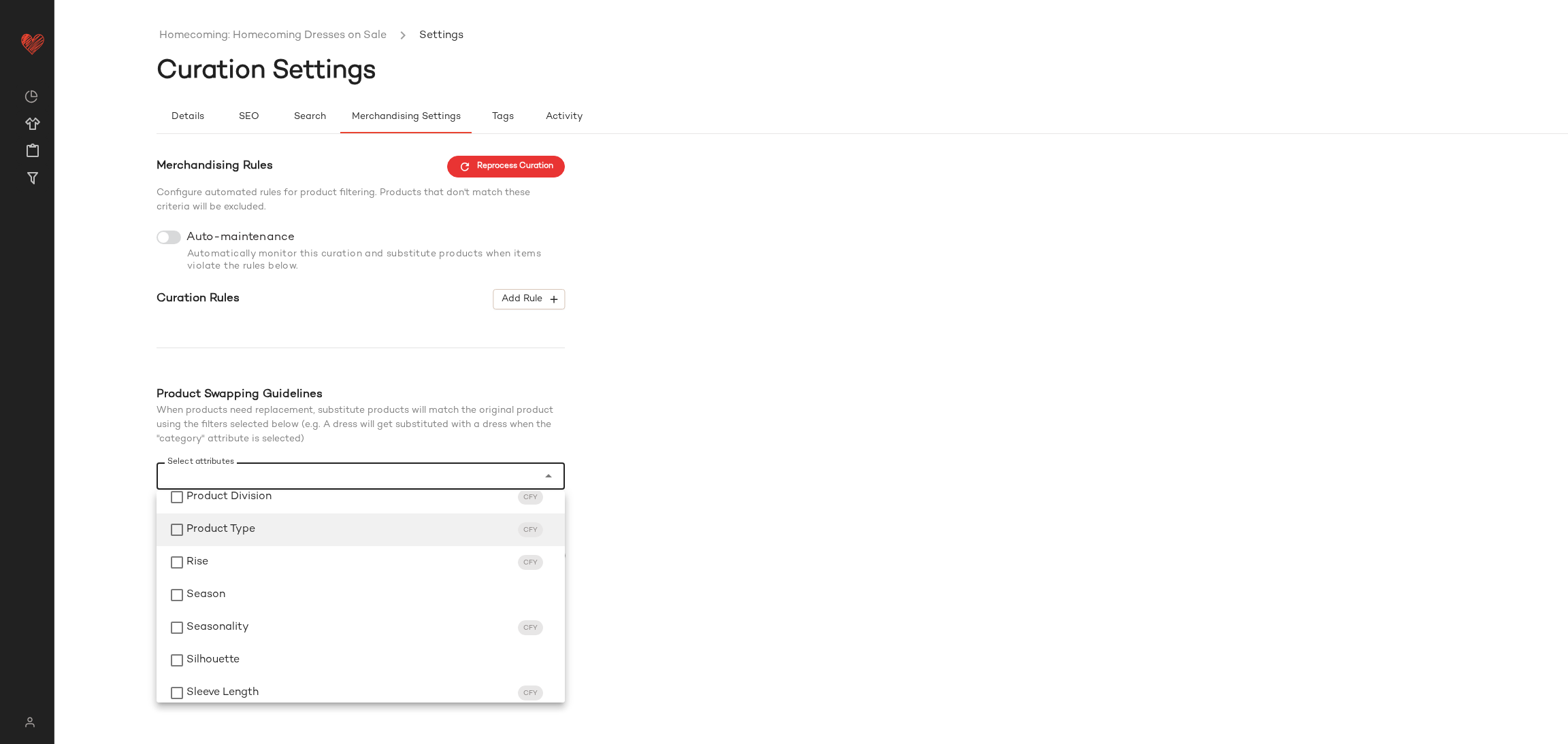
scroll to position [818, 0]
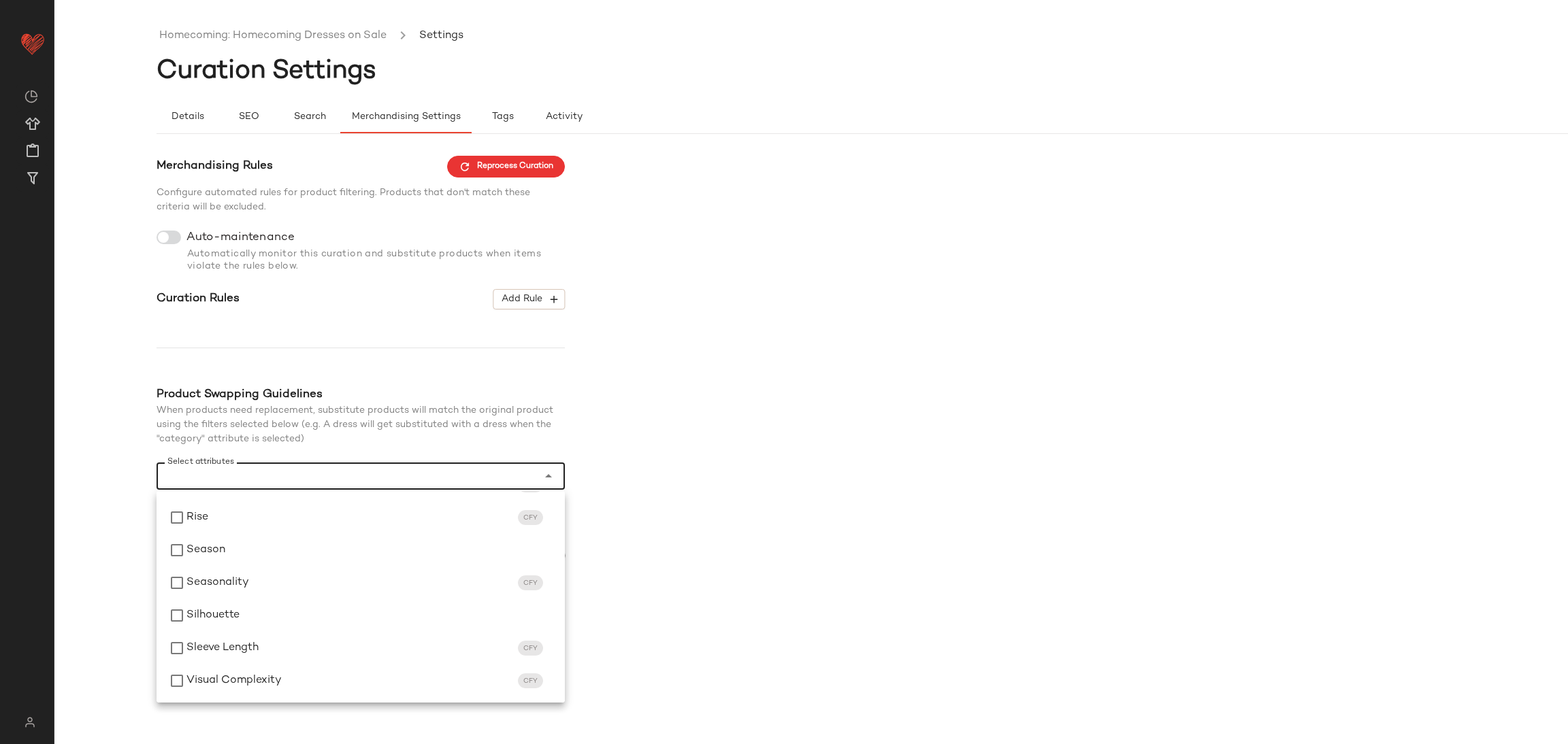
click at [982, 377] on div "Merchandising Rules Reprocess Curation Configure automated rules for product fi…" at bounding box center [914, 363] width 1514 height 413
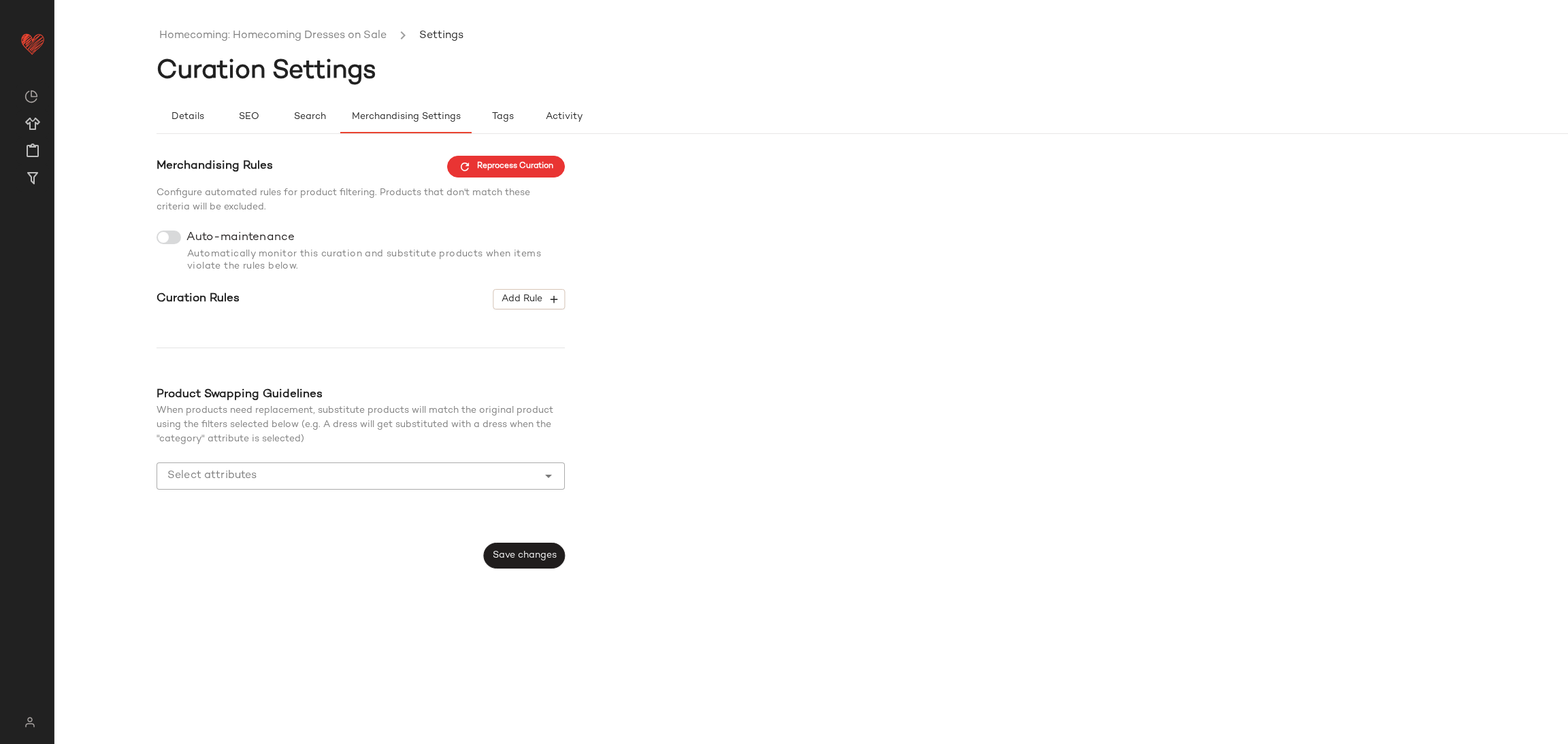
click at [271, 51] on ul "Homecoming: Homecoming Dresses on Sale Settings" at bounding box center [914, 35] width 1514 height 31
click at [269, 40] on link "Homecoming: Homecoming Dresses on Sale" at bounding box center [273, 35] width 227 height 17
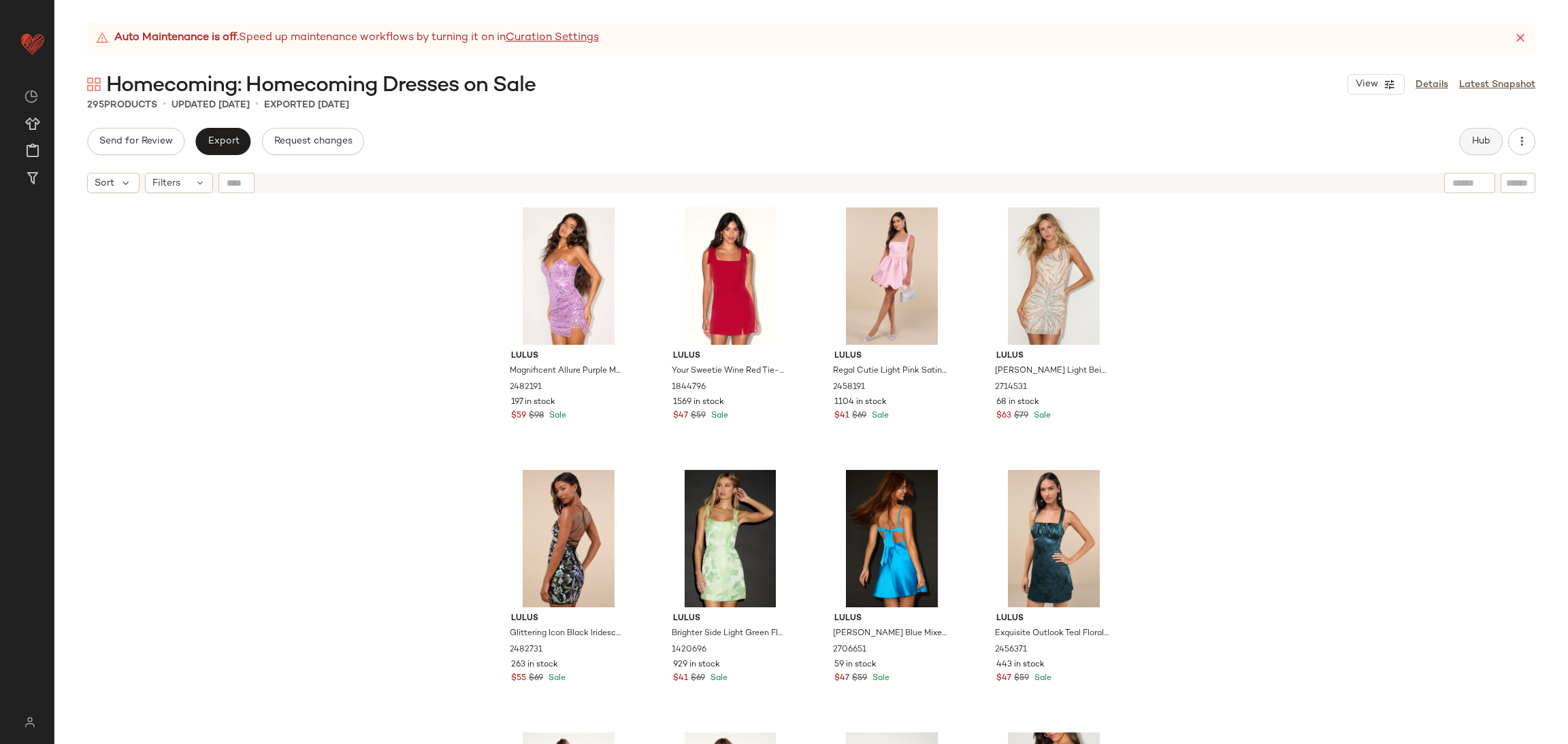
click at [1464, 148] on button "Hub" at bounding box center [1481, 141] width 44 height 27
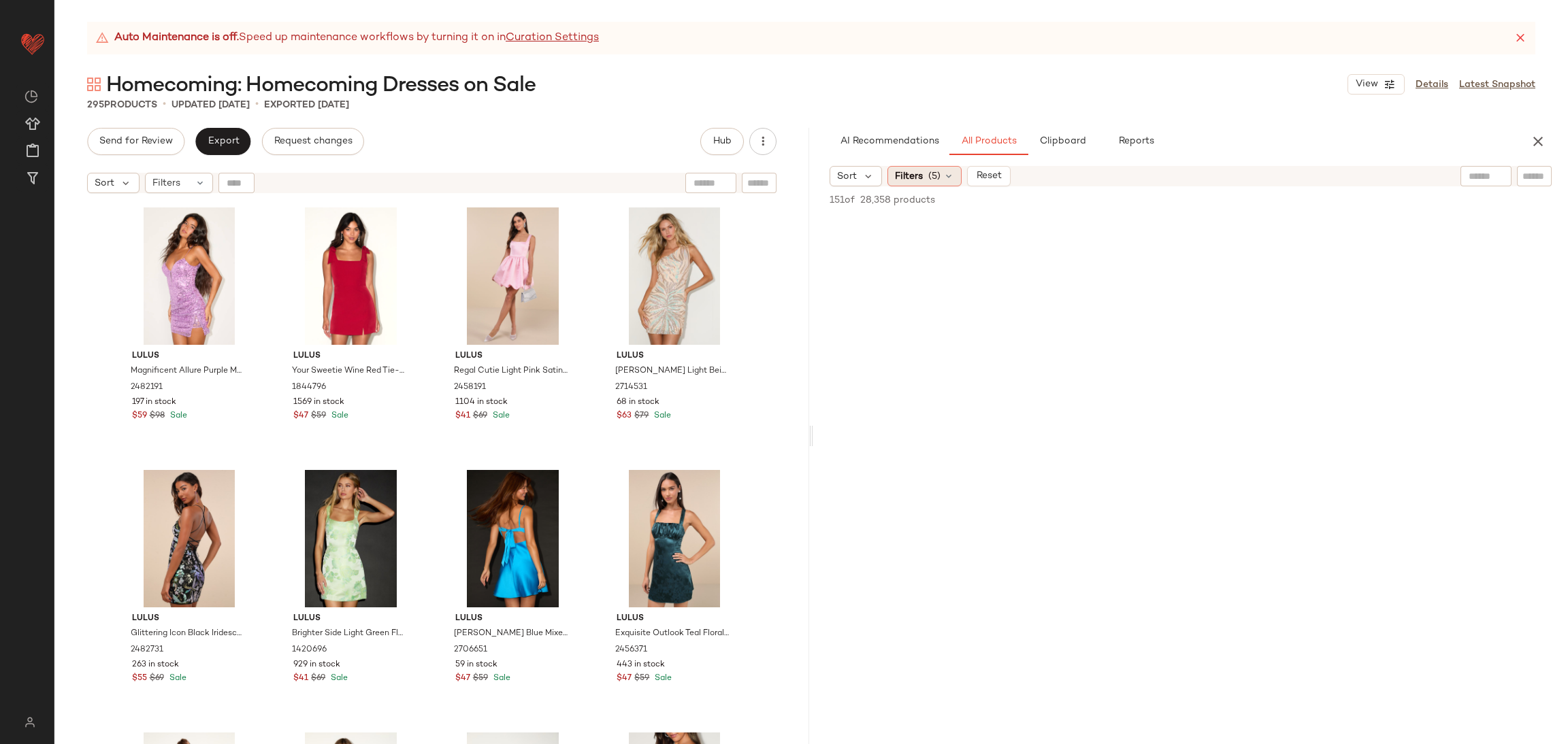
click at [924, 175] on div "Filters (5)" at bounding box center [925, 176] width 75 height 20
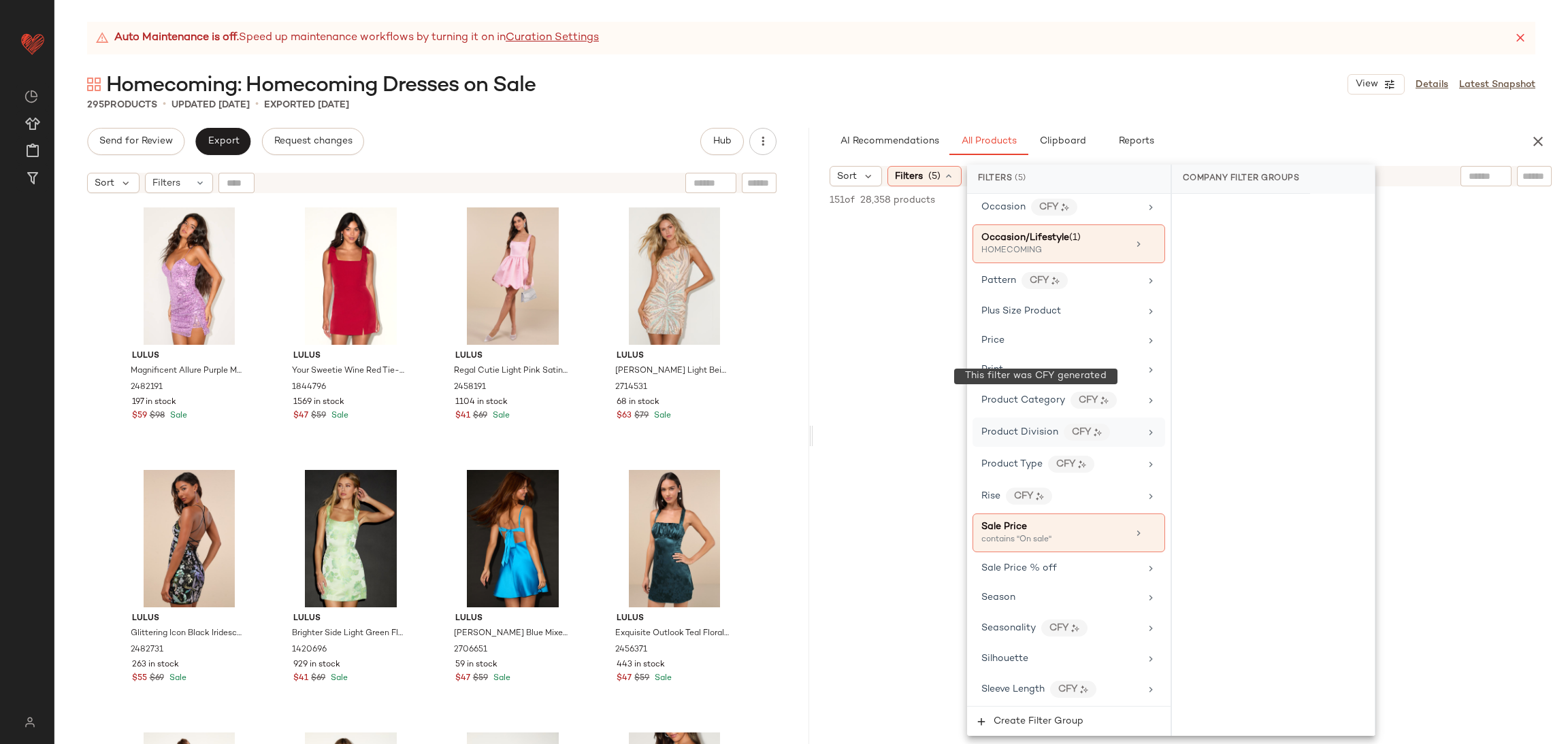
scroll to position [900, 0]
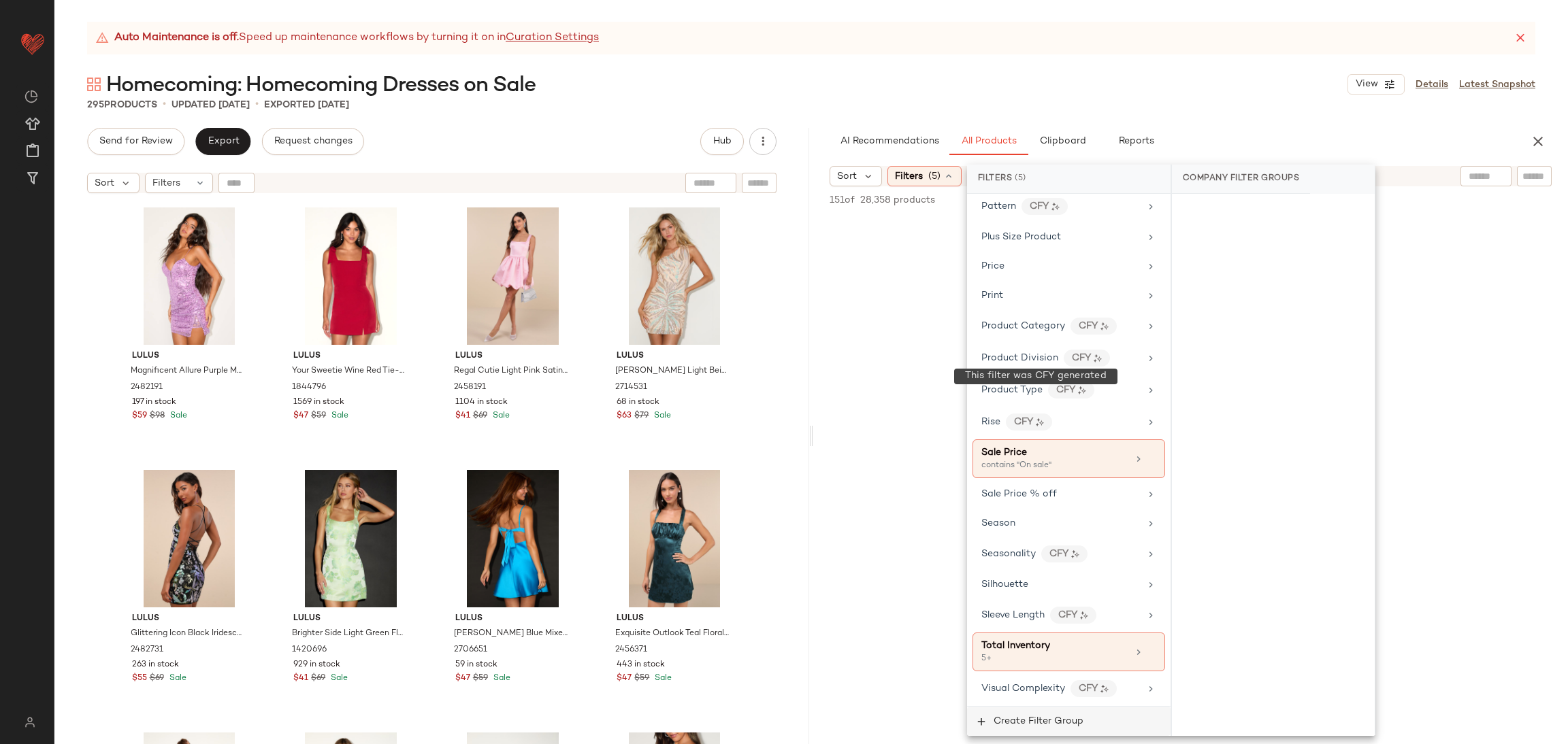
click at [1056, 716] on span "Create Filter Group" at bounding box center [1038, 722] width 91 height 11
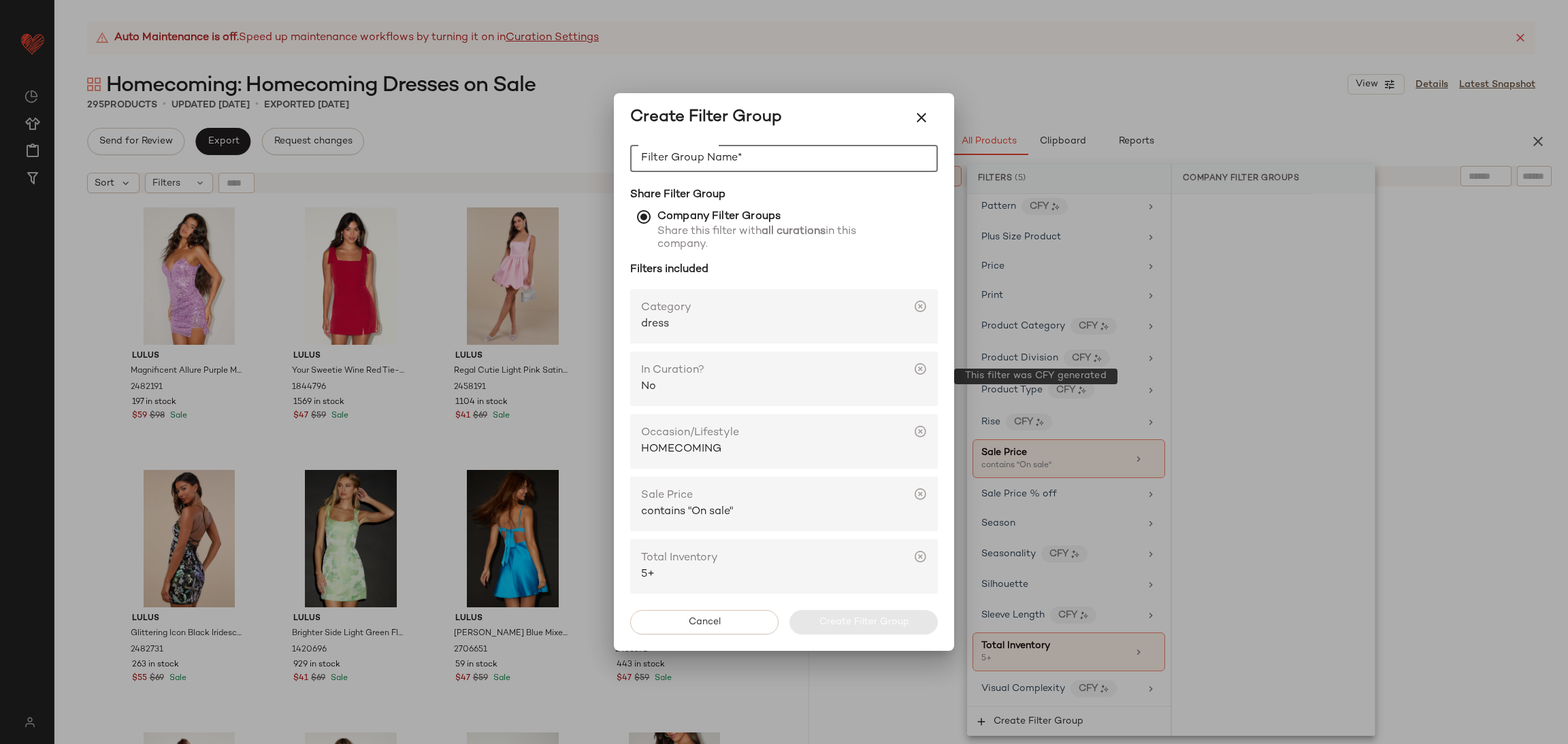
click at [712, 165] on input "Filter Group Name*" at bounding box center [784, 158] width 308 height 27
type input "**********"
click at [803, 612] on button "Create Filter Group" at bounding box center [863, 622] width 148 height 24
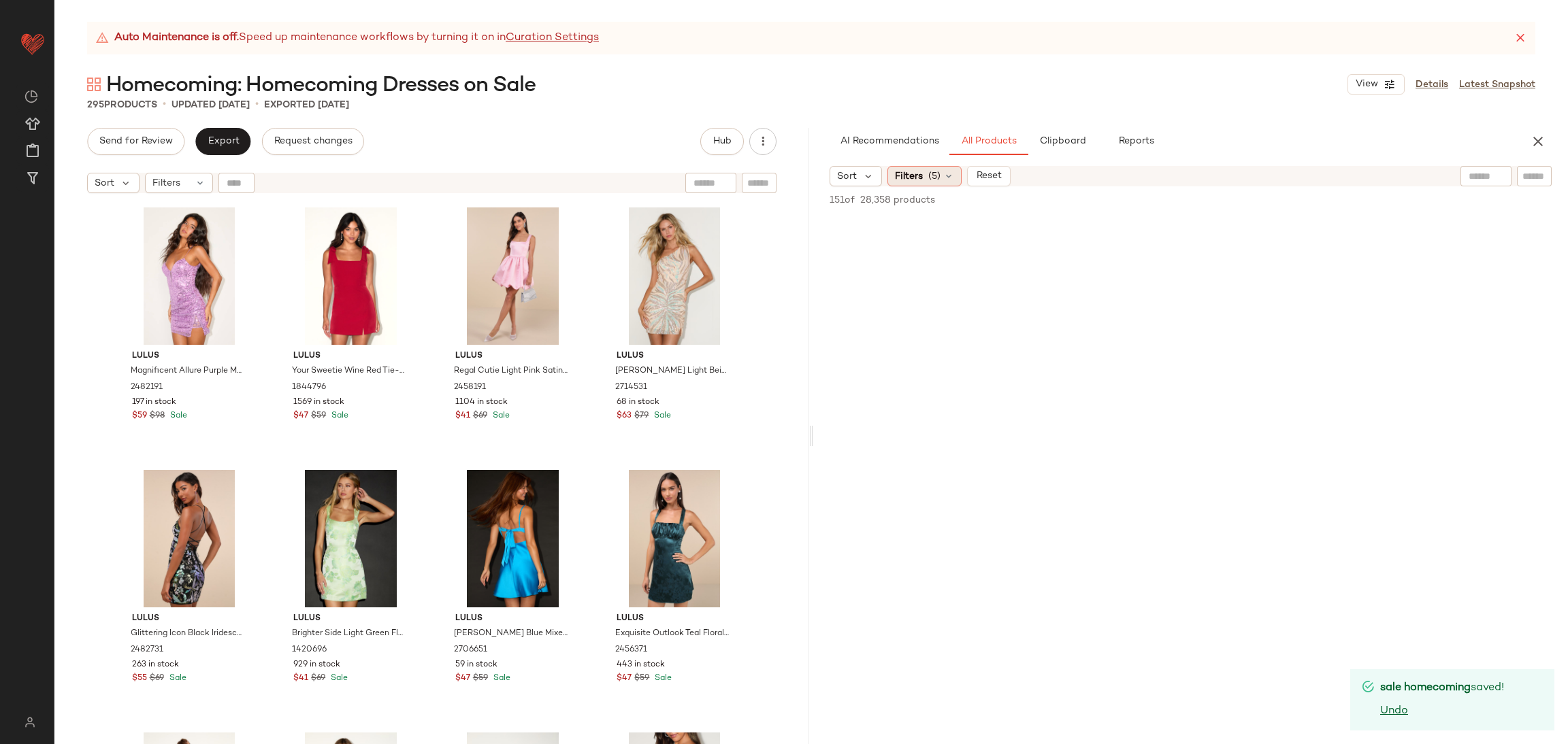
click at [933, 180] on span "(5)" at bounding box center [934, 176] width 13 height 15
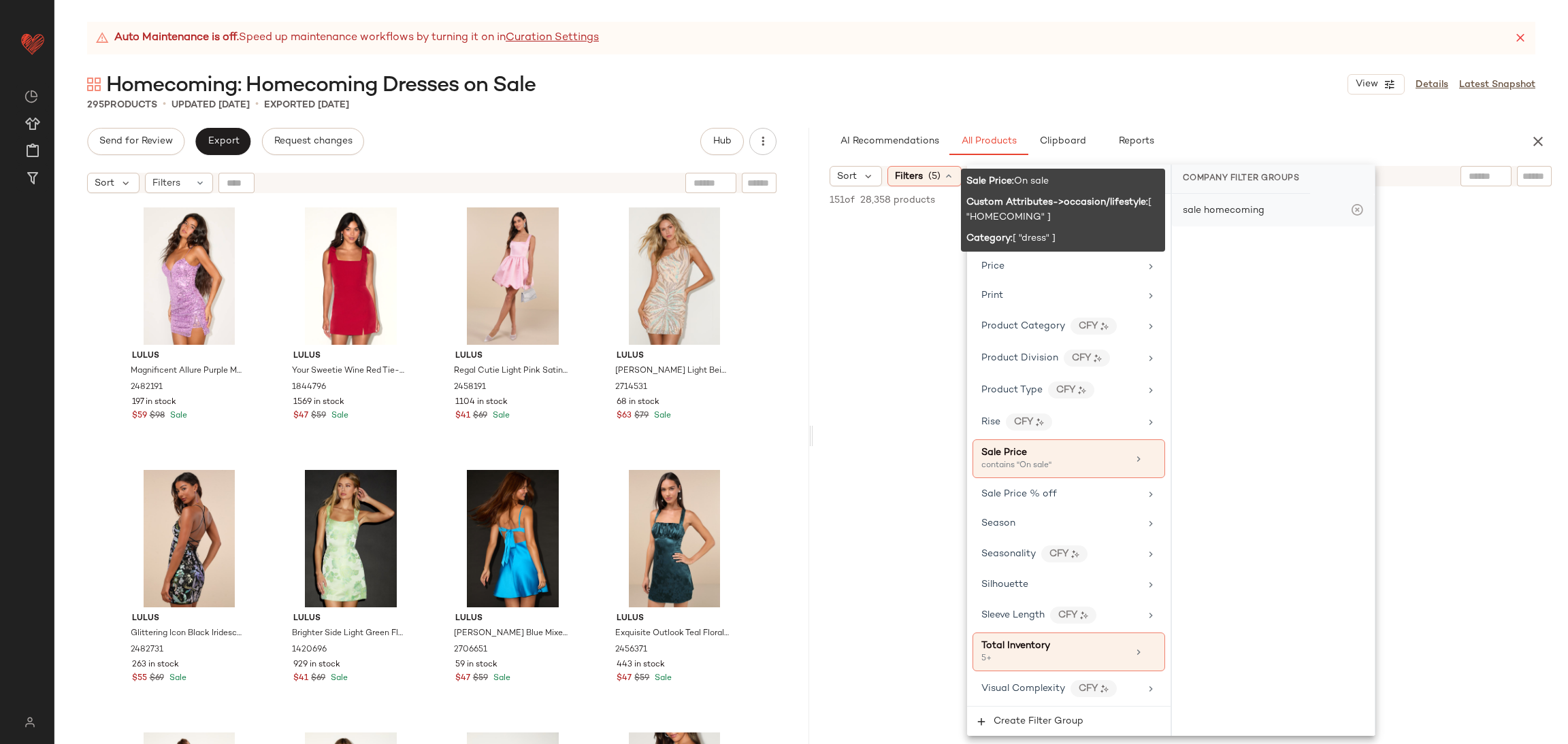
click at [1276, 209] on div "sale homecoming" at bounding box center [1273, 210] width 203 height 33
click at [1240, 214] on div "sale homecoming" at bounding box center [1223, 210] width 81 height 15
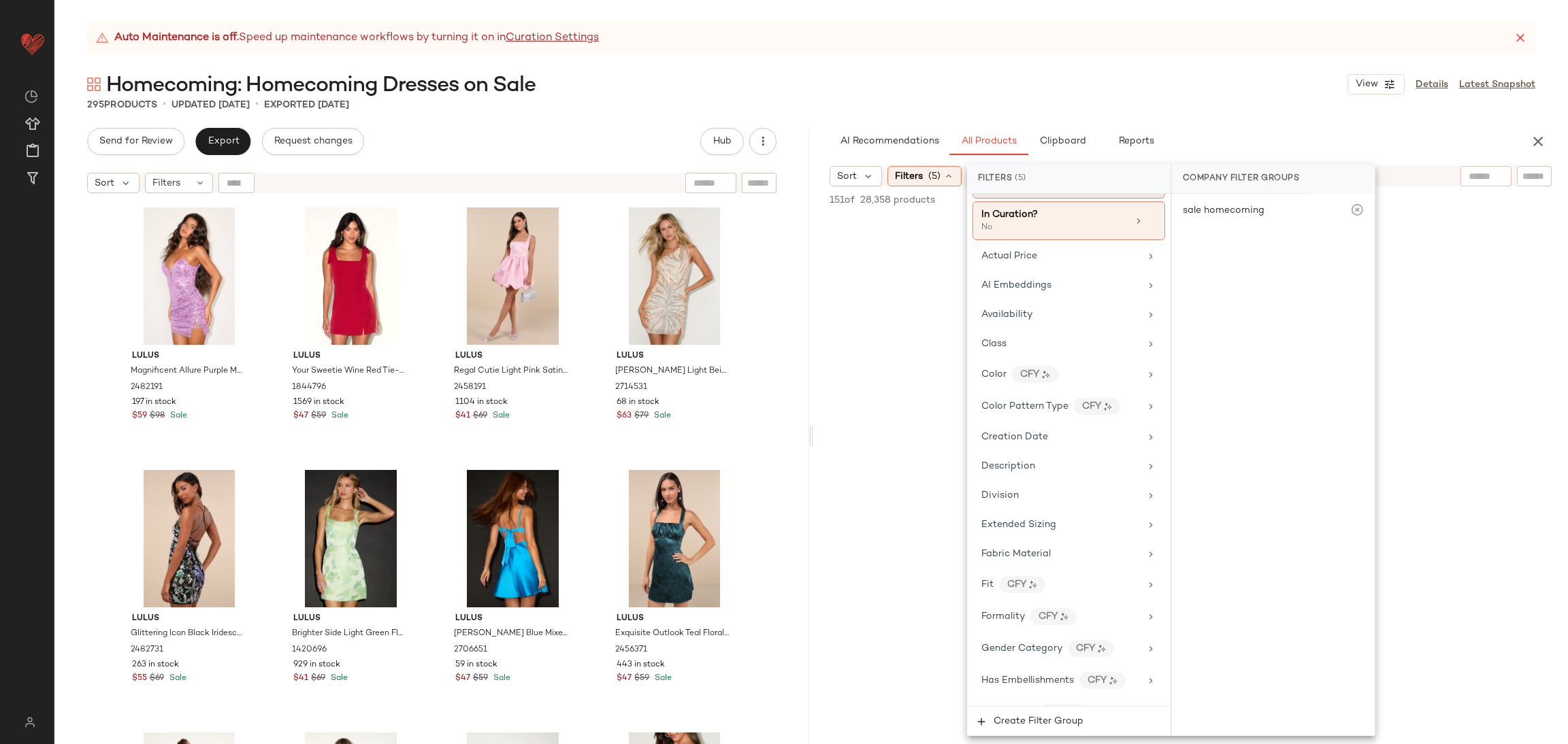
scroll to position [0, 0]
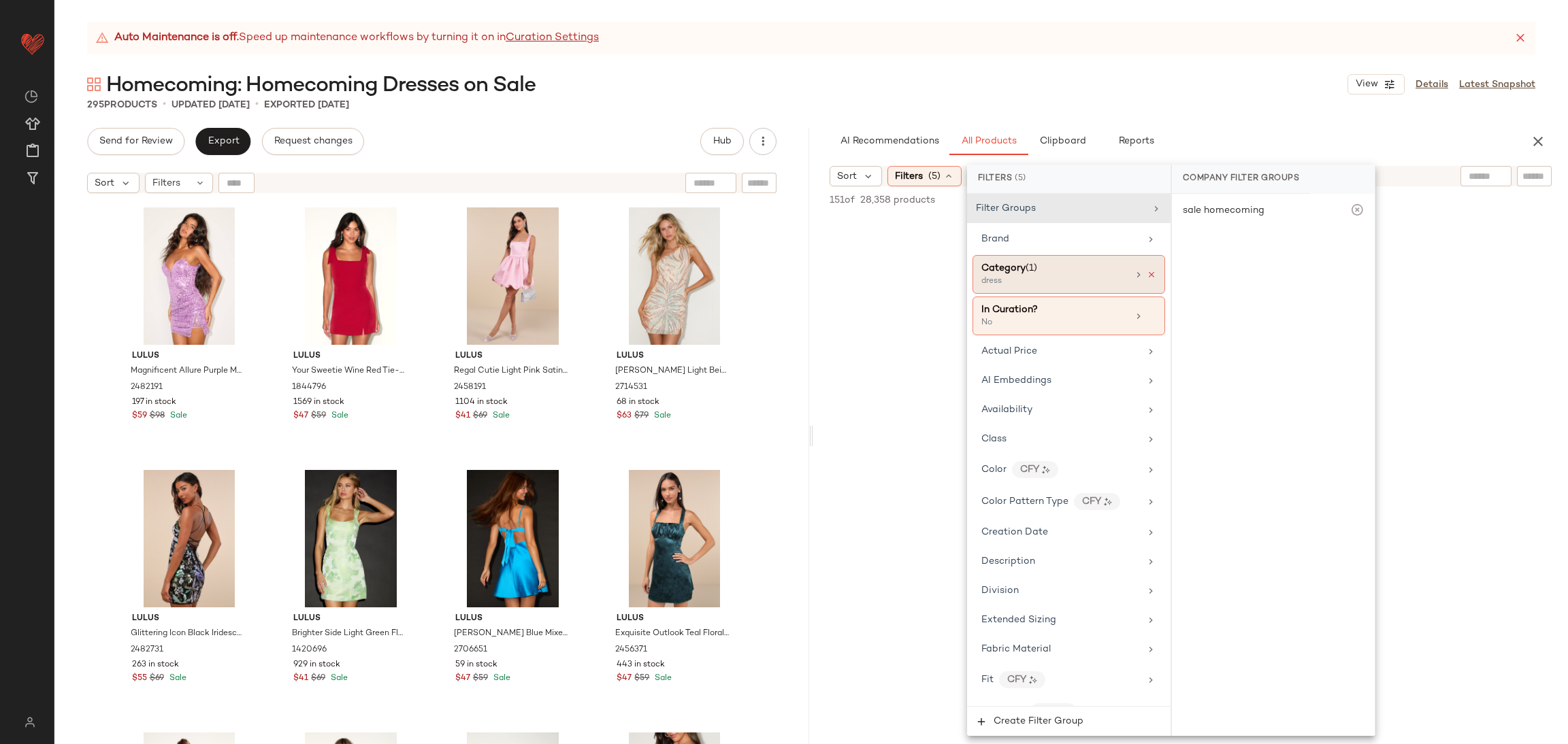
click at [1147, 276] on icon at bounding box center [1152, 275] width 10 height 10
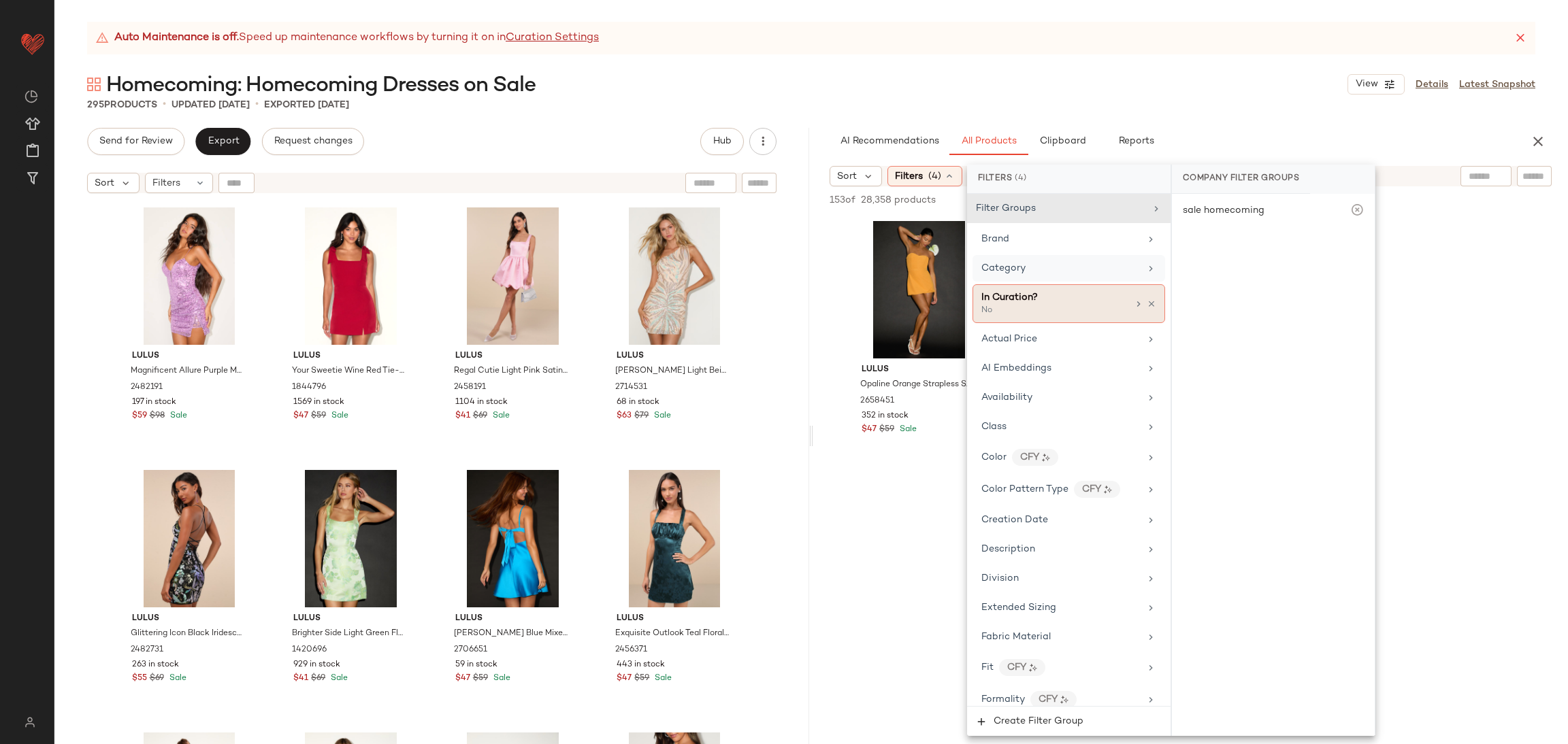
click at [1147, 303] on icon at bounding box center [1152, 304] width 10 height 10
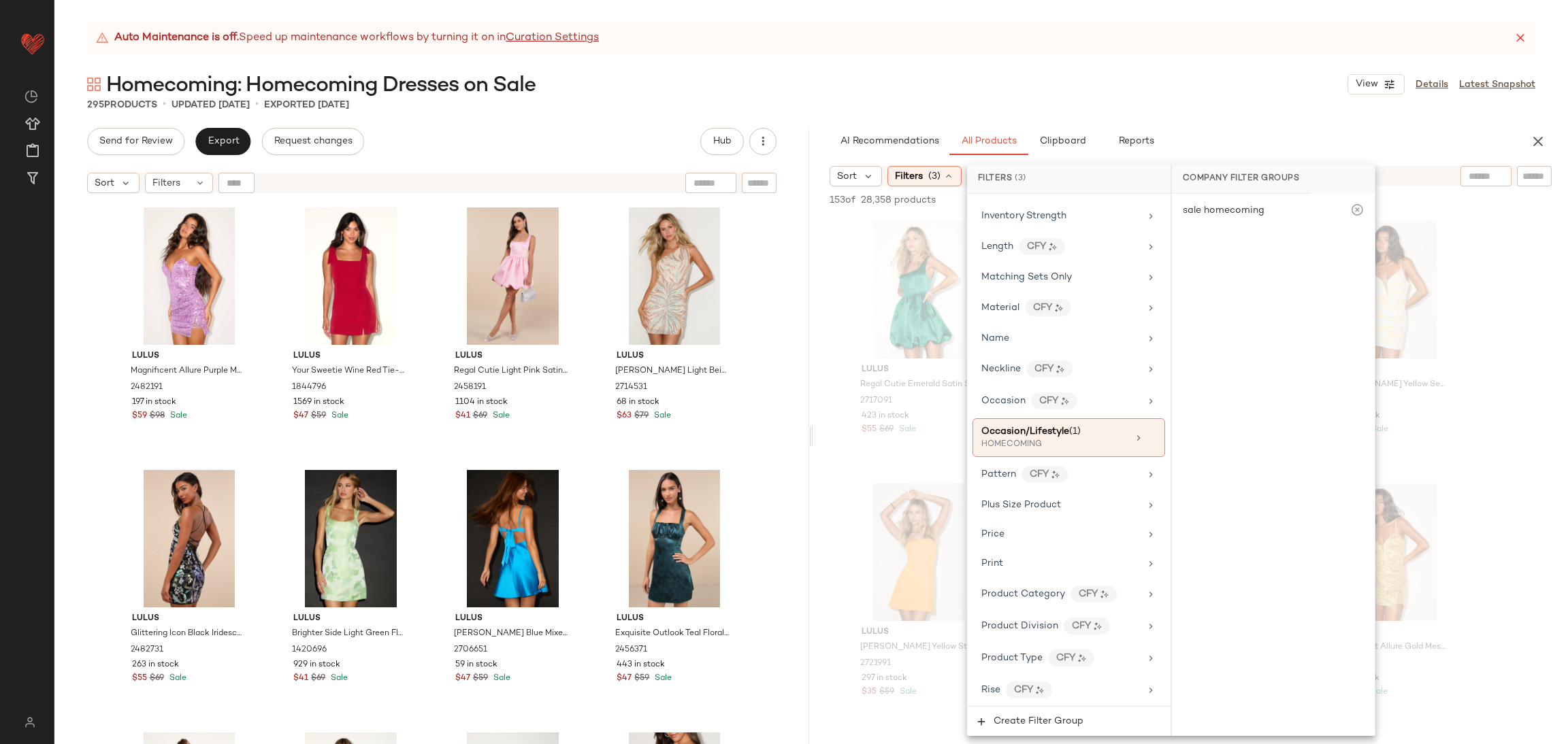
scroll to position [876, 0]
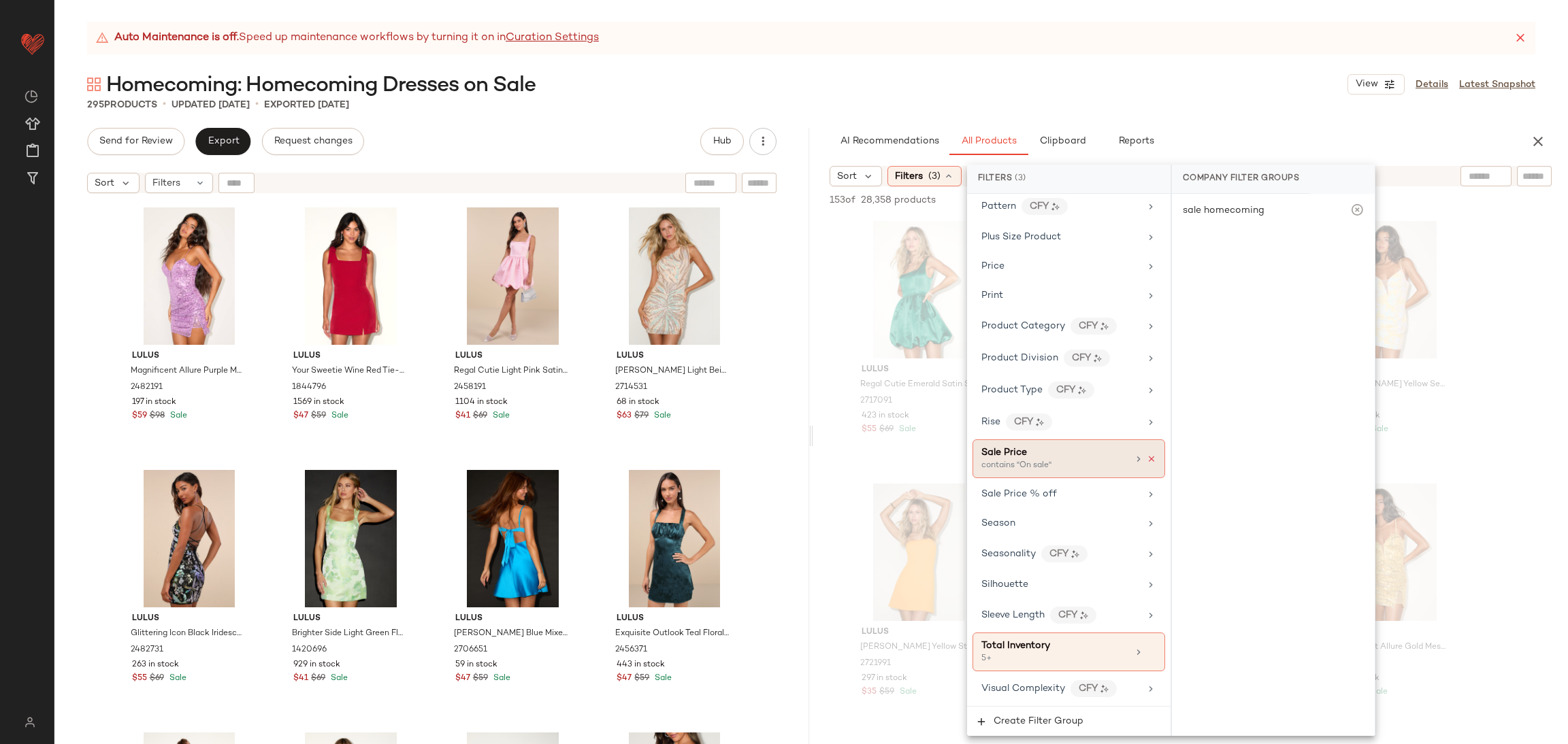
click at [1147, 454] on icon at bounding box center [1152, 459] width 10 height 10
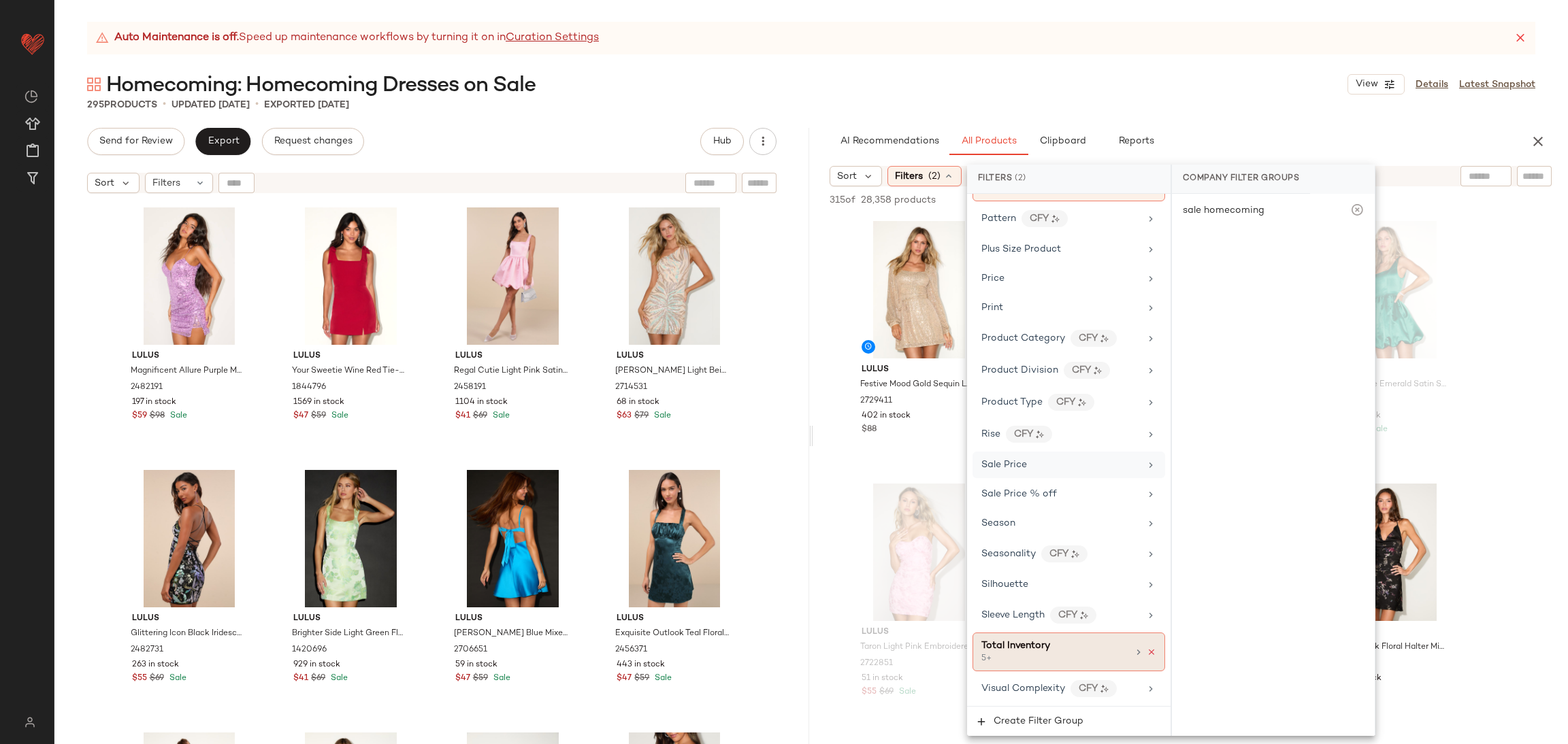
click at [1147, 651] on icon at bounding box center [1152, 653] width 10 height 10
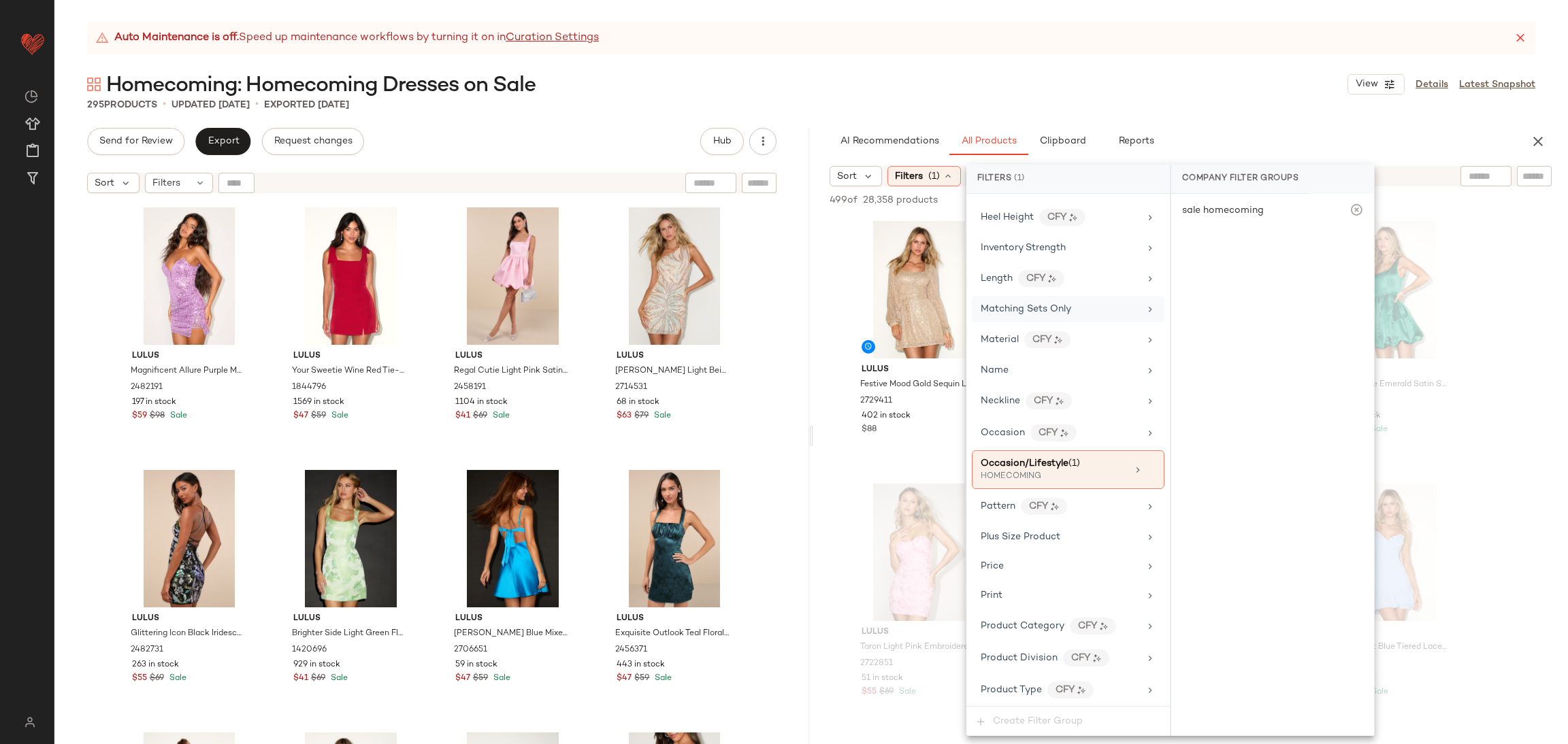
scroll to position [545, 0]
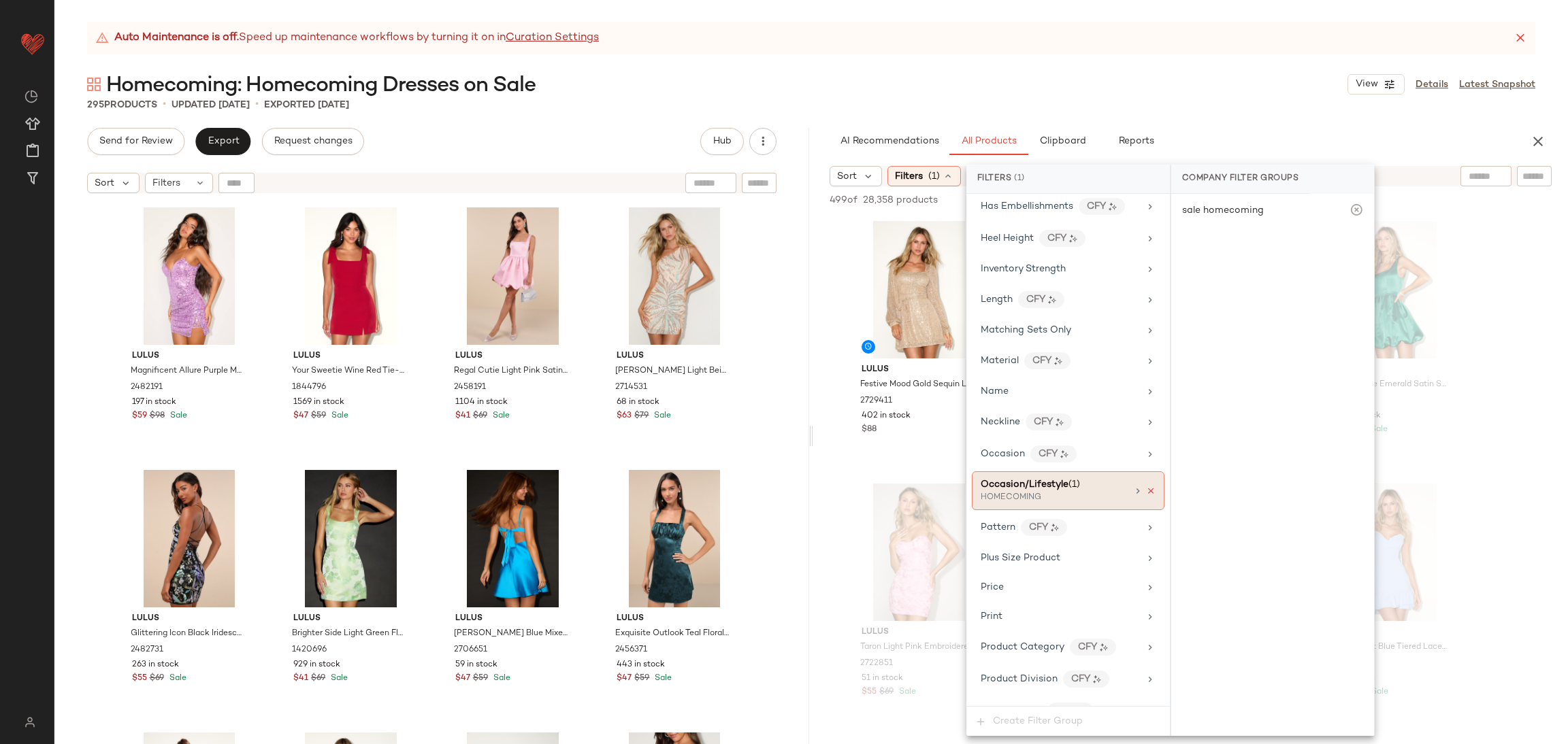
click at [1146, 494] on icon at bounding box center [1151, 491] width 10 height 10
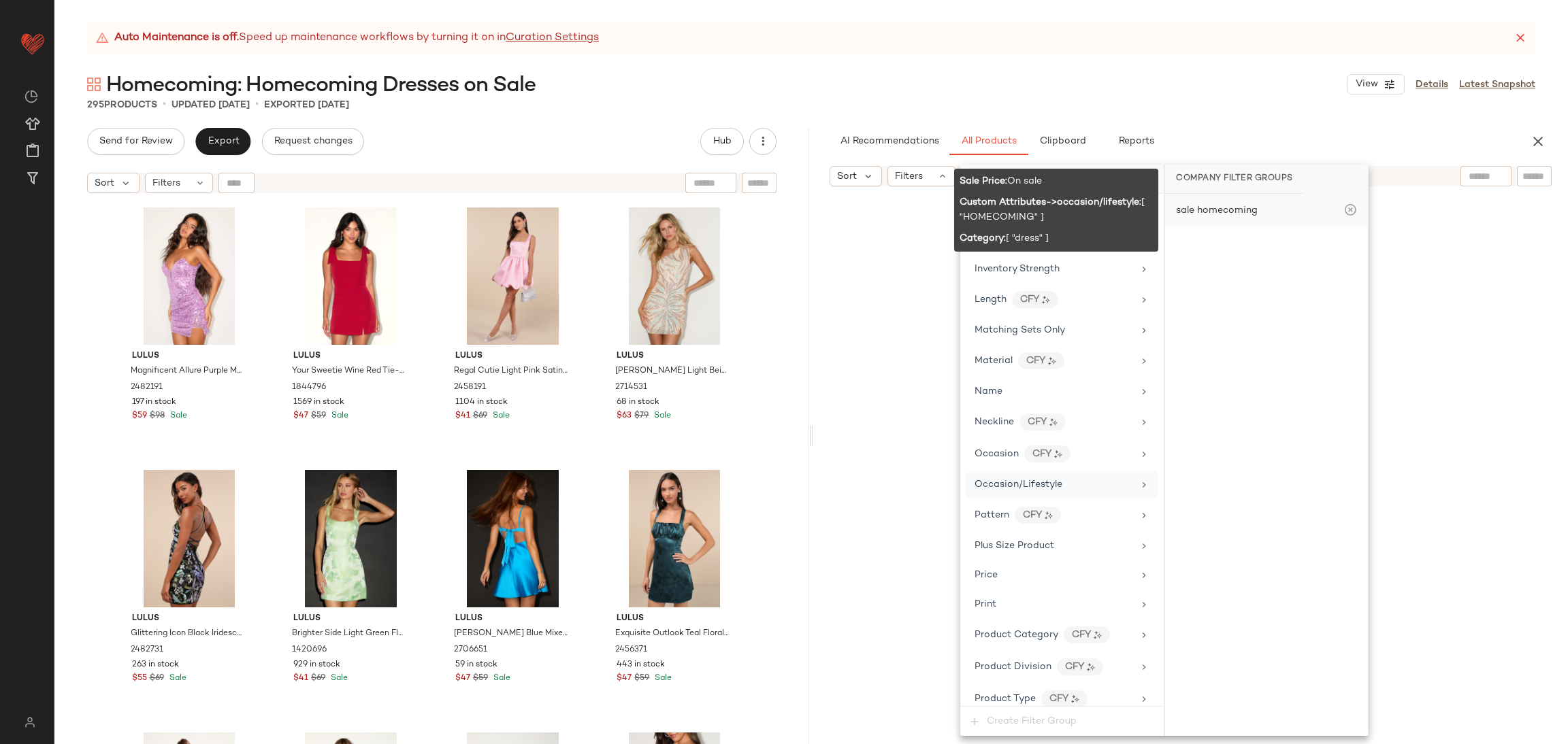
click at [1260, 202] on div "sale homecoming" at bounding box center [1267, 210] width 203 height 33
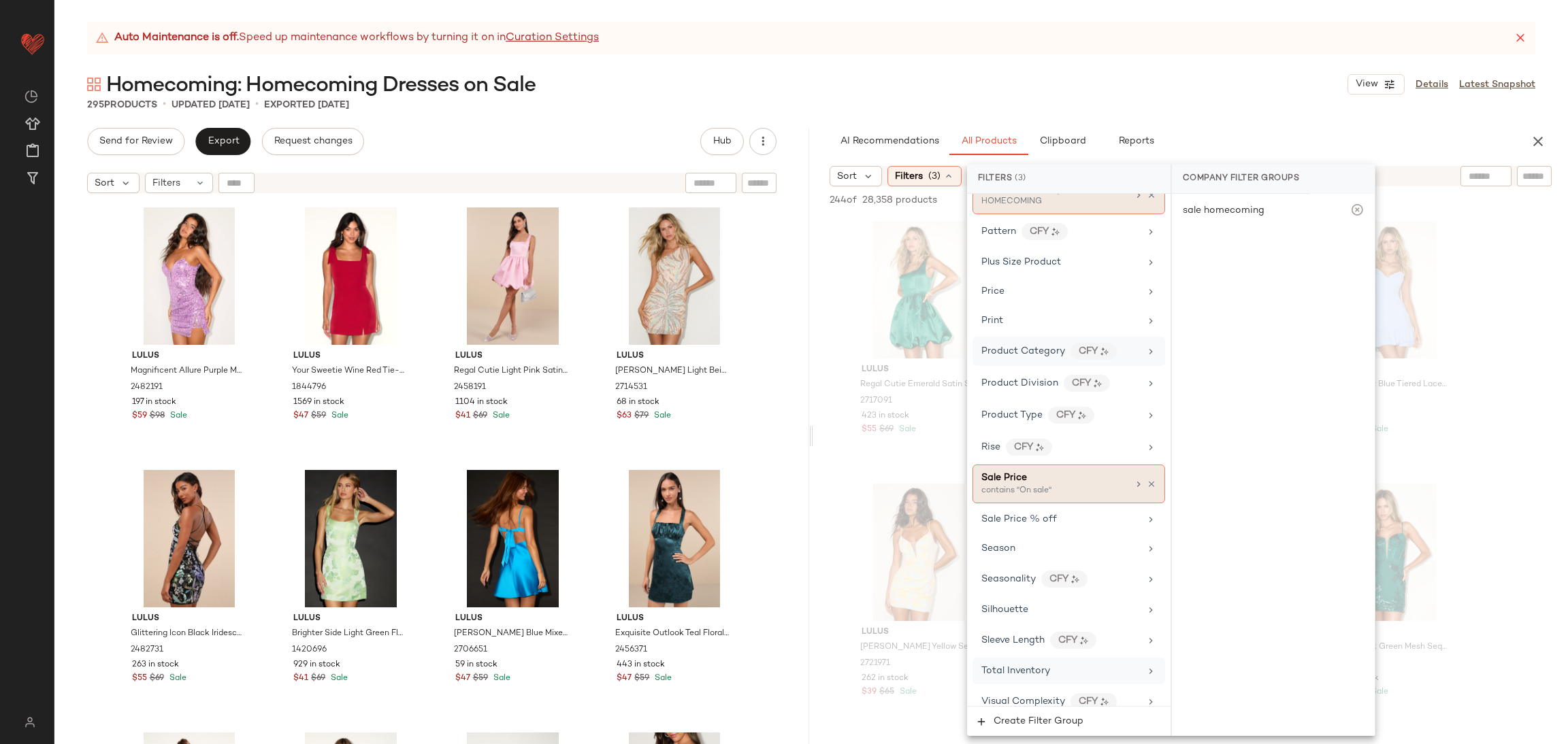
scroll to position [876, 0]
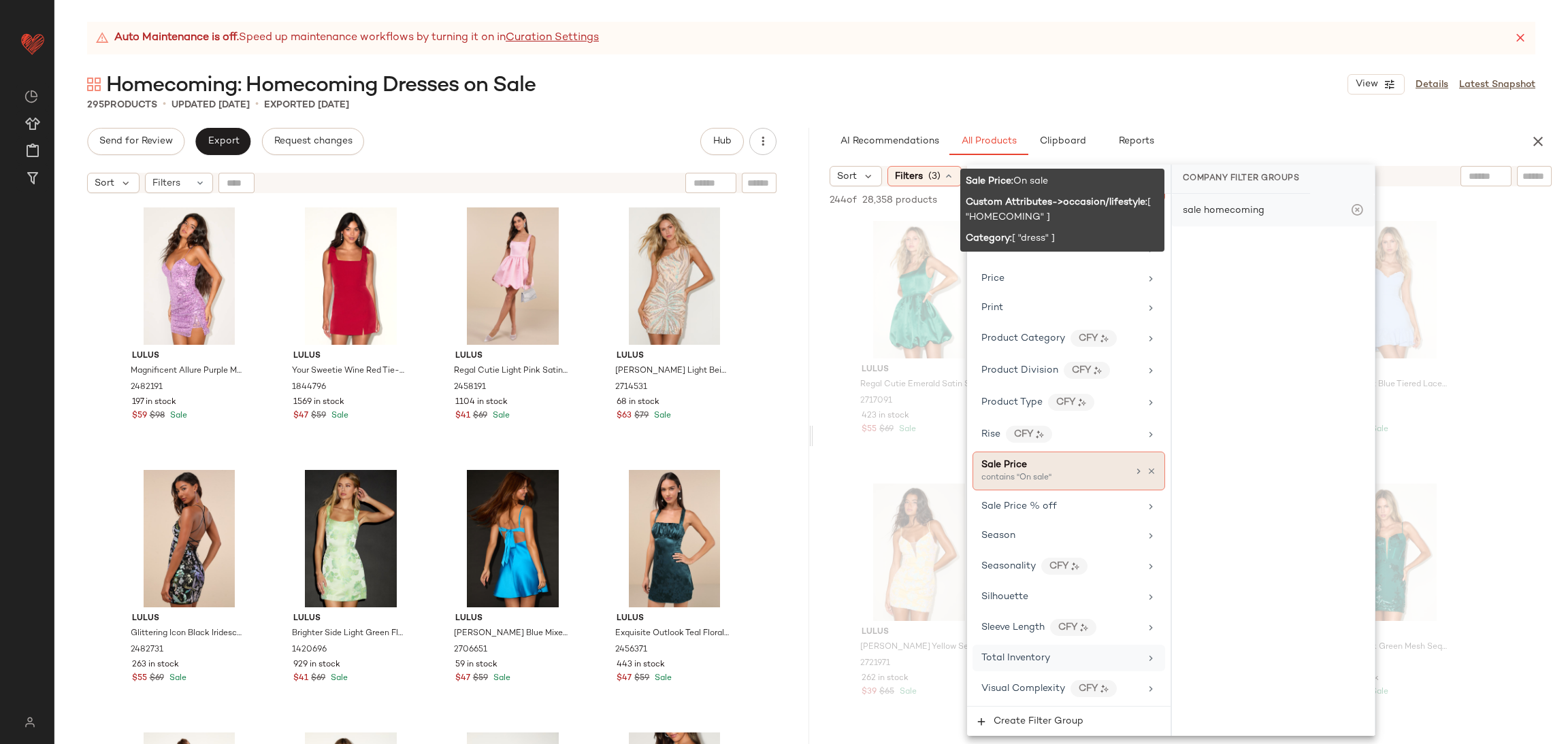
click at [1273, 205] on div "sale homecoming" at bounding box center [1273, 210] width 203 height 33
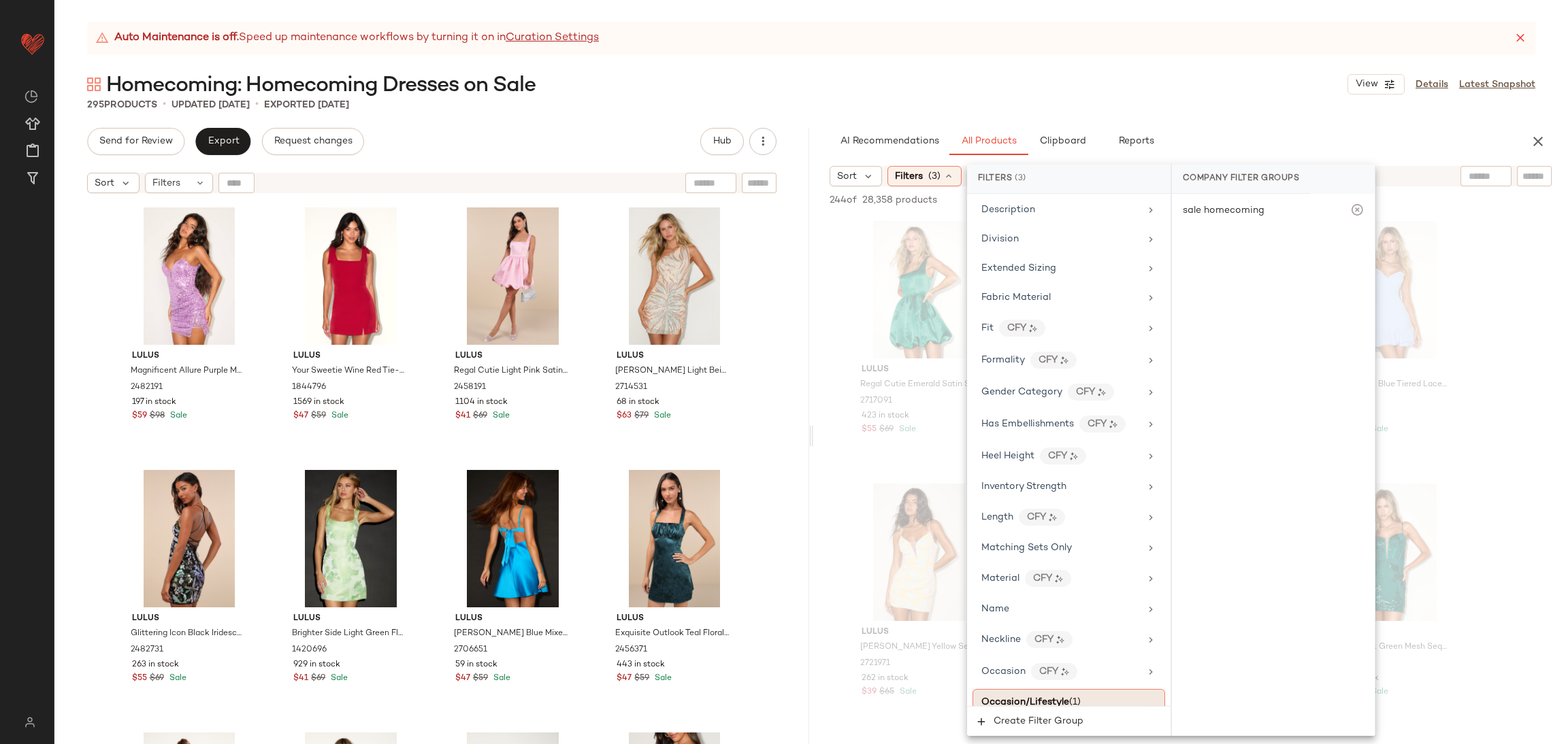
scroll to position [161, 0]
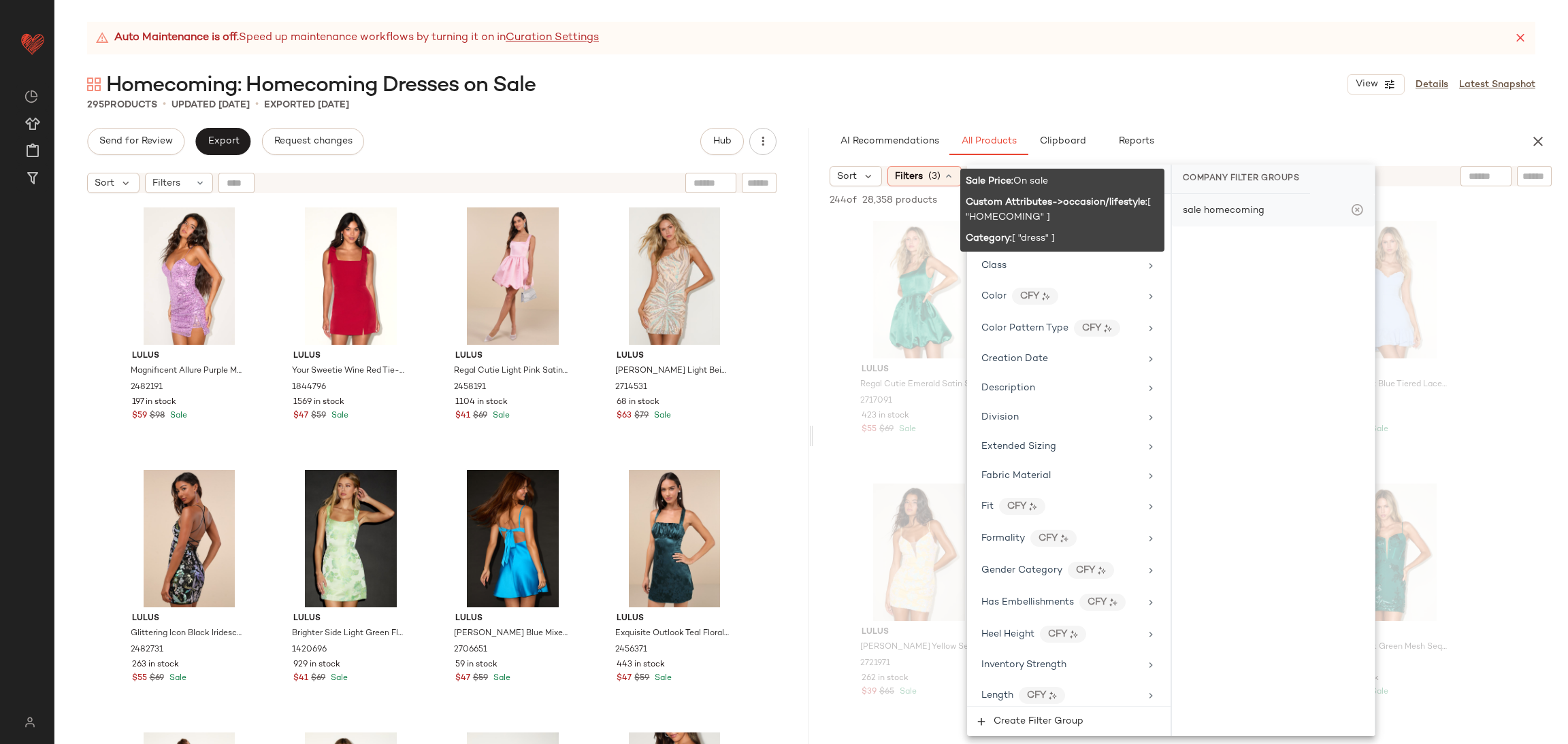
click at [1279, 200] on div "sale homecoming" at bounding box center [1273, 210] width 203 height 33
click at [1237, 212] on div "sale homecoming" at bounding box center [1223, 210] width 81 height 15
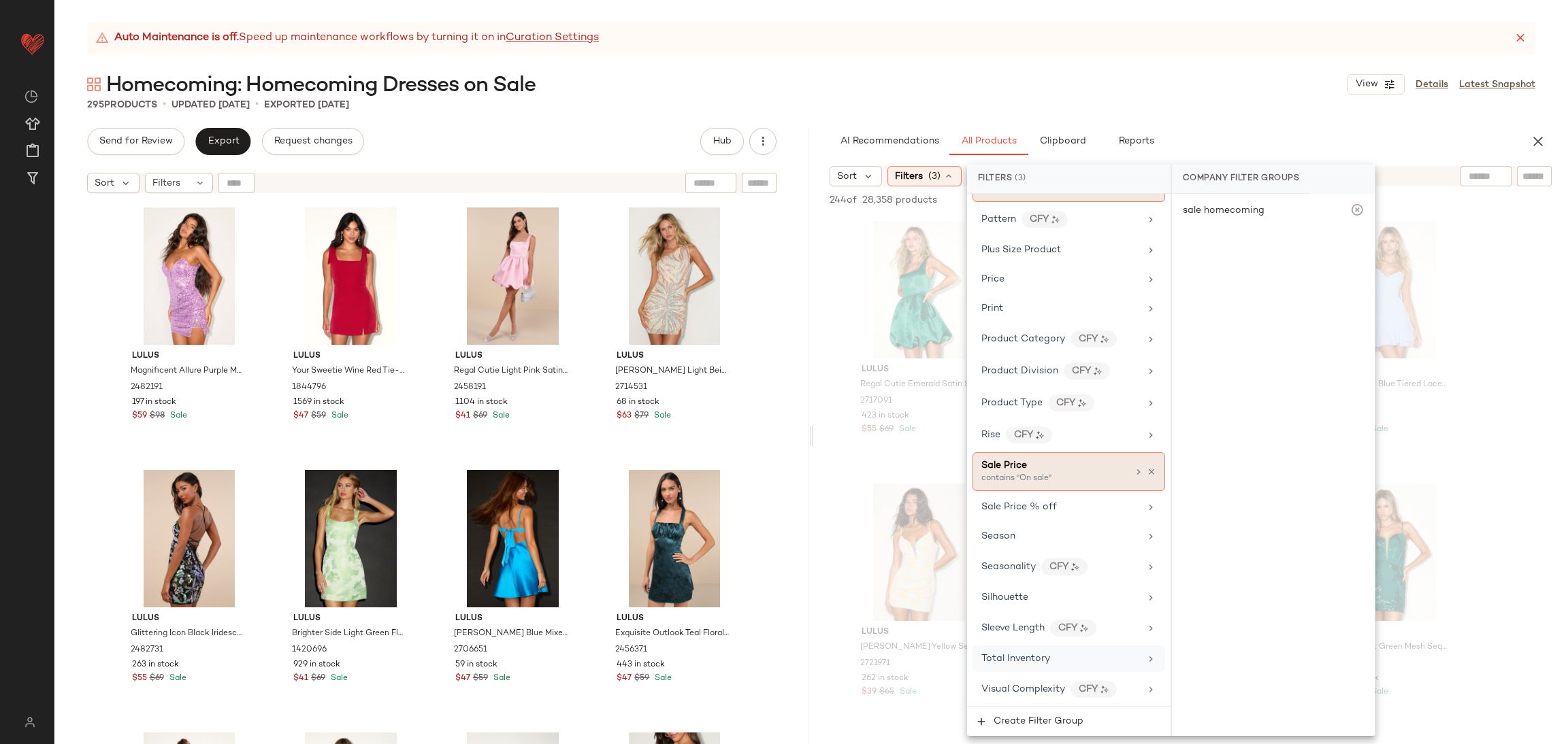
scroll to position [876, 0]
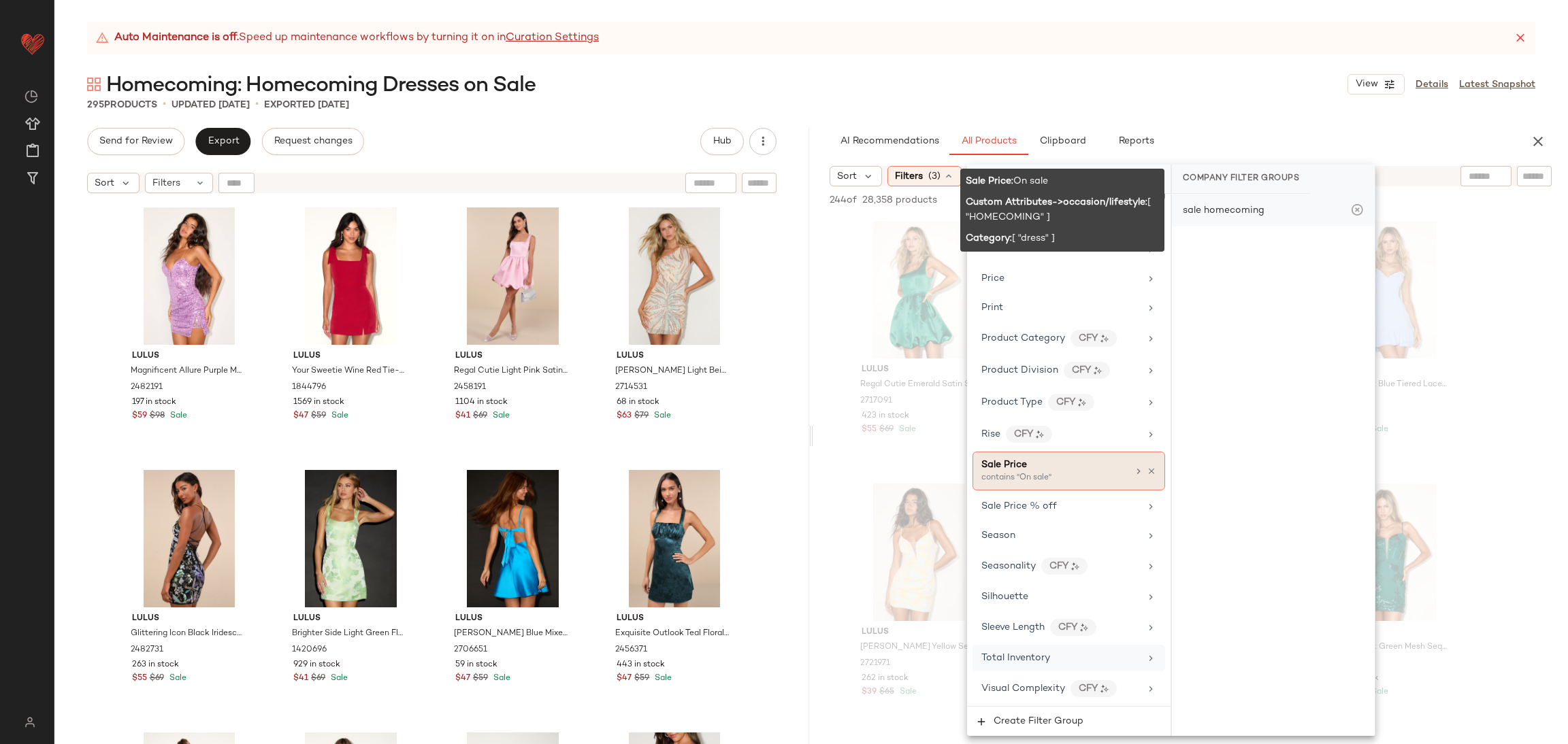
click at [1353, 207] on icon at bounding box center [1357, 210] width 14 height 14
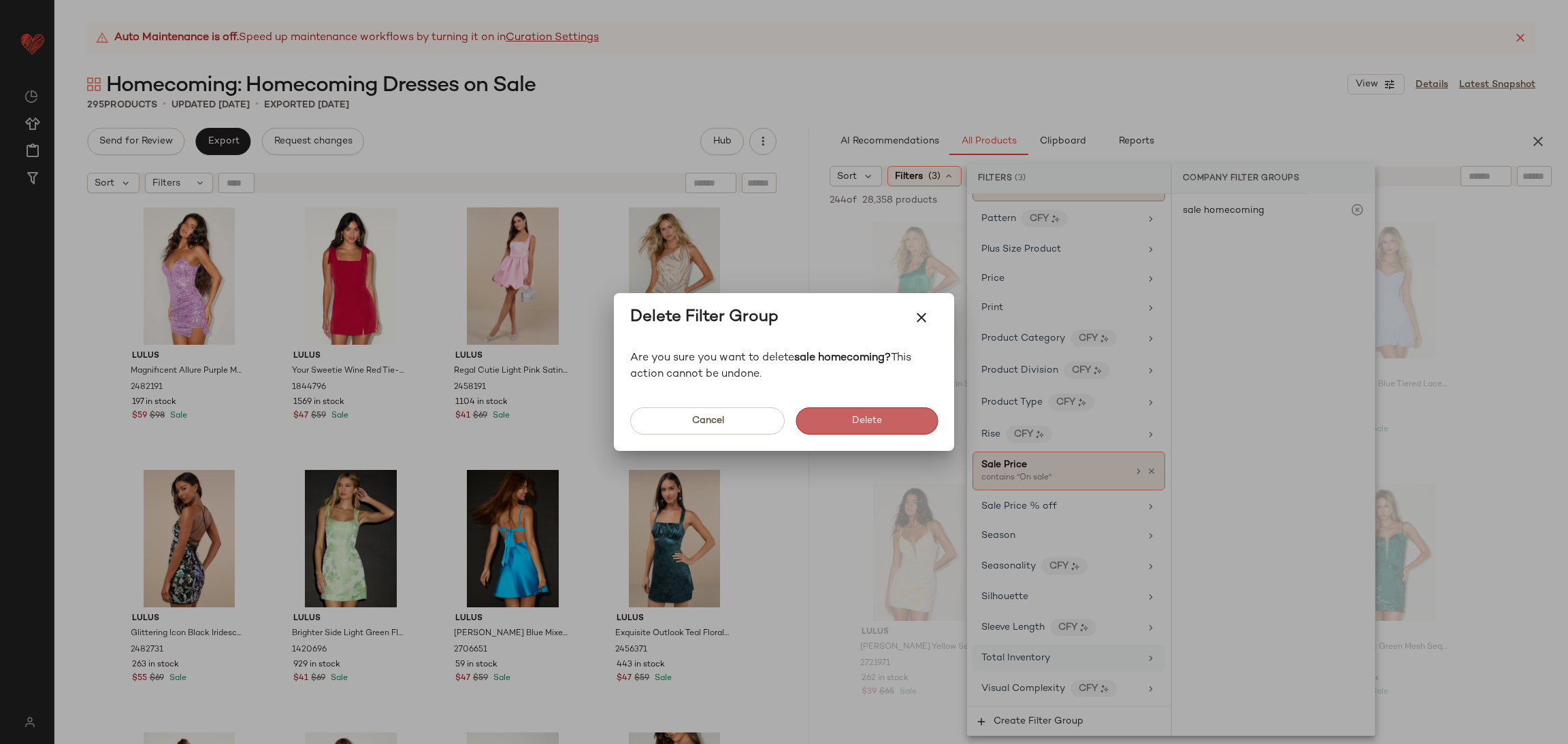
click at [879, 415] on span "Delete" at bounding box center [867, 421] width 31 height 11
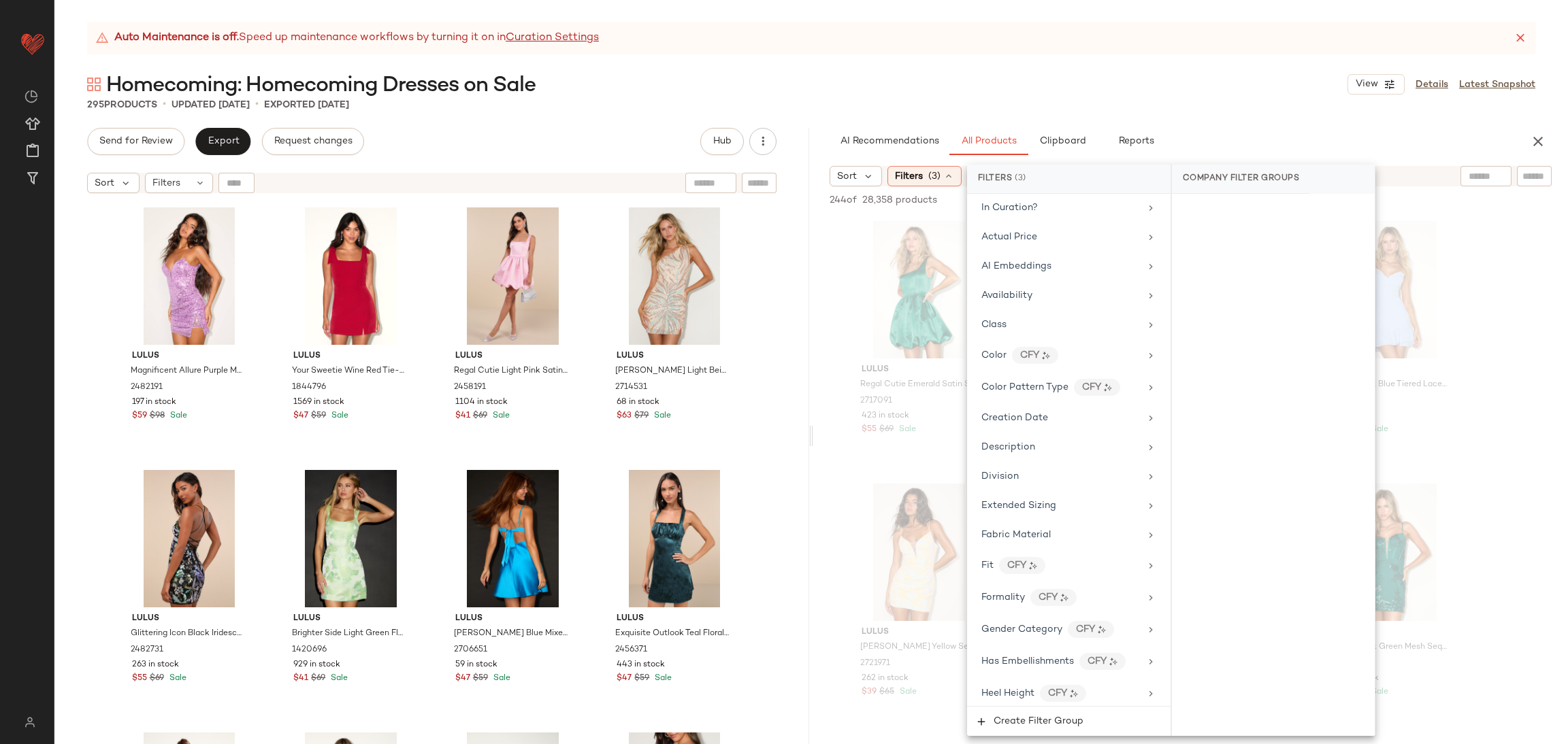
scroll to position [0, 0]
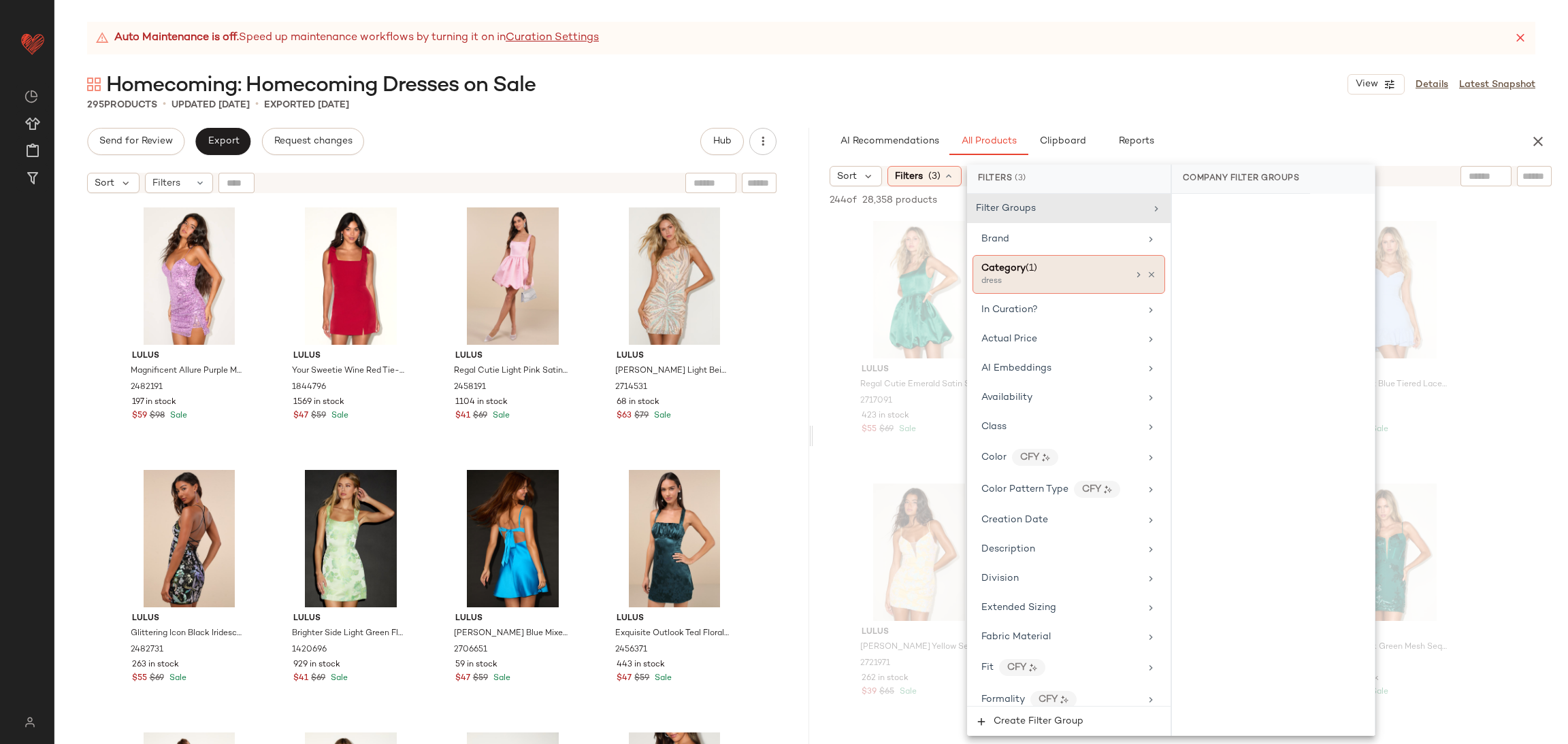
click at [1163, 119] on div "Auto Maintenance is off. Speed up maintenance workflows by turning it on in Cur…" at bounding box center [811, 383] width 1514 height 722
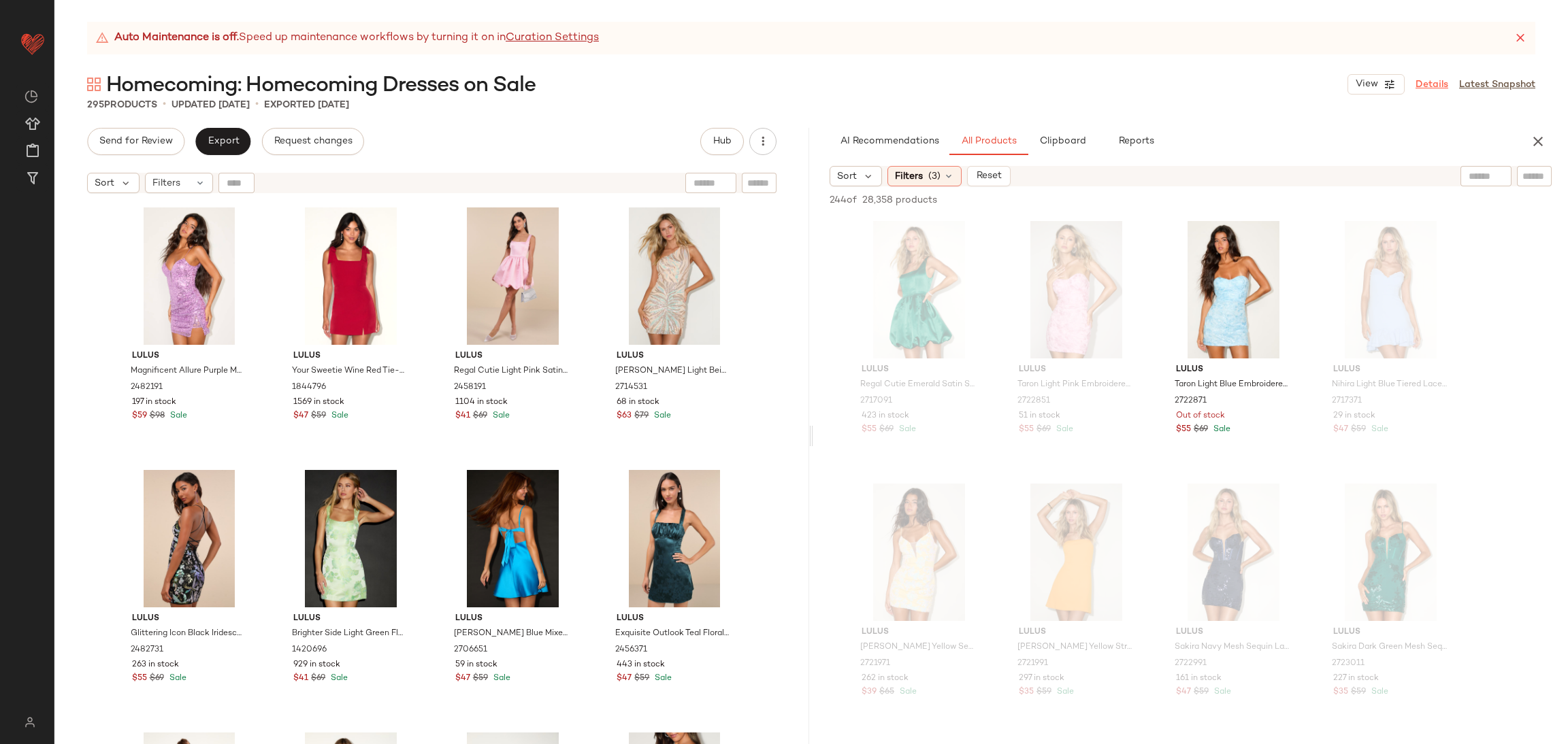
click at [1423, 79] on link "Details" at bounding box center [1432, 84] width 33 height 15
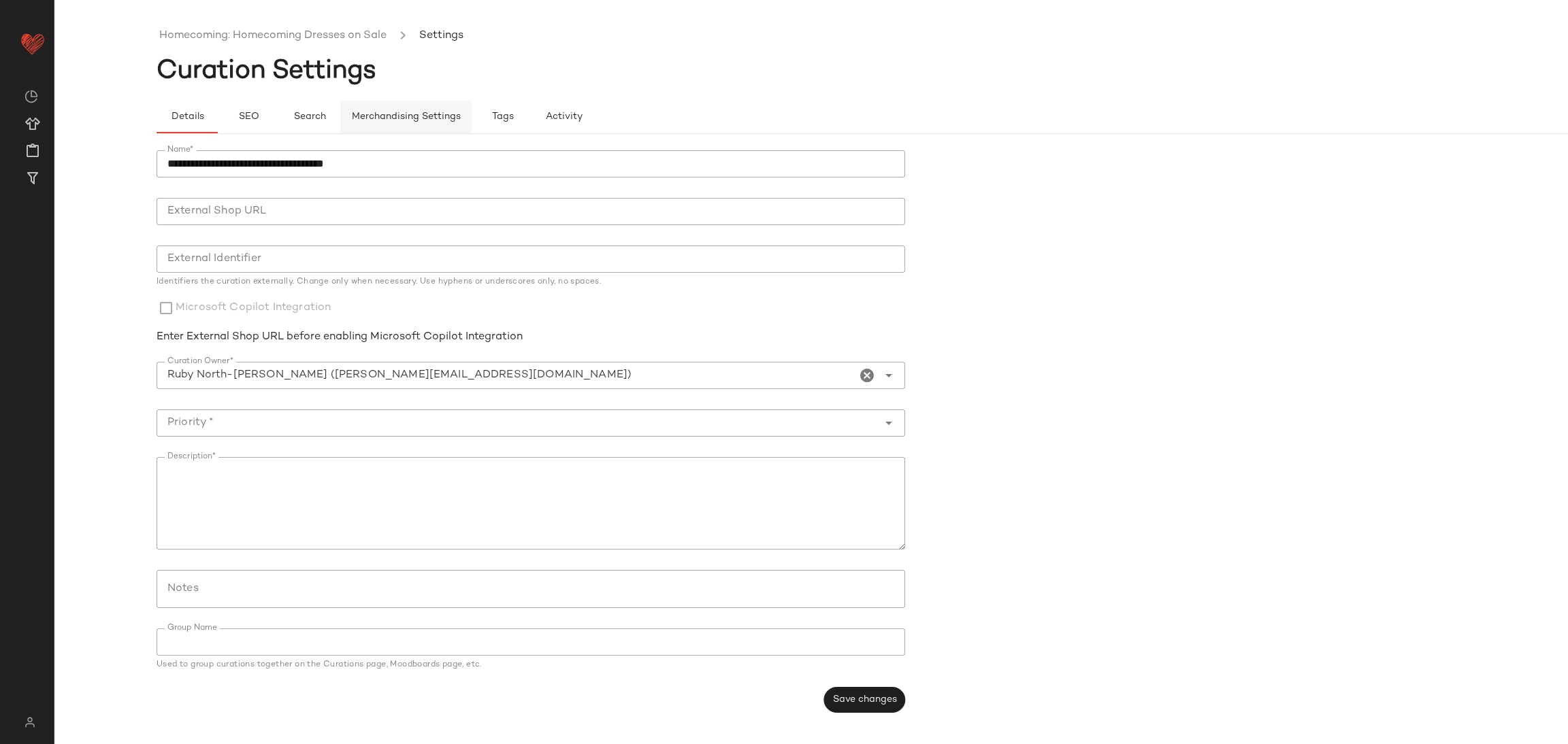
click at [393, 113] on span "Merchandising Settings" at bounding box center [405, 117] width 109 height 11
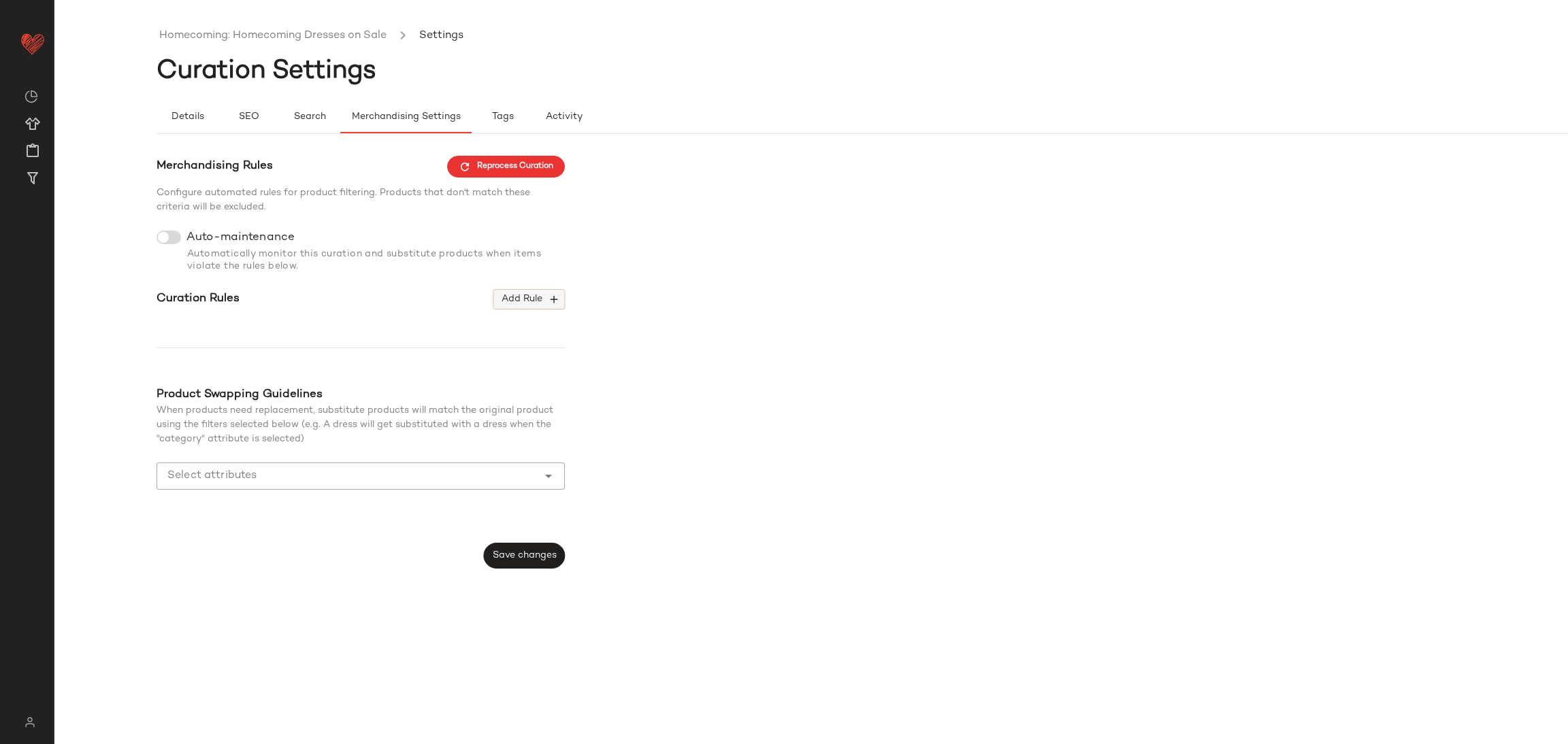
click at [519, 303] on span "Add Rule" at bounding box center [528, 299] width 56 height 13
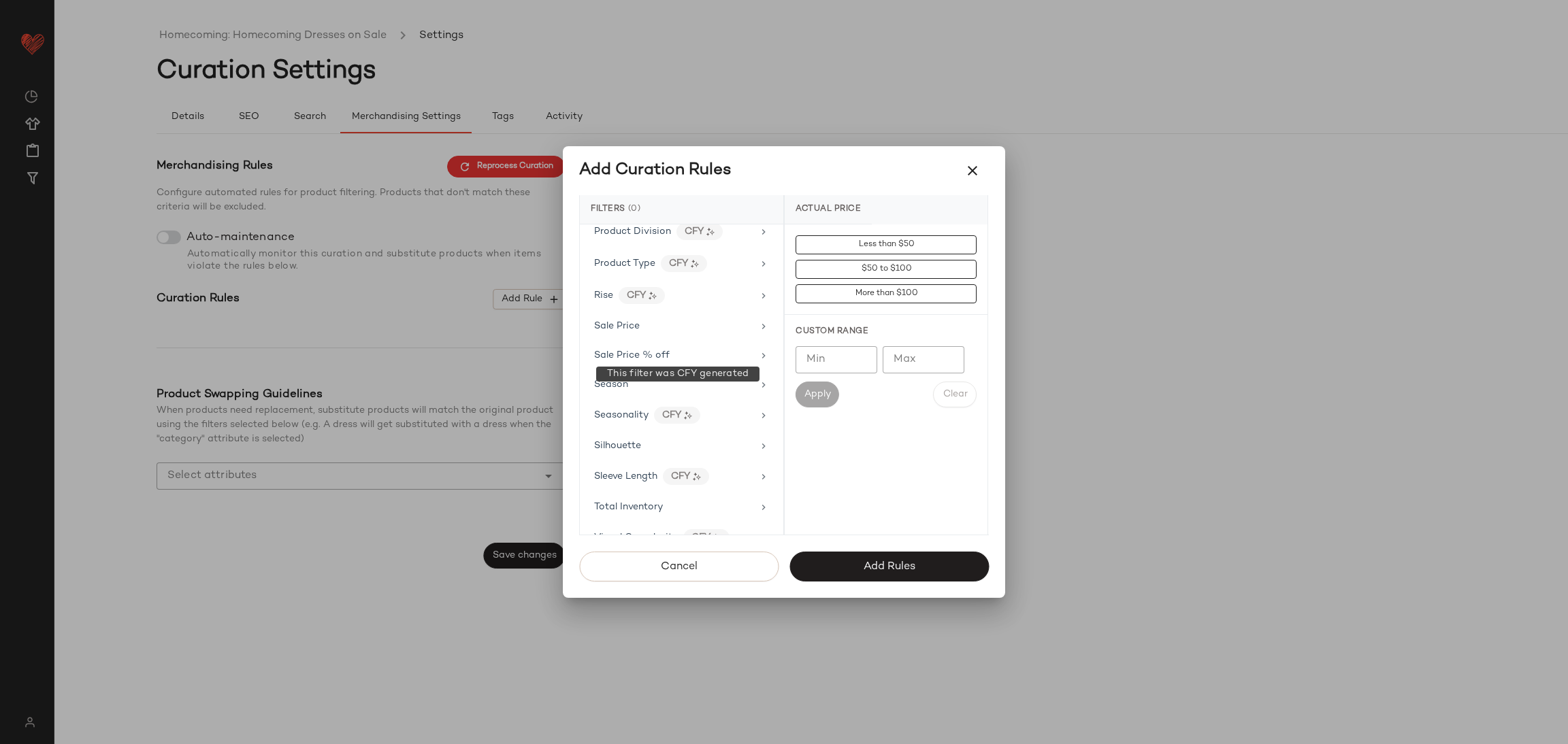
scroll to position [1010, 0]
click at [597, 310] on div "Sale Price" at bounding box center [616, 306] width 45 height 15
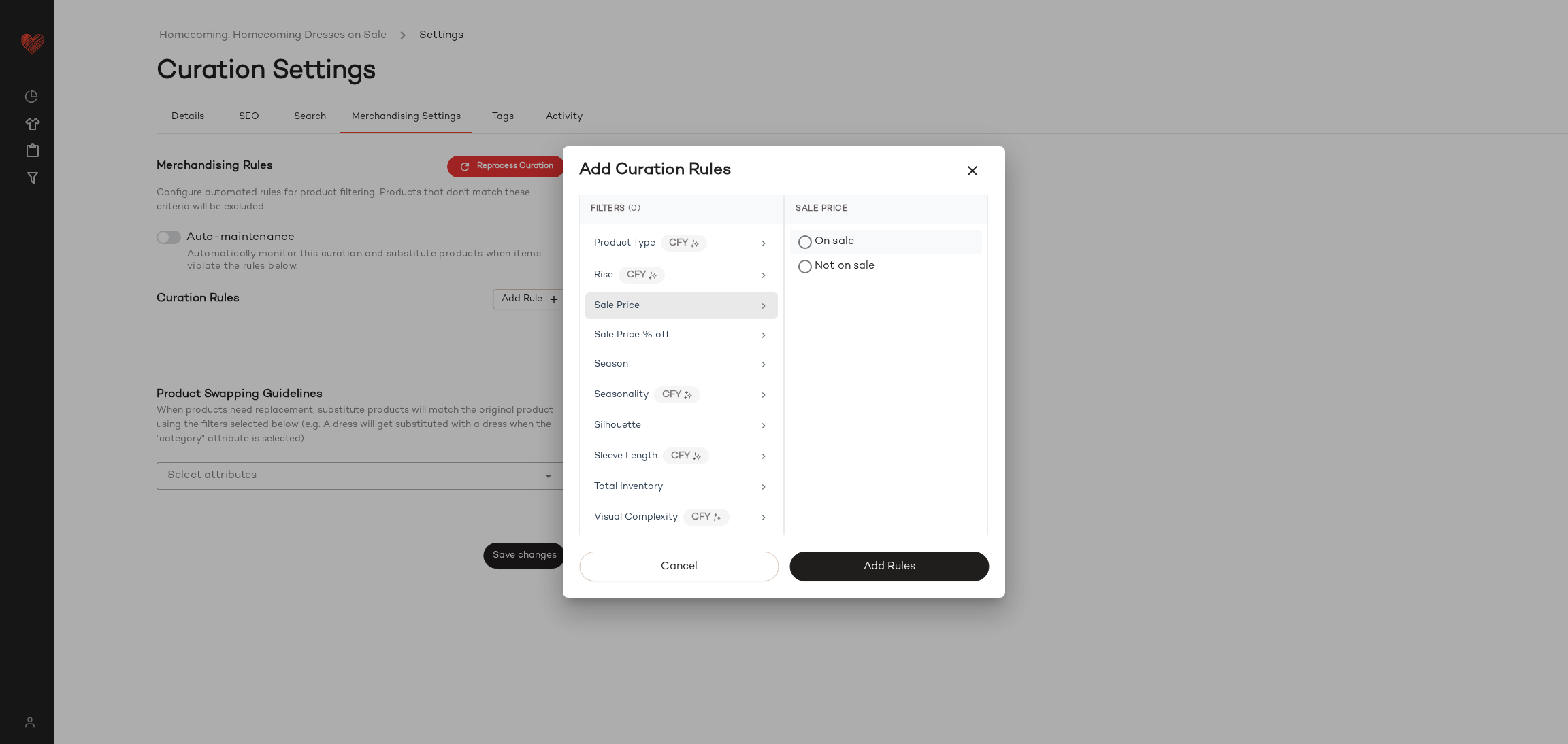
click at [838, 251] on div "On sale" at bounding box center [886, 242] width 192 height 24
click at [887, 564] on span "Add Rules" at bounding box center [889, 567] width 52 height 13
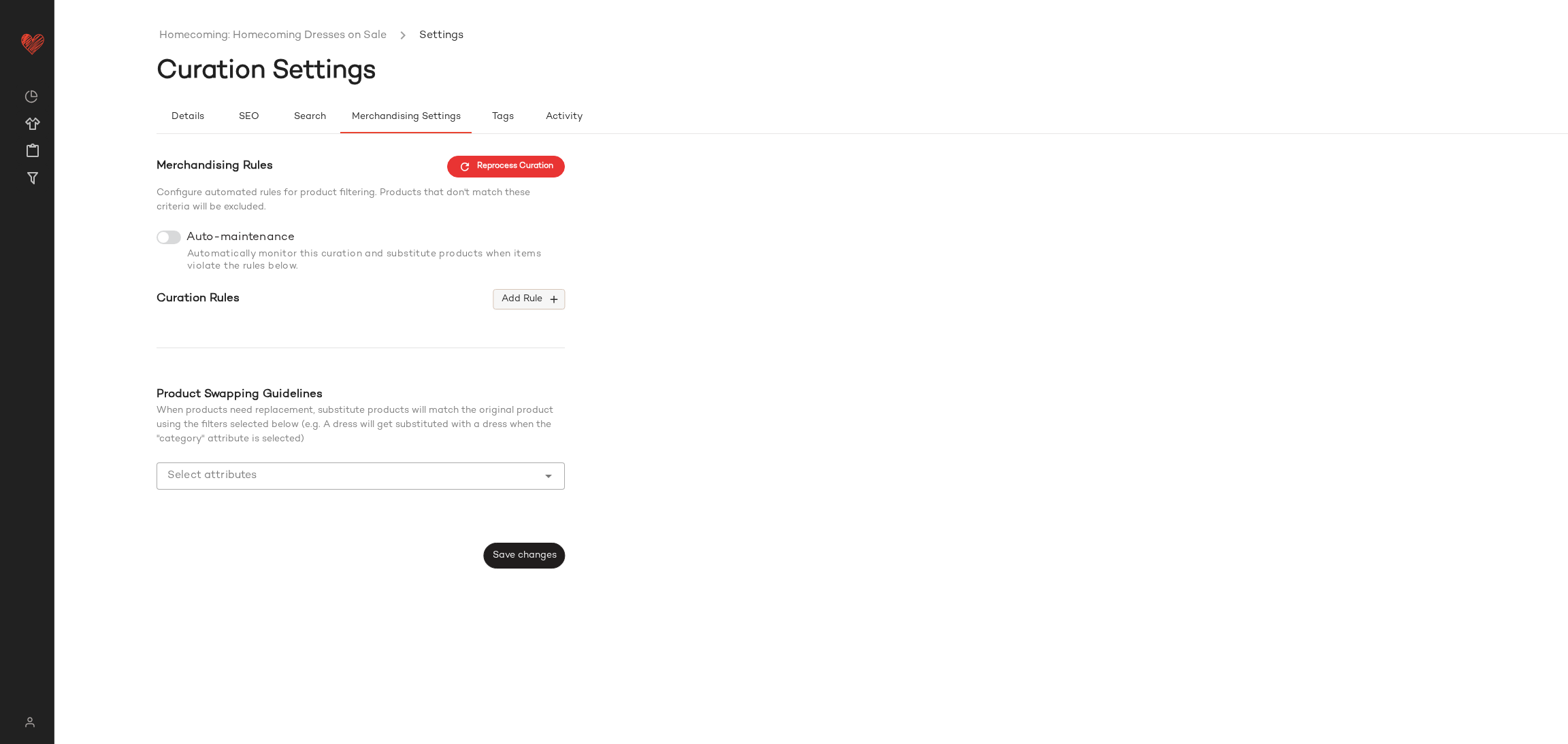
click at [547, 307] on button "Add Rule" at bounding box center [529, 299] width 72 height 20
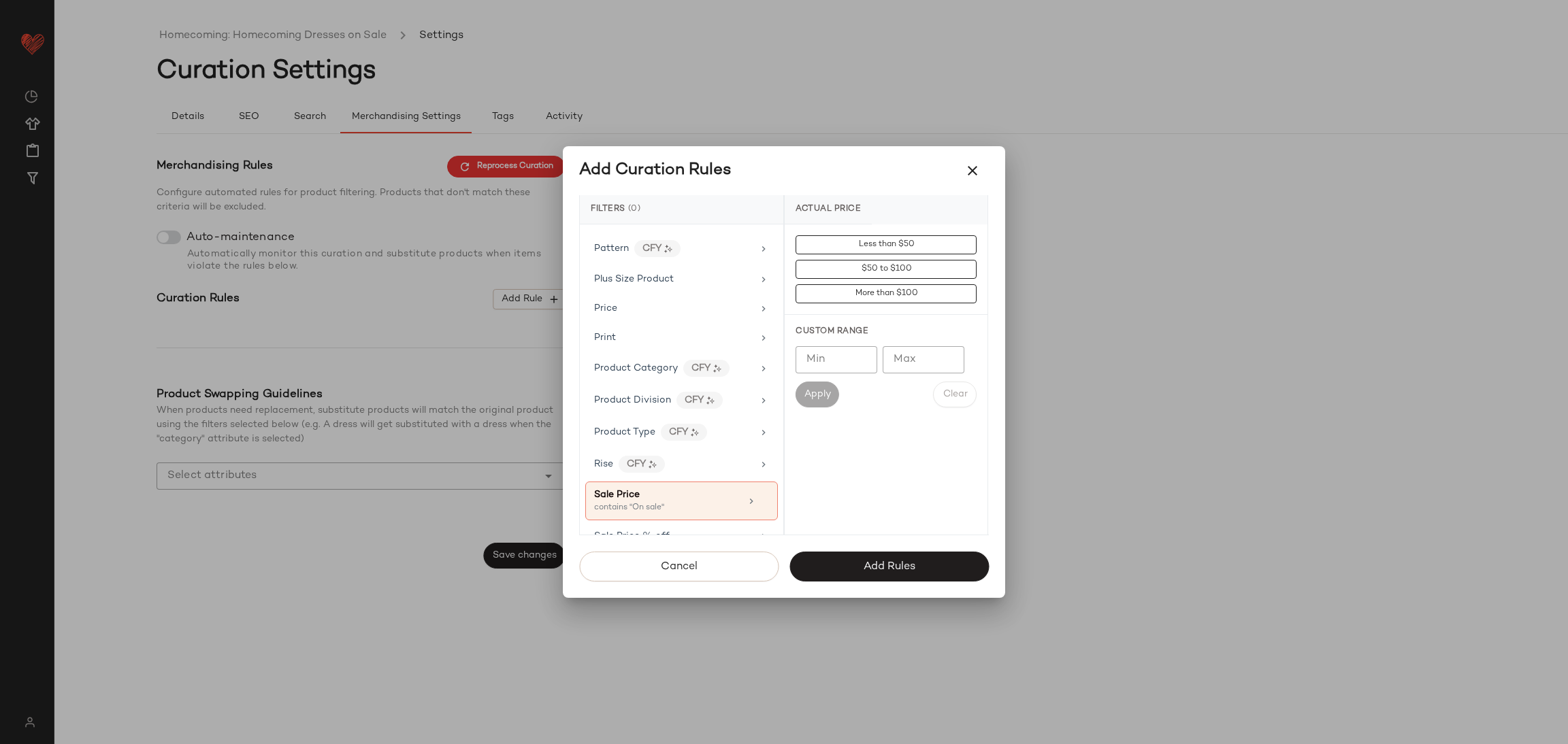
scroll to position [816, 0]
click at [853, 569] on button "Add Rules" at bounding box center [889, 567] width 199 height 30
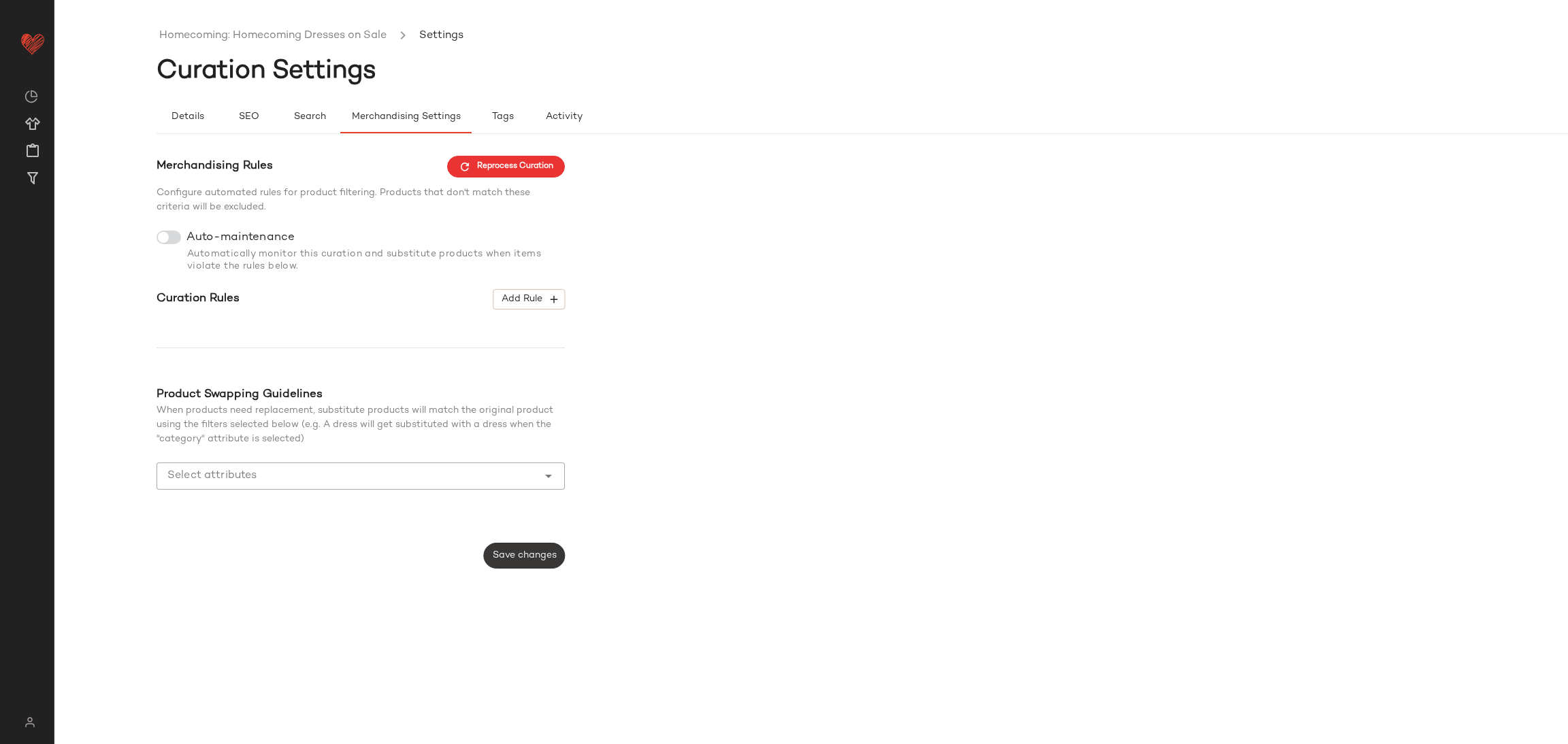
click at [515, 560] on span "Save changes" at bounding box center [524, 556] width 65 height 11
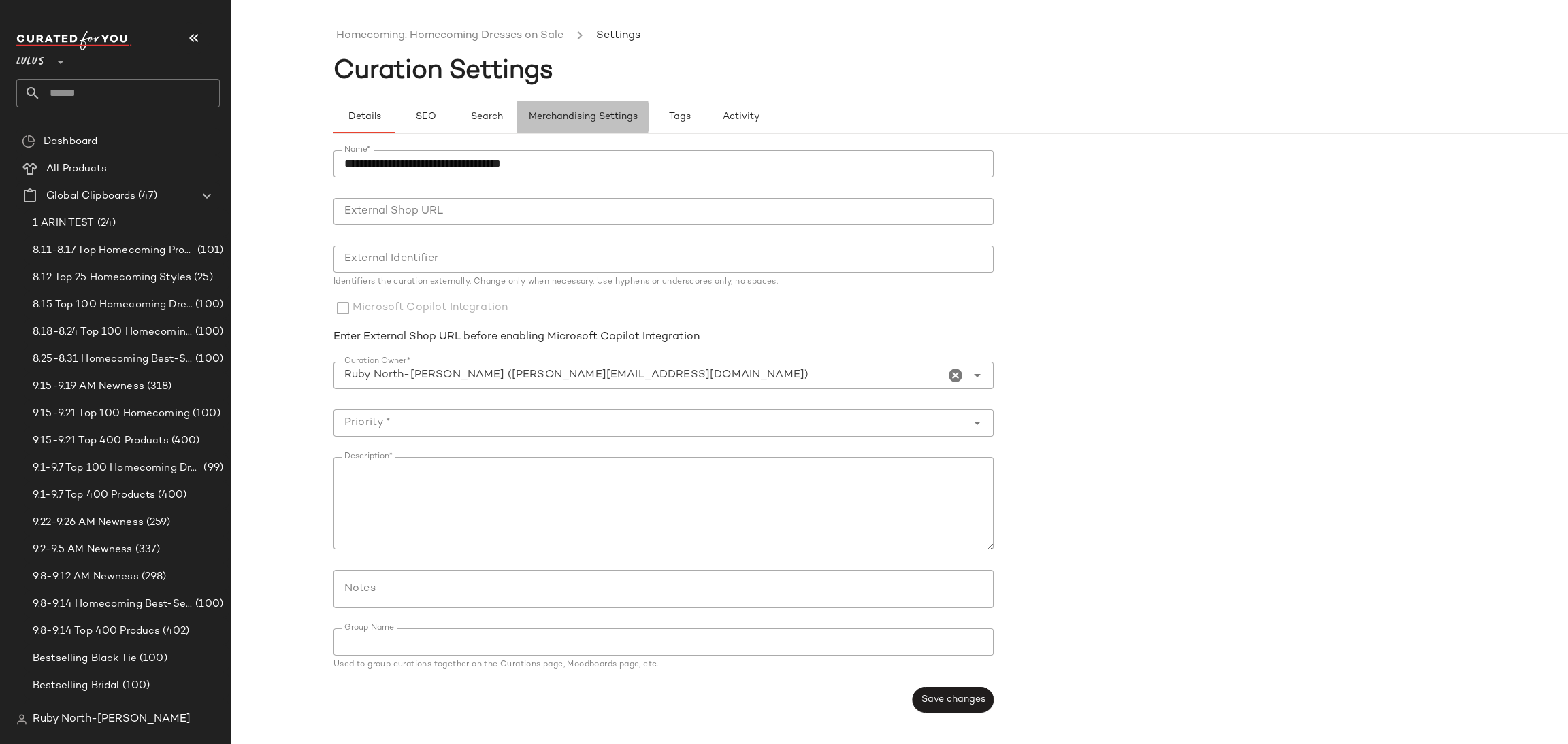
click at [554, 115] on span "Merchandising Settings" at bounding box center [583, 117] width 109 height 11
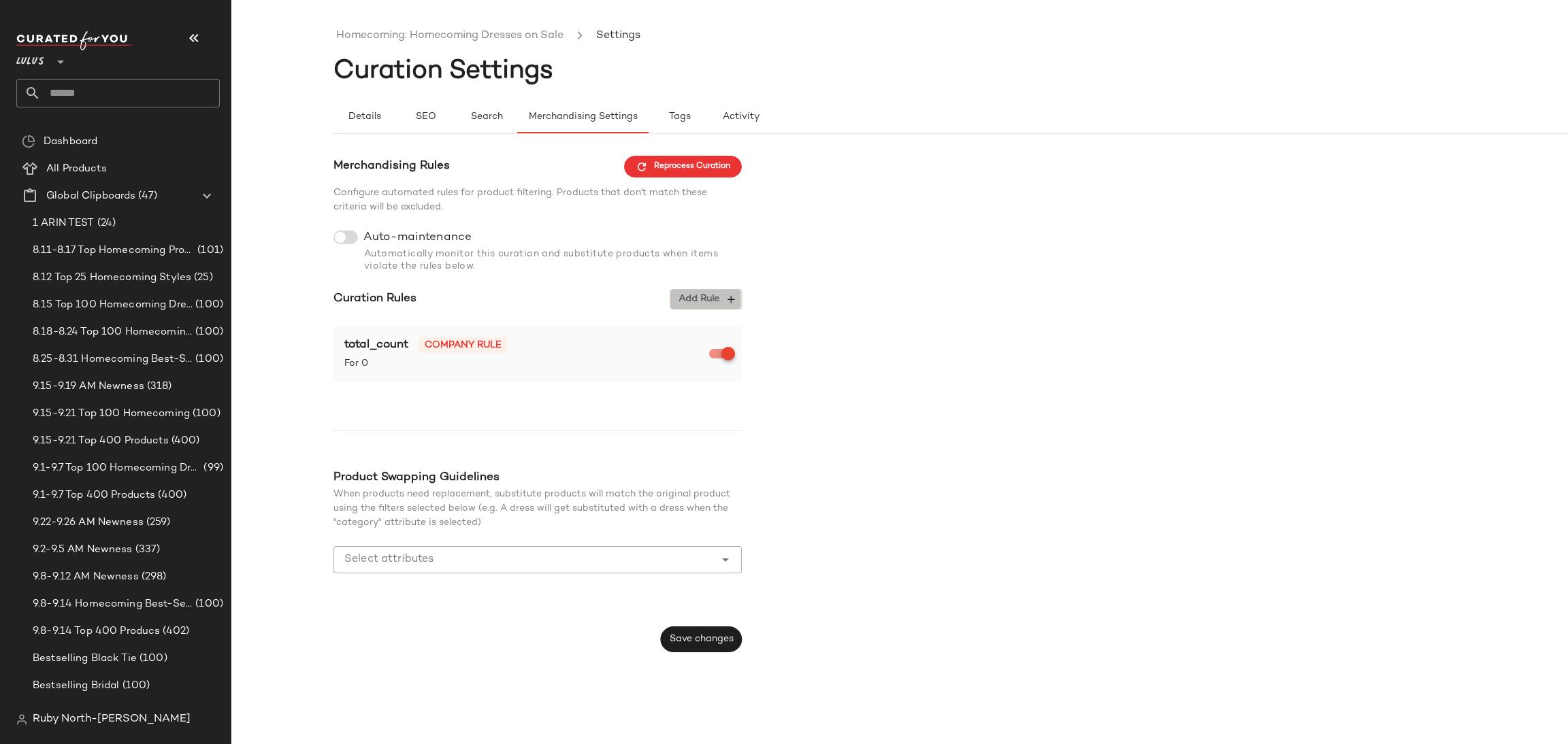
click at [696, 303] on span "Add Rule" at bounding box center [706, 299] width 56 height 13
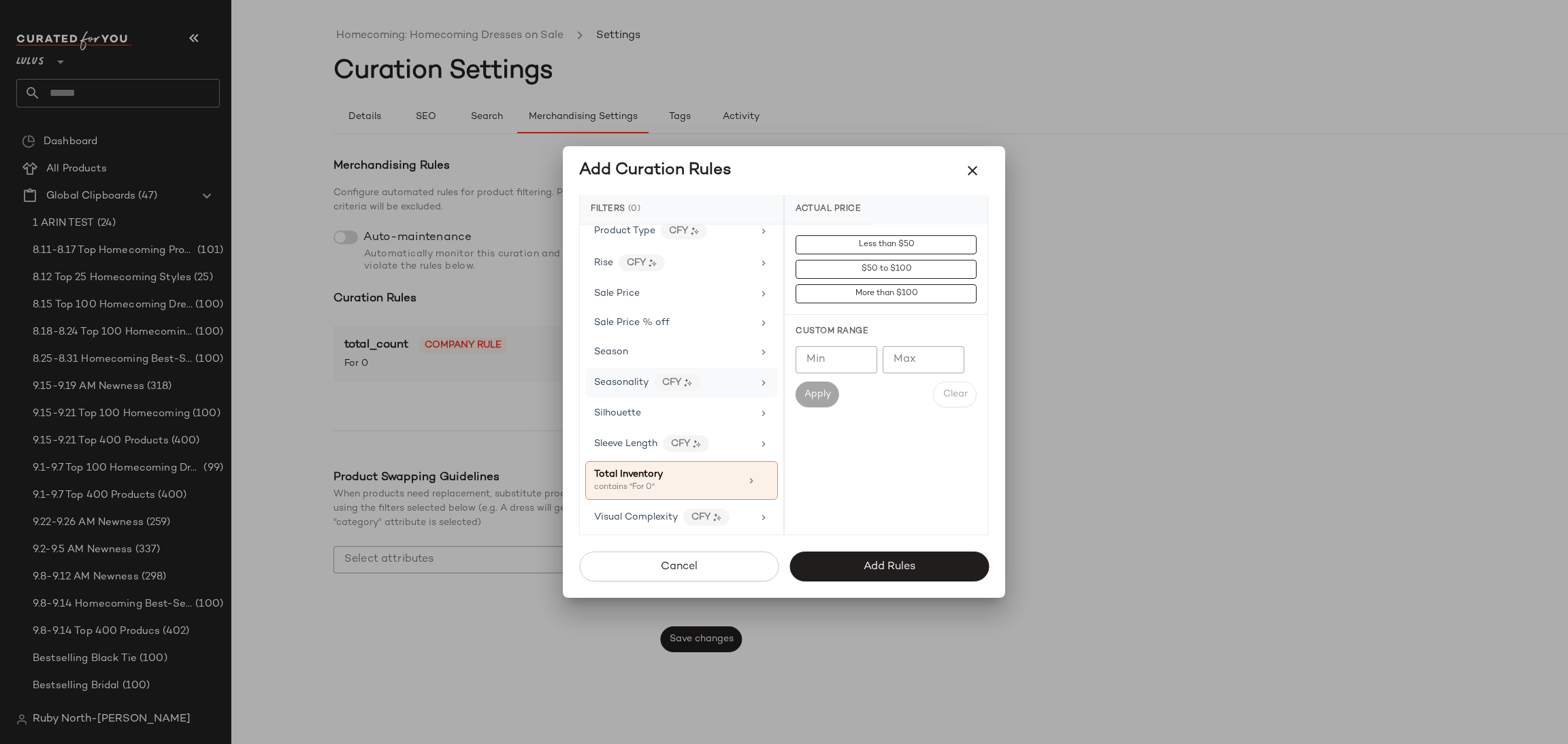
scroll to position [1022, 0]
click at [631, 298] on div "Sale Price" at bounding box center [616, 294] width 45 height 15
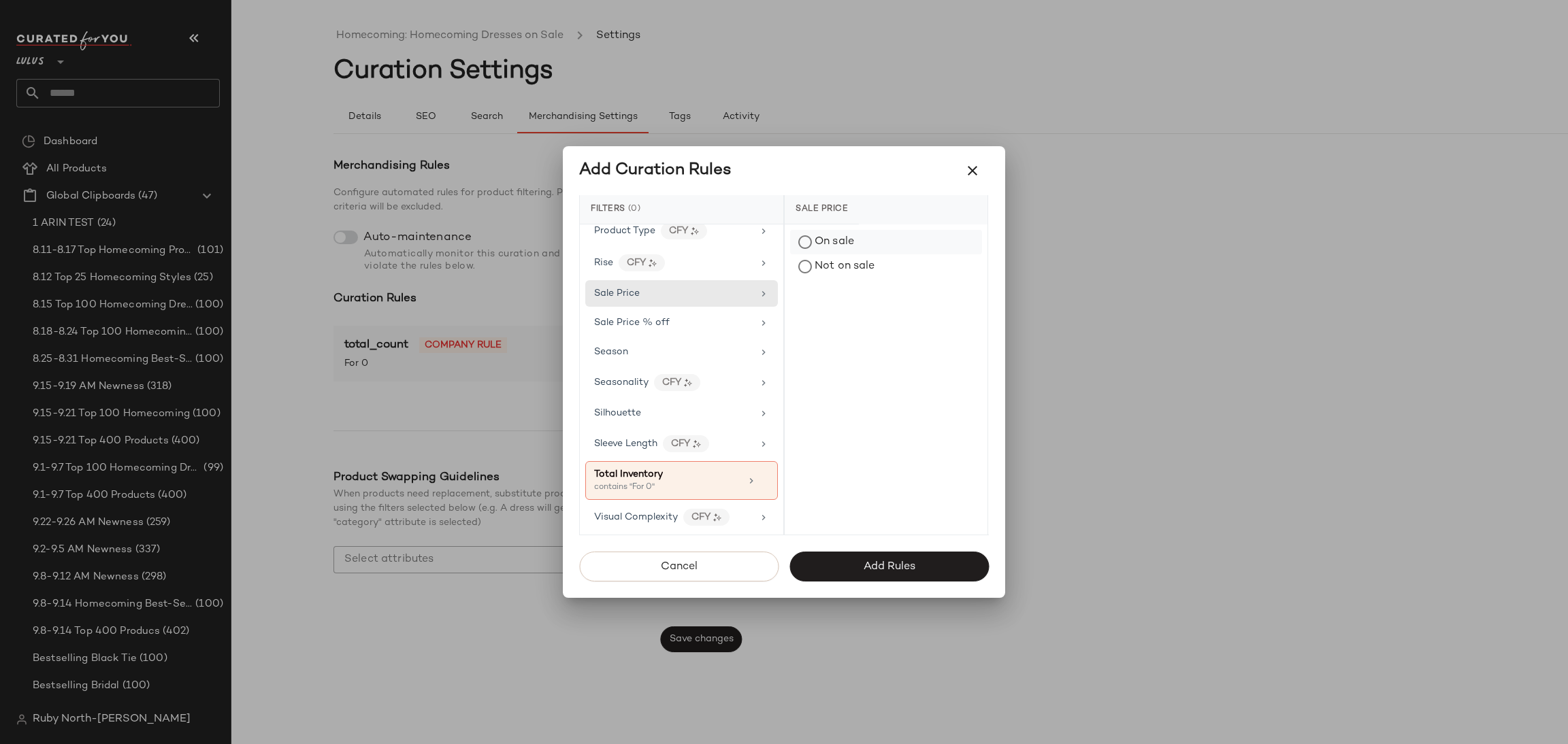
click at [836, 237] on div "On sale" at bounding box center [886, 242] width 192 height 24
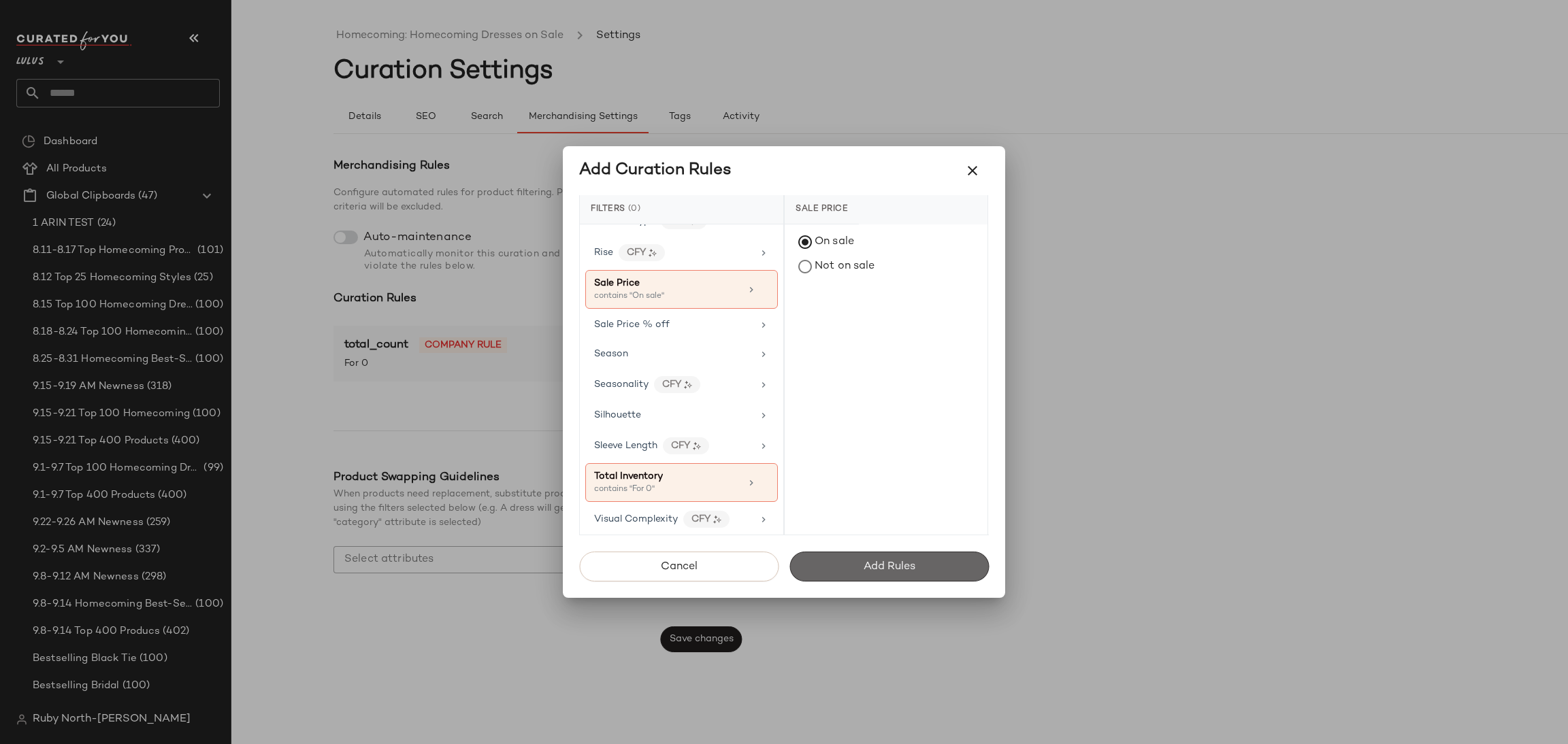
click at [846, 569] on button "Add Rules" at bounding box center [889, 567] width 199 height 30
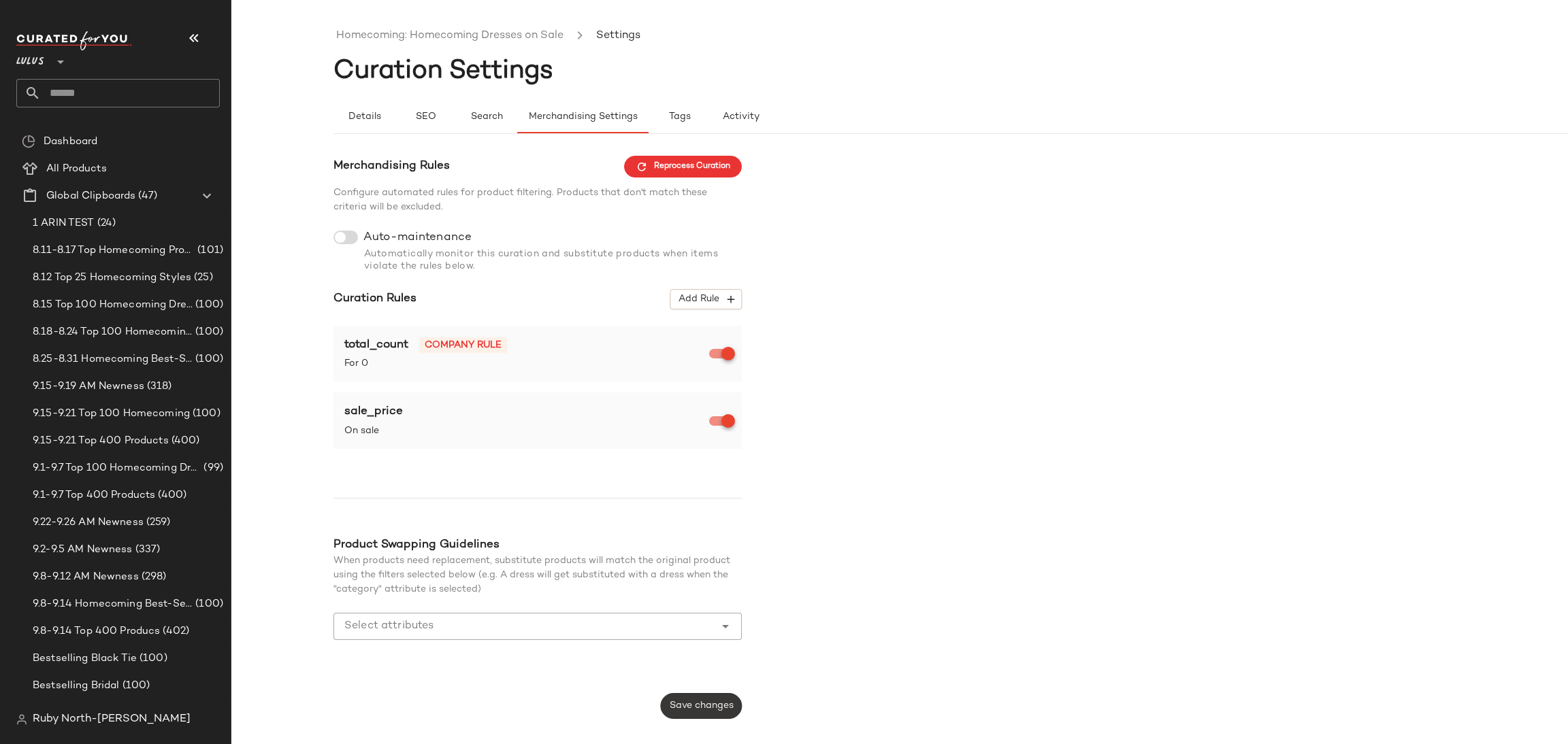
click at [700, 704] on span "Save changes" at bounding box center [701, 706] width 65 height 11
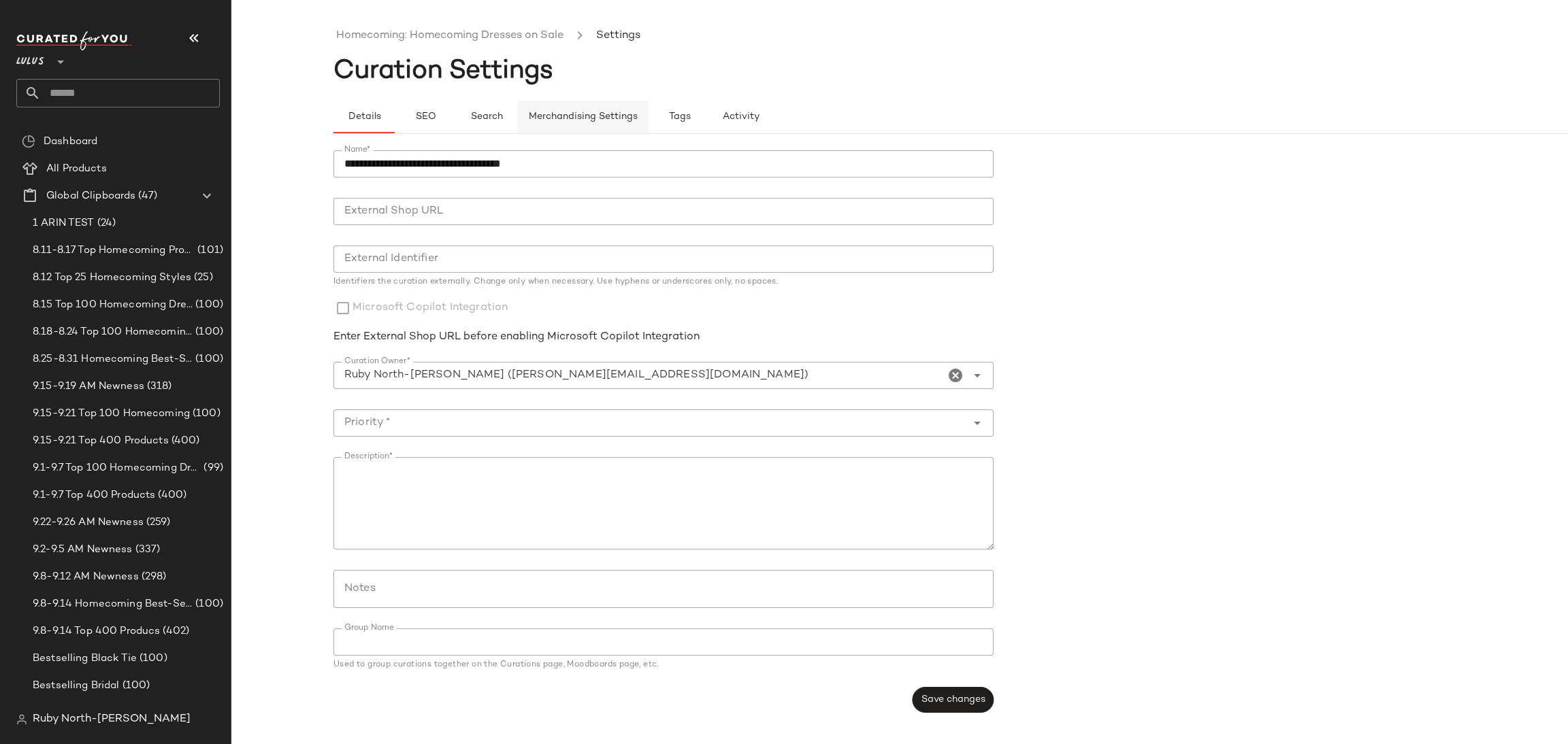
click at [628, 116] on span "Merchandising Settings" at bounding box center [583, 117] width 109 height 11
click at [588, 114] on span "Merchandising Settings" at bounding box center [583, 117] width 109 height 11
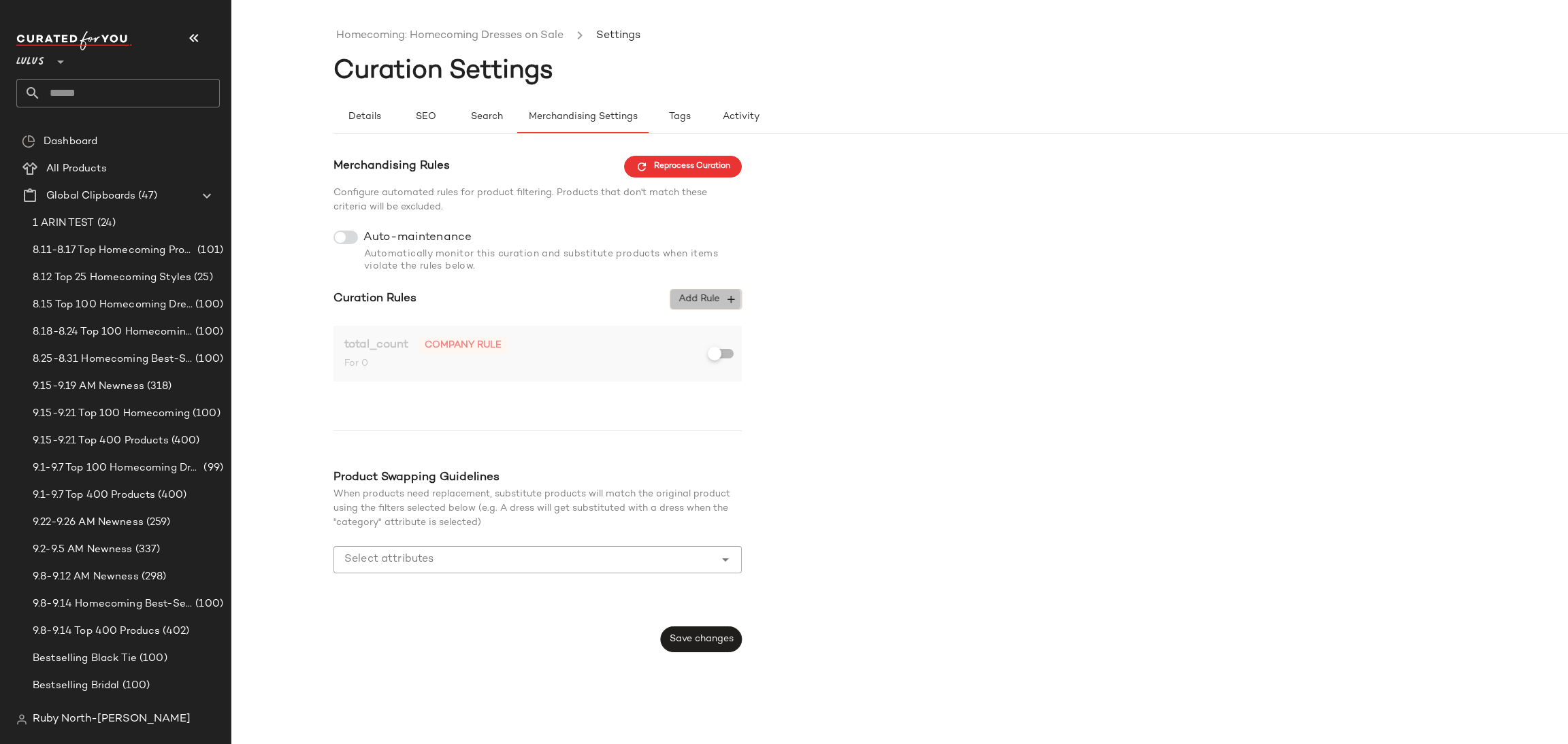
click at [712, 304] on span "Add Rule" at bounding box center [706, 299] width 56 height 13
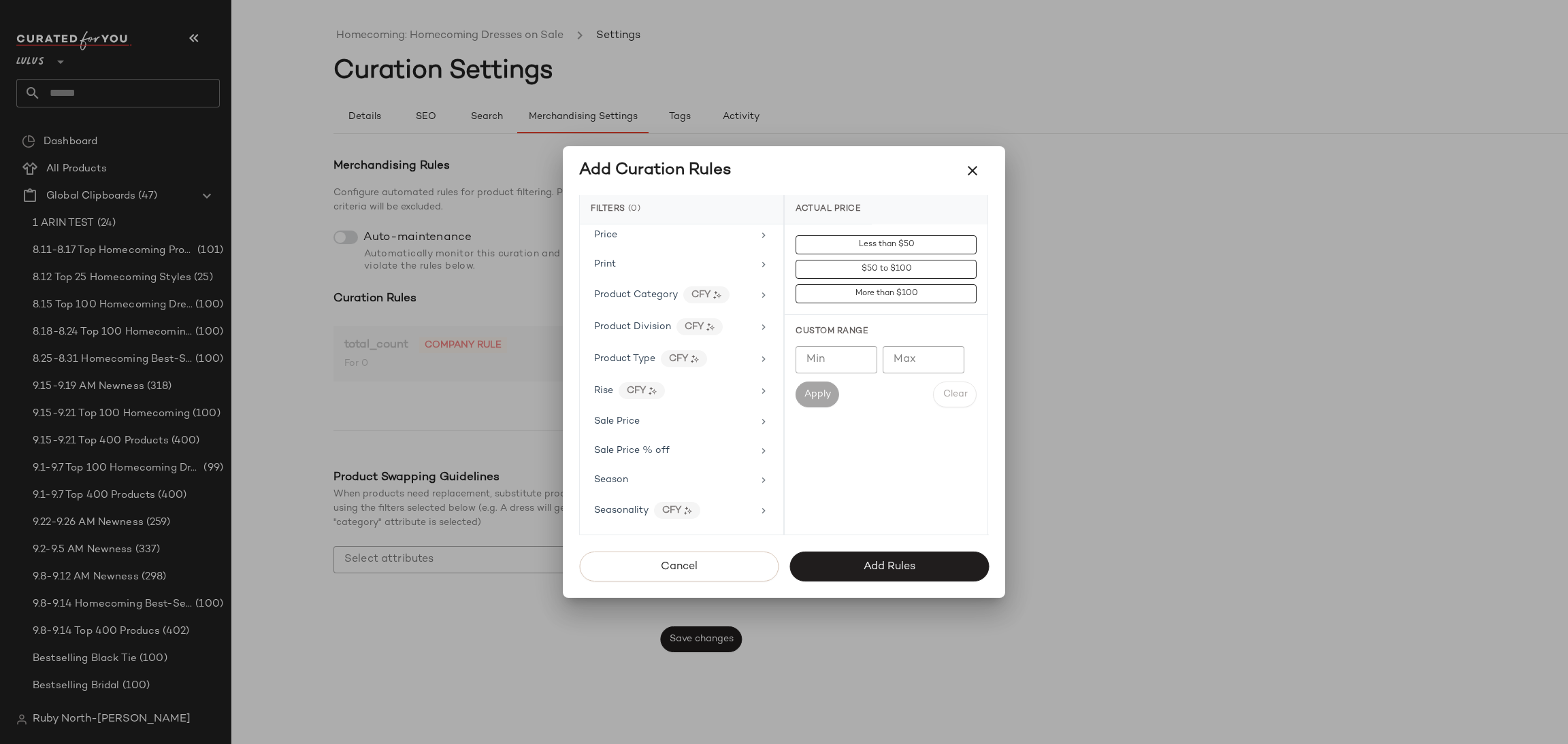
scroll to position [918, 0]
click at [967, 166] on icon "button" at bounding box center [972, 171] width 16 height 16
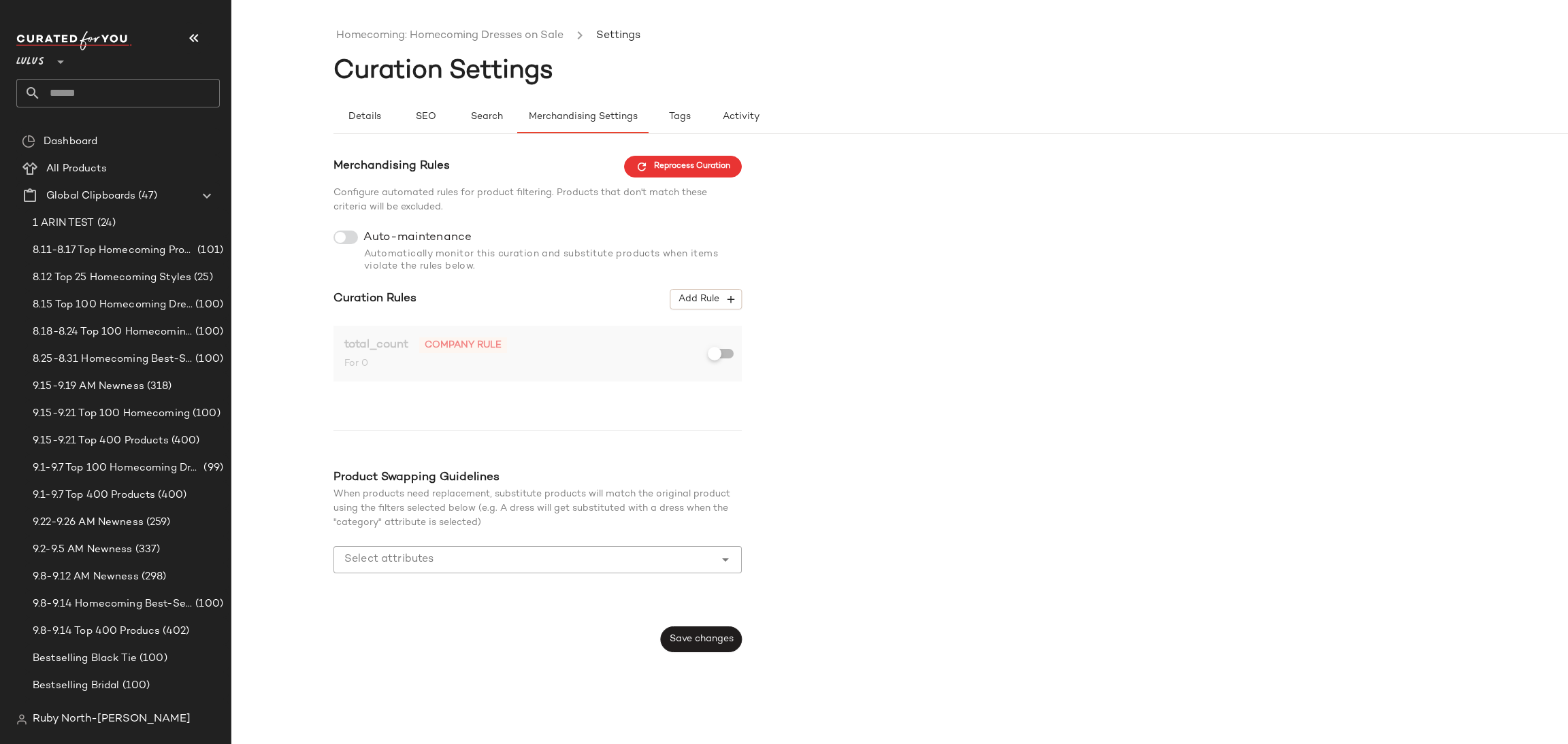
click at [565, 48] on ul "Homecoming: Homecoming Dresses on Sale Settings" at bounding box center [1002, 35] width 1337 height 31
click at [532, 31] on link "Homecoming: Homecoming Dresses on Sale" at bounding box center [450, 35] width 227 height 17
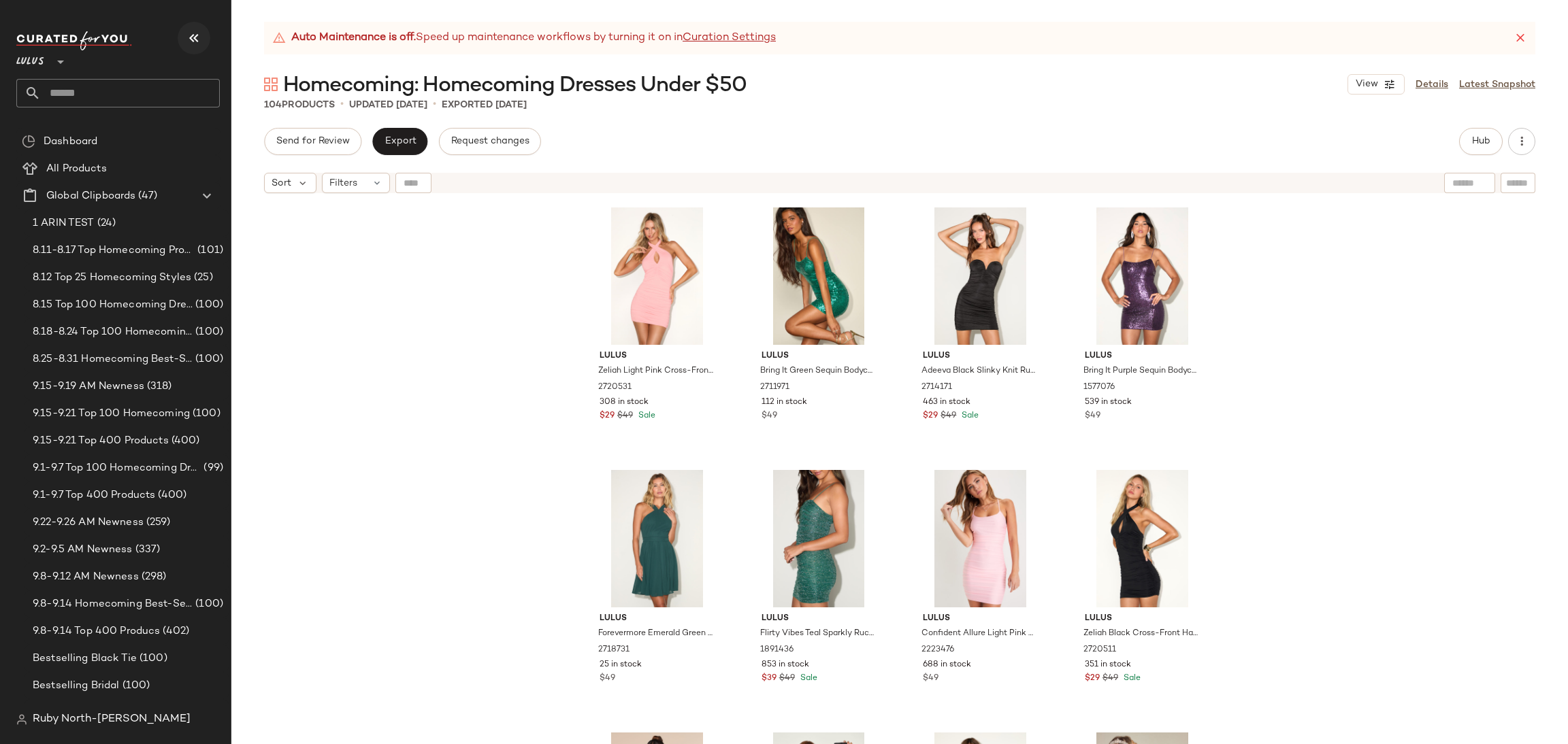
click at [190, 33] on icon "button" at bounding box center [194, 38] width 16 height 16
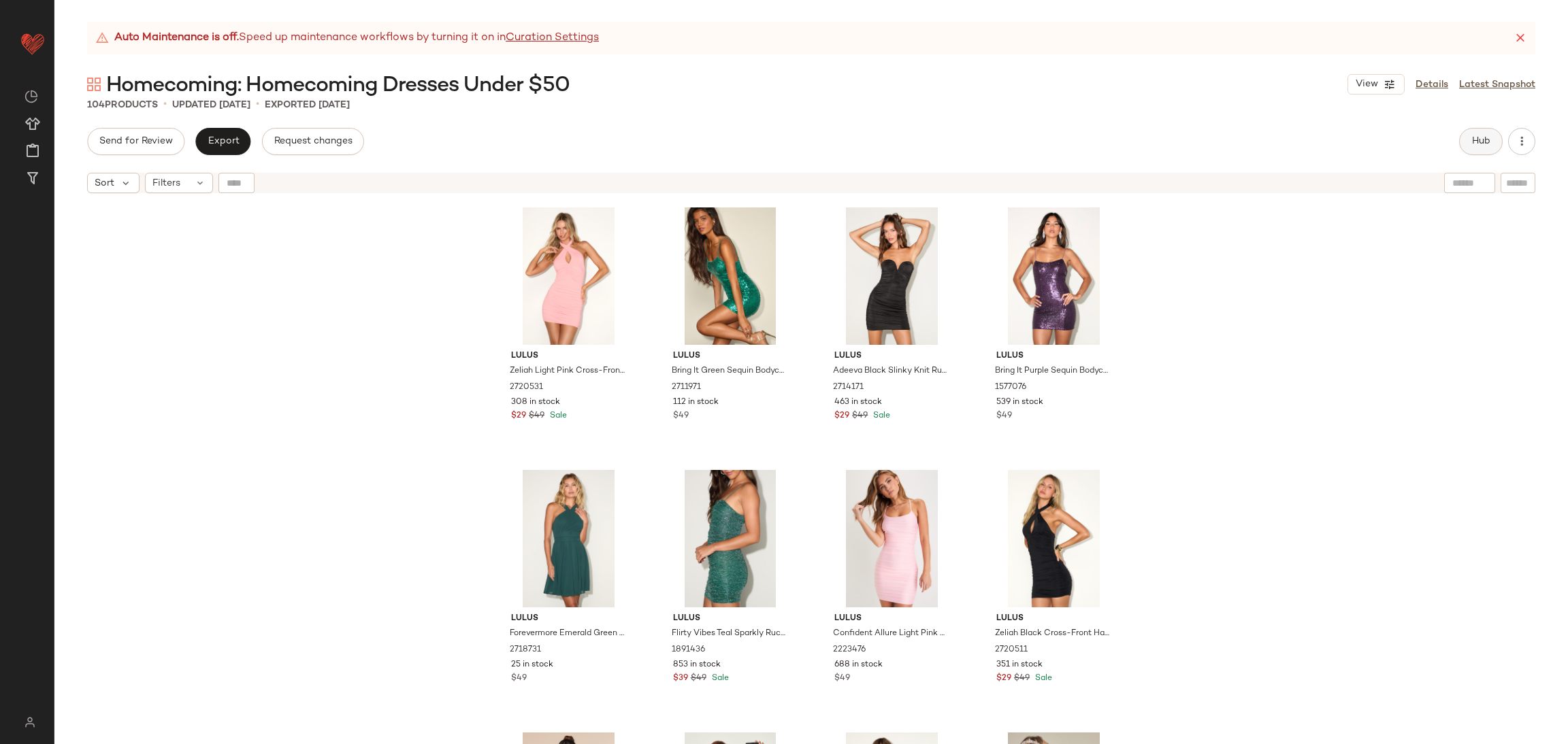
click at [1482, 136] on span "Hub" at bounding box center [1480, 142] width 19 height 11
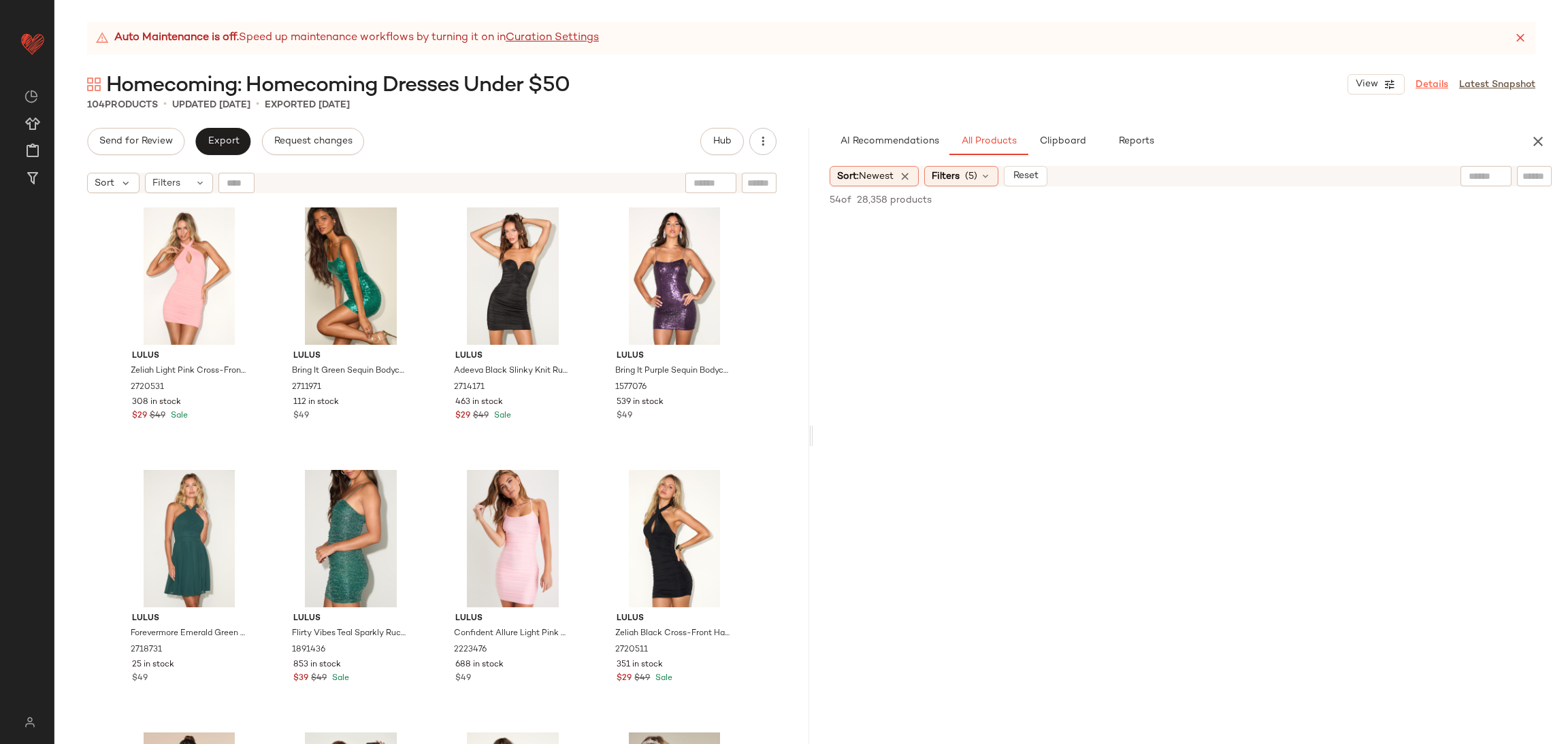
click at [1427, 81] on link "Details" at bounding box center [1432, 84] width 33 height 15
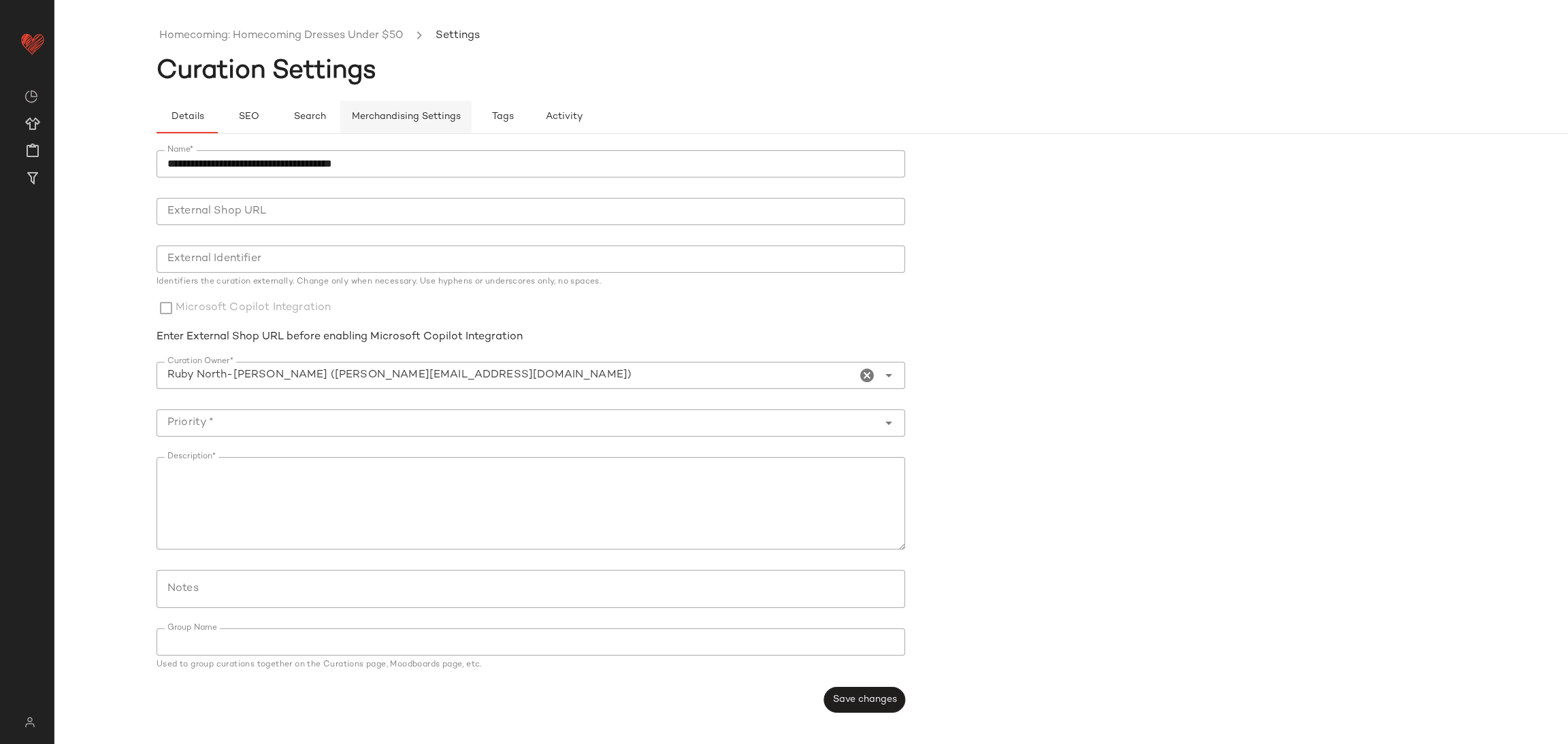
click at [365, 118] on span "Merchandising Settings" at bounding box center [405, 117] width 109 height 11
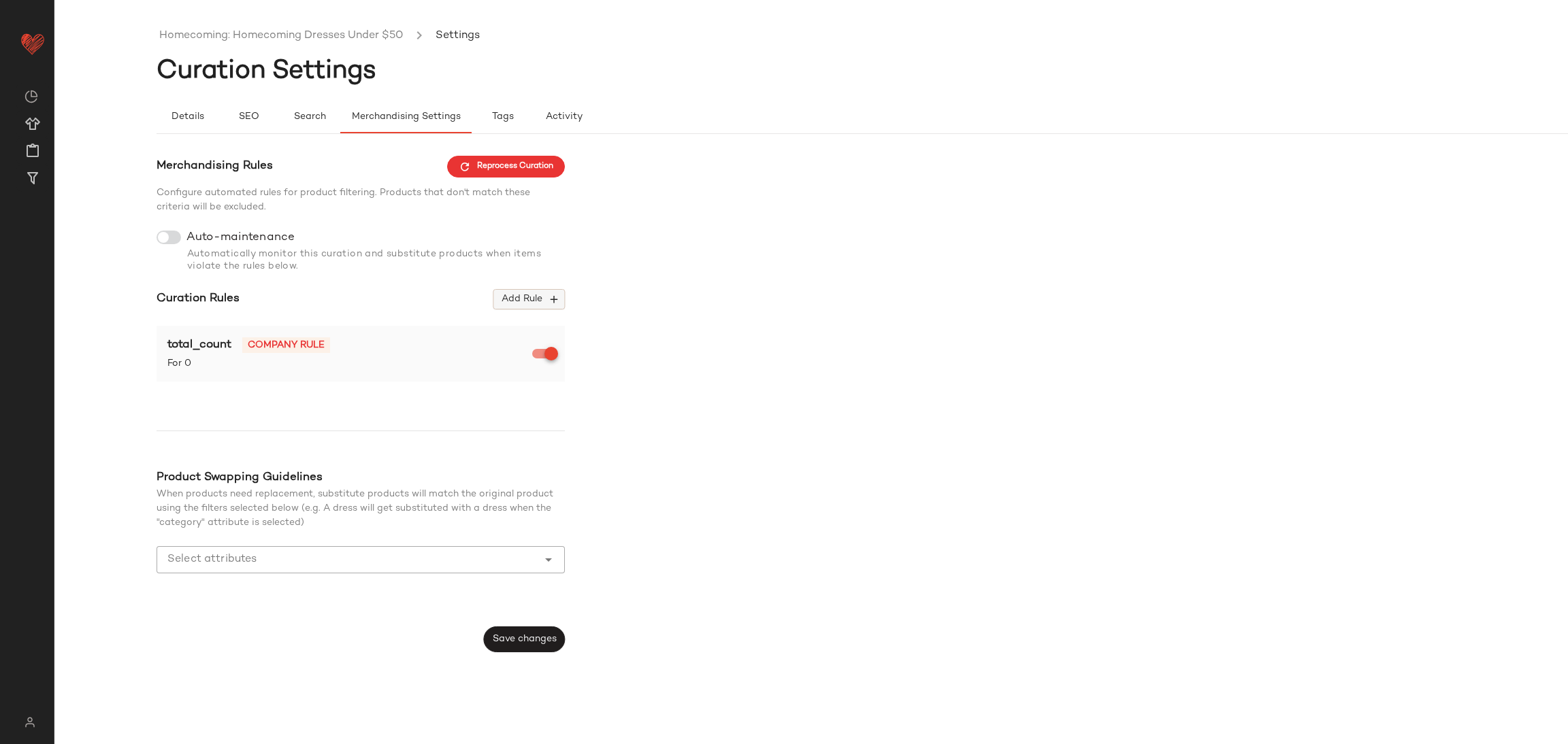
click at [501, 310] on button "Add Rule" at bounding box center [529, 299] width 72 height 20
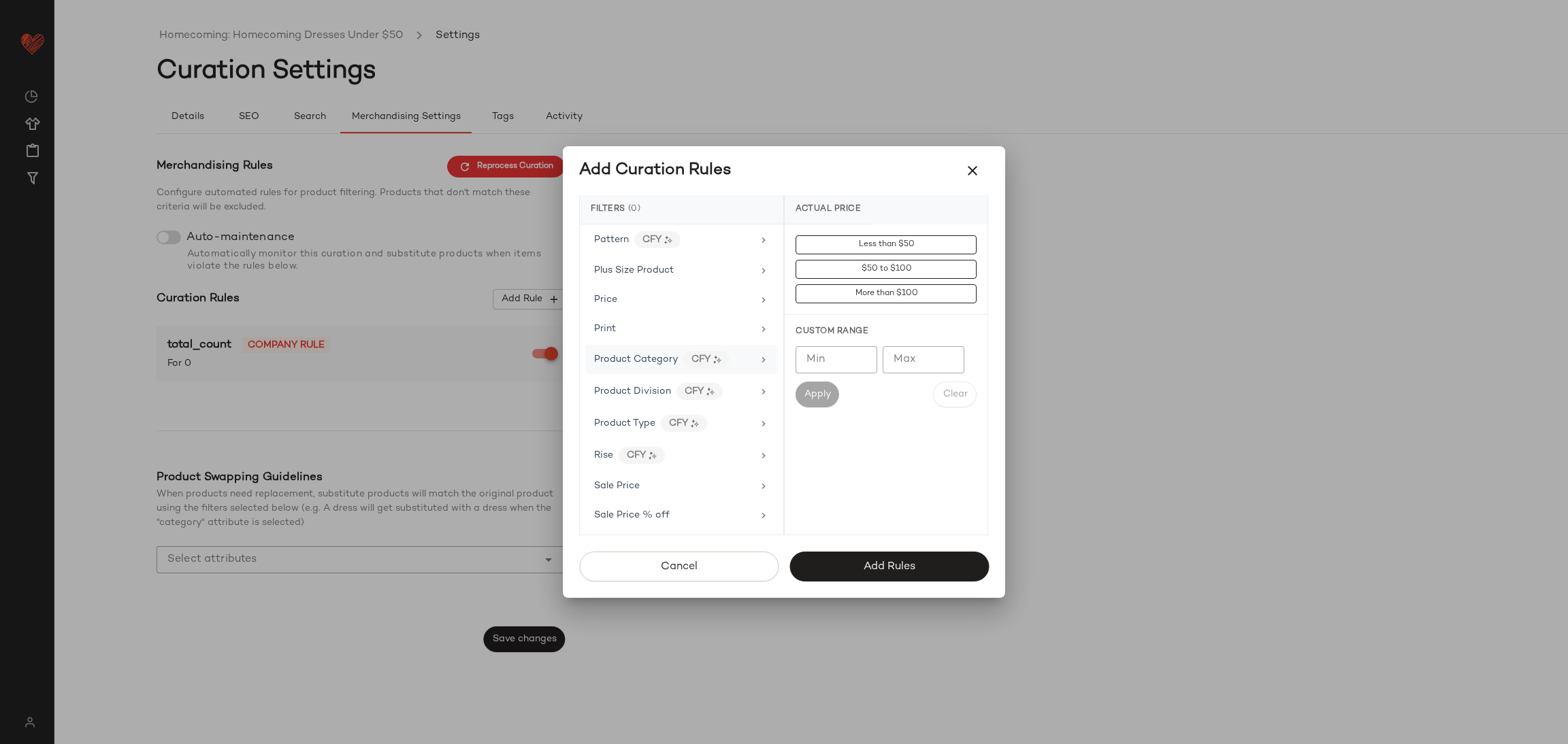
scroll to position [818, 0]
click at [634, 298] on div "Price" at bounding box center [682, 301] width 193 height 26
click at [910, 360] on input "Max" at bounding box center [923, 360] width 81 height 27
type input "**"
click at [822, 400] on span "Apply" at bounding box center [817, 395] width 27 height 11
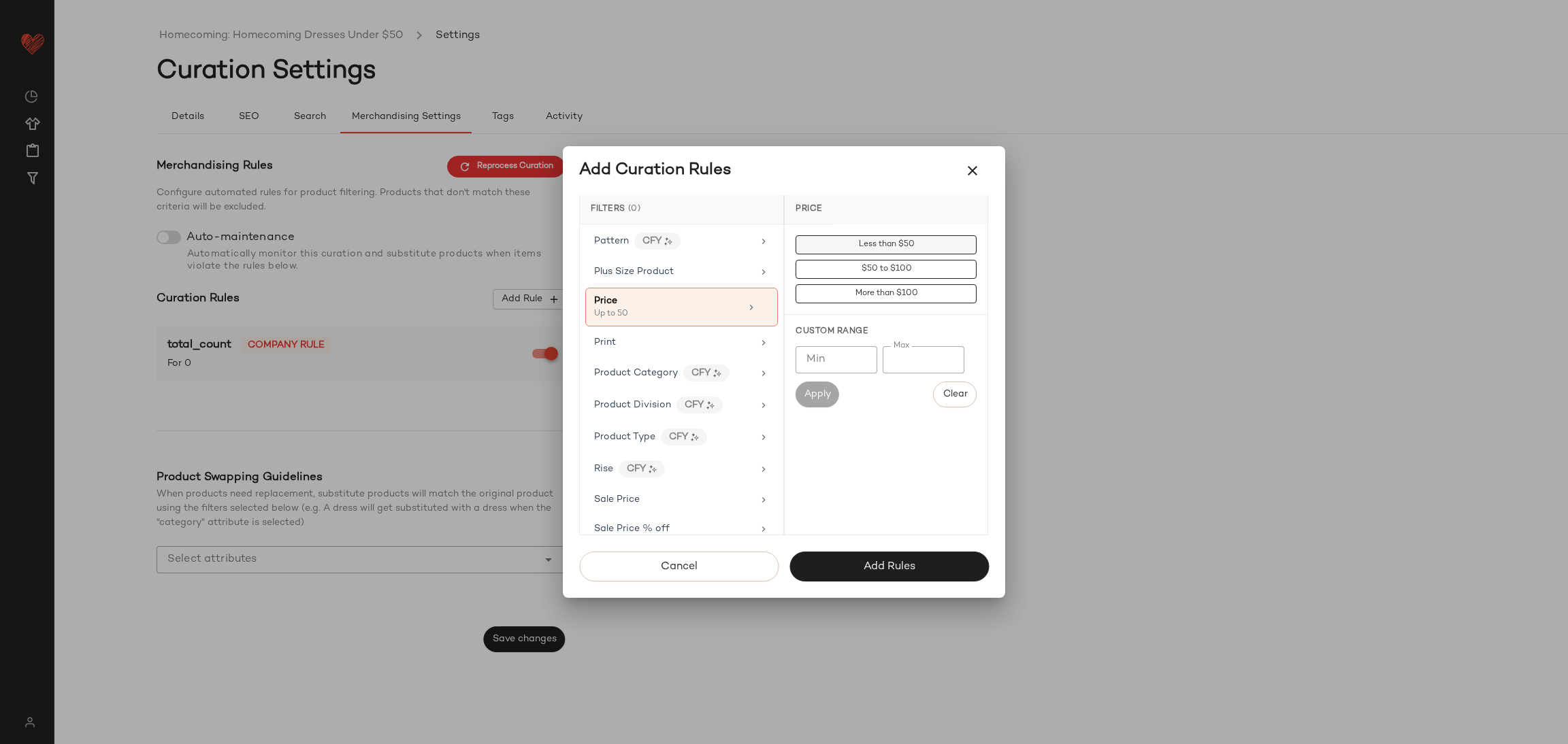
click at [897, 249] on span "Less than $50" at bounding box center [886, 245] width 56 height 10
click at [876, 572] on span "Add Rules" at bounding box center [889, 567] width 52 height 13
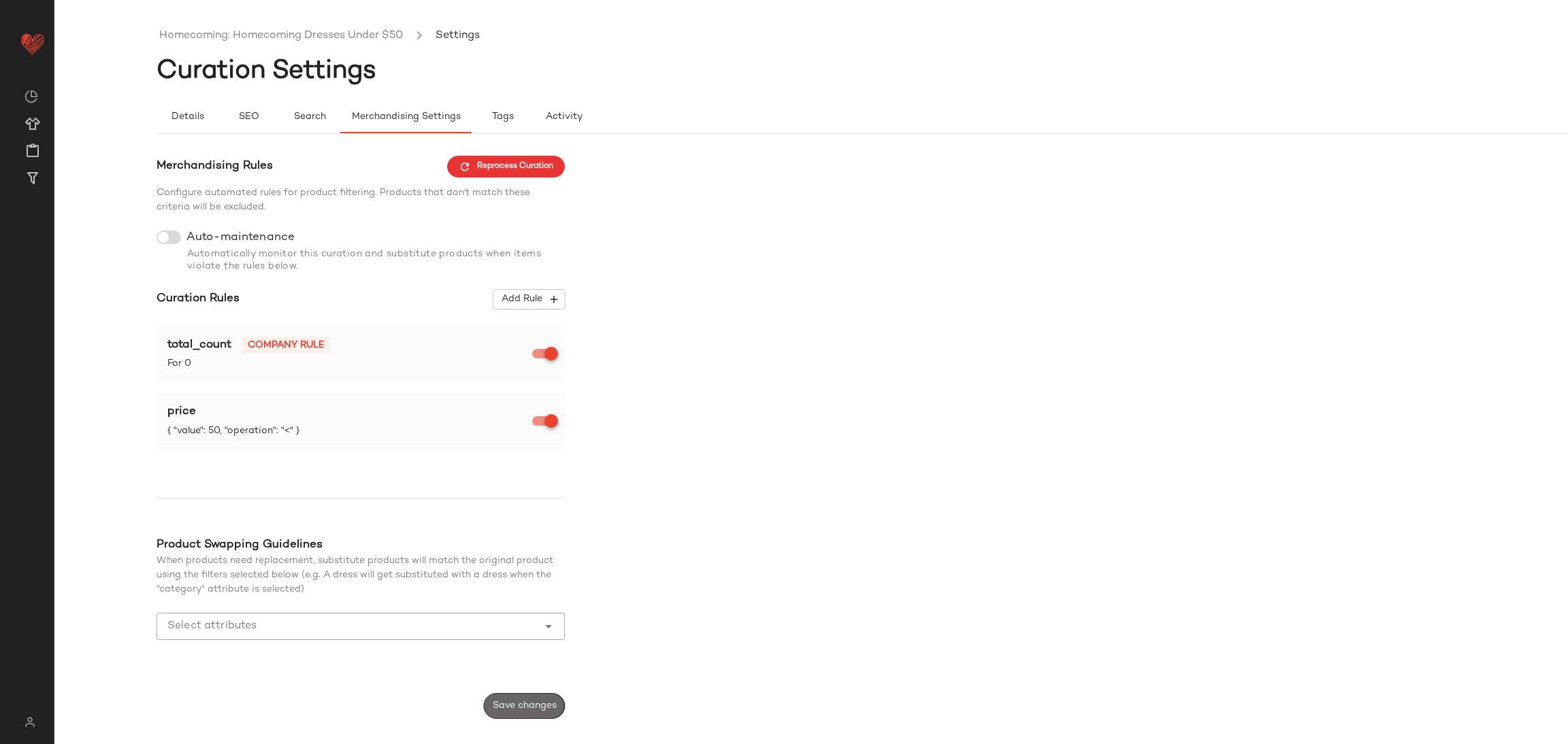
click at [516, 697] on button "Save changes" at bounding box center [524, 706] width 81 height 26
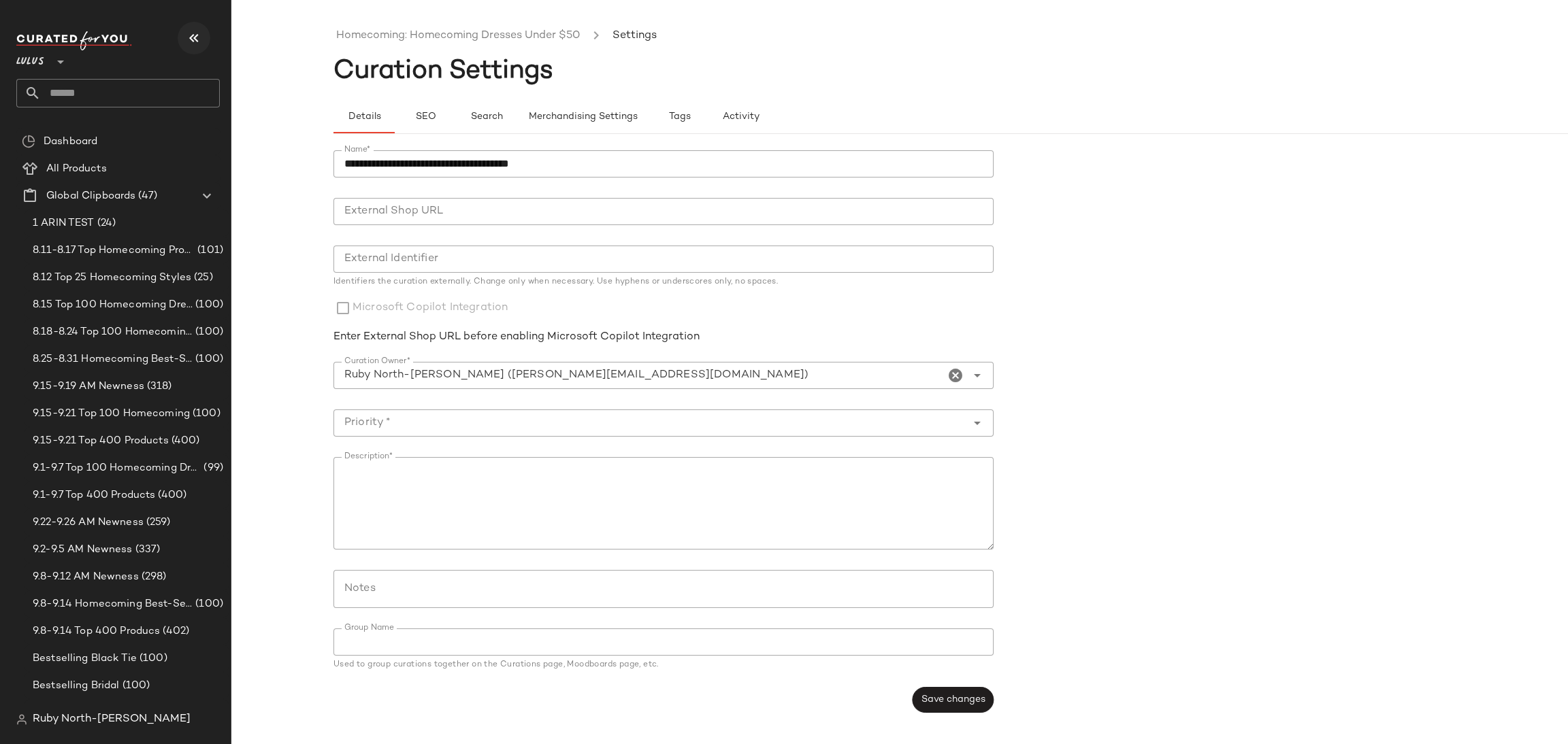
click at [178, 38] on button "button" at bounding box center [194, 38] width 33 height 33
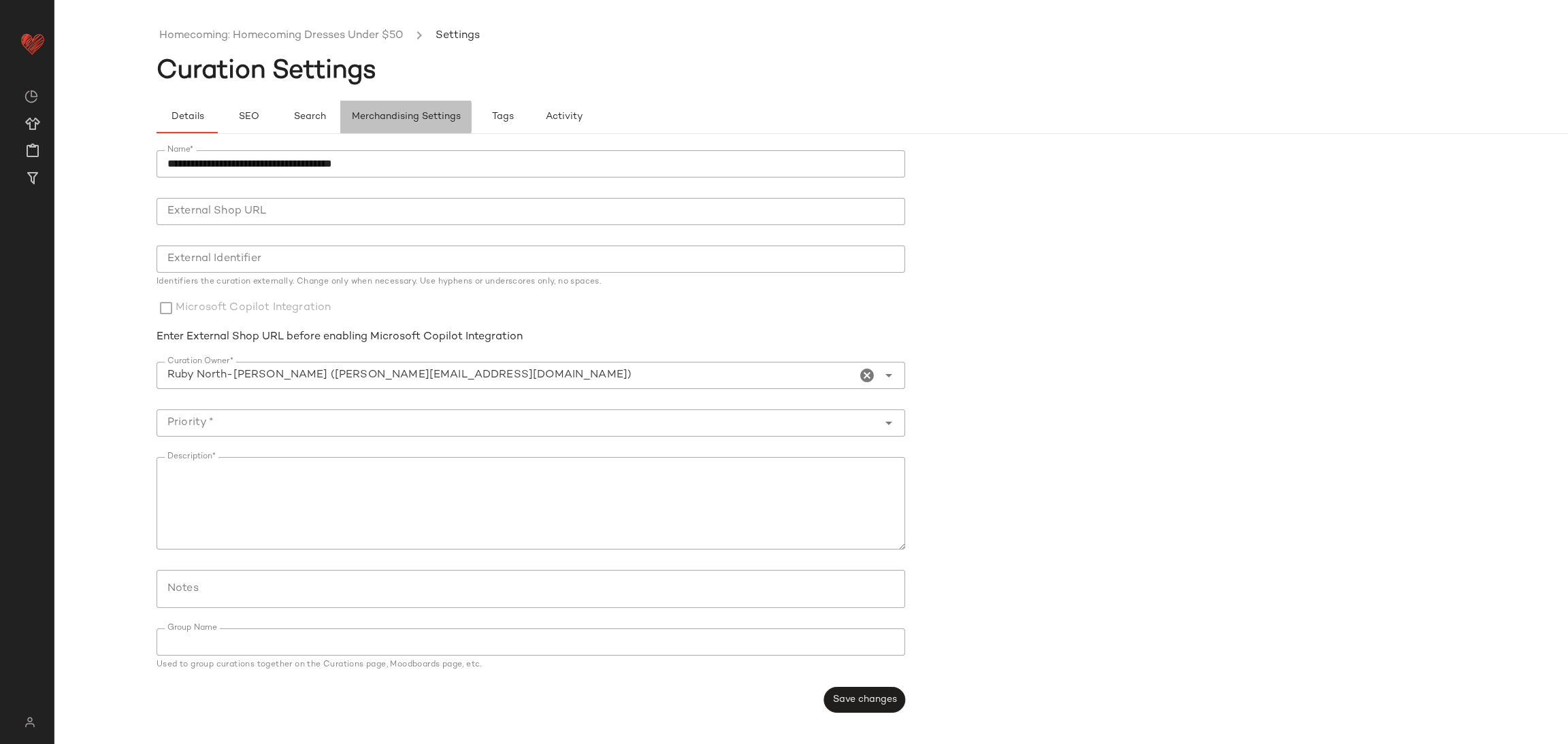
click at [379, 116] on span "Merchandising Settings" at bounding box center [405, 117] width 109 height 11
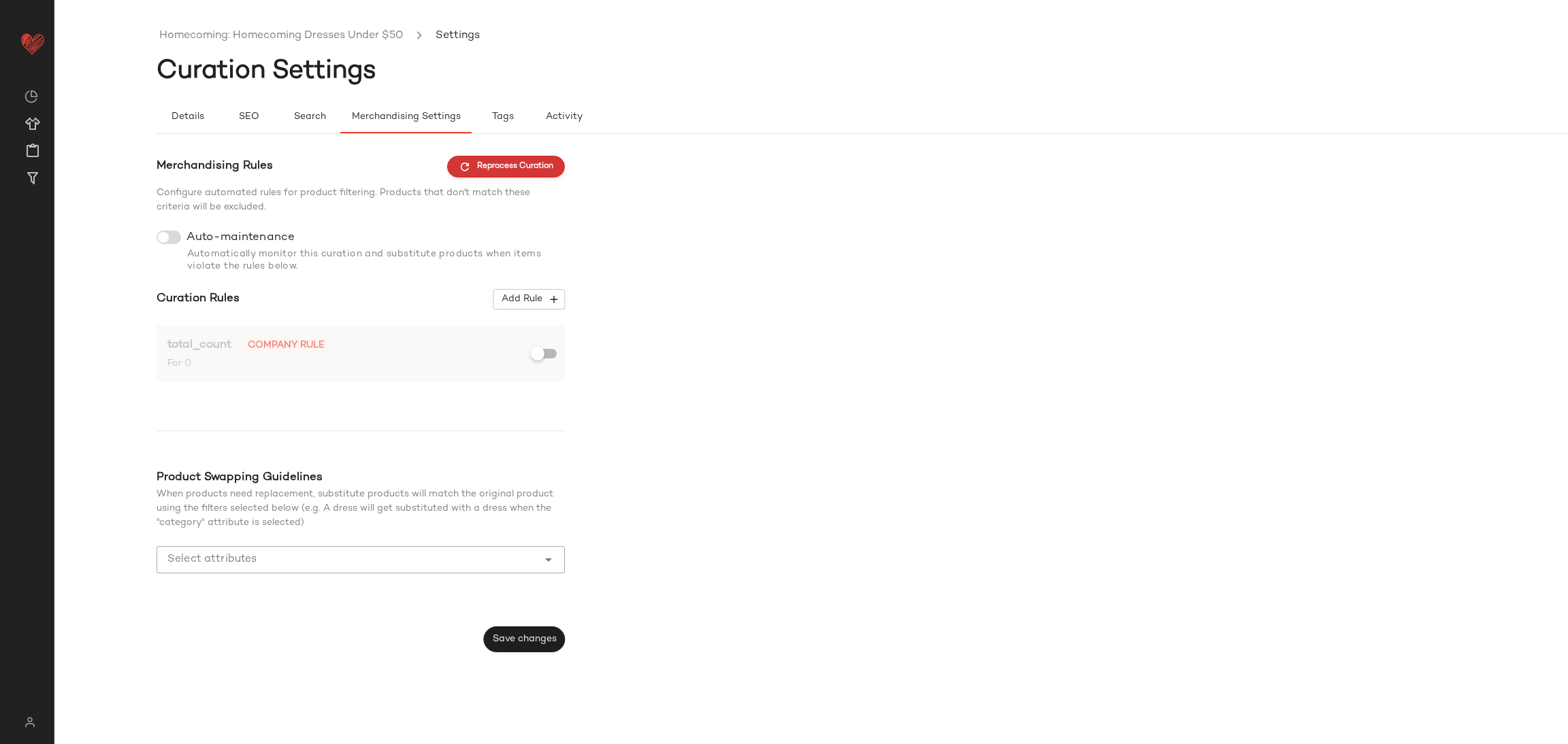
click at [538, 161] on span "Reprocess Curation" at bounding box center [506, 167] width 95 height 13
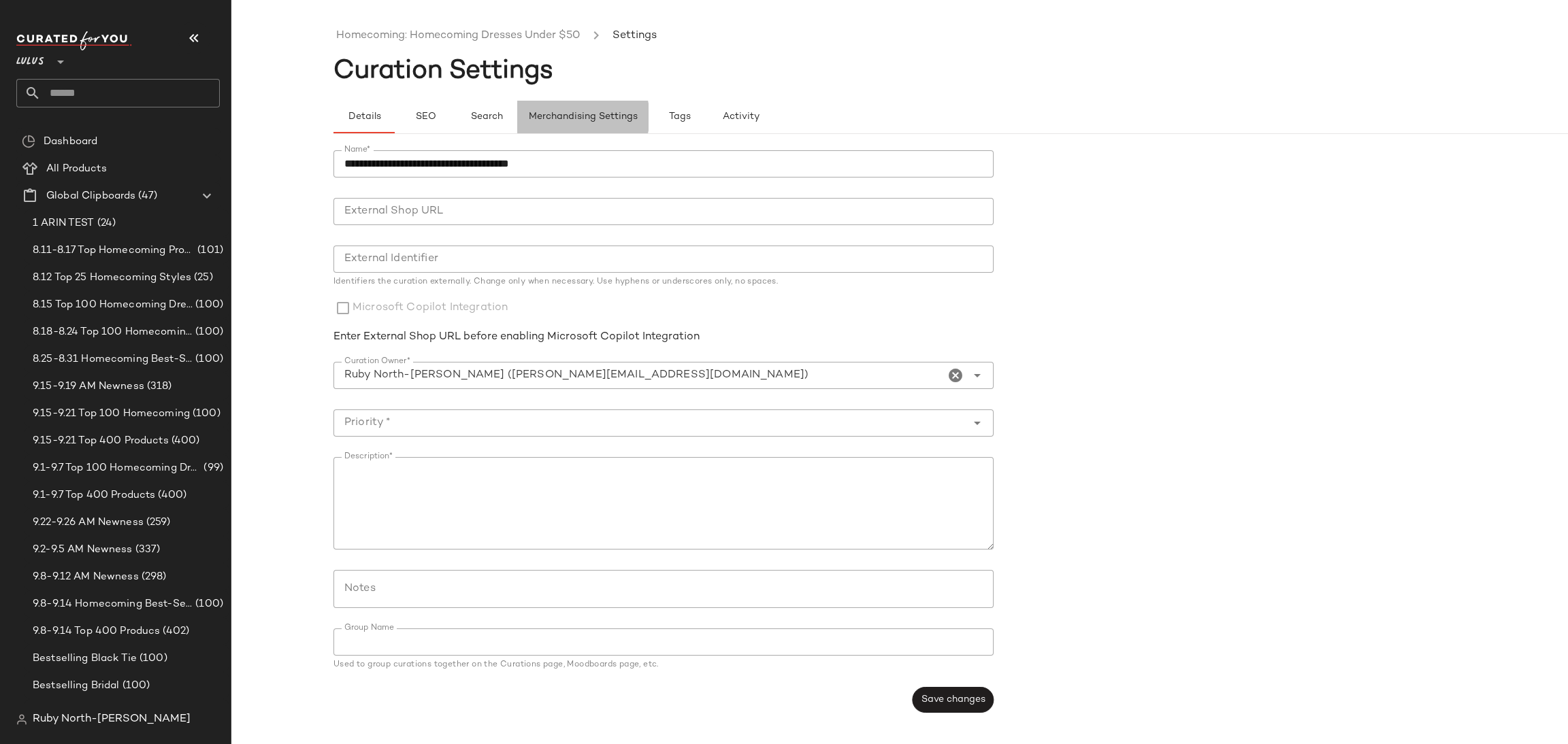
click at [544, 106] on button "Merchandising Settings" at bounding box center [583, 117] width 132 height 33
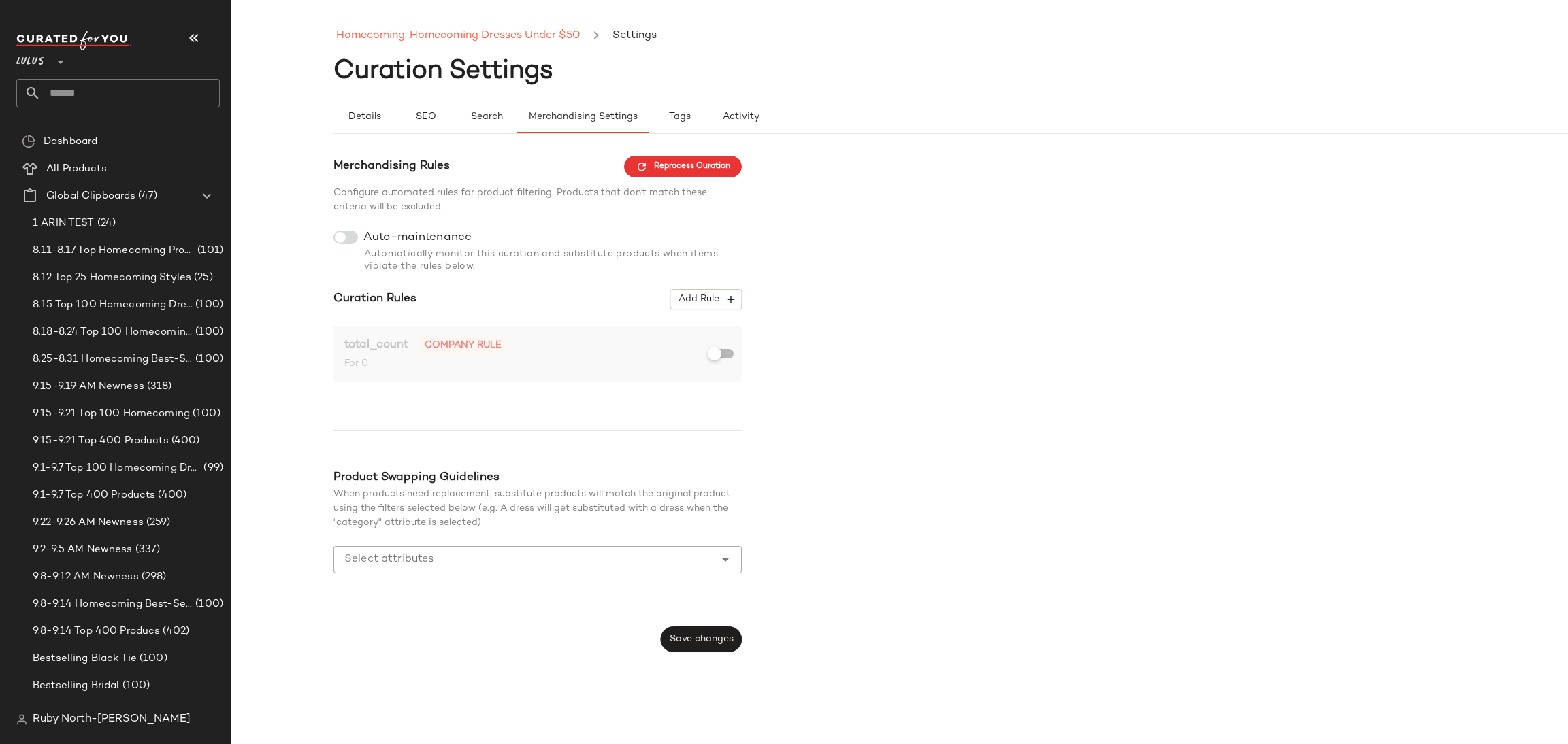
click at [477, 38] on link "Homecoming: Homecoming Dresses Under $50" at bounding box center [458, 35] width 244 height 17
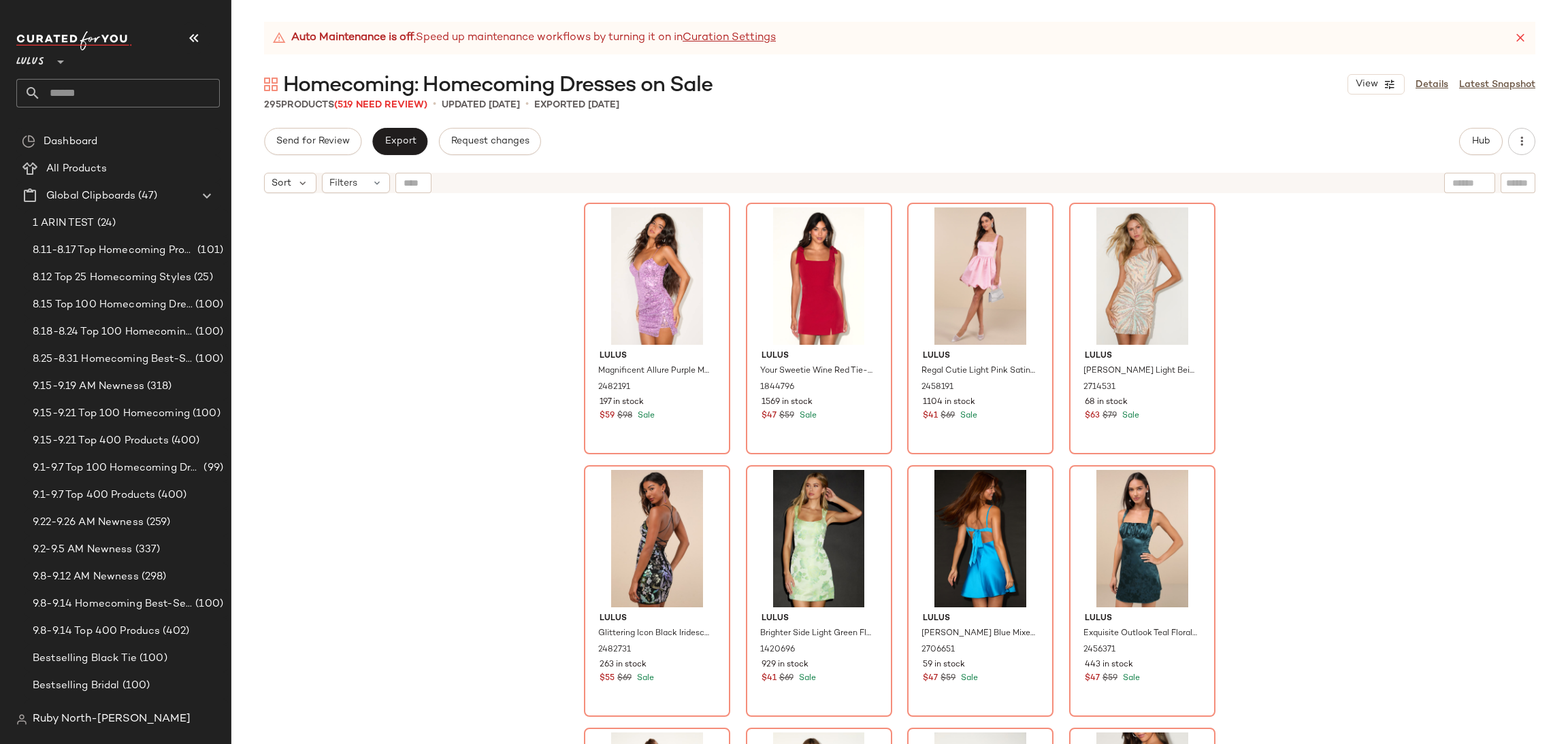
click at [213, 41] on div "Lulus **" at bounding box center [118, 54] width 203 height 34
click at [1480, 141] on span "Hub" at bounding box center [1480, 142] width 19 height 11
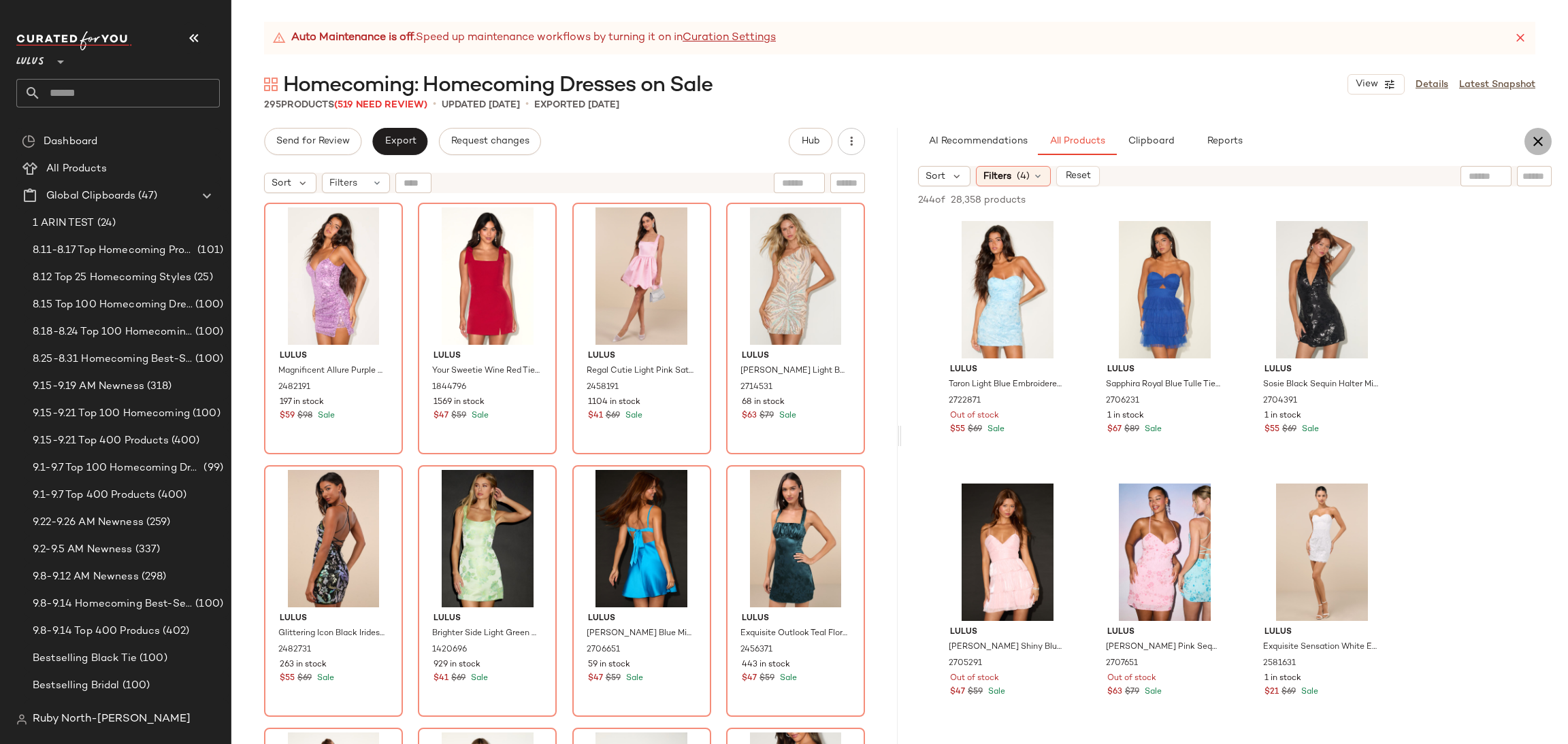
click at [1542, 136] on icon "button" at bounding box center [1538, 141] width 16 height 16
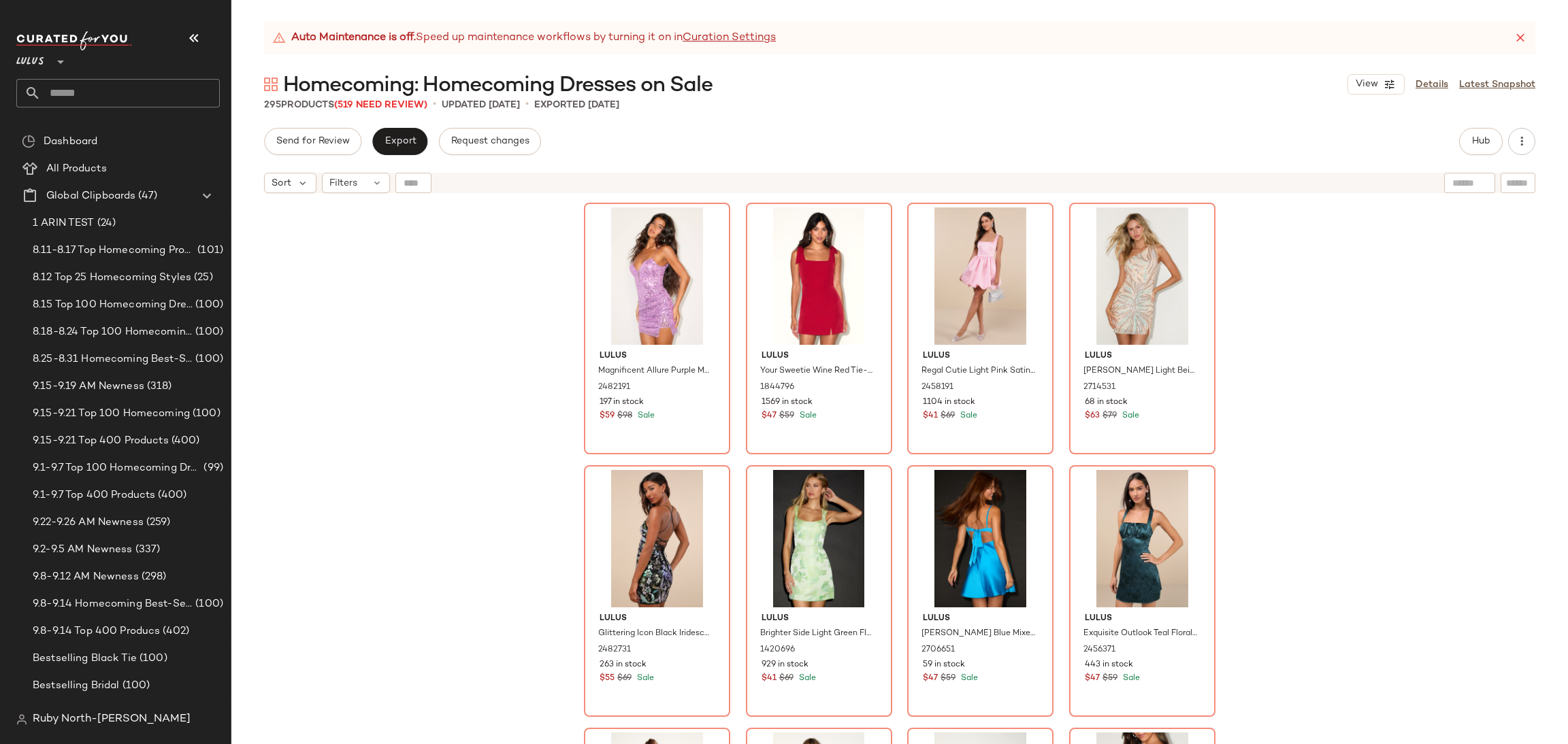
click at [1448, 83] on div "View Details Latest Snapshot" at bounding box center [1442, 84] width 188 height 20
click at [1449, 83] on div "View Details Latest Snapshot" at bounding box center [1442, 84] width 188 height 20
click at [1435, 91] on div "View Details Latest Snapshot" at bounding box center [1442, 84] width 188 height 20
click at [1420, 84] on link "Details" at bounding box center [1432, 84] width 33 height 15
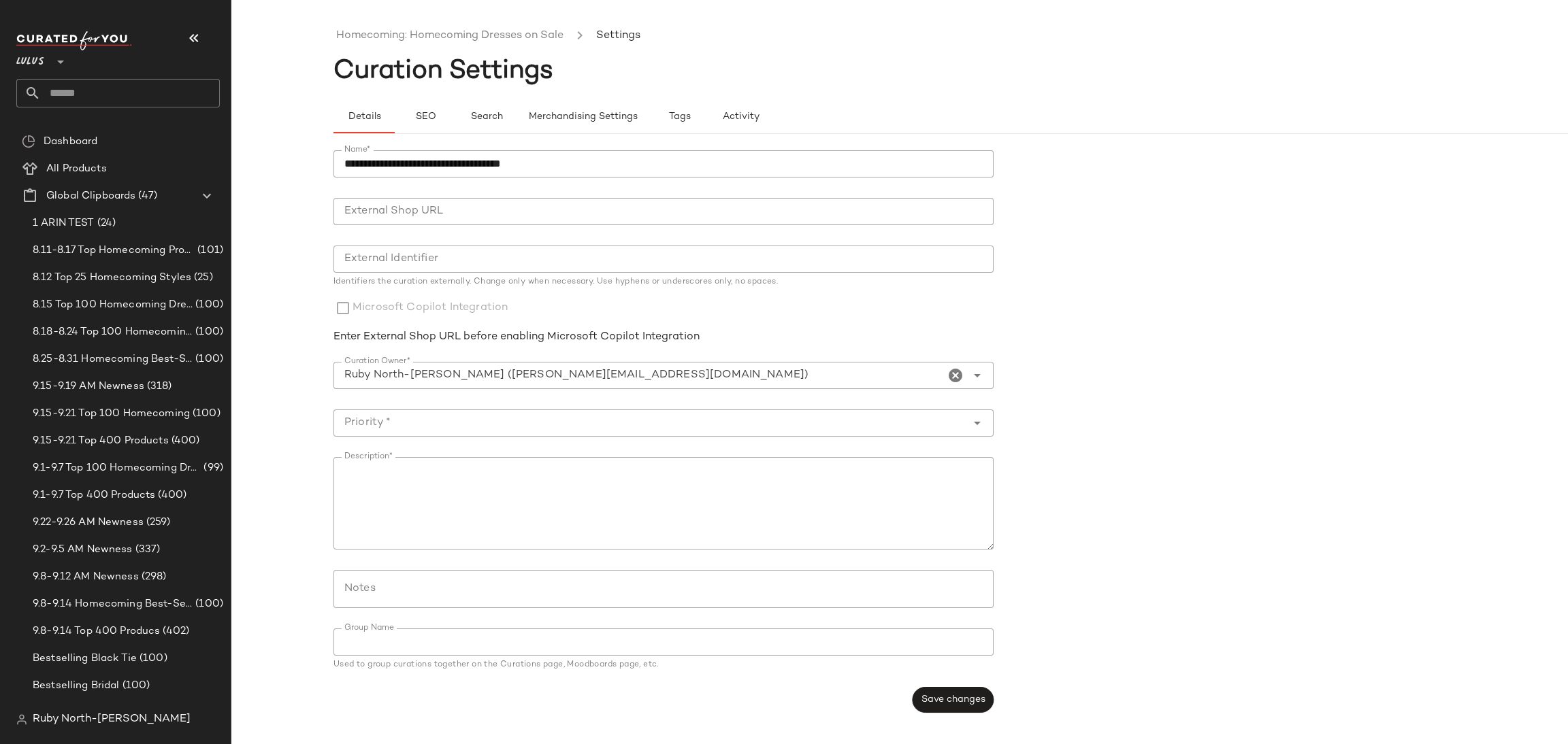
click at [173, 20] on nav "Lulus ** Dashboard All Products Global Clipboards (47) 1 ARIN TEST (24) 8.11-8.…" at bounding box center [116, 372] width 231 height 744
click at [190, 33] on icon "button" at bounding box center [194, 38] width 16 height 16
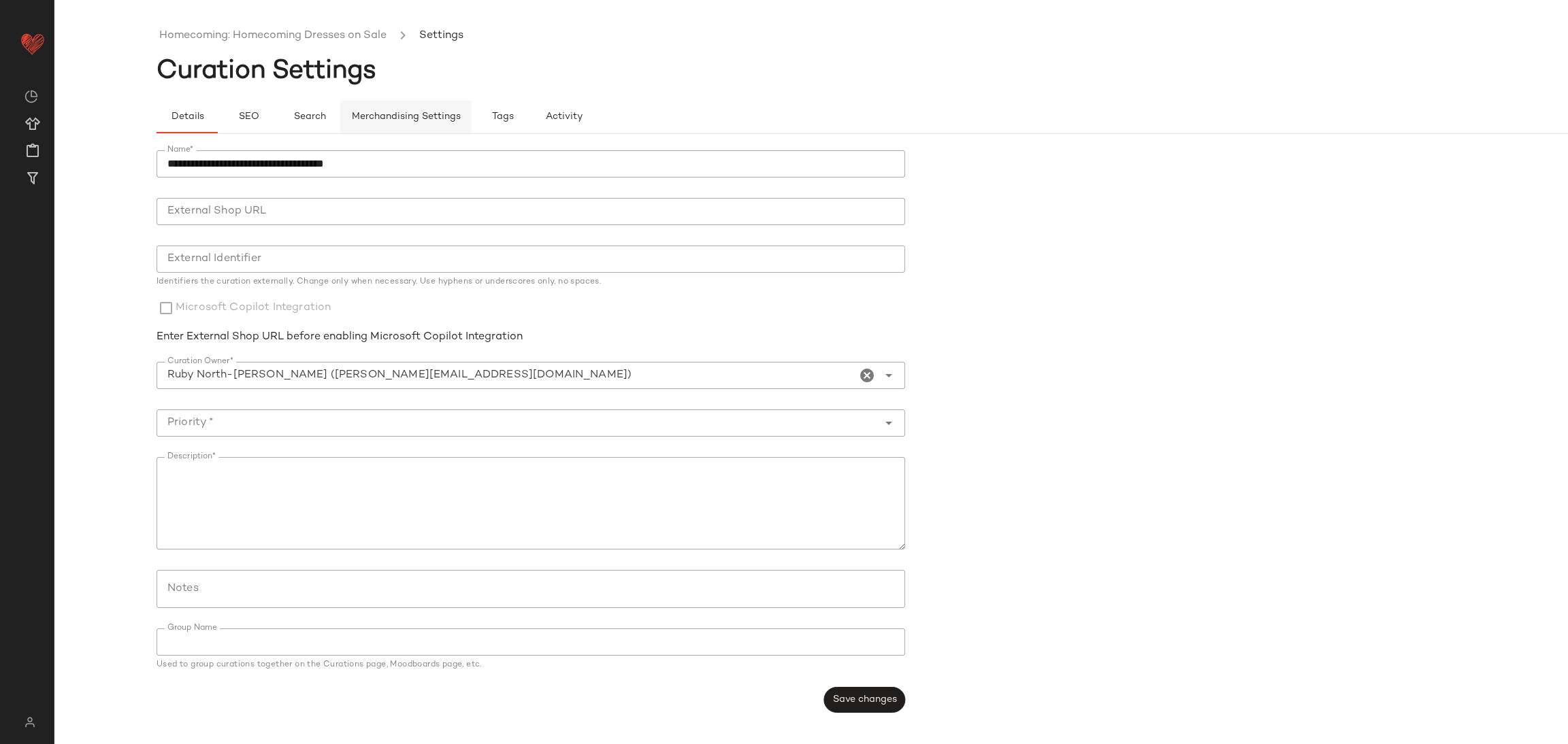
click at [439, 102] on button "Merchandising Settings" at bounding box center [406, 117] width 132 height 33
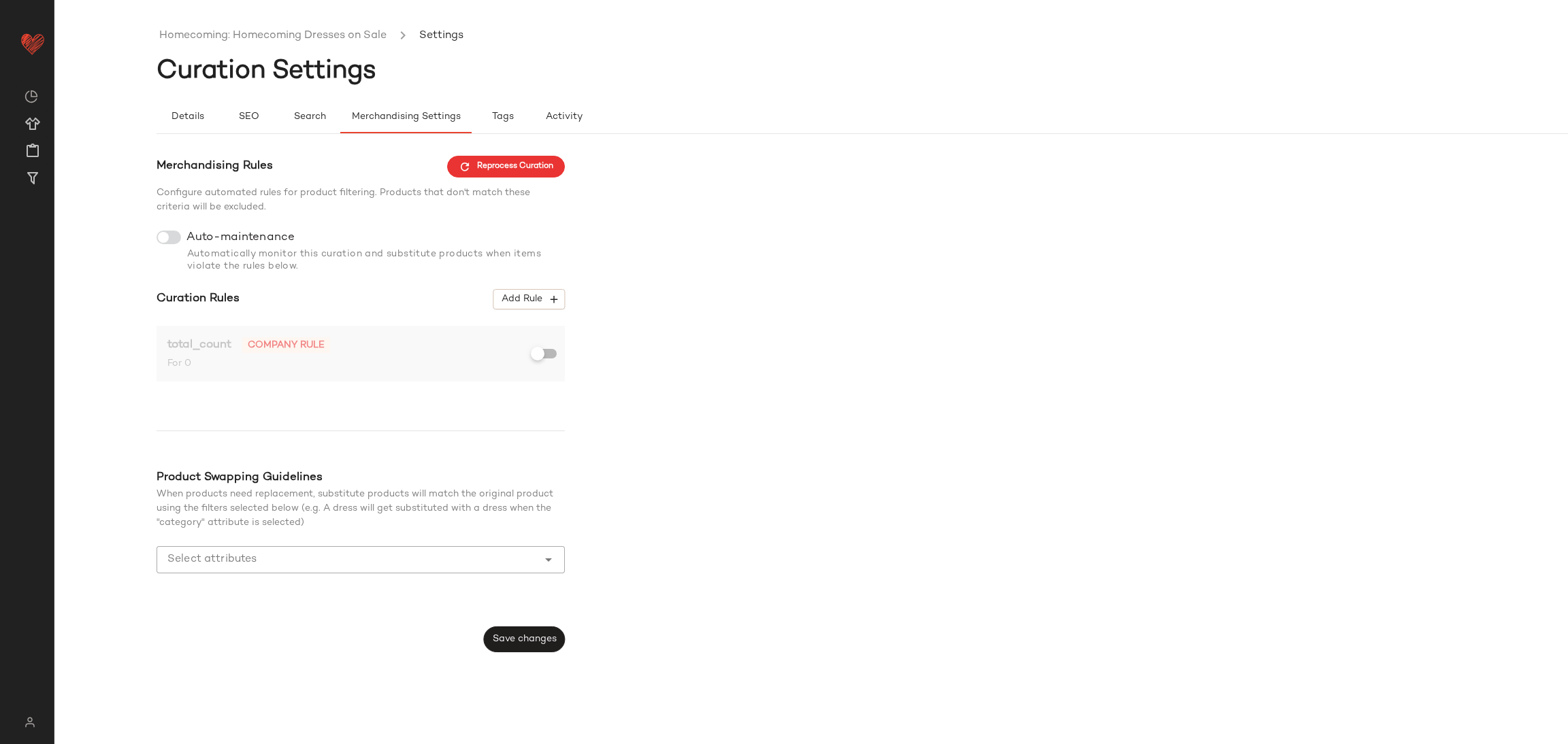
click at [328, 360] on span "For 0" at bounding box center [351, 363] width 368 height 15
click at [689, 371] on div "Merchandising Rules Reprocess Curation Configure automated rules for product fi…" at bounding box center [914, 404] width 1514 height 497
click at [197, 39] on link "Homecoming: Homecoming Dresses on Sale" at bounding box center [273, 35] width 227 height 17
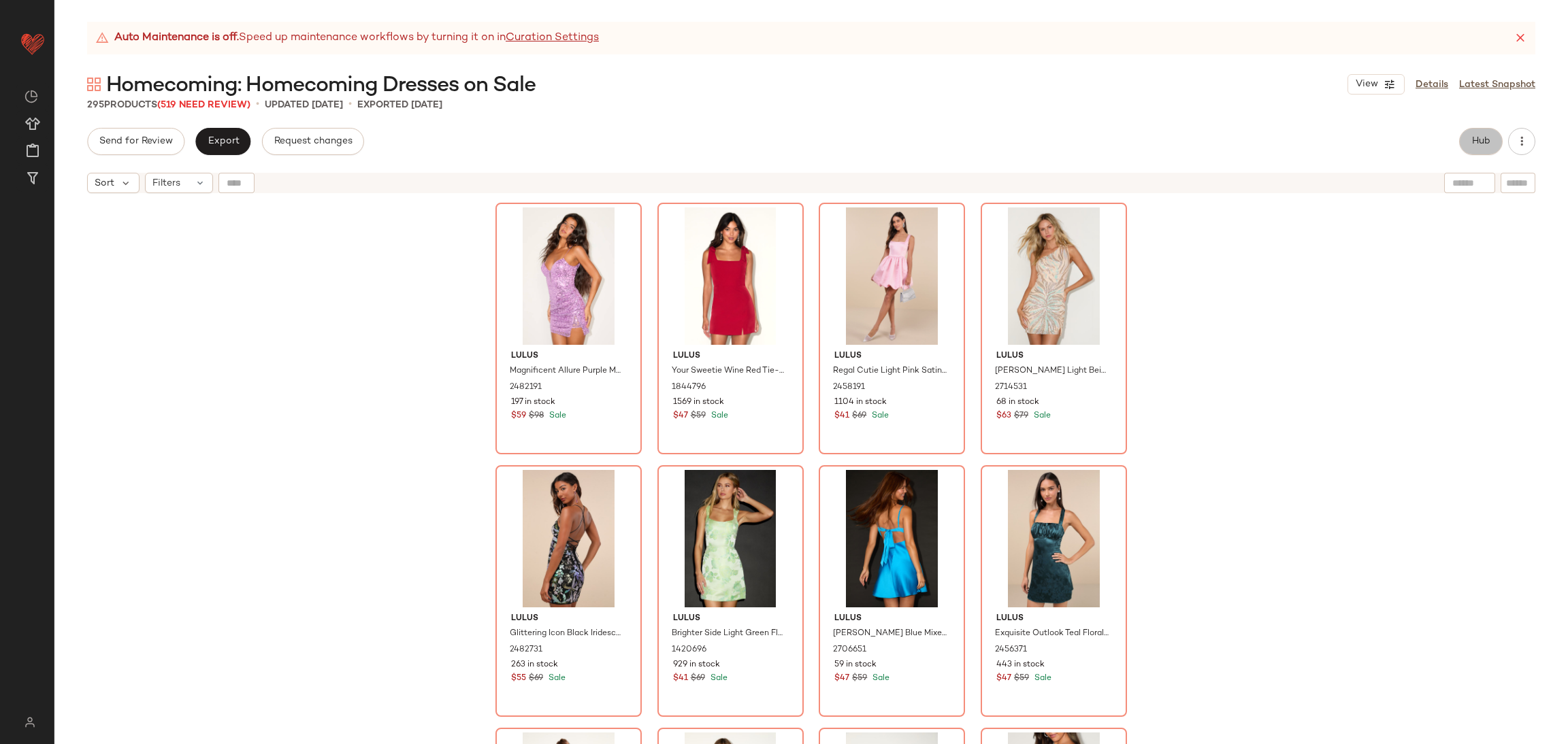
click at [1483, 138] on span "Hub" at bounding box center [1480, 142] width 19 height 11
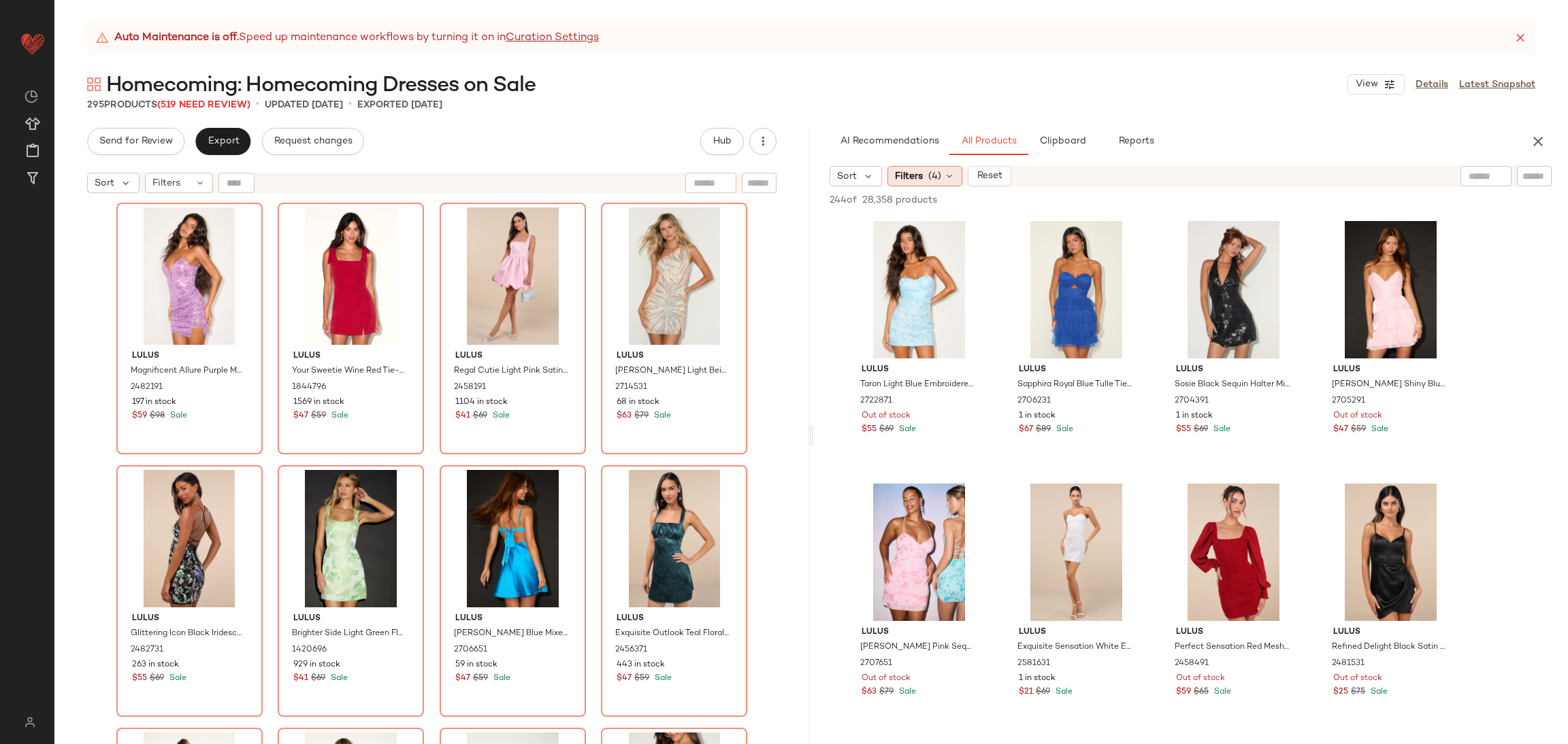
click at [928, 180] on span "(4)" at bounding box center [934, 176] width 13 height 15
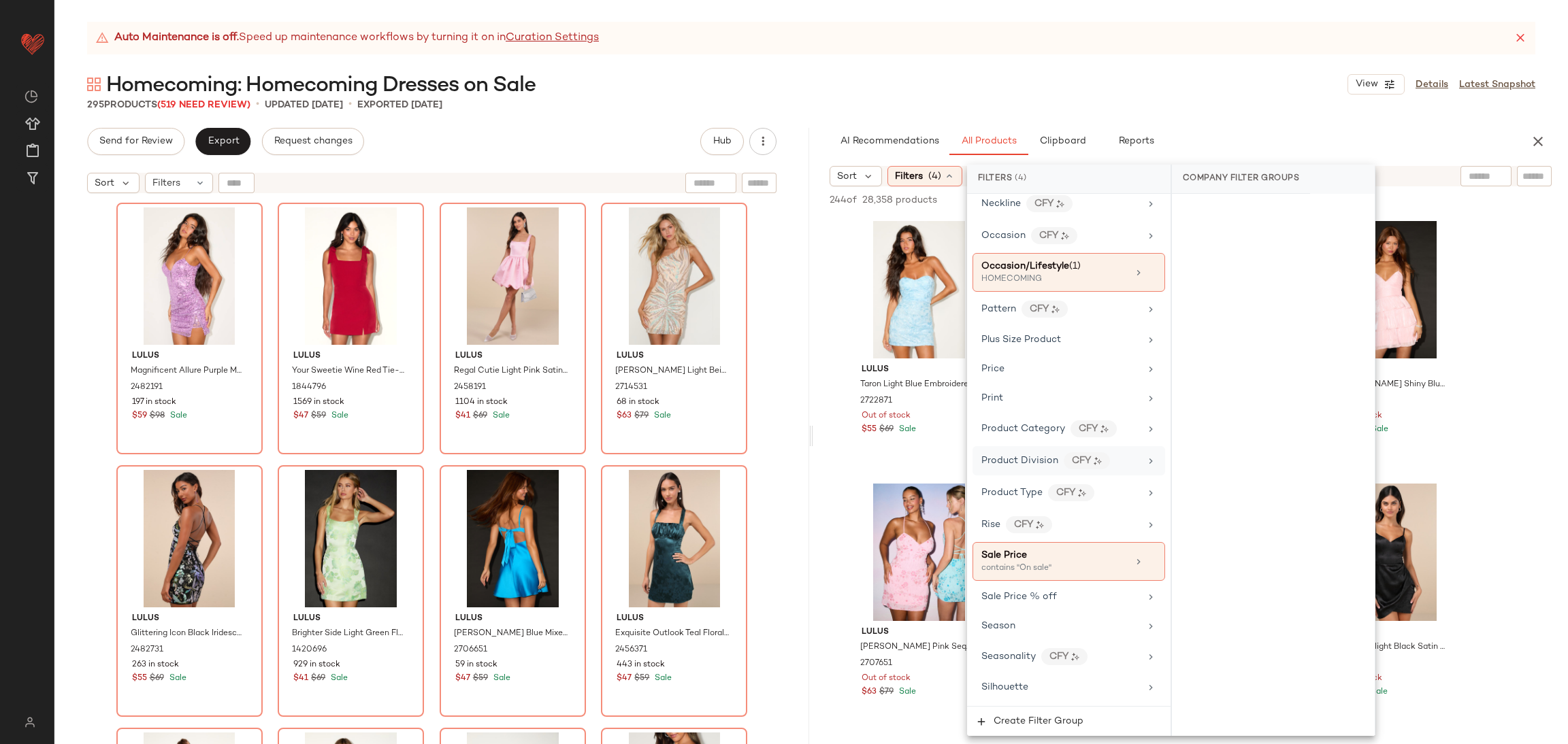
scroll to position [888, 0]
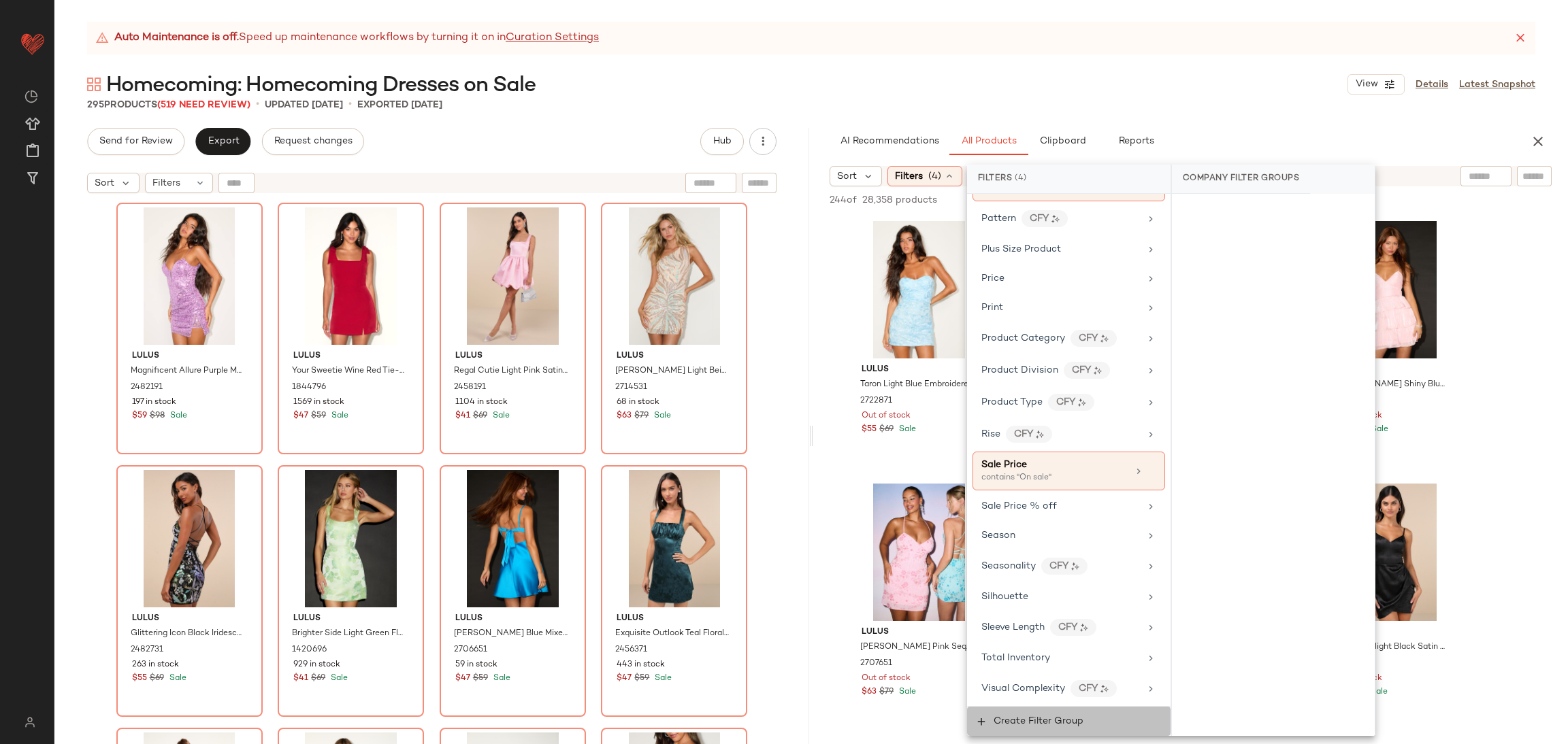
click at [1104, 722] on button "Create Filter Group" at bounding box center [1069, 722] width 203 height 29
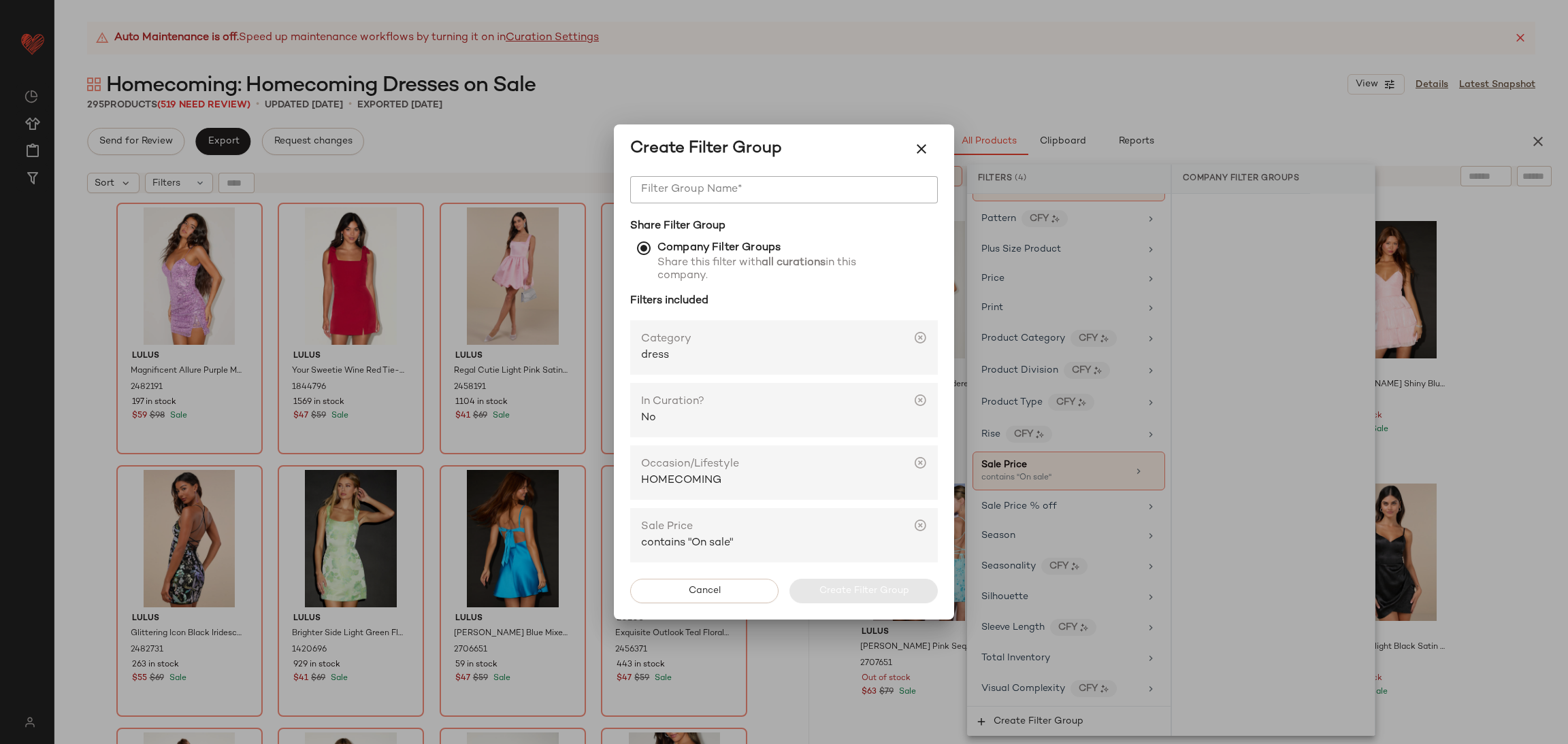
click at [1324, 425] on div at bounding box center [784, 372] width 1568 height 744
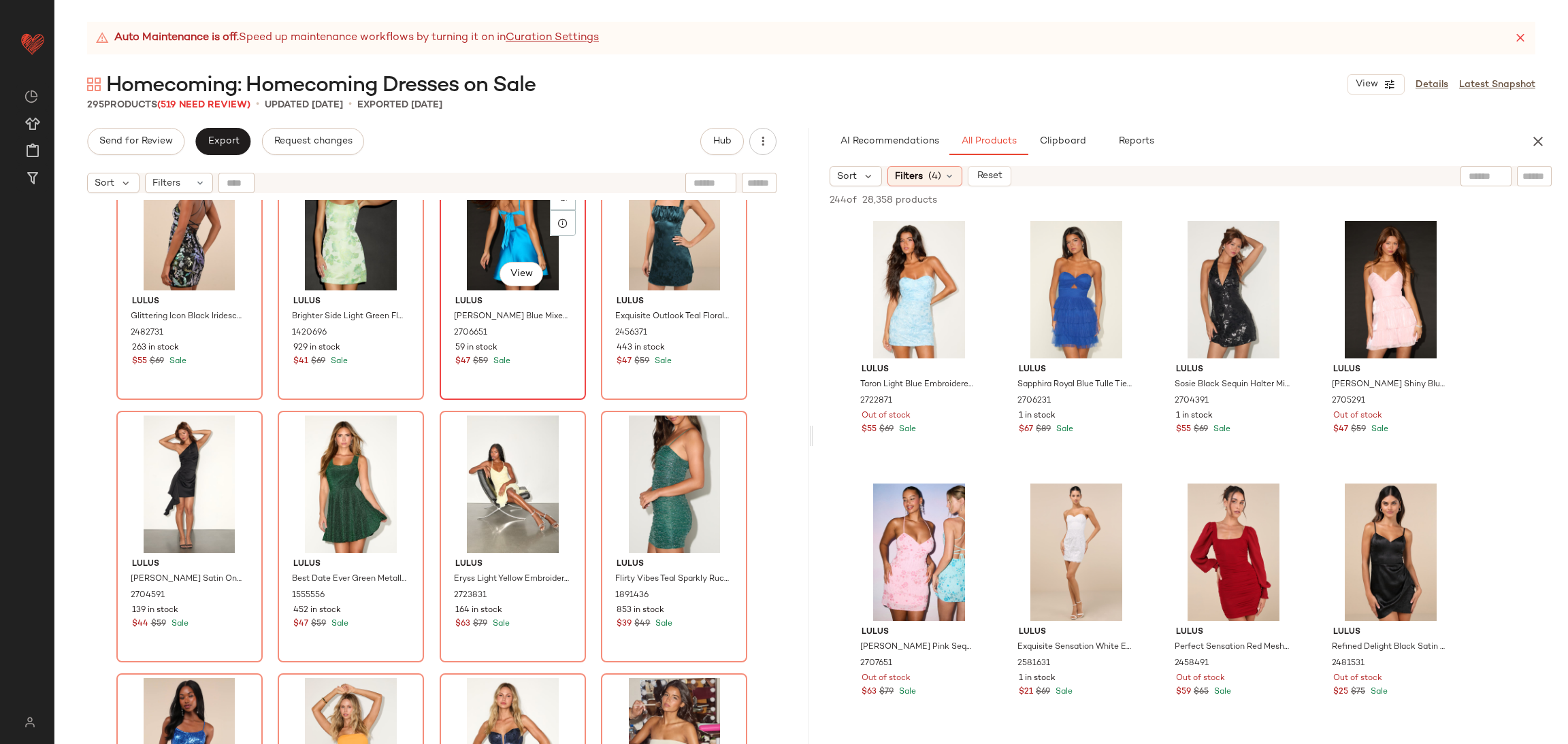
scroll to position [0, 0]
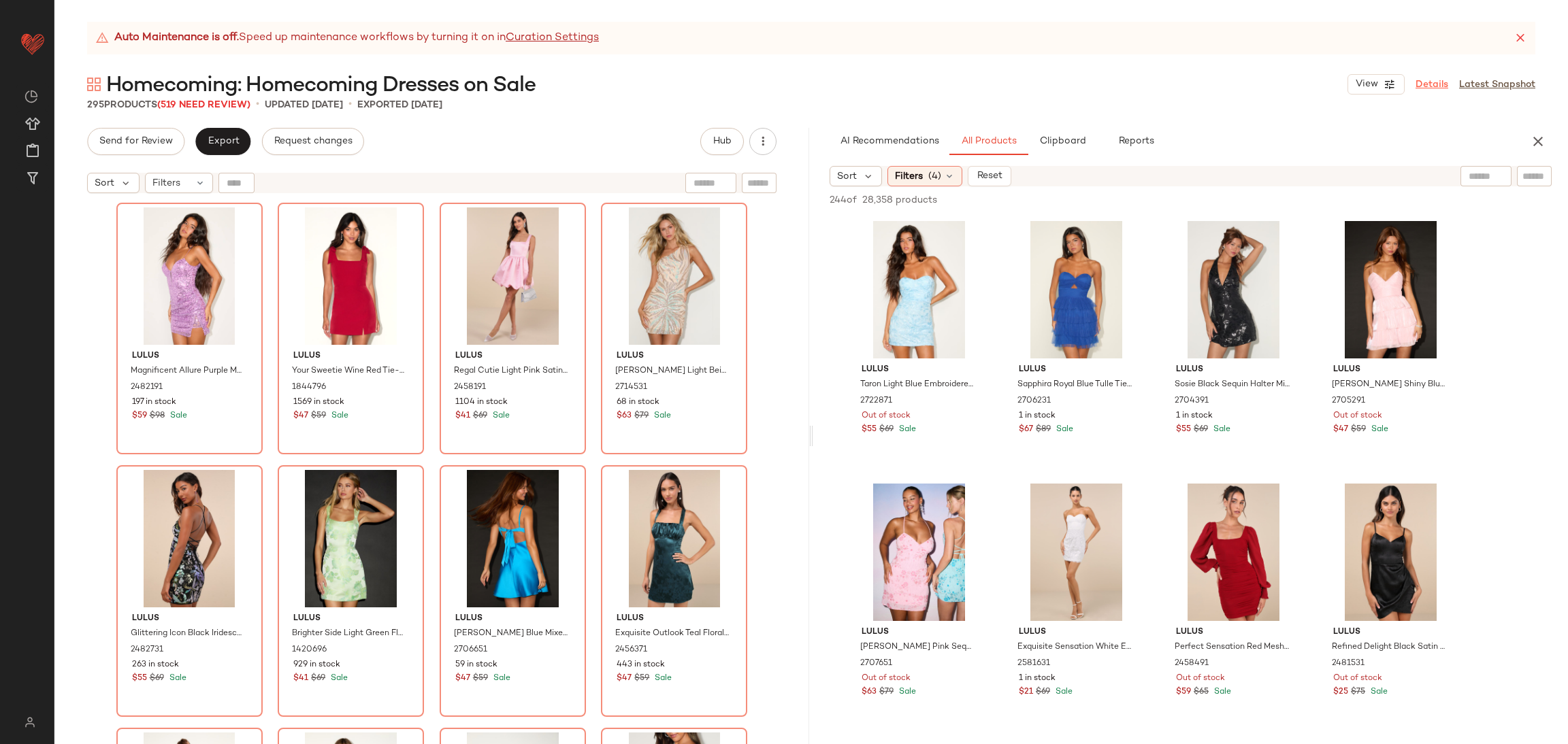
click at [1439, 87] on link "Details" at bounding box center [1432, 84] width 33 height 15
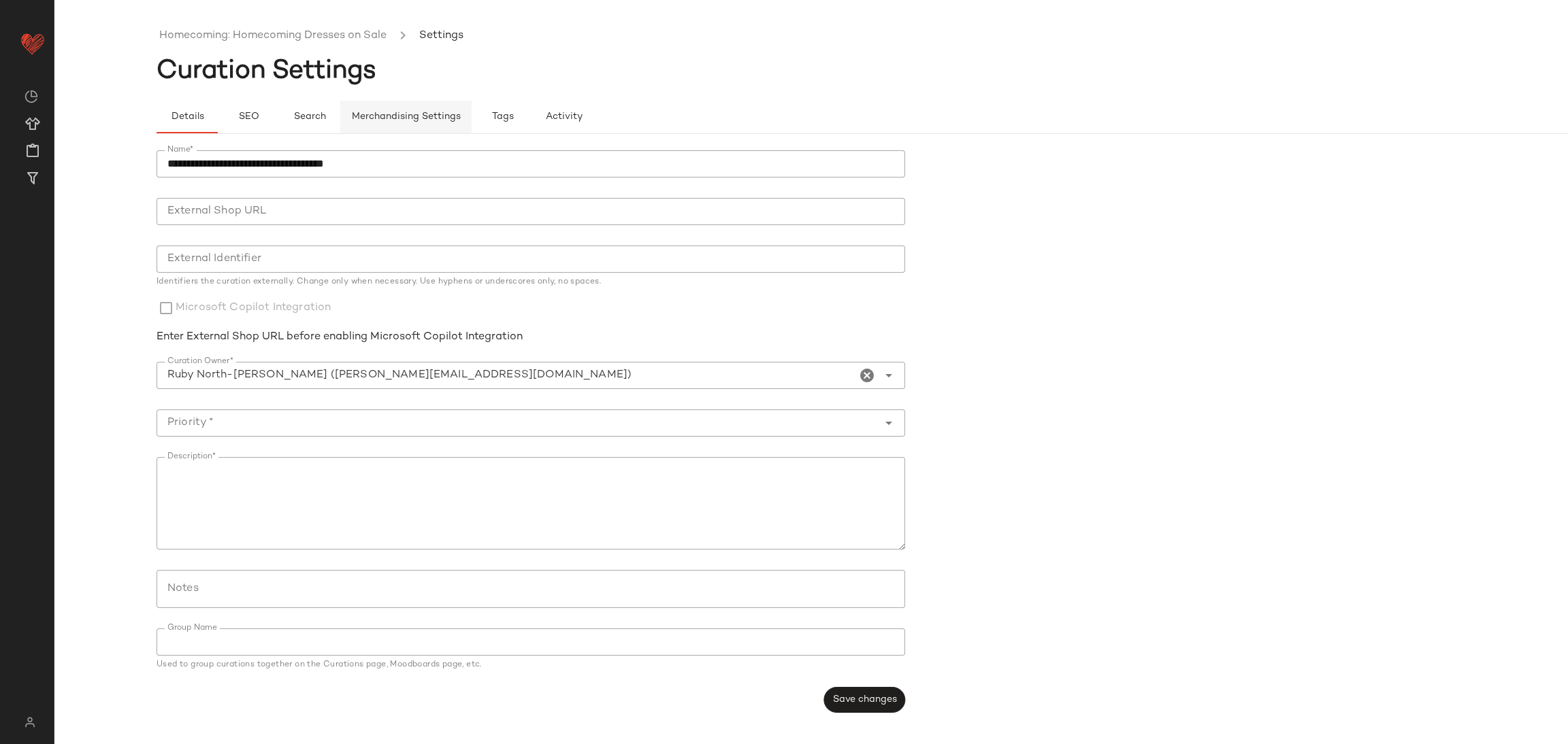
click at [401, 114] on span "Merchandising Settings" at bounding box center [405, 117] width 109 height 11
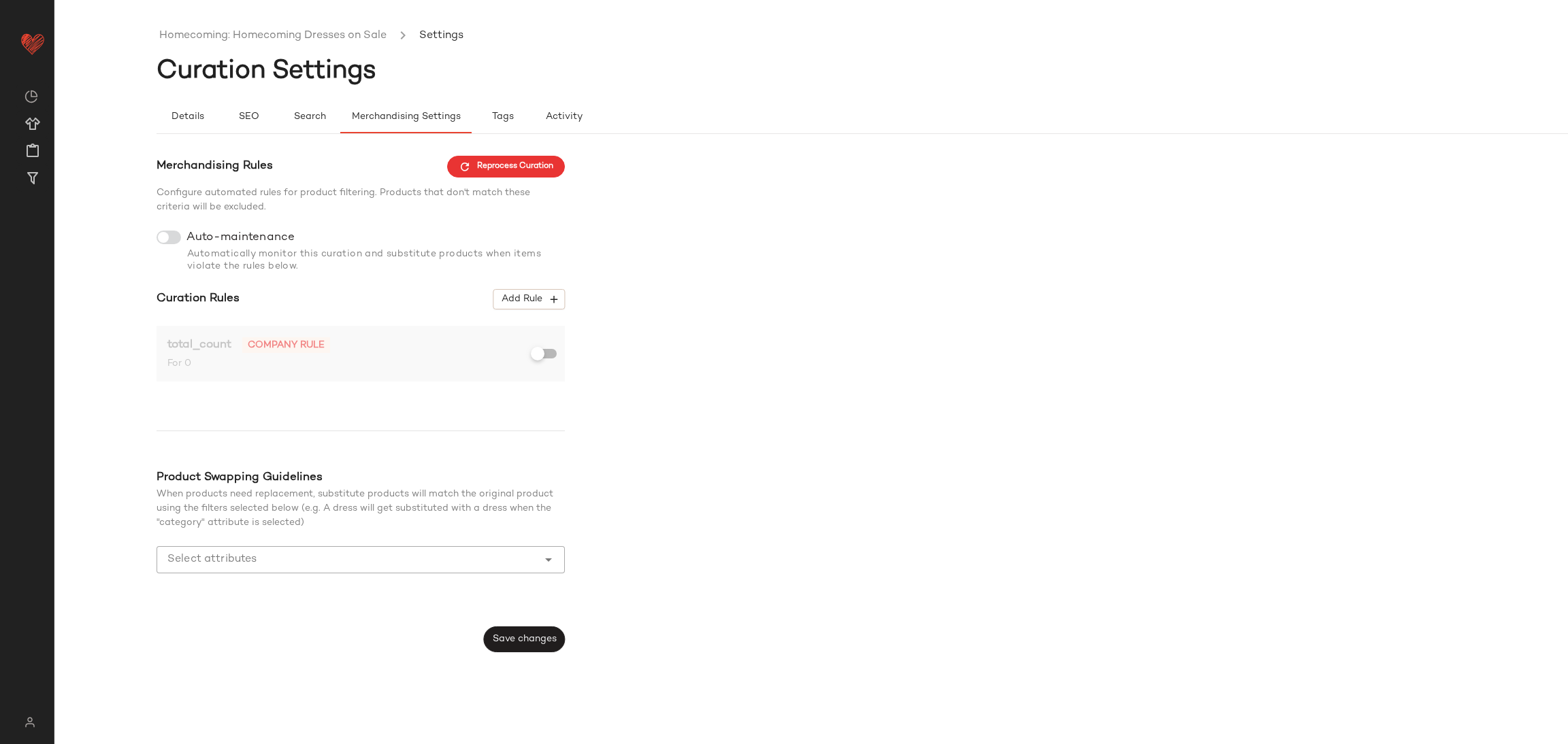
click at [467, 33] on li "Settings" at bounding box center [441, 35] width 49 height 17
click at [177, 127] on button "Details" at bounding box center [187, 117] width 61 height 33
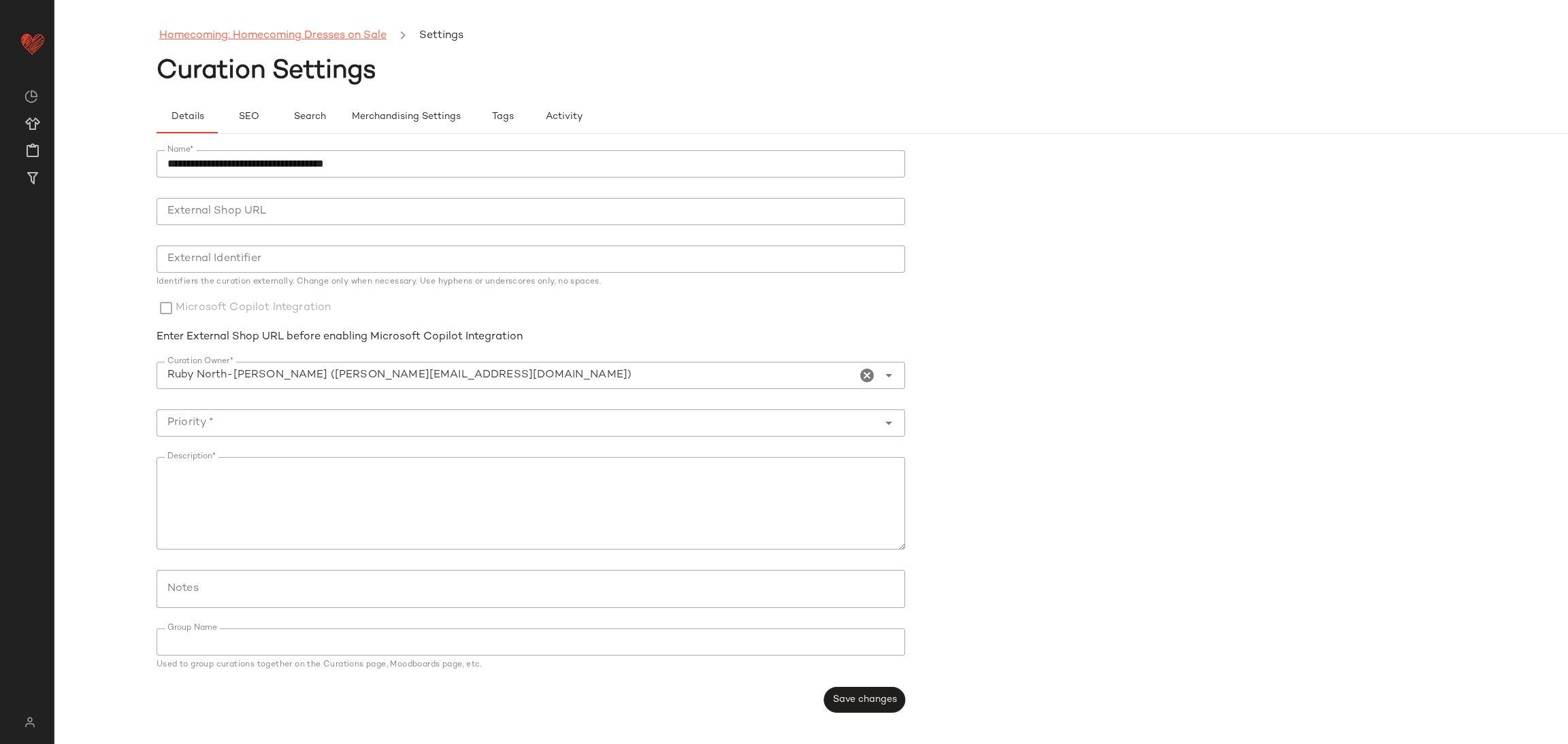
click at [243, 32] on link "Homecoming: Homecoming Dresses on Sale" at bounding box center [273, 35] width 227 height 17
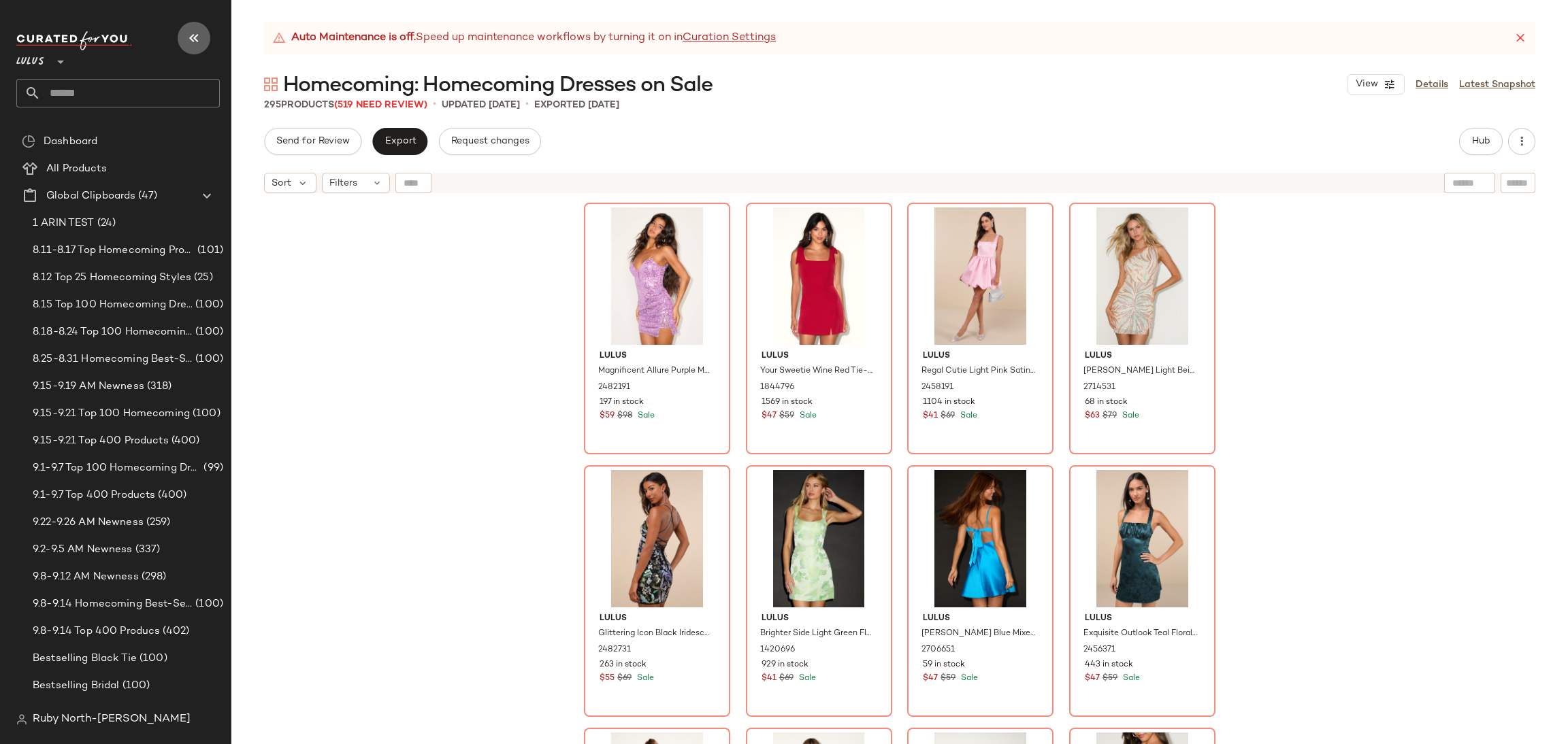
click at [187, 36] on icon "button" at bounding box center [194, 38] width 16 height 16
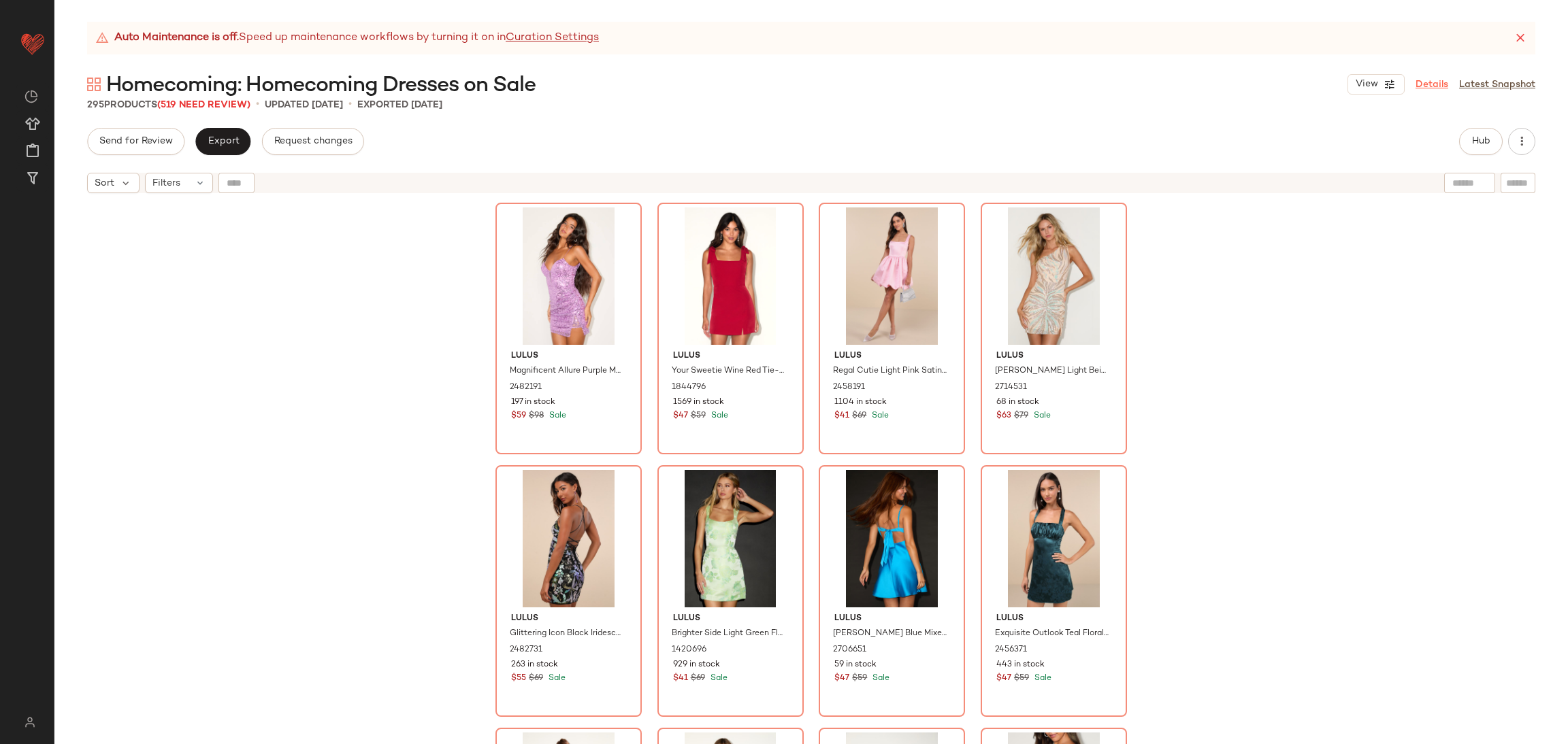
click at [1439, 90] on link "Details" at bounding box center [1432, 84] width 33 height 15
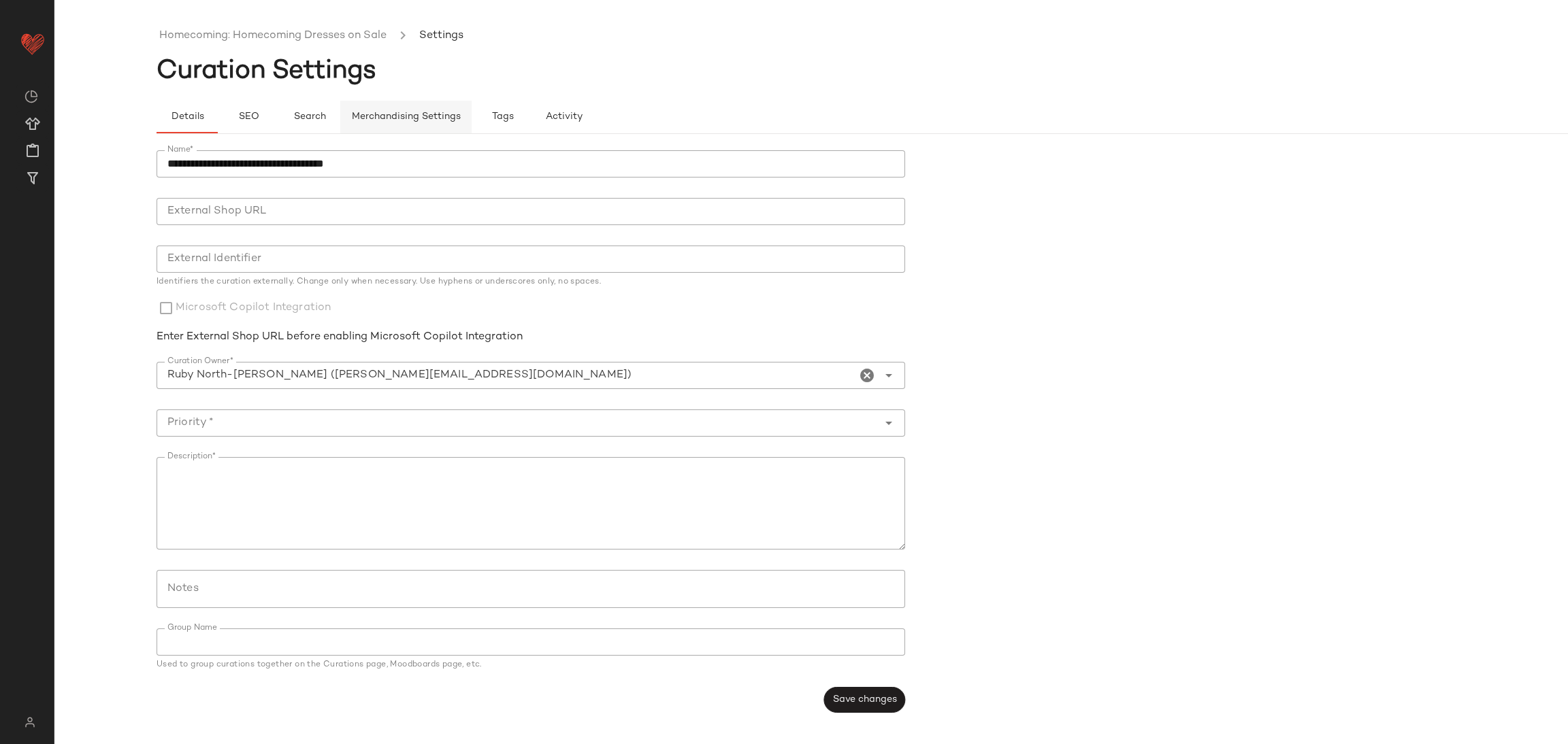
click at [435, 116] on span "Merchandising Settings" at bounding box center [405, 117] width 109 height 11
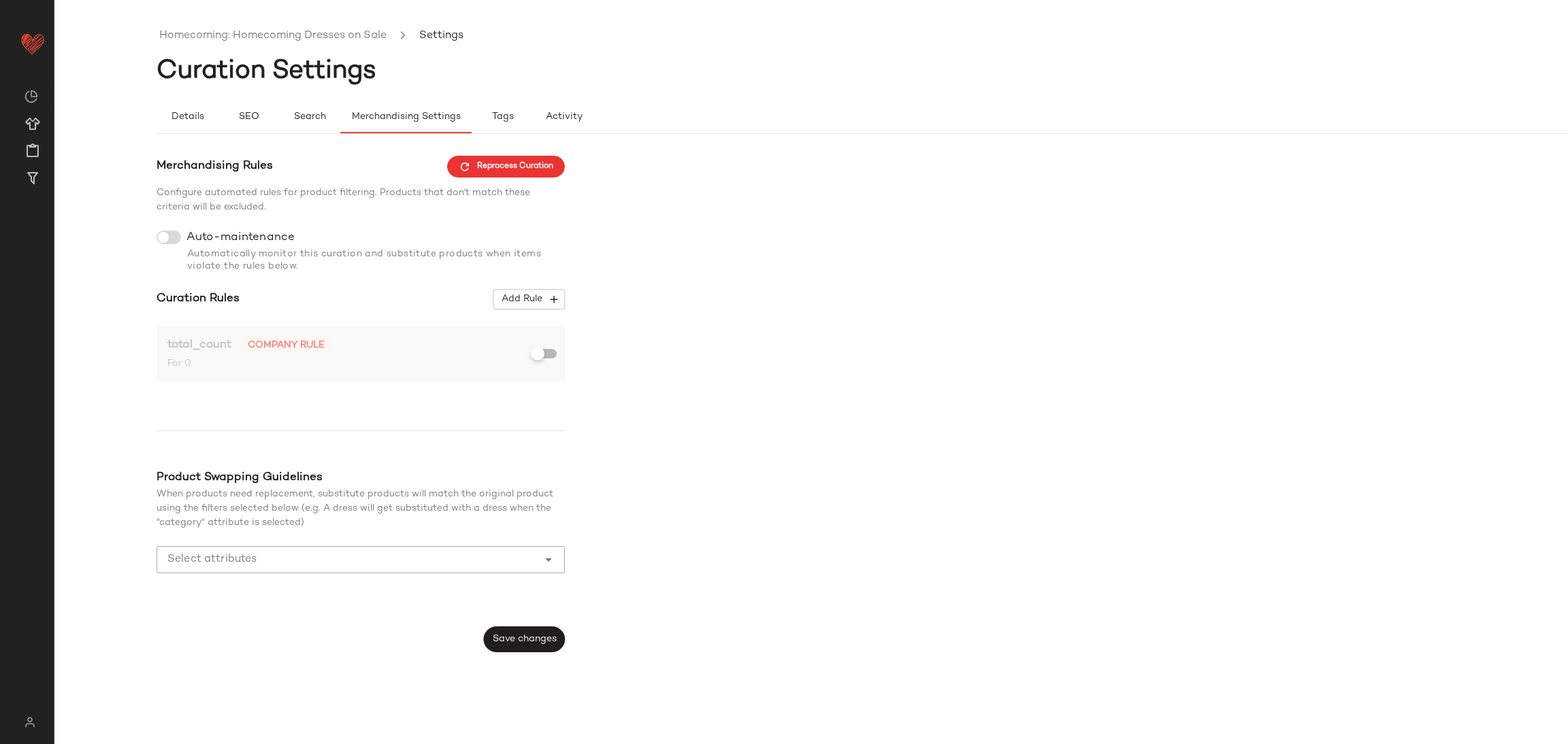
click at [264, 25] on ul "Homecoming: Homecoming Dresses on Sale Settings" at bounding box center [914, 35] width 1514 height 31
click at [272, 33] on link "Homecoming: Homecoming Dresses on Sale" at bounding box center [273, 35] width 227 height 17
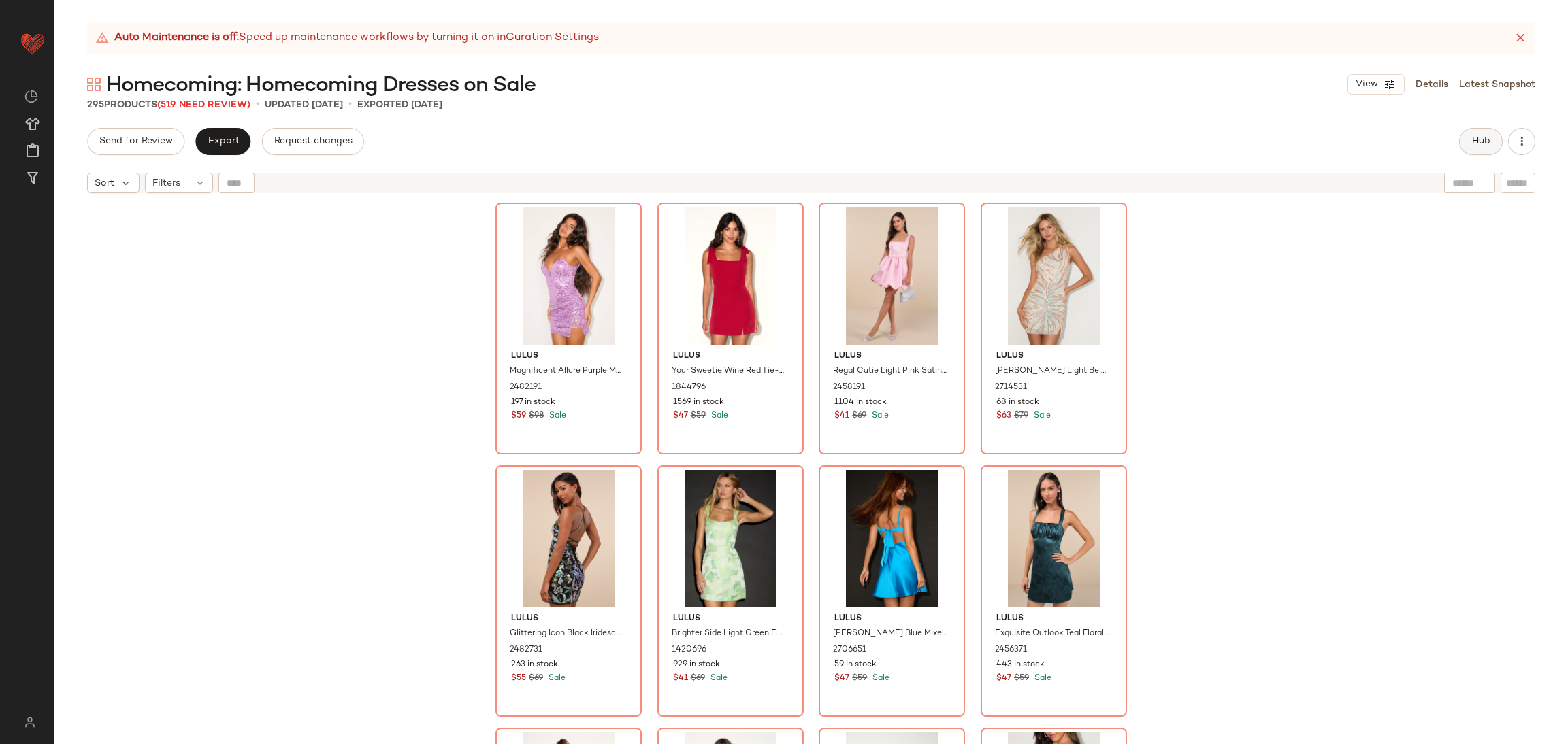
click at [1476, 136] on span "Hub" at bounding box center [1480, 142] width 19 height 11
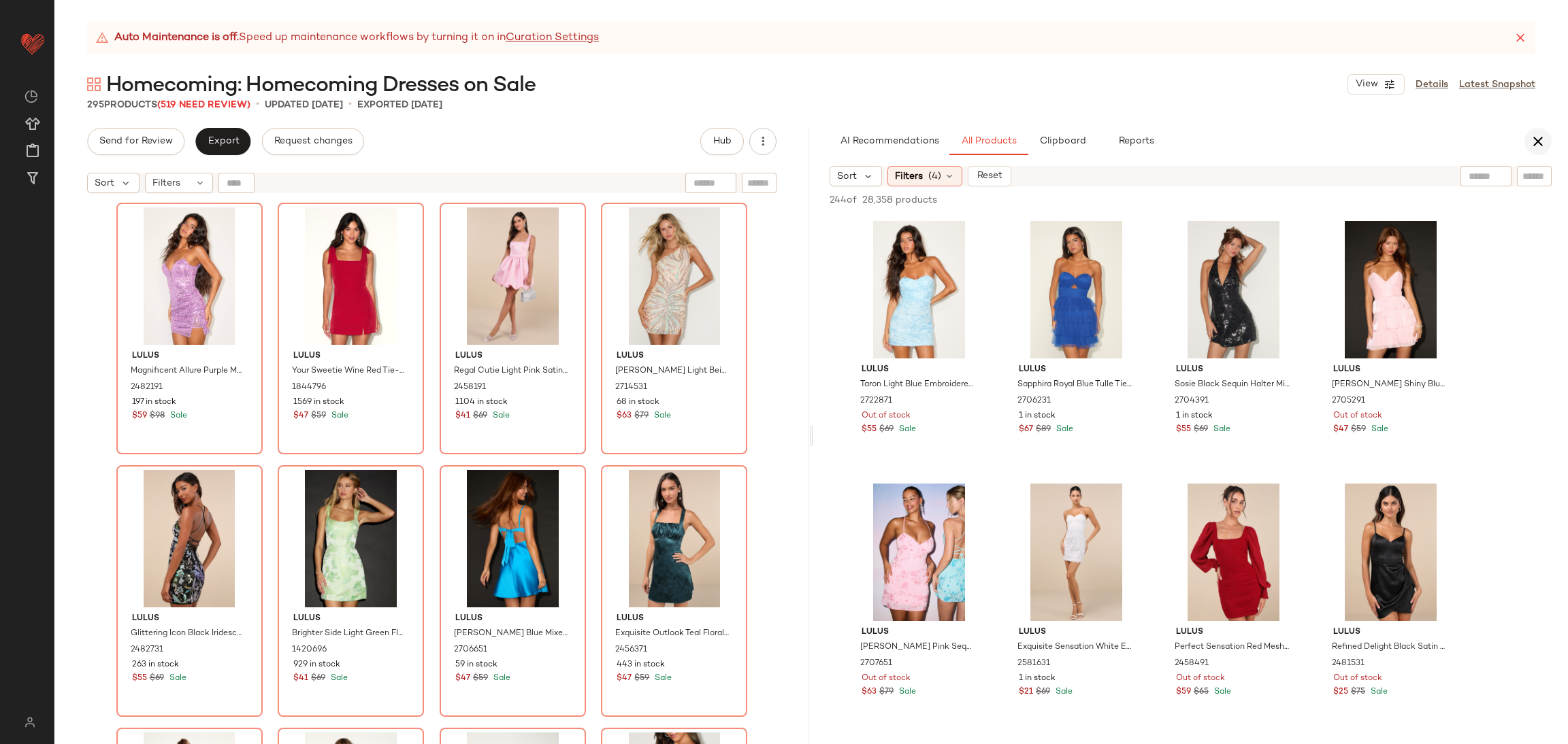
click at [1543, 131] on button "button" at bounding box center [1538, 141] width 27 height 27
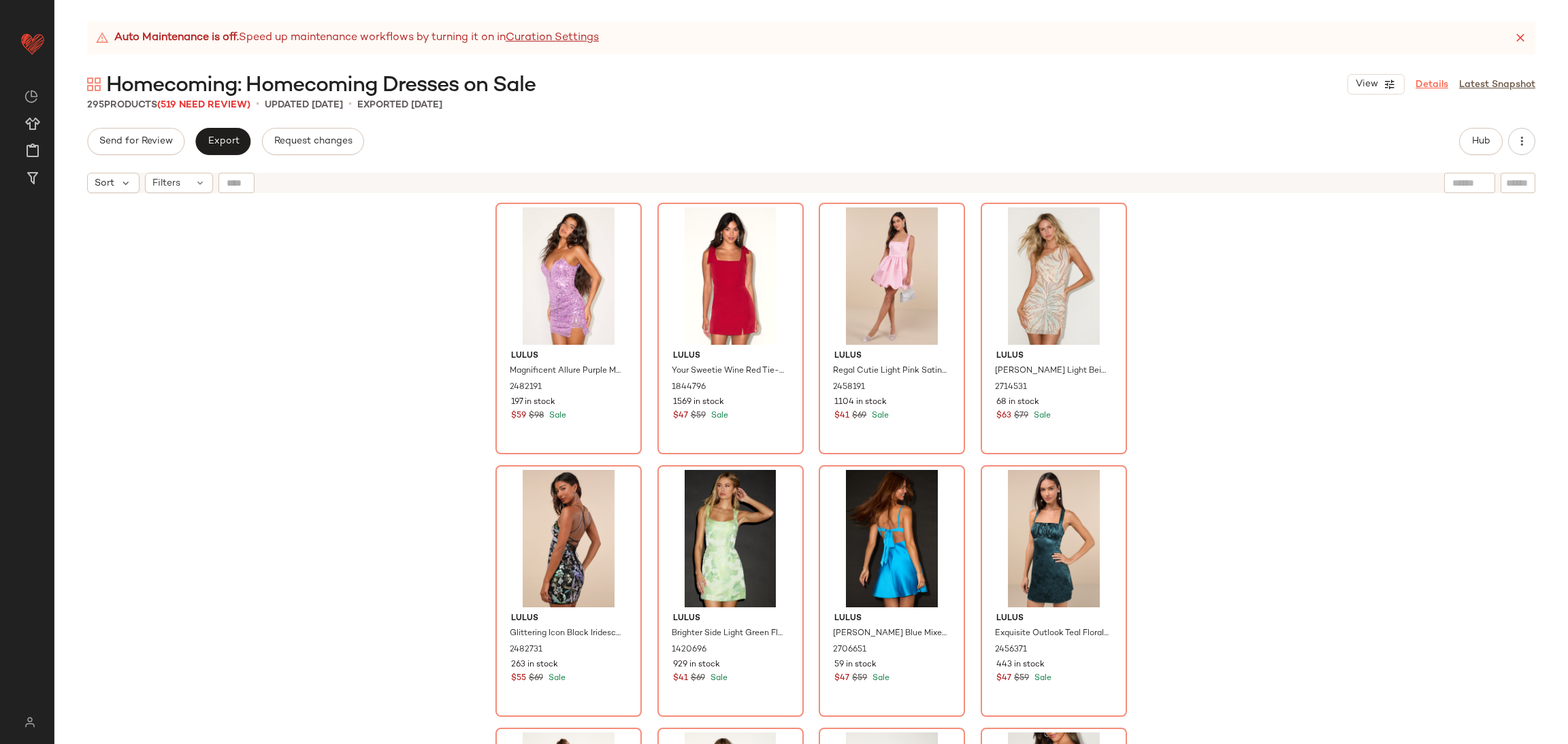
click at [1431, 77] on link "Details" at bounding box center [1432, 84] width 33 height 15
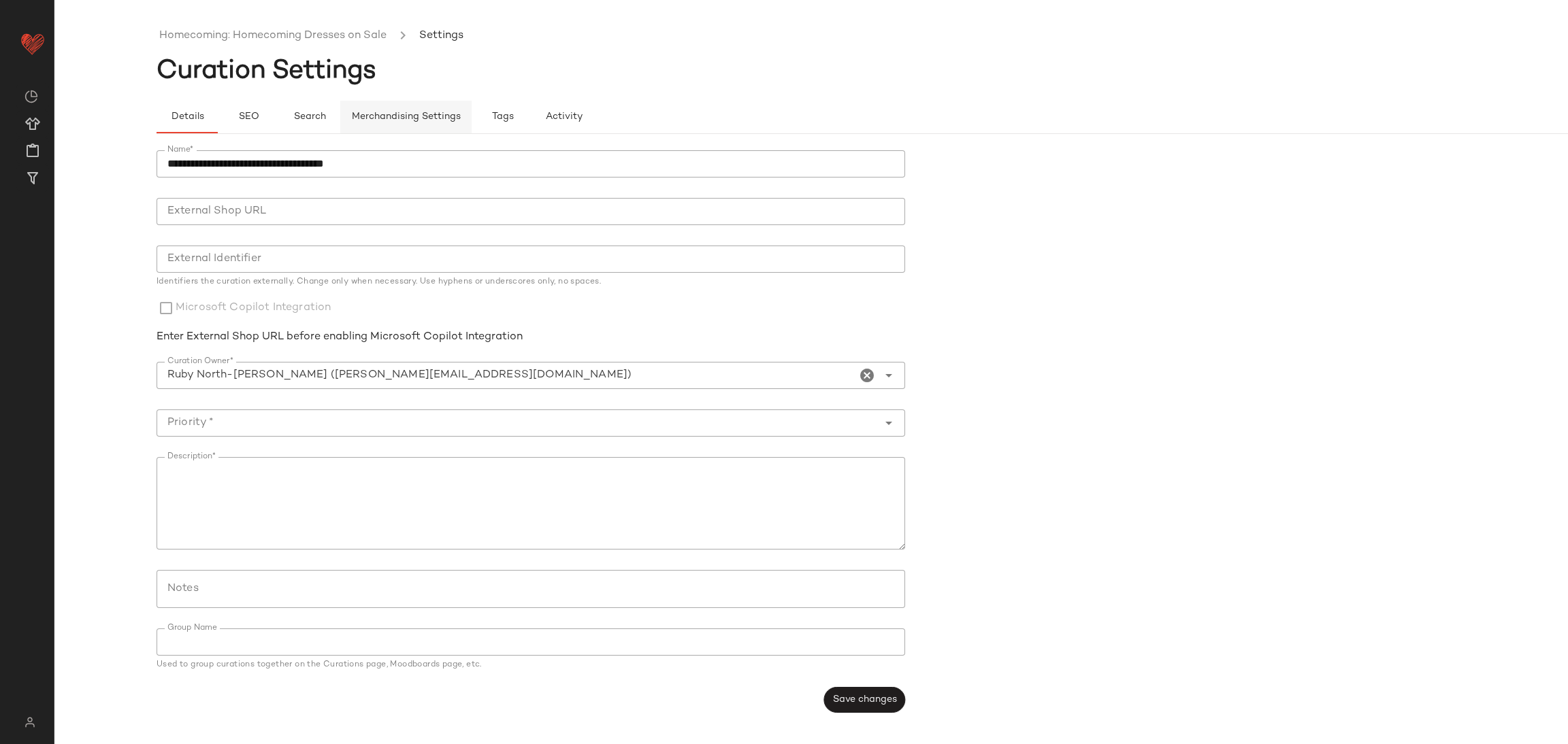
click at [431, 112] on span "Merchandising Settings" at bounding box center [405, 117] width 109 height 11
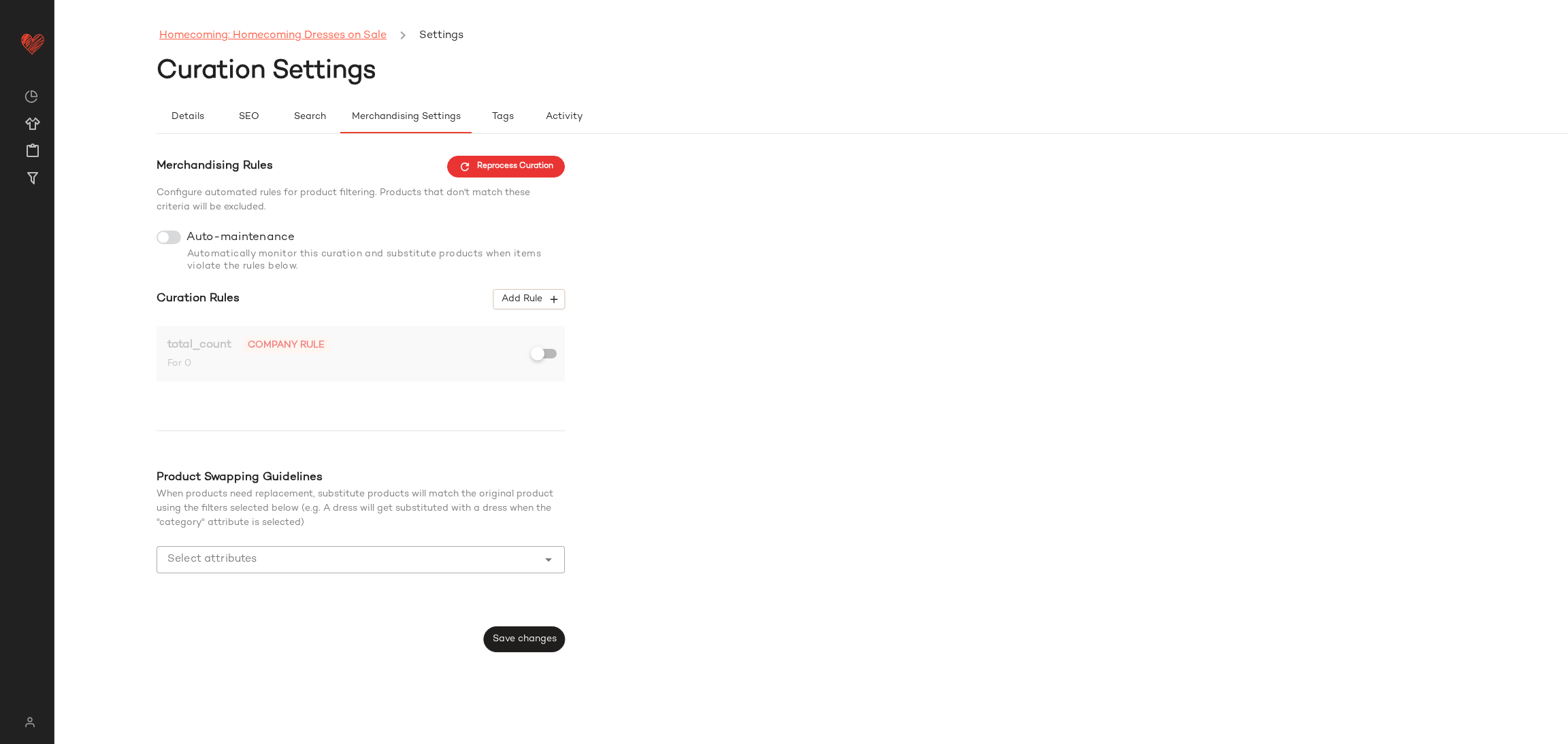
click at [320, 45] on link "Homecoming: Homecoming Dresses on Sale" at bounding box center [273, 35] width 227 height 17
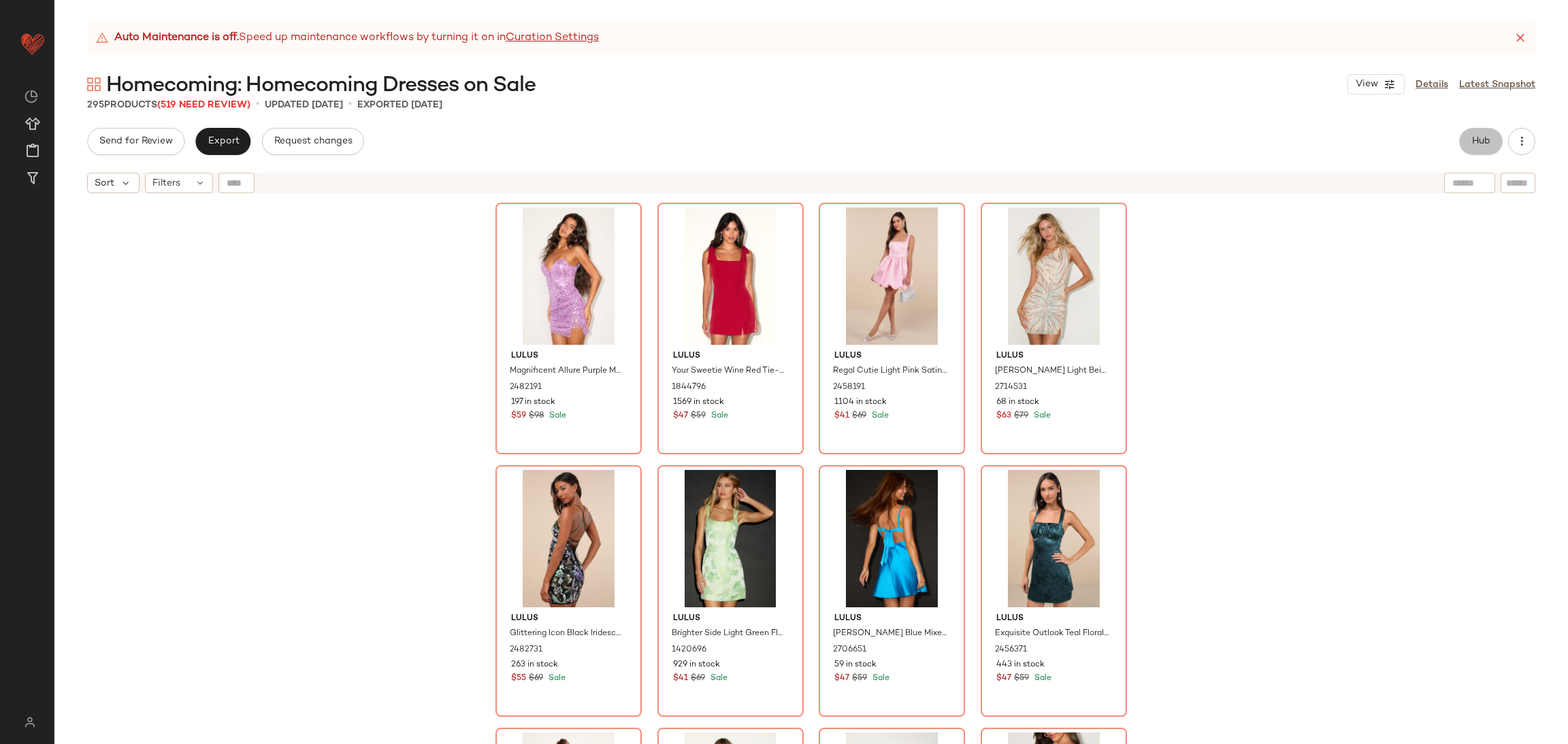
click at [1470, 138] on button "Hub" at bounding box center [1481, 141] width 44 height 27
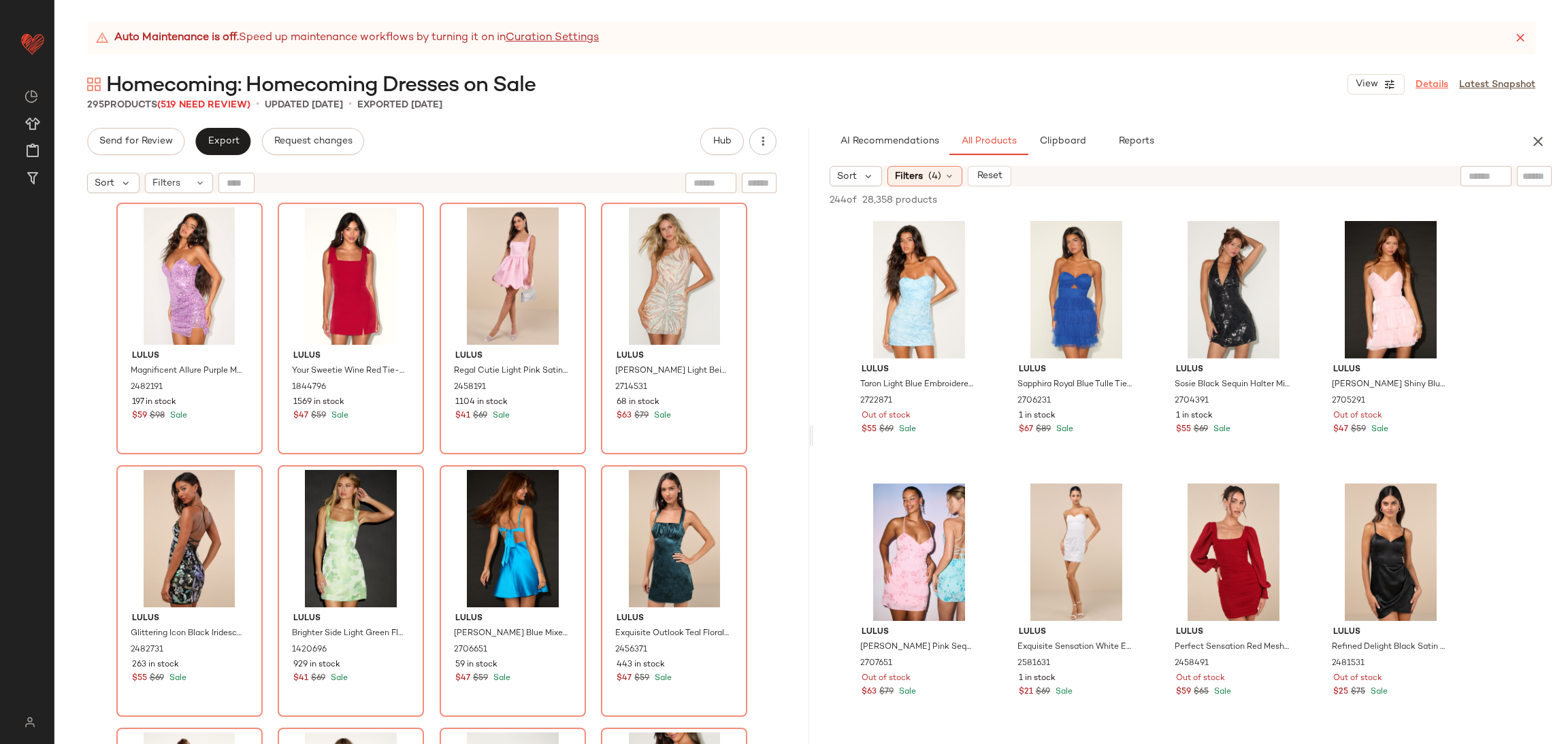
click at [1431, 79] on link "Details" at bounding box center [1432, 84] width 33 height 15
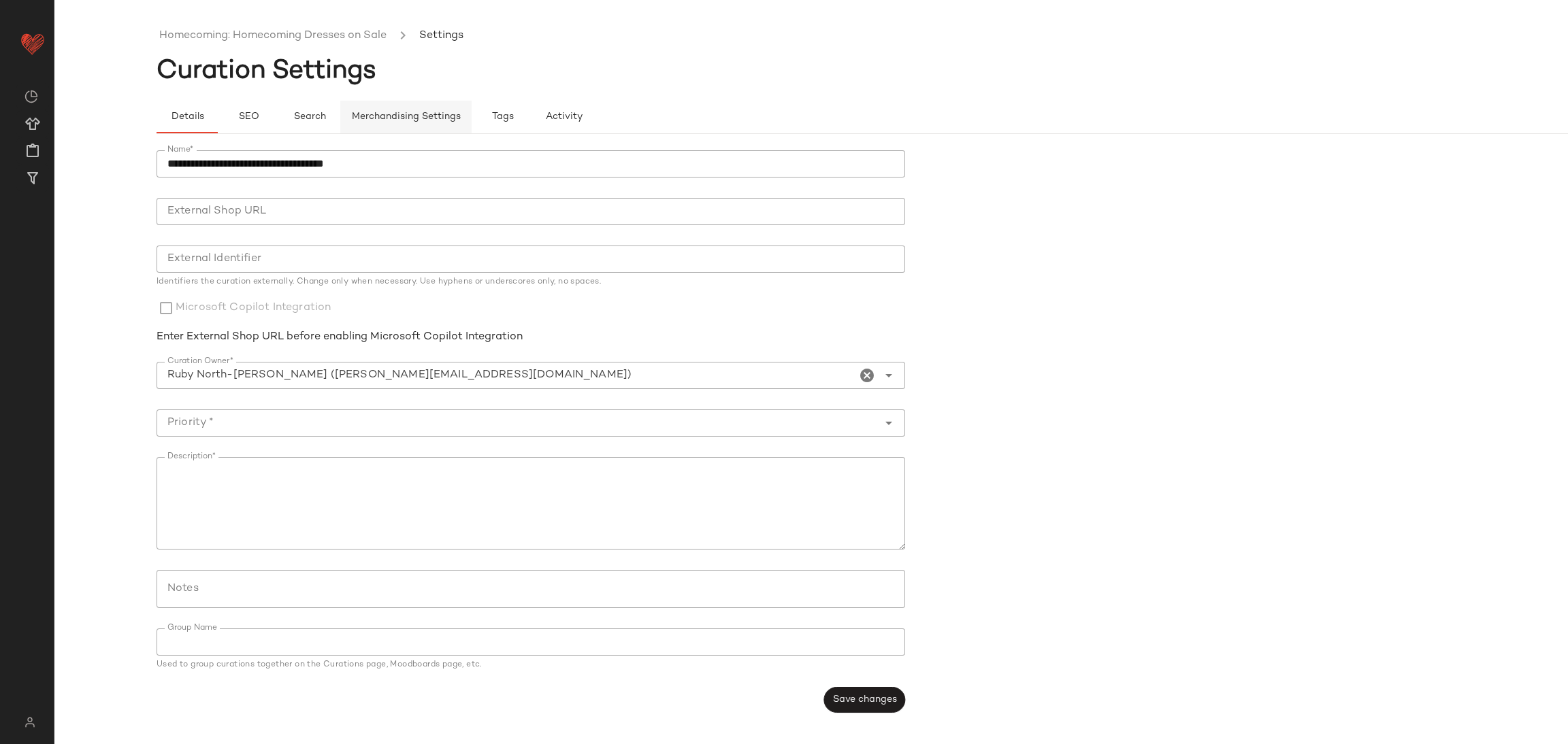
click at [400, 116] on span "Merchandising Settings" at bounding box center [405, 117] width 109 height 11
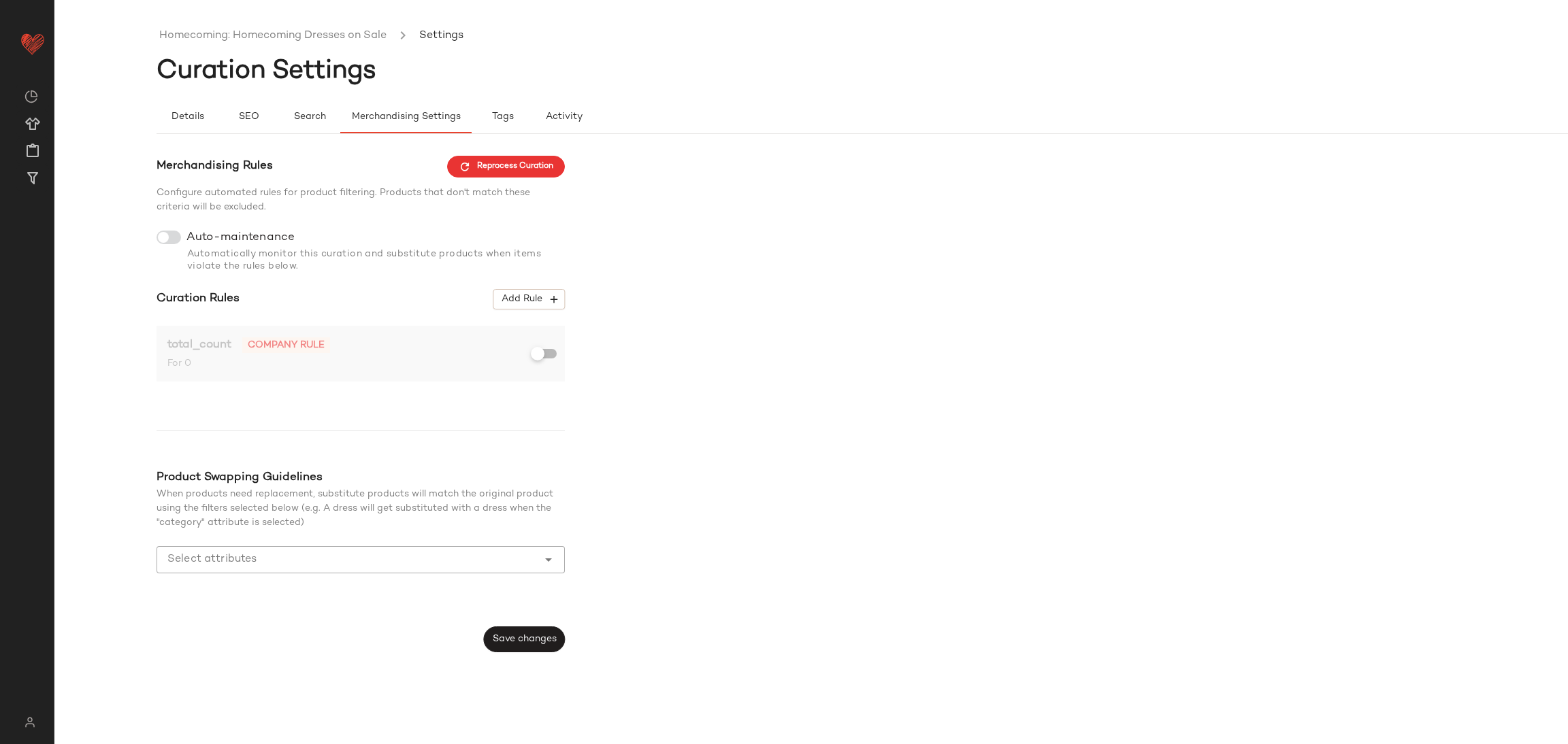
click at [550, 356] on div at bounding box center [544, 354] width 24 height 10
click at [517, 644] on span "Save changes" at bounding box center [524, 640] width 65 height 11
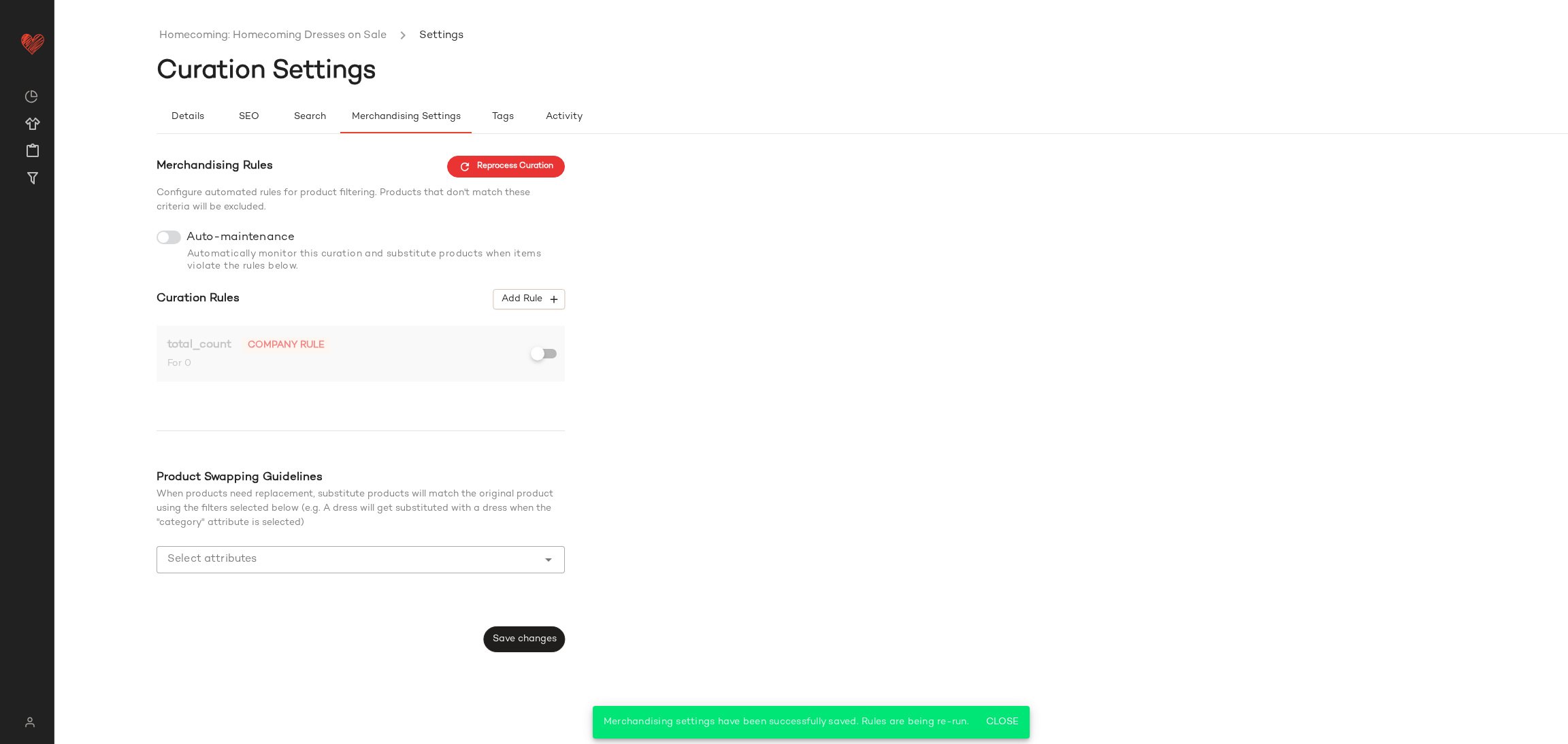
click at [233, 51] on ul "Homecoming: Homecoming Dresses on Sale Settings" at bounding box center [914, 35] width 1514 height 31
click at [201, 31] on link "Homecoming: Homecoming Dresses on Sale" at bounding box center [273, 35] width 227 height 17
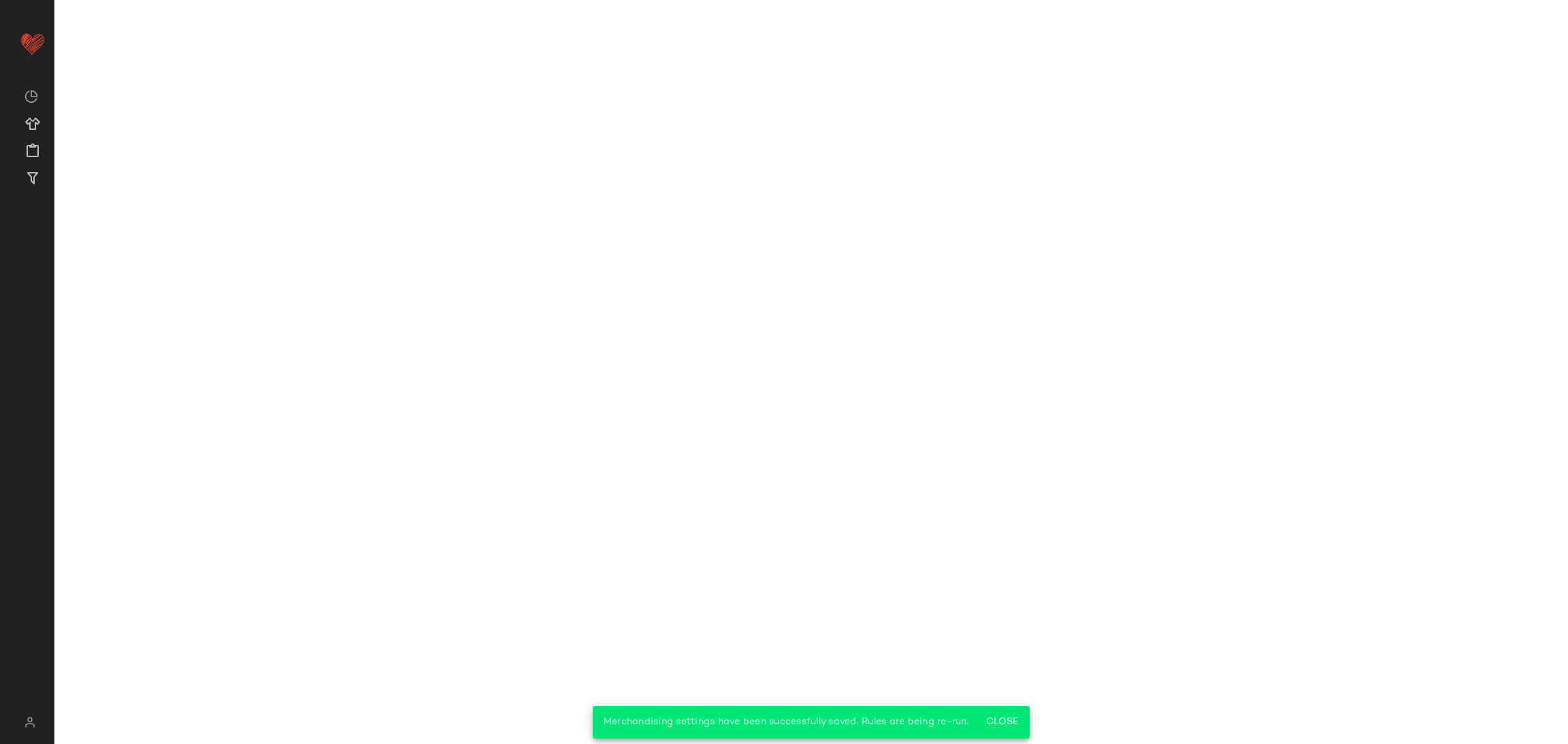
click at [197, 45] on link "Homecoming: Homecoming Dresses on Sale" at bounding box center [273, 35] width 227 height 17
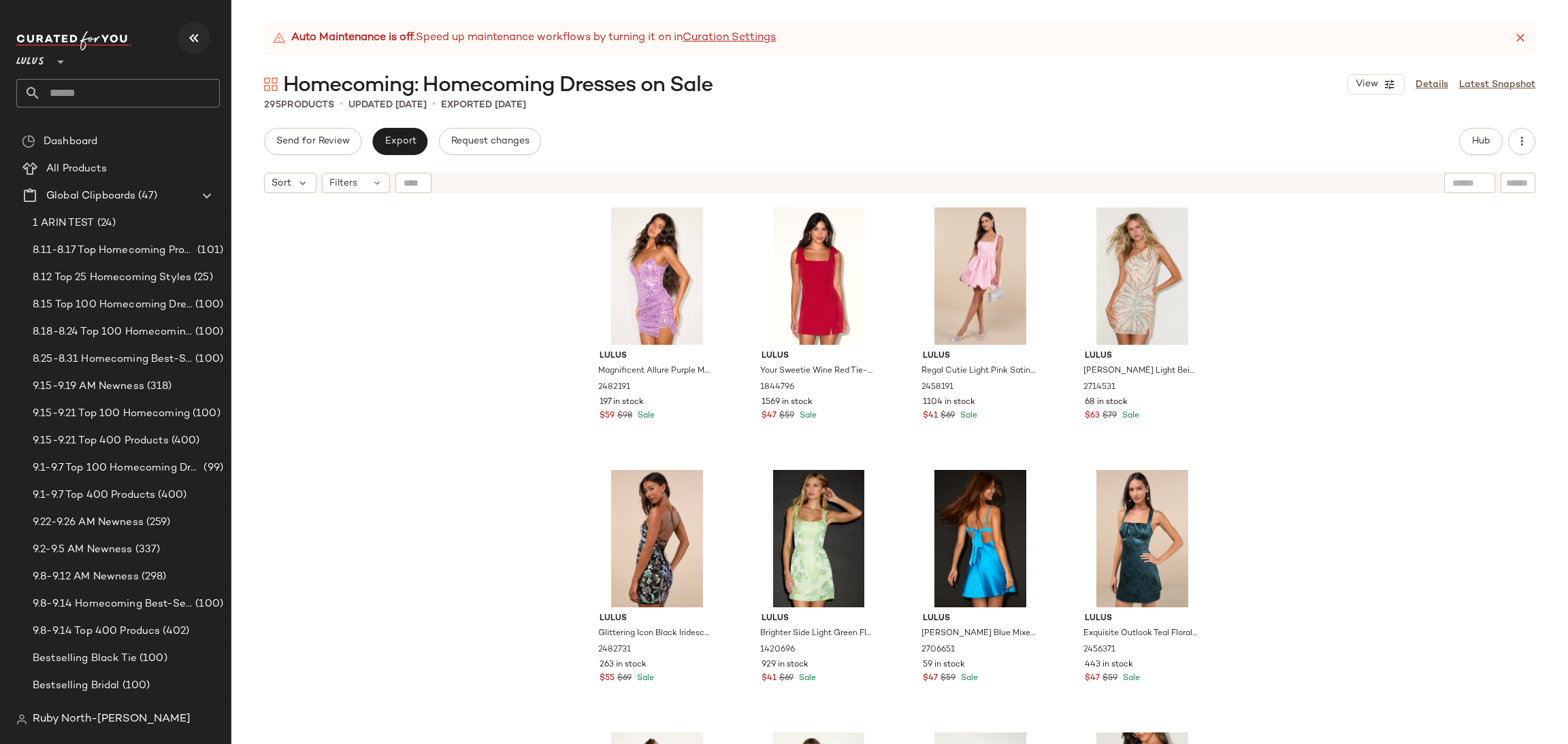
click at [190, 45] on icon "button" at bounding box center [194, 38] width 16 height 16
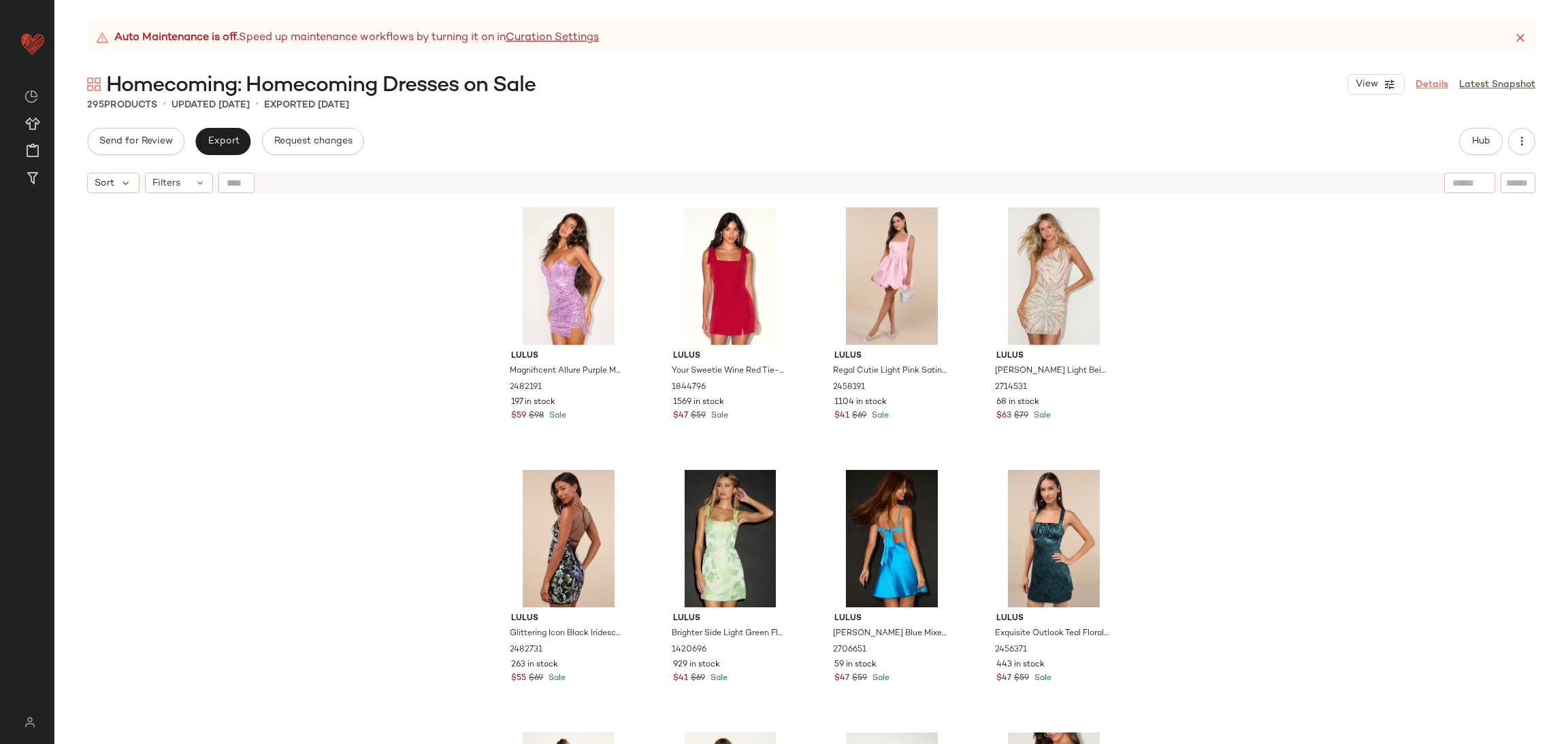
click at [1433, 82] on link "Details" at bounding box center [1432, 84] width 33 height 15
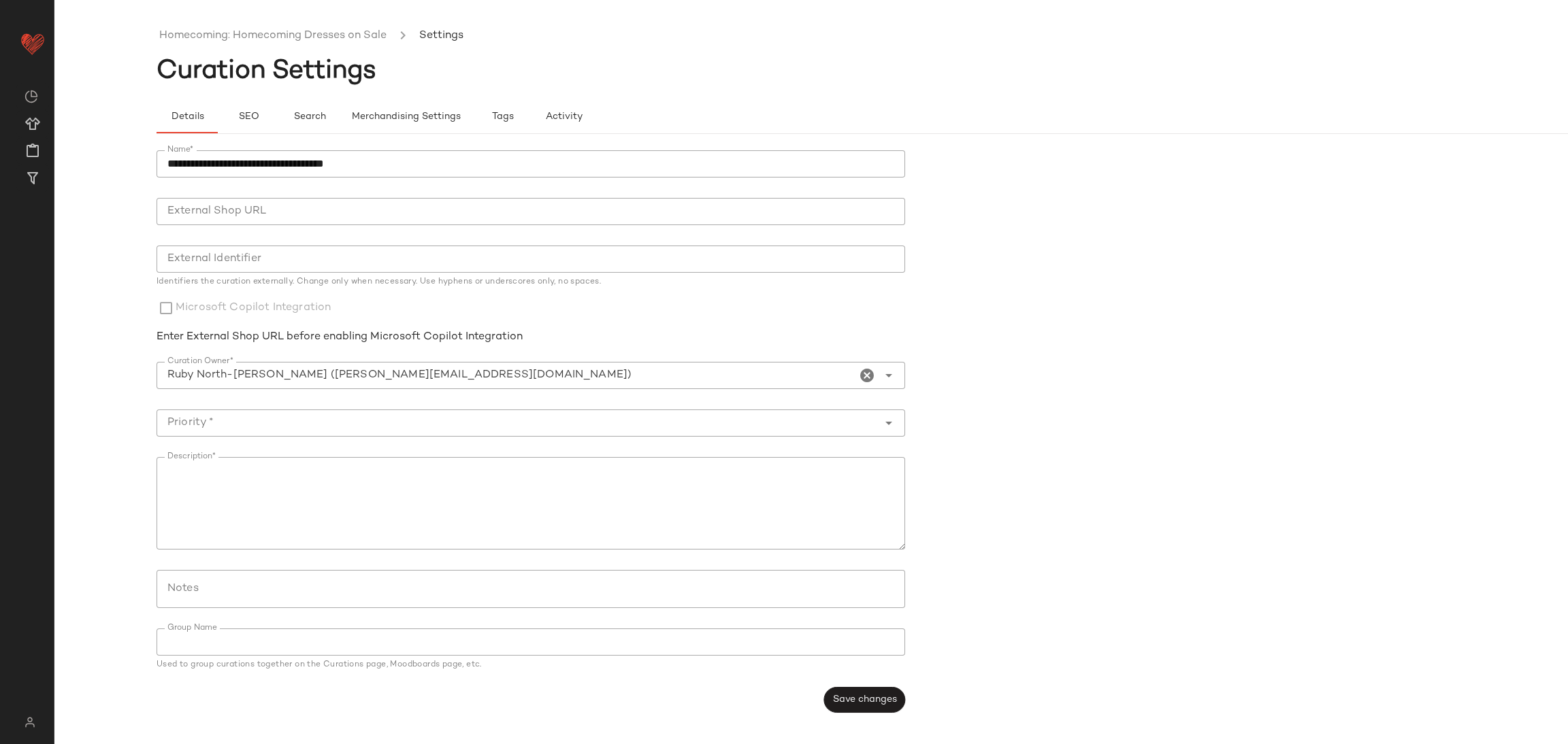
click at [403, 97] on div "Details SEO Search Merchandising Settings Tags Activity" at bounding box center [914, 109] width 1514 height 49
click at [405, 111] on span "Merchandising Settings" at bounding box center [405, 117] width 109 height 11
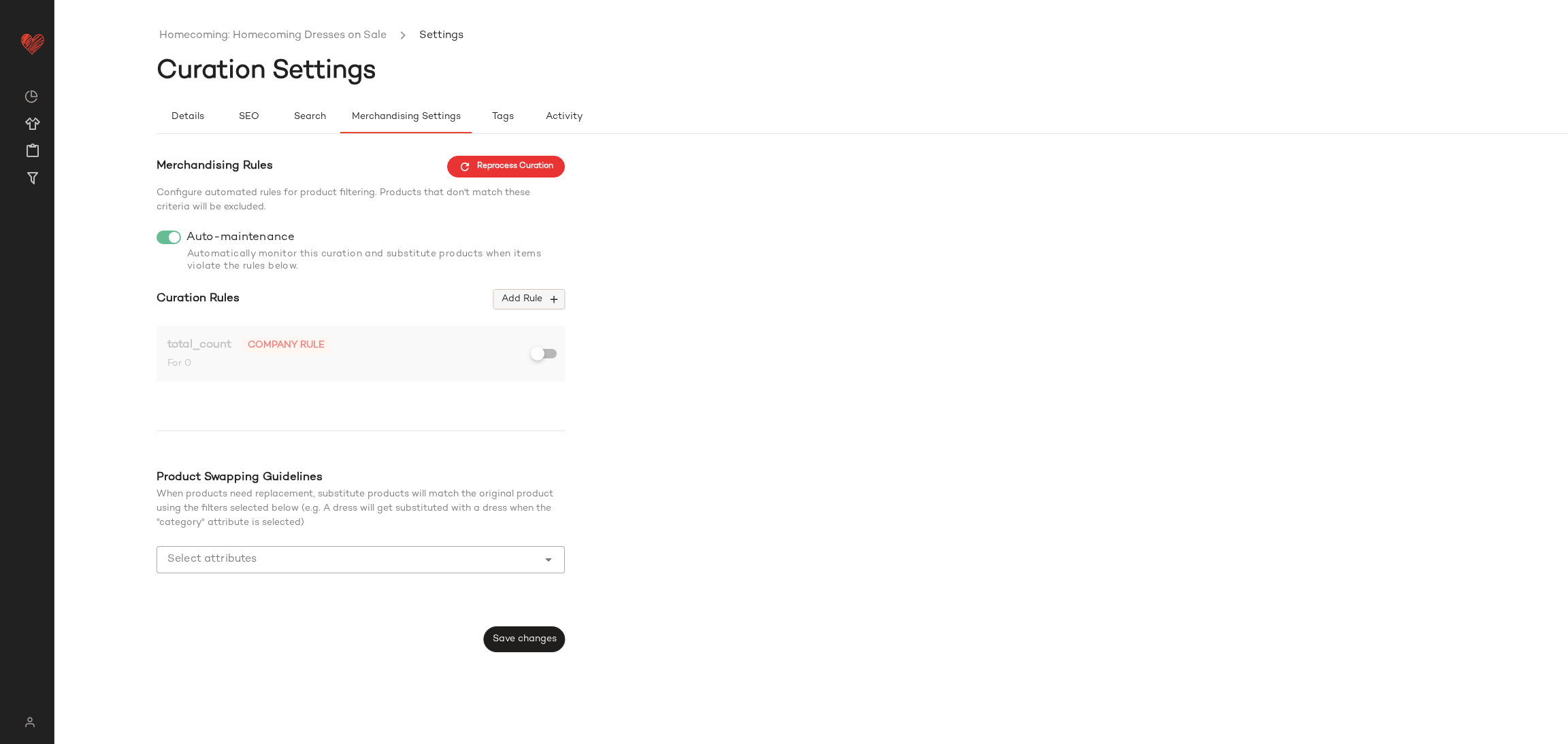
click at [524, 297] on span "Add Rule" at bounding box center [528, 299] width 56 height 13
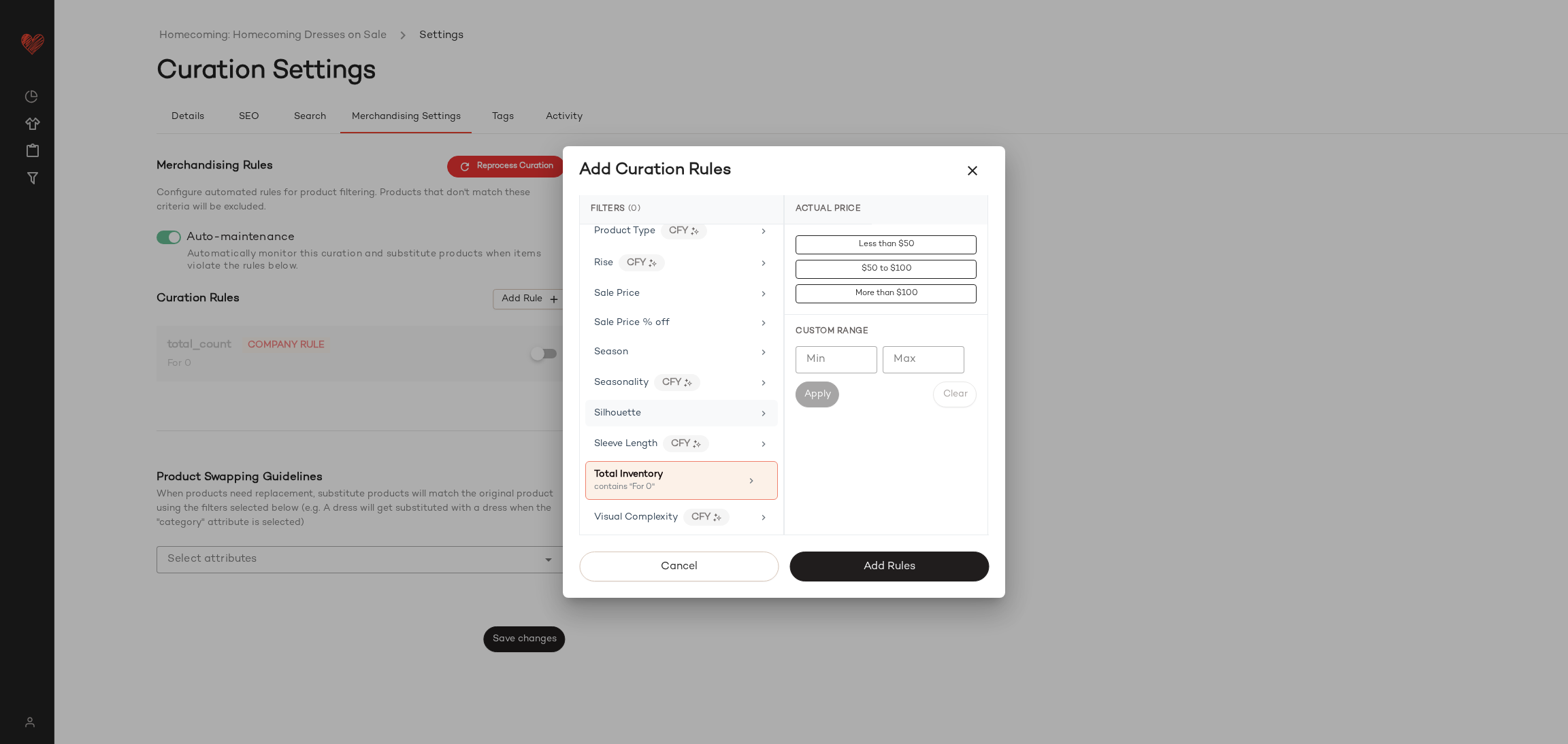
scroll to position [1022, 0]
click at [622, 288] on span "Sale Price" at bounding box center [616, 293] width 45 height 10
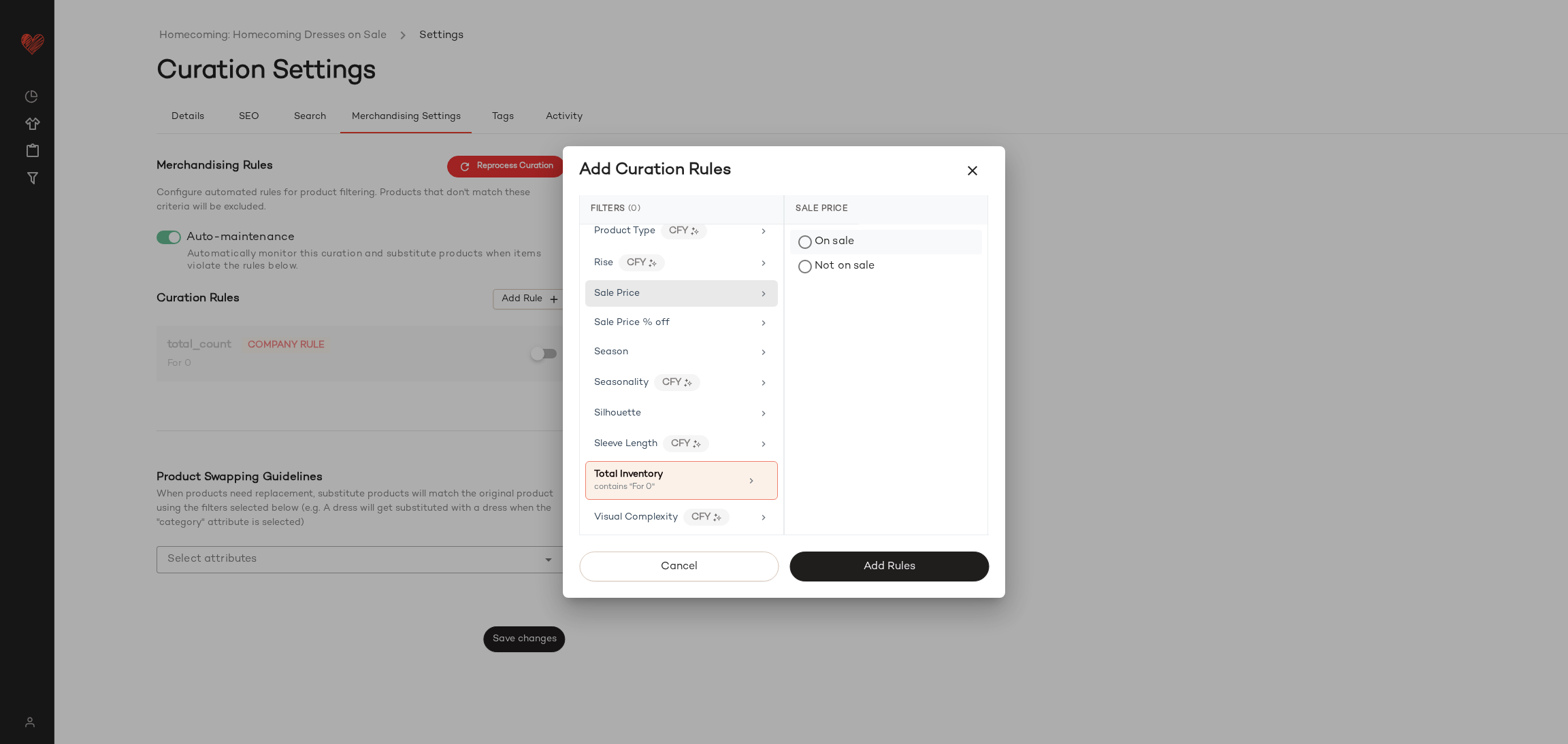
click at [805, 238] on div "On sale" at bounding box center [886, 242] width 192 height 24
click at [844, 568] on button "Add Rules" at bounding box center [889, 567] width 199 height 30
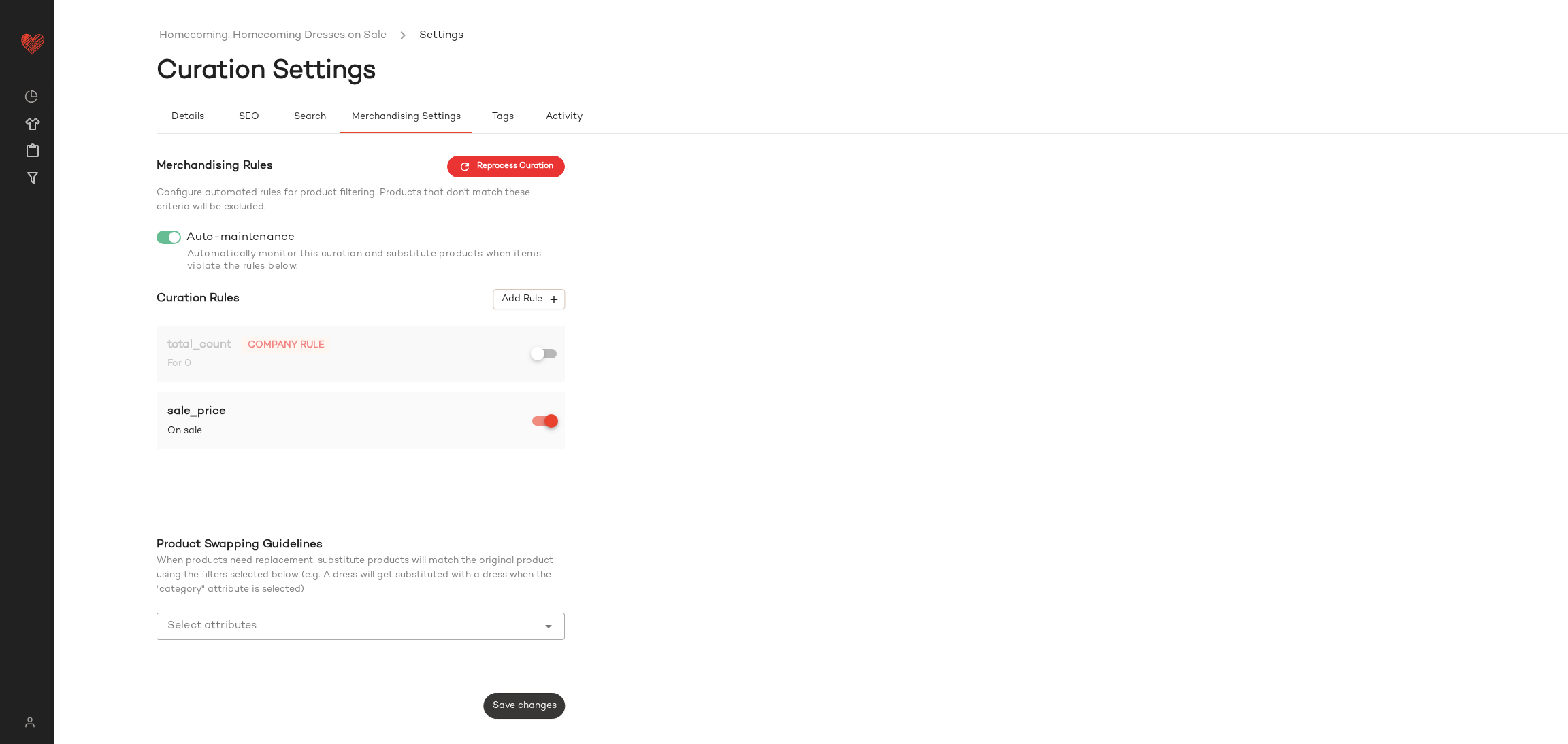
click at [511, 699] on button "Save changes" at bounding box center [524, 706] width 81 height 26
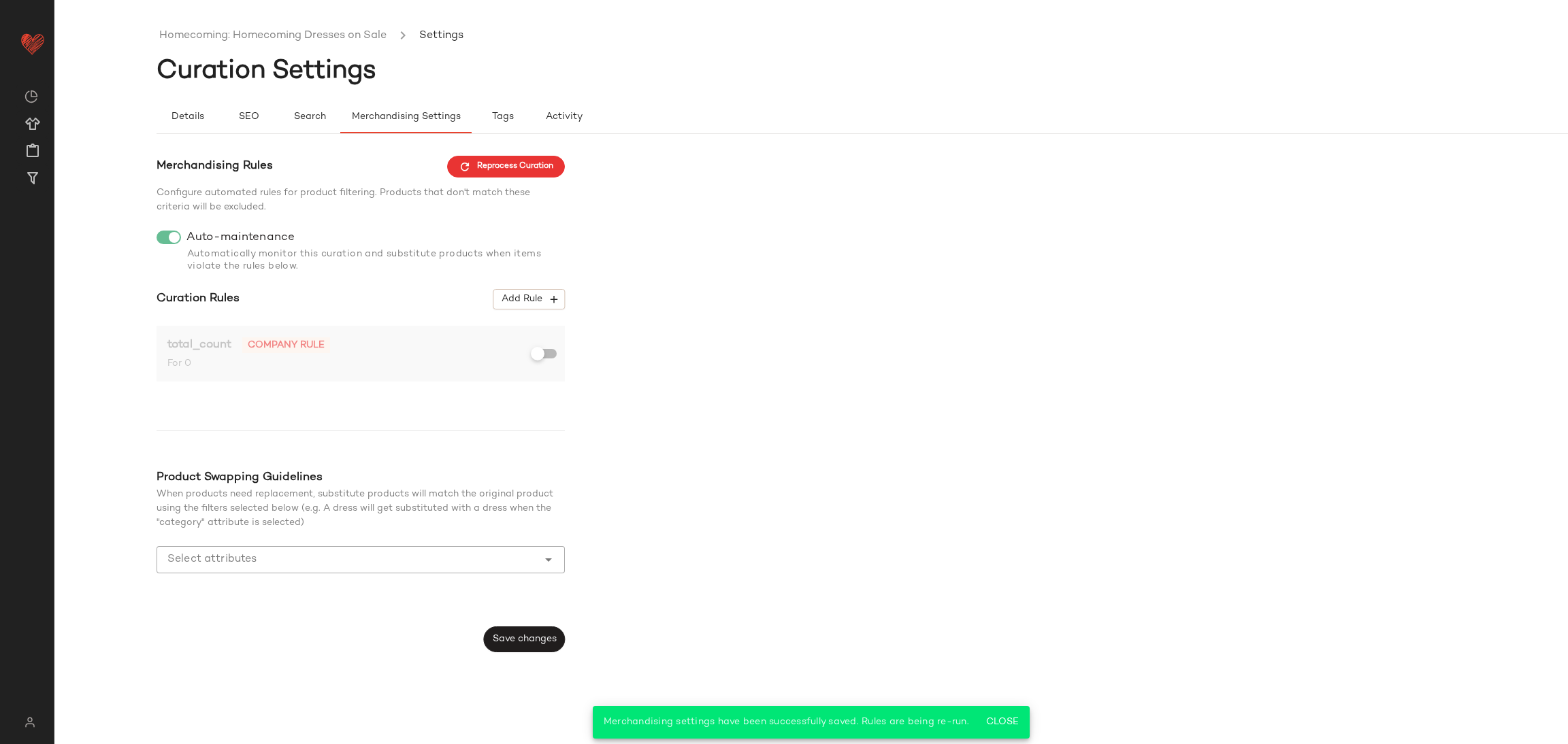
click at [81, 0] on main "Homecoming: Homecoming Dresses on Sale Settings Curation Settings Details SEO S…" at bounding box center [784, 372] width 1568 height 744
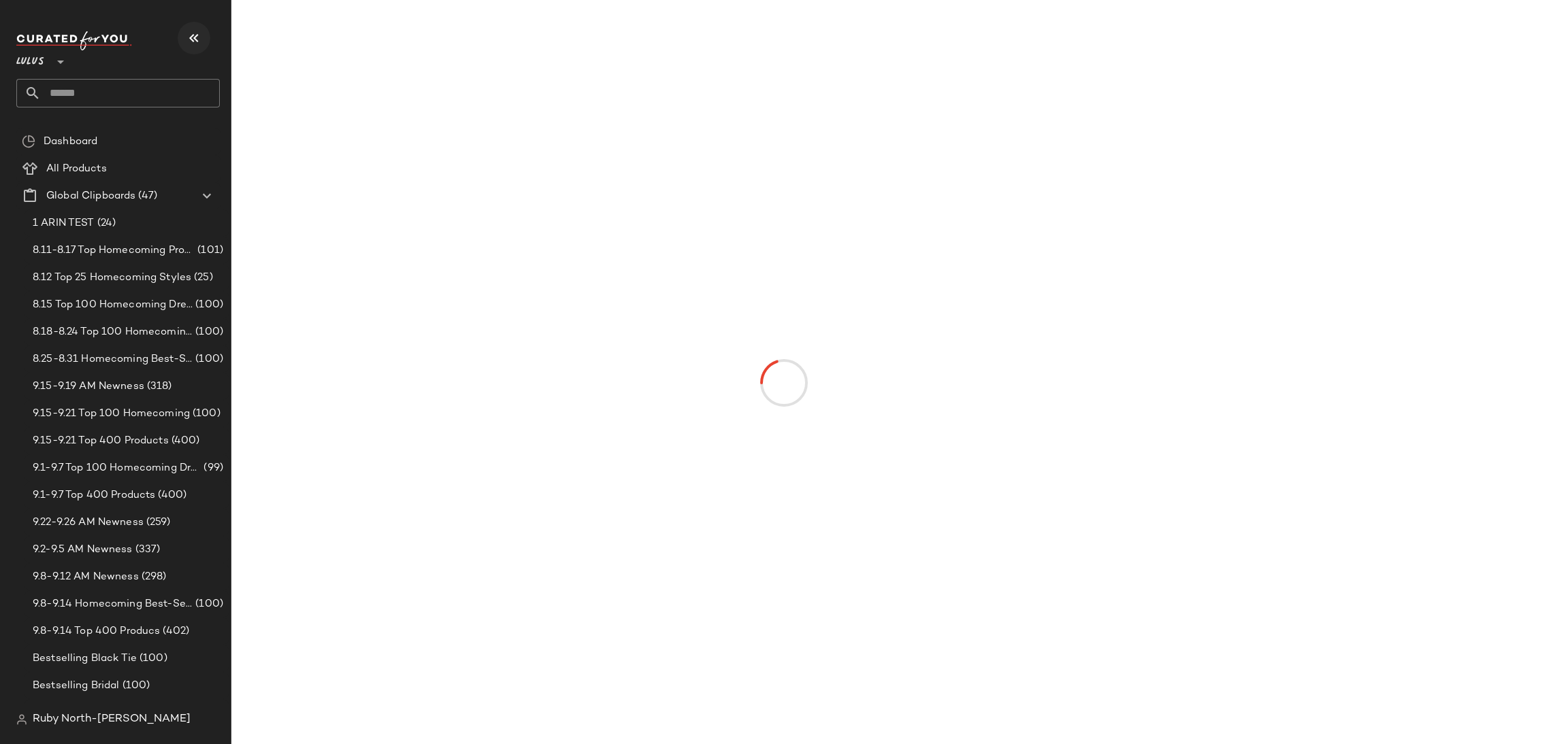
click at [185, 34] on button "button" at bounding box center [194, 38] width 33 height 33
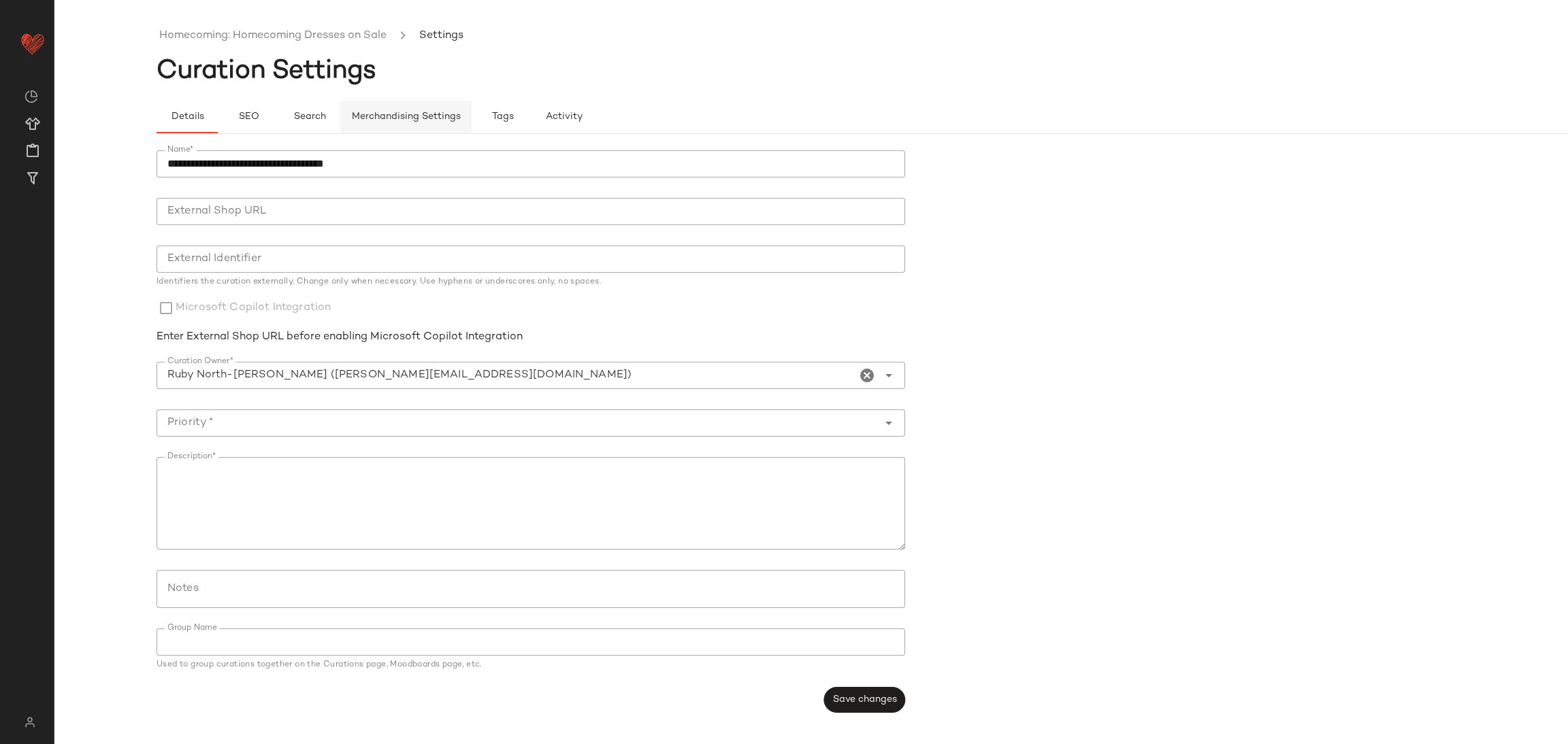
drag, startPoint x: 409, startPoint y: 119, endPoint x: 381, endPoint y: 118, distance: 28.0
click at [409, 119] on span "Merchandising Settings" at bounding box center [405, 117] width 109 height 11
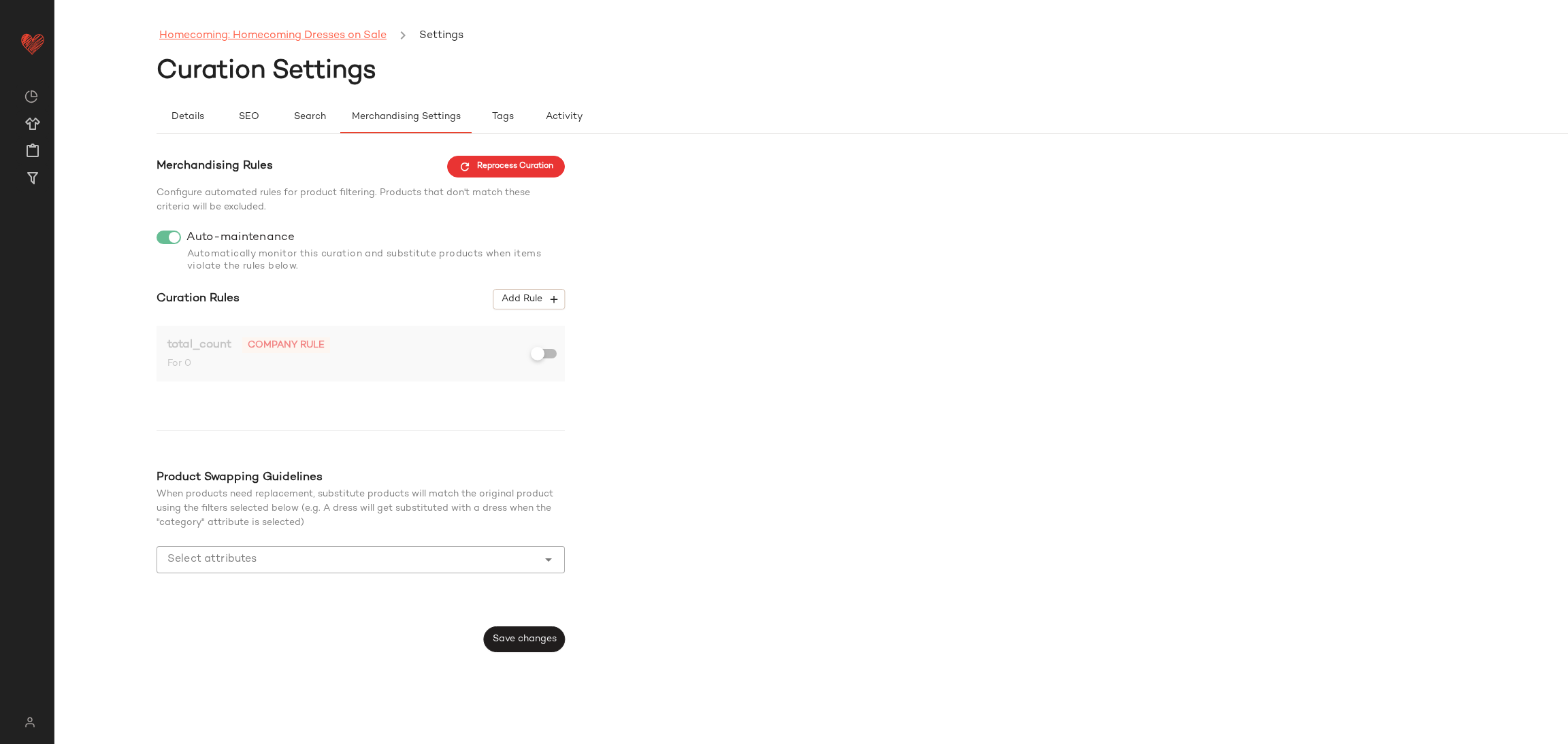
click at [310, 41] on link "Homecoming: Homecoming Dresses on Sale" at bounding box center [273, 35] width 227 height 17
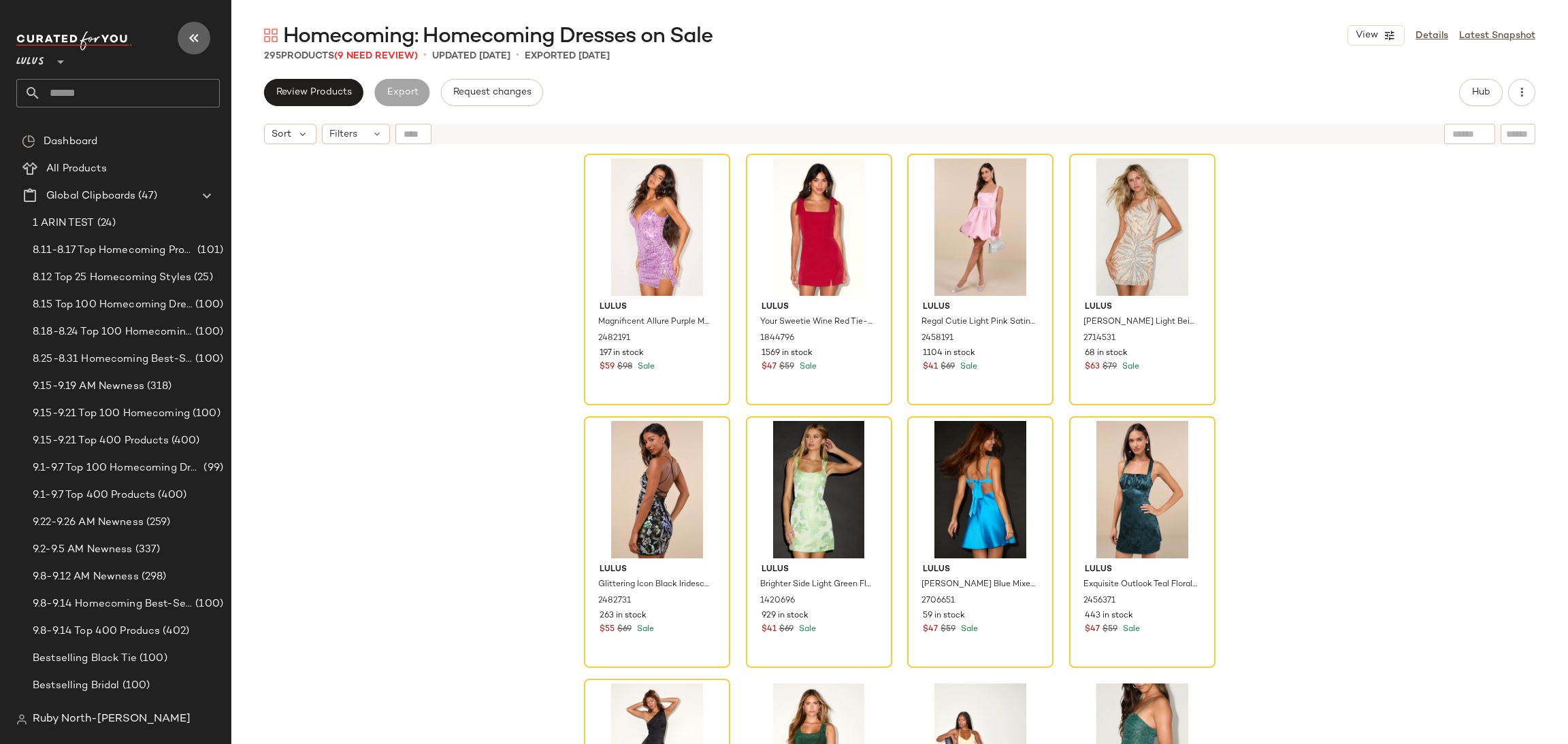
click at [207, 41] on button "button" at bounding box center [194, 38] width 33 height 33
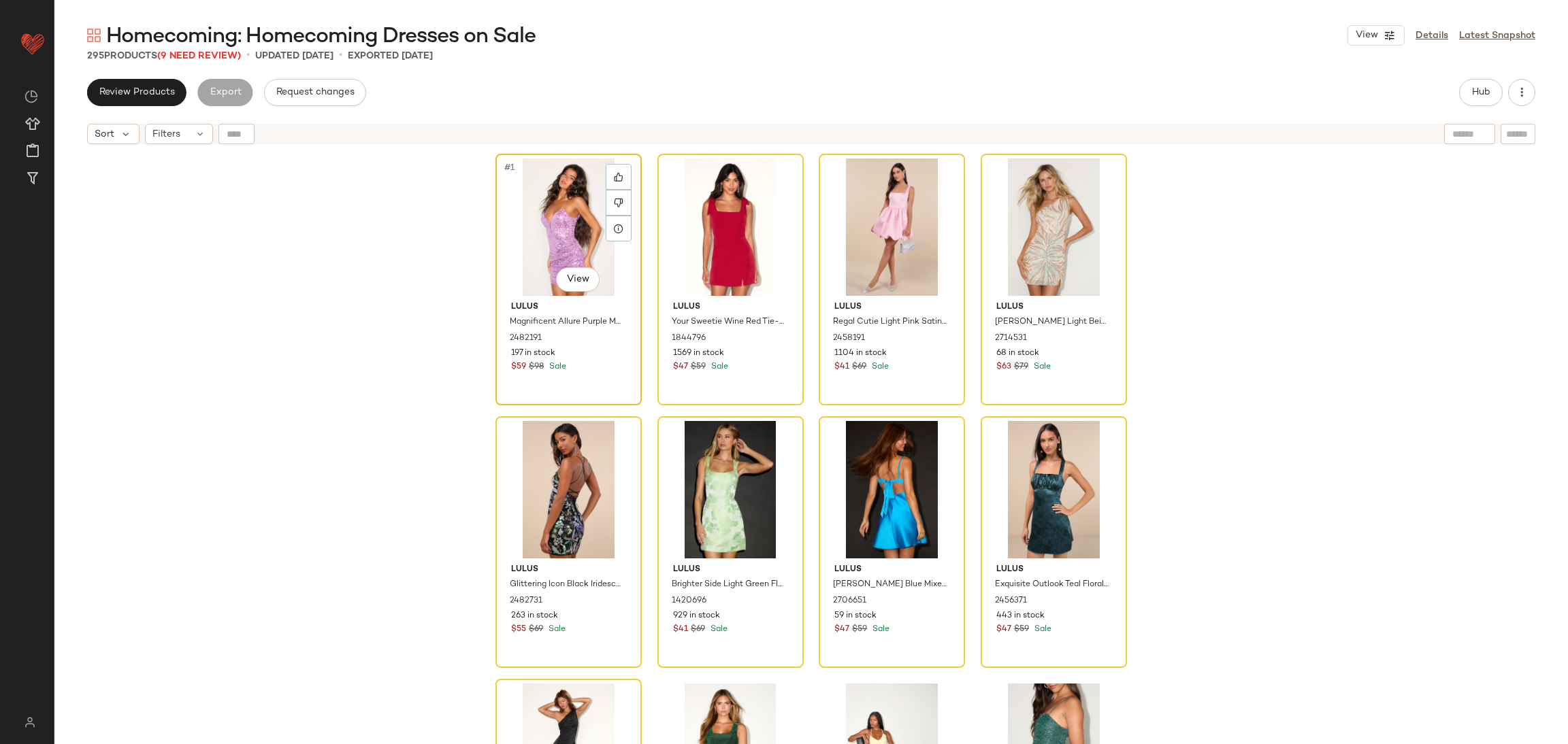
click at [560, 209] on div "#1 View" at bounding box center [568, 227] width 136 height 137
click at [606, 204] on div at bounding box center [618, 203] width 26 height 26
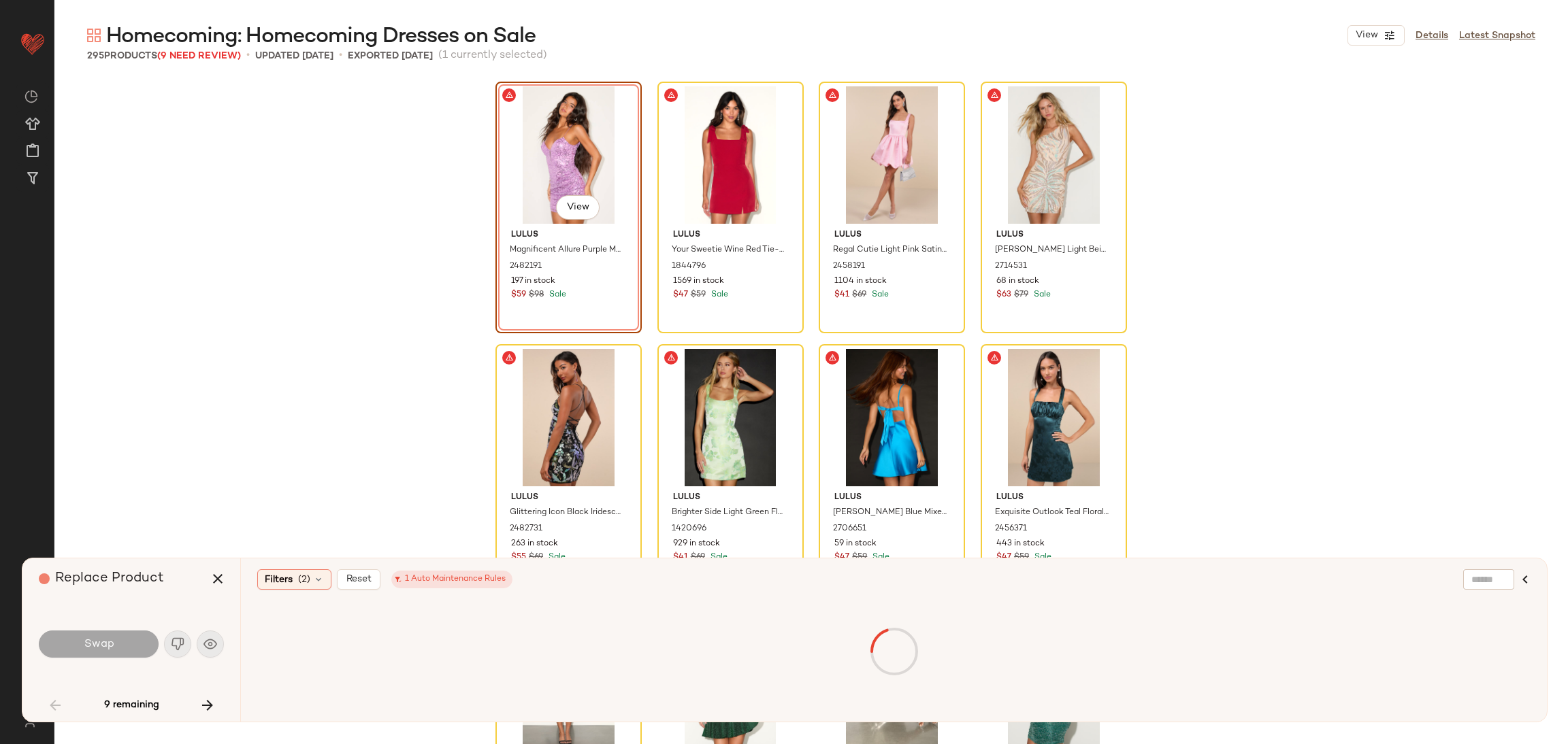
click at [428, 221] on div "#1 View Lulus Magnificent Allure Purple Mesh Sequin Bustier Mini Dress 2482191 …" at bounding box center [811, 411] width 1514 height 665
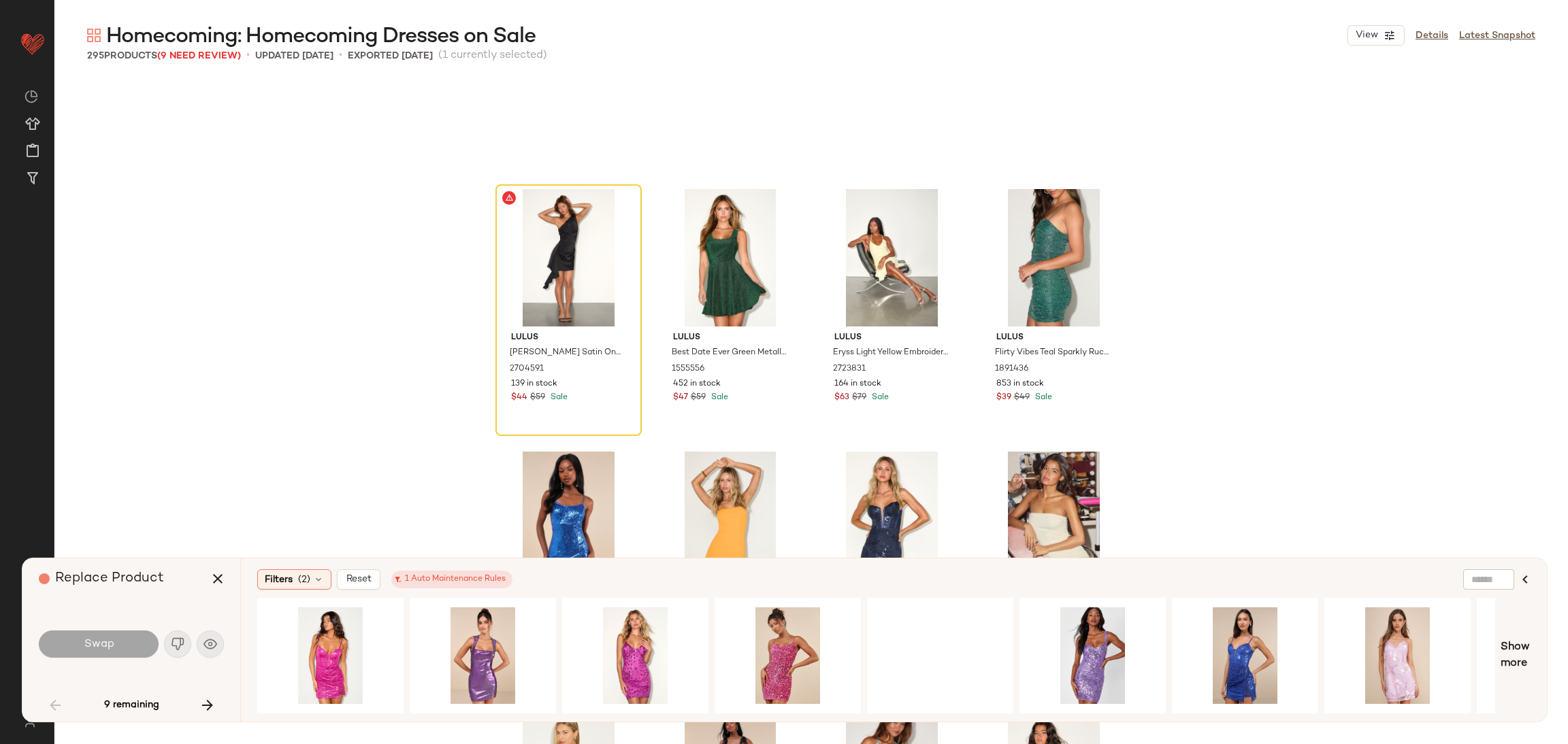
scroll to position [418, 0]
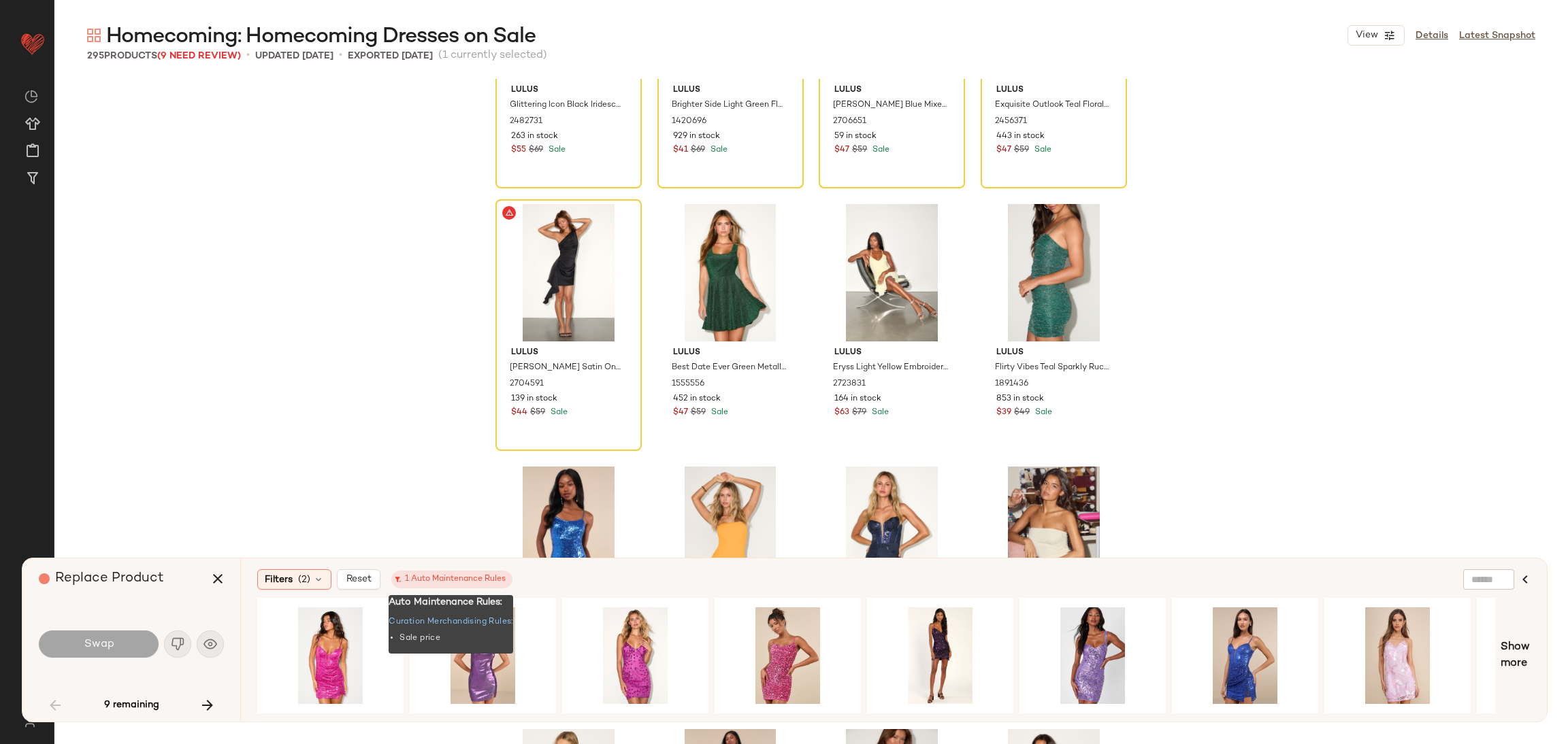
click at [446, 579] on div "1 Auto Maintenance Rules" at bounding box center [452, 580] width 107 height 13
click at [230, 576] on button "button" at bounding box center [217, 578] width 33 height 33
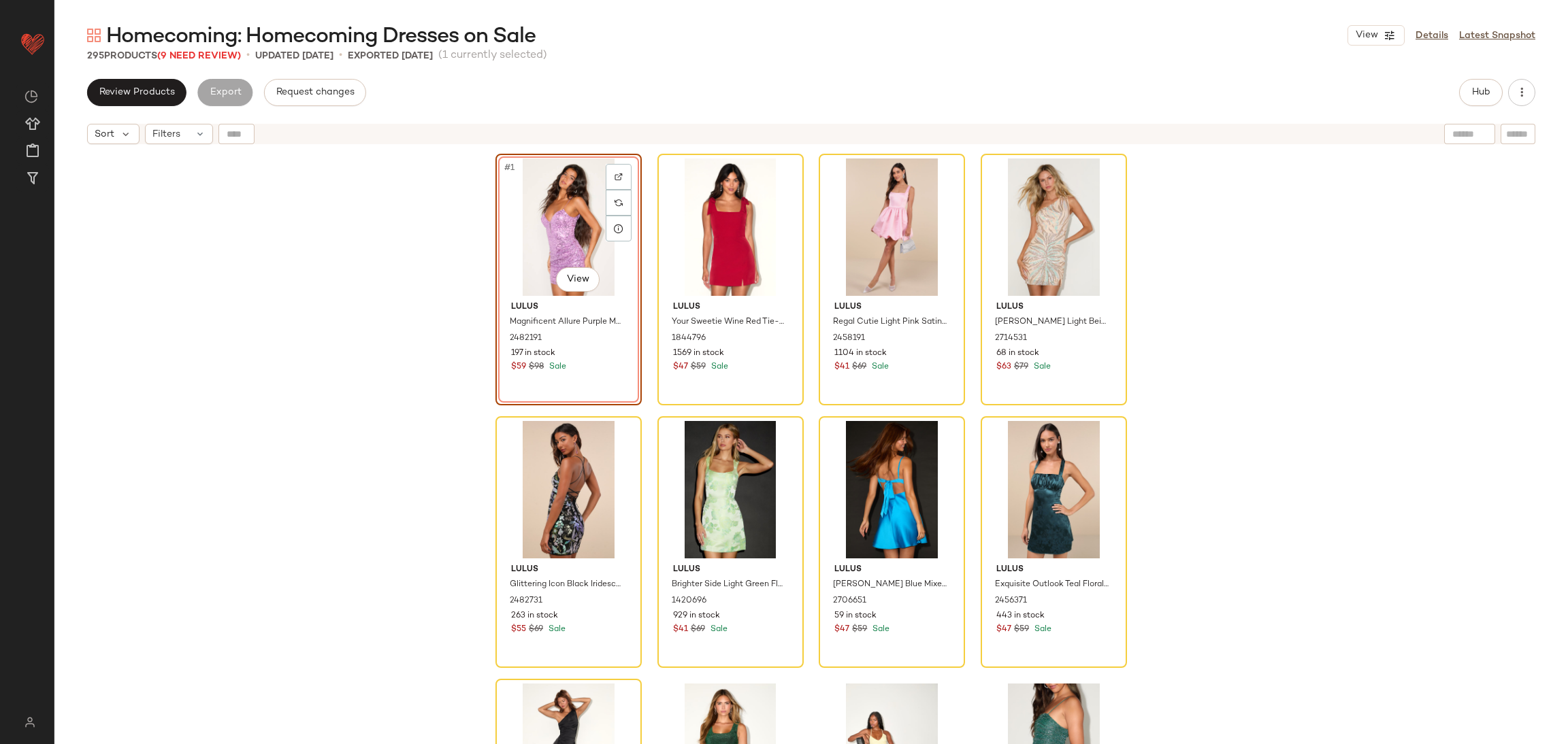
click at [1435, 39] on link "Details" at bounding box center [1432, 35] width 33 height 15
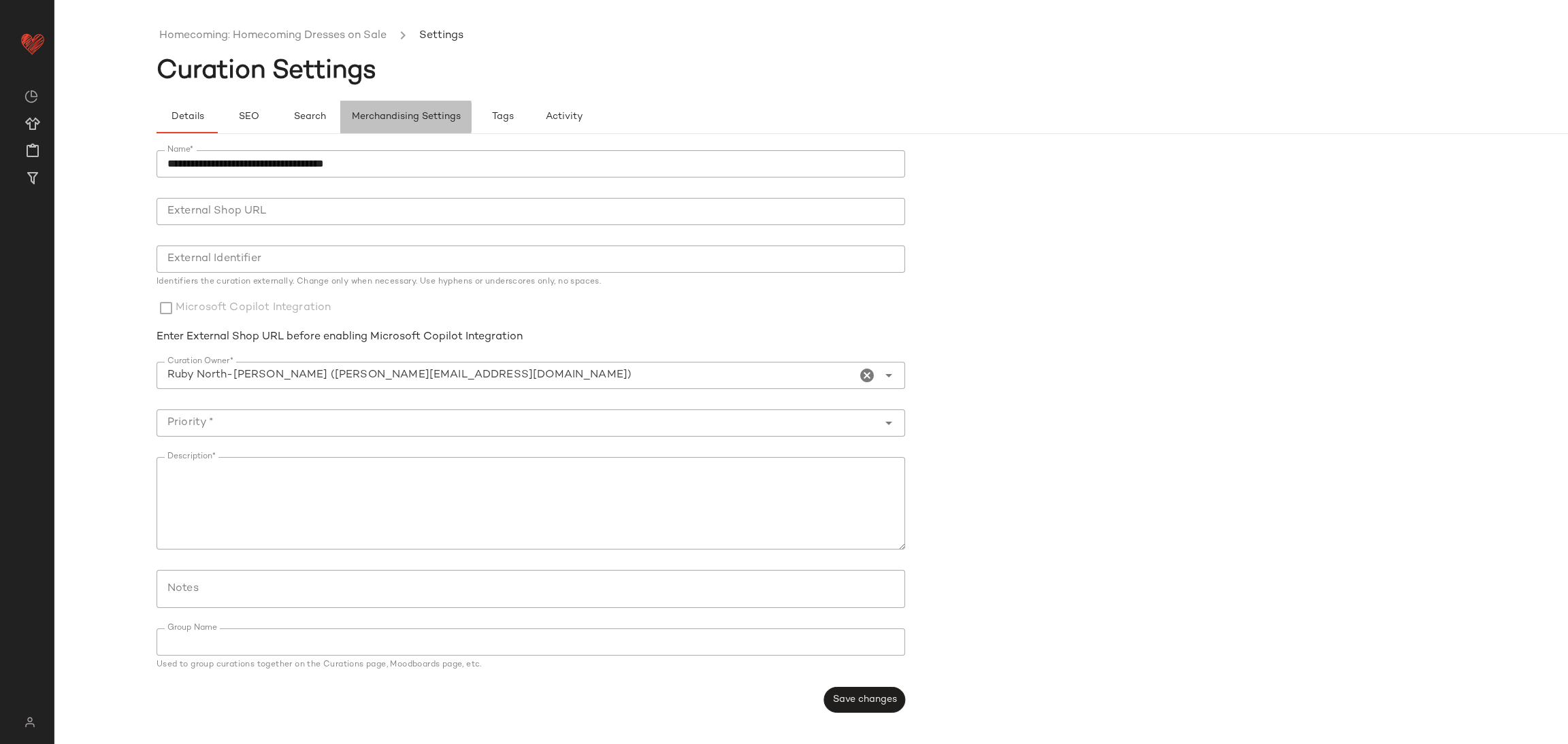
click at [427, 103] on button "Merchandising Settings" at bounding box center [406, 117] width 132 height 33
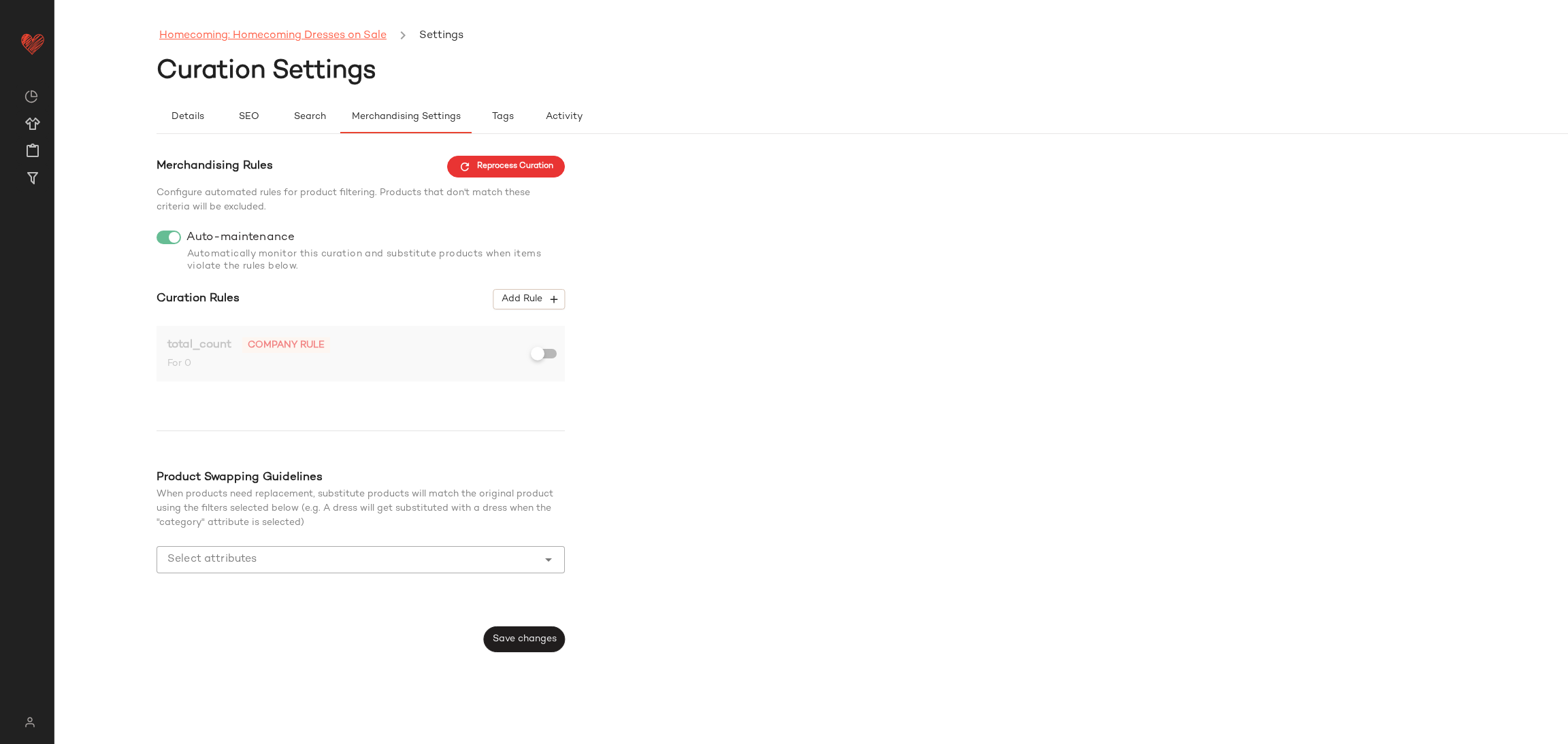
click at [253, 33] on link "Homecoming: Homecoming Dresses on Sale" at bounding box center [273, 35] width 227 height 17
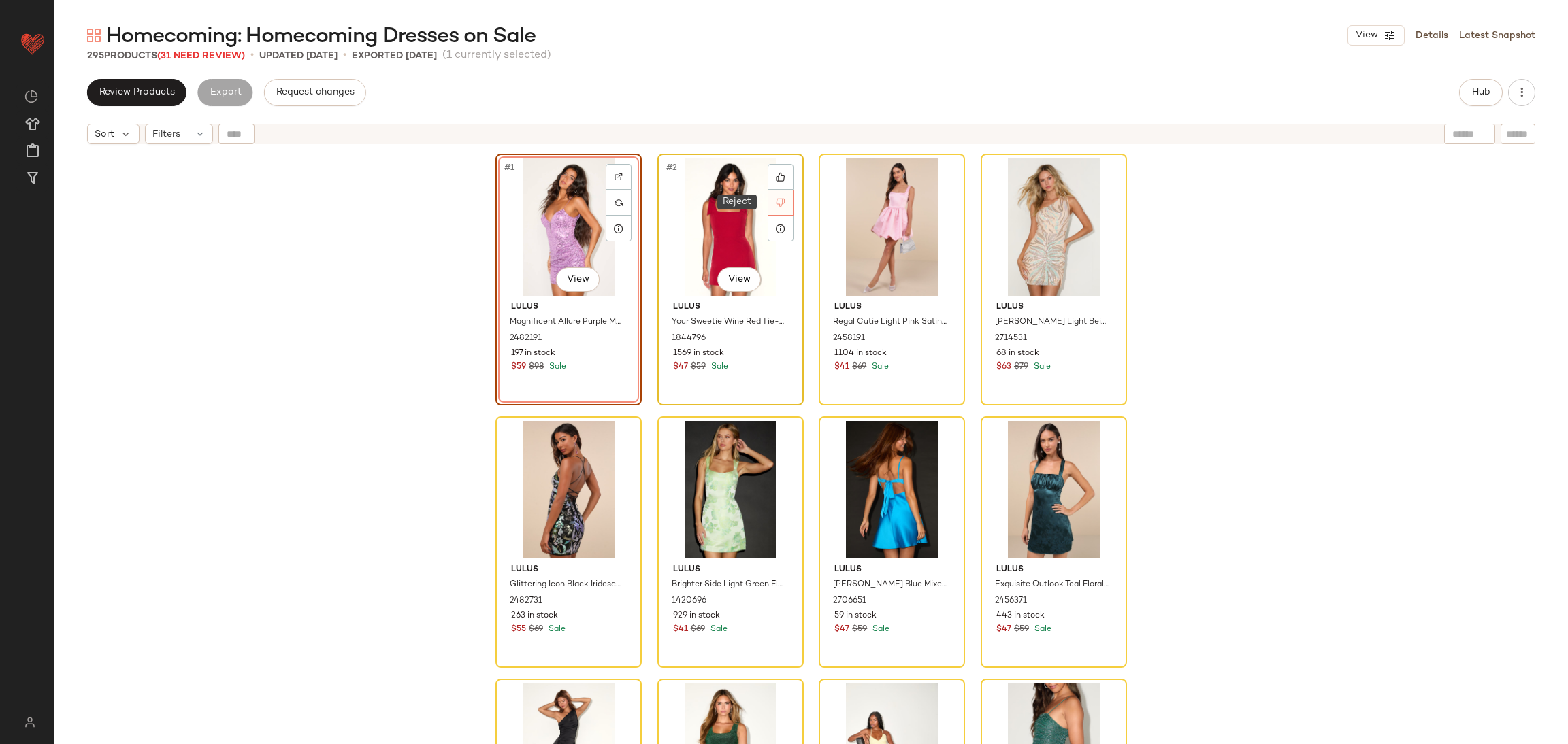
click at [774, 194] on div at bounding box center [781, 203] width 26 height 26
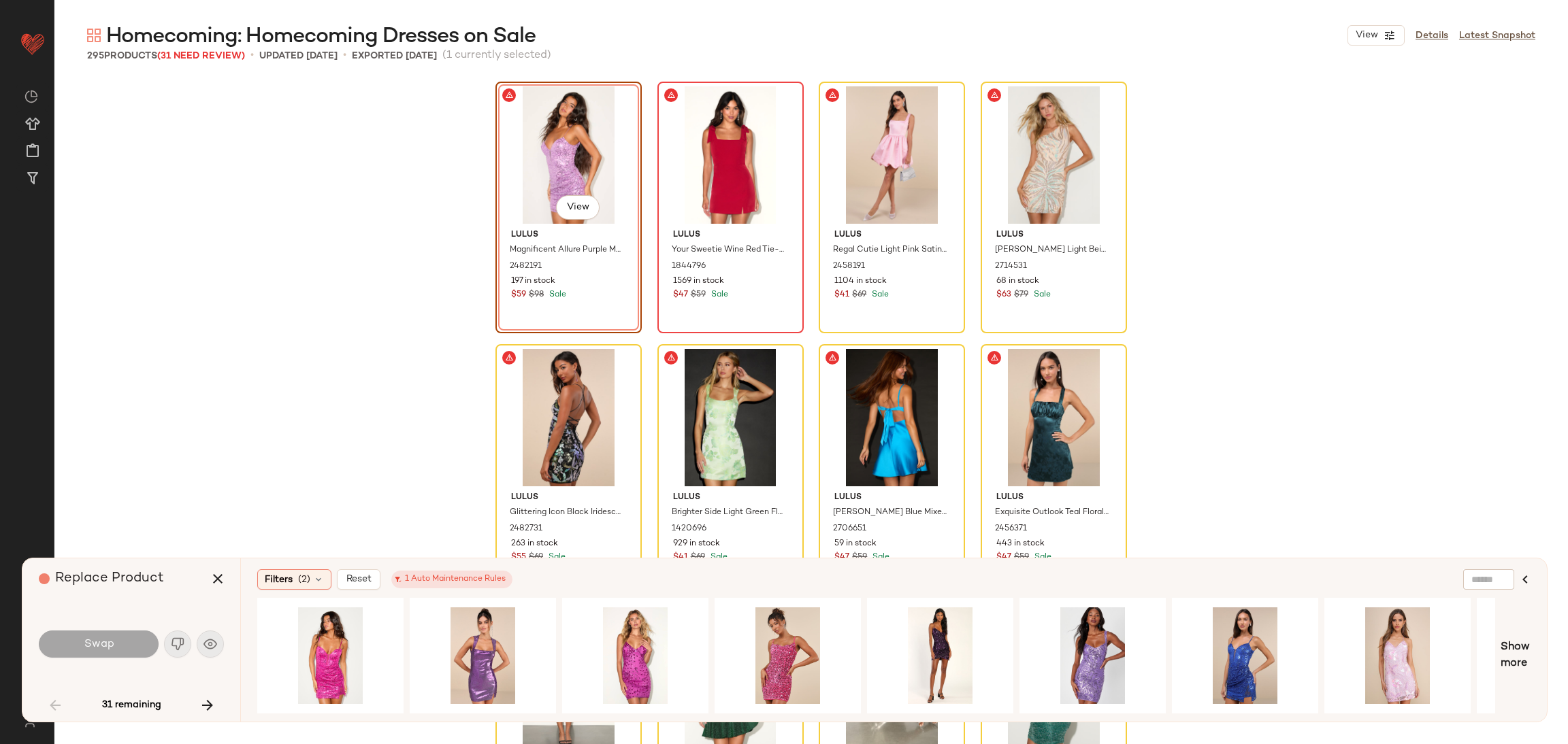
click at [418, 438] on div "#1 View Lulus Magnificent Allure Purple Mesh Sequin Bustier Mini Dress 2482191 …" at bounding box center [811, 411] width 1514 height 665
click at [947, 147] on div "#3 View" at bounding box center [892, 155] width 136 height 137
click at [904, 122] on div "#3 View" at bounding box center [892, 155] width 136 height 137
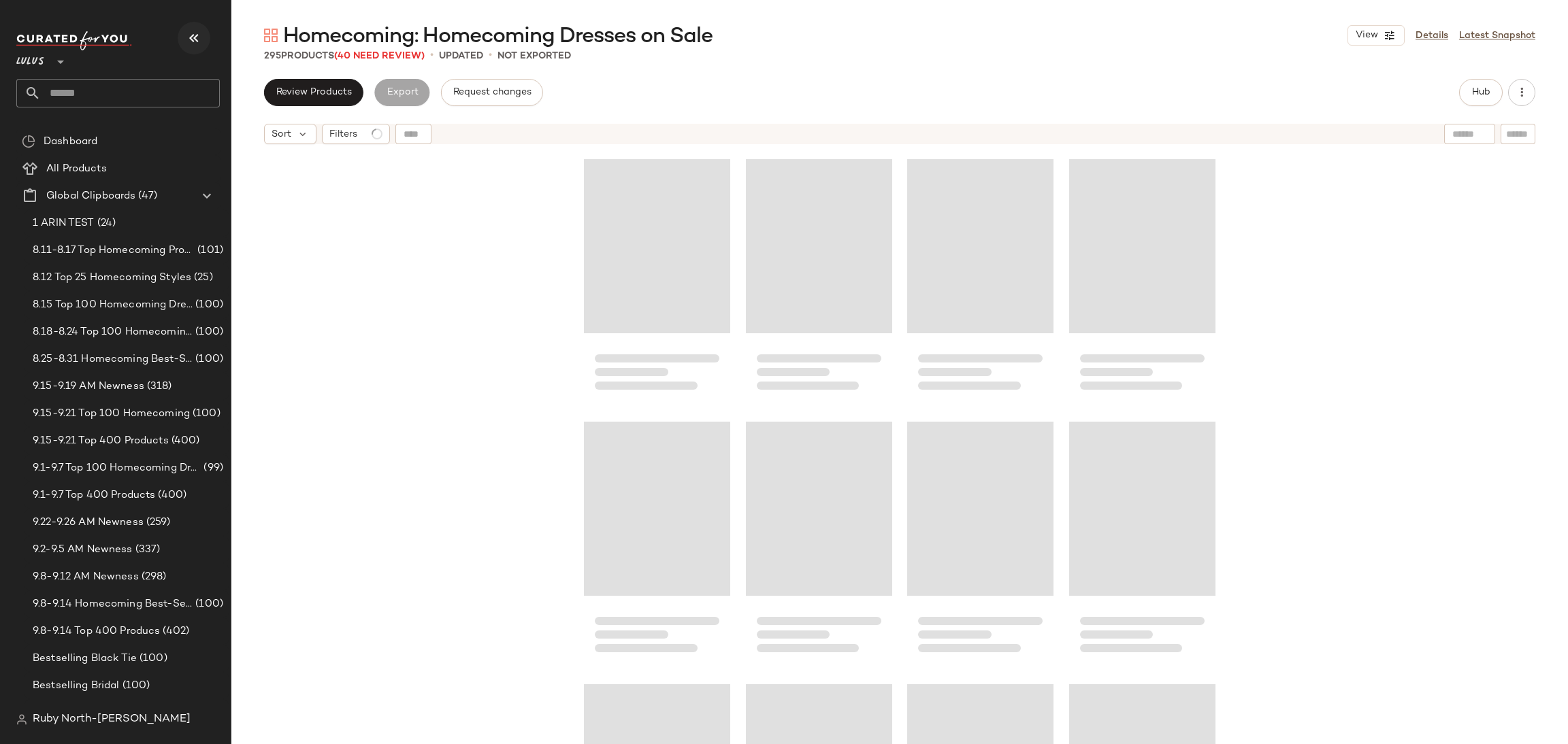
click at [182, 37] on button "button" at bounding box center [194, 38] width 33 height 33
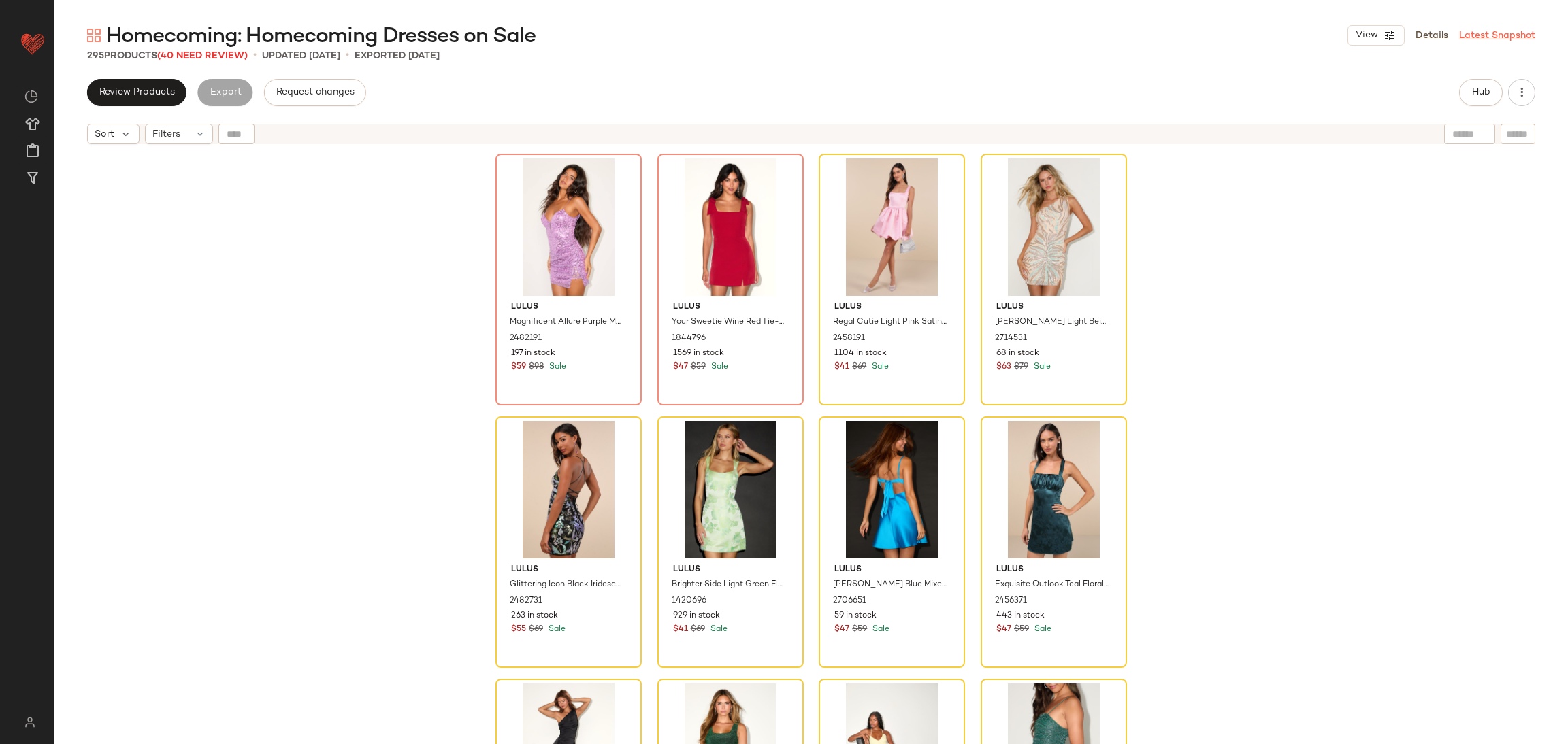
click at [1480, 33] on link "Latest Snapshot" at bounding box center [1497, 35] width 76 height 15
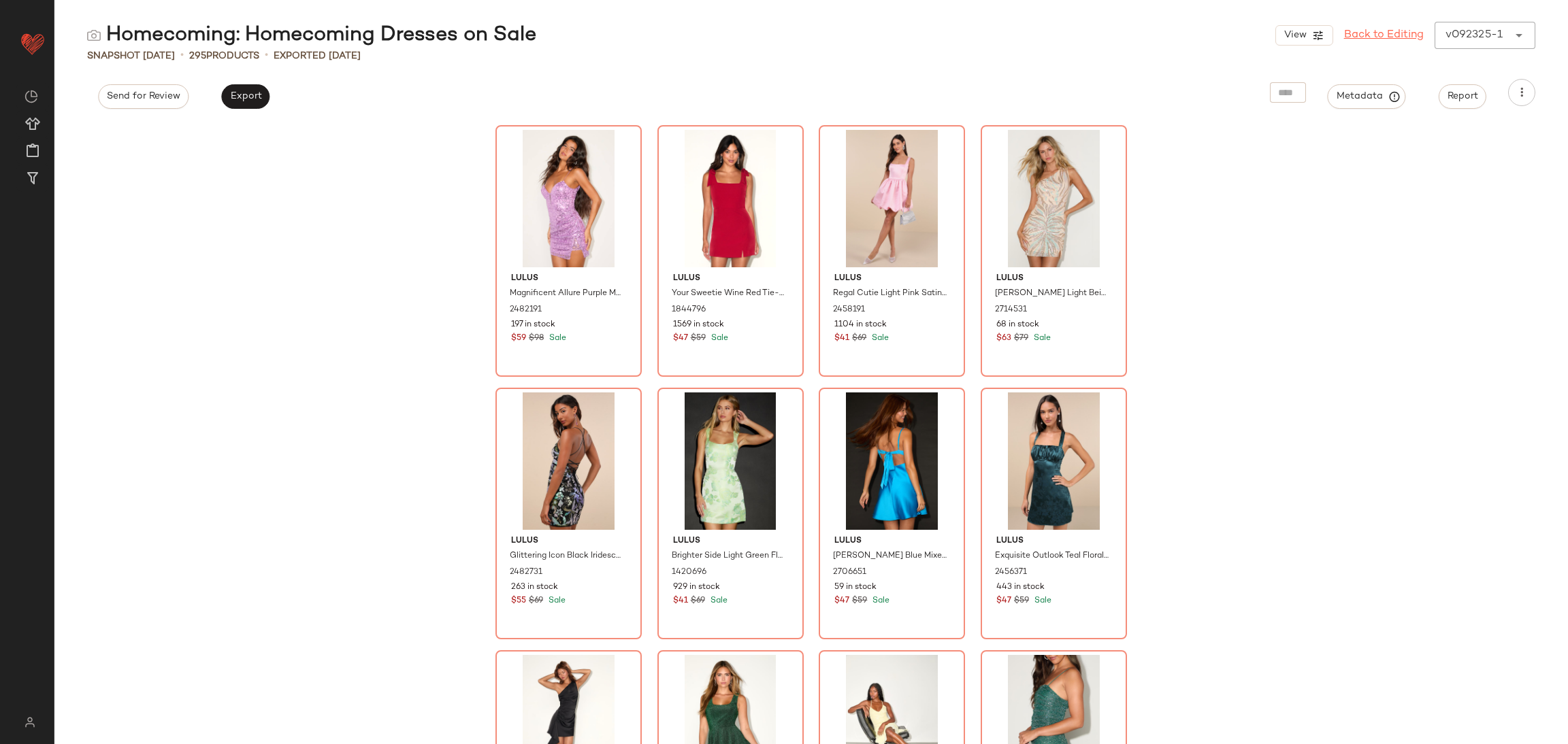
click at [1351, 27] on link "Back to Editing" at bounding box center [1384, 35] width 79 height 16
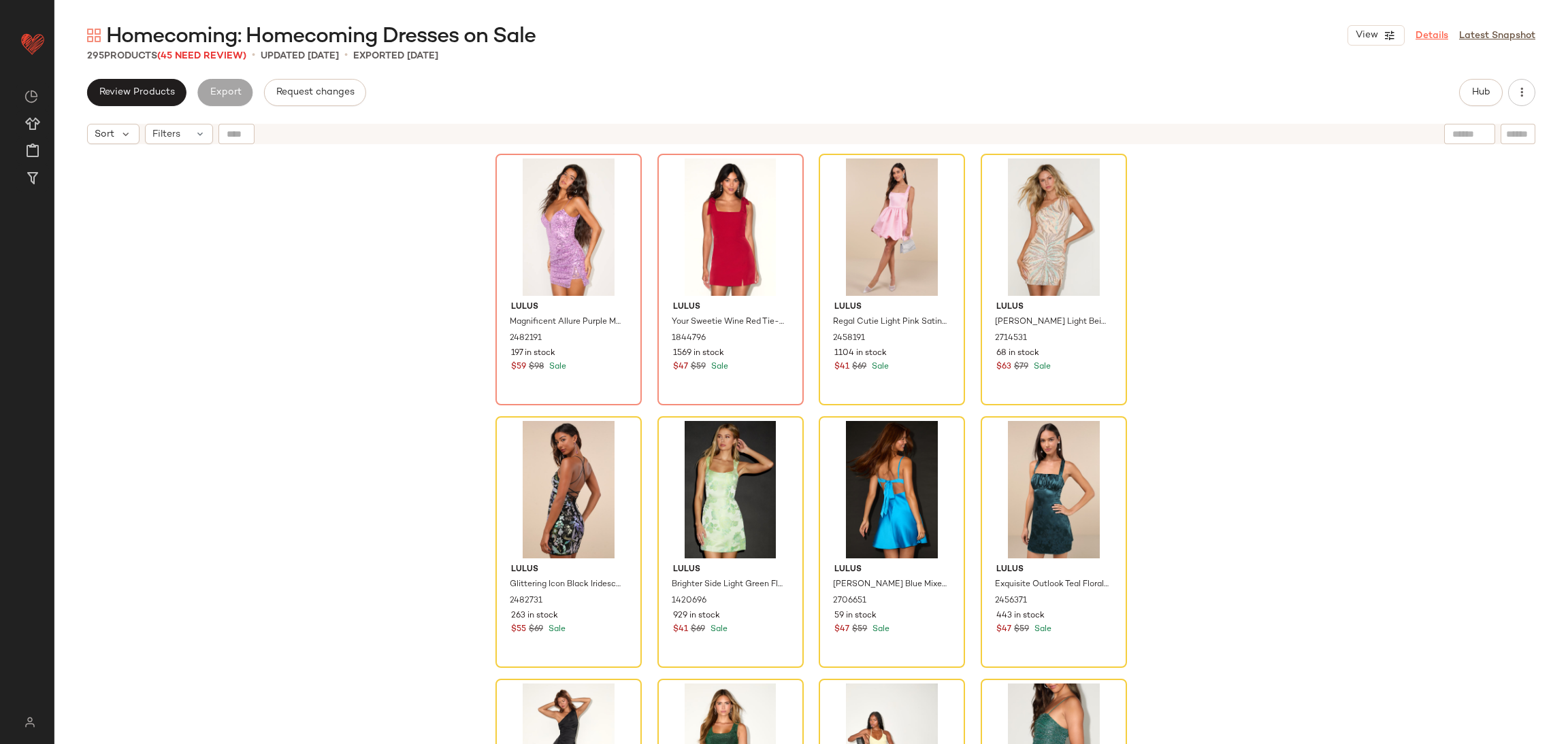
click at [1427, 39] on link "Details" at bounding box center [1432, 35] width 33 height 15
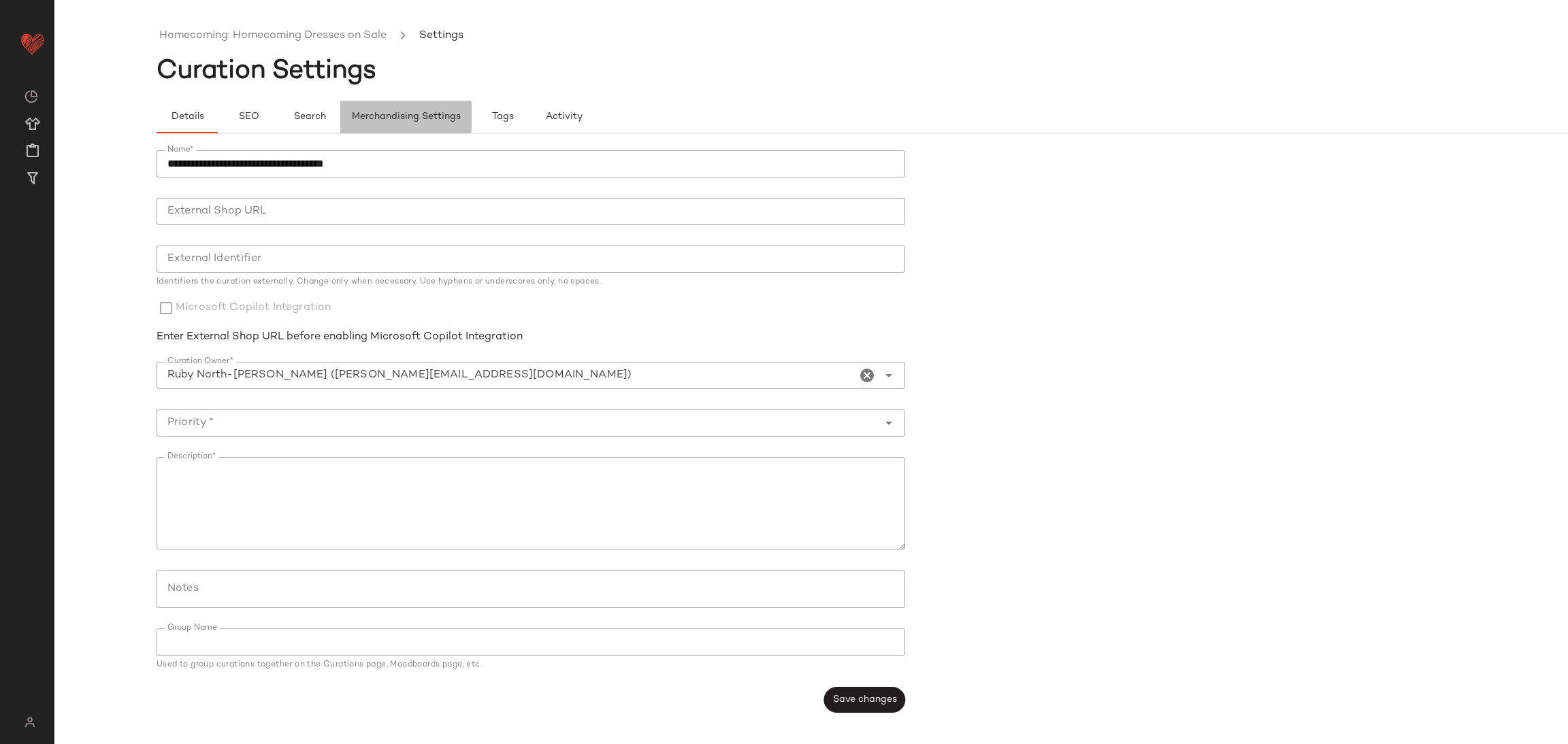
click at [401, 106] on button "Merchandising Settings" at bounding box center [406, 117] width 132 height 33
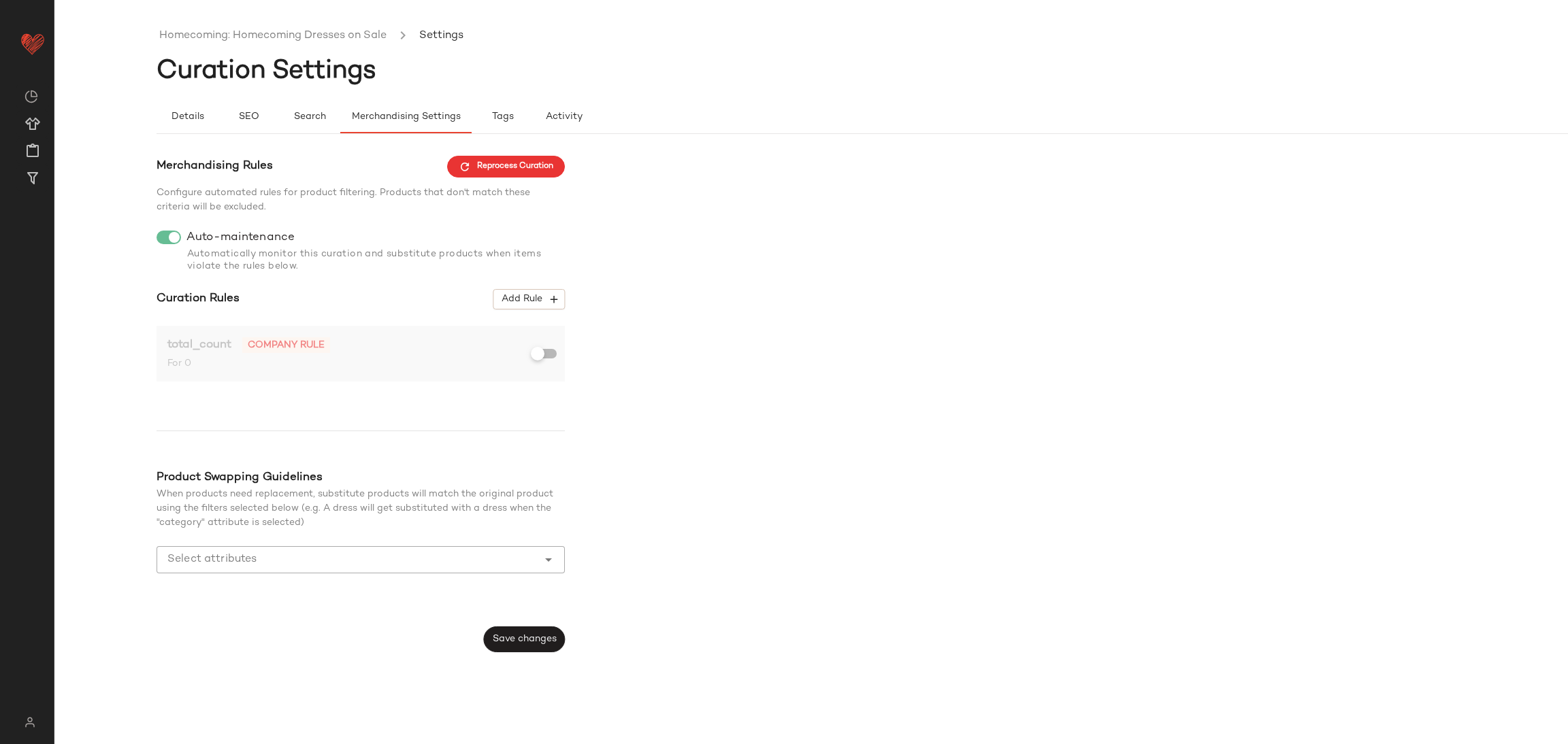
click at [549, 351] on div at bounding box center [544, 354] width 24 height 10
click at [232, 36] on link "Homecoming: Homecoming Dresses on Sale" at bounding box center [273, 35] width 227 height 17
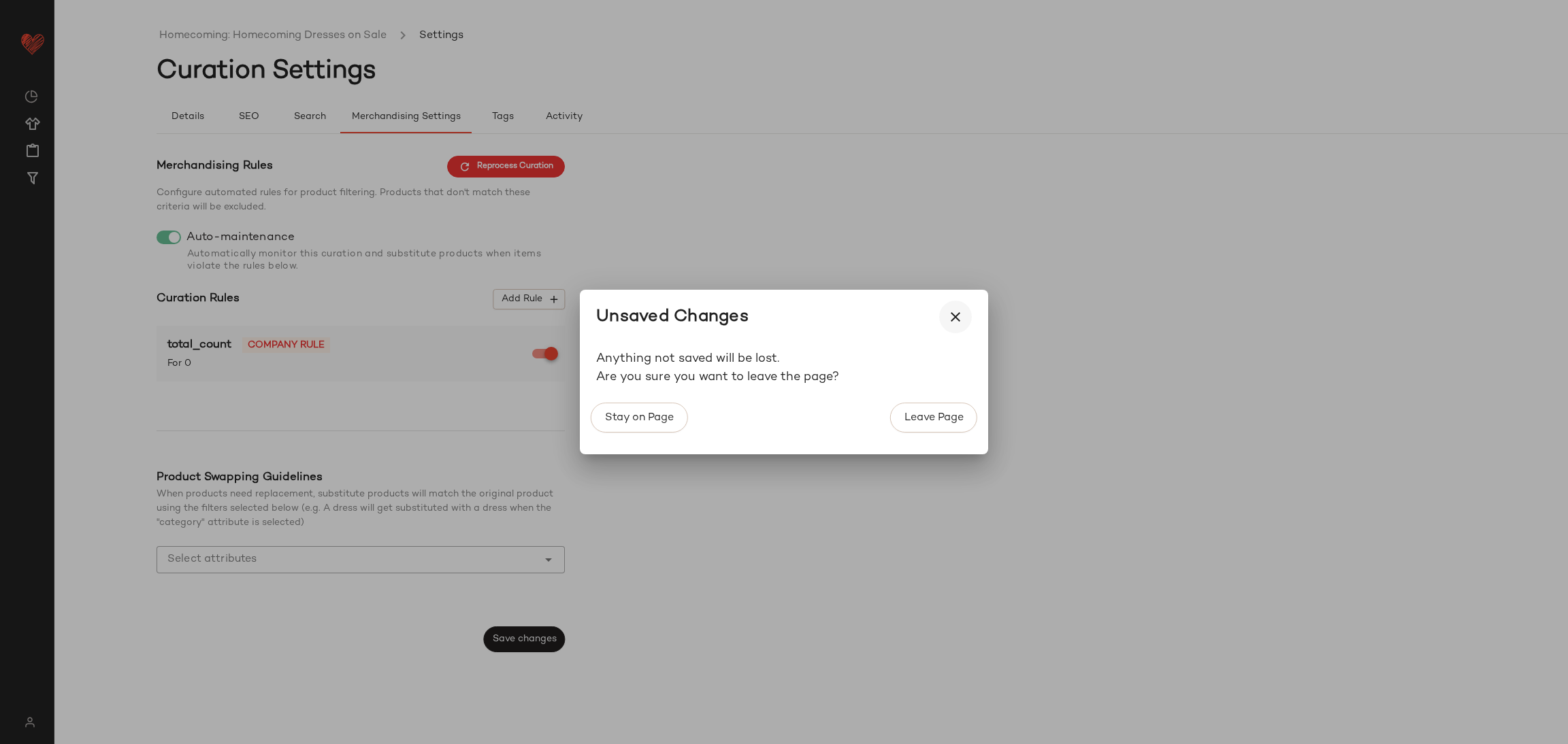
click at [964, 312] on button "button" at bounding box center [955, 317] width 33 height 33
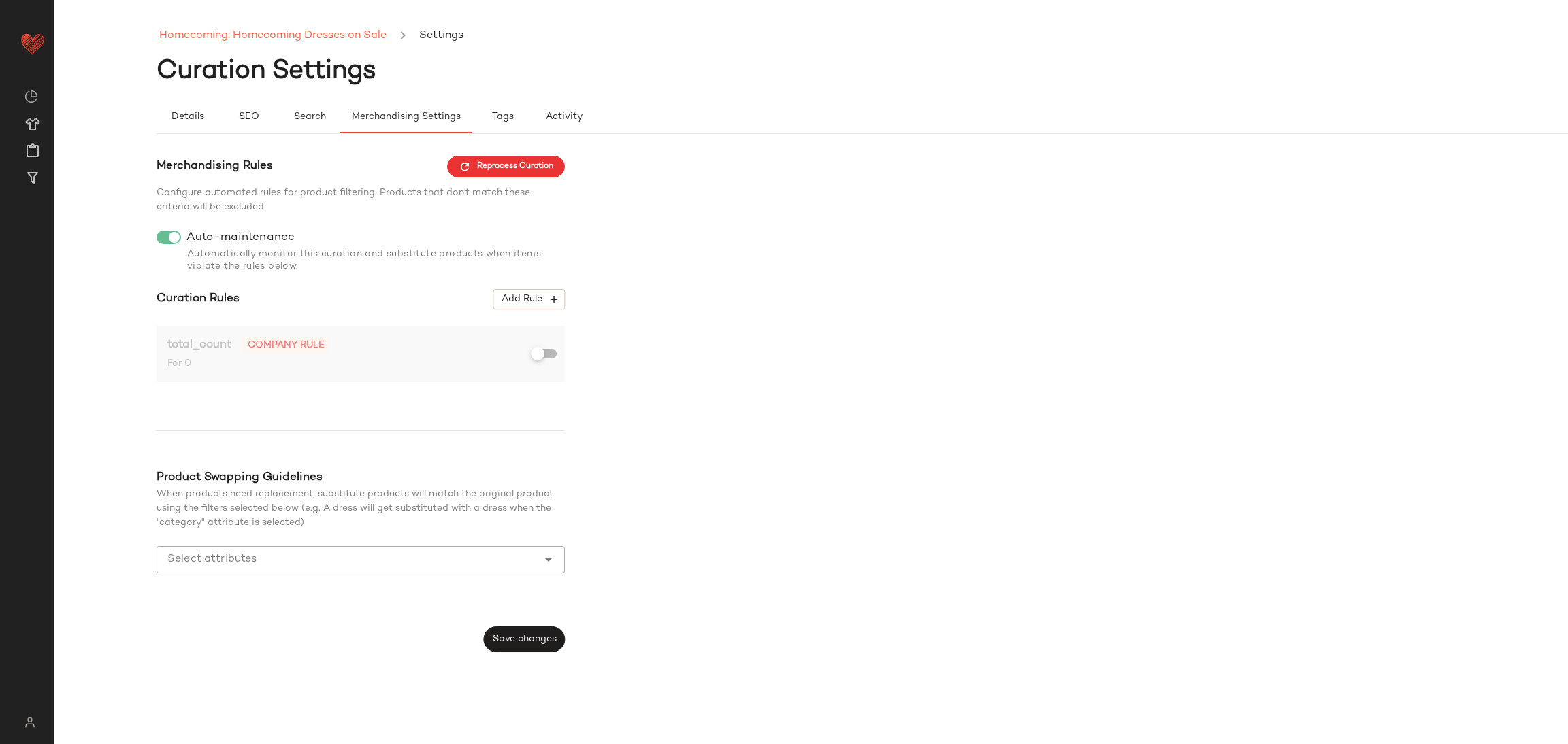
click at [296, 33] on link "Homecoming: Homecoming Dresses on Sale" at bounding box center [273, 35] width 227 height 17
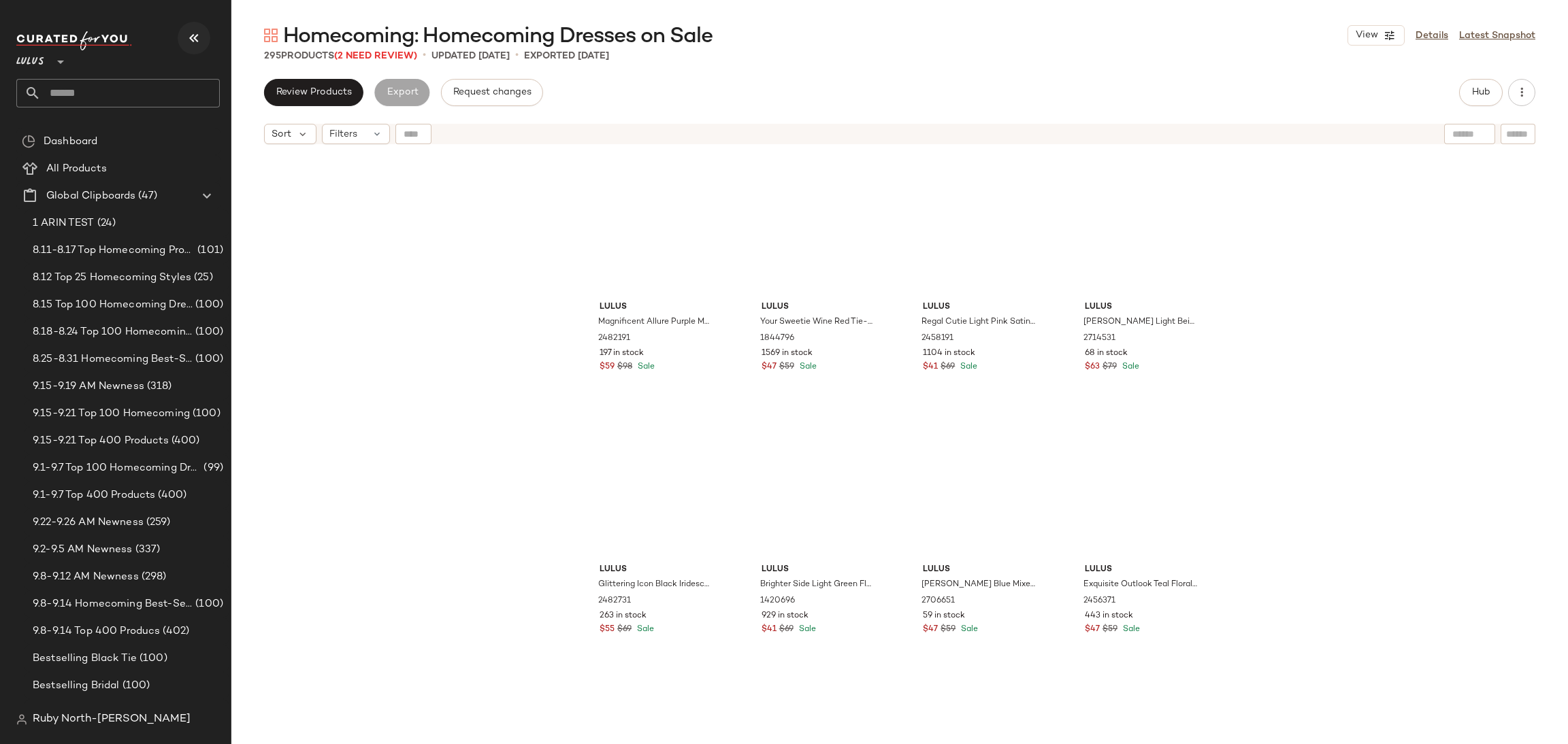
click at [183, 38] on button "button" at bounding box center [194, 38] width 33 height 33
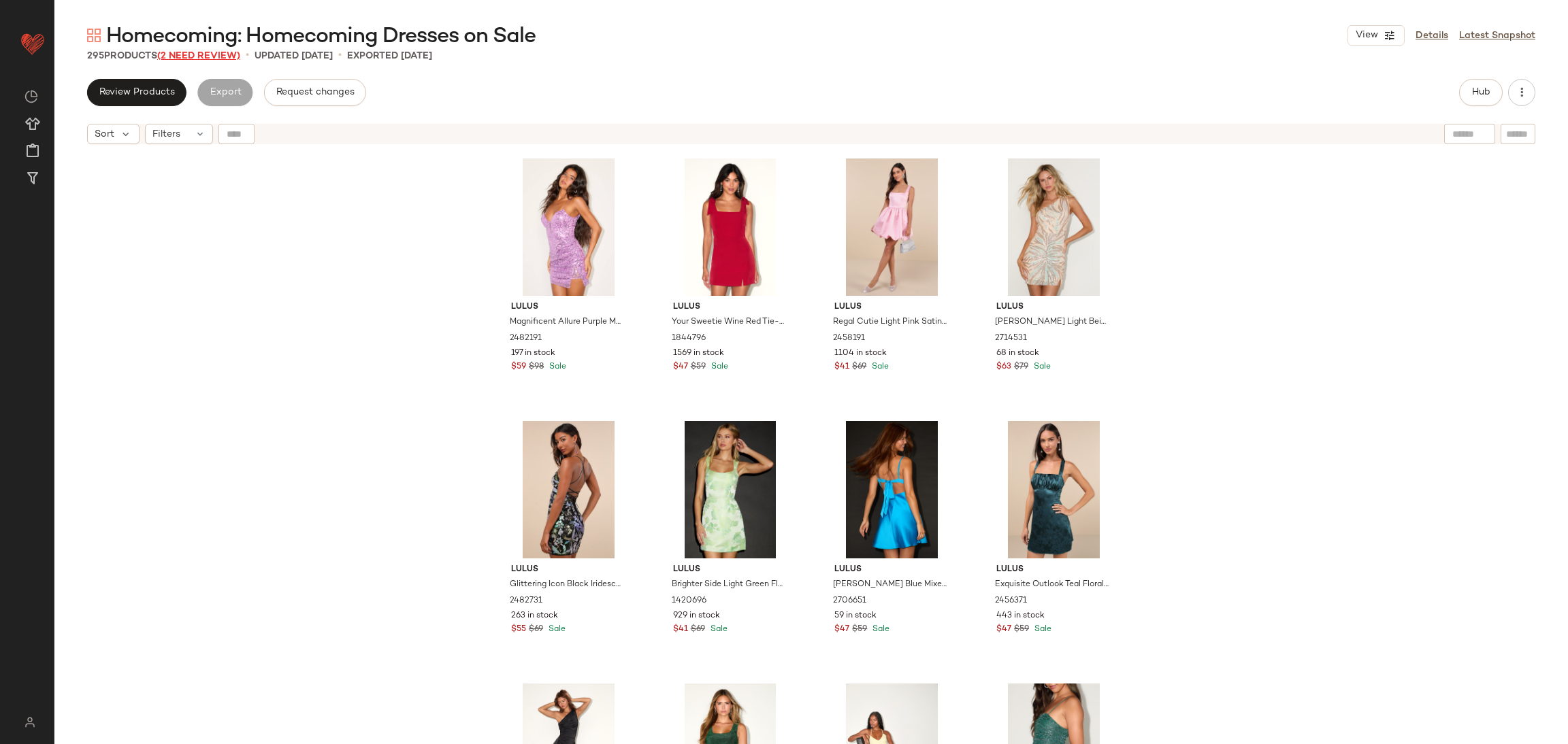
click at [174, 53] on span "(2 Need Review)" at bounding box center [198, 56] width 83 height 10
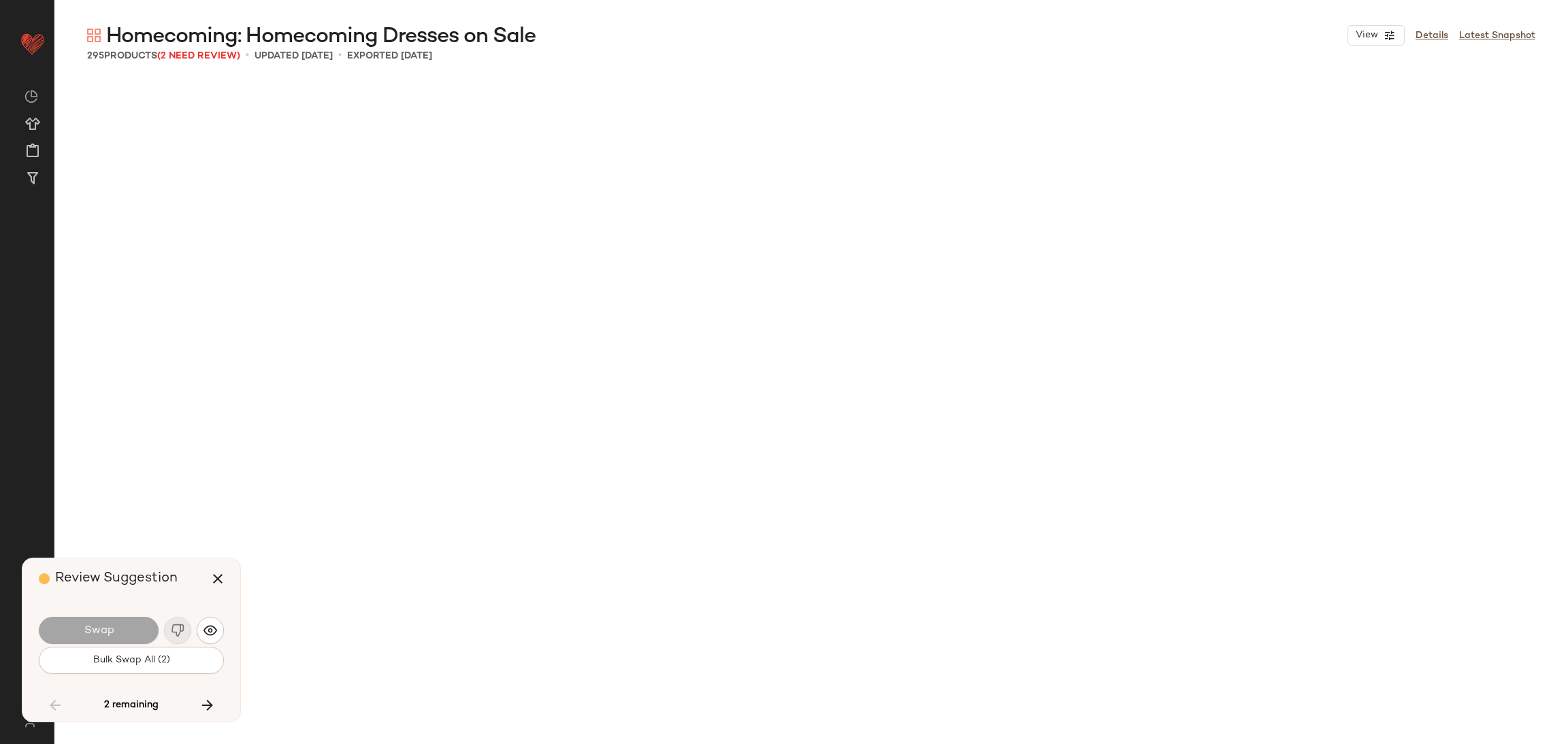
scroll to position [4464, 0]
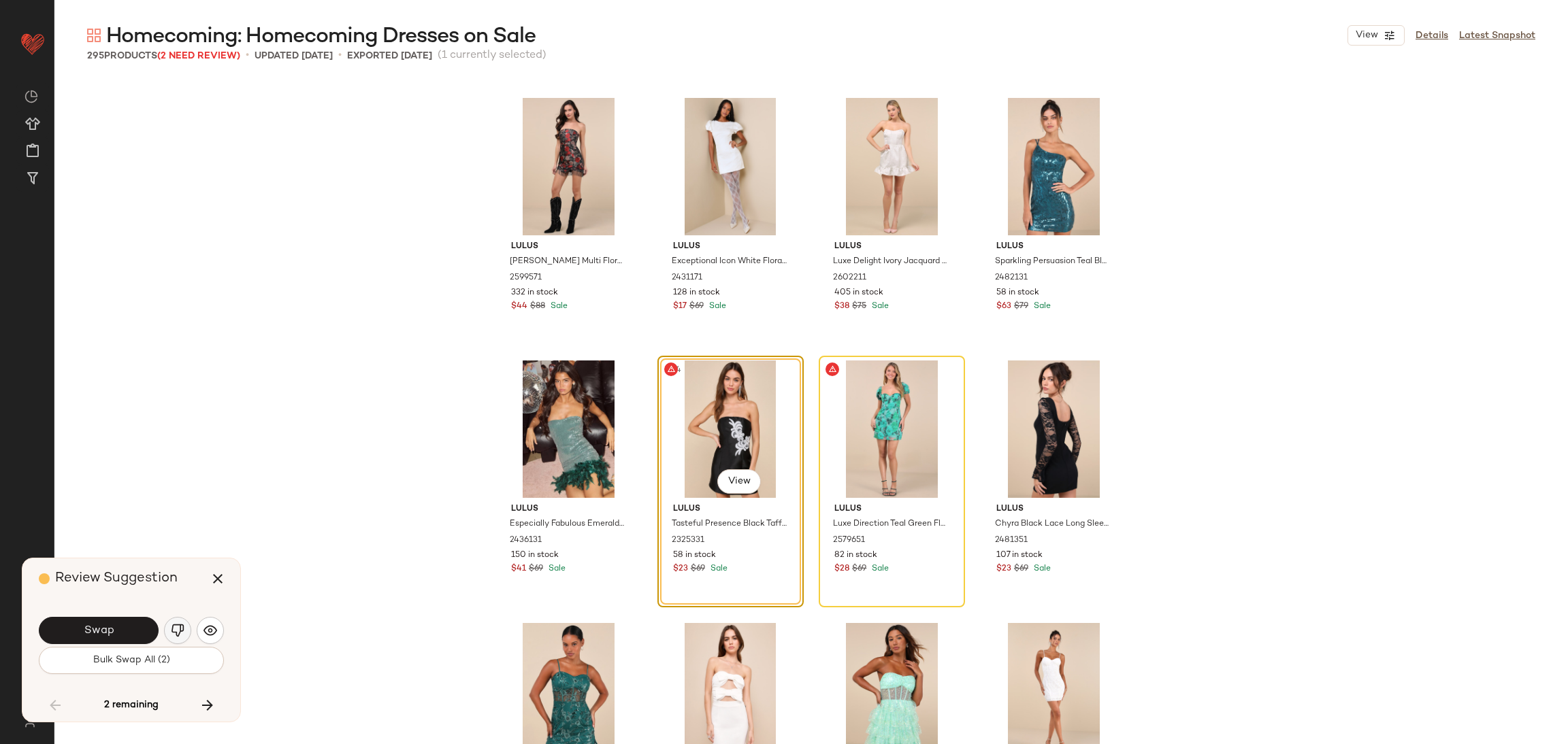
click at [178, 631] on img "button" at bounding box center [178, 631] width 14 height 14
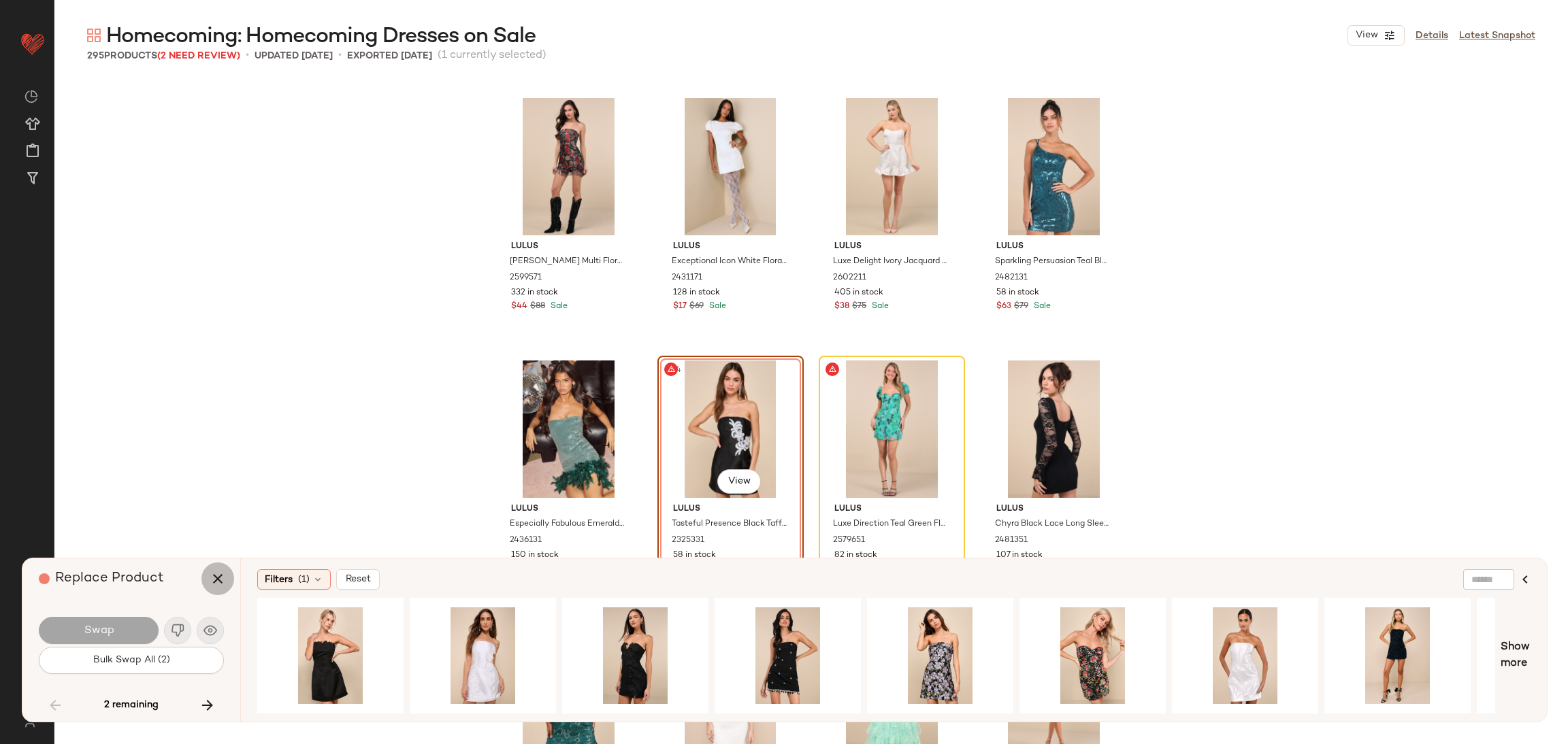
click at [213, 581] on icon "button" at bounding box center [217, 578] width 16 height 16
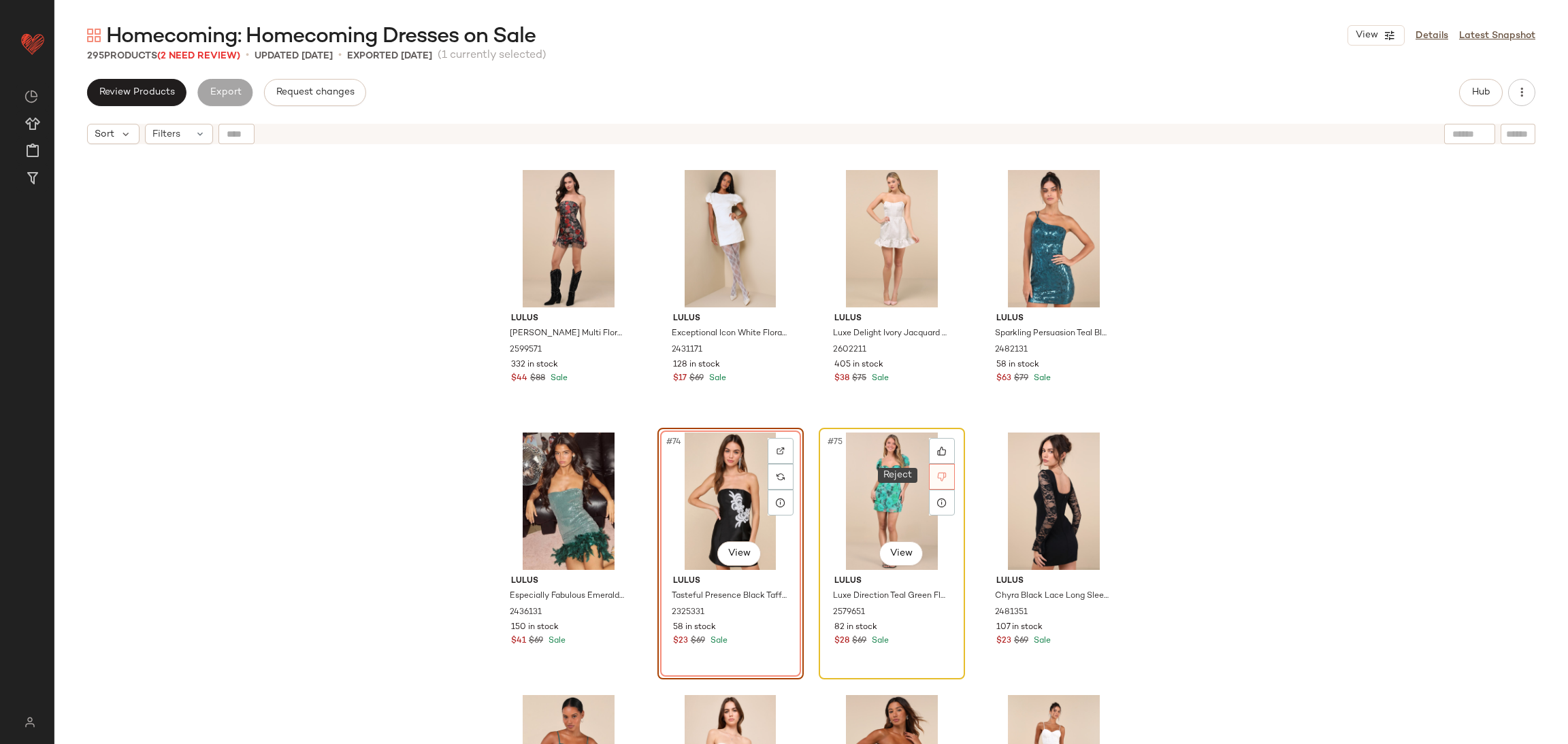
click at [942, 475] on icon at bounding box center [942, 477] width 9 height 9
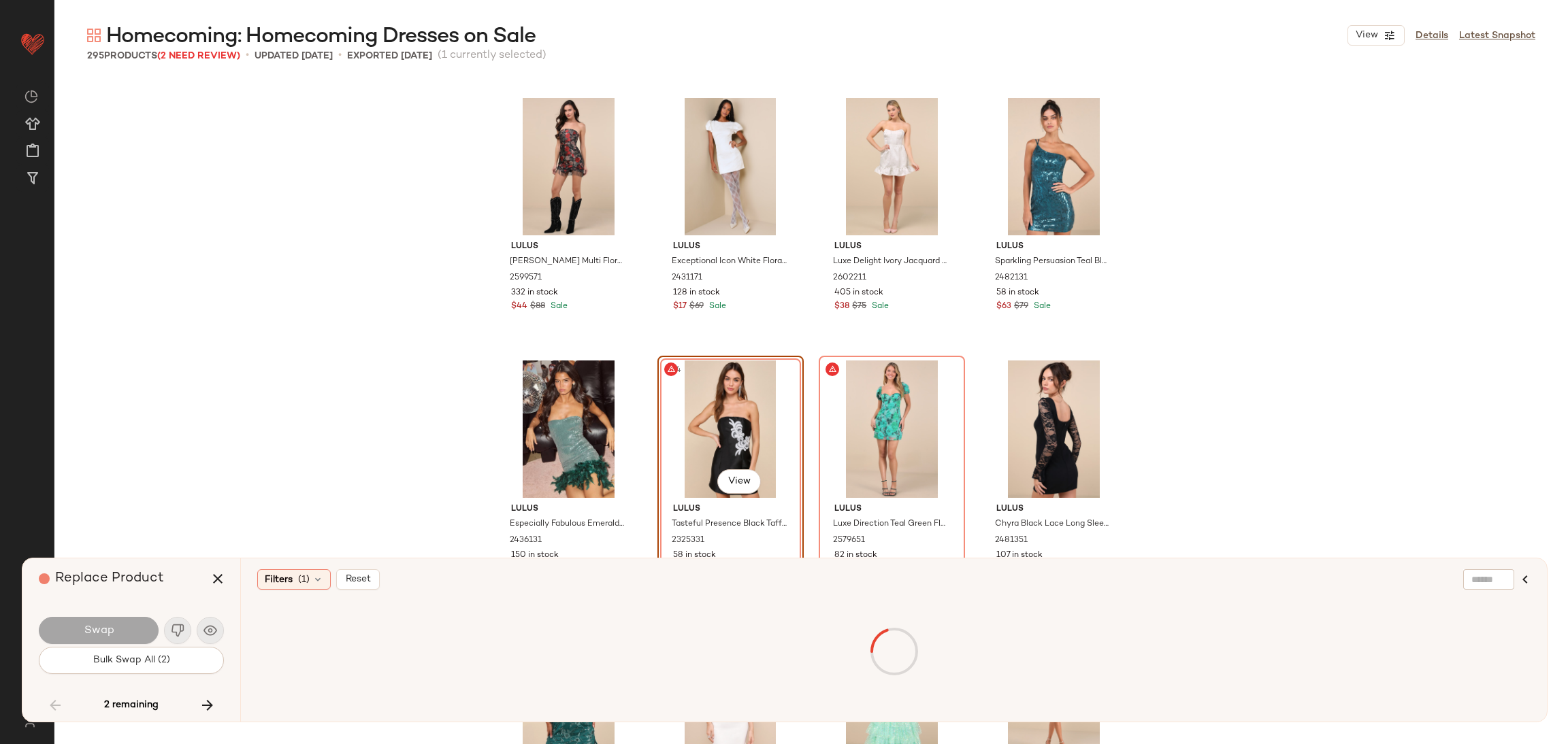
click at [150, 425] on div "Lulus Wyla Black Multi Floral Jacquard Fringe Mini Dress 2599571 332 in stock $…" at bounding box center [811, 411] width 1514 height 665
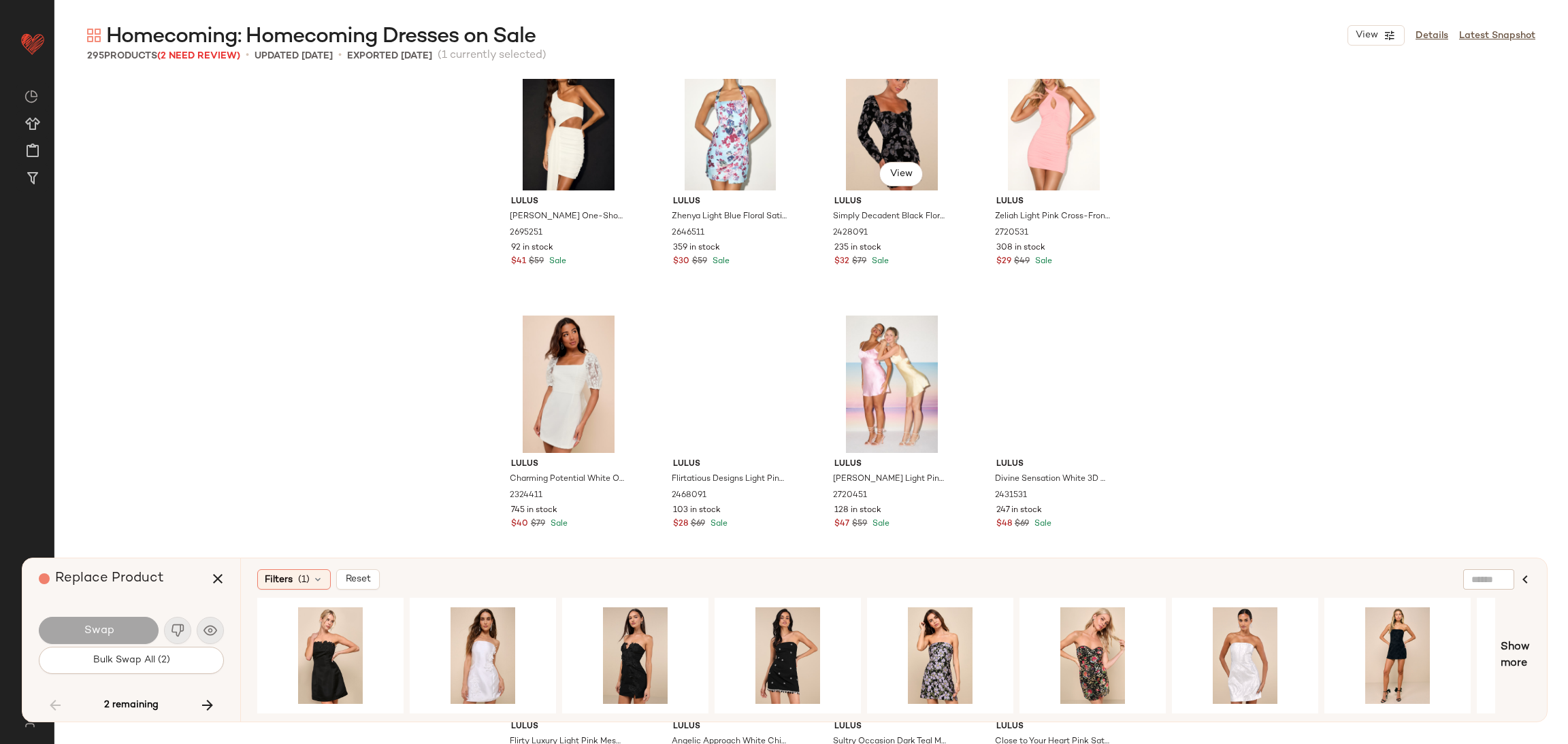
scroll to position [2627, 0]
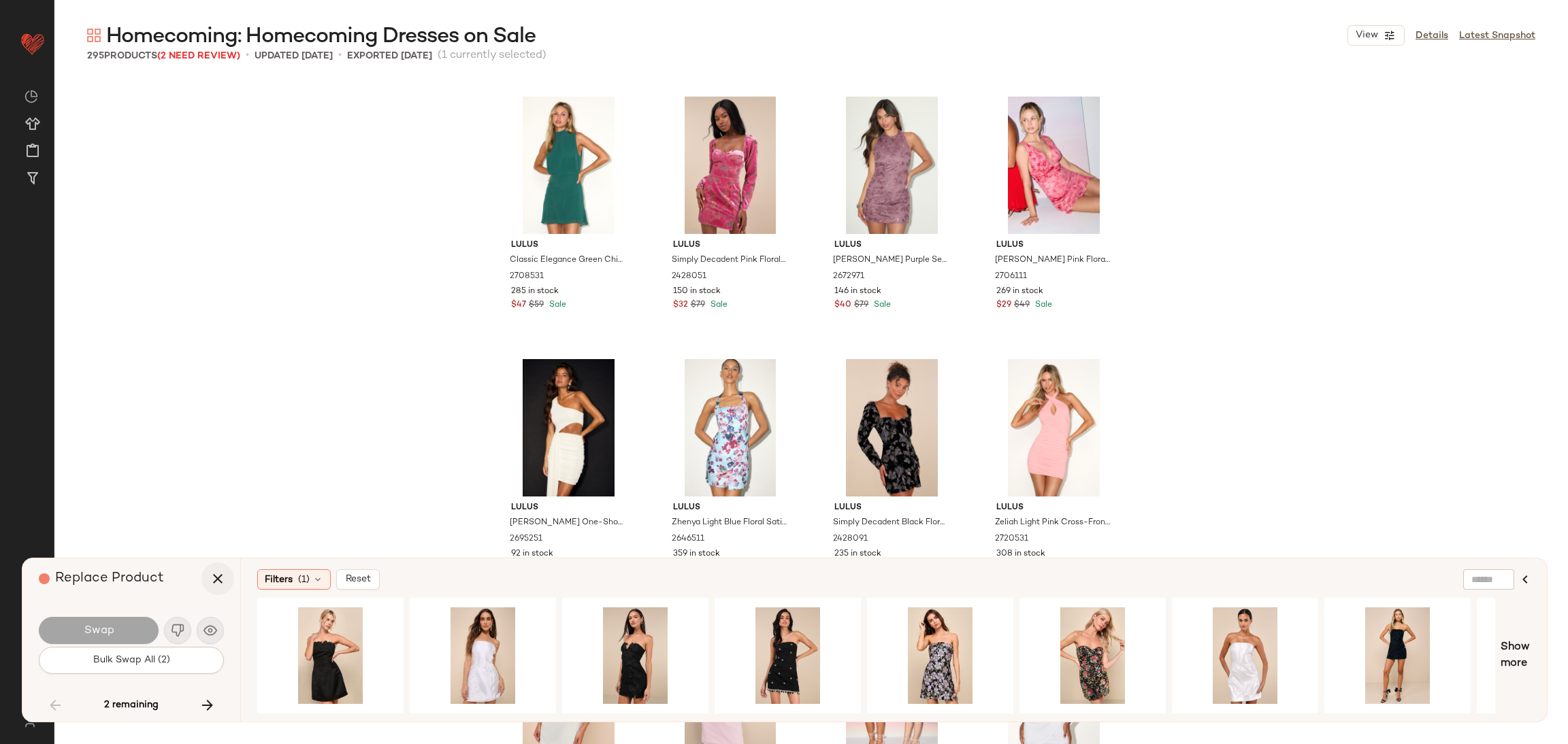
click at [216, 581] on icon "button" at bounding box center [217, 578] width 16 height 16
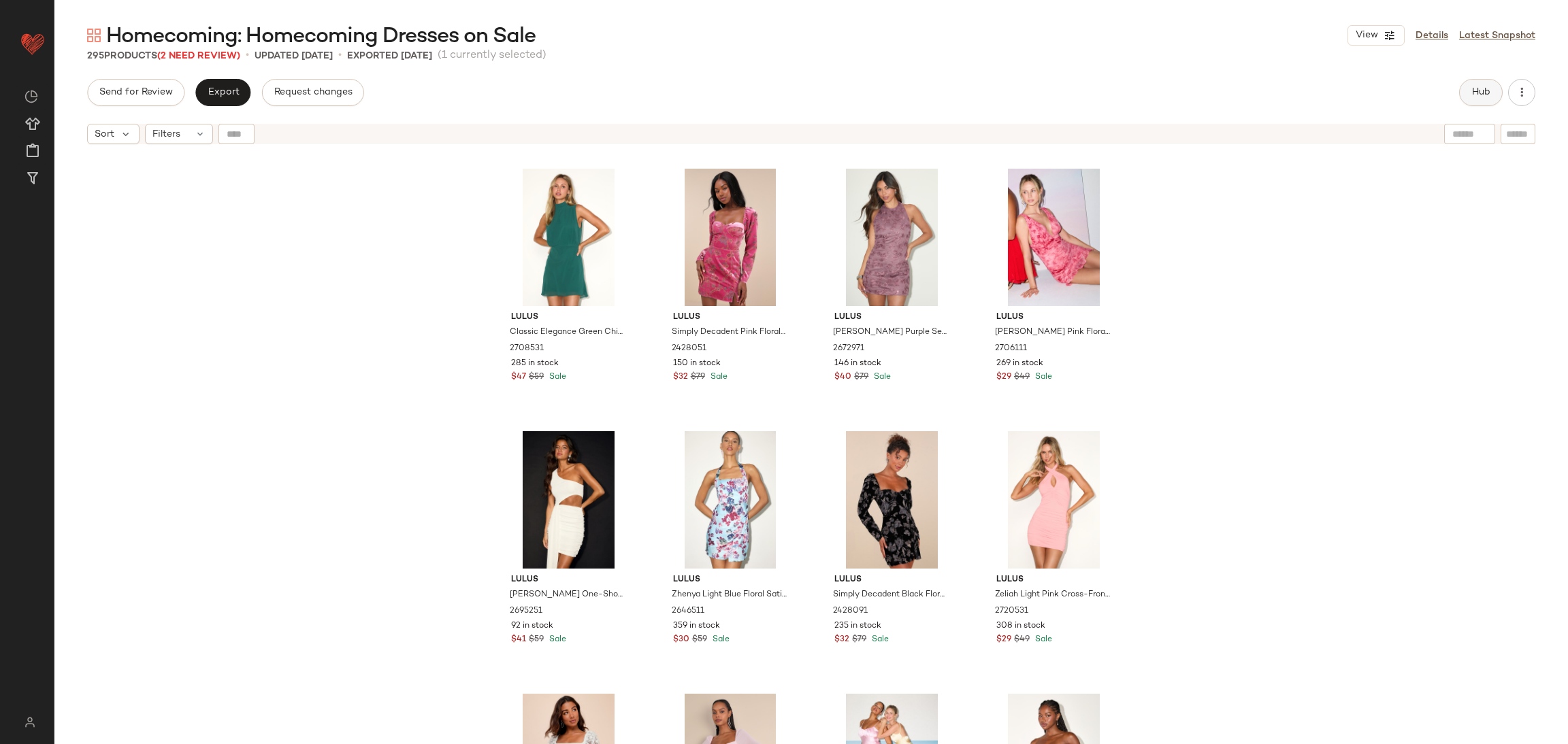
click at [1466, 86] on button "Hub" at bounding box center [1481, 92] width 44 height 27
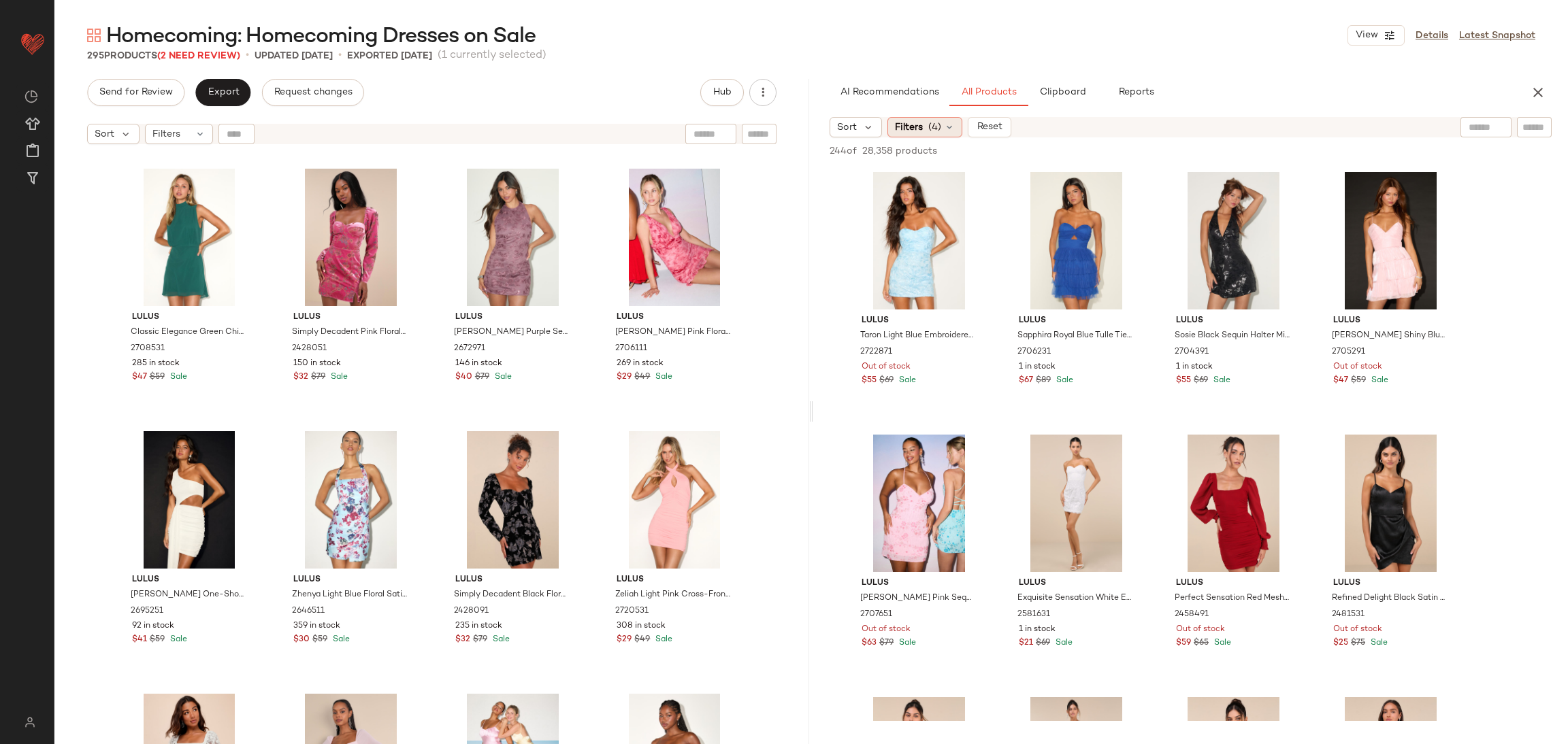
click at [936, 120] on span "(4)" at bounding box center [934, 127] width 13 height 15
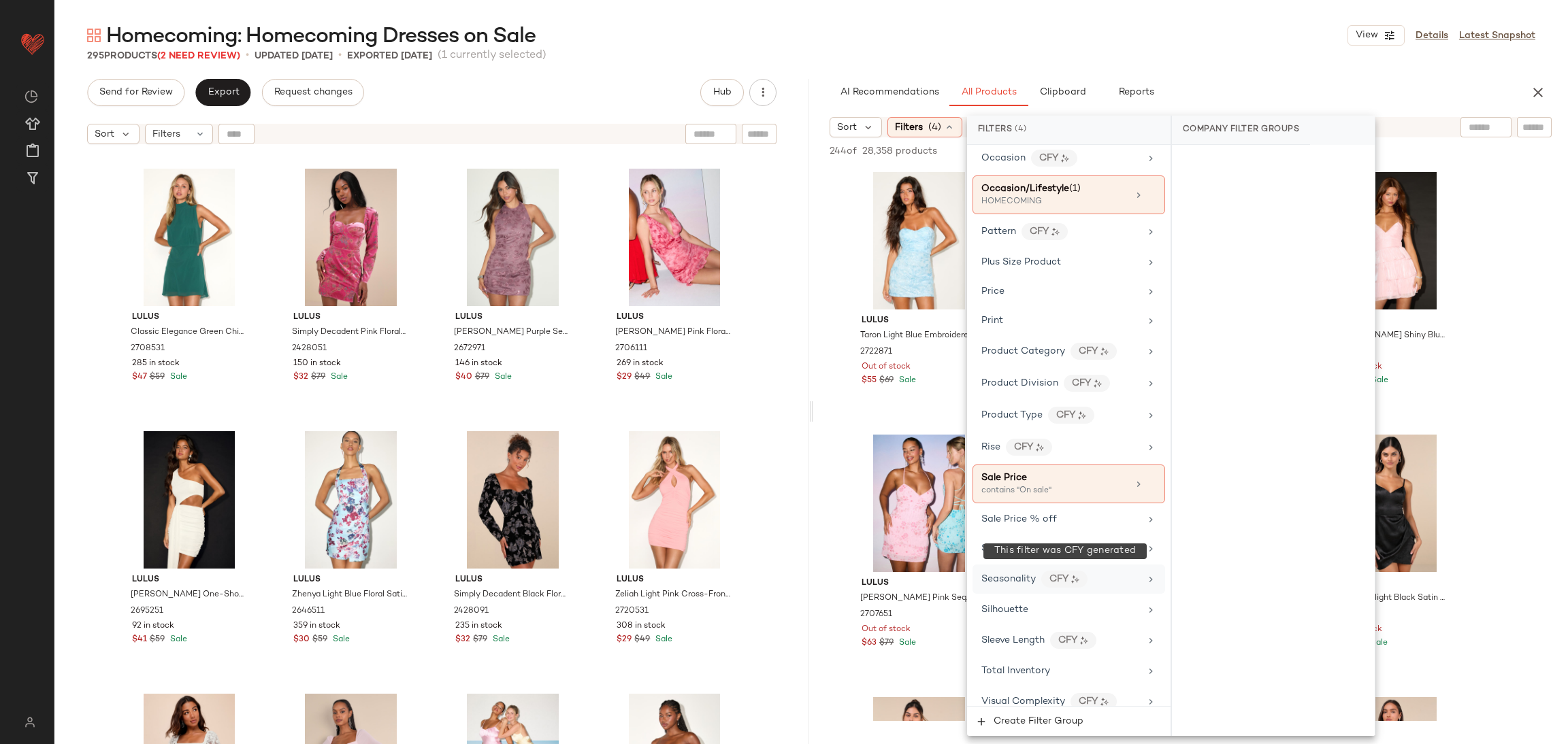
scroll to position [839, 0]
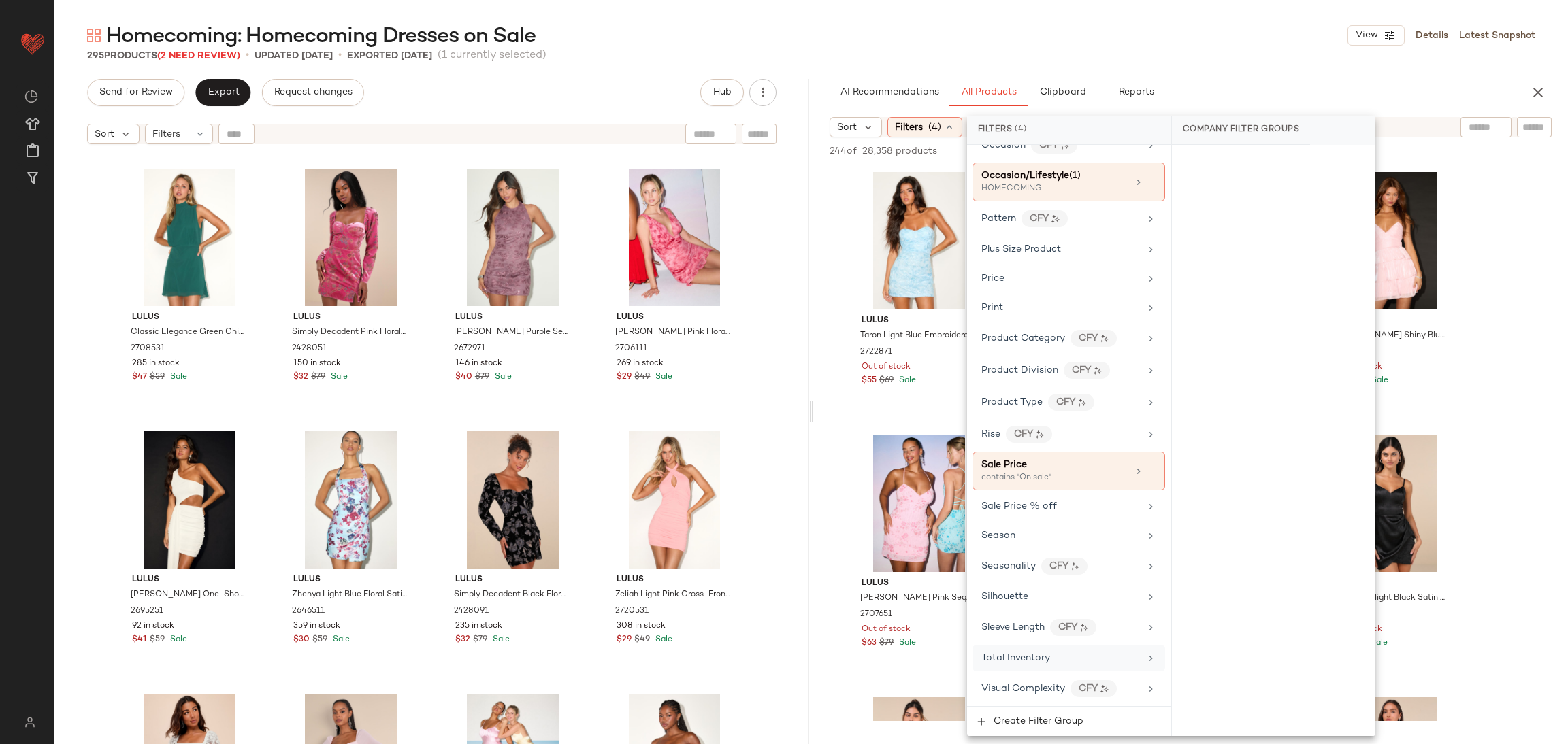
click at [1001, 654] on span "Total Inventory" at bounding box center [1016, 658] width 69 height 10
click at [1220, 258] on input "Min" at bounding box center [1223, 255] width 81 height 27
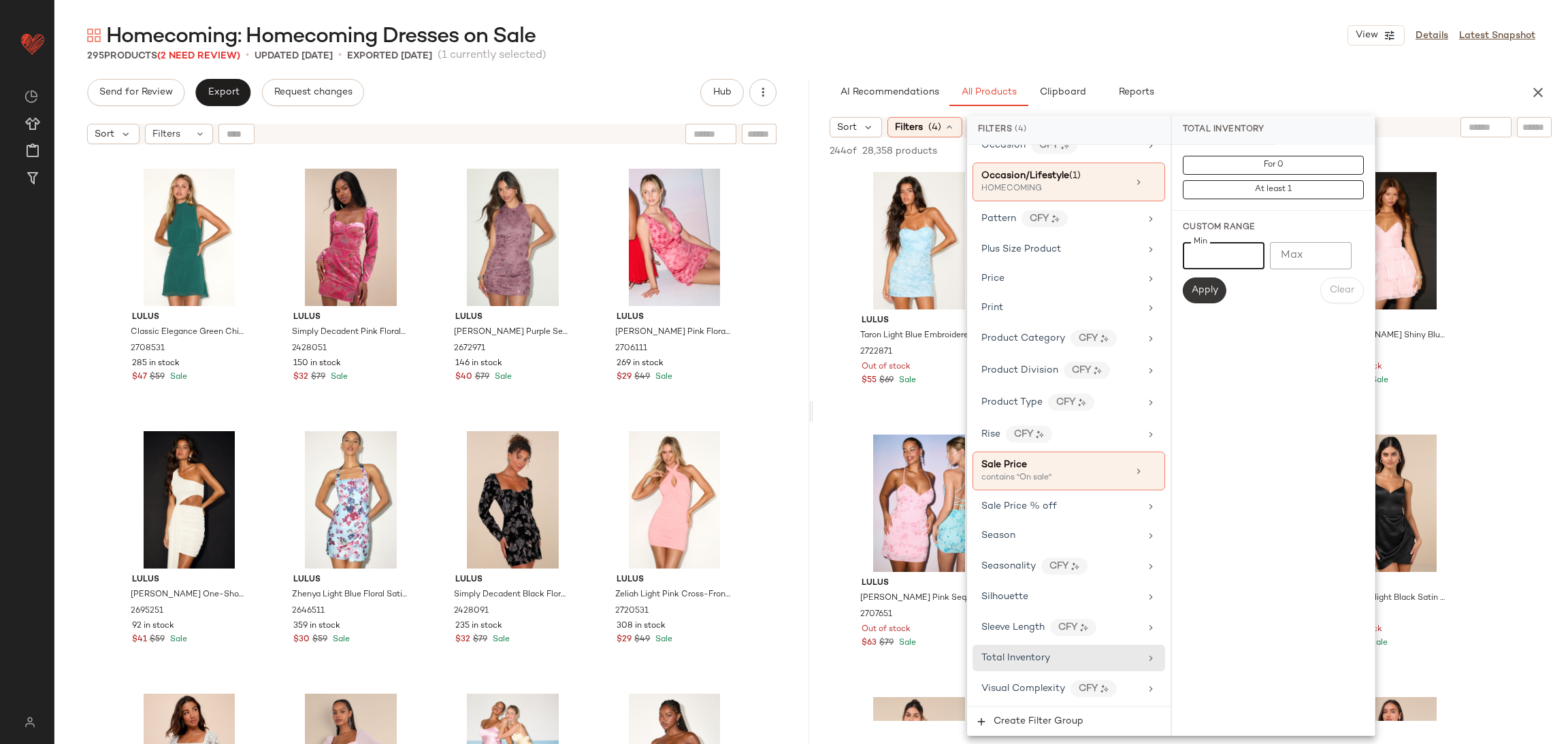
type input "*"
click at [1207, 293] on span "Apply" at bounding box center [1205, 291] width 27 height 11
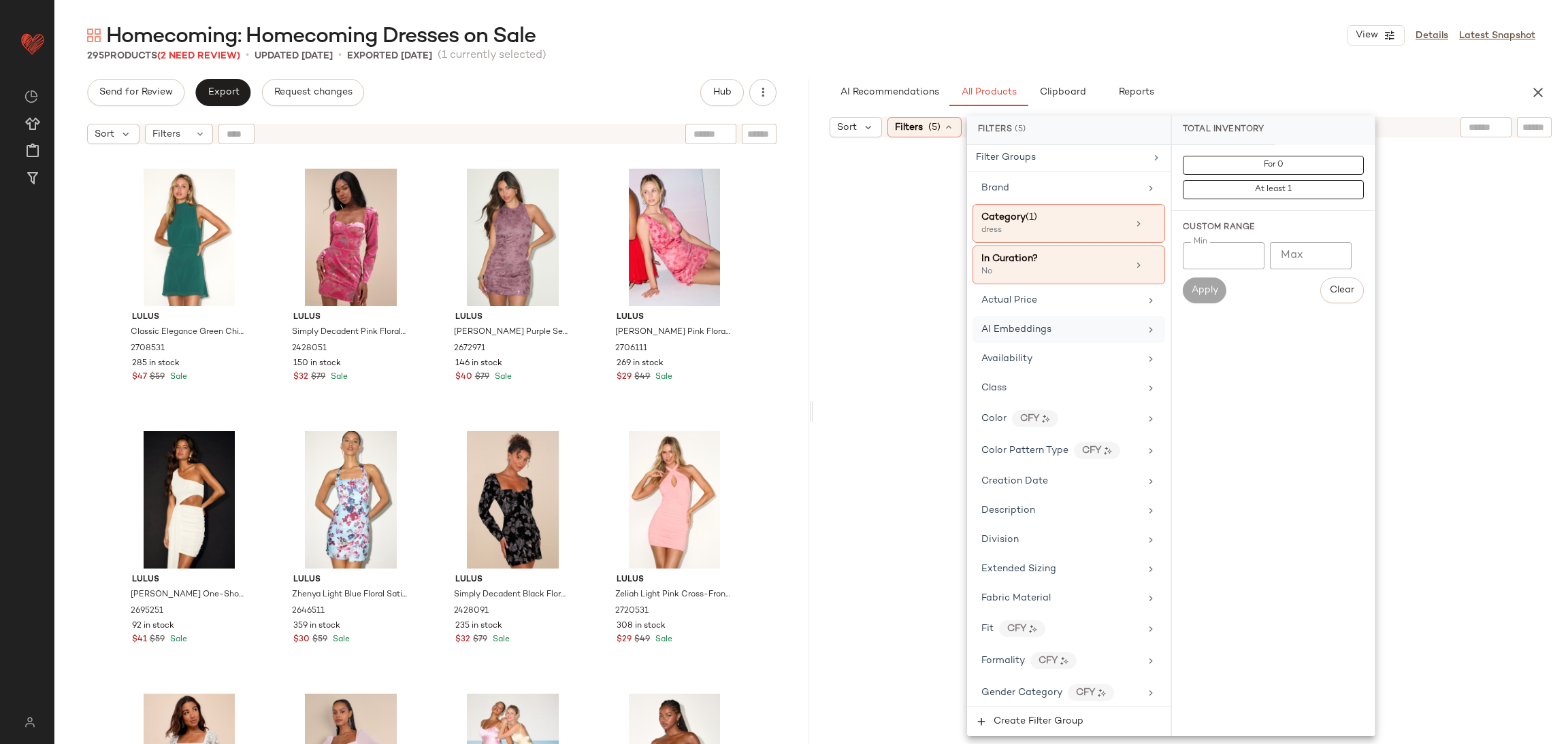
scroll to position [0, 0]
click at [1063, 722] on span "Create Filter Group" at bounding box center [1038, 722] width 91 height 11
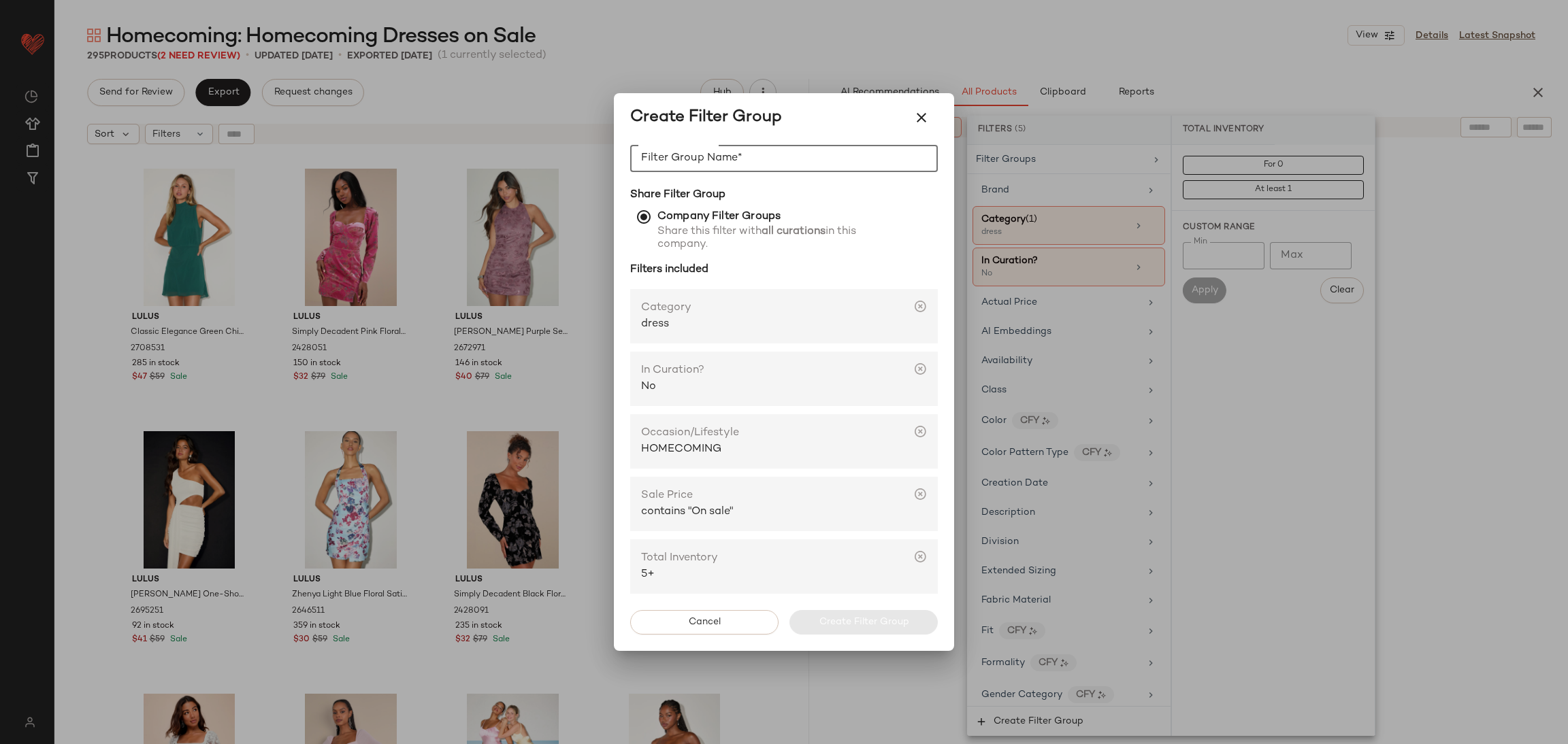
click at [770, 163] on input "Filter Group Name*" at bounding box center [784, 158] width 308 height 27
type input "**********"
click at [859, 621] on span "Create Filter Group" at bounding box center [863, 623] width 91 height 11
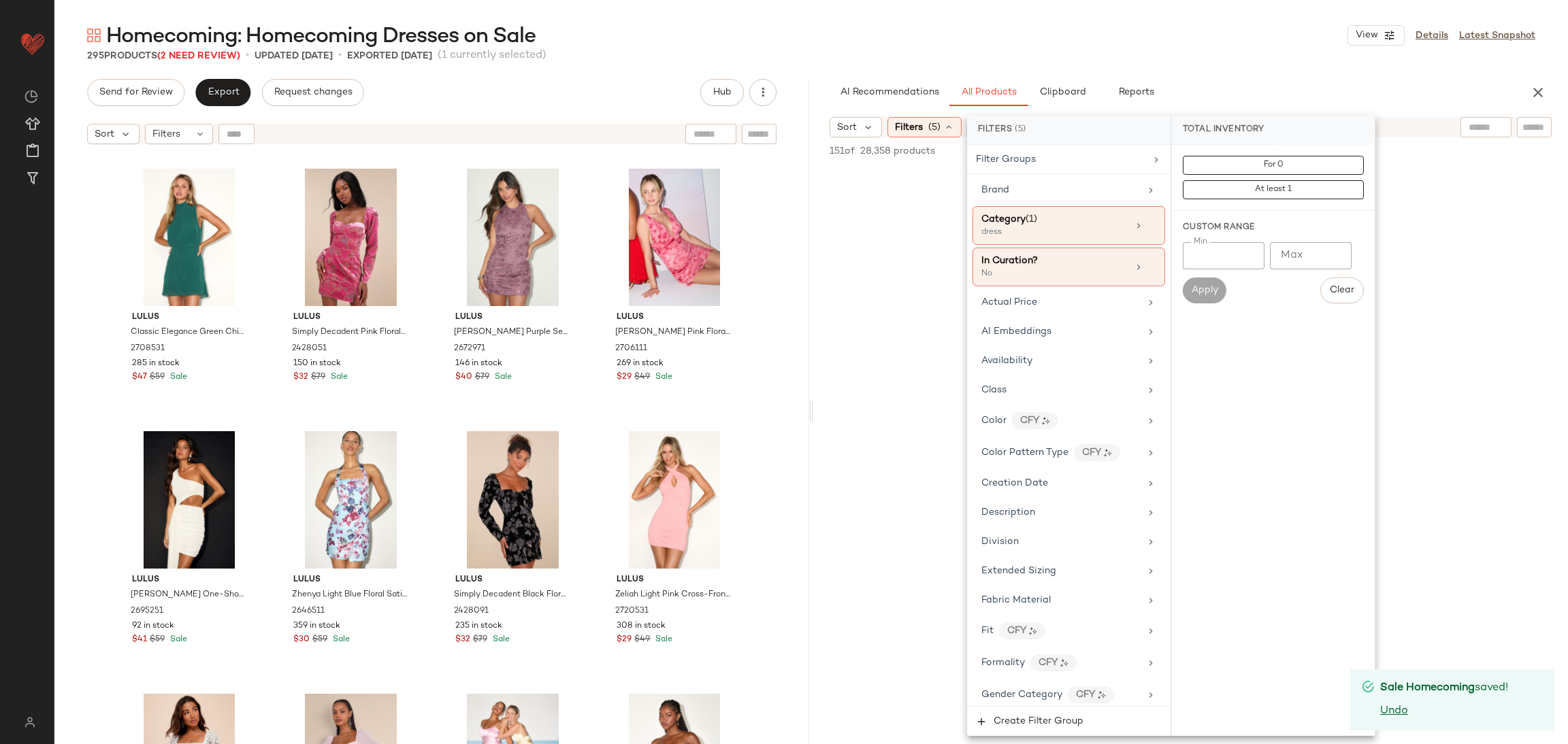
click at [1024, 175] on div "Filter Groups Brand Category (1) dress In Curation? No Actual Price AI Embeddin…" at bounding box center [1069, 425] width 203 height 561
click at [1038, 146] on div "Filters (5) Filter Groups Brand Category (1) dress In Curation? No Actual Price…" at bounding box center [1069, 426] width 204 height 621
click at [1042, 167] on div "Filter Groups" at bounding box center [1069, 159] width 203 height 29
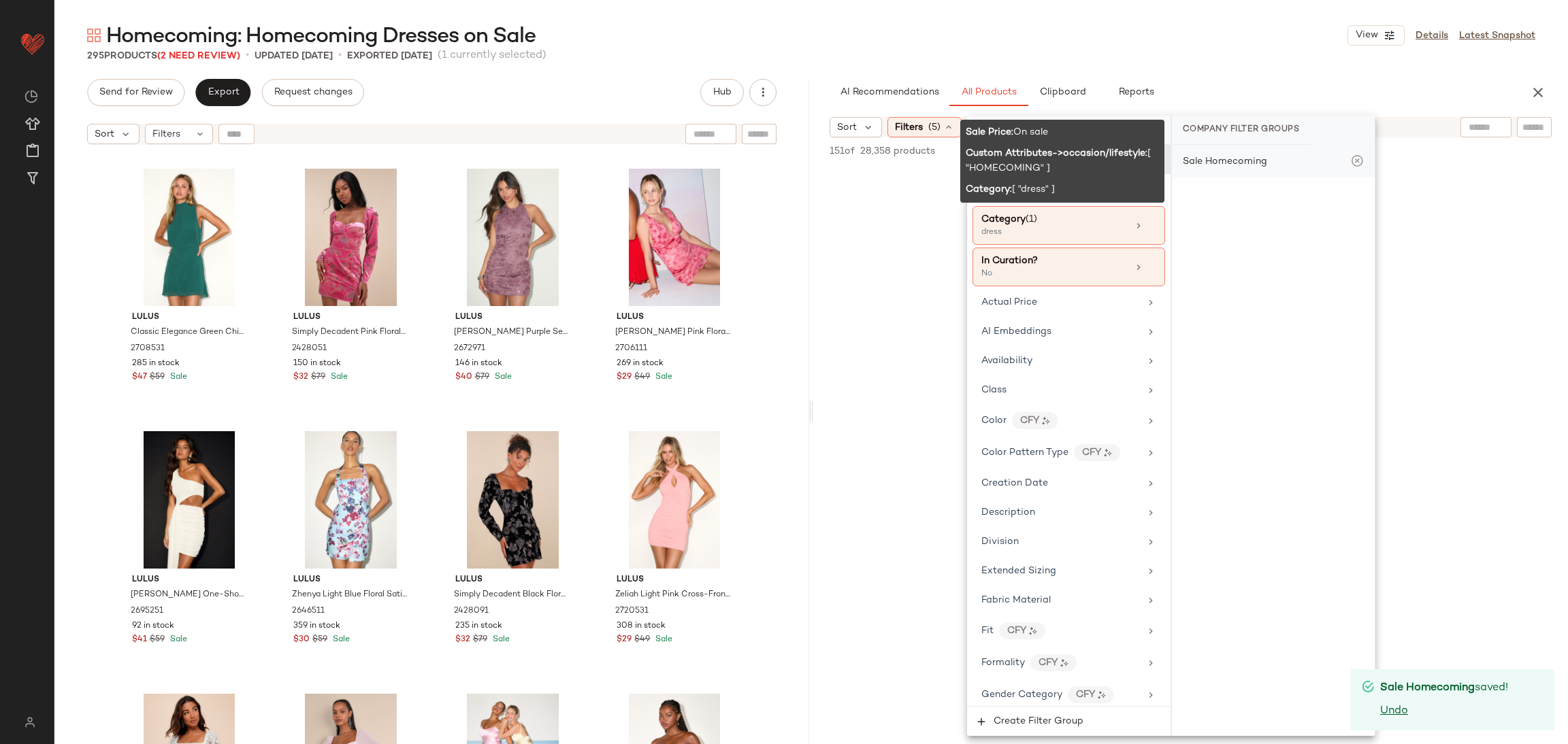
click at [1202, 171] on div "Sale Homecoming" at bounding box center [1273, 161] width 203 height 33
click at [1228, 152] on div "Sale Homecoming" at bounding box center [1273, 161] width 203 height 33
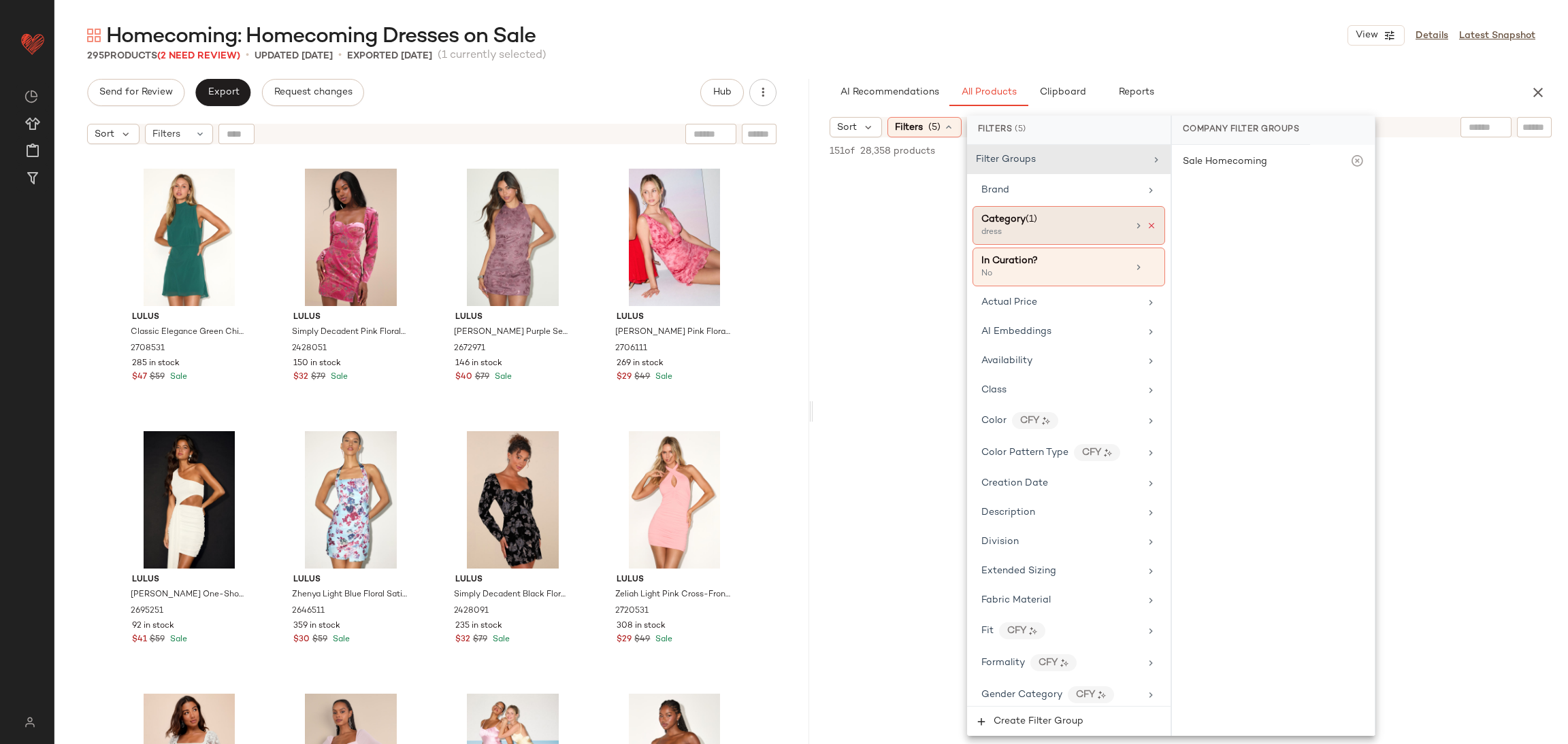
click at [1149, 226] on icon at bounding box center [1152, 226] width 10 height 10
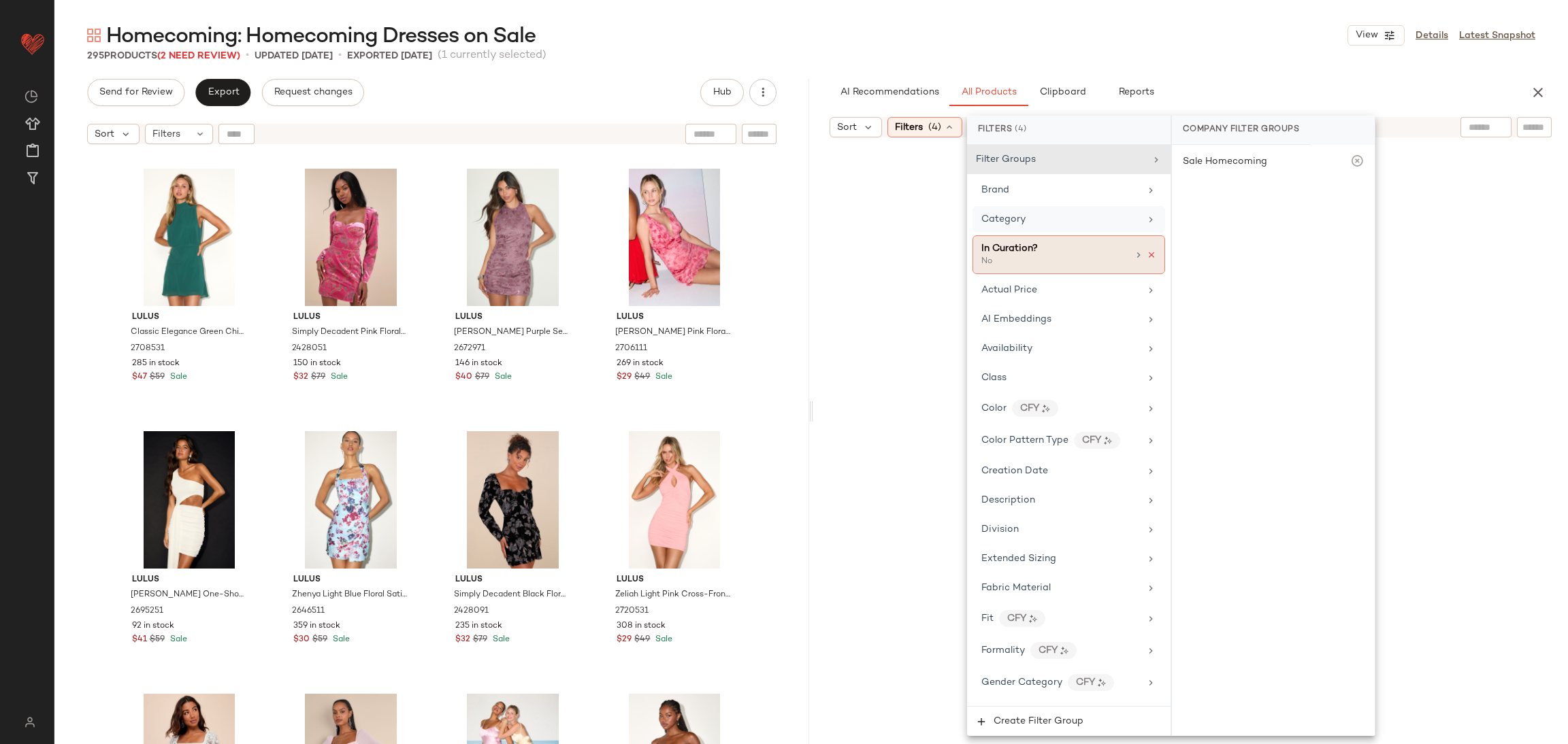
click at [1147, 258] on icon at bounding box center [1152, 255] width 10 height 10
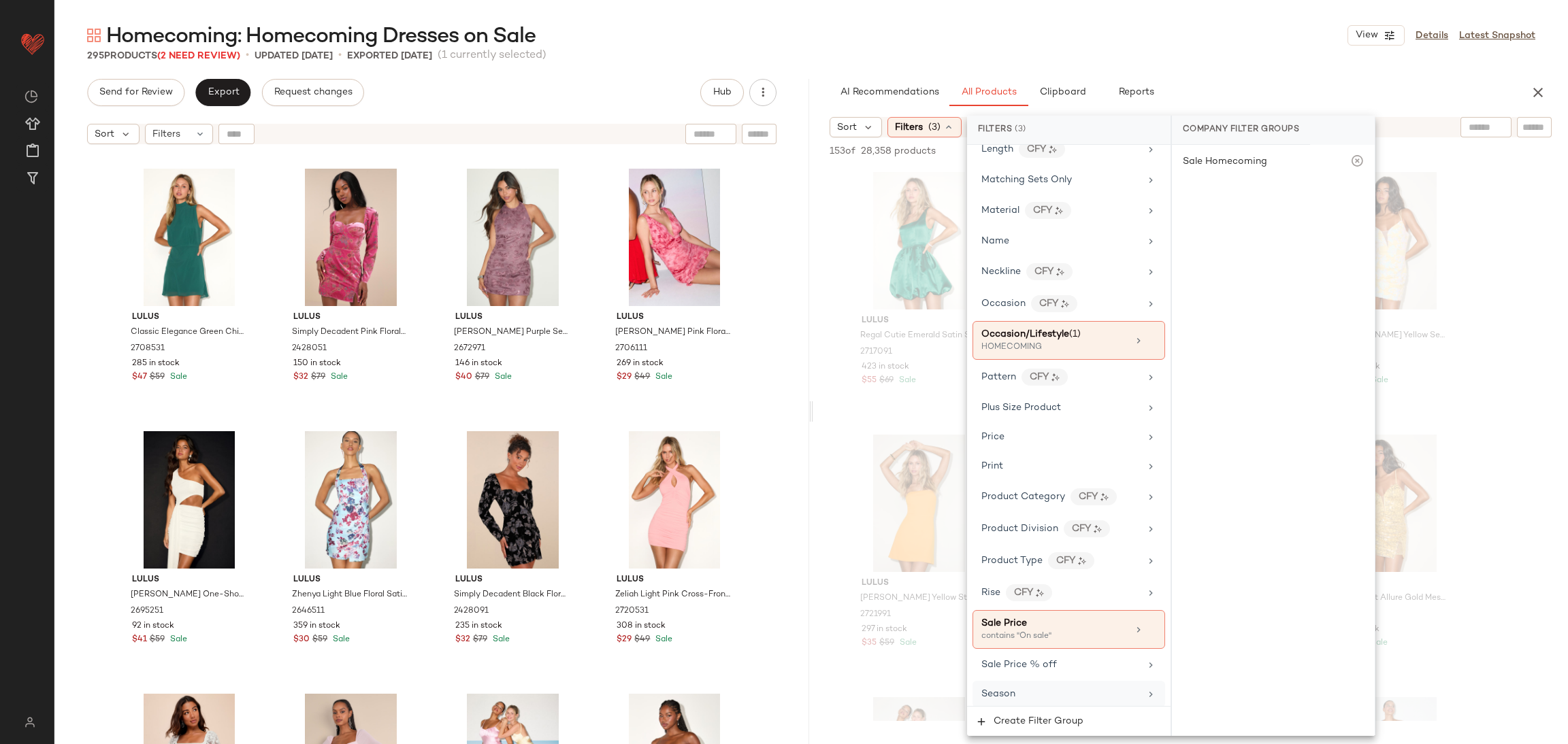
scroll to position [816, 0]
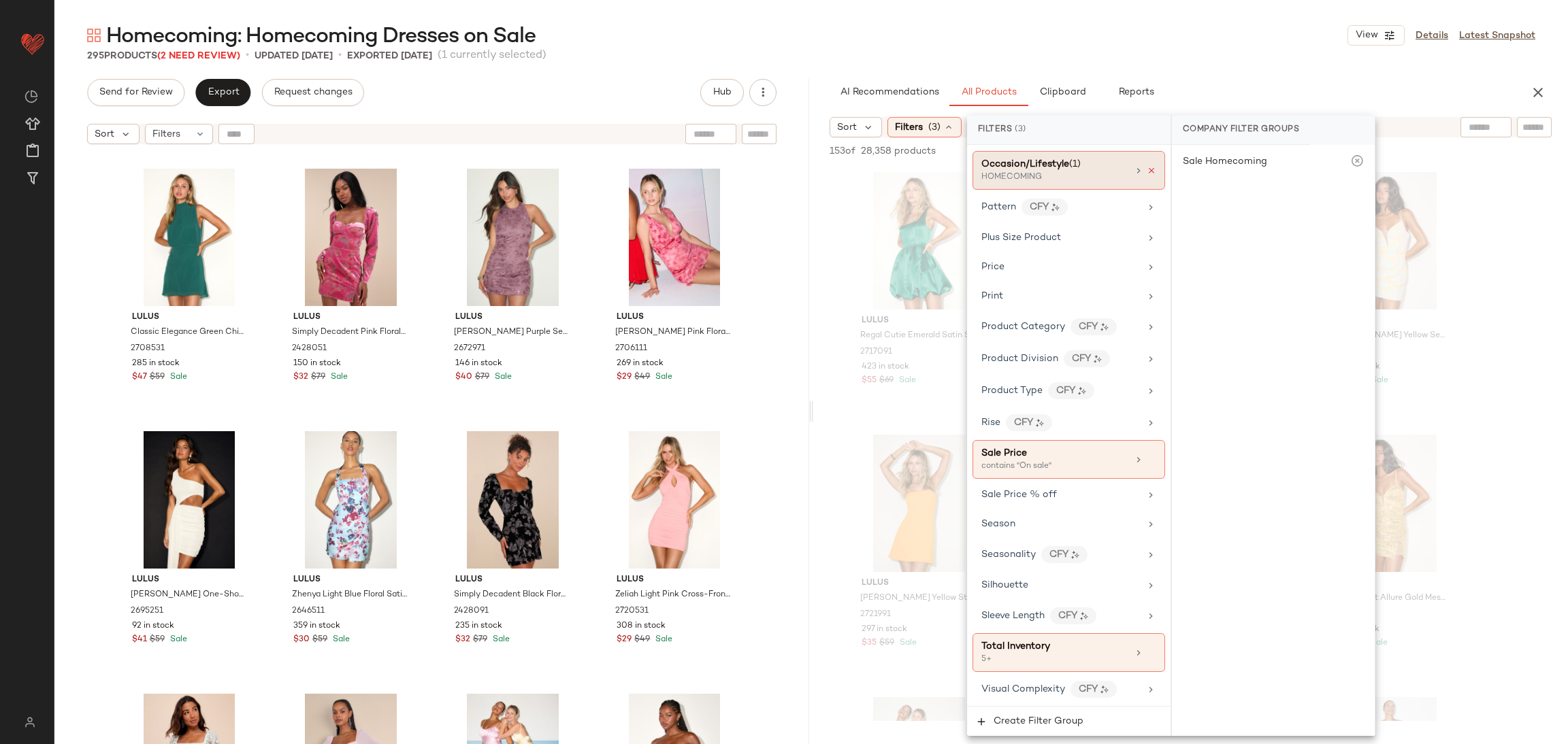
click at [1147, 175] on icon at bounding box center [1152, 171] width 10 height 10
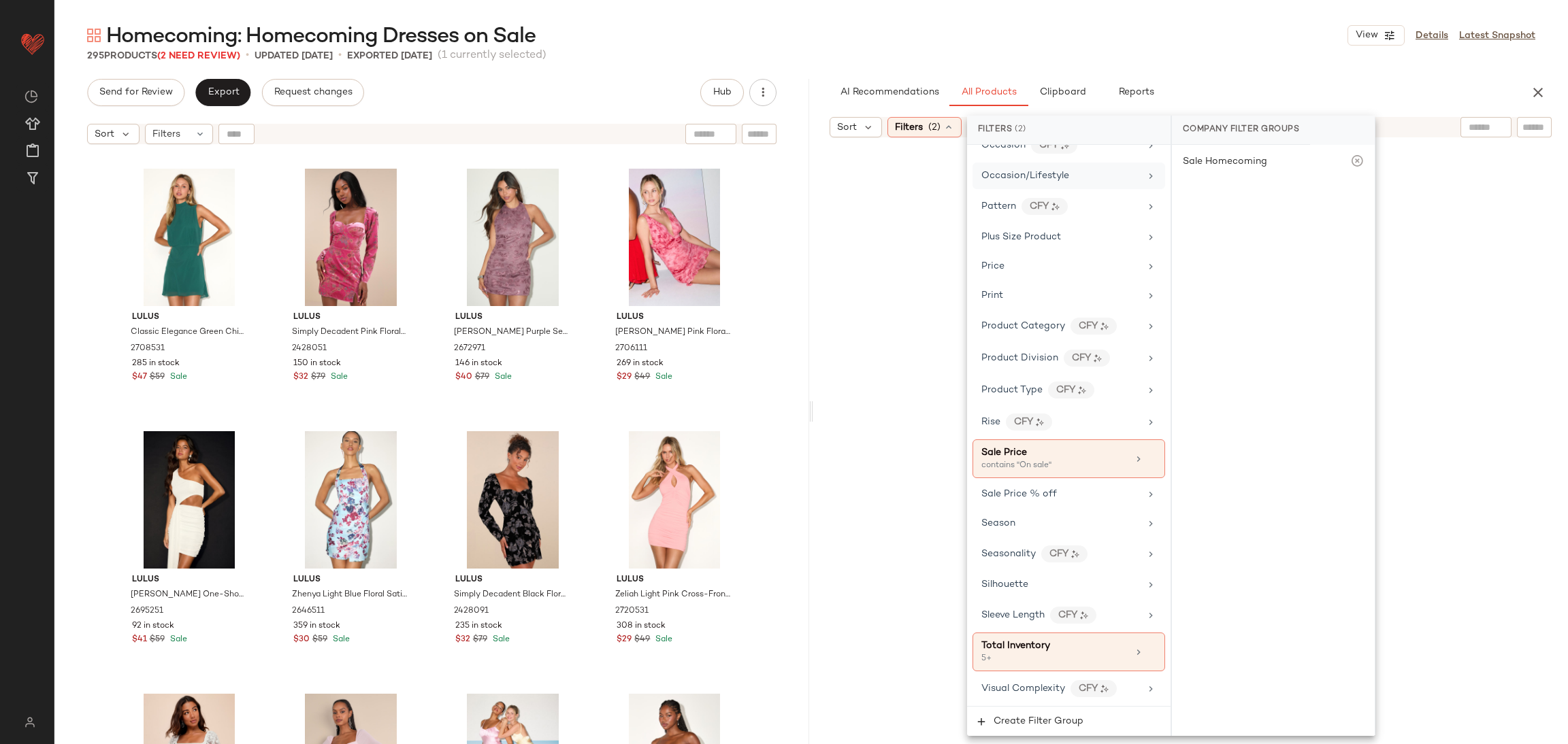
scroll to position [814, 0]
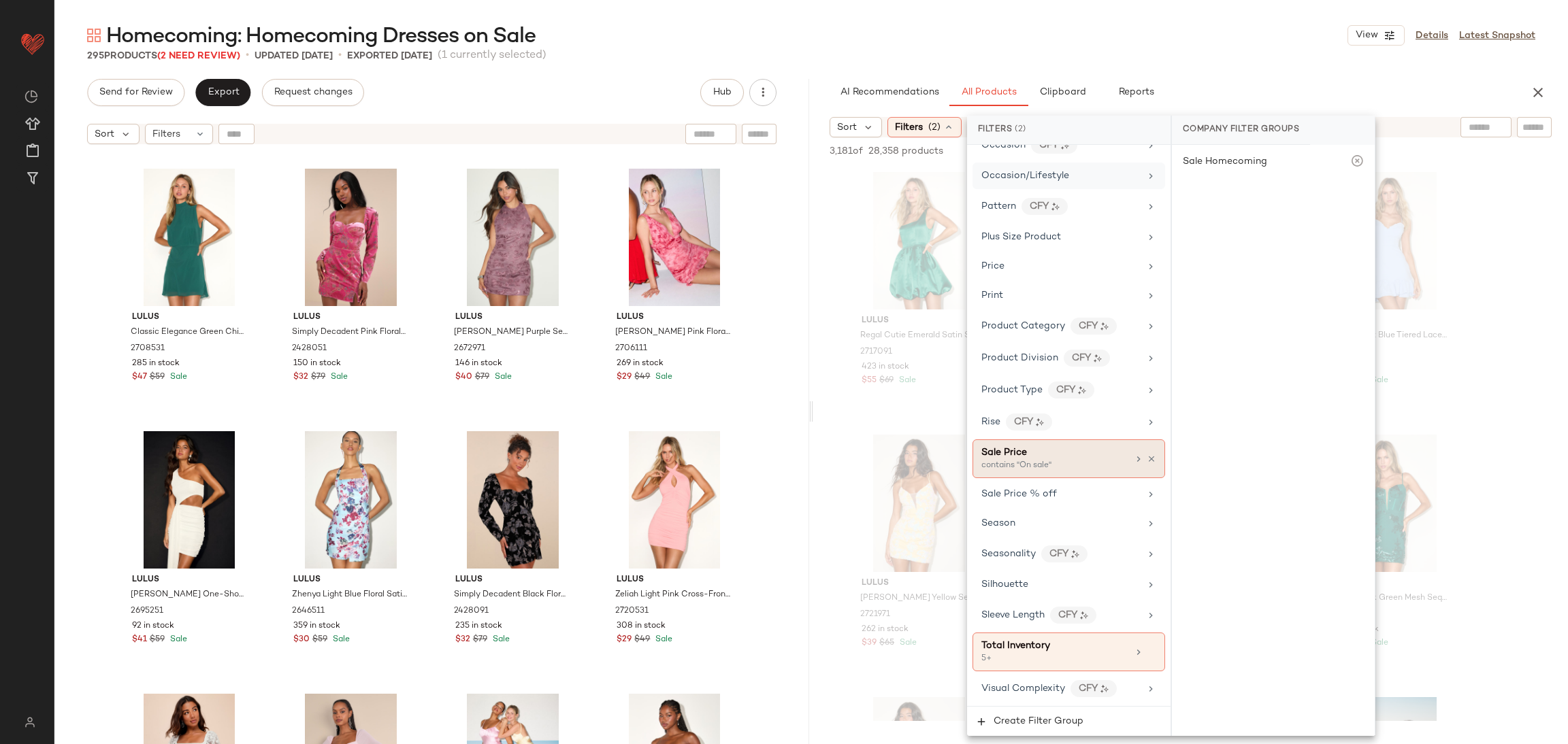
click at [1147, 461] on icon at bounding box center [1152, 459] width 10 height 10
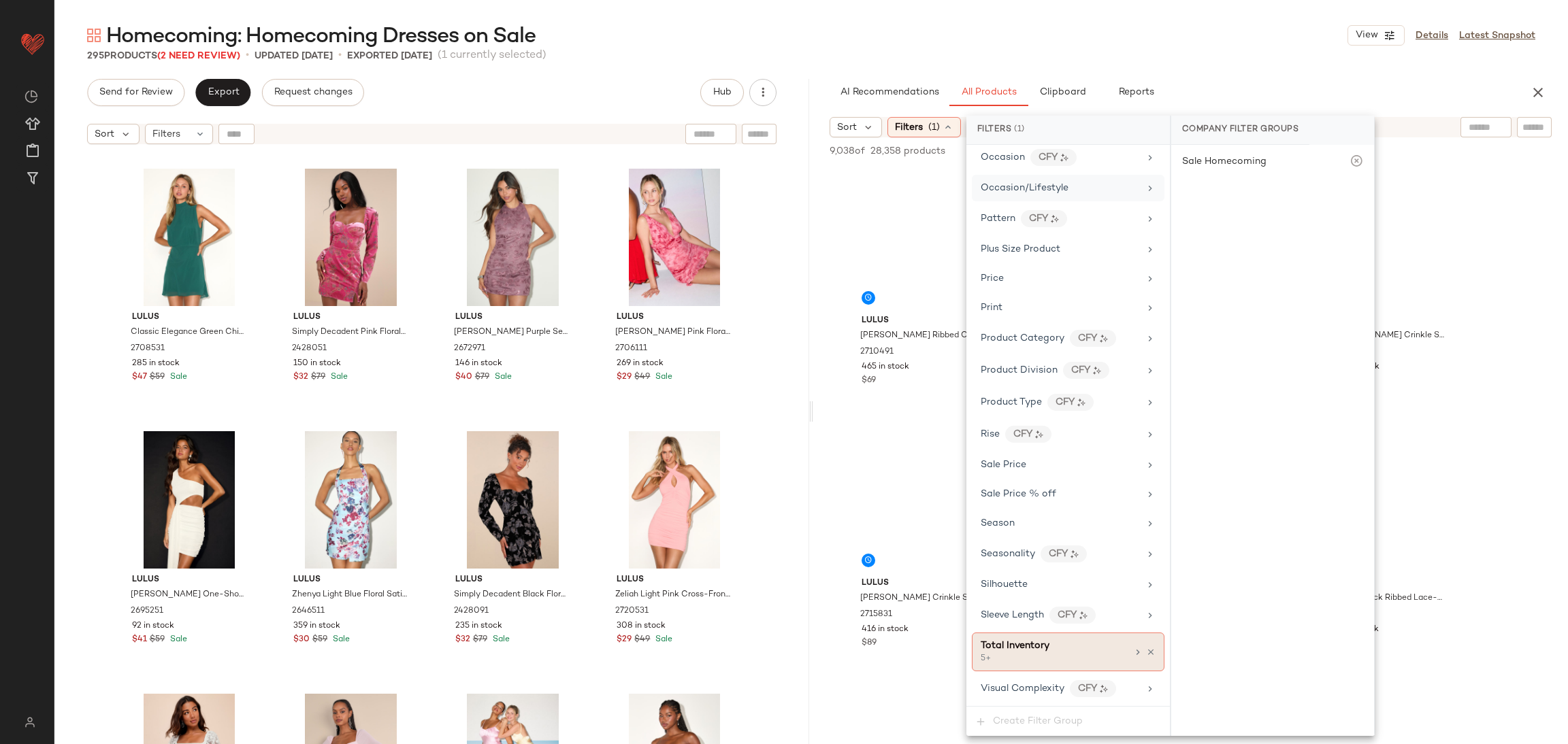
click at [1146, 651] on icon at bounding box center [1151, 653] width 10 height 10
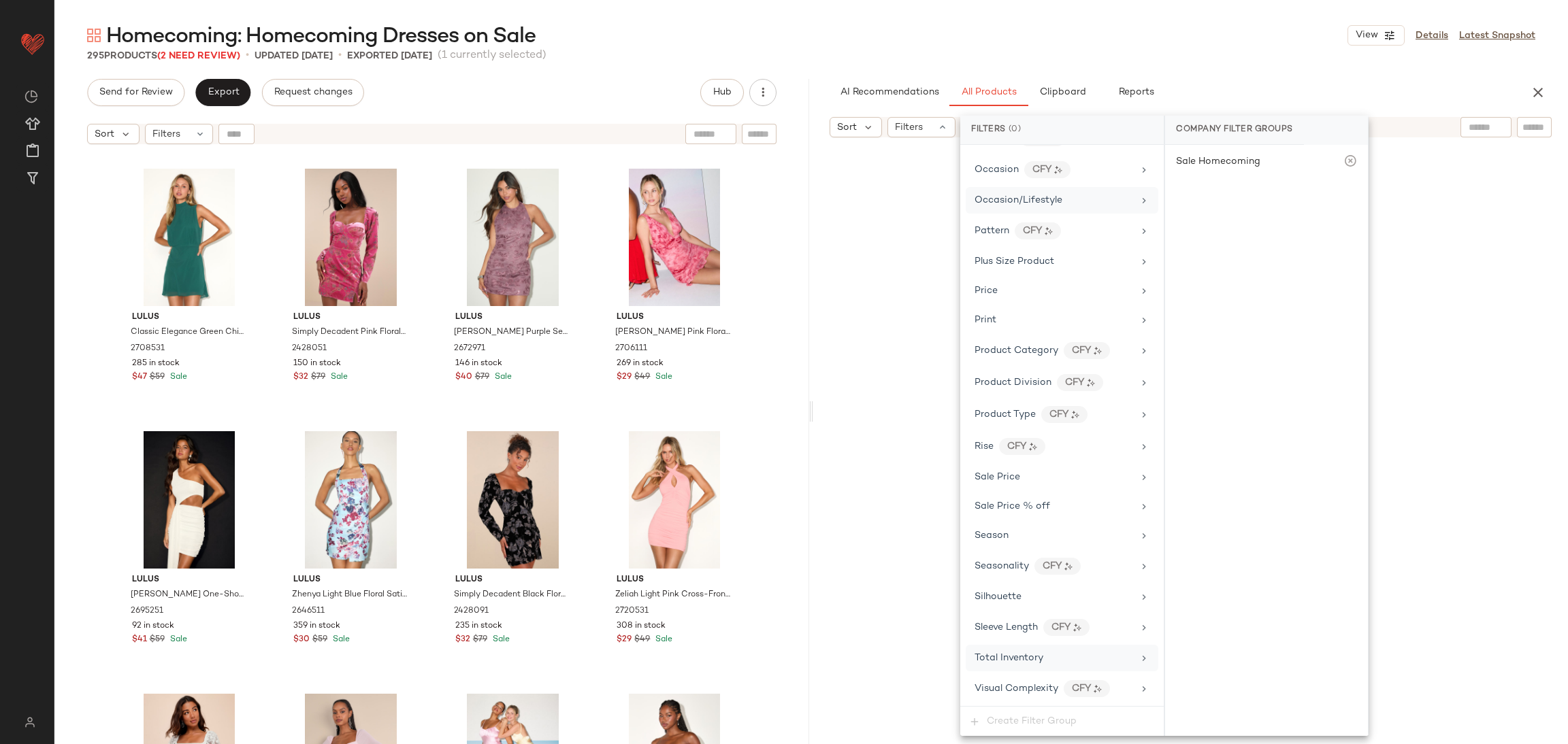
scroll to position [790, 0]
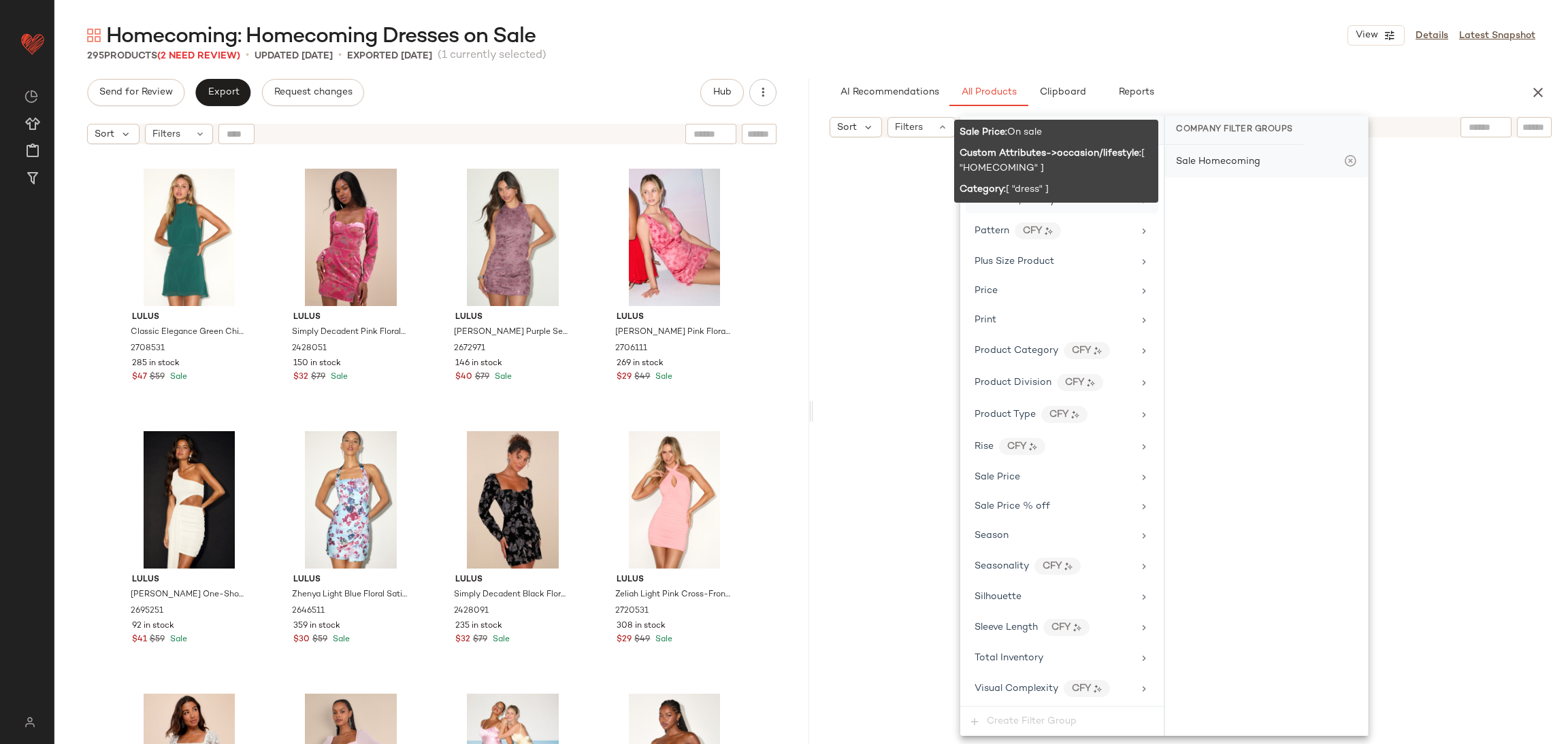
click at [1244, 152] on div "Sale Homecoming" at bounding box center [1267, 161] width 203 height 33
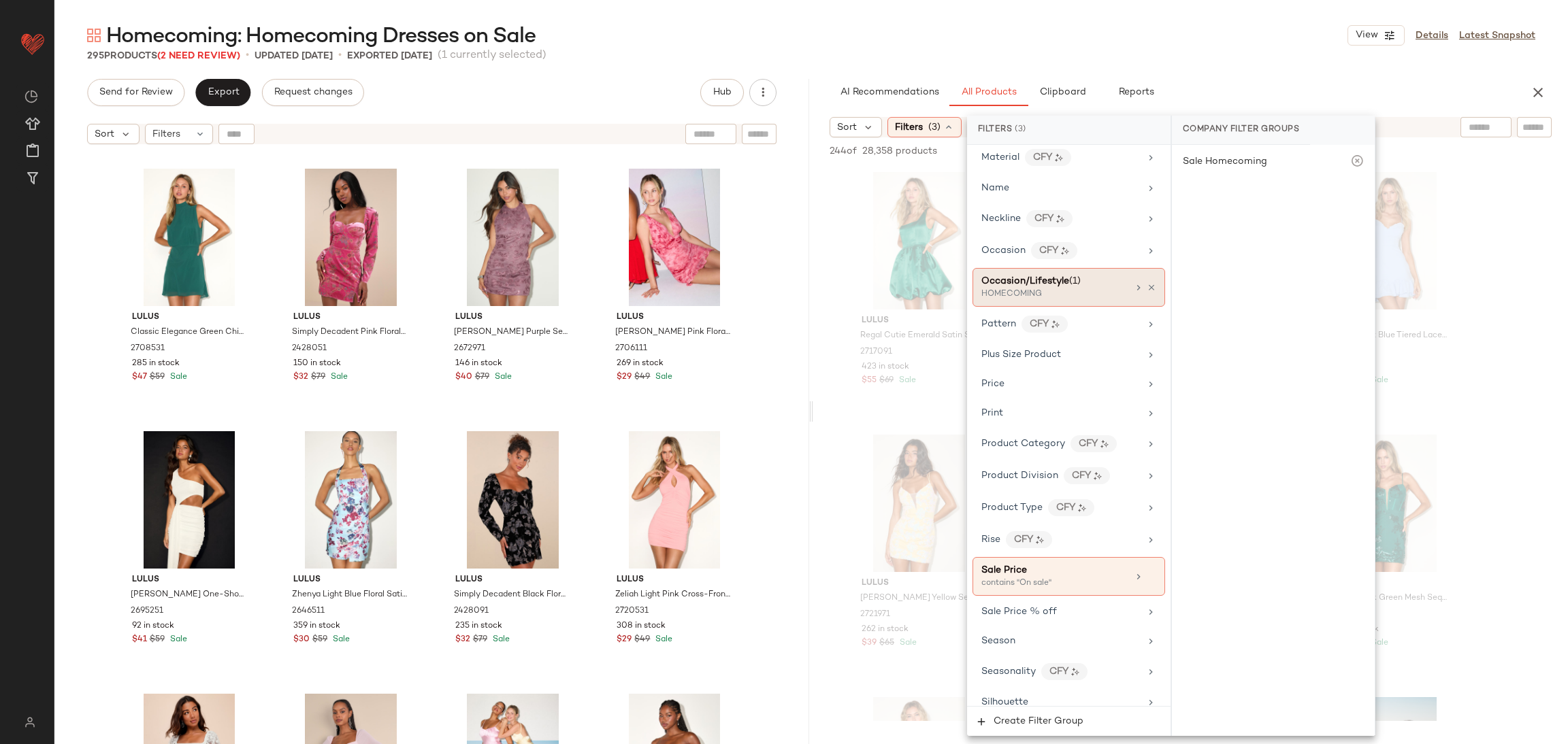
scroll to position [827, 0]
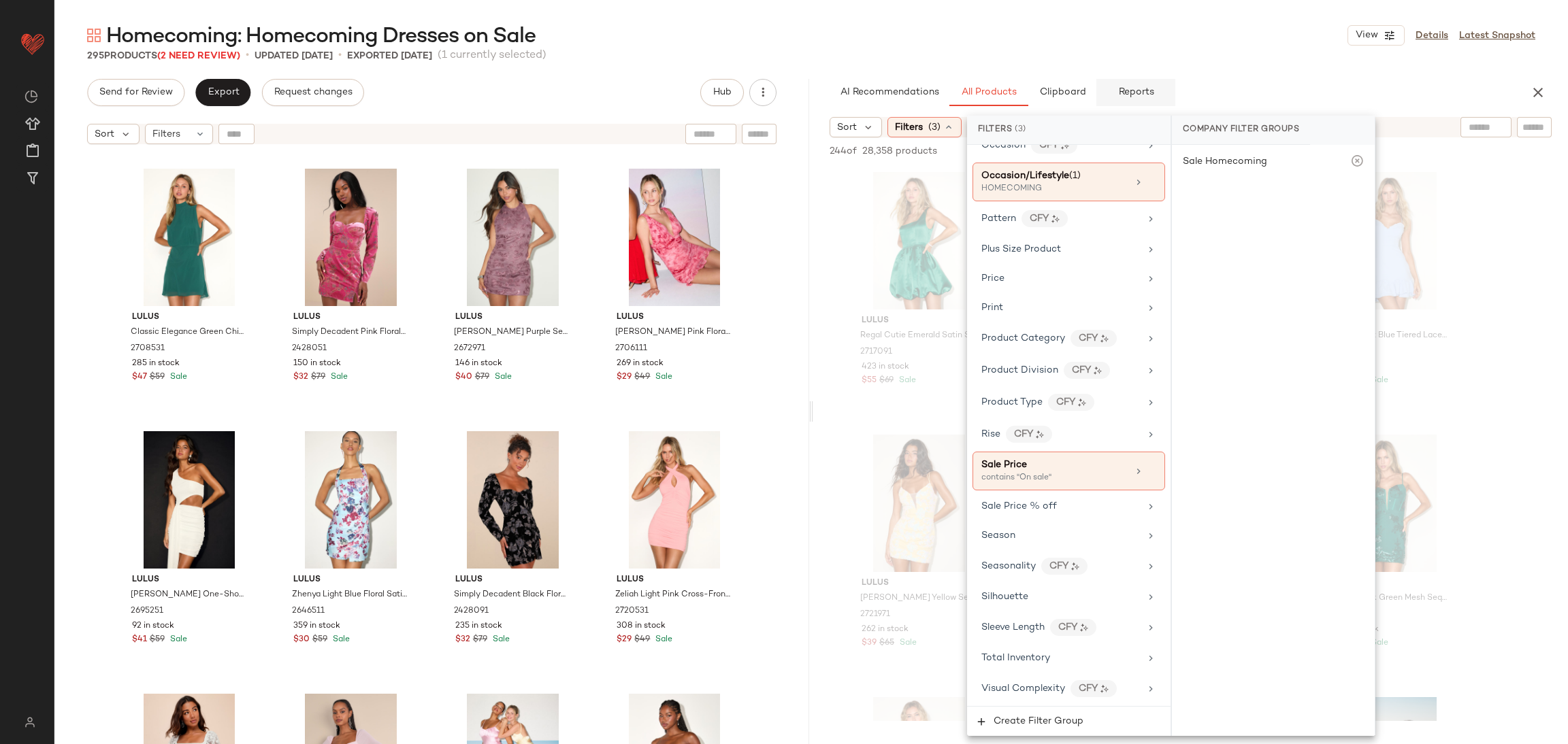
click at [1124, 86] on button "Reports" at bounding box center [1136, 92] width 79 height 27
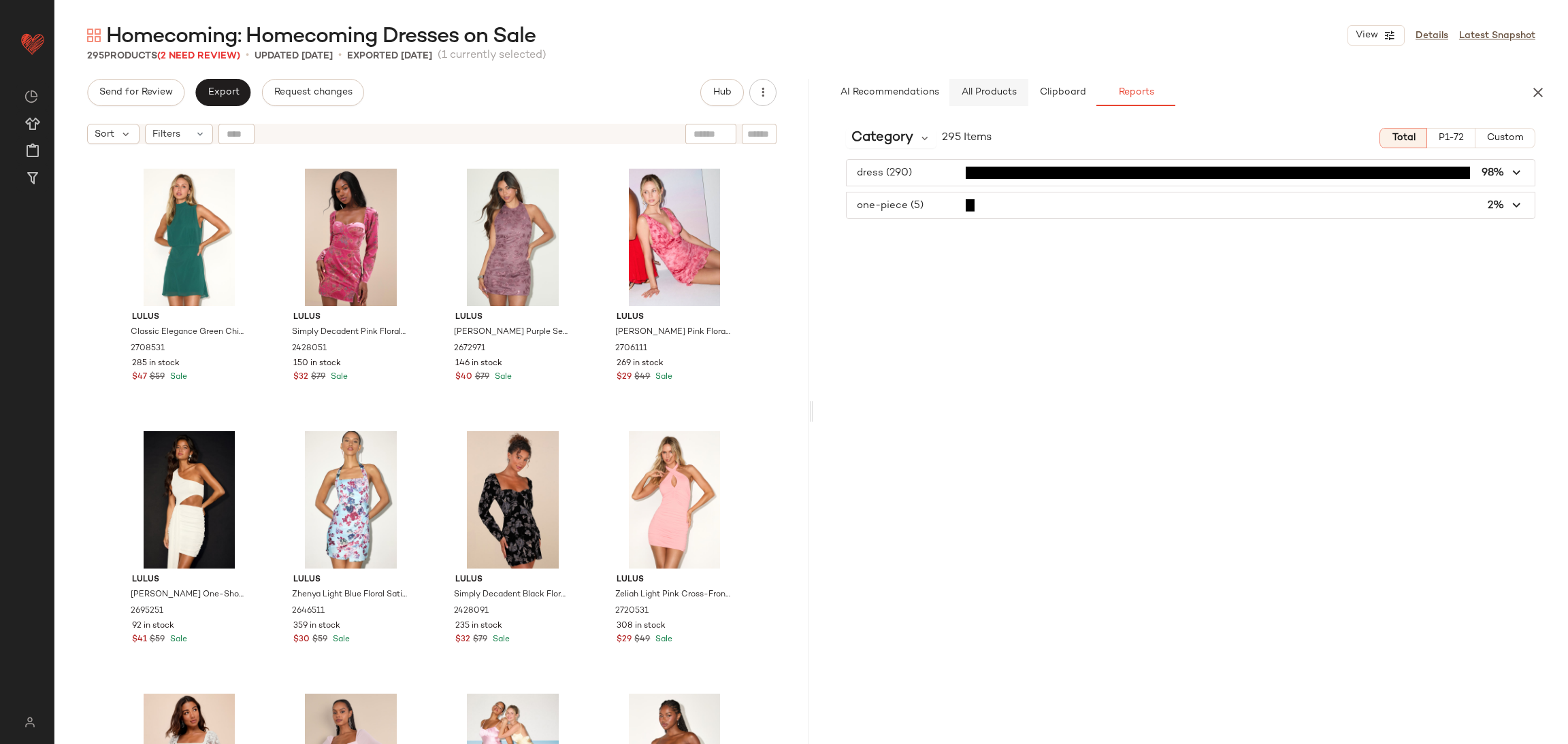
click at [995, 89] on button "All Products" at bounding box center [989, 92] width 79 height 27
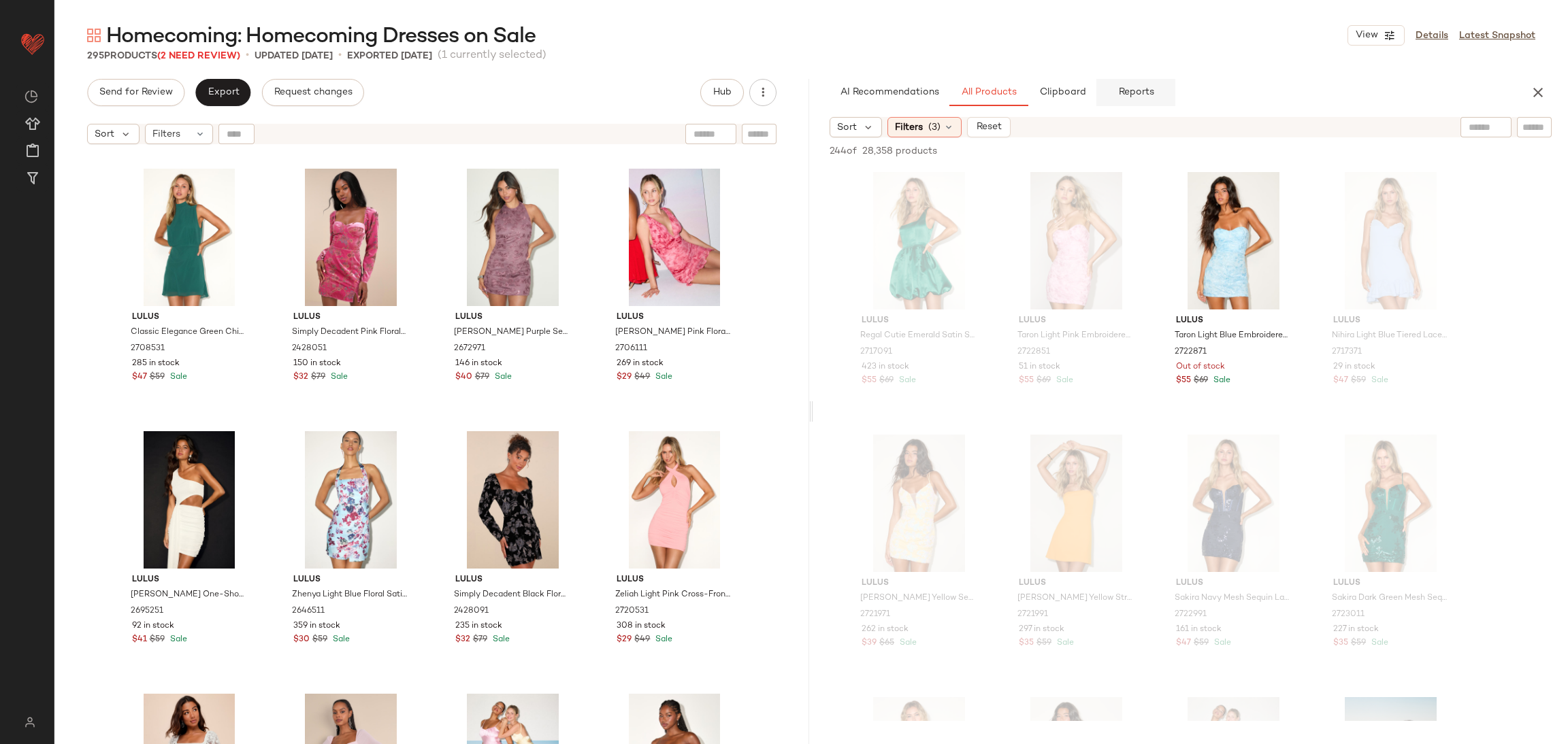
click at [1113, 89] on button "Reports" at bounding box center [1136, 92] width 79 height 27
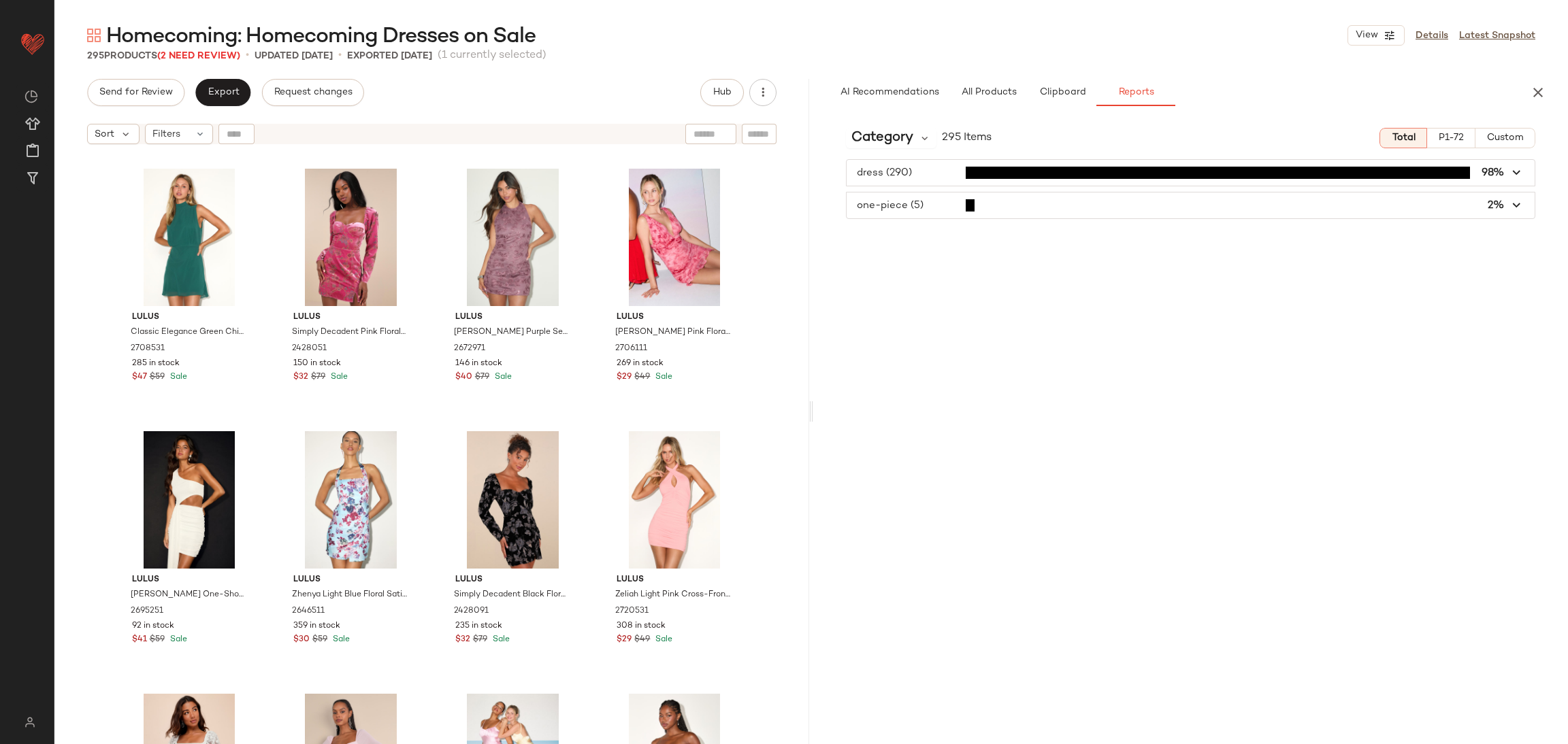
click at [917, 217] on span "button" at bounding box center [1191, 205] width 688 height 26
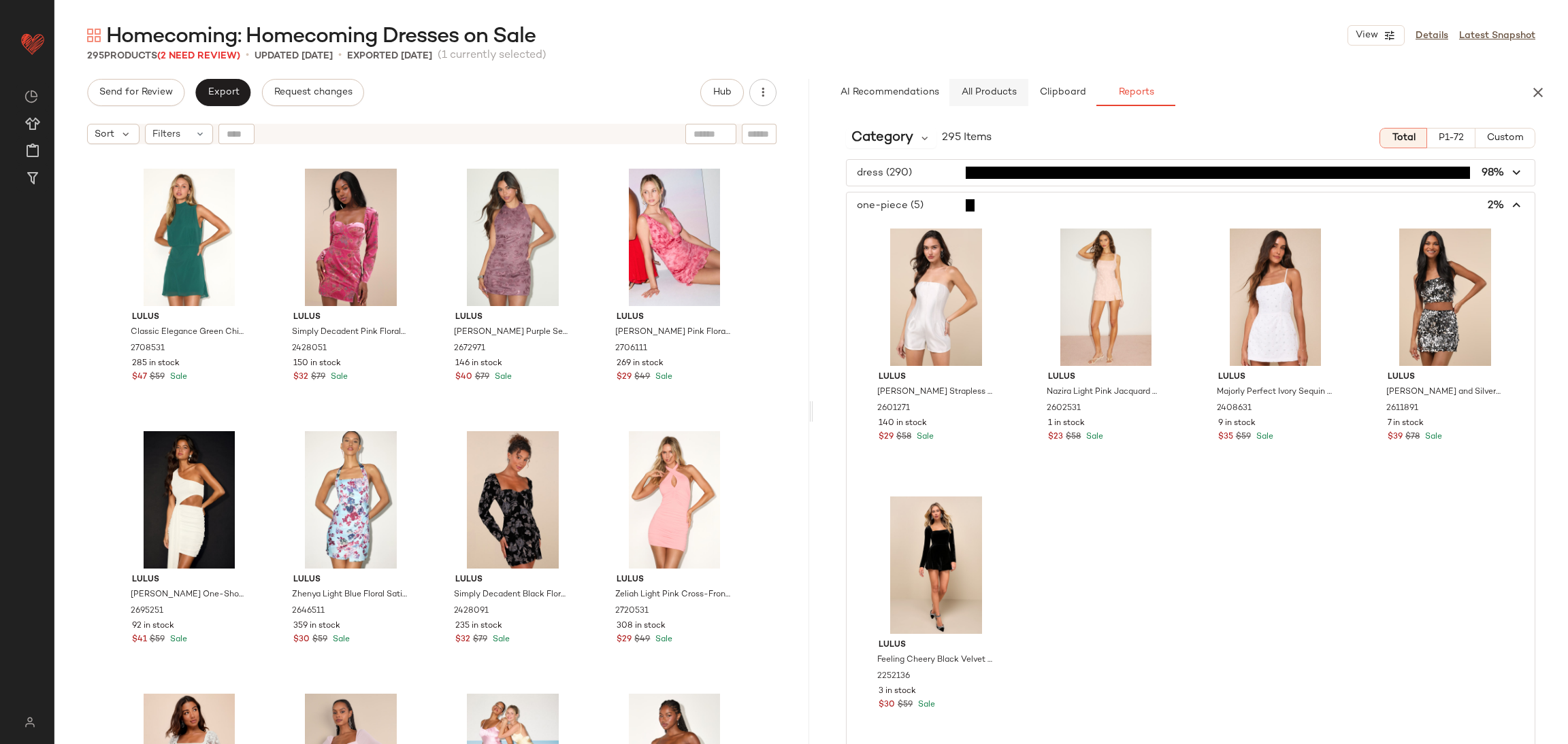
click at [973, 90] on span "All Products" at bounding box center [989, 93] width 56 height 11
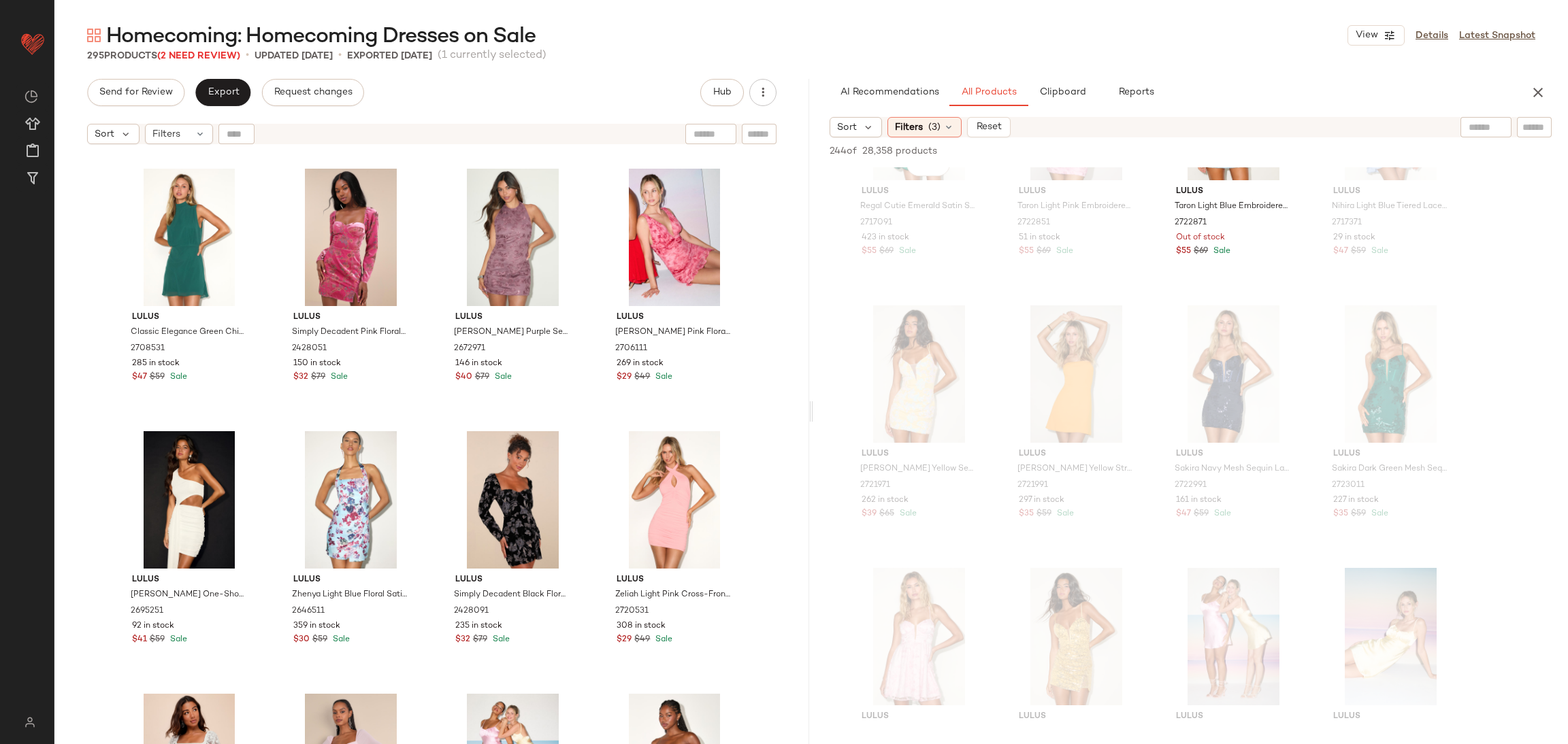
scroll to position [0, 0]
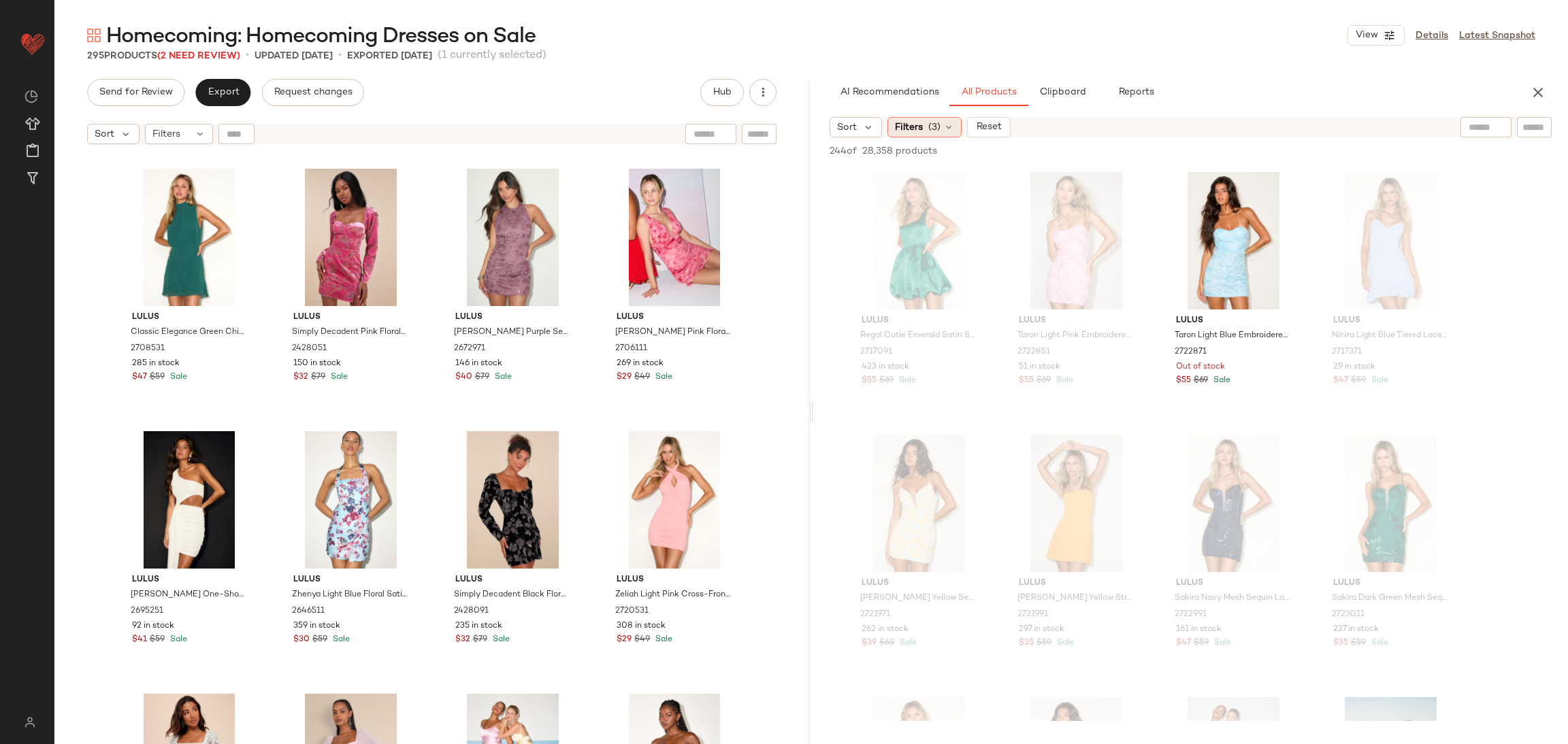
click at [934, 128] on span "(3)" at bounding box center [934, 127] width 13 height 15
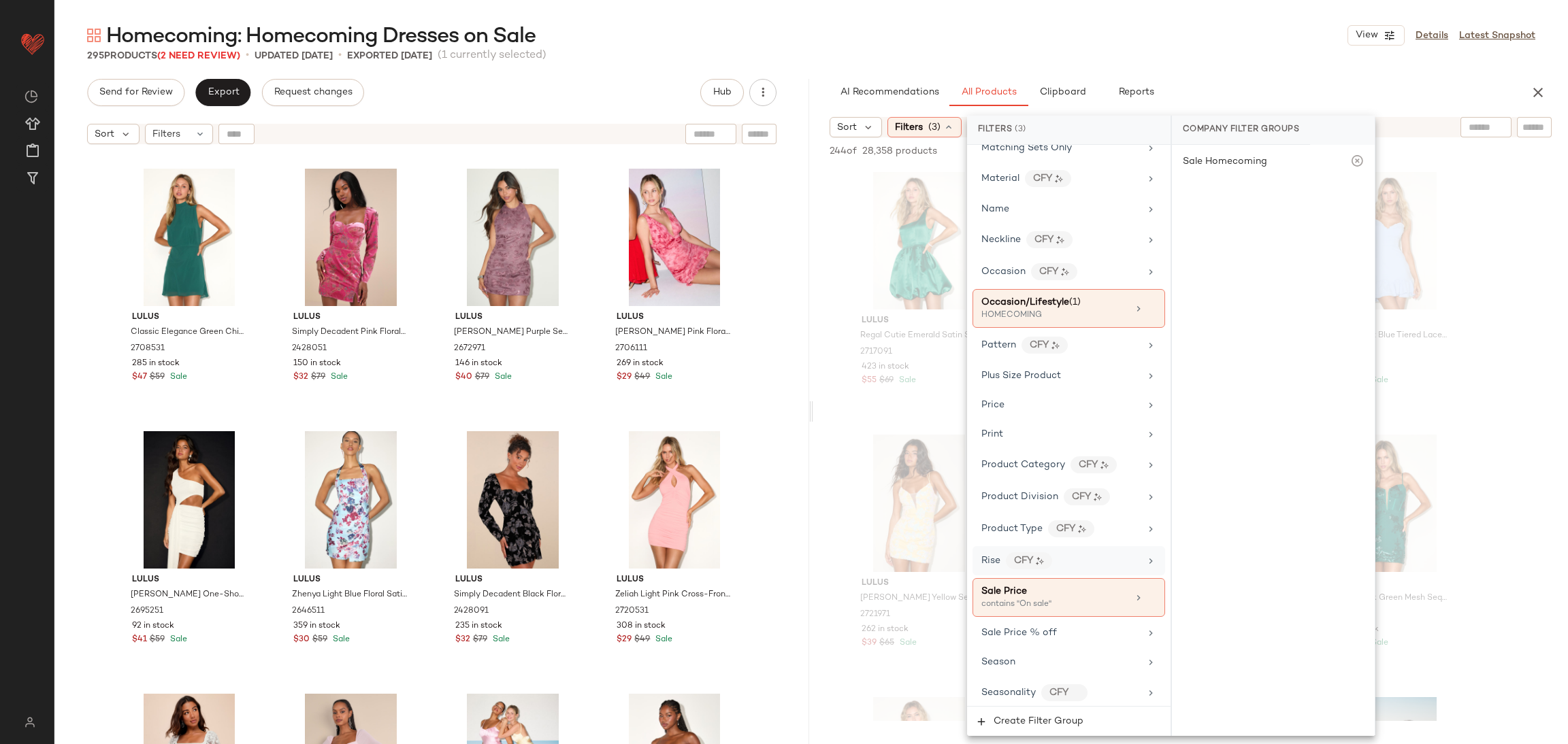
scroll to position [714, 0]
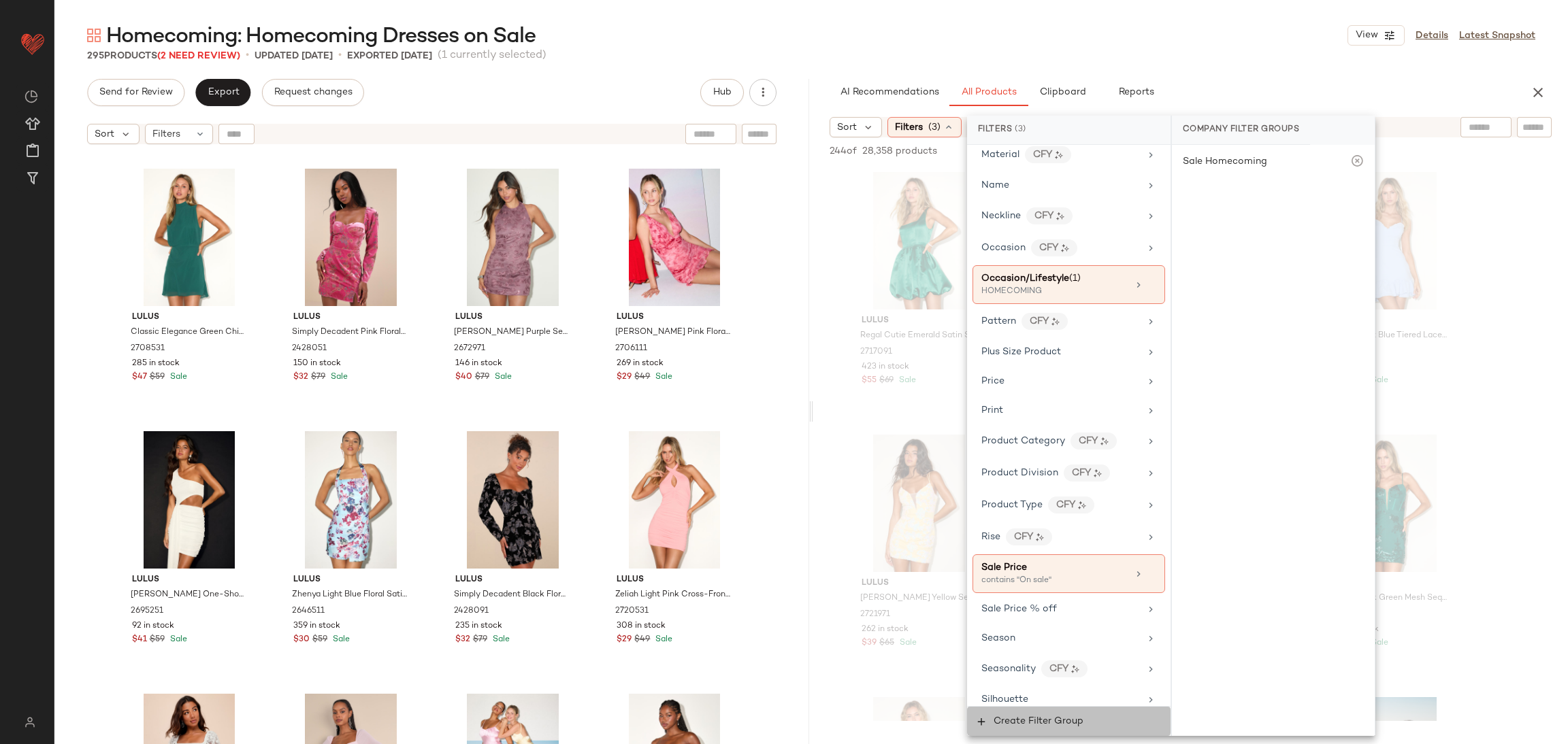
click at [1067, 716] on span "Create Filter Group" at bounding box center [1038, 722] width 91 height 11
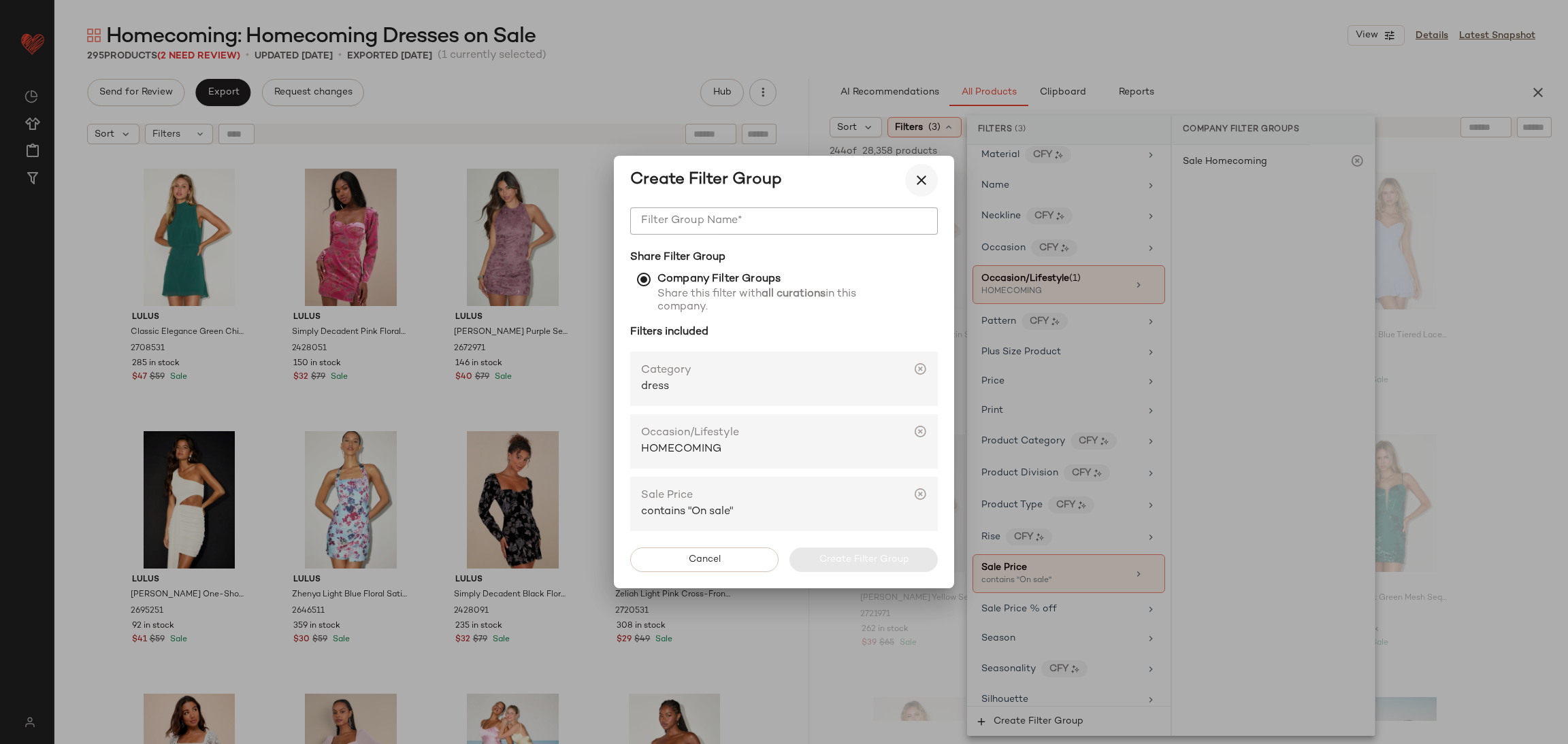
click at [923, 176] on icon "button" at bounding box center [921, 180] width 16 height 16
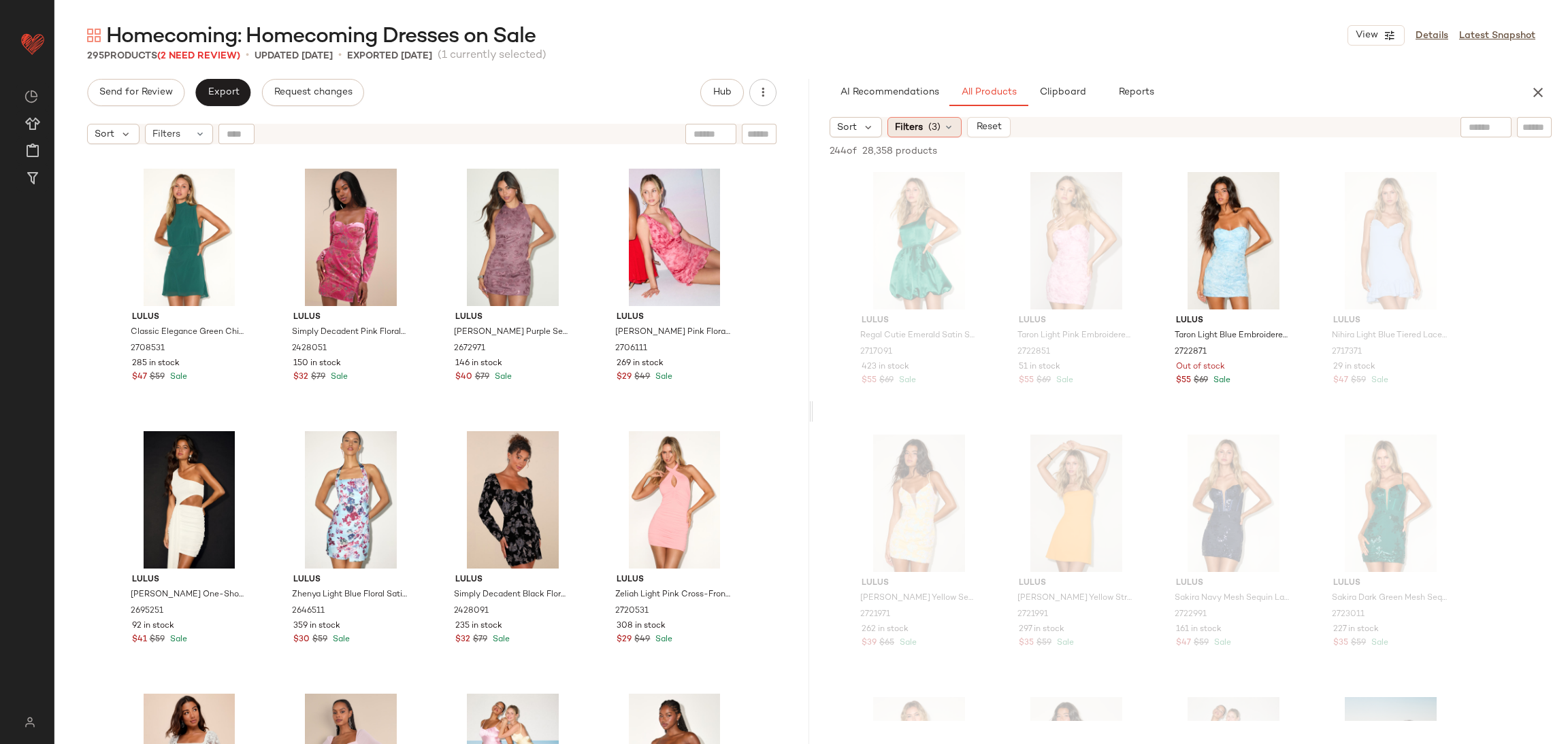
click at [928, 120] on span "(3)" at bounding box center [934, 127] width 13 height 15
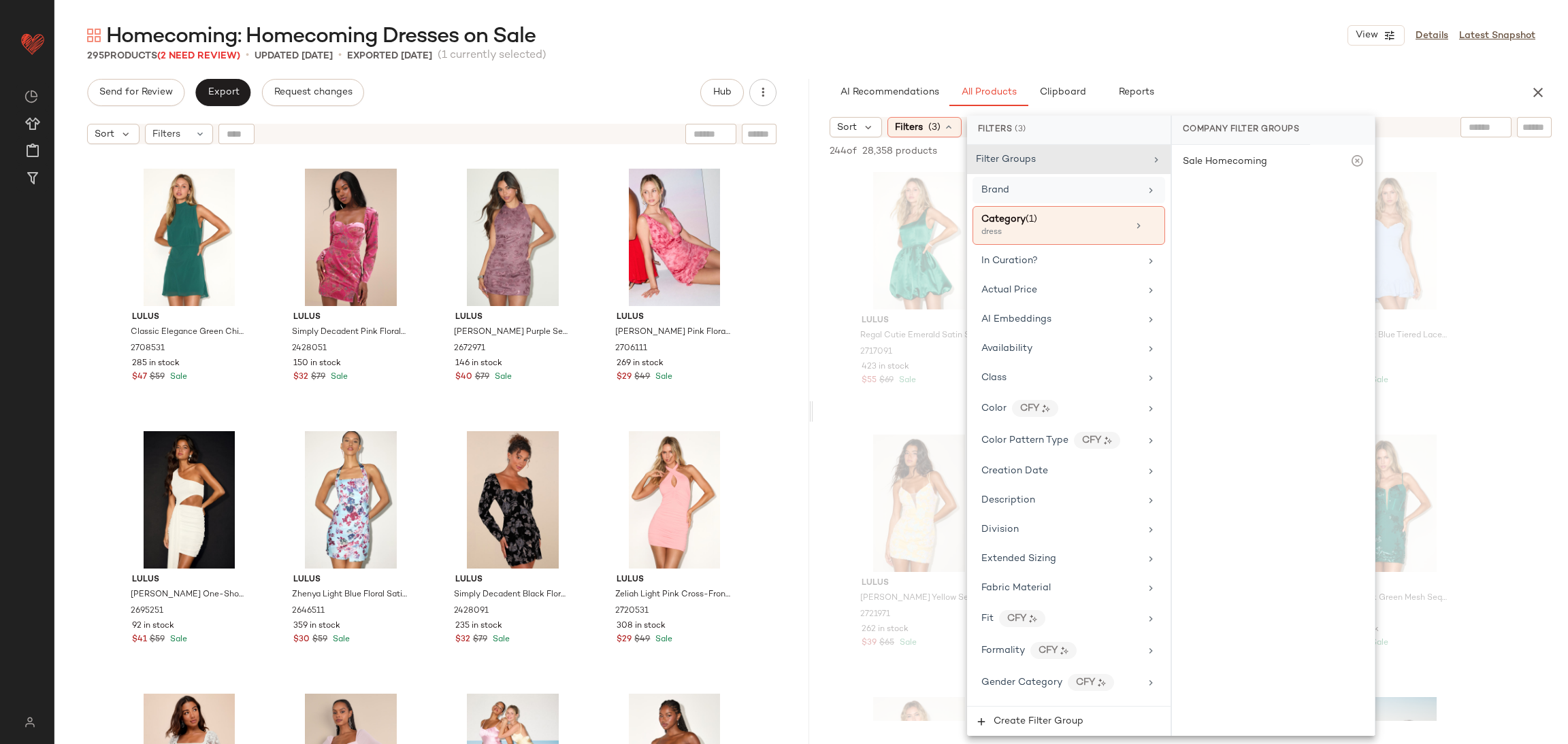
drag, startPoint x: 1035, startPoint y: 176, endPoint x: 1030, endPoint y: 190, distance: 14.9
click at [1035, 177] on div "Brand" at bounding box center [1069, 190] width 193 height 26
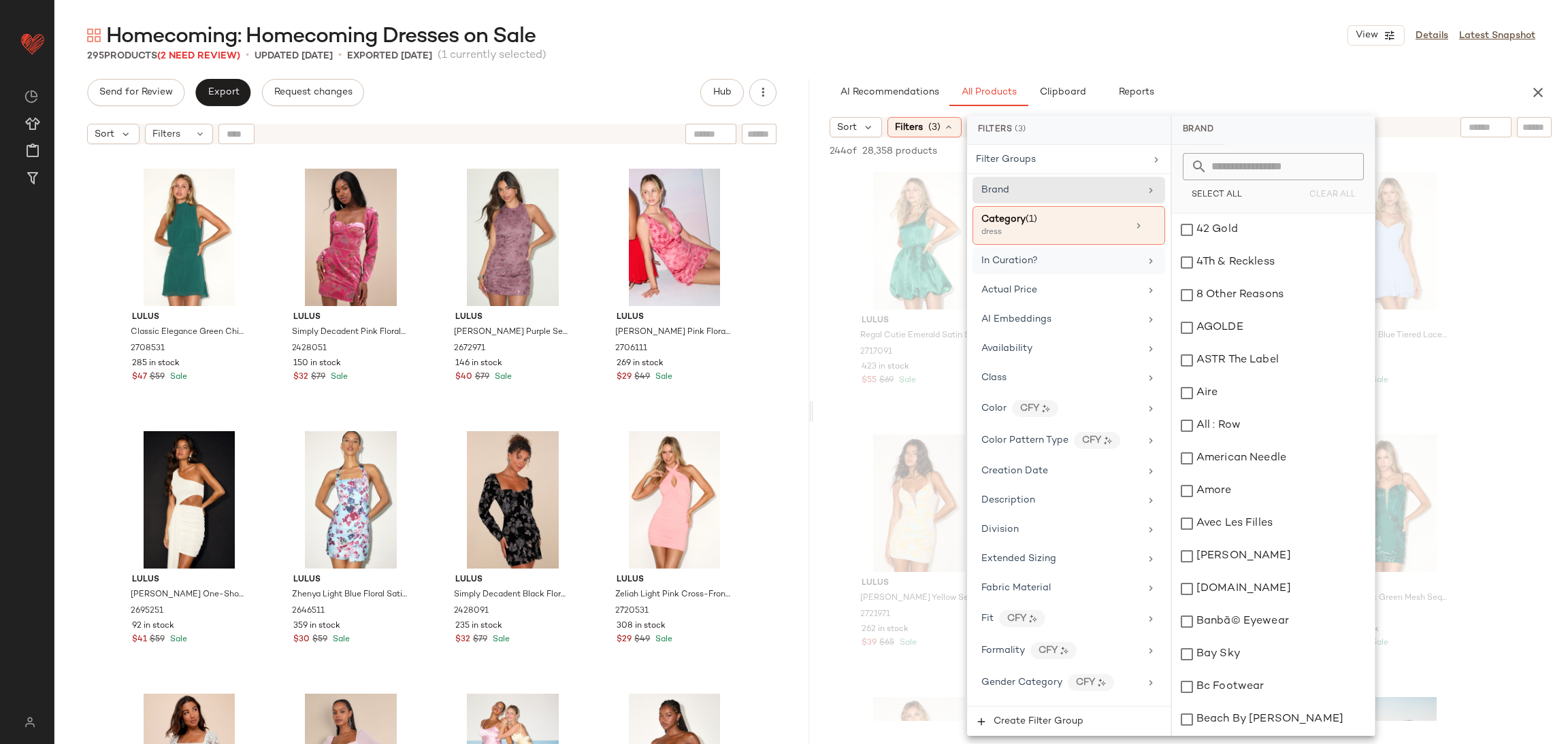
drag, startPoint x: 1080, startPoint y: 258, endPoint x: 1113, endPoint y: 255, distance: 33.1
click at [1087, 258] on div "In Curation?" at bounding box center [1061, 261] width 159 height 15
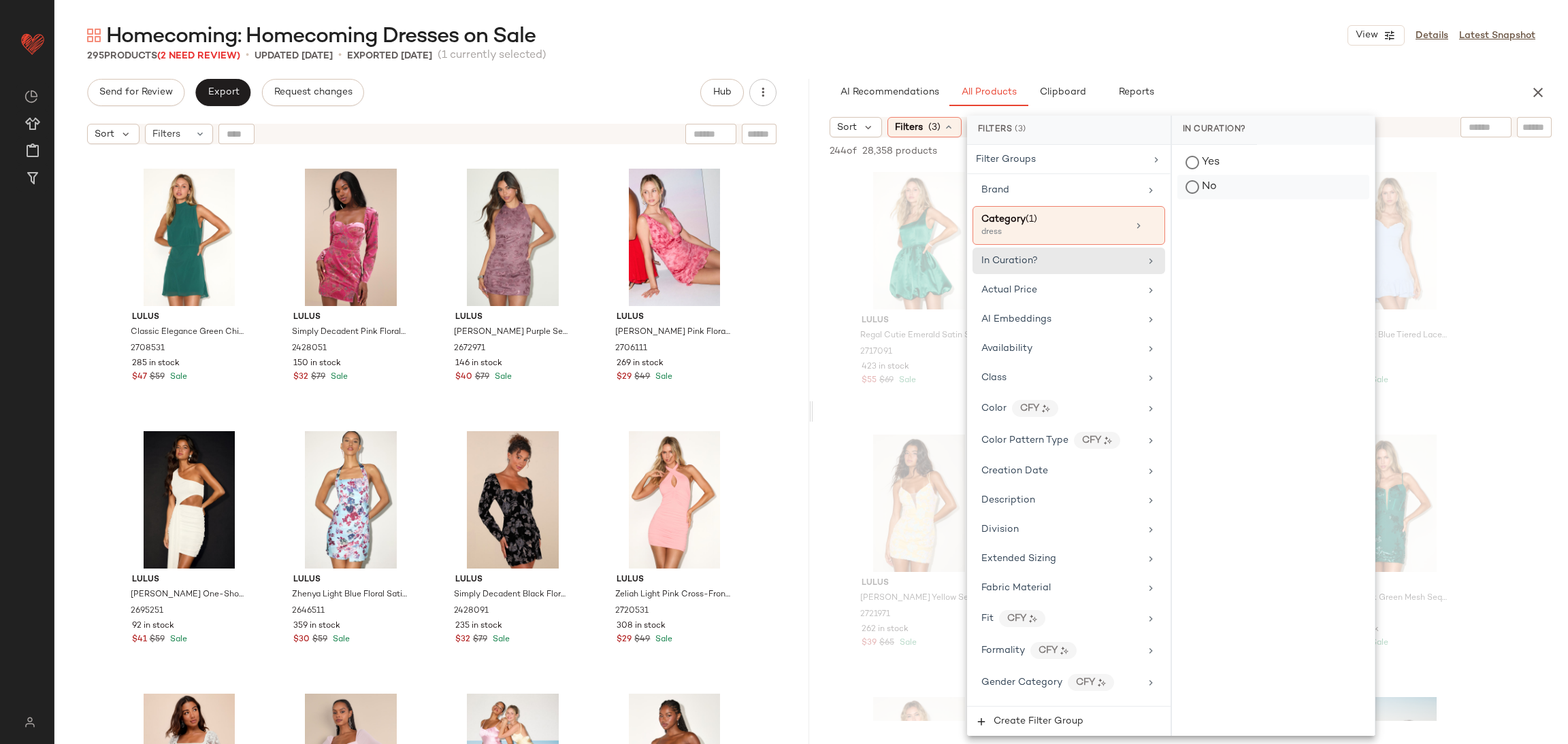
click at [1248, 193] on div "No" at bounding box center [1273, 187] width 192 height 24
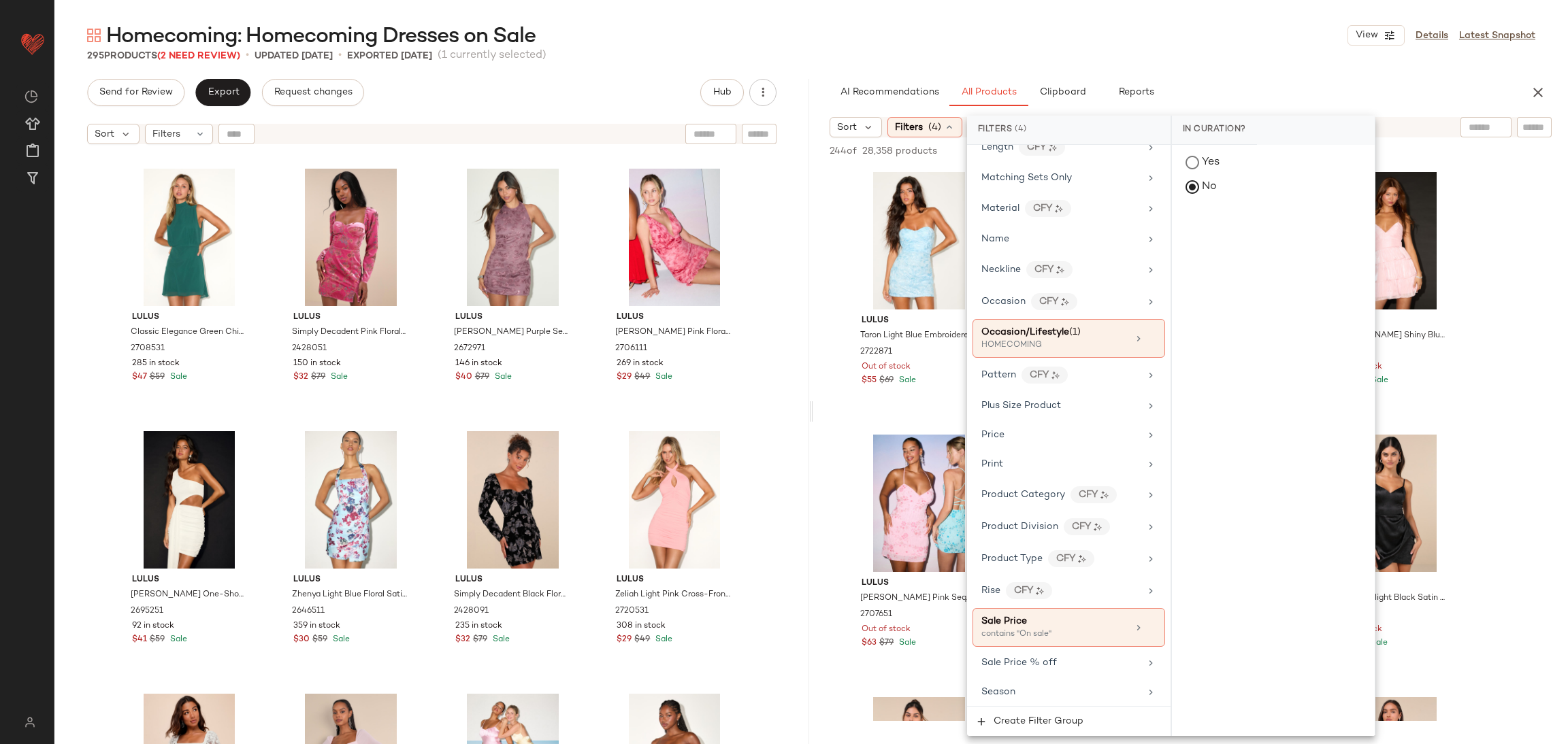
scroll to position [839, 0]
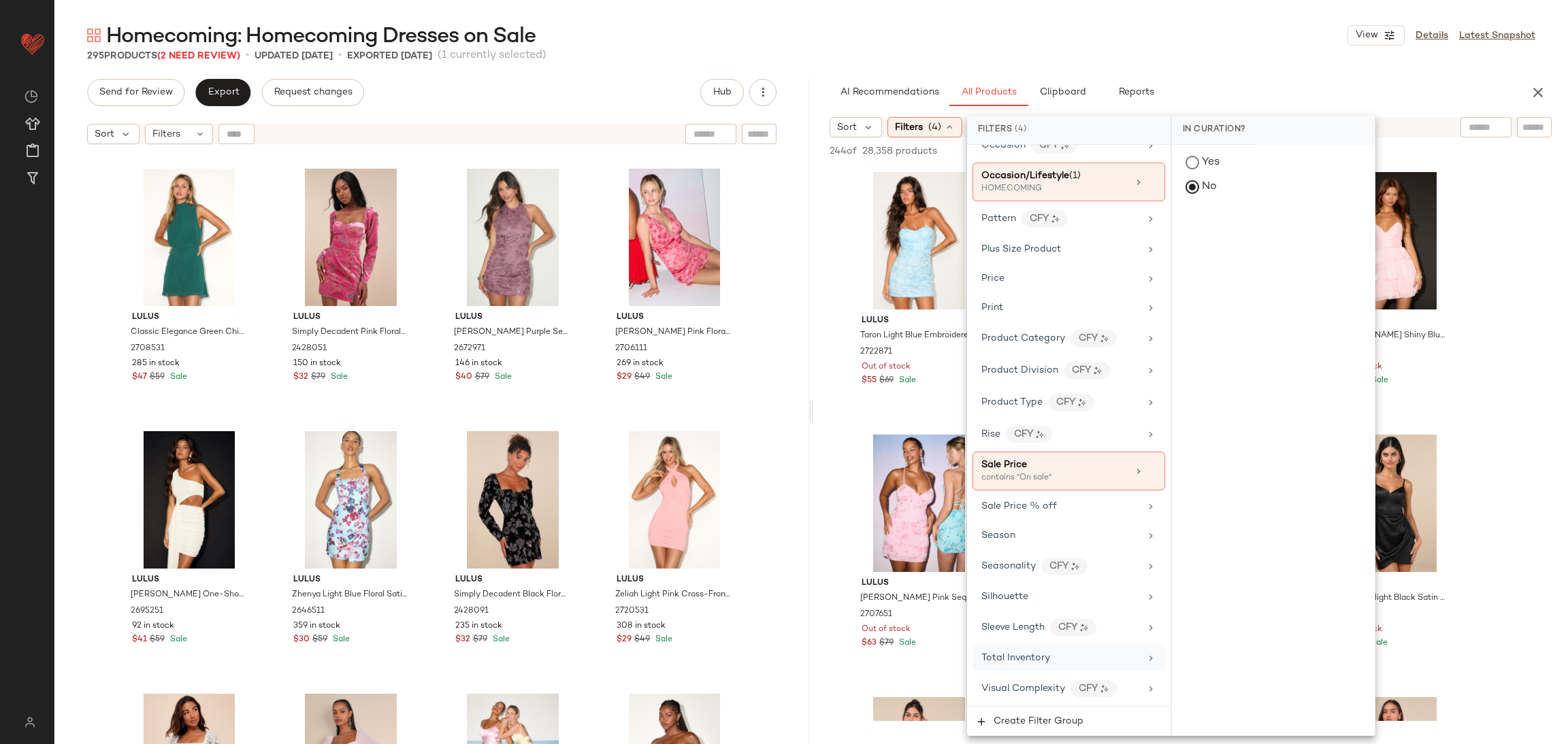
click at [1034, 661] on span "Total Inventory" at bounding box center [1016, 658] width 69 height 10
click at [1271, 190] on span "At least 1" at bounding box center [1273, 190] width 38 height 10
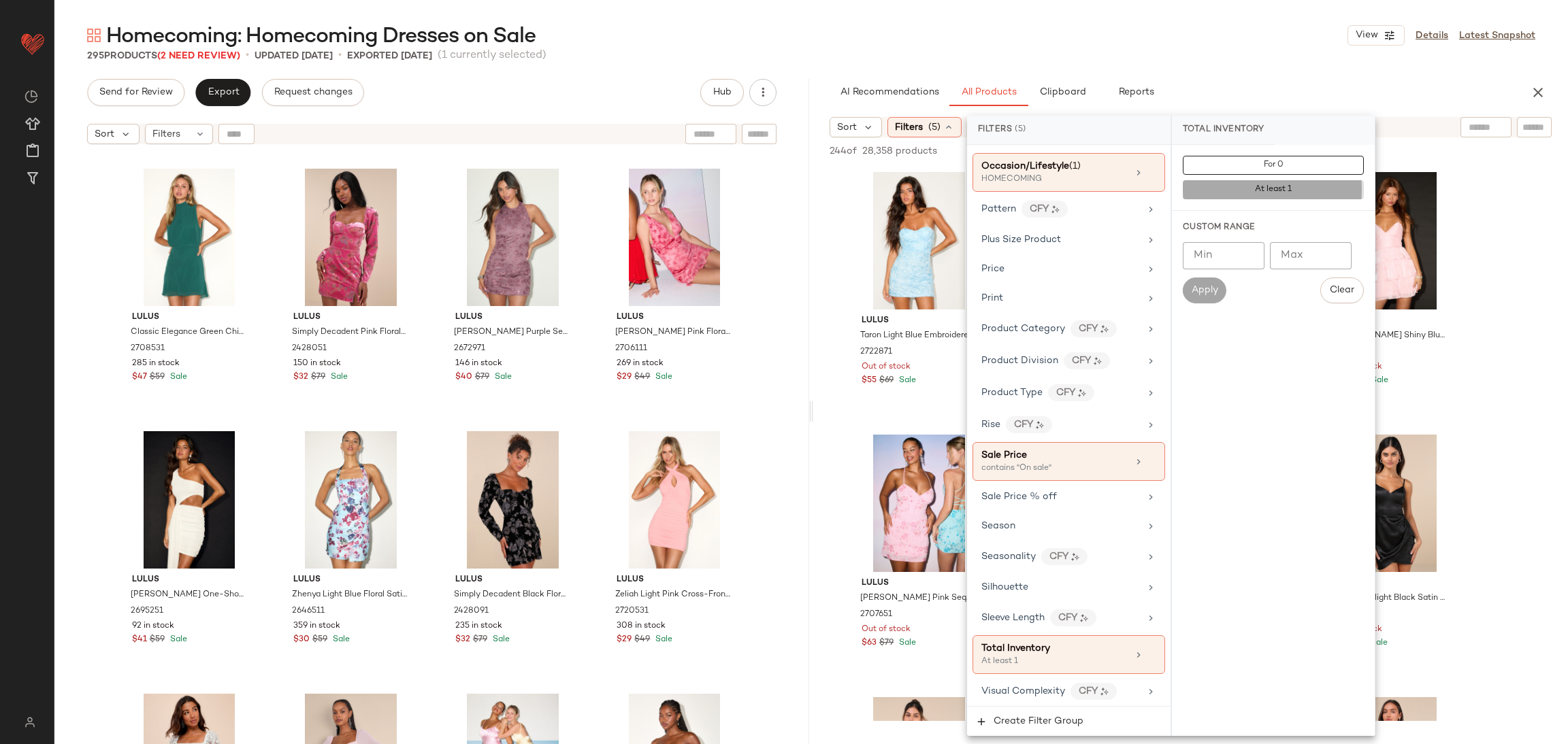
click at [1251, 39] on div "Homecoming: Homecoming Dresses on Sale View Details Latest Snapshot" at bounding box center [811, 35] width 1514 height 27
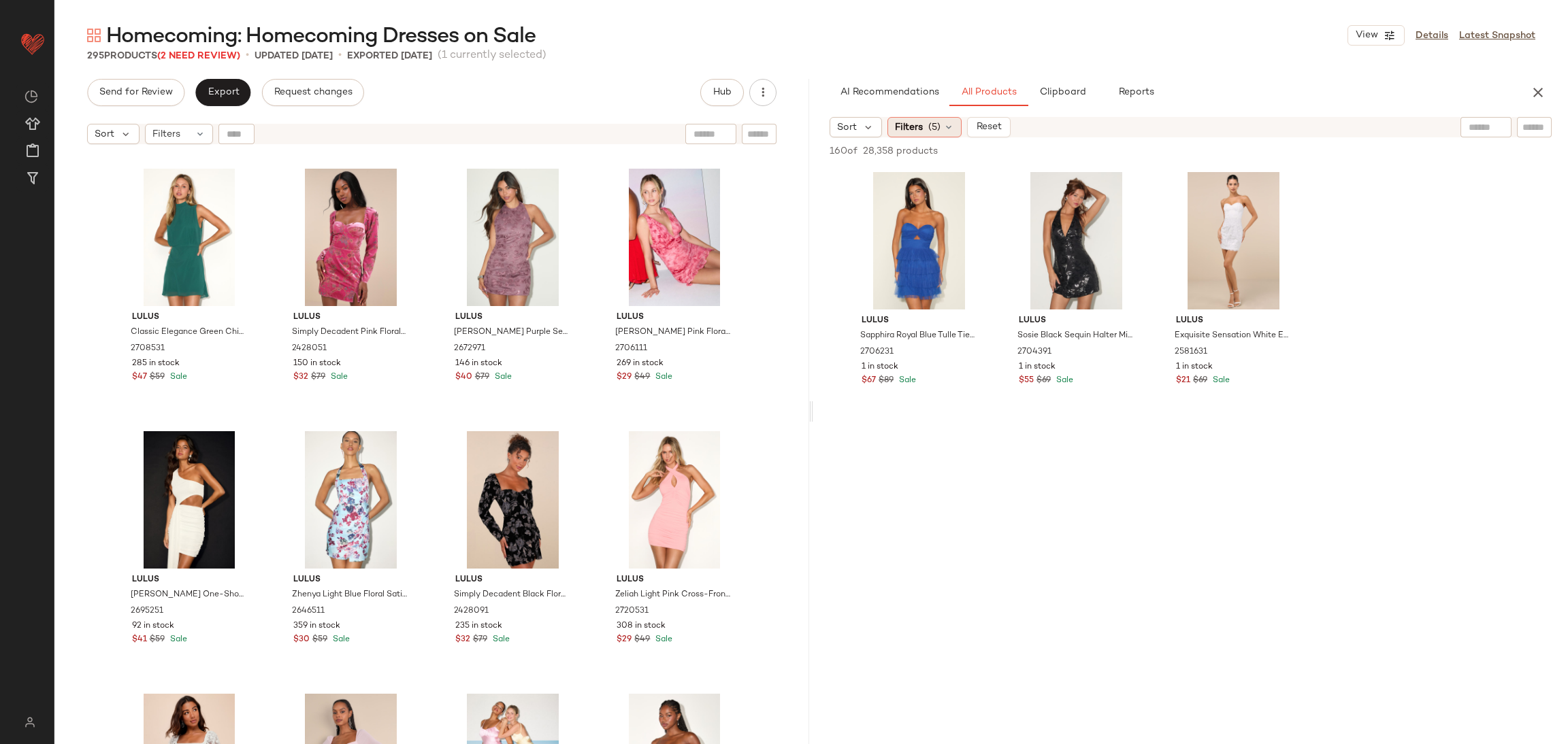
click at [936, 123] on span "(5)" at bounding box center [934, 127] width 13 height 15
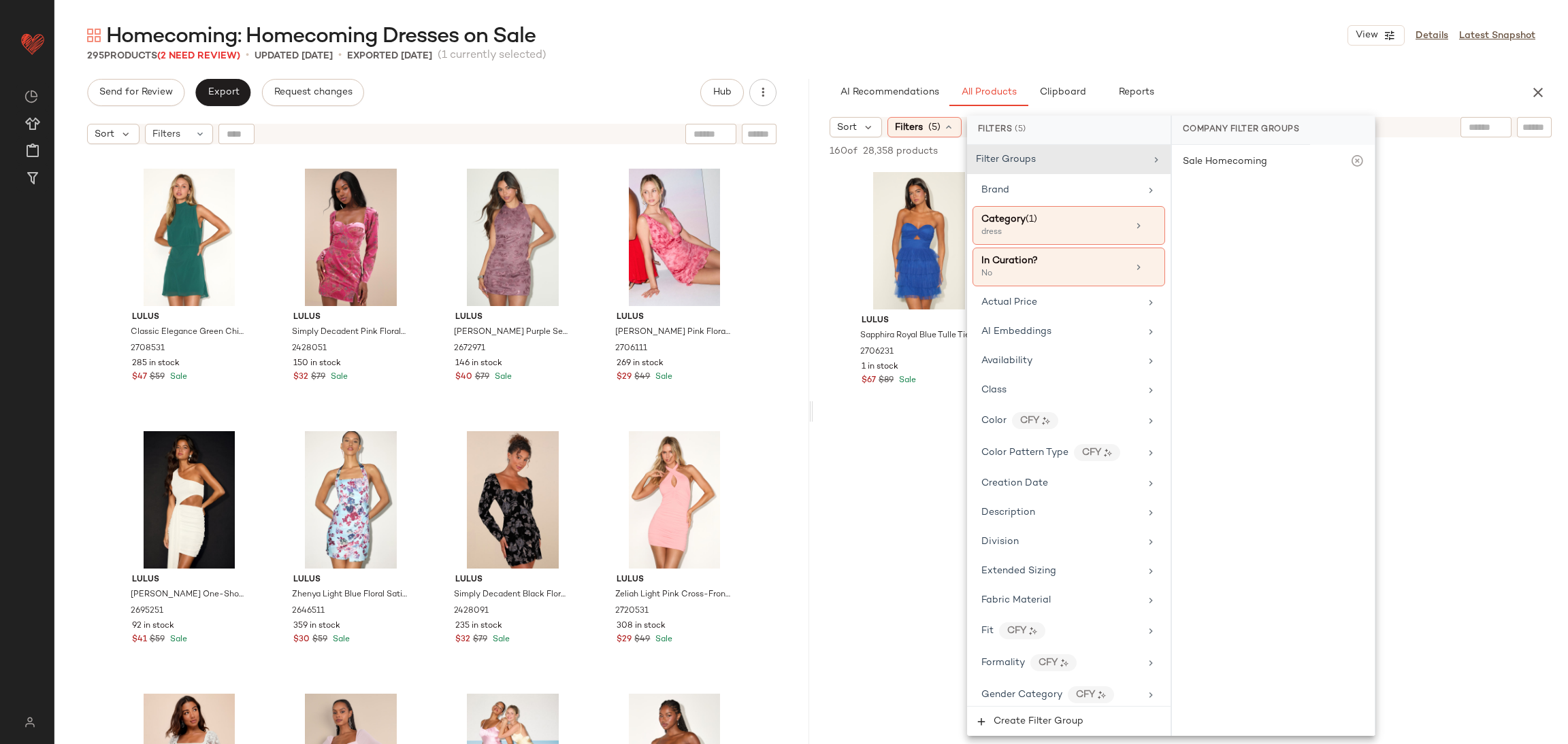
click at [839, 454] on div at bounding box center [1191, 550] width 755 height 262
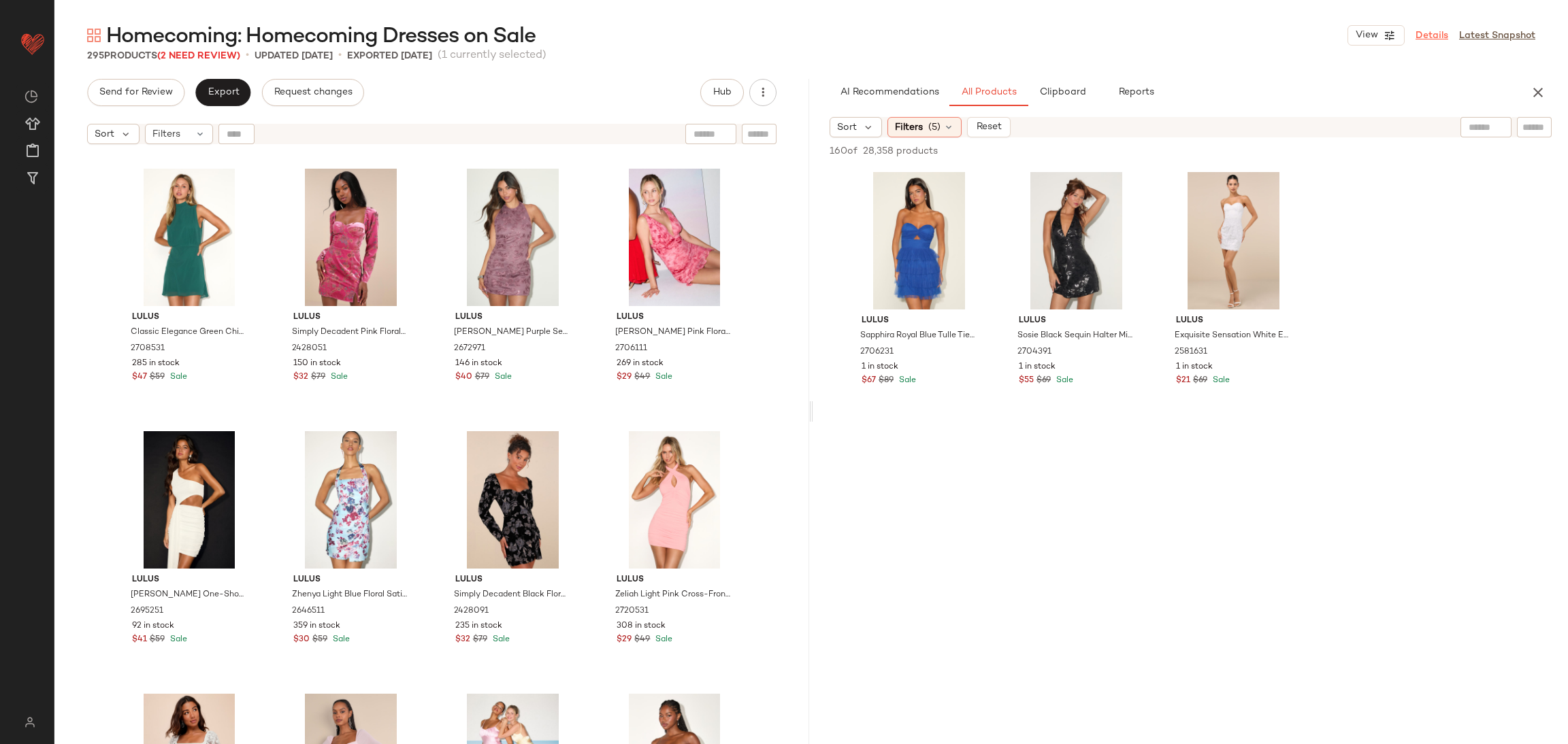
click at [1434, 42] on link "Details" at bounding box center [1432, 35] width 33 height 15
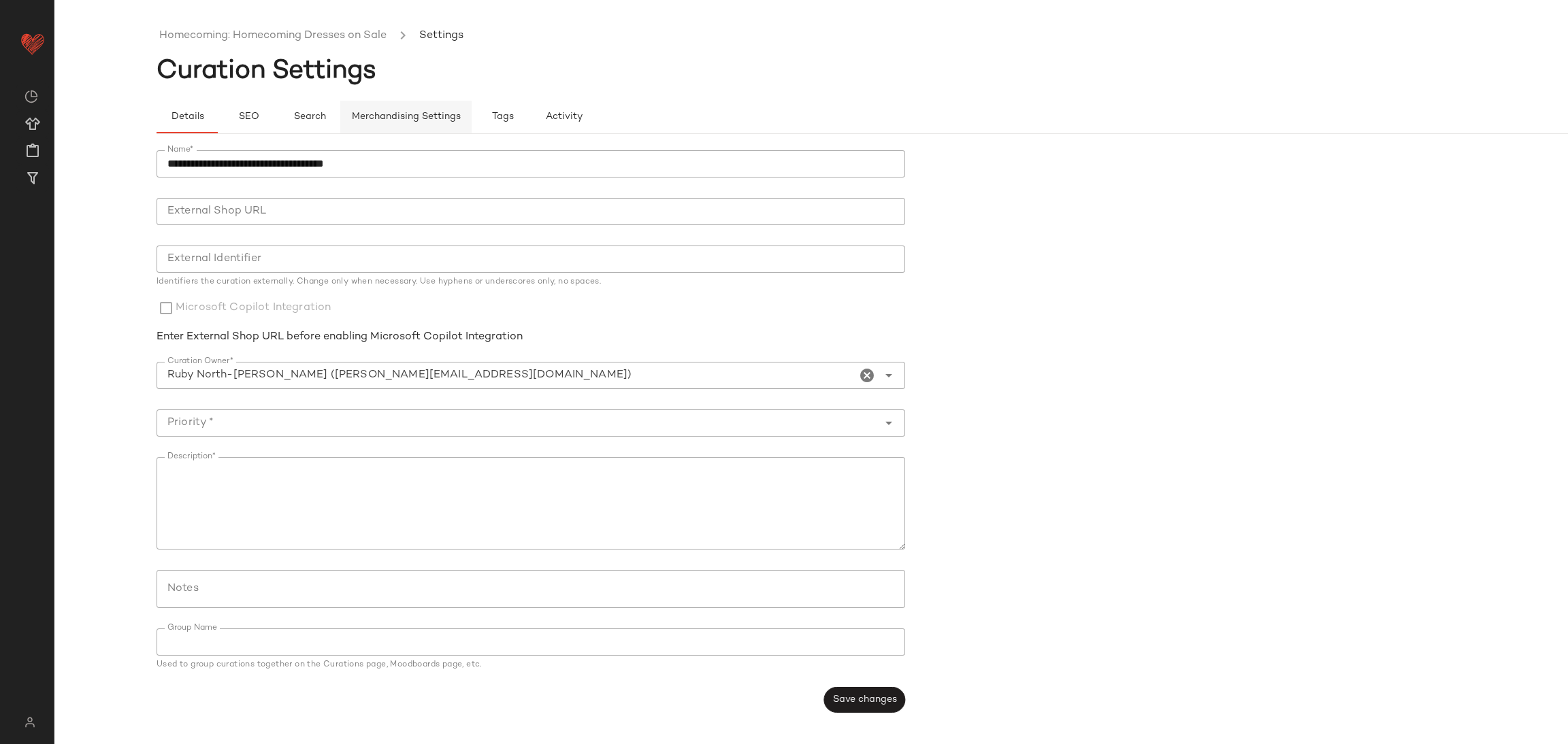
click at [424, 112] on span "Merchandising Settings" at bounding box center [405, 117] width 109 height 11
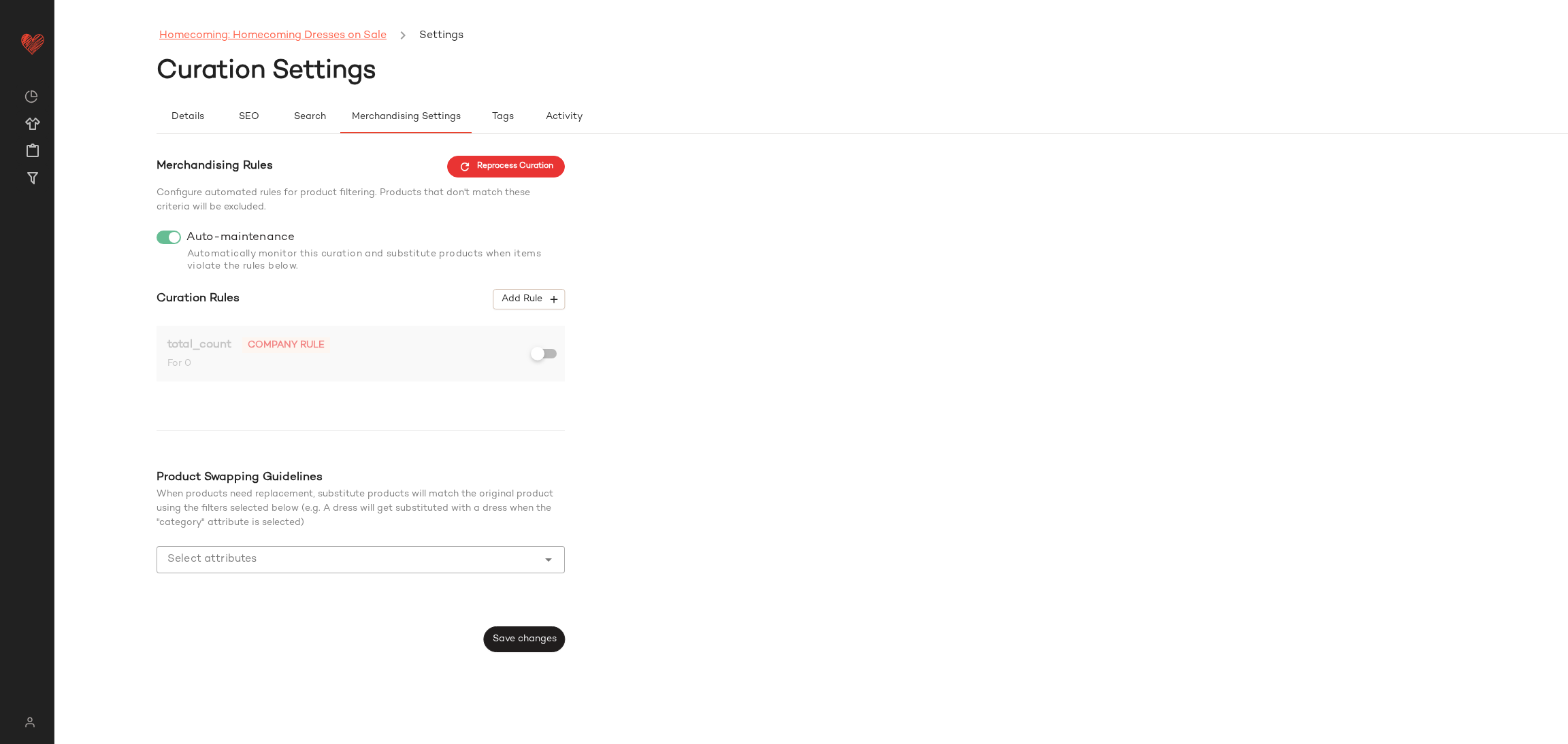
click at [231, 40] on link "Homecoming: Homecoming Dresses on Sale" at bounding box center [273, 35] width 227 height 17
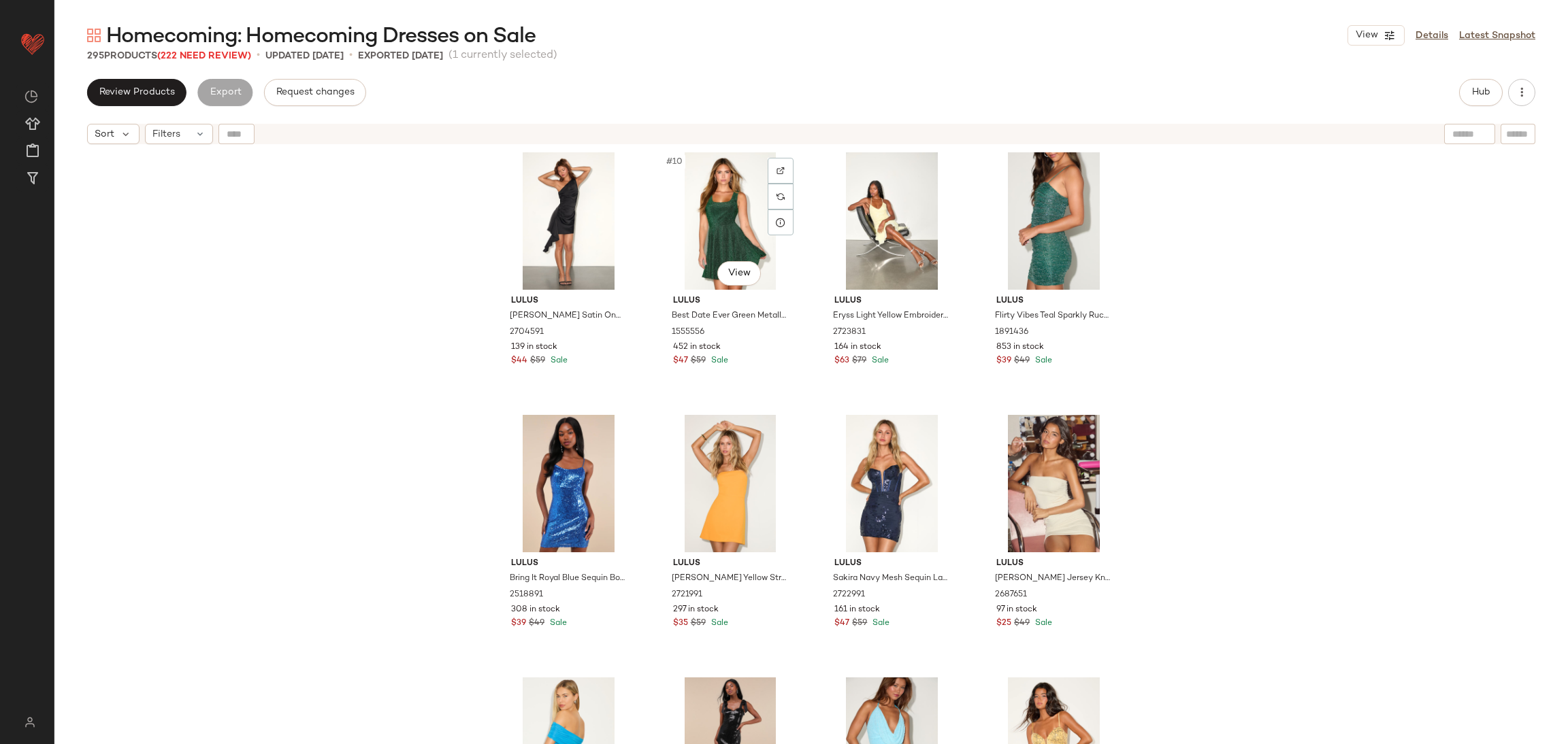
scroll to position [317, 0]
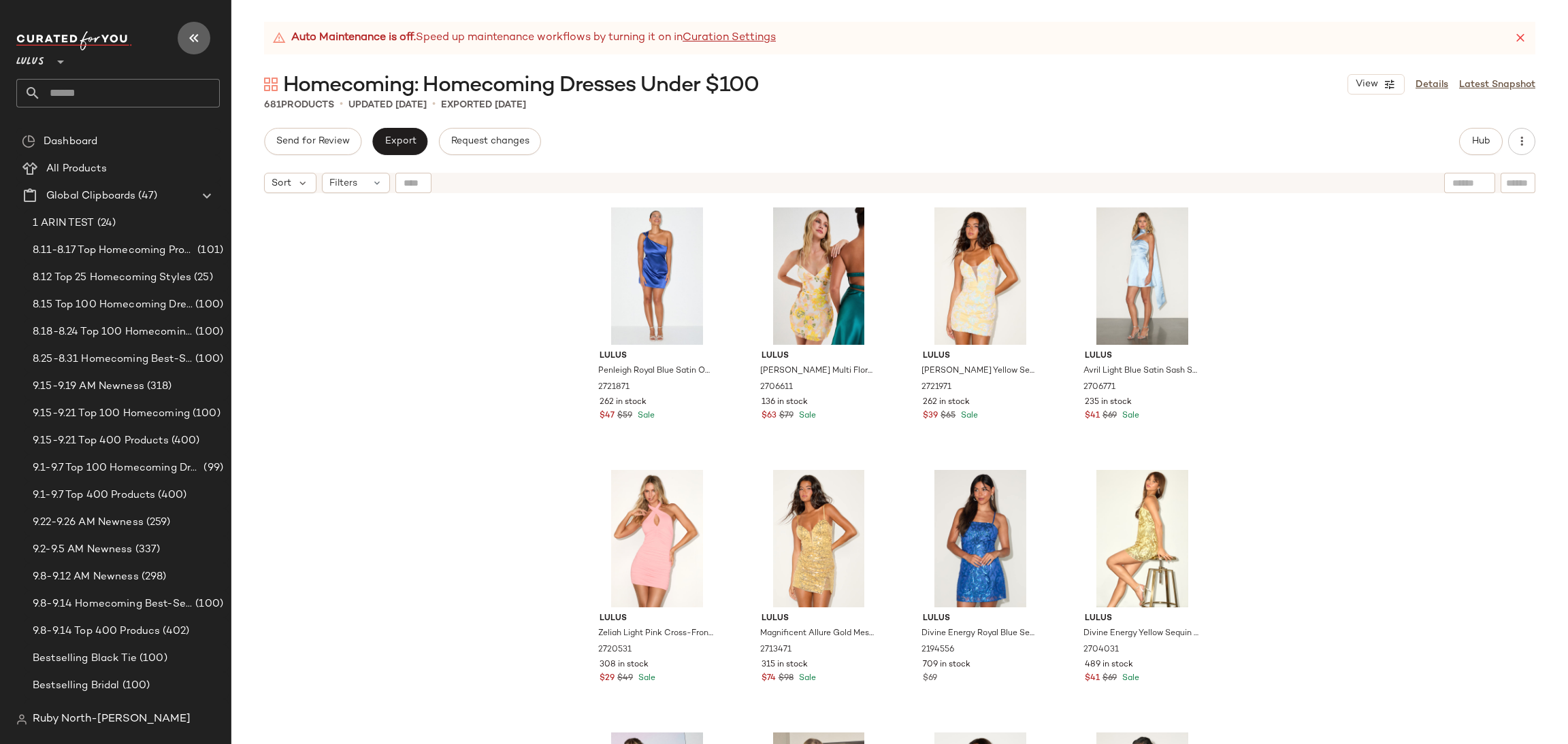
click at [197, 32] on icon "button" at bounding box center [194, 38] width 16 height 16
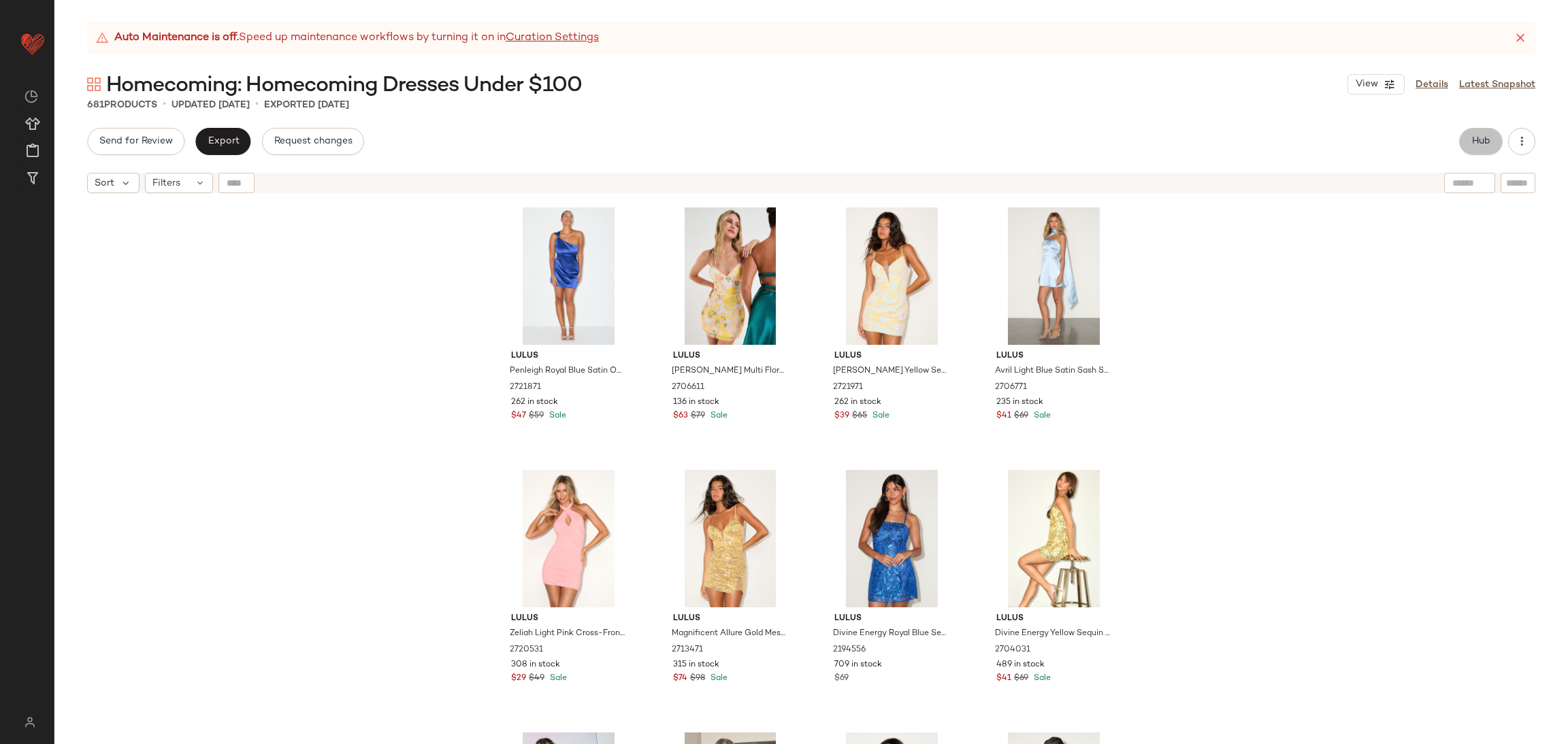
click at [1468, 150] on button "Hub" at bounding box center [1481, 141] width 44 height 27
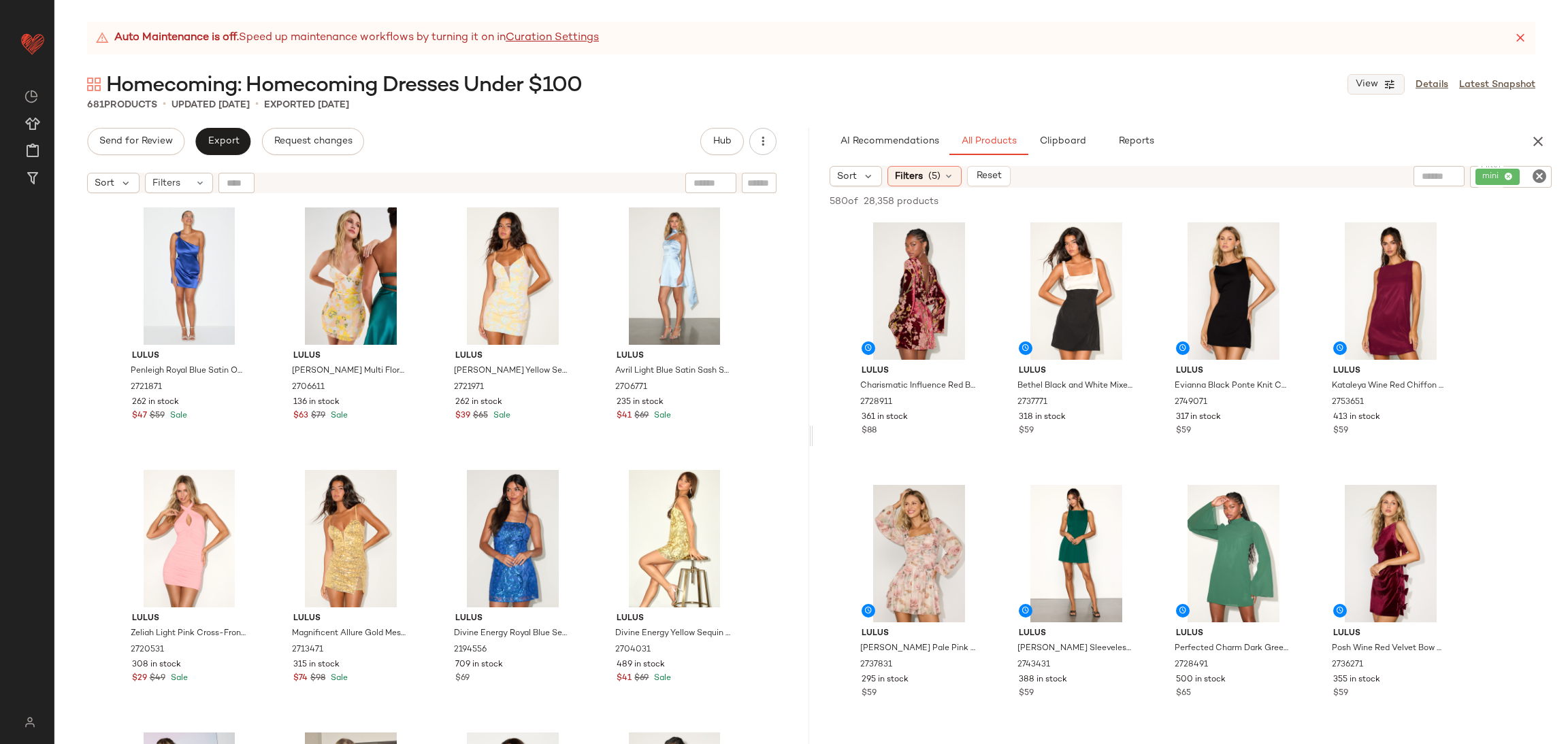
drag, startPoint x: 1433, startPoint y: 90, endPoint x: 1373, endPoint y: 94, distance: 60.1
click at [1433, 90] on link "Details" at bounding box center [1432, 84] width 33 height 15
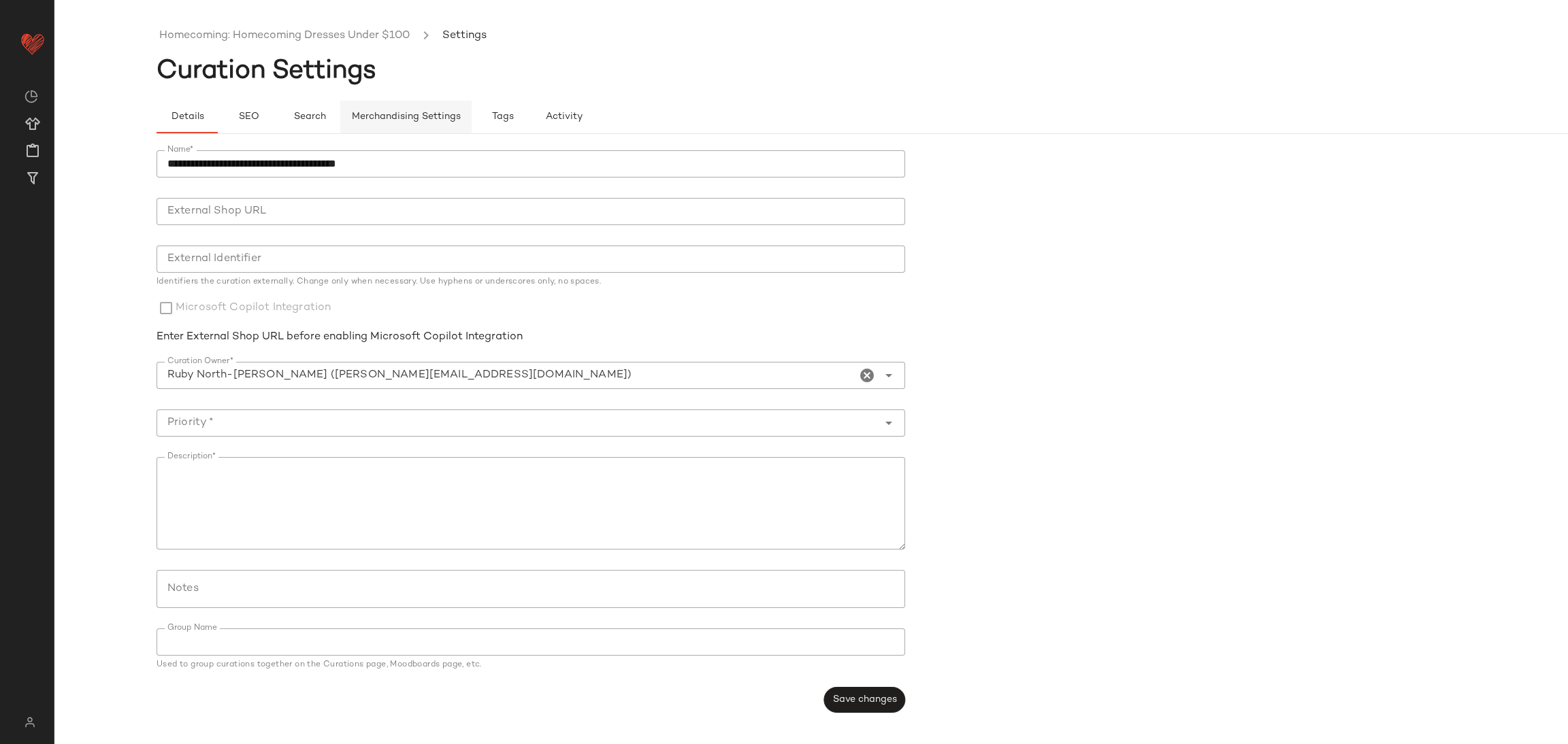
click at [362, 123] on button "Merchandising Settings" at bounding box center [406, 117] width 132 height 33
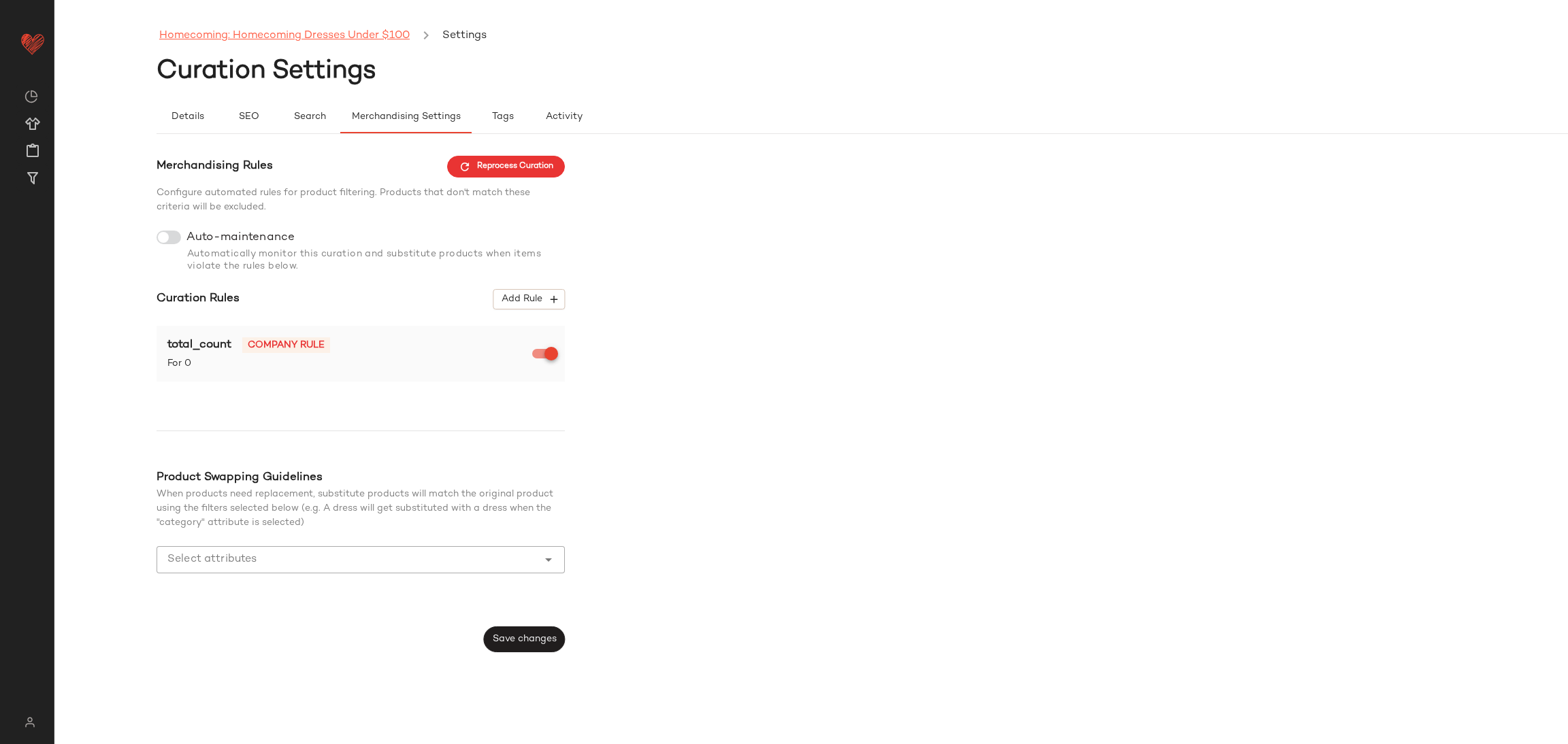
click at [327, 35] on link "Homecoming: Homecoming Dresses Under $100" at bounding box center [285, 35] width 251 height 17
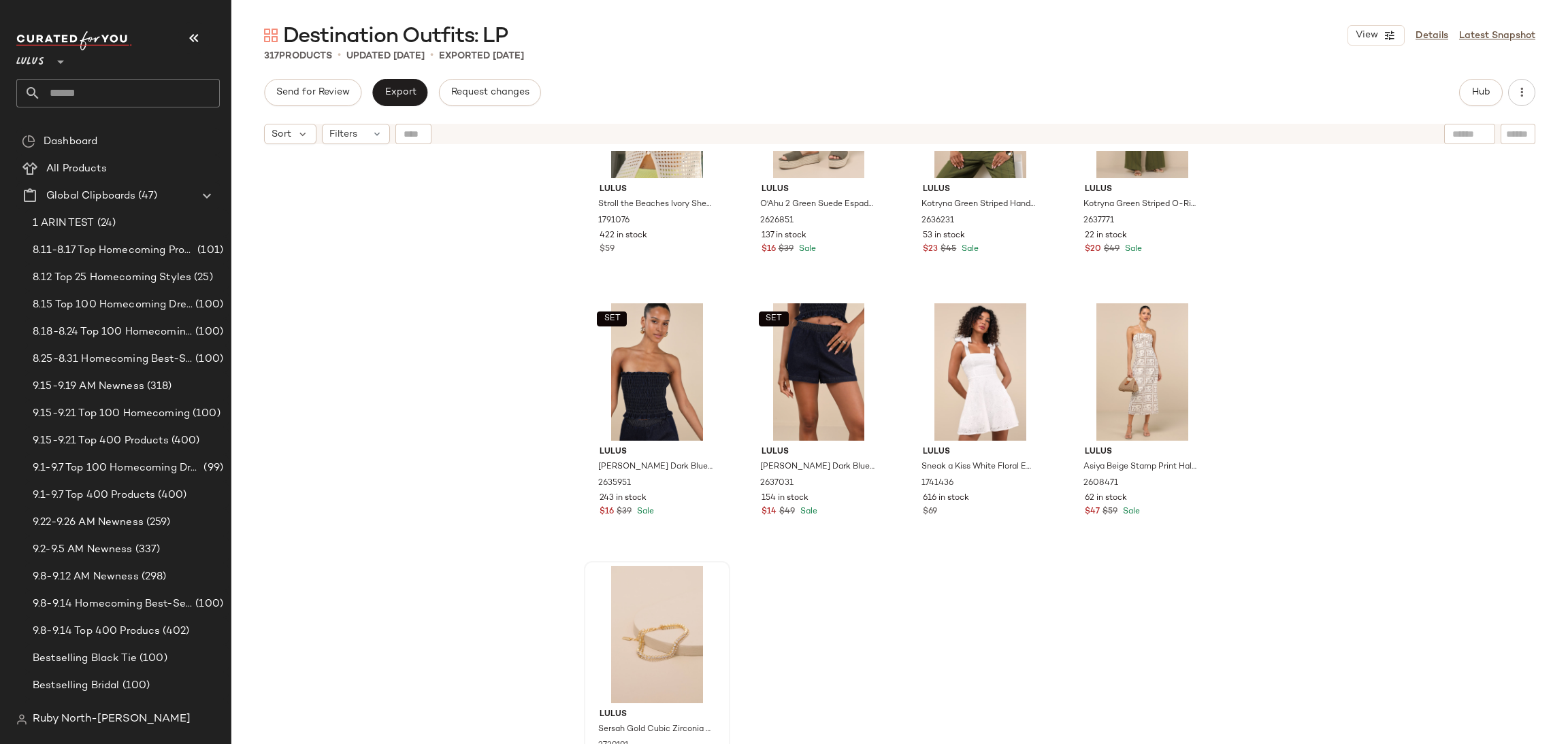
scroll to position [20384, 0]
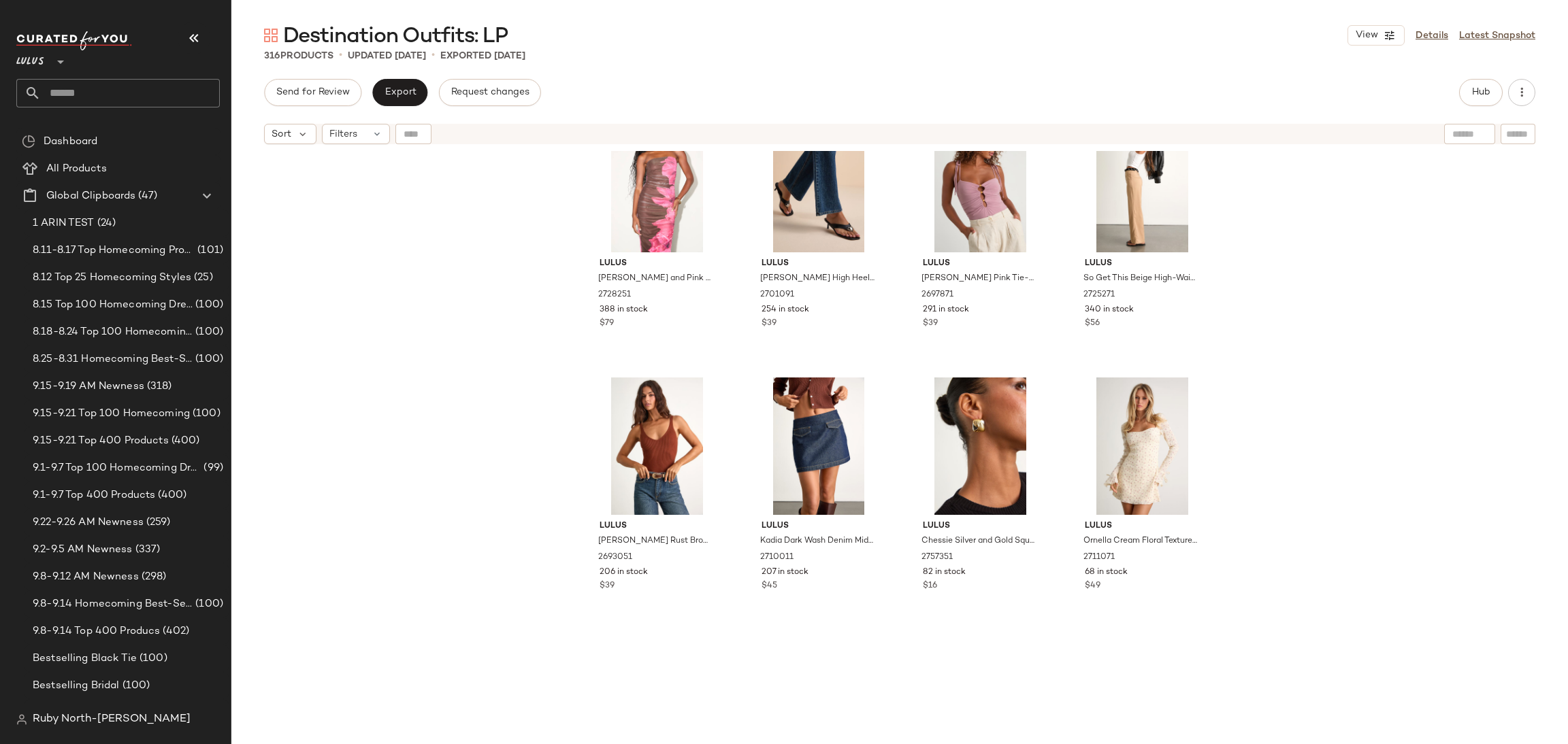
scroll to position [3378, 0]
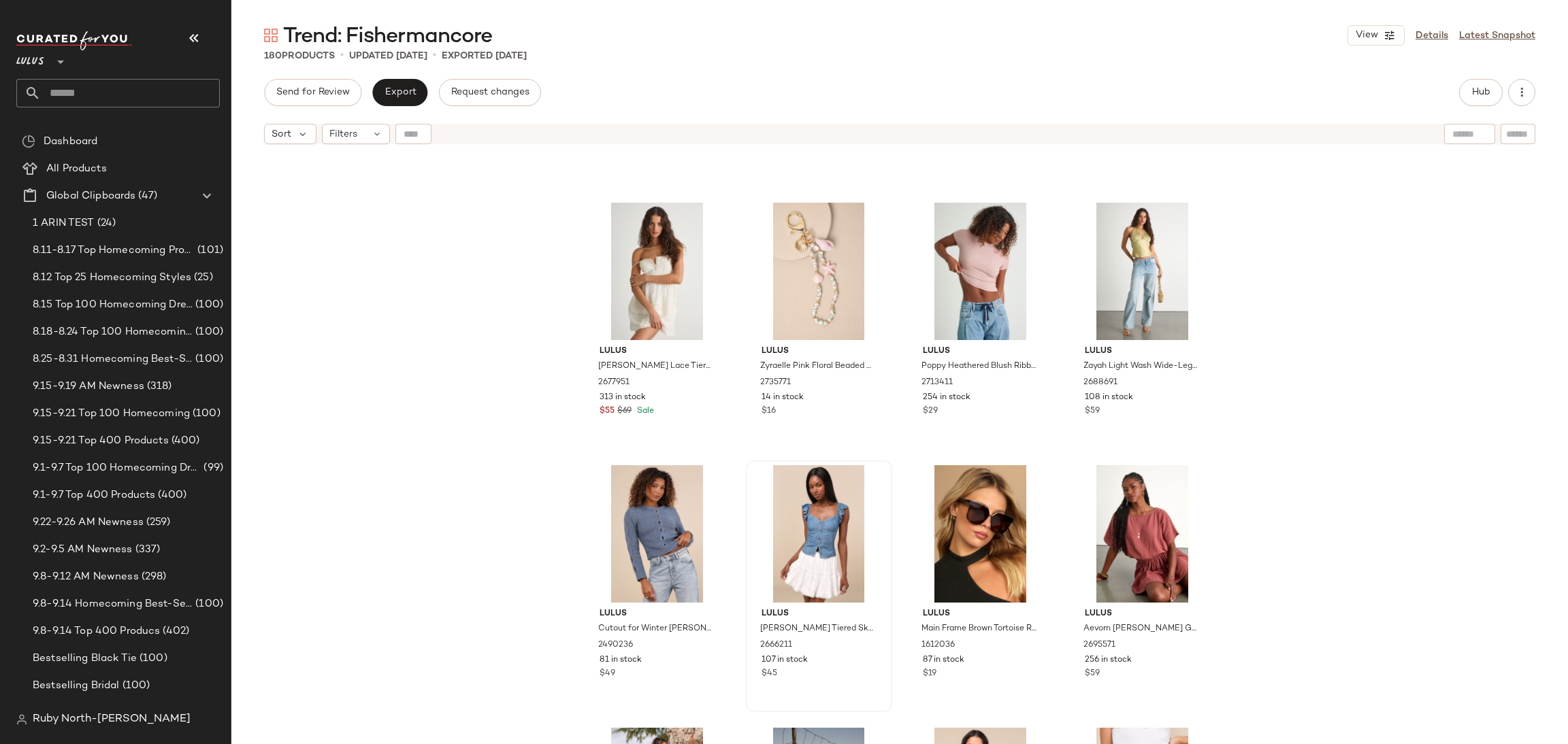
scroll to position [3582, 0]
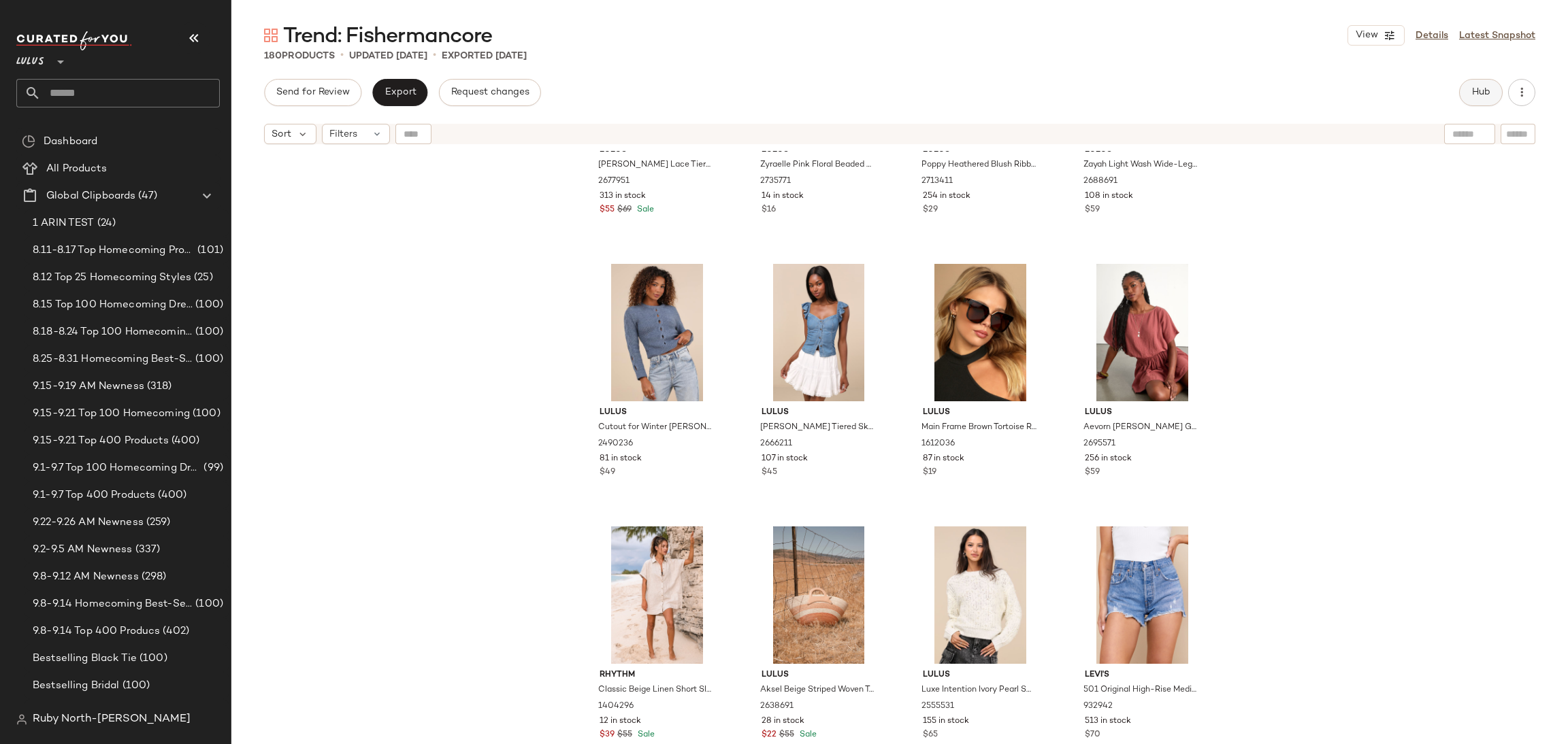
click at [1487, 90] on span "Hub" at bounding box center [1480, 93] width 19 height 11
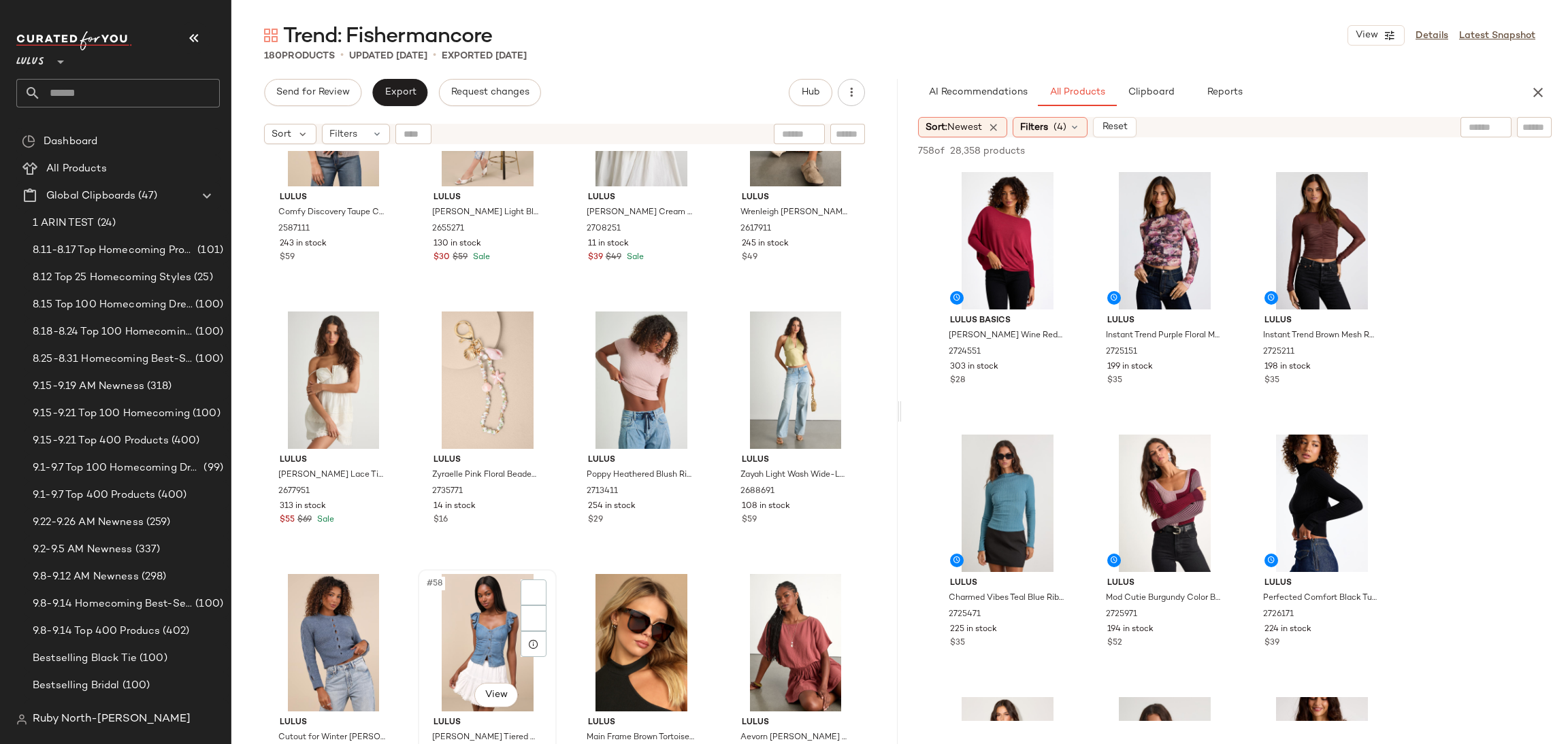
scroll to position [3480, 0]
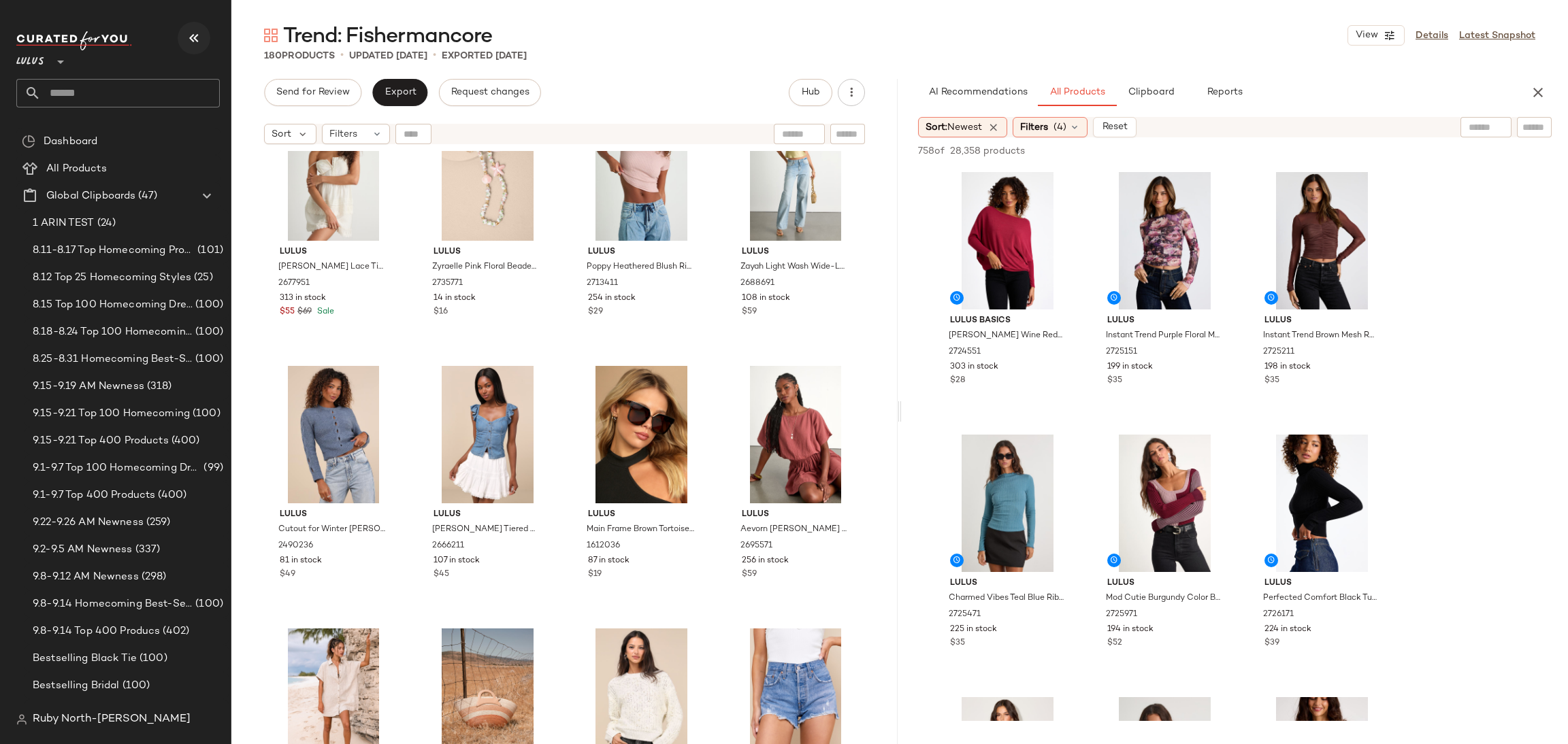
click at [193, 38] on icon "button" at bounding box center [194, 38] width 16 height 16
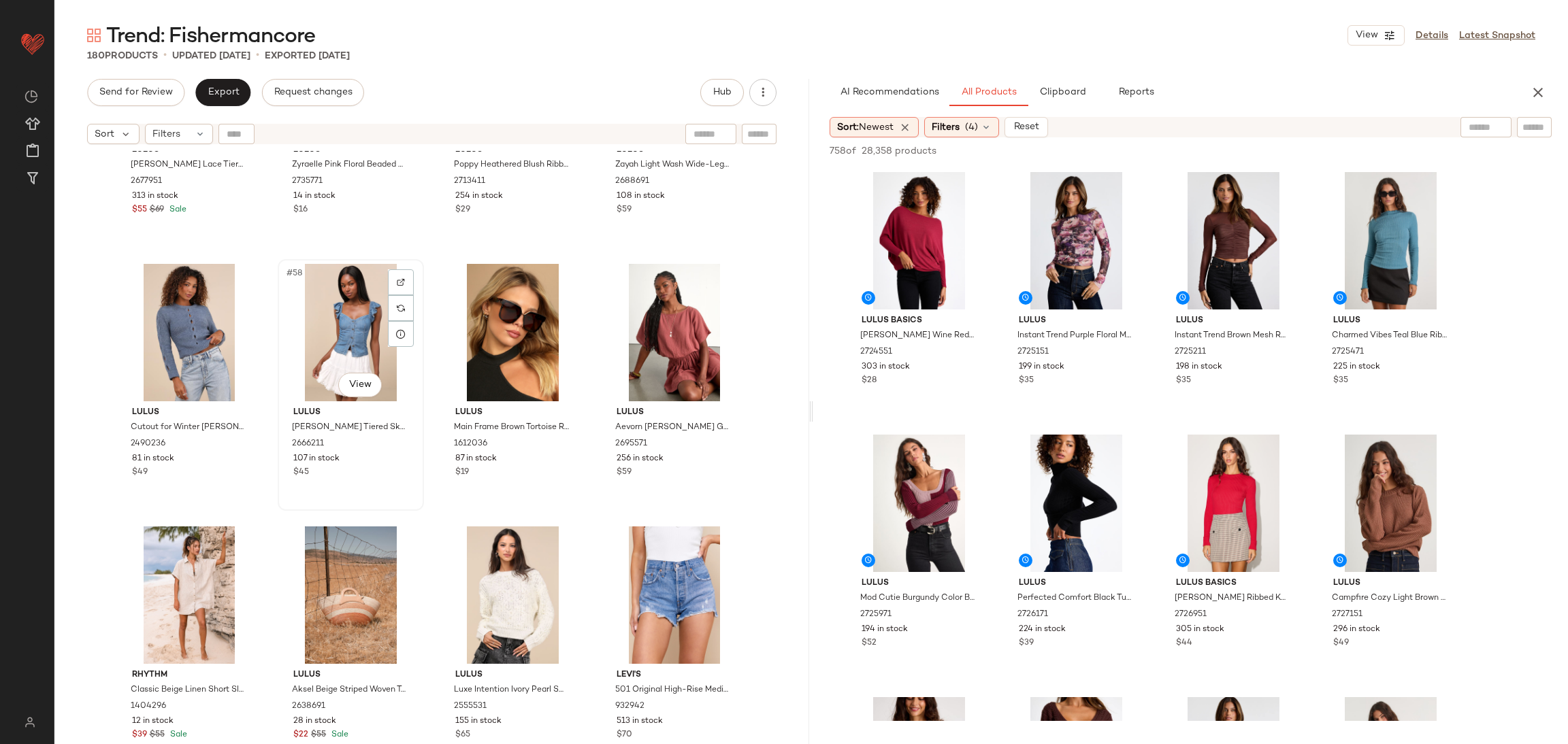
scroll to position [3786, 0]
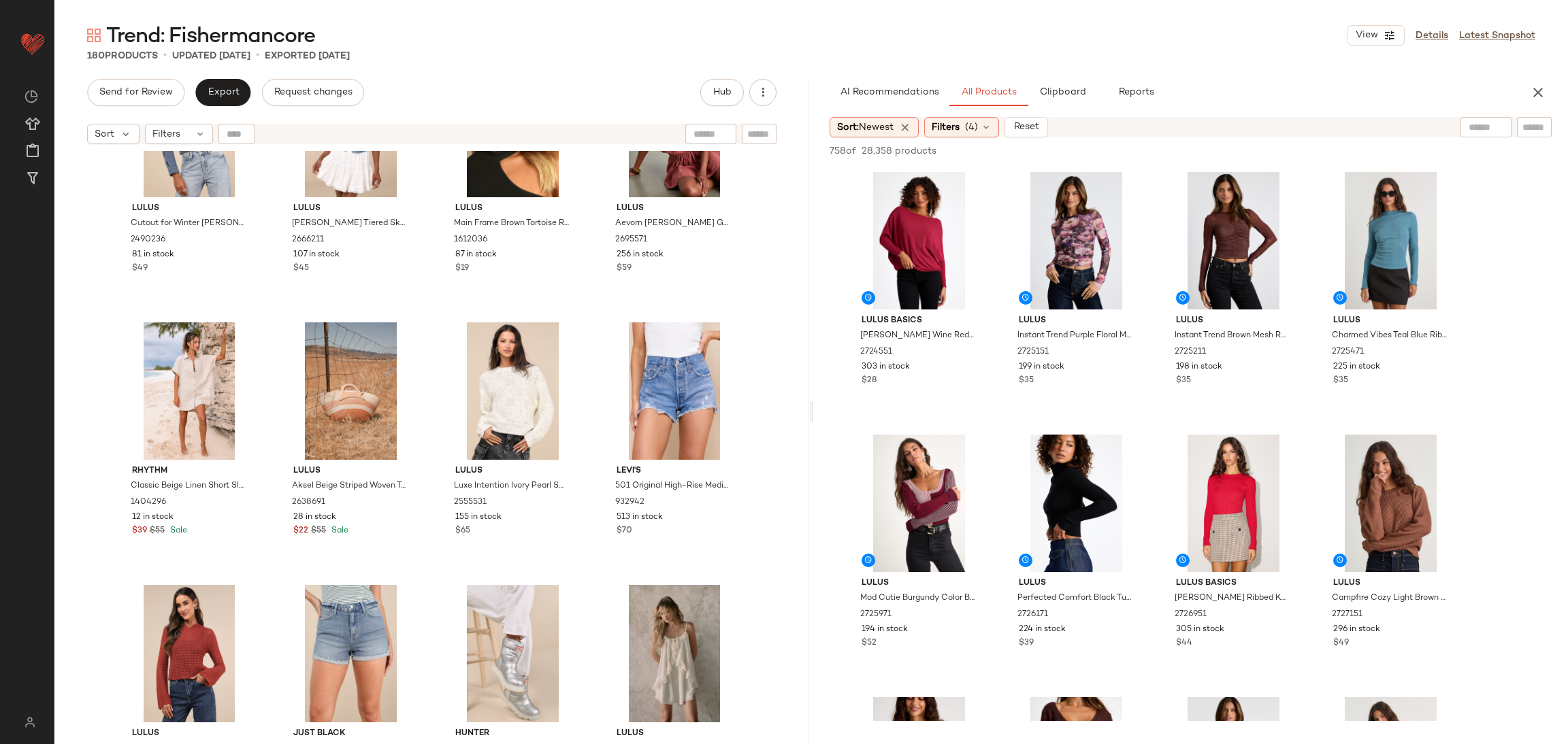
click at [1486, 126] on div at bounding box center [1486, 127] width 51 height 20
type input "*********"
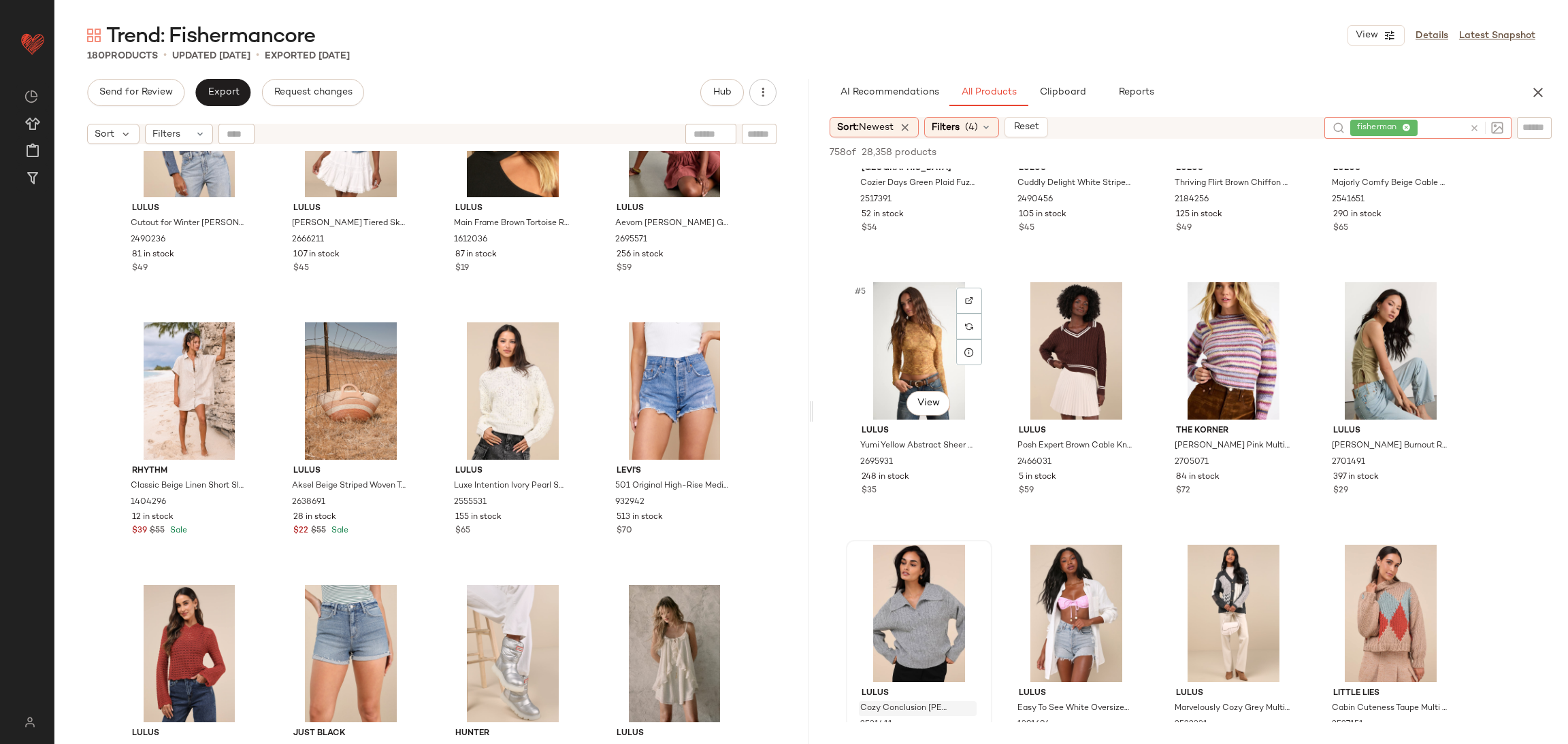
scroll to position [409, 0]
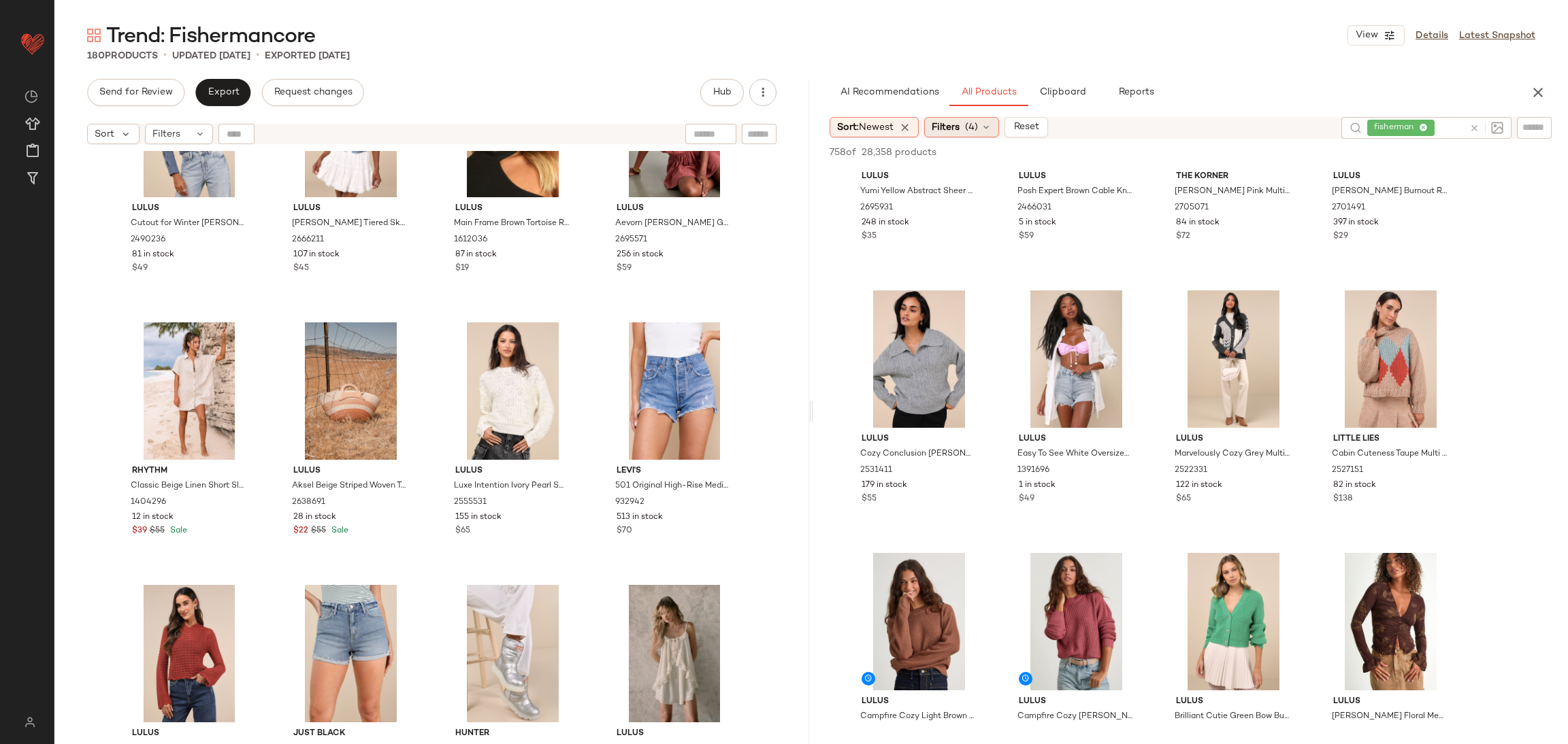
click at [973, 135] on div "Filters (4)" at bounding box center [962, 127] width 75 height 20
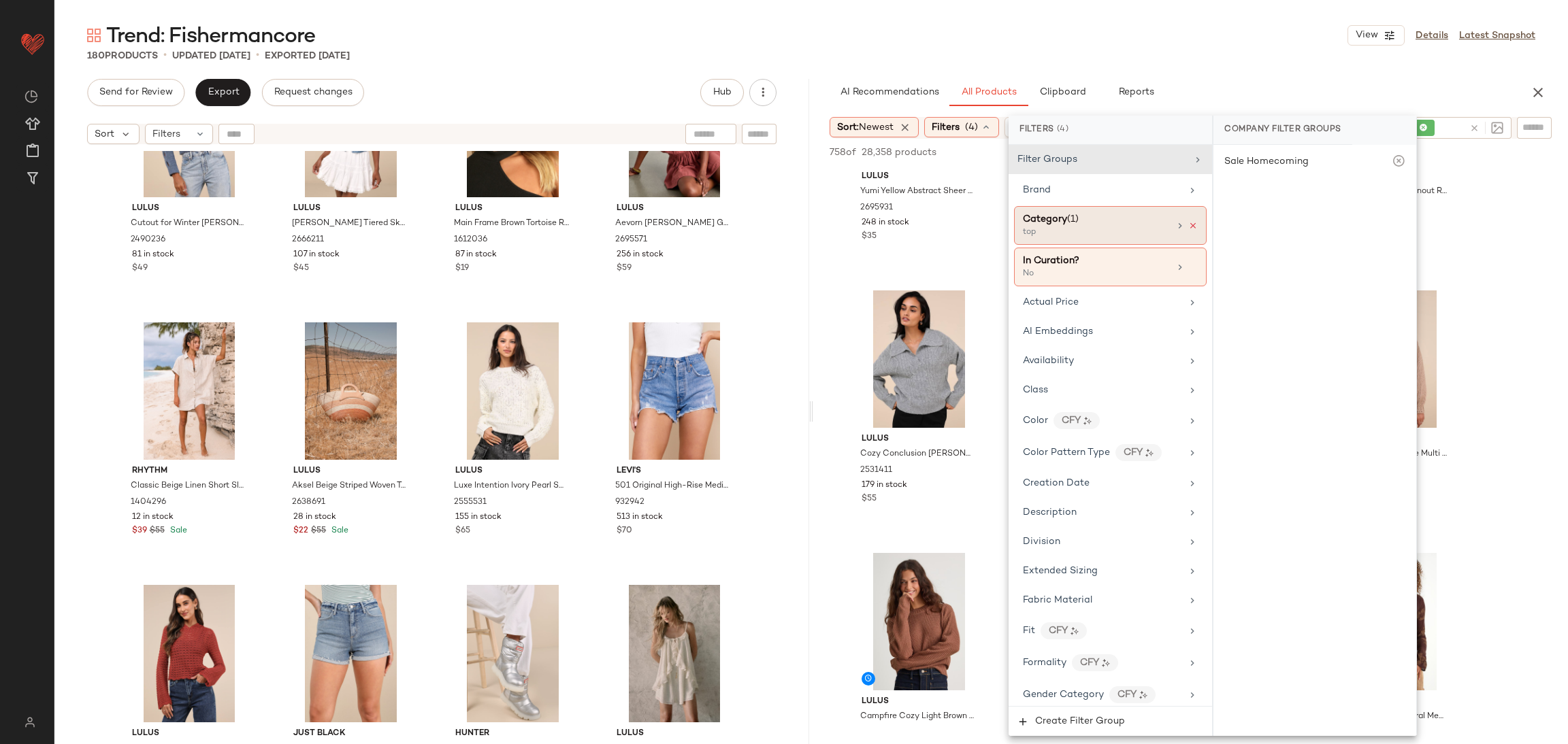
click at [1189, 224] on icon at bounding box center [1193, 226] width 10 height 10
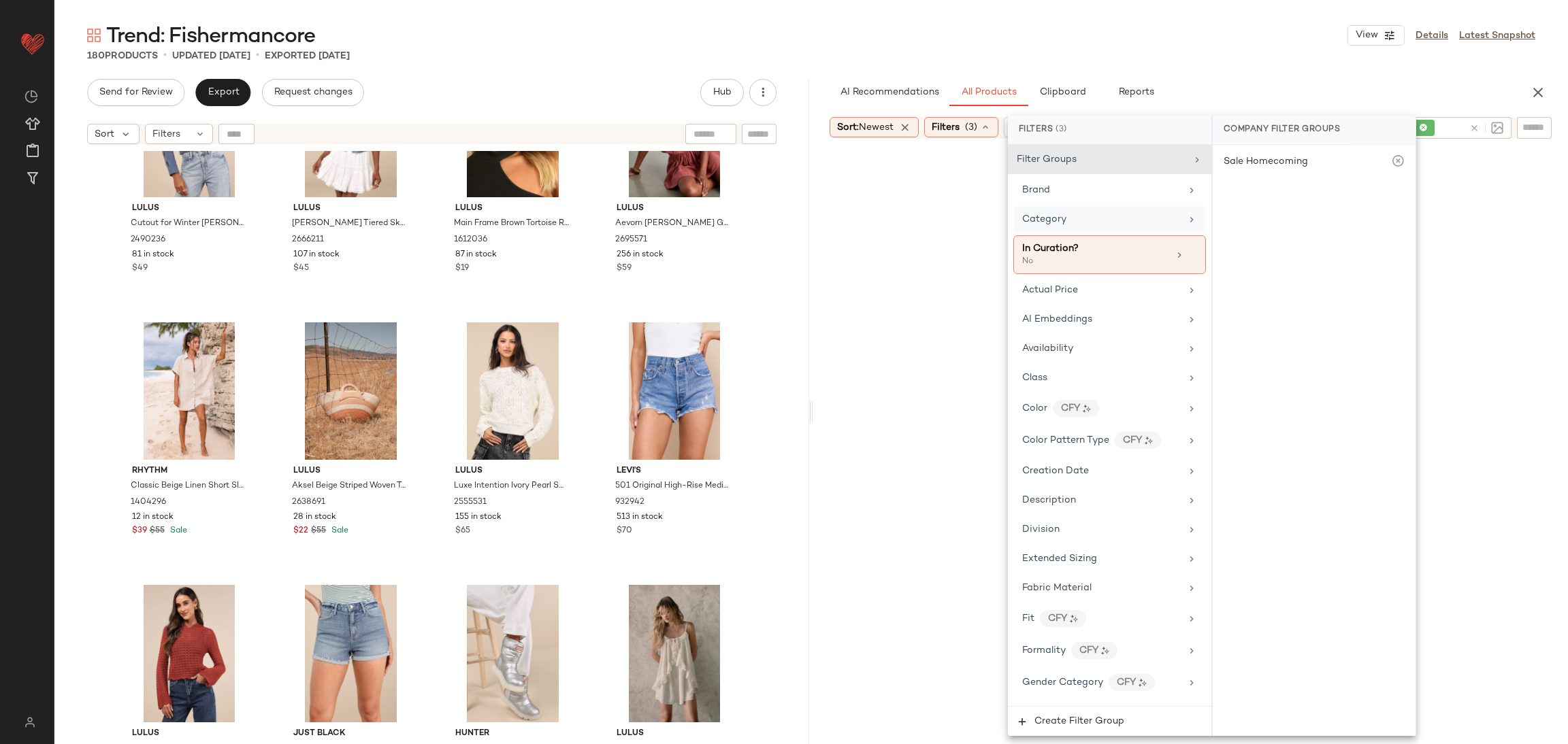
click at [1501, 269] on div at bounding box center [1191, 452] width 749 height 622
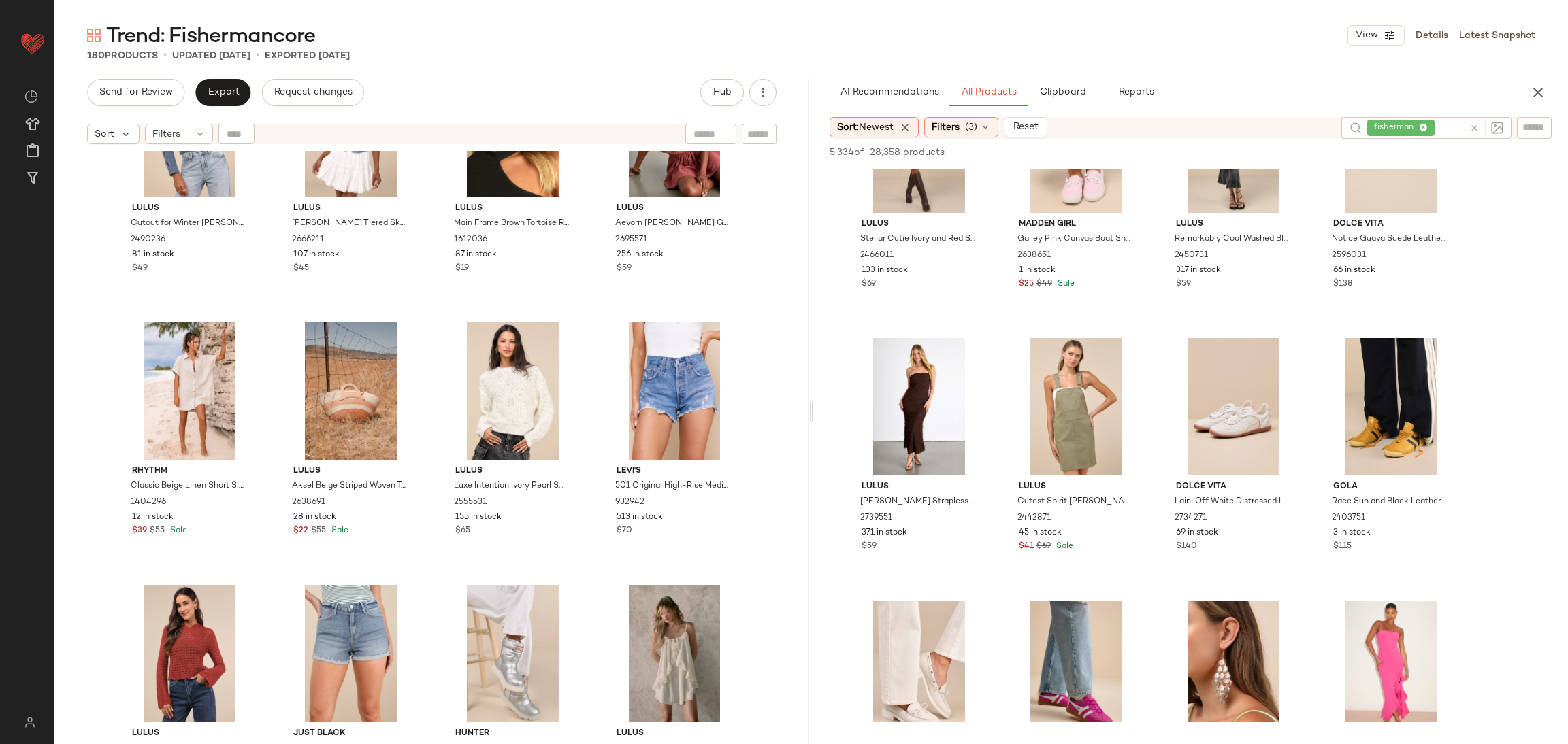
scroll to position [5408, 0]
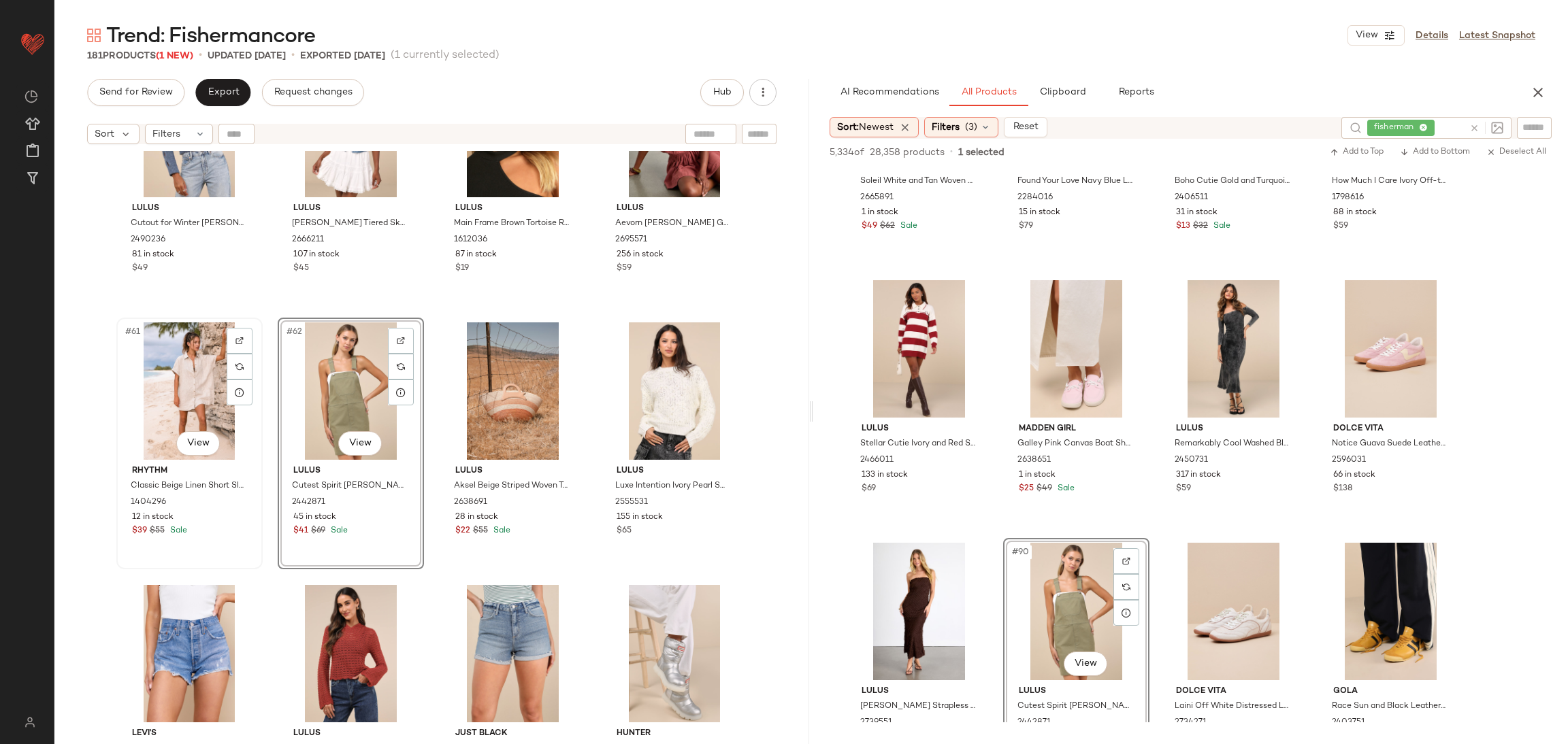
click at [174, 379] on div "#61 View" at bounding box center [189, 390] width 136 height 137
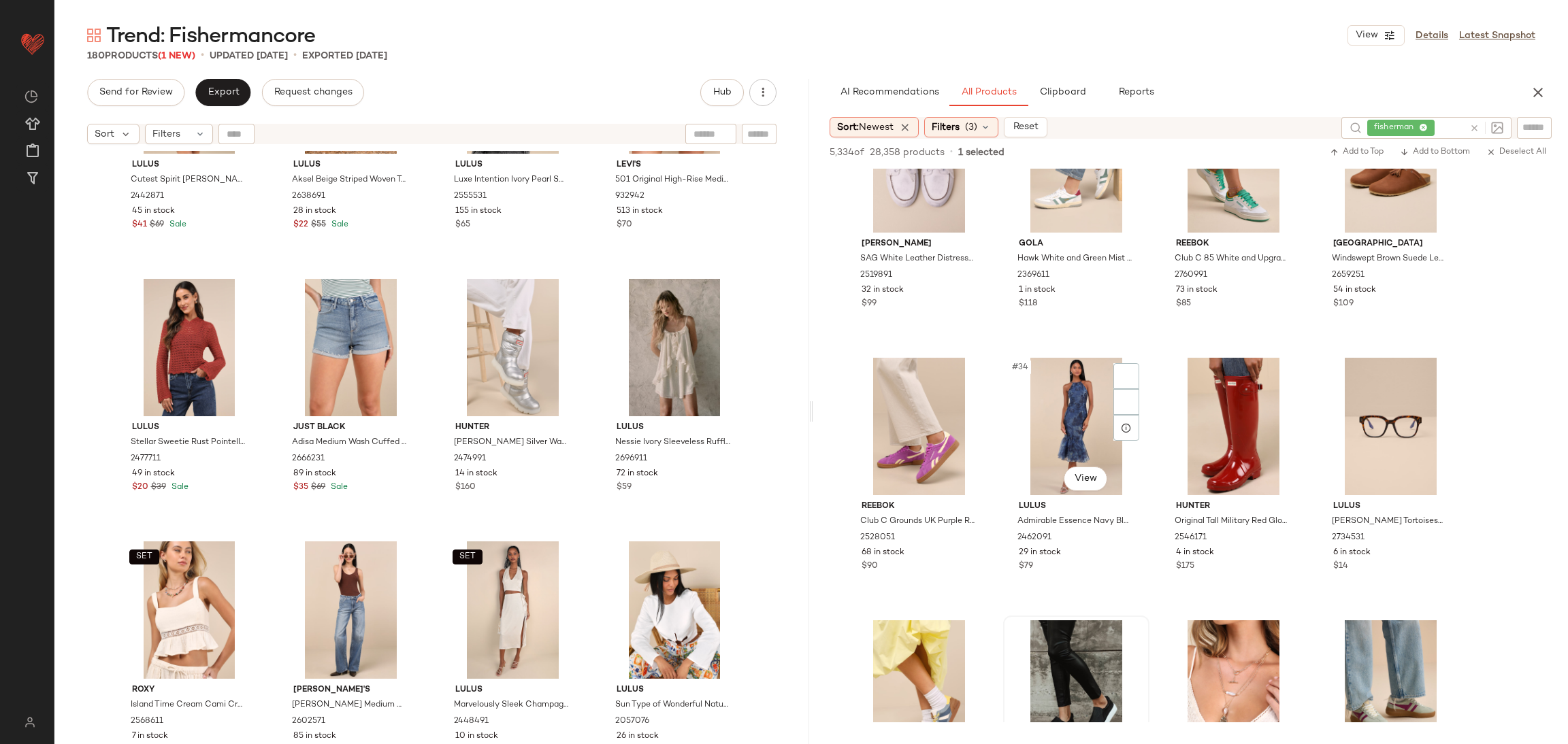
scroll to position [1917, 0]
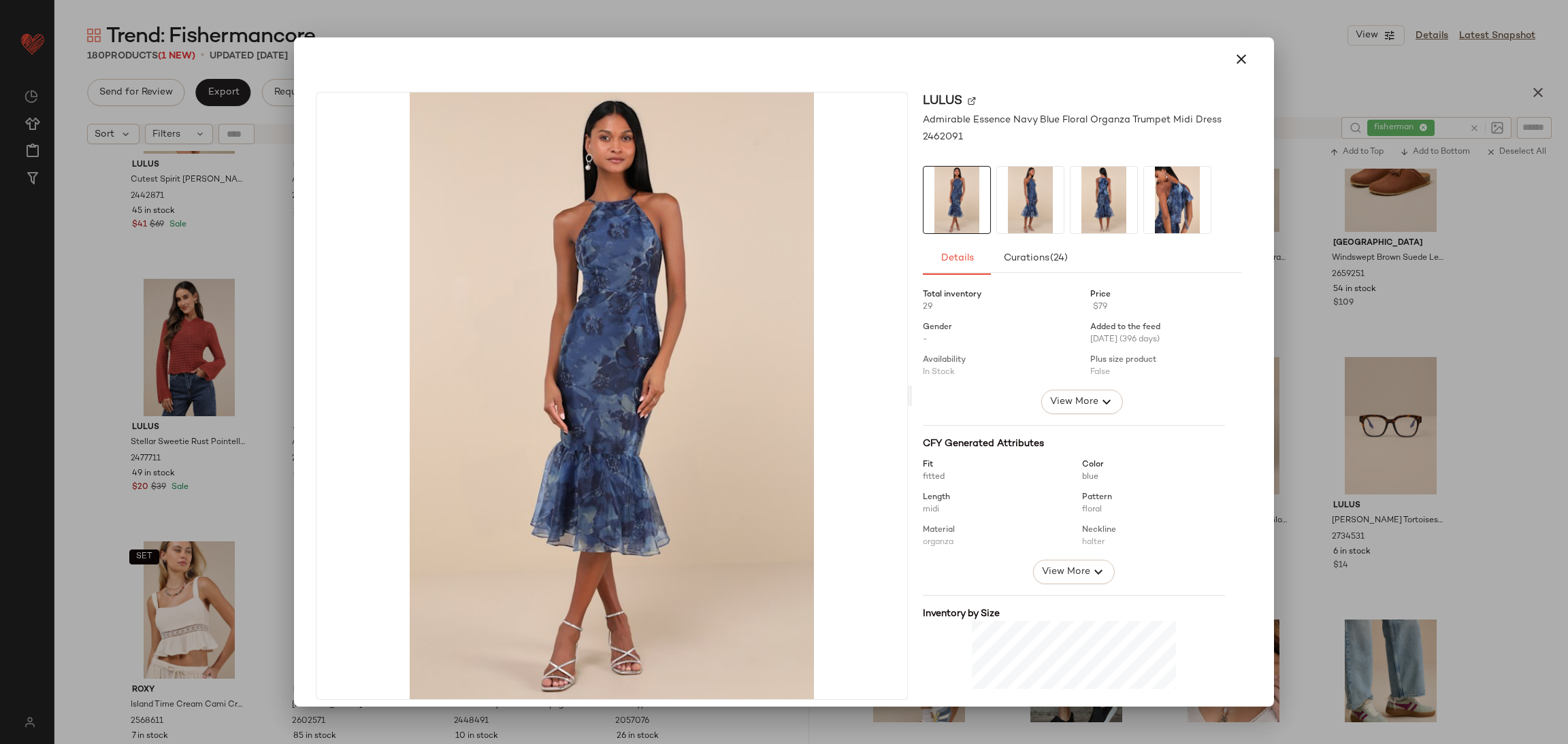
click at [1502, 484] on div at bounding box center [784, 372] width 1568 height 744
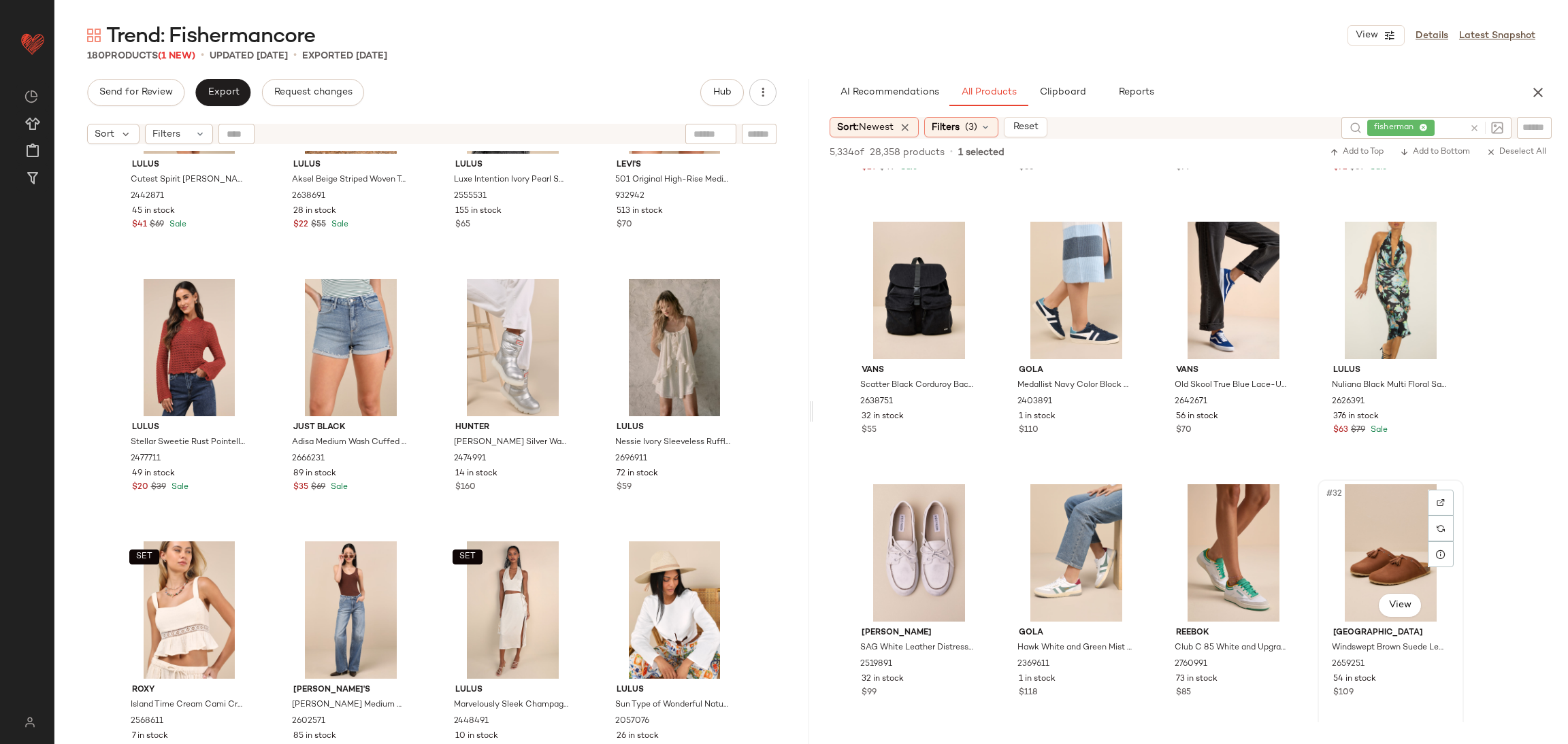
scroll to position [1529, 0]
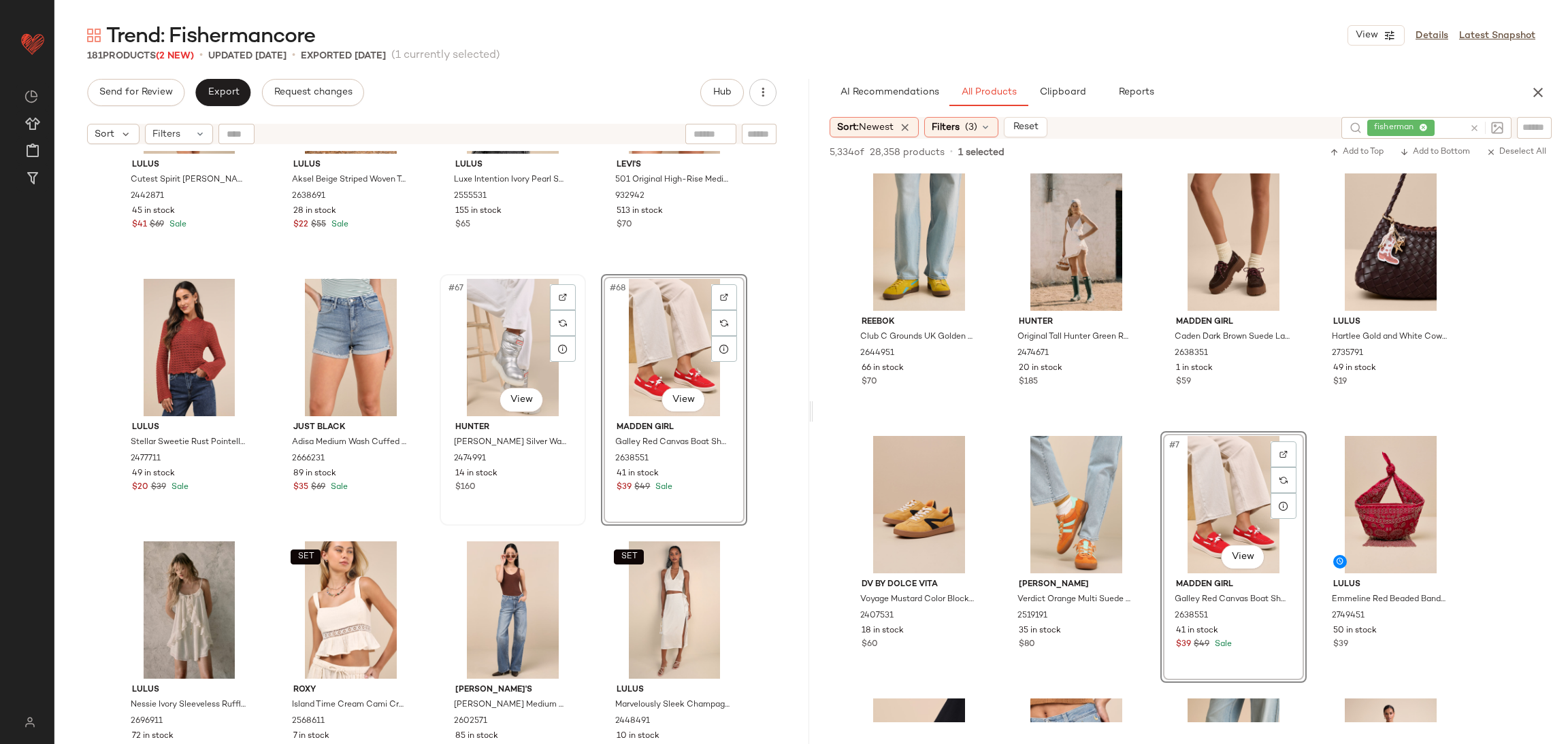
click at [491, 334] on div "#67 View" at bounding box center [512, 347] width 136 height 137
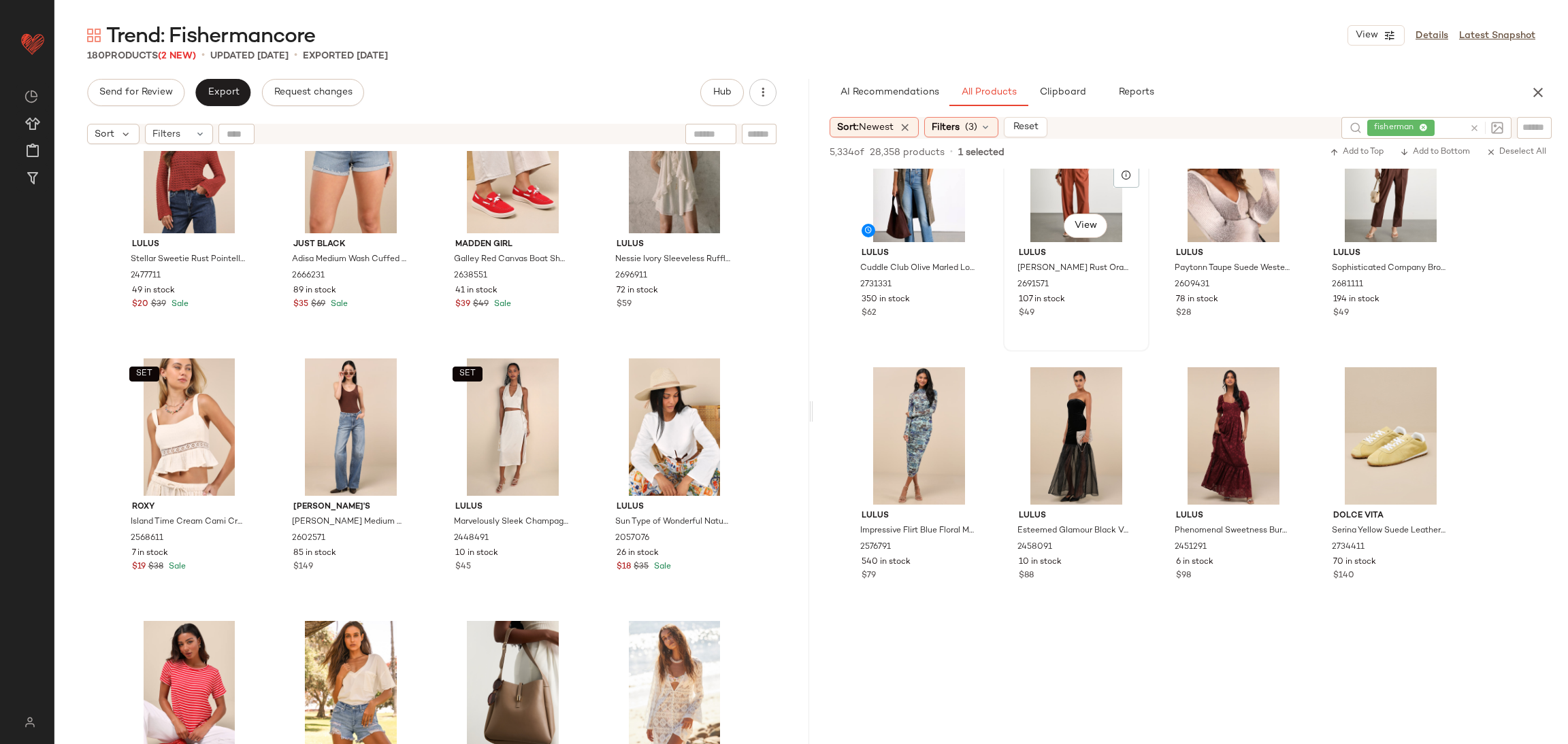
scroll to position [10587, 0]
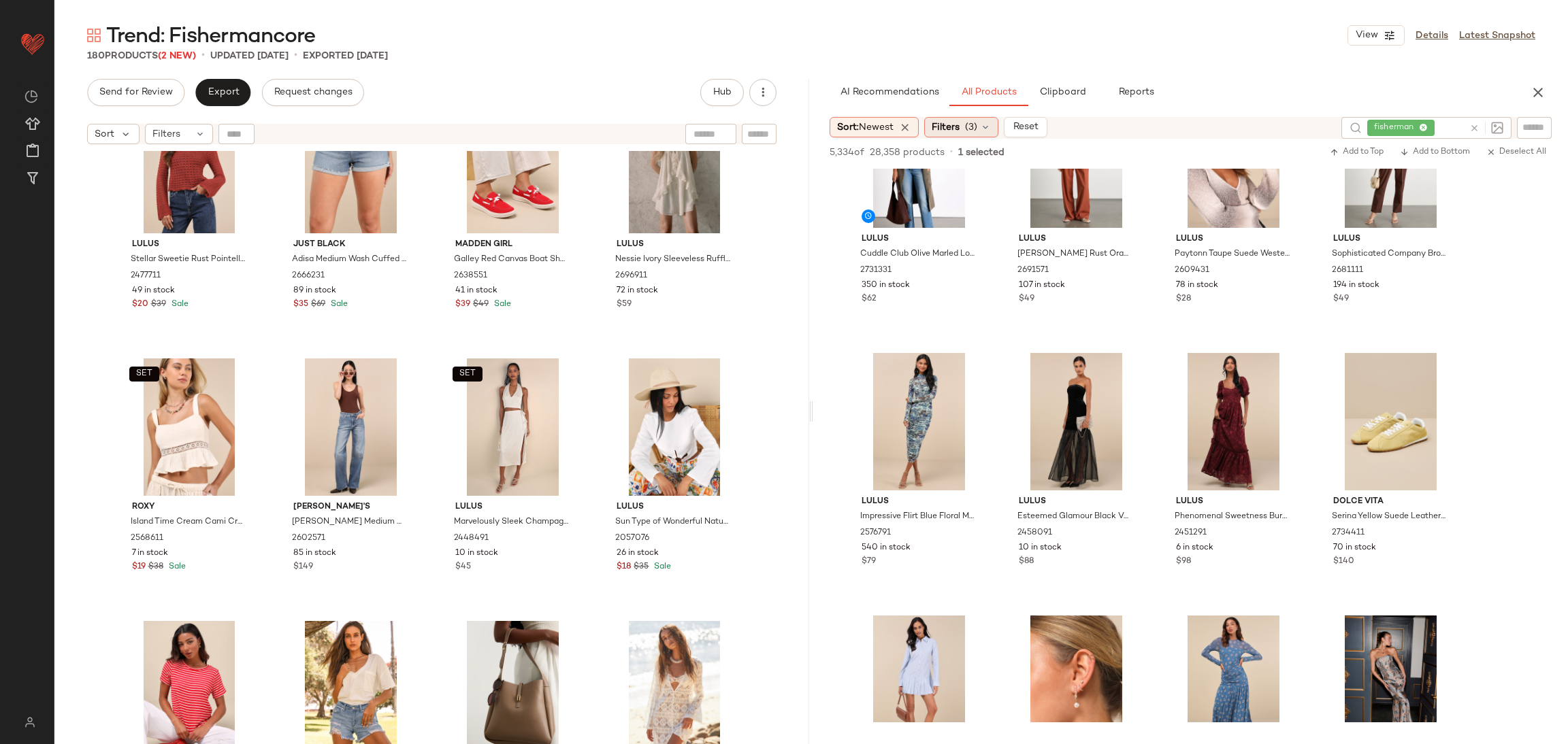
click at [977, 120] on span "(3)" at bounding box center [971, 127] width 13 height 15
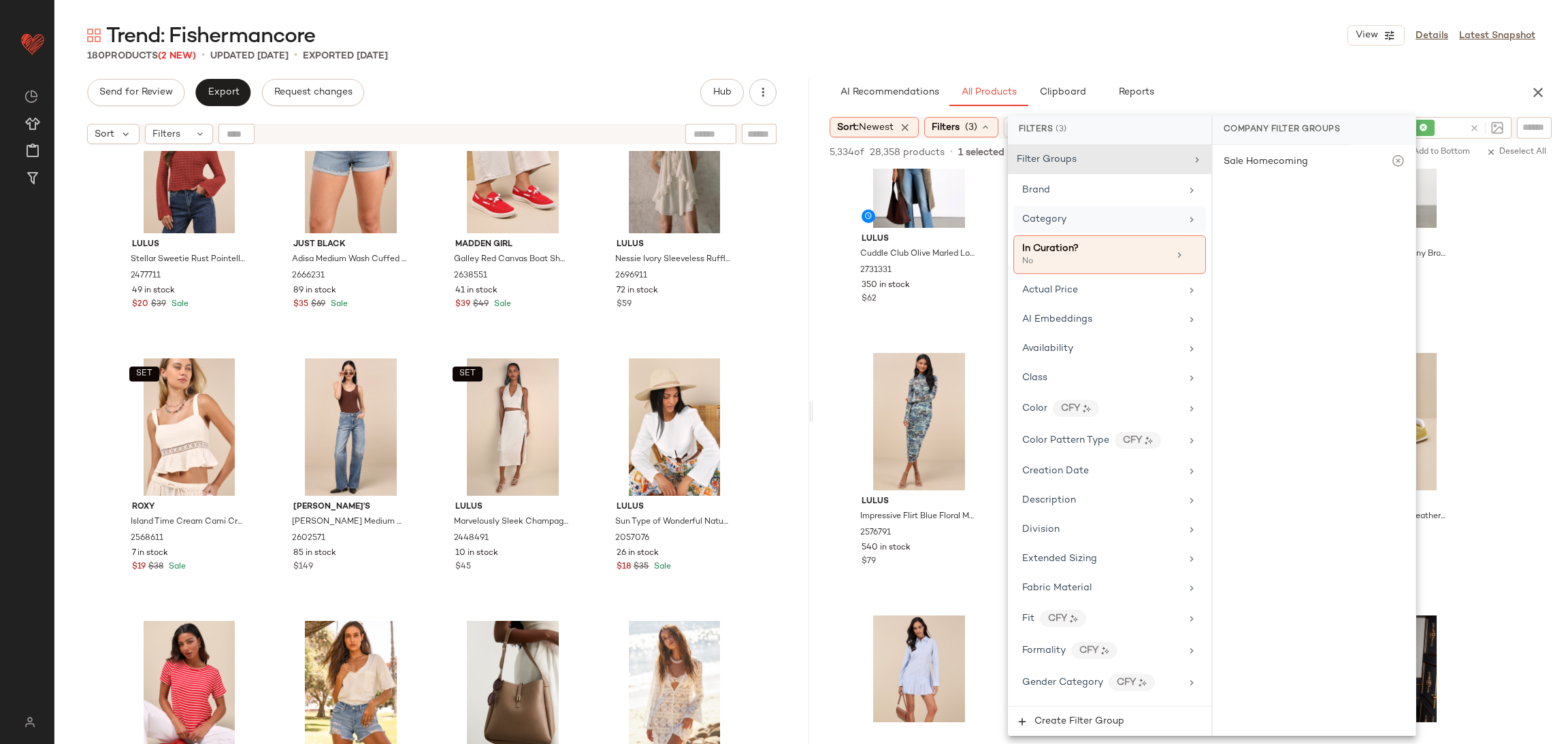
click at [1063, 228] on div "Category" at bounding box center [1110, 219] width 193 height 26
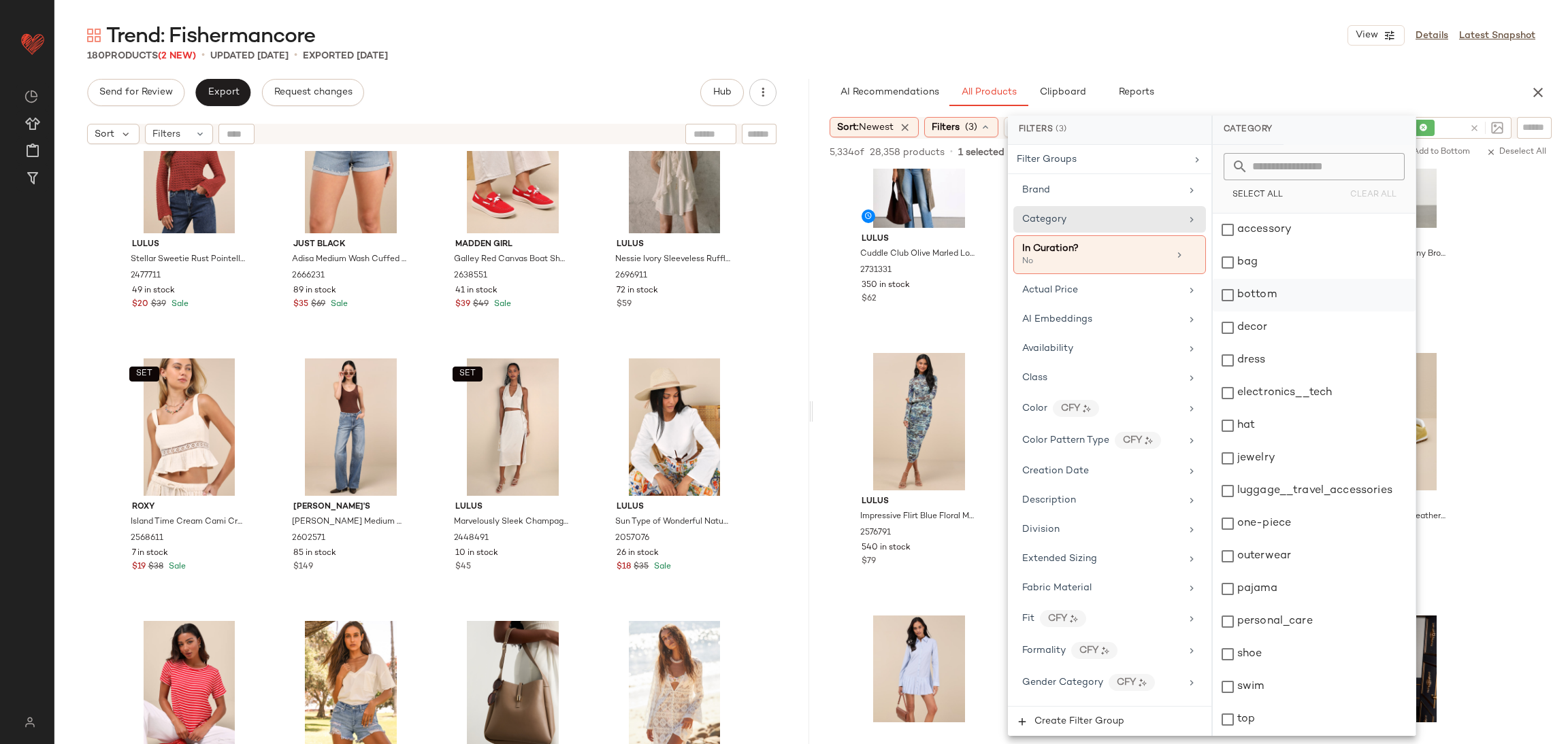
click at [1294, 297] on div "bottom" at bounding box center [1314, 295] width 203 height 33
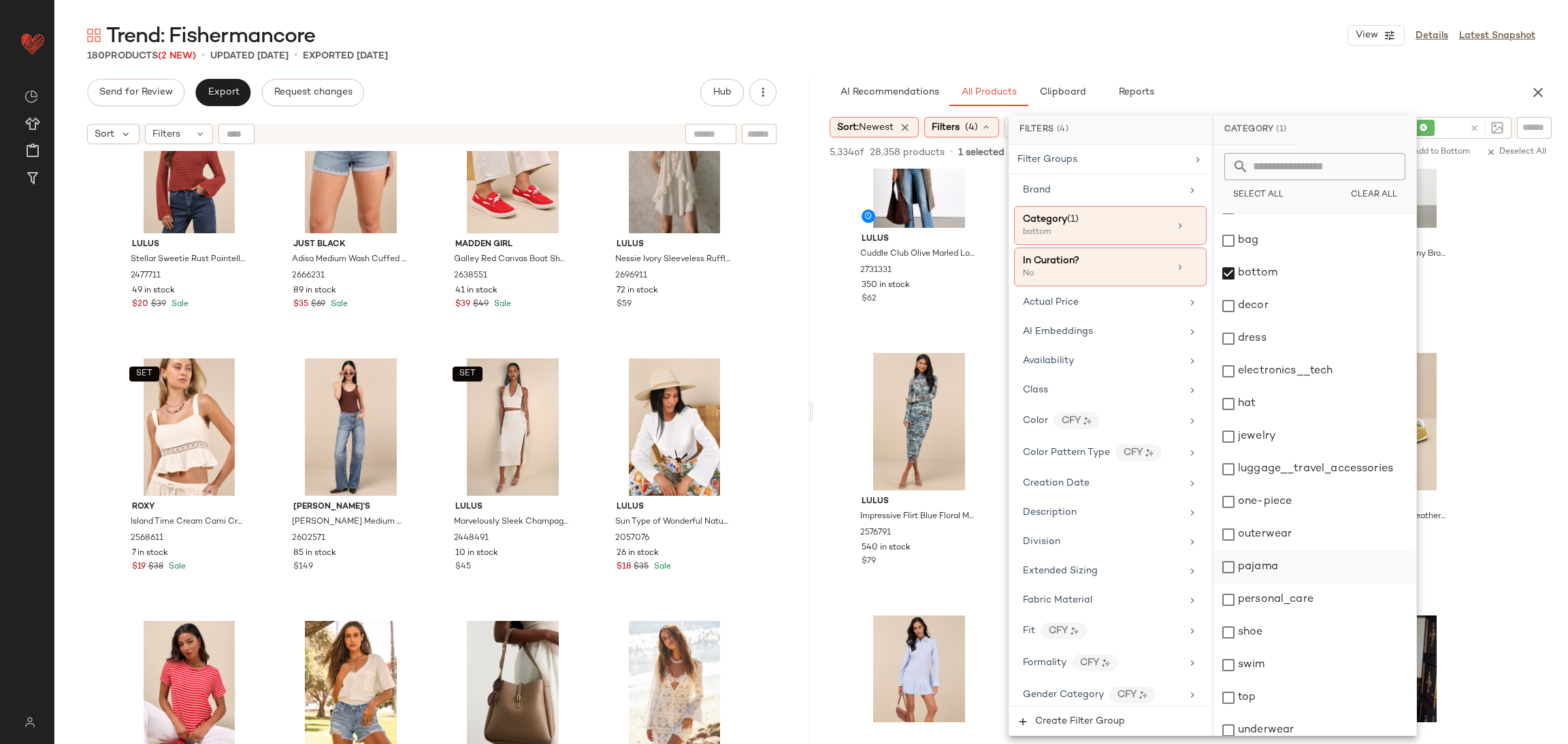
scroll to position [32, 0]
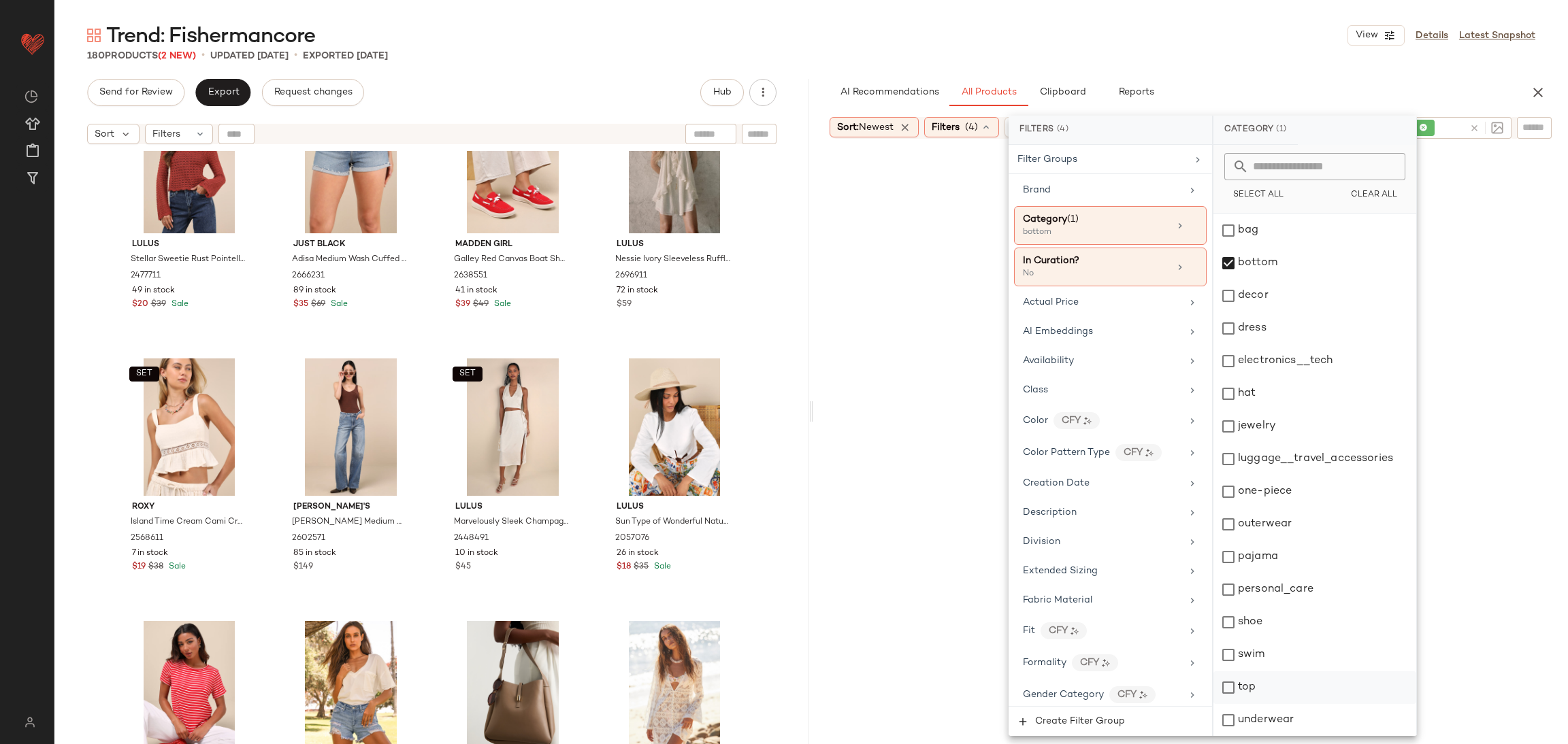
click at [1249, 681] on div "top" at bounding box center [1315, 688] width 203 height 33
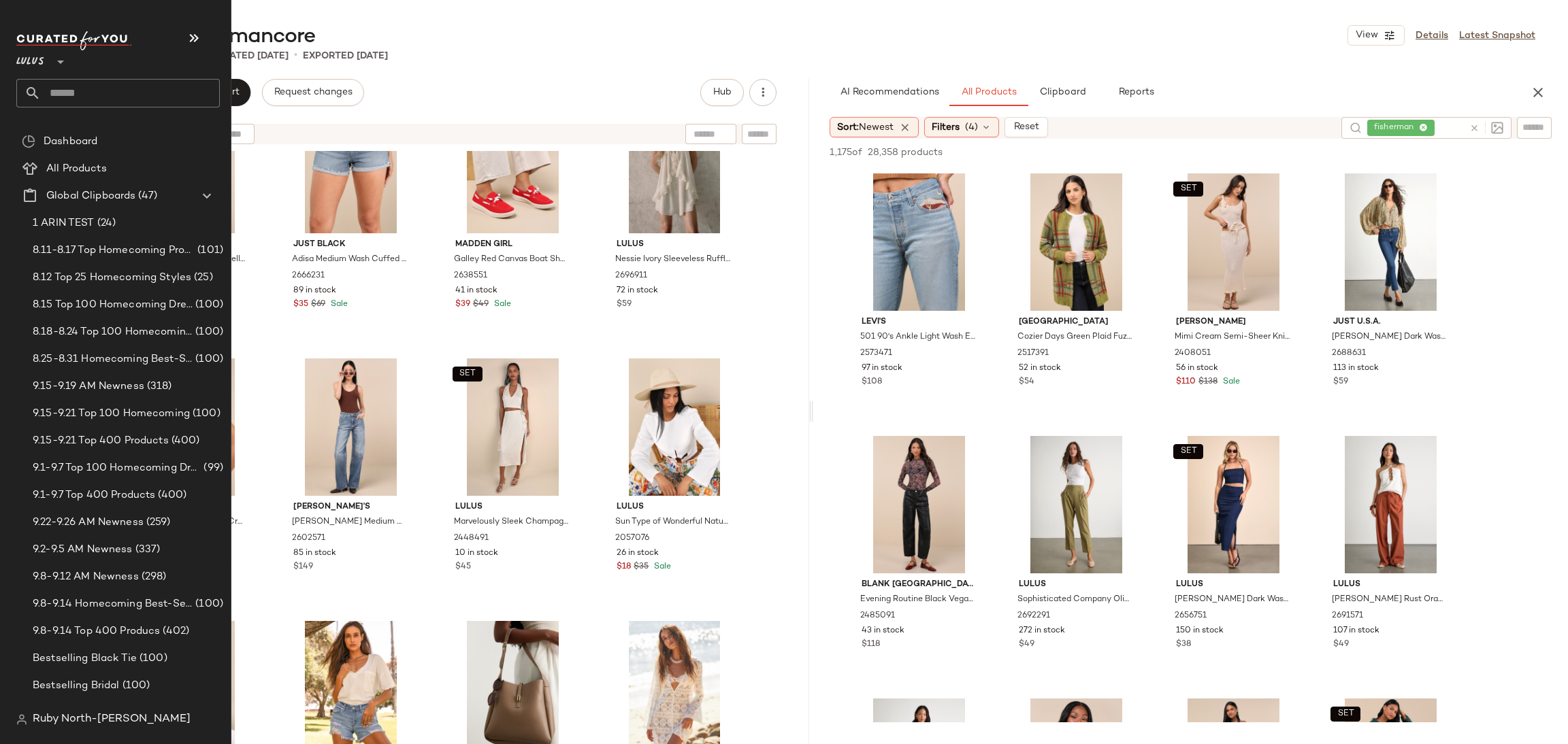
click at [36, 725] on span "Ruby North-[PERSON_NAME]" at bounding box center [111, 720] width 158 height 16
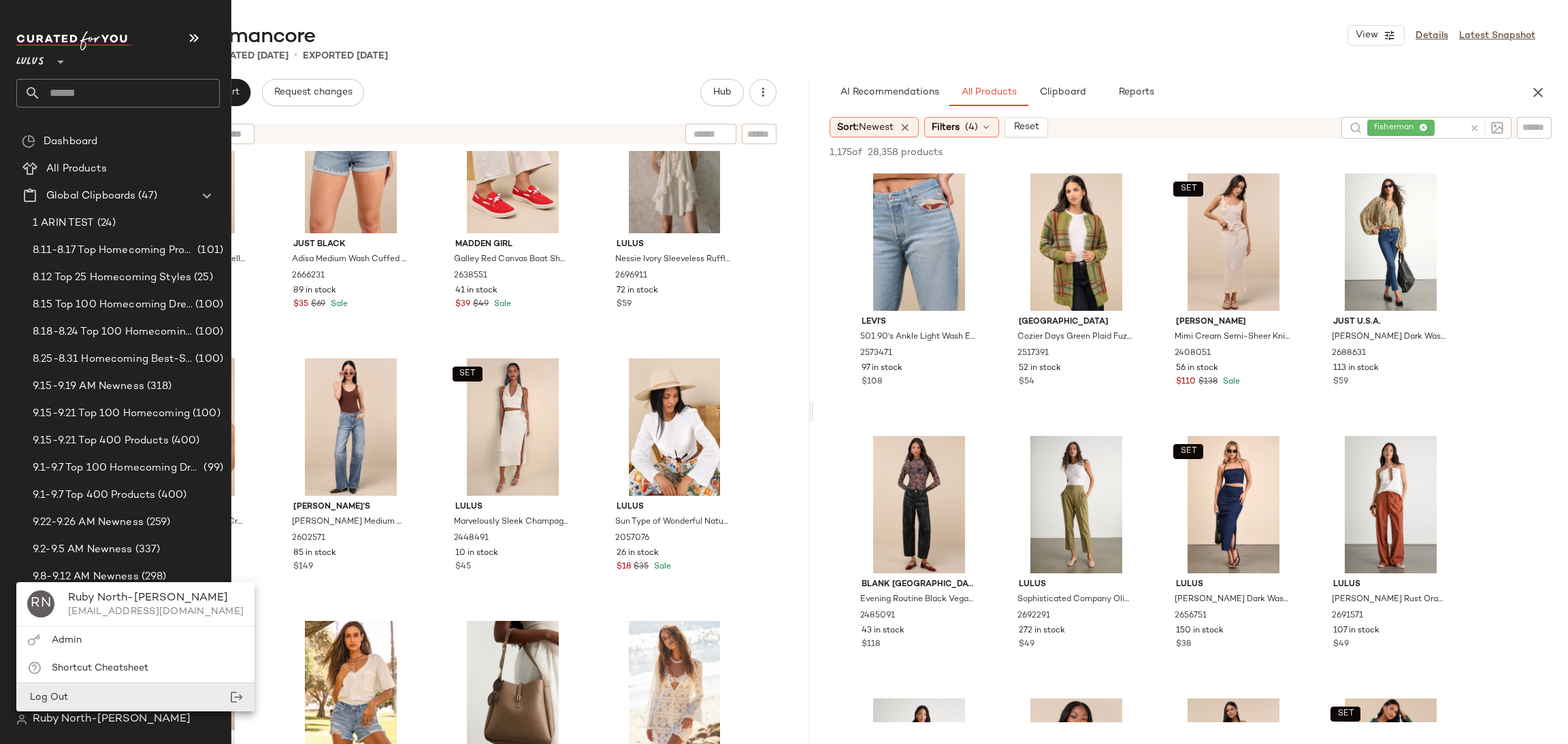
click at [79, 699] on div "Log Out" at bounding box center [135, 697] width 238 height 28
